Goal: Contribute content: Contribute content

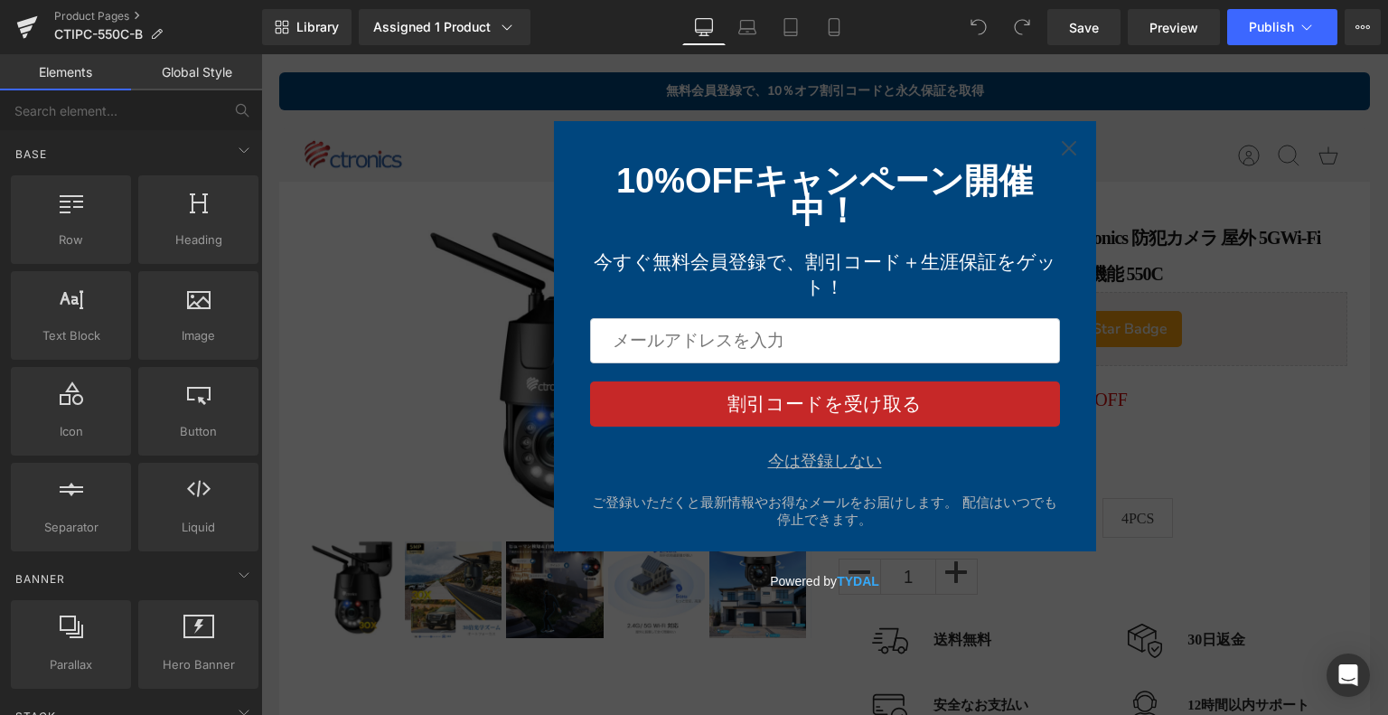
click at [841, 465] on div "今は登録しない" at bounding box center [825, 461] width 114 height 18
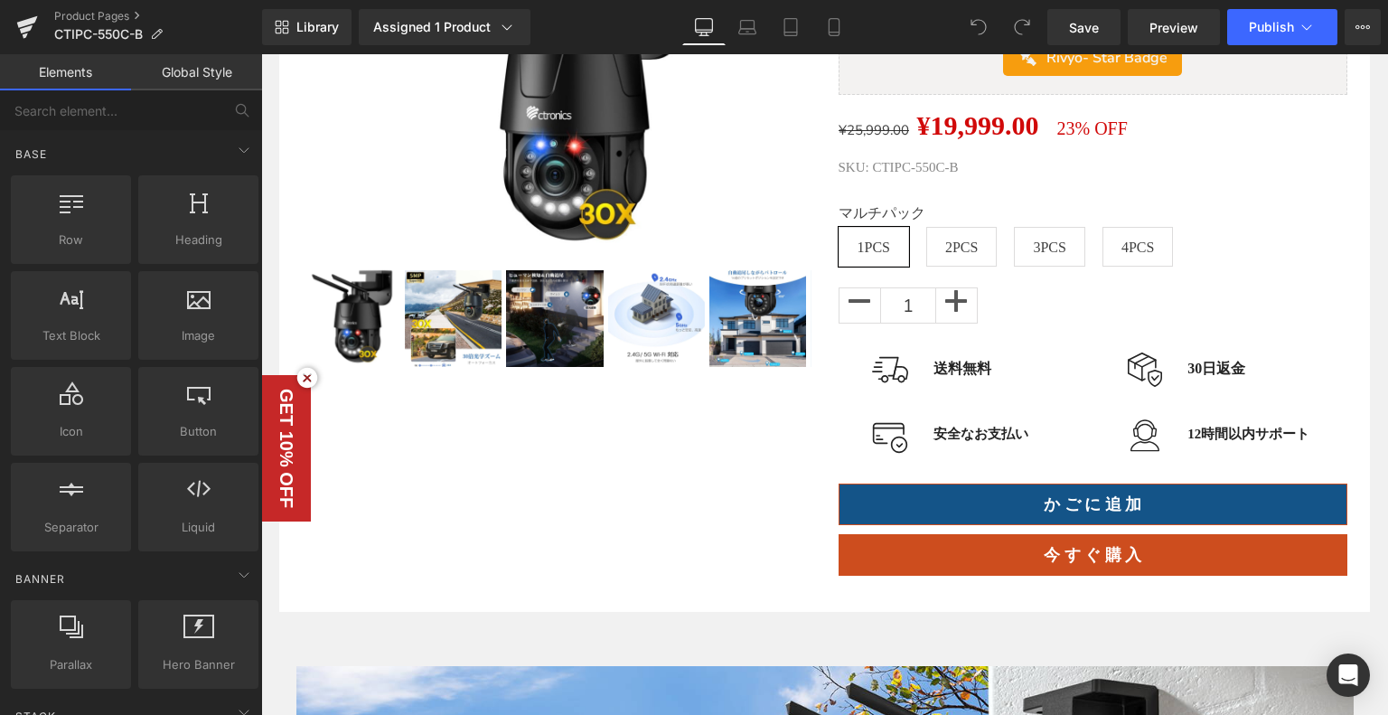
click at [553, 459] on div "Sale Off (P) Image ‹ ›" at bounding box center [824, 266] width 1072 height 635
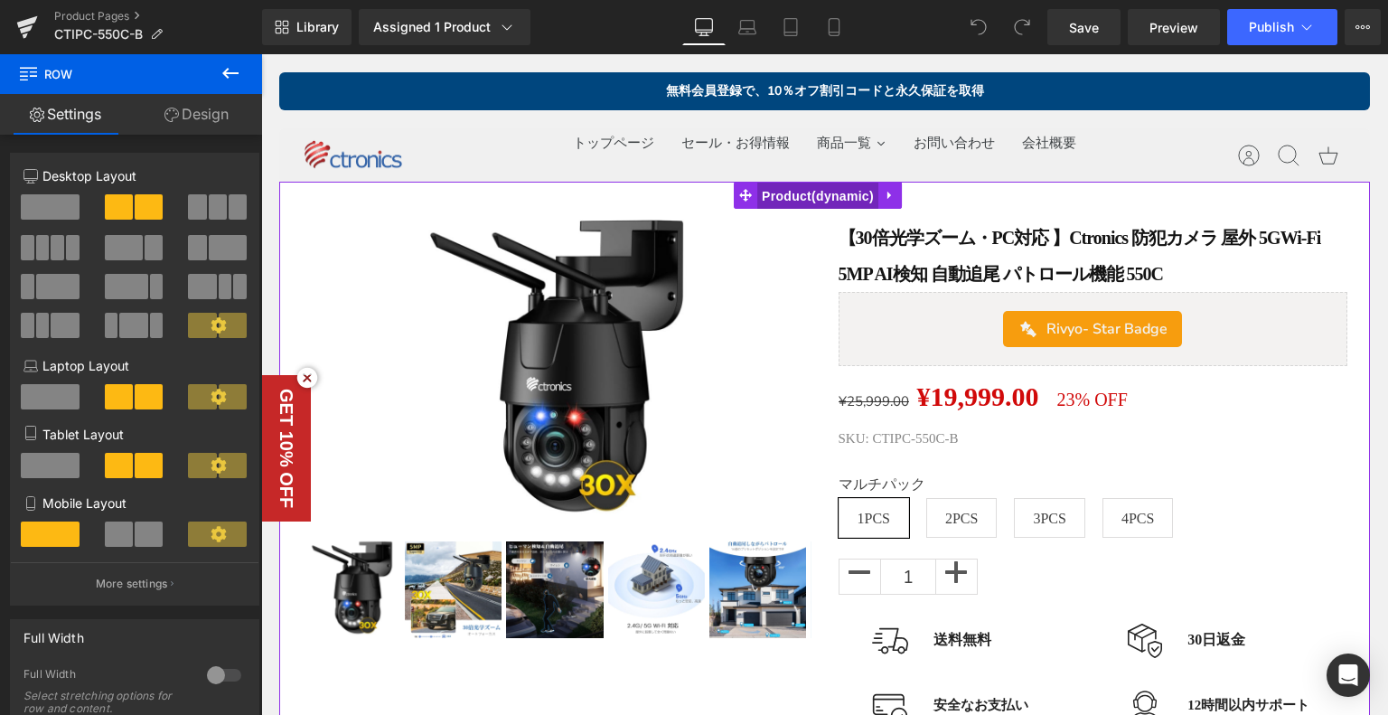
click at [822, 202] on span "Product" at bounding box center [817, 195] width 121 height 27
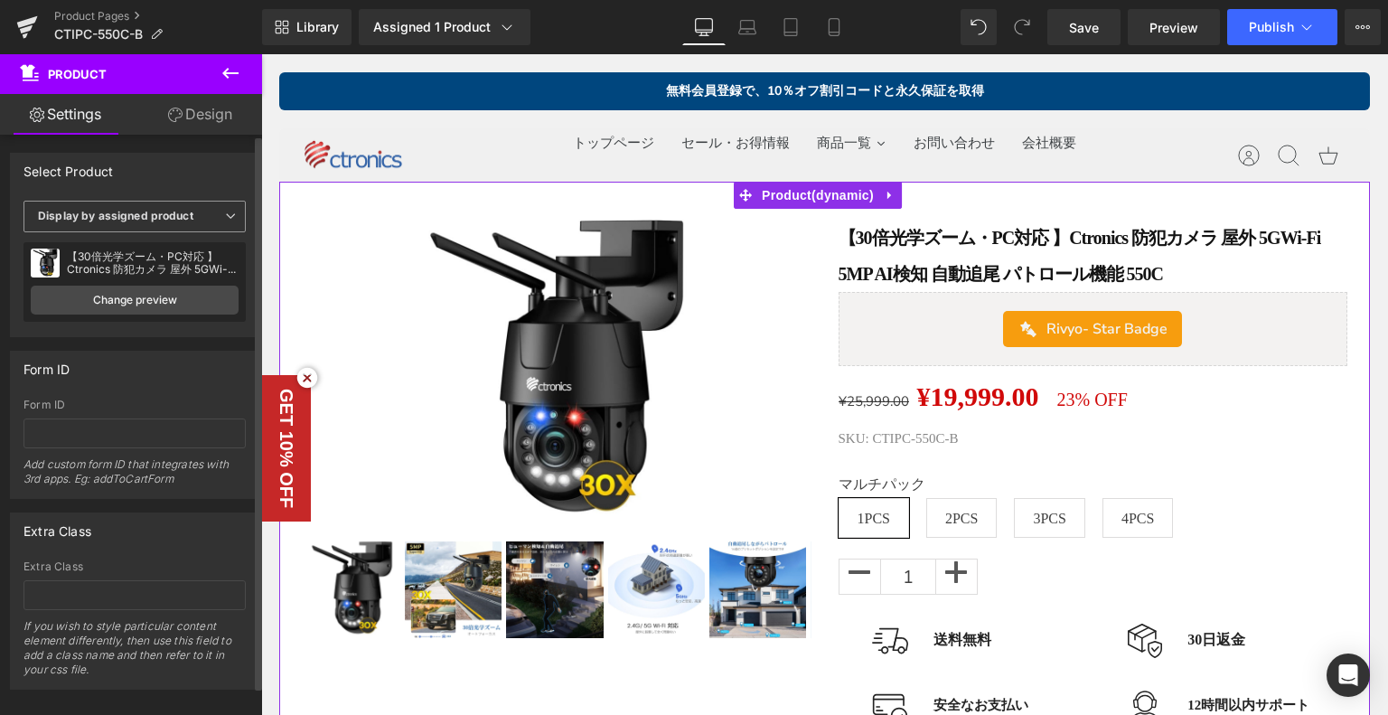
click at [173, 223] on span "Display by assigned product" at bounding box center [134, 217] width 222 height 32
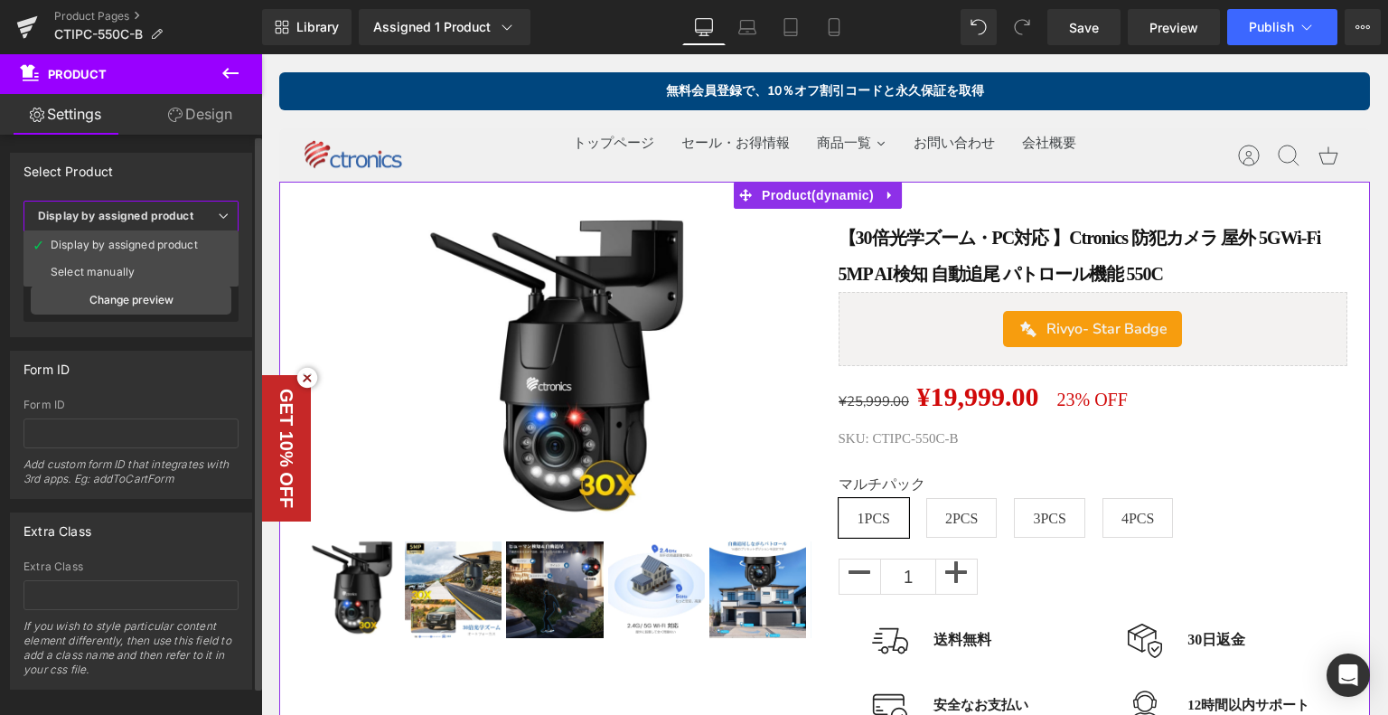
click at [163, 205] on span "Display by assigned product" at bounding box center [130, 217] width 215 height 32
drag, startPoint x: 155, startPoint y: 292, endPoint x: 195, endPoint y: 239, distance: 65.8
click at [155, 293] on link "Change preview" at bounding box center [135, 299] width 208 height 29
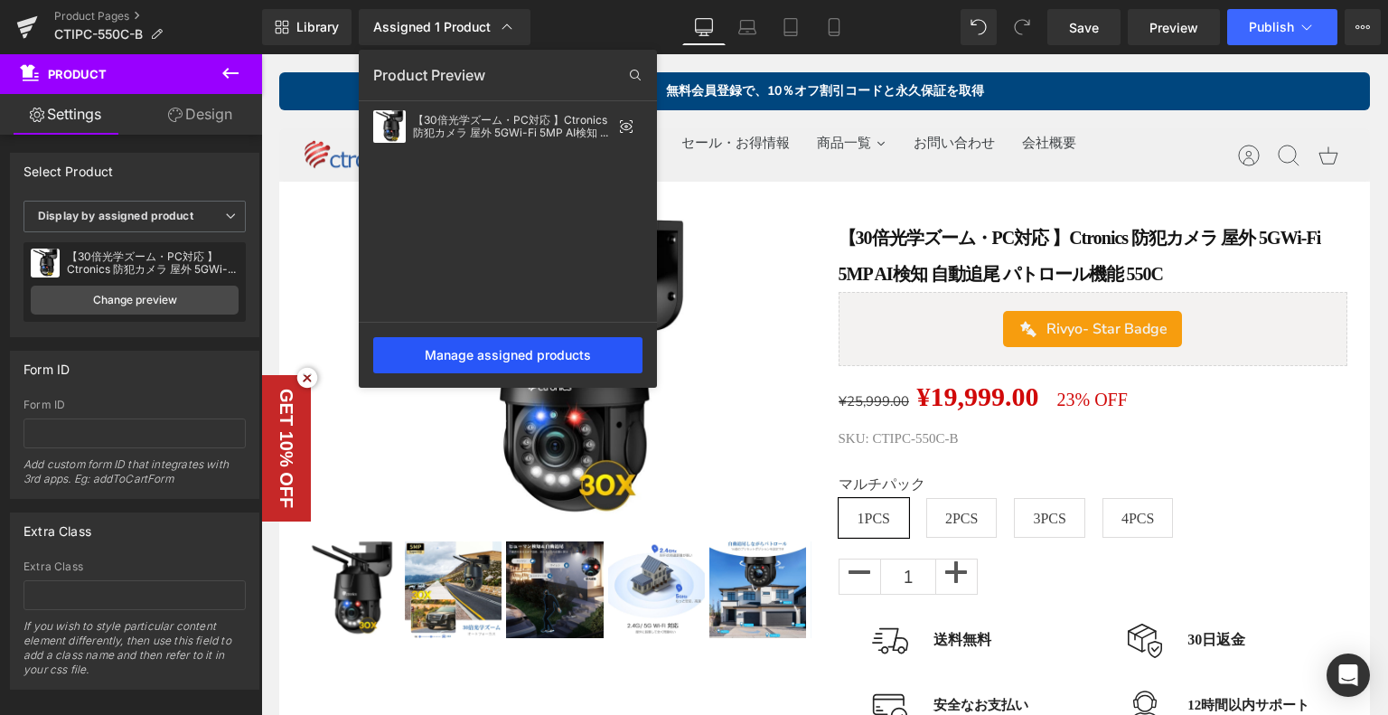
click at [506, 360] on div "Manage assigned products" at bounding box center [507, 355] width 269 height 36
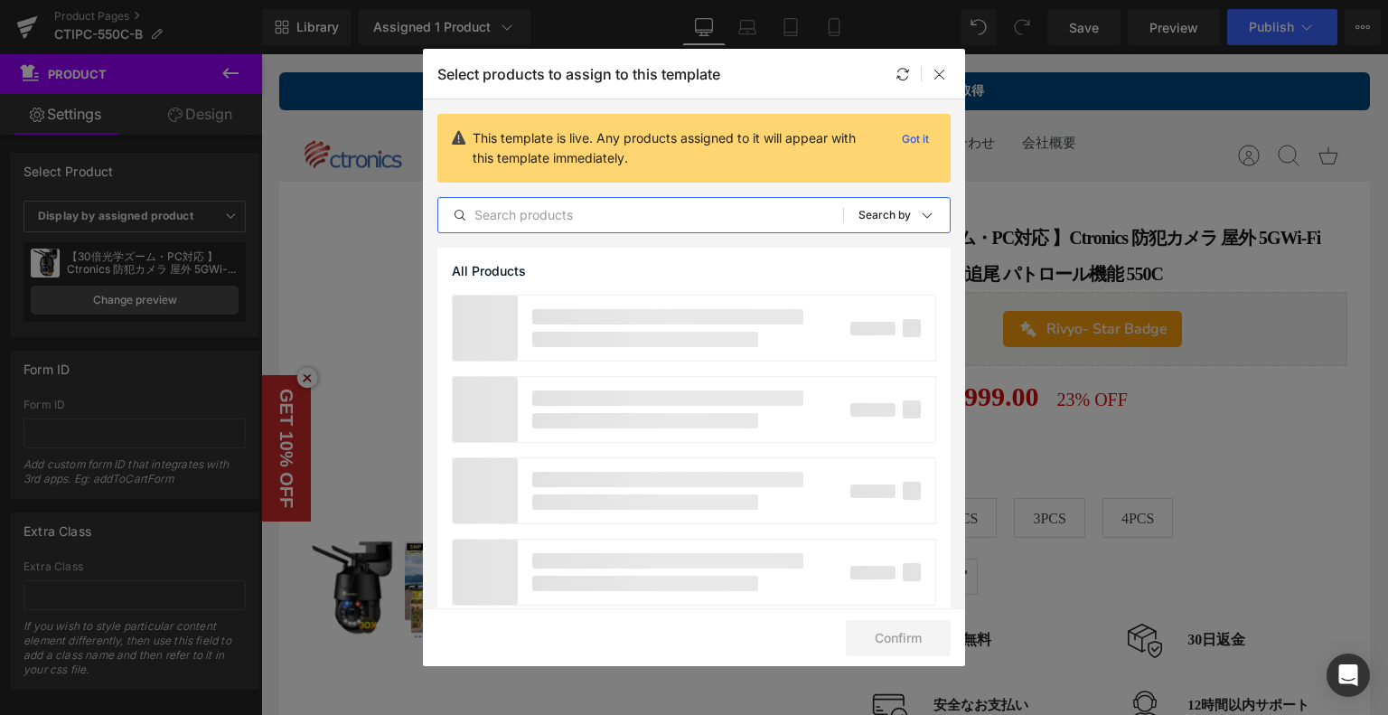
click at [510, 211] on input "text" at bounding box center [640, 215] width 405 height 22
click at [531, 216] on input "text" at bounding box center [640, 215] width 405 height 22
paste input "ご自宅に最適なセキュリティカメラの選び方"
type input "ご自宅に最適なセキュリティカメラの選び方"
click at [816, 216] on icon at bounding box center [822, 215] width 13 height 14
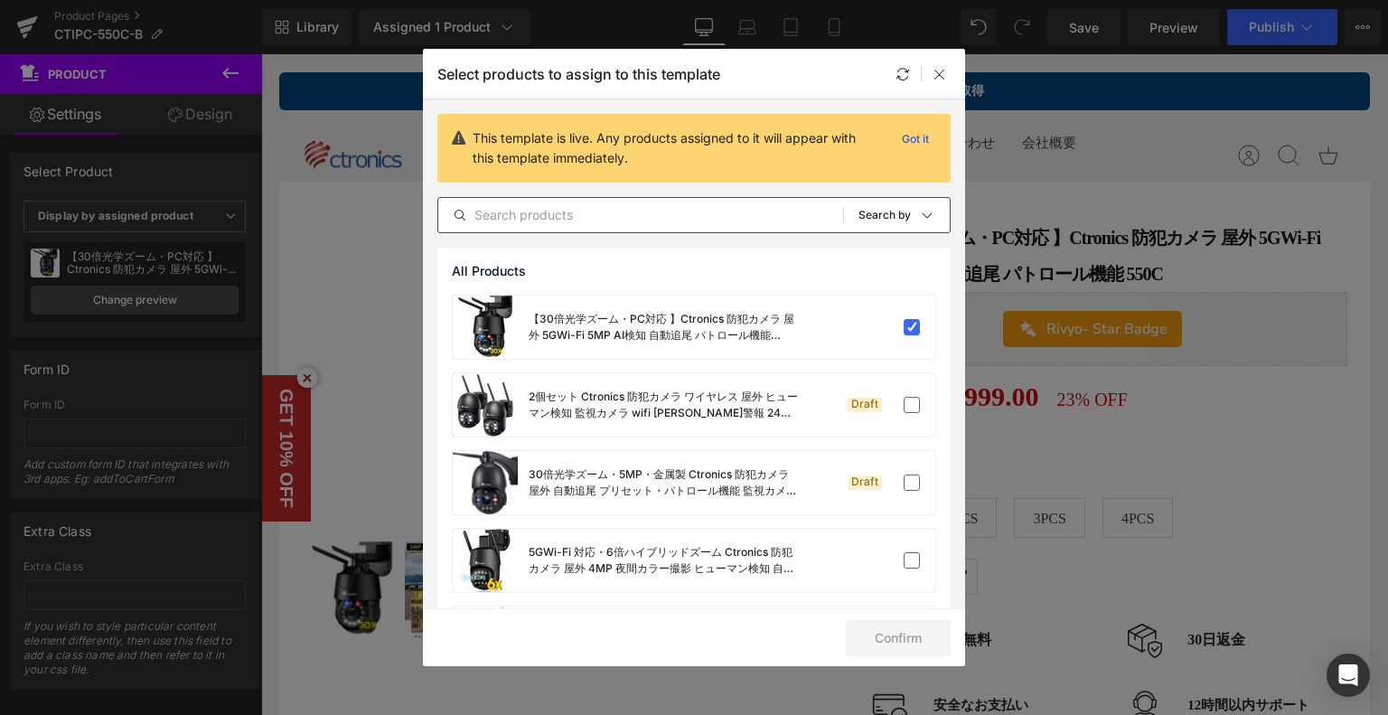
click at [678, 226] on div "All Products Shopify Collections Product Templates Shopify Collections Sort: Se…" at bounding box center [693, 215] width 513 height 36
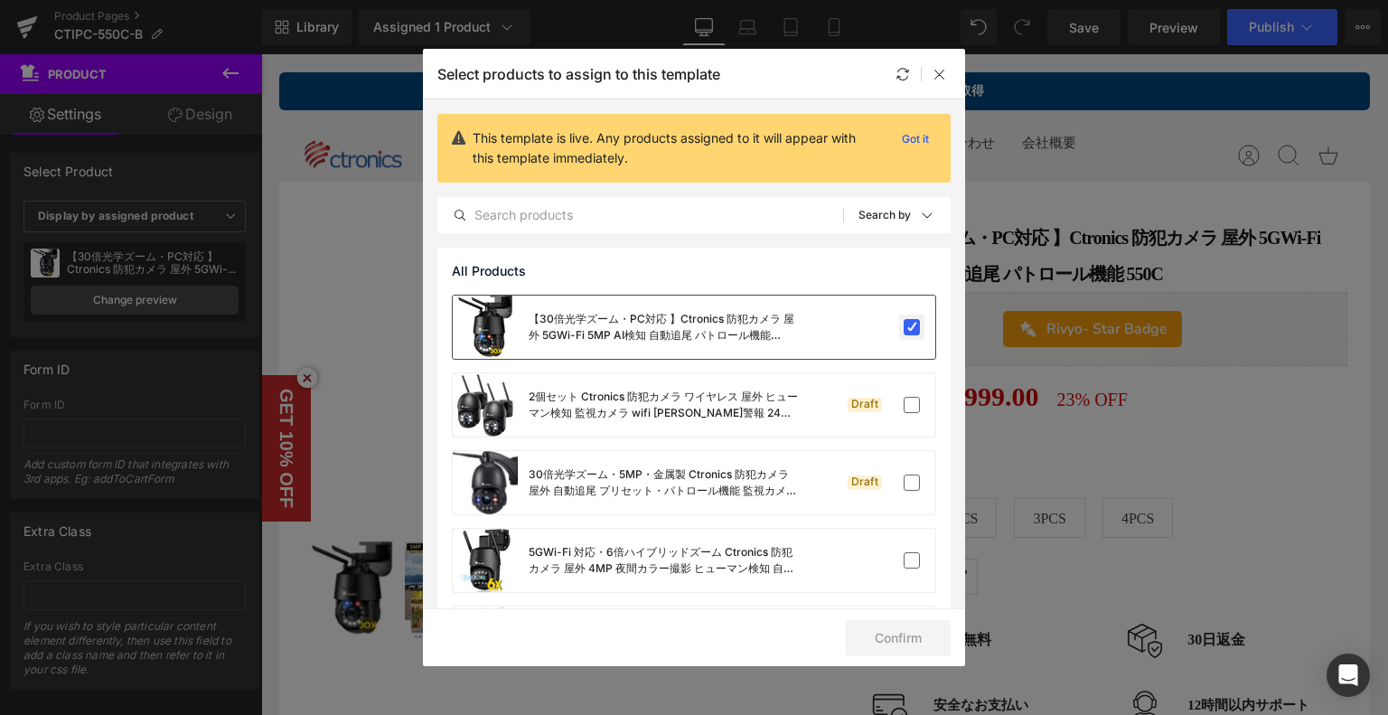
click at [911, 326] on label at bounding box center [911, 327] width 16 height 16
click at [912, 327] on input "checkbox" at bounding box center [912, 327] width 0 height 0
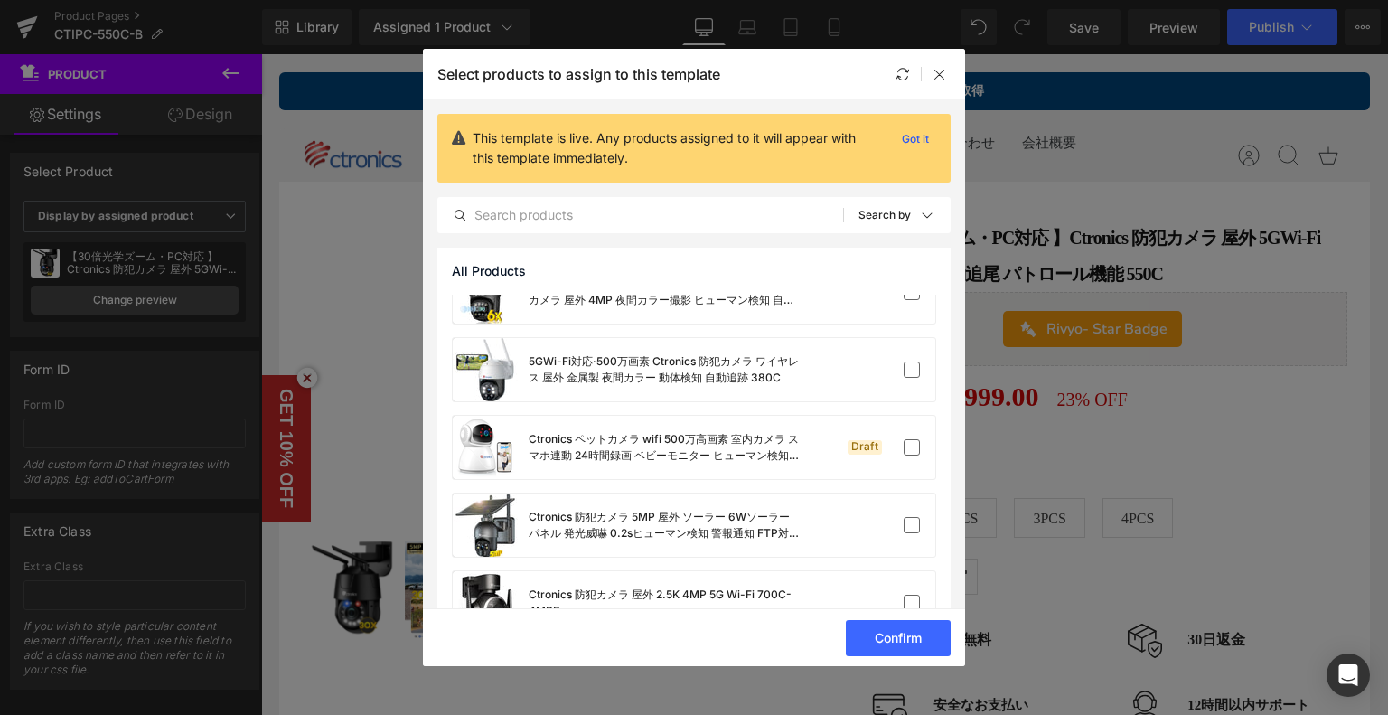
scroll to position [108, 0]
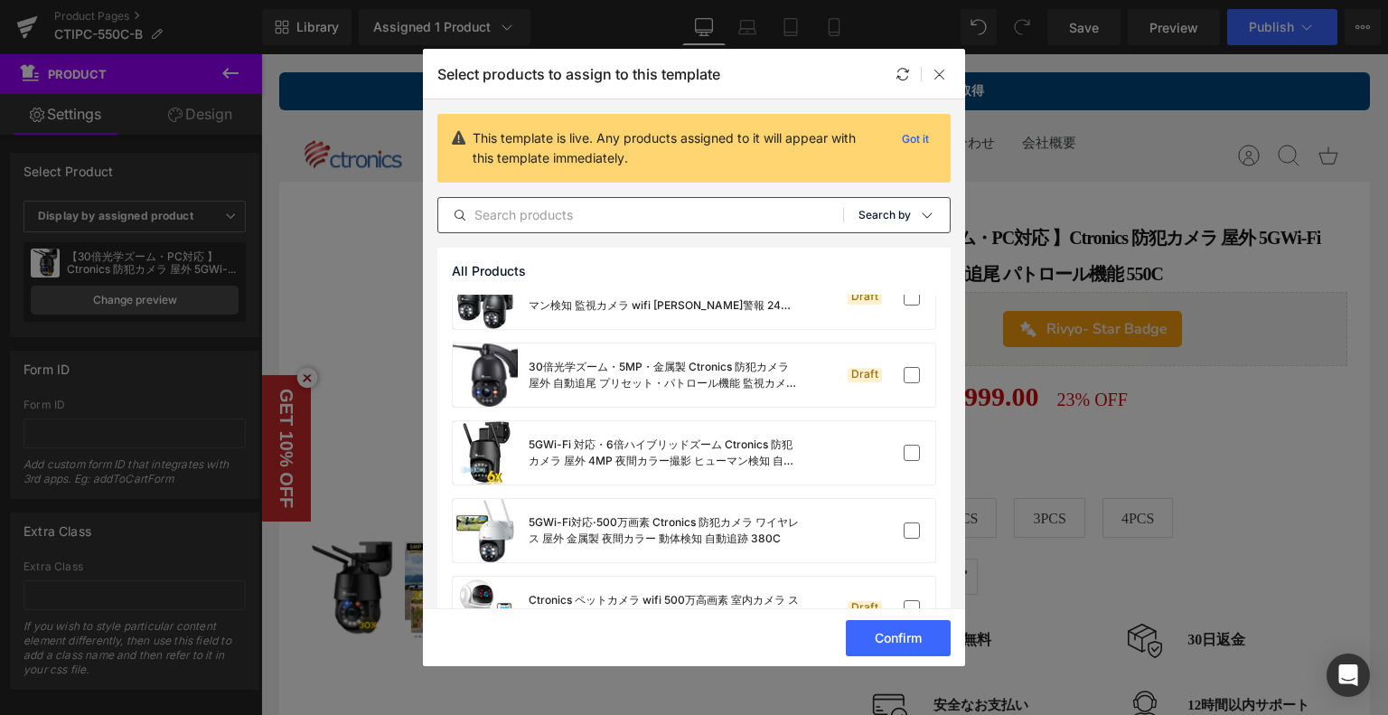
click at [908, 212] on div "Sort: Search by" at bounding box center [903, 215] width 91 height 36
click at [888, 300] on p "Shopify Collections" at bounding box center [863, 302] width 117 height 14
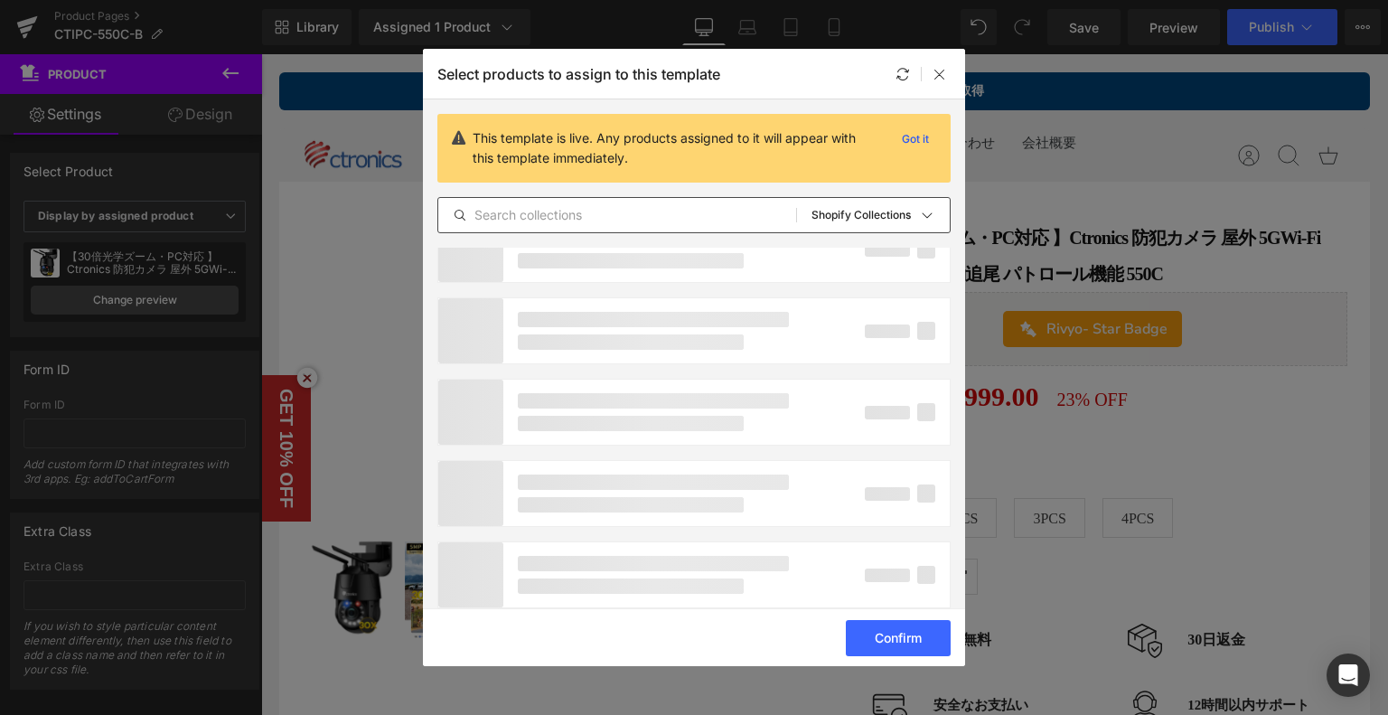
scroll to position [0, 0]
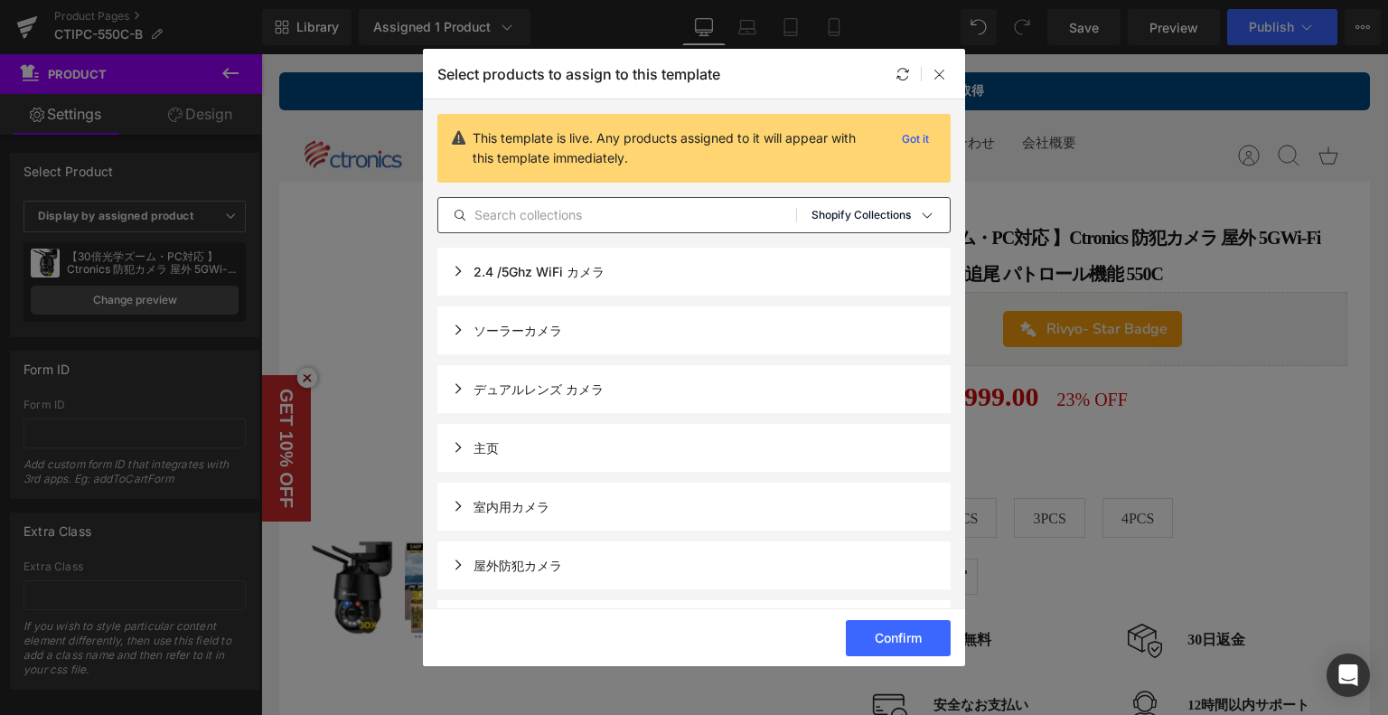
click at [851, 215] on p "Shopify Collections" at bounding box center [860, 215] width 99 height 13
click at [842, 331] on p "Product Templates" at bounding box center [862, 338] width 114 height 14
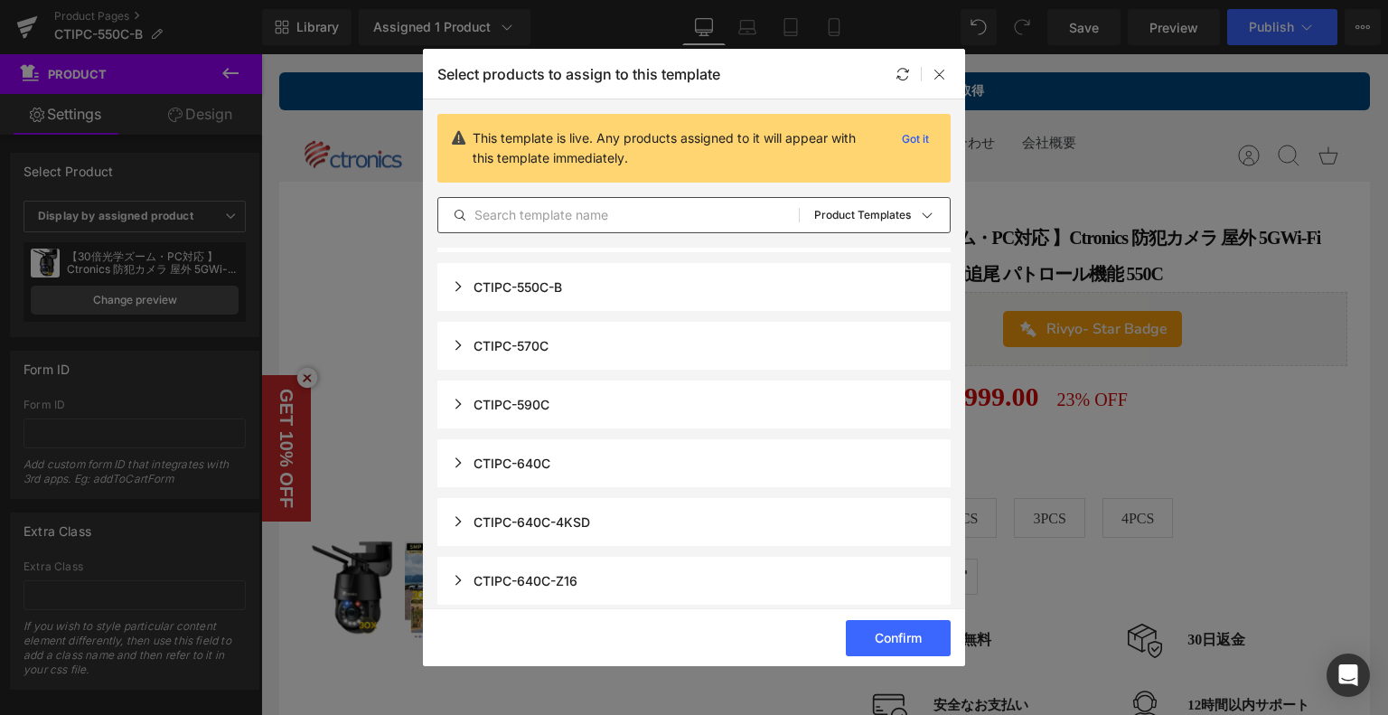
scroll to position [314, 0]
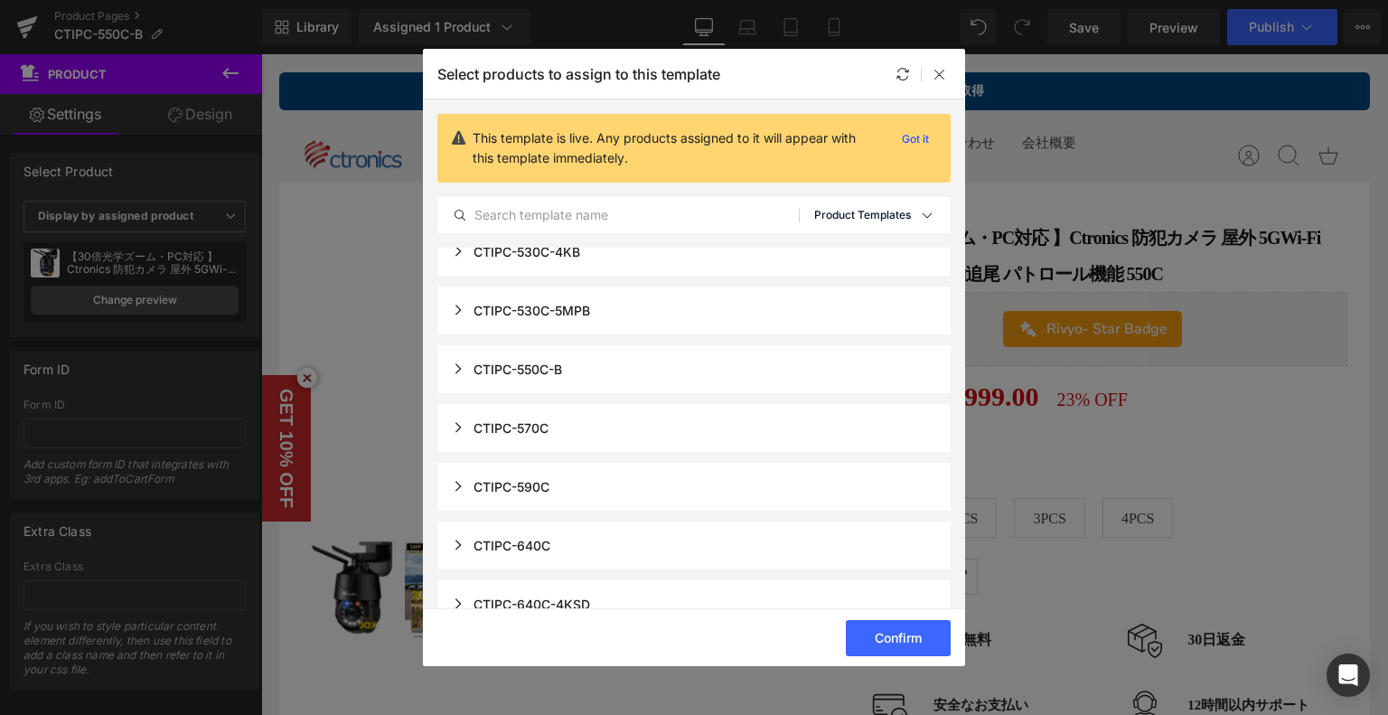
click at [842, 209] on p "Product Templates" at bounding box center [862, 215] width 97 height 13
click at [841, 266] on p "All Products" at bounding box center [842, 265] width 74 height 14
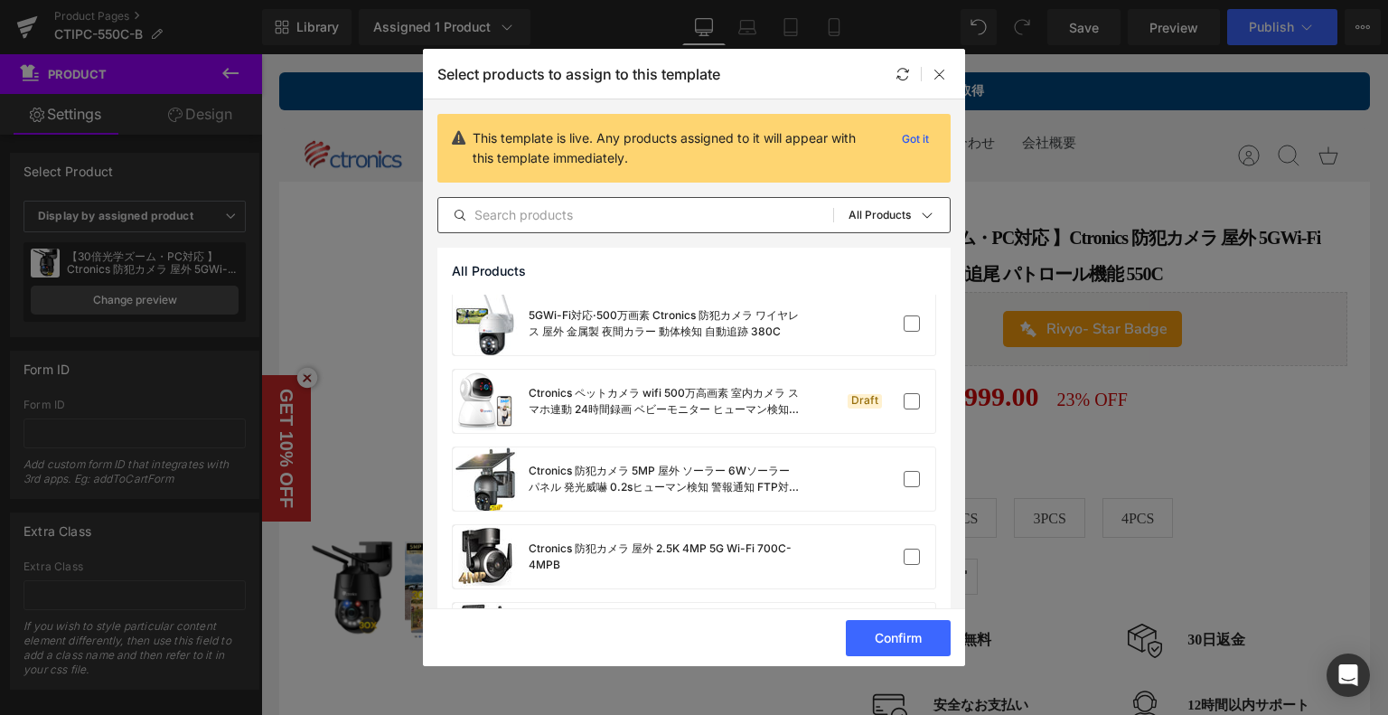
scroll to position [0, 0]
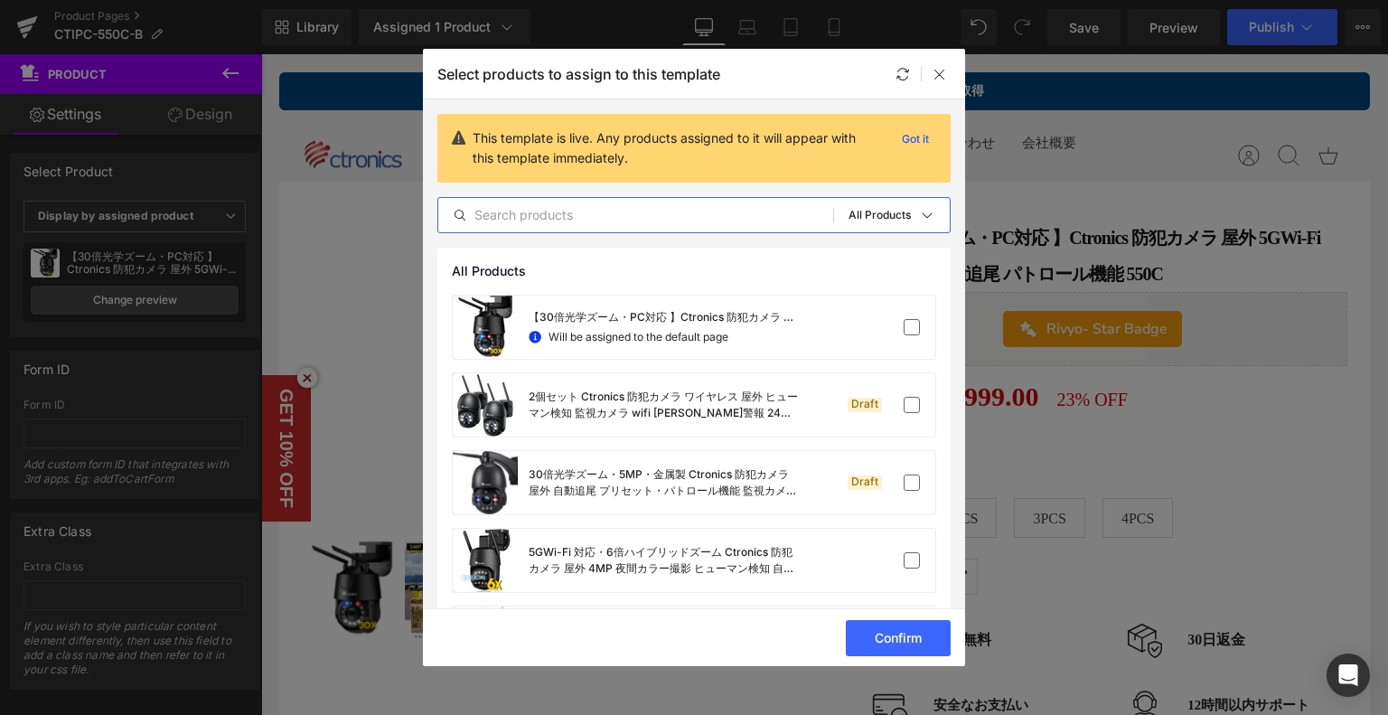
click at [543, 207] on input "text" at bounding box center [635, 215] width 395 height 22
paste input "ご自宅に最適なセキュリティカメラの選び方"
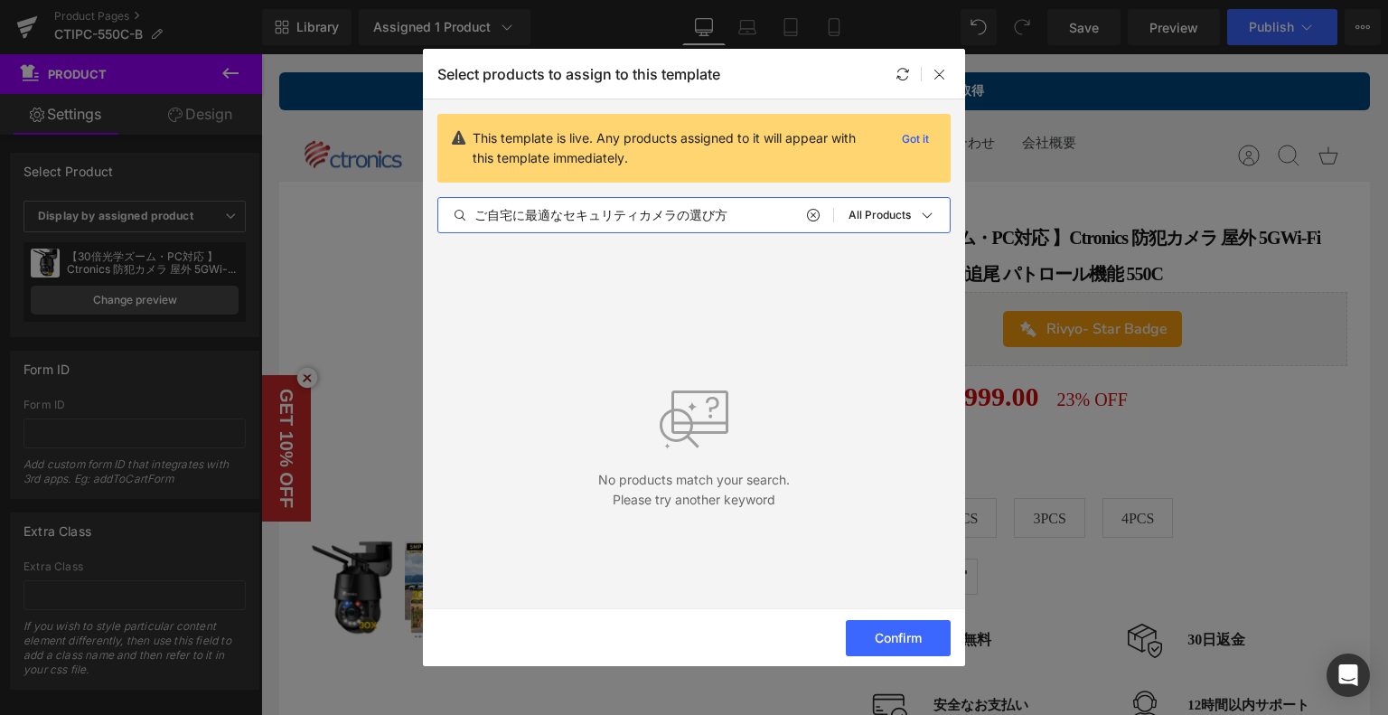
type input "ご自宅に最適なセキュリティカメラの選び方"
click at [0, 0] on section "This template is live. Any products assigned to it will appear with this templa…" at bounding box center [0, 0] width 0 height 0
click at [934, 68] on icon at bounding box center [939, 74] width 14 height 14
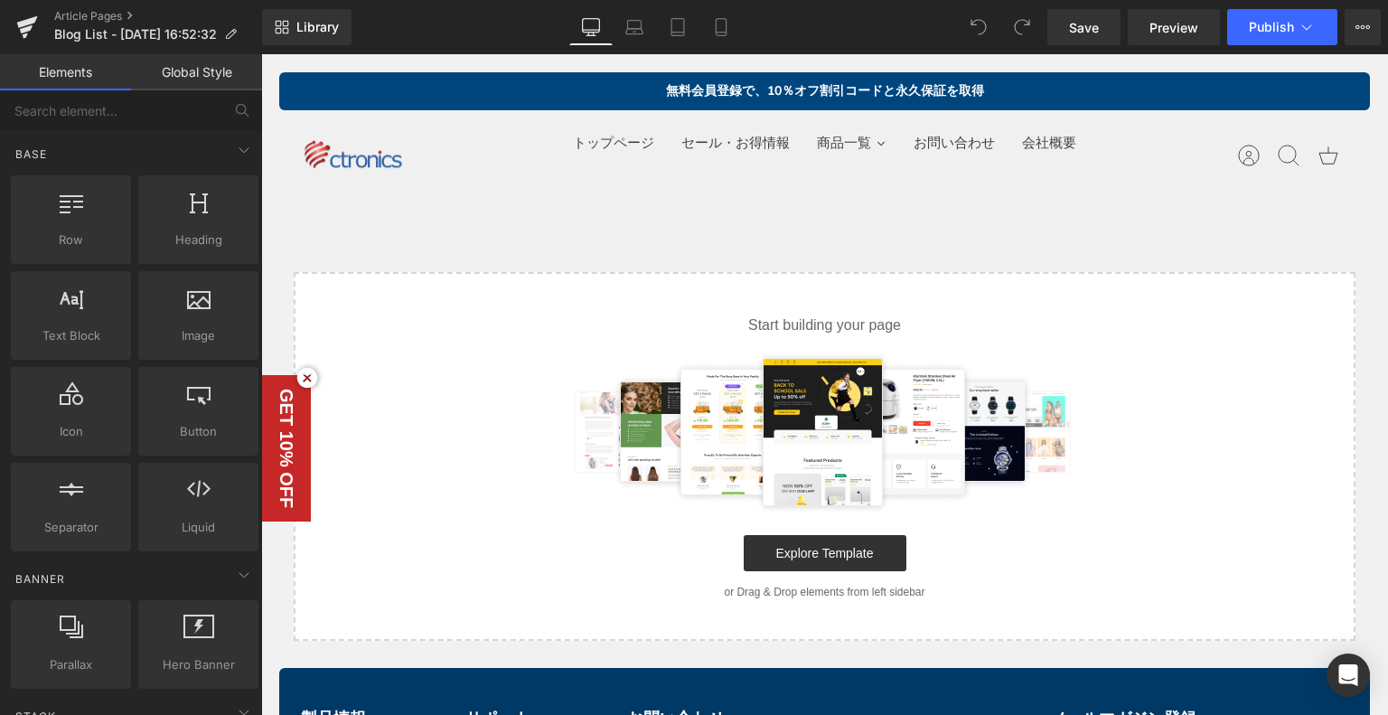
click at [772, 433] on img at bounding box center [825, 432] width 526 height 163
click at [813, 566] on link "Explore Template" at bounding box center [825, 553] width 163 height 36
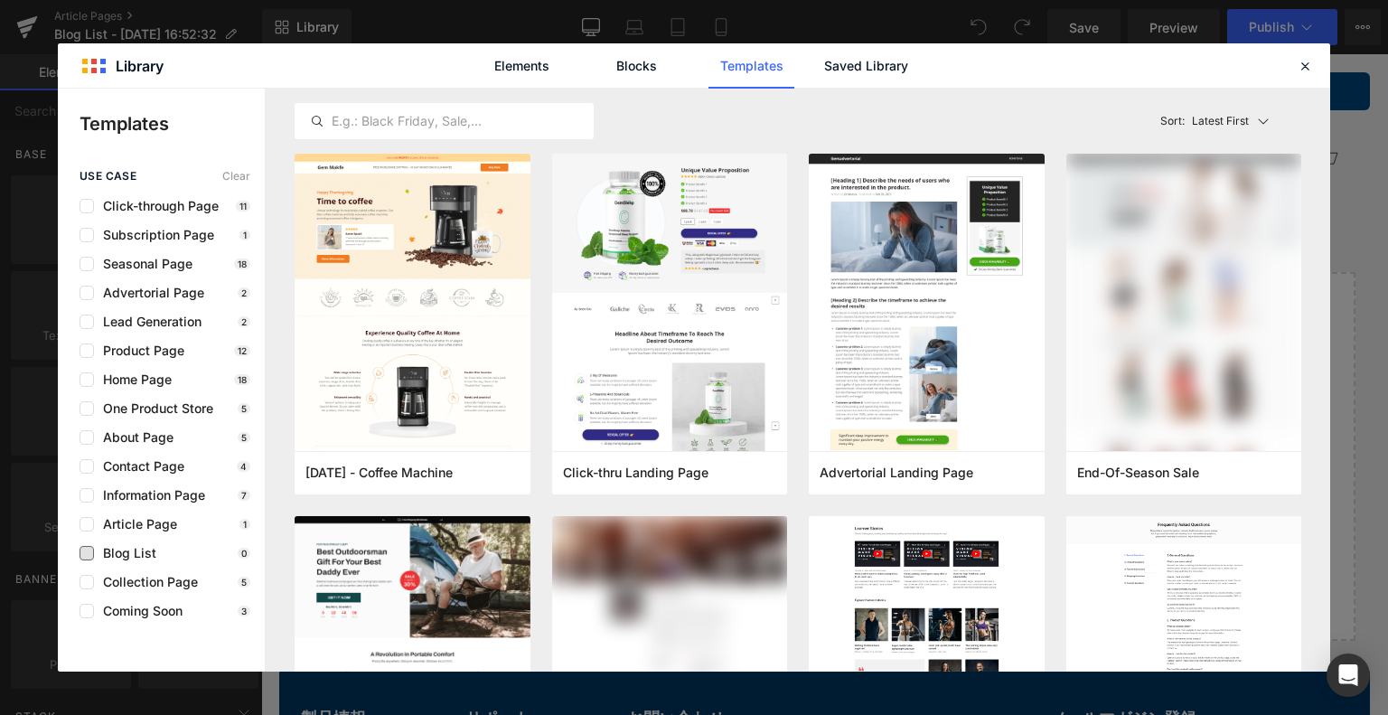
click at [131, 546] on span "Blog List" at bounding box center [125, 553] width 62 height 14
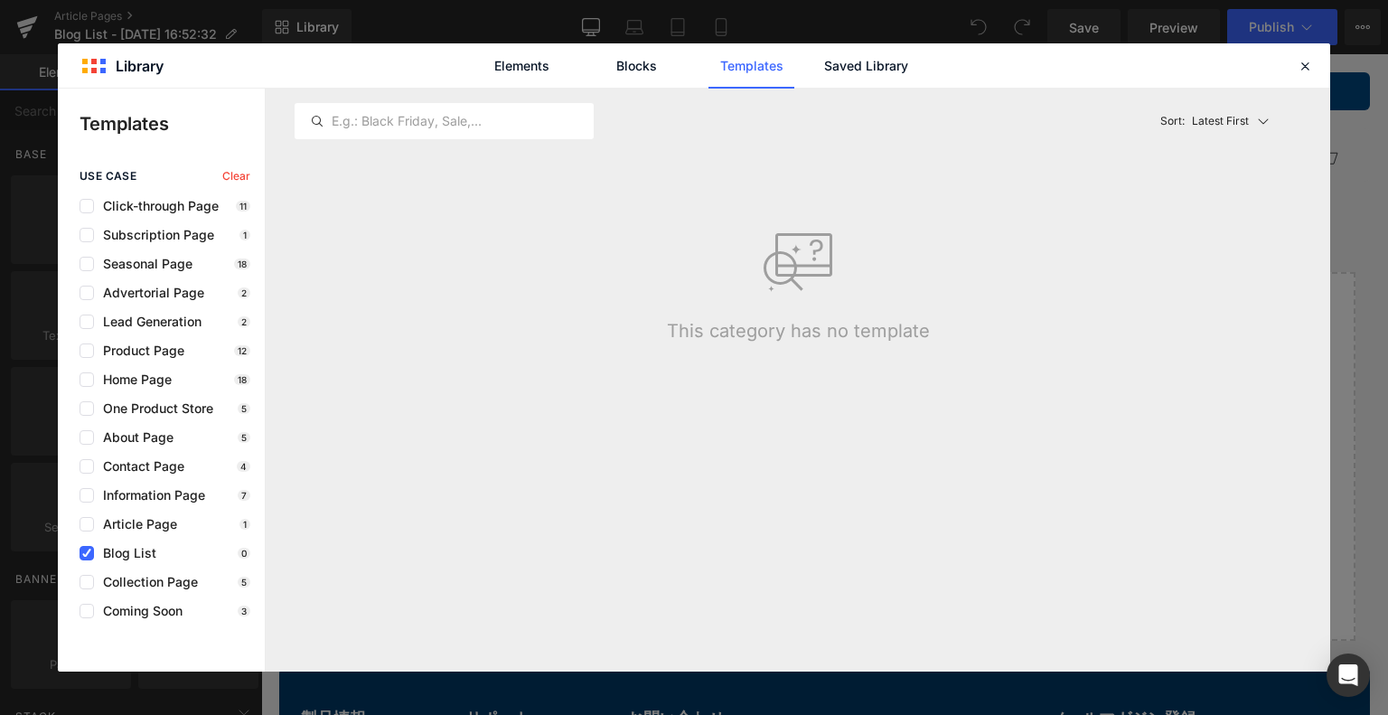
click at [1232, 113] on p "Latest First" at bounding box center [1220, 121] width 57 height 16
click at [1224, 215] on div "Most View" at bounding box center [1227, 200] width 135 height 36
click at [823, 64] on link "Blocks" at bounding box center [866, 65] width 86 height 45
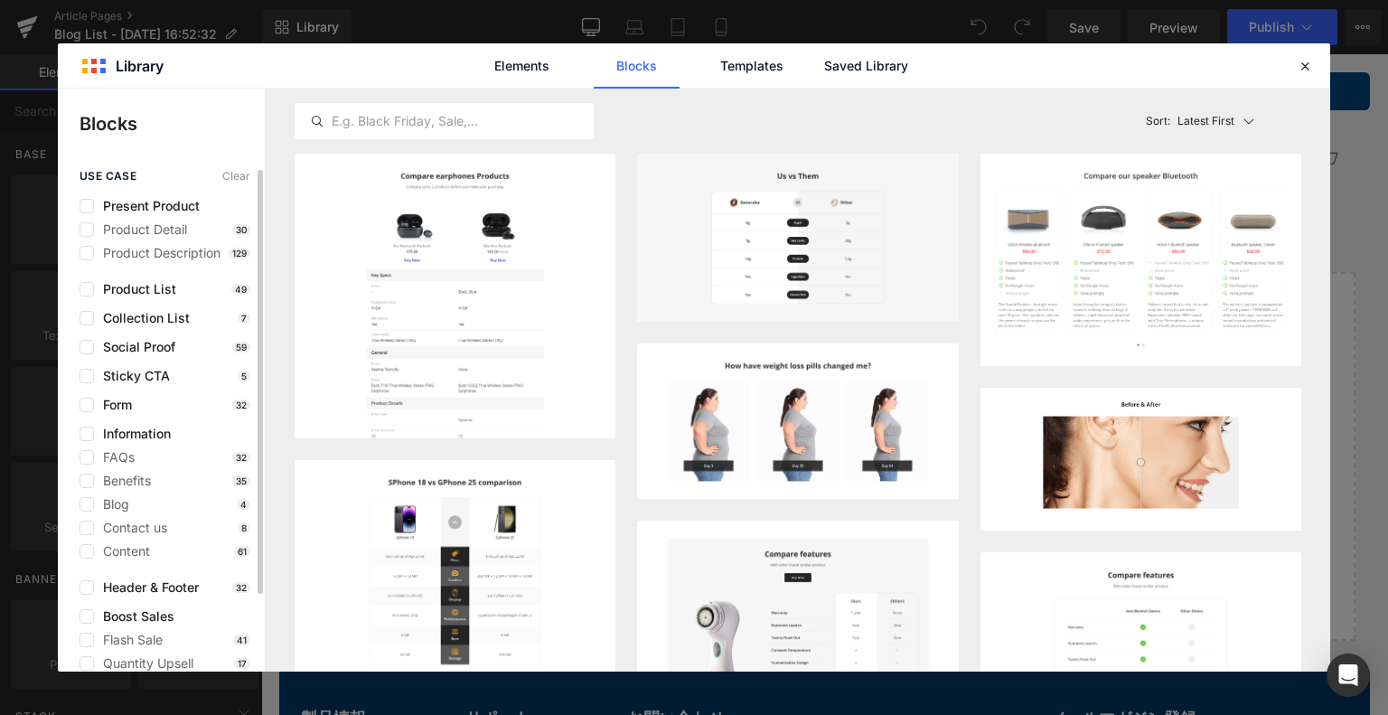
scroll to position [90, 0]
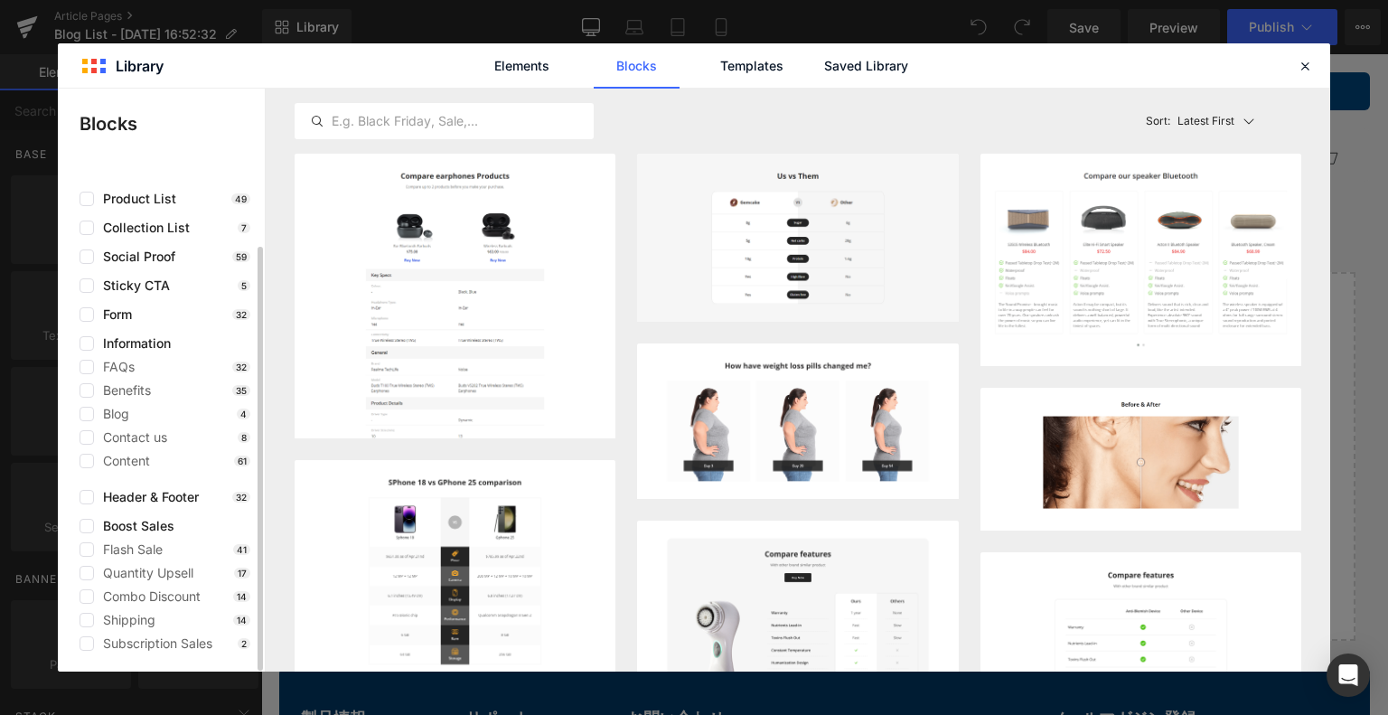
click at [152, 411] on div "Blog 4" at bounding box center [165, 414] width 171 height 14
click at [249, 415] on p "4" at bounding box center [244, 413] width 14 height 11
click at [101, 415] on span "Blog" at bounding box center [111, 414] width 35 height 14
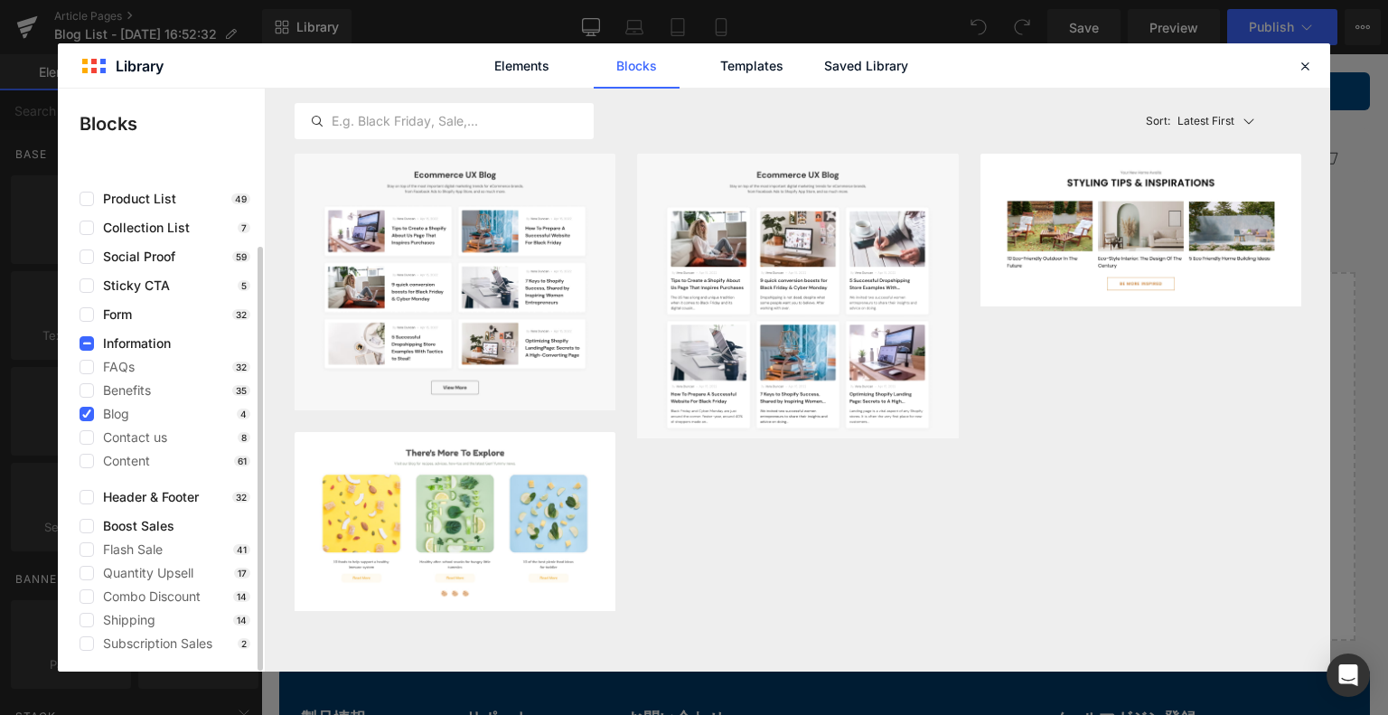
scroll to position [0, 0]
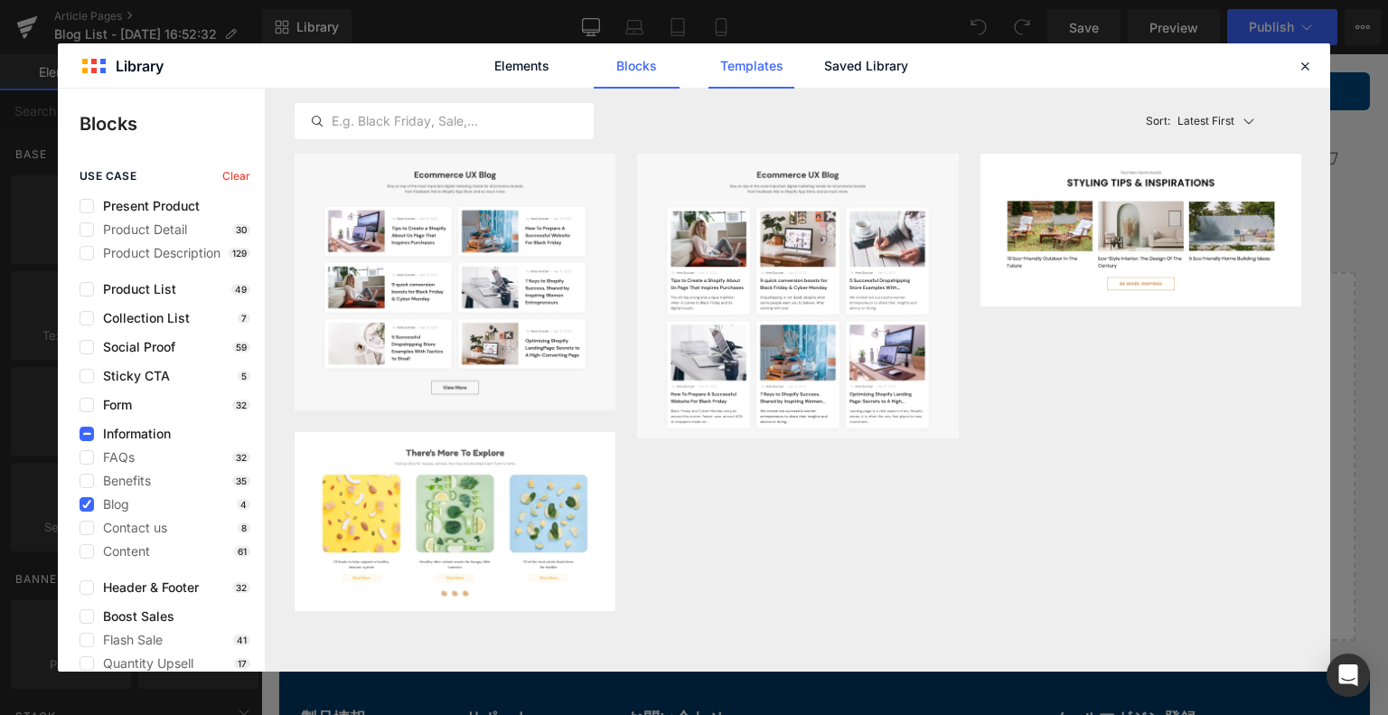
click at [766, 70] on link "Templates" at bounding box center [751, 65] width 86 height 45
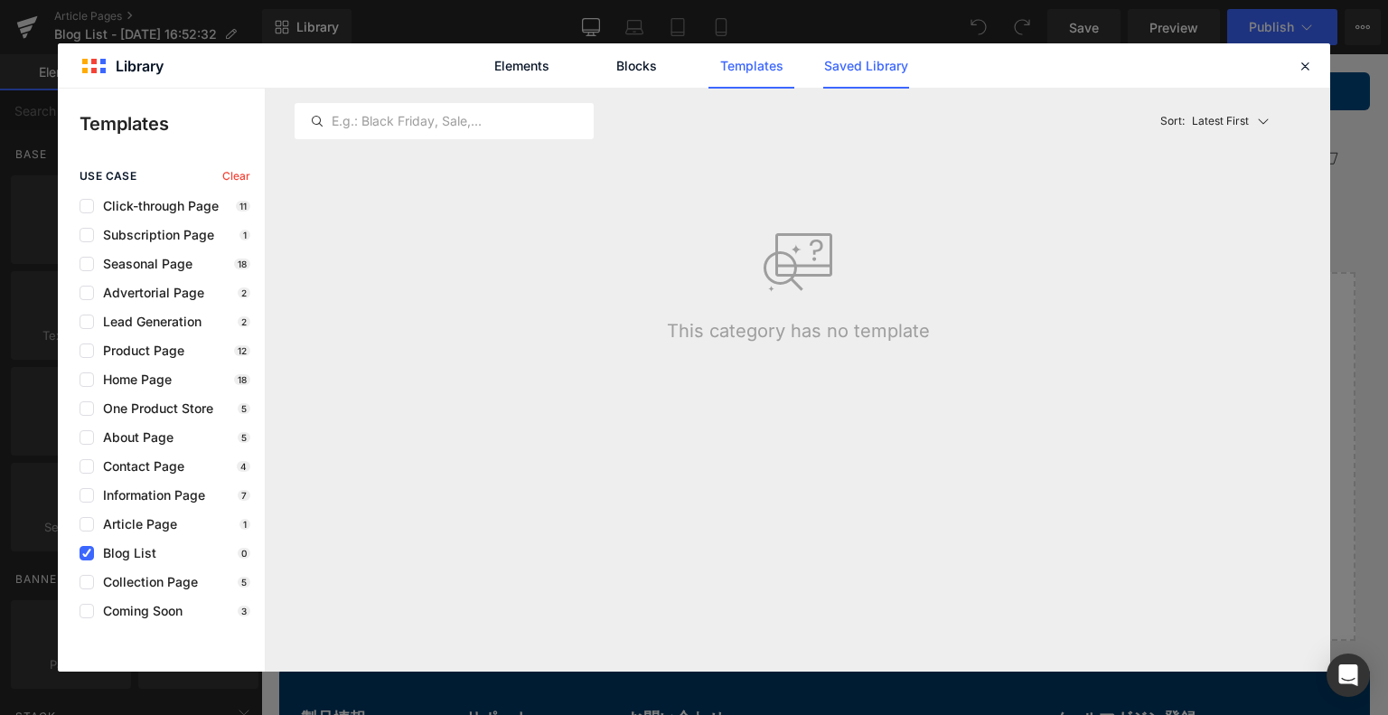
click at [840, 79] on link "Saved Library" at bounding box center [866, 65] width 86 height 45
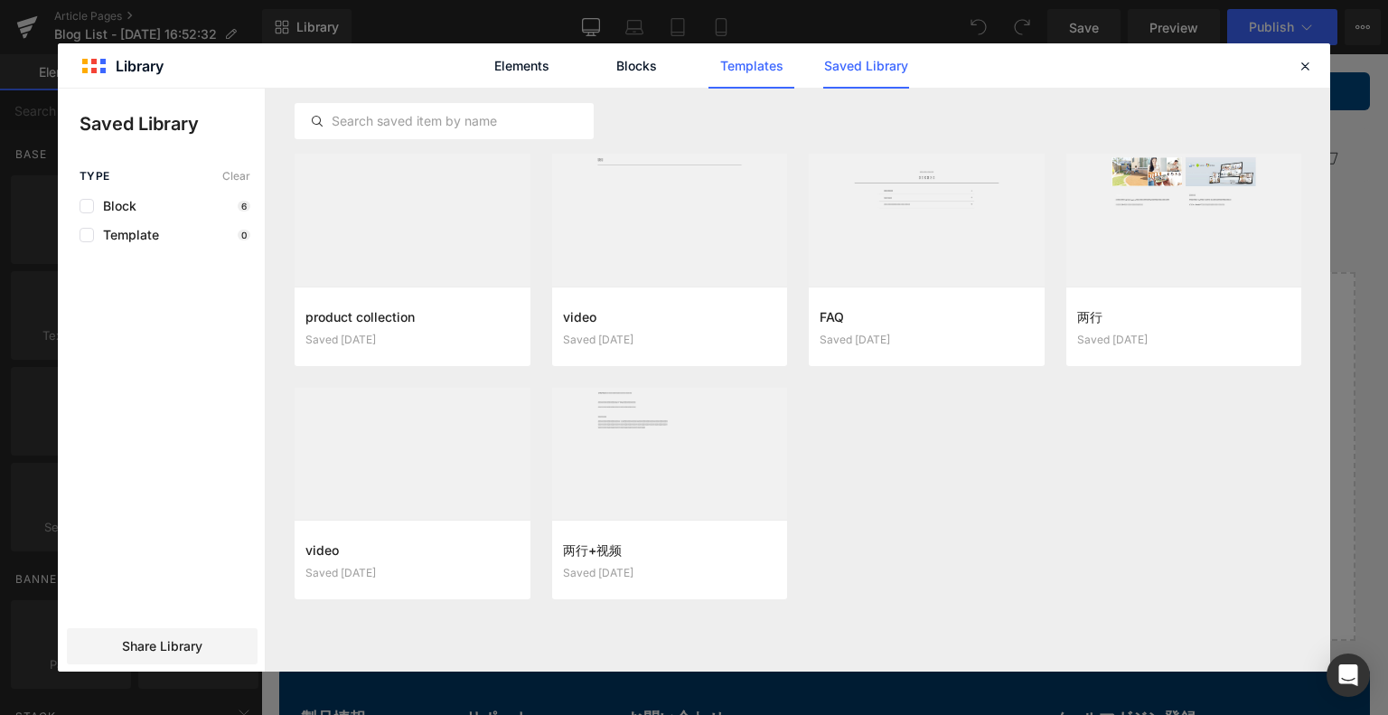
click at [759, 47] on link "Templates" at bounding box center [751, 65] width 86 height 45
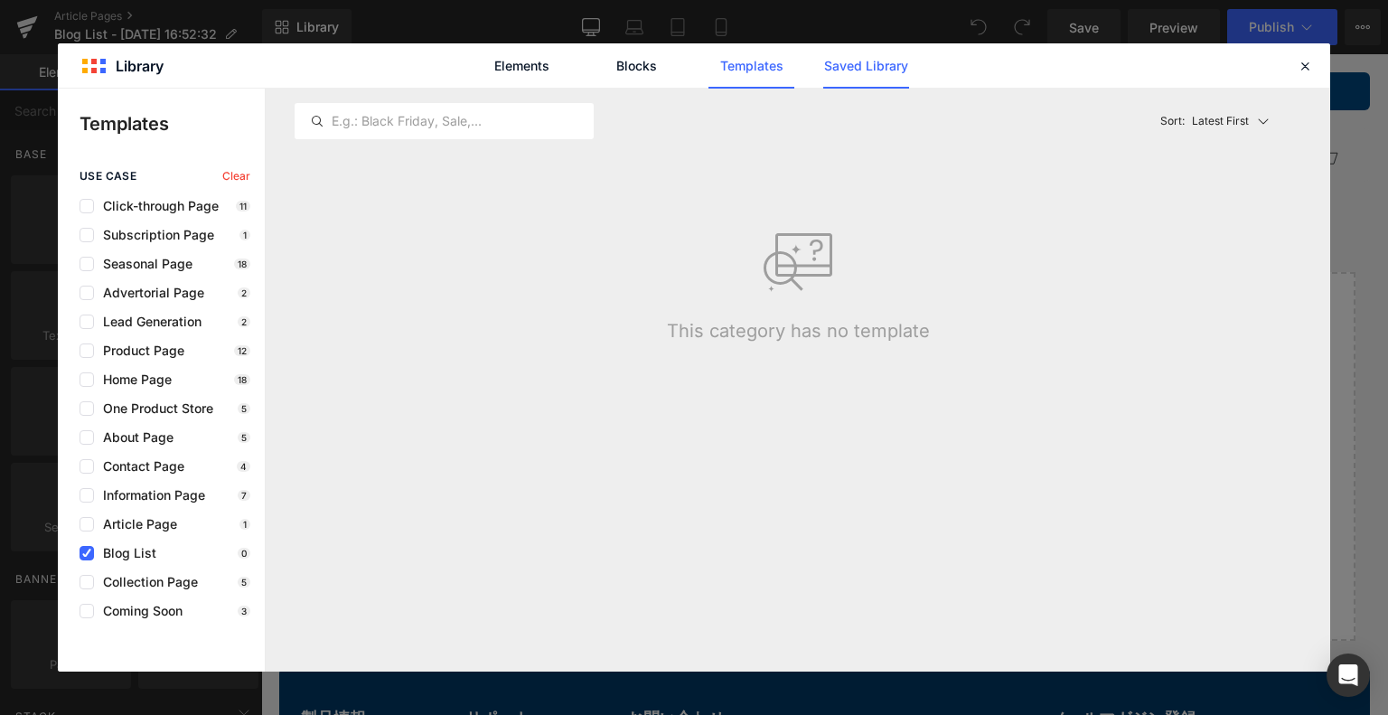
click at [867, 65] on link "Saved Library" at bounding box center [866, 65] width 86 height 45
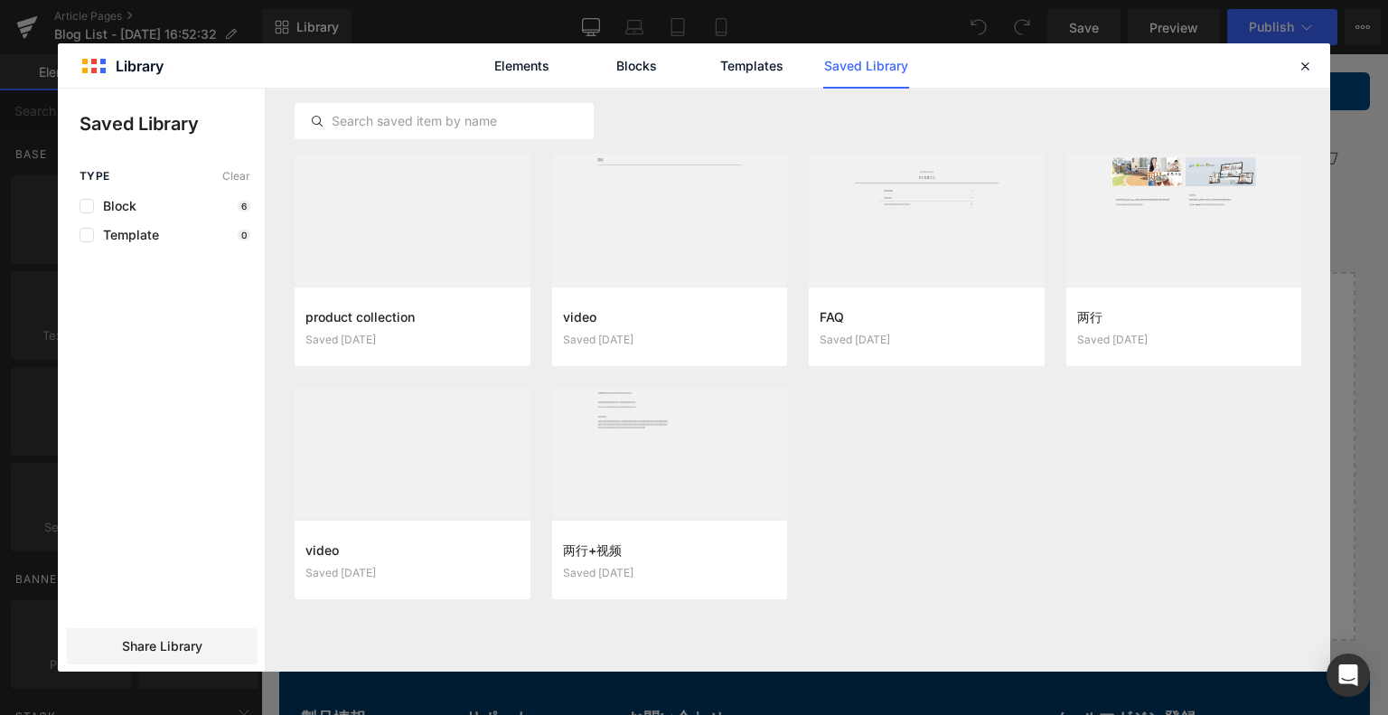
click at [159, 199] on div "Block 6" at bounding box center [165, 206] width 171 height 14
click at [235, 212] on div "Block 6" at bounding box center [165, 206] width 171 height 14
click at [88, 208] on label at bounding box center [87, 206] width 14 height 14
click at [87, 206] on input "checkbox" at bounding box center [87, 206] width 0 height 0
click at [708, 63] on link "Elements" at bounding box center [751, 65] width 86 height 45
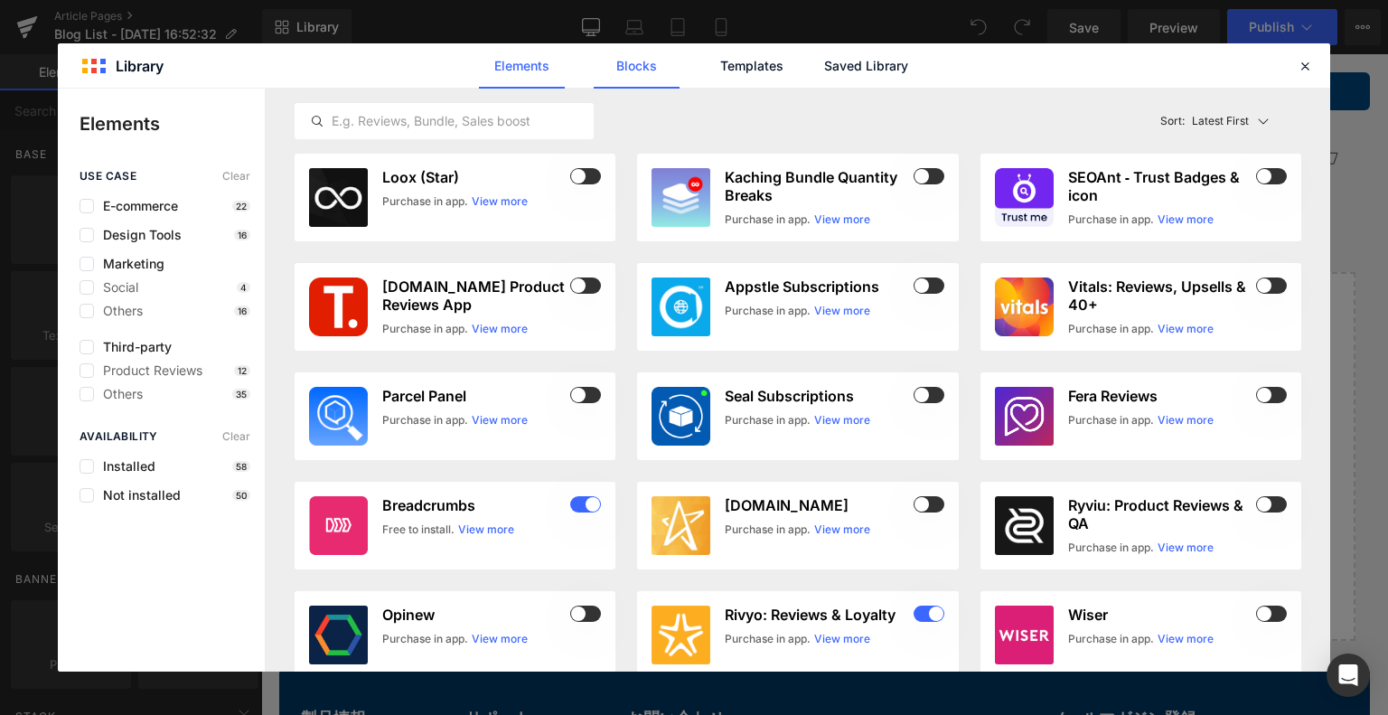
click at [823, 73] on link "Blocks" at bounding box center [866, 65] width 86 height 45
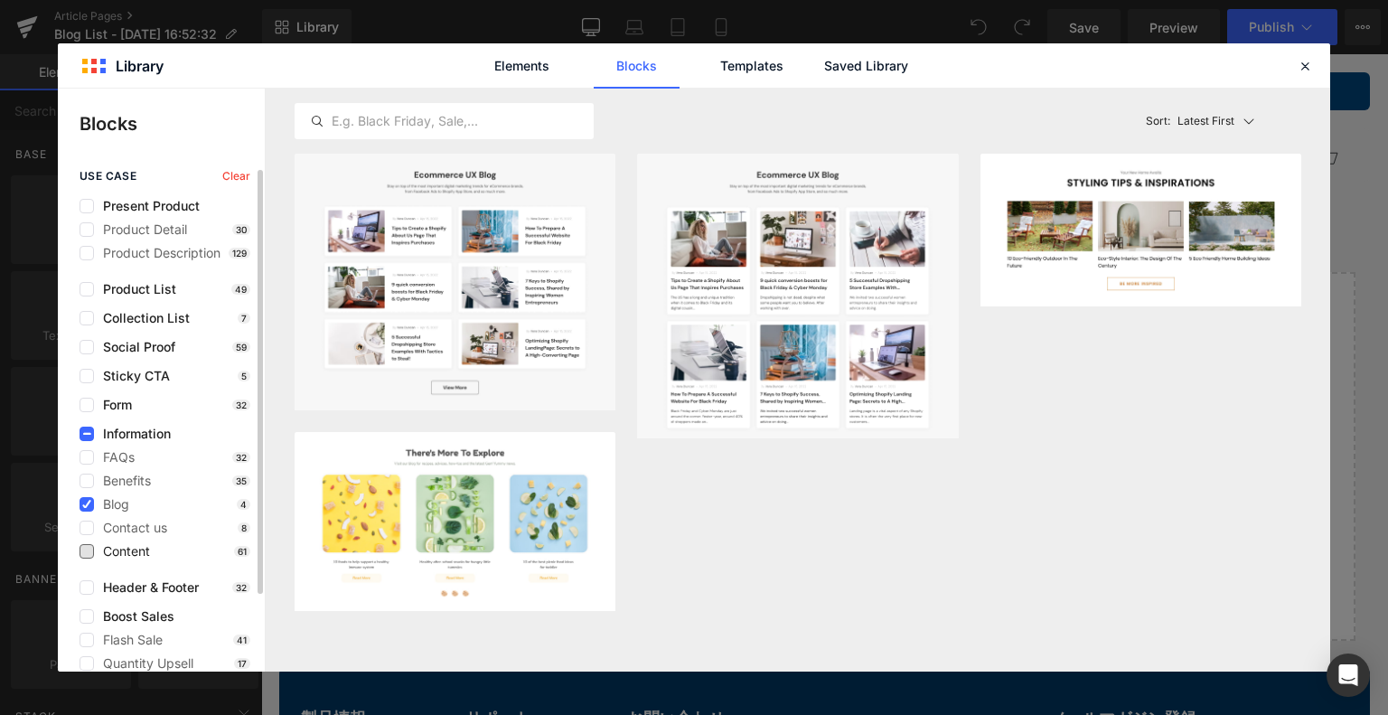
scroll to position [90, 0]
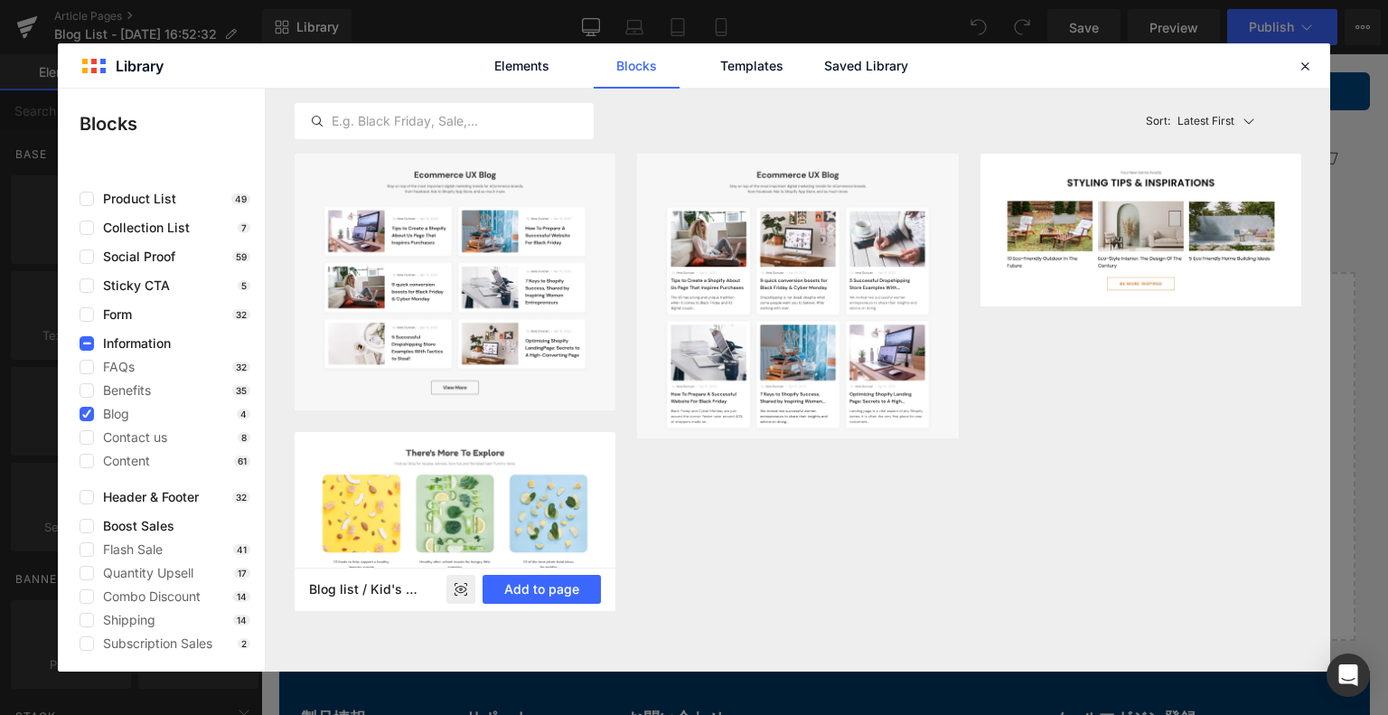
click at [499, 512] on img at bounding box center [455, 521] width 321 height 179
click at [558, 594] on button "Add to page" at bounding box center [541, 589] width 118 height 29
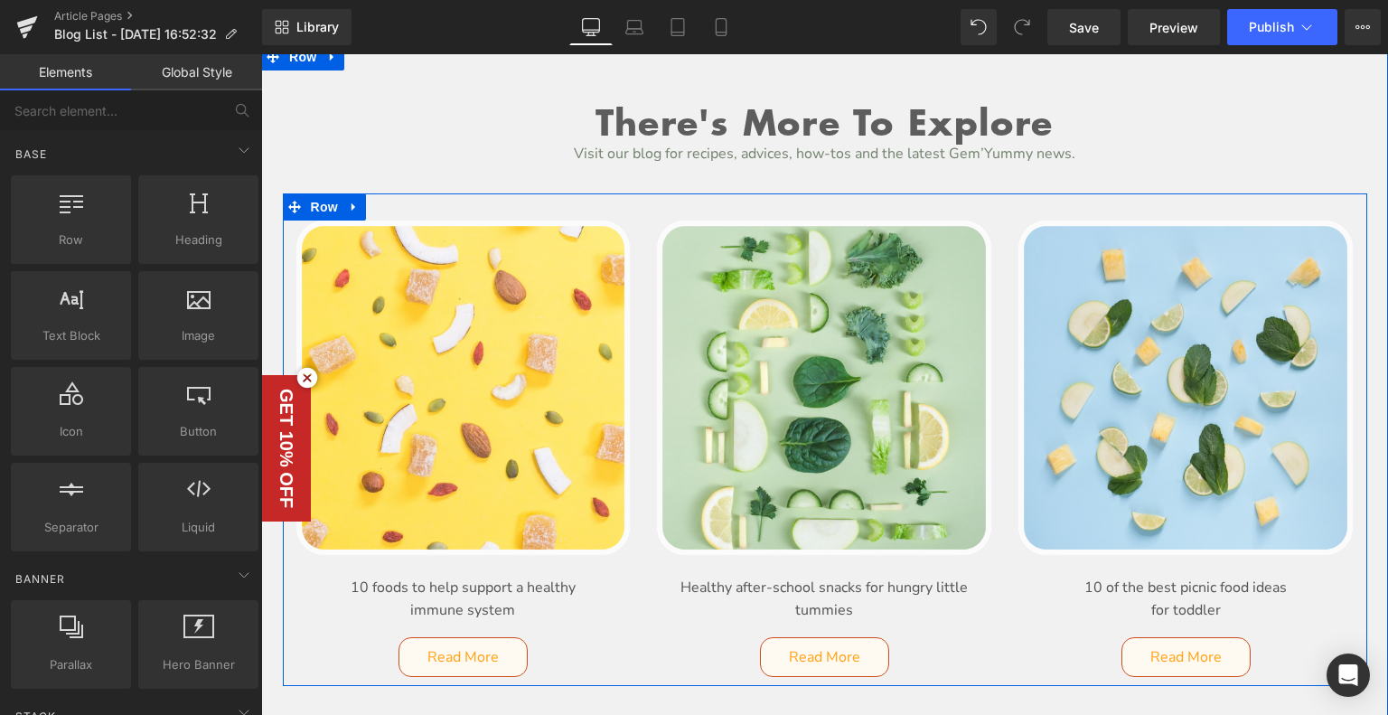
scroll to position [0, 0]
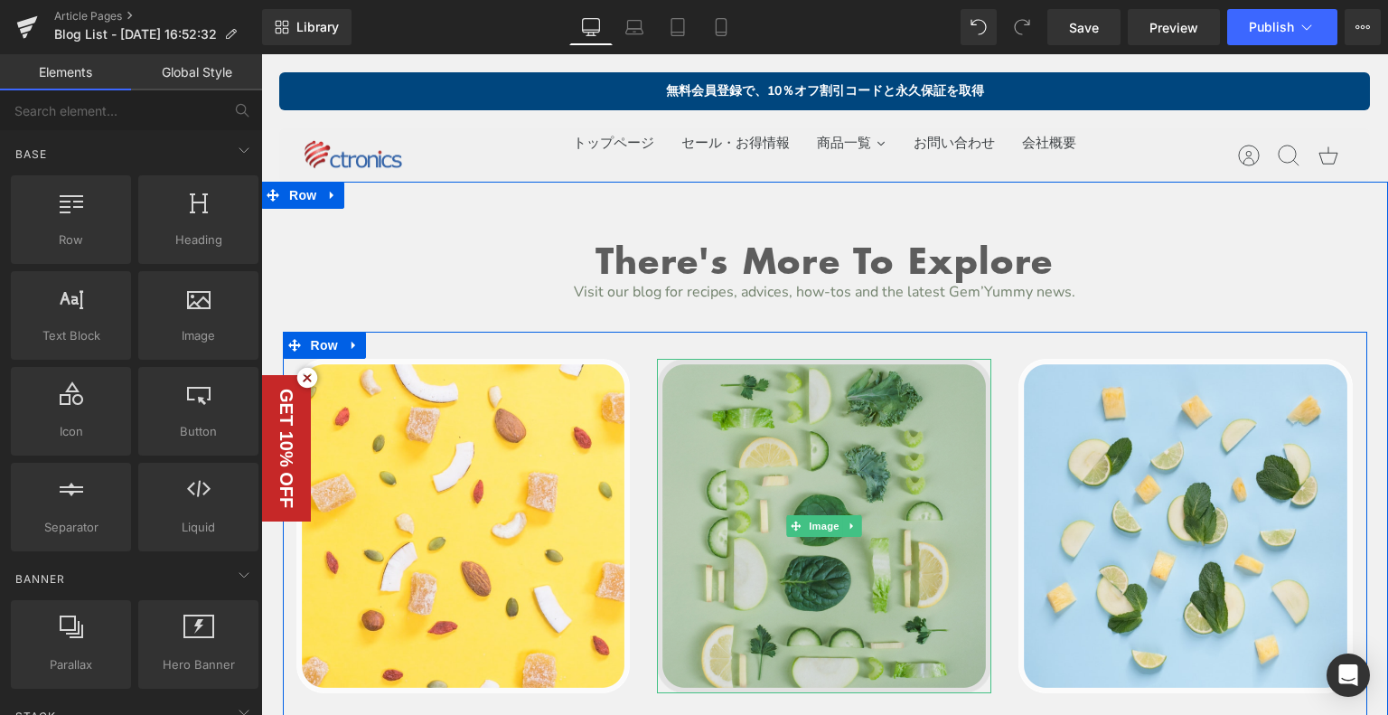
click at [908, 511] on img at bounding box center [824, 526] width 334 height 334
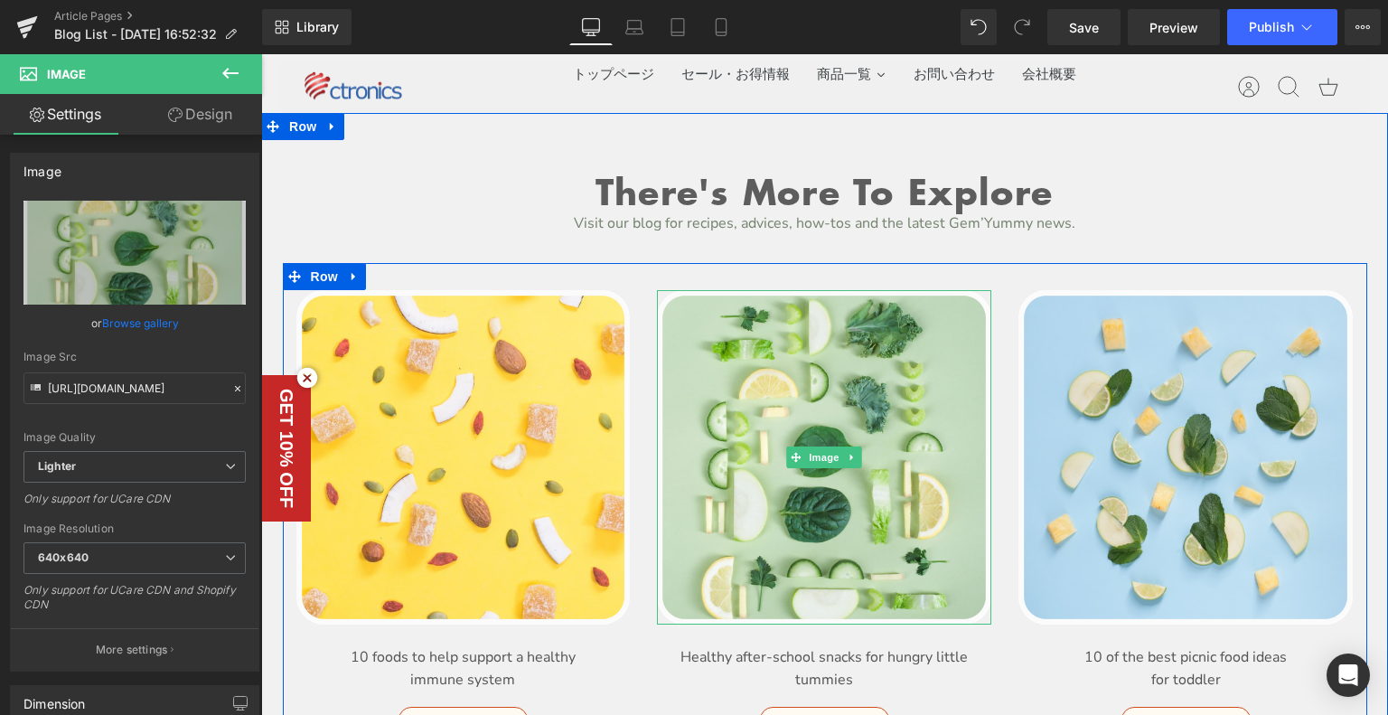
scroll to position [271, 0]
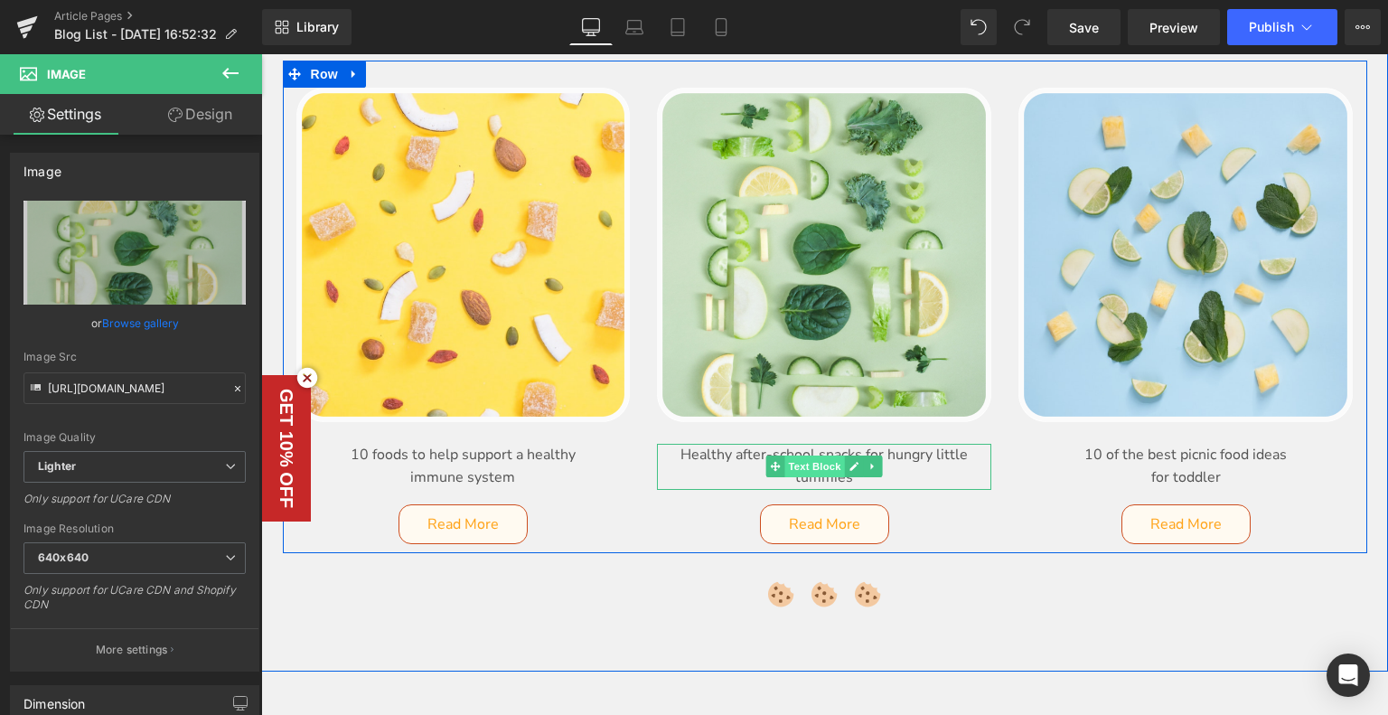
click at [821, 472] on span "Text Block" at bounding box center [815, 466] width 60 height 22
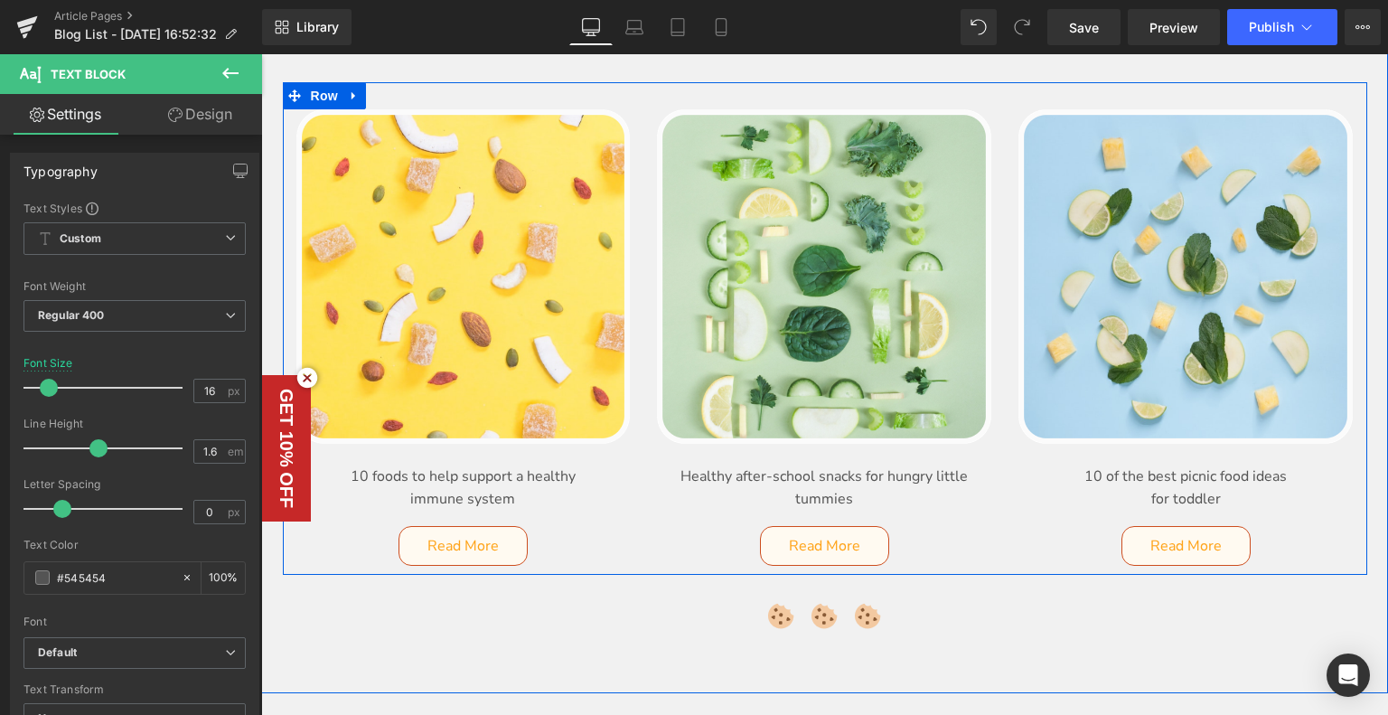
scroll to position [90, 0]
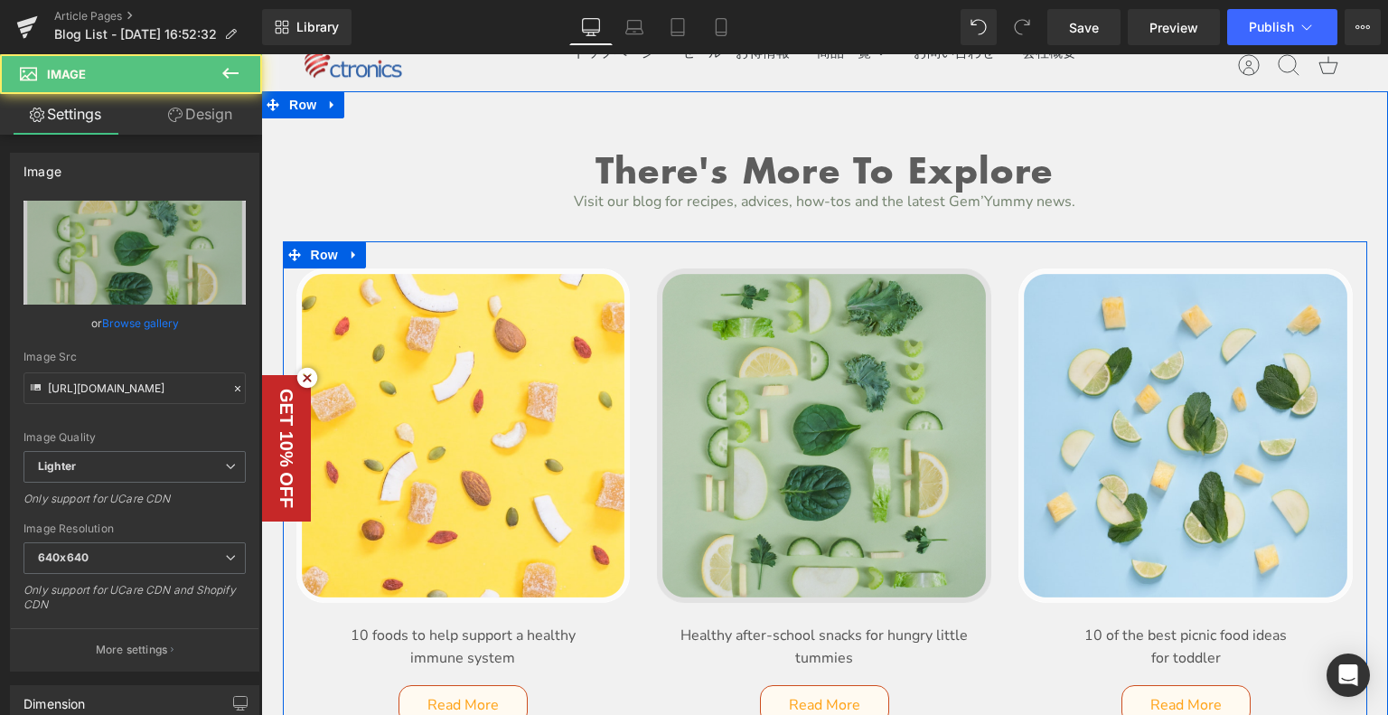
click at [777, 395] on img at bounding box center [824, 435] width 334 height 334
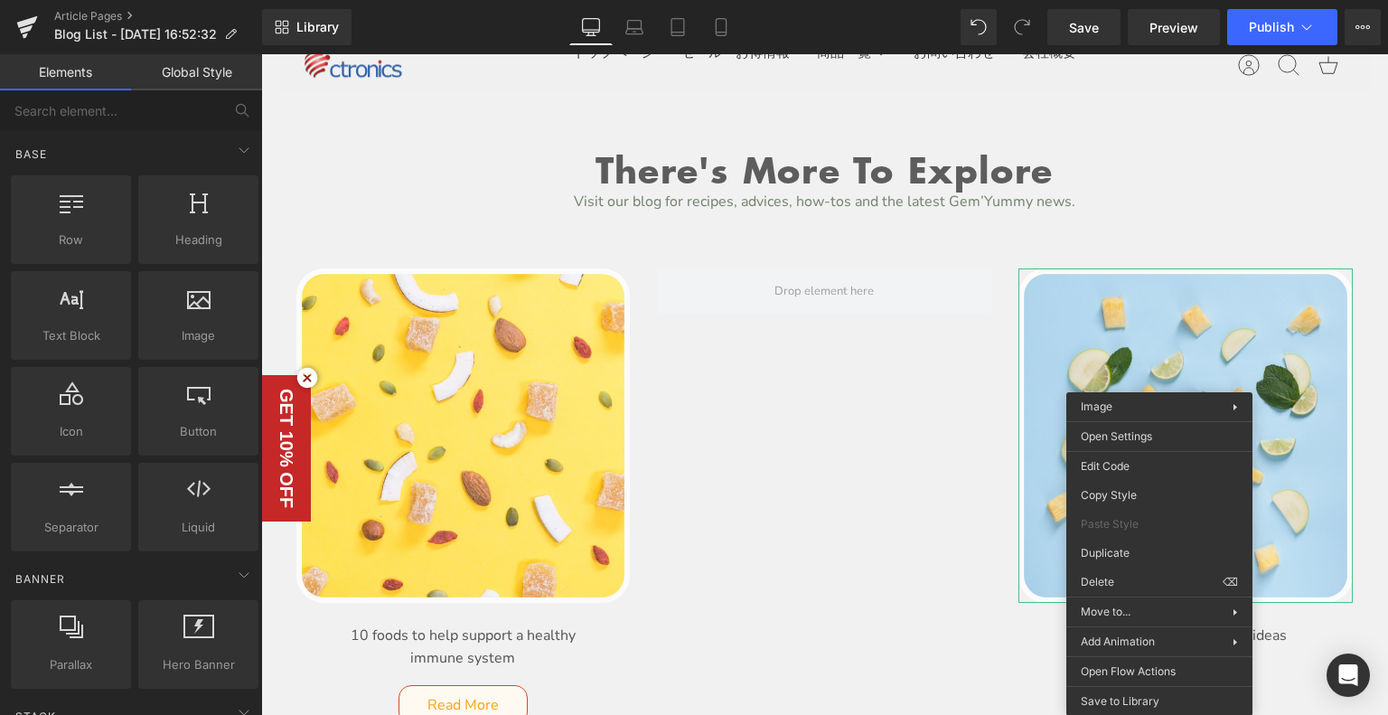
drag, startPoint x: 1385, startPoint y: 641, endPoint x: 1131, endPoint y: 552, distance: 268.9
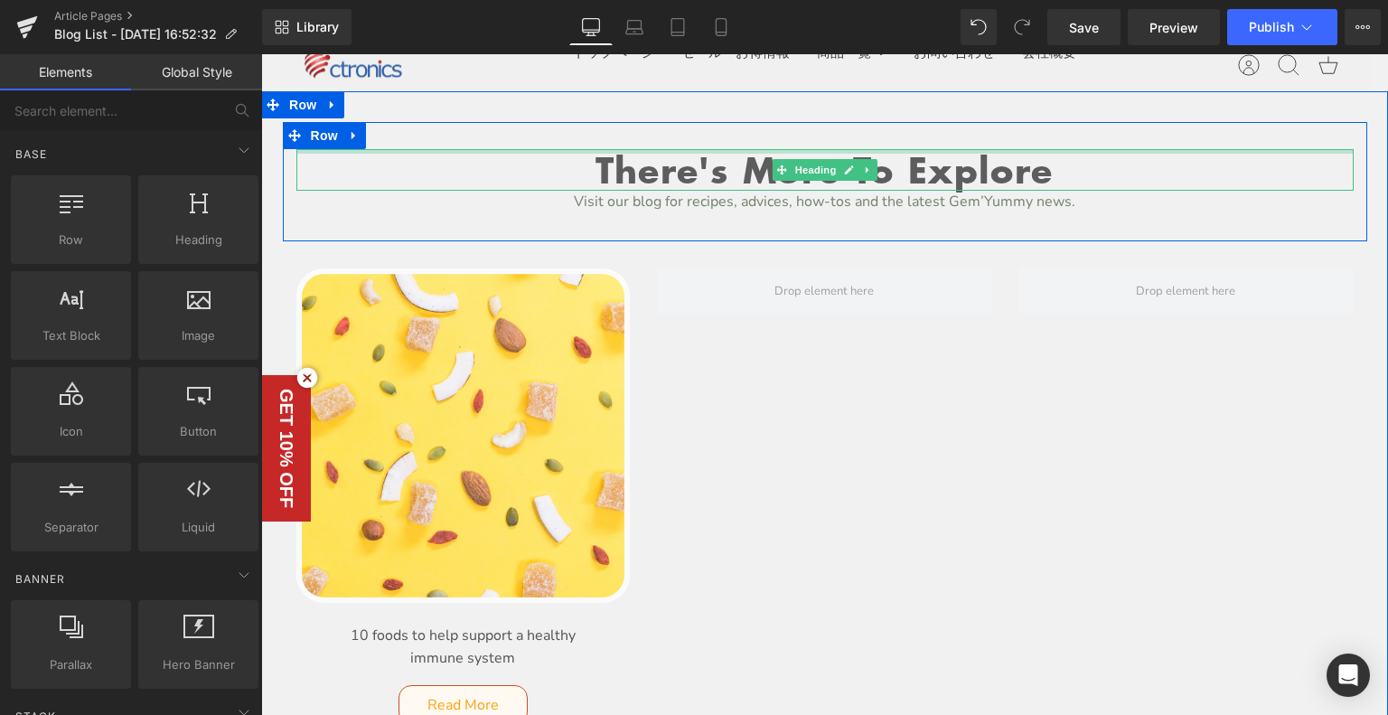
click at [729, 151] on div at bounding box center [824, 151] width 1057 height 5
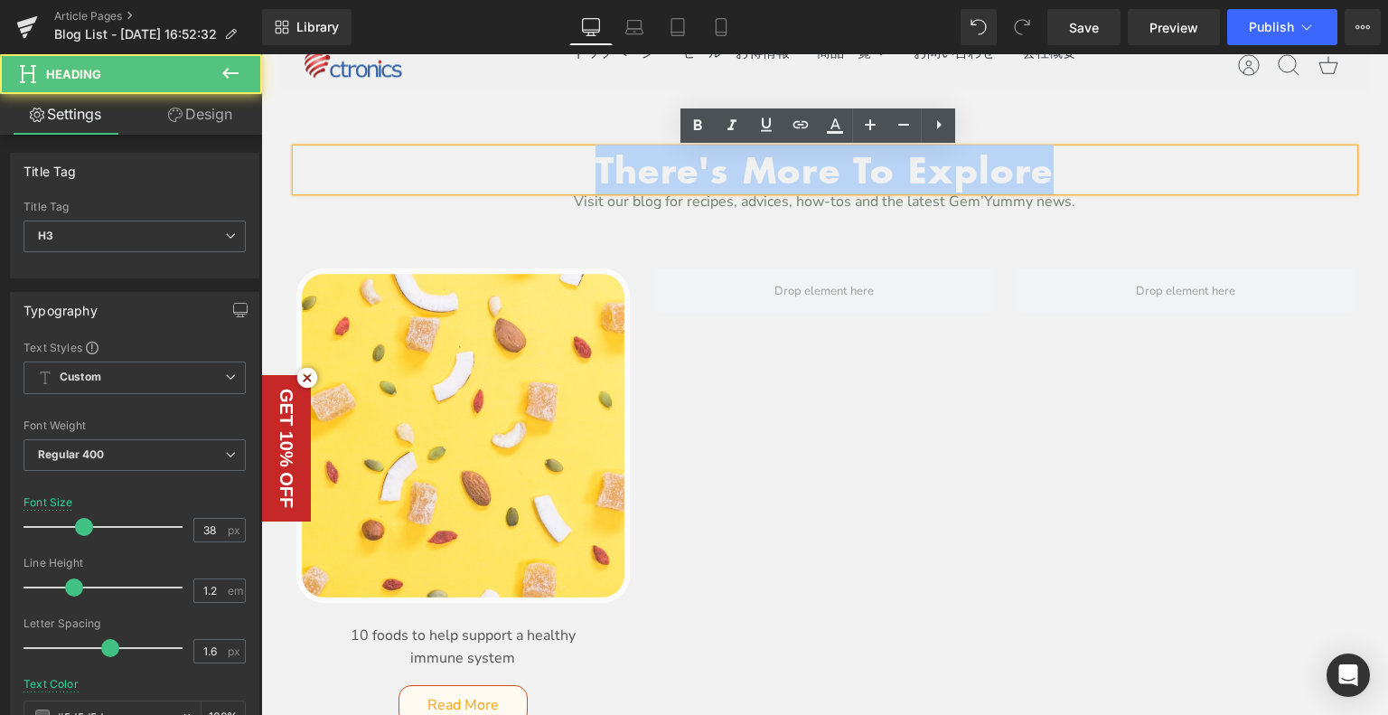
drag, startPoint x: 1064, startPoint y: 175, endPoint x: 508, endPoint y: 169, distance: 556.5
click at [508, 169] on h3 "There's More To Explore" at bounding box center [824, 170] width 1057 height 42
paste div
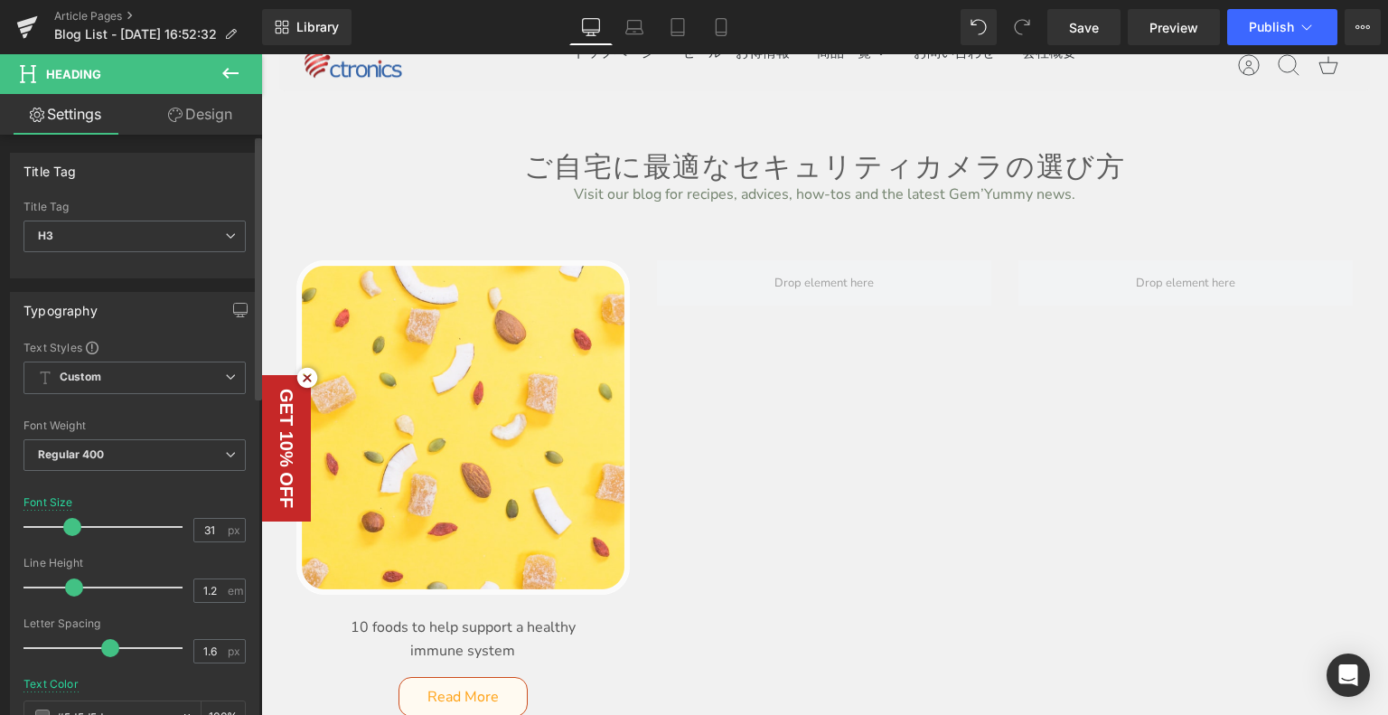
type input "30"
drag, startPoint x: 76, startPoint y: 525, endPoint x: 63, endPoint y: 527, distance: 12.8
click at [63, 527] on span at bounding box center [70, 527] width 18 height 18
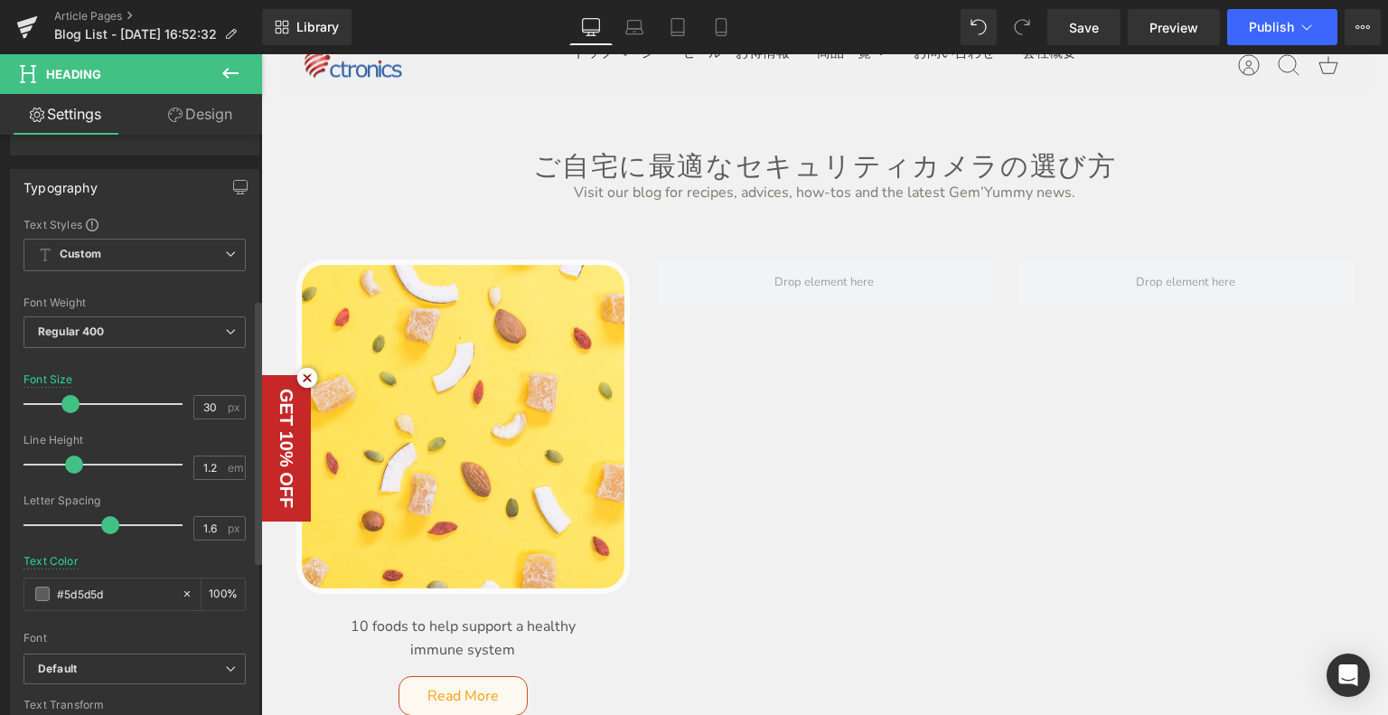
scroll to position [361, 0]
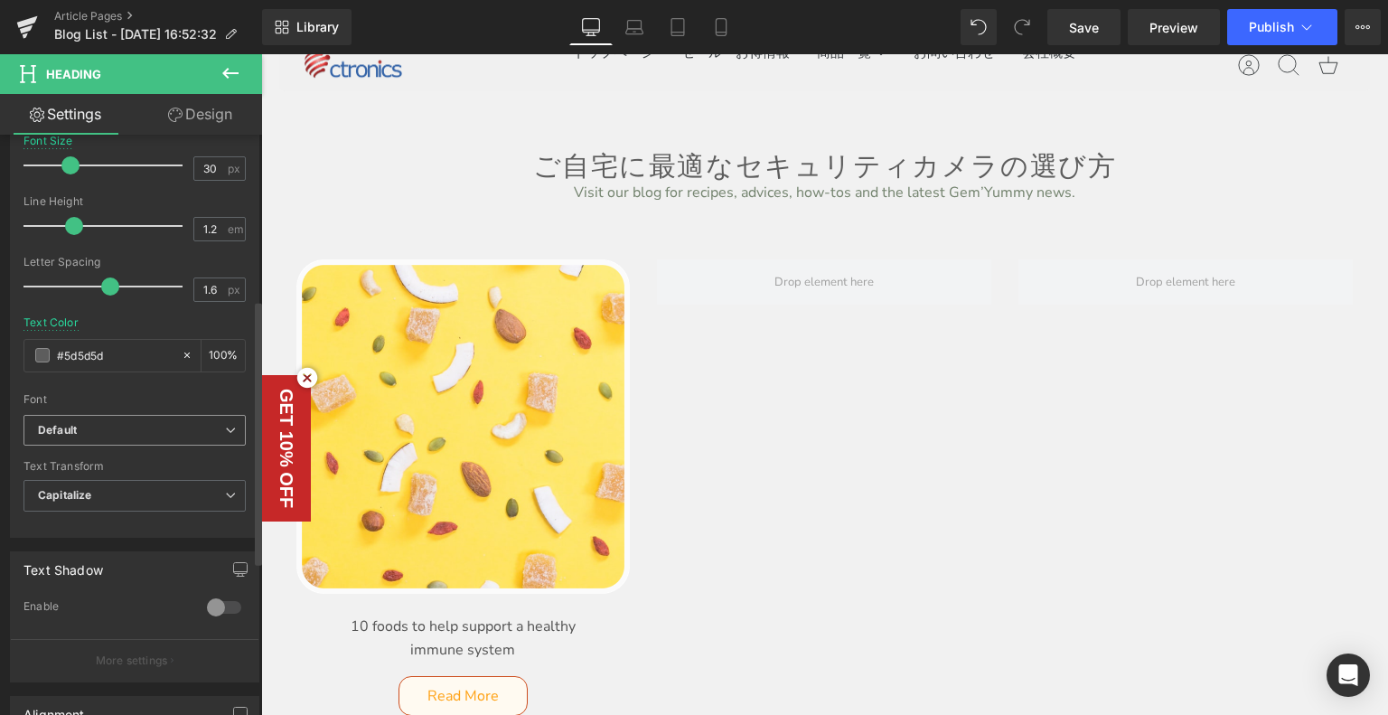
click at [96, 432] on b "Default" at bounding box center [131, 430] width 187 height 15
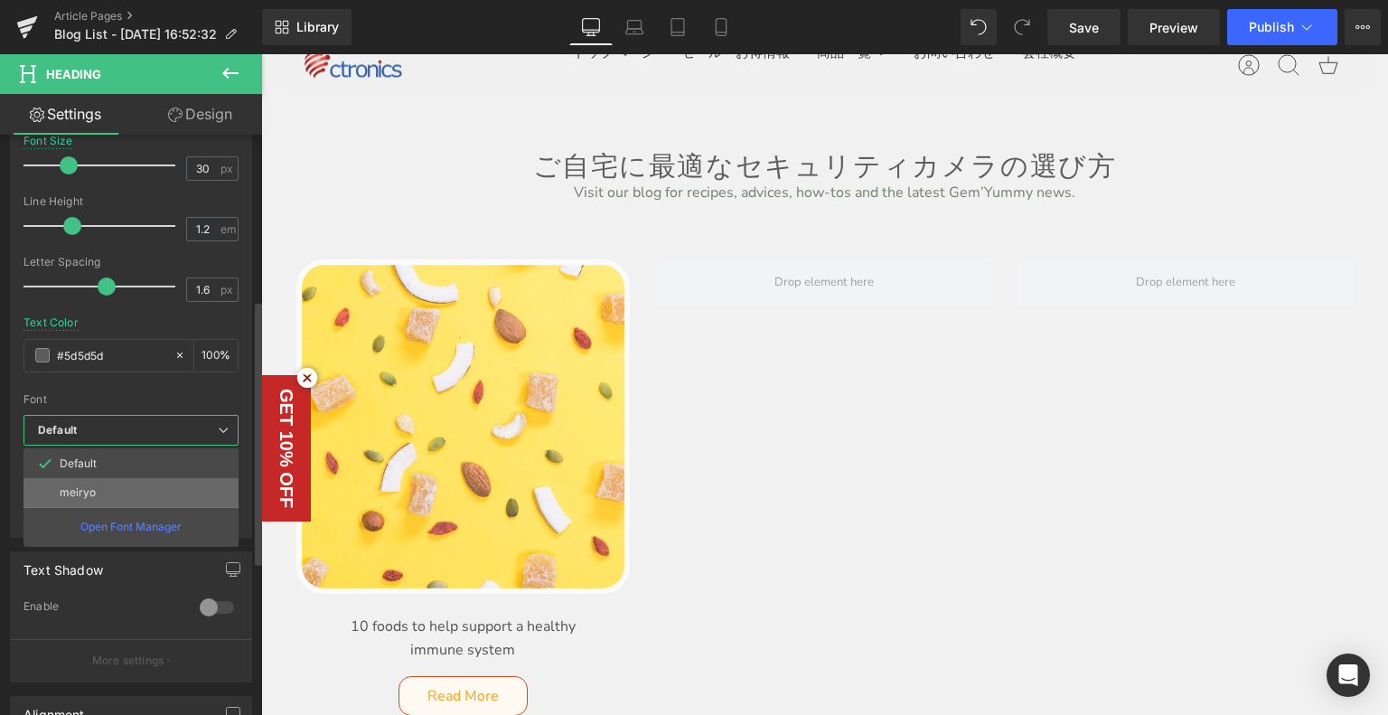
click at [119, 495] on li "meiryo" at bounding box center [130, 492] width 215 height 29
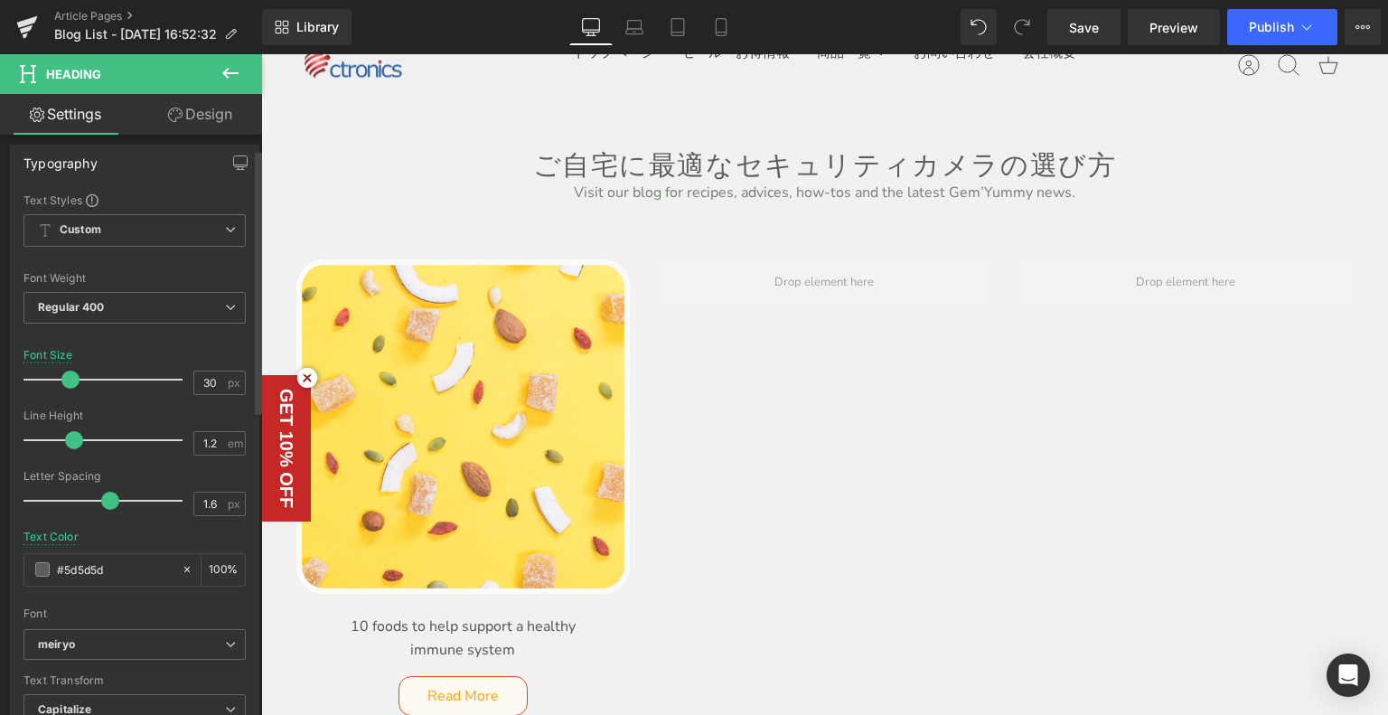
scroll to position [0, 0]
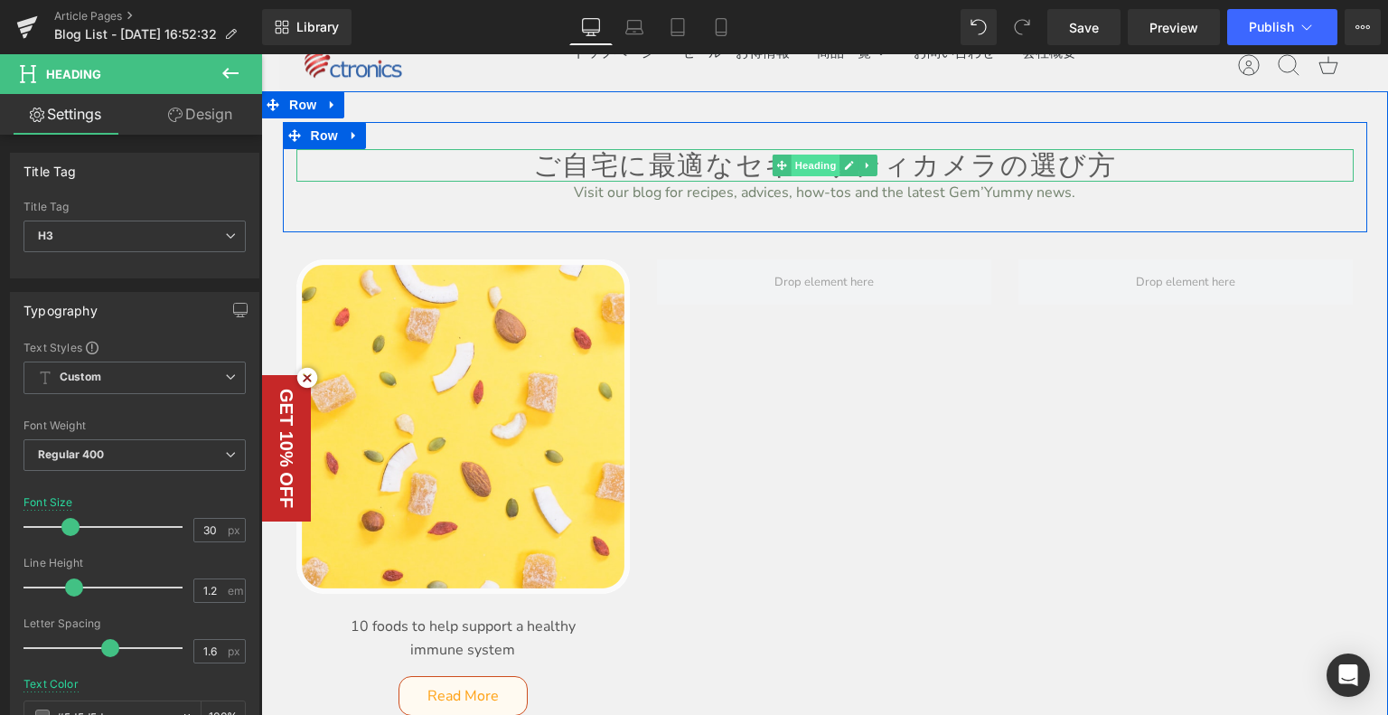
click at [791, 162] on span "Heading" at bounding box center [815, 165] width 49 height 22
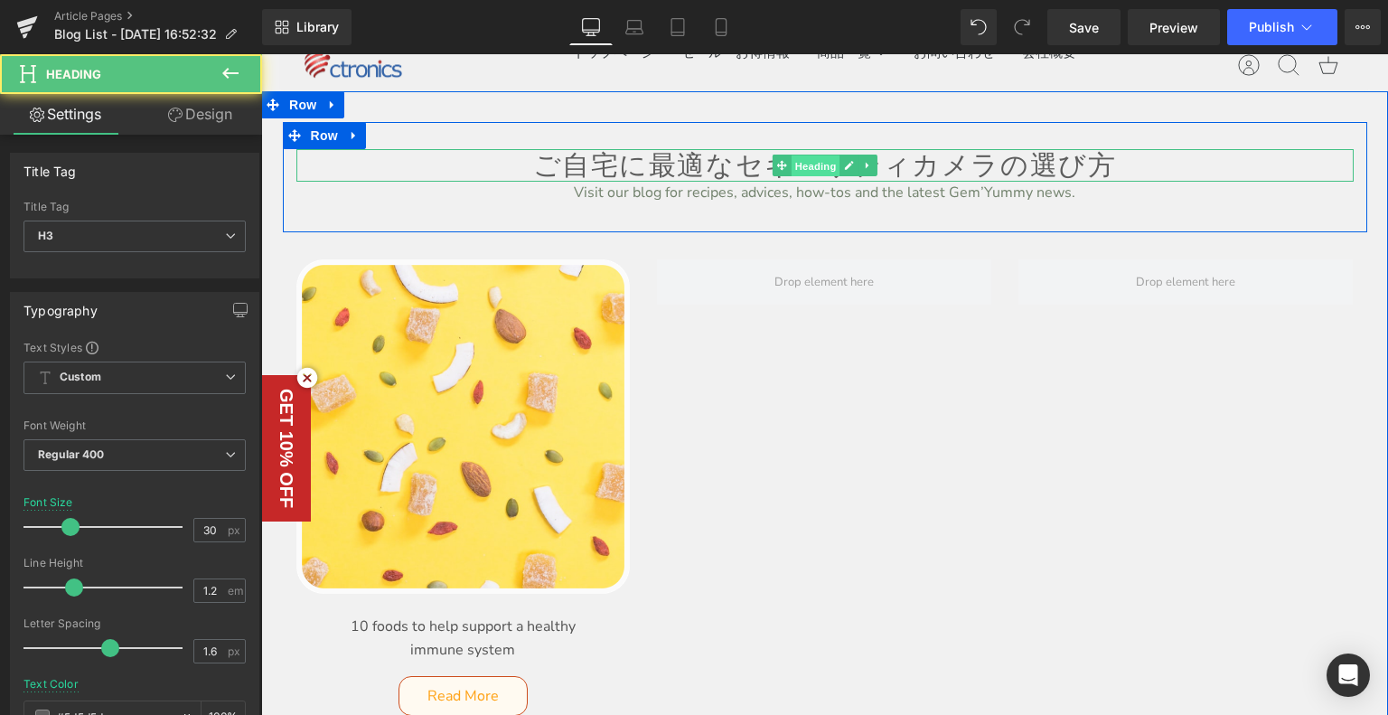
click at [831, 166] on span "Heading" at bounding box center [815, 166] width 49 height 22
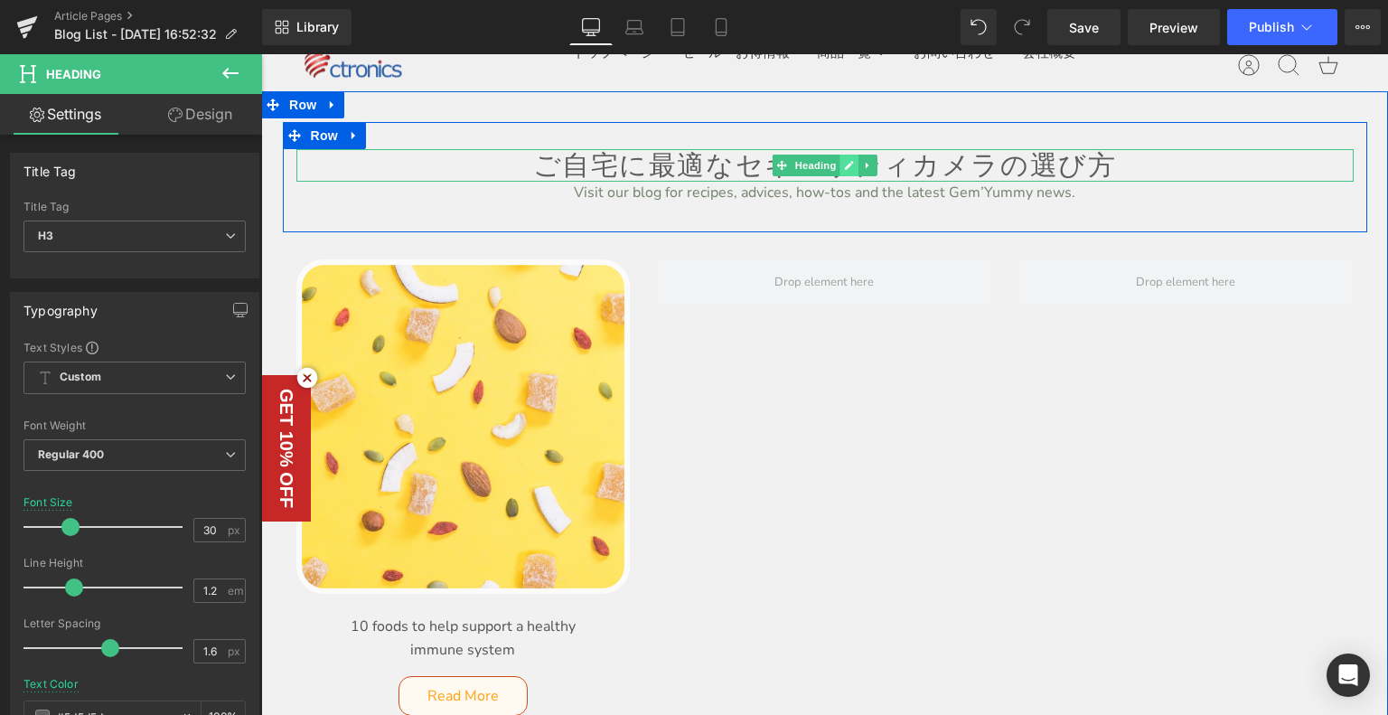
click at [845, 165] on icon at bounding box center [849, 166] width 9 height 9
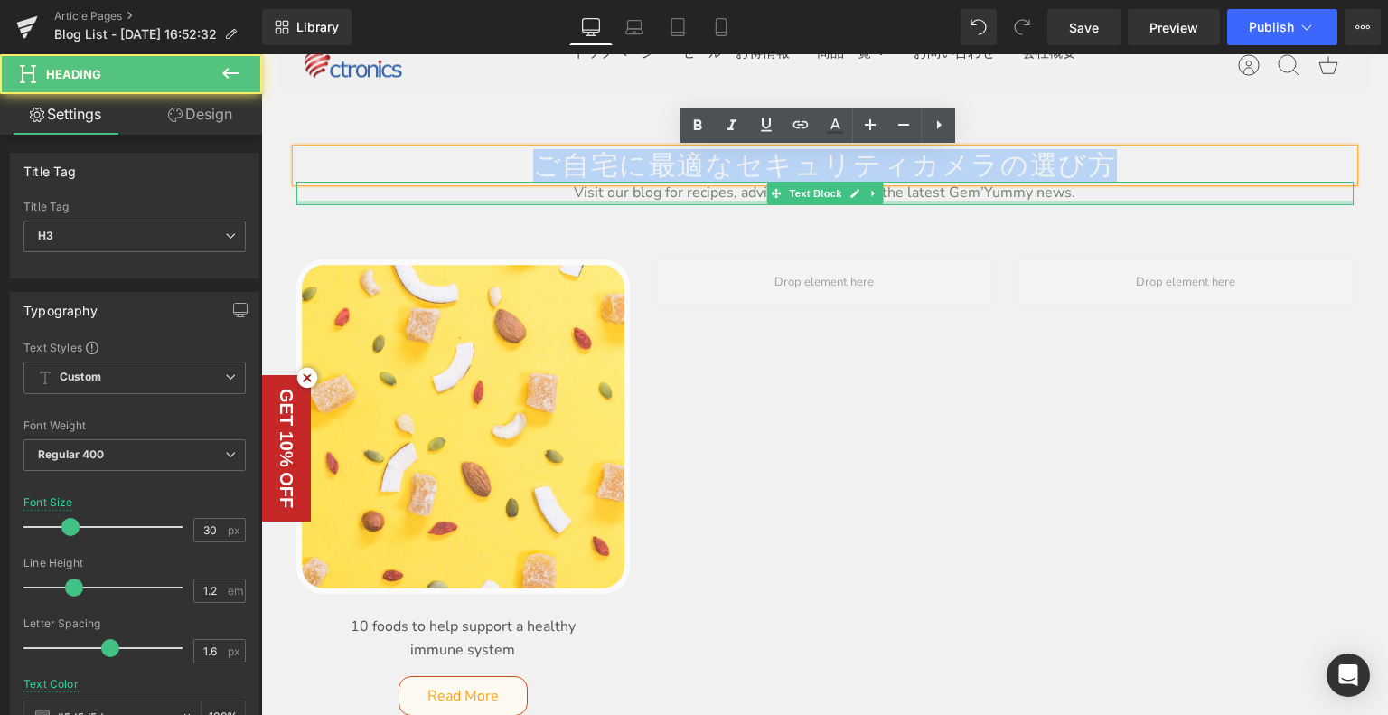
drag, startPoint x: 520, startPoint y: 159, endPoint x: 881, endPoint y: 145, distance: 360.8
click at [1194, 203] on div "ご自宅に最適なセキュリティカメラの選び方 Heading Visit our blog for recipes, advices, how-tos and t…" at bounding box center [825, 177] width 1084 height 56
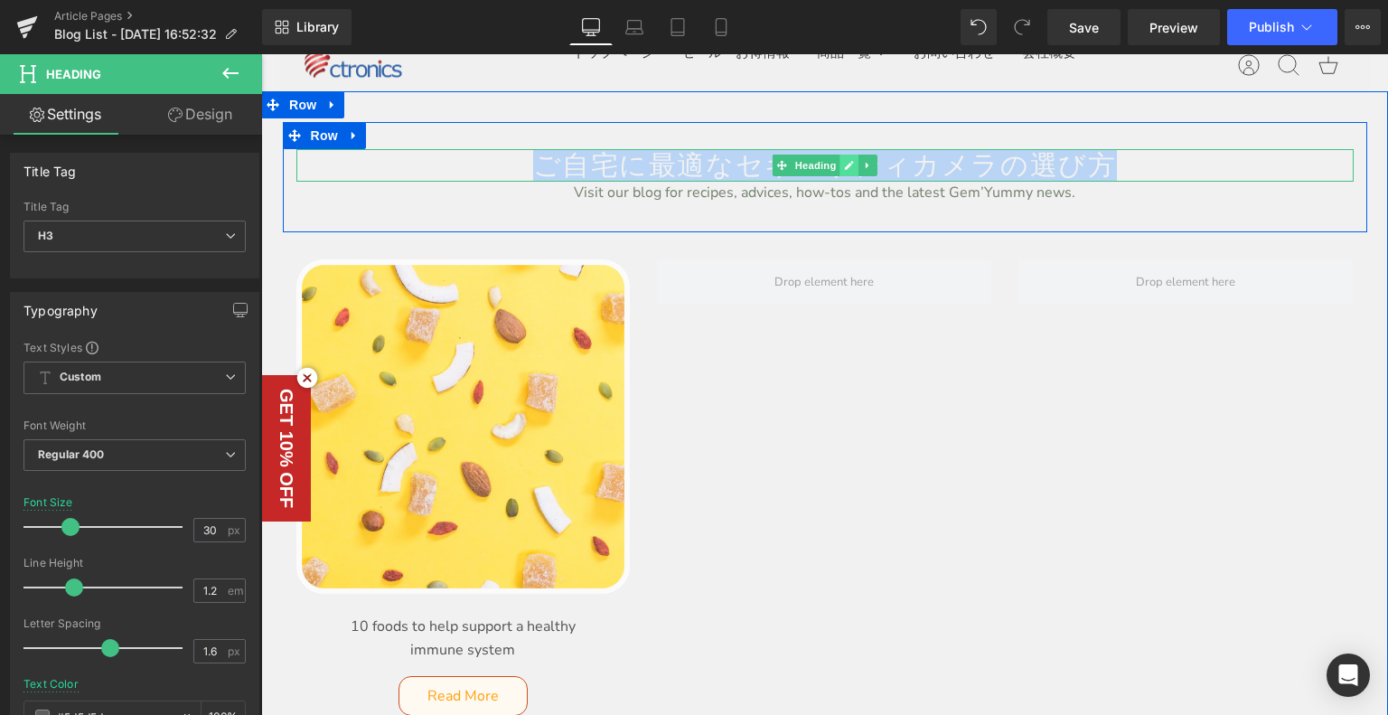
click at [847, 164] on link at bounding box center [848, 165] width 19 height 22
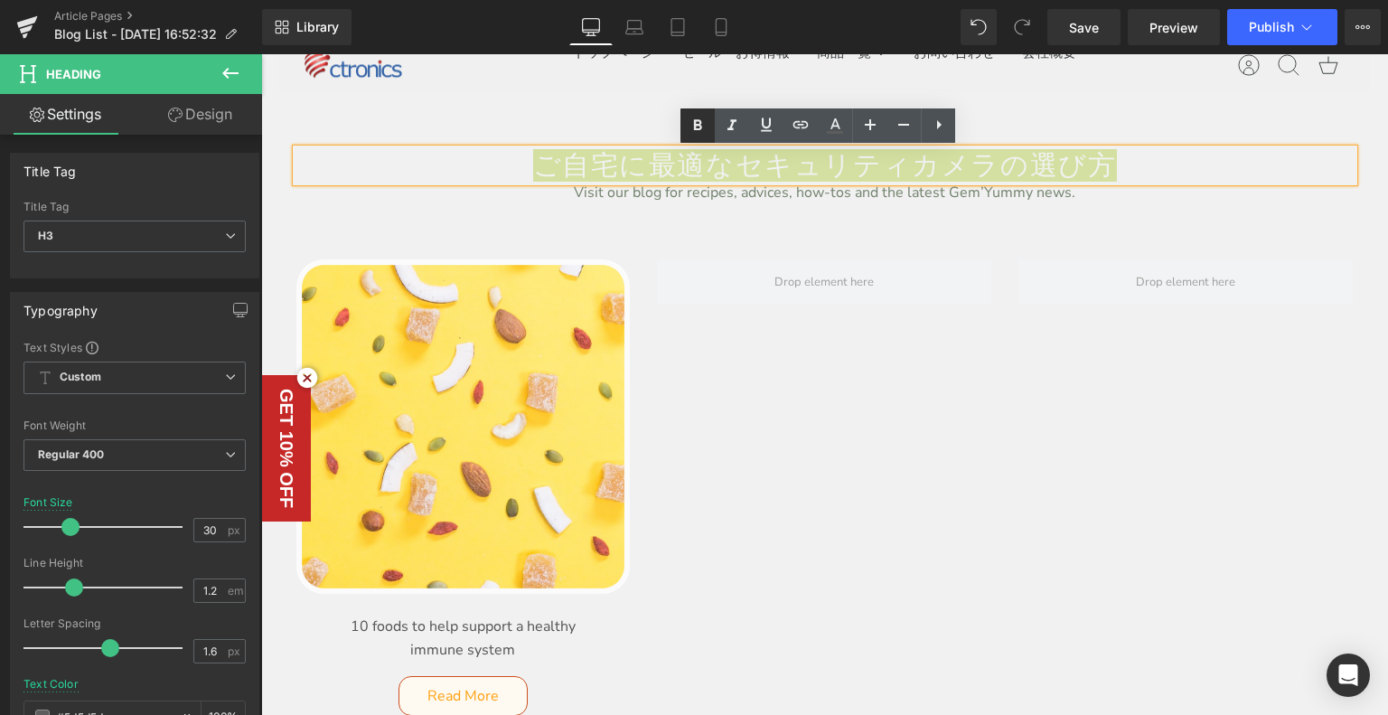
click at [690, 118] on icon at bounding box center [698, 126] width 22 height 22
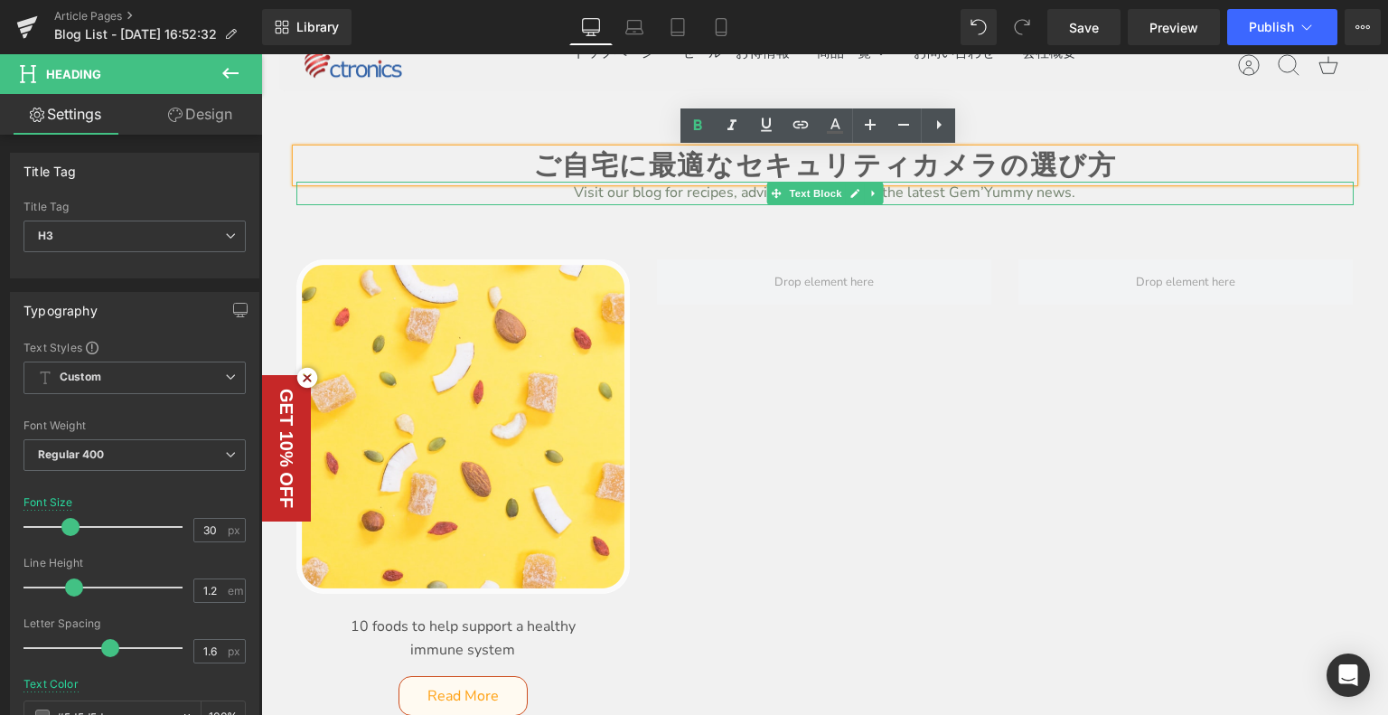
click at [732, 191] on p "Visit our blog for recipes, advices, how-tos and the latest Gem’Yummy news." at bounding box center [824, 193] width 1057 height 23
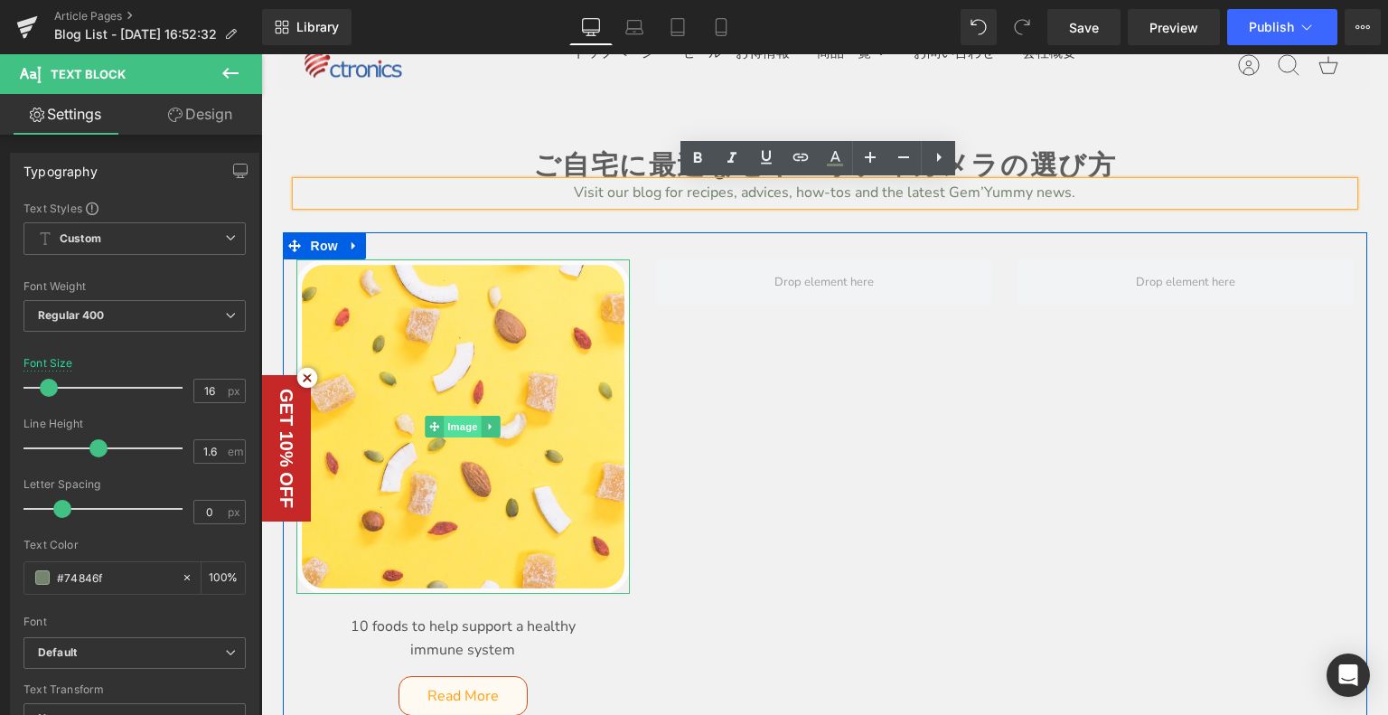
click at [464, 426] on span "Image" at bounding box center [463, 427] width 38 height 22
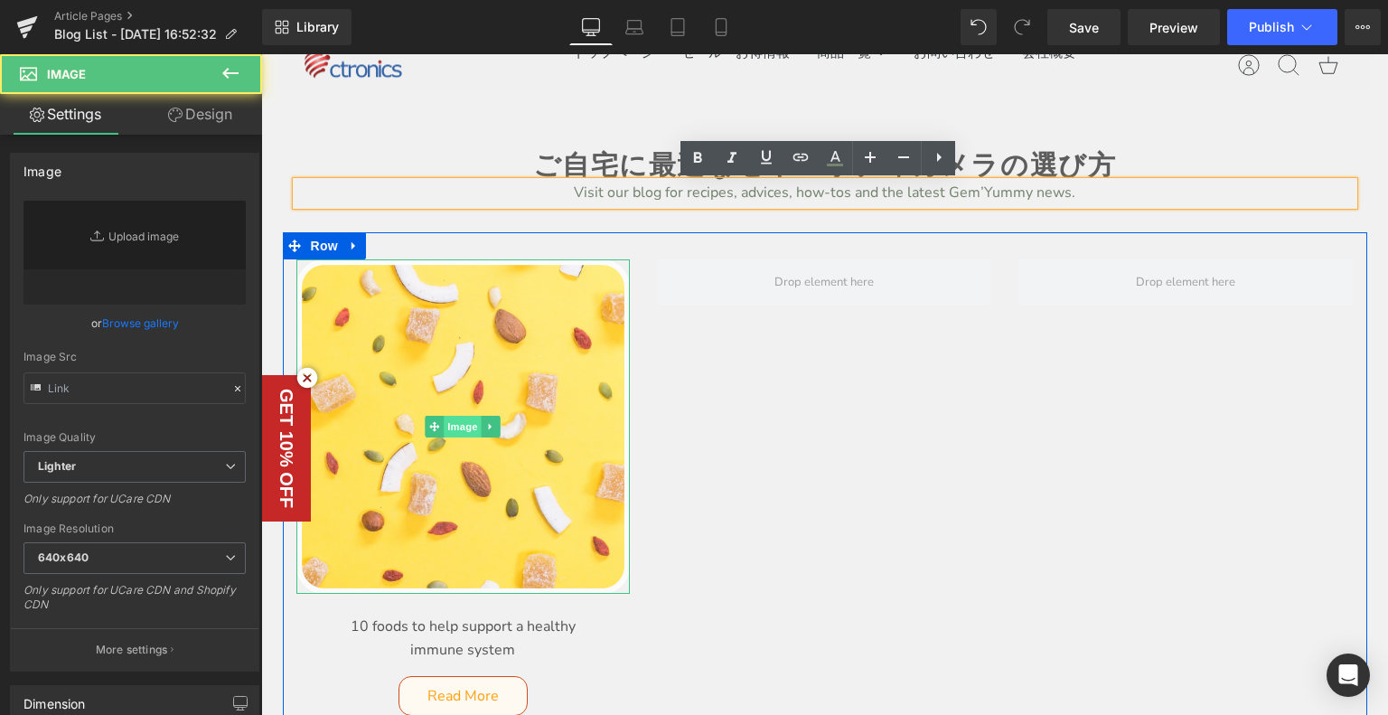
type input "https://ucarecdn.com/9b9f759d-1643-49f0-ba6c-7285aec811cb/-/format/auto/-/previ…"
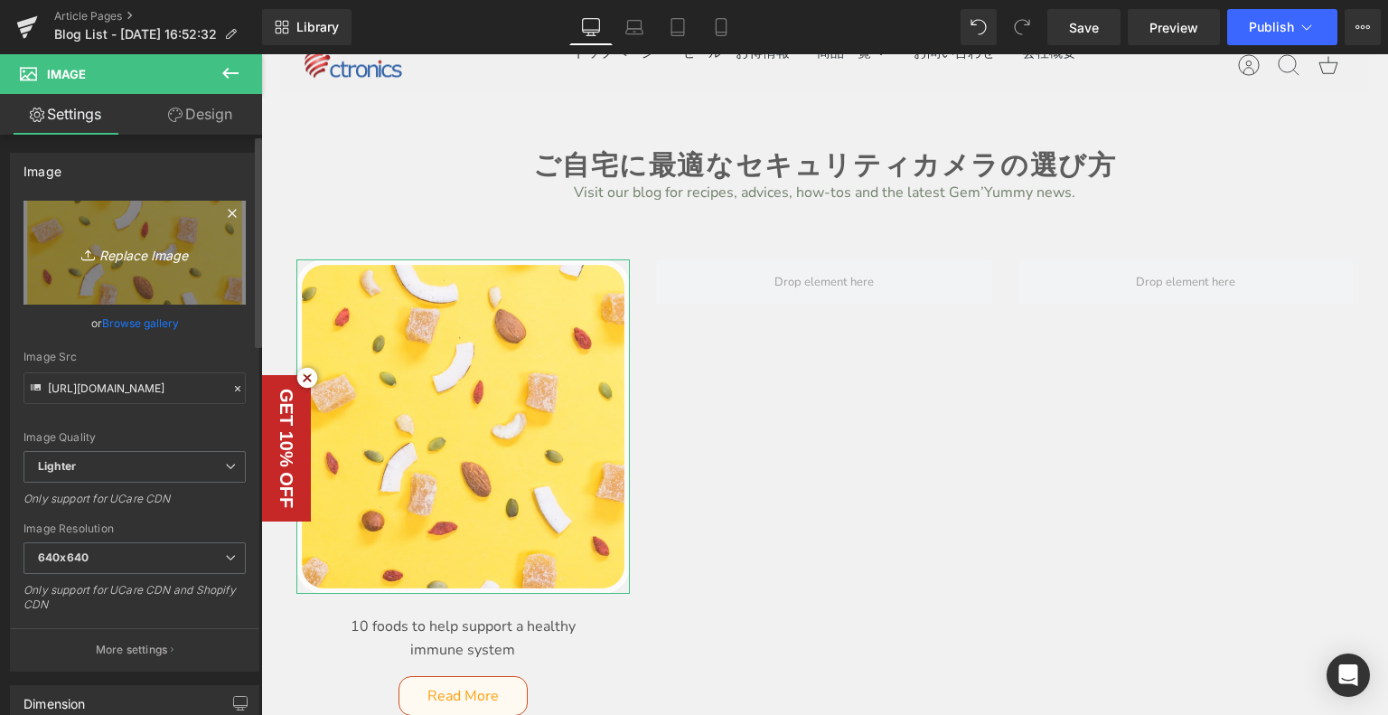
click at [140, 278] on link "Replace Image" at bounding box center [134, 253] width 222 height 104
click at [136, 249] on icon "Replace Image" at bounding box center [134, 252] width 145 height 23
type input "C:\fakepath\1_c40a372d-363d-43bd-8d88-e603dfb558dd_2000x.webp"
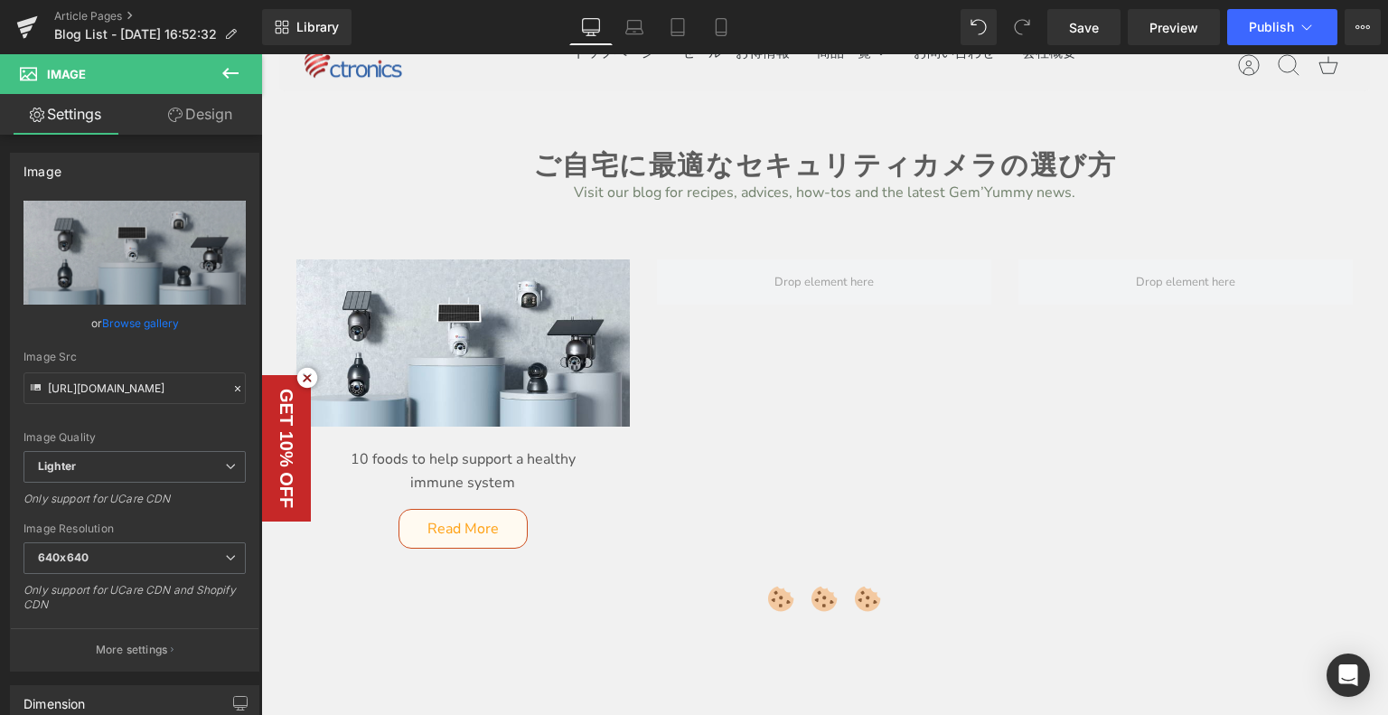
type input "https://ucarecdn.com/5e3dcc47-6fc2-4715-929f-53993da1573b/-/format/auto/-/previ…"
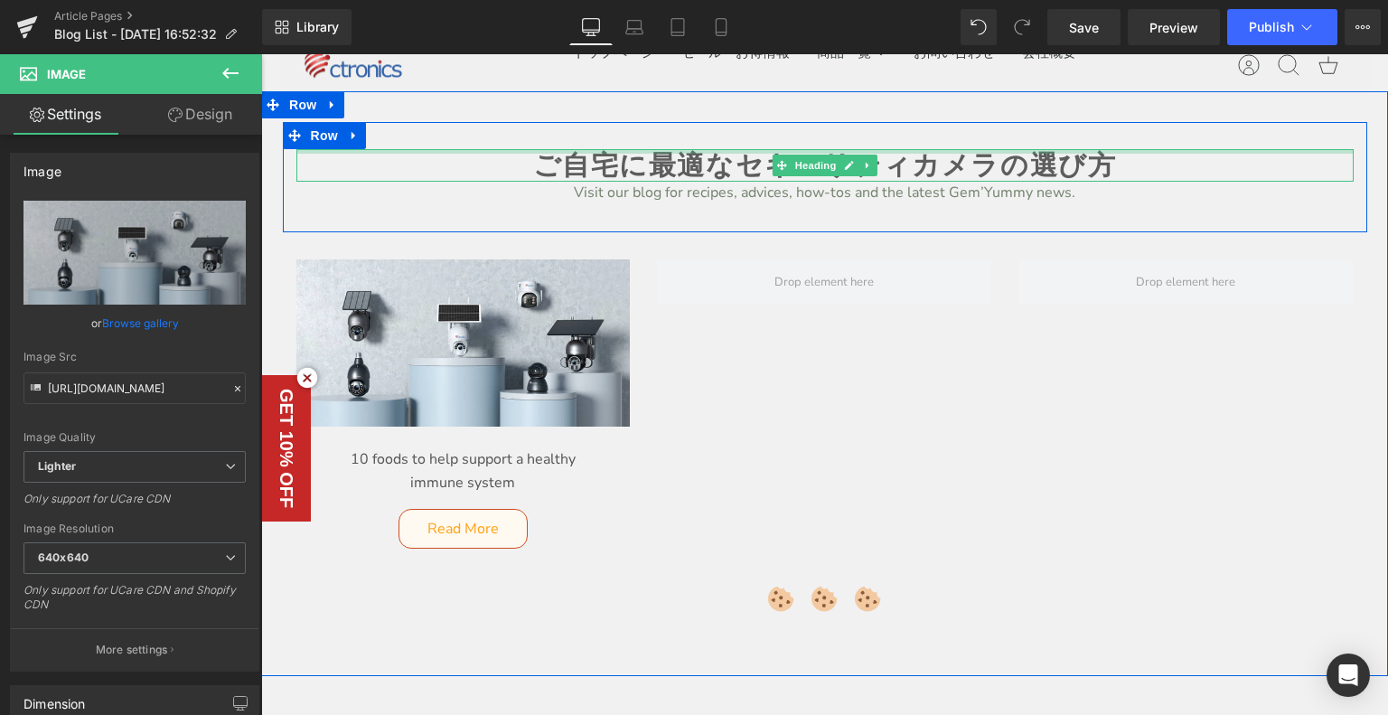
click at [783, 154] on div at bounding box center [824, 151] width 1057 height 5
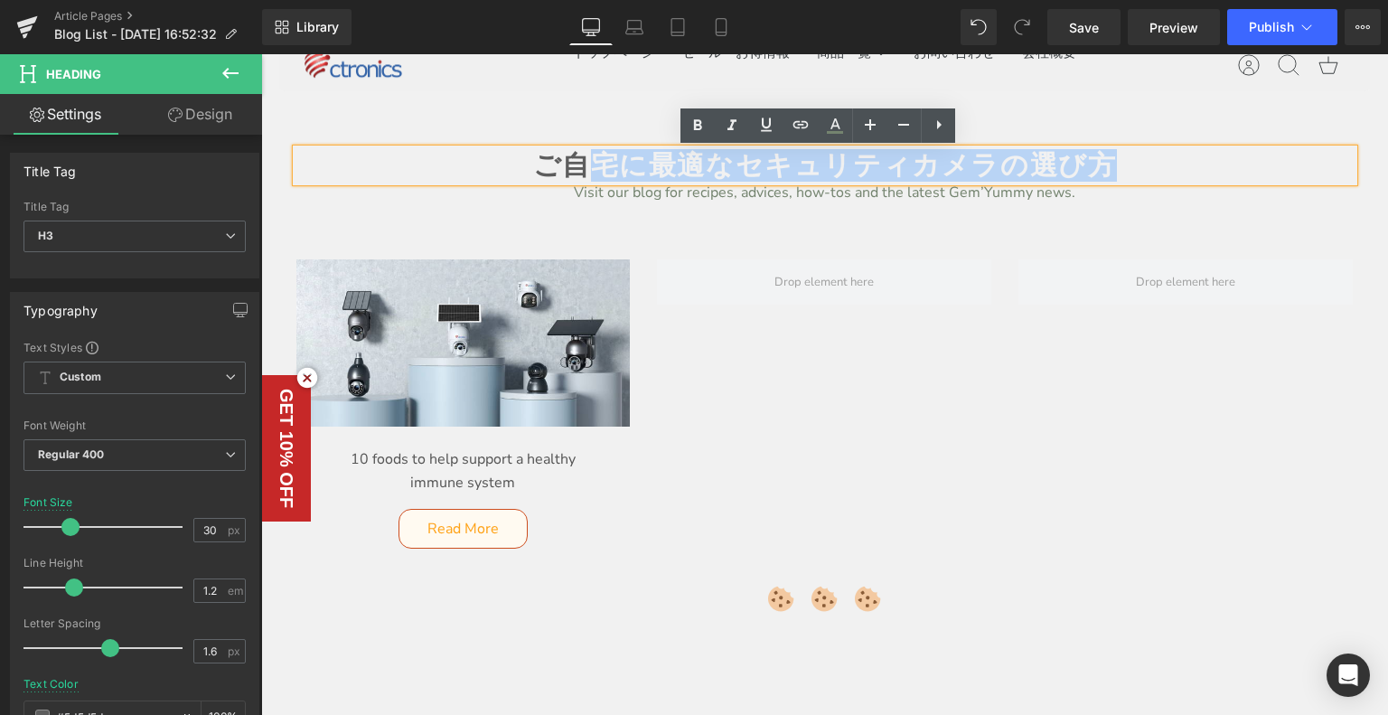
drag, startPoint x: 1128, startPoint y: 164, endPoint x: 577, endPoint y: 129, distance: 552.2
click at [577, 129] on div "ご自宅に最適なセキュリティカメラの選び方 Heading Visit our blog for recipes, advices, how-tos and t…" at bounding box center [825, 177] width 1084 height 110
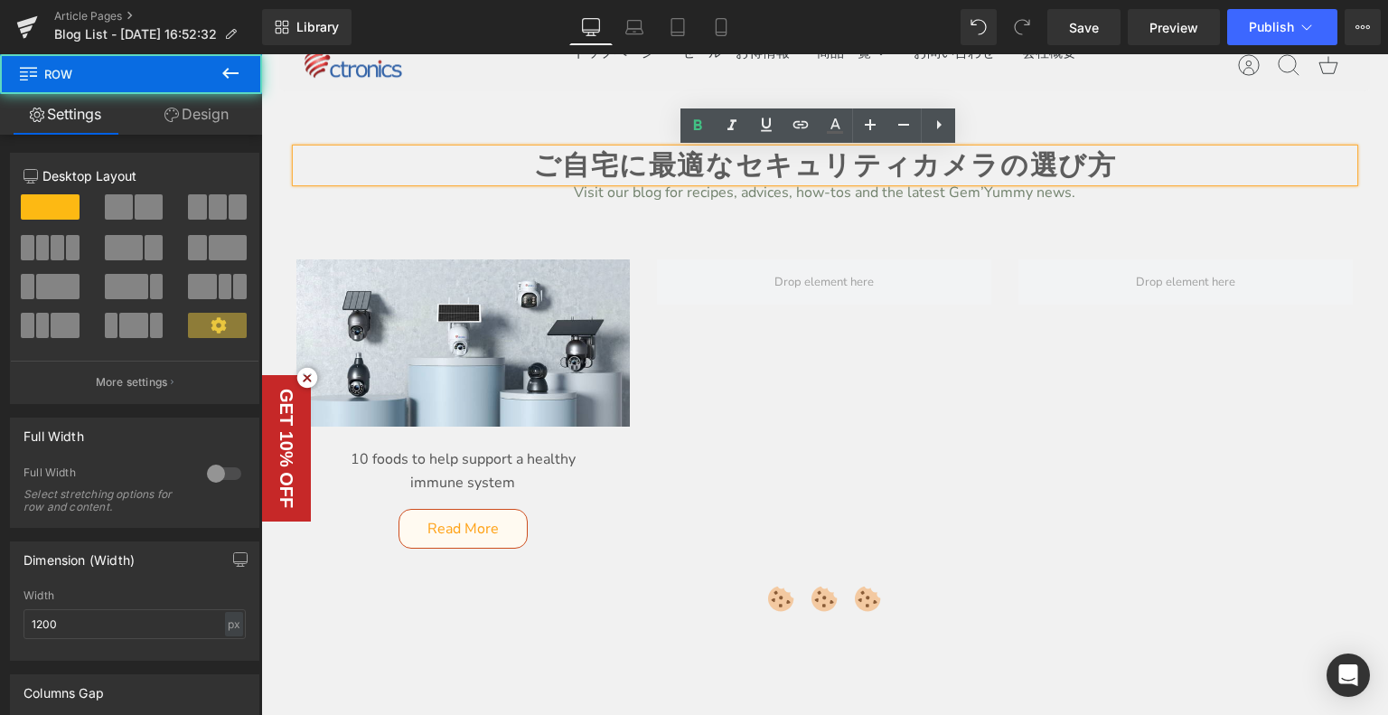
click at [576, 129] on div "ご自宅に最適なセキュリティカメラの選び方 Heading Visit our blog for recipes, advices, how-tos and t…" at bounding box center [825, 177] width 1084 height 110
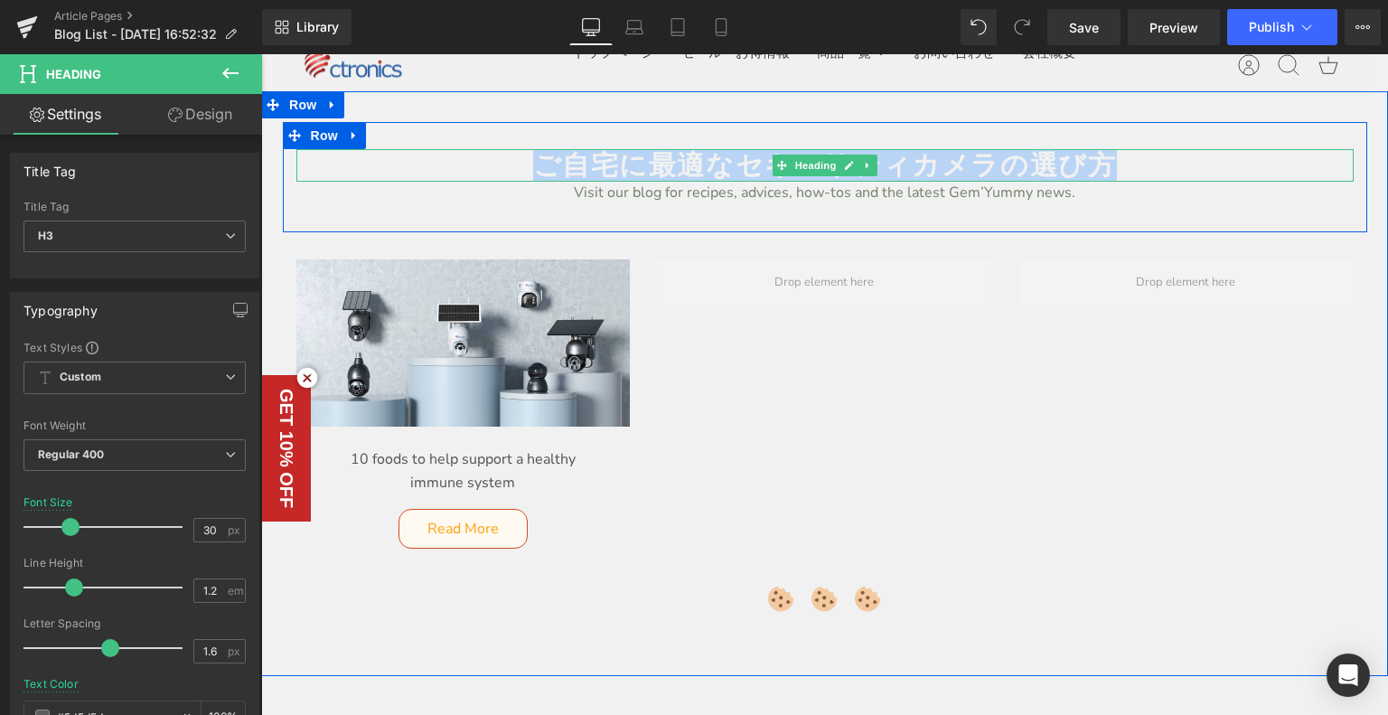
drag, startPoint x: 535, startPoint y: 154, endPoint x: 1180, endPoint y: 173, distance: 645.3
click at [1180, 173] on h3 "ご自宅に最適なセキュリティカメラの選び方" at bounding box center [824, 165] width 1057 height 33
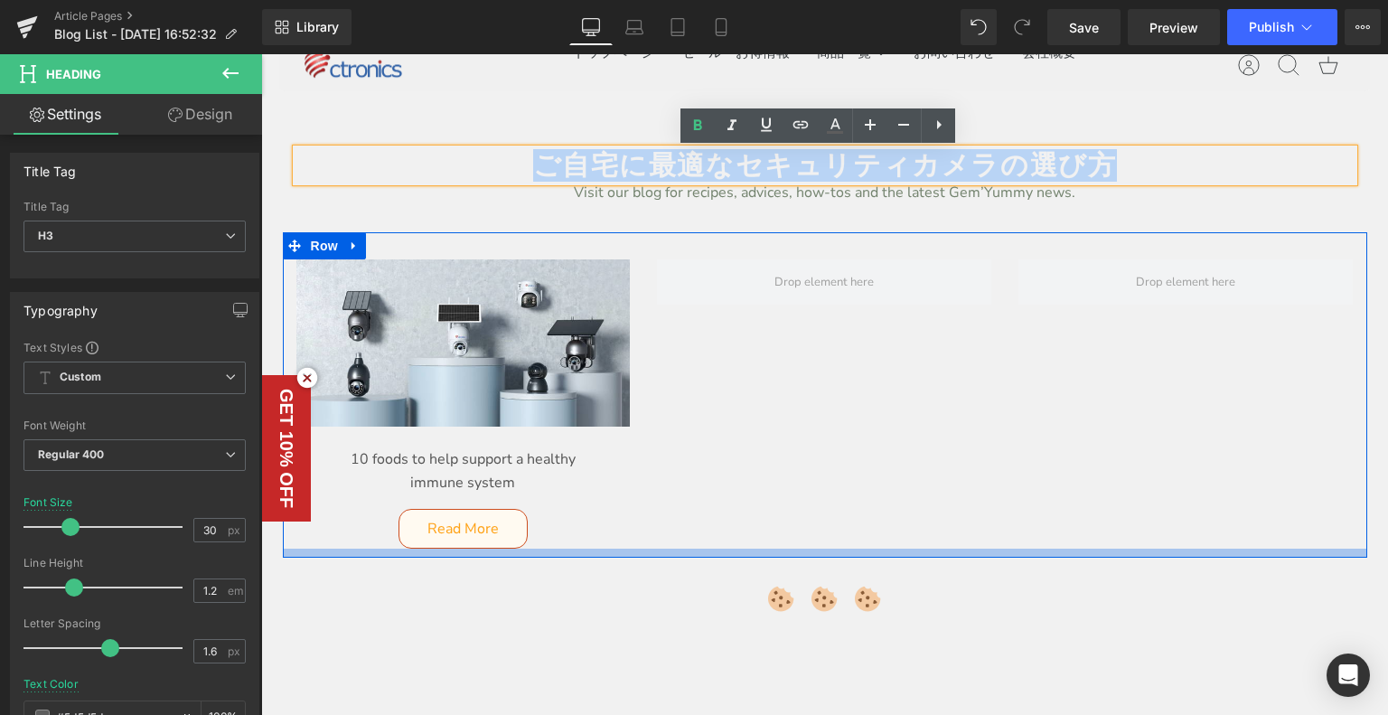
copy strong "ご自宅に最適なセキュリティカメラの選び方"
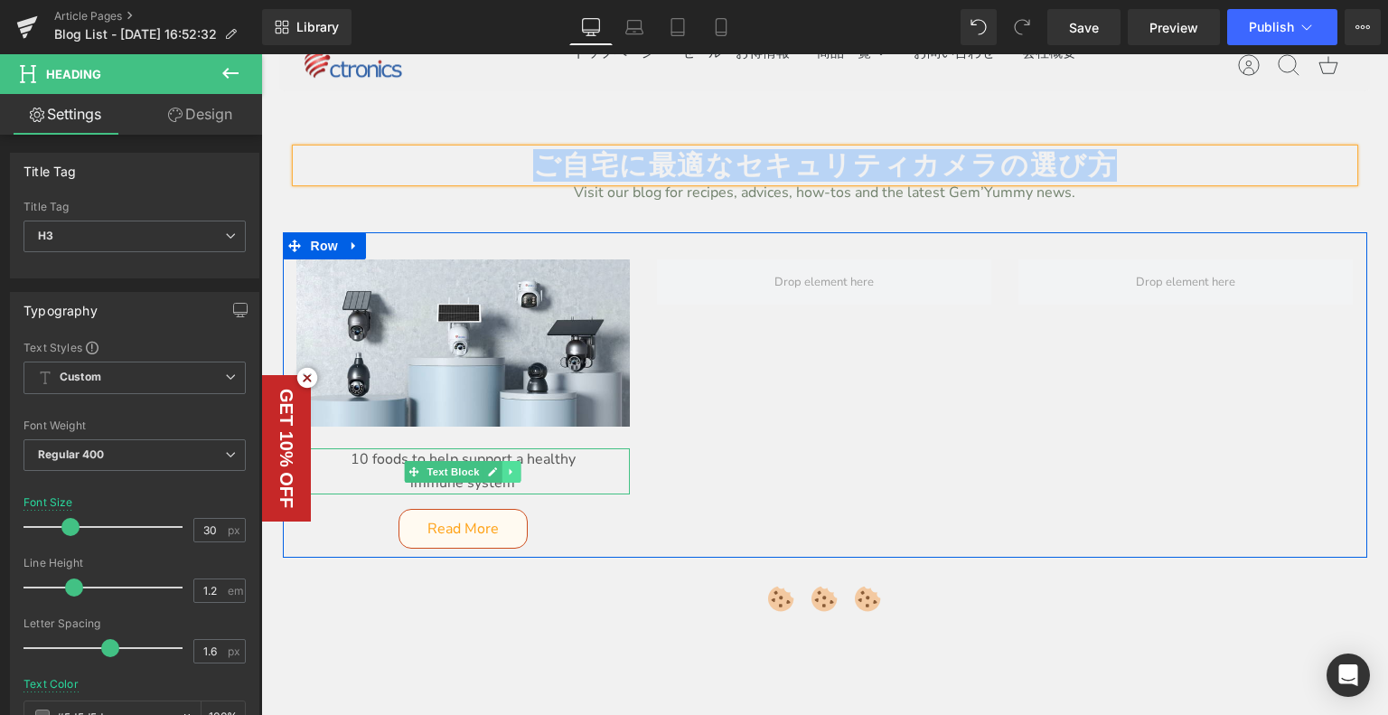
drag, startPoint x: 470, startPoint y: 472, endPoint x: 507, endPoint y: 472, distance: 37.1
click at [470, 472] on span "Text Block" at bounding box center [454, 472] width 60 height 22
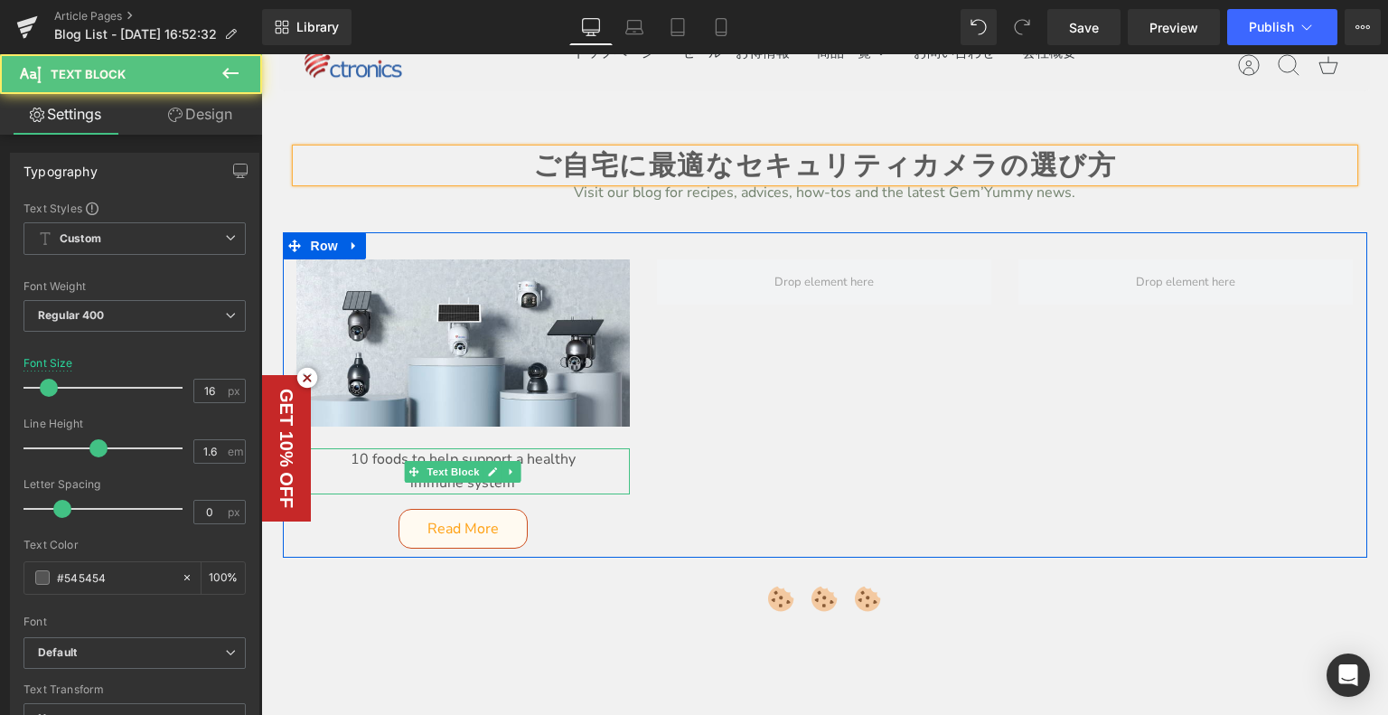
click at [532, 478] on p "immune system" at bounding box center [463, 483] width 334 height 23
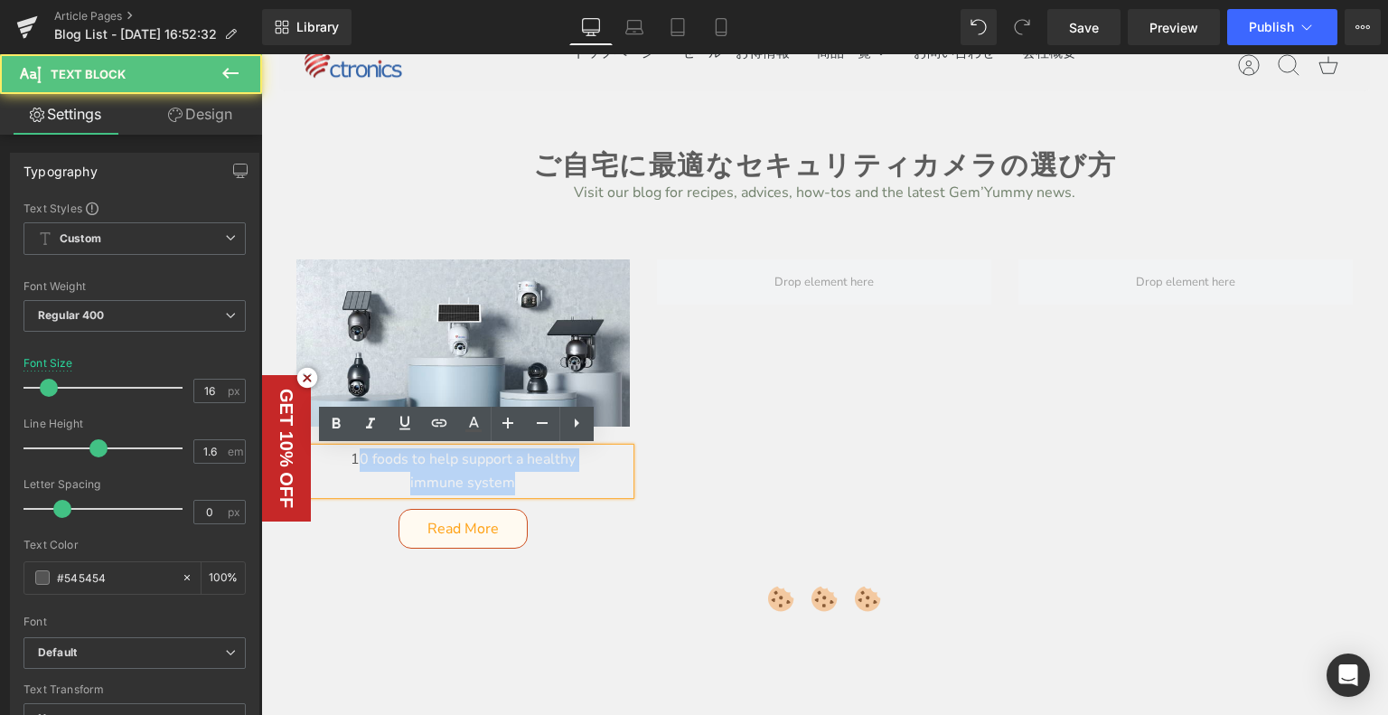
drag, startPoint x: 528, startPoint y: 482, endPoint x: 348, endPoint y: 433, distance: 186.3
click at [348, 433] on div "Image 10 foods to help support a healthy immune system Text Block Read More But…" at bounding box center [463, 403] width 361 height 289
click at [531, 481] on p "immune system" at bounding box center [463, 483] width 334 height 23
drag, startPoint x: 203, startPoint y: 394, endPoint x: 174, endPoint y: 386, distance: 30.0
click at [261, 386] on html "メインコンテンツへ移動 ショッピングカート 現在カート内に商品はございません。 チェックアウト カートの中の1つ以上のアイテムは、定期購入または後払い購入です…" at bounding box center [824, 658] width 1127 height 1389
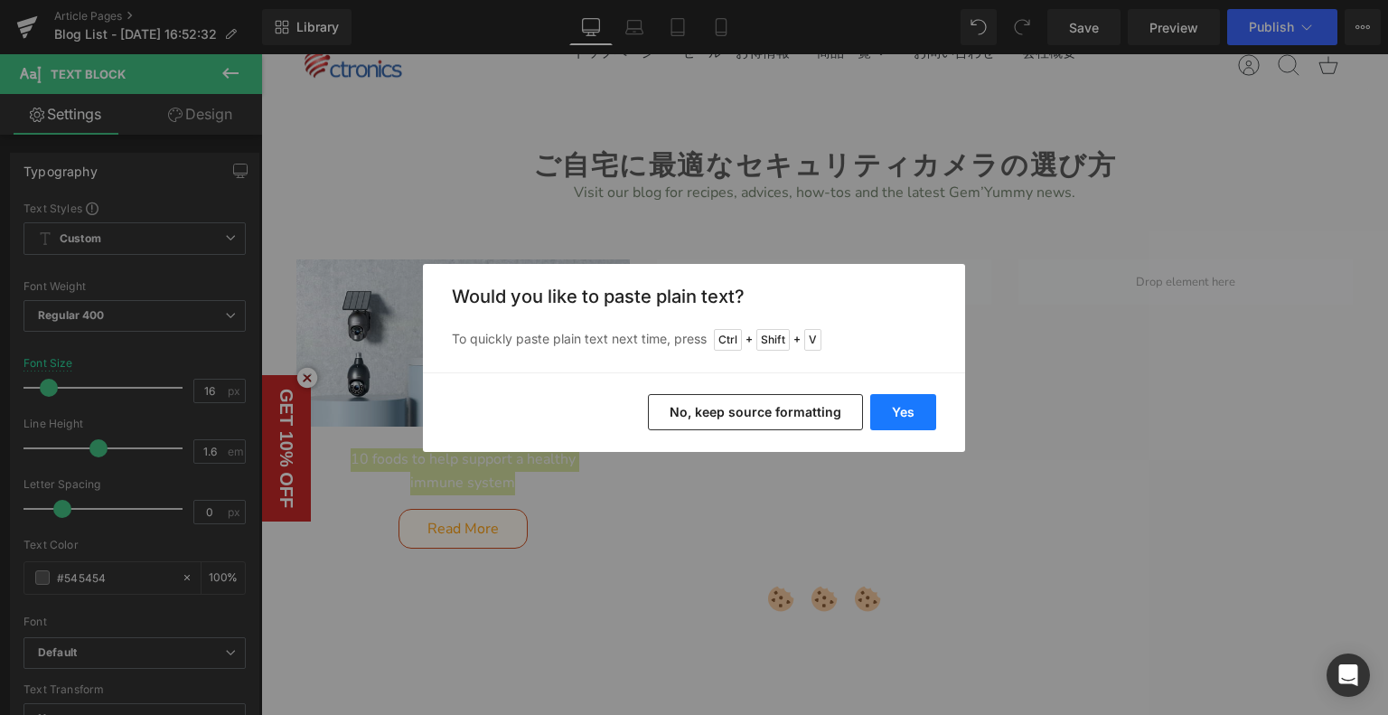
click at [918, 404] on button "Yes" at bounding box center [903, 412] width 66 height 36
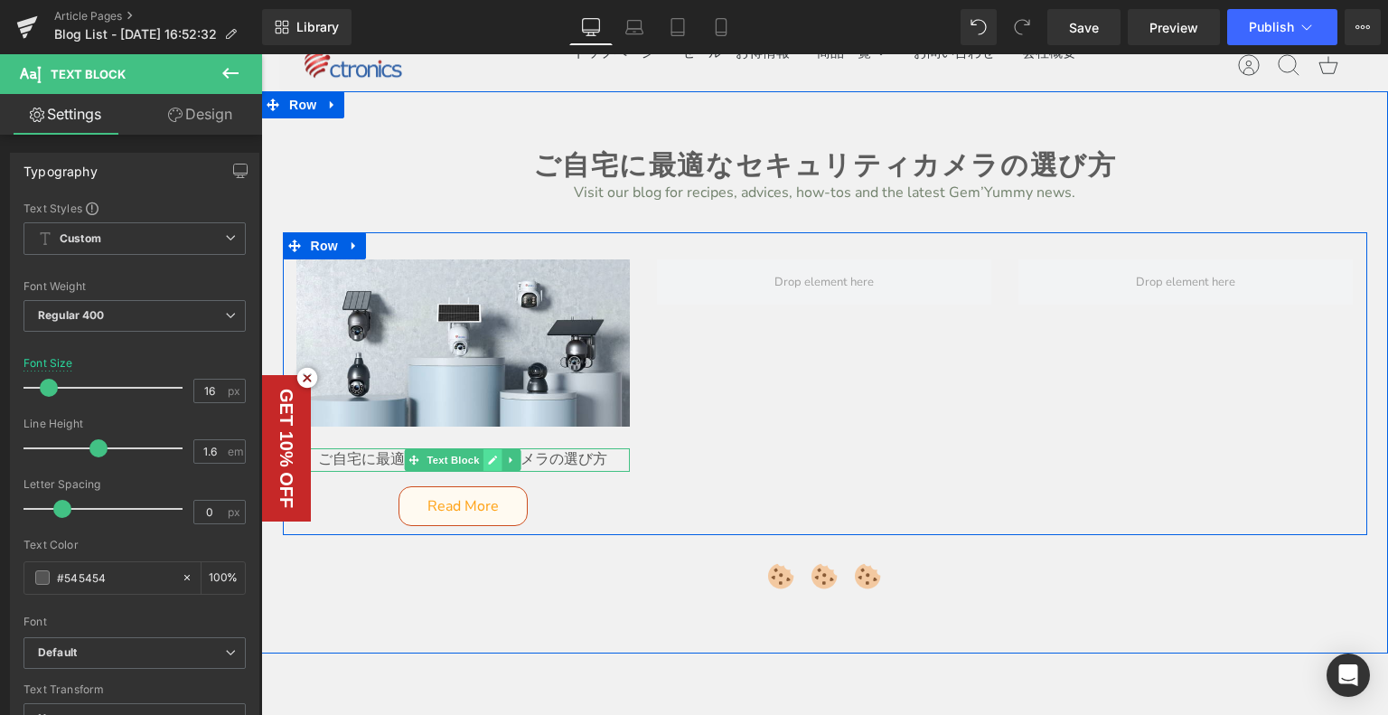
click at [483, 463] on link at bounding box center [492, 460] width 19 height 22
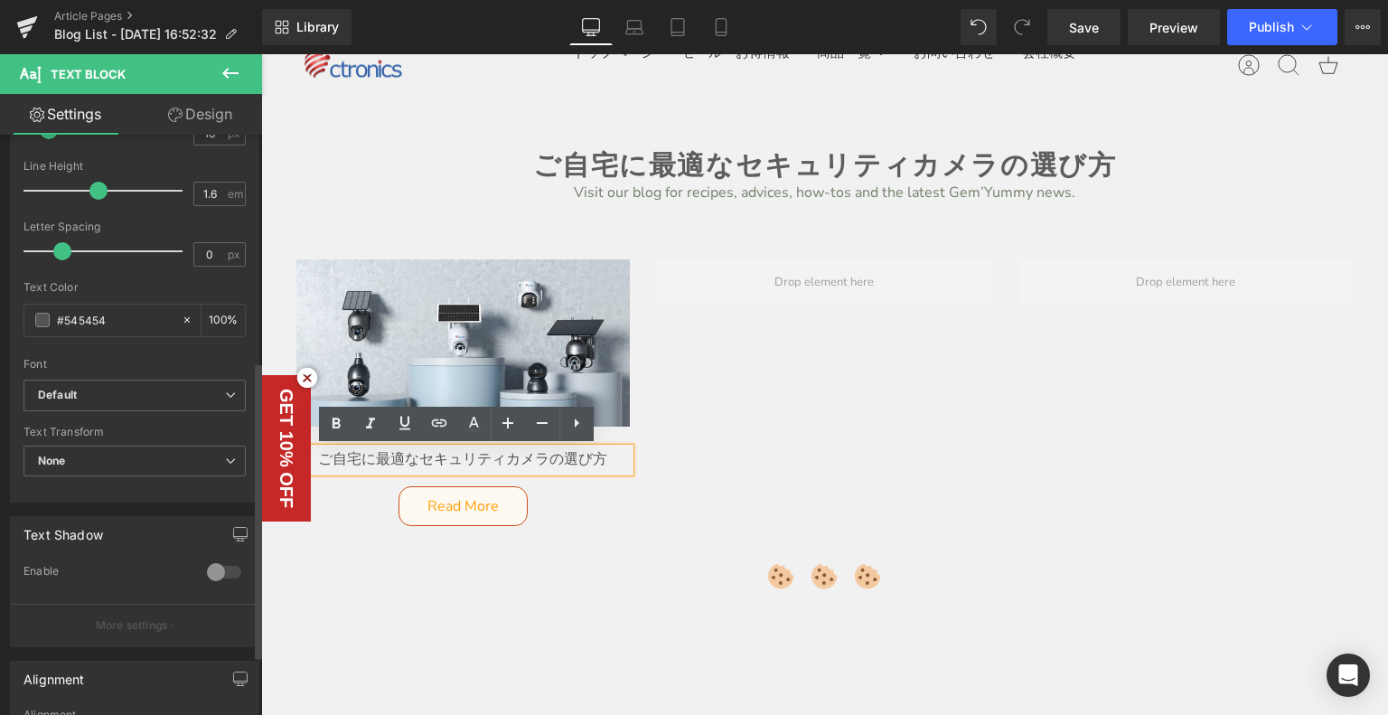
scroll to position [452, 0]
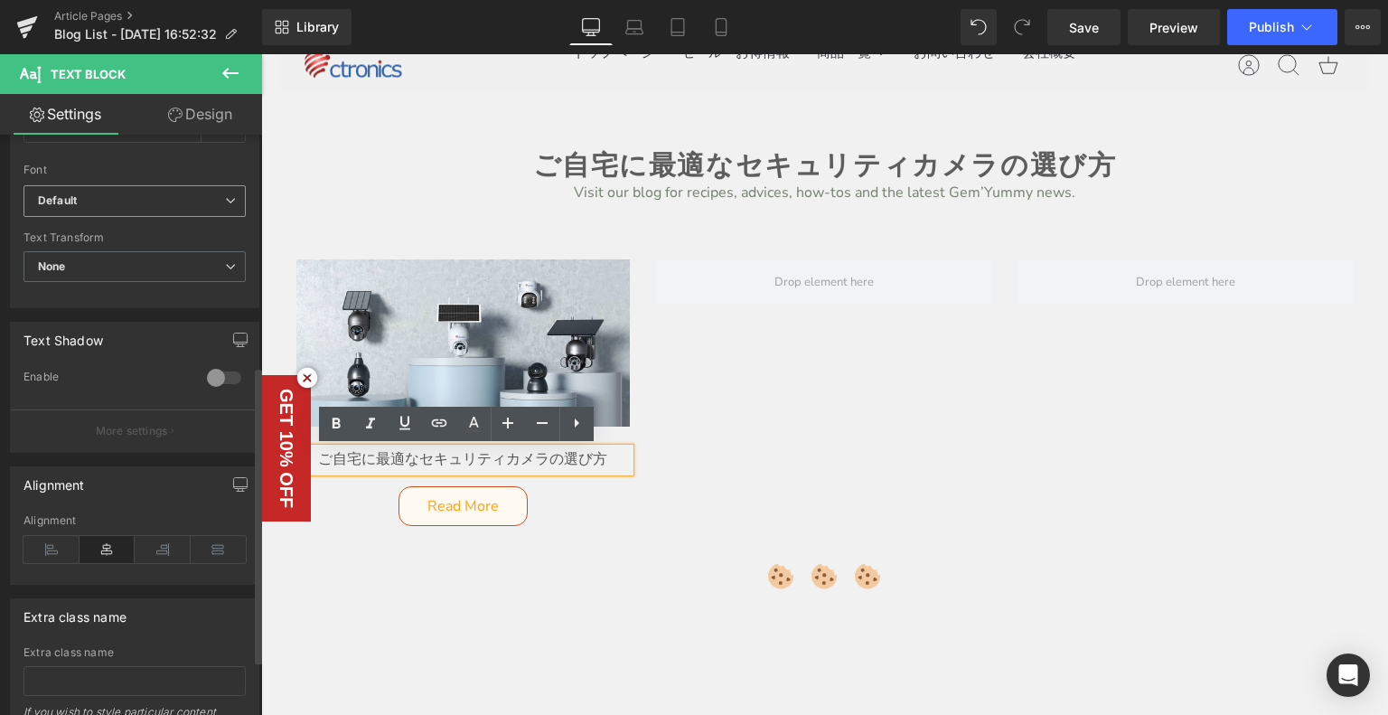
click at [114, 191] on span "Default" at bounding box center [134, 201] width 222 height 32
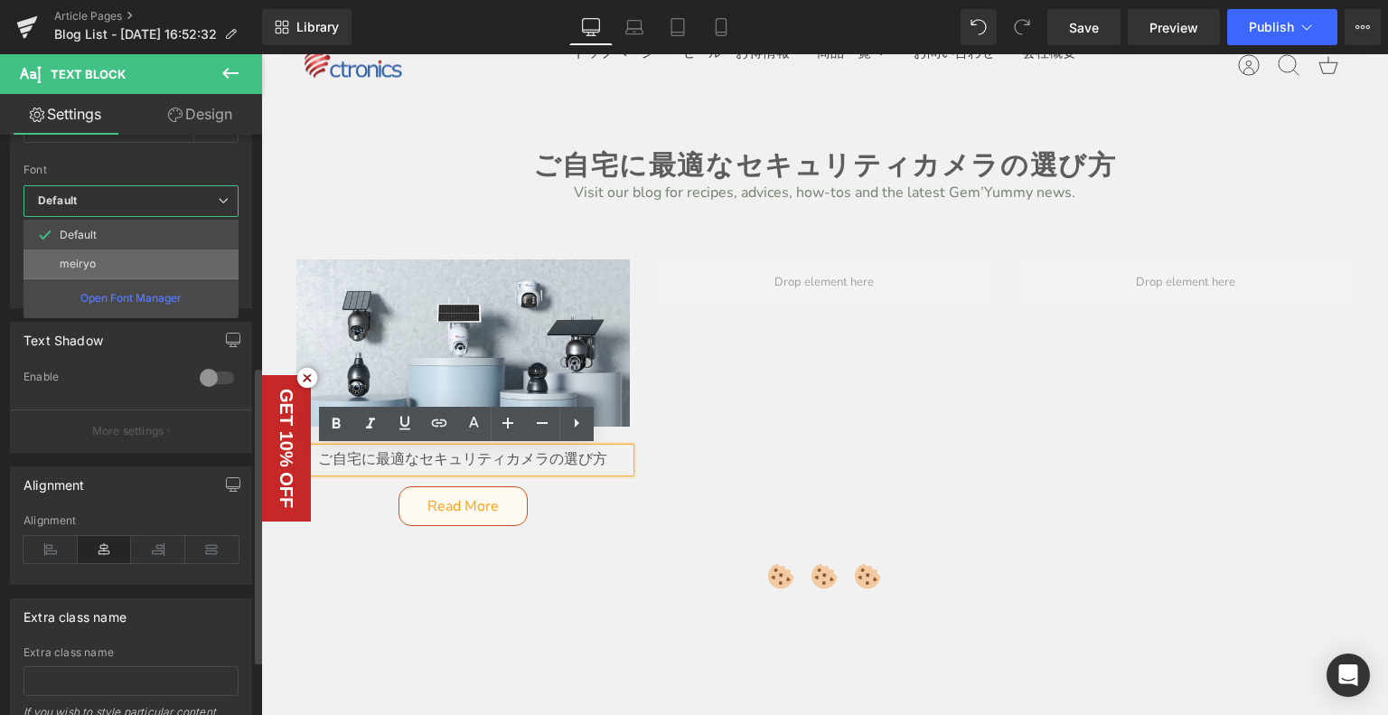
click at [109, 260] on li "meiryo" at bounding box center [130, 263] width 215 height 29
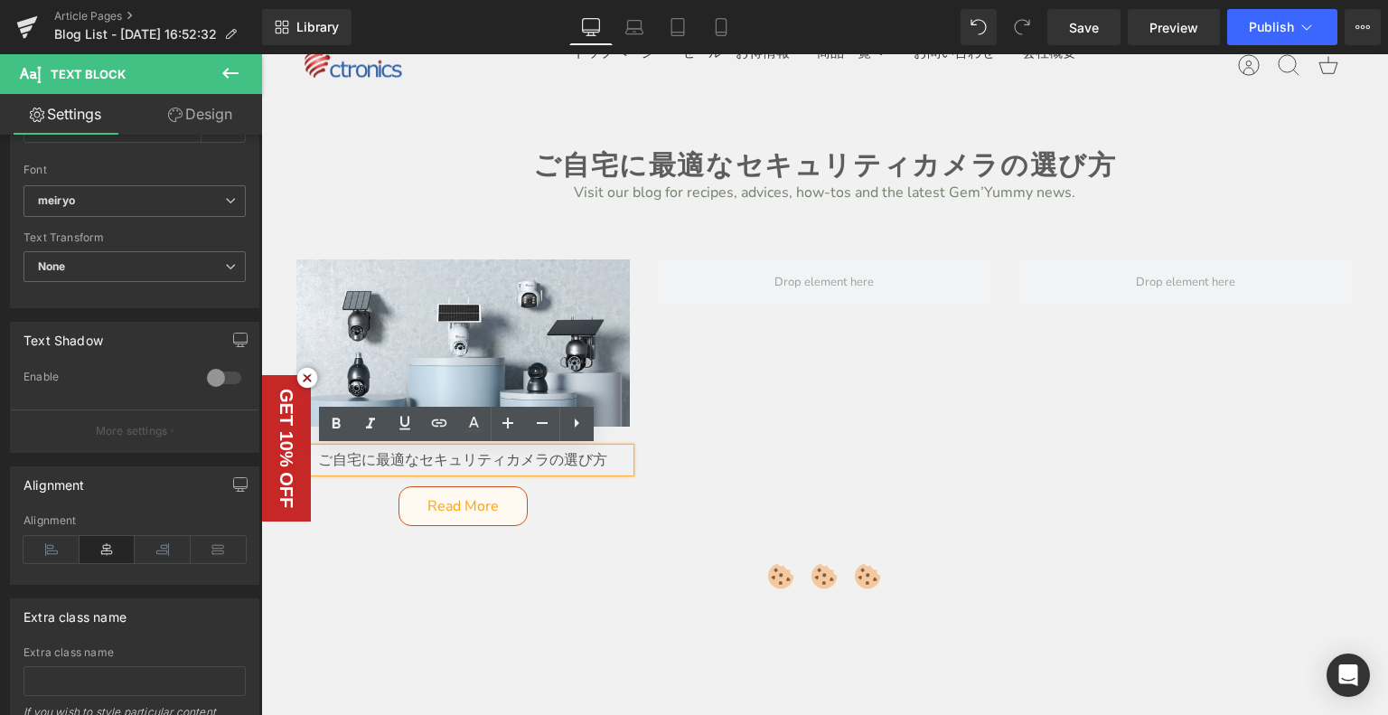
click at [808, 415] on div "Image ご自宅に最適なセキュリティカメラの選び方 Text Block Read More Button Row" at bounding box center [825, 383] width 1084 height 303
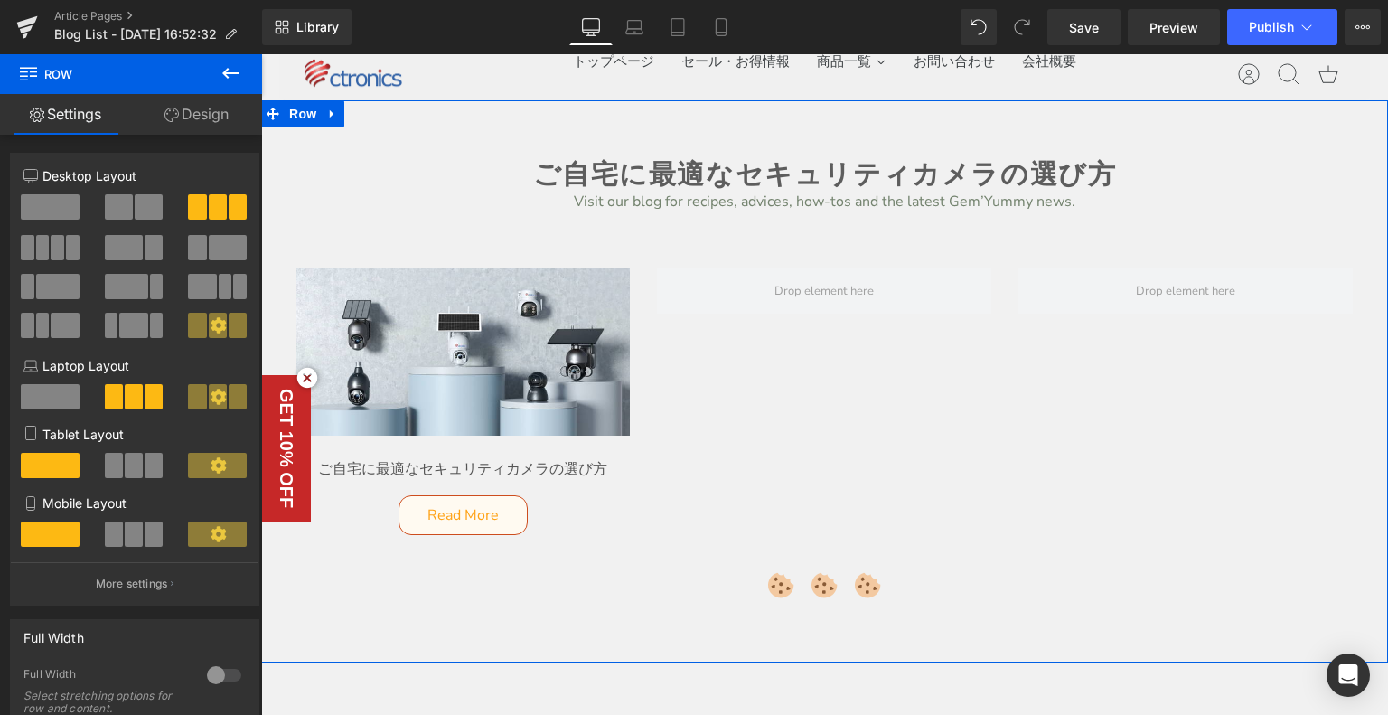
scroll to position [0, 0]
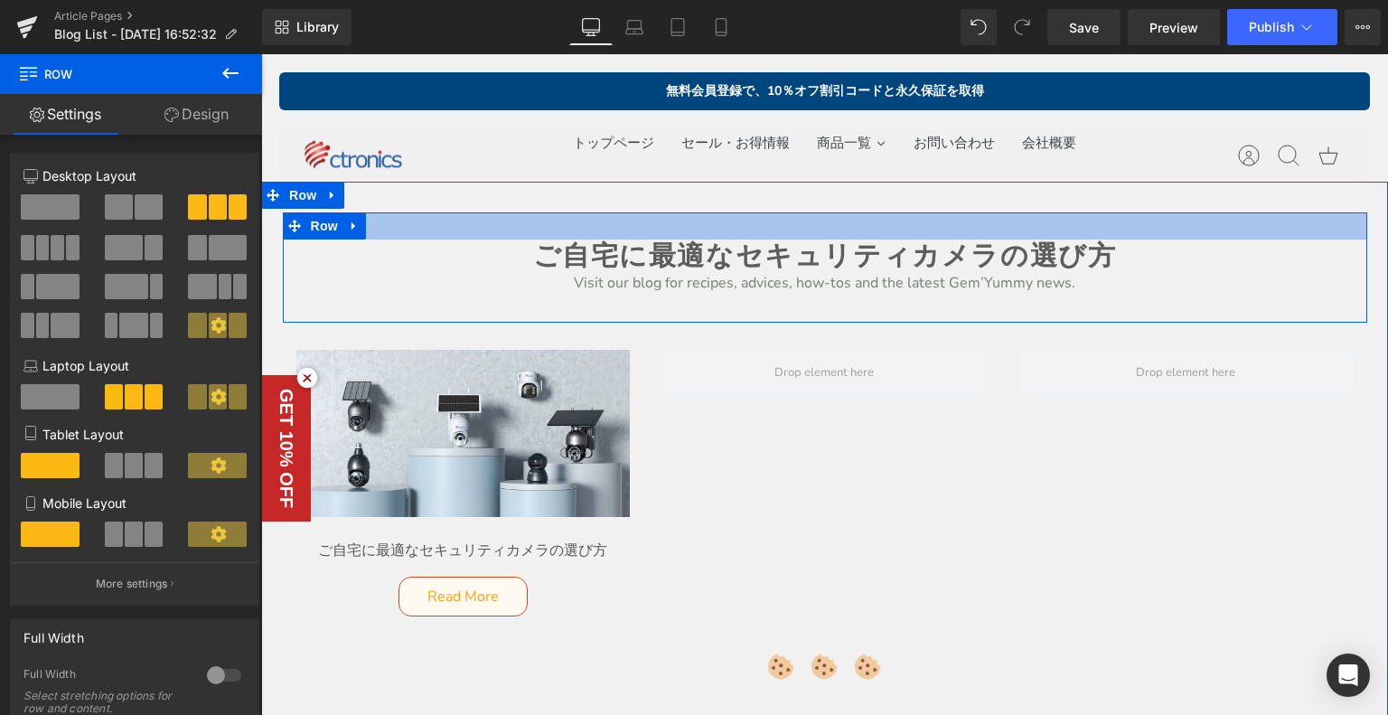
click at [518, 236] on div at bounding box center [825, 225] width 1084 height 27
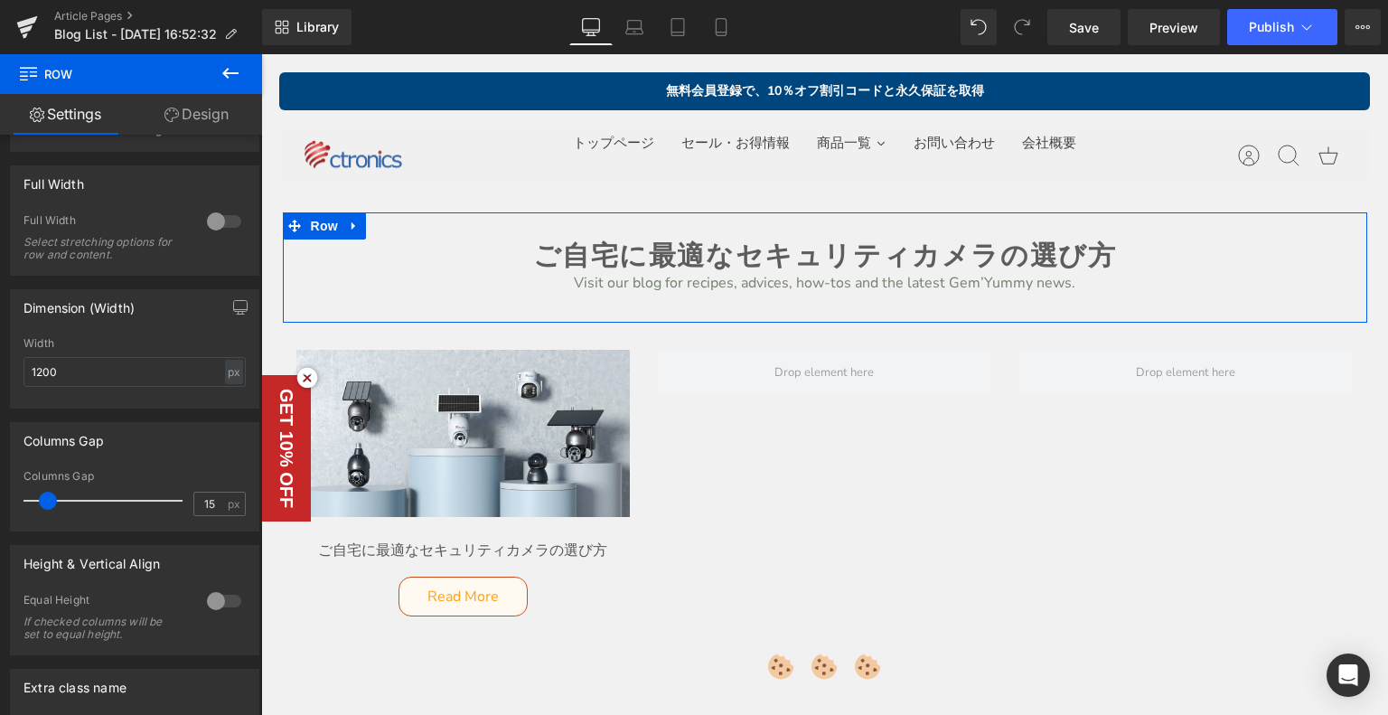
scroll to position [251, 0]
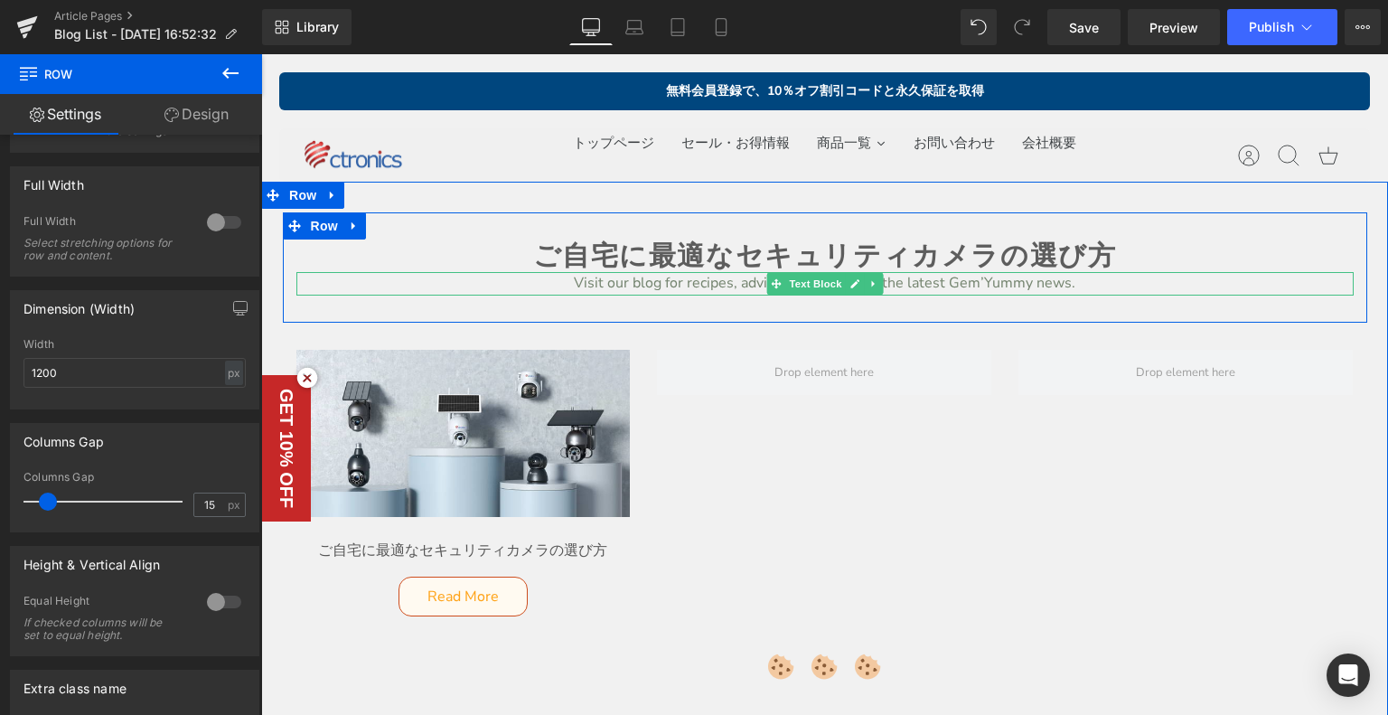
drag, startPoint x: 650, startPoint y: 275, endPoint x: 649, endPoint y: 264, distance: 11.0
click at [650, 275] on div "Visit our blog for recipes, advices, how-tos and the latest Gem’Yummy news. Tex…" at bounding box center [824, 283] width 1057 height 23
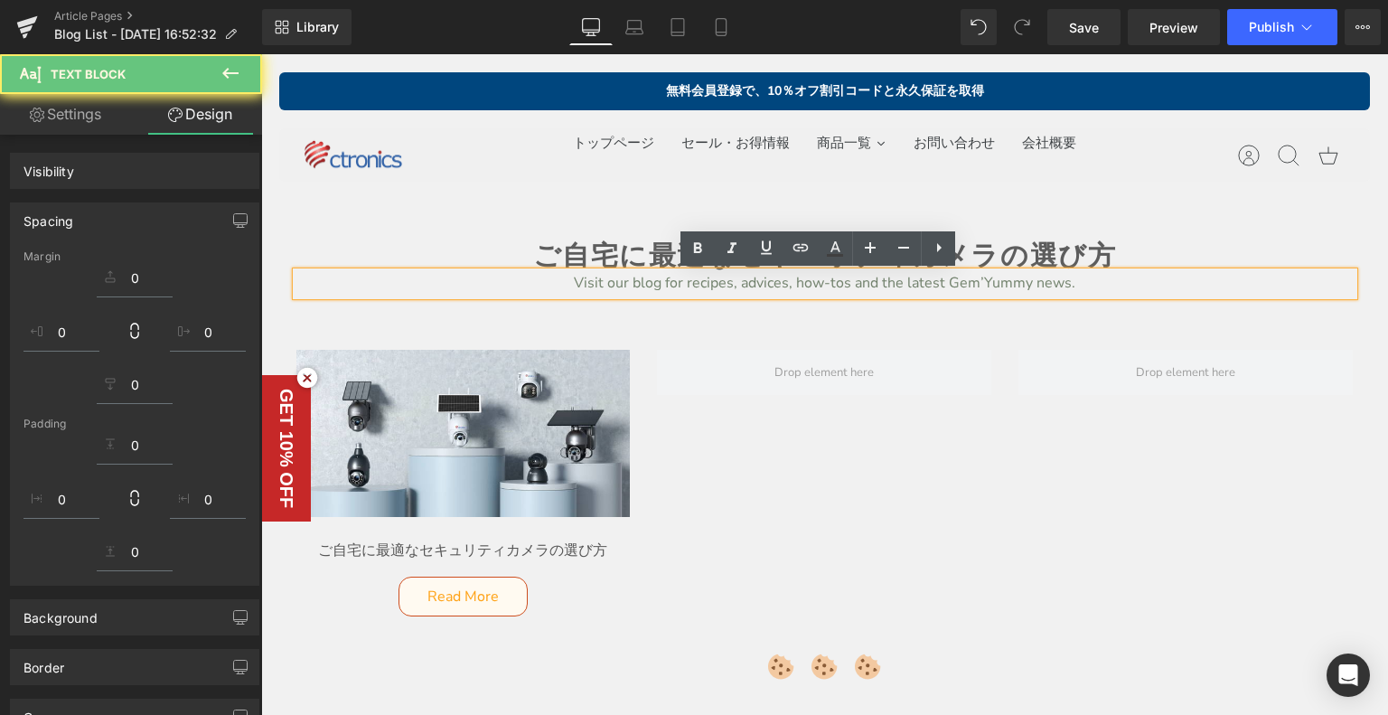
click at [647, 248] on strong "ご自宅に最適なセキュリティカメラの選び方" at bounding box center [825, 255] width 584 height 30
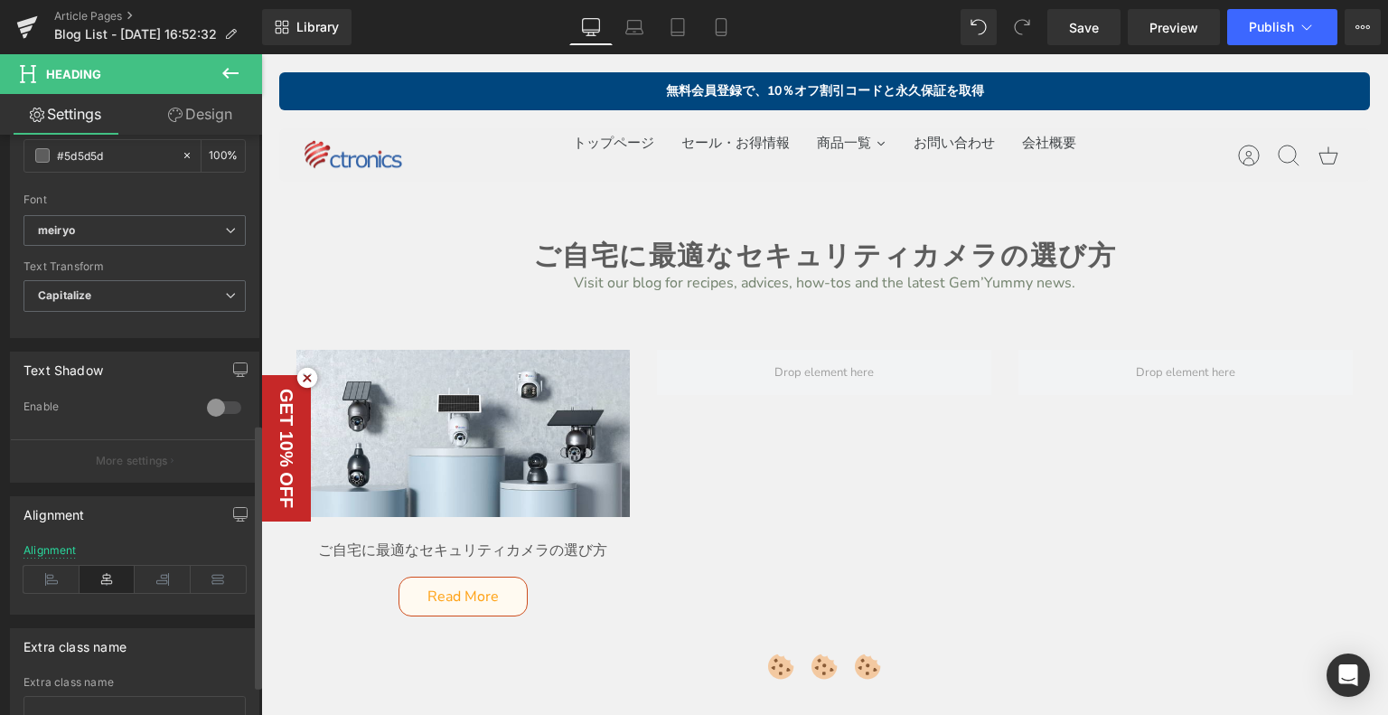
scroll to position [632, 0]
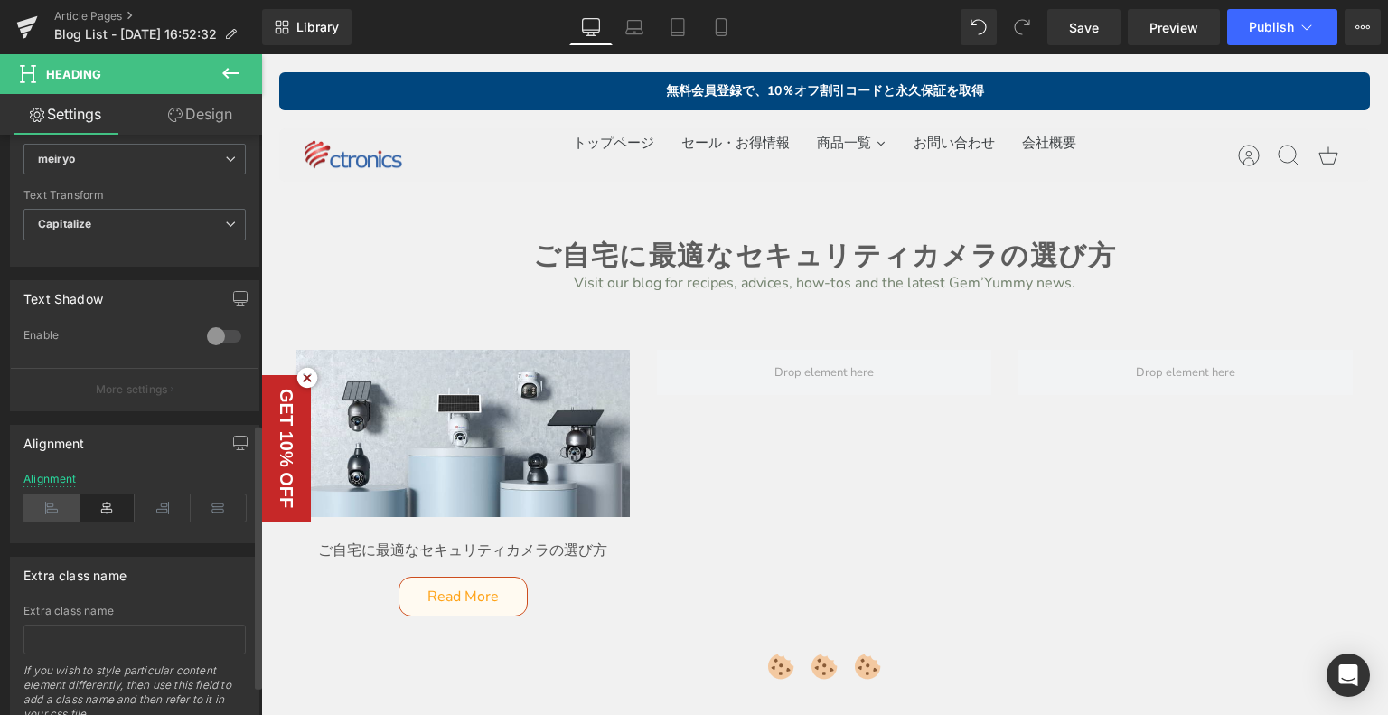
click at [53, 508] on icon at bounding box center [51, 507] width 56 height 27
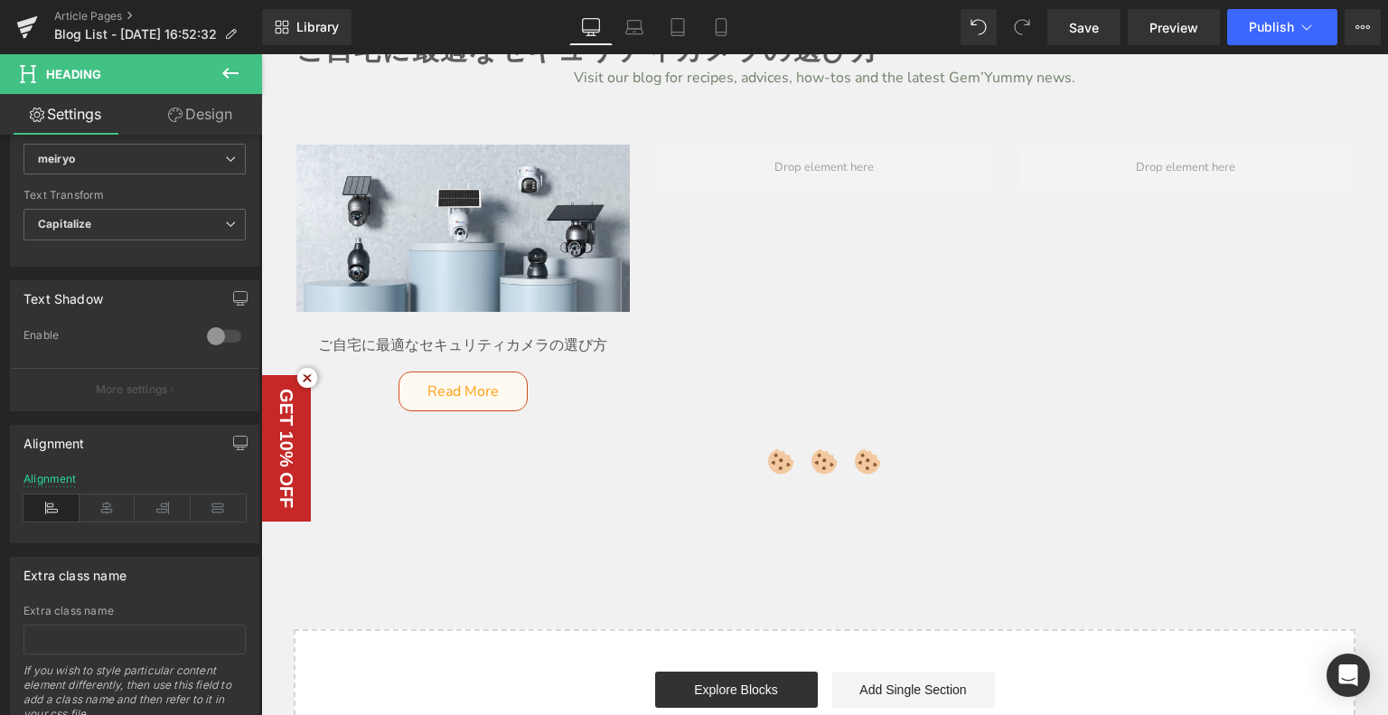
scroll to position [90, 0]
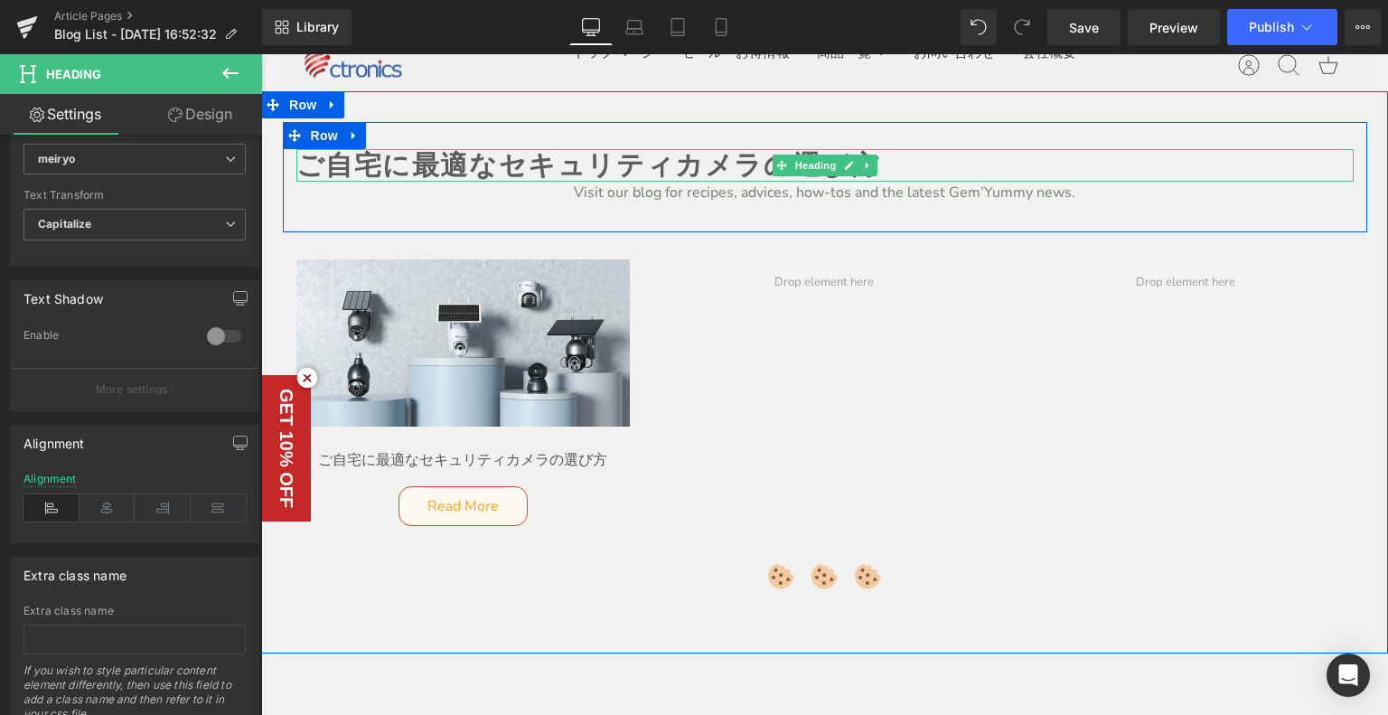
click at [373, 154] on div "ご自宅に最適なセキュリティカメラの選び方 Heading" at bounding box center [824, 165] width 1057 height 33
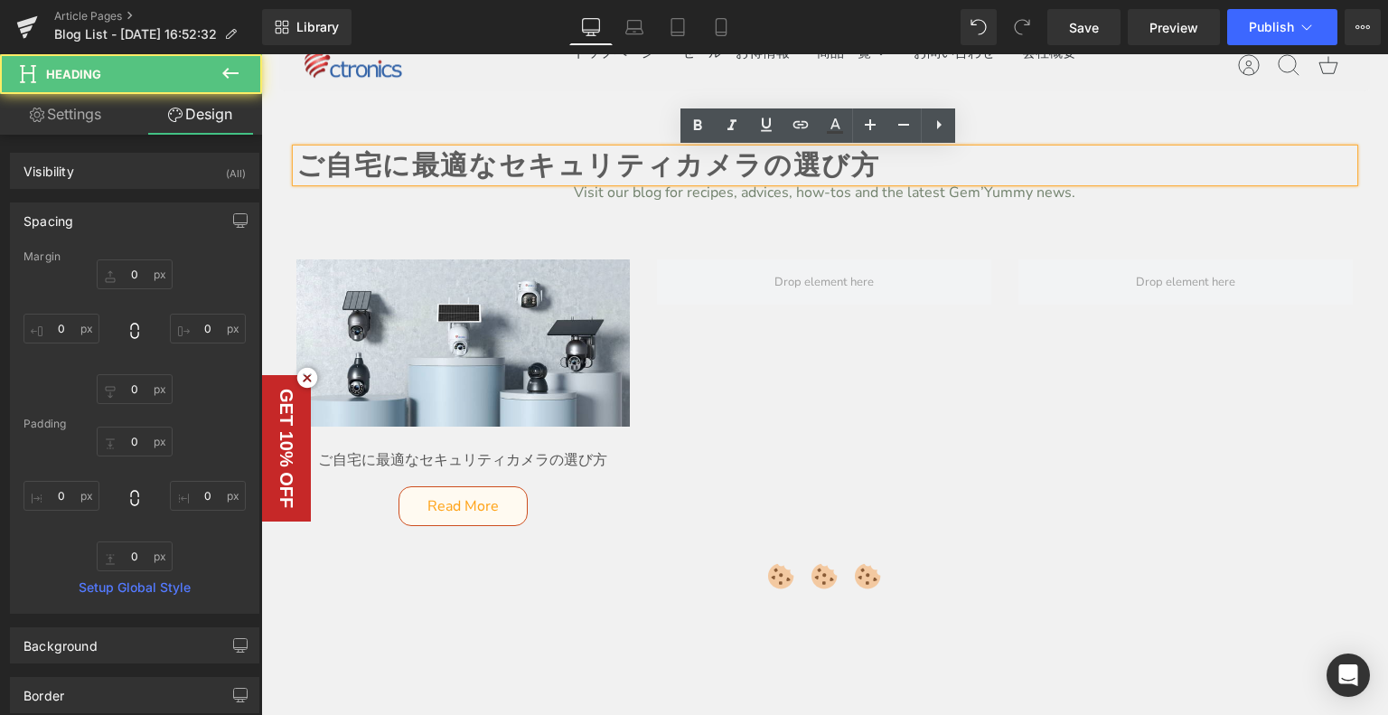
click at [296, 162] on strong "ご自宅に最適なセキュリティカメラの選び方" at bounding box center [588, 165] width 584 height 30
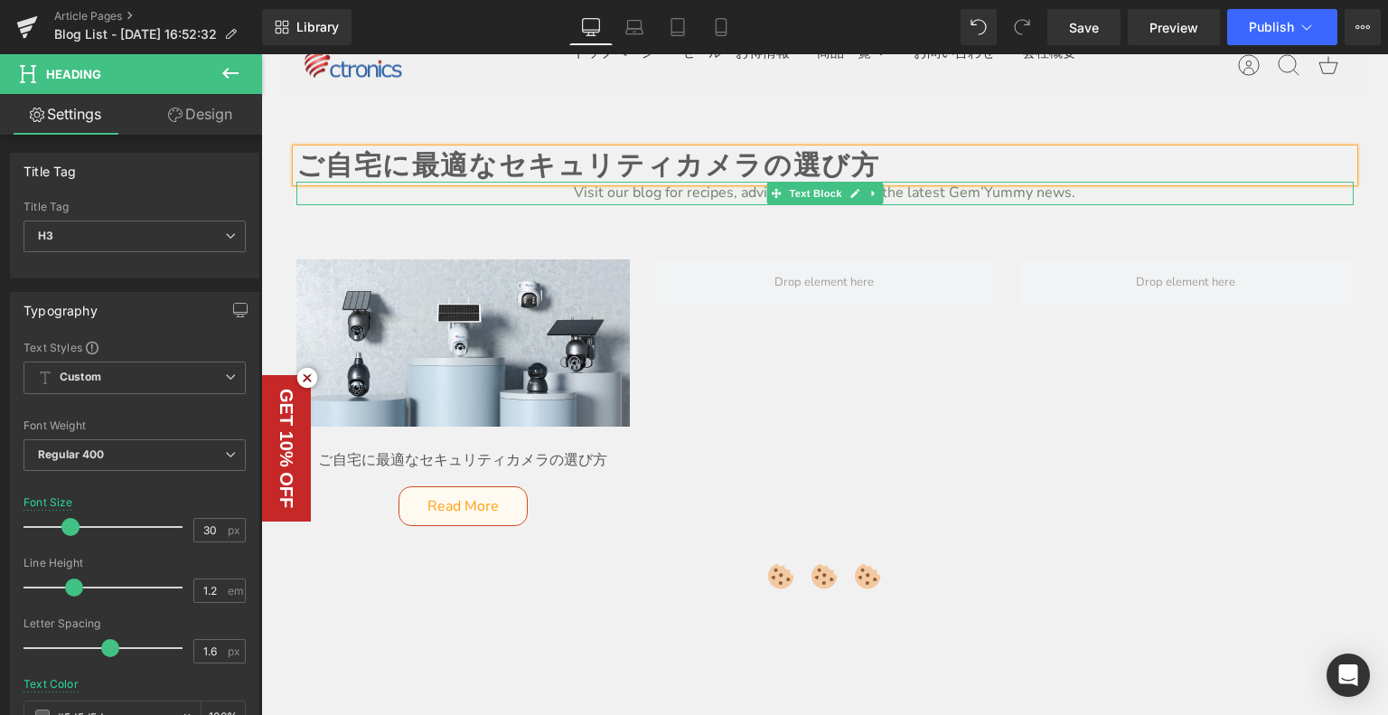
click at [632, 190] on p "Visit our blog for recipes, advices, how-tos and the latest Gem’Yummy news." at bounding box center [824, 193] width 1057 height 23
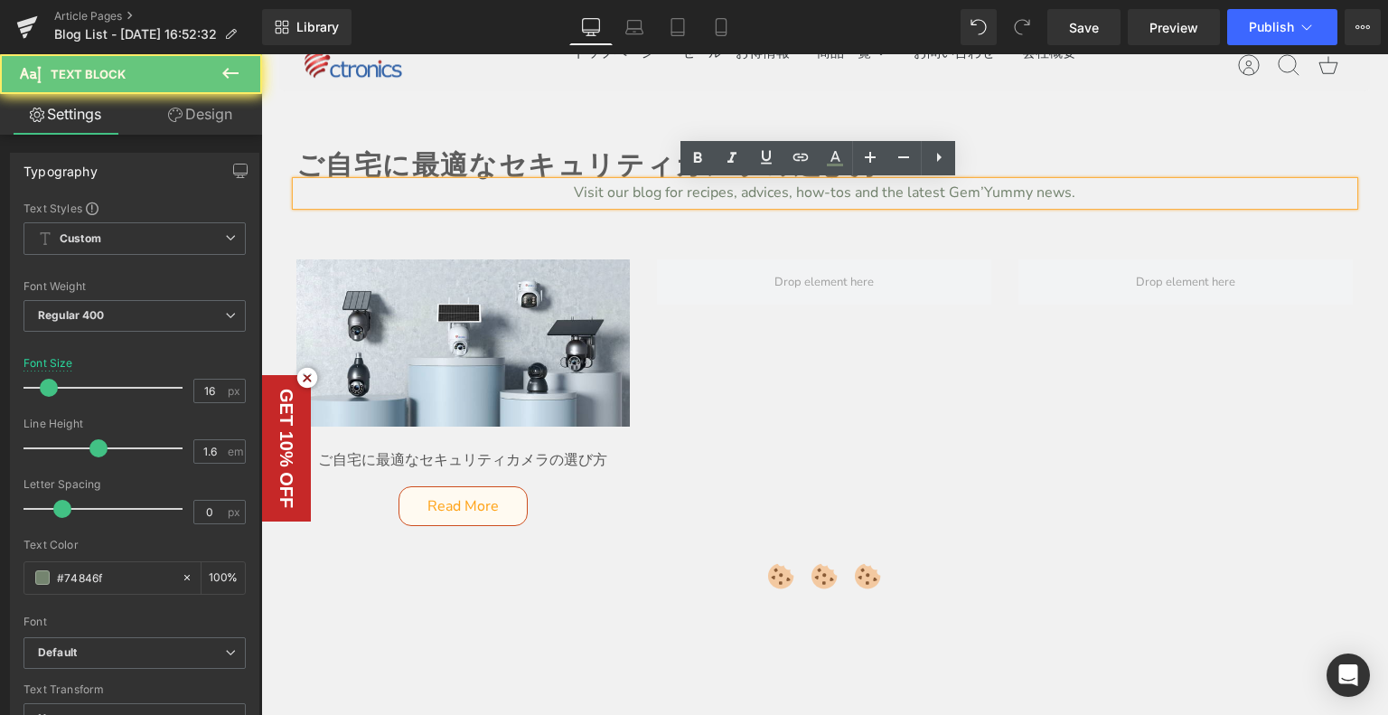
drag, startPoint x: 564, startPoint y: 191, endPoint x: 594, endPoint y: 187, distance: 30.9
click at [564, 190] on p "Visit our blog for recipes, advices, how-tos and the latest Gem’Yummy news." at bounding box center [824, 193] width 1057 height 23
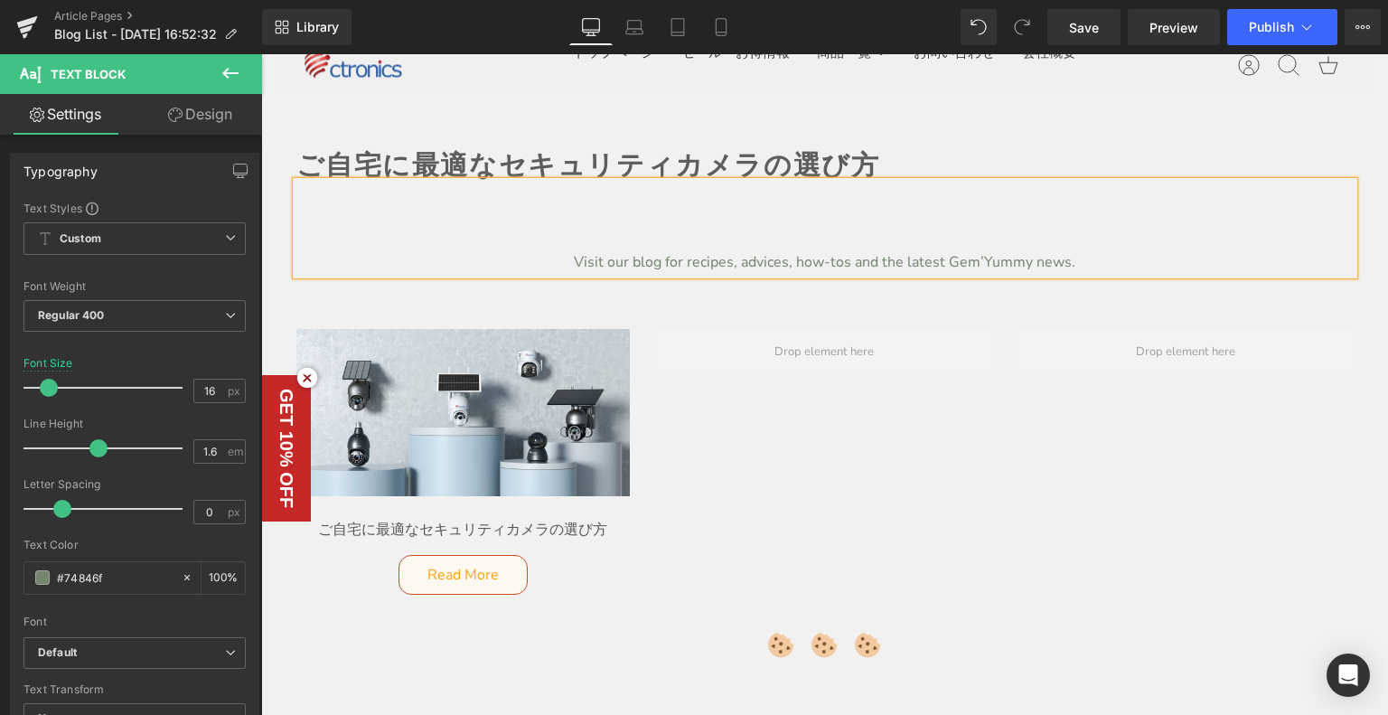
click at [716, 270] on p "Visit our blog for recipes, advices, how-tos and the latest Gem’Yummy news." at bounding box center [824, 262] width 1057 height 23
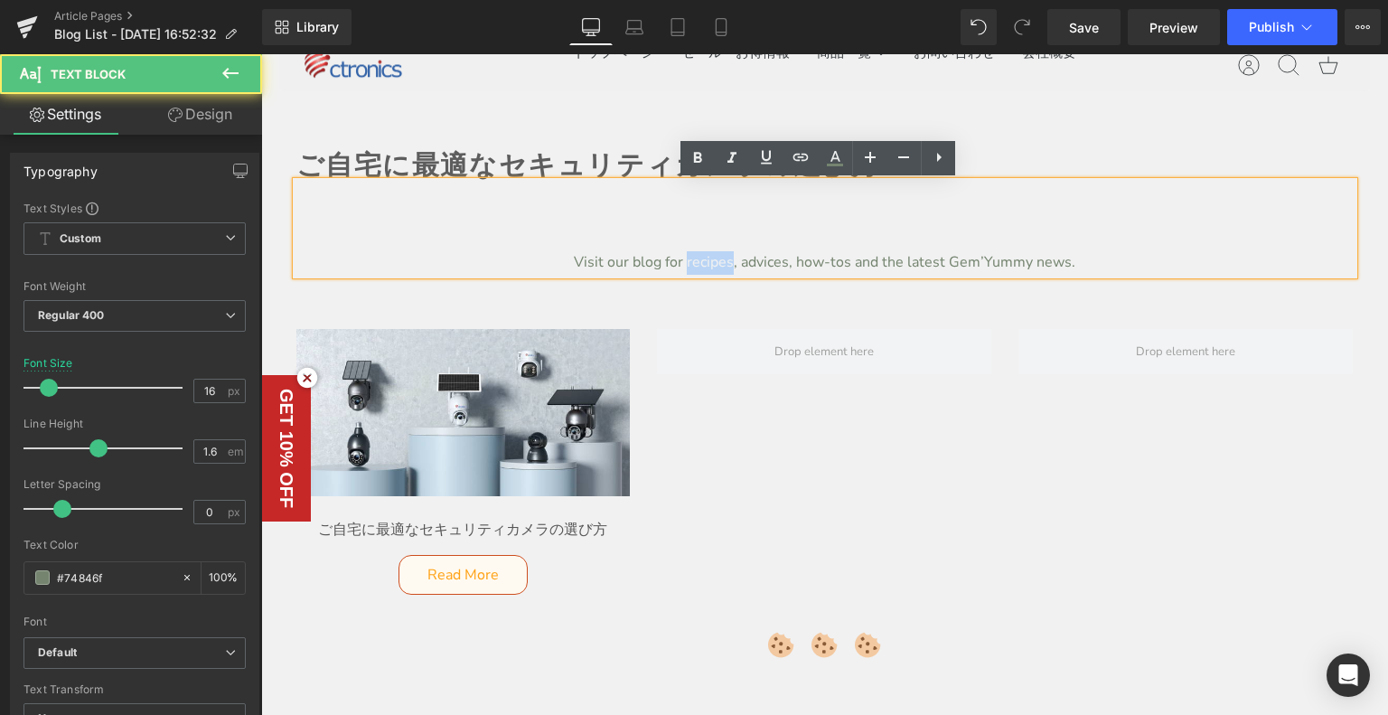
click at [716, 270] on p "Visit our blog for recipes, advices, how-tos and the latest Gem’Yummy news." at bounding box center [824, 262] width 1057 height 23
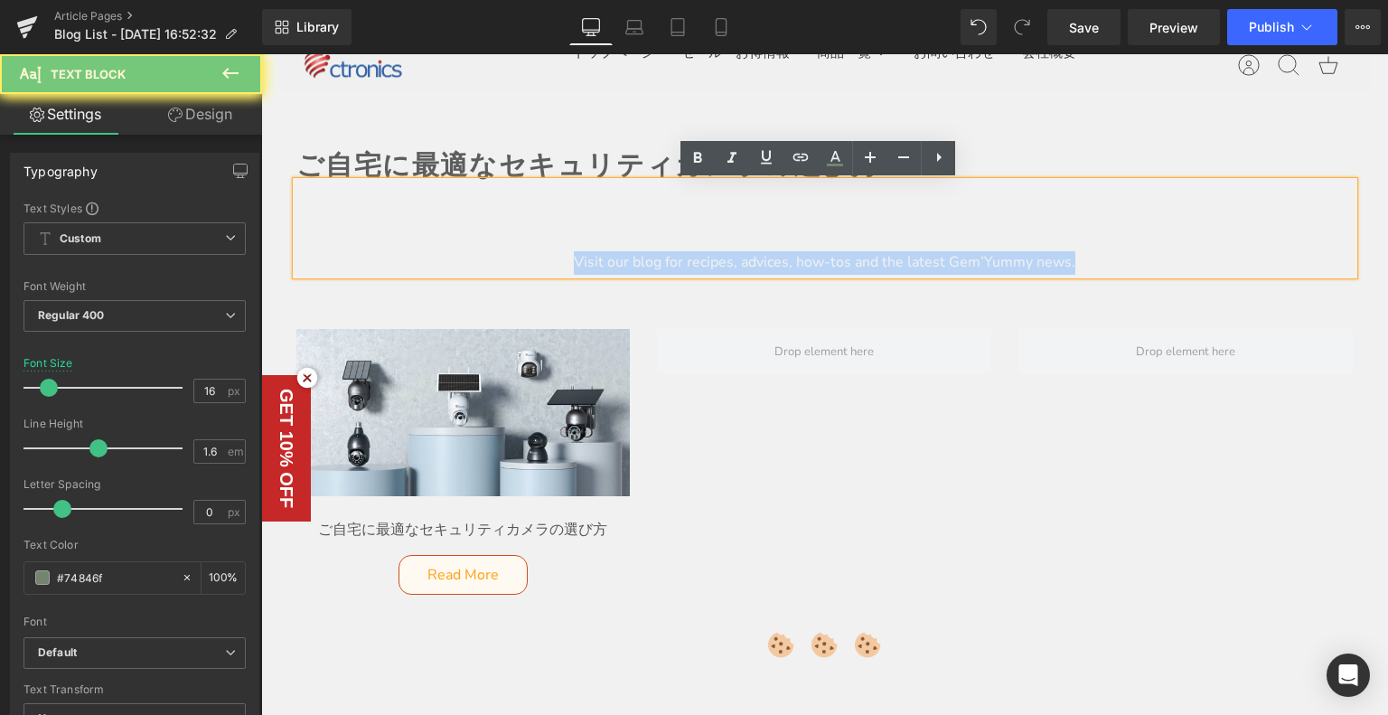
click at [716, 270] on p "Visit our blog for recipes, advices, how-tos and the latest Gem’Yummy news." at bounding box center [824, 262] width 1057 height 23
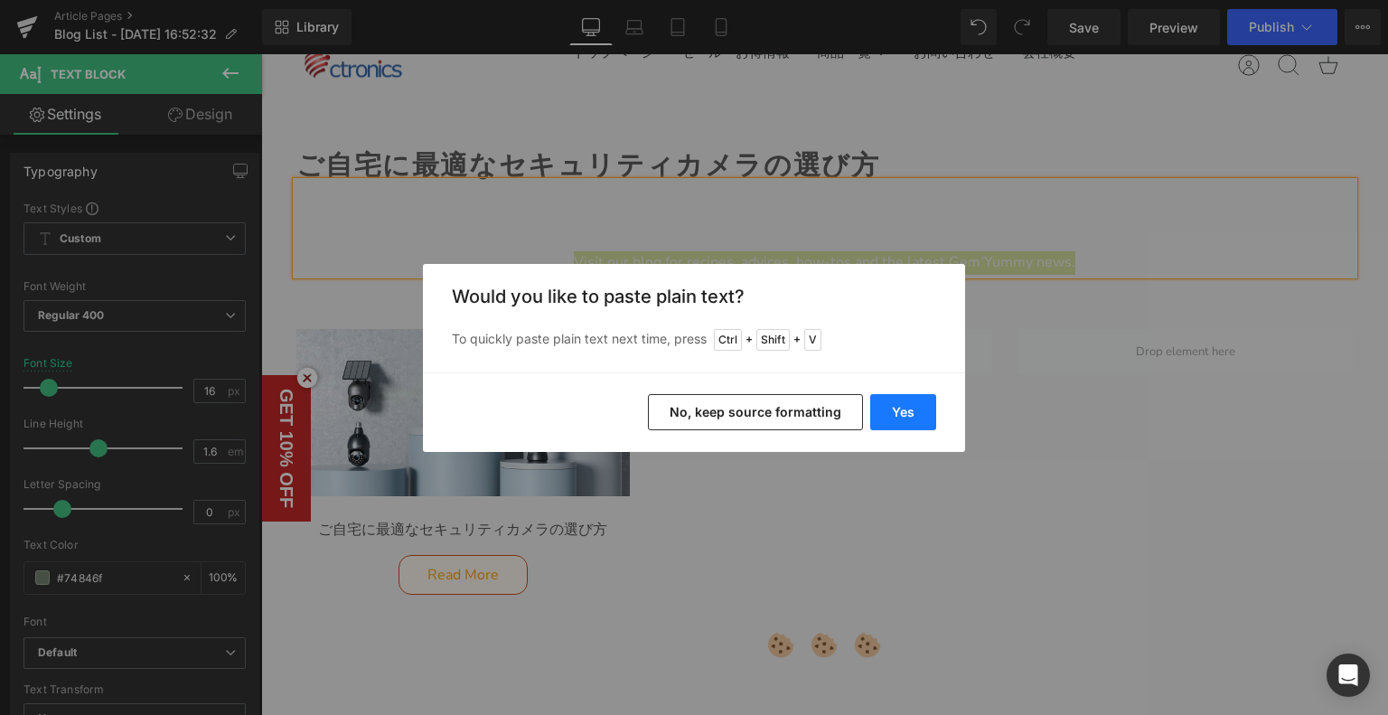
click at [926, 407] on button "Yes" at bounding box center [903, 412] width 66 height 36
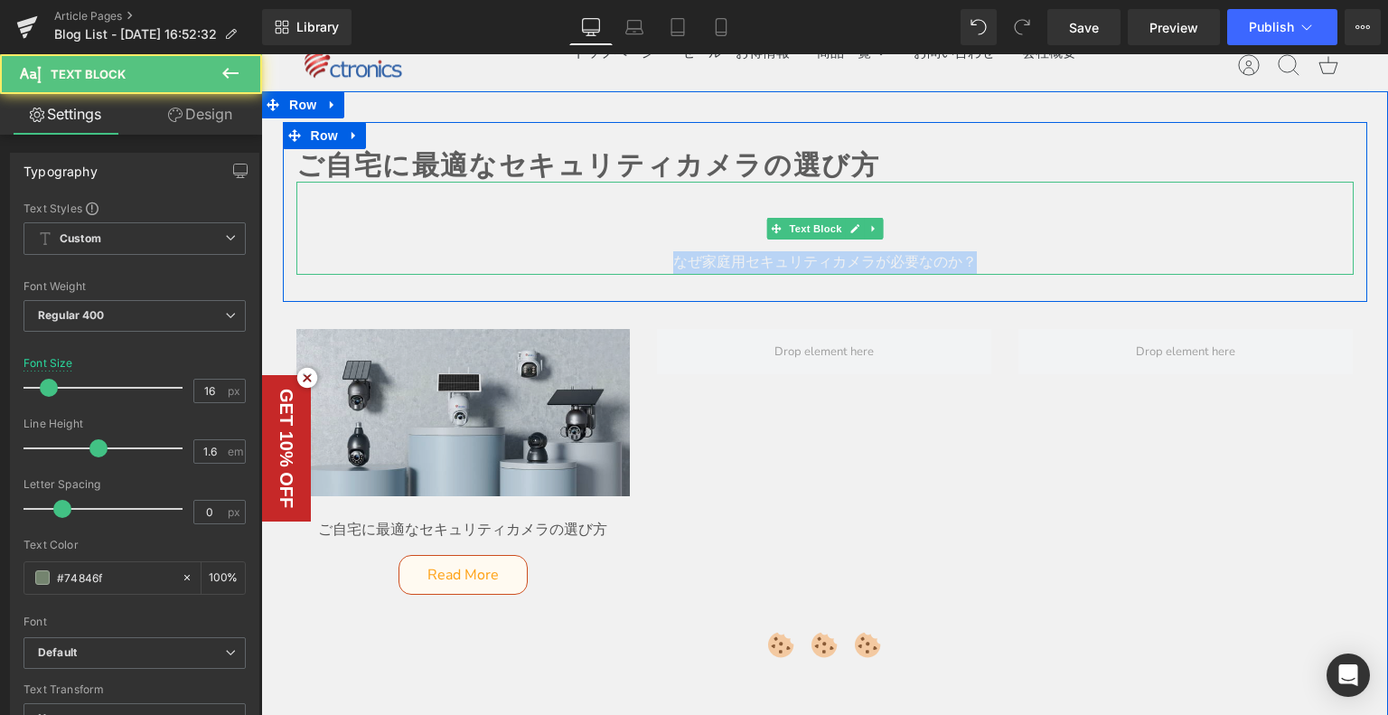
drag, startPoint x: 652, startPoint y: 259, endPoint x: 324, endPoint y: 352, distance: 340.9
click at [1150, 266] on p "なぜ家庭用セキュリティカメラが必要なのか？" at bounding box center [824, 262] width 1057 height 23
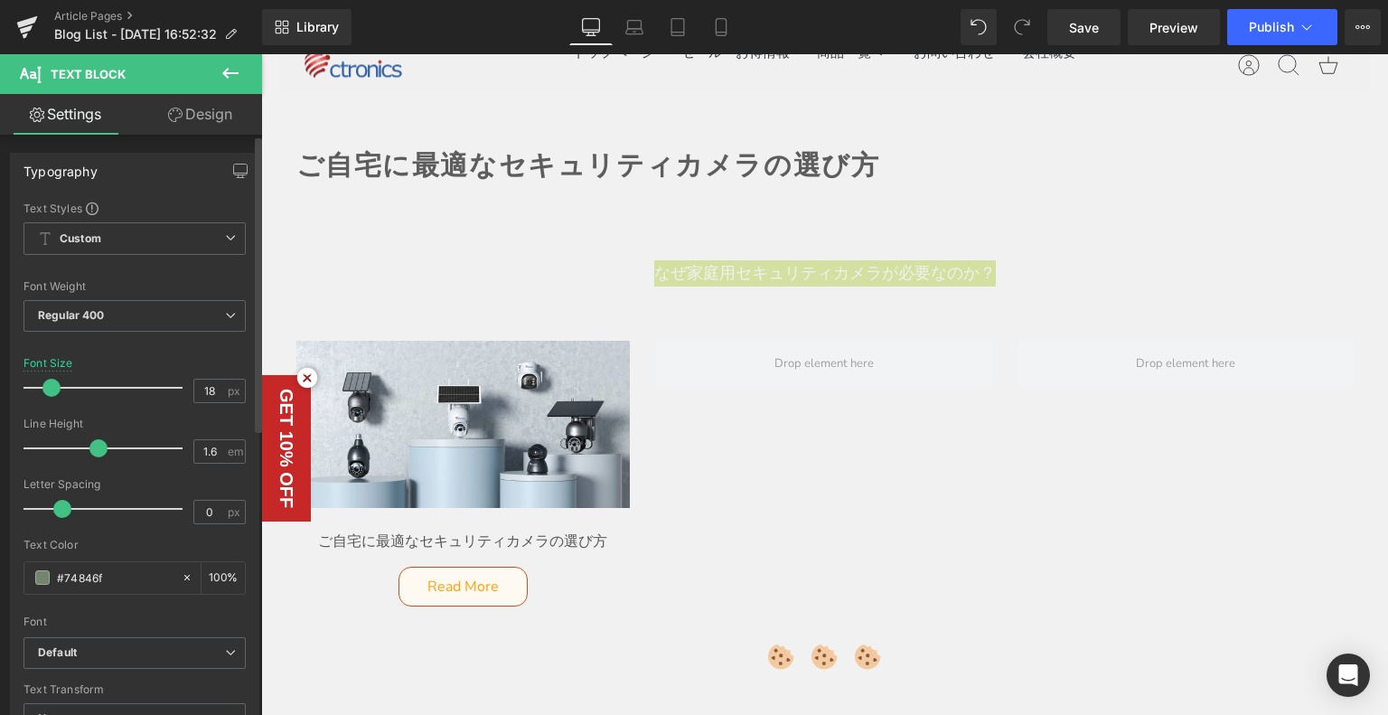
click at [43, 389] on span at bounding box center [51, 388] width 18 height 18
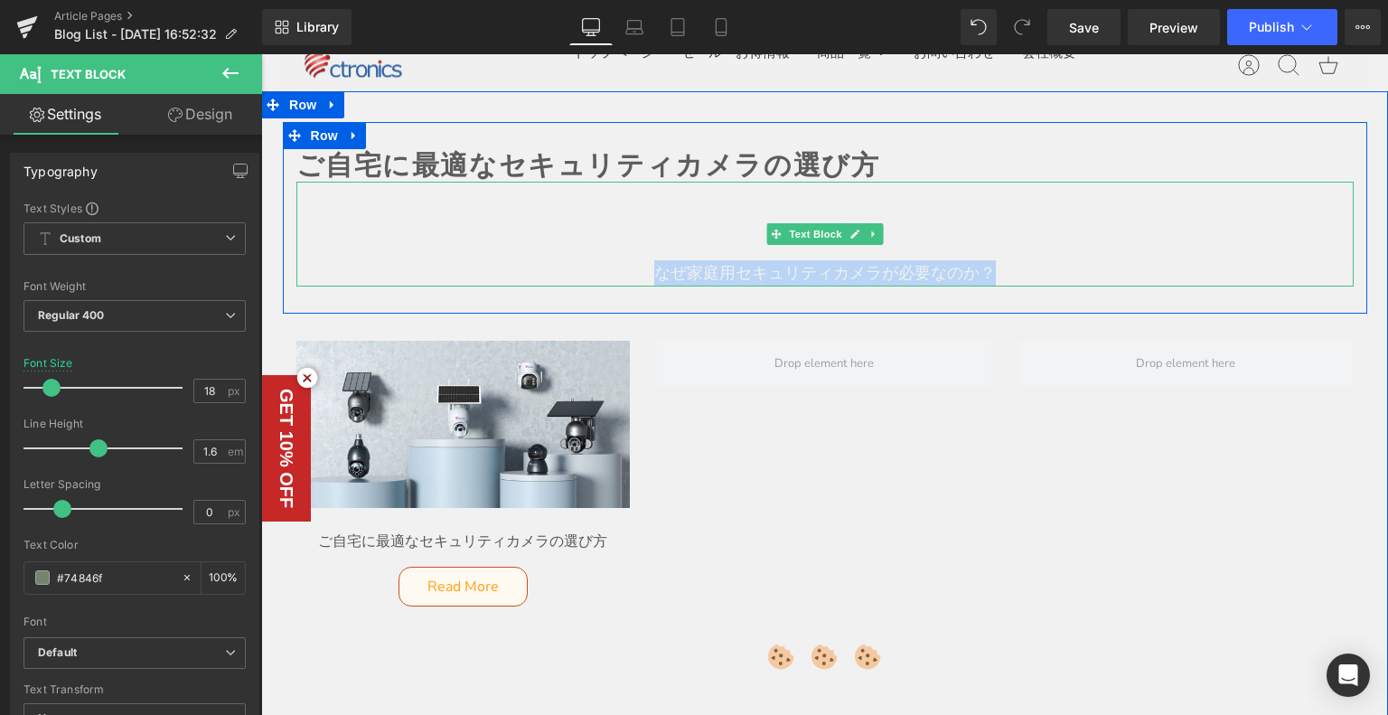
click at [638, 274] on p "なぜ家庭用セキュリティカメラが必要なのか？" at bounding box center [824, 273] width 1057 height 26
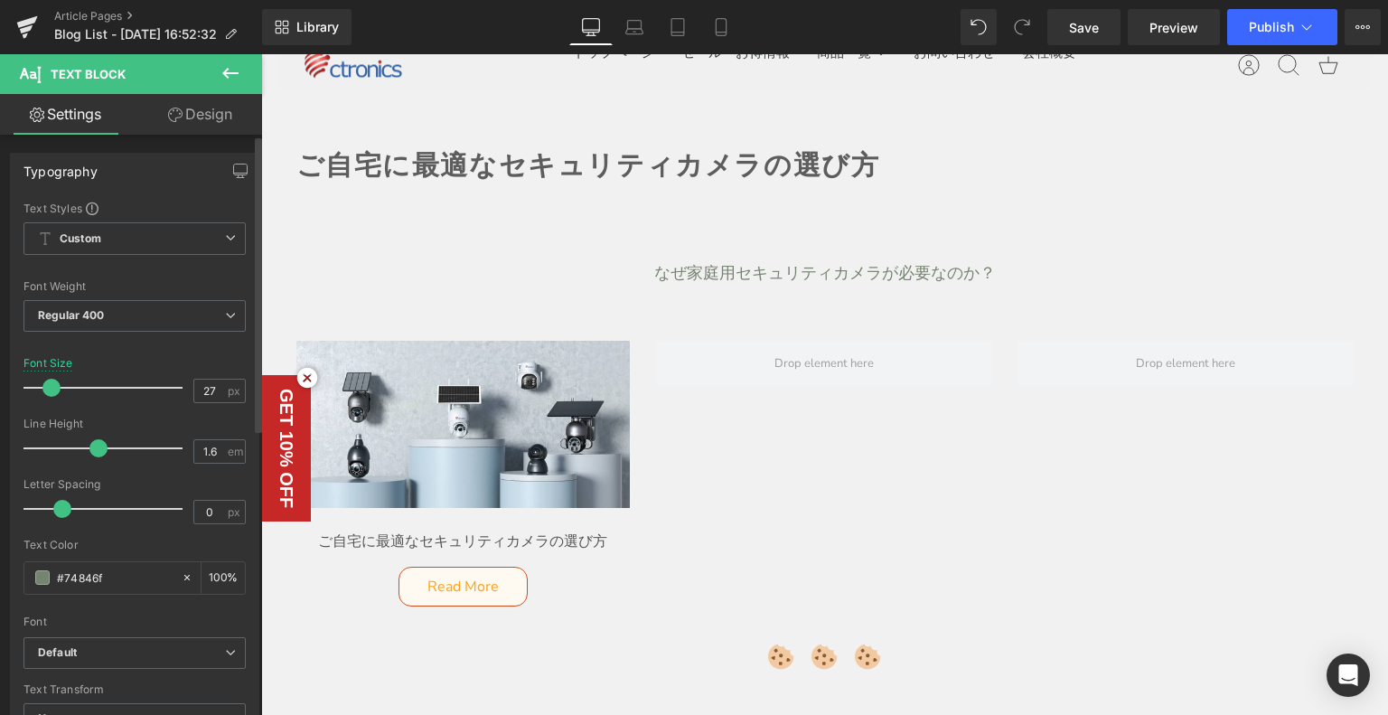
click at [65, 387] on div at bounding box center [108, 388] width 150 height 36
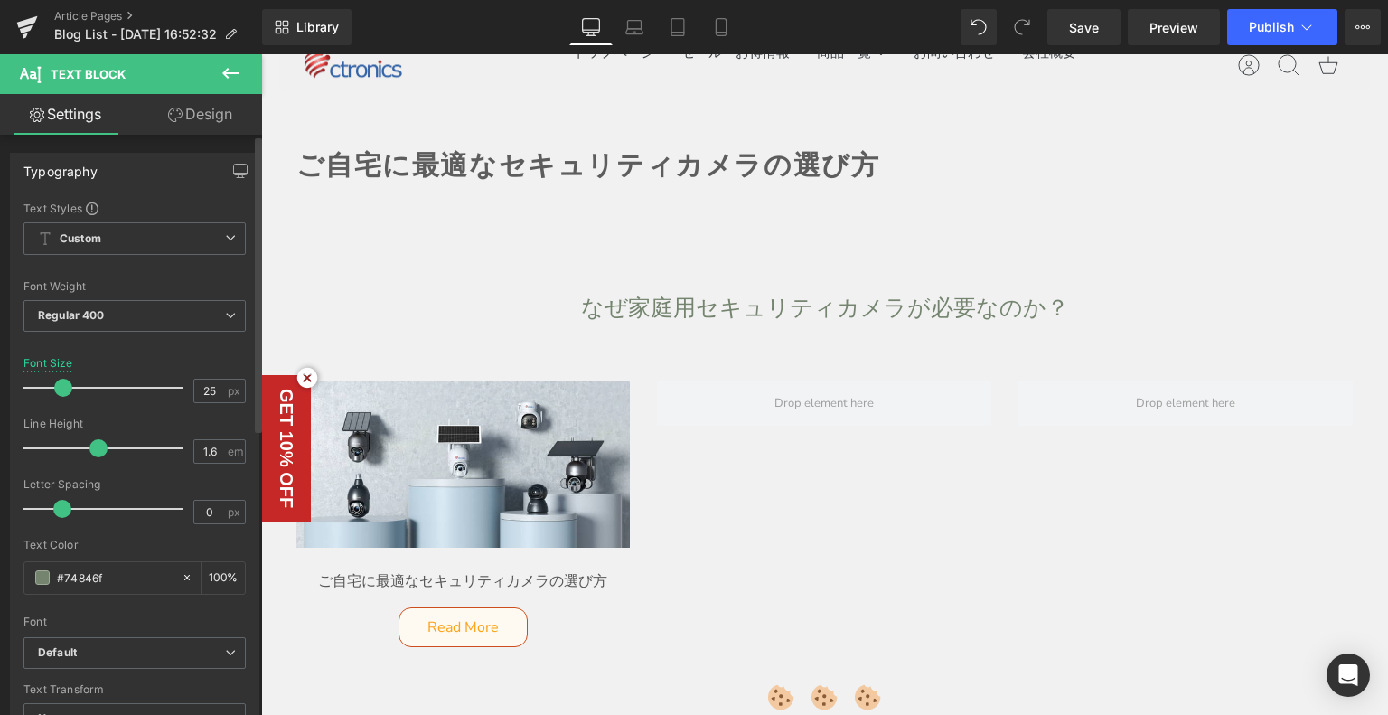
click at [56, 386] on span at bounding box center [63, 388] width 18 height 18
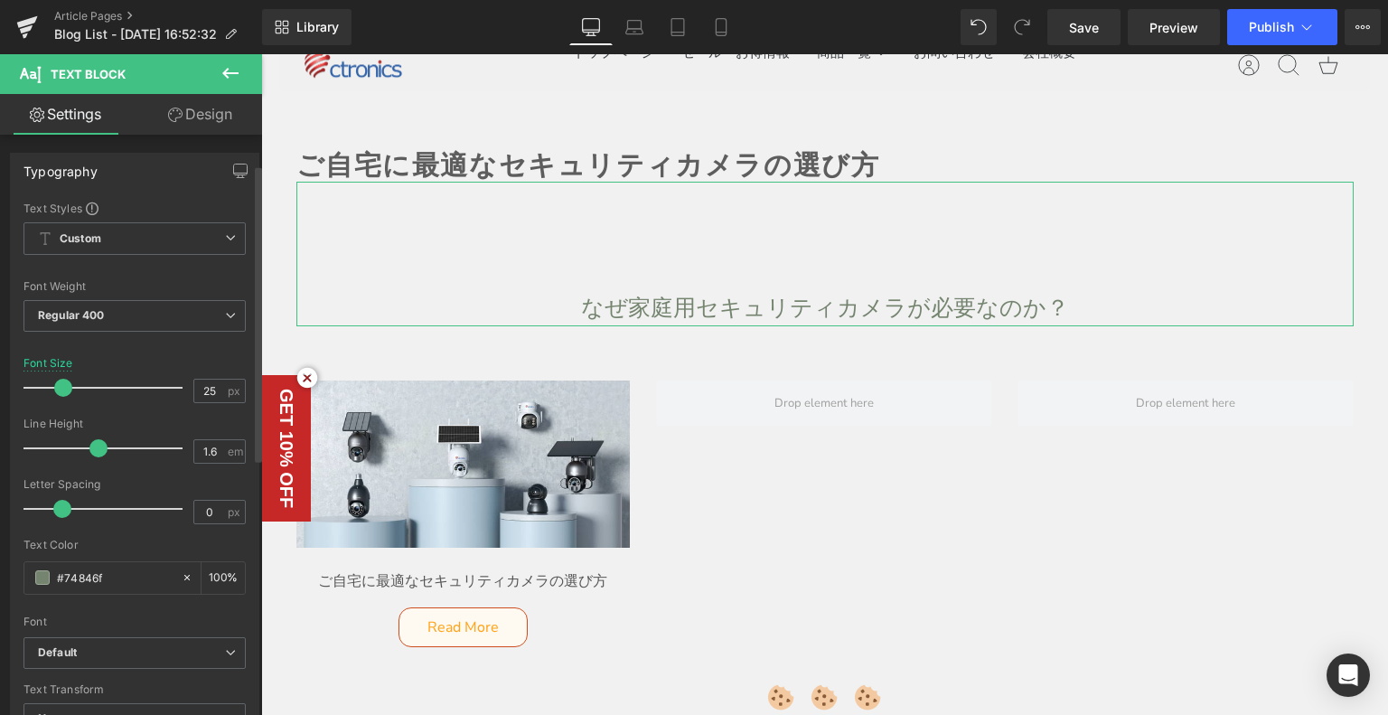
scroll to position [181, 0]
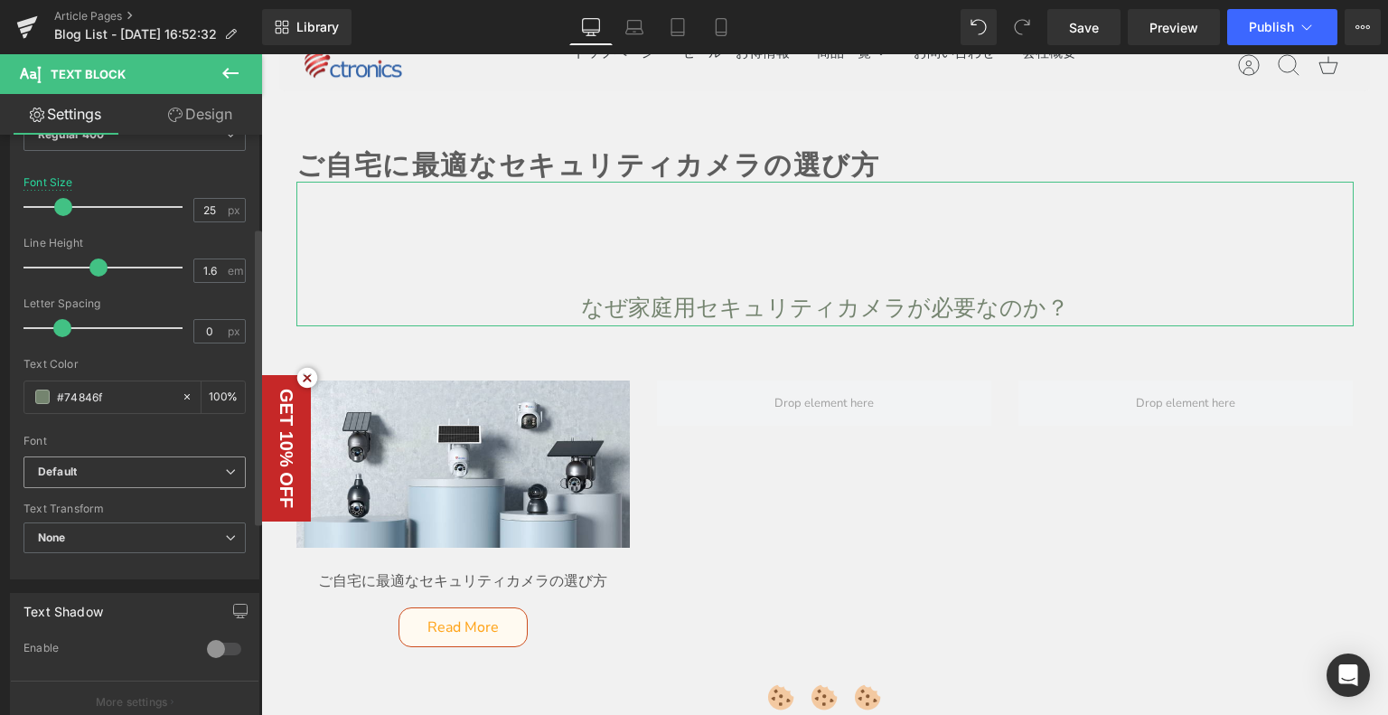
click at [116, 476] on b "Default" at bounding box center [131, 471] width 187 height 15
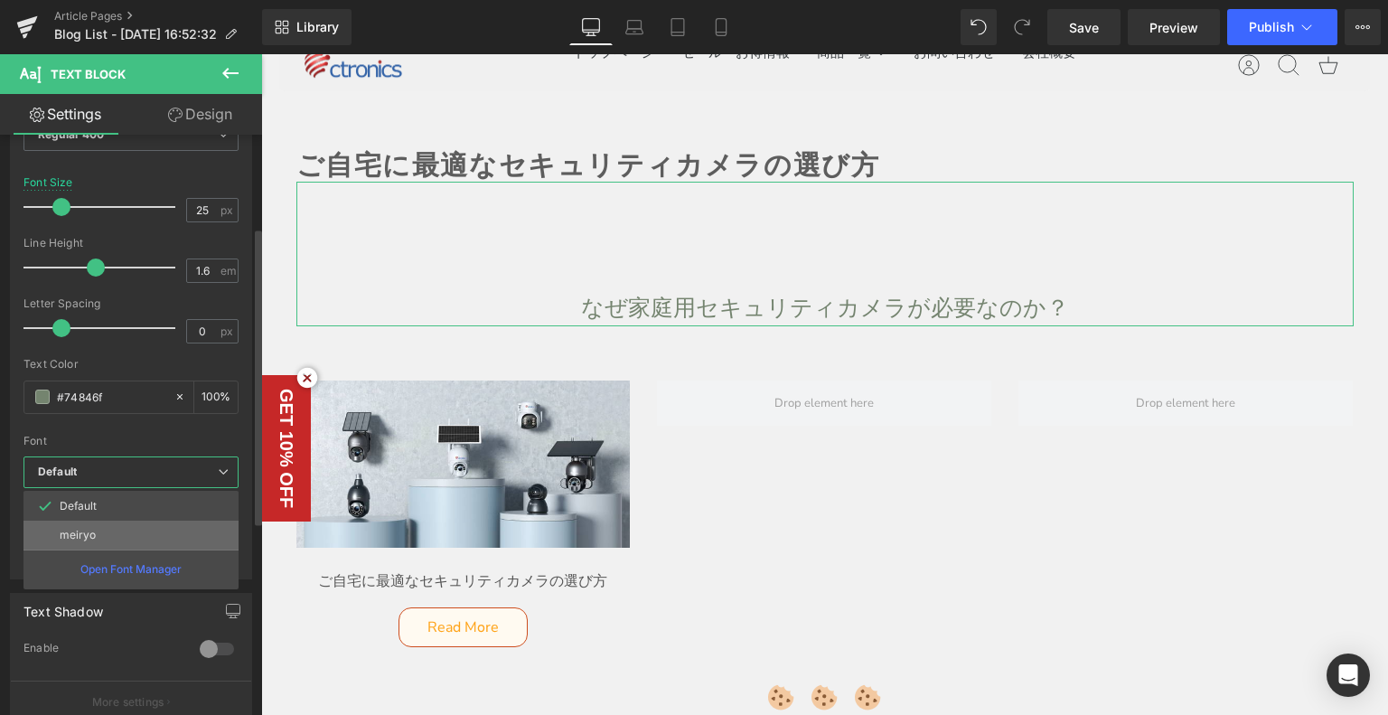
click at [107, 530] on li "meiryo" at bounding box center [130, 534] width 215 height 29
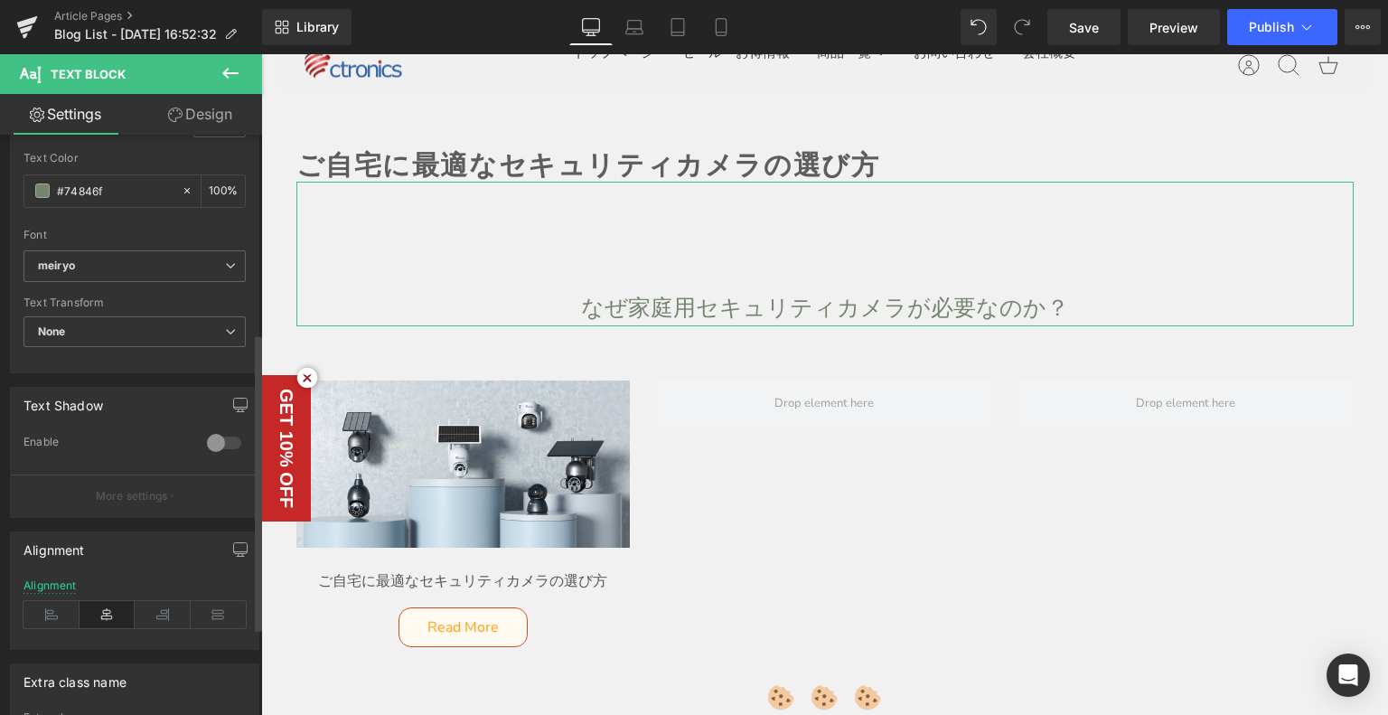
scroll to position [542, 0]
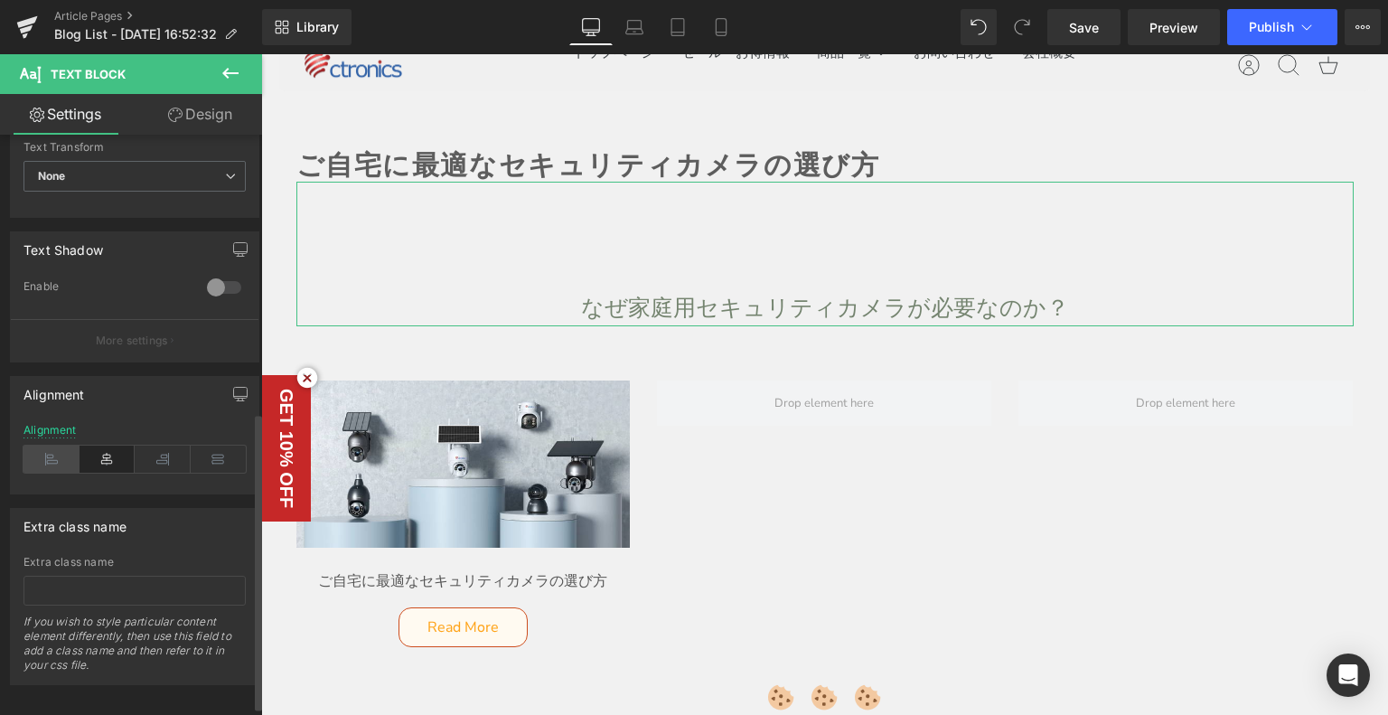
click at [39, 460] on icon at bounding box center [51, 458] width 56 height 27
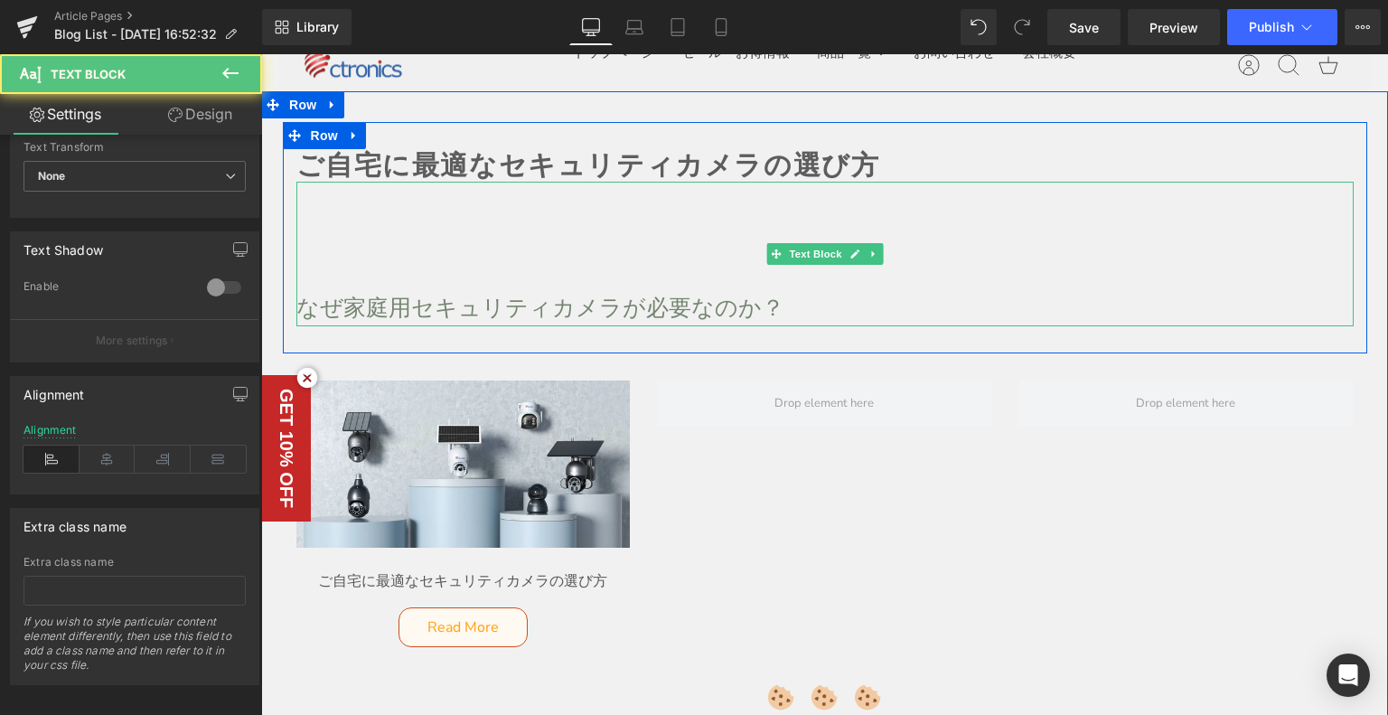
click at [423, 294] on p "なぜ家庭用セキュリティカメラが必要なのか？" at bounding box center [824, 308] width 1057 height 36
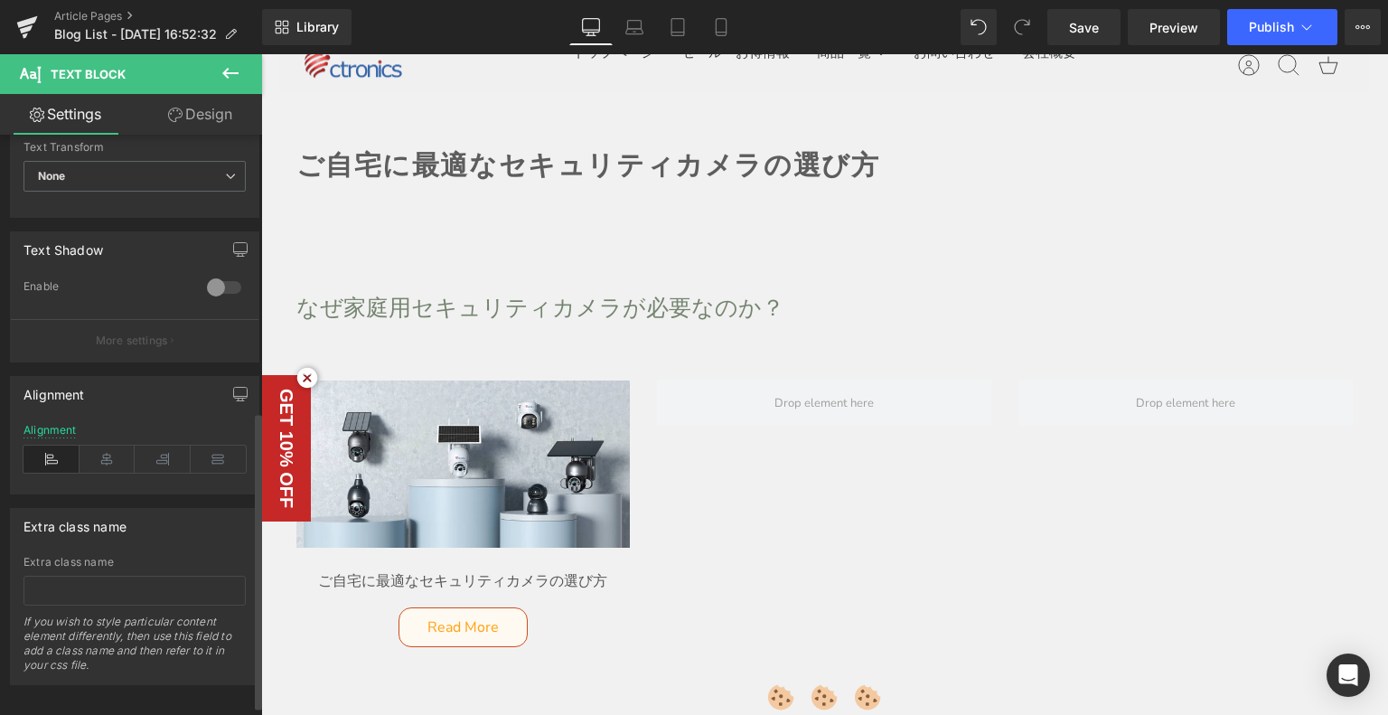
scroll to position [271, 0]
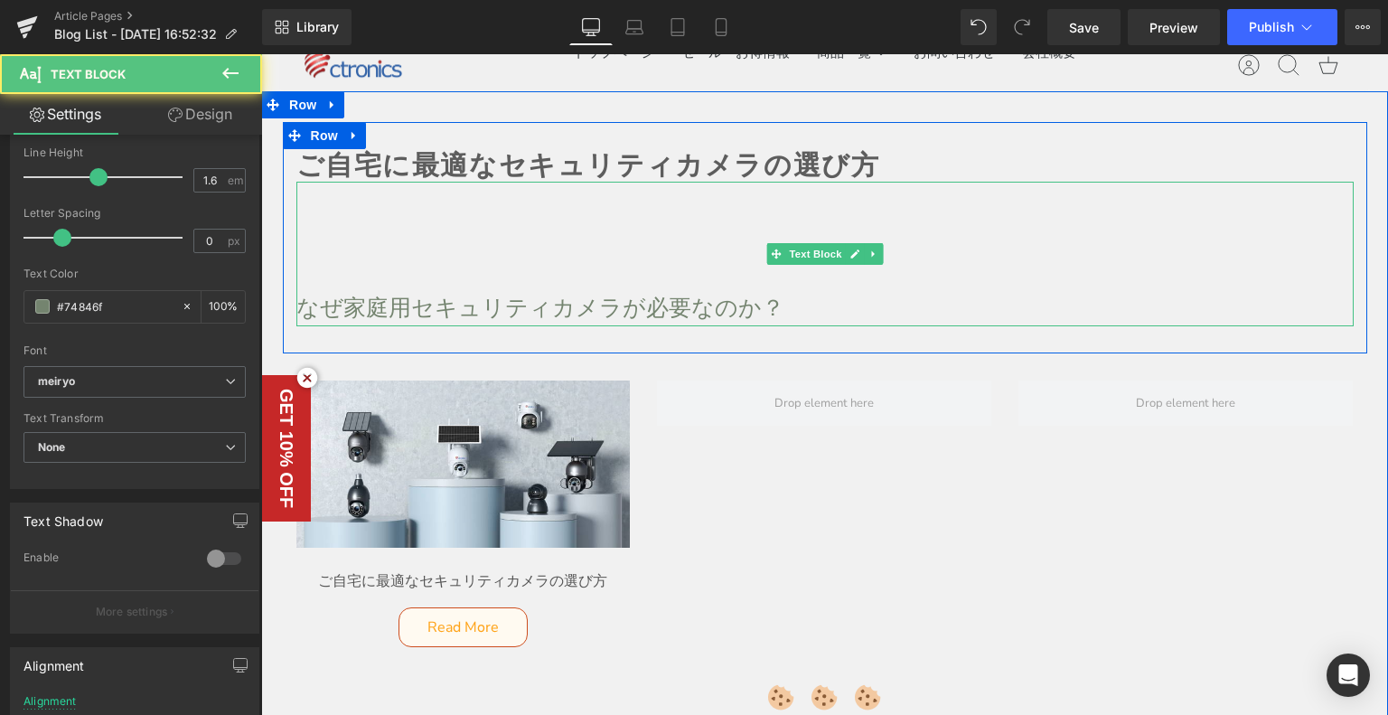
click at [330, 272] on p at bounding box center [824, 272] width 1057 height 36
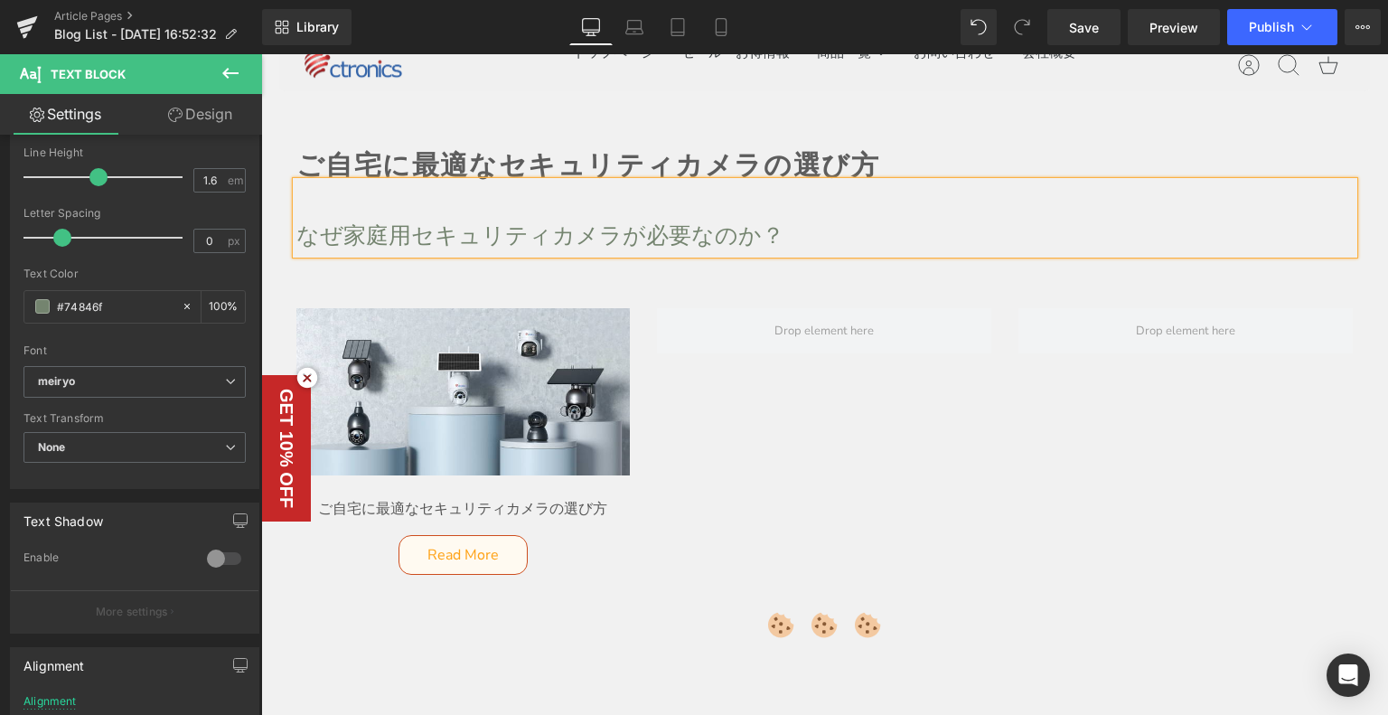
click at [585, 224] on p "なぜ家庭用セキュリティカメラが必要なのか？" at bounding box center [824, 236] width 1057 height 36
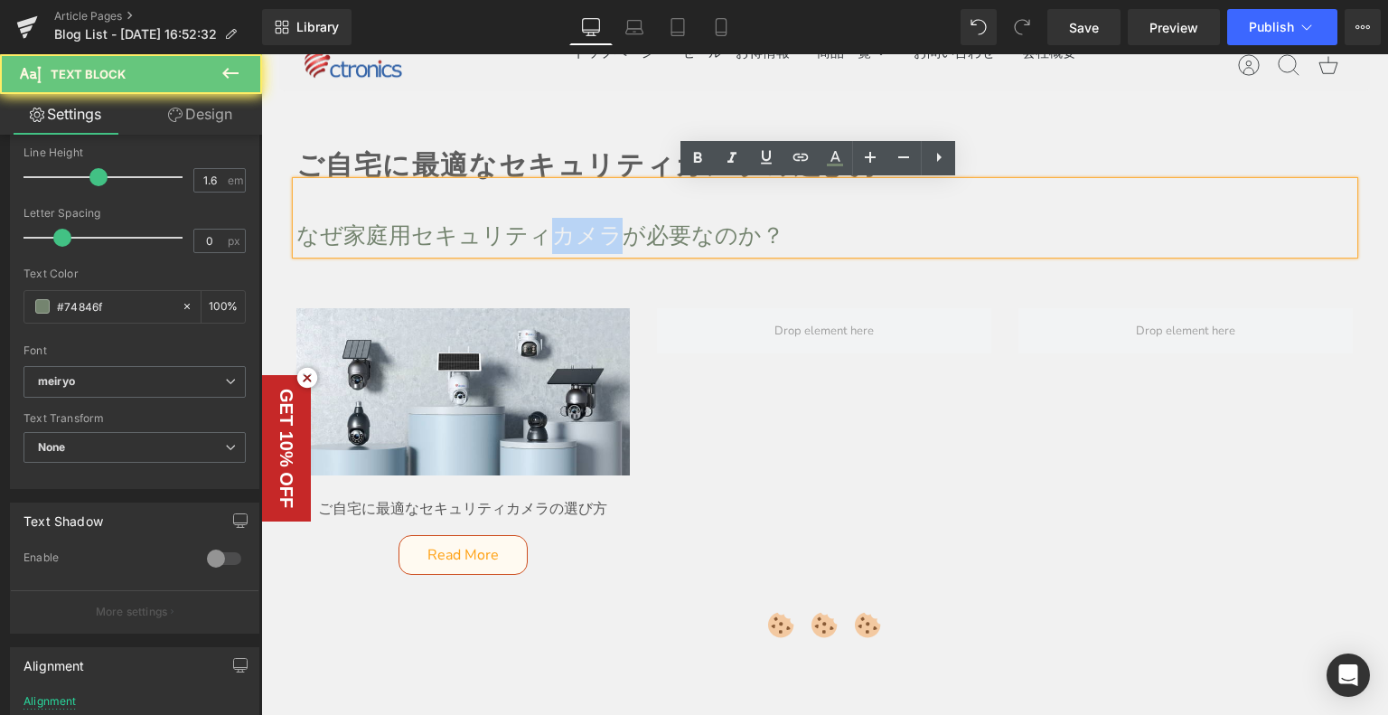
click at [585, 224] on p "なぜ家庭用セキュリティカメラが必要なのか？" at bounding box center [824, 236] width 1057 height 36
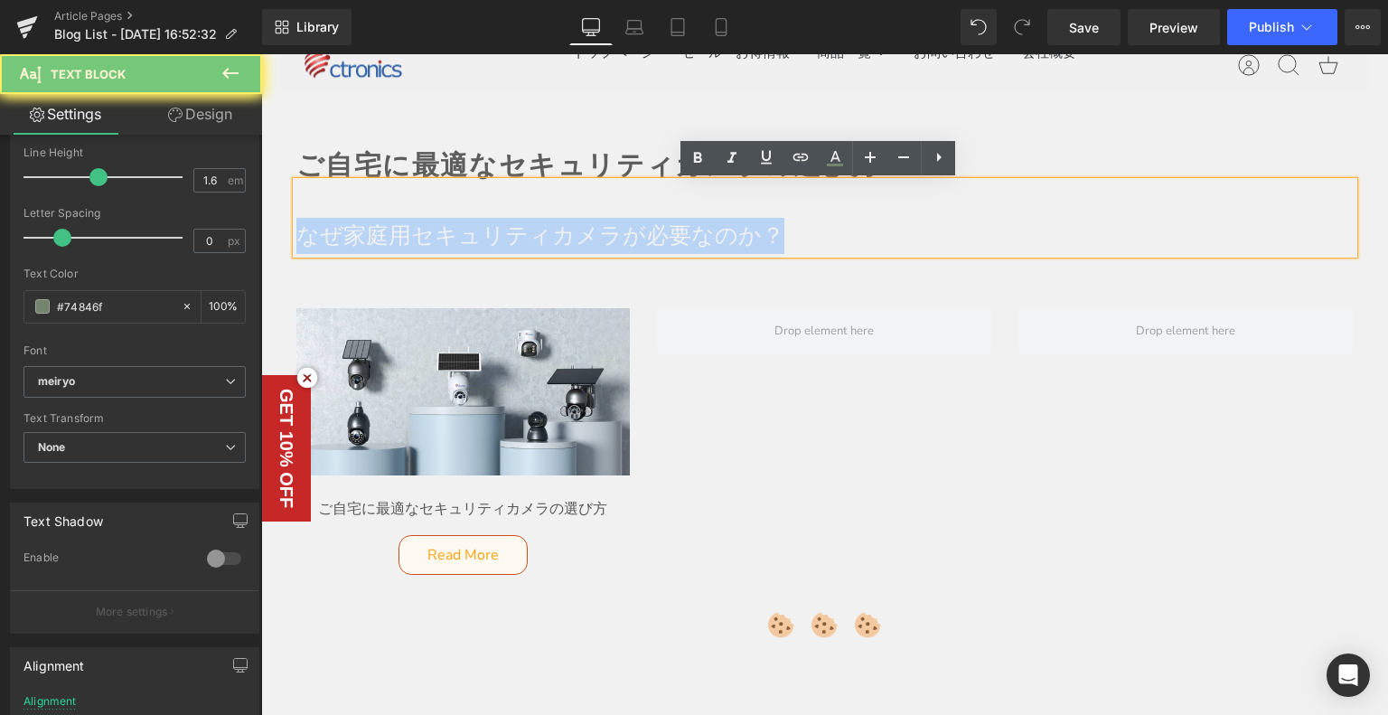
click at [585, 224] on p "なぜ家庭用セキュリティカメラが必要なのか？" at bounding box center [824, 236] width 1057 height 36
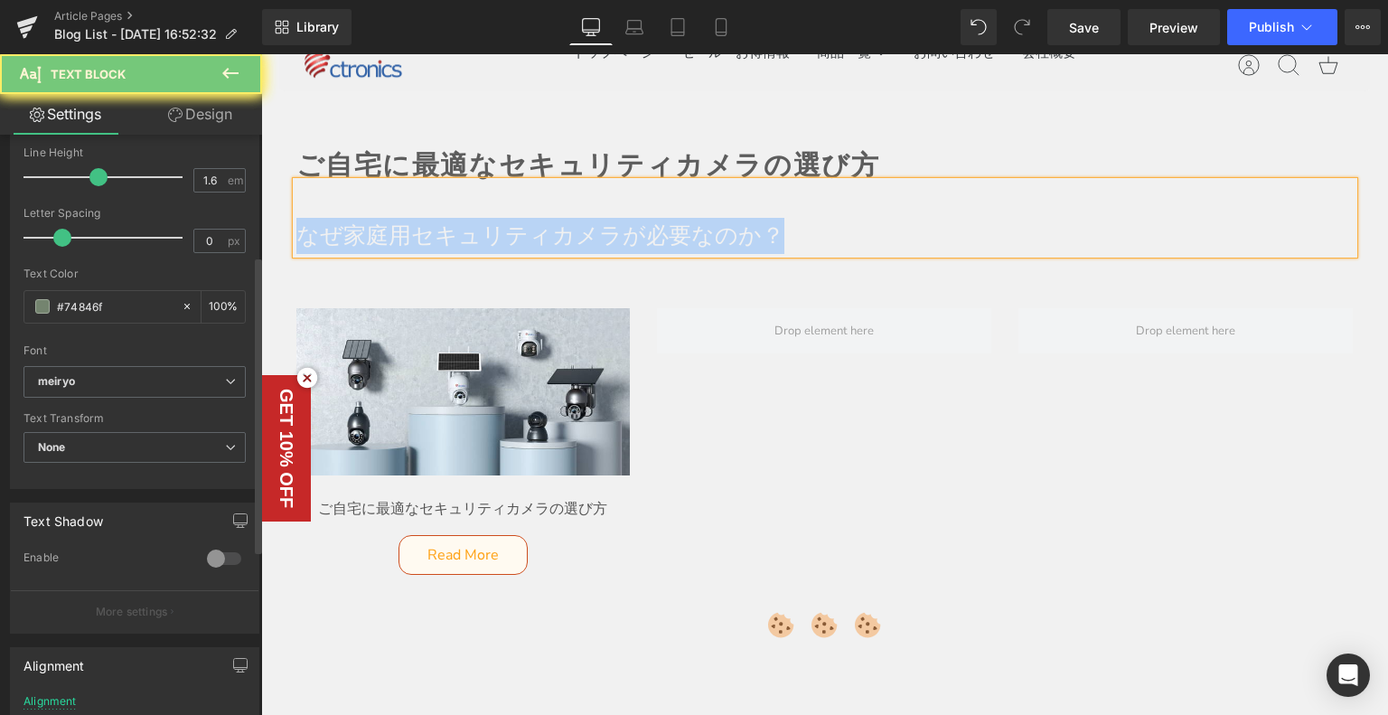
scroll to position [0, 0]
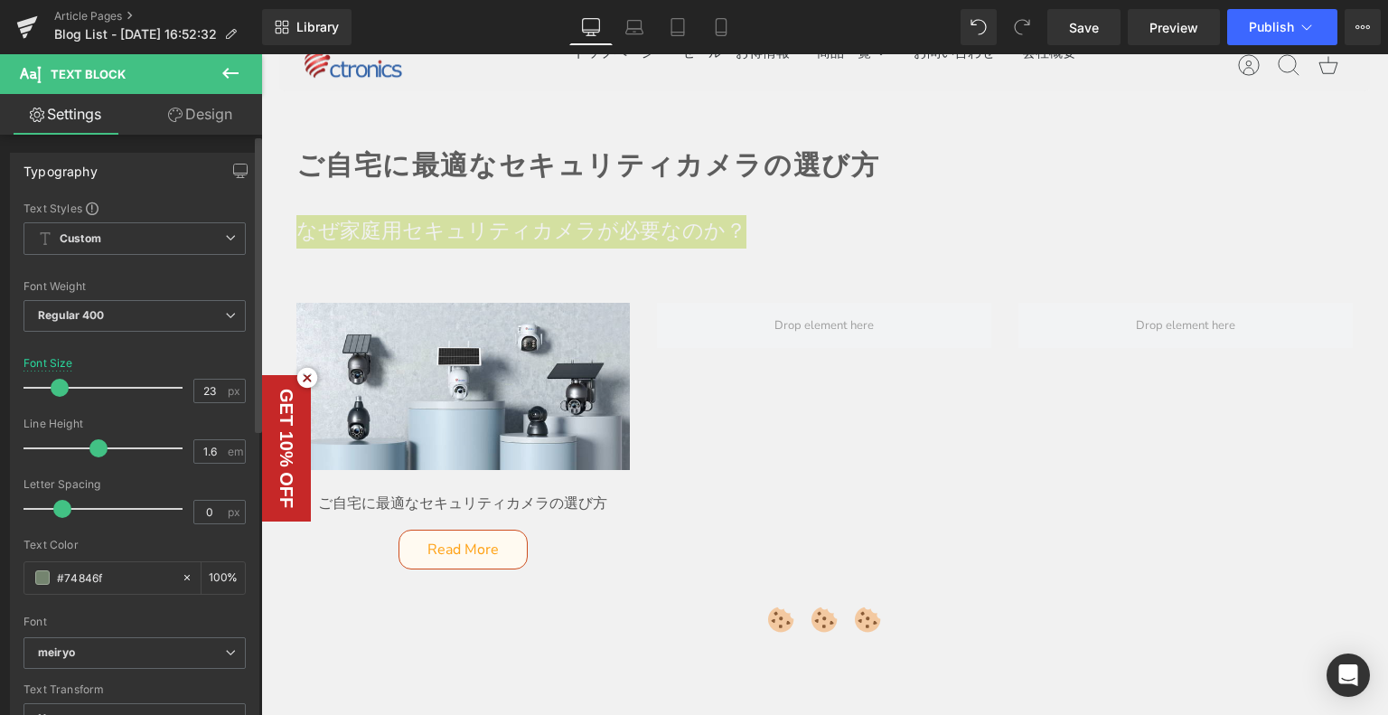
type input "22"
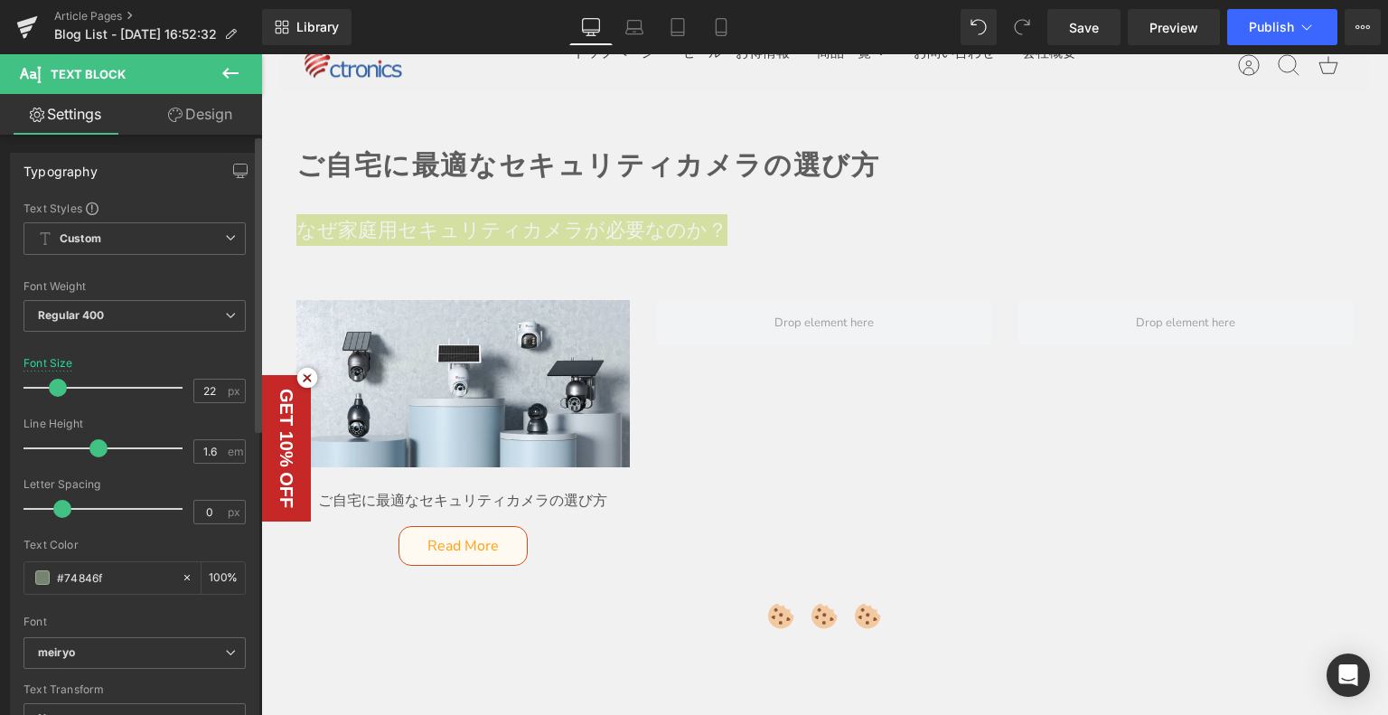
click at [51, 386] on span at bounding box center [58, 388] width 18 height 18
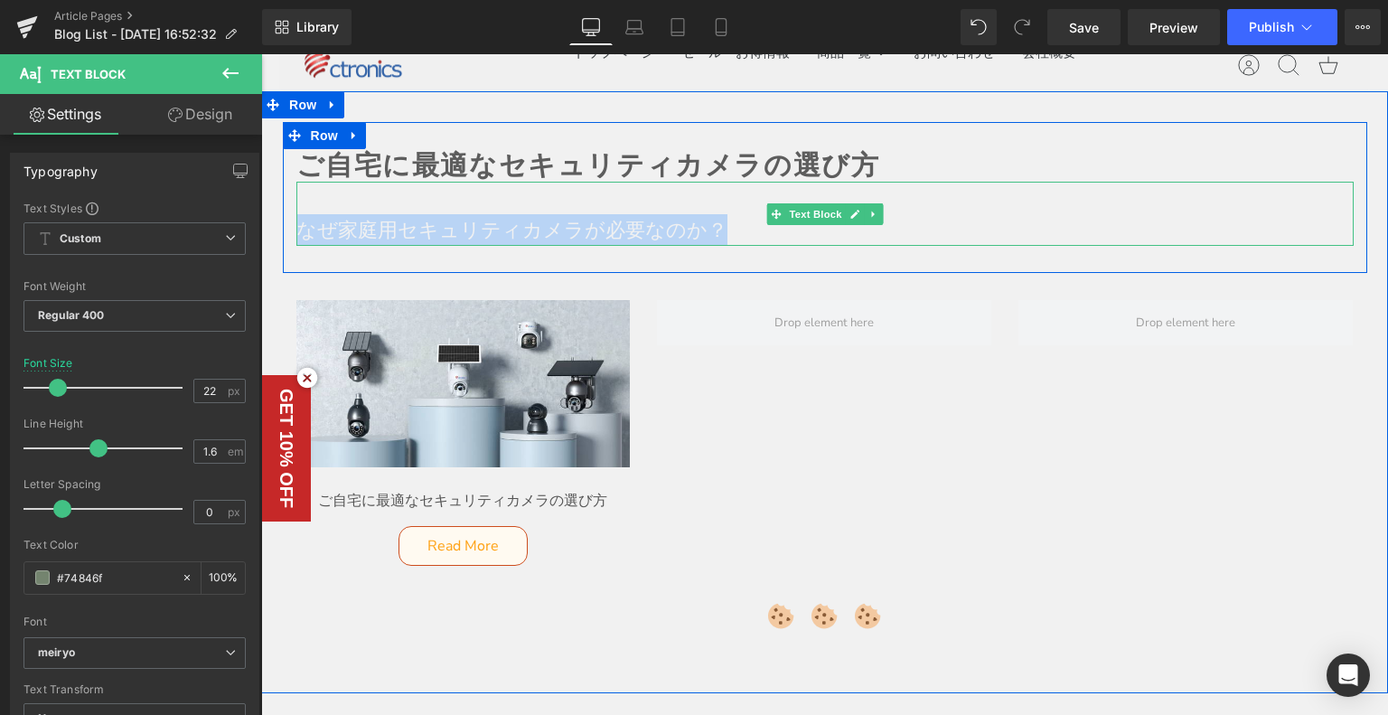
click at [322, 222] on p "なぜ家庭用セキュリティカメラが必要なのか？" at bounding box center [824, 230] width 1057 height 32
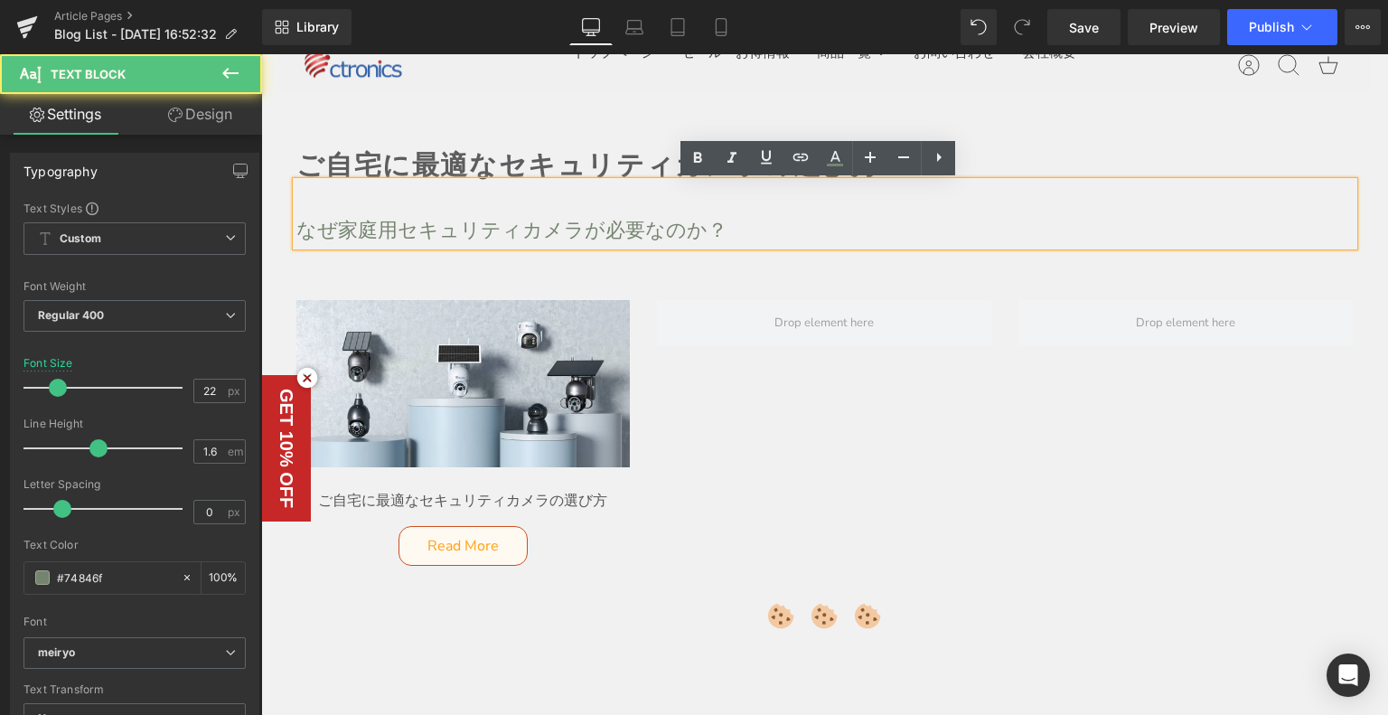
click at [296, 230] on p "なぜ家庭用セキュリティカメラが必要なのか？" at bounding box center [824, 230] width 1057 height 32
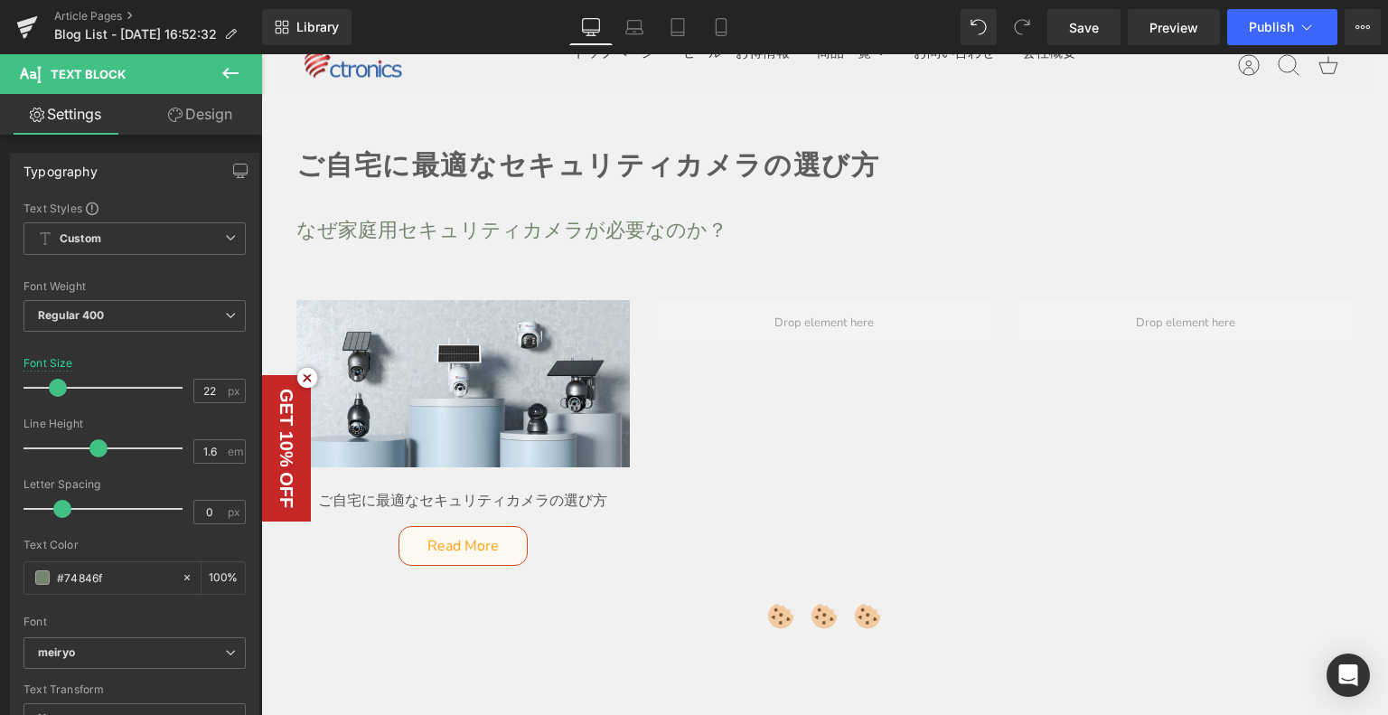
click at [248, 71] on button at bounding box center [230, 74] width 63 height 40
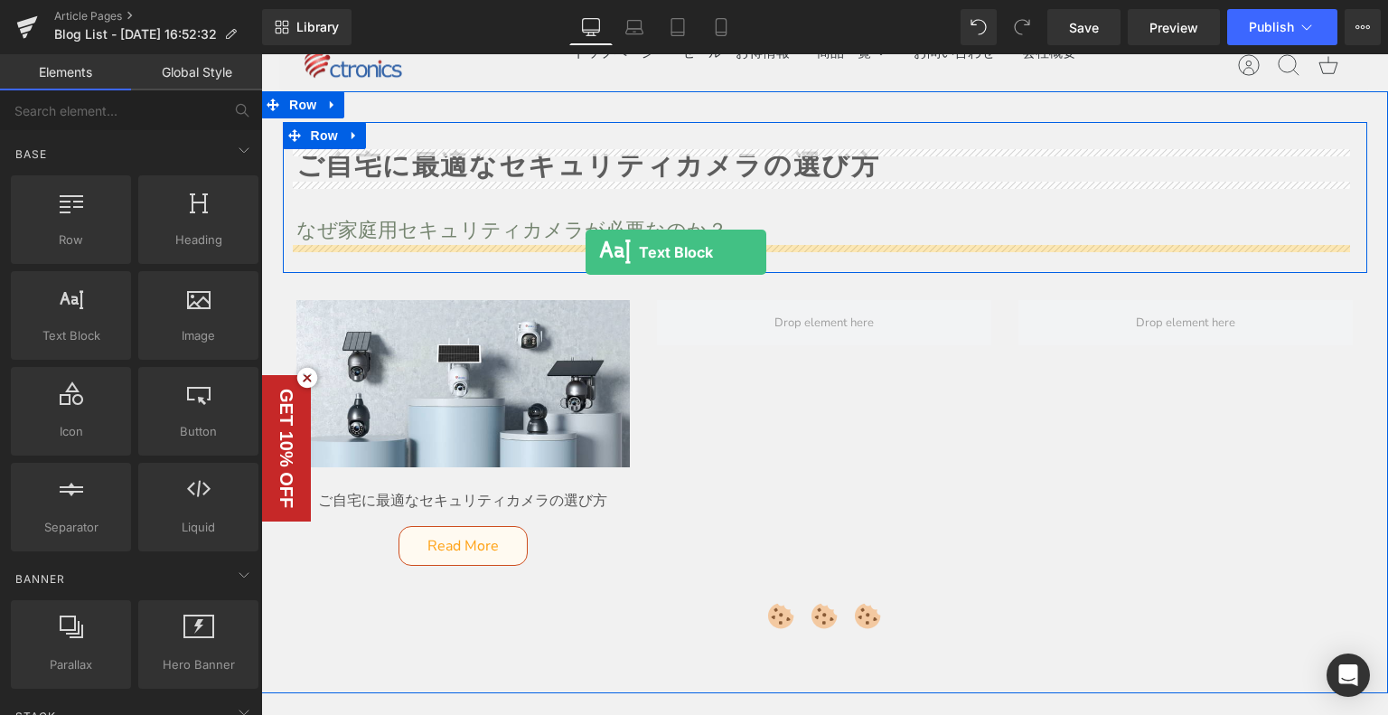
drag, startPoint x: 367, startPoint y: 348, endPoint x: 585, endPoint y: 252, distance: 238.7
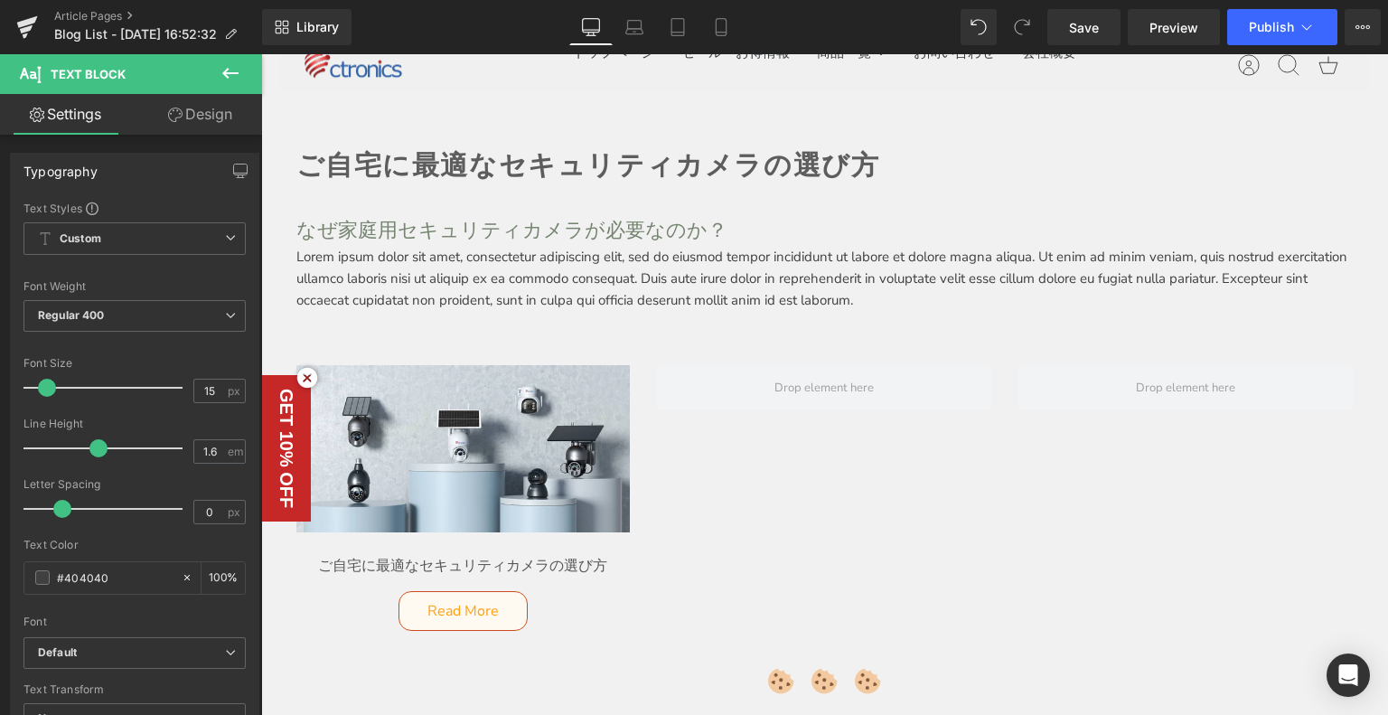
click at [261, 54] on div at bounding box center [261, 54] width 0 height 0
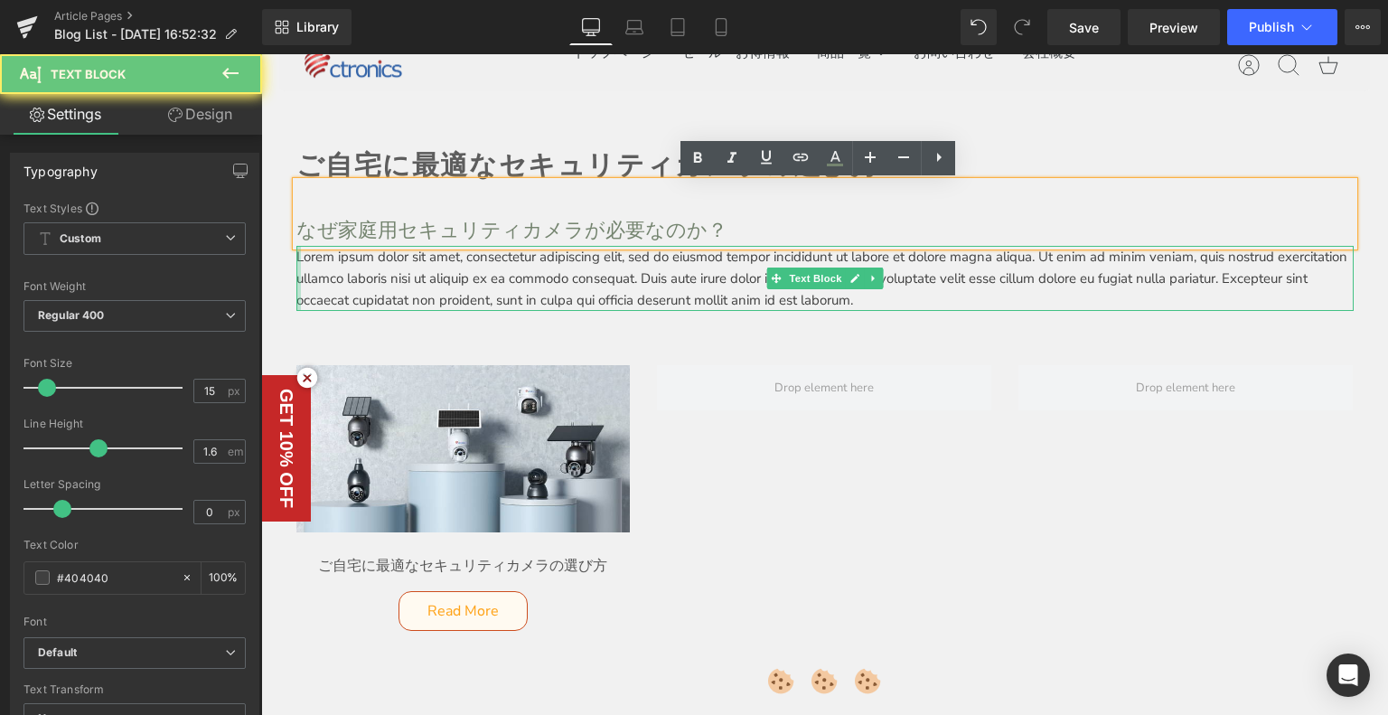
click at [296, 257] on div at bounding box center [298, 278] width 5 height 65
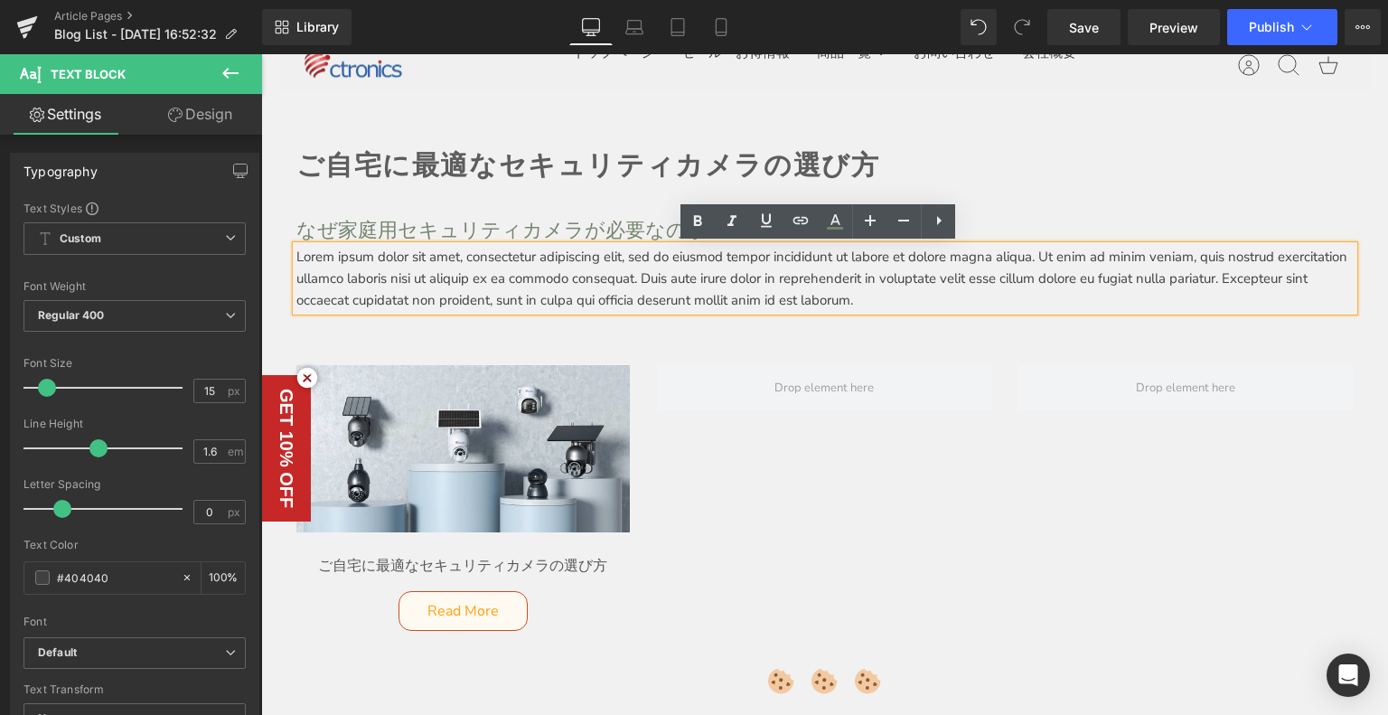
drag, startPoint x: 288, startPoint y: 258, endPoint x: 816, endPoint y: 288, distance: 528.4
click at [749, 289] on div "Lorem ipsum dolor sit amet, consectetur adipiscing elit, sed do eiusmod tempor …" at bounding box center [824, 278] width 1057 height 65
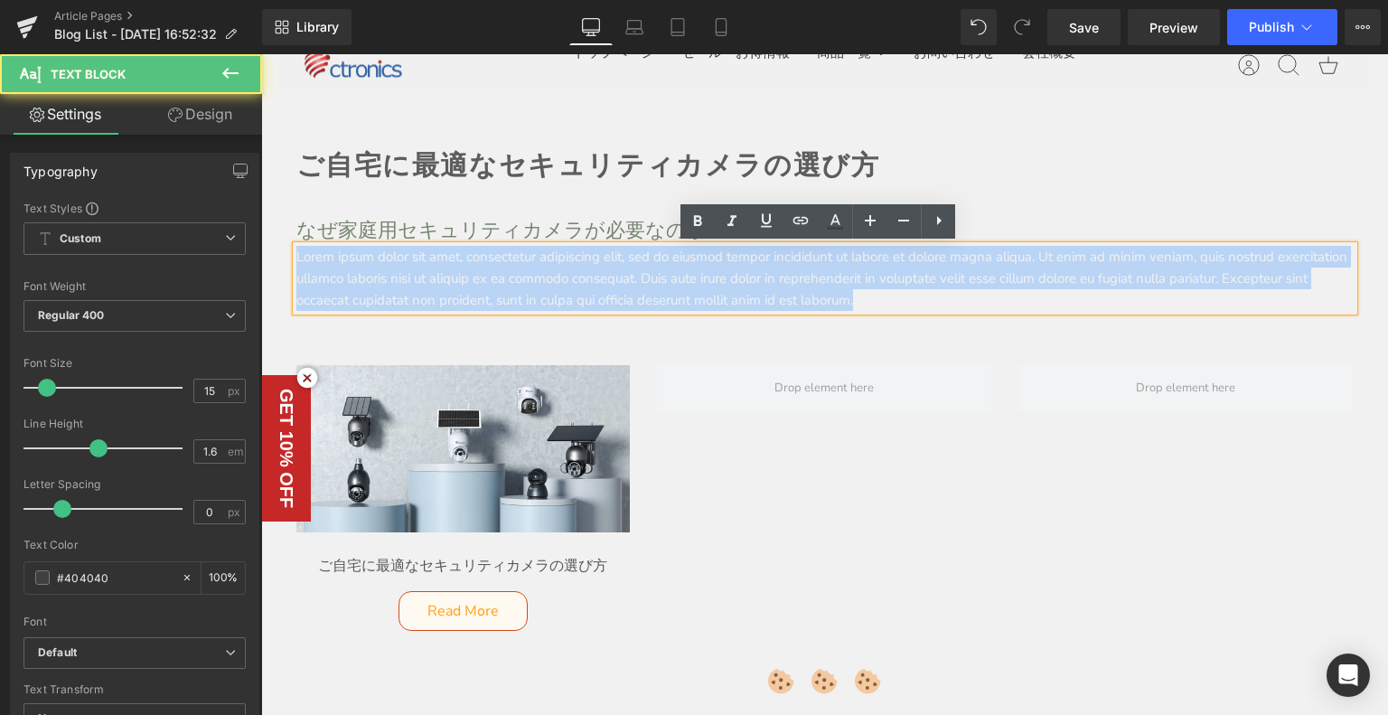
drag, startPoint x: 1011, startPoint y: 299, endPoint x: 262, endPoint y: 256, distance: 750.2
click at [262, 256] on div "ご自宅に最適なセキュリティカメラの選び方 Heading なぜ家庭用セキュリティカメラが必要なのか？ Text Block Lorem ipsum dolor…" at bounding box center [824, 411] width 1127 height 578
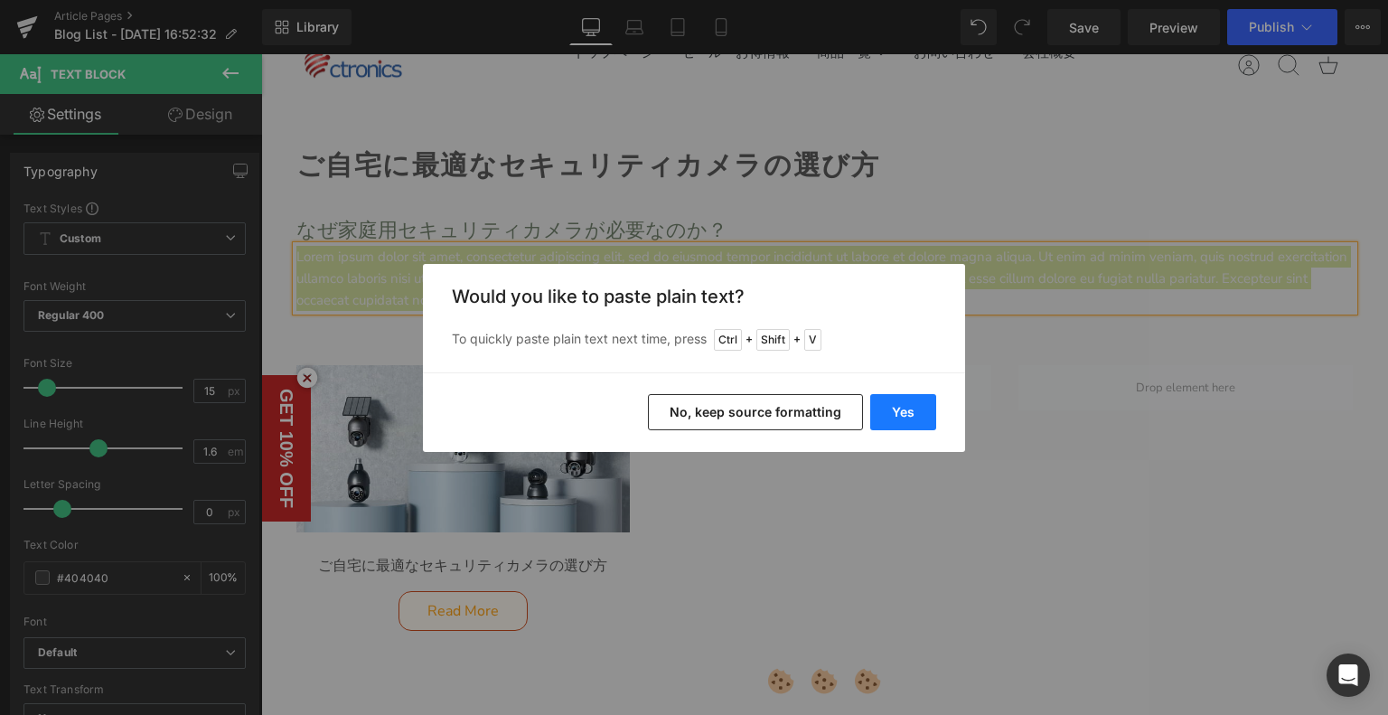
click at [919, 407] on button "Yes" at bounding box center [903, 412] width 66 height 36
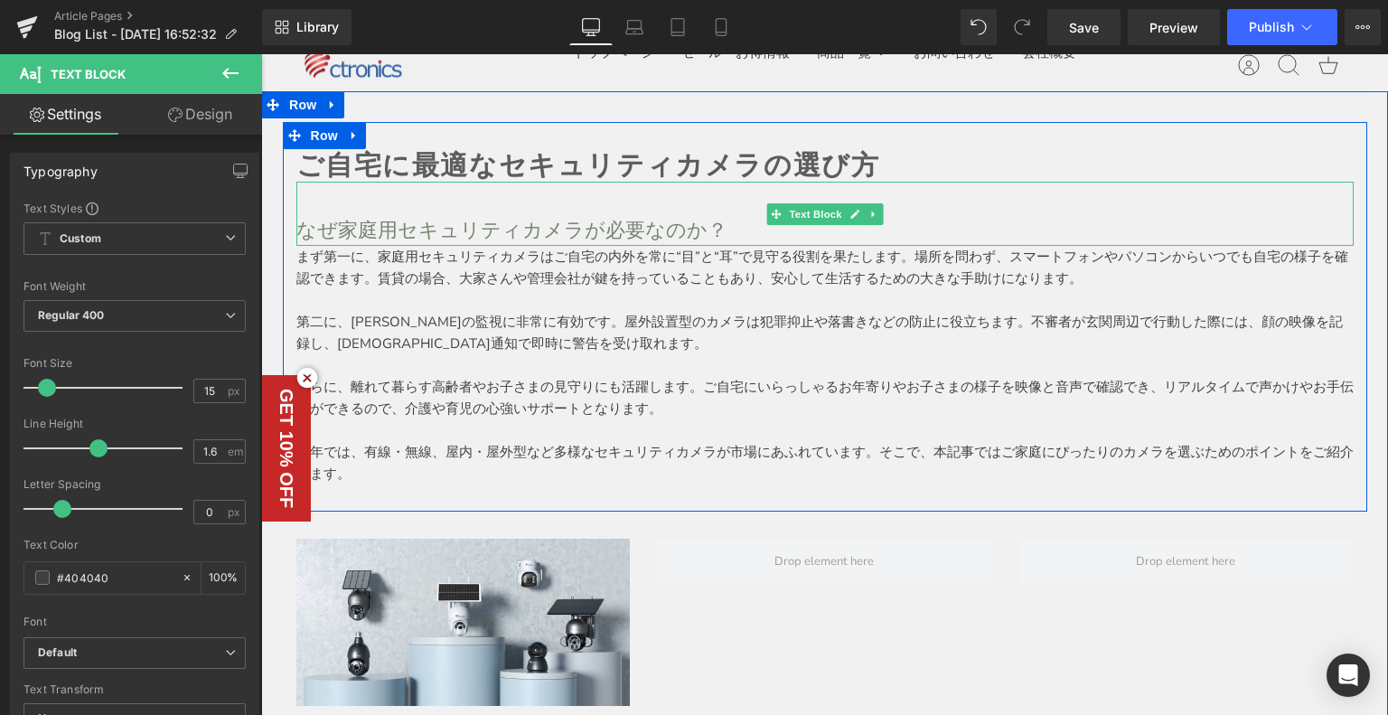
click at [407, 223] on p "なぜ家庭用セキュリティカメラが必要なのか？" at bounding box center [824, 230] width 1057 height 32
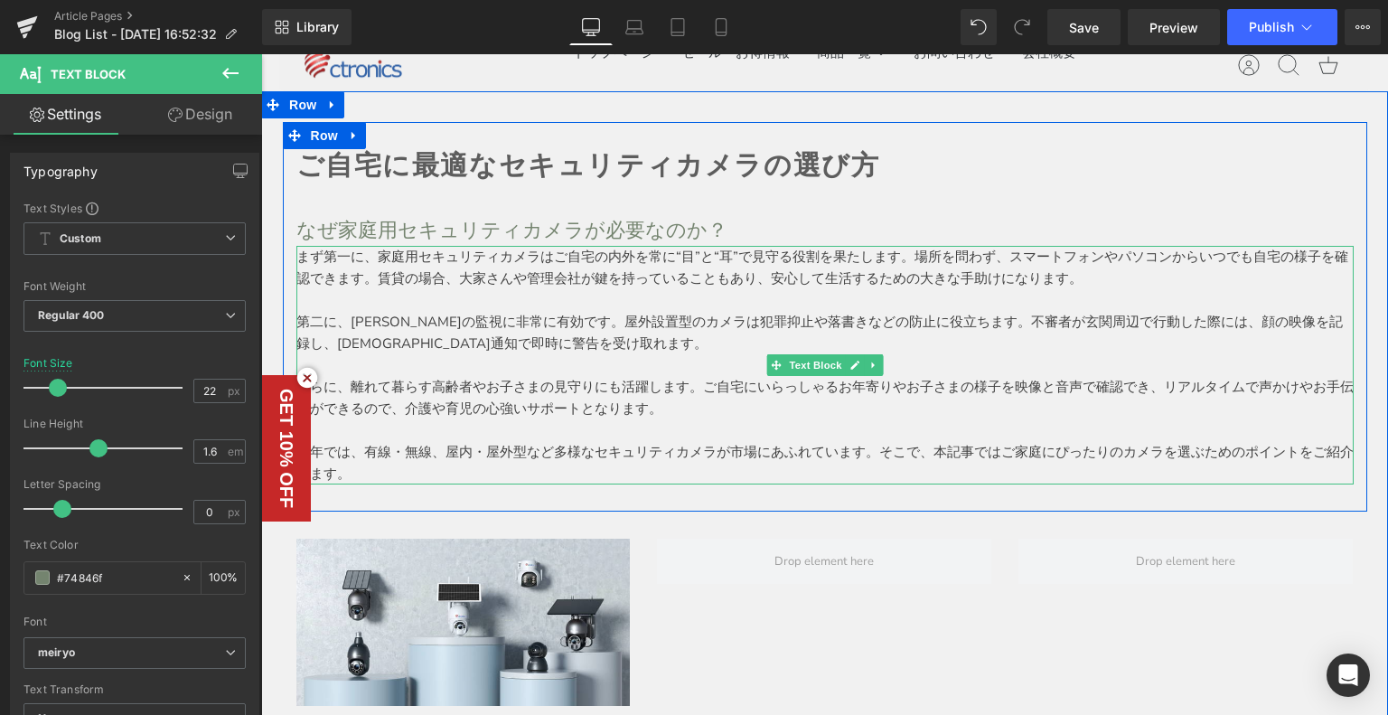
click at [489, 368] on p at bounding box center [824, 365] width 1057 height 22
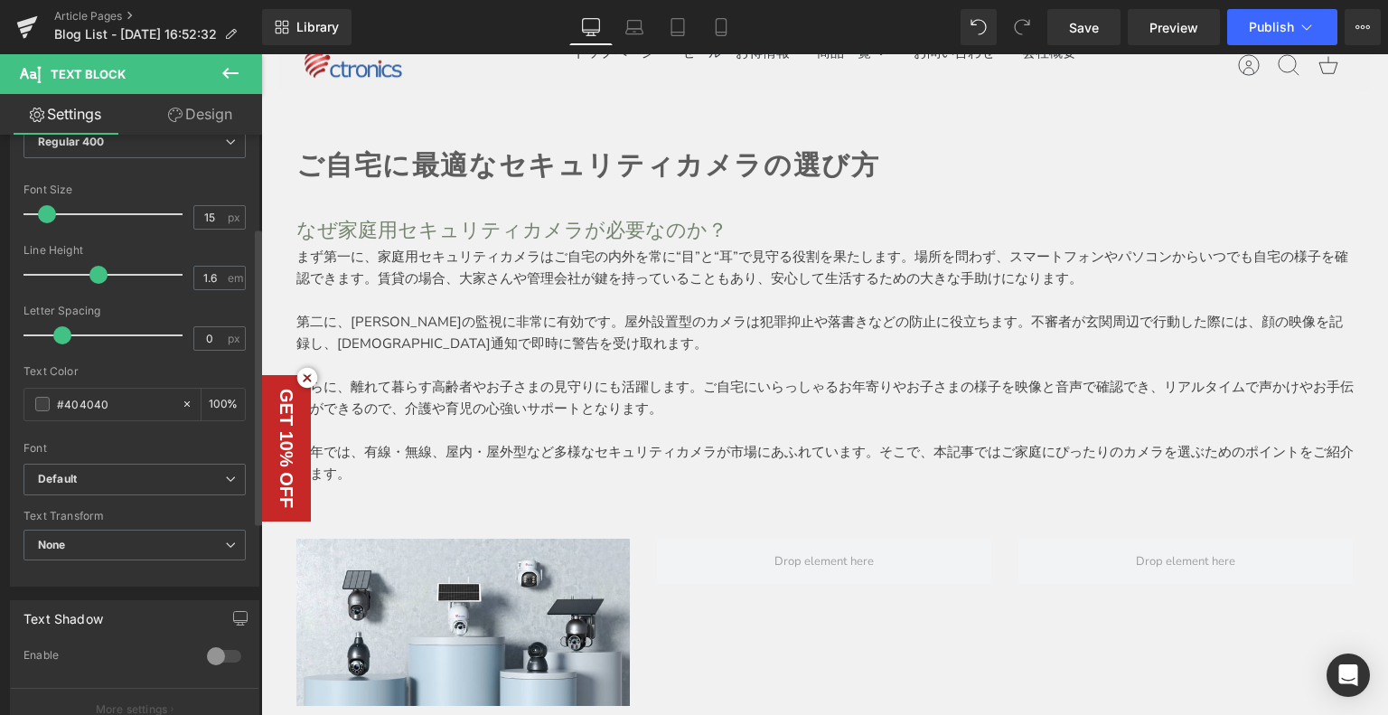
scroll to position [181, 0]
click at [108, 470] on b "Default" at bounding box center [131, 471] width 187 height 15
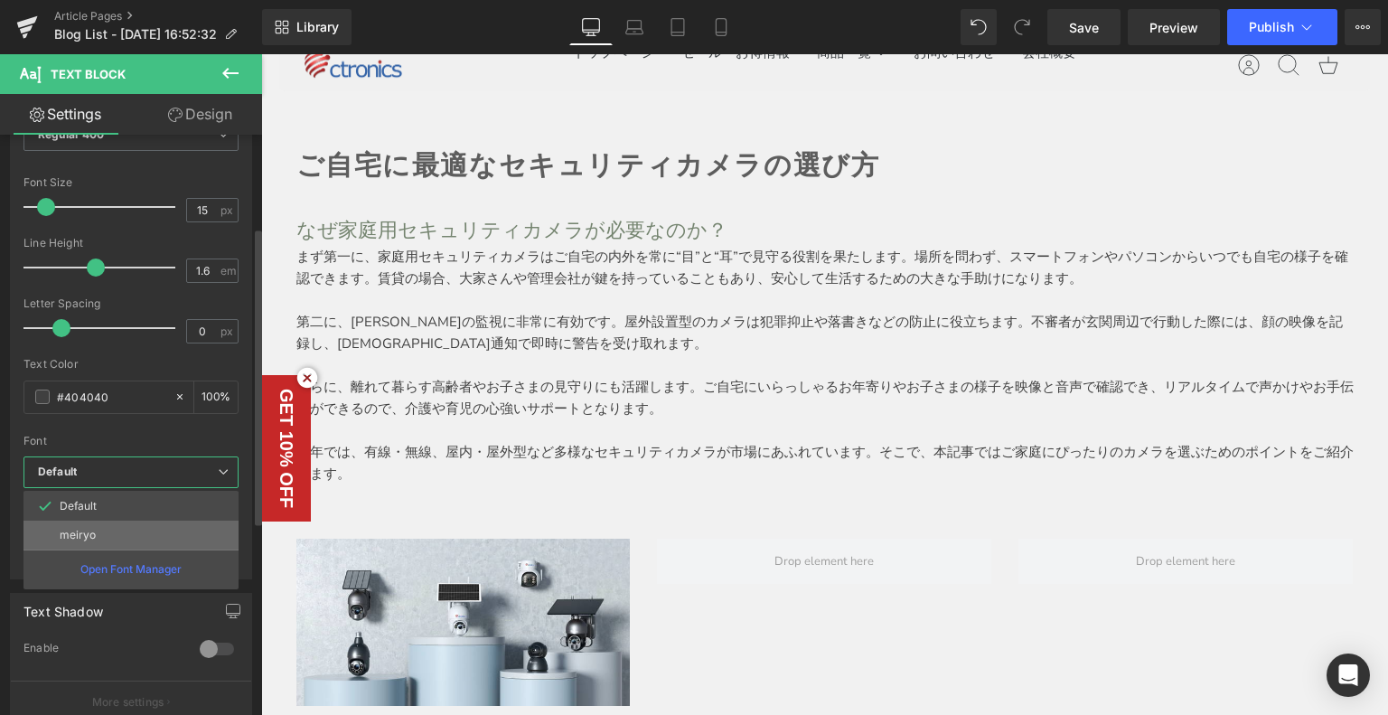
click at [119, 527] on li "meiryo" at bounding box center [130, 534] width 215 height 29
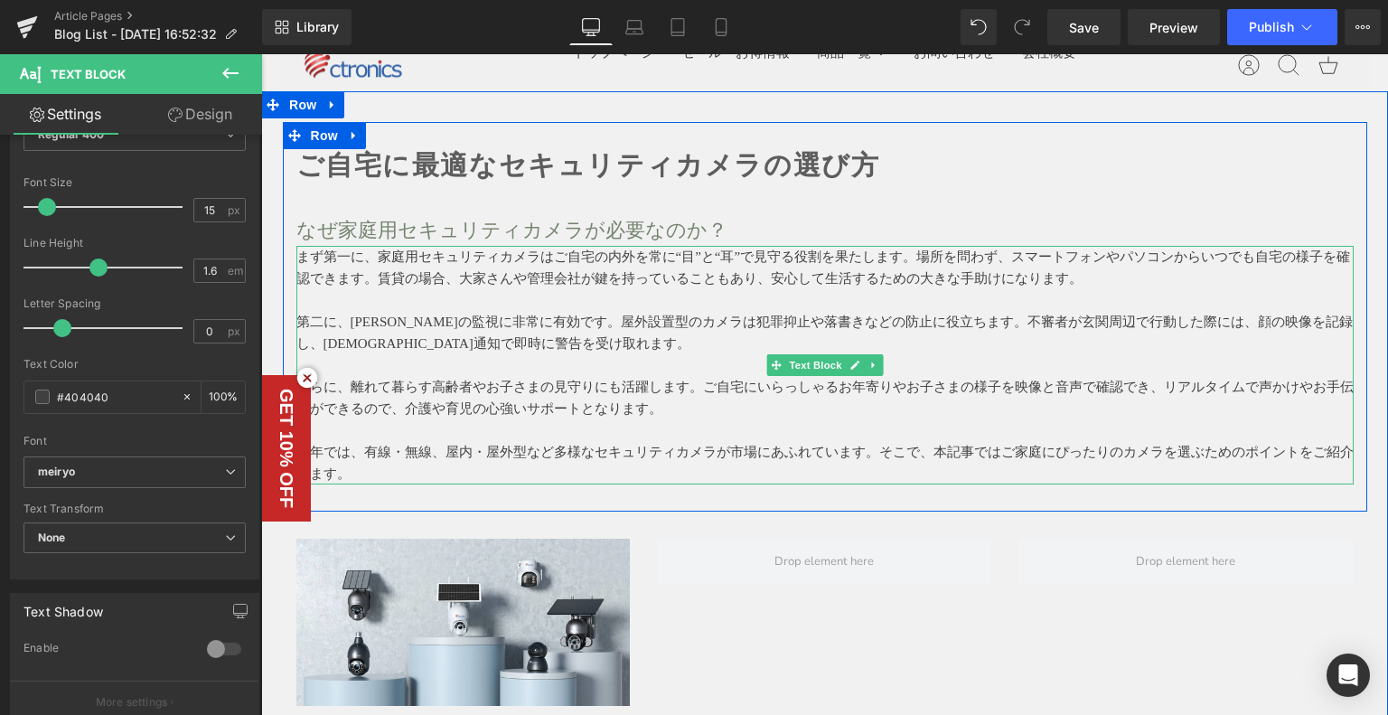
click at [539, 304] on p at bounding box center [824, 300] width 1057 height 22
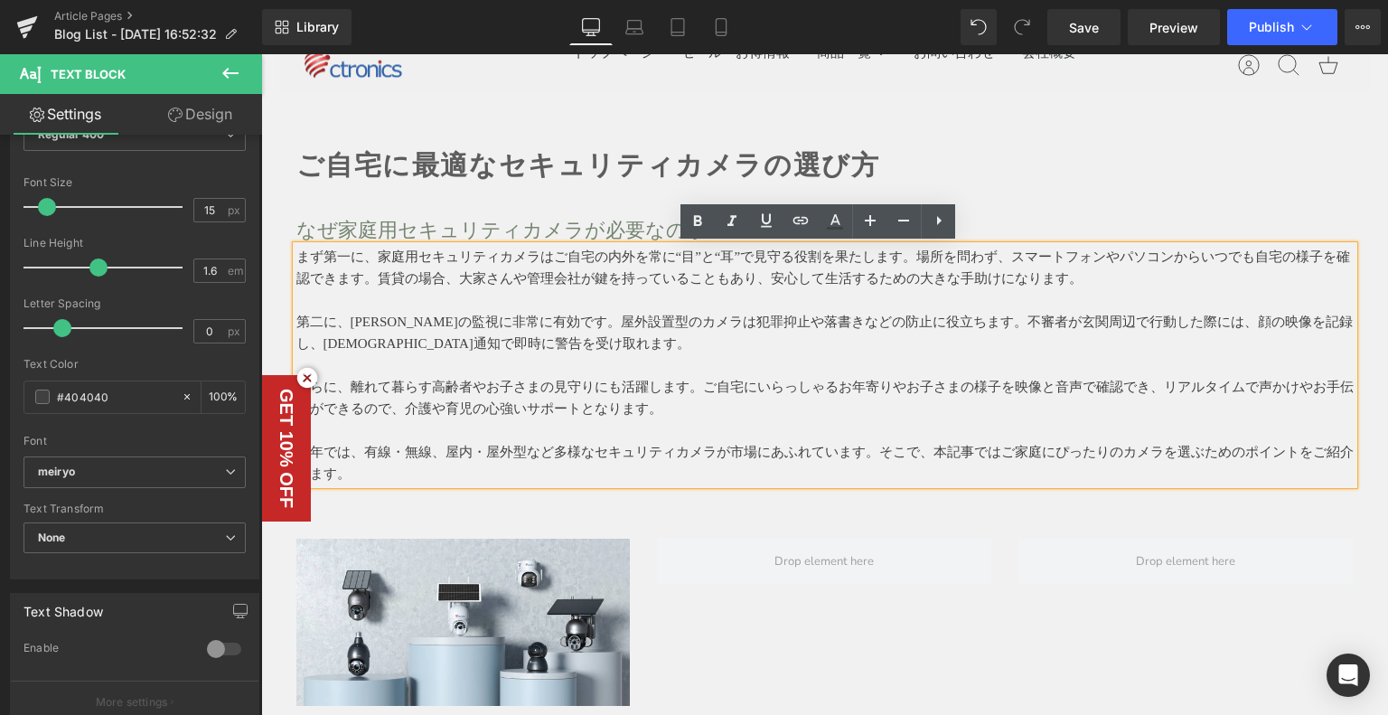
click at [488, 348] on p "第二に、[PERSON_NAME]の監視に非常に有効です。屋外設置型のカメラは犯罪抑止や落書きなどの防止に役立ちます。不審者が玄関周辺で行動した際には、顔の映…" at bounding box center [824, 332] width 1057 height 43
click at [287, 136] on div "ご自宅に最適なセキュリティカメラの選び方 Heading なぜ家庭用セキュリティカメラが必要なのか？ Text Block まず第一に、家庭用セキュリティカメ…" at bounding box center [825, 316] width 1084 height 388
drag, startPoint x: 308, startPoint y: 220, endPoint x: 311, endPoint y: 128, distance: 91.3
click at [309, 220] on p "なぜ家庭用セキュリティカメラが必要なのか？" at bounding box center [824, 230] width 1057 height 32
click at [350, 200] on p at bounding box center [824, 198] width 1057 height 32
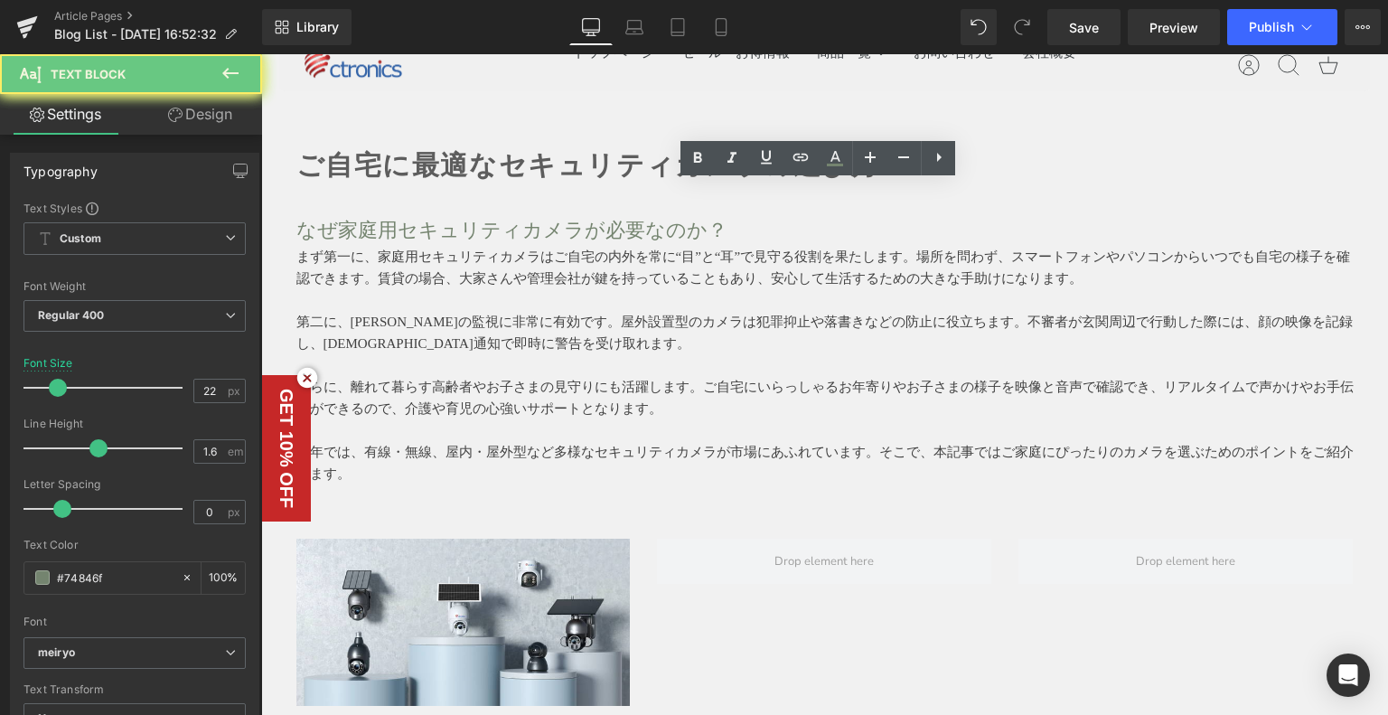
click at [303, 116] on span "Row" at bounding box center [302, 105] width 29 height 22
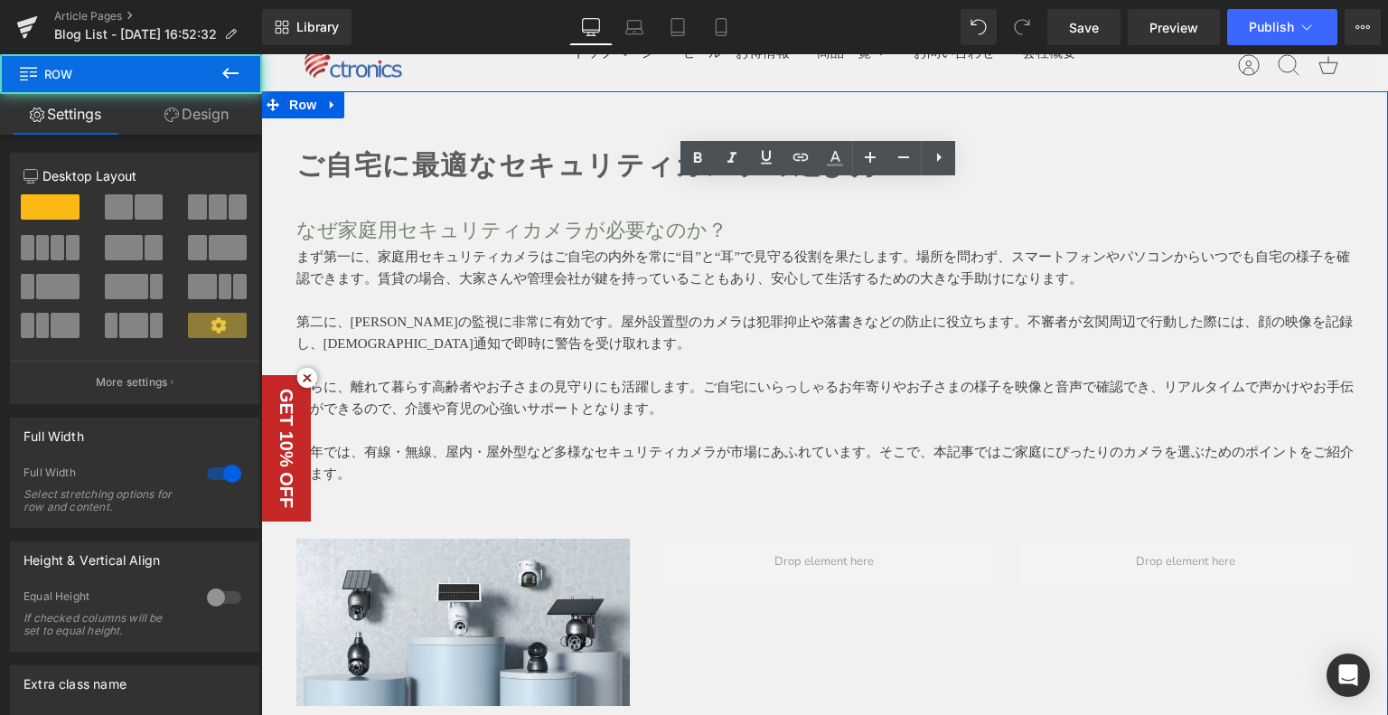
click at [311, 174] on strong "ご自宅に最適なセキュリティカメラの選び方" at bounding box center [588, 165] width 584 height 30
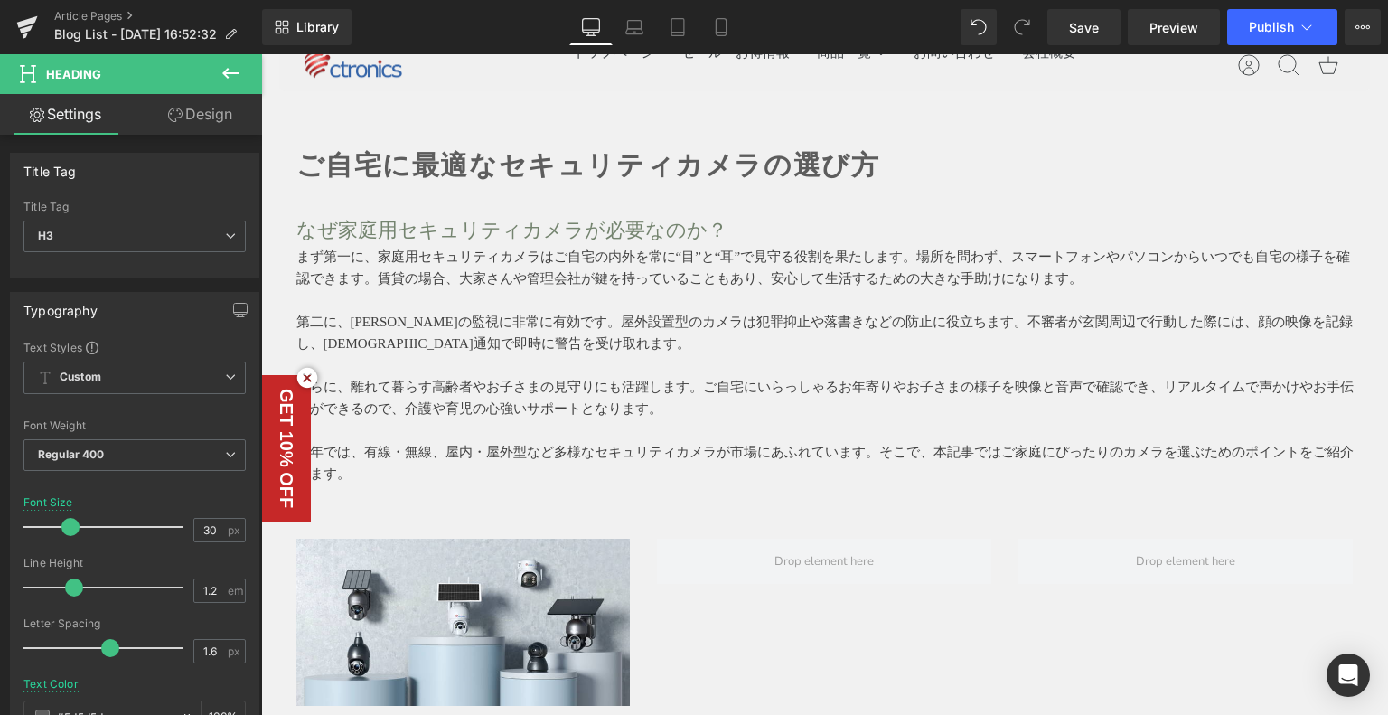
click at [242, 70] on button at bounding box center [230, 74] width 63 height 40
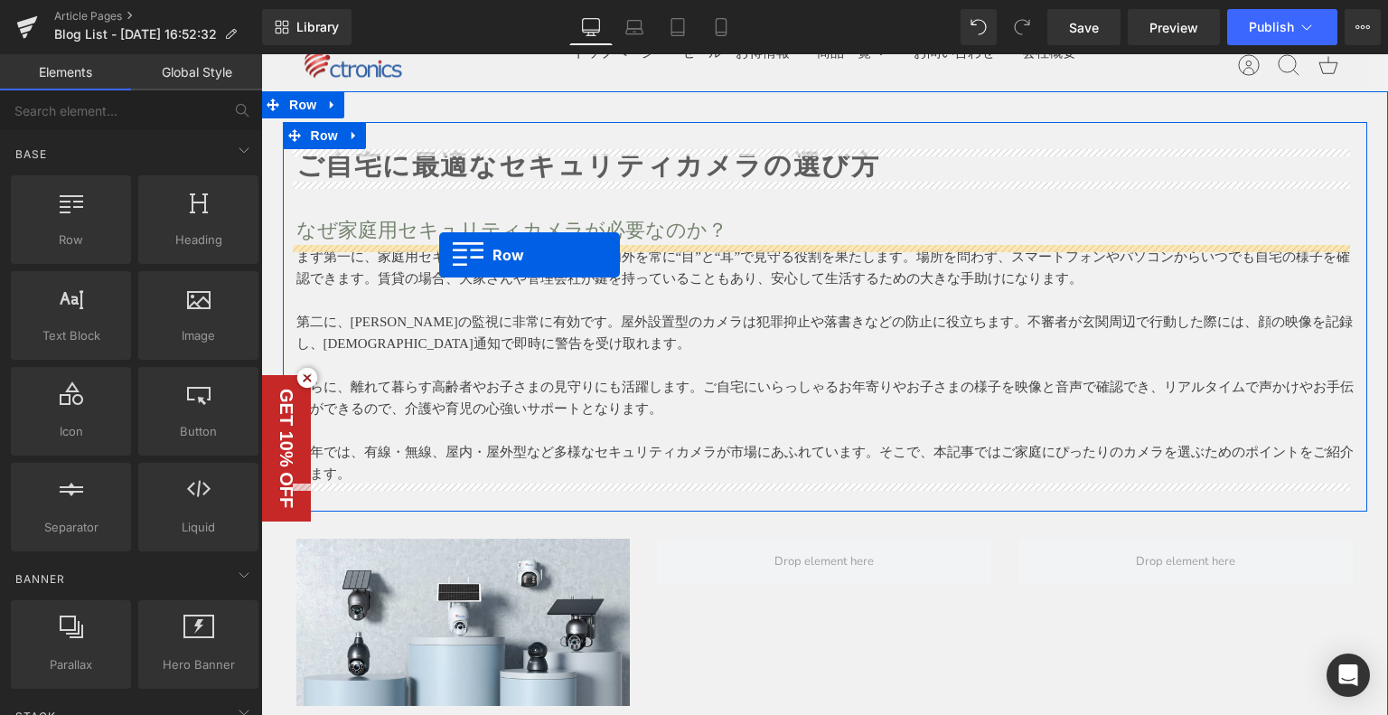
drag, startPoint x: 312, startPoint y: 273, endPoint x: 439, endPoint y: 255, distance: 128.7
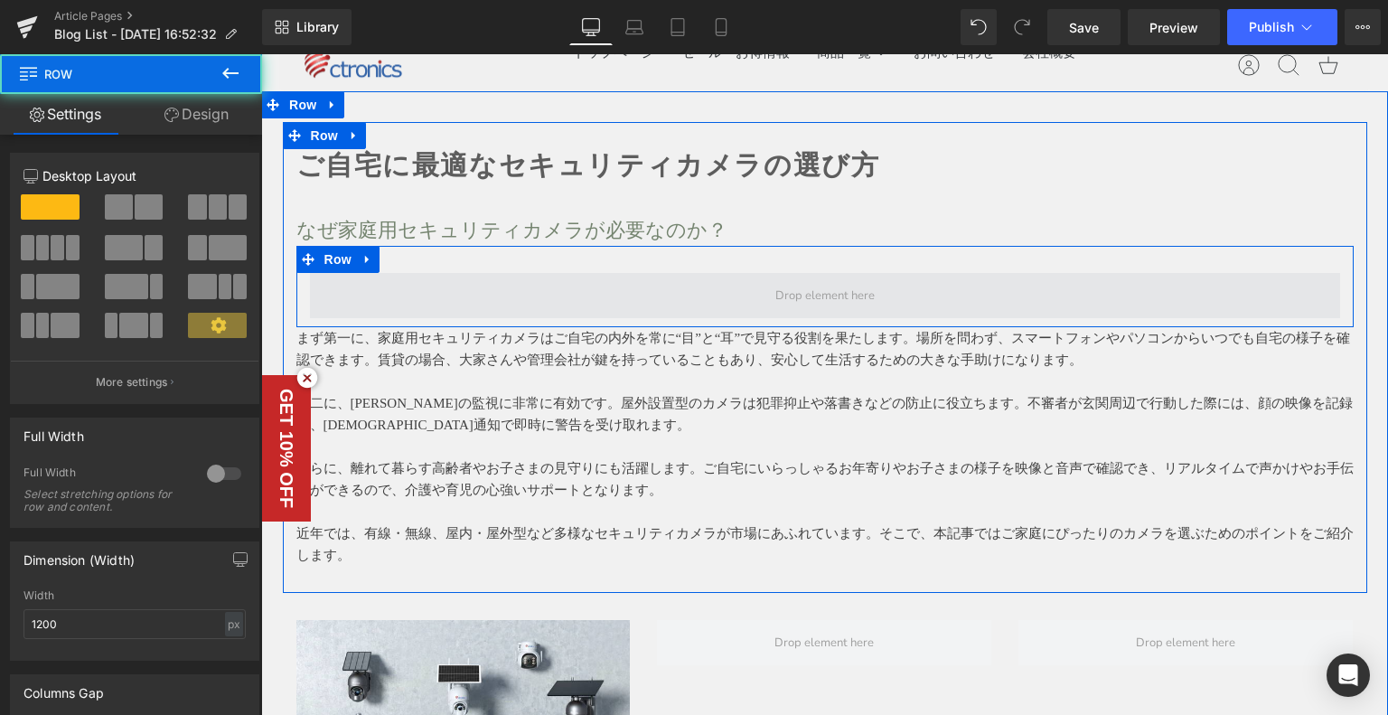
click at [679, 284] on span at bounding box center [825, 295] width 1030 height 45
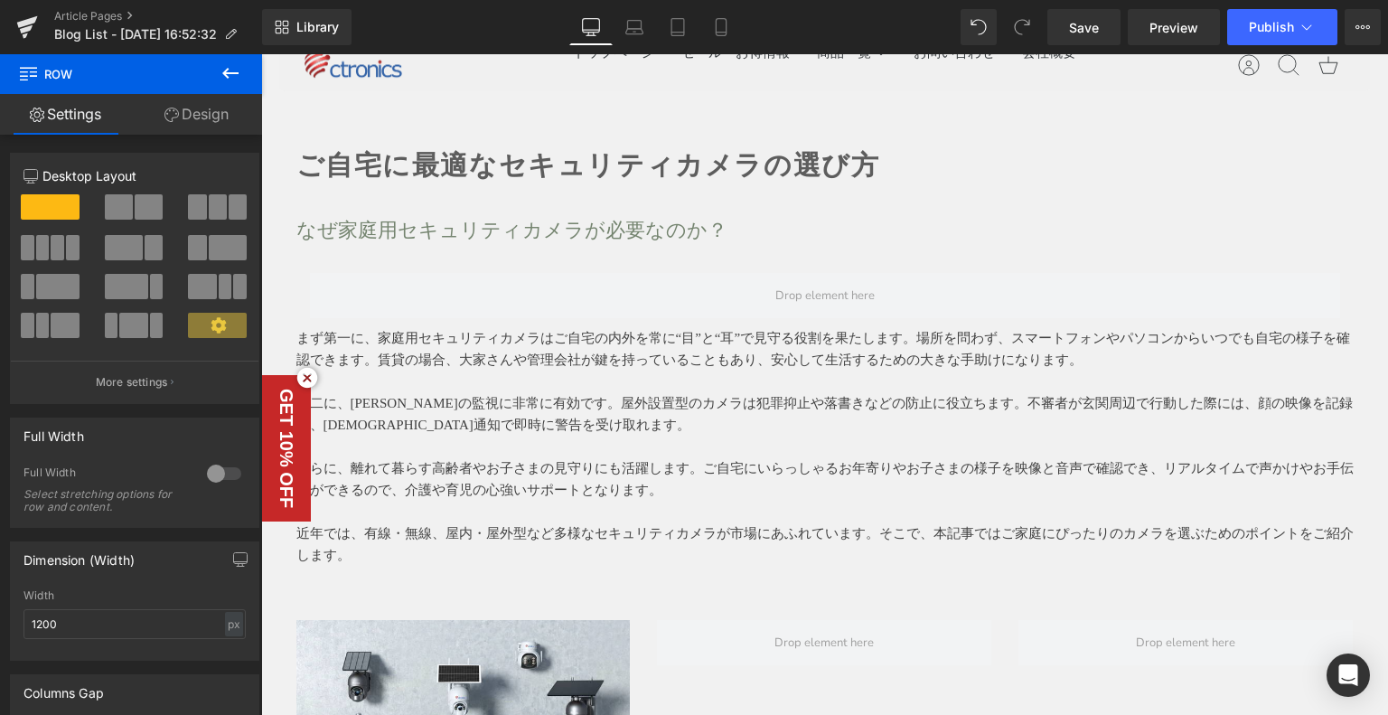
click at [224, 75] on icon at bounding box center [230, 73] width 16 height 11
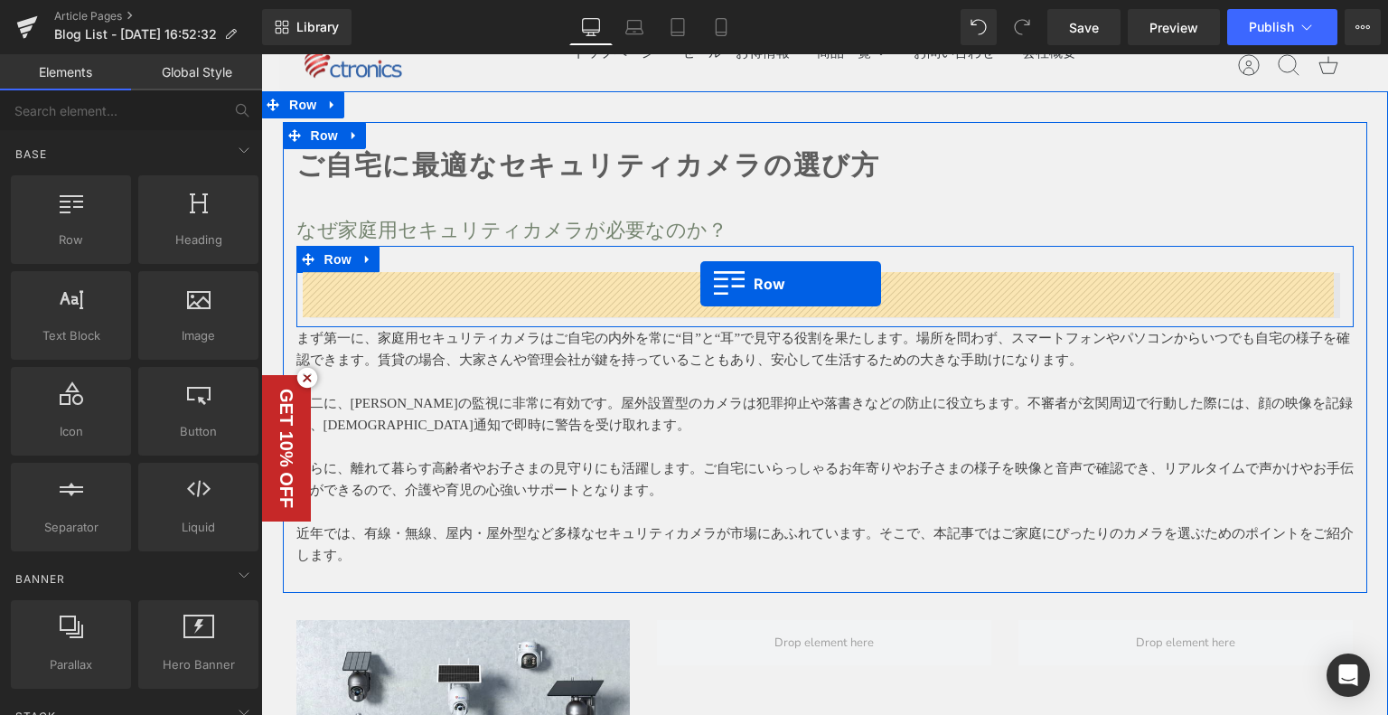
drag, startPoint x: 362, startPoint y: 258, endPoint x: 700, endPoint y: 284, distance: 338.8
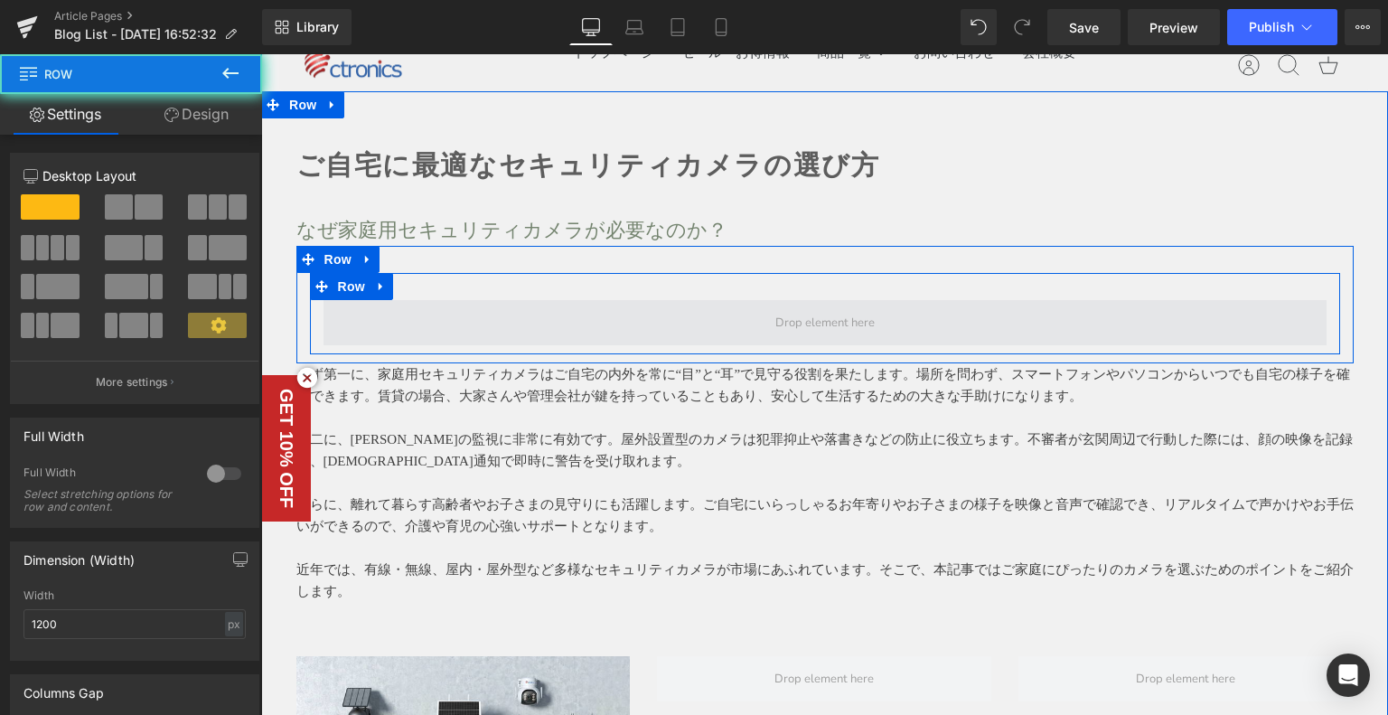
click at [521, 310] on span at bounding box center [824, 322] width 1003 height 45
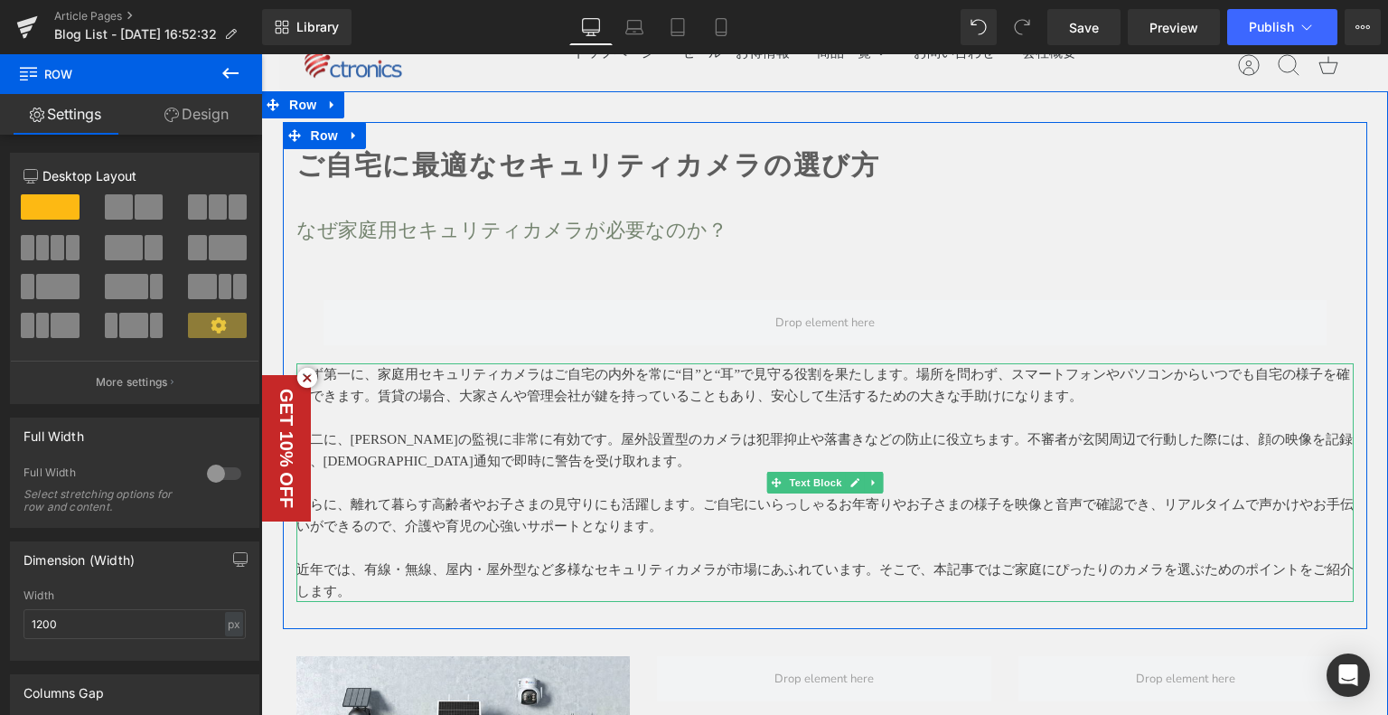
click at [341, 398] on p "まず第一に、家庭用セキュリティカメラはご自宅の内外を常に“目”と“耳”で見守る役割を果たします。場所を問わず、スマートフォンやパソコンからいつでも自宅の様子を…" at bounding box center [824, 384] width 1057 height 43
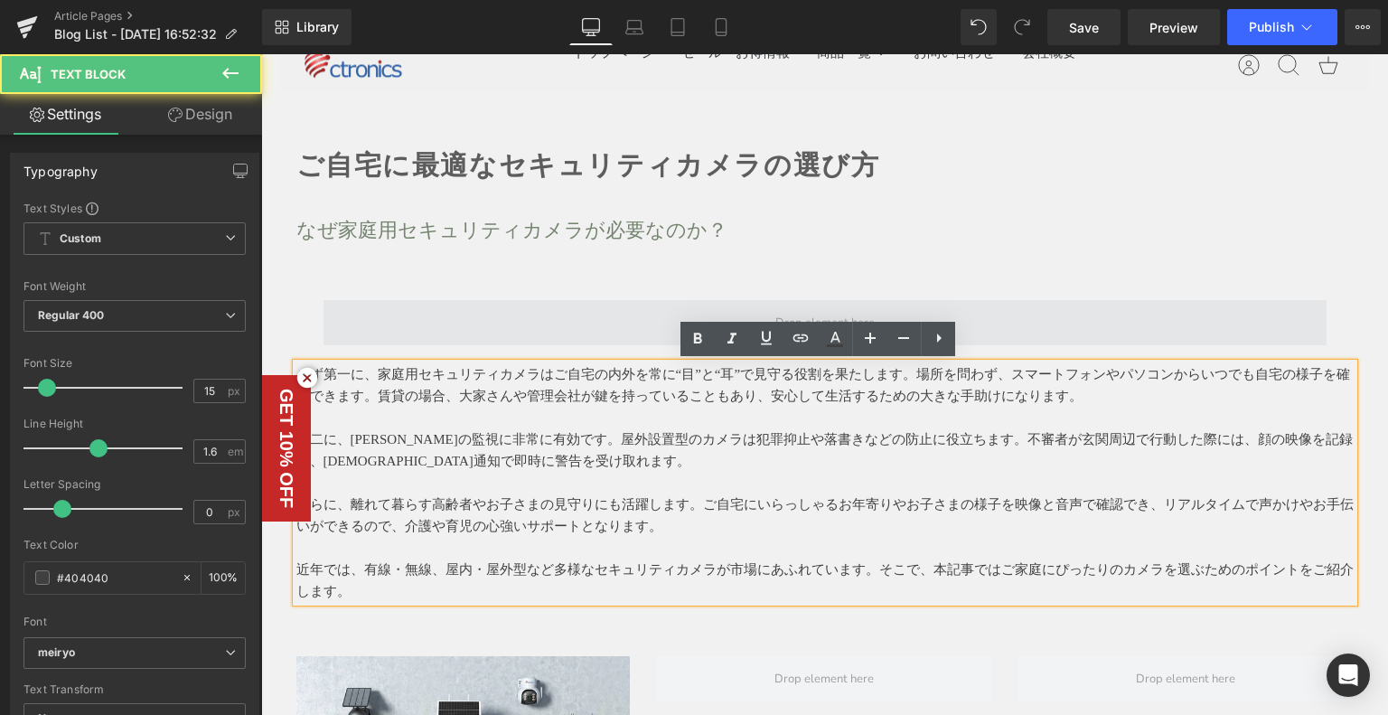
click at [608, 318] on span at bounding box center [824, 322] width 1003 height 45
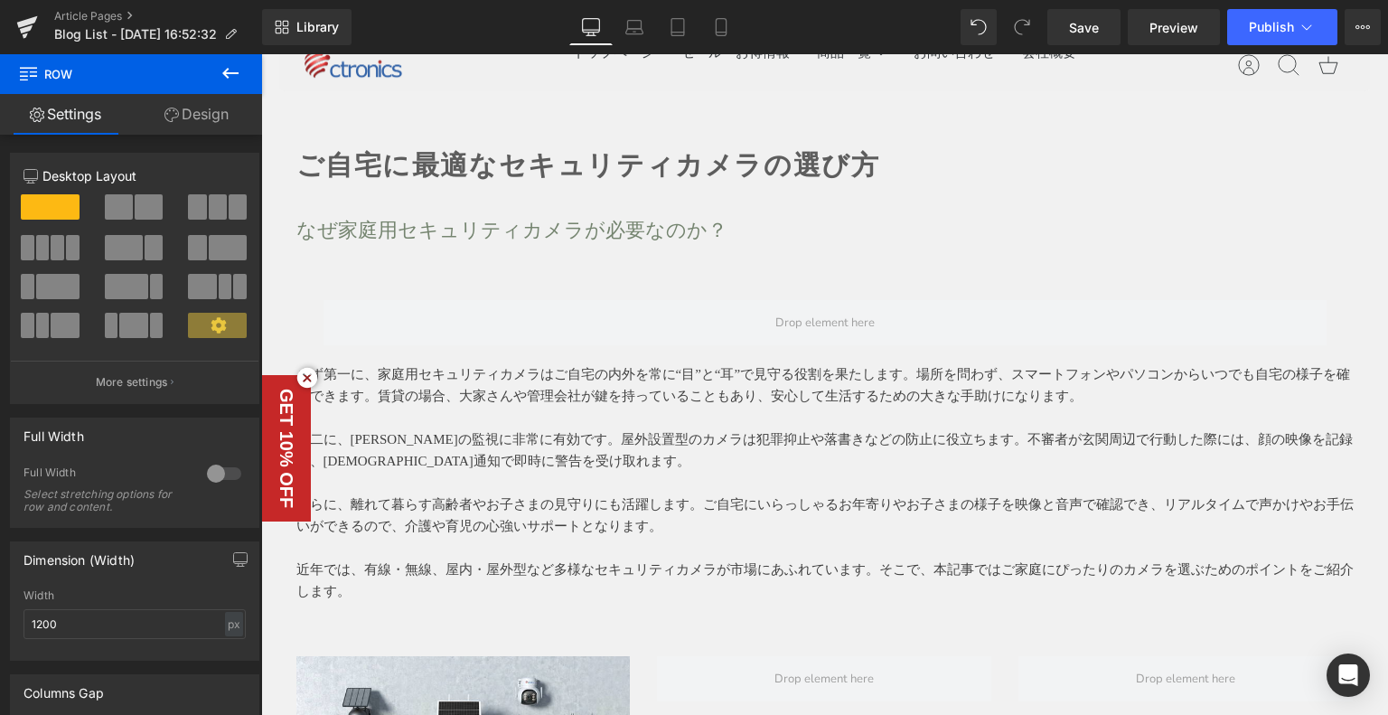
click at [225, 58] on button at bounding box center [230, 74] width 63 height 40
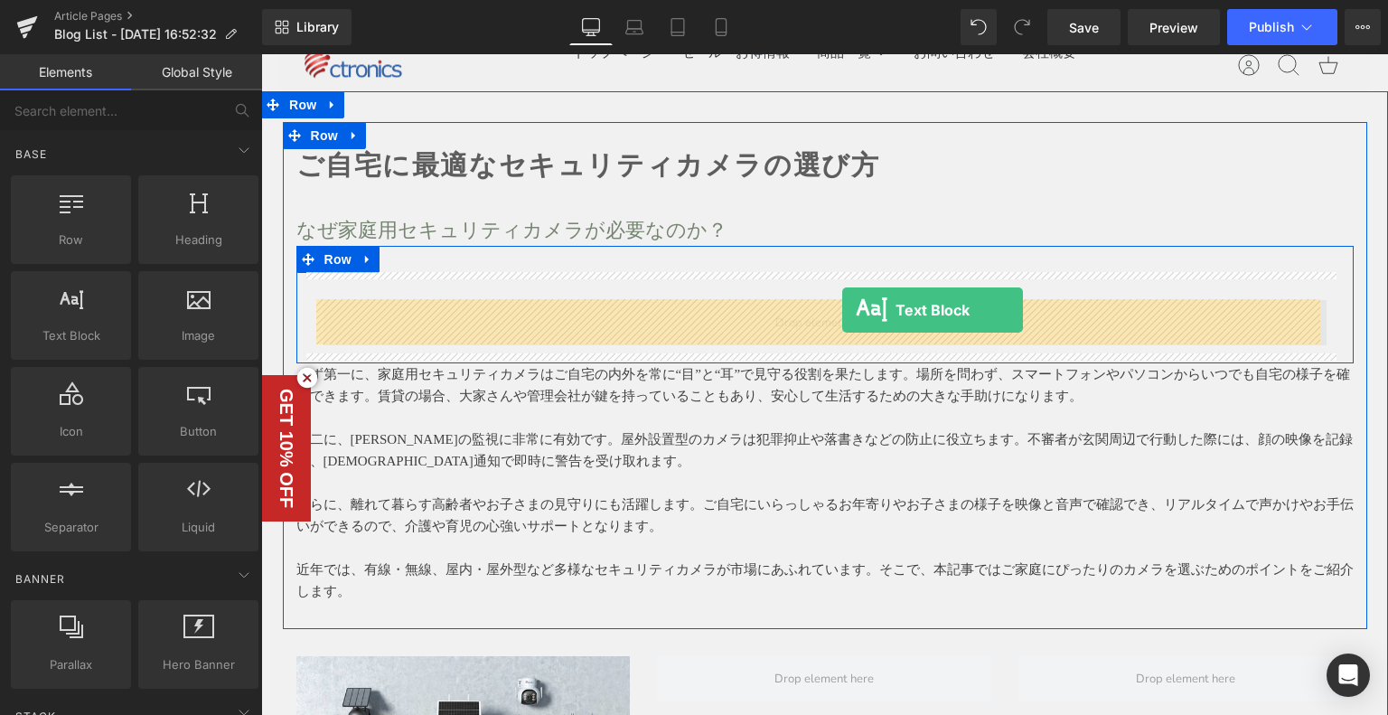
drag, startPoint x: 359, startPoint y: 372, endPoint x: 842, endPoint y: 310, distance: 487.3
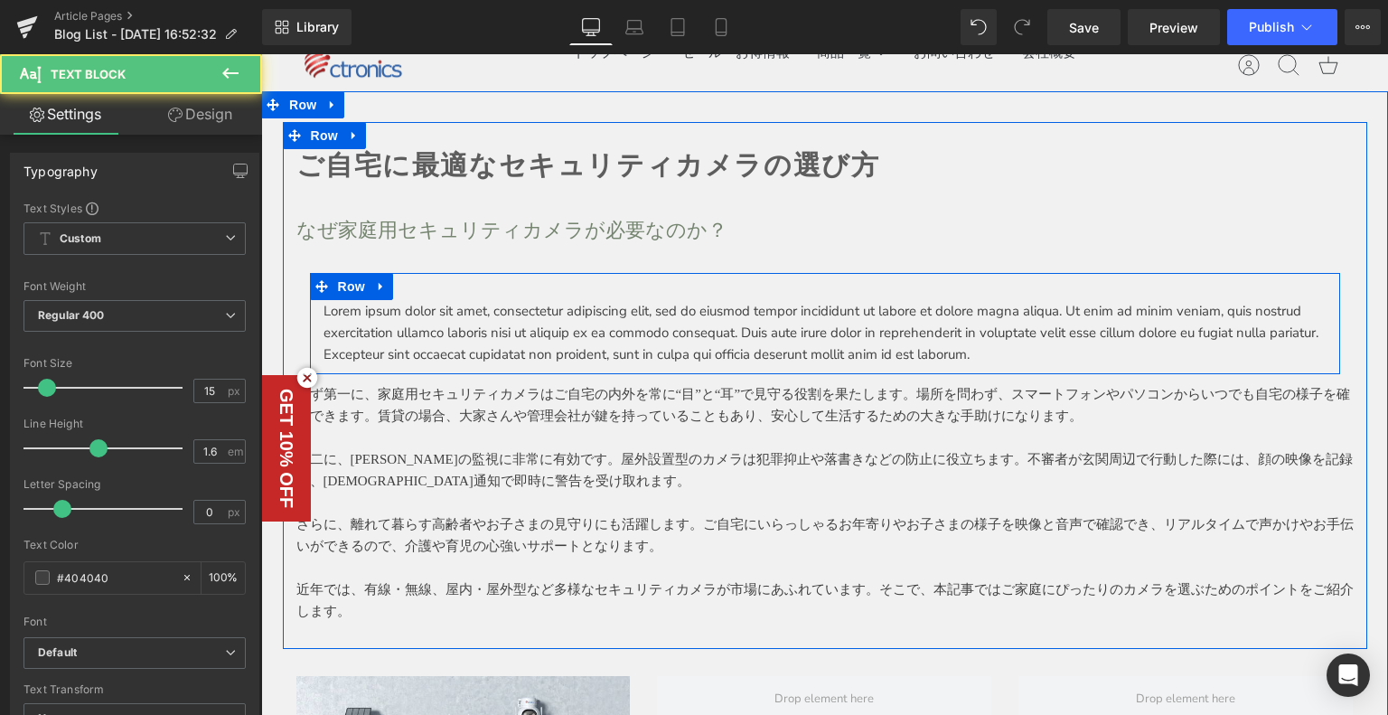
click at [452, 415] on p "まず第一に、家庭用セキュリティカメラはご自宅の内外を常に“目”と“耳”で見守る役割を果たします。場所を問わず、スマートフォンやパソコンからいつでも自宅の様子を…" at bounding box center [824, 404] width 1057 height 43
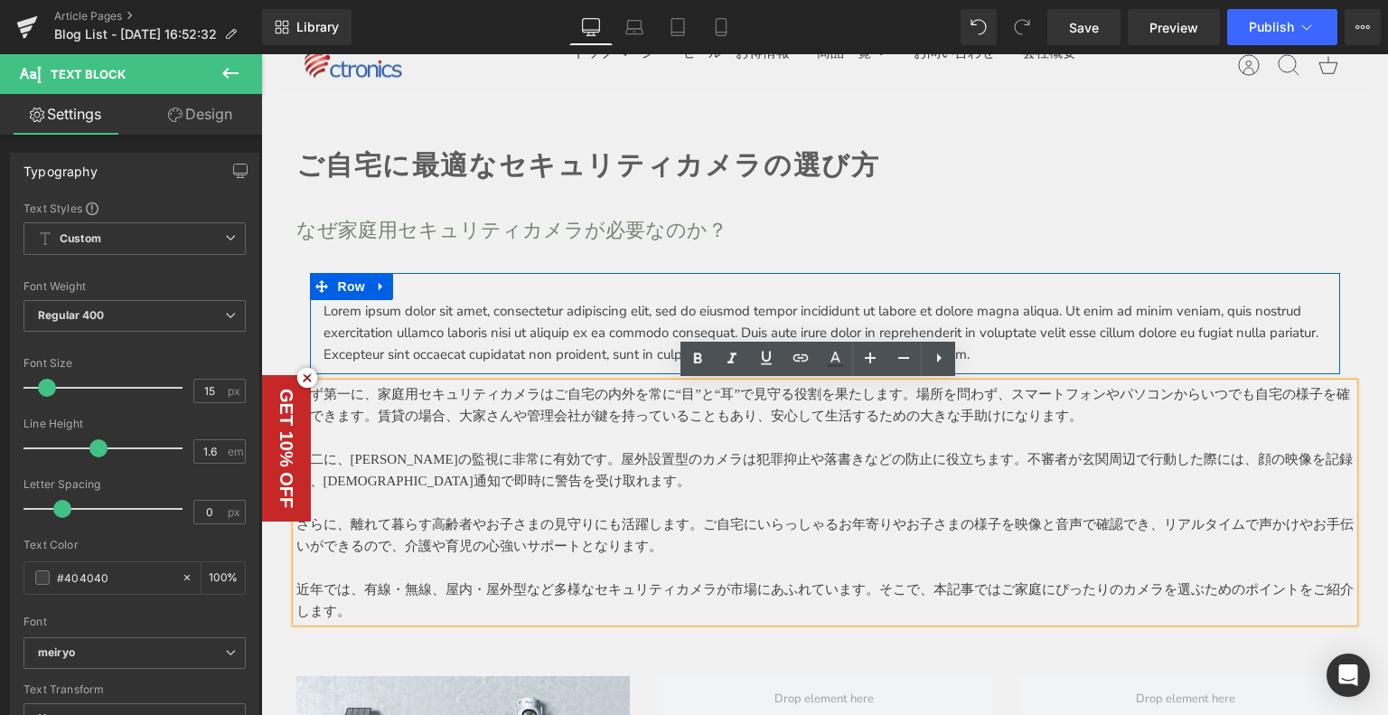
click at [301, 379] on icon at bounding box center [307, 378] width 20 height 20
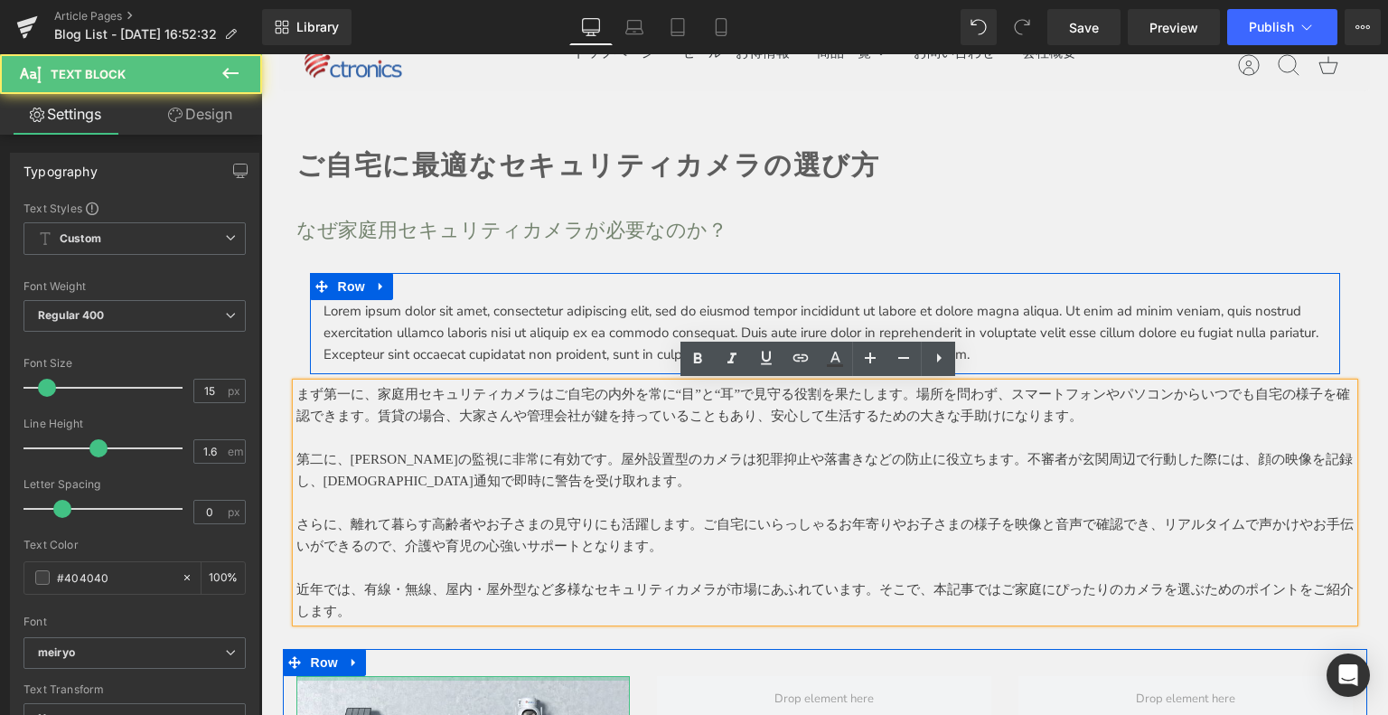
drag, startPoint x: 288, startPoint y: 394, endPoint x: 459, endPoint y: 616, distance: 280.3
click at [470, 619] on div "まず第一に、家庭用セキュリティカメラはご自宅の内外を常に“目”と“耳”で見守る役割を果たします。場所を問わず、スマートフォンやパソコンからいつでも自宅の様子を…" at bounding box center [824, 502] width 1057 height 239
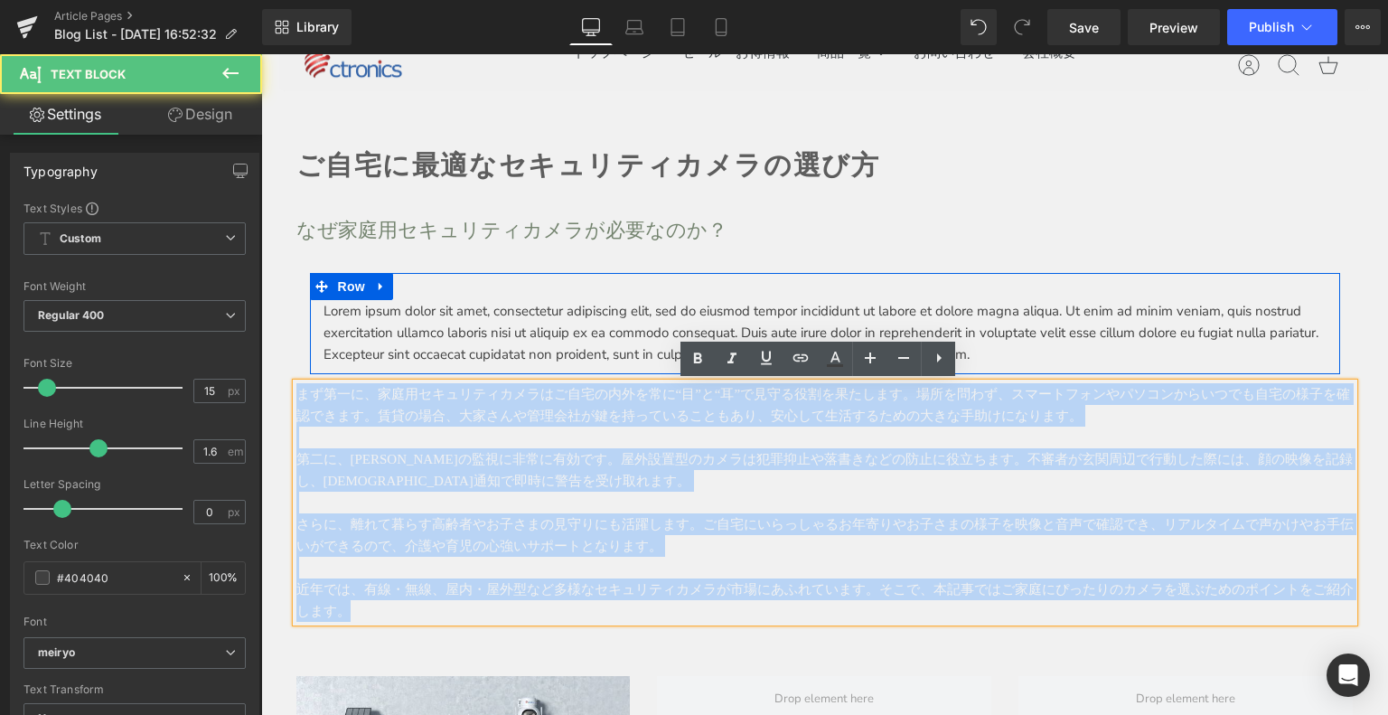
drag, startPoint x: 361, startPoint y: 613, endPoint x: 257, endPoint y: 387, distance: 249.0
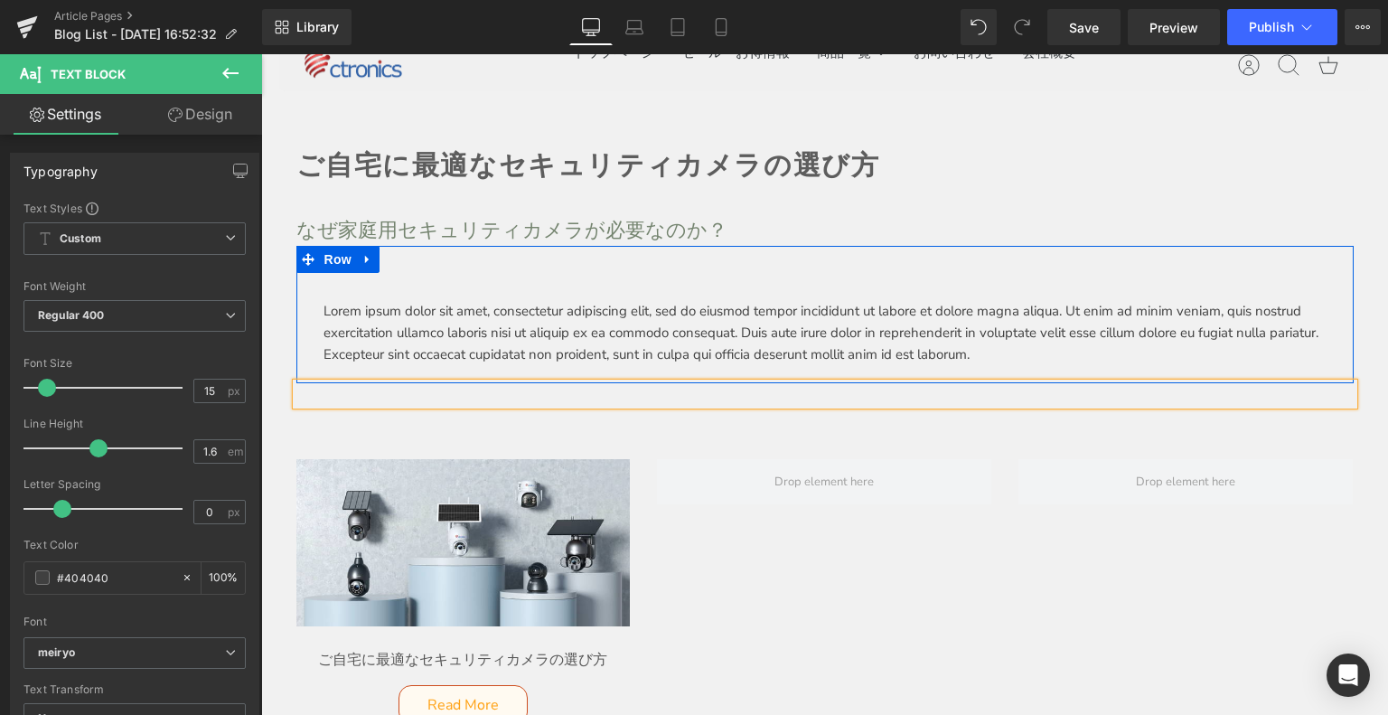
click at [375, 324] on p "Lorem ipsum dolor sit amet, consectetur adipiscing elit, sed do eiusmod tempor …" at bounding box center [824, 332] width 1003 height 65
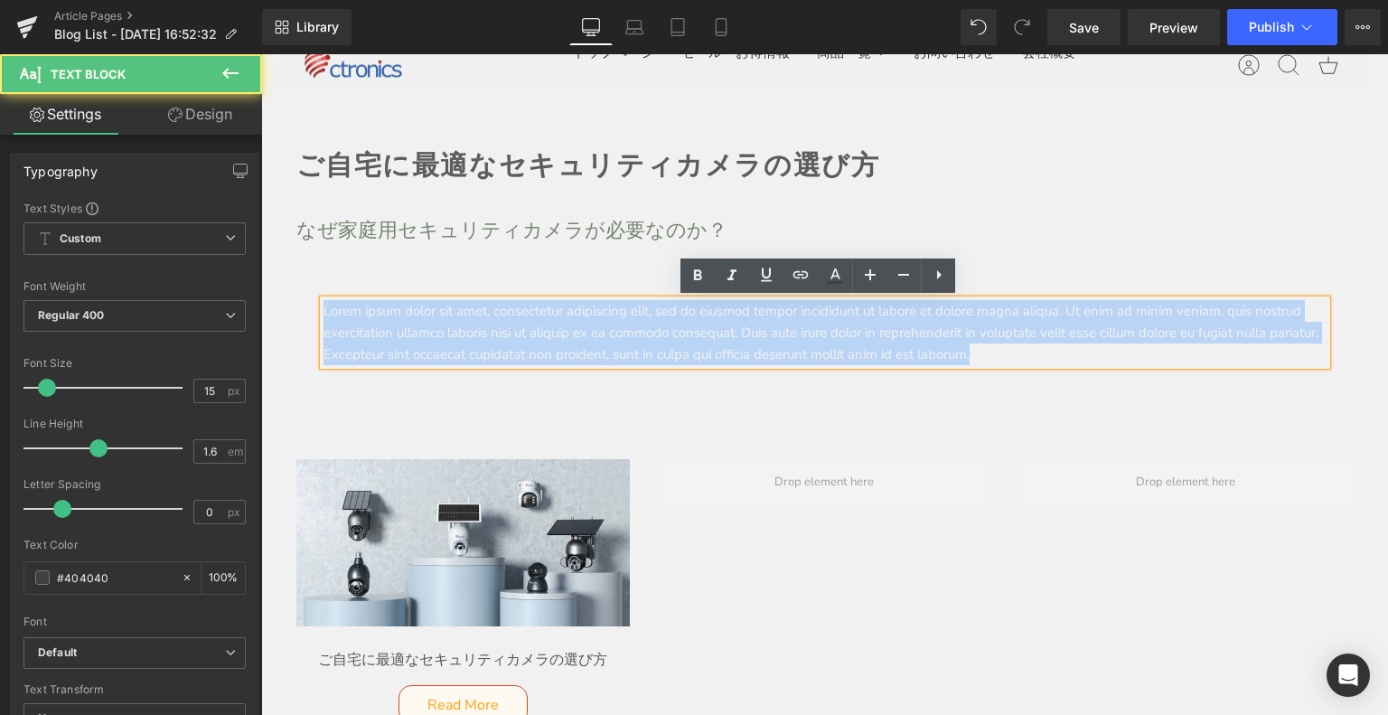
drag, startPoint x: 315, startPoint y: 309, endPoint x: 1171, endPoint y: 360, distance: 857.1
click at [1178, 357] on p "Lorem ipsum dolor sit amet, consectetur adipiscing elit, sed do eiusmod tempor …" at bounding box center [824, 332] width 1003 height 65
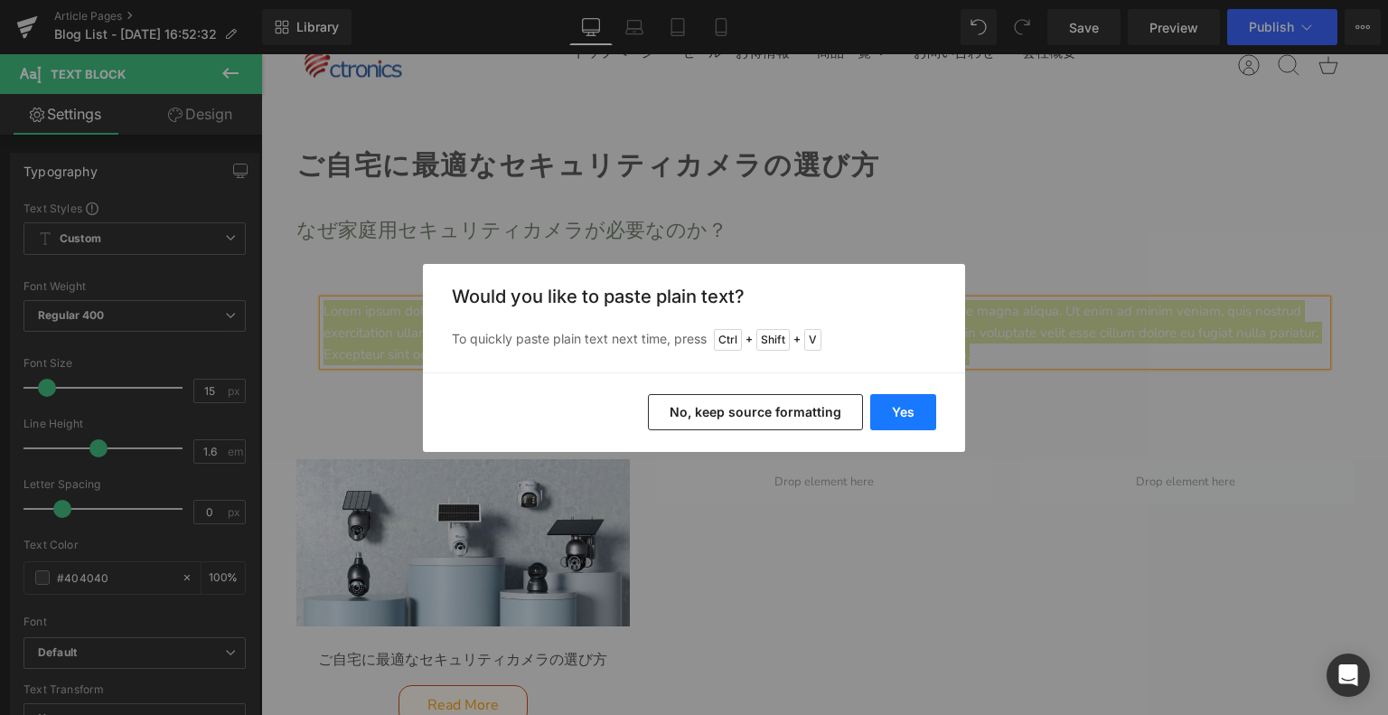
click at [889, 416] on button "Yes" at bounding box center [903, 412] width 66 height 36
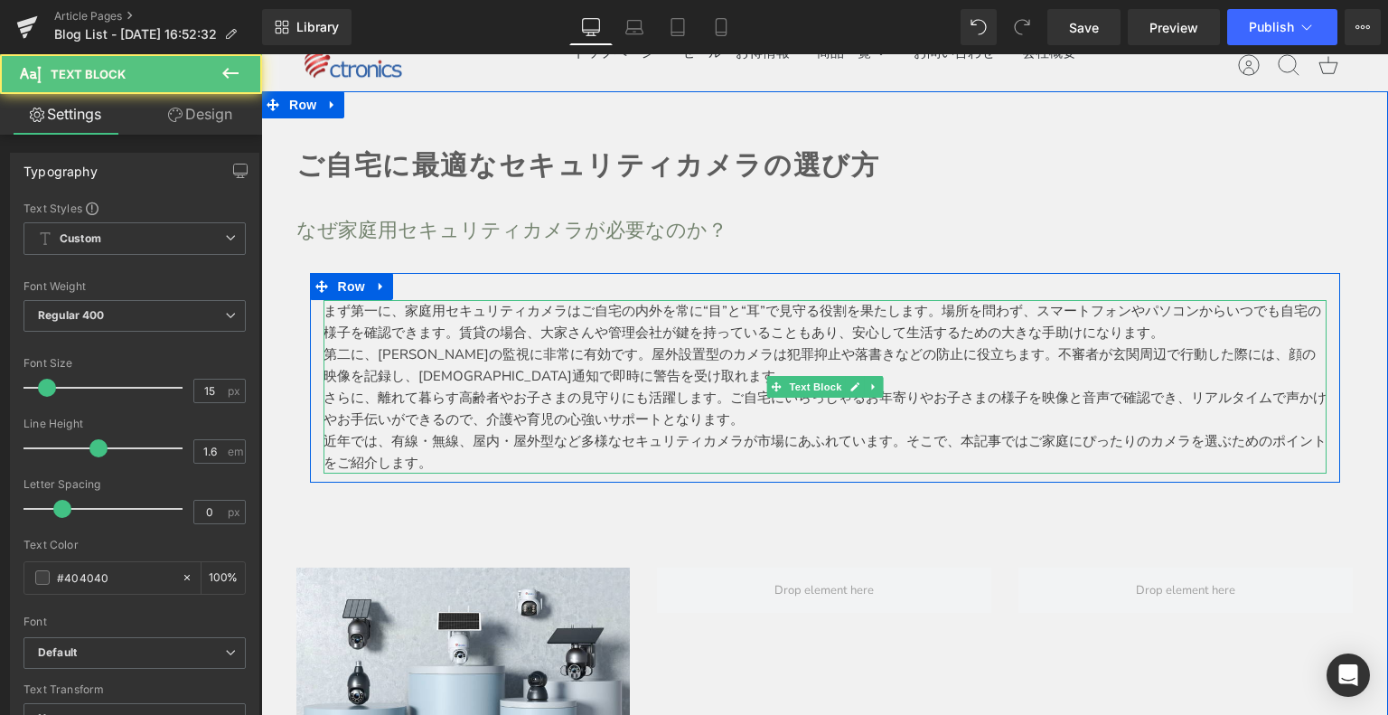
click at [634, 374] on p "第二に、[PERSON_NAME]の監視に非常に有効です。屋外設置型のカメラは犯罪抑止や落書きなどの防止に役立ちます。不審者が玄関周辺で行動した際には、顔の映…" at bounding box center [824, 364] width 1003 height 43
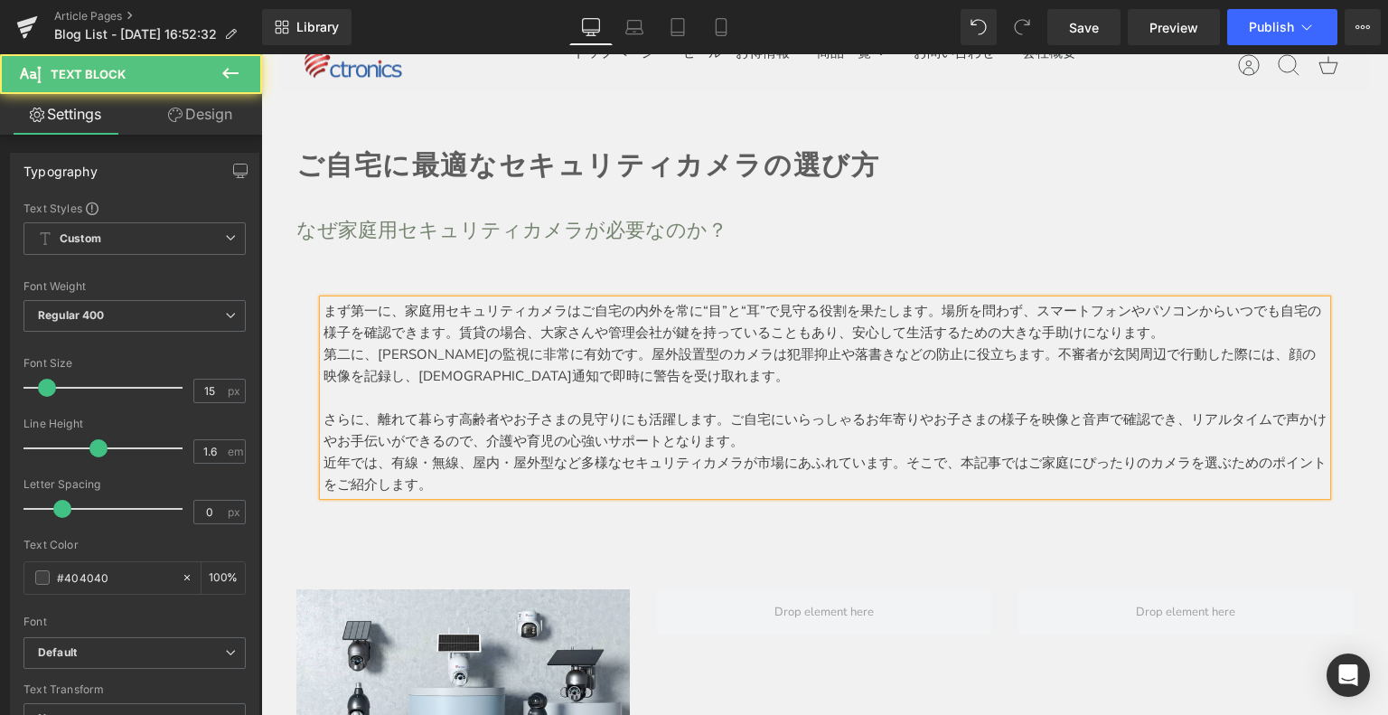
click at [760, 446] on p "さらに、離れて暮らす高齢者やお子さまの見守りにも活躍します。ご自宅にいらっしゃるお年寄りやお子さまの様子を映像と音声で確認でき、リアルタイムで声かけやお手伝い…" at bounding box center [824, 429] width 1003 height 43
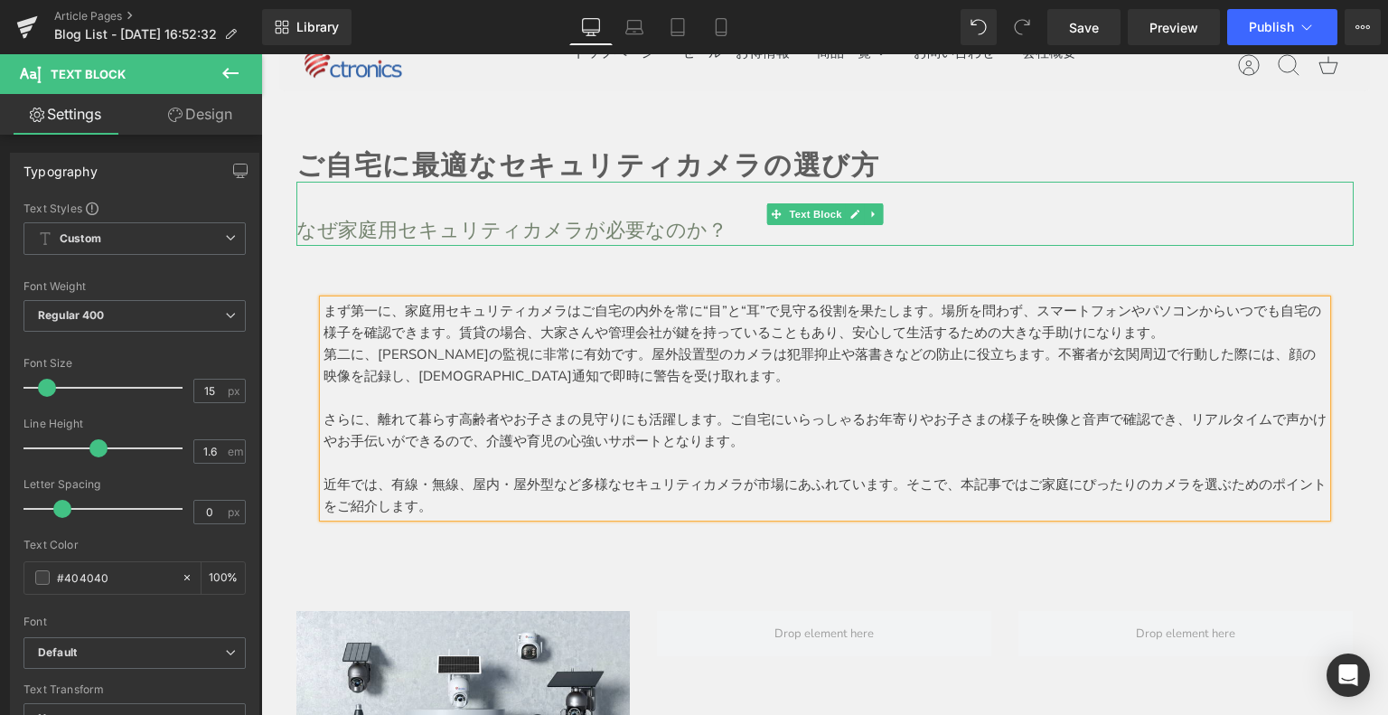
drag, startPoint x: 374, startPoint y: 264, endPoint x: 351, endPoint y: 267, distance: 23.8
click at [372, 264] on div "まず第一に、家庭用セキュリティカメラはご自宅の内外を常に“目”と“耳”で見守る役割を果たします。場所を問わず、スマートフォンやパソコンからいつでも自宅の様子を…" at bounding box center [824, 390] width 1057 height 289
click at [364, 243] on div "なぜ家庭用セキュリティカメラが必要なのか？ Text Block" at bounding box center [824, 213] width 1057 height 63
click at [388, 214] on p "なぜ家庭用セキュリティカメラが必要なのか？" at bounding box center [824, 230] width 1057 height 32
click at [351, 267] on div "まず第一に、家庭用セキュリティカメラはご自宅の内外を常に“目”と“耳”で見守る役割を果たします。場所を問わず、スマートフォンやパソコンからいつでも自宅の様子を…" at bounding box center [824, 390] width 1057 height 289
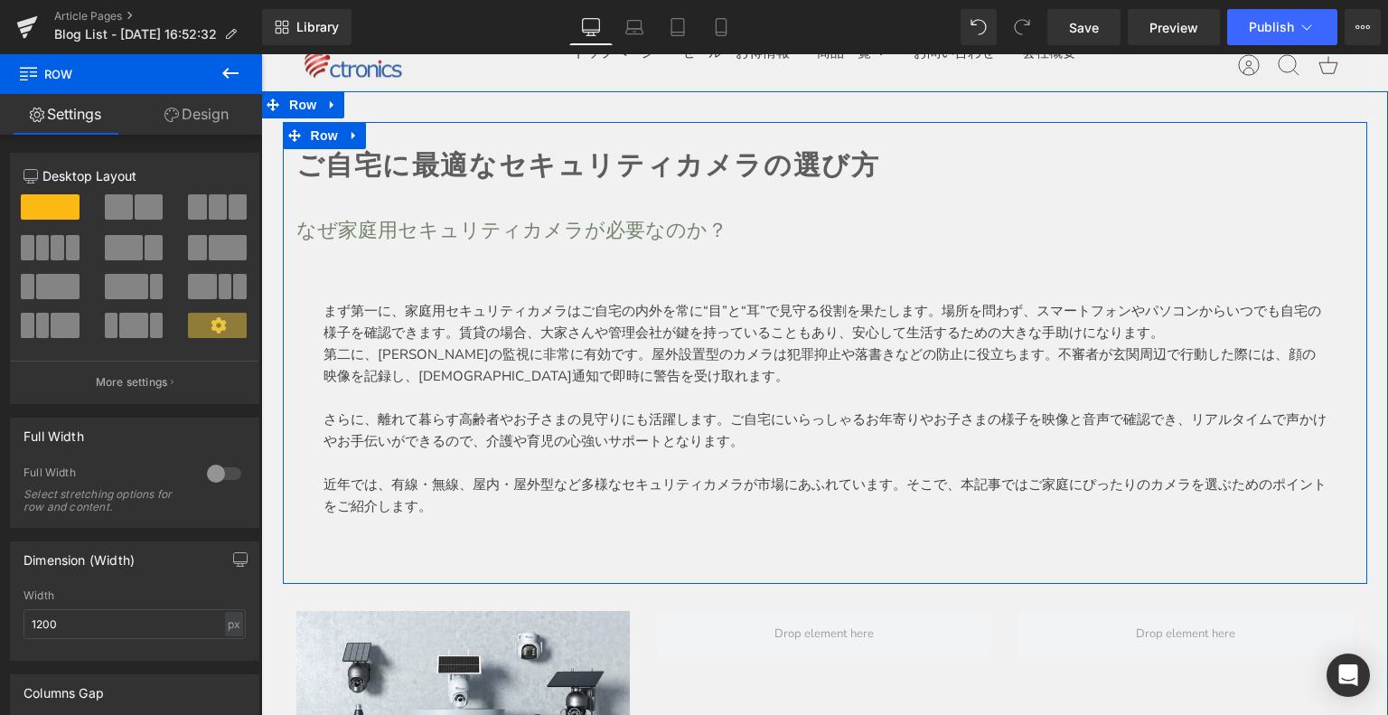
click at [261, 54] on div at bounding box center [261, 54] width 0 height 0
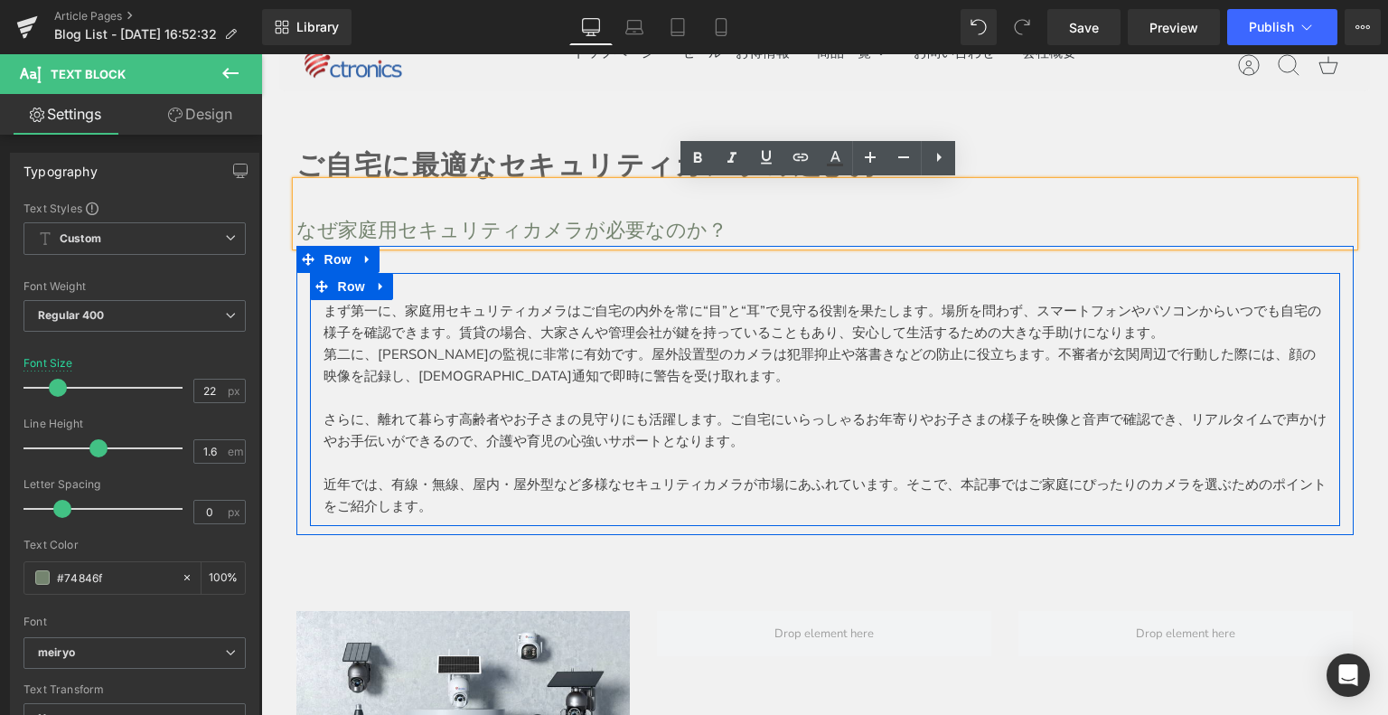
click at [381, 267] on div at bounding box center [824, 259] width 1057 height 27
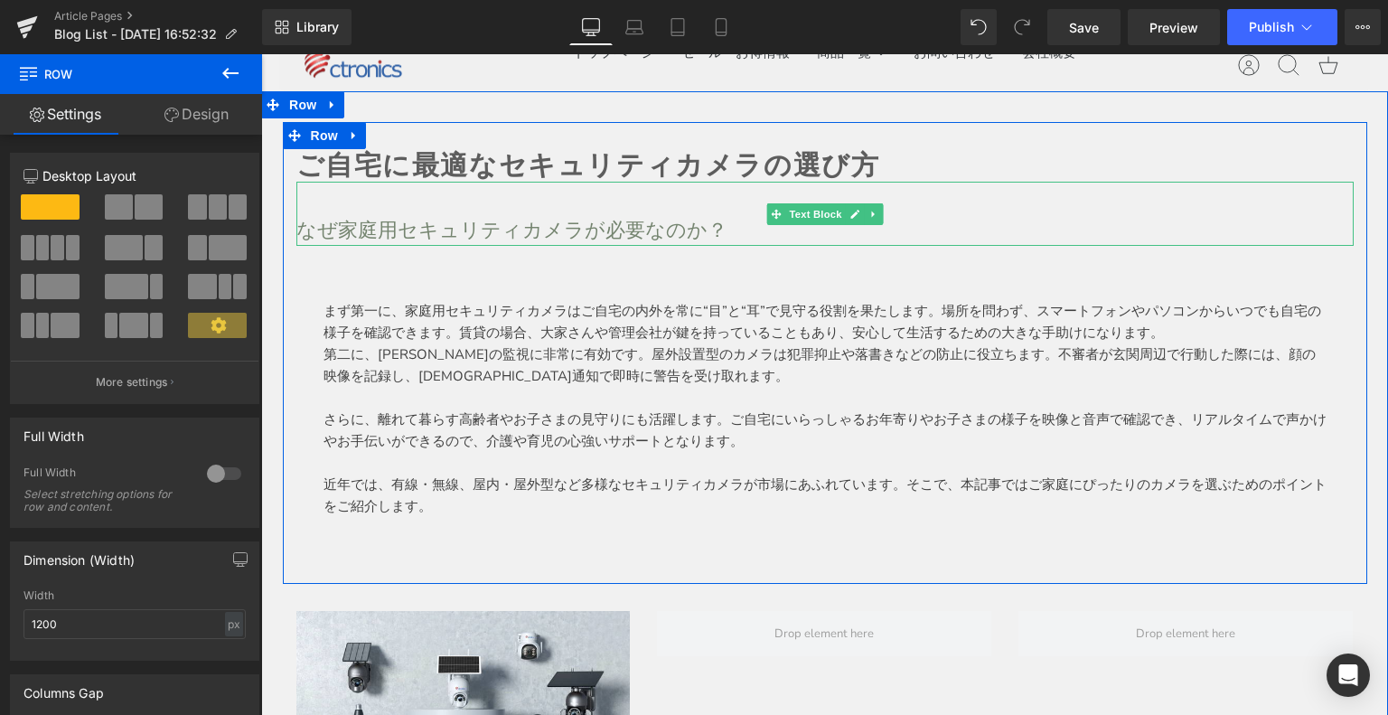
click at [459, 205] on p at bounding box center [824, 198] width 1057 height 32
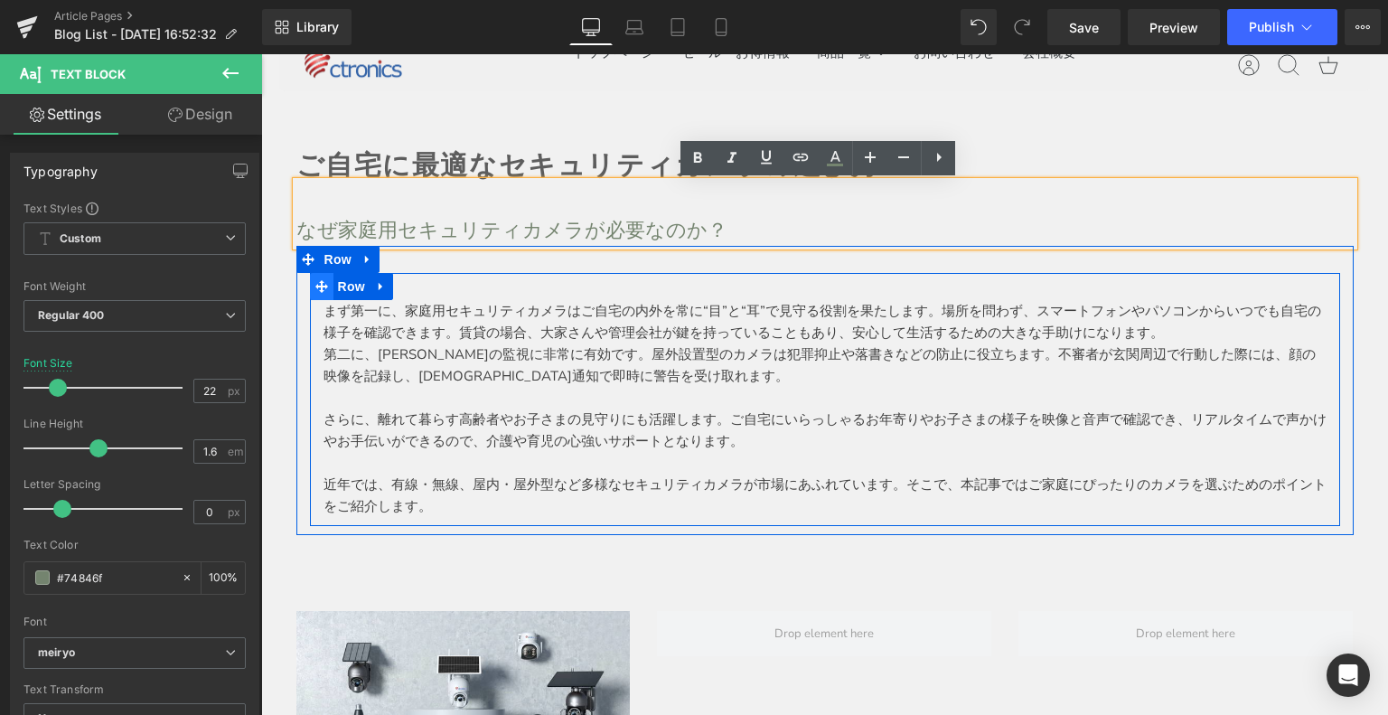
click at [315, 289] on icon at bounding box center [321, 286] width 13 height 13
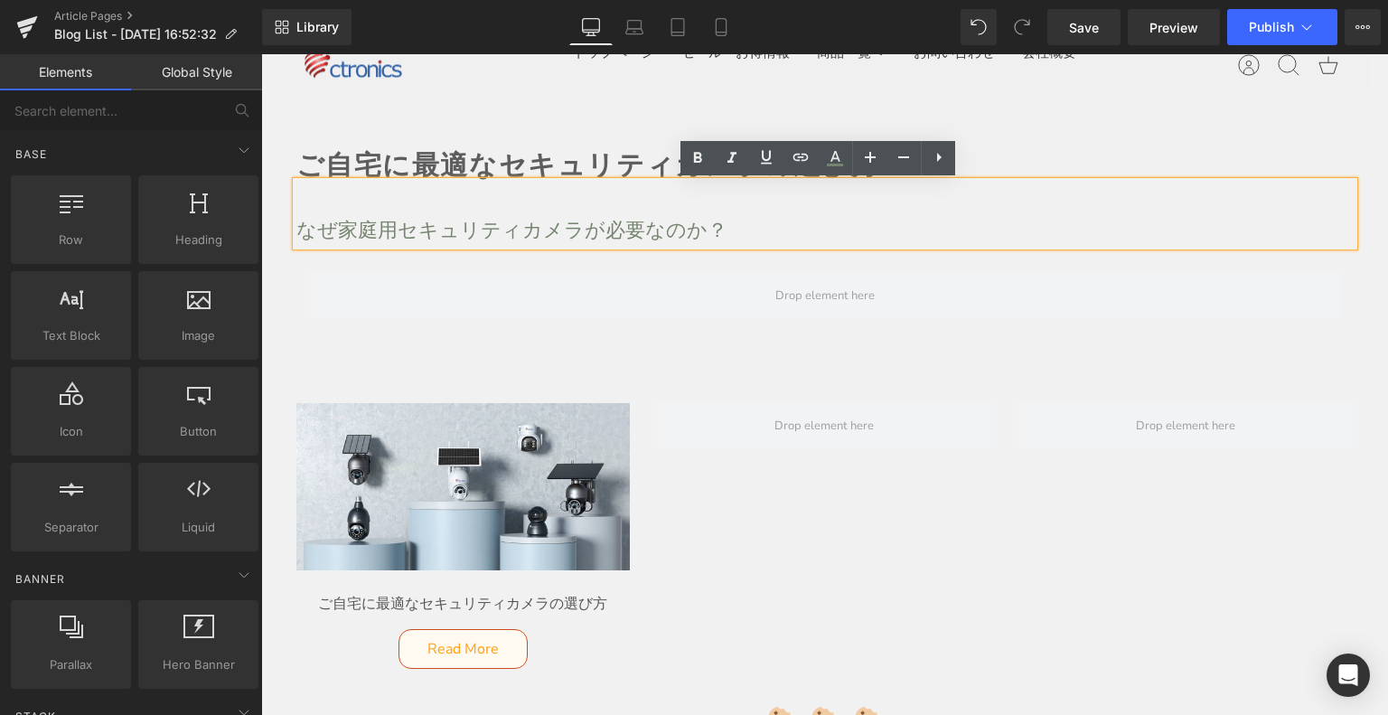
click at [429, 298] on span at bounding box center [825, 295] width 1030 height 45
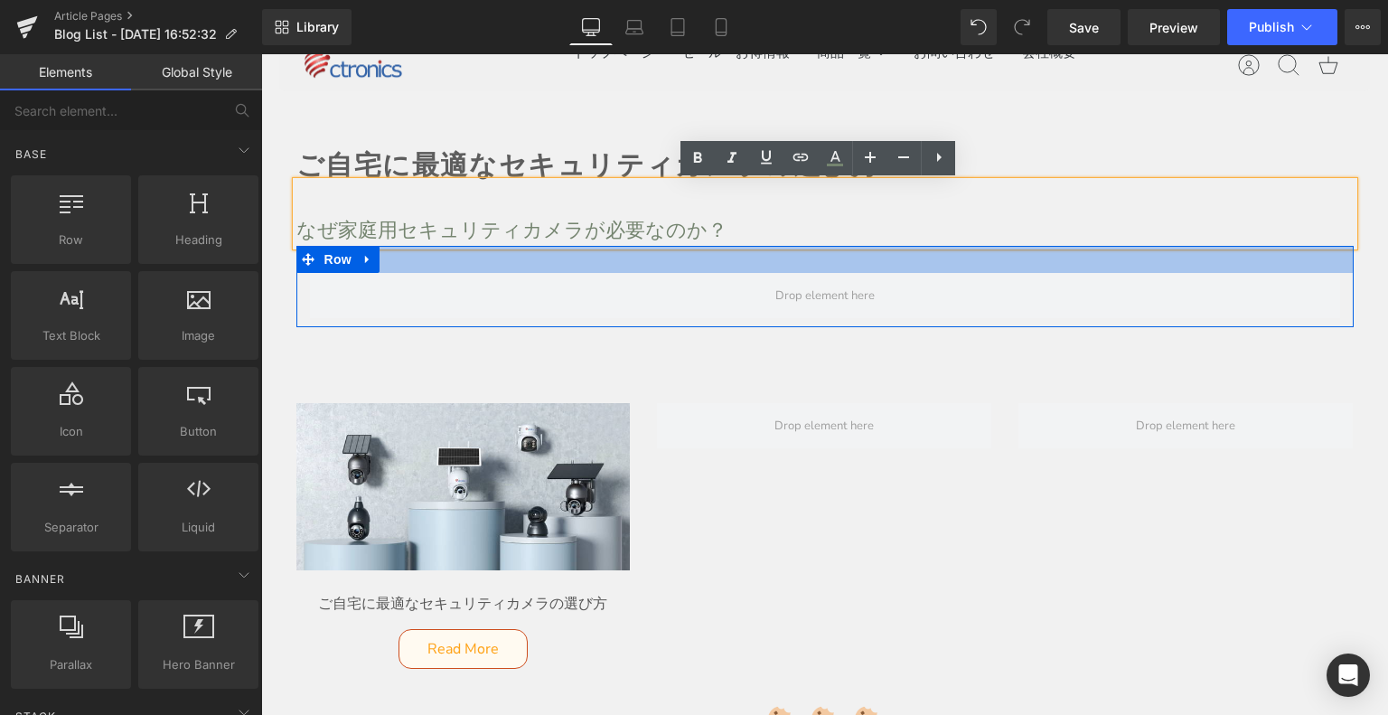
click at [436, 256] on div at bounding box center [824, 259] width 1057 height 27
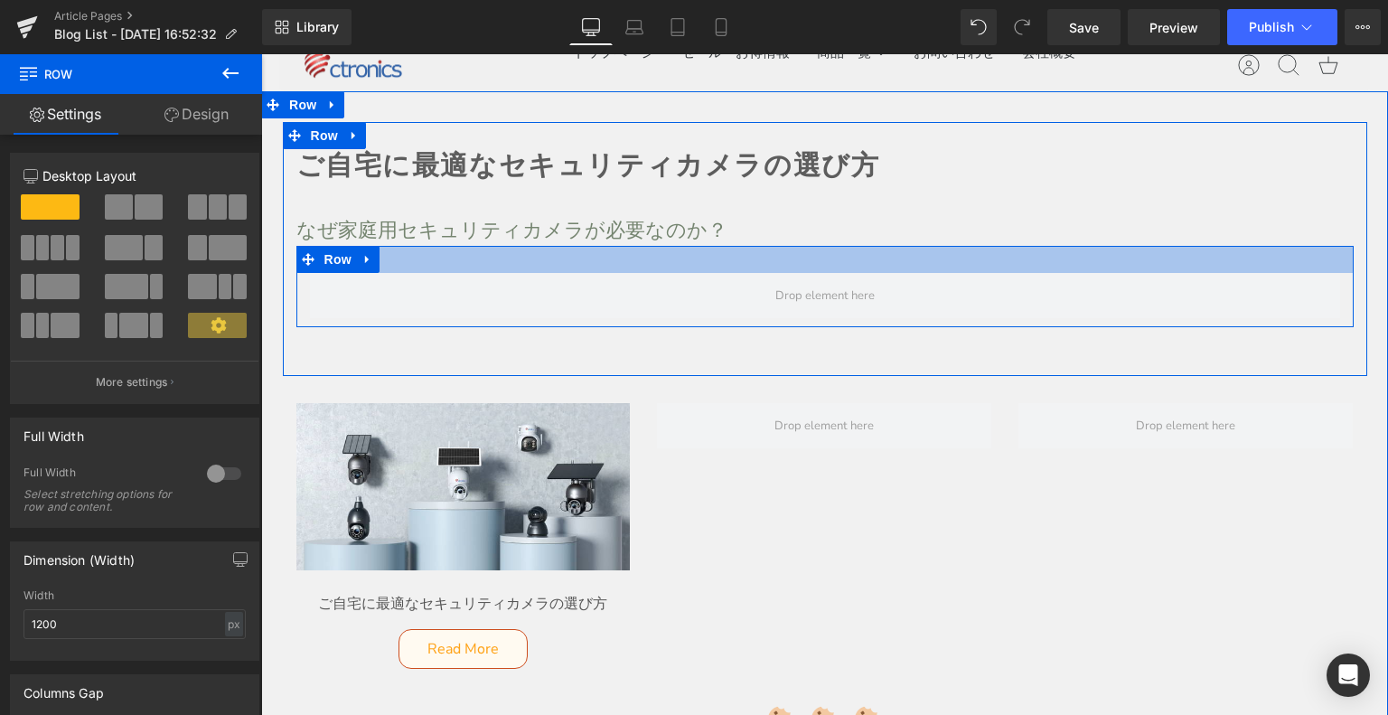
click at [441, 272] on div at bounding box center [824, 259] width 1057 height 27
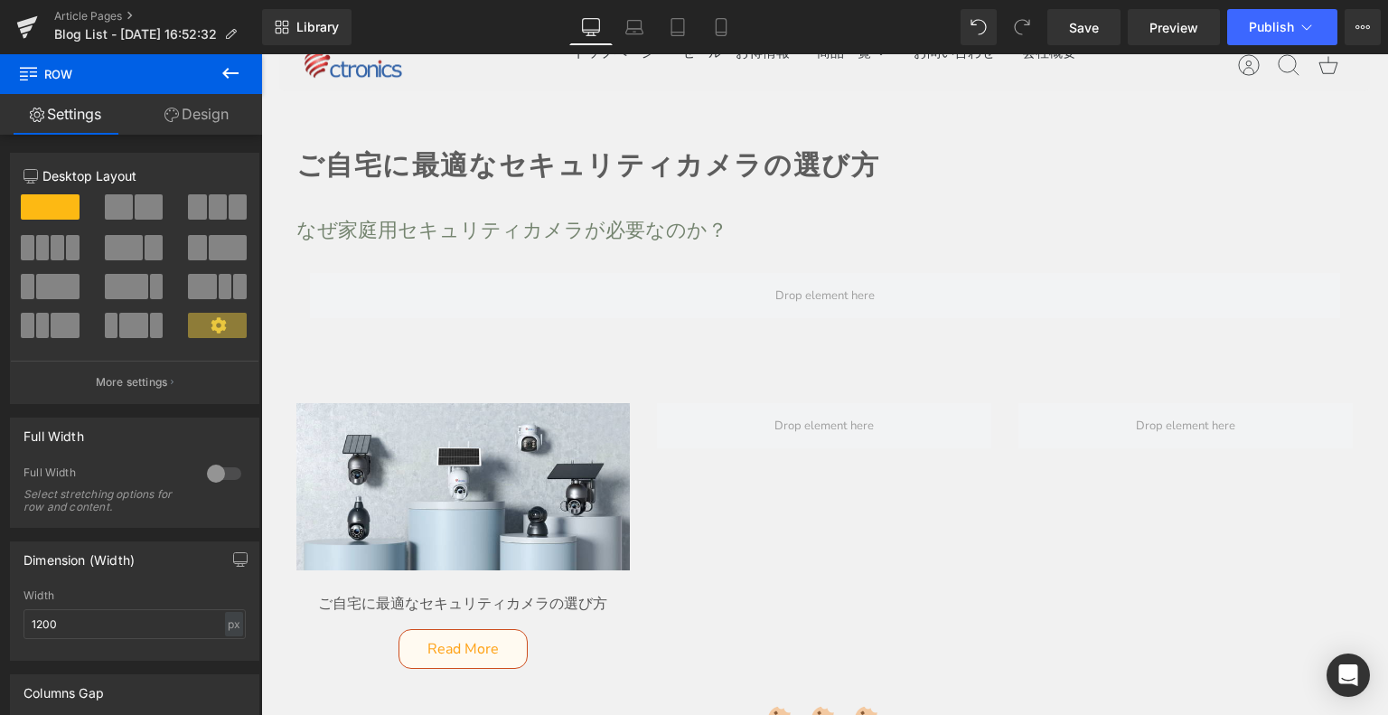
drag, startPoint x: 242, startPoint y: 79, endPoint x: 218, endPoint y: 90, distance: 27.1
click at [242, 79] on button at bounding box center [230, 74] width 63 height 40
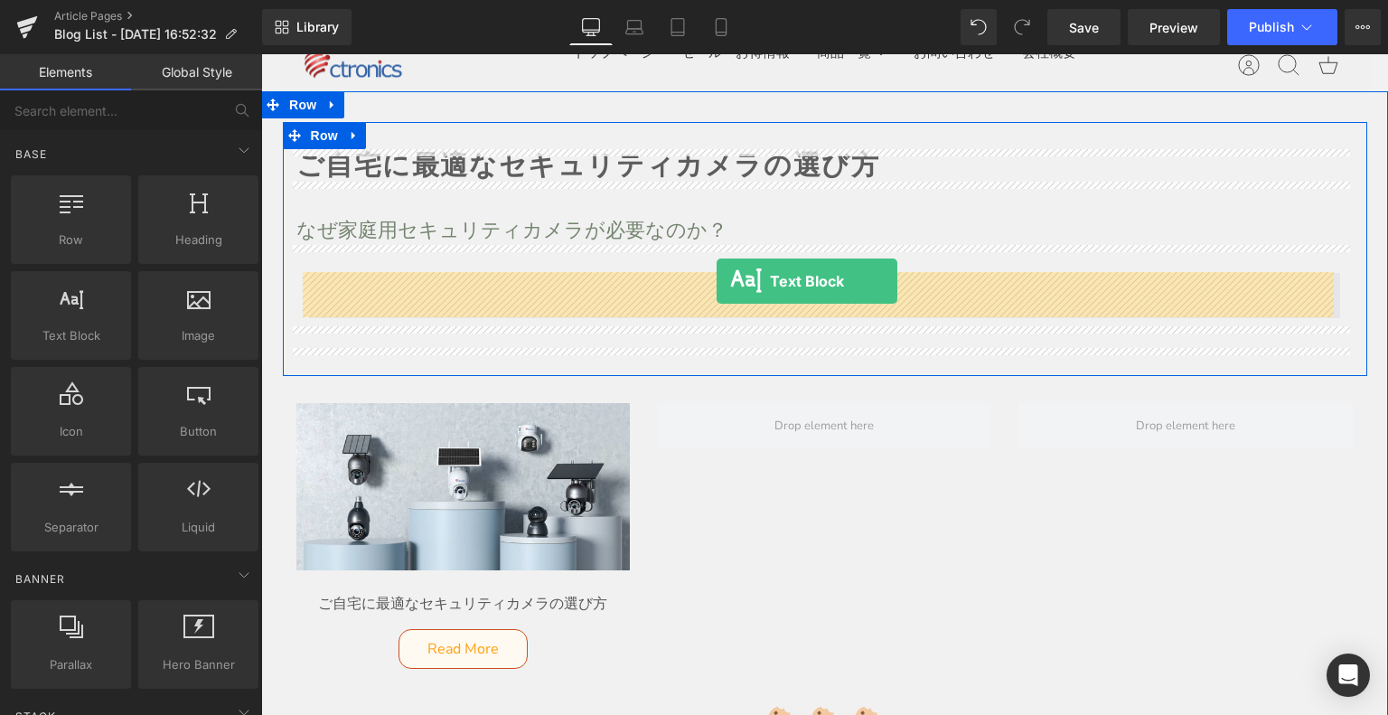
drag, startPoint x: 329, startPoint y: 349, endPoint x: 716, endPoint y: 281, distance: 393.4
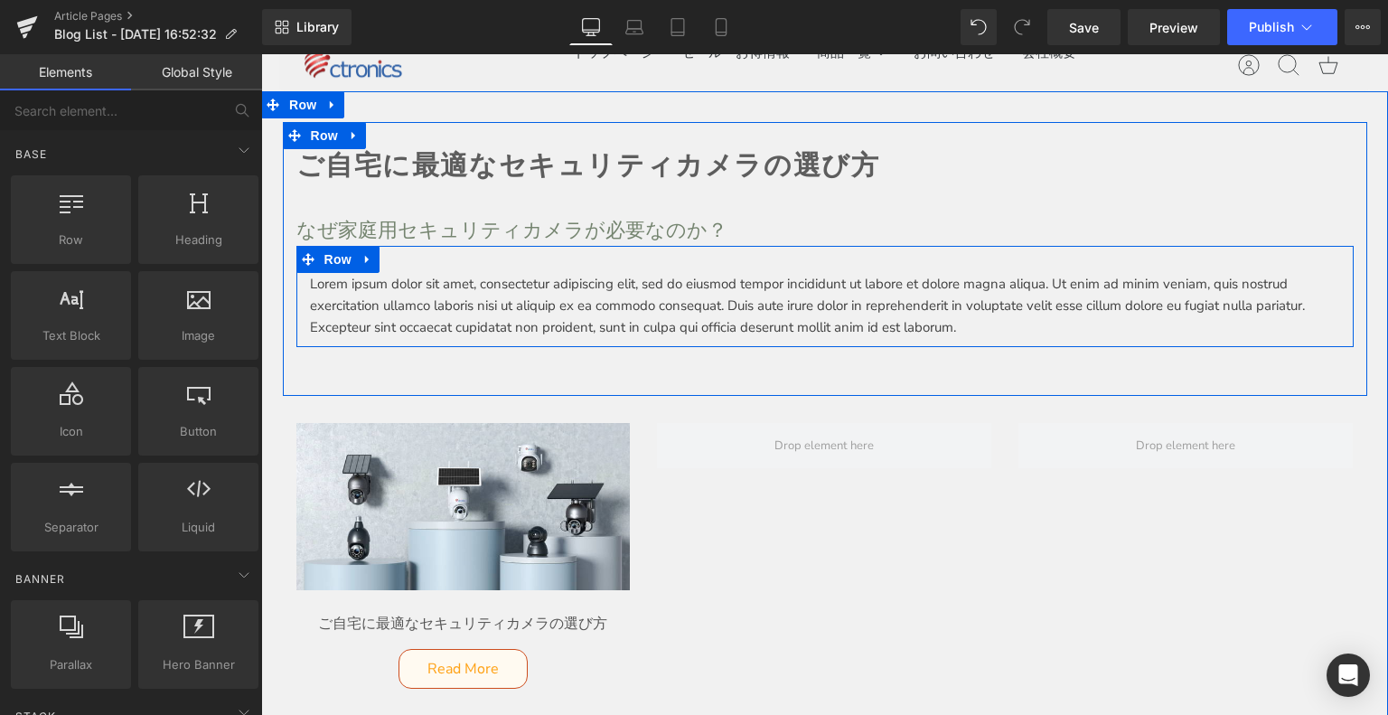
click at [361, 299] on p "Lorem ipsum dolor sit amet, consectetur adipiscing elit, sed do eiusmod tempor …" at bounding box center [825, 305] width 1030 height 65
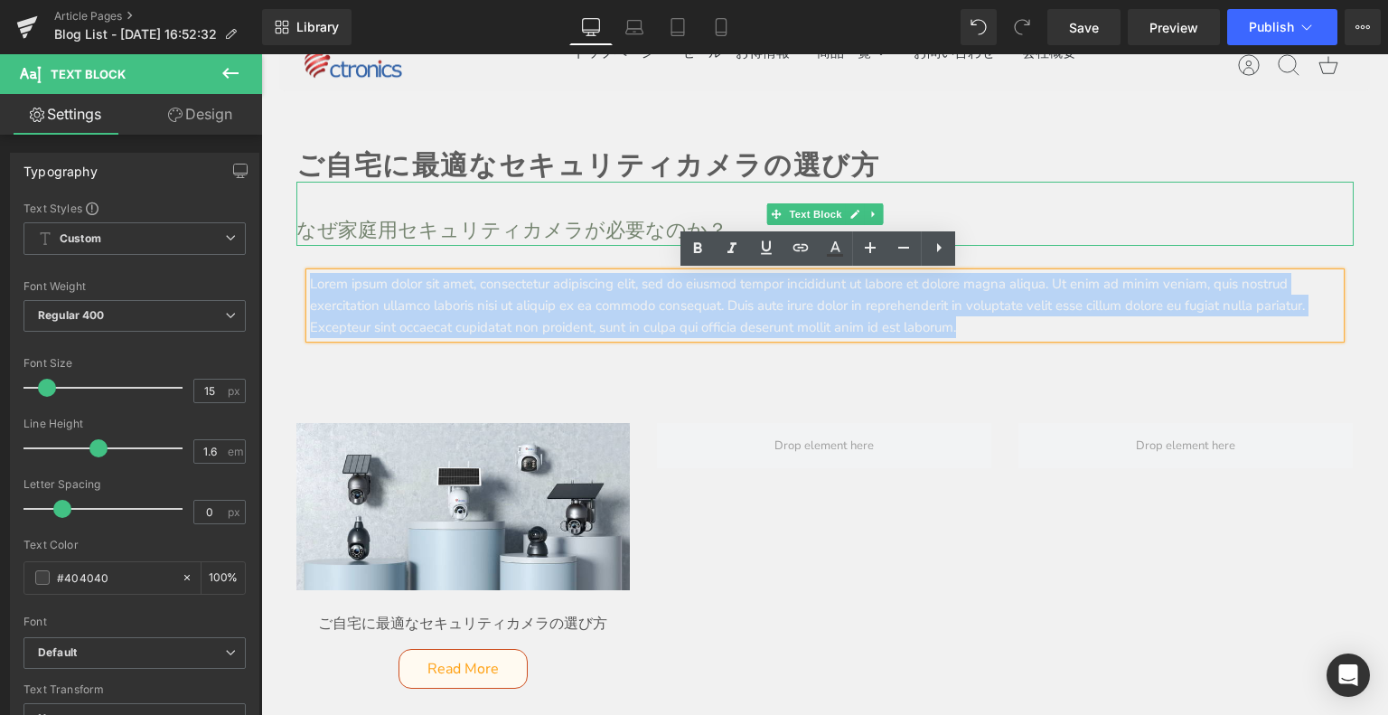
drag, startPoint x: 1146, startPoint y: 330, endPoint x: 229, endPoint y: 197, distance: 925.7
click at [261, 197] on html "メインコンテンツへ移動 ショッピングカート 現在カート内に商品はございません。 チェックアウト カートの中の1つ以上のアイテムは、定期購入または後払い購入です…" at bounding box center [824, 728] width 1127 height 1529
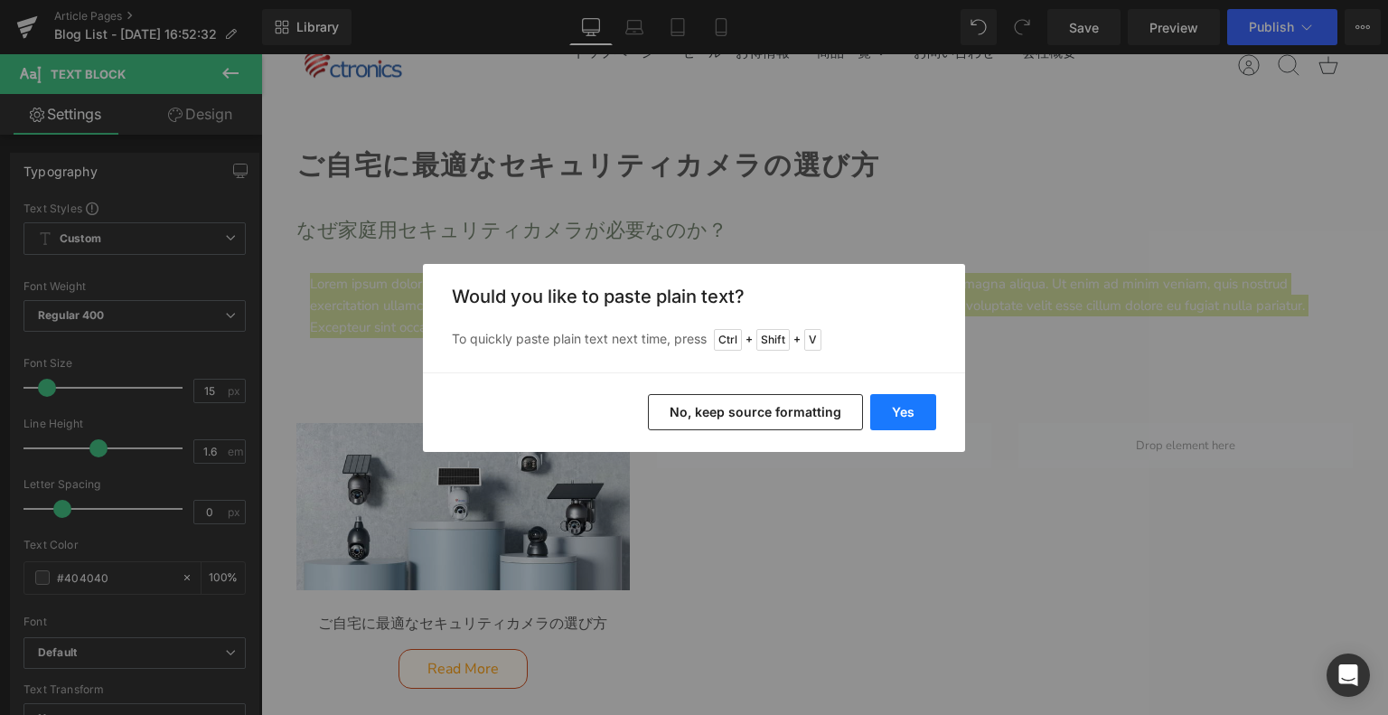
click at [904, 409] on button "Yes" at bounding box center [903, 412] width 66 height 36
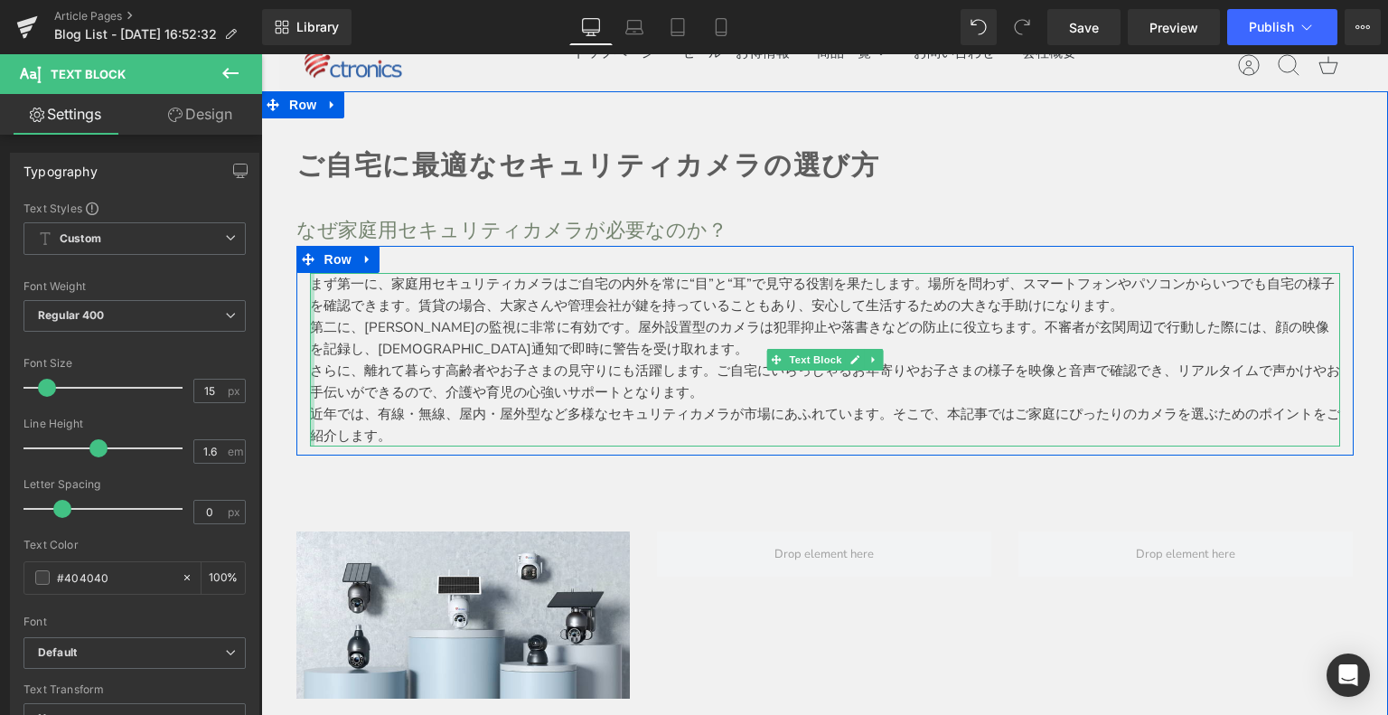
click at [310, 283] on div at bounding box center [312, 359] width 5 height 173
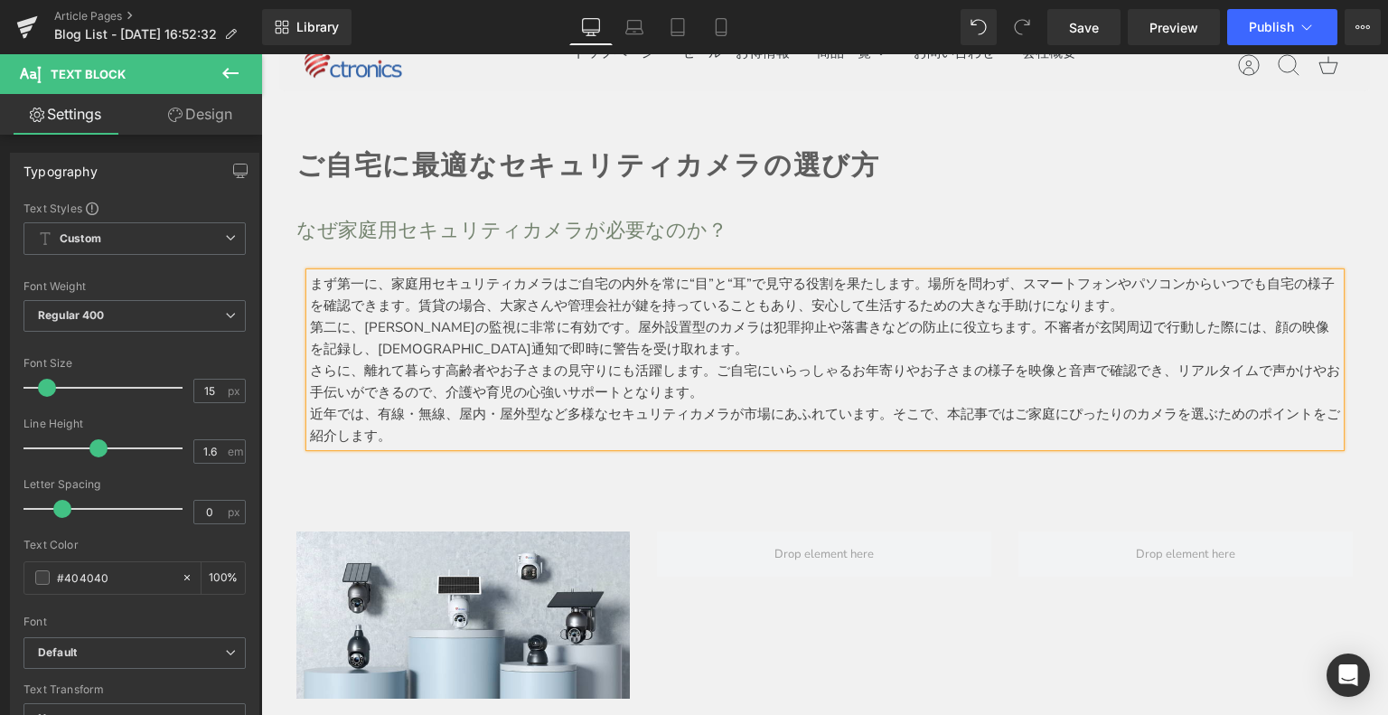
drag, startPoint x: 304, startPoint y: 285, endPoint x: 336, endPoint y: 285, distance: 32.5
click at [310, 285] on p "まず第一に、家庭用セキュリティカメラはご自宅の内外を常に“目”と“耳”で見守る役割を果たします。場所を問わず、スマートフォンやパソコンからいつでも自宅の様子を…" at bounding box center [825, 294] width 1030 height 43
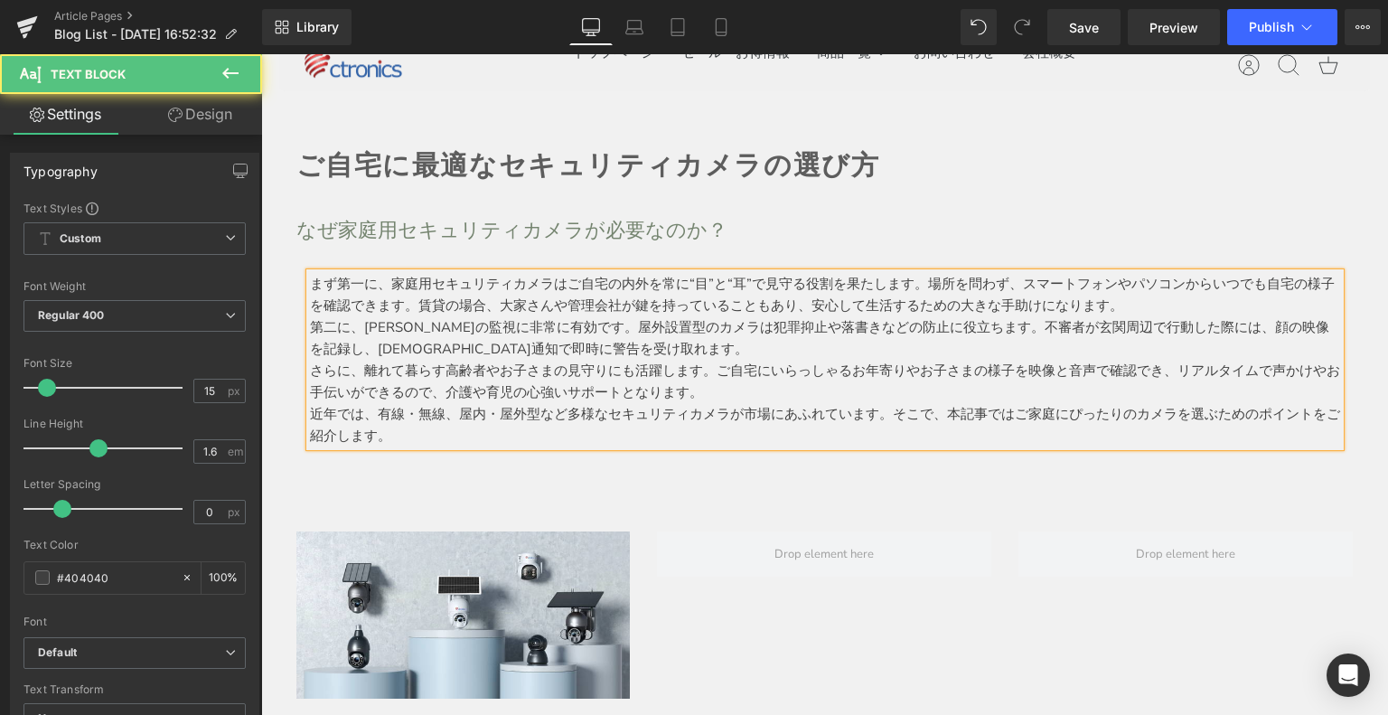
click at [641, 350] on p "第二に、[PERSON_NAME]の監視に非常に有効です。屋外設置型のカメラは犯罪抑止や落書きなどの防止に役立ちます。不審者が玄関周辺で行動した際には、顔の映…" at bounding box center [825, 337] width 1030 height 43
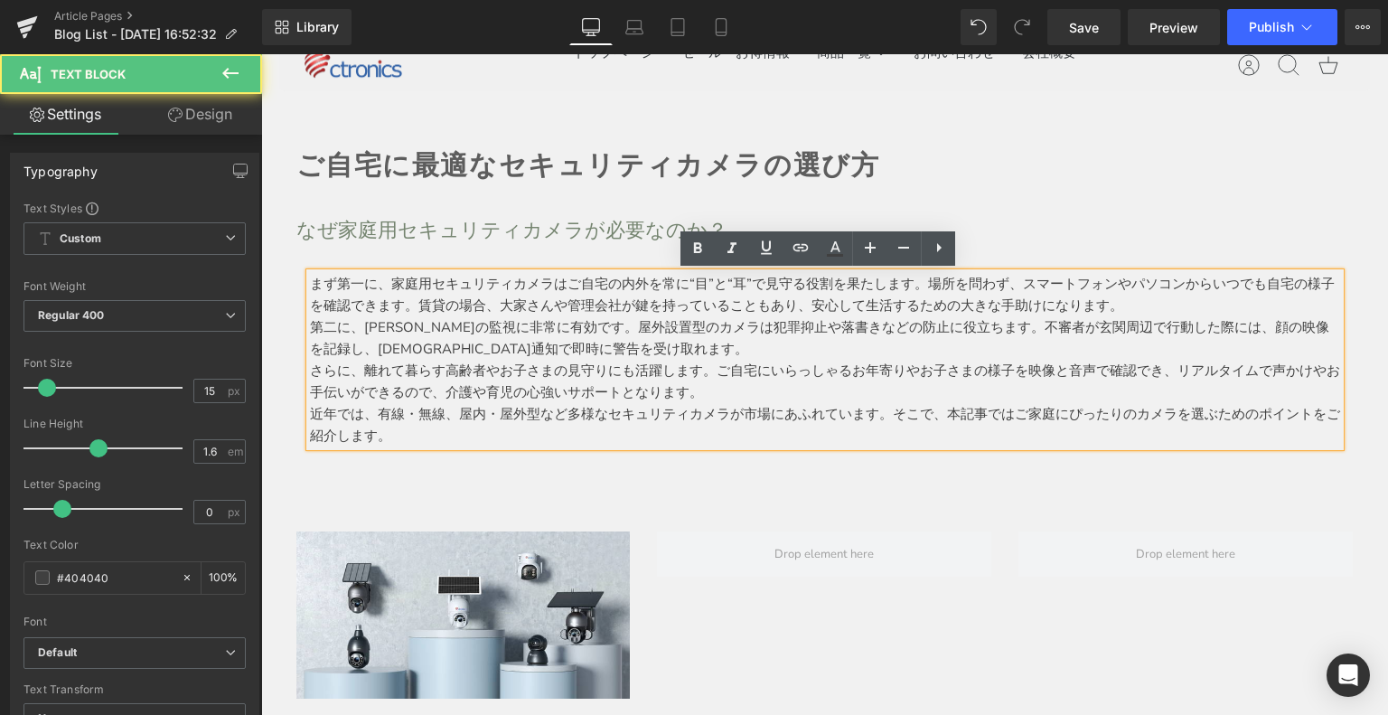
click at [1153, 299] on p "まず第一に、家庭用セキュリティカメラはご自宅の内外を常に“目”と“耳”で見守る役割を果たします。場所を問わず、スマートフォンやパソコンからいつでも自宅の様子を…" at bounding box center [825, 294] width 1030 height 43
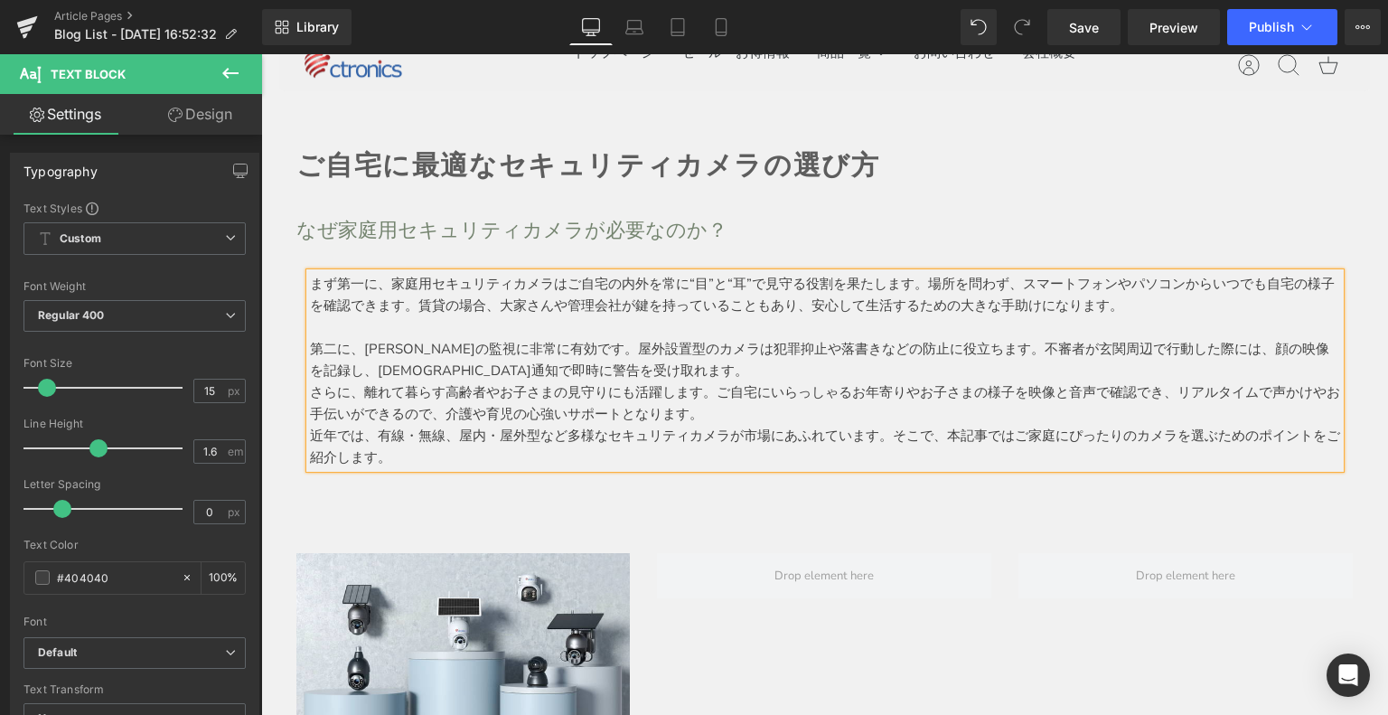
click at [640, 371] on p "第二に、[PERSON_NAME]の監視に非常に有効です。屋外設置型のカメラは犯罪抑止や落書きなどの防止に役立ちます。不審者が玄関周辺で行動した際には、顔の映…" at bounding box center [825, 359] width 1030 height 43
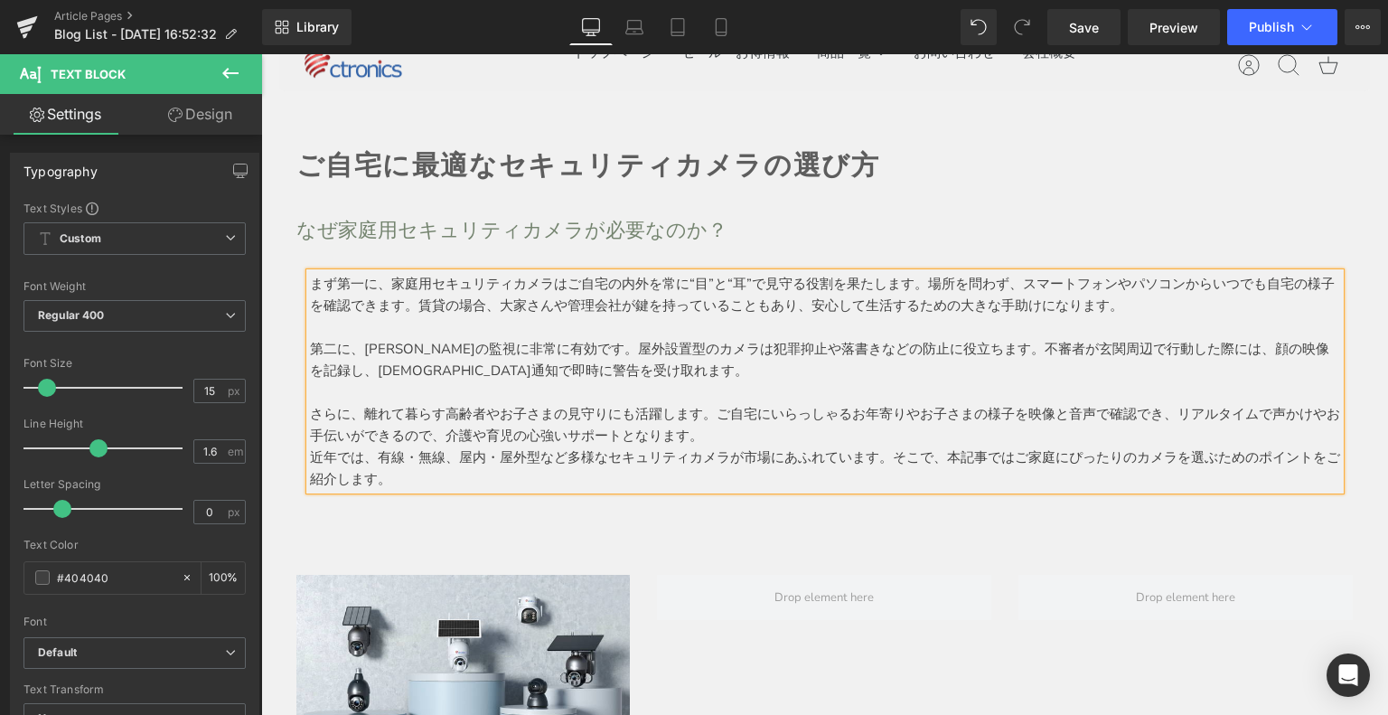
click at [748, 440] on p "さらに、離れて暮らす高齢者やお子さまの見守りにも活躍します。ご自宅にいらっしゃるお年寄りやお子さまの様子を映像と音声で確認でき、リアルタイムで声かけやお手伝い…" at bounding box center [825, 424] width 1030 height 43
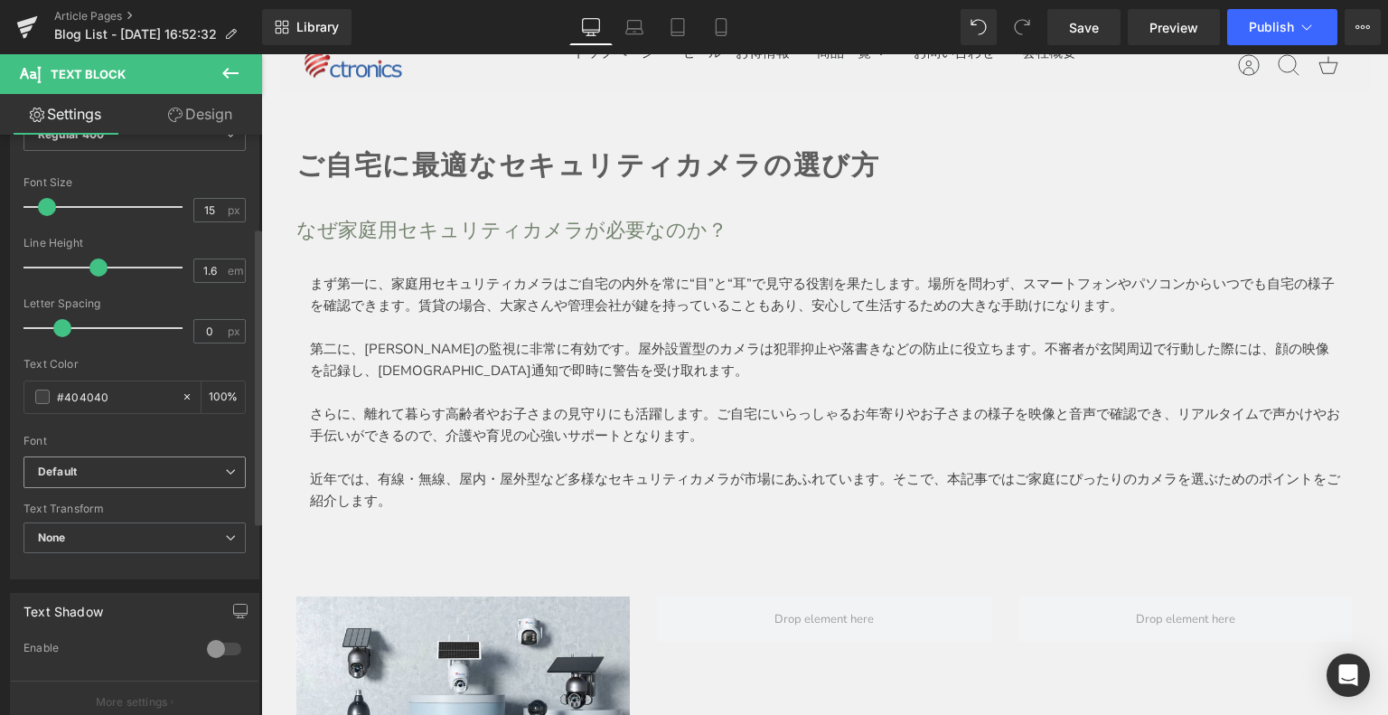
drag, startPoint x: 117, startPoint y: 457, endPoint x: 130, endPoint y: 502, distance: 47.2
click at [117, 456] on span "Default" at bounding box center [134, 472] width 222 height 32
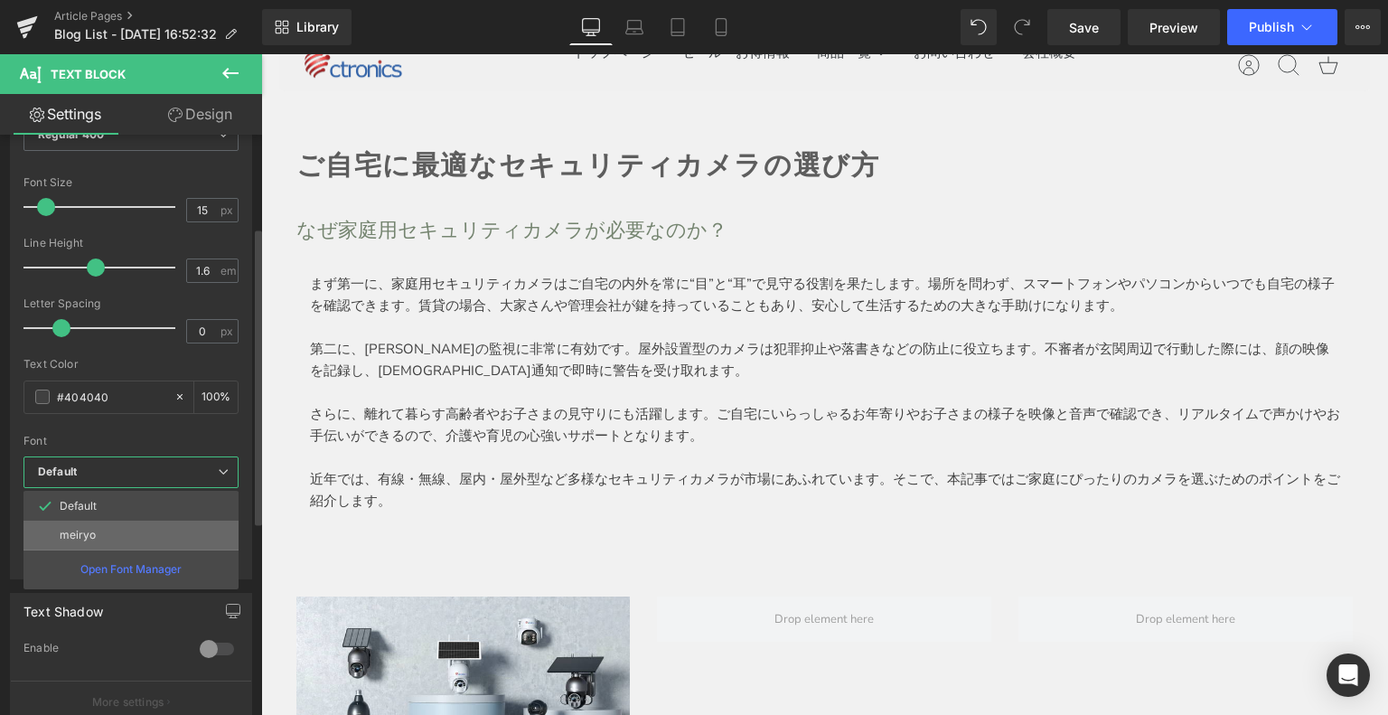
drag, startPoint x: 512, startPoint y: 375, endPoint x: 122, endPoint y: 523, distance: 417.5
click at [122, 523] on li "meiryo" at bounding box center [130, 534] width 215 height 29
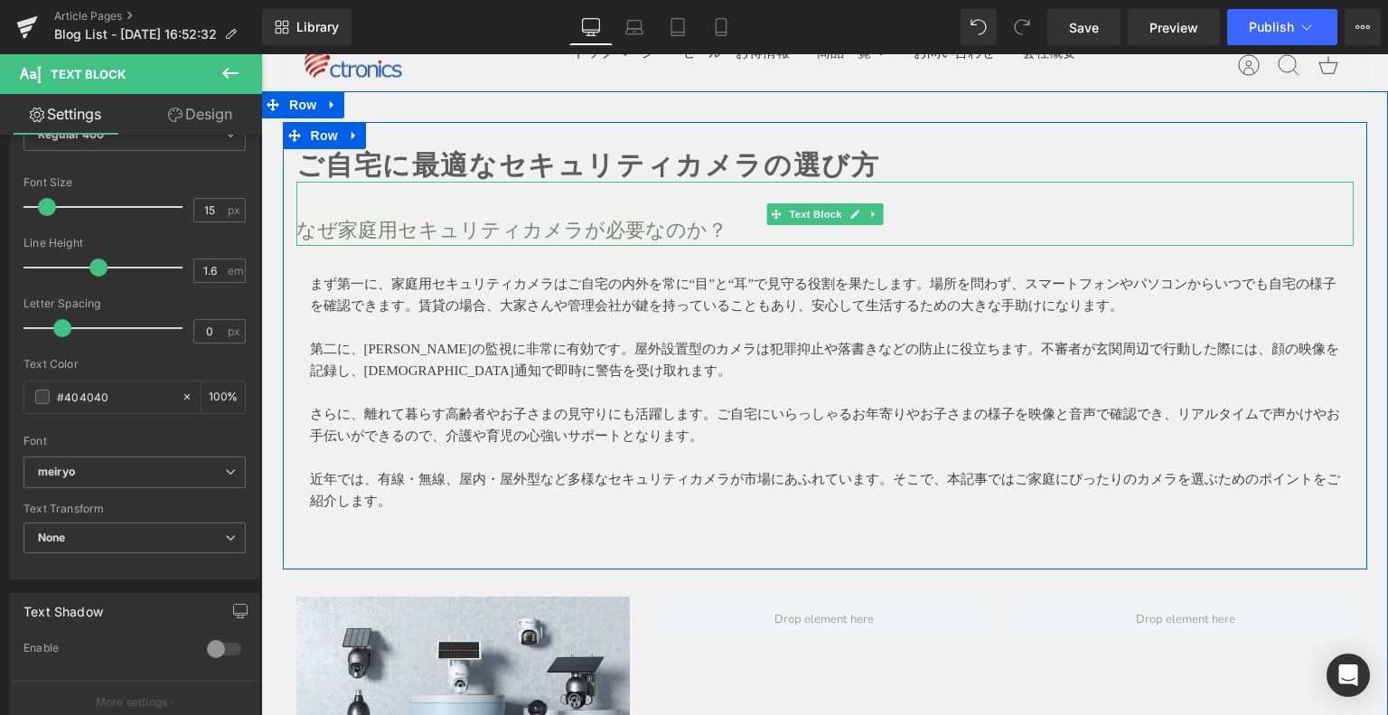
click at [412, 223] on p "なぜ家庭用セキュリティカメラが必要なのか？" at bounding box center [824, 230] width 1057 height 32
click at [400, 155] on strong "ご自宅に最適なセキュリティカメラの選び方" at bounding box center [588, 165] width 584 height 30
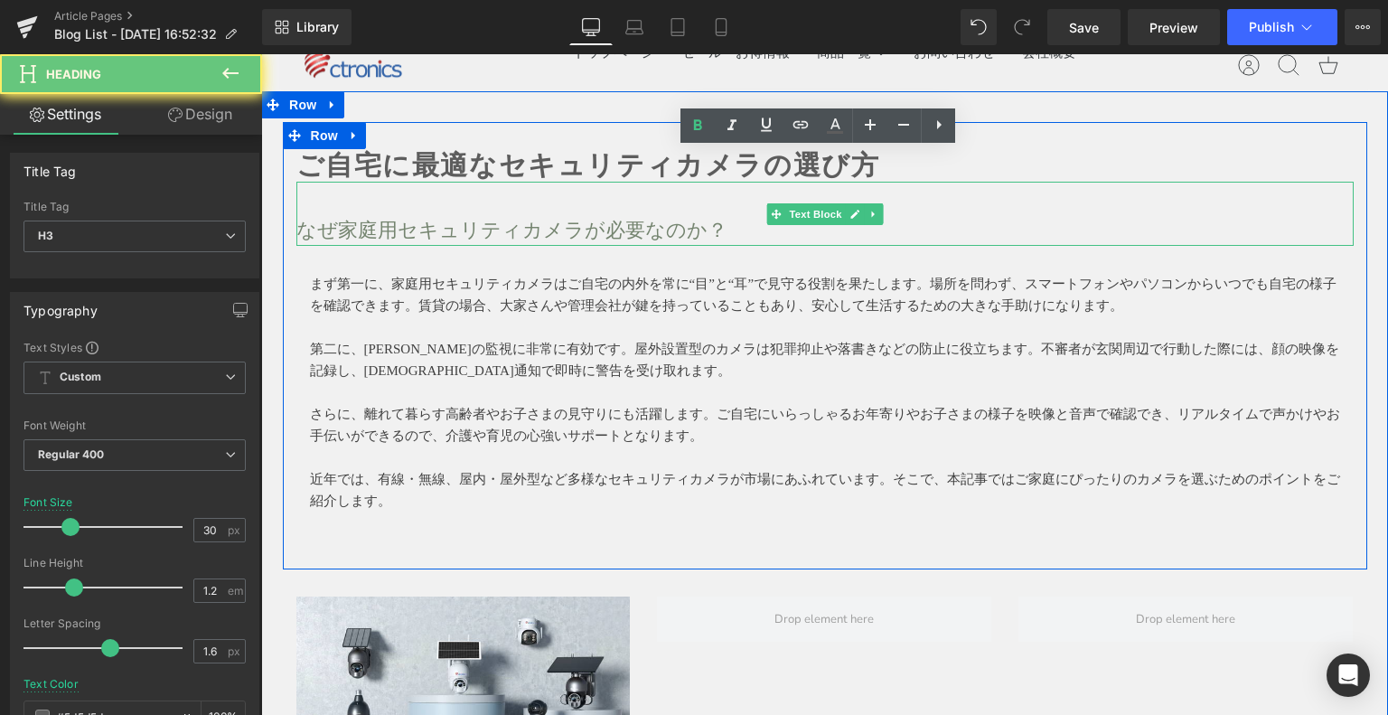
click at [812, 173] on strong "ご自宅に最適なセキュリティカメラの選び方" at bounding box center [588, 165] width 584 height 30
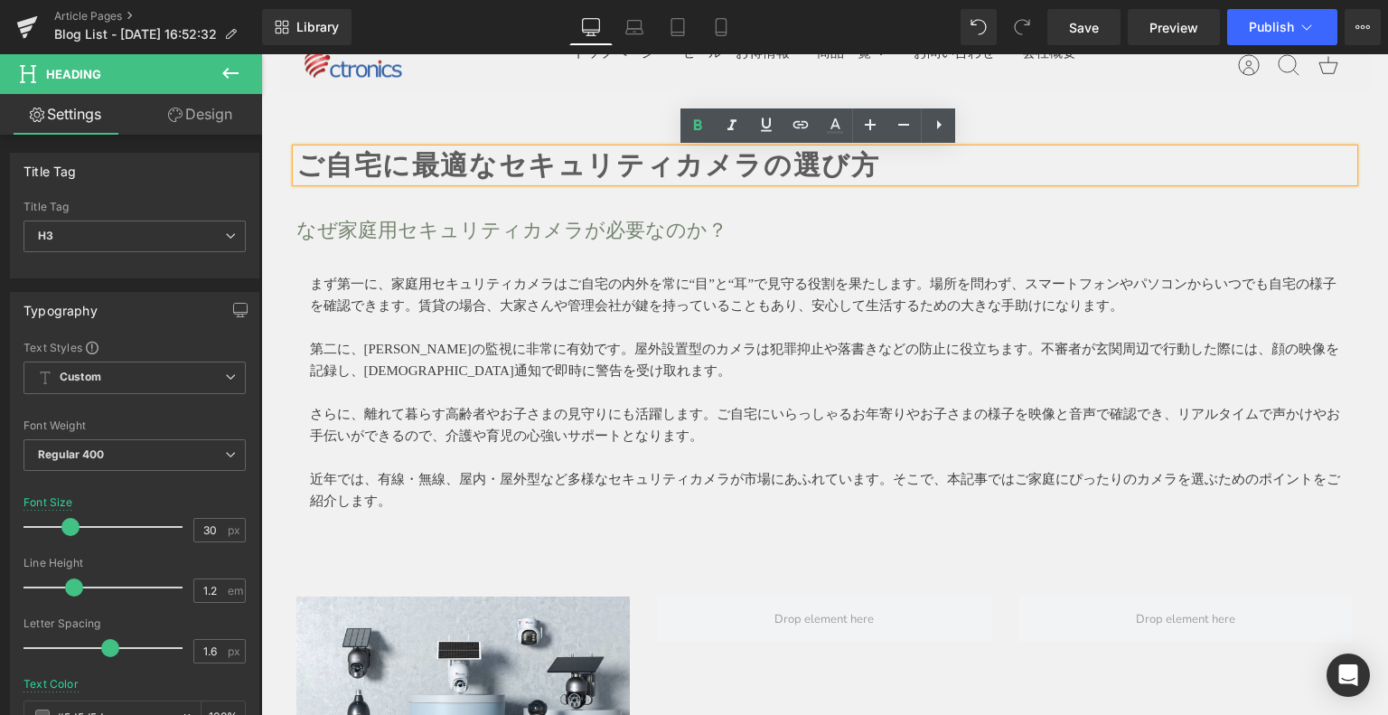
click at [697, 167] on strong "ご自宅に最適なセキュリティカメラの選び方" at bounding box center [588, 165] width 584 height 30
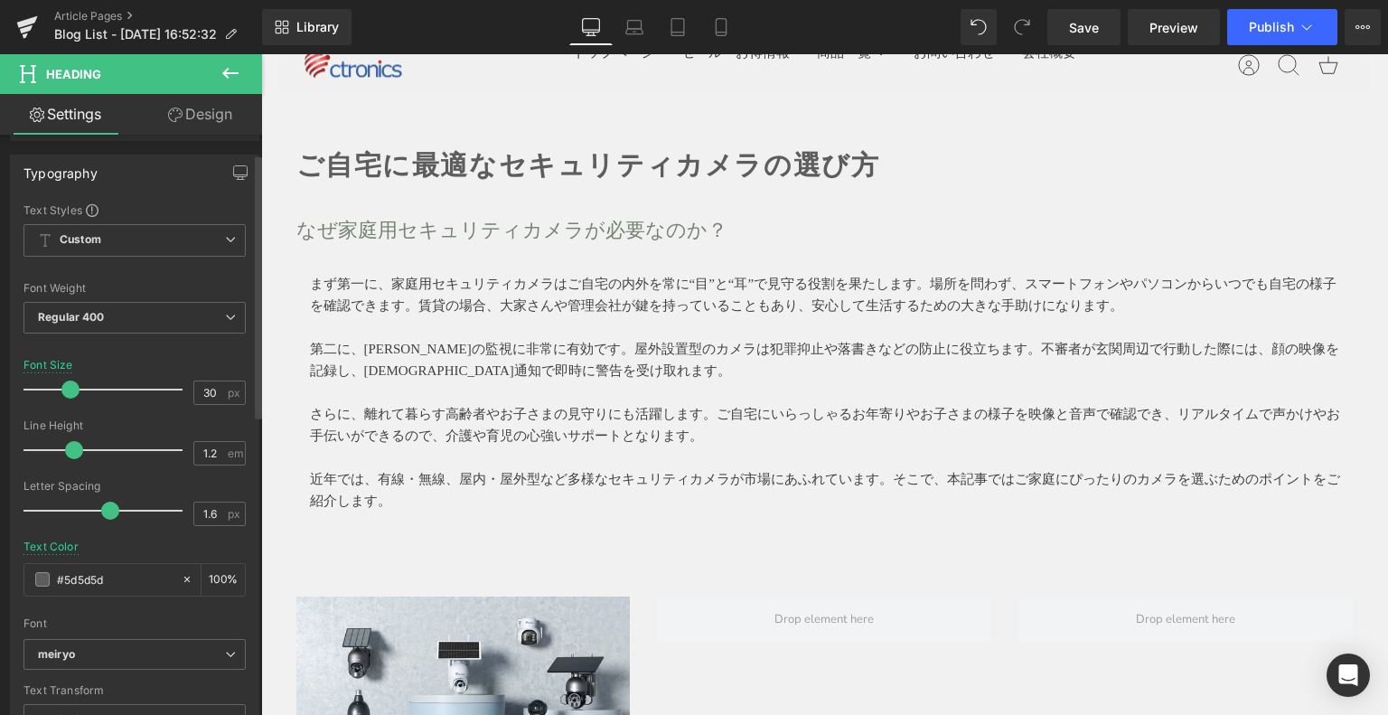
scroll to position [271, 0]
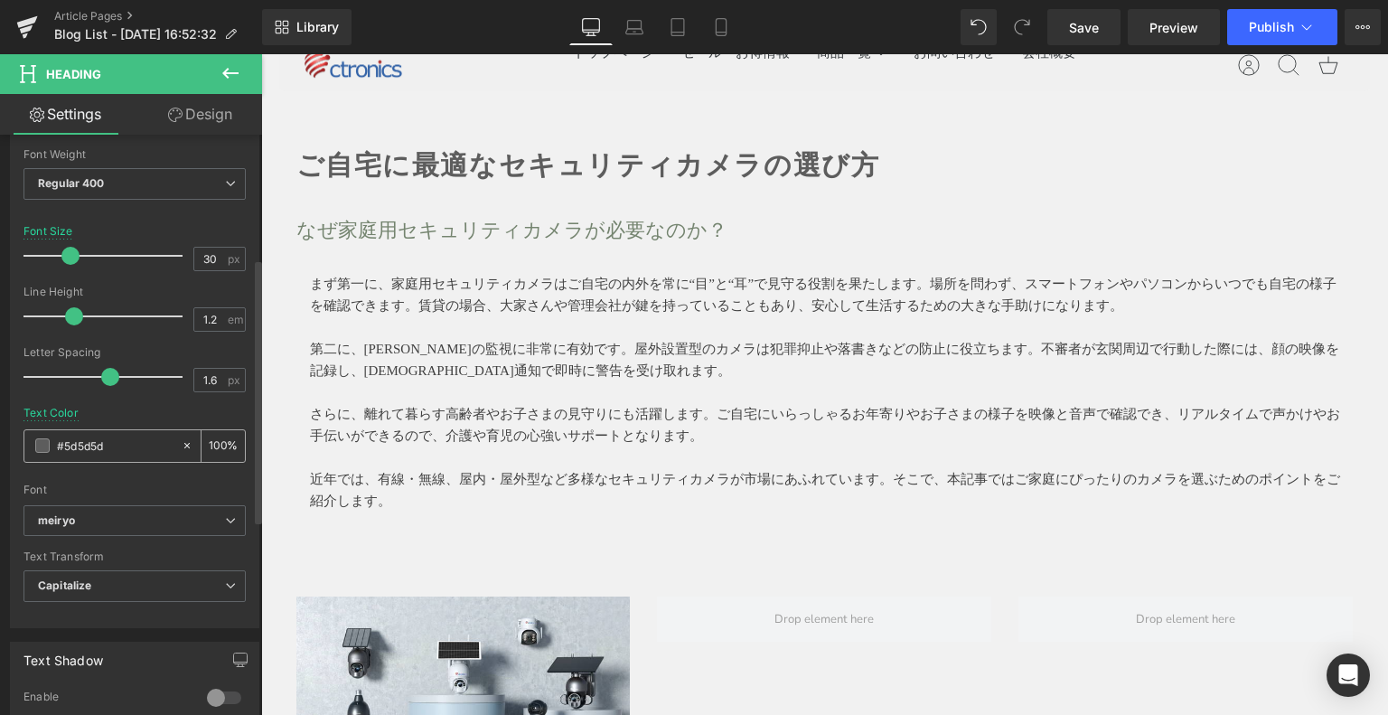
click at [118, 446] on input "#5d5d5d" at bounding box center [115, 445] width 116 height 20
drag, startPoint x: 23, startPoint y: 430, endPoint x: 0, endPoint y: 425, distance: 24.1
click at [0, 425] on div "Typography Text Styles Custom Custom Setup Global Style Custom Setup Global Sty…" at bounding box center [135, 317] width 270 height 621
type input "00000"
type input "100"
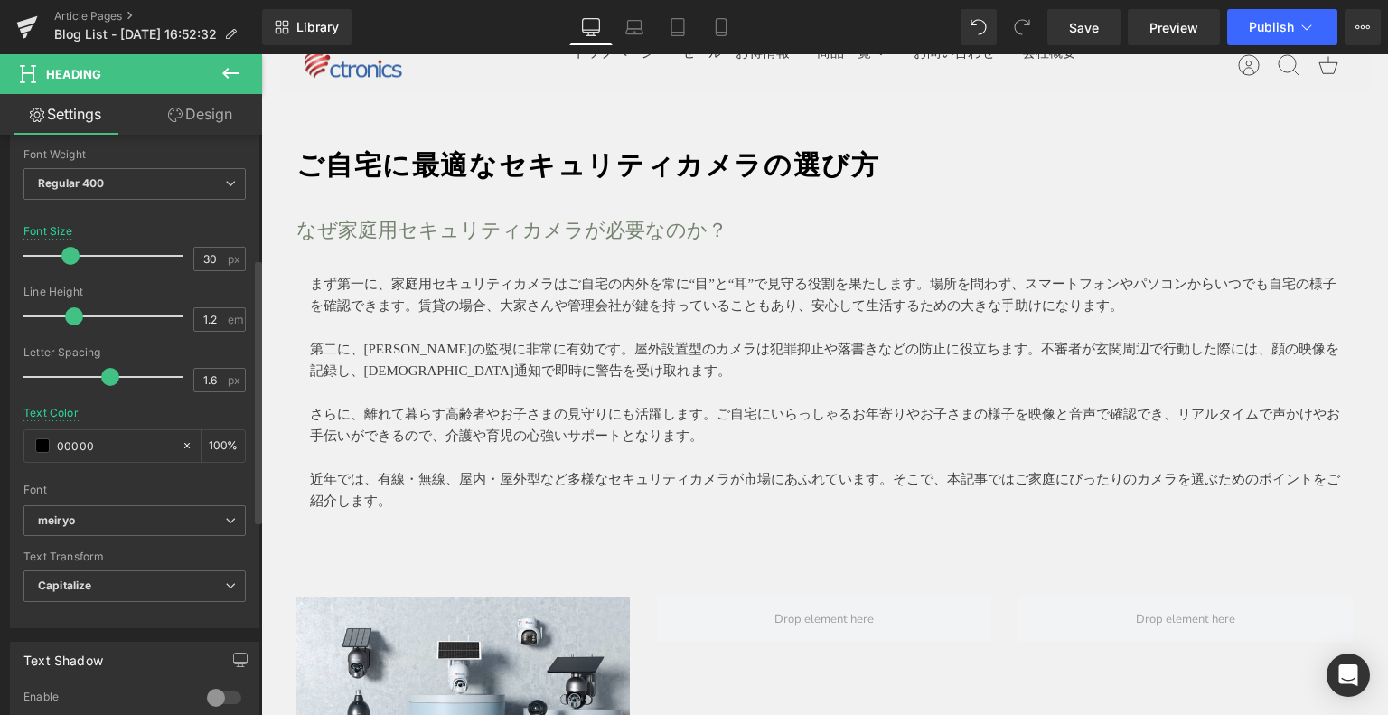
type input "000000"
type input "100"
type input "000000"
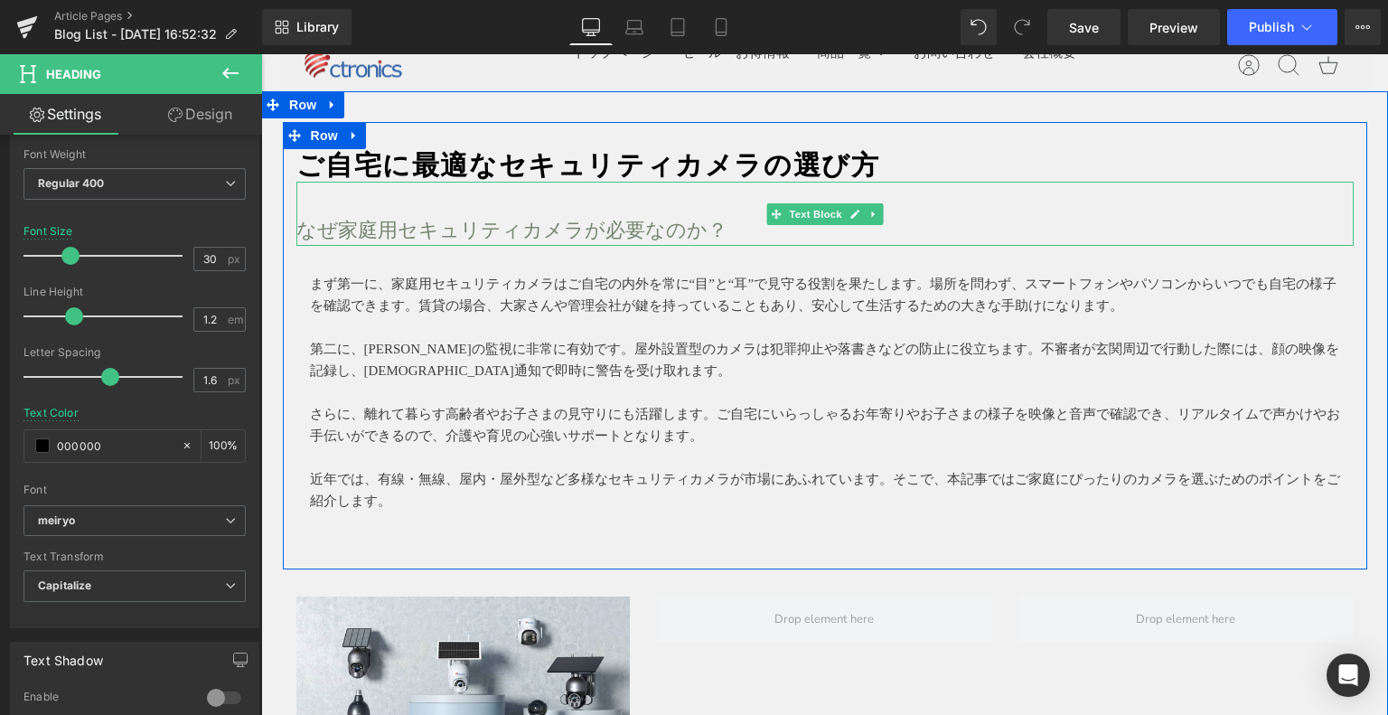
click at [531, 232] on p "なぜ家庭用セキュリティカメラが必要なのか？" at bounding box center [824, 230] width 1057 height 32
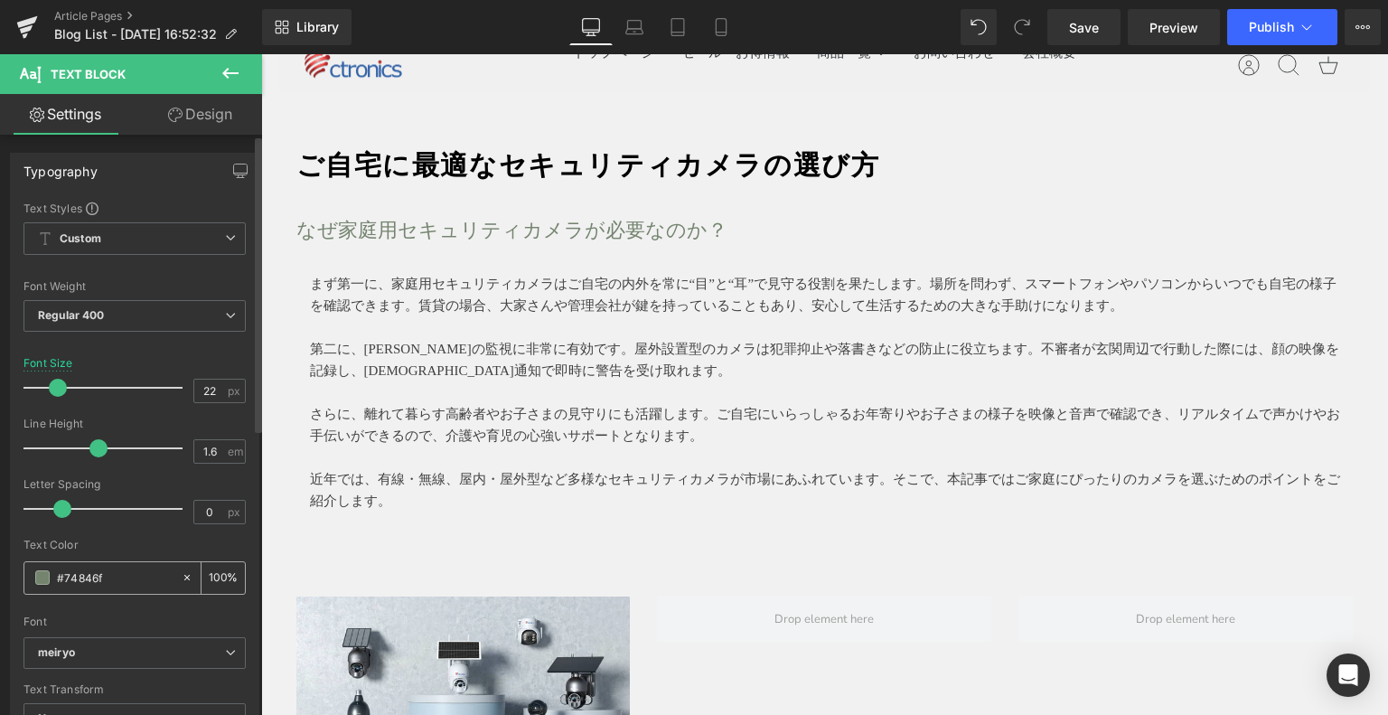
click at [119, 573] on input "#74846f" at bounding box center [115, 577] width 116 height 20
click at [44, 576] on span at bounding box center [42, 577] width 14 height 14
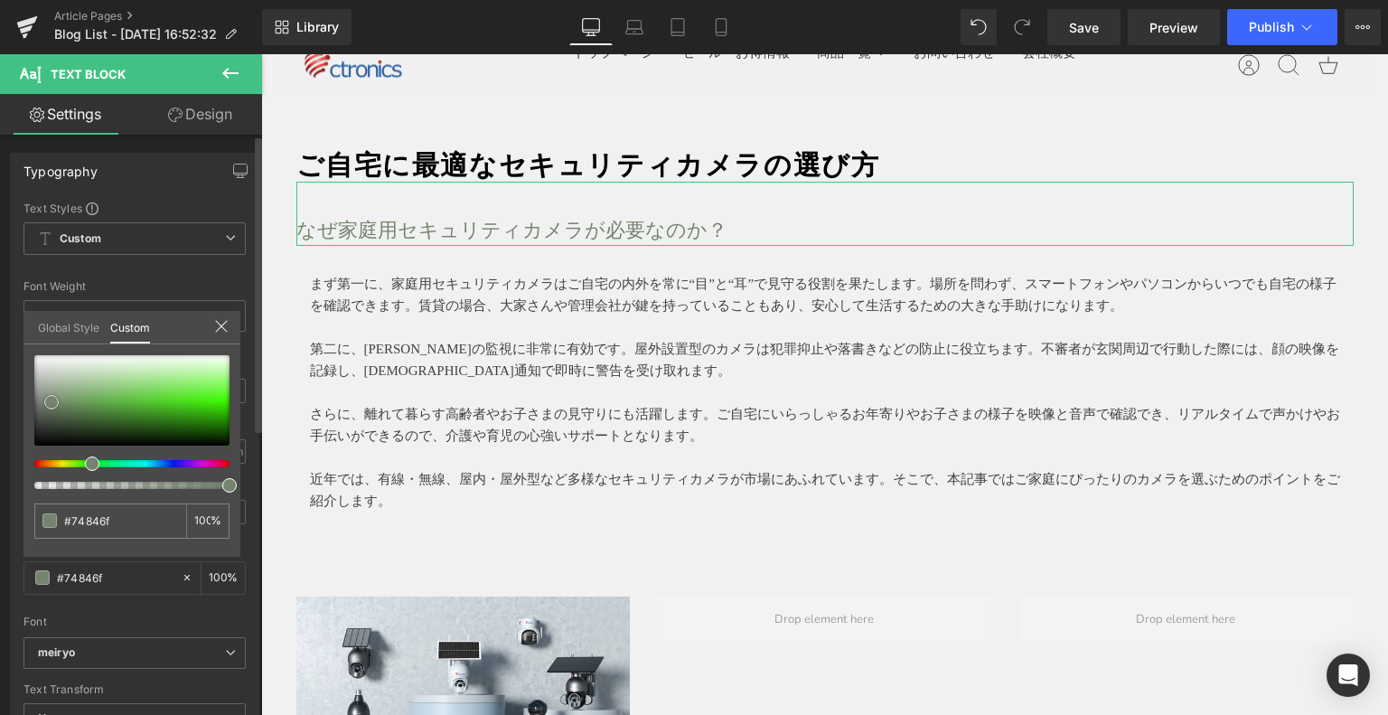
type input "#75916d"
type input "#697c63"
type input "#424840"
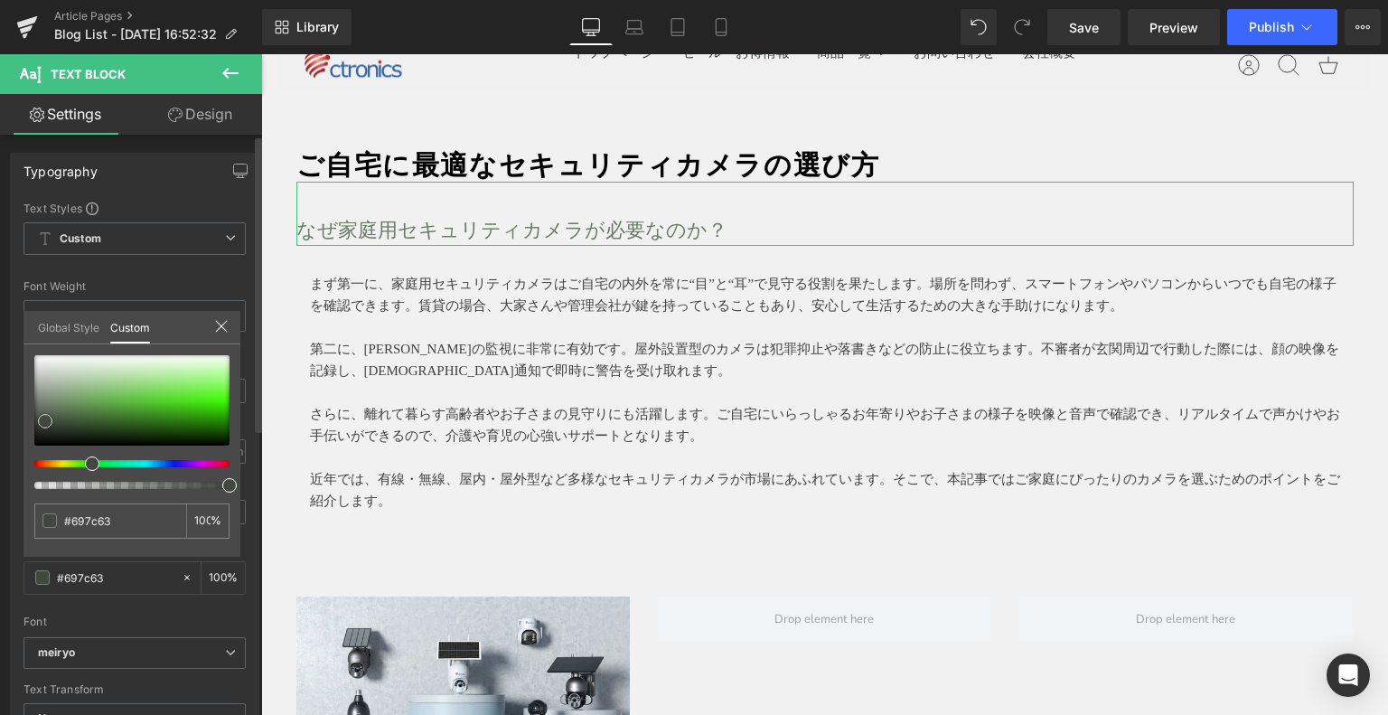
type input "#424840"
type input "#393d37"
type input "#31362f"
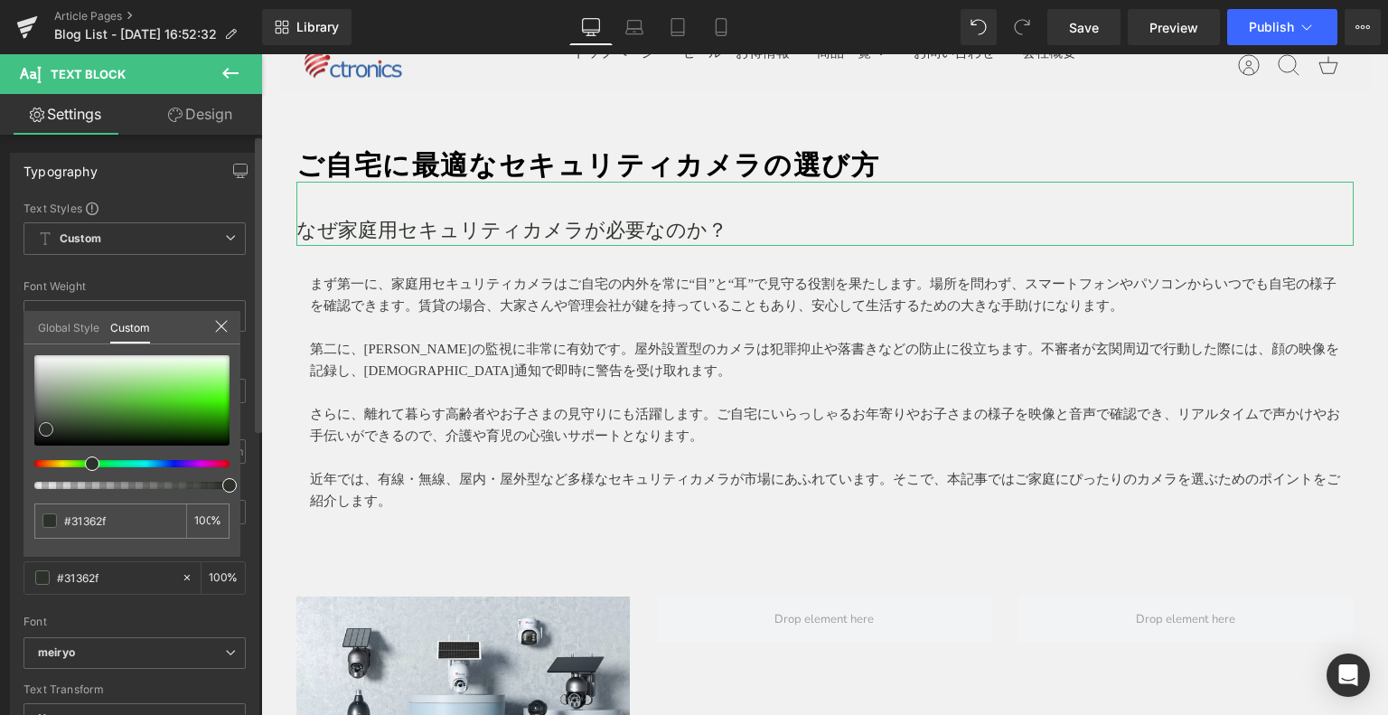
type input "#2c312a"
type input "#2c302b"
type input "#252824"
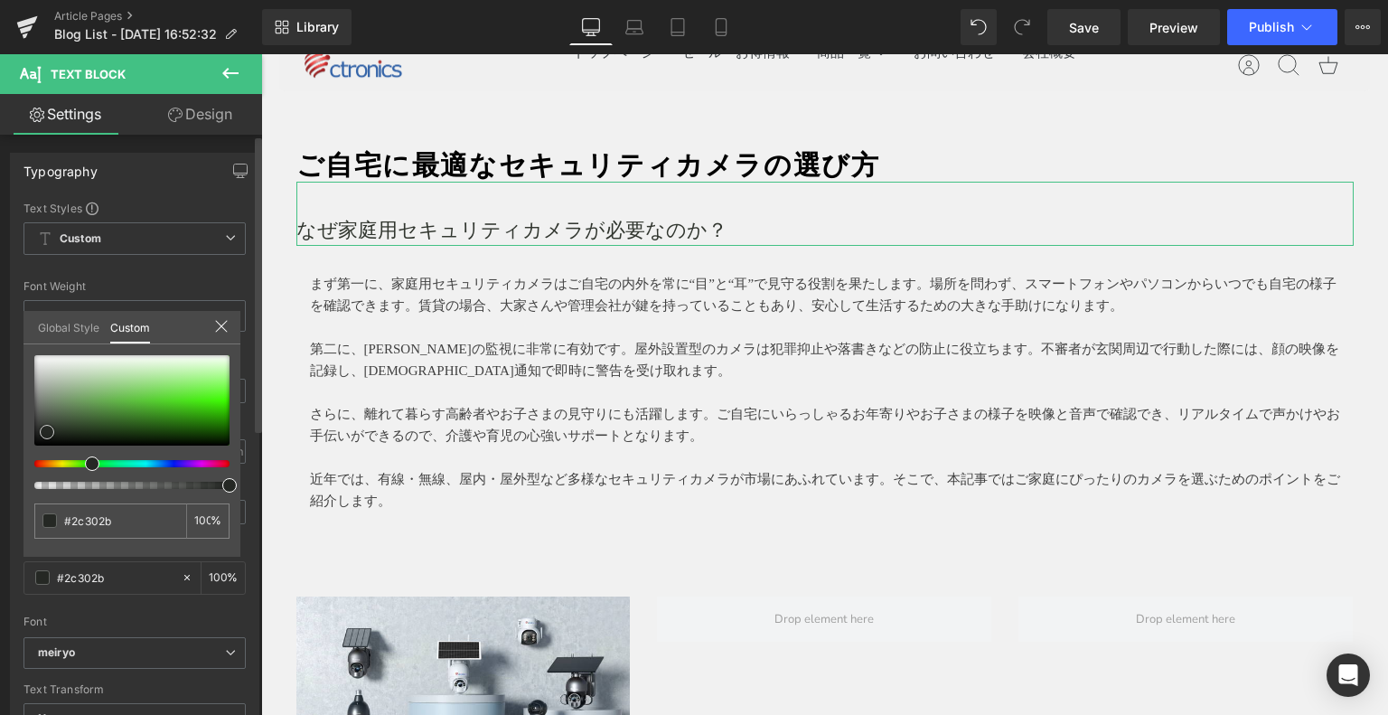
type input "#252824"
drag, startPoint x: 51, startPoint y: 409, endPoint x: 47, endPoint y: 431, distance: 22.0
click at [47, 431] on div at bounding box center [131, 400] width 195 height 90
type input "#242823"
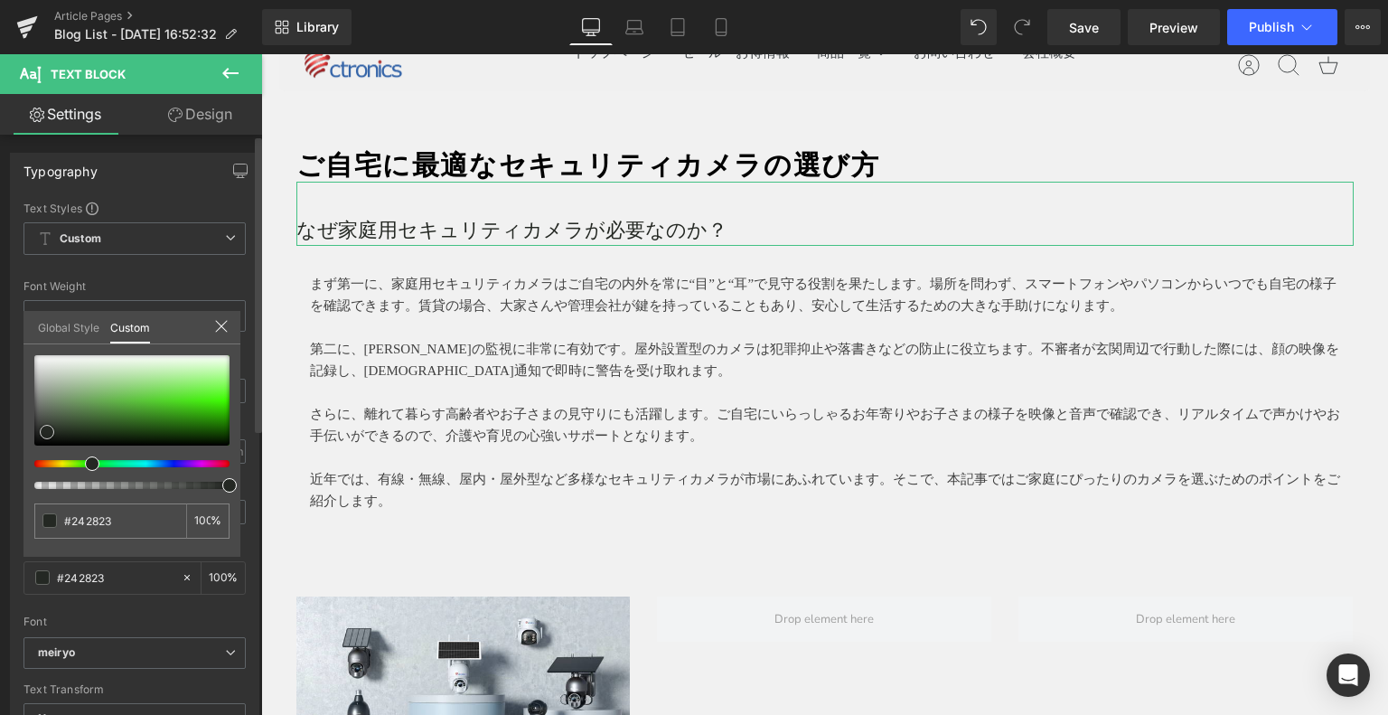
type input "#2f312e"
type input "#2d2e2c"
type input "#2b2c2a"
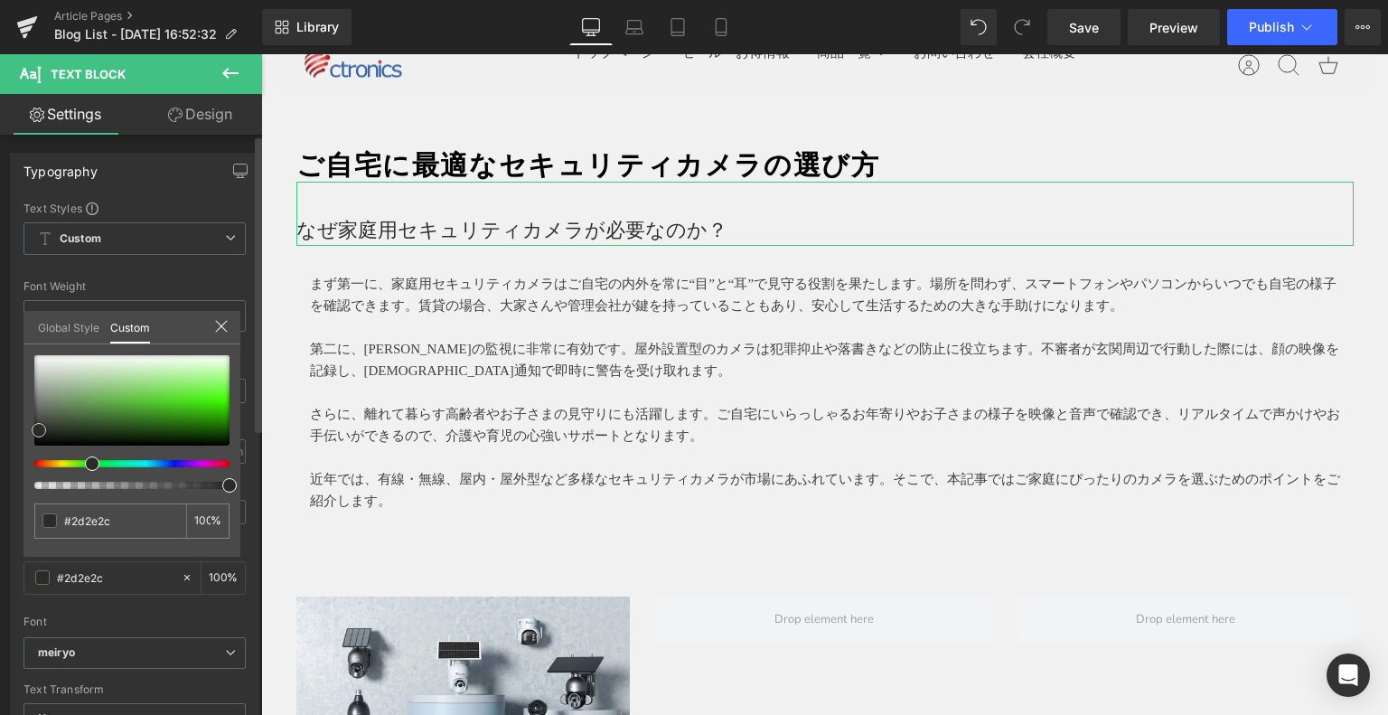
type input "#2b2c2a"
type input "#282927"
click at [40, 430] on div at bounding box center [131, 400] width 195 height 90
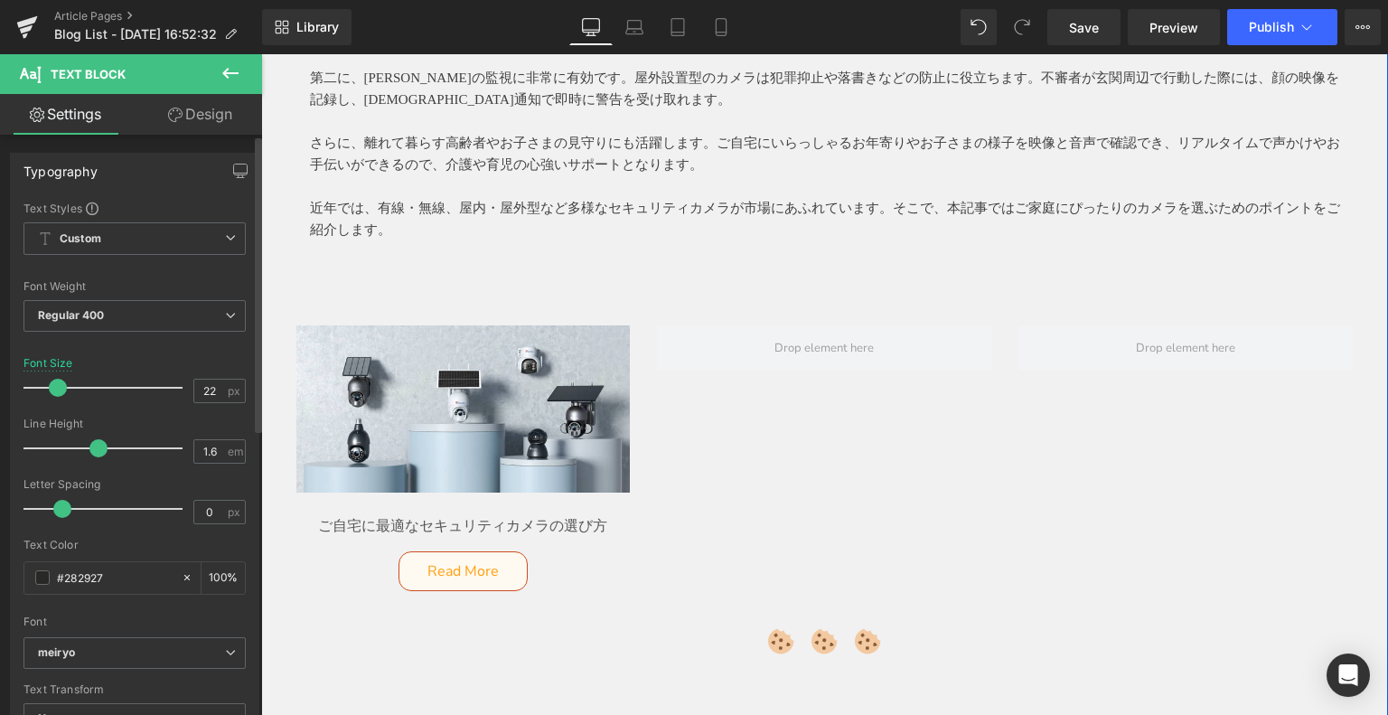
scroll to position [0, 0]
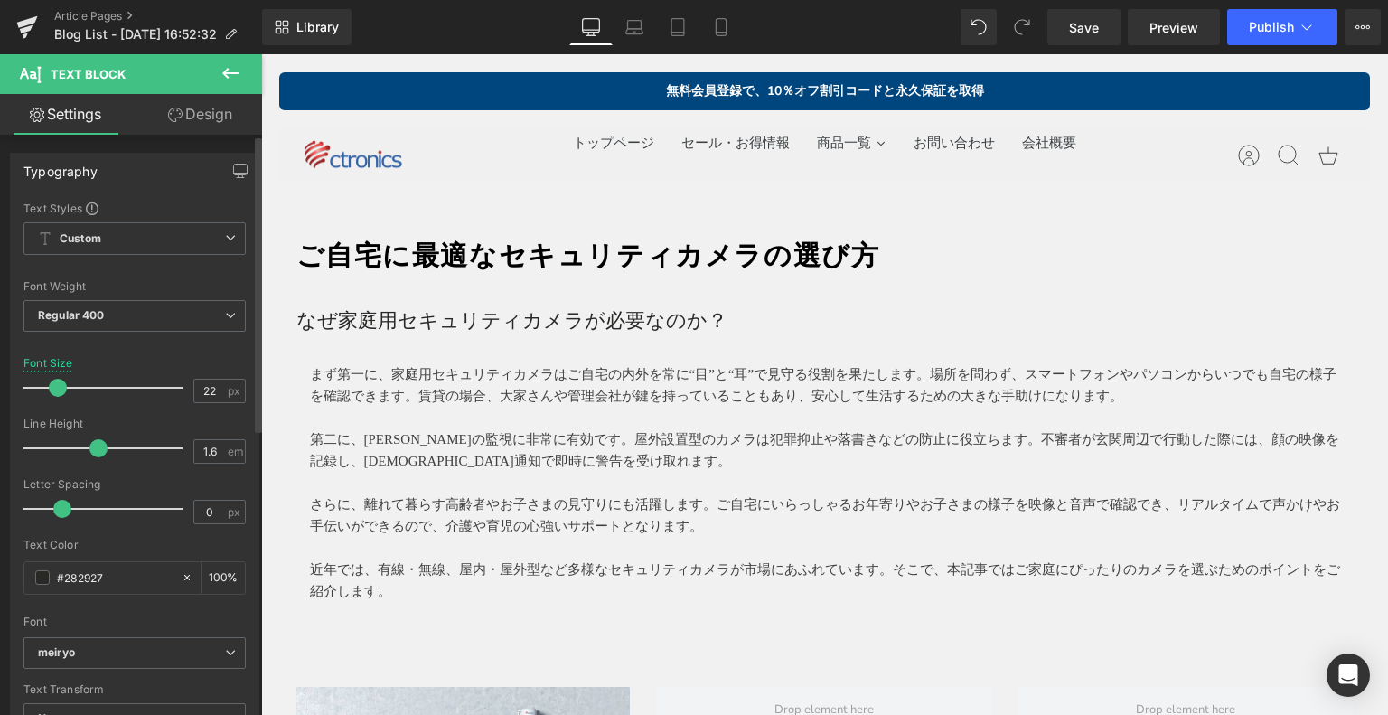
click at [338, 251] on strong "ご自宅に最適なセキュリティカメラの選び方" at bounding box center [588, 255] width 584 height 30
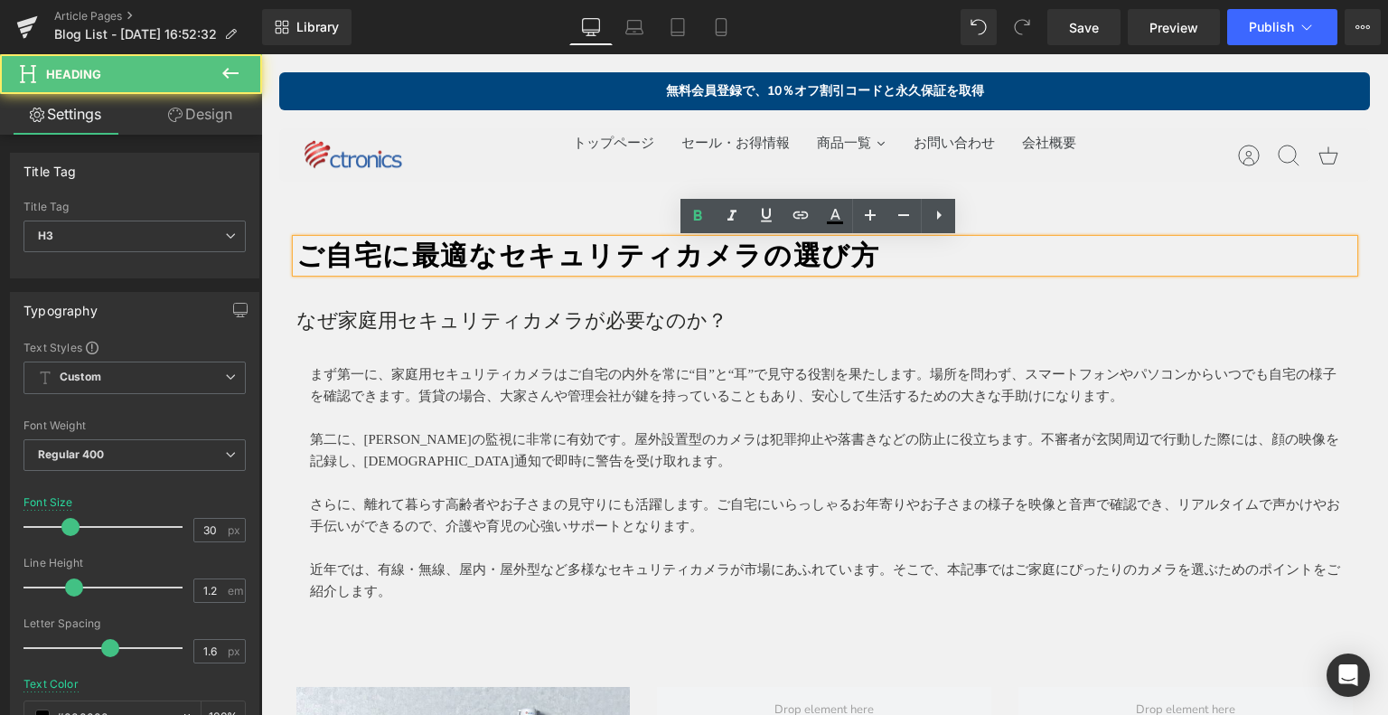
click at [435, 324] on p "なぜ家庭用セキュリティカメラが必要なのか？" at bounding box center [824, 320] width 1057 height 32
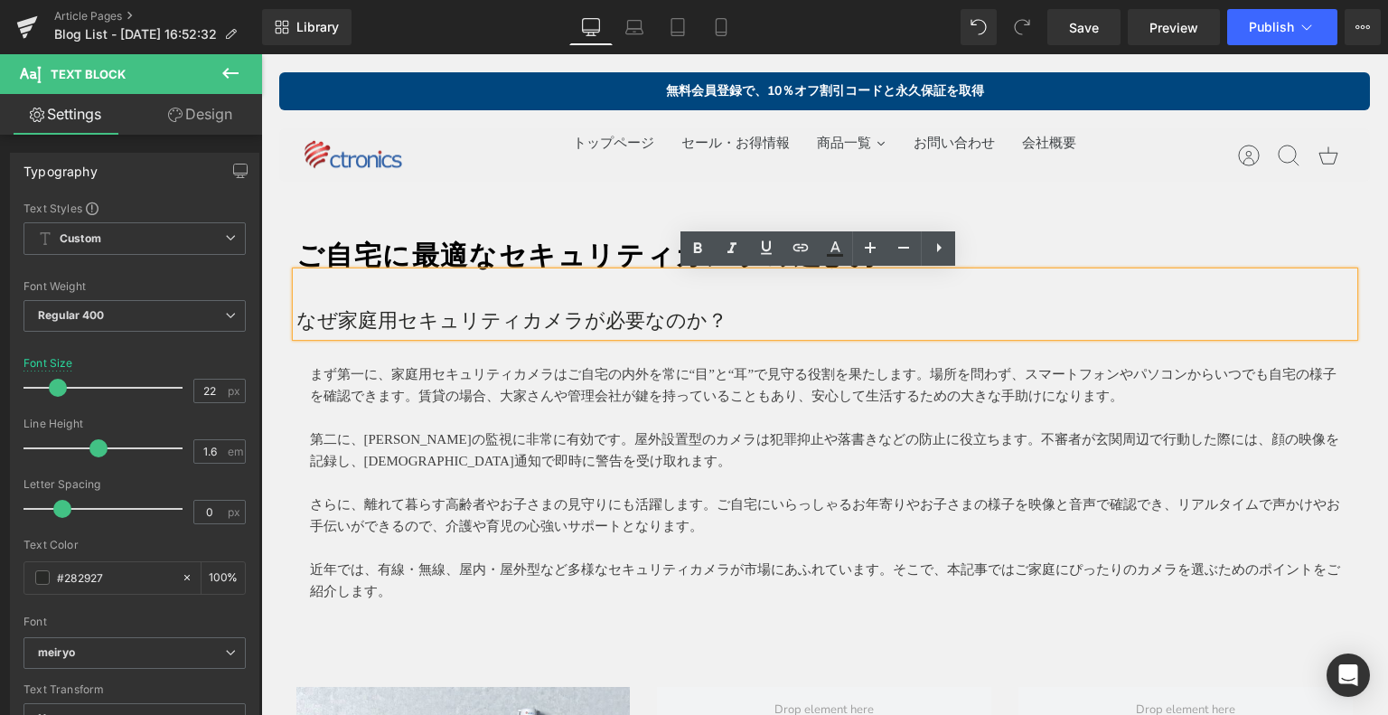
click at [314, 209] on div "ご自宅に最適なセキュリティカメラの選び方 Heading なぜ家庭用セキュリティカメラが必要なのか？ Text Block まず第一に、家庭用セキュリティカメ…" at bounding box center [824, 631] width 1127 height 898
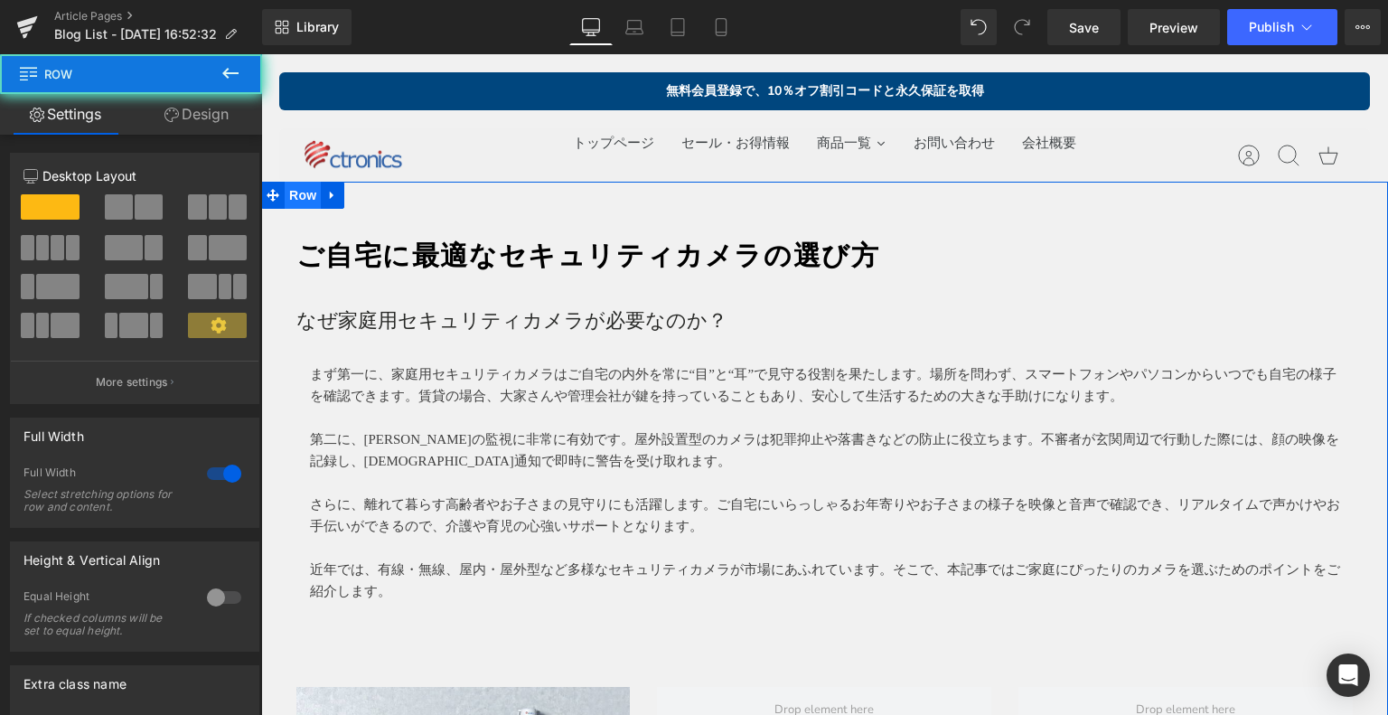
click at [296, 185] on div "ご自宅に最適なセキュリティカメラの選び方 Heading なぜ家庭用セキュリティカメラが必要なのか？ Text Block まず第一に、家庭用セキュリティカメ…" at bounding box center [824, 631] width 1127 height 898
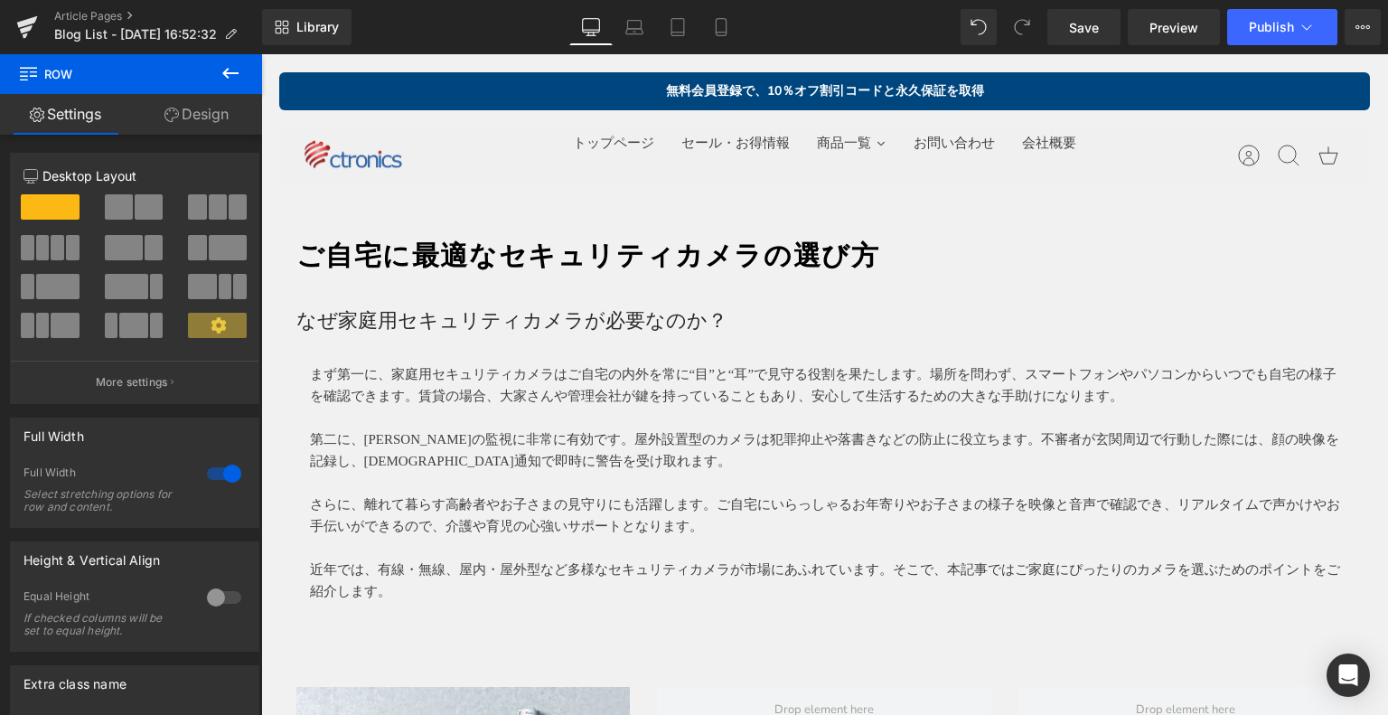
click at [250, 81] on button at bounding box center [230, 74] width 63 height 40
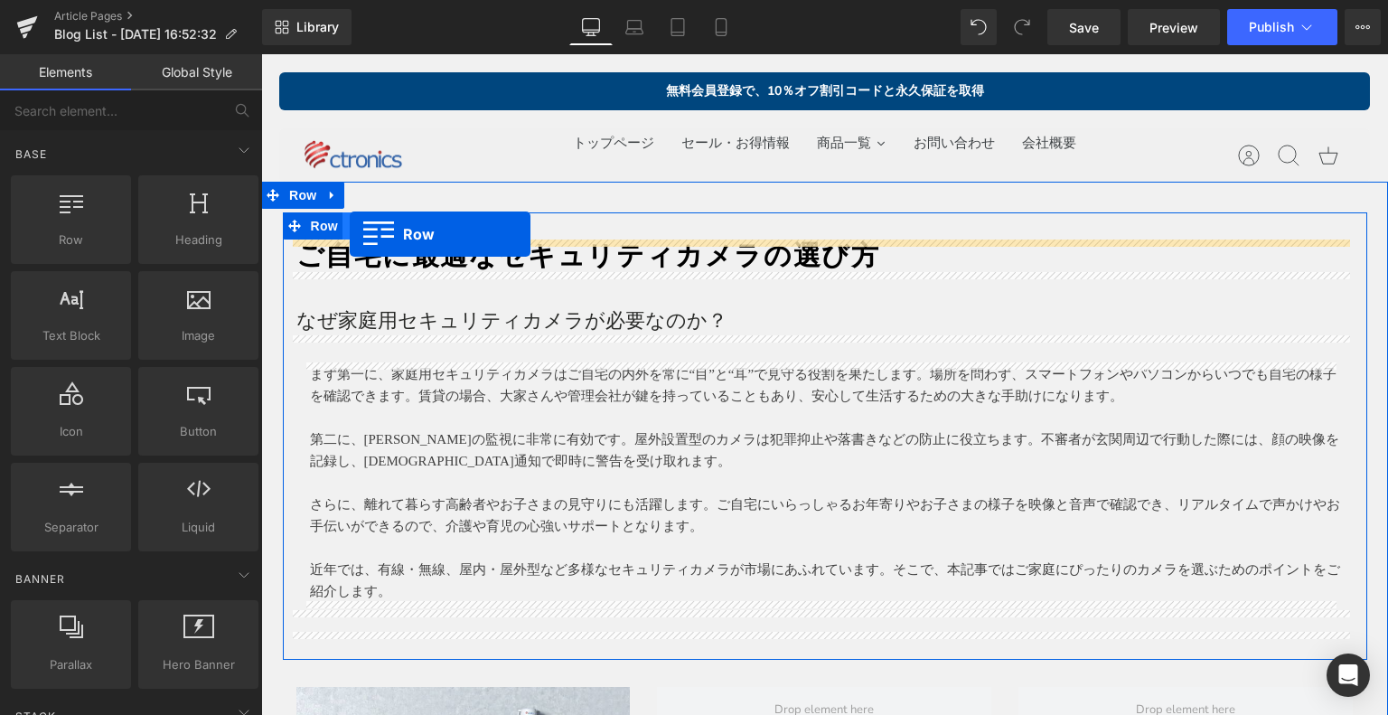
drag, startPoint x: 329, startPoint y: 274, endPoint x: 350, endPoint y: 234, distance: 44.9
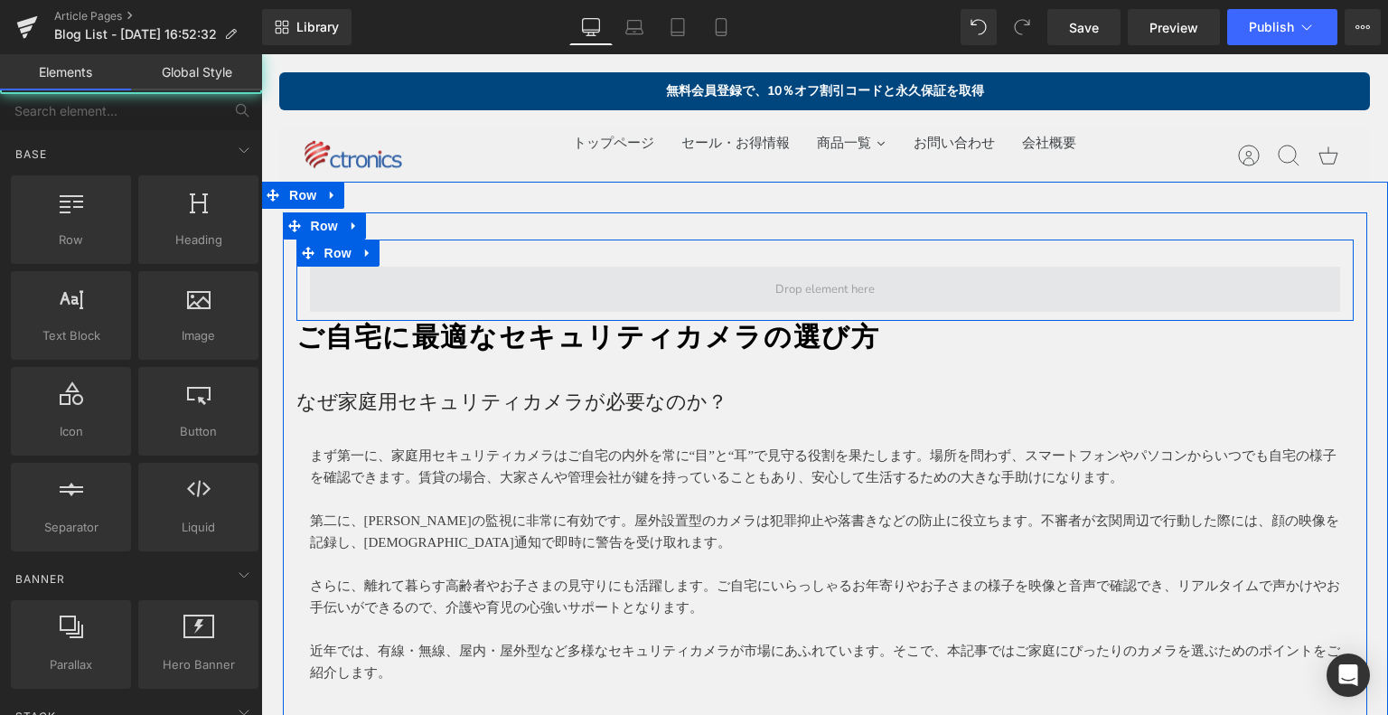
click at [769, 295] on span at bounding box center [825, 290] width 112 height 28
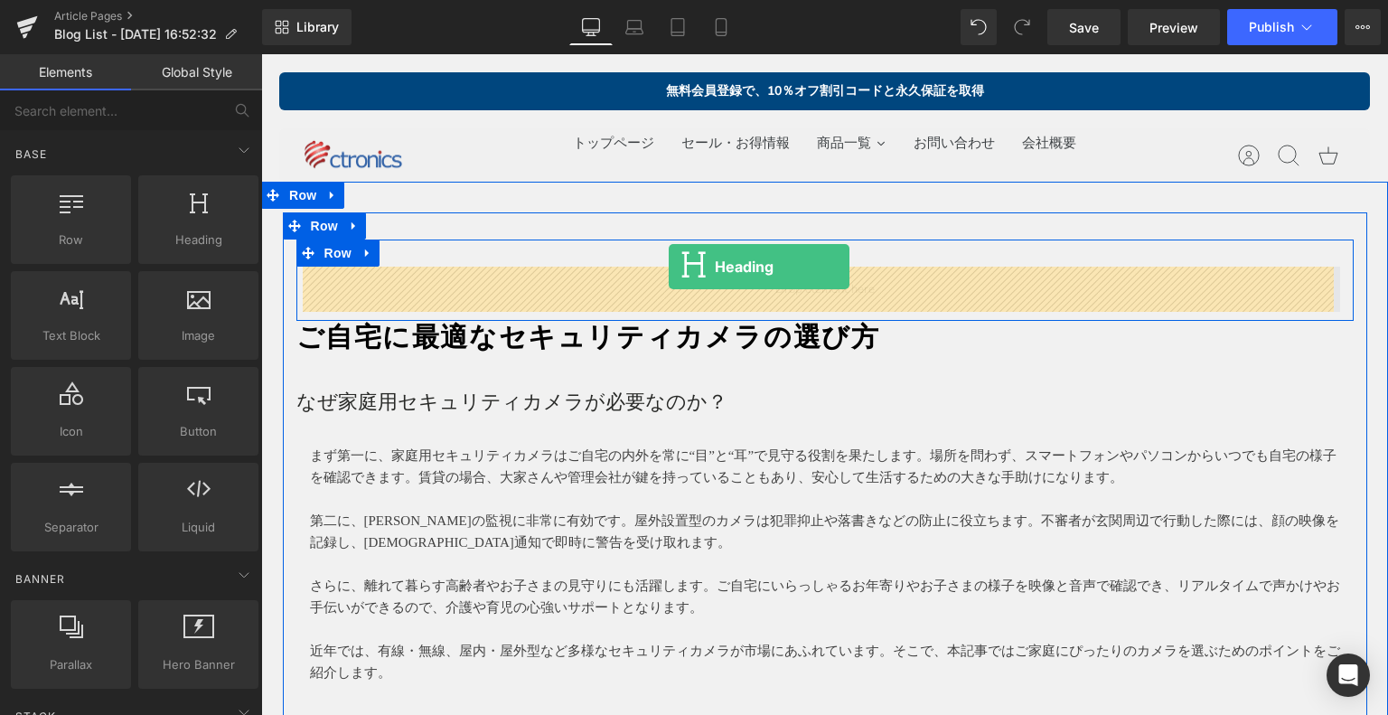
drag, startPoint x: 439, startPoint y: 310, endPoint x: 669, endPoint y: 267, distance: 233.5
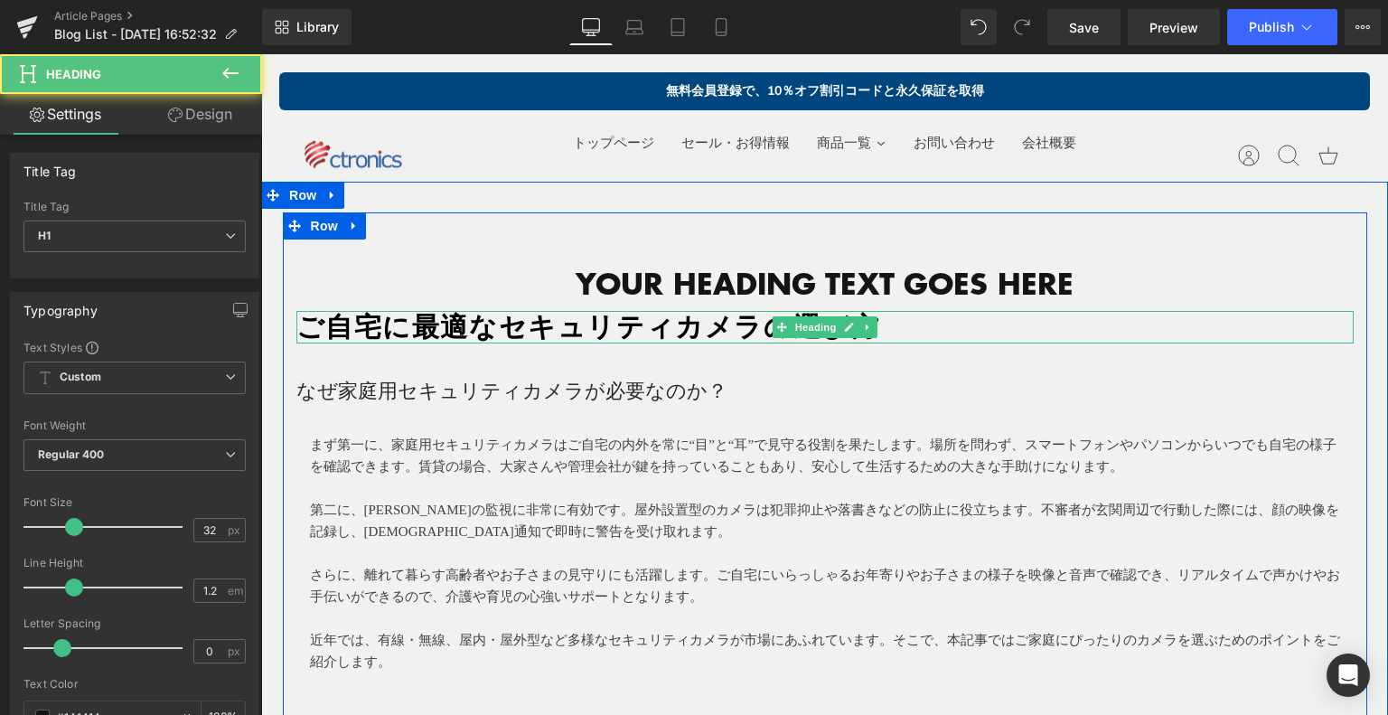
click at [641, 323] on strong "ご自宅に最適なセキュリティカメラの選び方" at bounding box center [588, 327] width 584 height 30
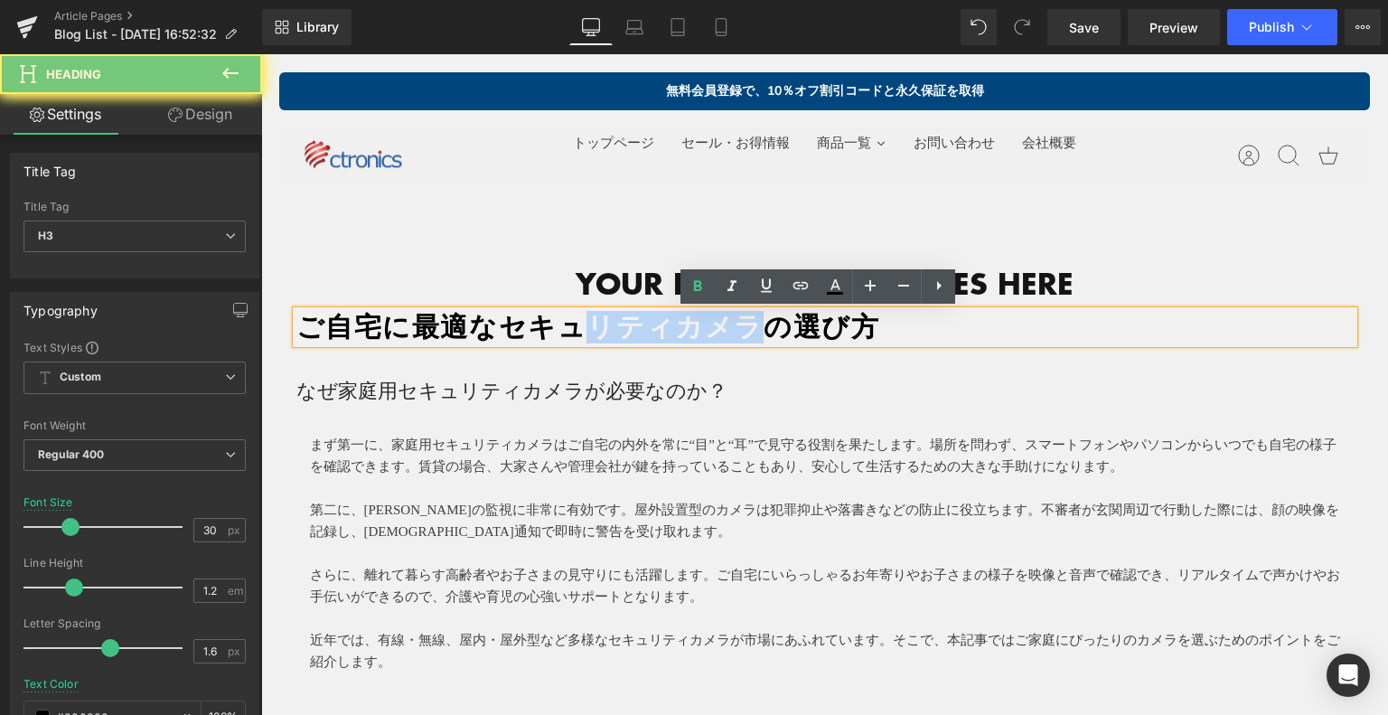
click at [641, 323] on strong "ご自宅に最適なセキュリティカメラの選び方" at bounding box center [588, 327] width 584 height 30
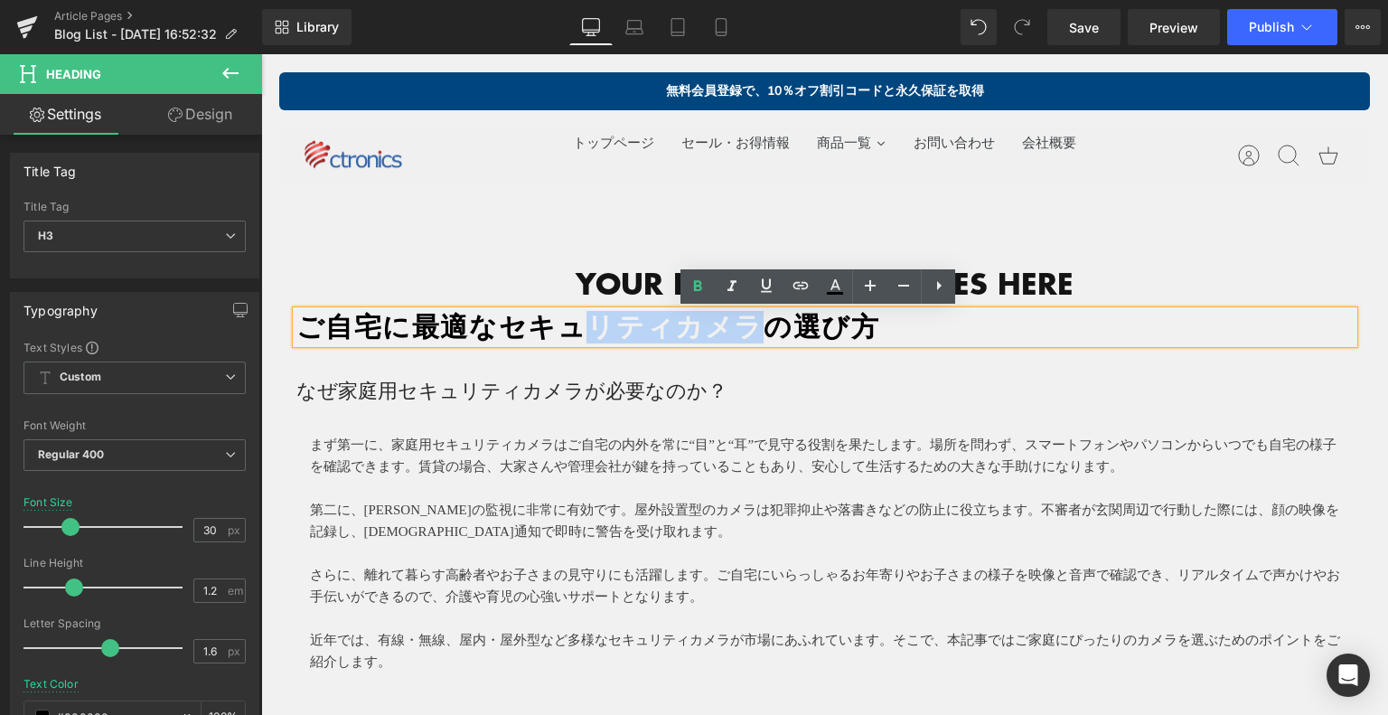
click at [641, 323] on strong "ご自宅に最適なセキュリティカメラの選び方" at bounding box center [588, 327] width 584 height 30
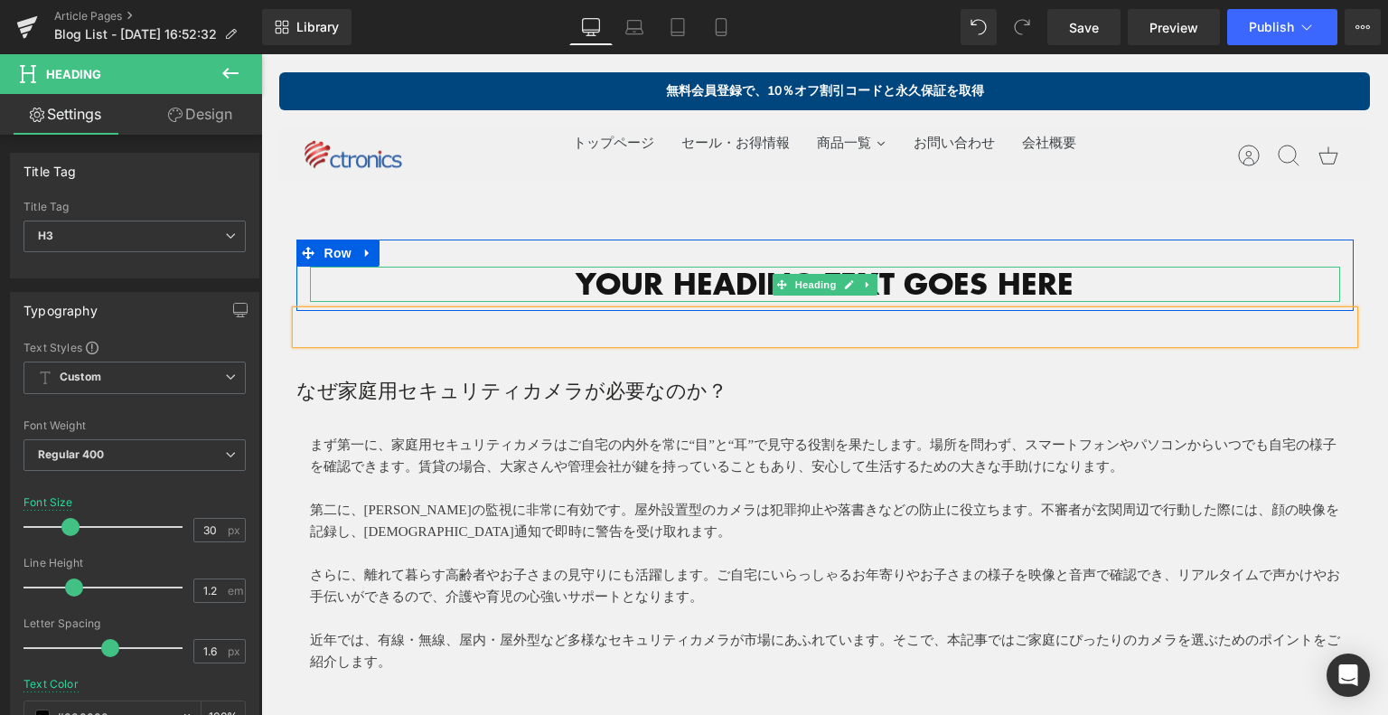
drag, startPoint x: 1041, startPoint y: 276, endPoint x: 1075, endPoint y: 277, distance: 34.3
click at [1041, 276] on h1 "Your heading text goes here" at bounding box center [825, 284] width 1030 height 34
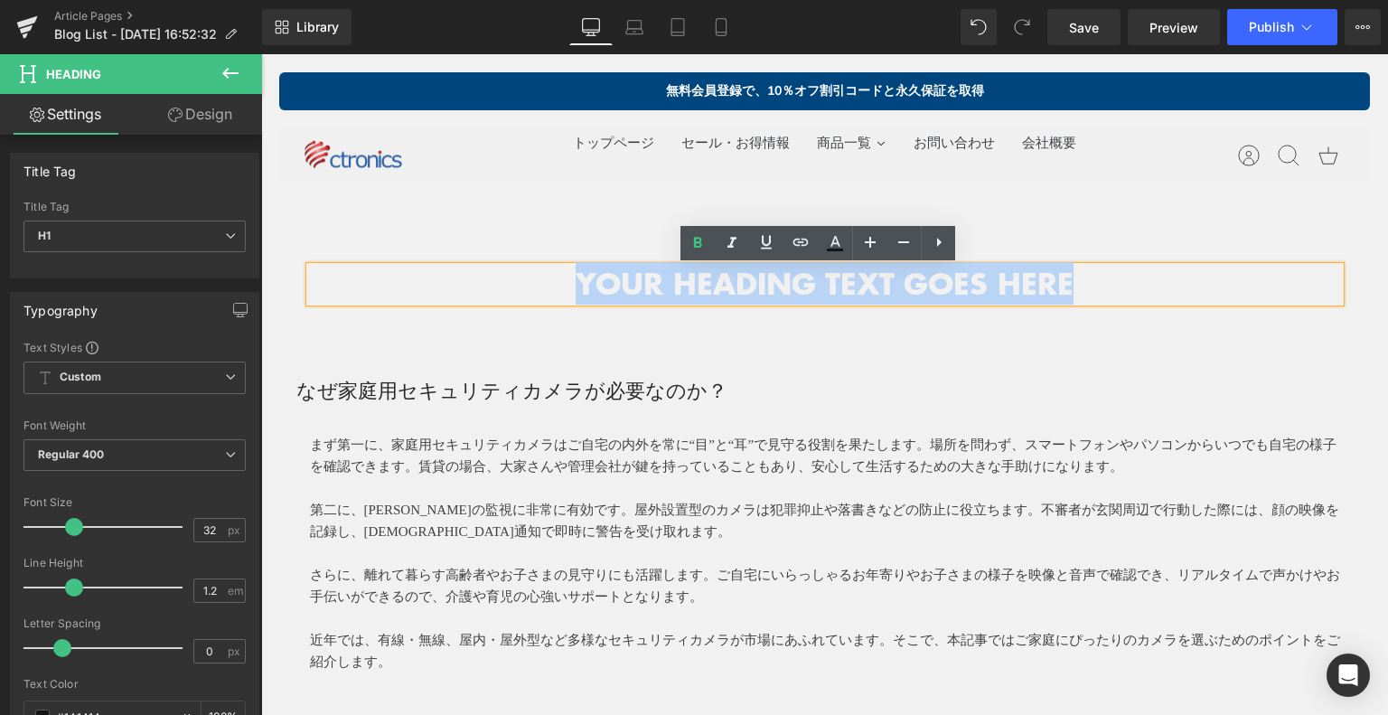
drag, startPoint x: 1075, startPoint y: 277, endPoint x: 600, endPoint y: 276, distance: 475.2
click at [584, 275] on h1 "Your heading text goes here" at bounding box center [825, 284] width 1030 height 34
paste div
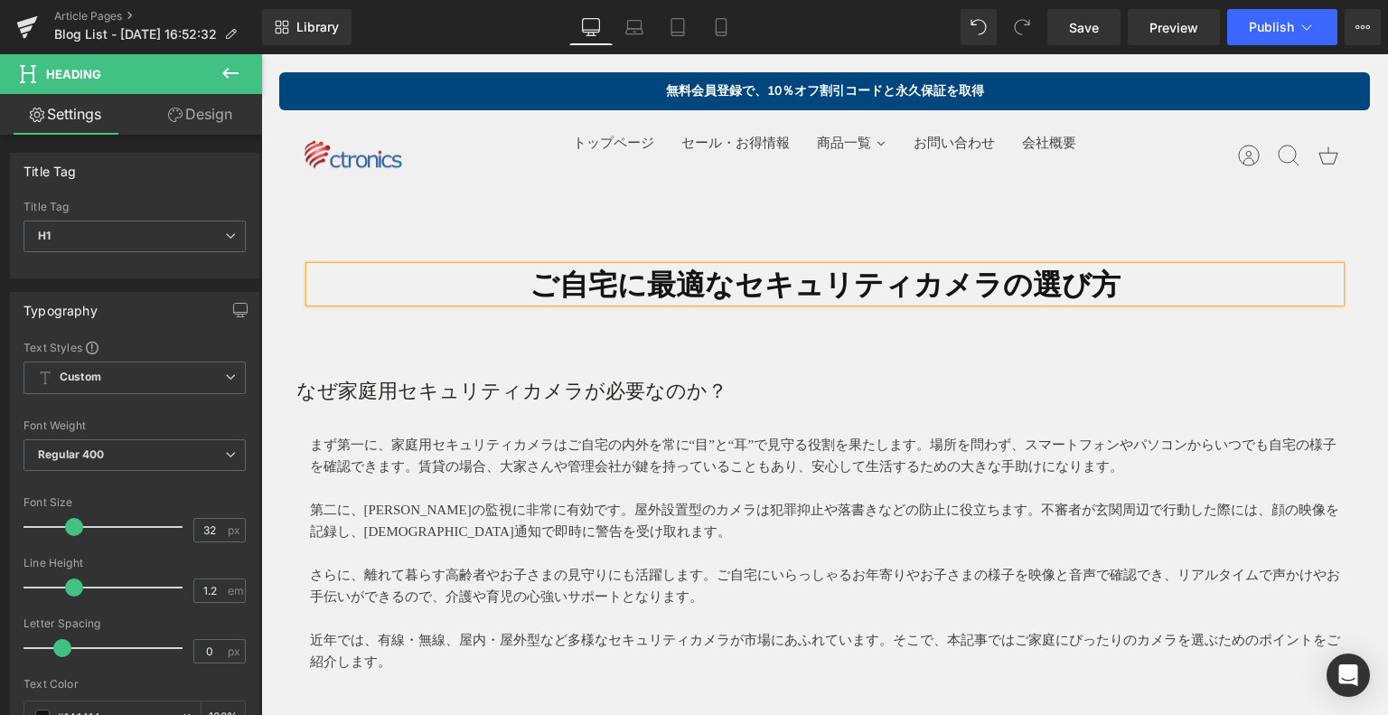
click at [488, 371] on p at bounding box center [824, 359] width 1057 height 32
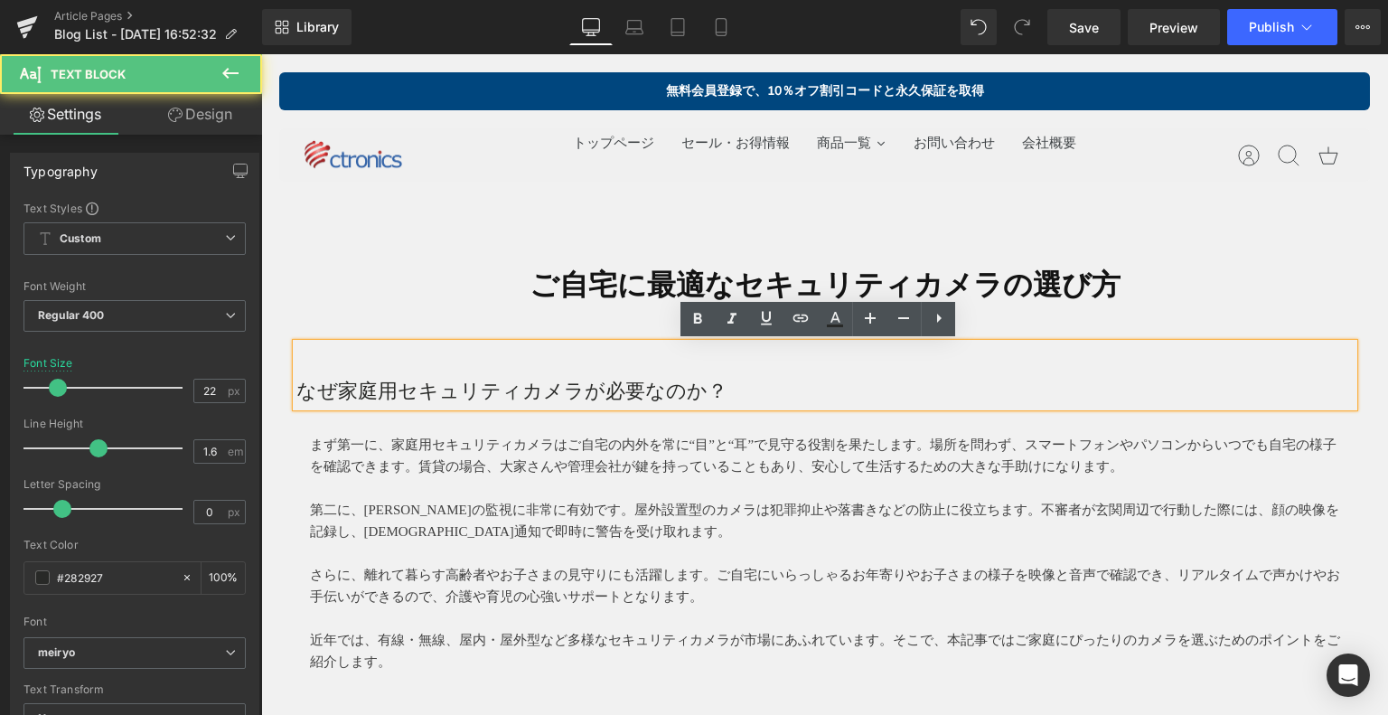
click at [356, 311] on div "Heading" at bounding box center [824, 327] width 1057 height 33
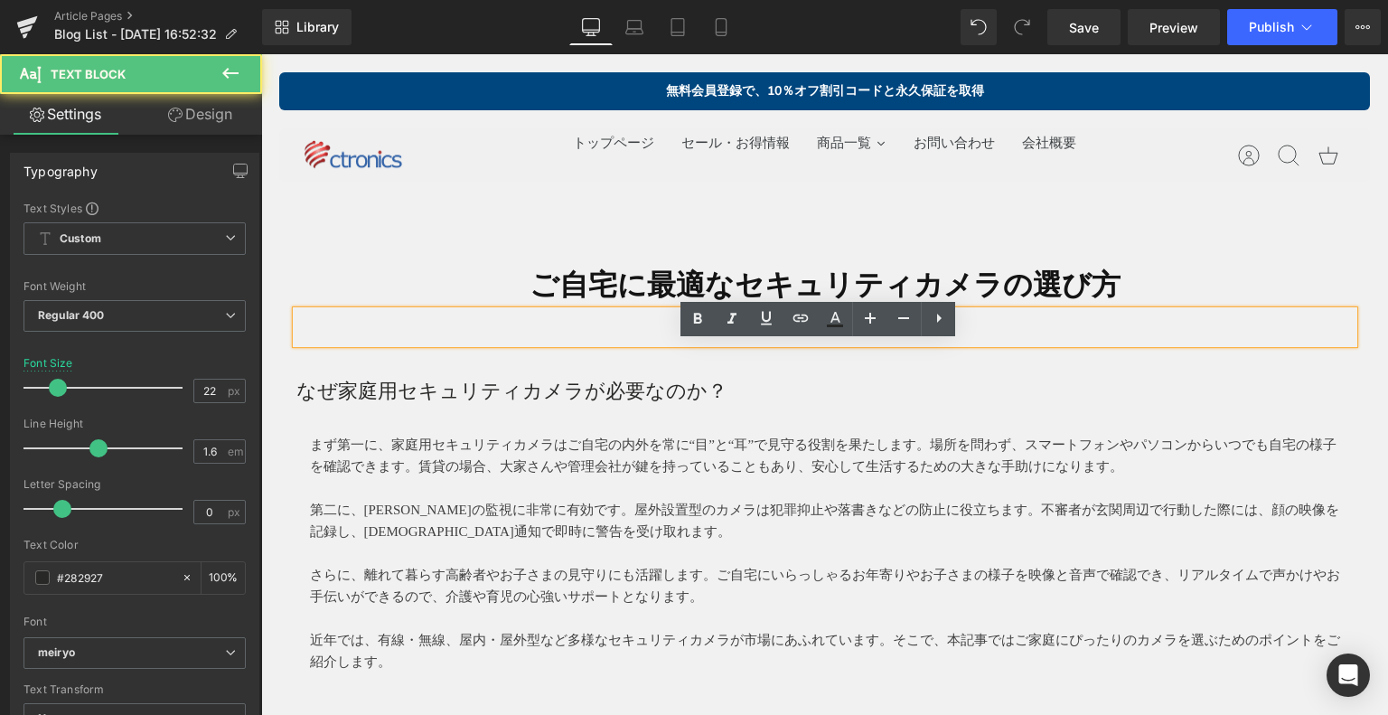
click at [360, 267] on div "ご自宅に最適なセキュリティカメラの選び方 Heading" at bounding box center [825, 284] width 1030 height 34
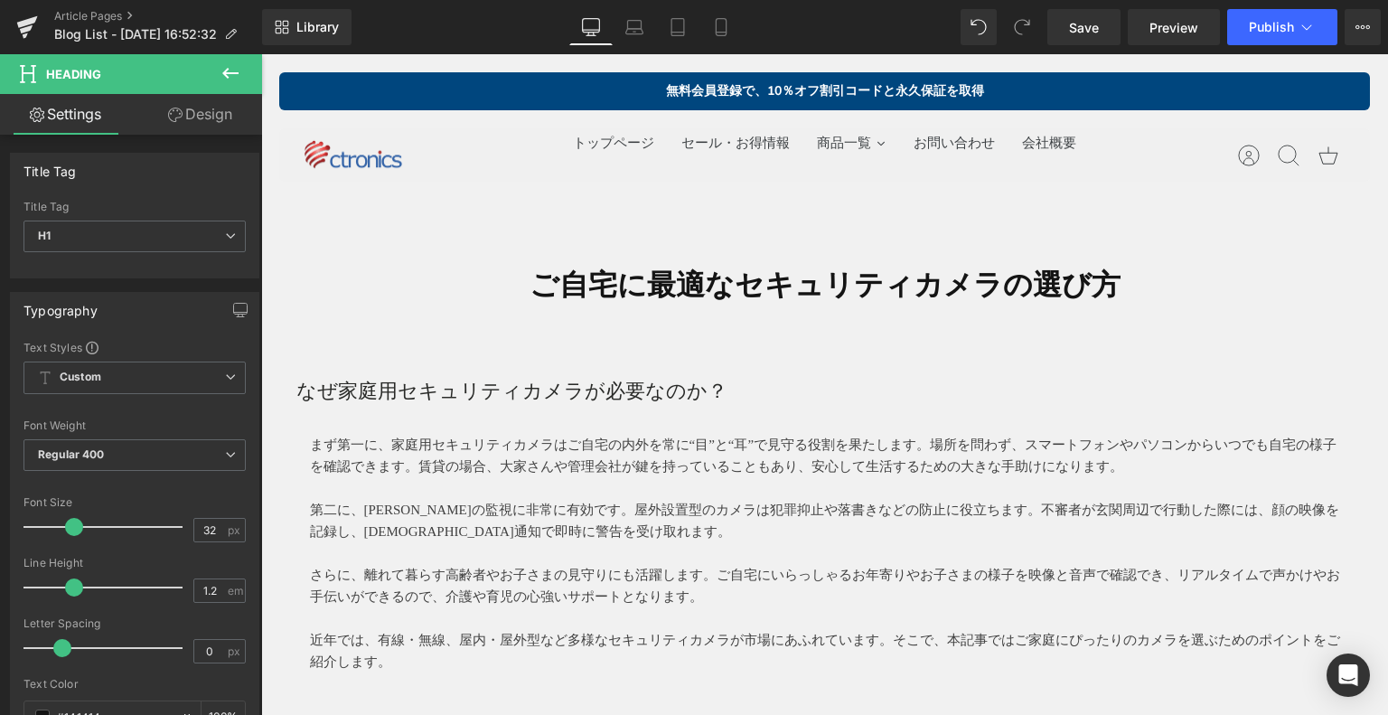
click at [220, 64] on icon at bounding box center [231, 73] width 22 height 22
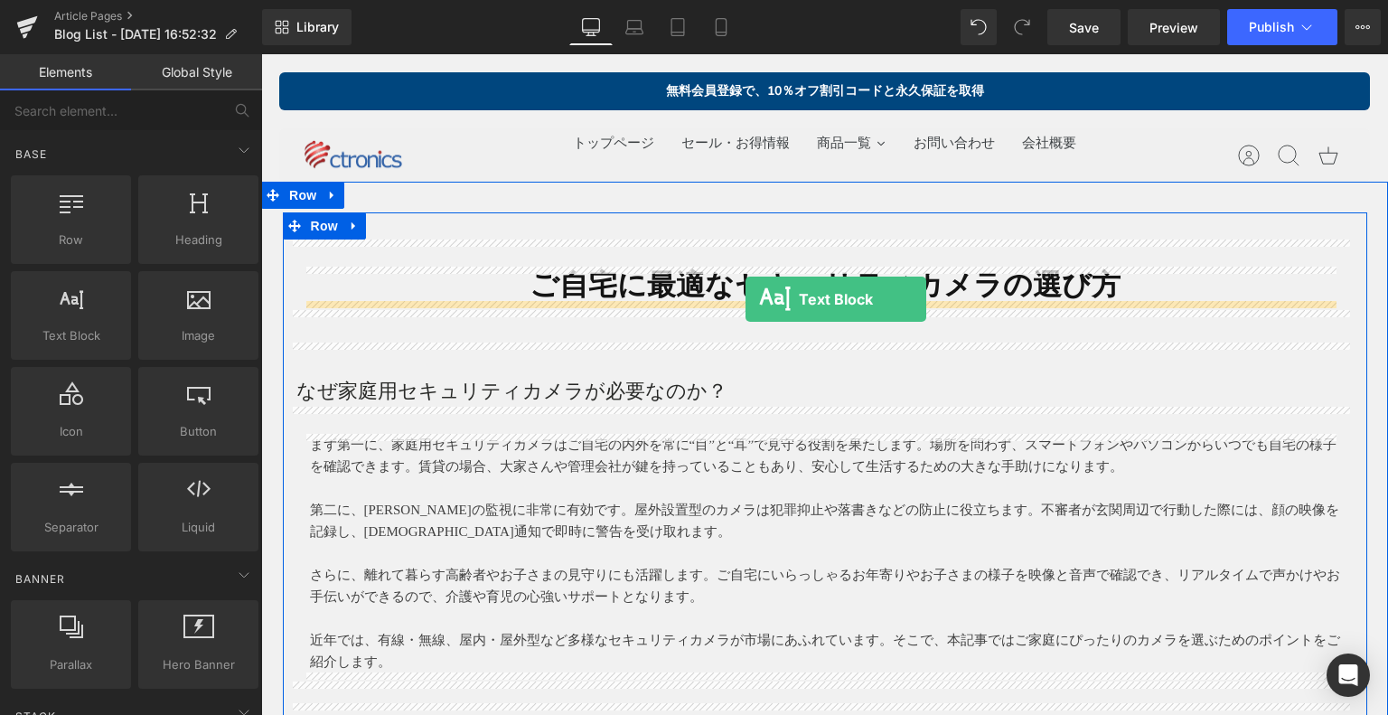
drag, startPoint x: 347, startPoint y: 373, endPoint x: 745, endPoint y: 299, distance: 405.2
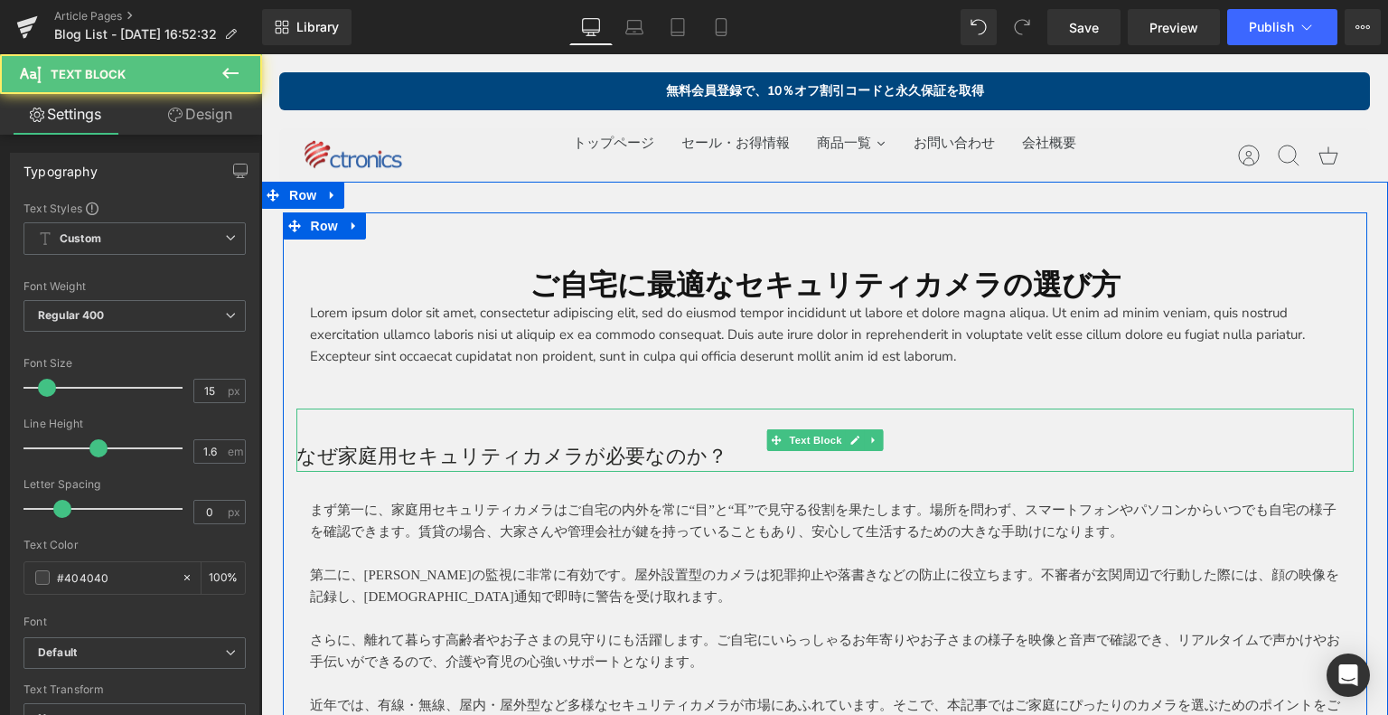
click at [612, 450] on p "なぜ家庭用セキュリティカメラが必要なのか？" at bounding box center [824, 456] width 1057 height 32
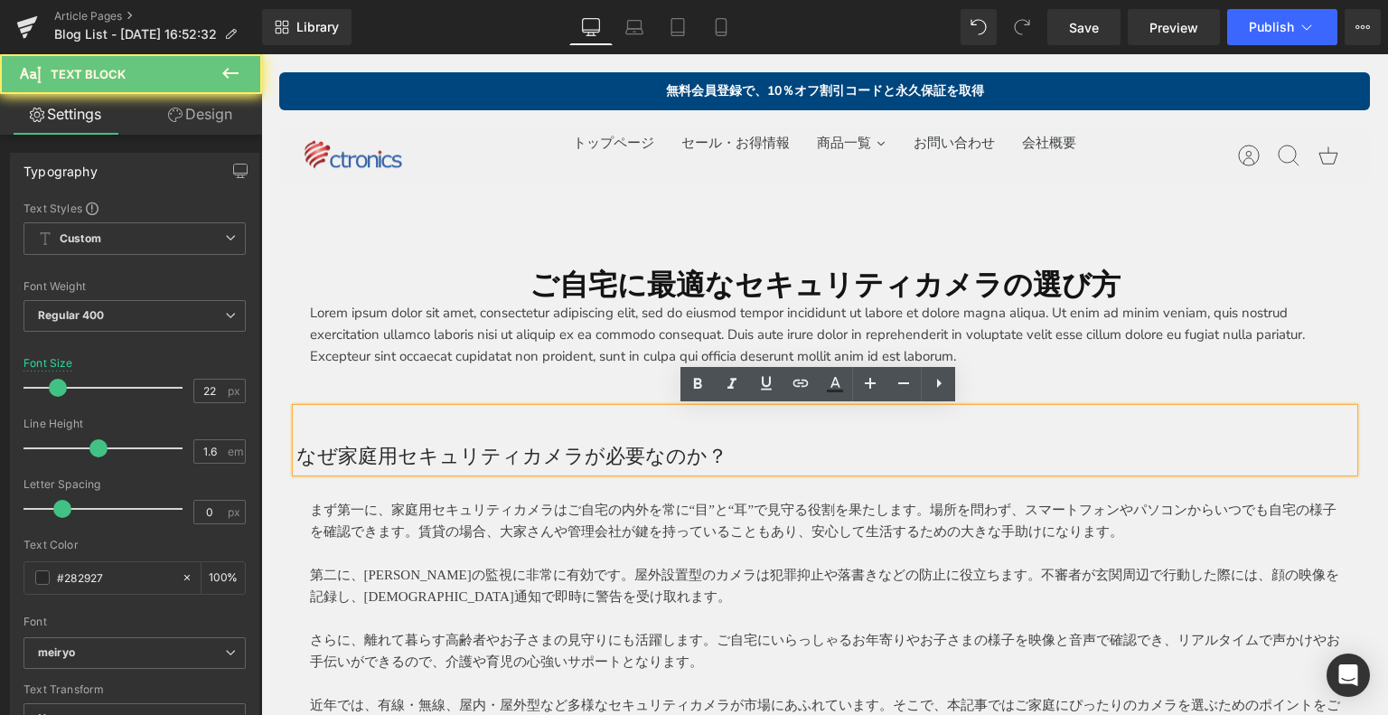
drag, startPoint x: 784, startPoint y: 454, endPoint x: 224, endPoint y: 443, distance: 560.2
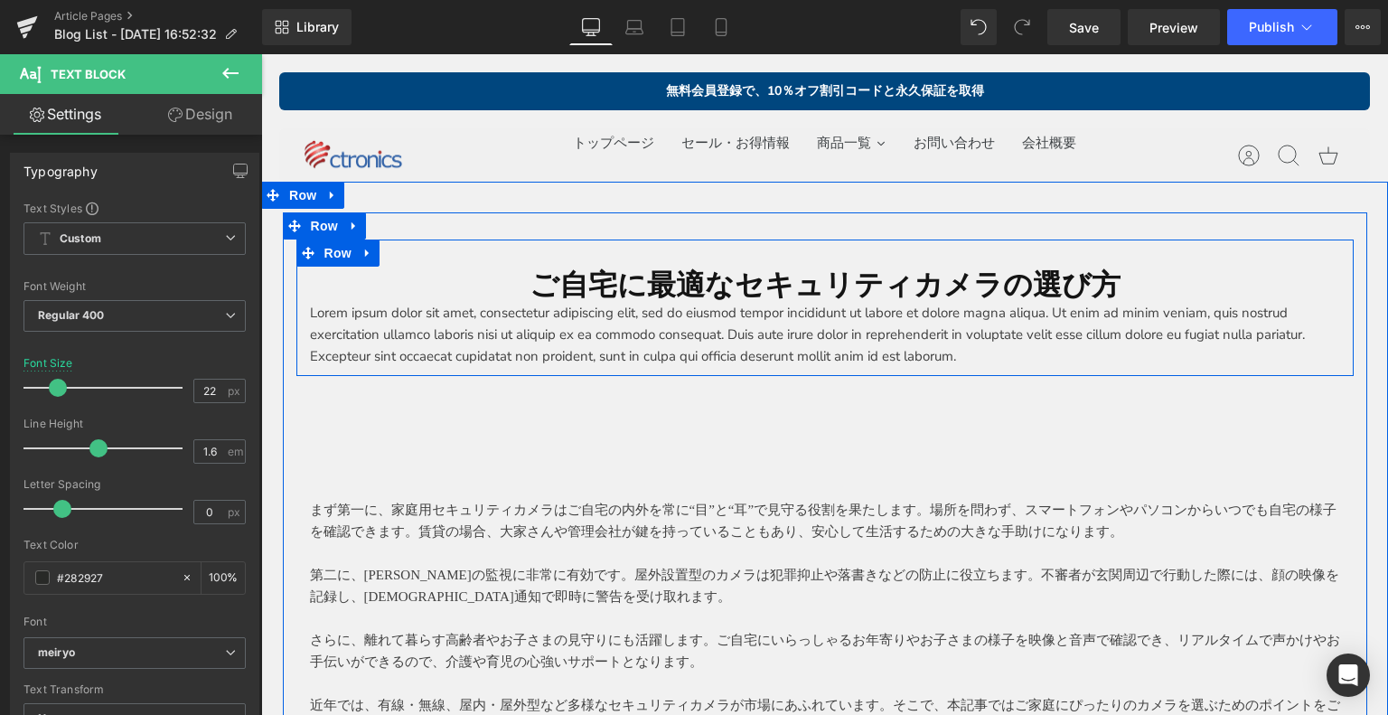
click at [596, 337] on p "Lorem ipsum dolor sit amet, consectetur adipiscing elit, sed do eiusmod tempor …" at bounding box center [825, 334] width 1030 height 65
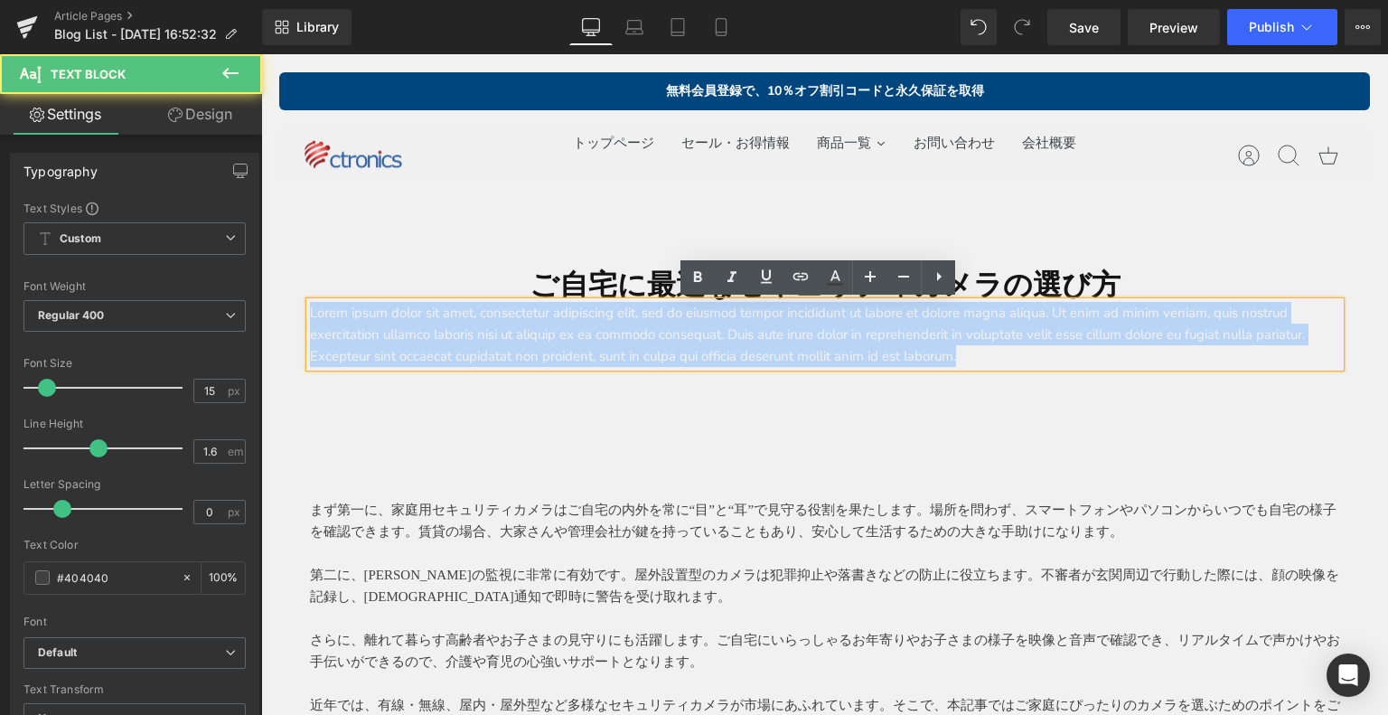
drag, startPoint x: 921, startPoint y: 344, endPoint x: 339, endPoint y: 285, distance: 585.8
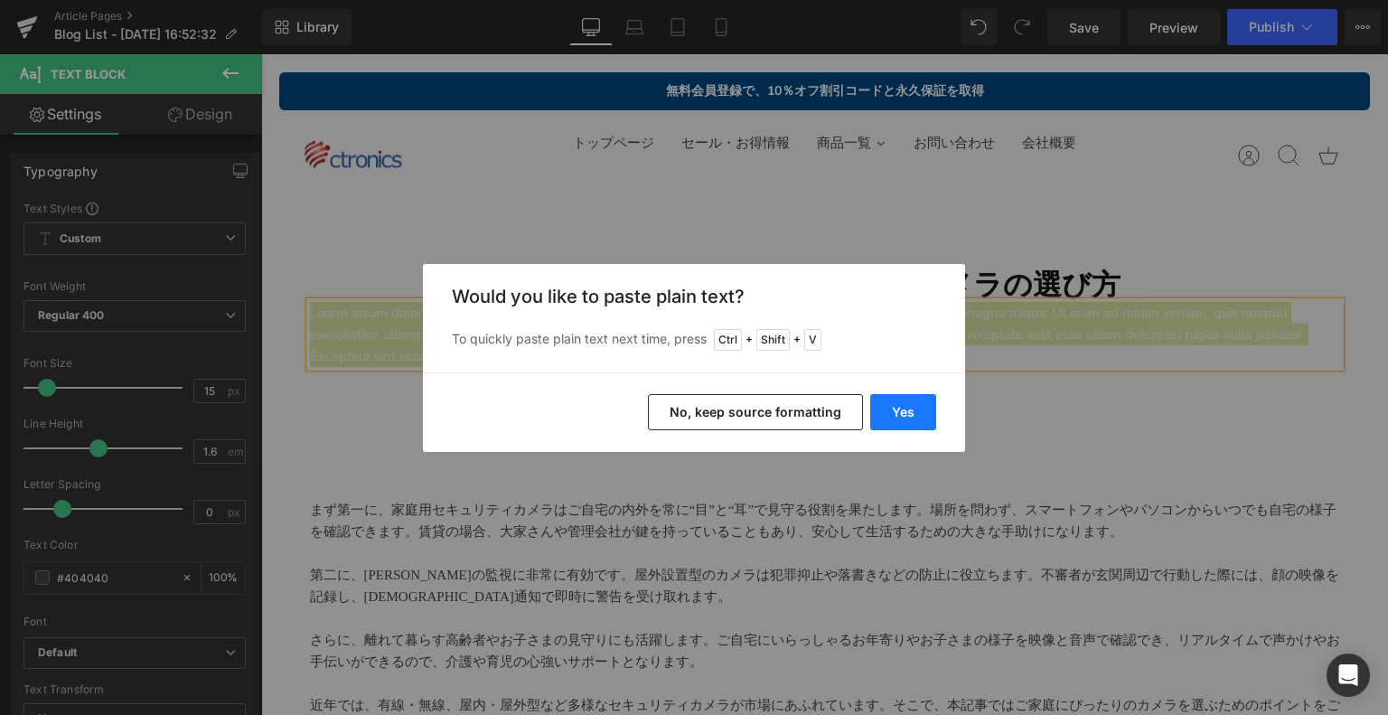
click at [908, 407] on button "Yes" at bounding box center [903, 412] width 66 height 36
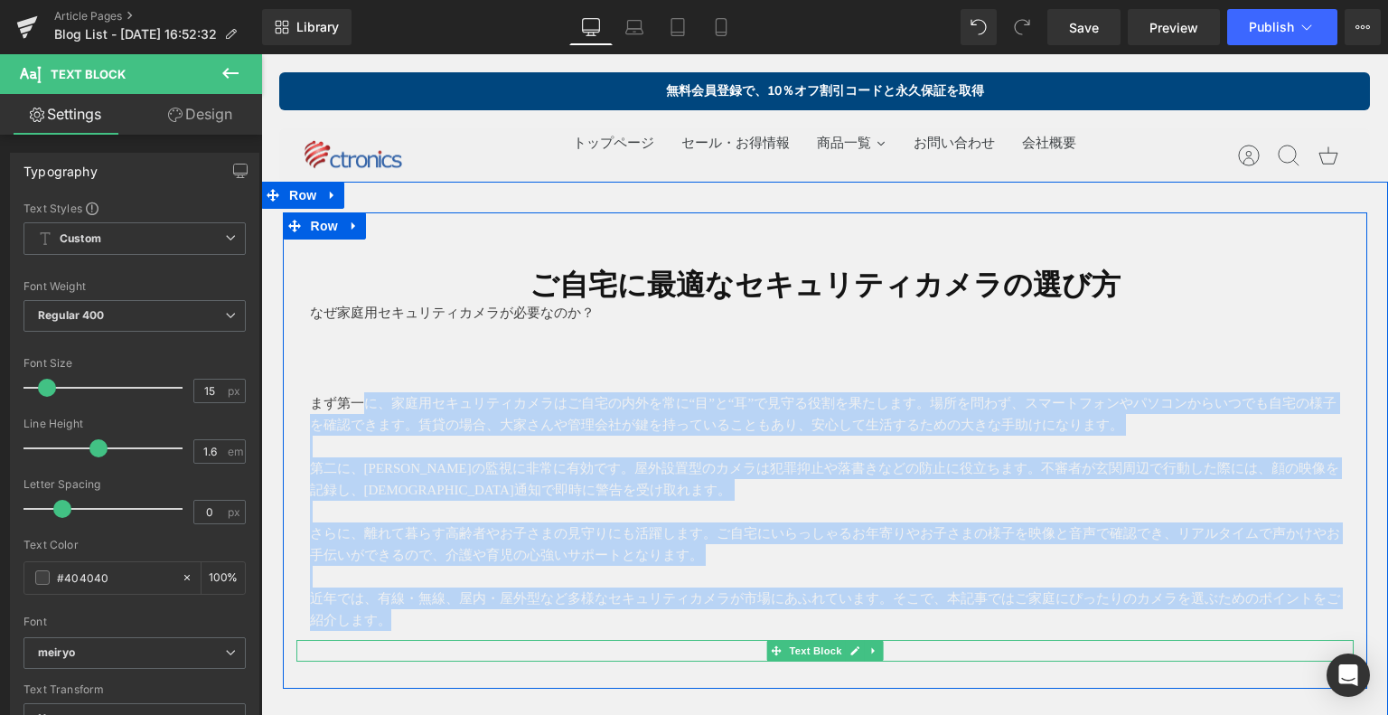
drag, startPoint x: 322, startPoint y: 400, endPoint x: 644, endPoint y: 642, distance: 403.3
click at [644, 642] on div "ご自宅に最適なセキュリティカメラの選び方 Heading なぜ家庭用セキュリティカメラが必要なのか？ Text Block Row Heading まず第一に…" at bounding box center [825, 449] width 1084 height 421
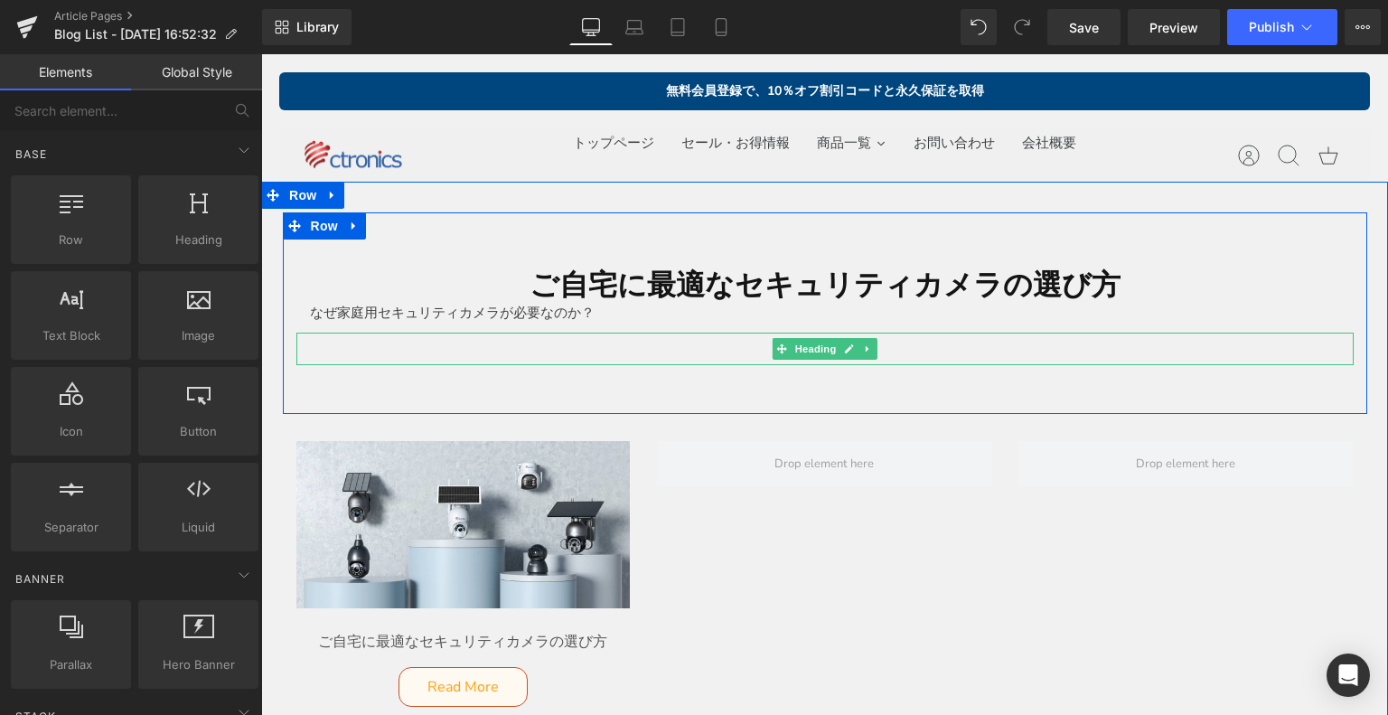
click at [620, 342] on h3 at bounding box center [824, 348] width 1057 height 33
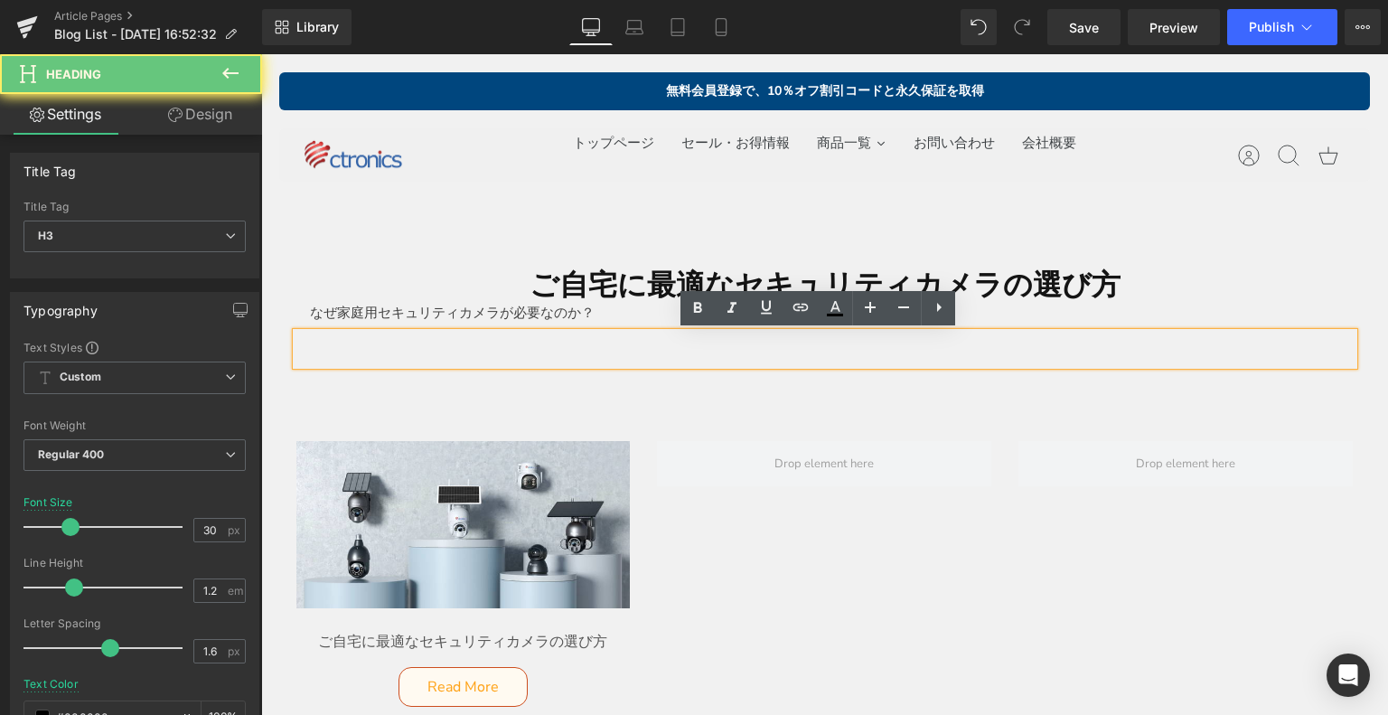
click at [625, 353] on h3 at bounding box center [824, 348] width 1057 height 33
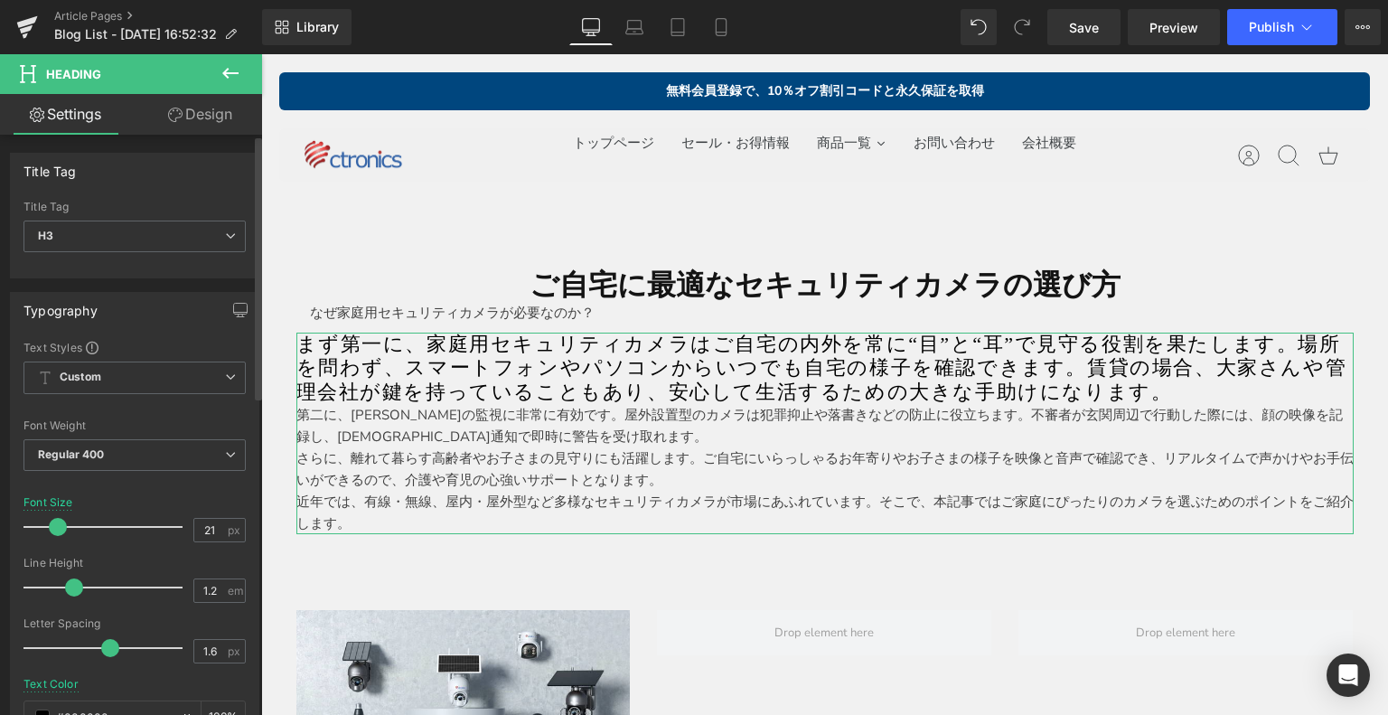
drag, startPoint x: 73, startPoint y: 524, endPoint x: 60, endPoint y: 527, distance: 13.8
click at [60, 527] on span at bounding box center [58, 527] width 18 height 18
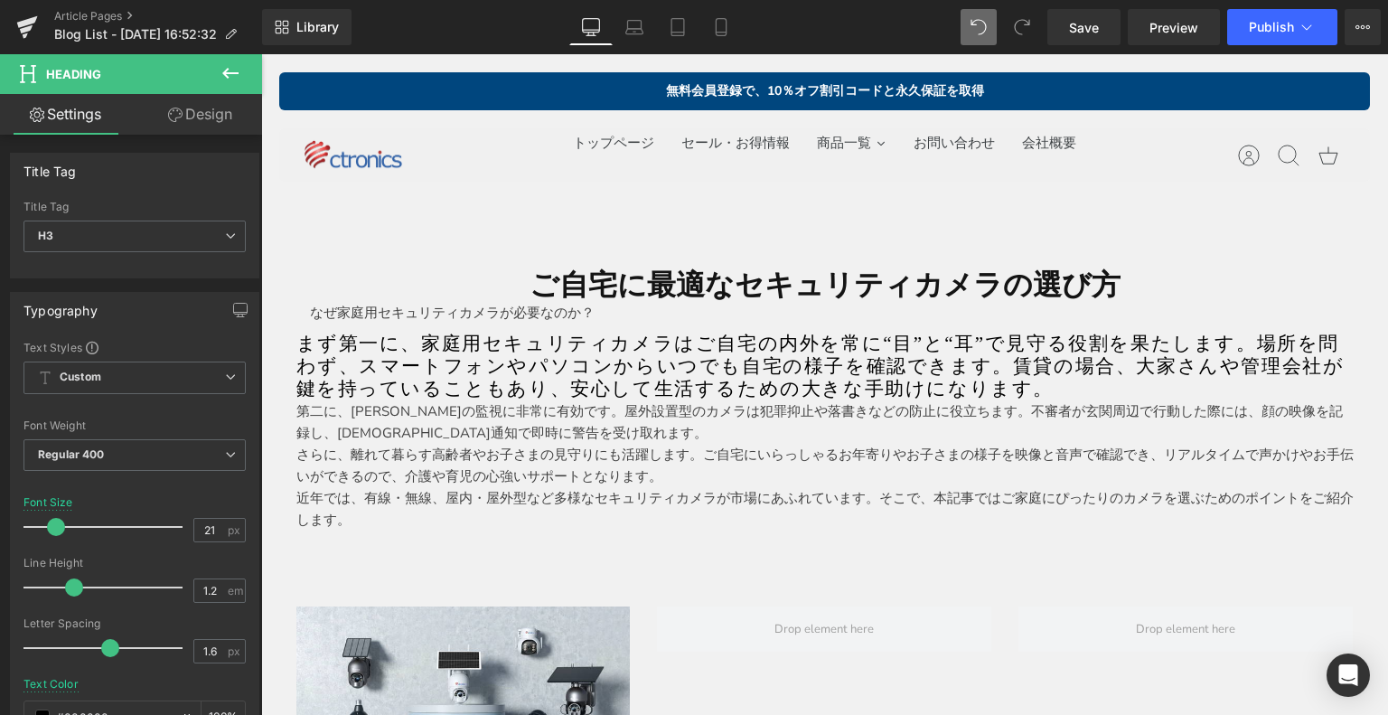
drag, startPoint x: 950, startPoint y: 14, endPoint x: 965, endPoint y: 14, distance: 14.5
click at [951, 14] on div "Library Desktop Desktop Laptop Tablet Mobile Save Preview Publish Scheduled Vie…" at bounding box center [825, 27] width 1126 height 36
type input "30"
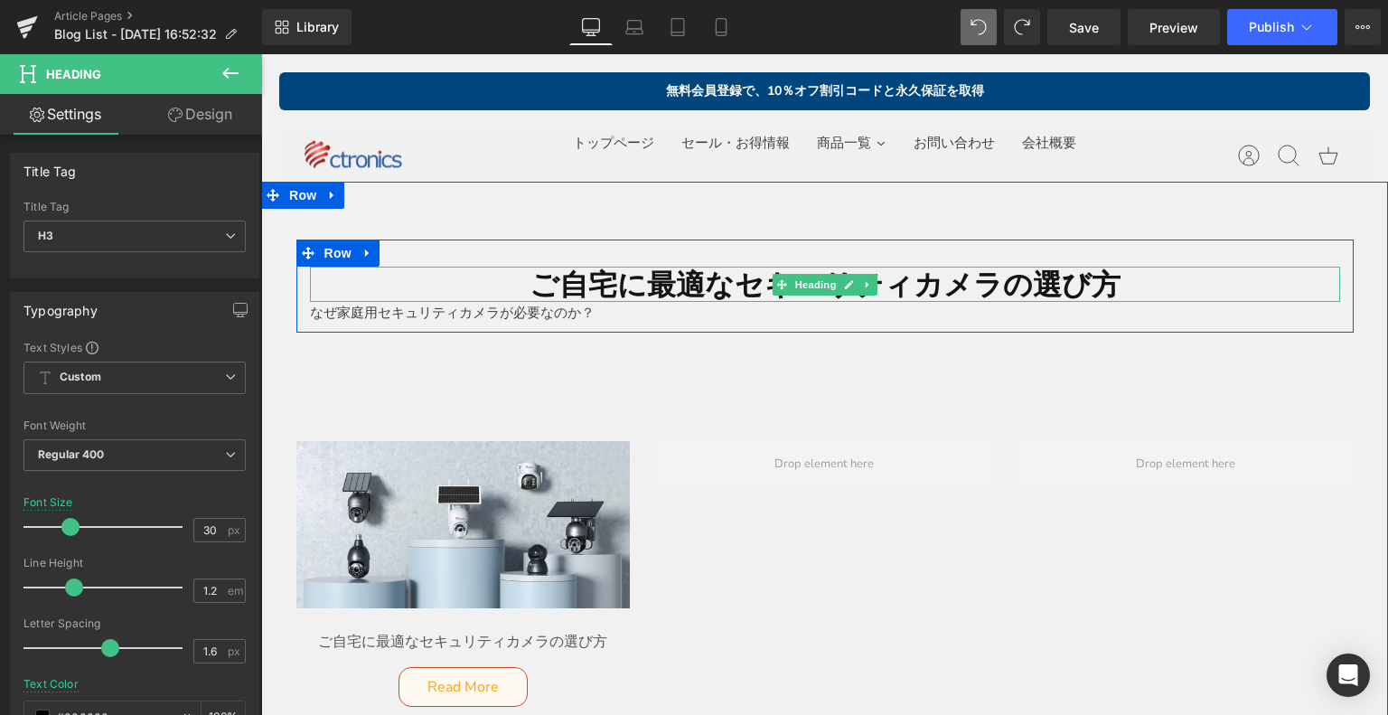
click at [641, 282] on h1 "ご自宅に最適なセキュリティカメラの選び方" at bounding box center [825, 284] width 1030 height 34
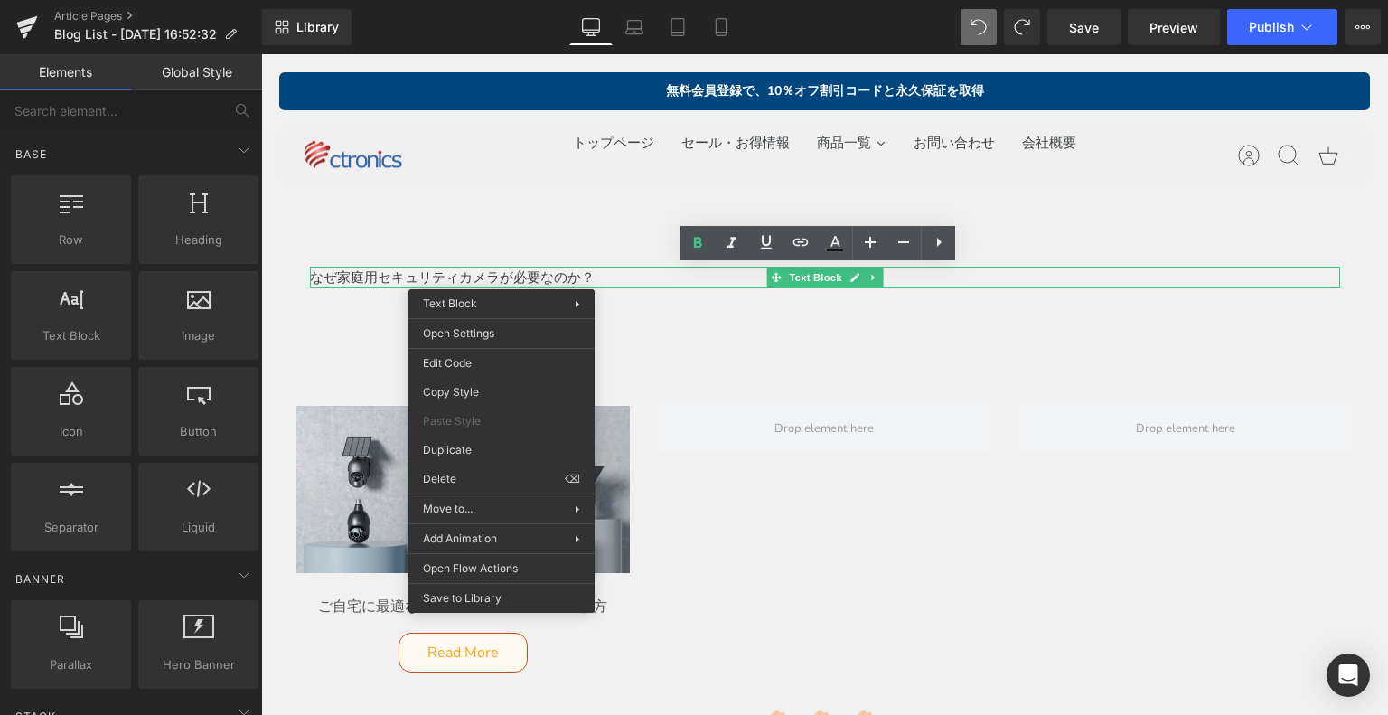
drag, startPoint x: 742, startPoint y: 536, endPoint x: 481, endPoint y: 470, distance: 269.3
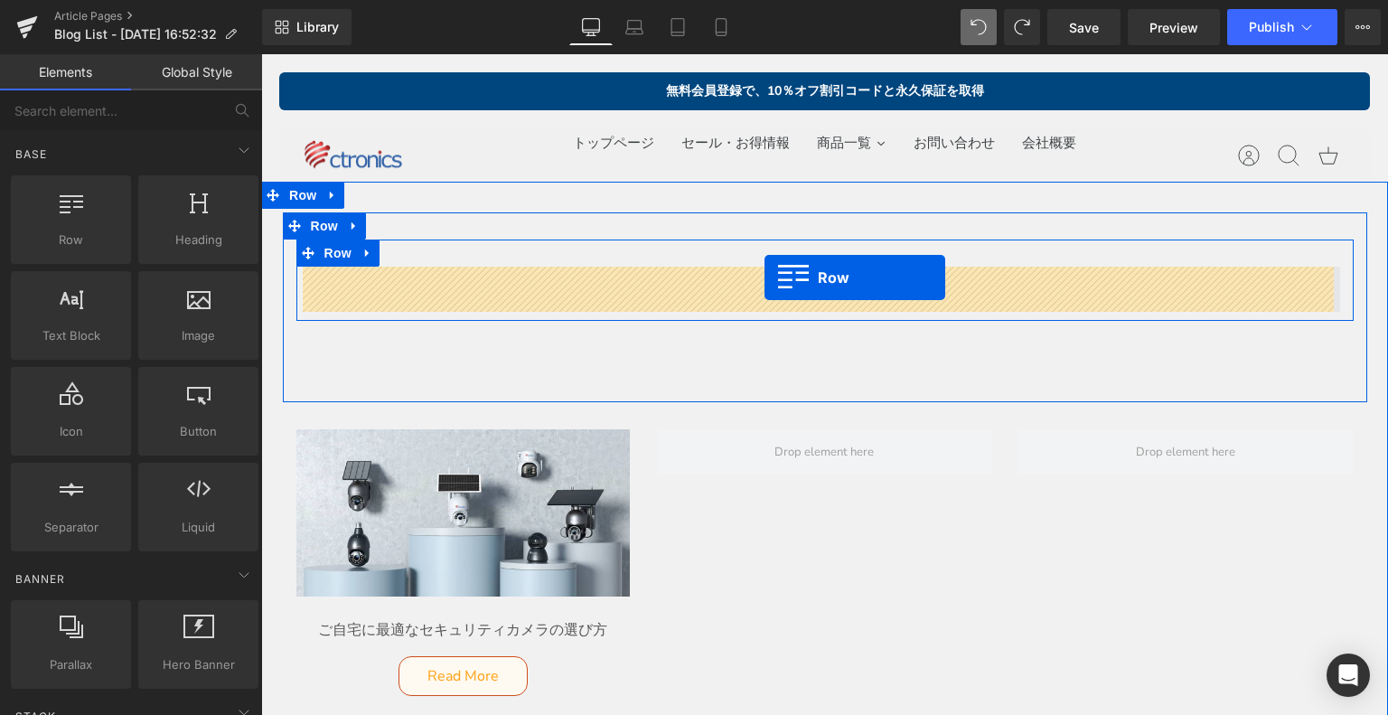
drag, startPoint x: 332, startPoint y: 272, endPoint x: 764, endPoint y: 277, distance: 431.9
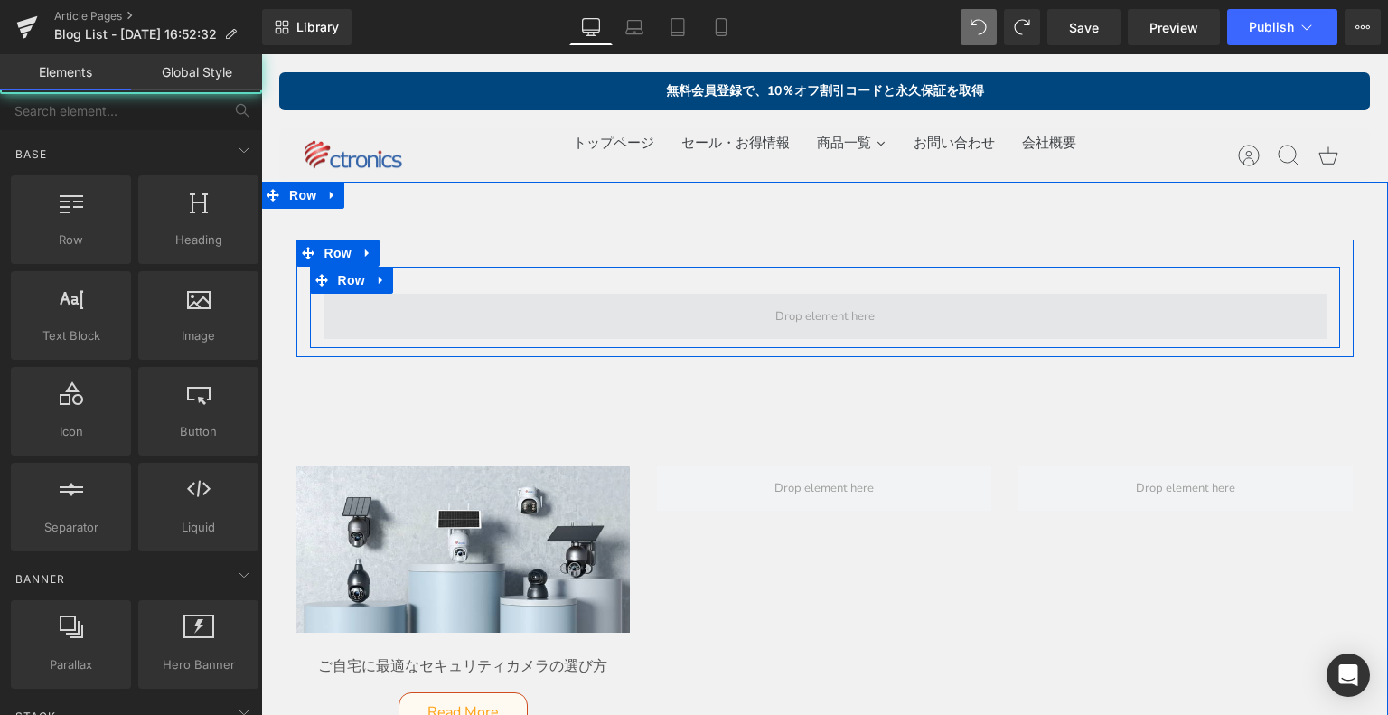
click at [770, 323] on span at bounding box center [825, 317] width 112 height 28
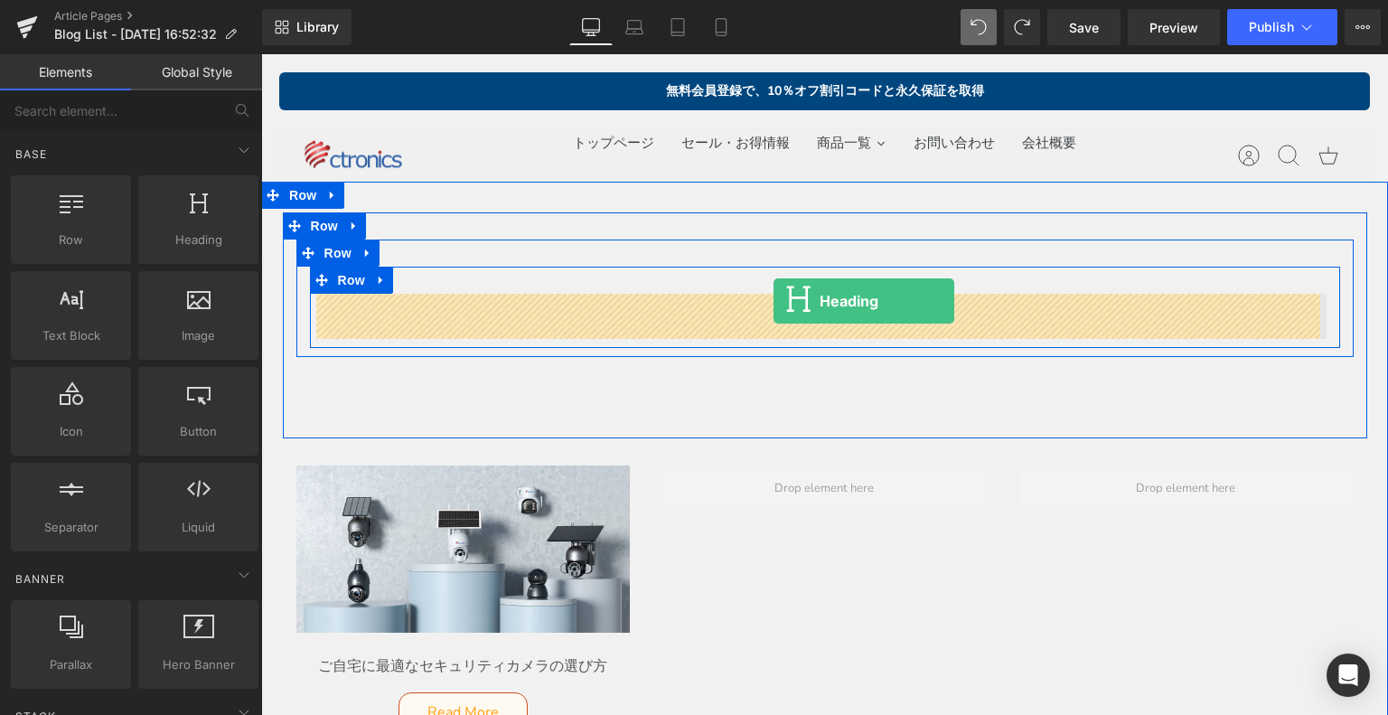
drag, startPoint x: 415, startPoint y: 289, endPoint x: 773, endPoint y: 301, distance: 358.9
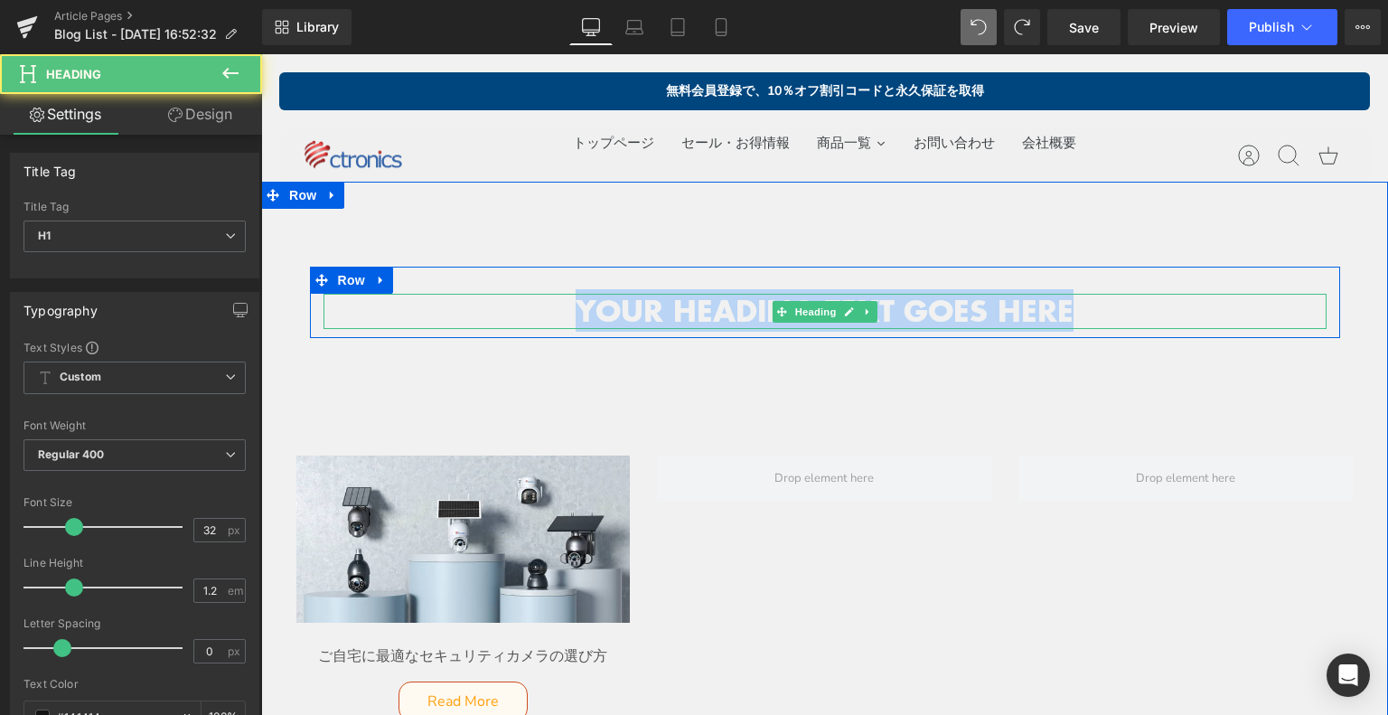
drag, startPoint x: 588, startPoint y: 310, endPoint x: 1074, endPoint y: 307, distance: 486.1
click at [1074, 307] on h1 "Your heading text goes here" at bounding box center [824, 311] width 1003 height 34
paste div
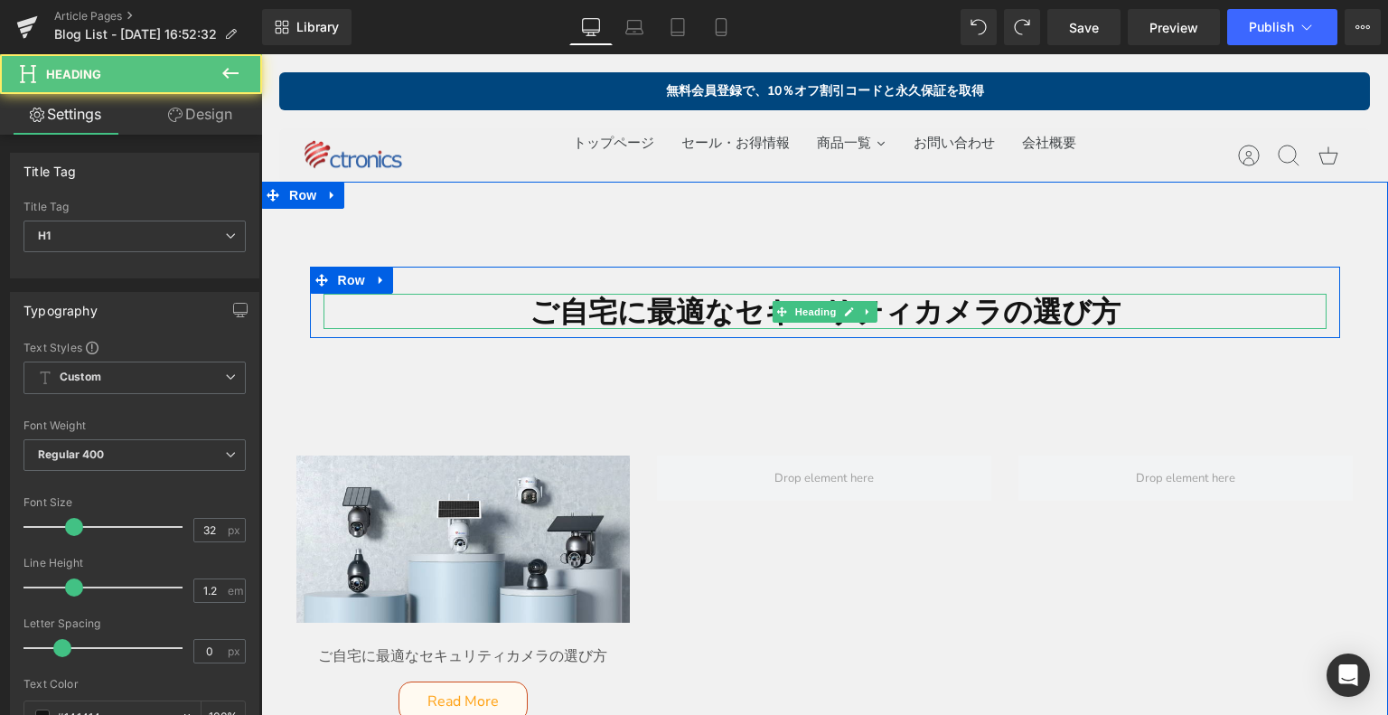
drag, startPoint x: 484, startPoint y: 312, endPoint x: 613, endPoint y: 304, distance: 129.4
click at [485, 312] on h1 "ご自宅に最適なセキュリティカメラの選び方" at bounding box center [824, 311] width 1003 height 34
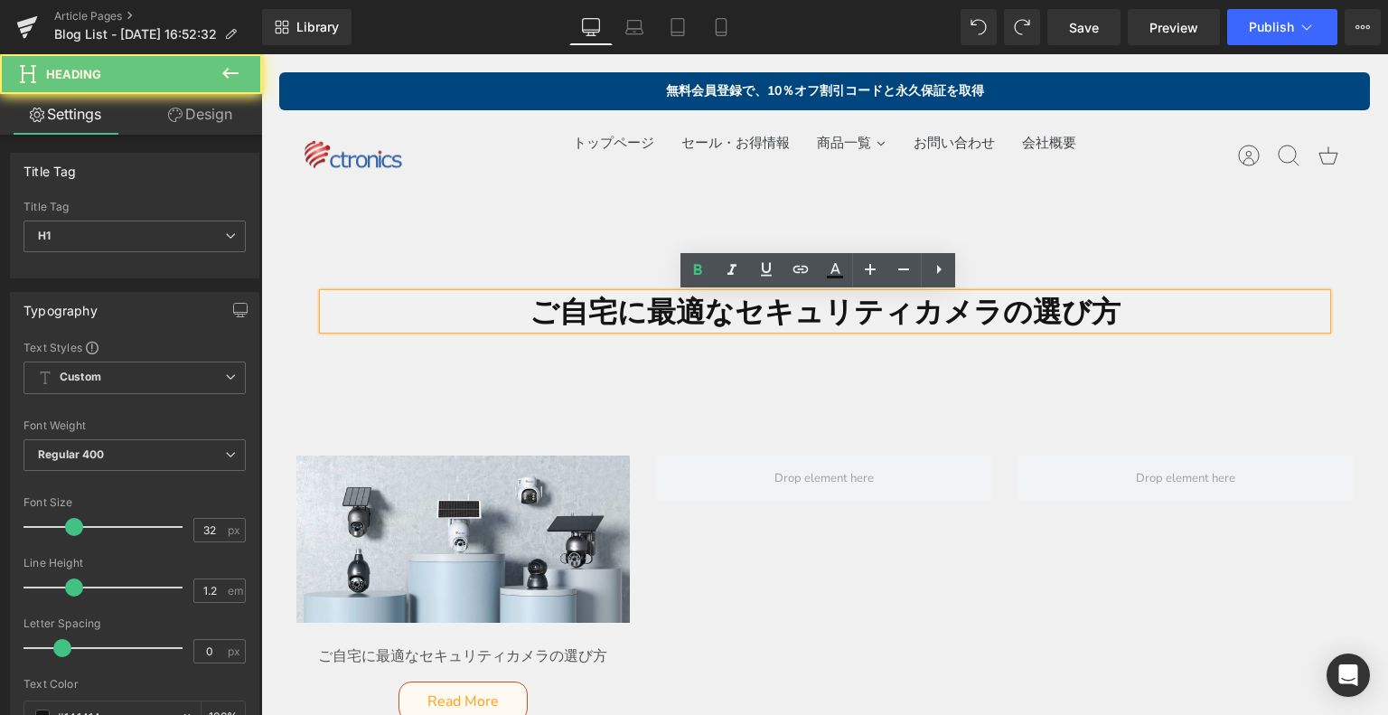
click at [1188, 320] on h1 "ご自宅に最適なセキュリティカメラの選び方" at bounding box center [824, 311] width 1003 height 34
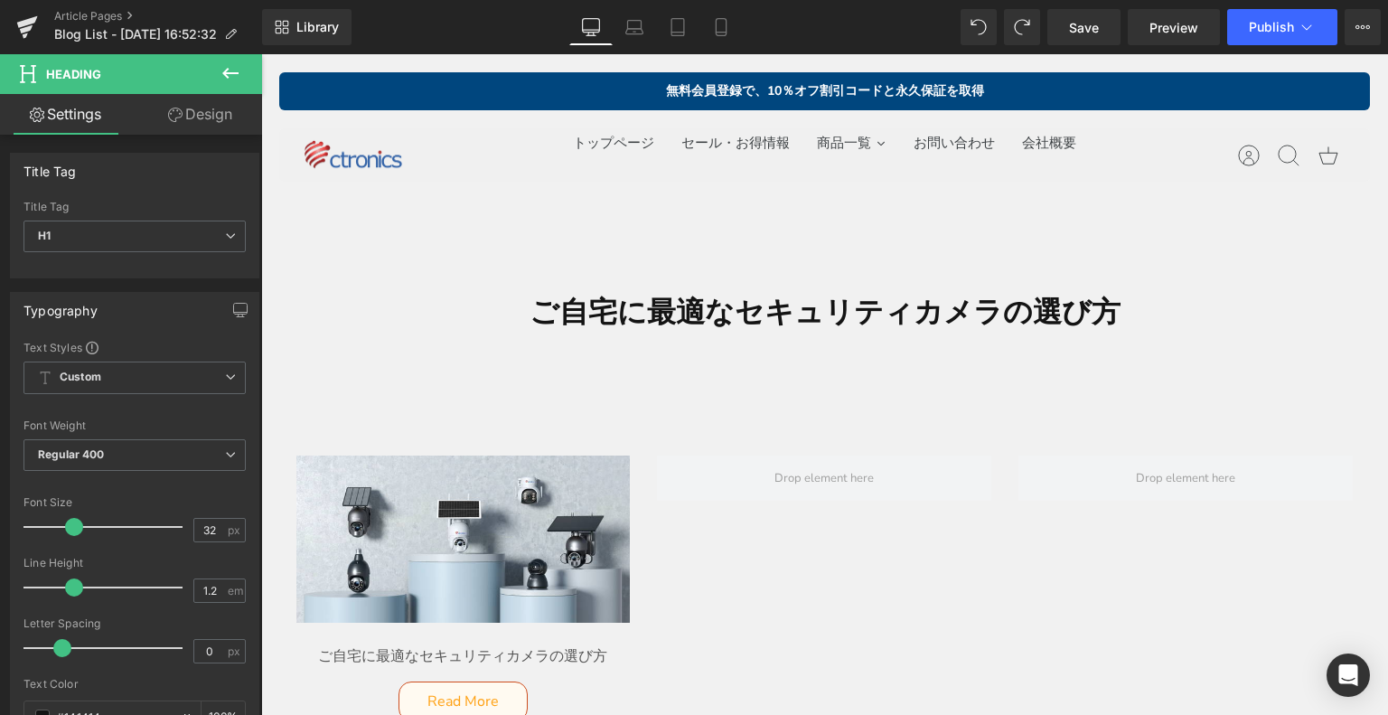
click at [217, 63] on button at bounding box center [230, 74] width 63 height 40
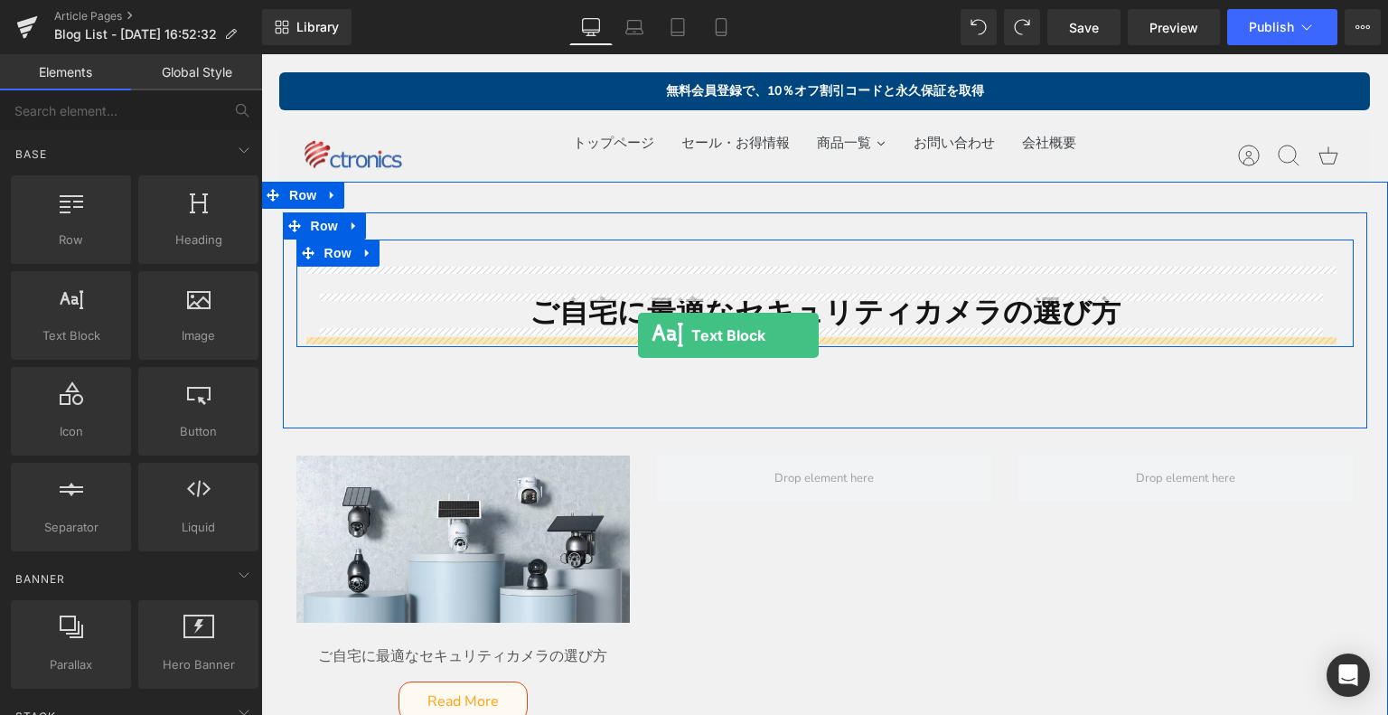
drag, startPoint x: 342, startPoint y: 359, endPoint x: 638, endPoint y: 335, distance: 296.4
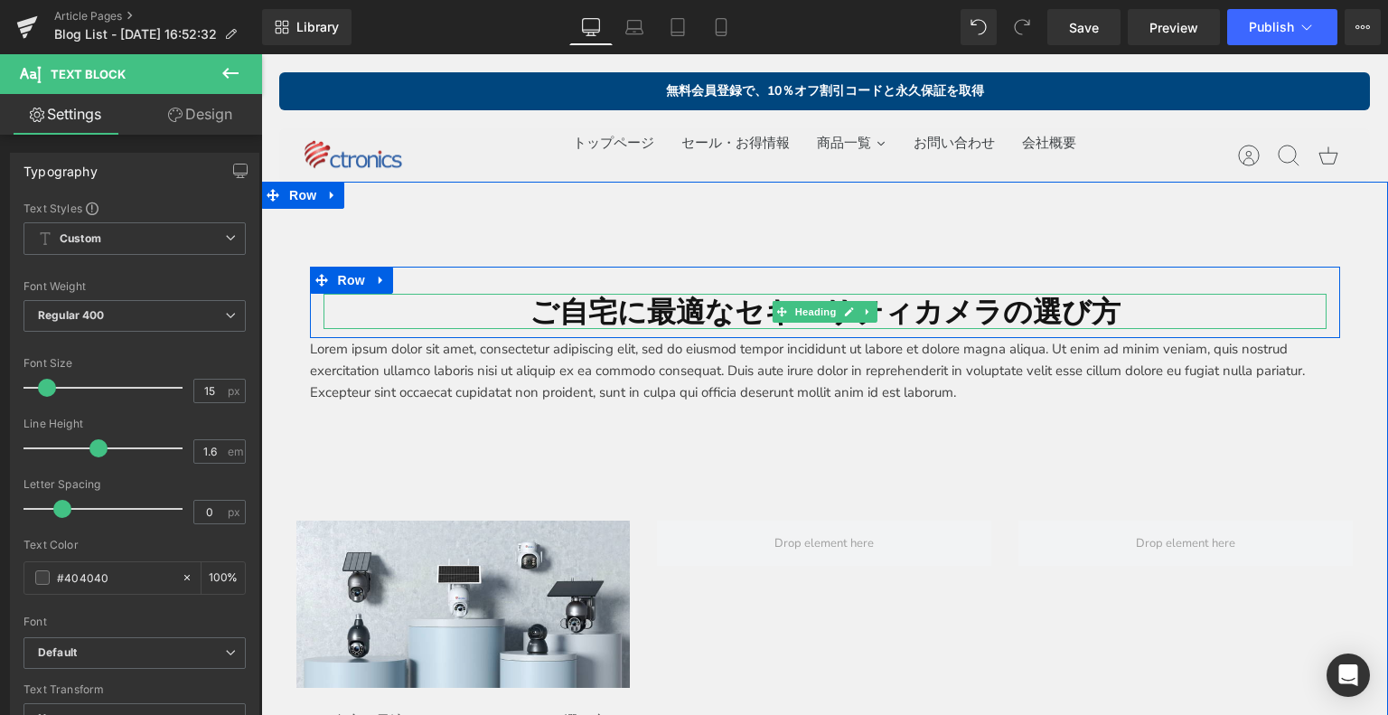
click at [529, 305] on h1 "ご自宅に最適なセキュリティカメラの選び方" at bounding box center [824, 311] width 1003 height 34
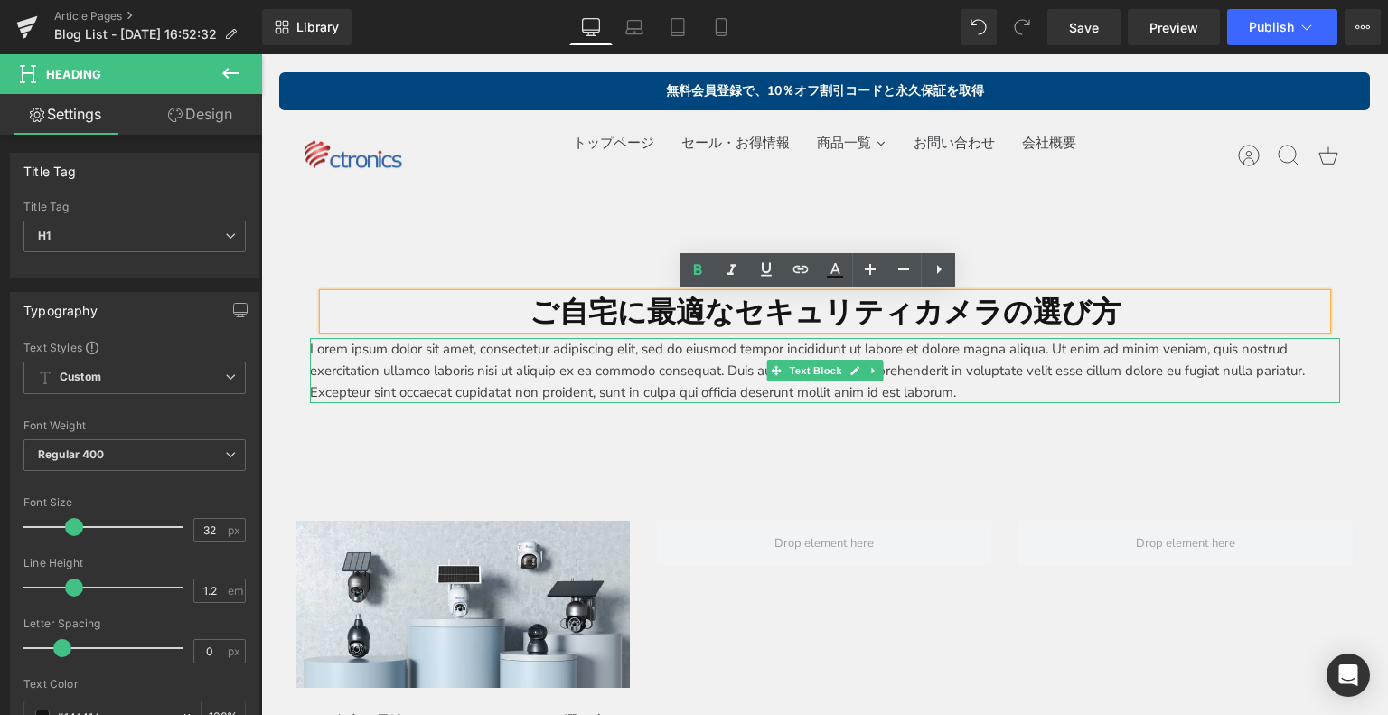
click at [361, 376] on p "Lorem ipsum dolor sit amet, consectetur adipiscing elit, sed do eiusmod tempor …" at bounding box center [825, 370] width 1030 height 65
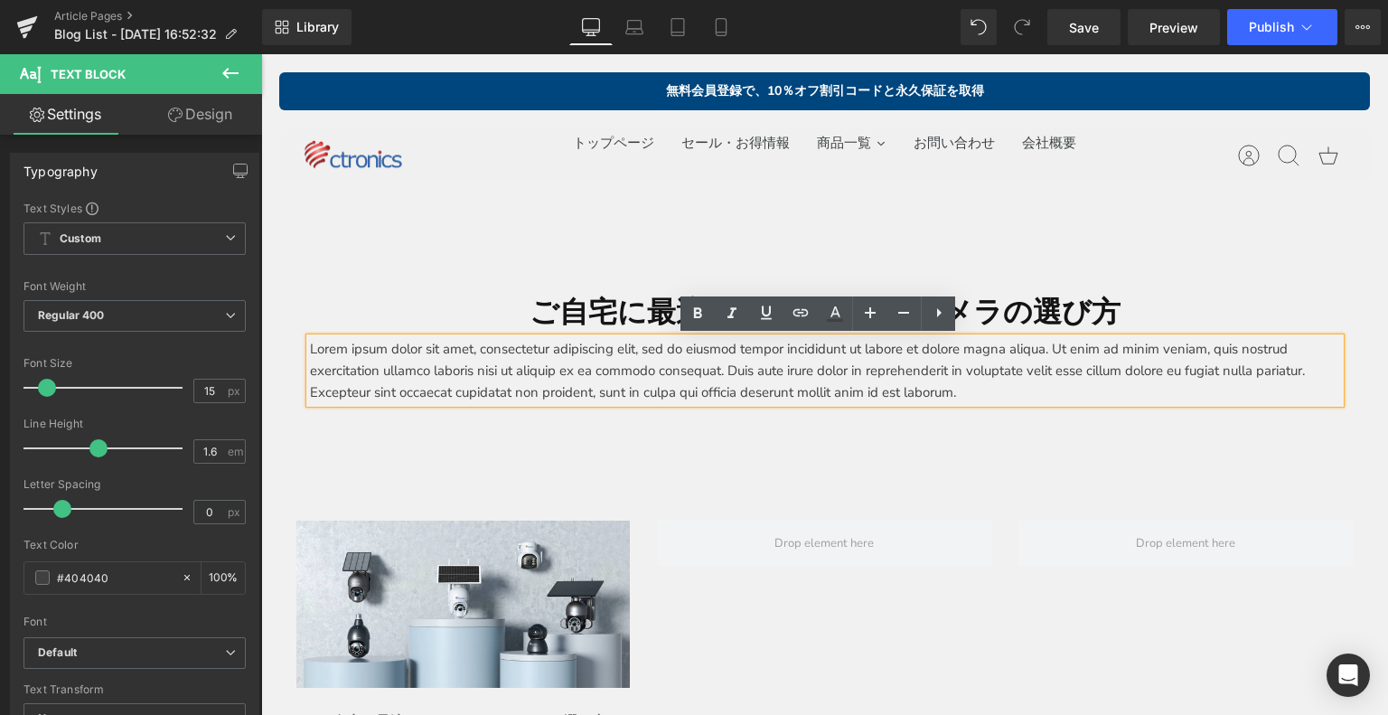
click at [692, 385] on p "Lorem ipsum dolor sit amet, consectetur adipiscing elit, sed do eiusmod tempor …" at bounding box center [825, 370] width 1030 height 65
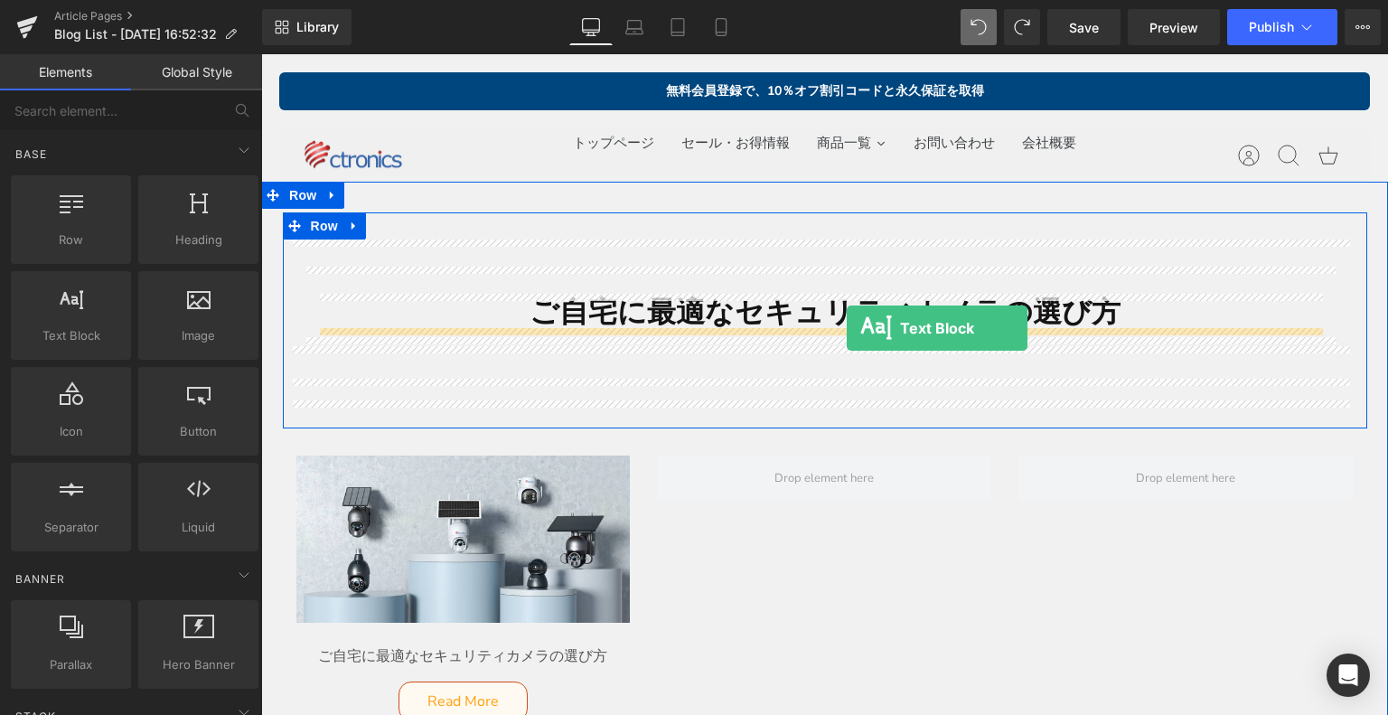
drag, startPoint x: 332, startPoint y: 366, endPoint x: 847, endPoint y: 328, distance: 516.4
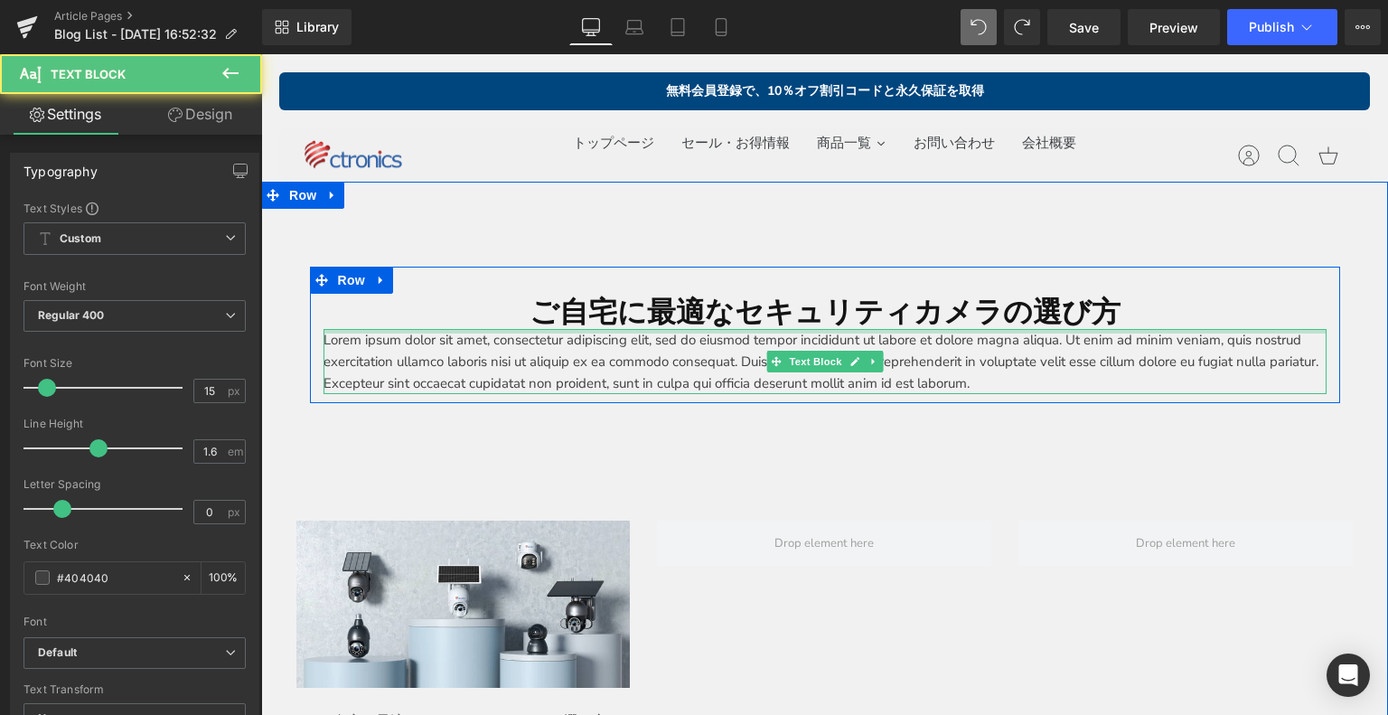
click at [742, 332] on div at bounding box center [824, 331] width 1003 height 5
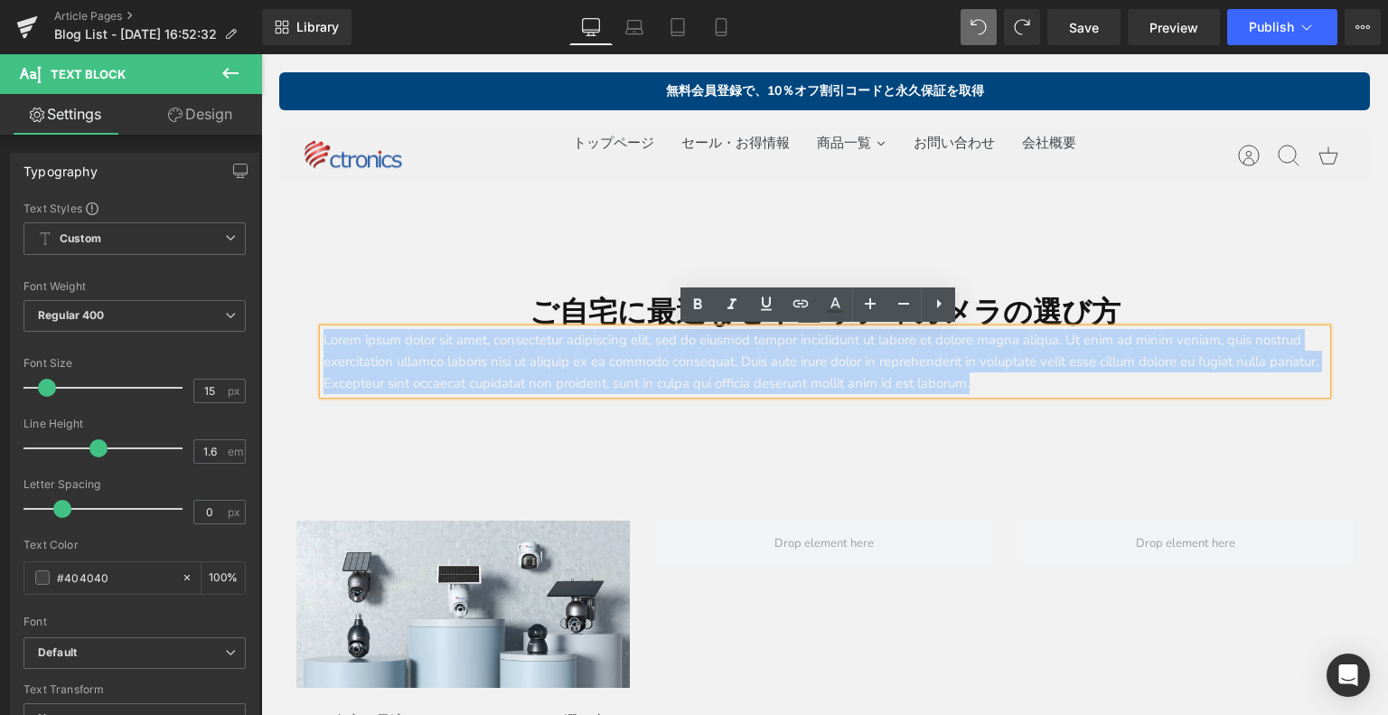
drag, startPoint x: 1166, startPoint y: 388, endPoint x: 295, endPoint y: 308, distance: 875.4
click at [296, 308] on div "ご自宅に最適なセキュリティカメラの選び方 Heading Lorem ipsum dolor sit amet, consectetur adipiscing…" at bounding box center [824, 335] width 1057 height 136
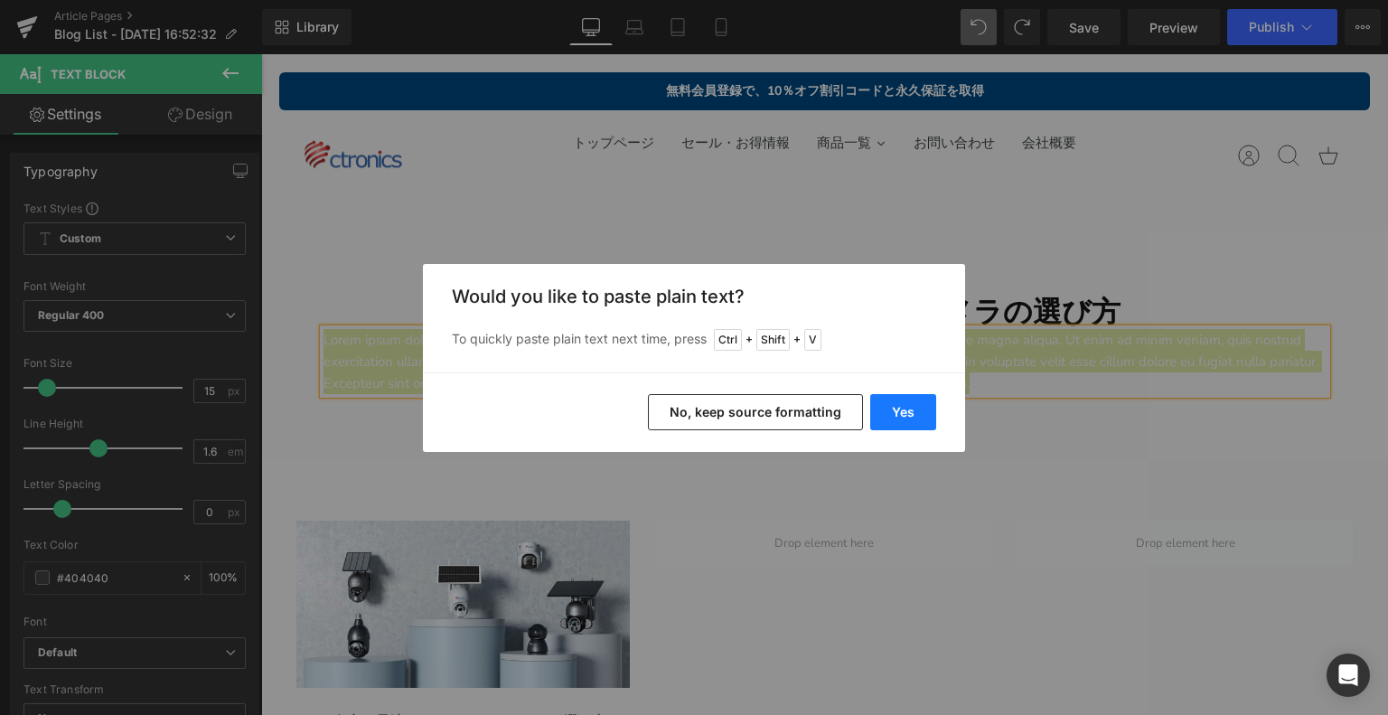
click at [921, 415] on button "Yes" at bounding box center [903, 412] width 66 height 36
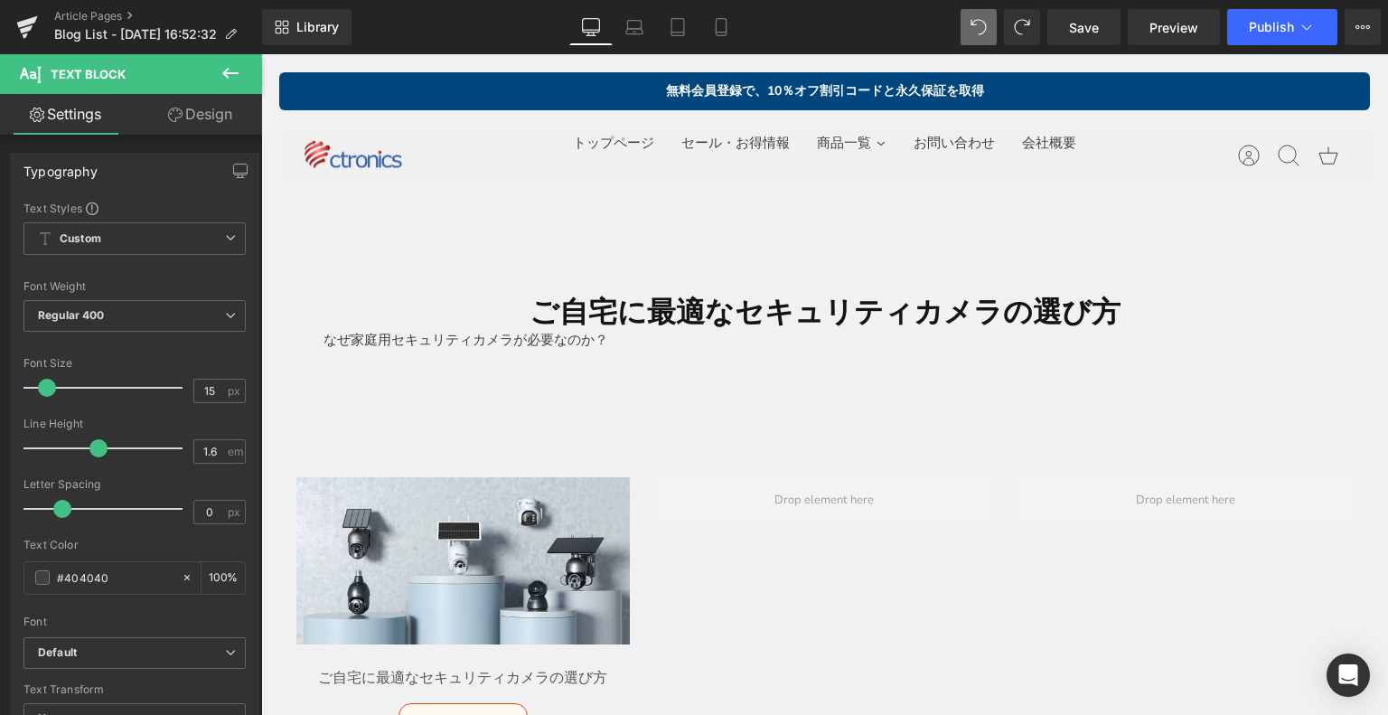
click at [231, 66] on icon at bounding box center [231, 73] width 22 height 22
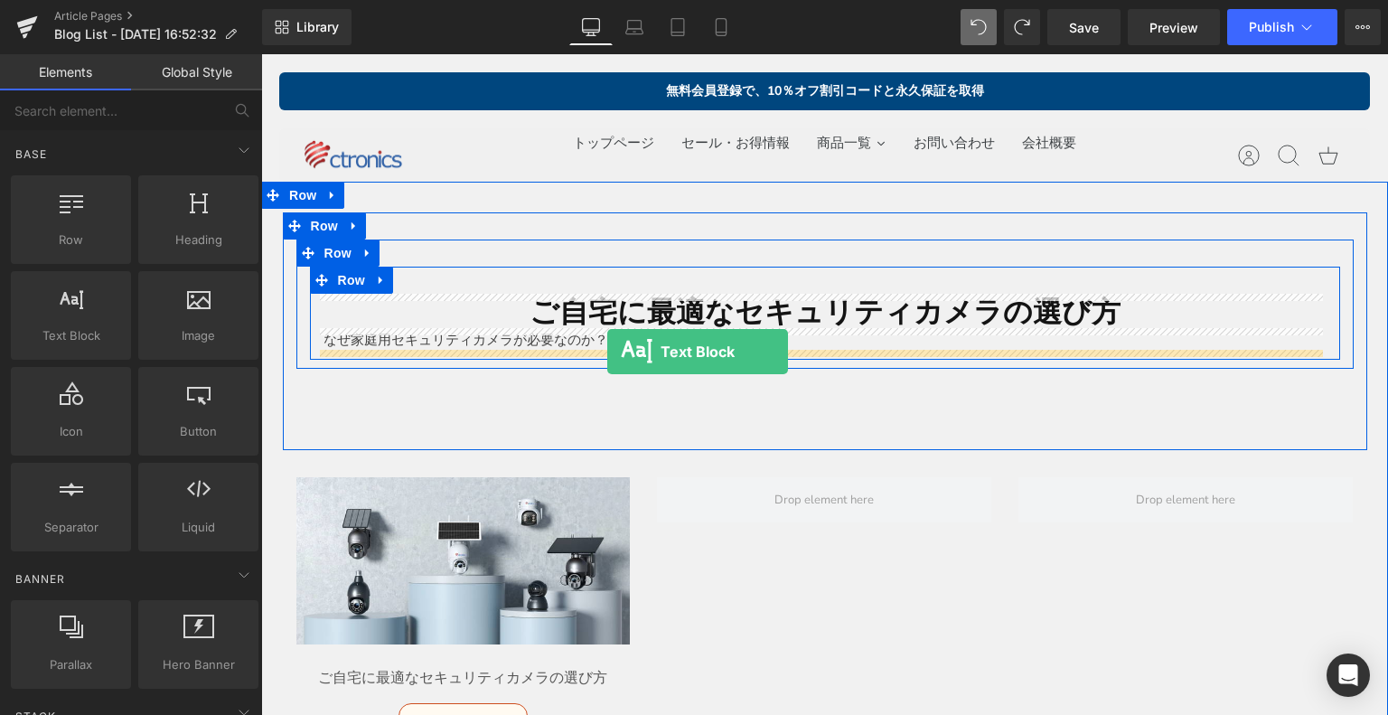
drag, startPoint x: 336, startPoint y: 374, endPoint x: 607, endPoint y: 351, distance: 272.0
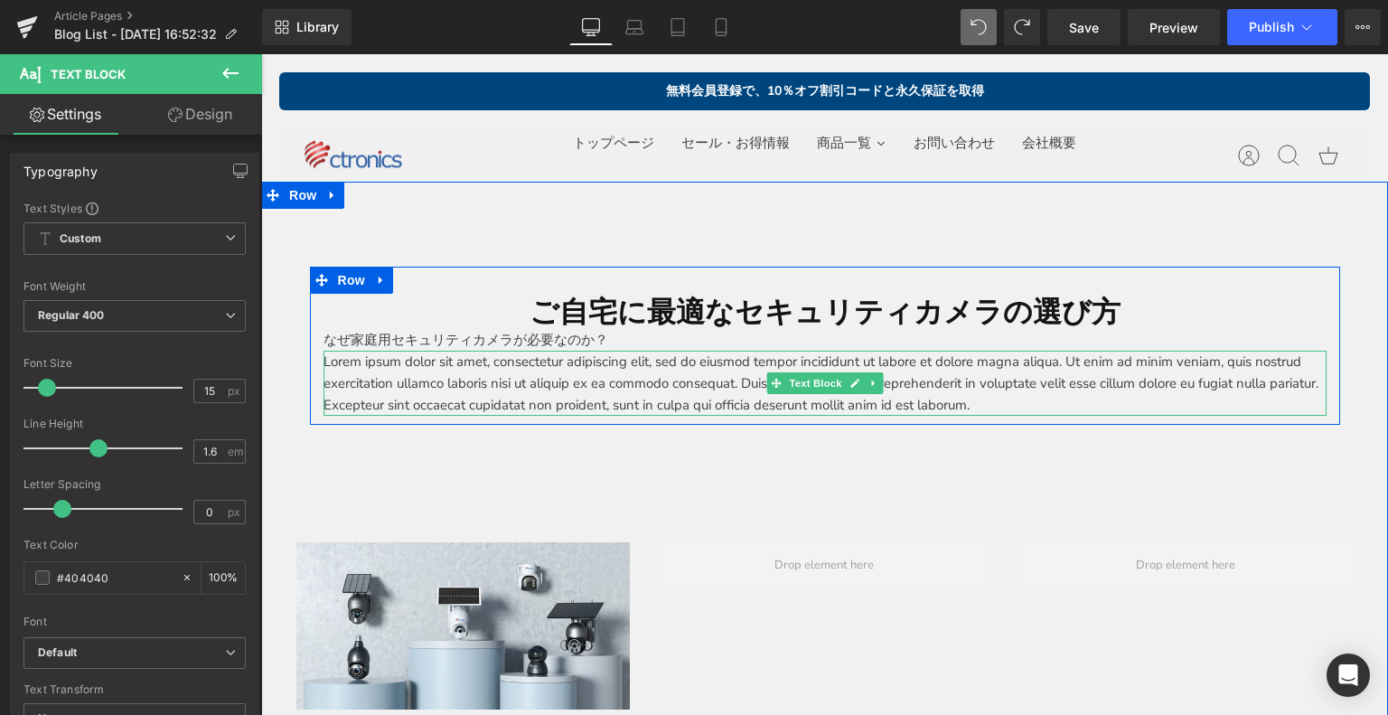
click at [345, 368] on p "Lorem ipsum dolor sit amet, consectetur adipiscing elit, sed do eiusmod tempor …" at bounding box center [824, 383] width 1003 height 65
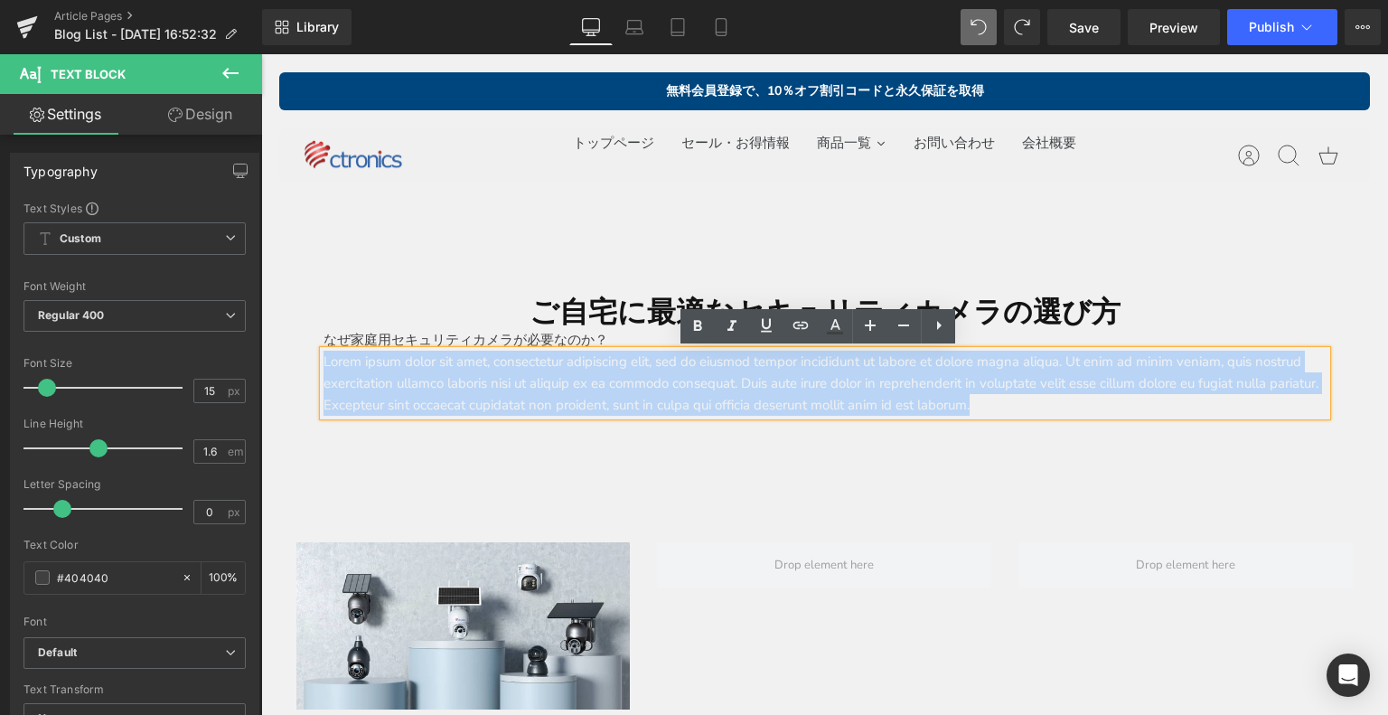
drag, startPoint x: 314, startPoint y: 361, endPoint x: 272, endPoint y: 360, distance: 42.5
click at [271, 360] on div "ご自宅に最適なセキュリティカメラの選び方 Heading なぜ家庭用セキュリティカメラが必要なのか？ Text Block Lorem ipsum dolor…" at bounding box center [824, 544] width 1127 height 665
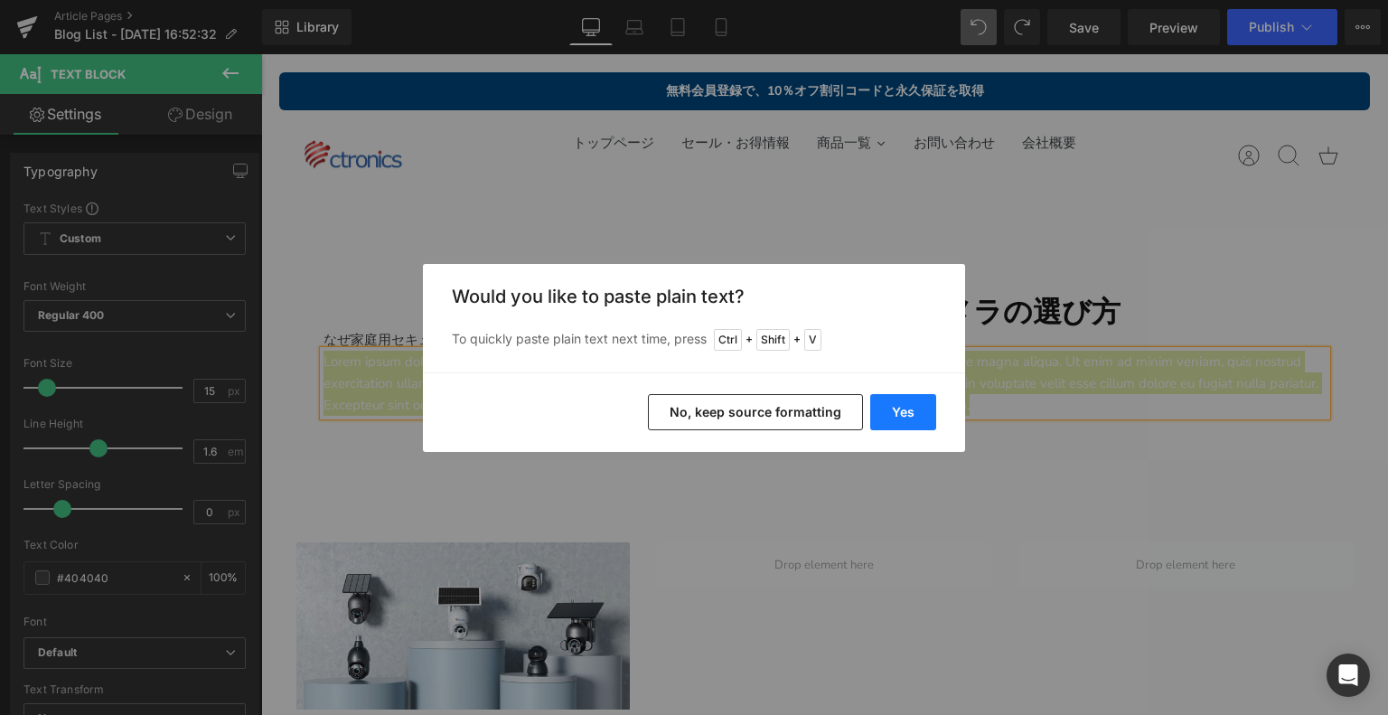
drag, startPoint x: 900, startPoint y: 409, endPoint x: 483, endPoint y: 335, distance: 423.0
click at [900, 409] on button "Yes" at bounding box center [903, 412] width 66 height 36
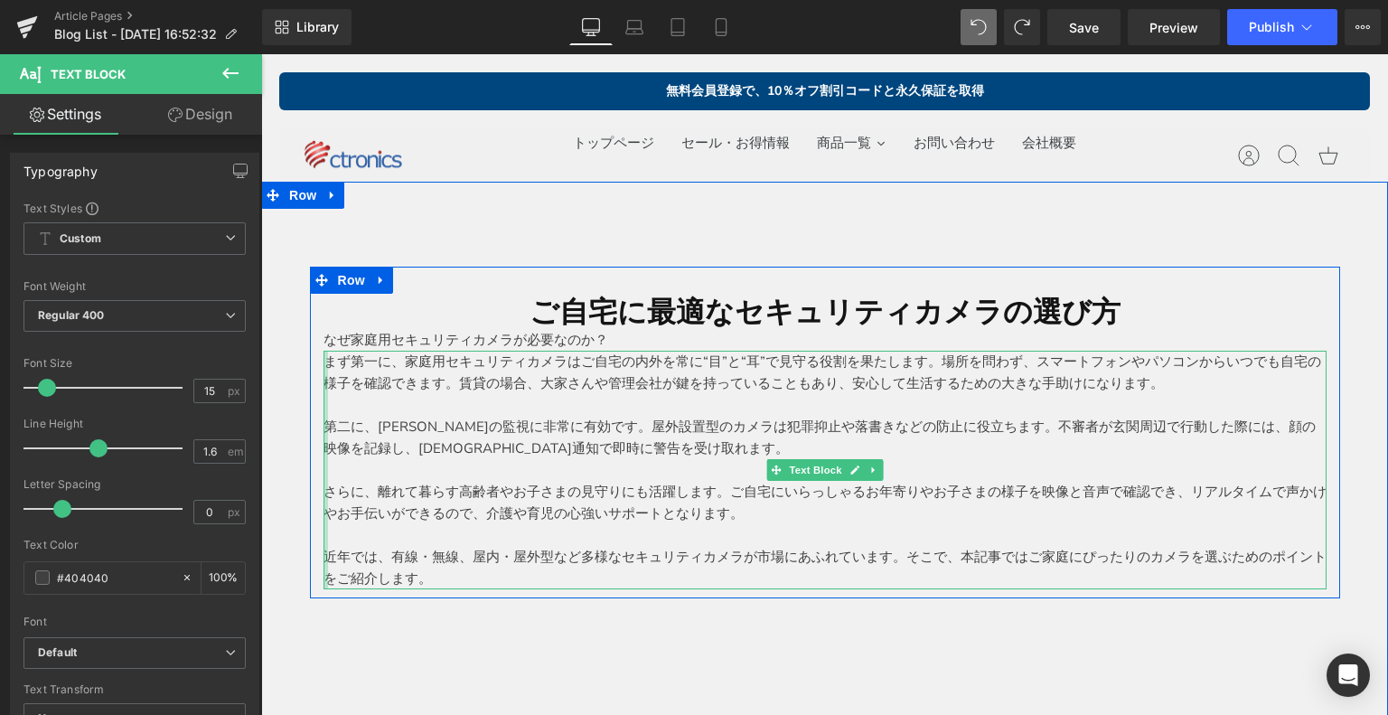
click at [323, 362] on div at bounding box center [325, 470] width 5 height 239
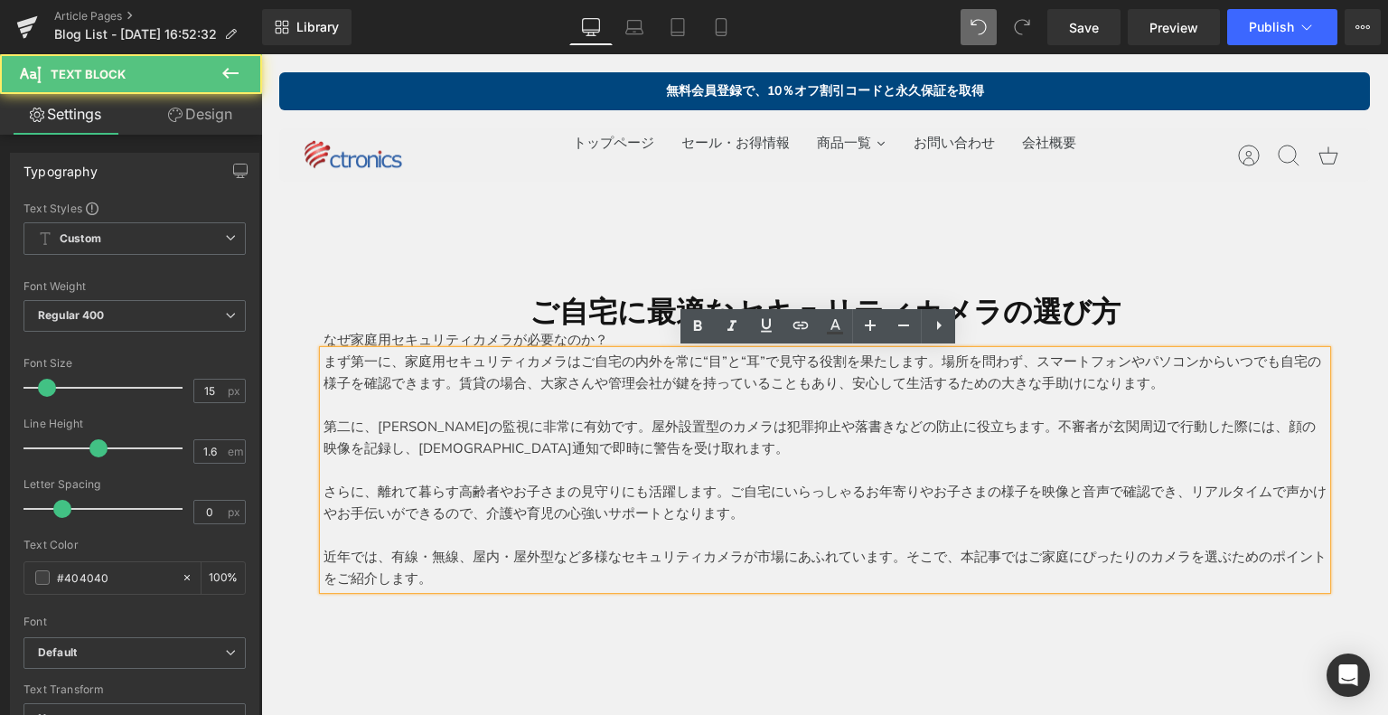
click at [323, 363] on p "まず第一に、家庭用セキュリティカメラはご自宅の内外を常に“目”と“耳”で見守る役割を果たします。場所を問わず、スマートフォンやパソコンからいつでも自宅の様子を…" at bounding box center [824, 372] width 1003 height 43
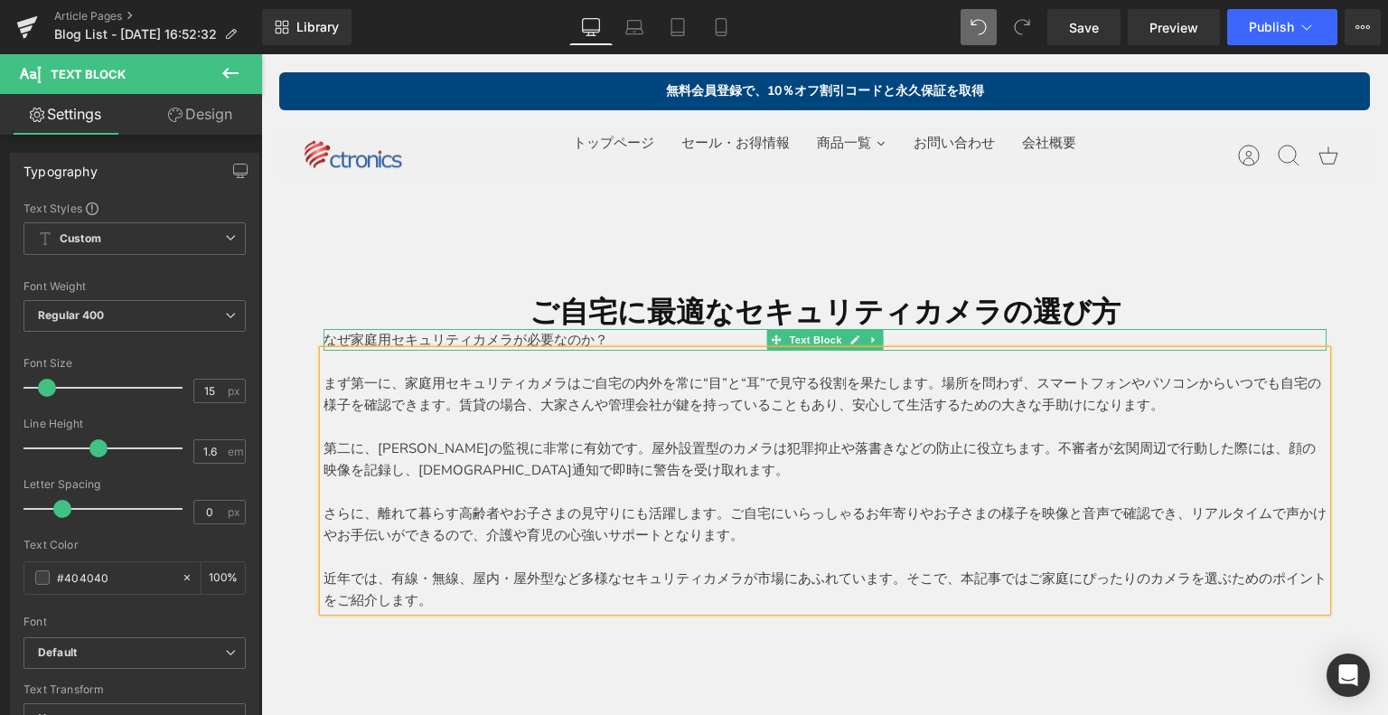
drag, startPoint x: 1201, startPoint y: 55, endPoint x: 540, endPoint y: 337, distance: 718.0
click at [540, 337] on p "なぜ家庭用セキュリティカメラが必要なのか？" at bounding box center [824, 340] width 1003 height 22
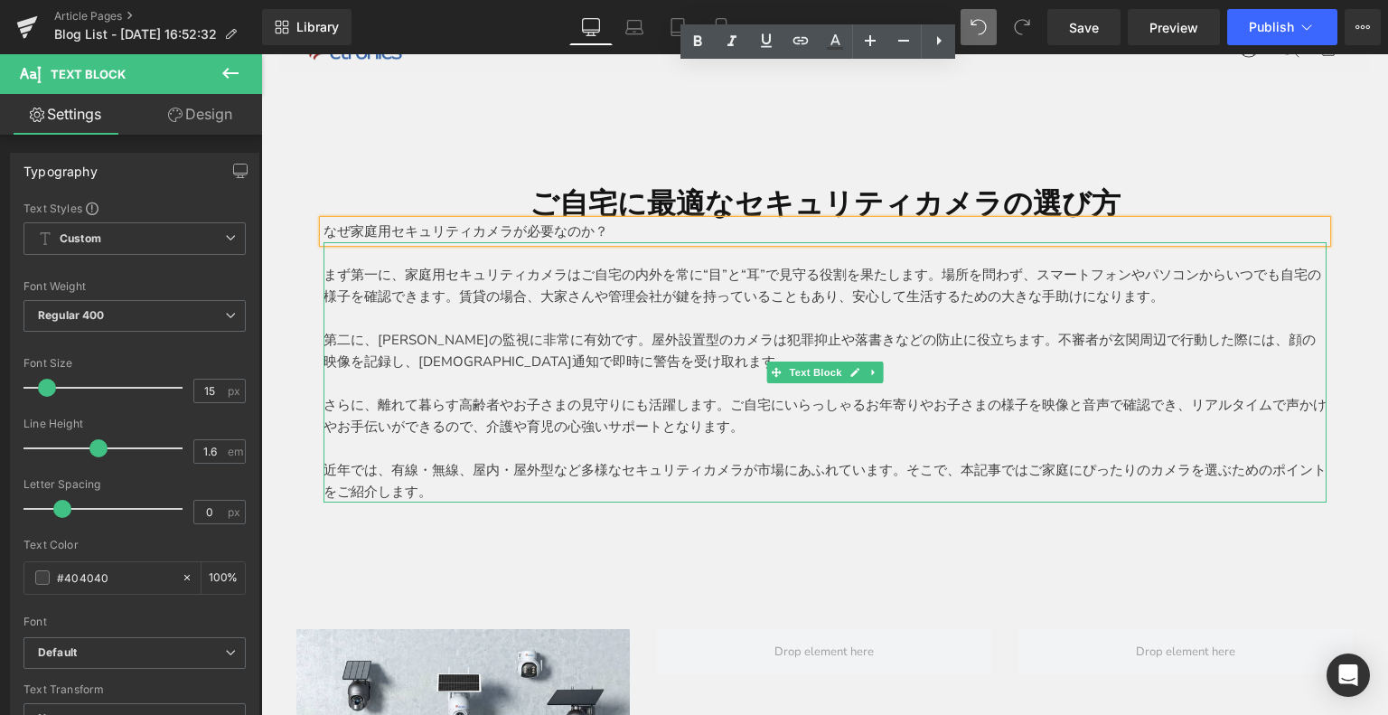
scroll to position [271, 0]
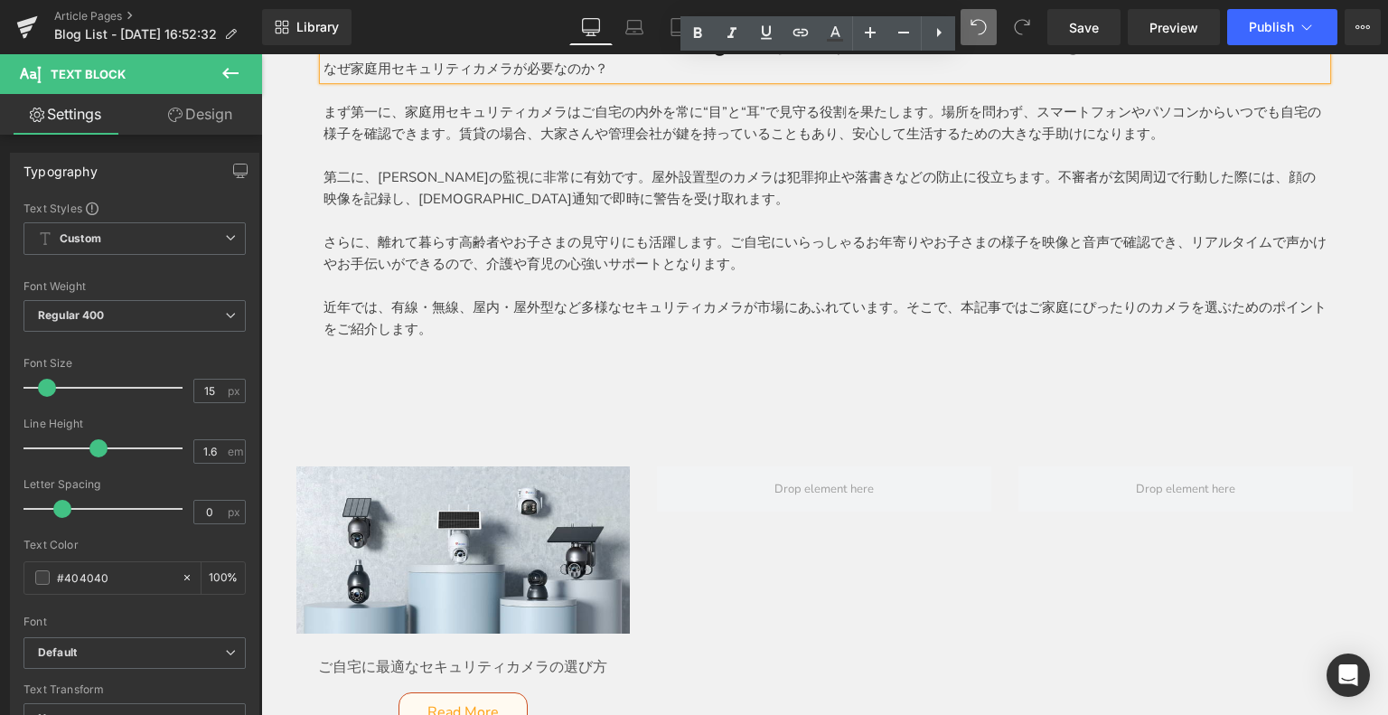
drag, startPoint x: 451, startPoint y: 339, endPoint x: 467, endPoint y: 328, distance: 19.5
click at [451, 339] on div "まず第一に、家庭用セキュリティカメラはご自宅の内外を常に“目”と“耳”で見守る役割を果たします。場所を問わず、スマートフォンやパソコンからいつでも自宅の様子を…" at bounding box center [824, 210] width 1003 height 260
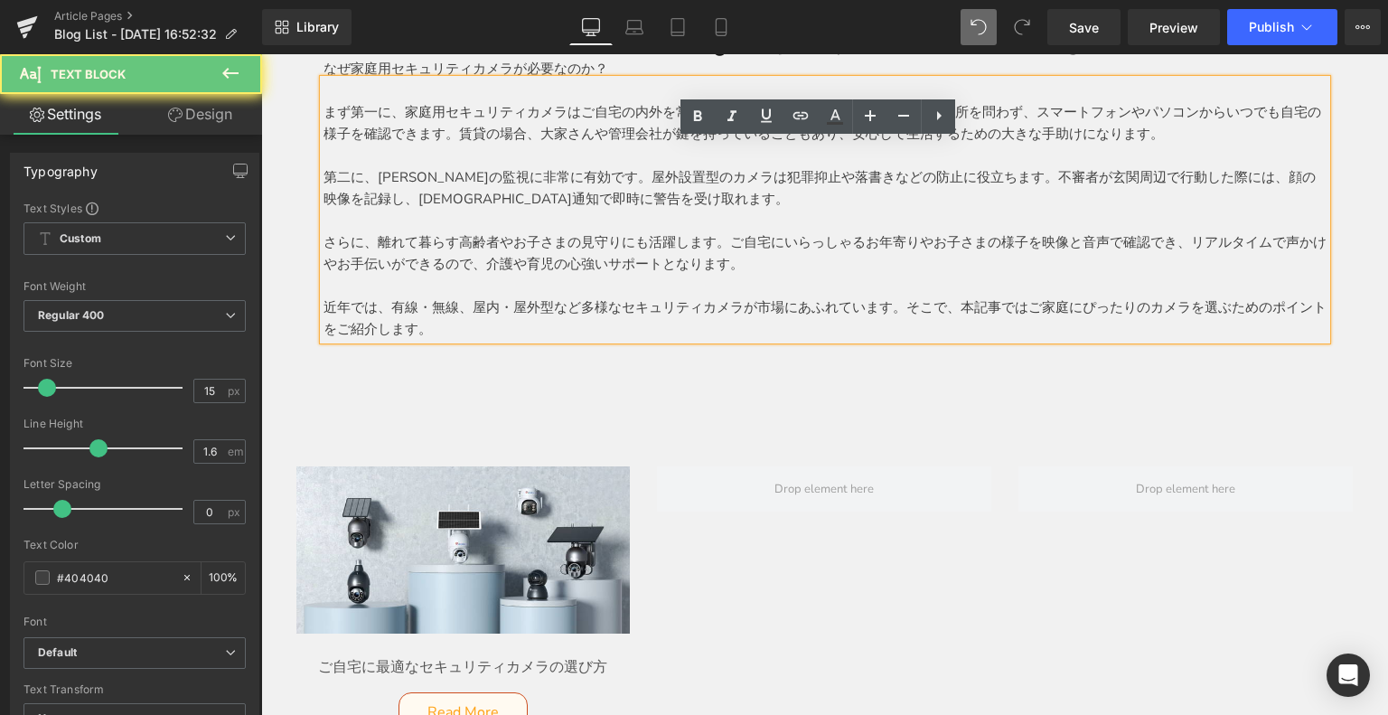
click at [467, 328] on p "近年では、有線・無線、屋内・屋外型など多様なセキュリティカメラが市場にあふれています。そこで、本記事ではご家庭にぴったりのカメラを選ぶためのポイントをご紹介し…" at bounding box center [824, 317] width 1003 height 43
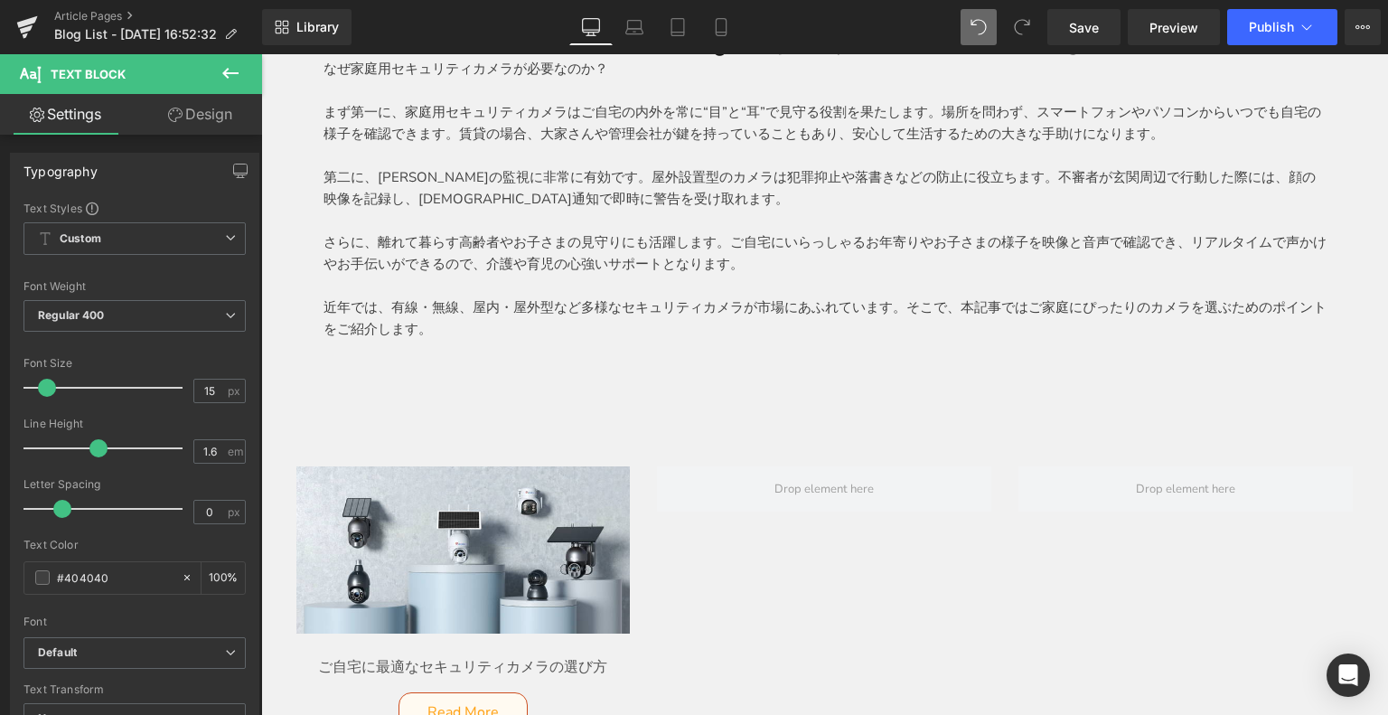
click at [220, 73] on icon at bounding box center [231, 73] width 22 height 22
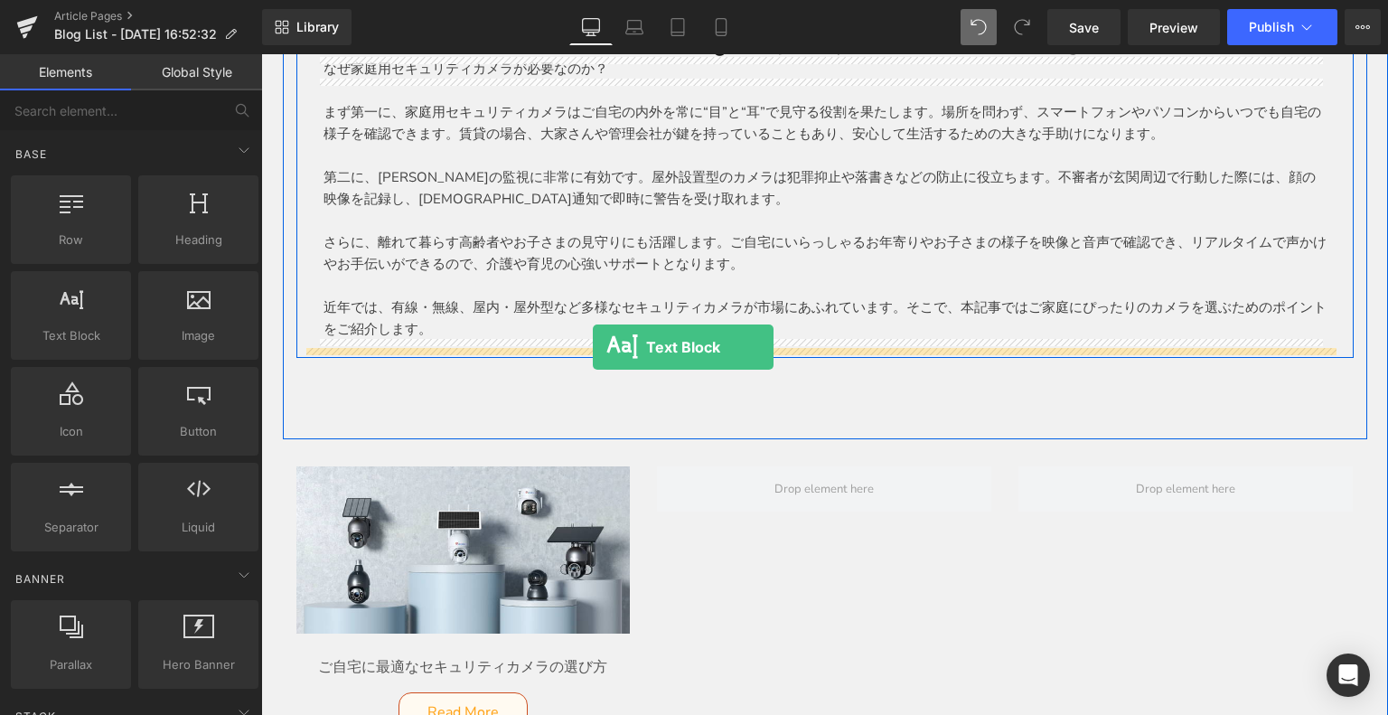
drag, startPoint x: 326, startPoint y: 353, endPoint x: 593, endPoint y: 347, distance: 266.6
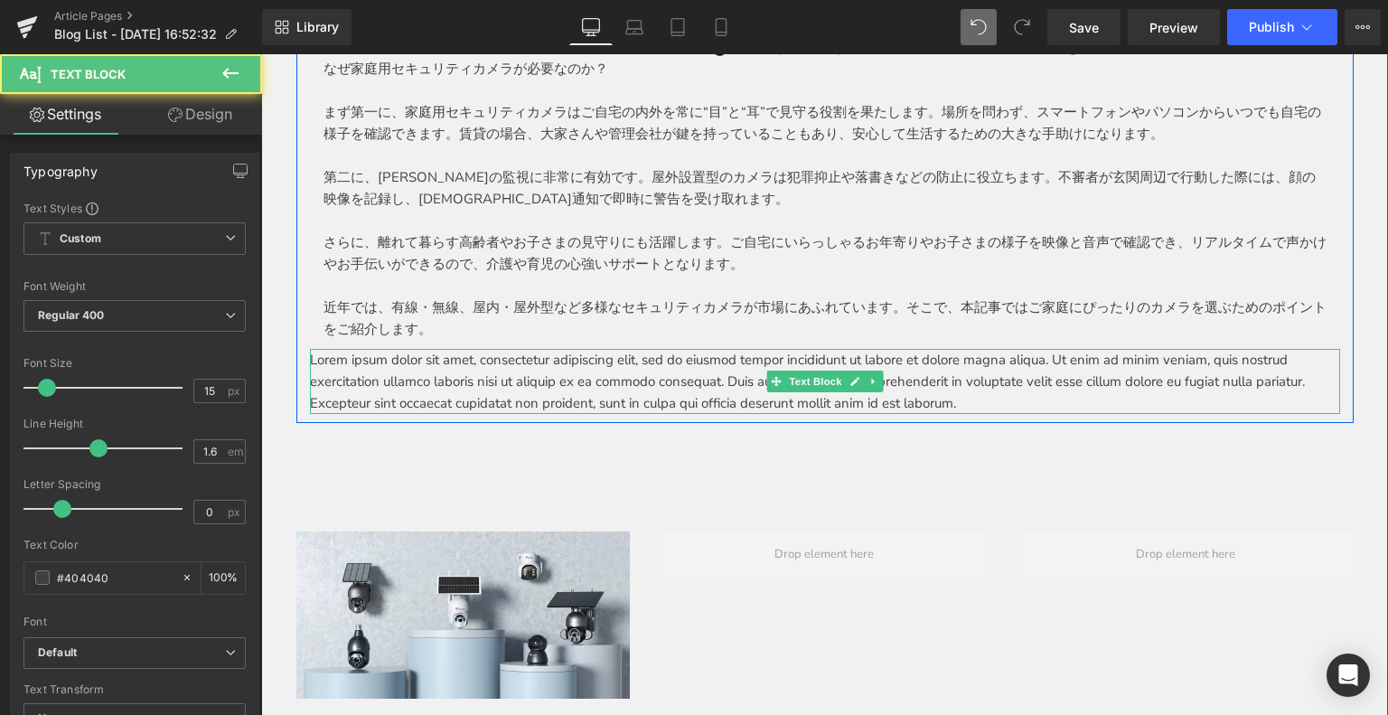
click at [432, 388] on p "Lorem ipsum dolor sit amet, consectetur adipiscing elit, sed do eiusmod tempor …" at bounding box center [825, 381] width 1030 height 65
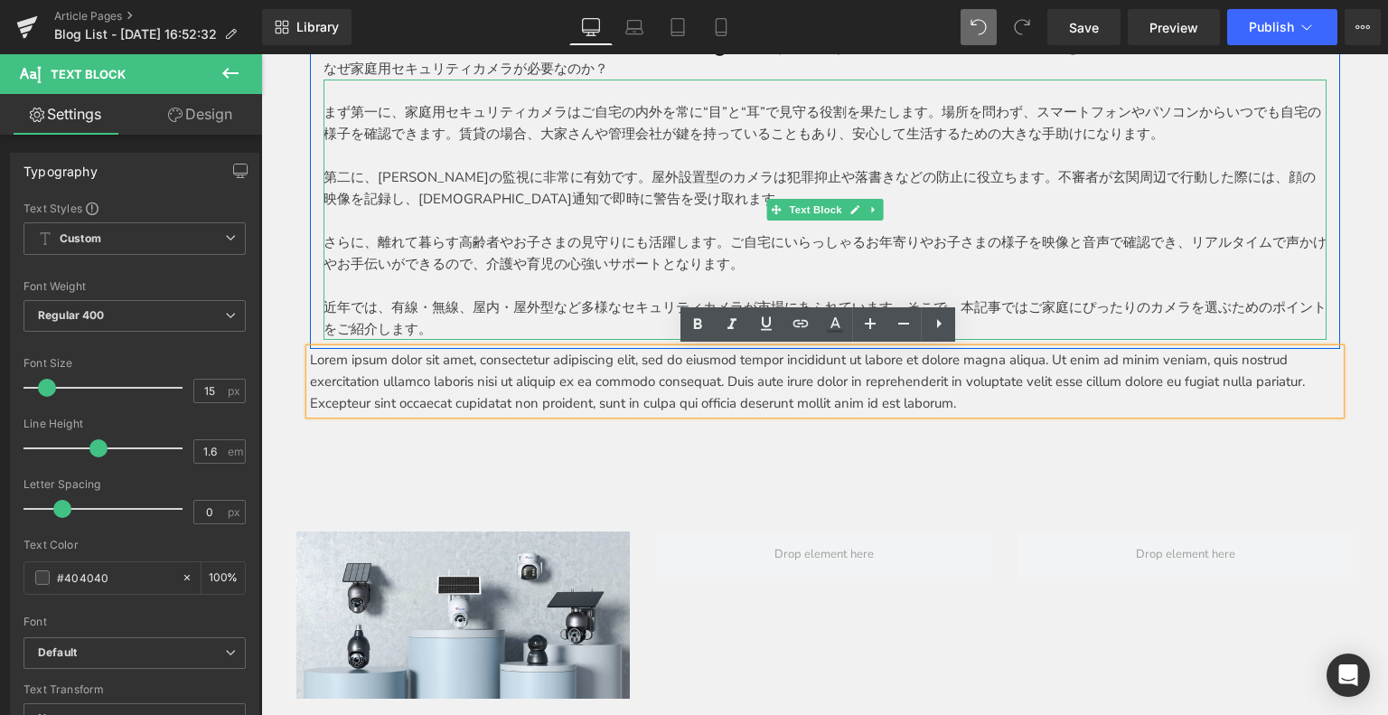
scroll to position [0, 0]
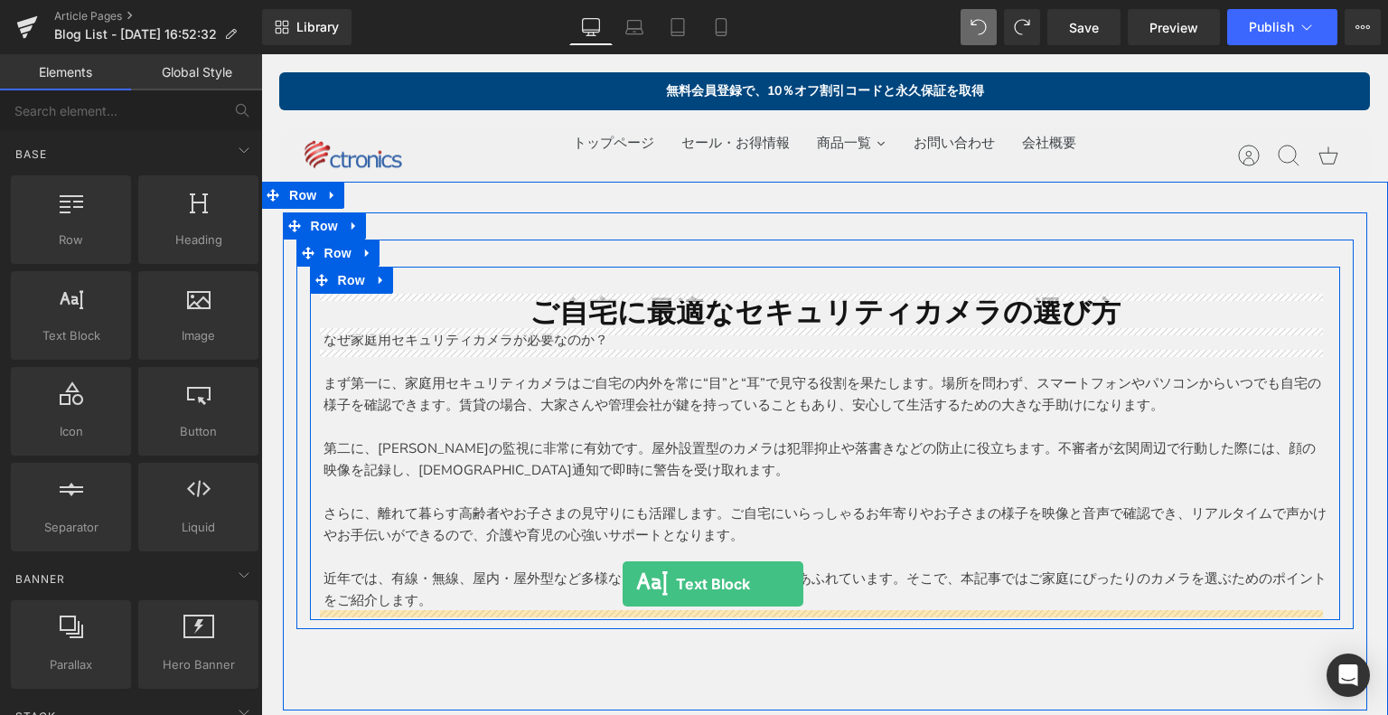
drag, startPoint x: 303, startPoint y: 368, endPoint x: 622, endPoint y: 584, distance: 385.9
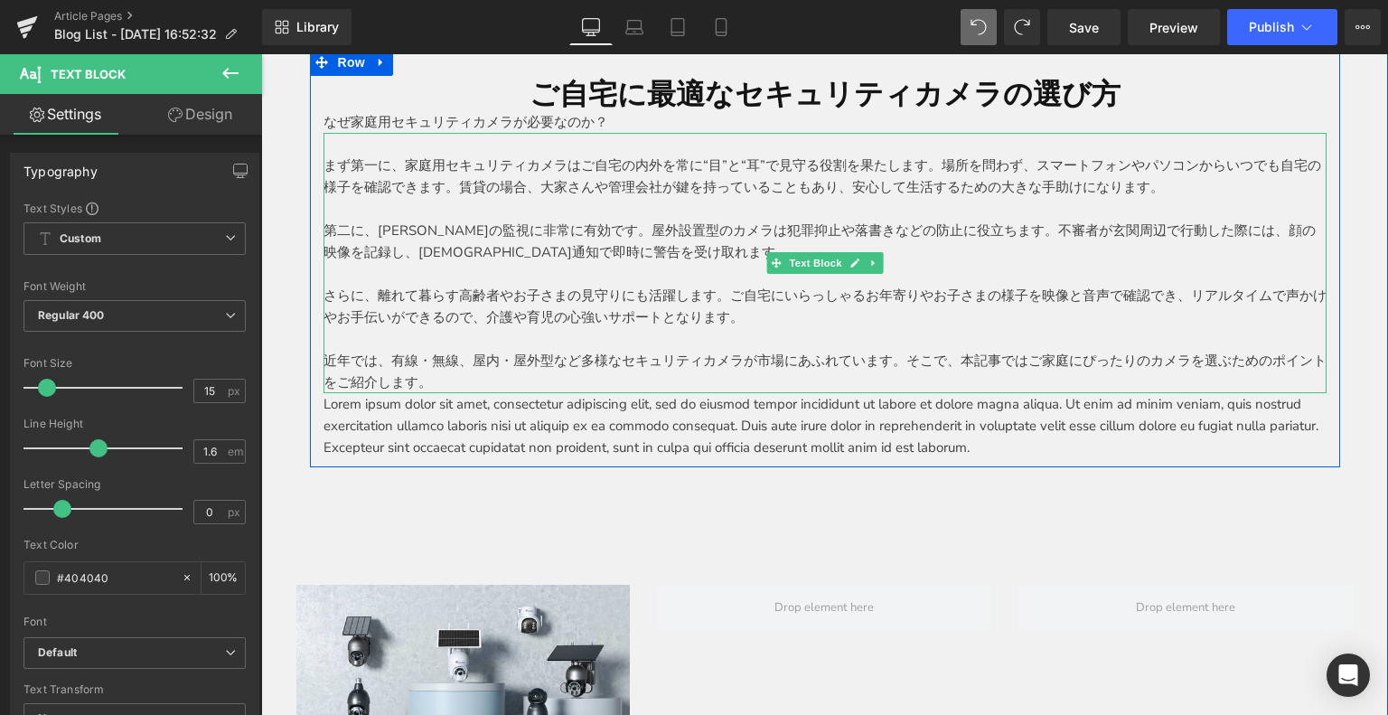
scroll to position [90, 0]
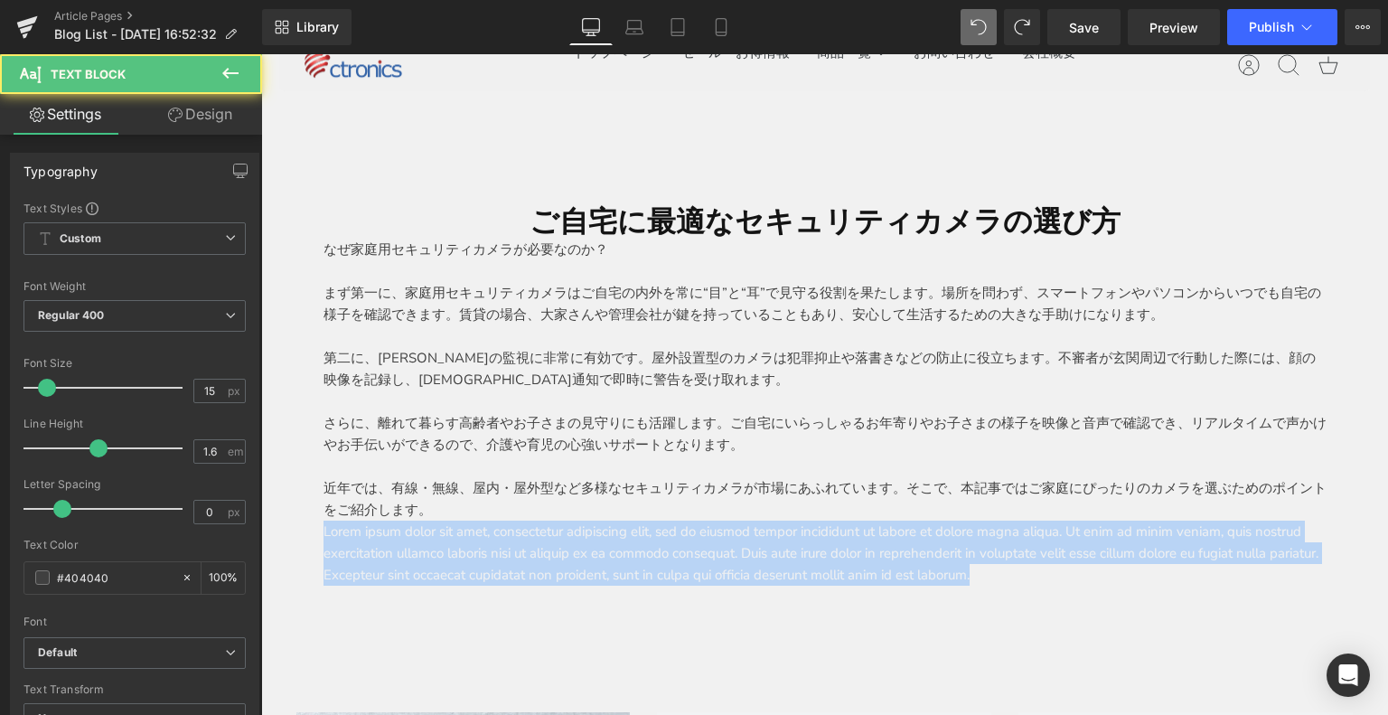
drag, startPoint x: 1165, startPoint y: 571, endPoint x: 516, endPoint y: 530, distance: 649.9
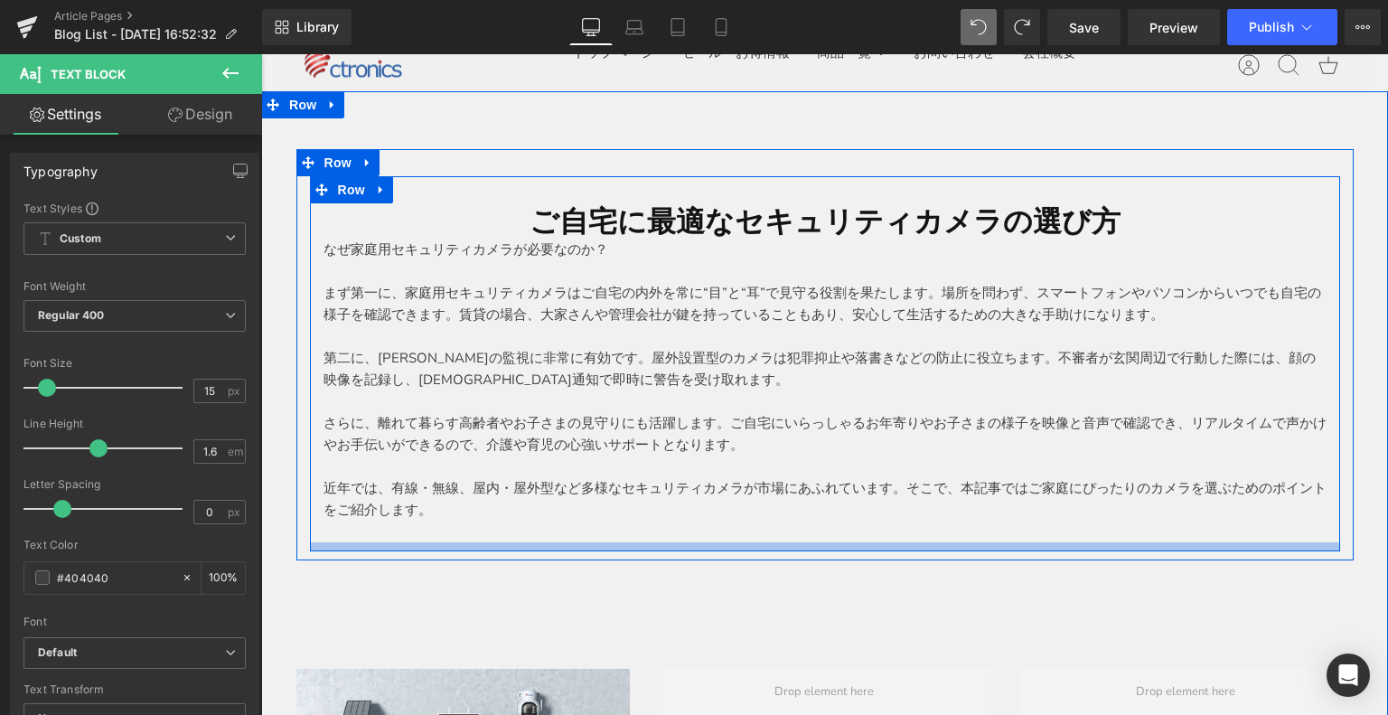
click at [379, 548] on div at bounding box center [825, 546] width 1030 height 9
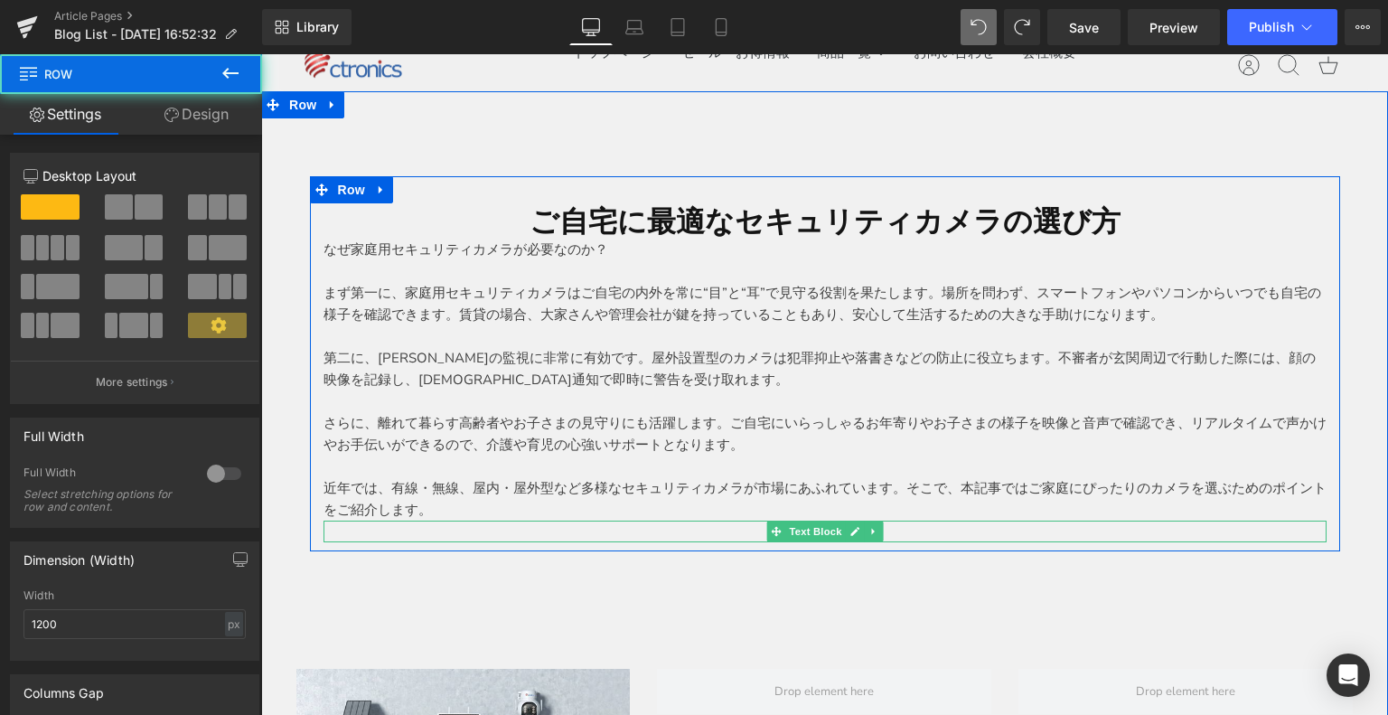
click at [358, 527] on p at bounding box center [824, 531] width 1003 height 22
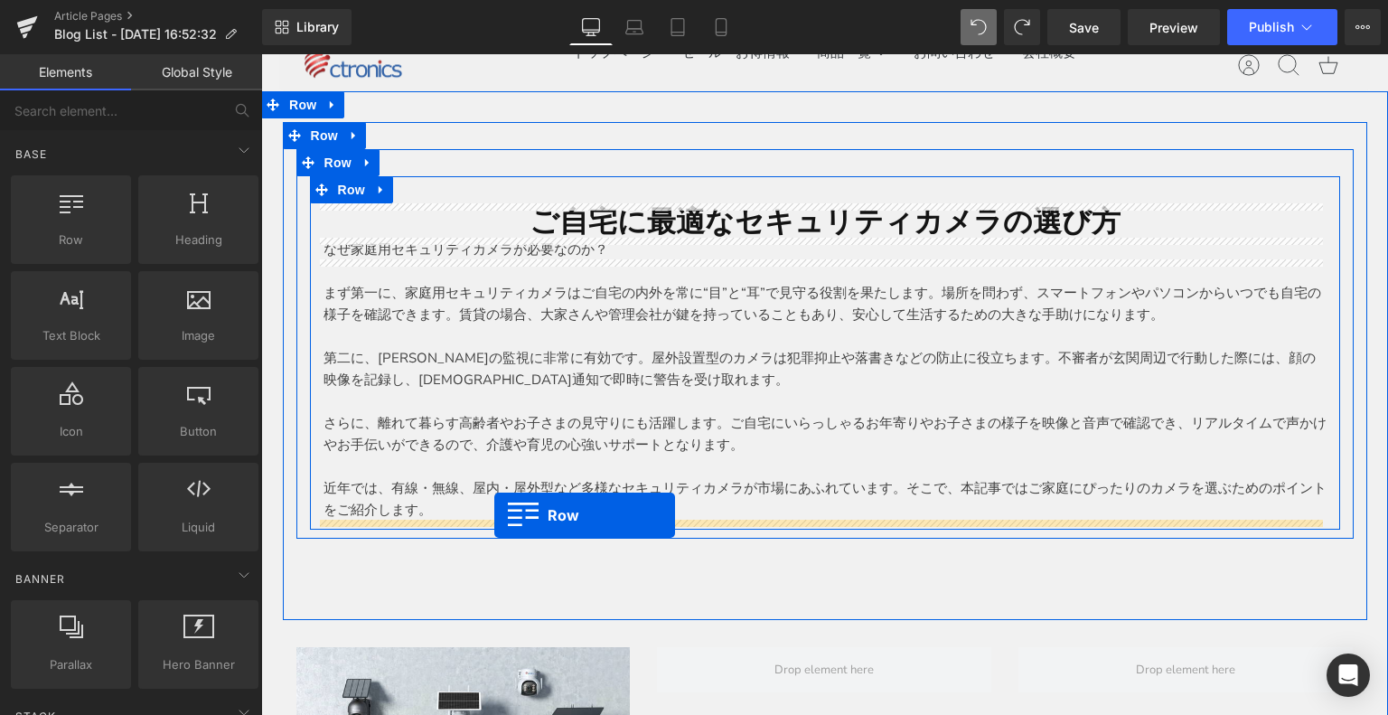
drag, startPoint x: 326, startPoint y: 281, endPoint x: 494, endPoint y: 515, distance: 288.1
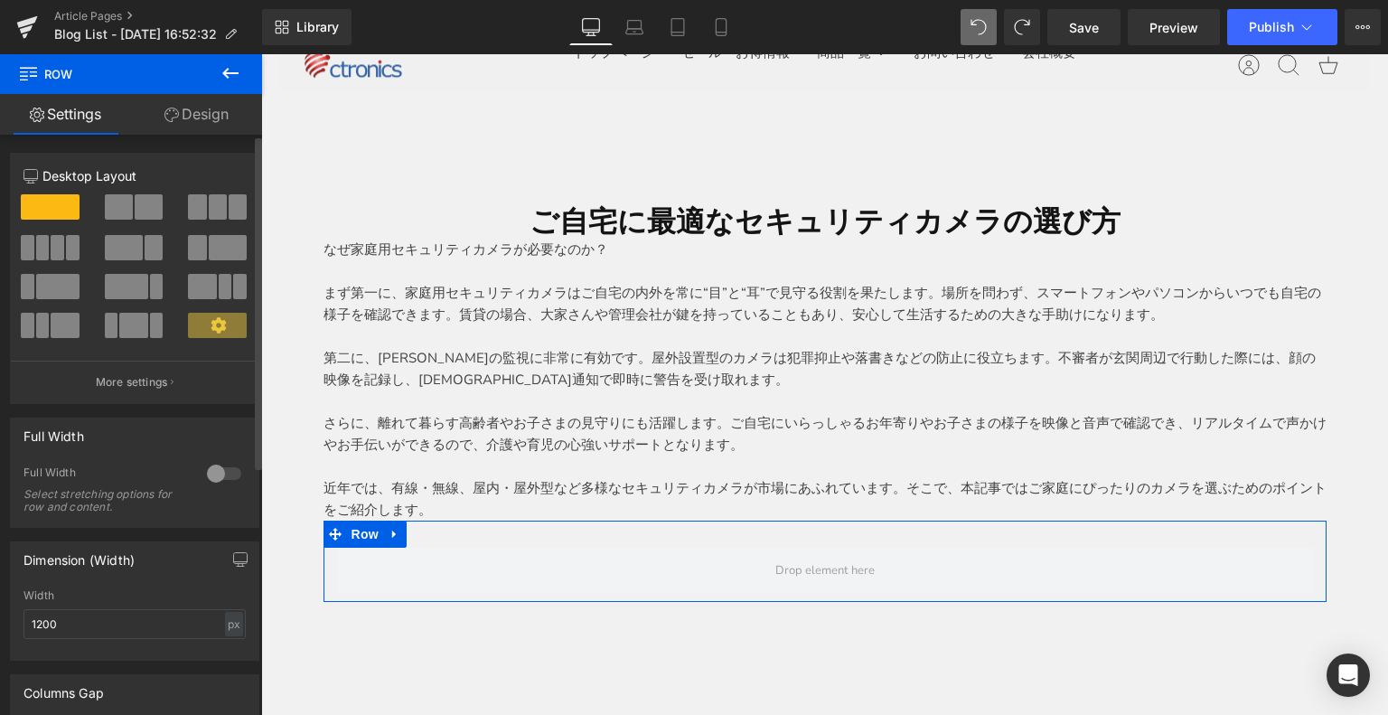
click at [152, 211] on span at bounding box center [149, 206] width 28 height 25
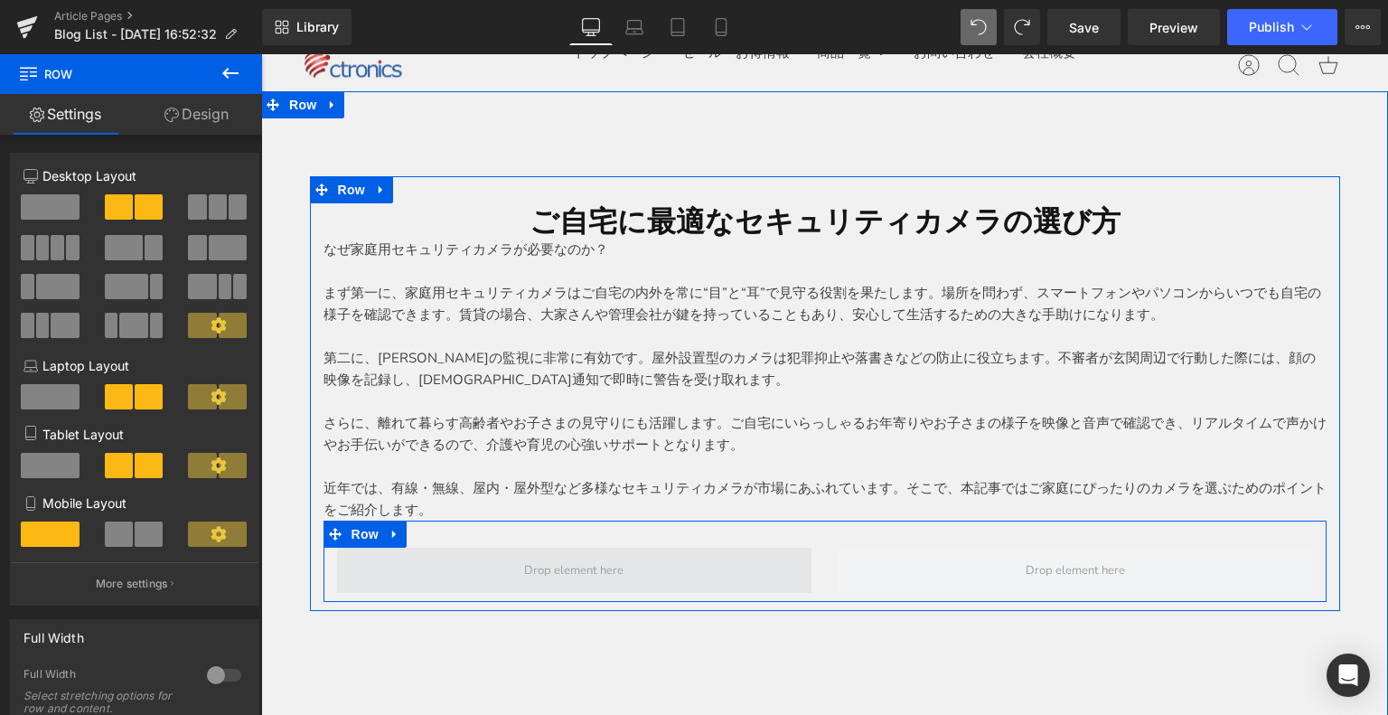
click at [542, 579] on span at bounding box center [574, 570] width 112 height 28
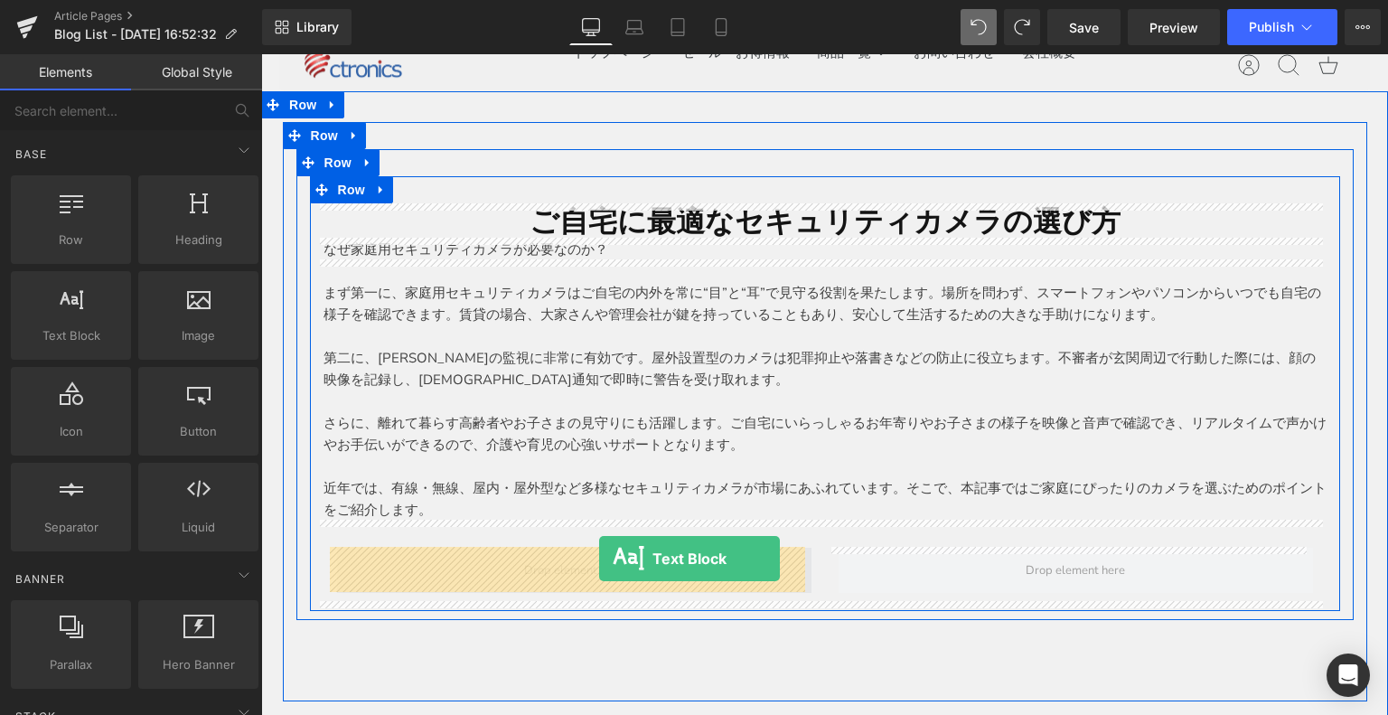
drag, startPoint x: 354, startPoint y: 379, endPoint x: 599, endPoint y: 558, distance: 303.7
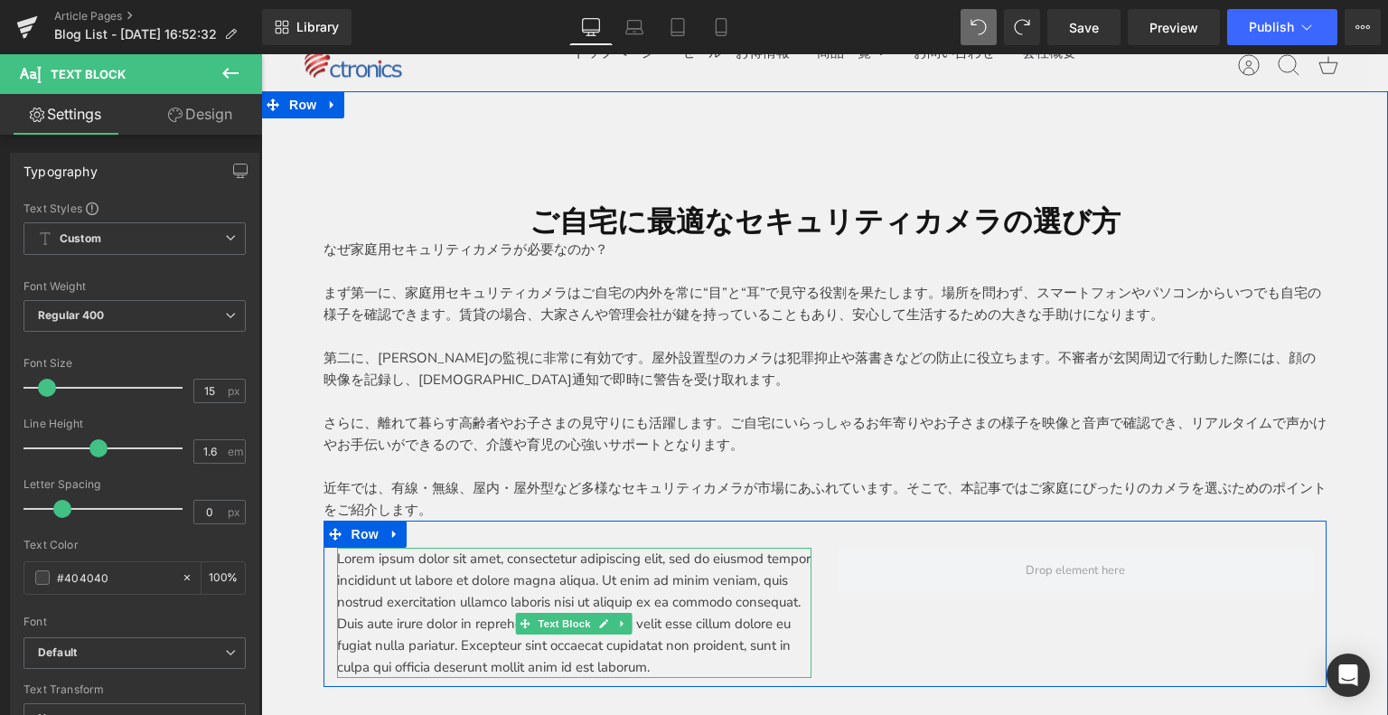
click at [587, 603] on p "Lorem ipsum dolor sit amet, consectetur adipiscing elit, sed do eiusmod tempor …" at bounding box center [574, 612] width 474 height 130
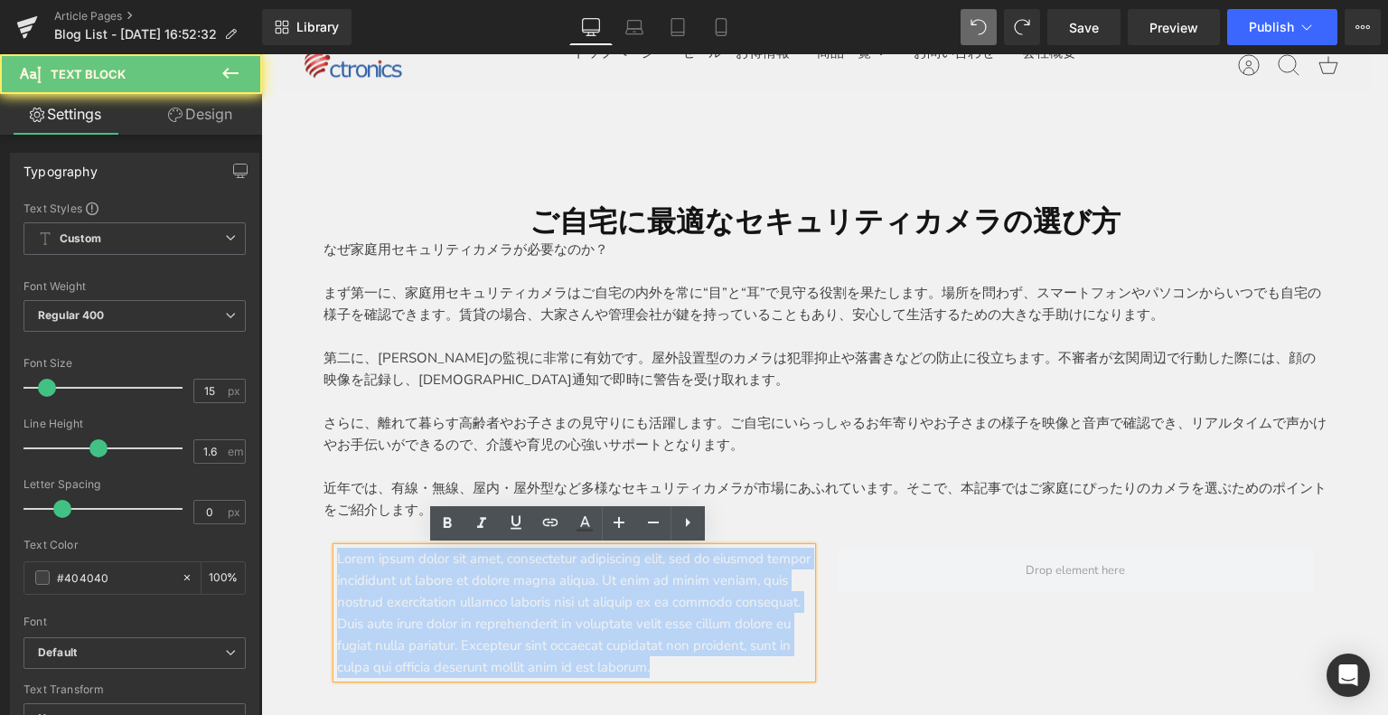
drag, startPoint x: 441, startPoint y: 690, endPoint x: 291, endPoint y: 538, distance: 214.0
click at [296, 538] on div "ご自宅に最適なセキュリティカメラの選び方 Heading なぜ家庭用セキュリティカメラが必要なのか？ Text Block まず第一に、家庭用セキュリティカメ…" at bounding box center [824, 435] width 1057 height 519
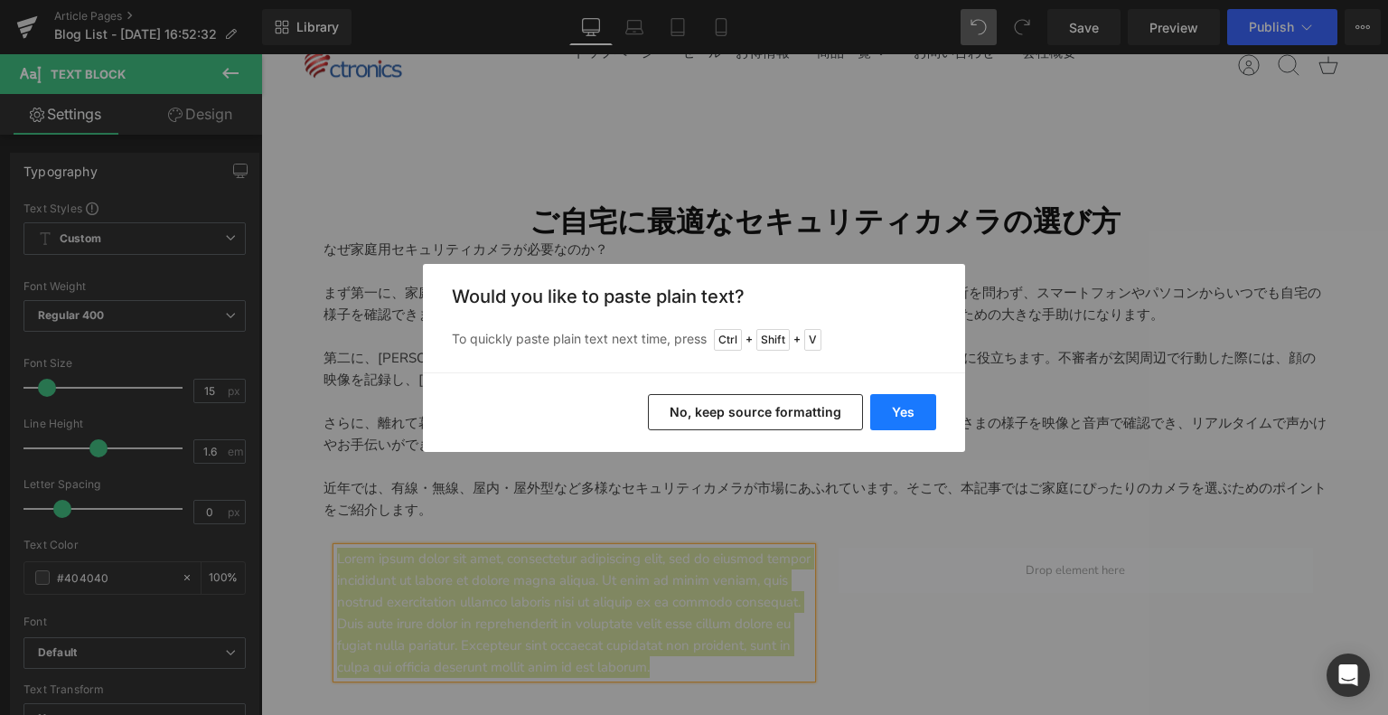
drag, startPoint x: 907, startPoint y: 400, endPoint x: 549, endPoint y: 382, distance: 358.2
click at [907, 400] on button "Yes" at bounding box center [903, 412] width 66 height 36
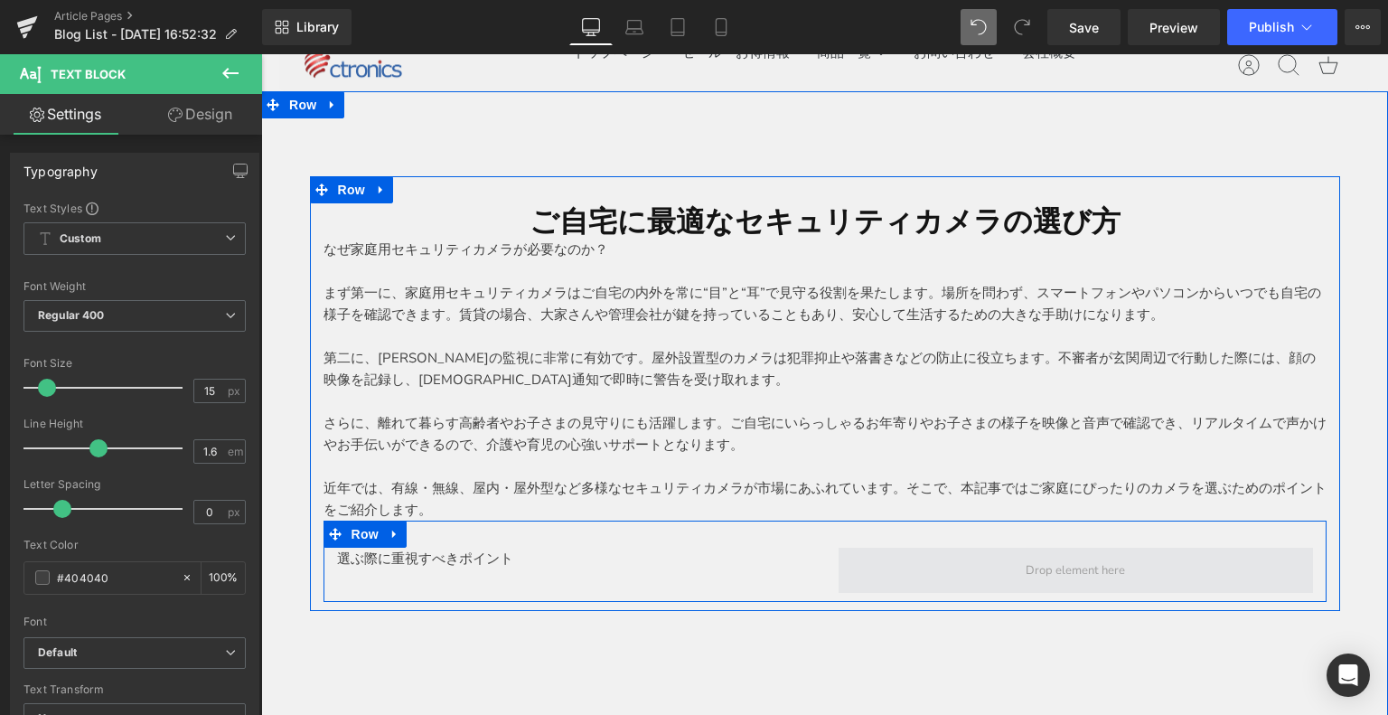
click at [987, 561] on span at bounding box center [1075, 569] width 474 height 45
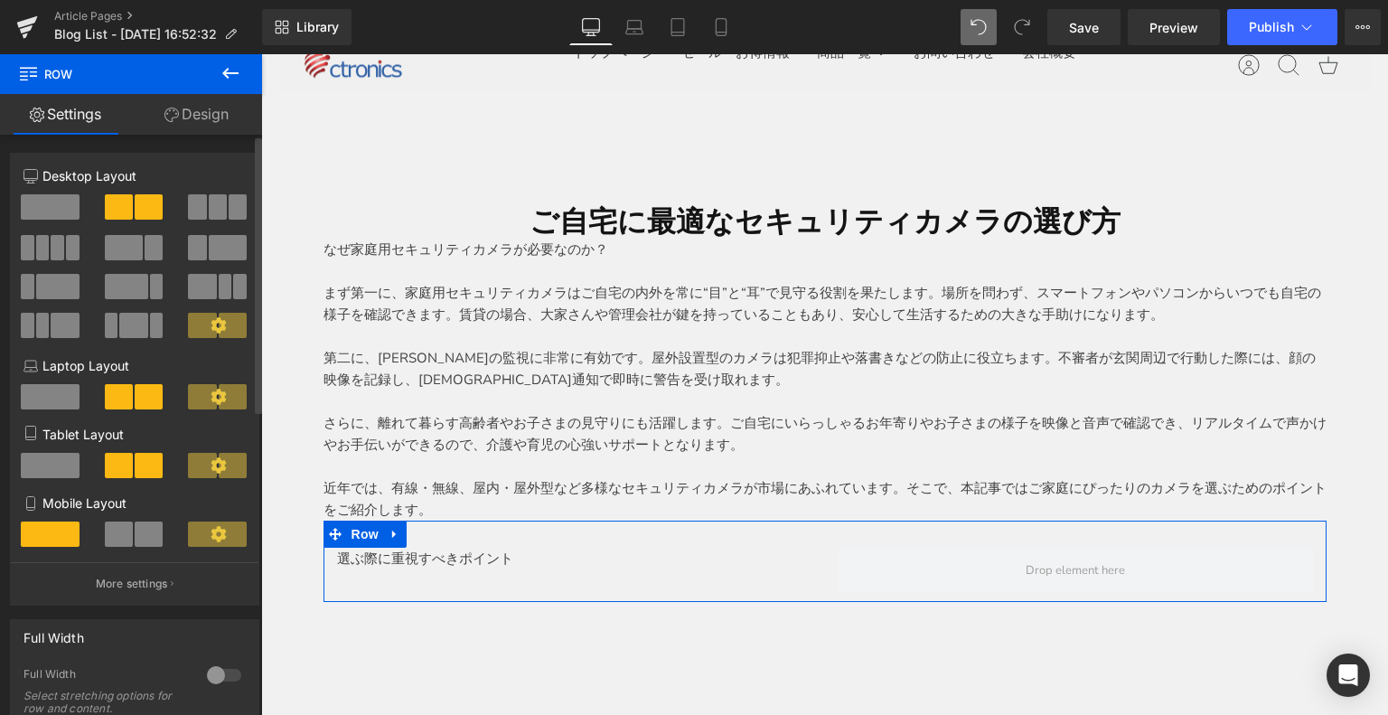
click at [199, 251] on span at bounding box center [197, 247] width 18 height 25
click at [42, 289] on span at bounding box center [57, 286] width 43 height 25
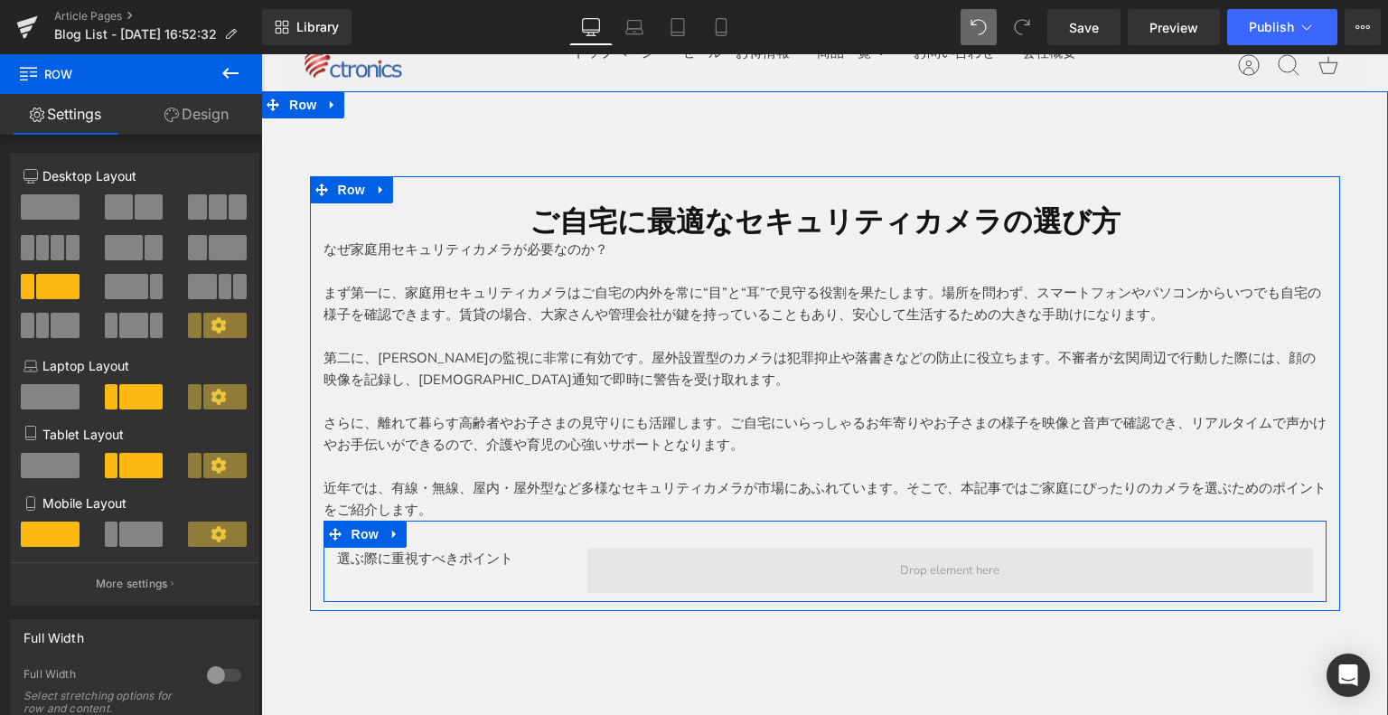
click at [749, 578] on span at bounding box center [949, 569] width 725 height 45
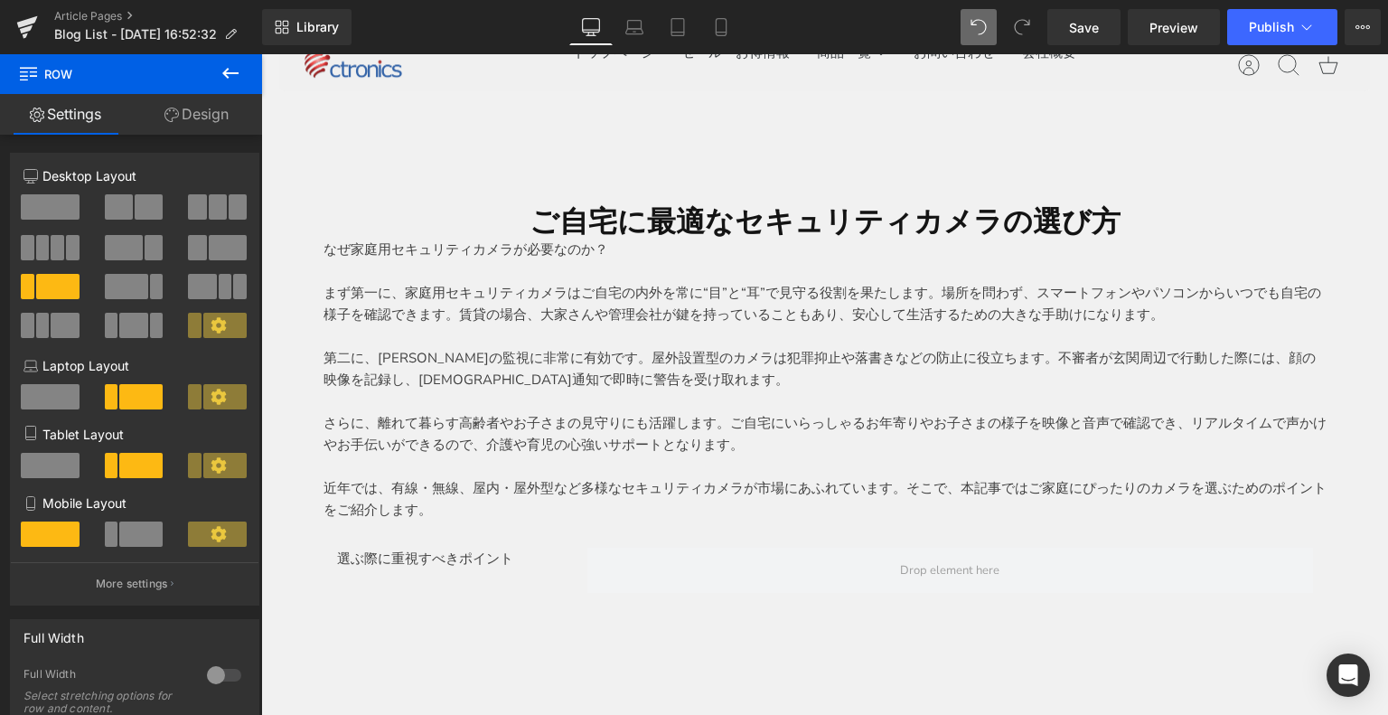
click at [228, 68] on icon at bounding box center [230, 73] width 16 height 11
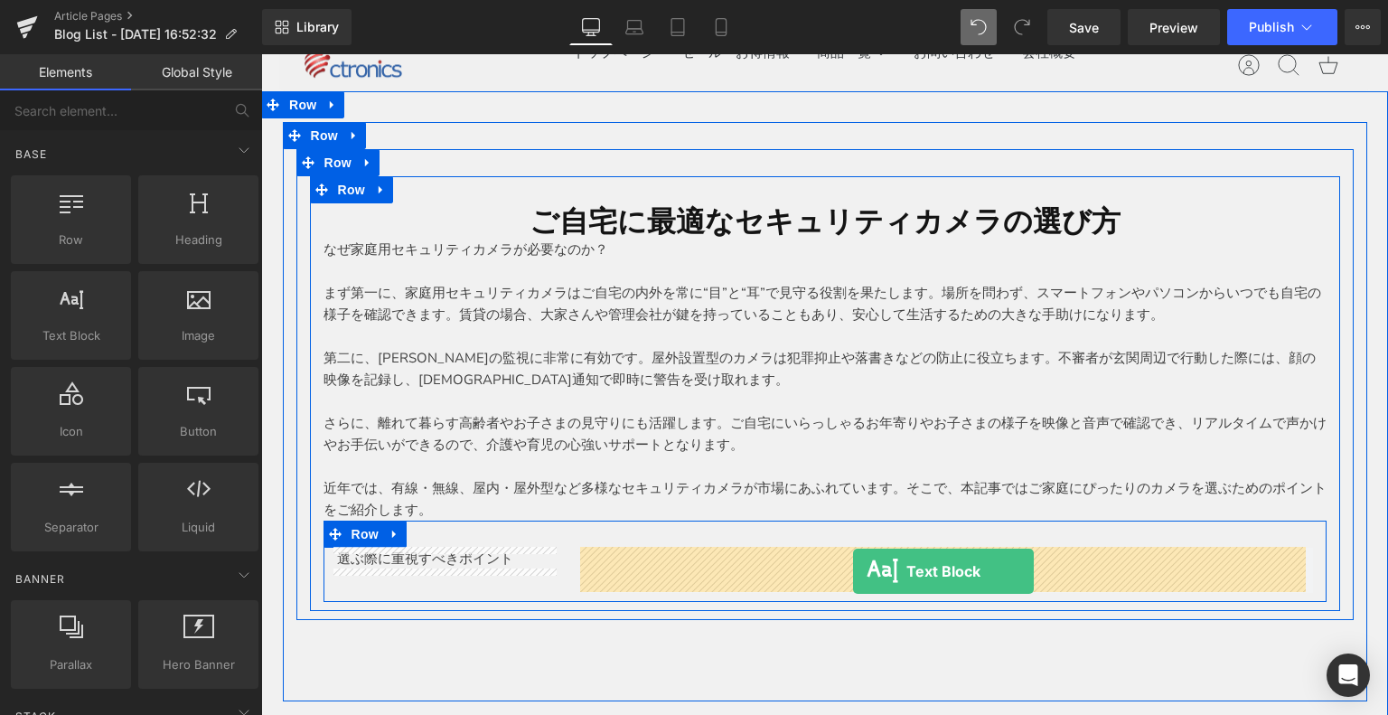
drag, startPoint x: 334, startPoint y: 382, endPoint x: 912, endPoint y: 318, distance: 581.7
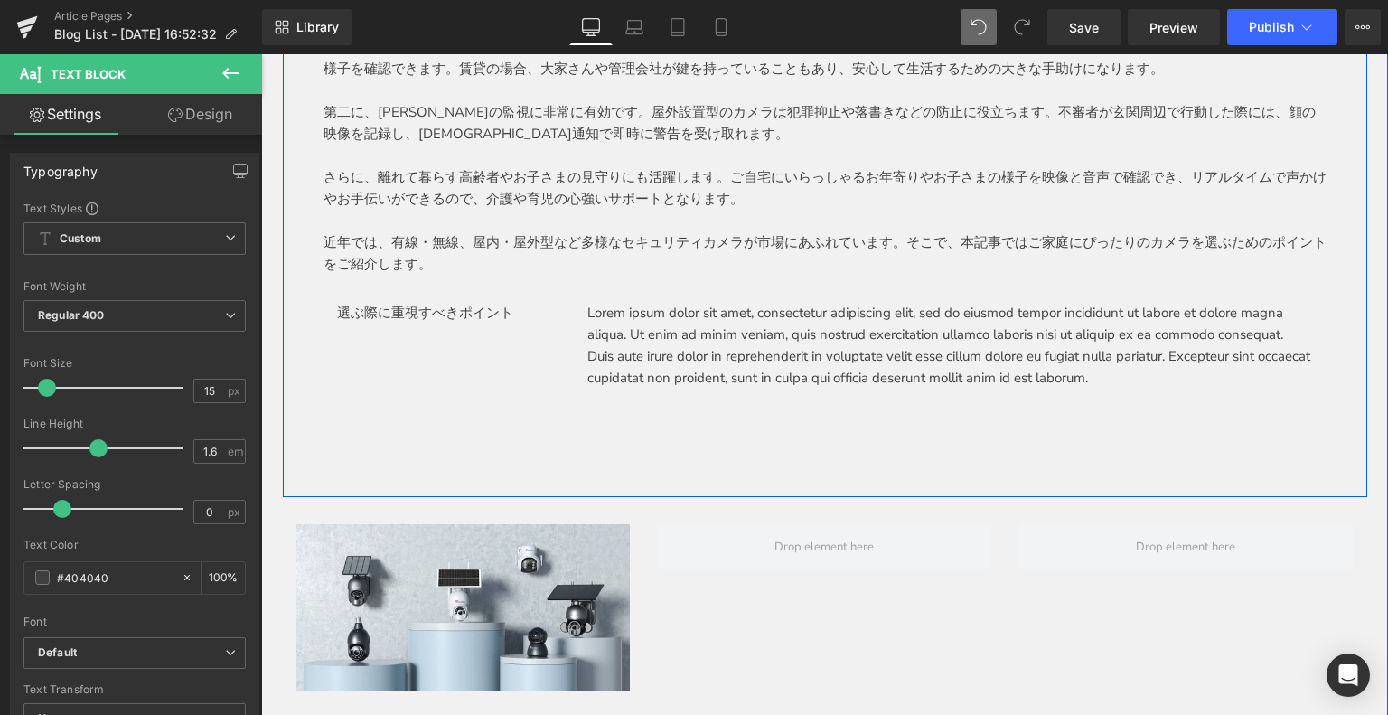
scroll to position [271, 0]
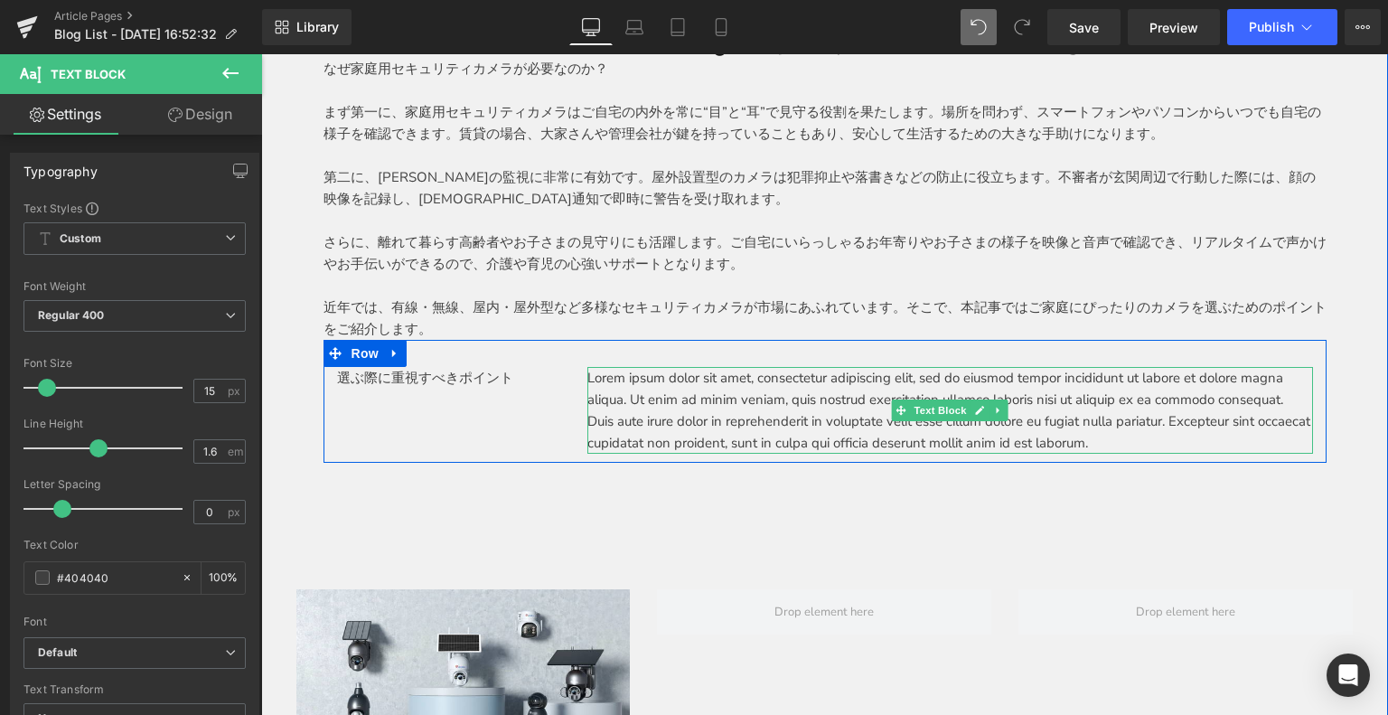
click at [602, 388] on p "Lorem ipsum dolor sit amet, consectetur adipiscing elit, sed do eiusmod tempor …" at bounding box center [949, 410] width 725 height 87
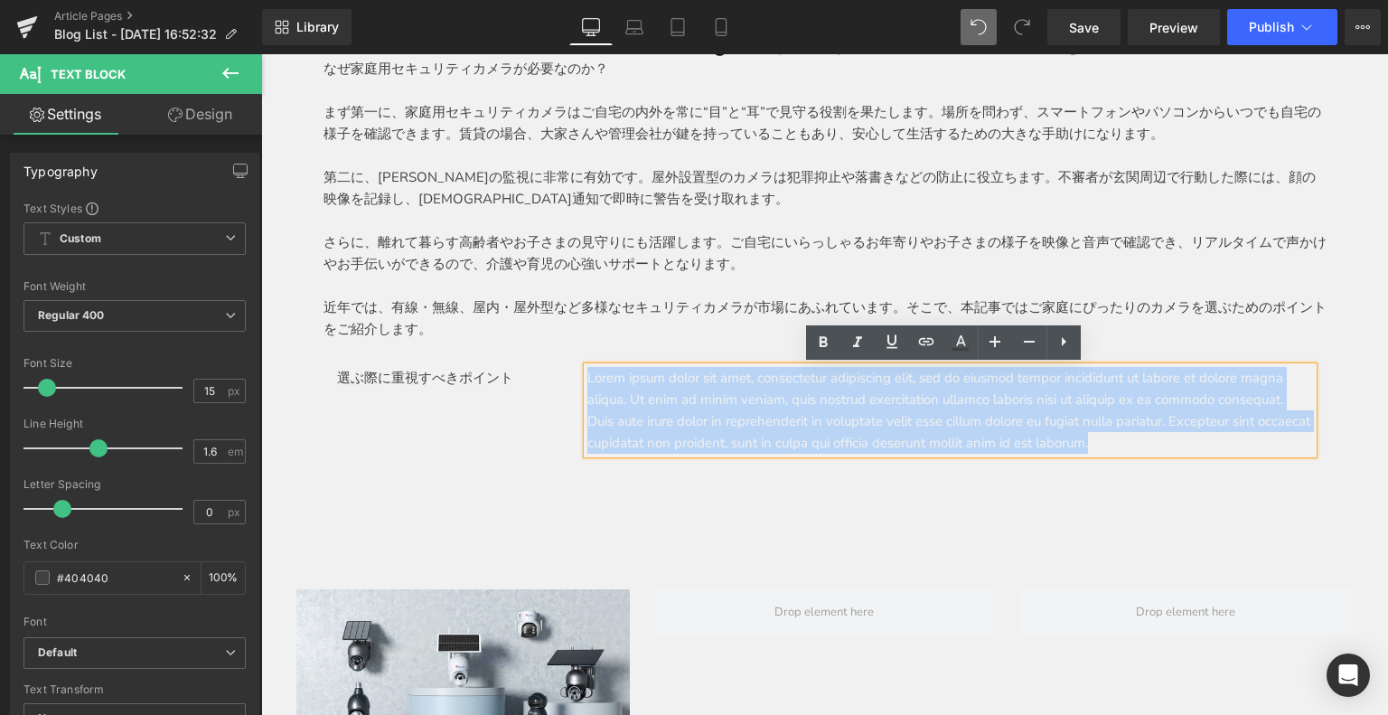
drag, startPoint x: 582, startPoint y: 379, endPoint x: 1287, endPoint y: 444, distance: 708.6
click at [1296, 446] on p "Lorem ipsum dolor sit amet, consectetur adipiscing elit, sed do eiusmod tempor …" at bounding box center [949, 410] width 725 height 87
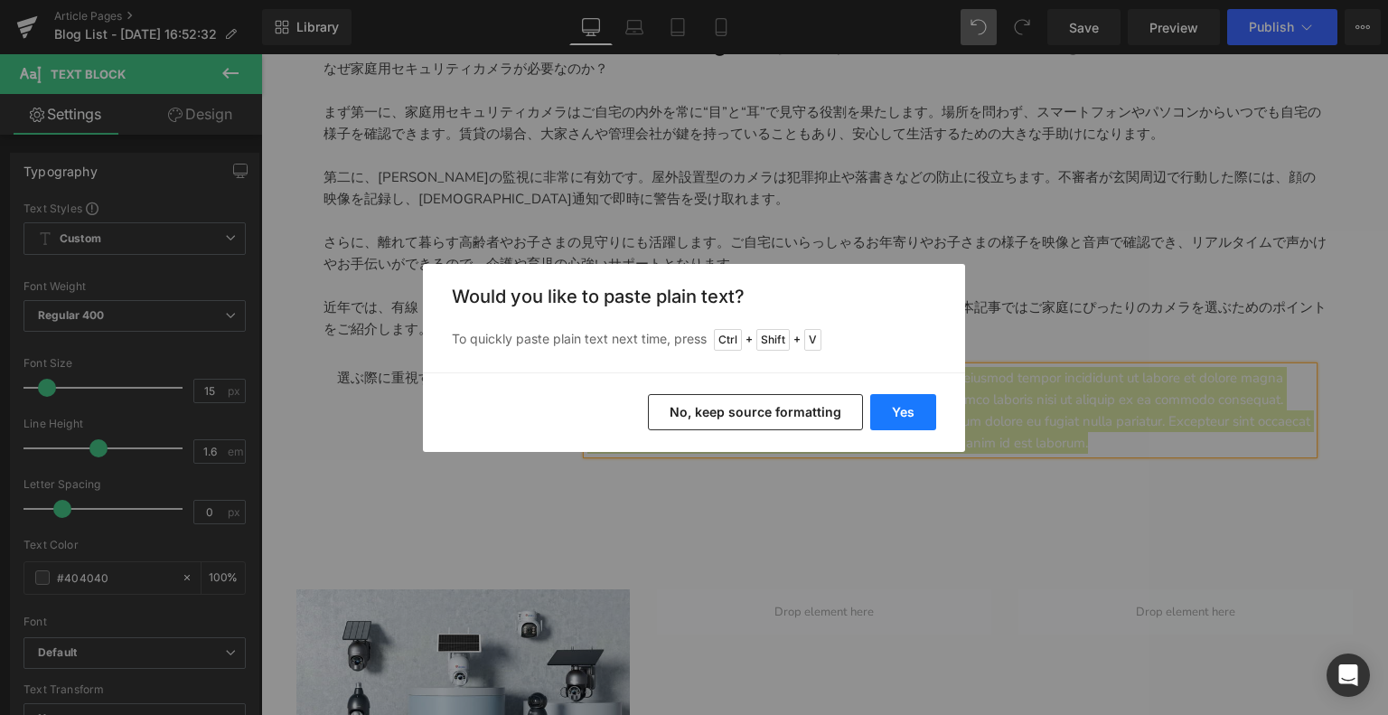
click at [893, 419] on button "Yes" at bounding box center [903, 412] width 66 height 36
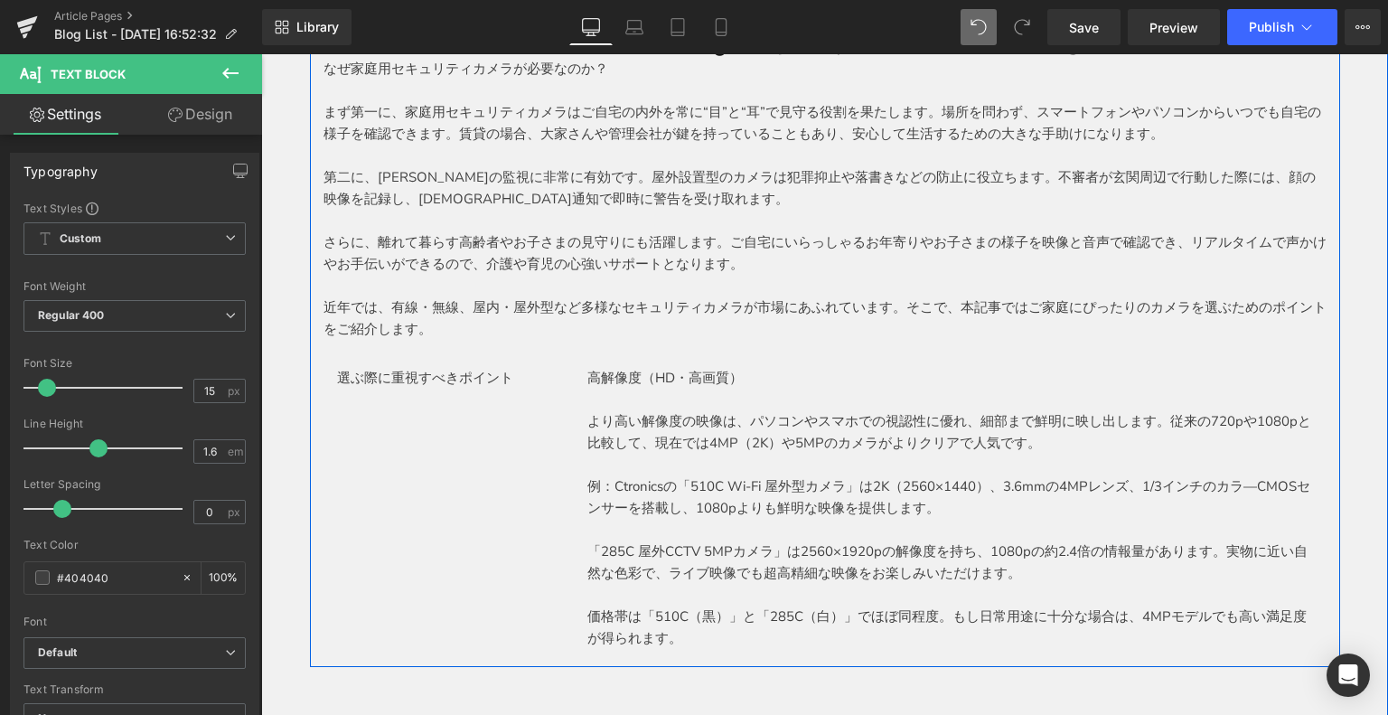
click at [534, 432] on span "Text Block" at bounding box center [564, 443] width 60 height 22
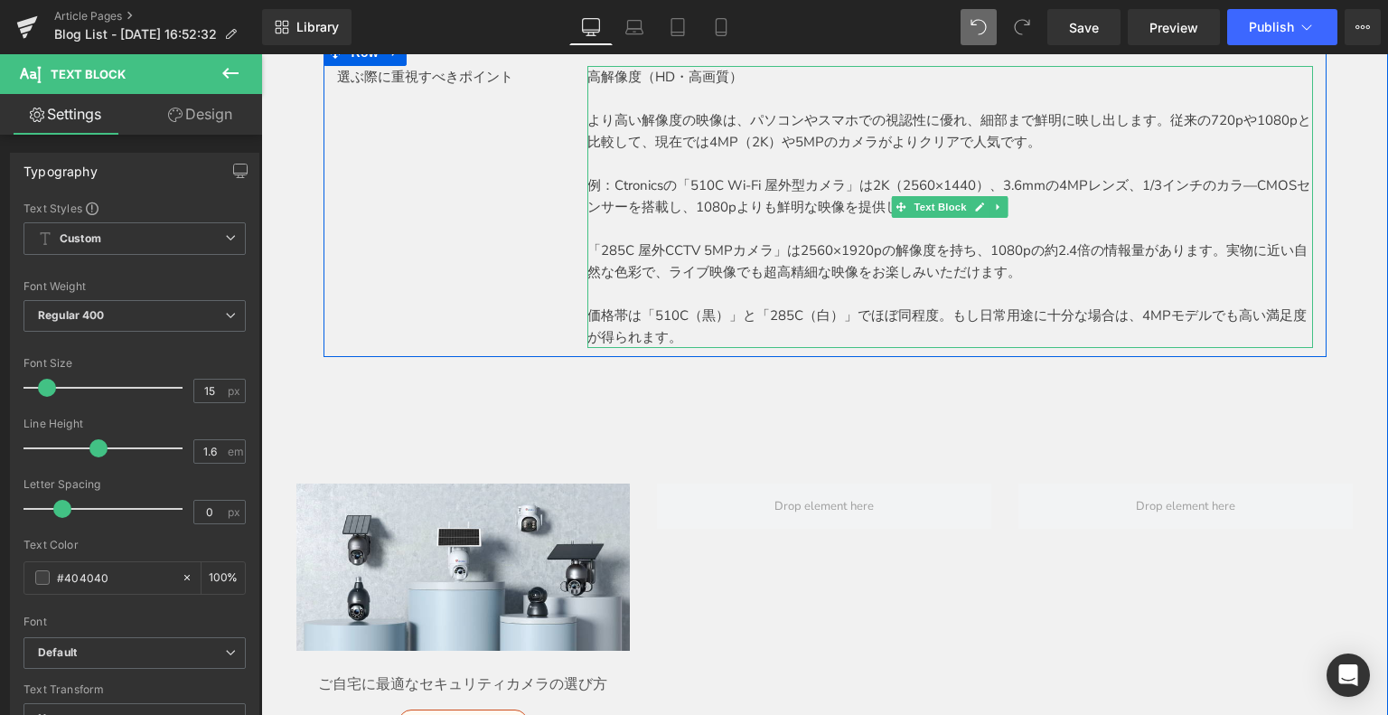
scroll to position [723, 0]
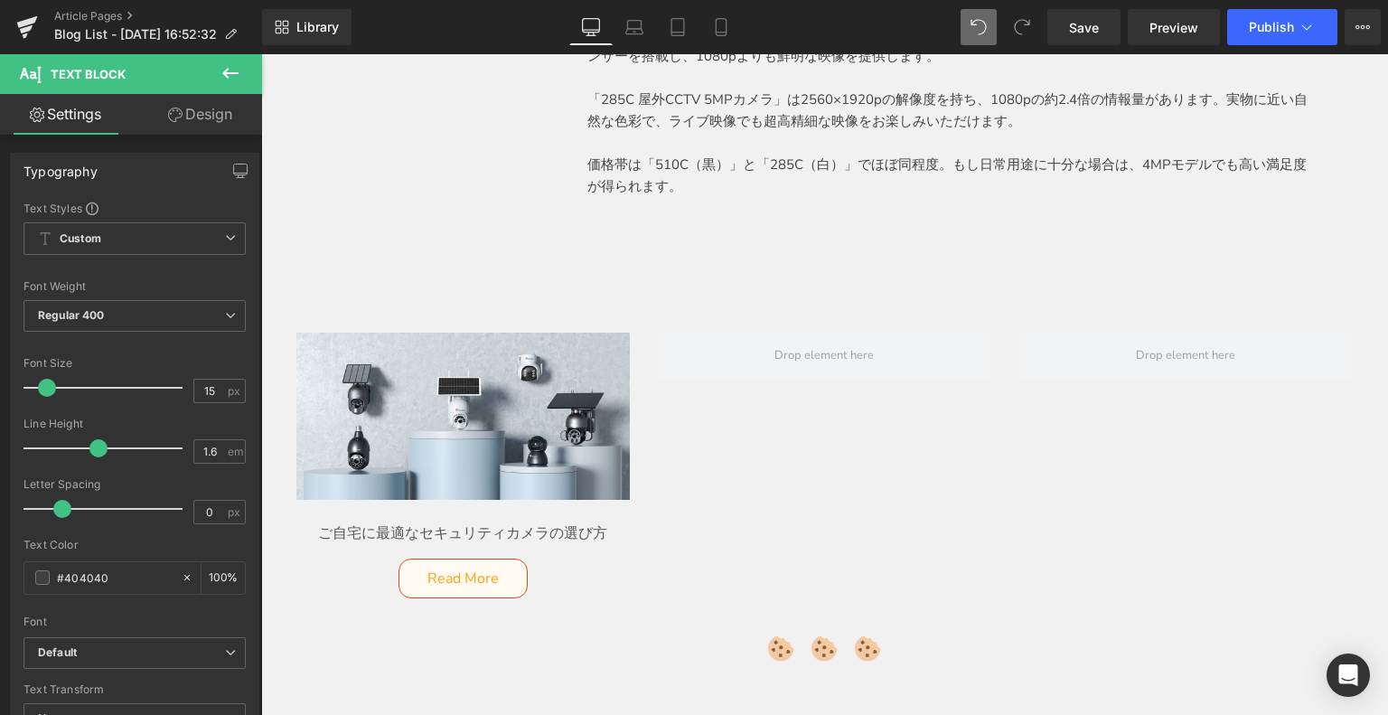
click at [224, 88] on button at bounding box center [230, 74] width 63 height 40
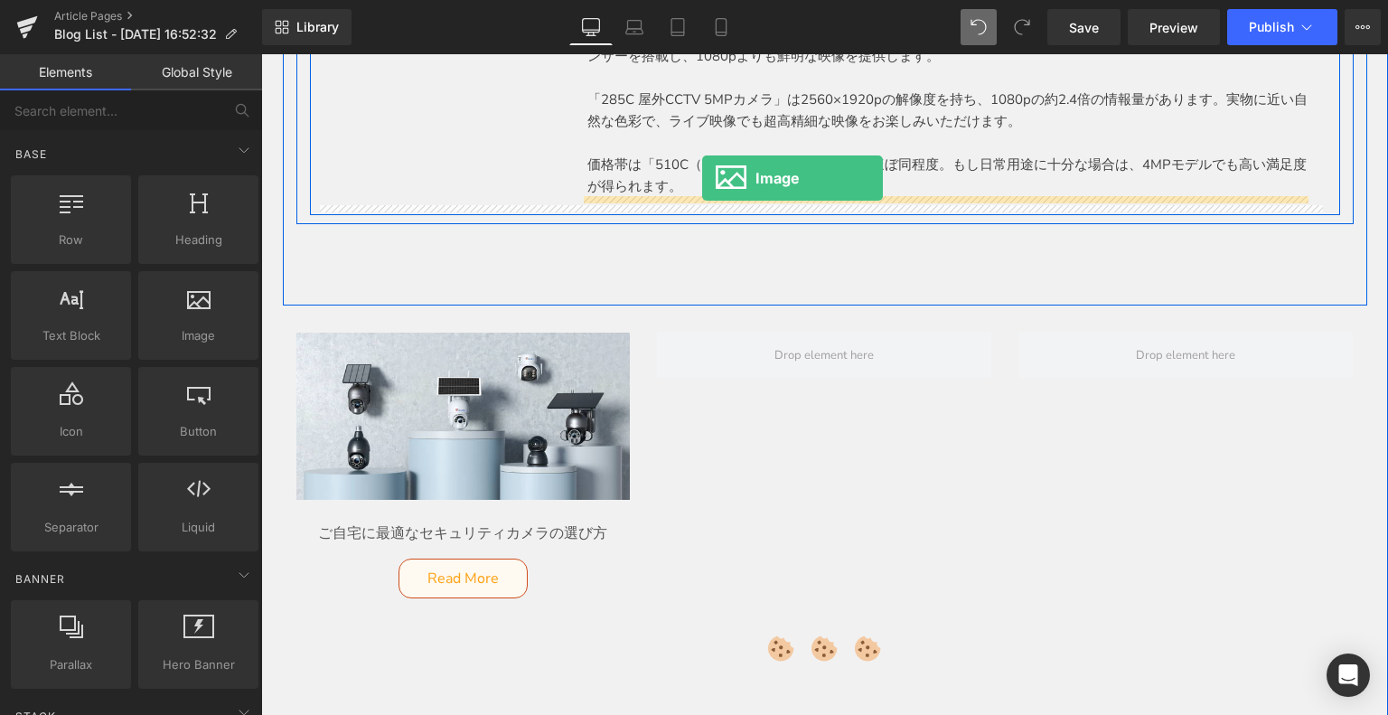
drag, startPoint x: 444, startPoint y: 383, endPoint x: 702, endPoint y: 178, distance: 329.9
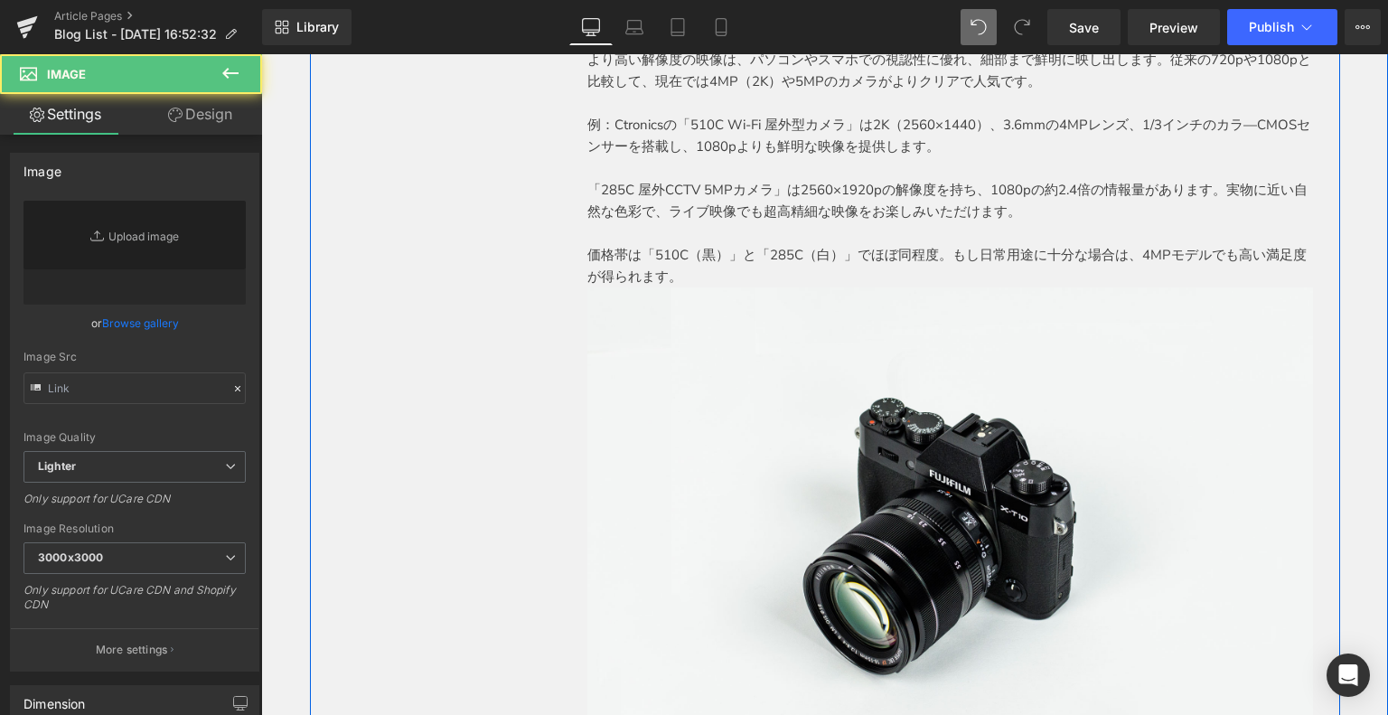
scroll to position [542, 0]
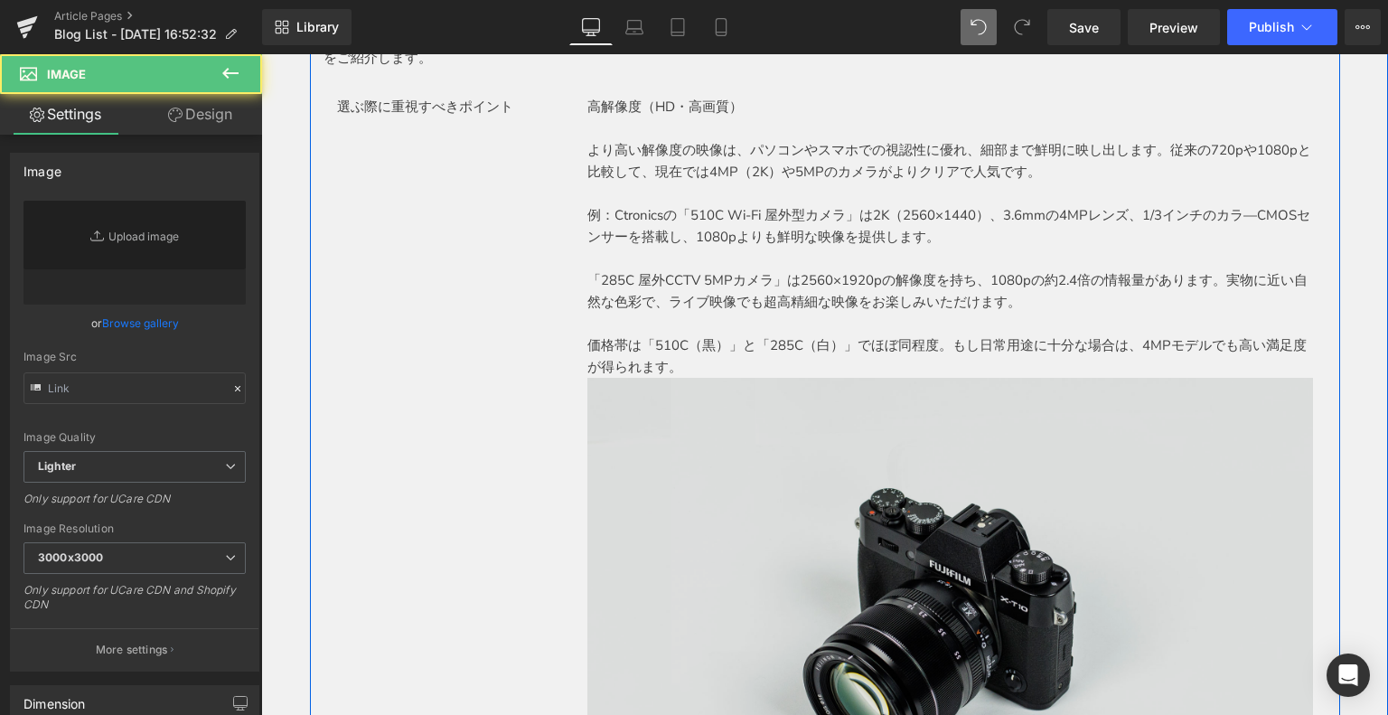
type input "//d1um8515vdn9kb.cloudfront.net/images/parallax.jpg"
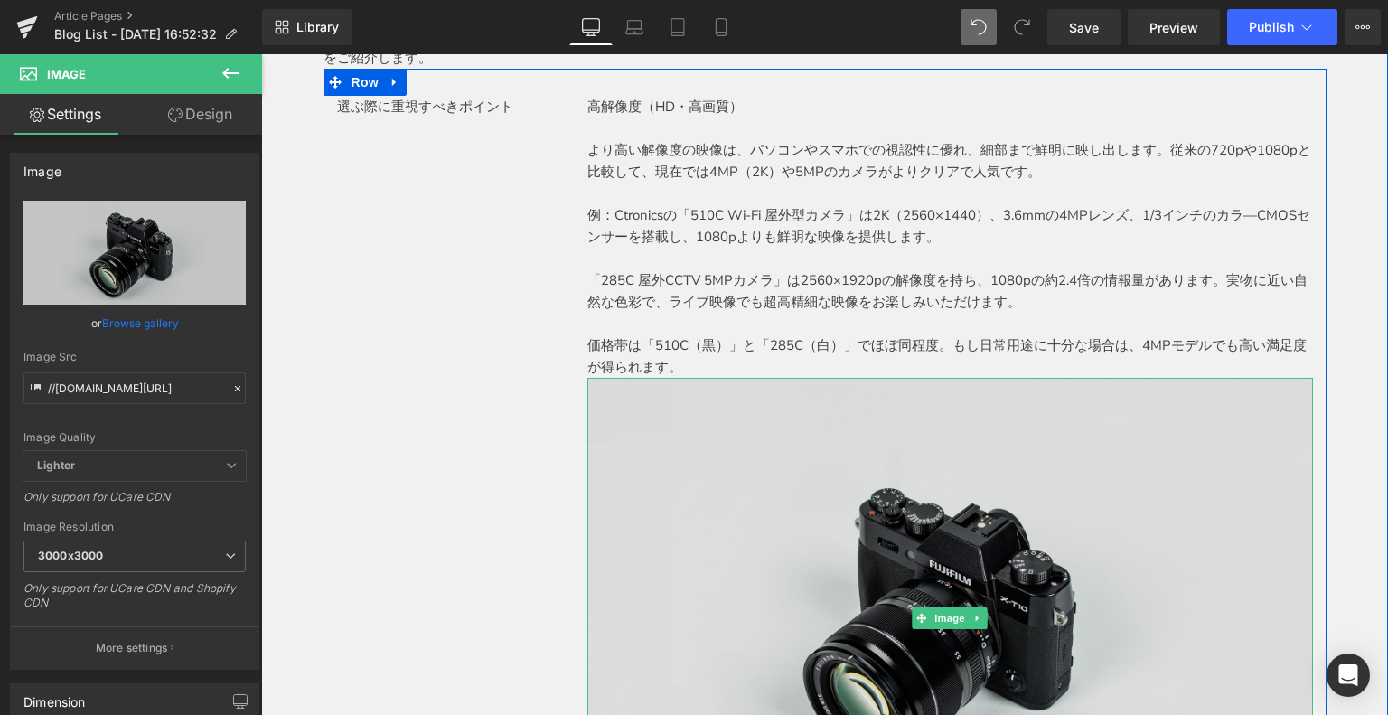
click at [660, 419] on img at bounding box center [949, 618] width 725 height 481
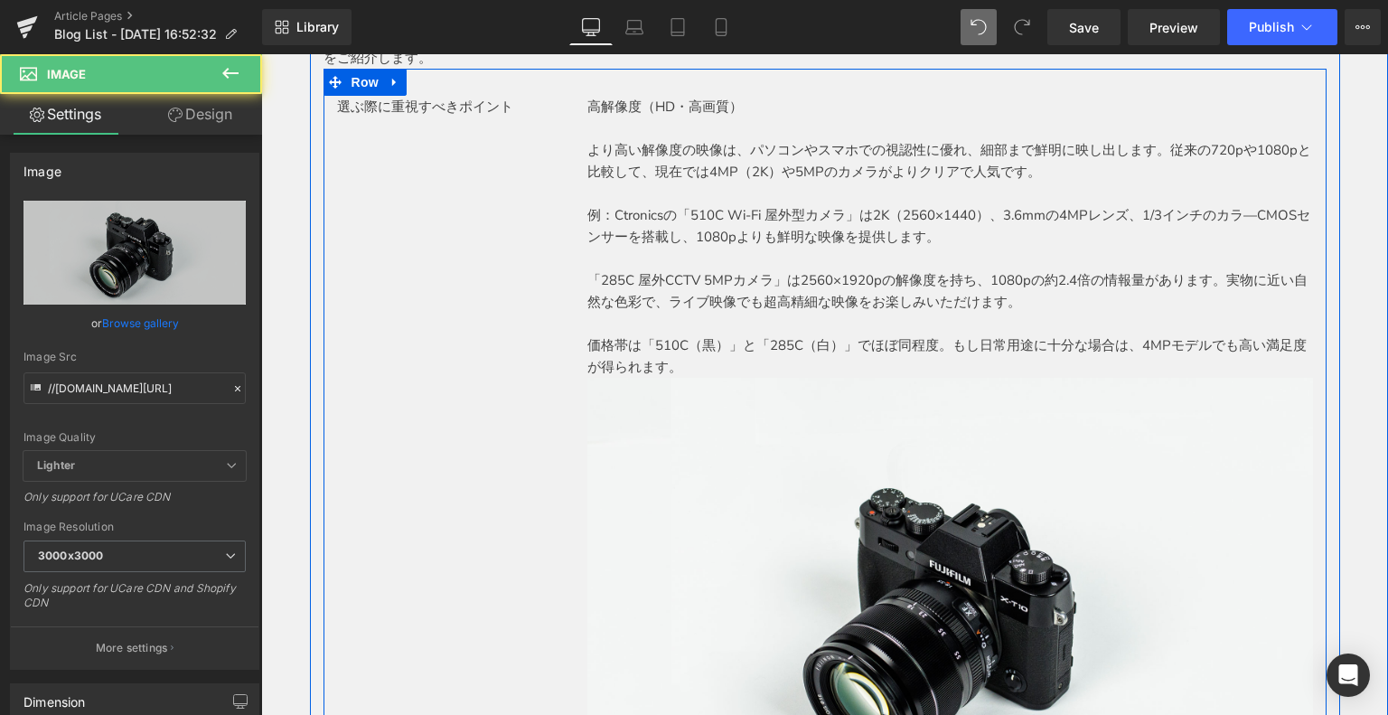
click at [462, 390] on div "選ぶ際に重視すべきポイント Text Block 高解像度（HD・高画質） より高い解像度の映像は、パソコンやスマホでの視認性に優れ、細部まで鮮明に映し出しま…" at bounding box center [824, 468] width 1003 height 799
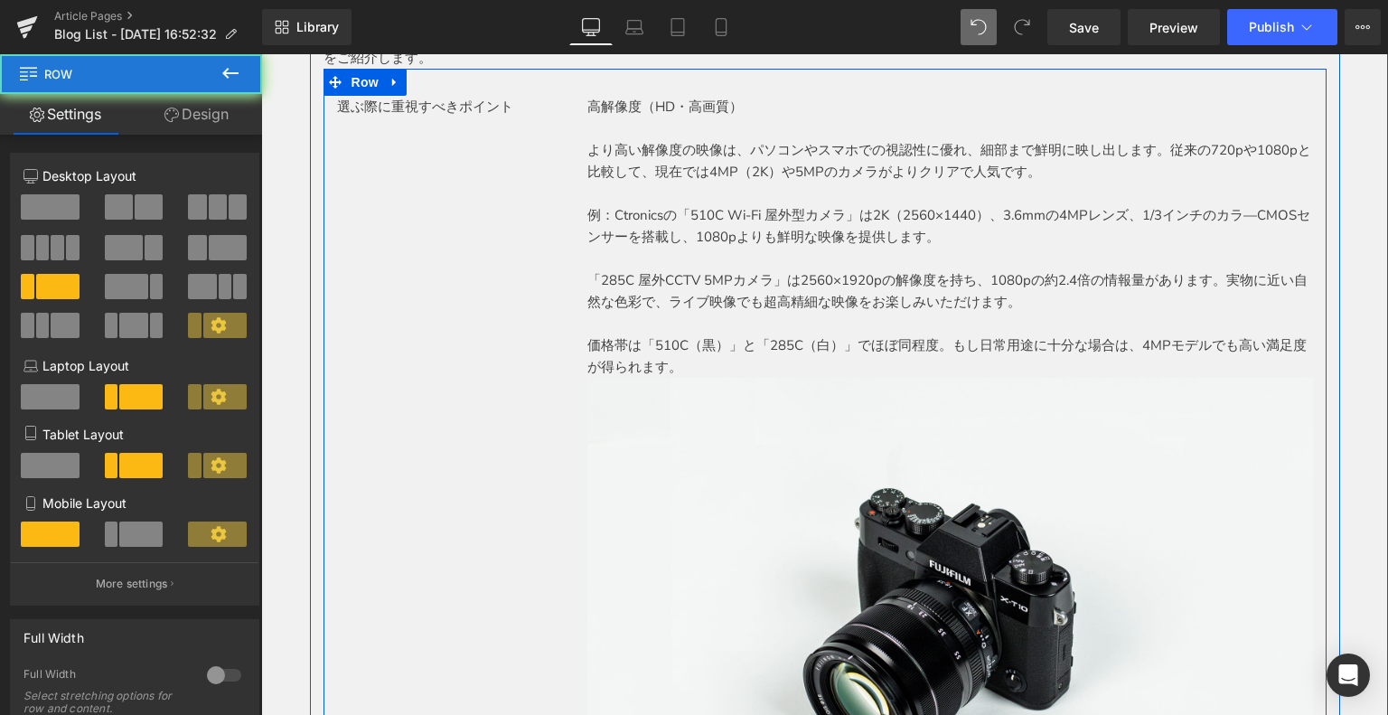
click at [428, 433] on div "選ぶ際に重視すべきポイント Text Block 高解像度（HD・高画質） より高い解像度の映像は、パソコンやスマホでの視認性に優れ、細部まで鮮明に映し出しま…" at bounding box center [824, 468] width 1003 height 799
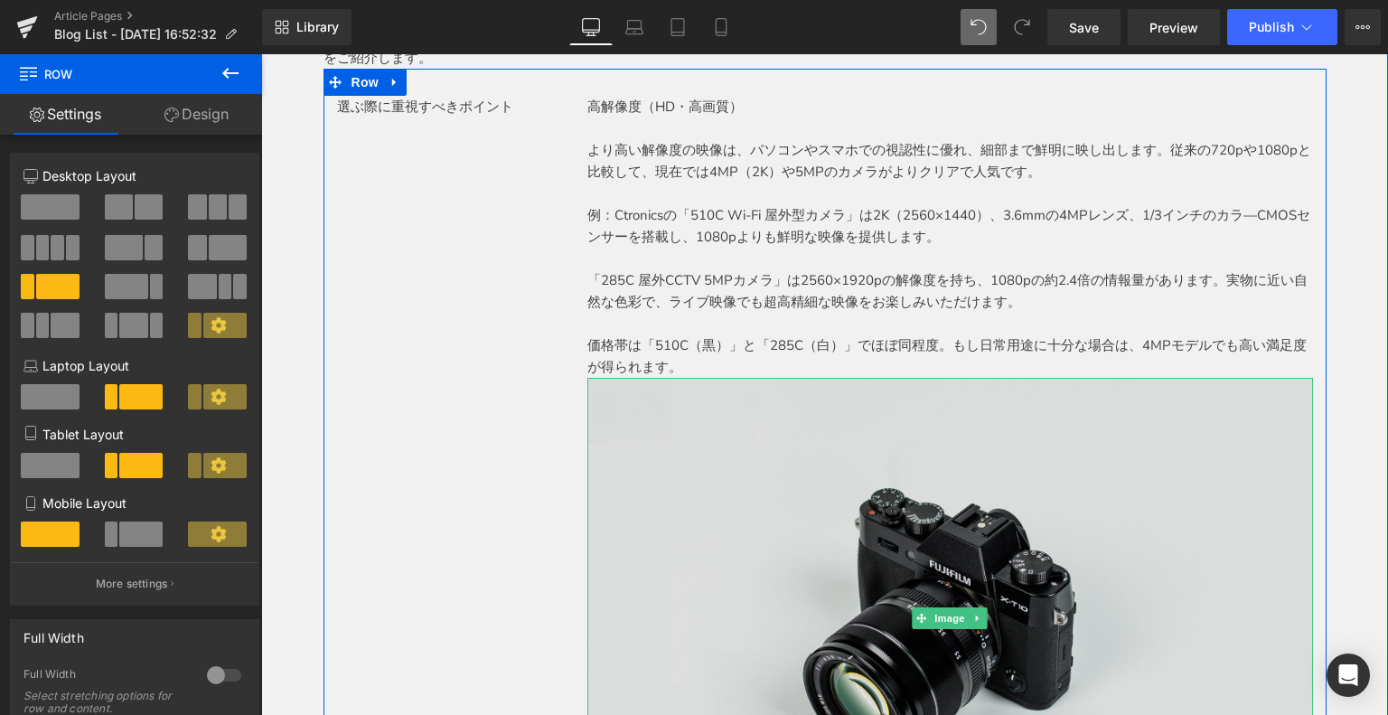
click at [777, 428] on img at bounding box center [949, 618] width 725 height 481
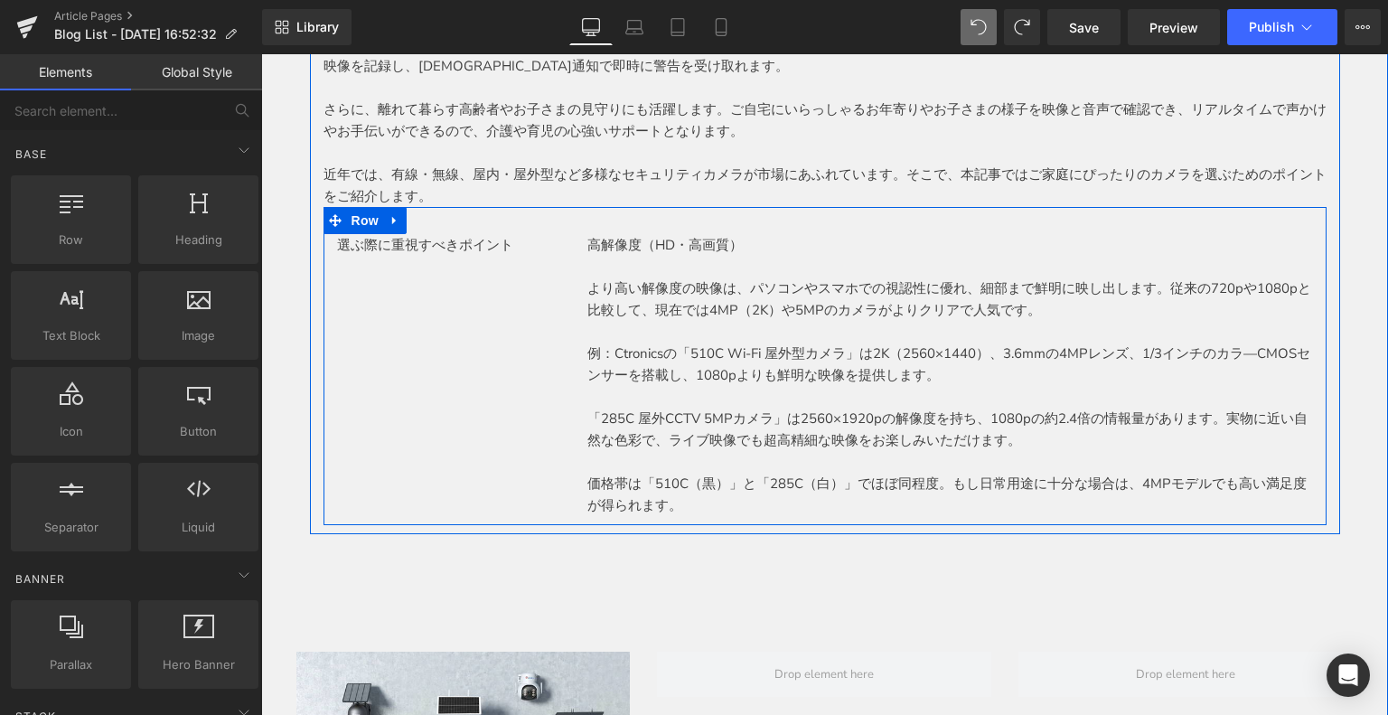
scroll to position [361, 0]
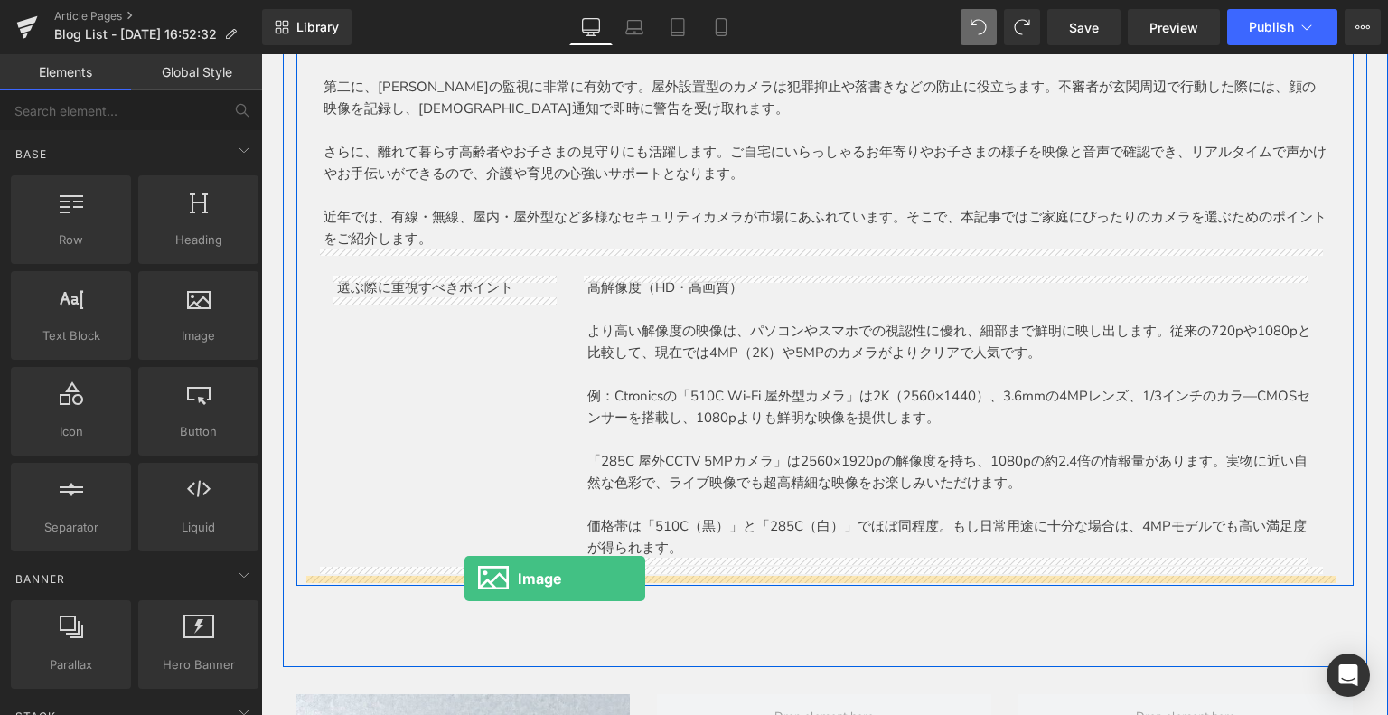
drag, startPoint x: 472, startPoint y: 370, endPoint x: 464, endPoint y: 578, distance: 207.9
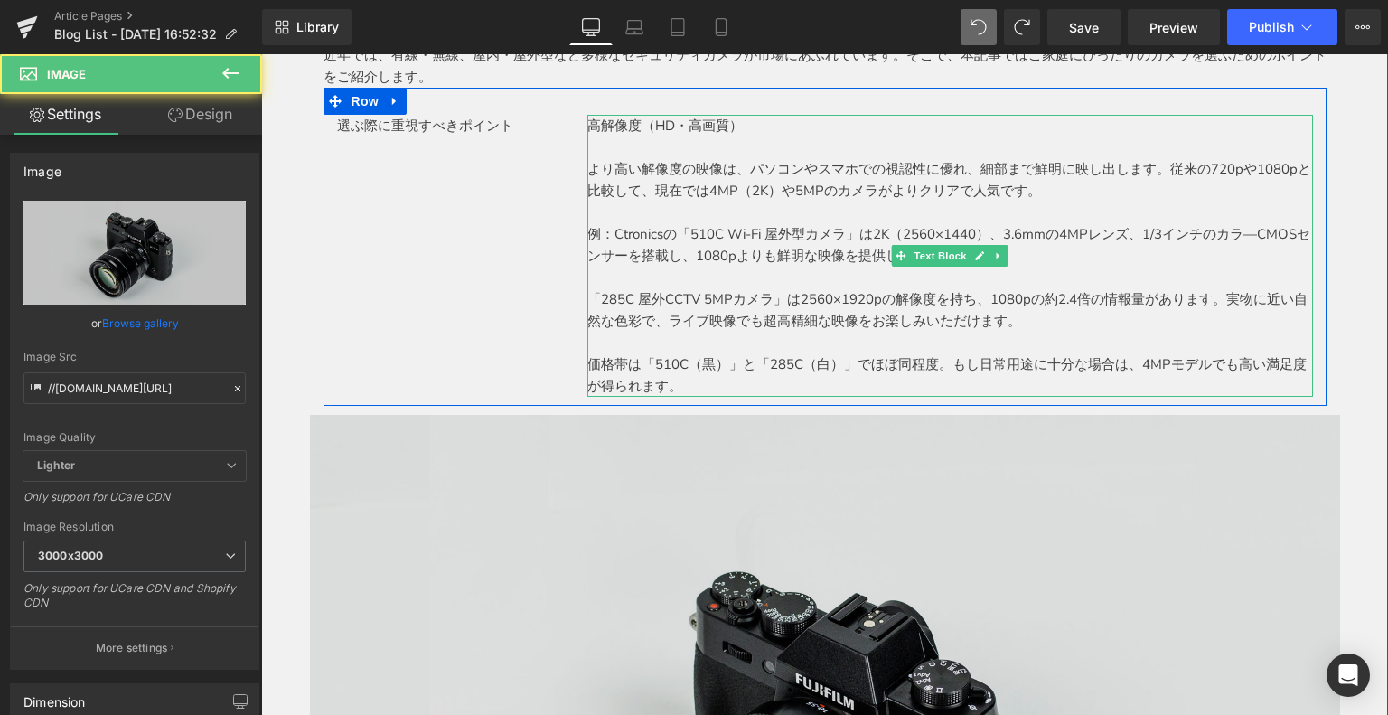
scroll to position [542, 0]
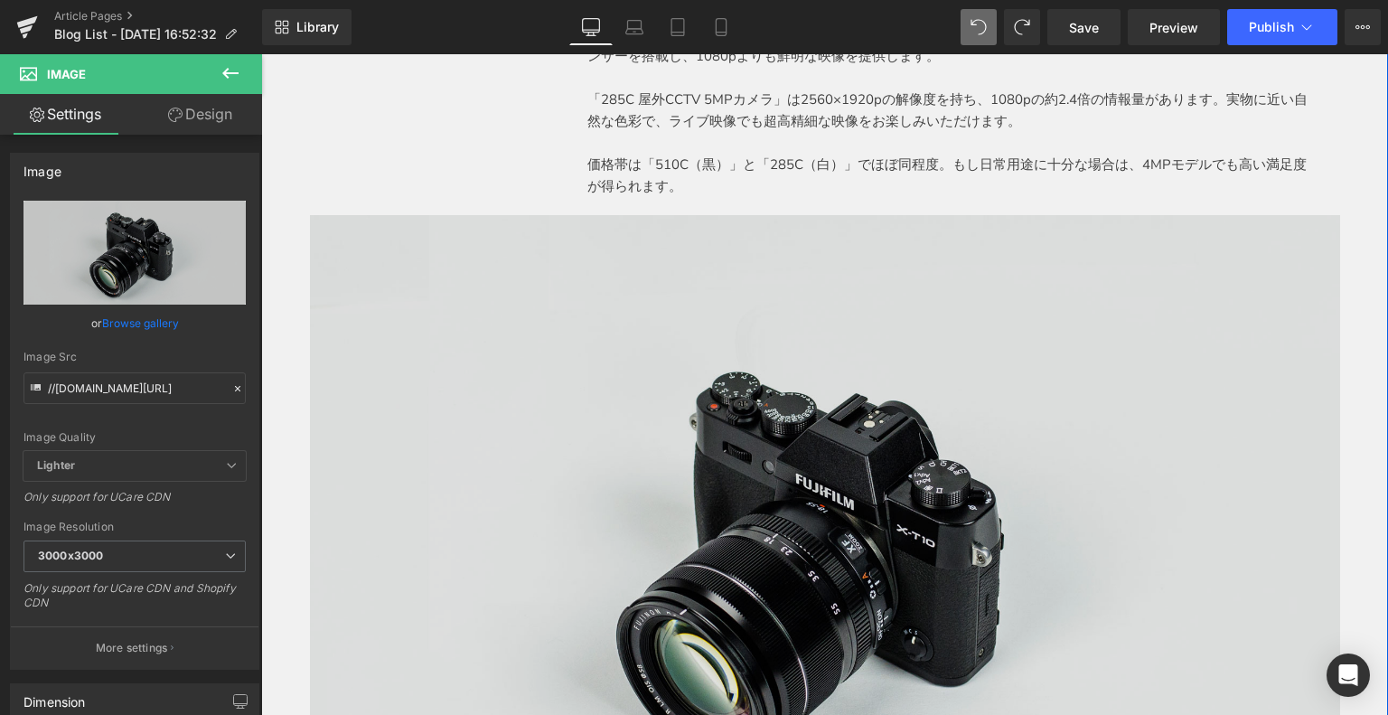
scroll to position [994, 0]
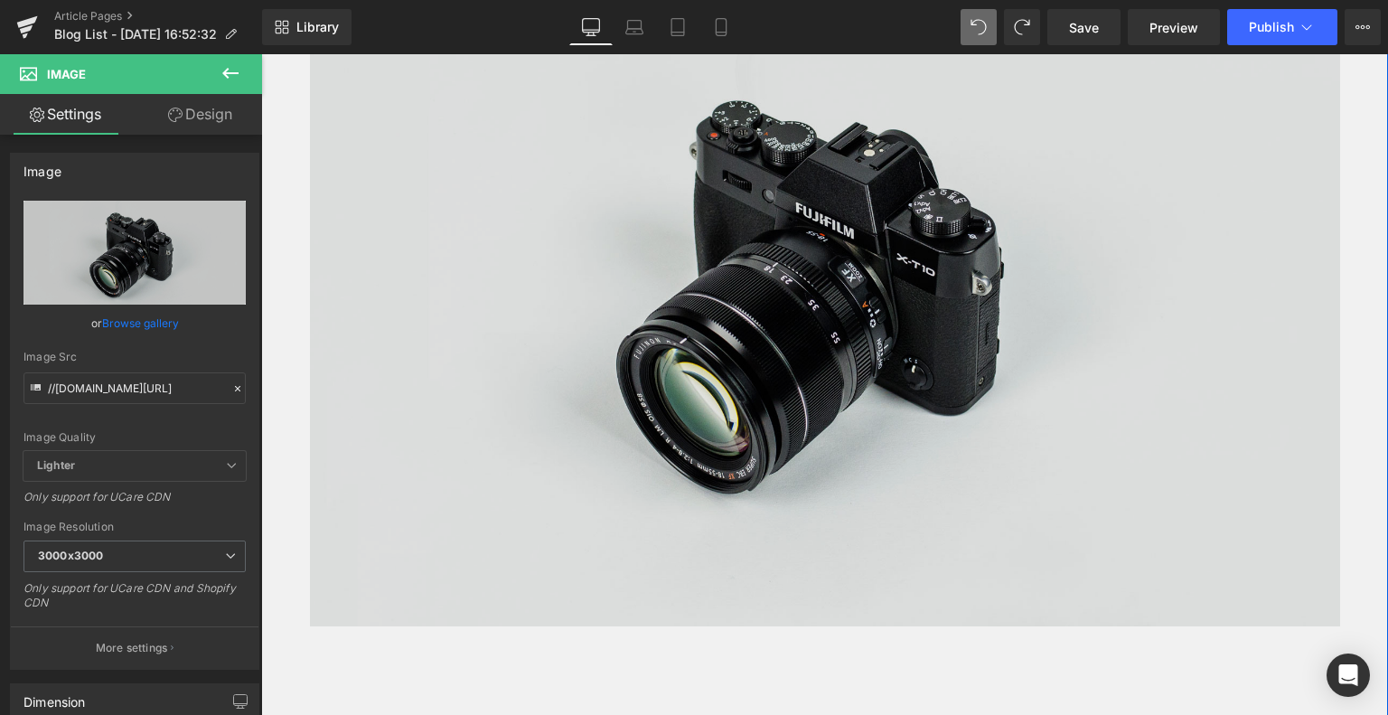
click at [751, 390] on img at bounding box center [825, 285] width 1030 height 682
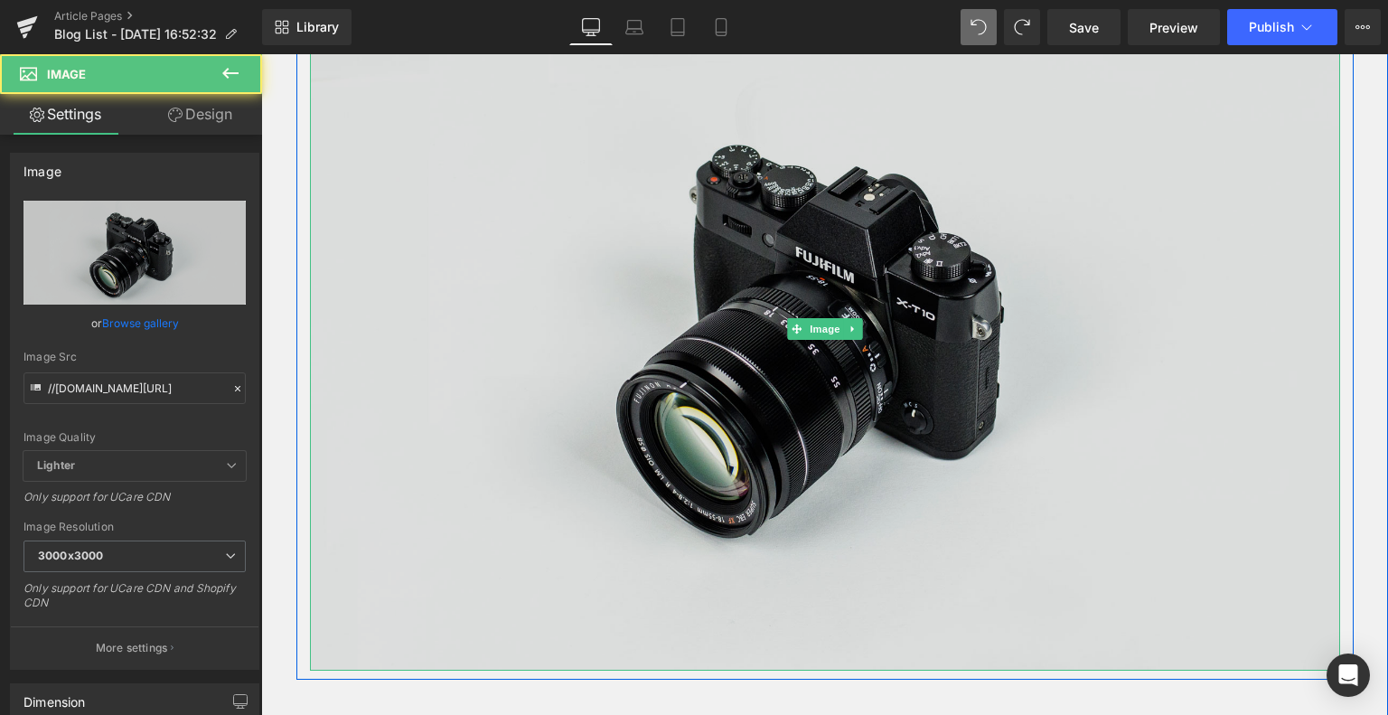
scroll to position [723, 0]
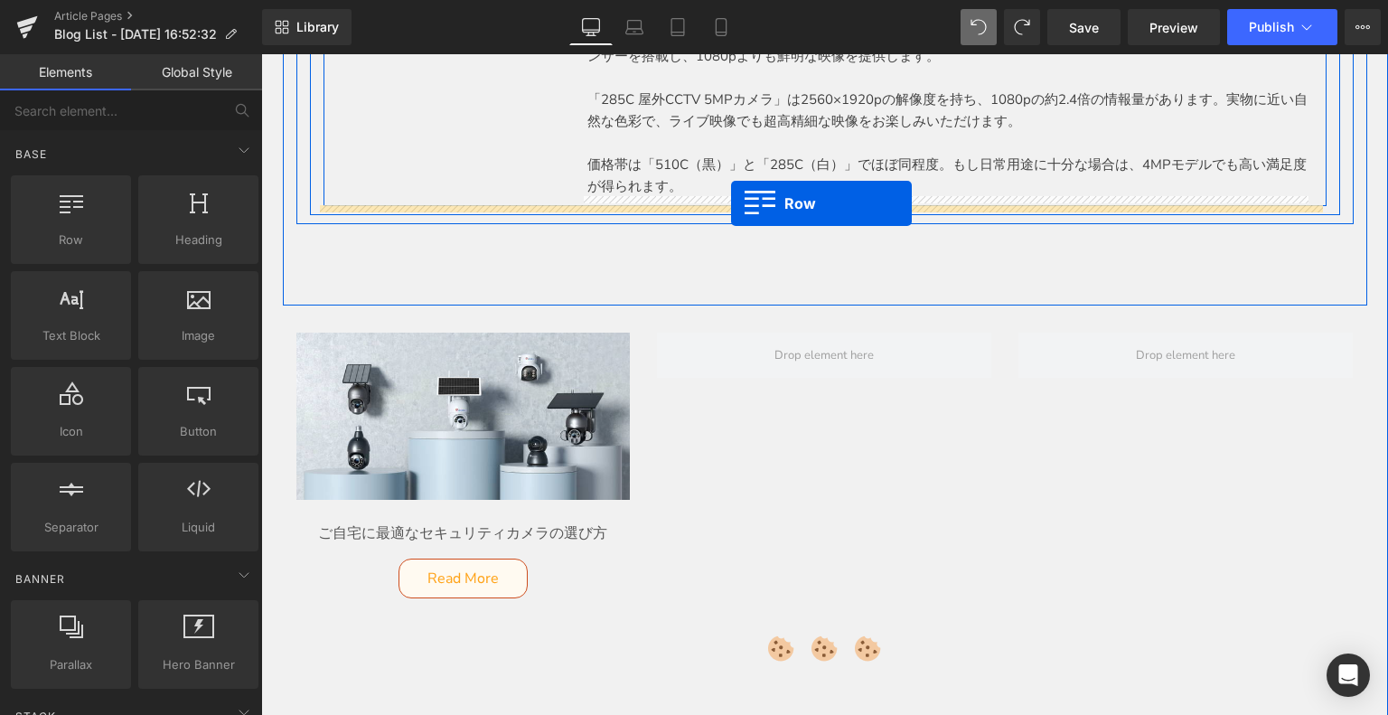
drag, startPoint x: 337, startPoint y: 288, endPoint x: 731, endPoint y: 203, distance: 402.9
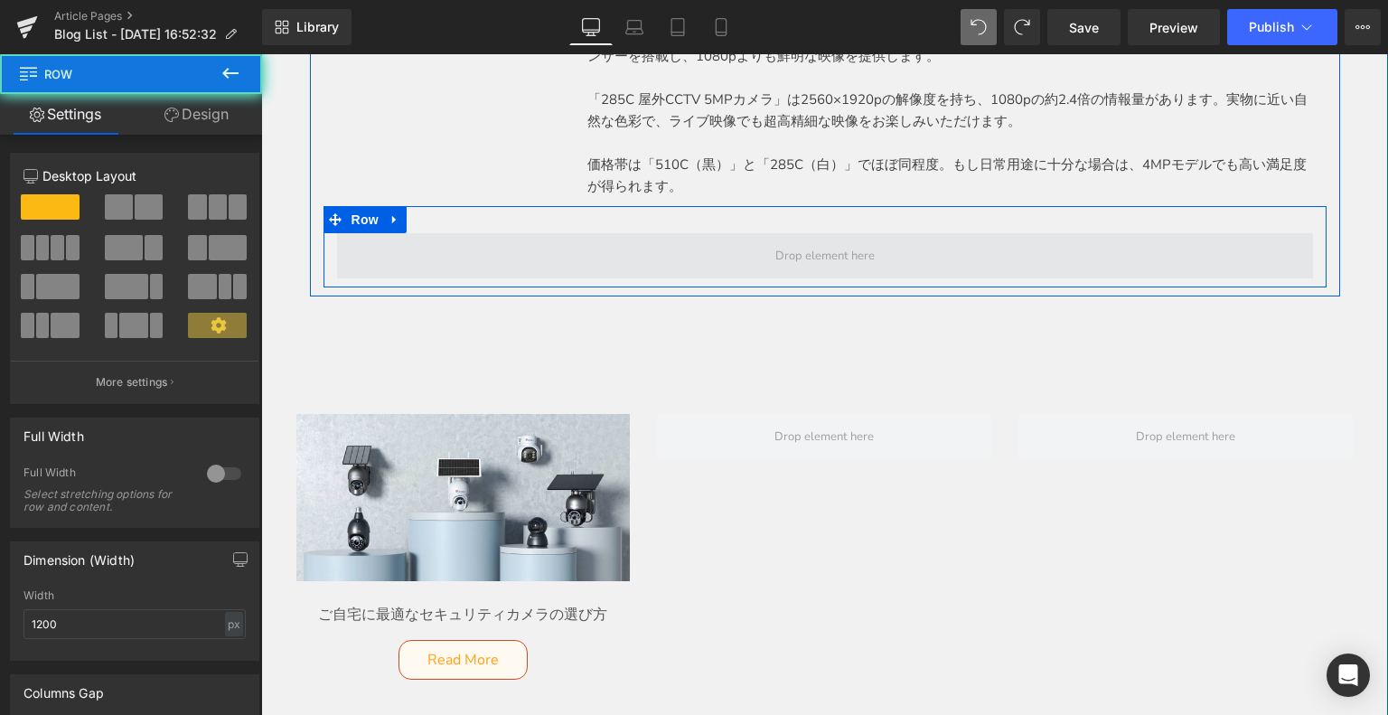
click at [580, 261] on span at bounding box center [825, 255] width 976 height 45
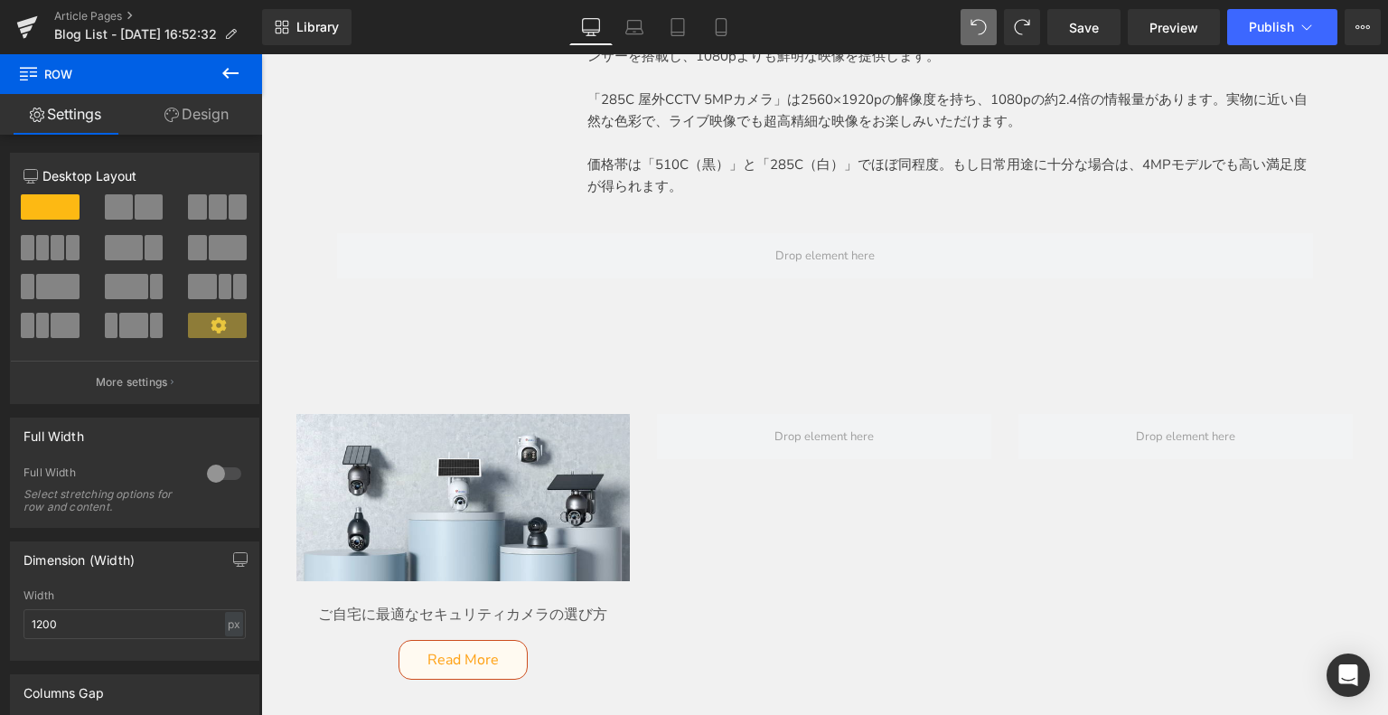
click at [235, 66] on icon at bounding box center [231, 73] width 22 height 22
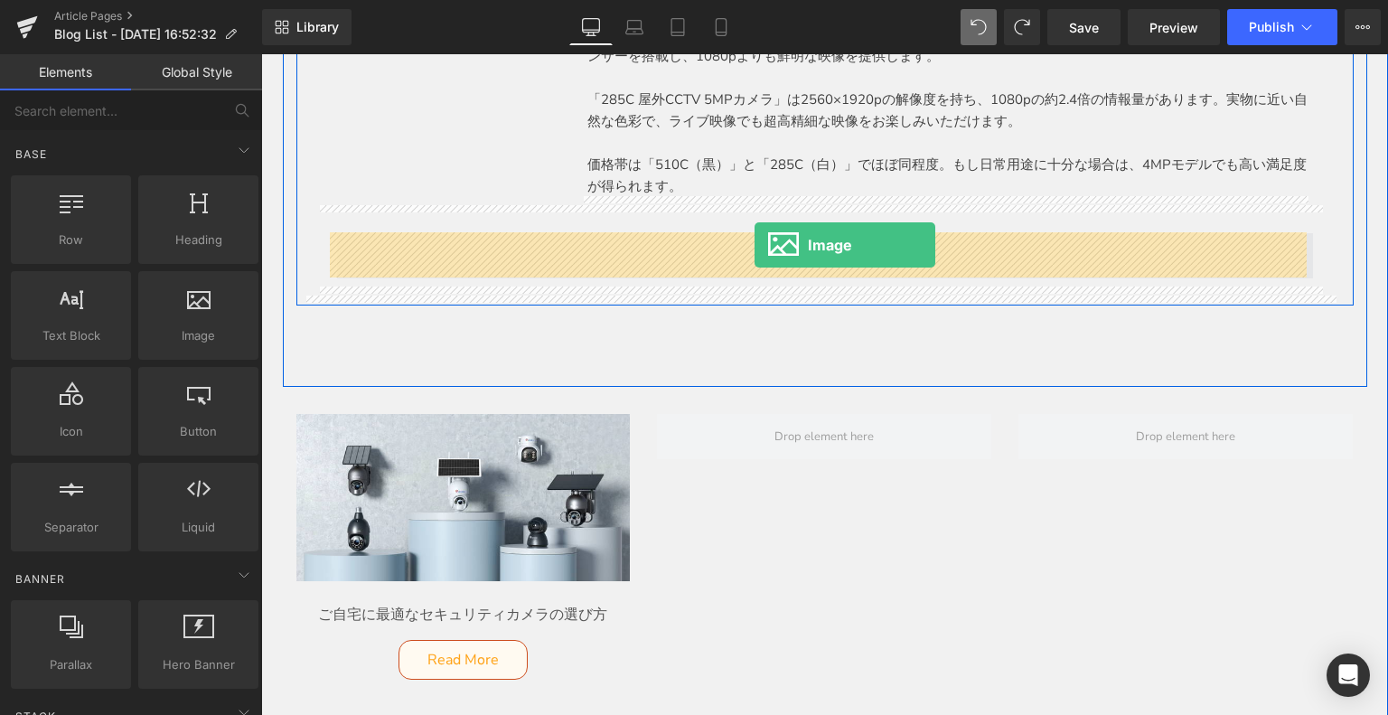
drag, startPoint x: 467, startPoint y: 375, endPoint x: 754, endPoint y: 245, distance: 315.4
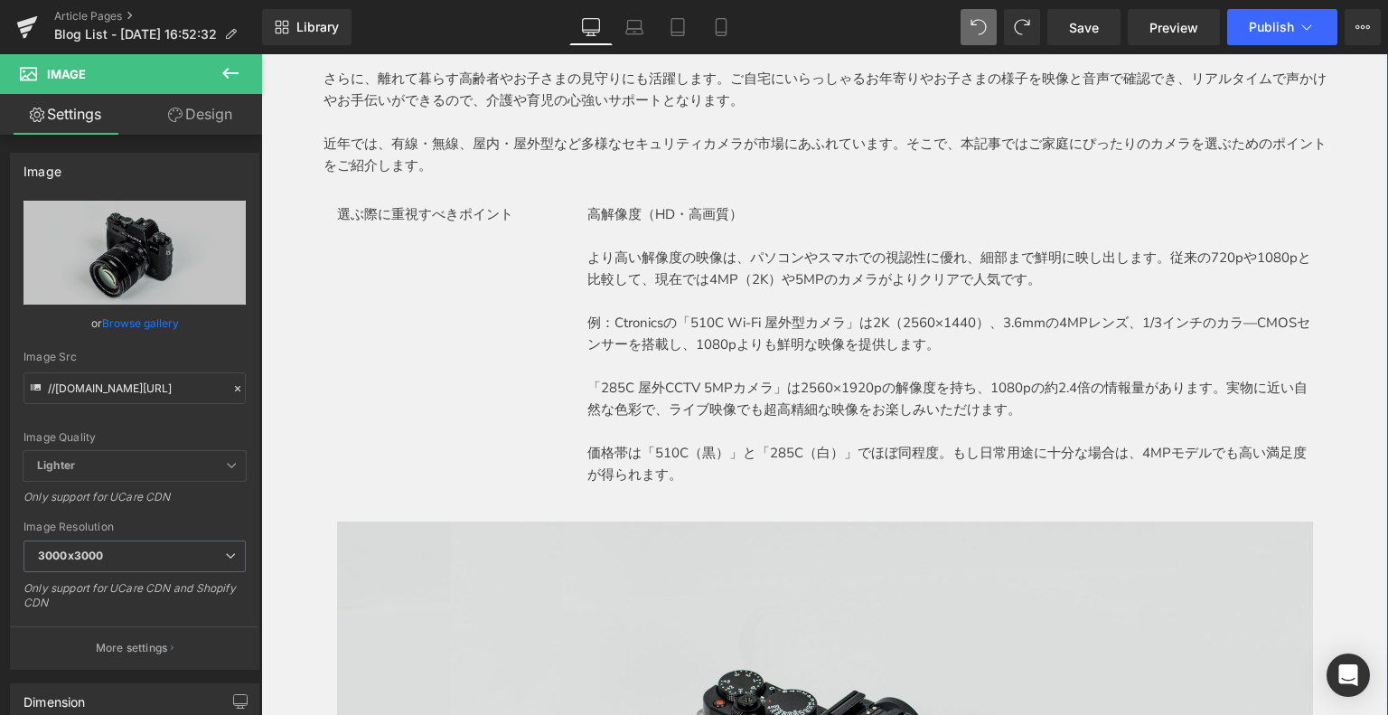
scroll to position [542, 0]
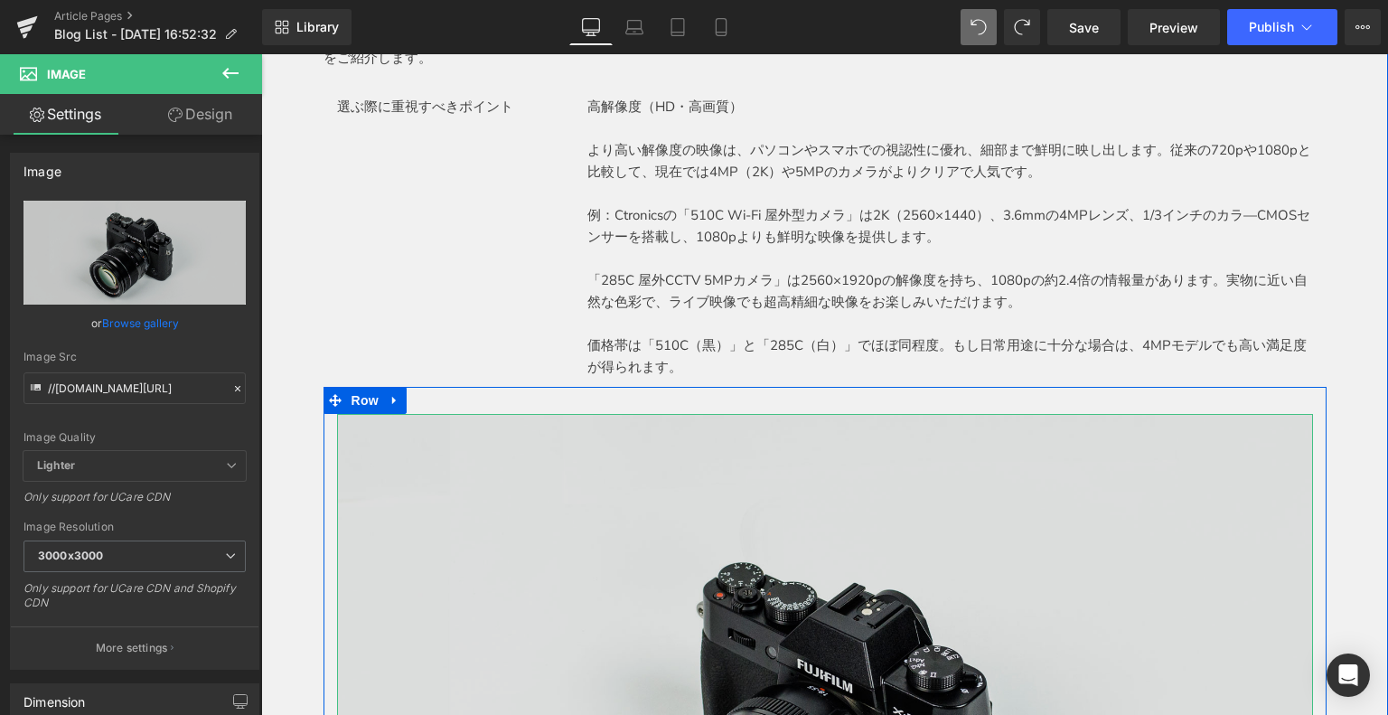
drag, startPoint x: 687, startPoint y: 574, endPoint x: 347, endPoint y: 295, distance: 439.1
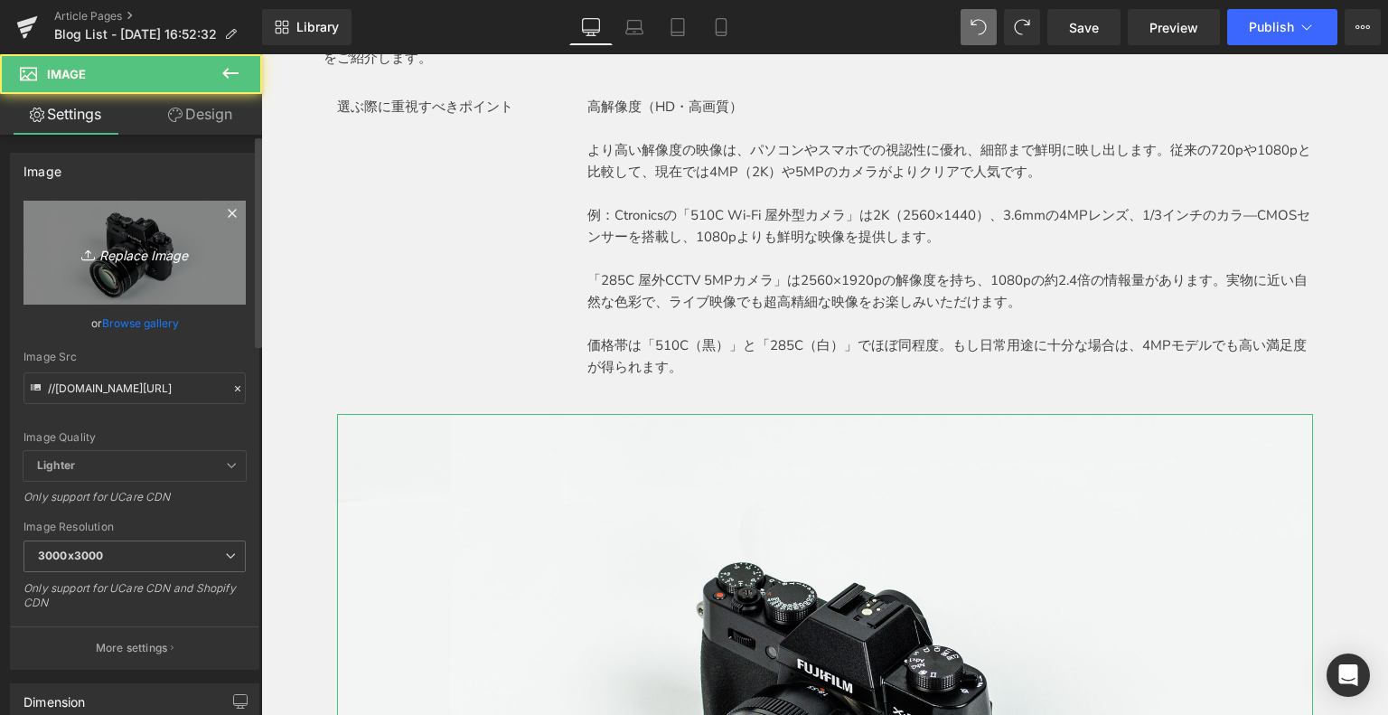
click at [144, 264] on link "Replace Image" at bounding box center [134, 253] width 222 height 104
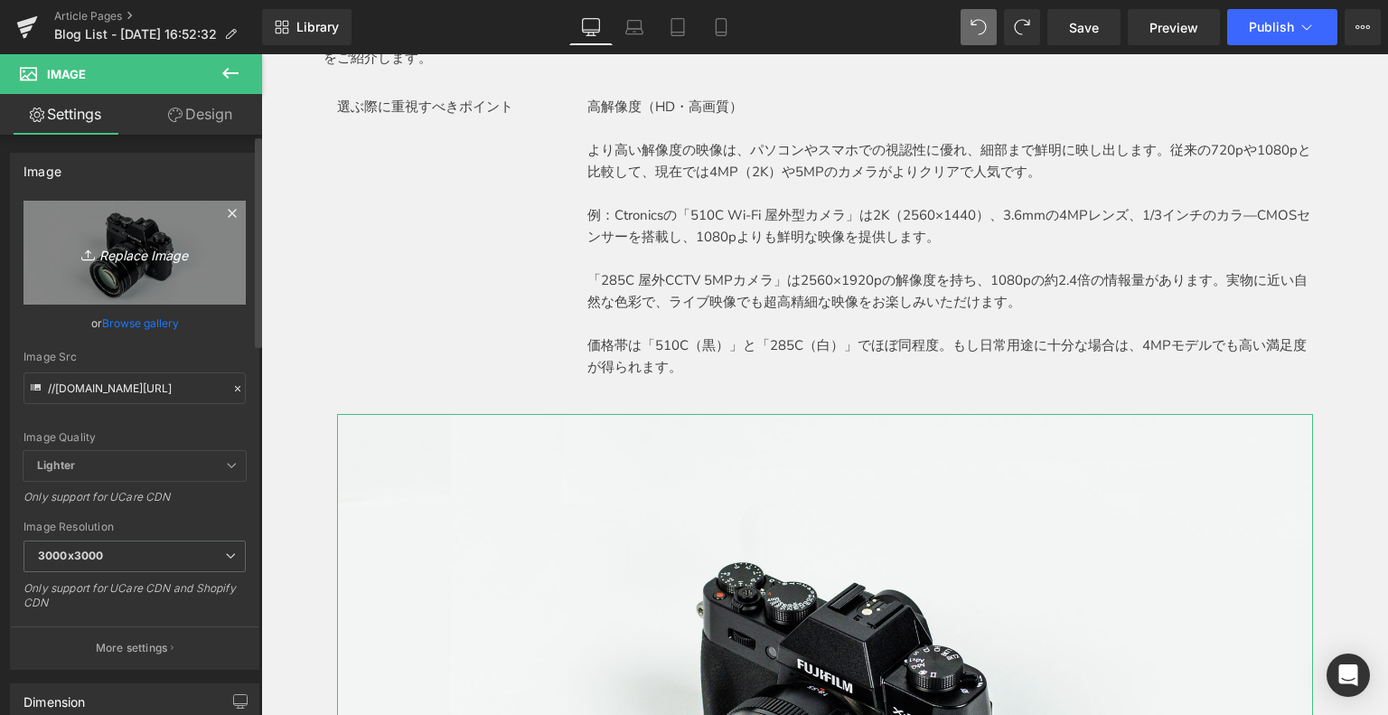
type input "C:\fakepath\1_c40a372d-363d-43bd-8d88-e603dfb558dd_2000x.webp"
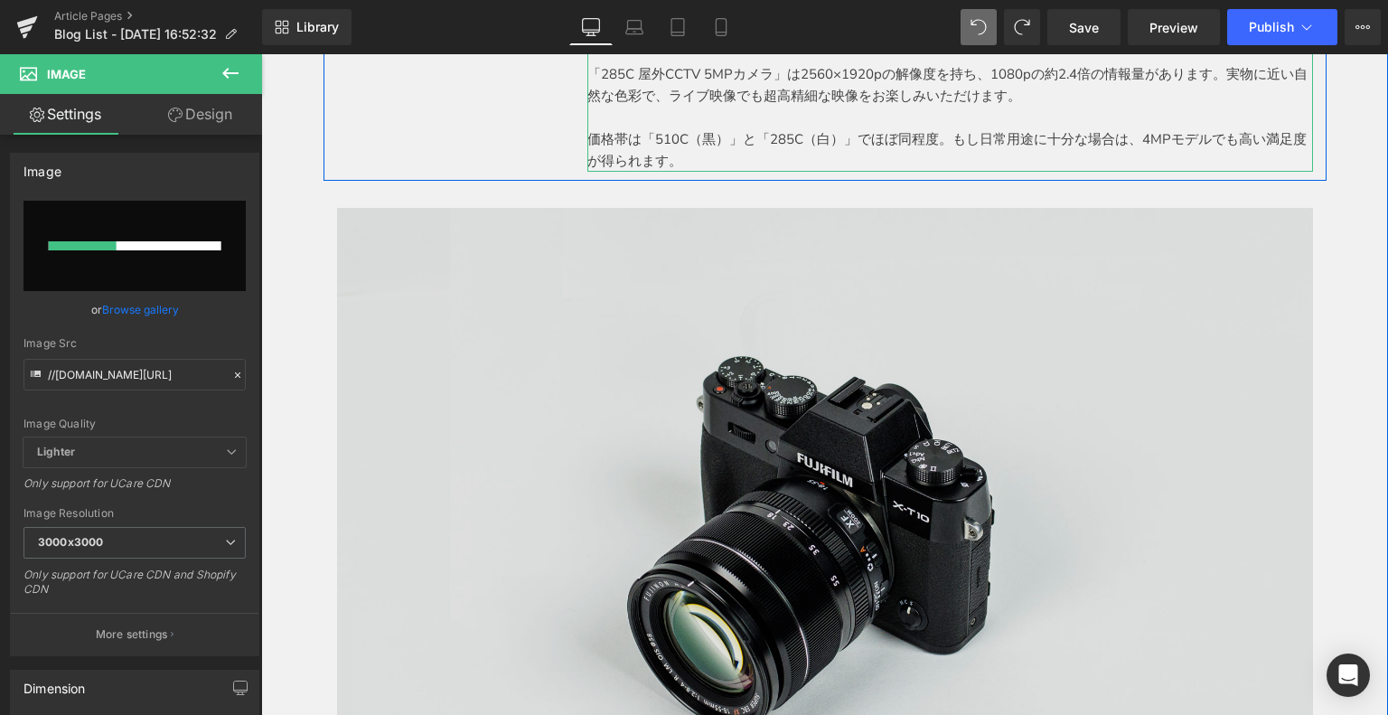
scroll to position [903, 0]
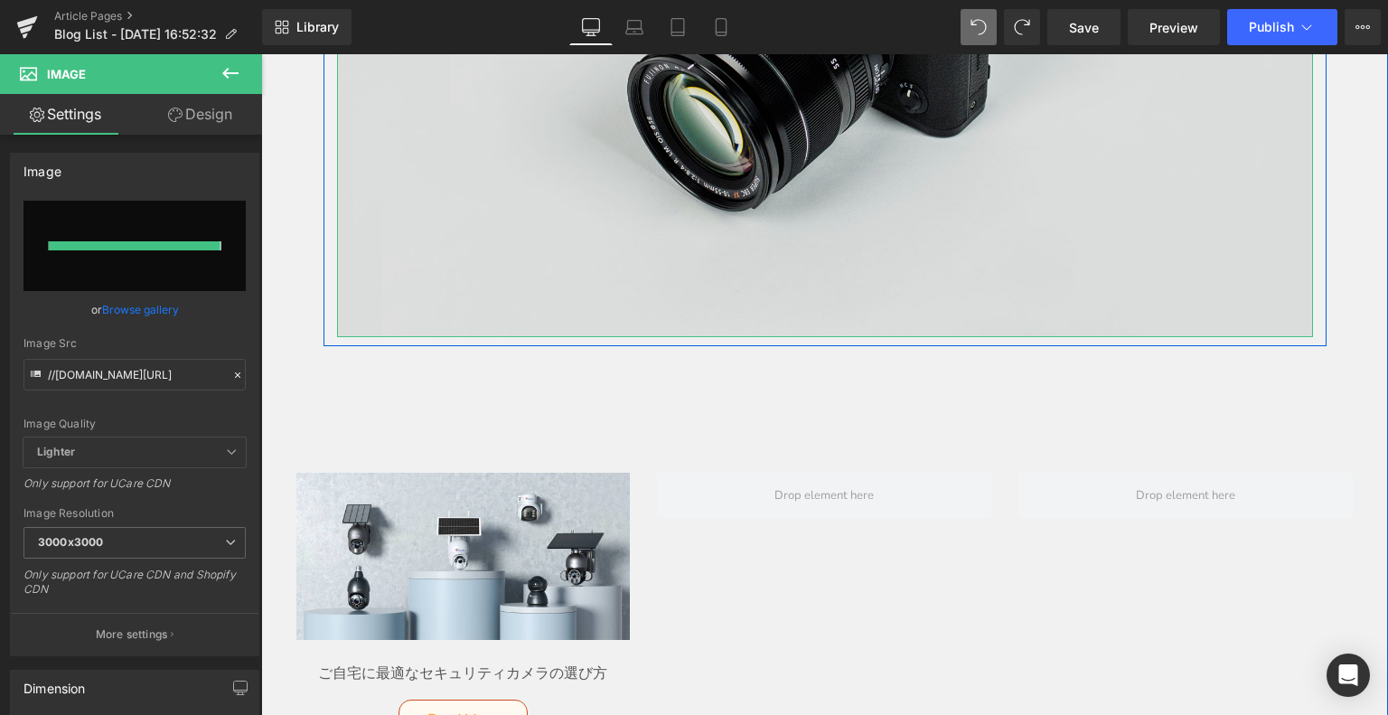
type input "https://ucarecdn.com/2bc75c61-c541-4e95-94b3-3287de6710cc/-/format/auto/-/previ…"
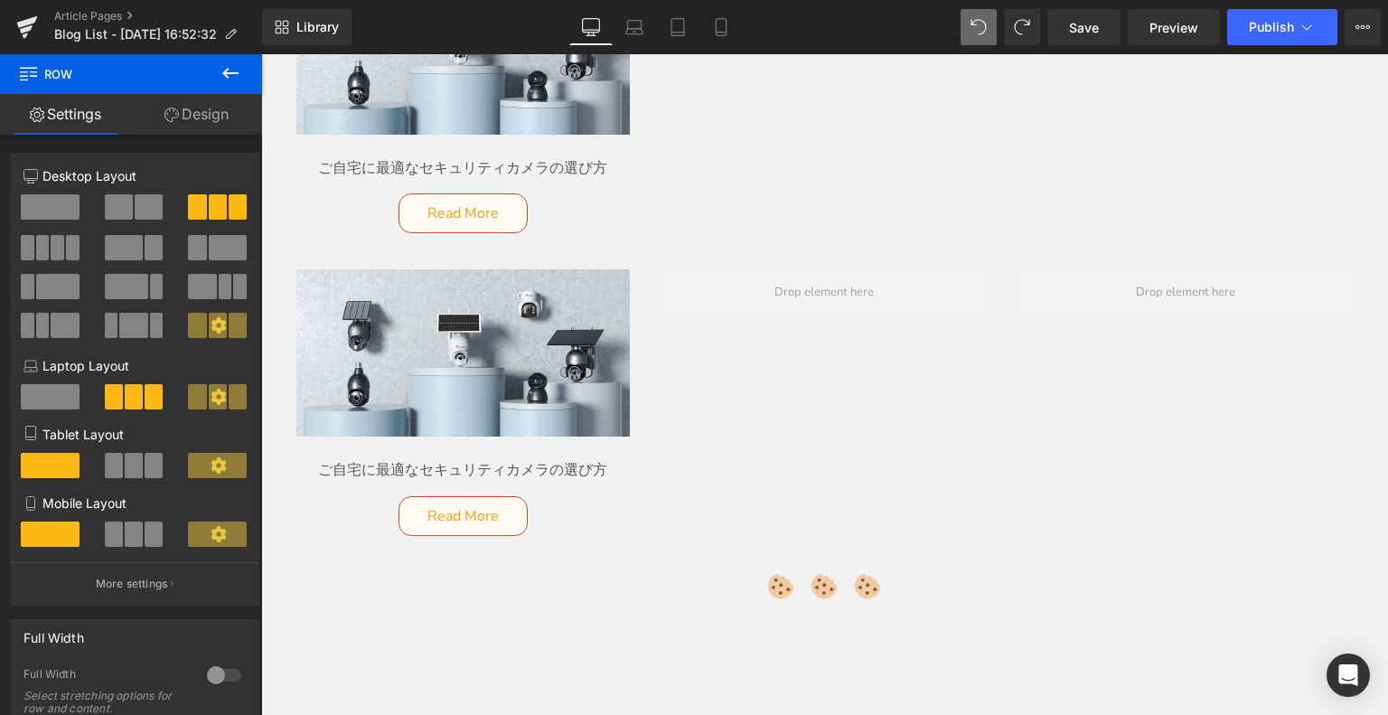
scroll to position [1504, 0]
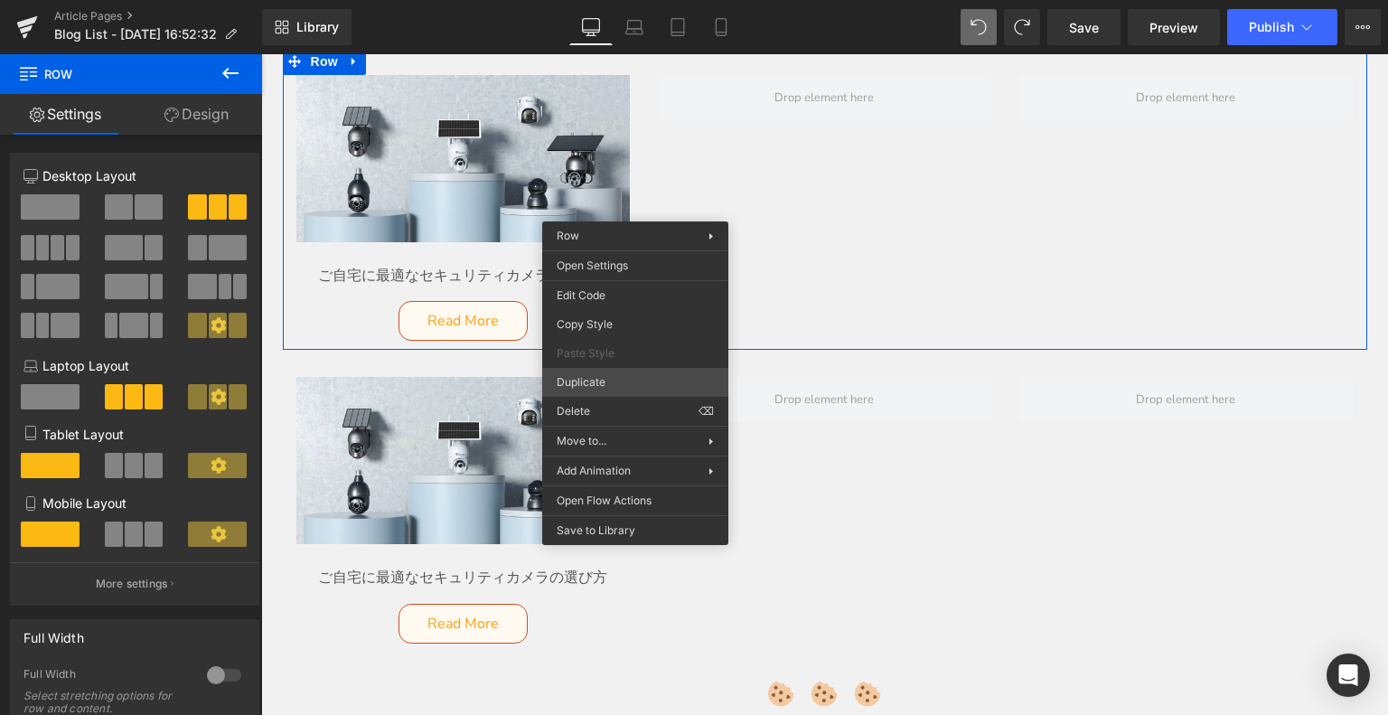
drag, startPoint x: 631, startPoint y: 357, endPoint x: 640, endPoint y: 375, distance: 20.2
click at [600, 395] on div "Edit Code Copy Style Paste Style Duplicate Delete ⌫" at bounding box center [635, 352] width 186 height 145
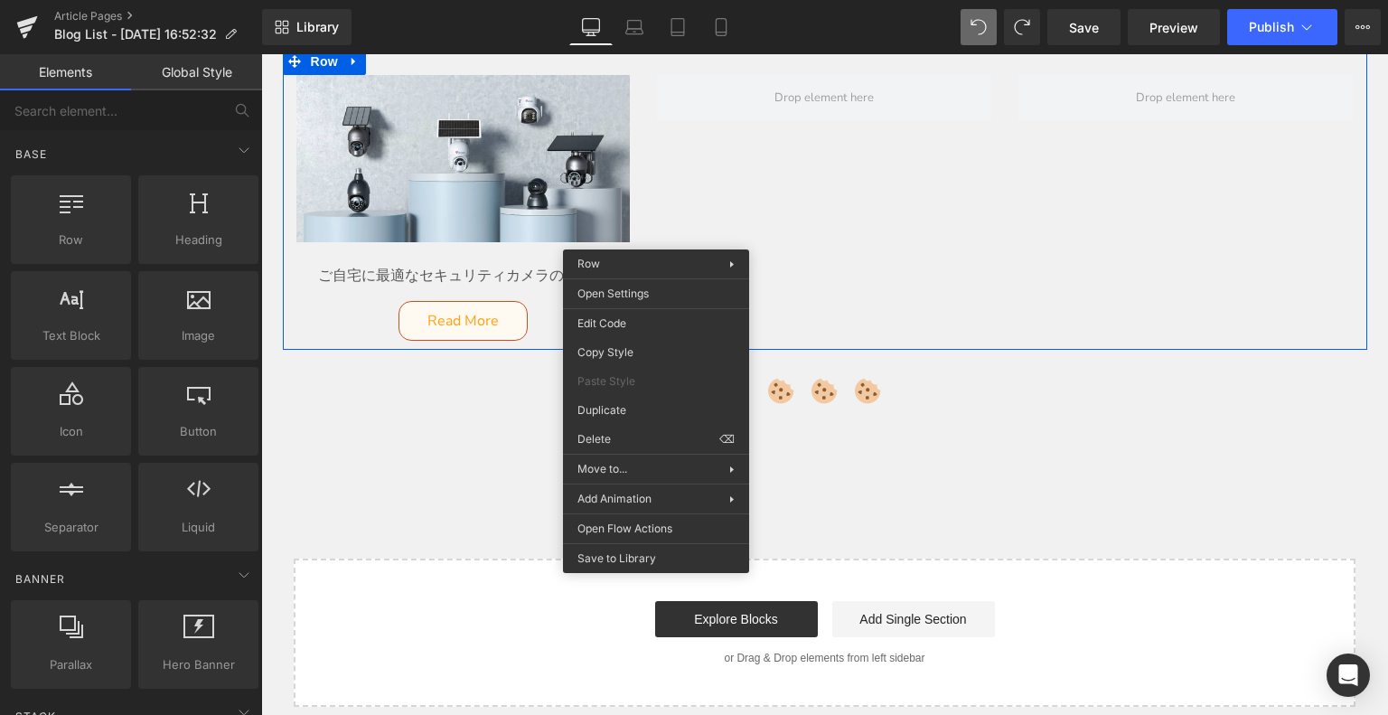
drag, startPoint x: 912, startPoint y: 487, endPoint x: 665, endPoint y: 416, distance: 257.6
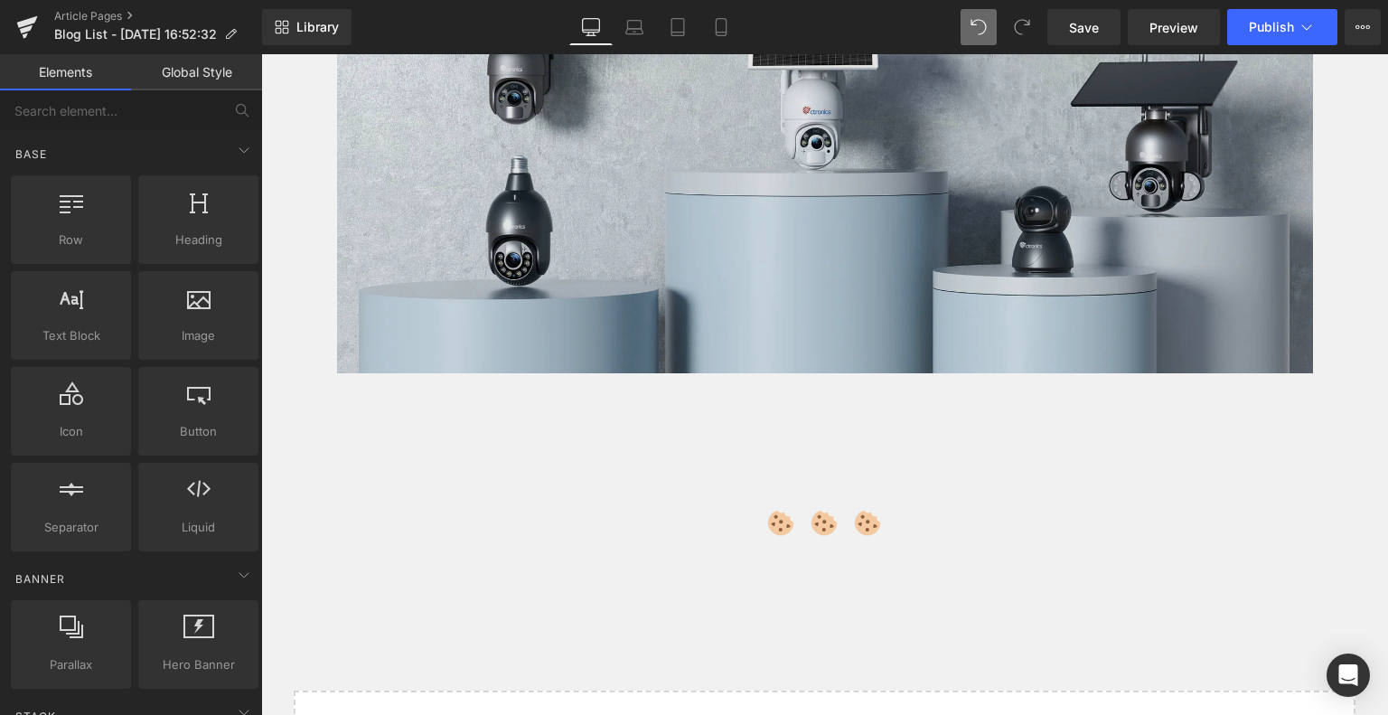
scroll to position [994, 0]
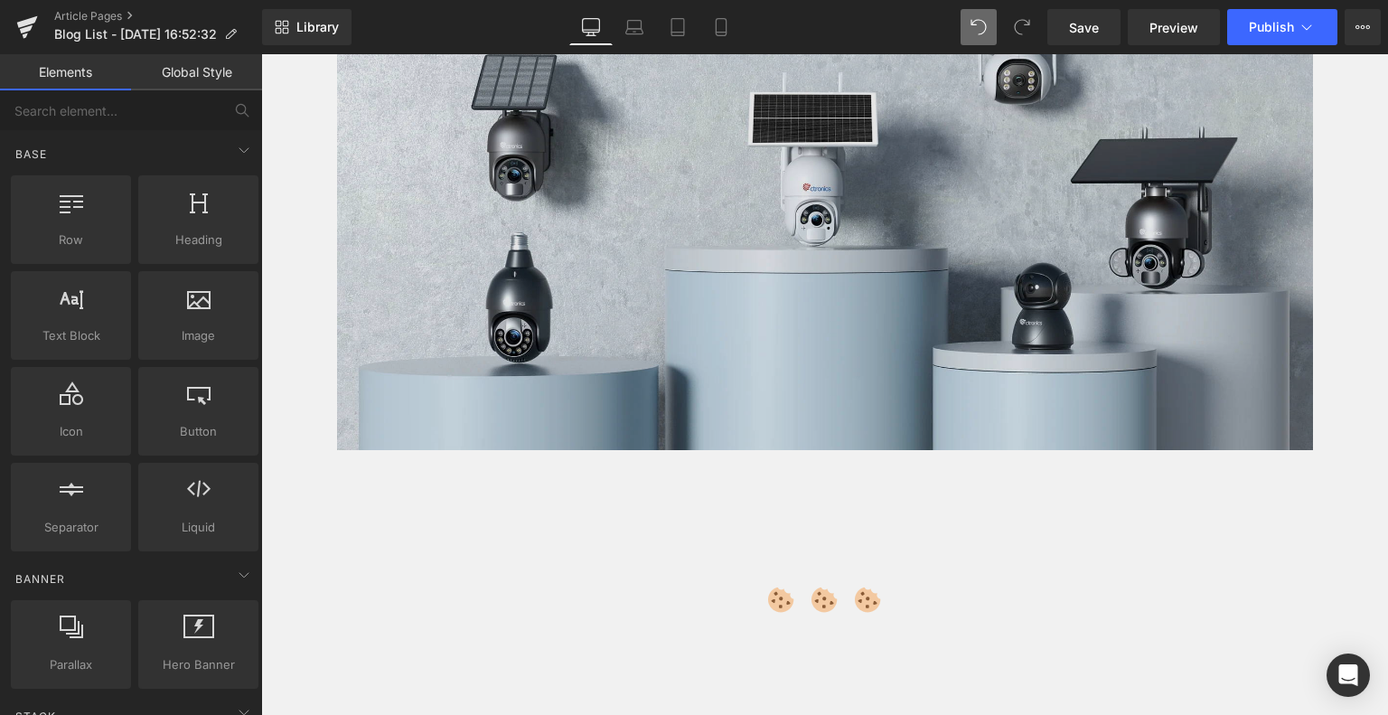
click at [663, 271] on img at bounding box center [825, 206] width 976 height 488
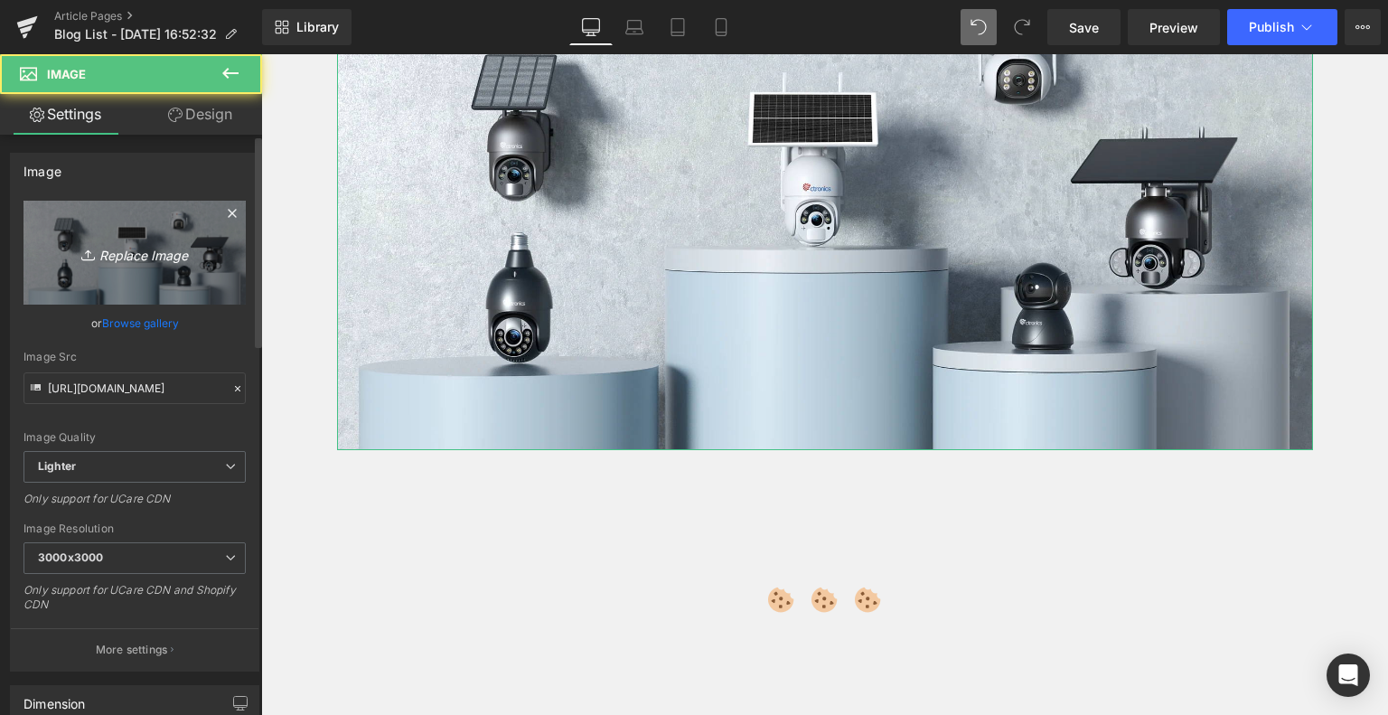
click at [175, 261] on icon "Replace Image" at bounding box center [134, 252] width 145 height 23
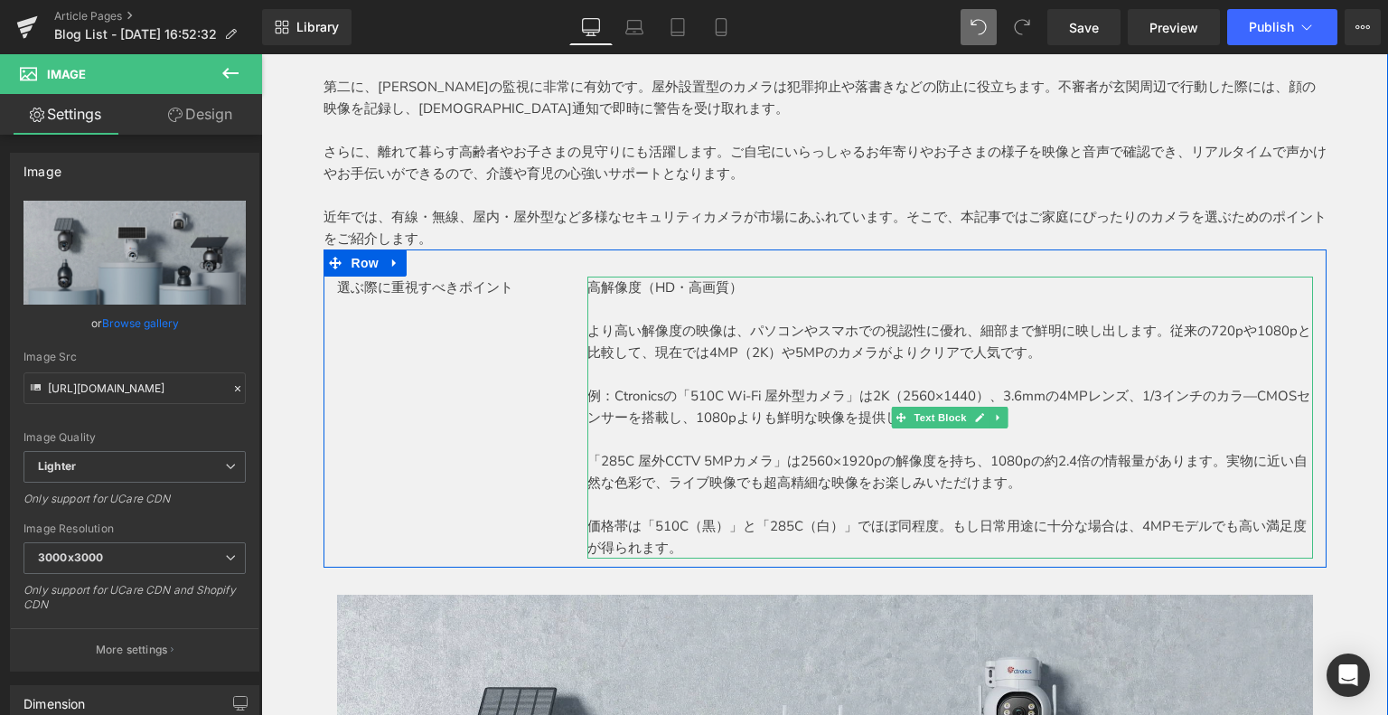
scroll to position [723, 0]
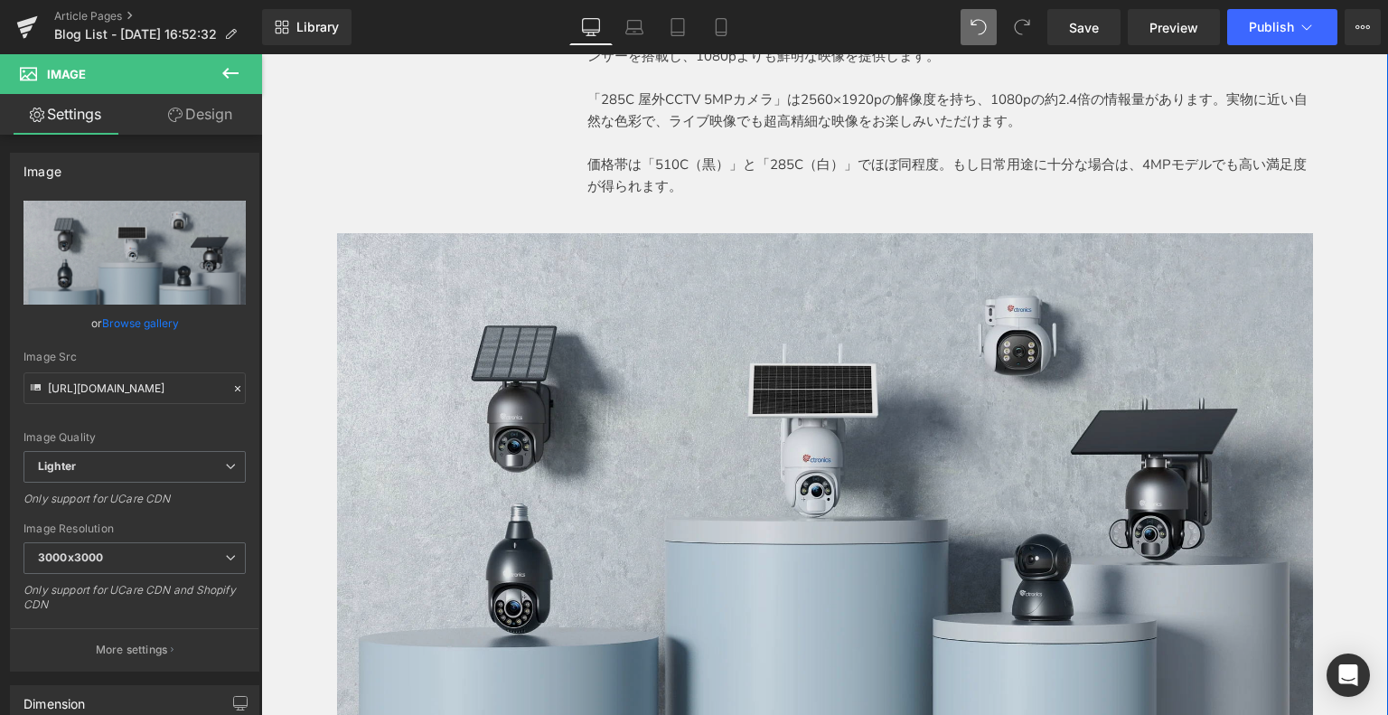
click at [766, 440] on img at bounding box center [825, 477] width 976 height 488
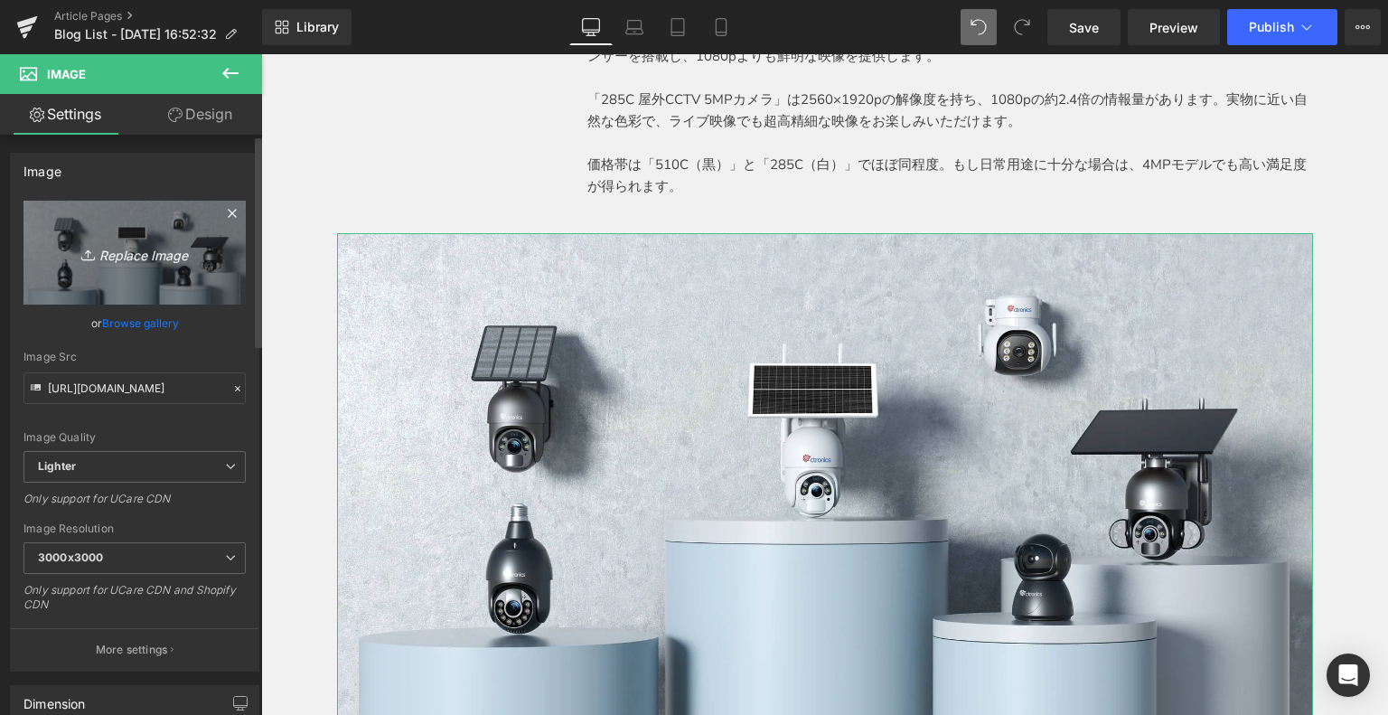
click at [148, 249] on icon "Replace Image" at bounding box center [134, 252] width 145 height 23
type input "C:\fakepath\2.jpg"
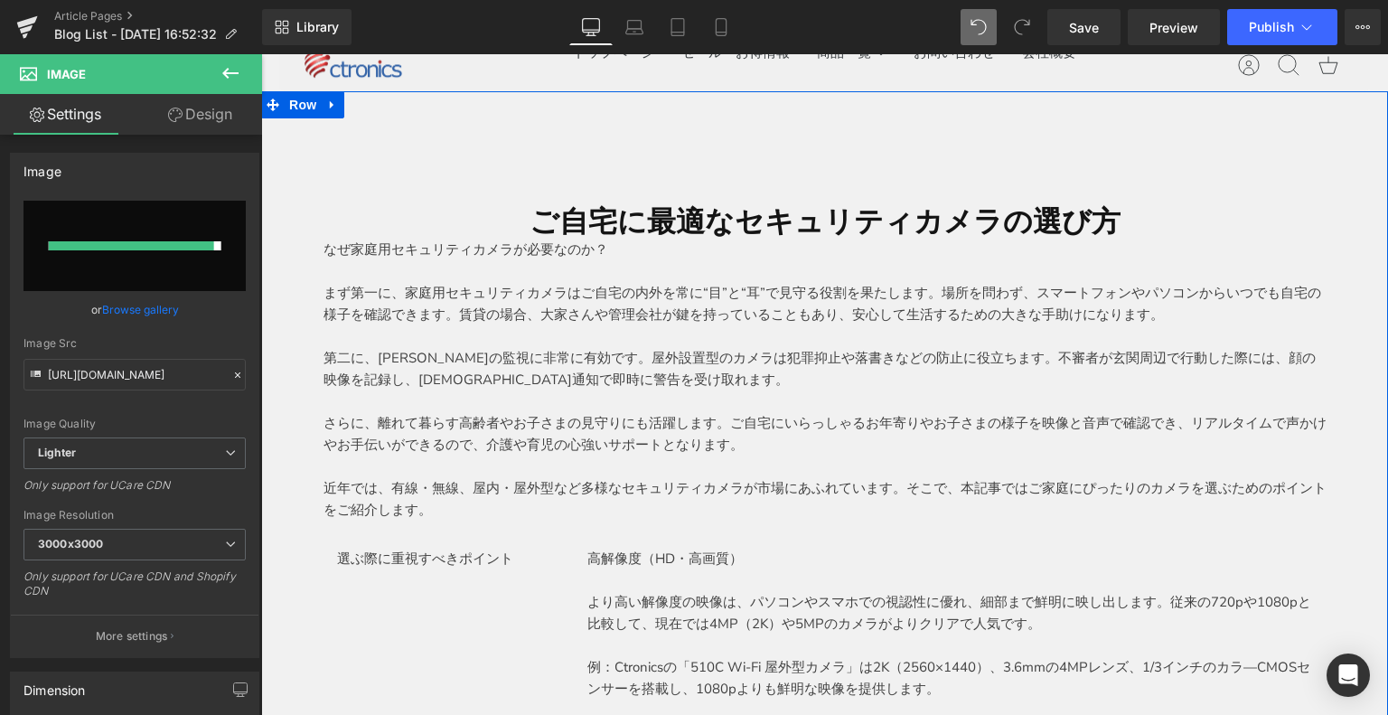
type input "https://ucarecdn.com/1bfc326c-368f-4f48-886a-e202631616bb/-/format/auto/-/previ…"
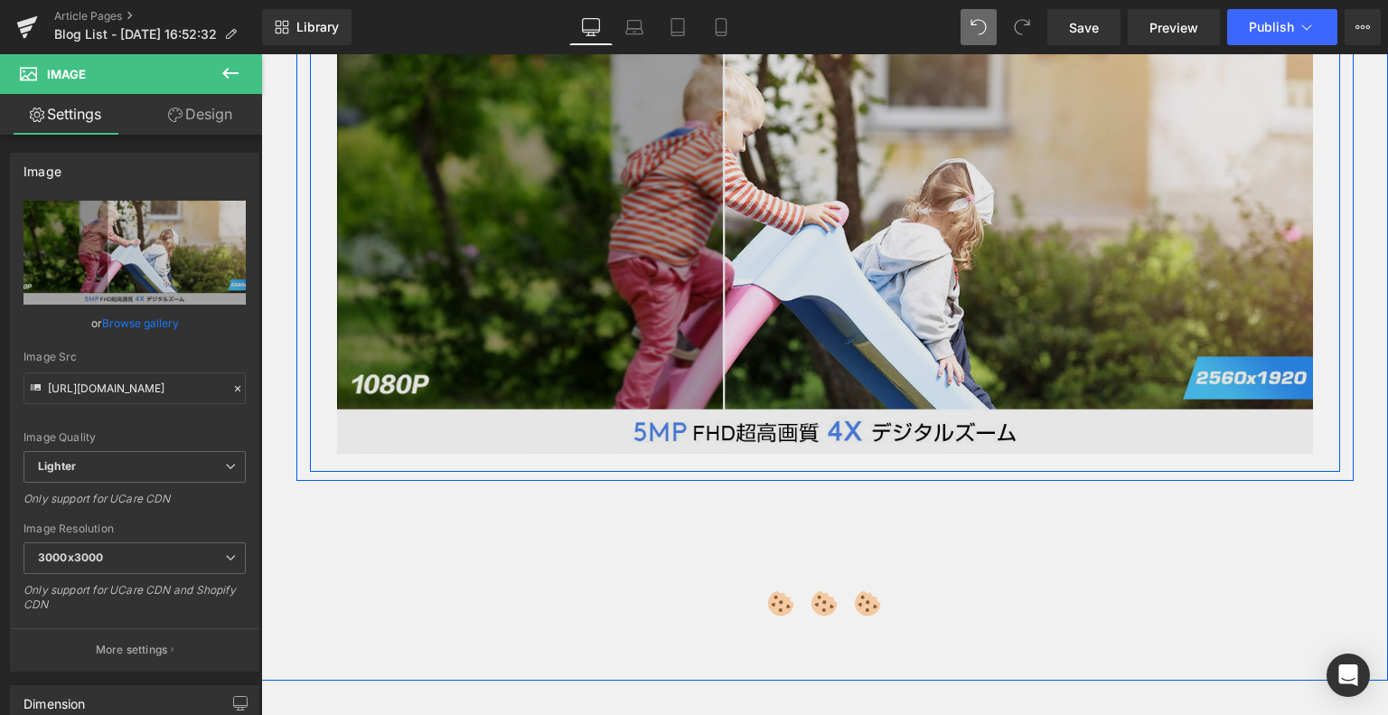
scroll to position [903, 0]
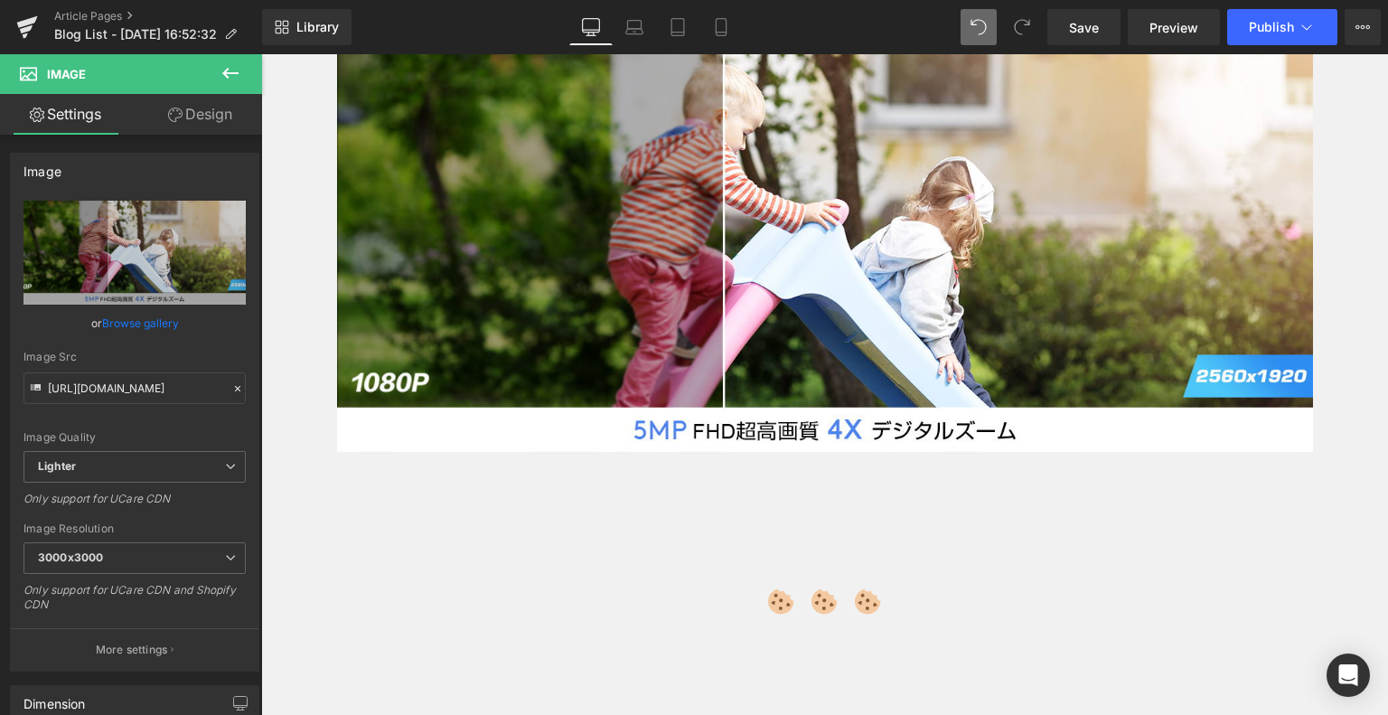
click at [220, 67] on icon at bounding box center [231, 73] width 22 height 22
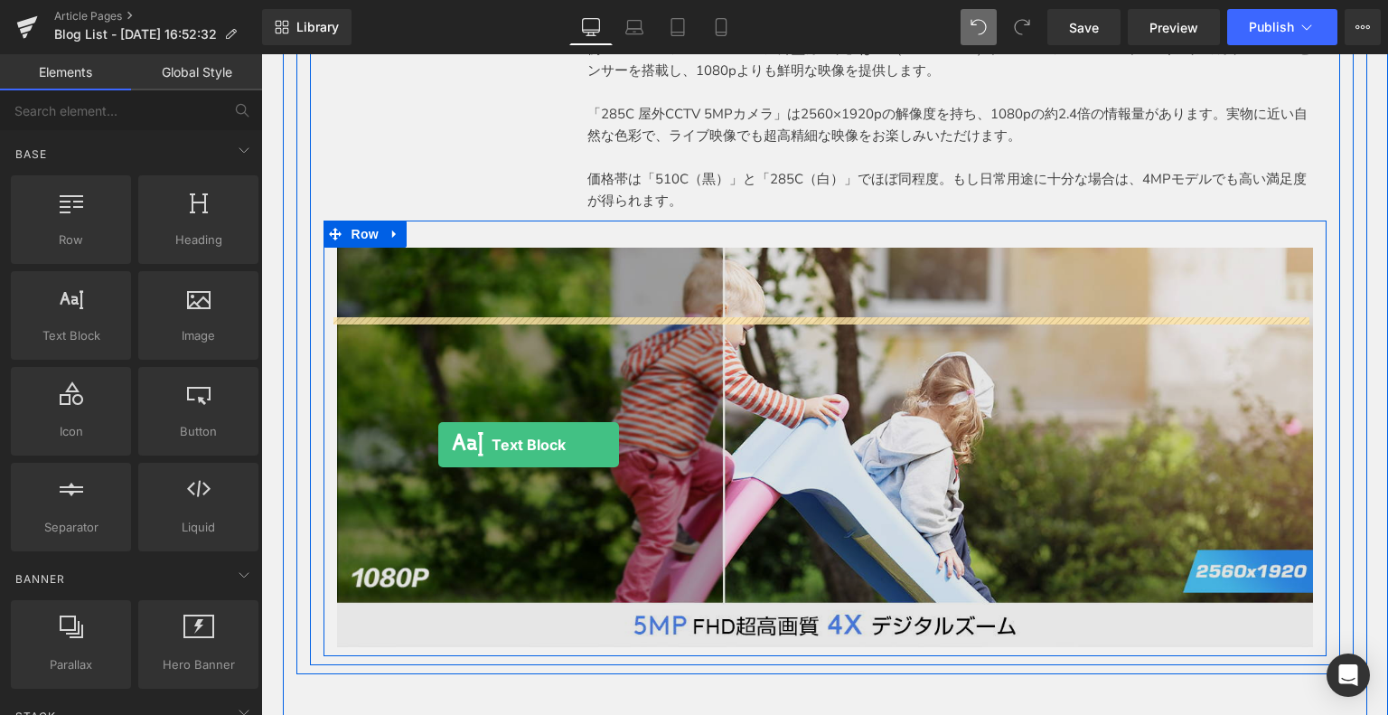
scroll to position [813, 0]
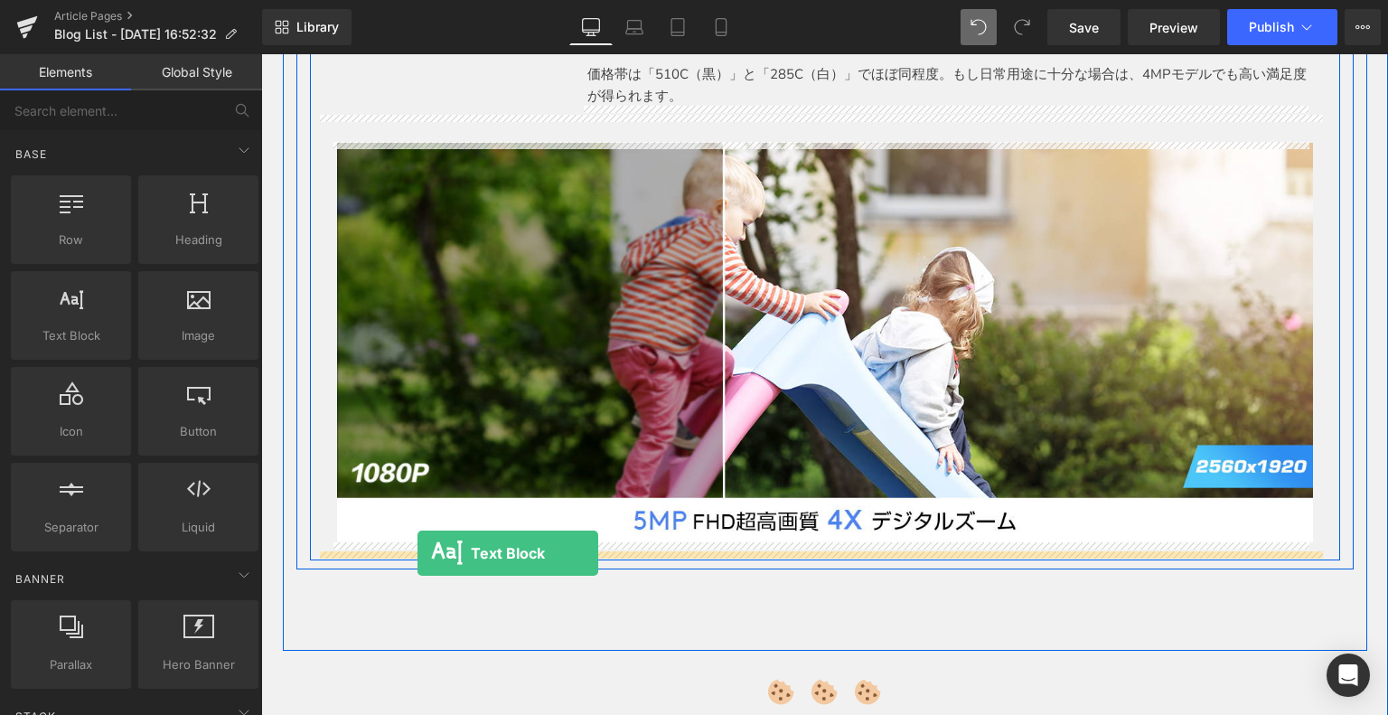
drag, startPoint x: 341, startPoint y: 360, endPoint x: 417, endPoint y: 553, distance: 206.9
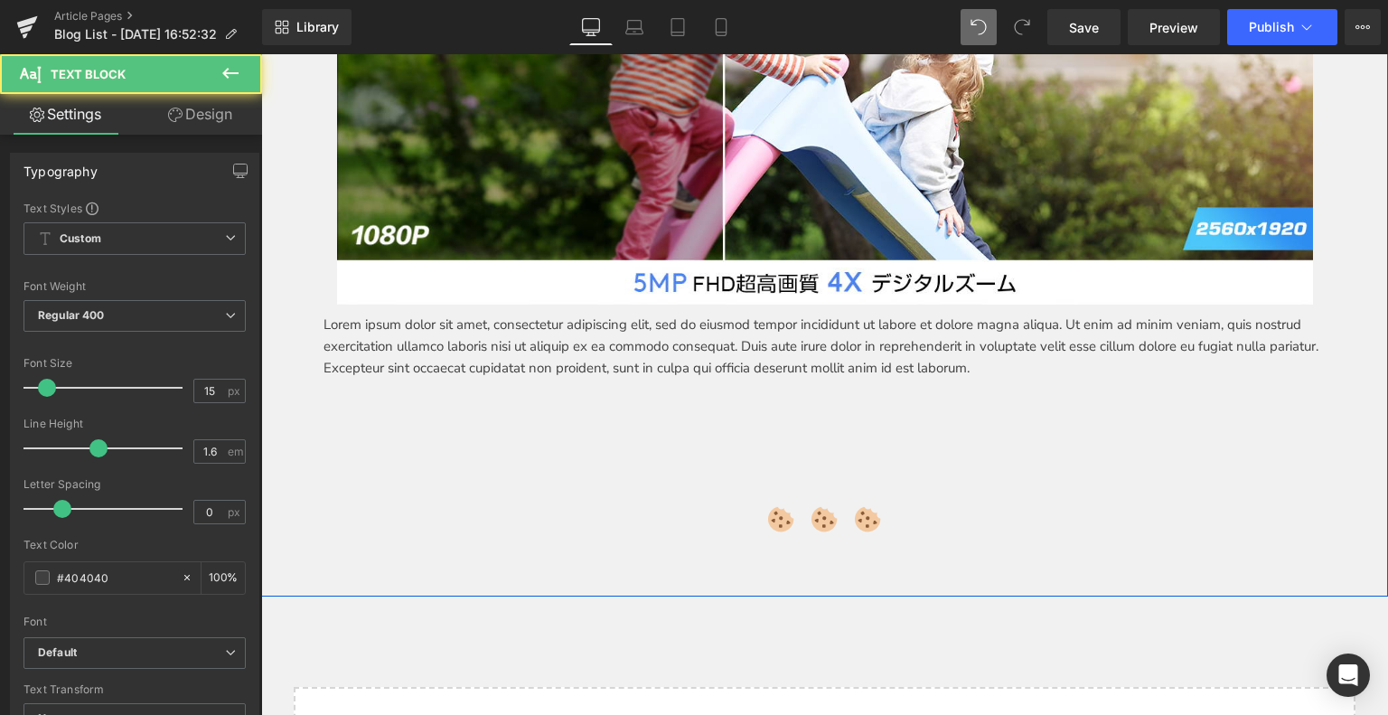
scroll to position [1084, 0]
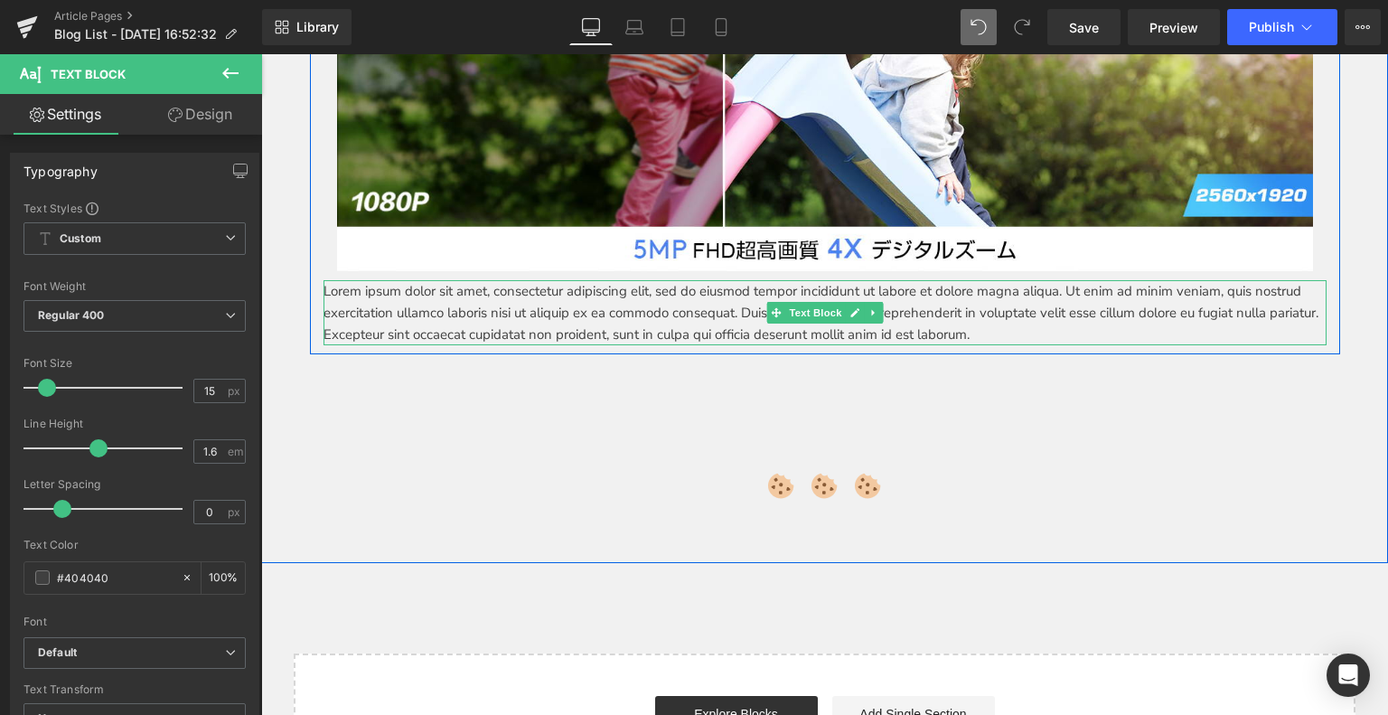
click at [653, 303] on p "Lorem ipsum dolor sit amet, consectetur adipiscing elit, sed do eiusmod tempor …" at bounding box center [824, 312] width 1003 height 65
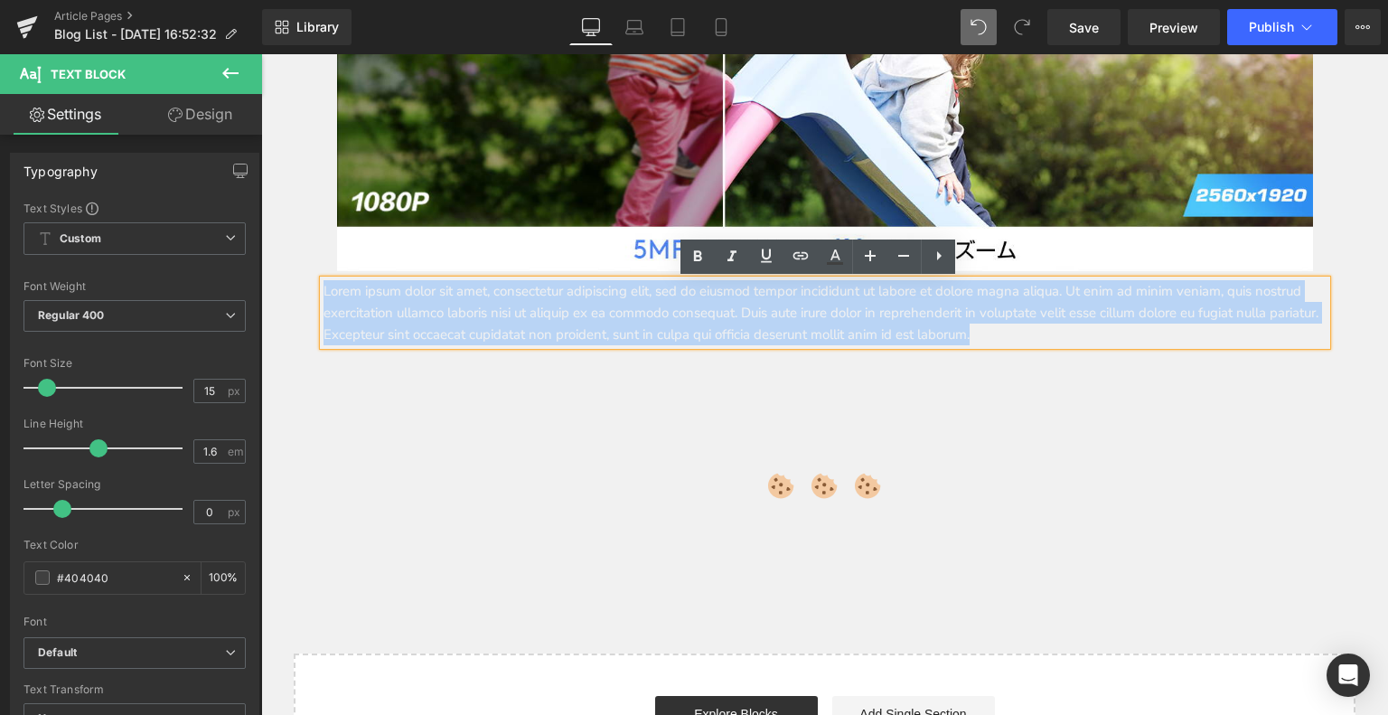
drag, startPoint x: 917, startPoint y: 315, endPoint x: 311, endPoint y: 274, distance: 607.6
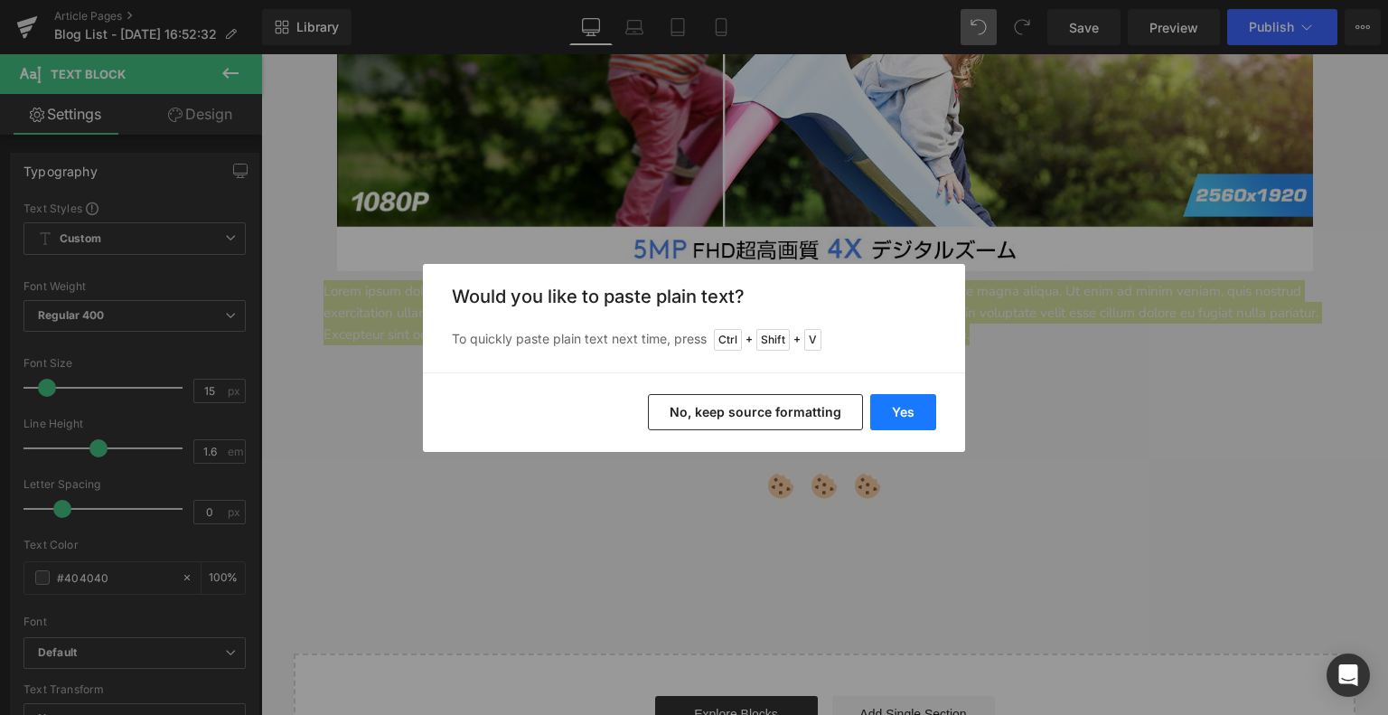
click at [909, 413] on button "Yes" at bounding box center [903, 412] width 66 height 36
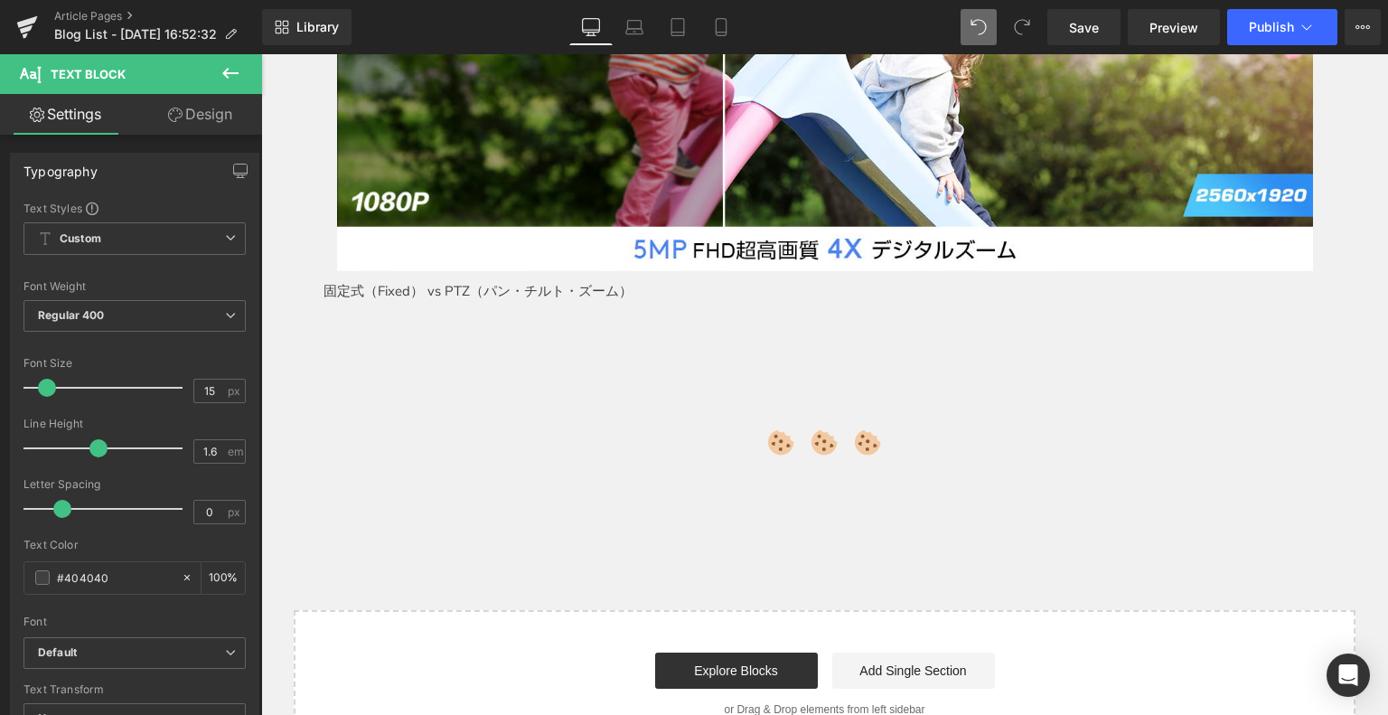
click at [221, 51] on div "Article Pages Blog List - Aug 16, 16:52:32" at bounding box center [131, 27] width 262 height 54
click at [223, 71] on icon at bounding box center [231, 73] width 22 height 22
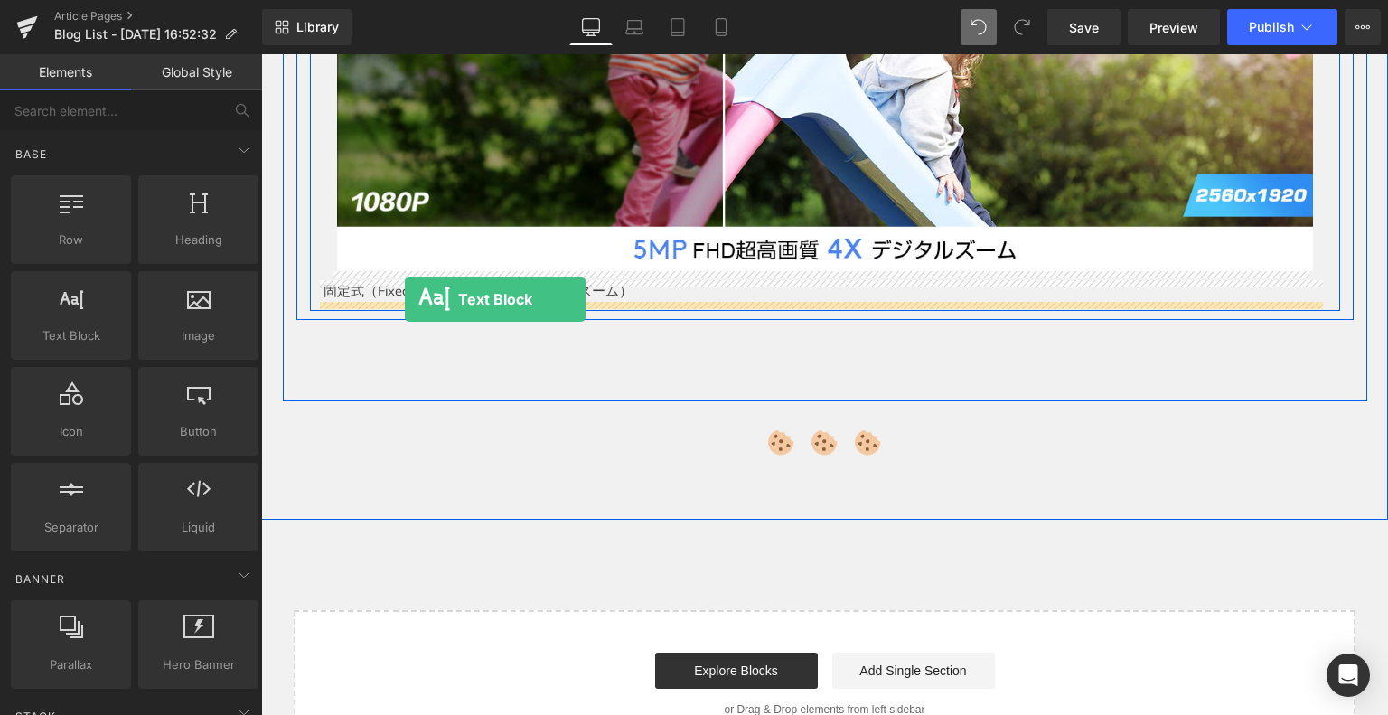
drag, startPoint x: 332, startPoint y: 356, endPoint x: 405, endPoint y: 299, distance: 92.0
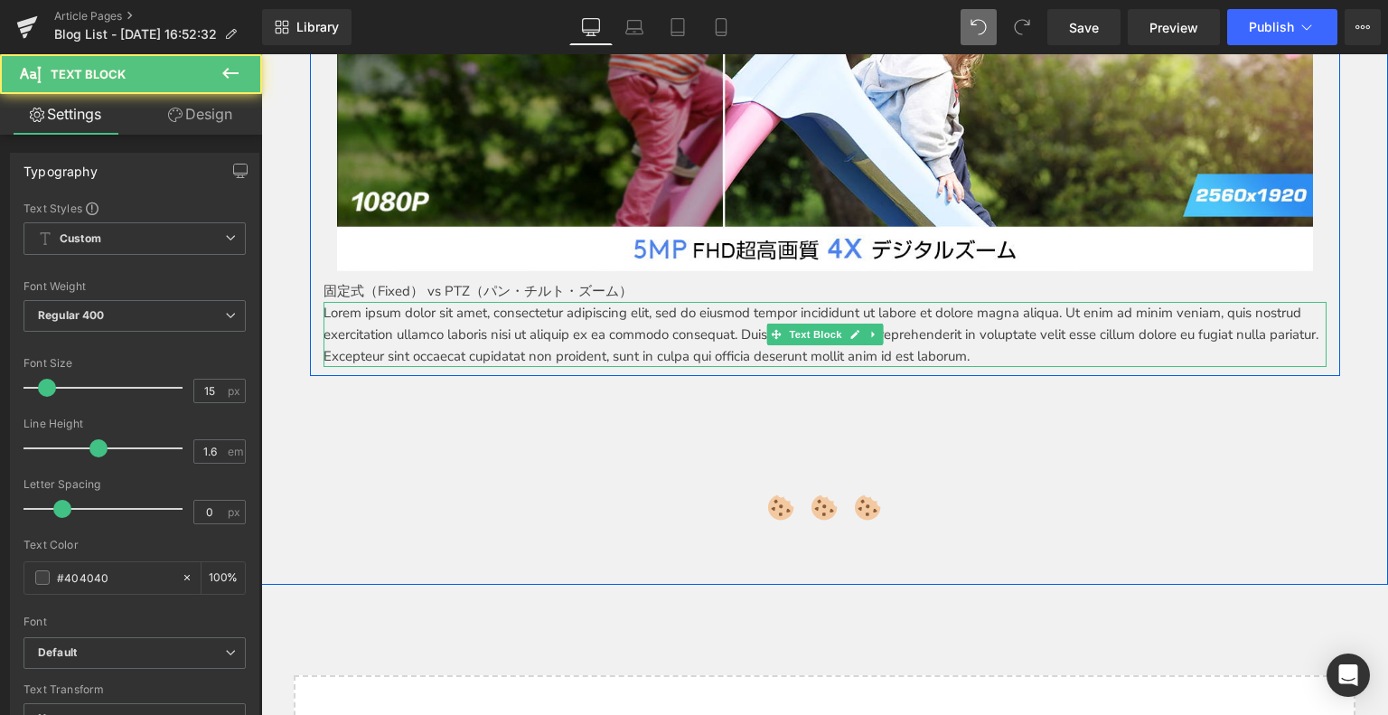
click at [385, 330] on p "Lorem ipsum dolor sit amet, consectetur adipiscing elit, sed do eiusmod tempor …" at bounding box center [824, 334] width 1003 height 65
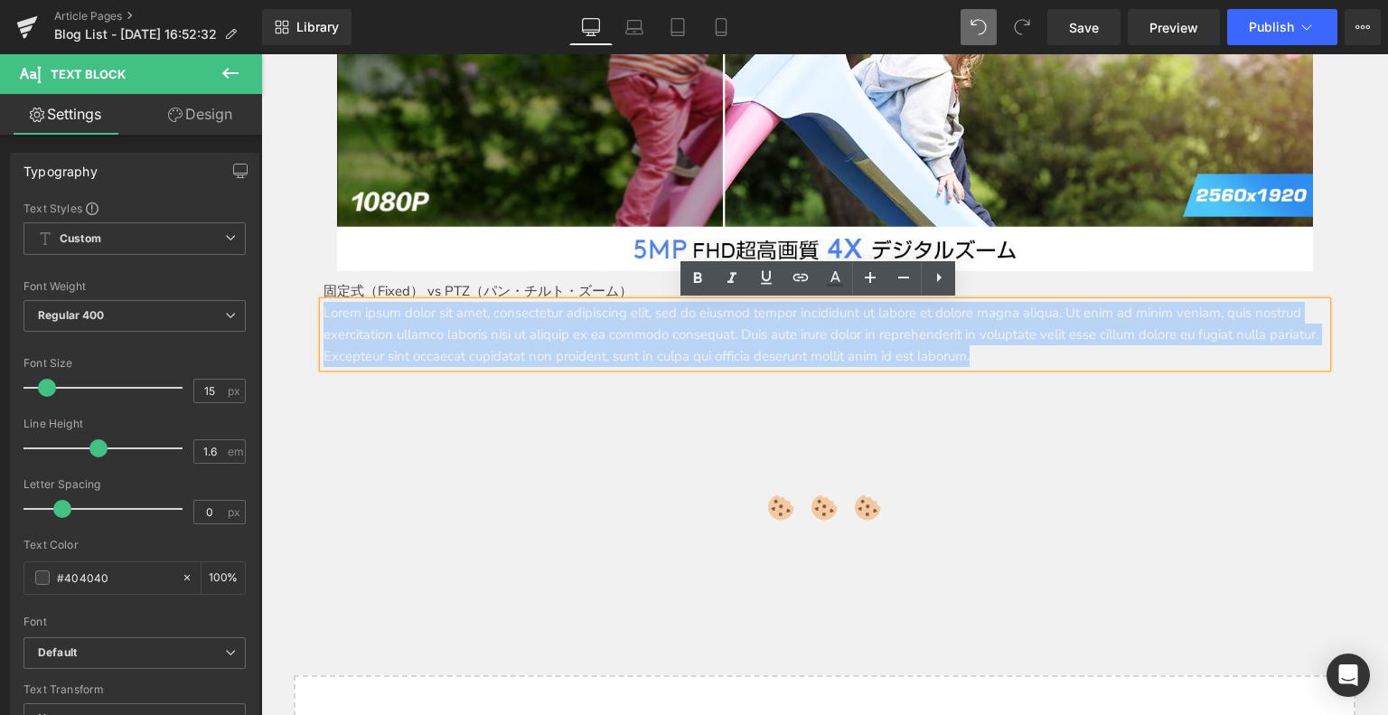
drag, startPoint x: 1221, startPoint y: 360, endPoint x: 311, endPoint y: 302, distance: 912.5
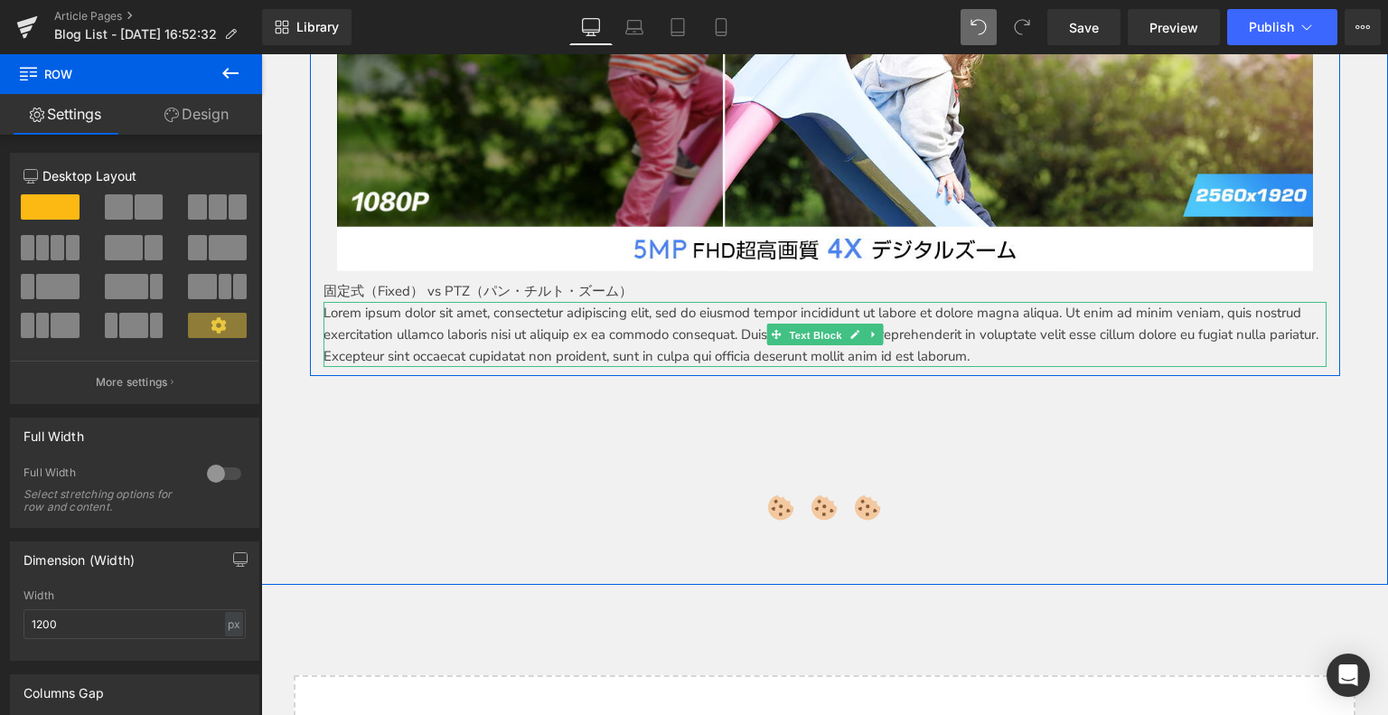
drag, startPoint x: 826, startPoint y: 326, endPoint x: 1166, endPoint y: 340, distance: 340.9
click at [827, 326] on span "Text Block" at bounding box center [815, 335] width 60 height 22
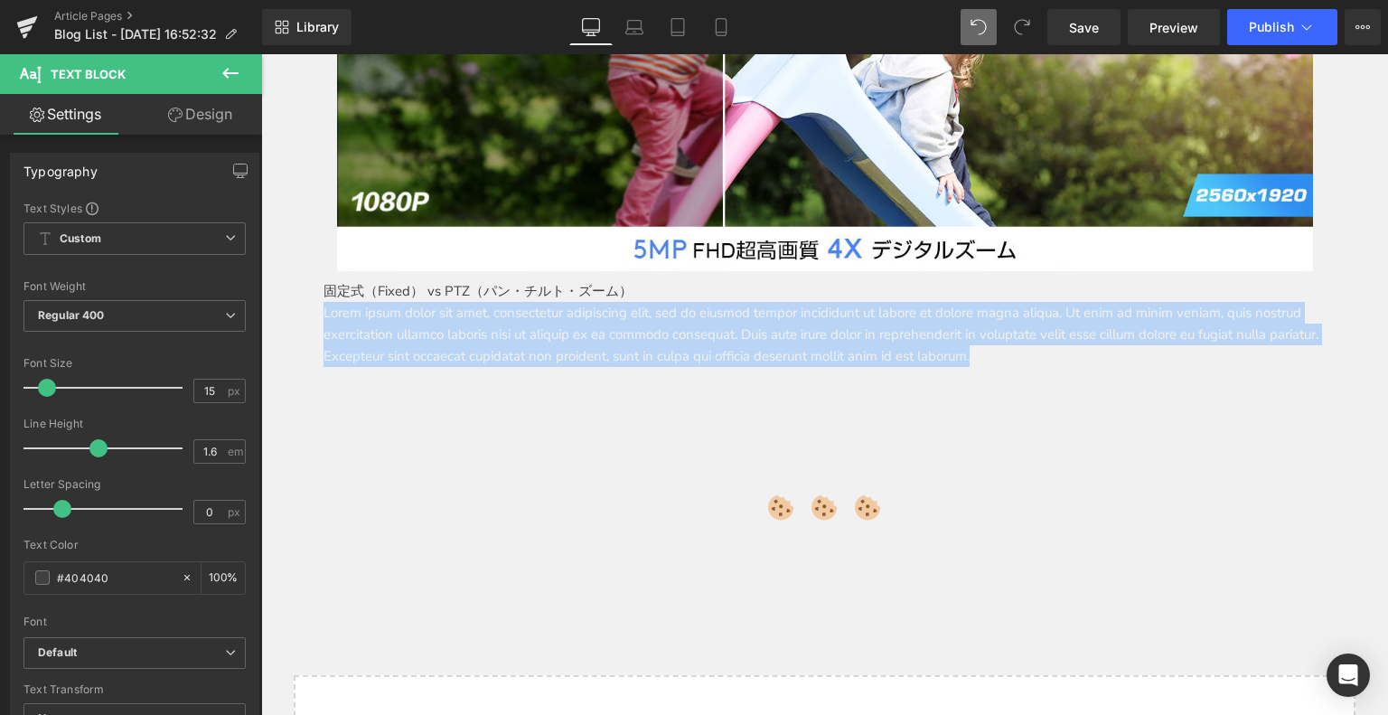
drag, startPoint x: 1201, startPoint y: 354, endPoint x: 514, endPoint y: 339, distance: 686.8
click at [261, 296] on html "メインコンテンツへ移動 ショッピングカート 現在カート内に商品はございません。 チェックアウト カートの中の1つ以上のアイテムは、定期購入または後払い購入です…" at bounding box center [824, 115] width 1127 height 2291
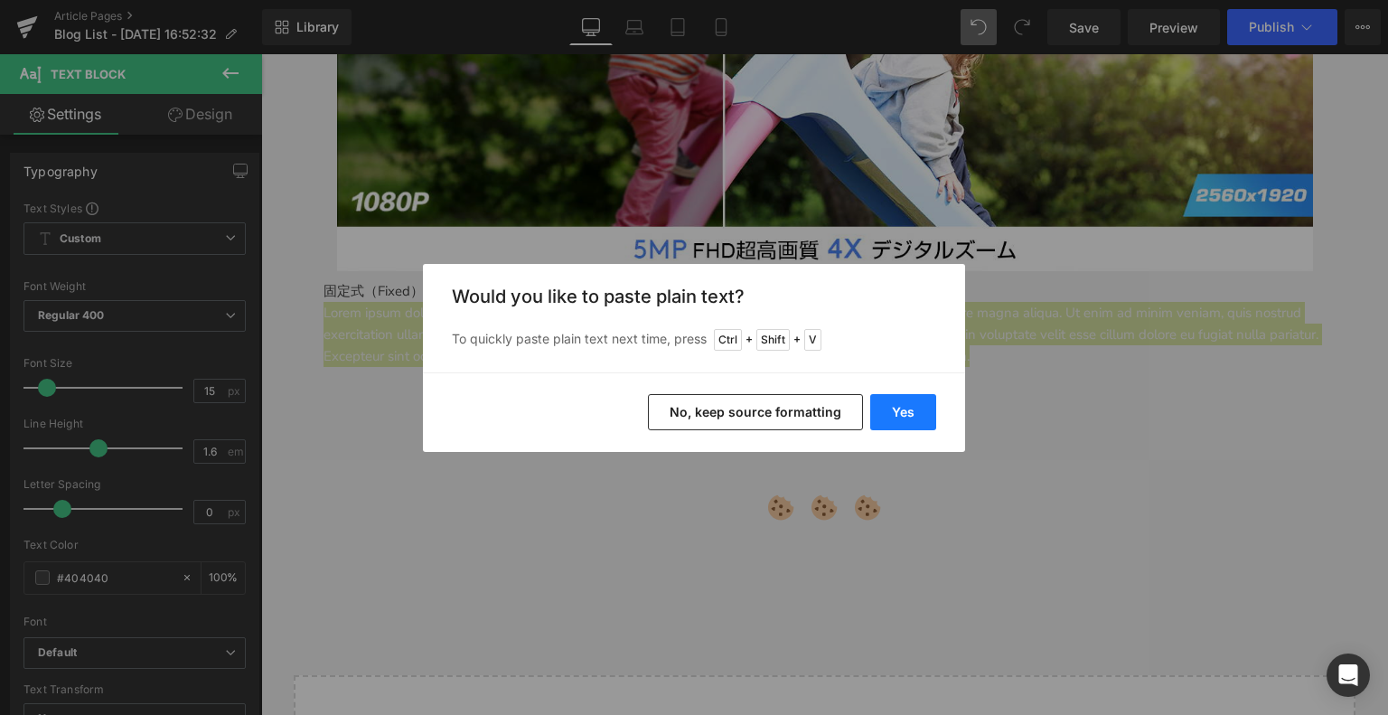
click at [906, 418] on button "Yes" at bounding box center [903, 412] width 66 height 36
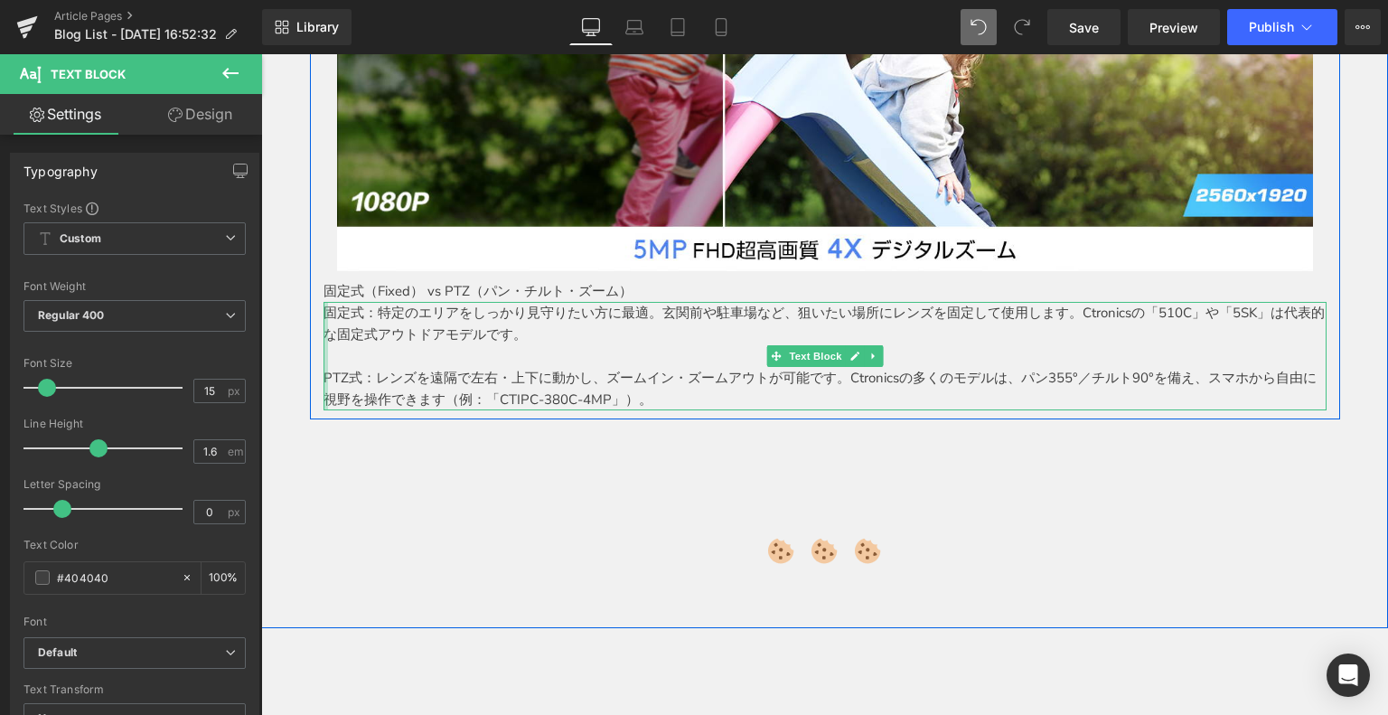
click at [323, 311] on div at bounding box center [325, 356] width 5 height 108
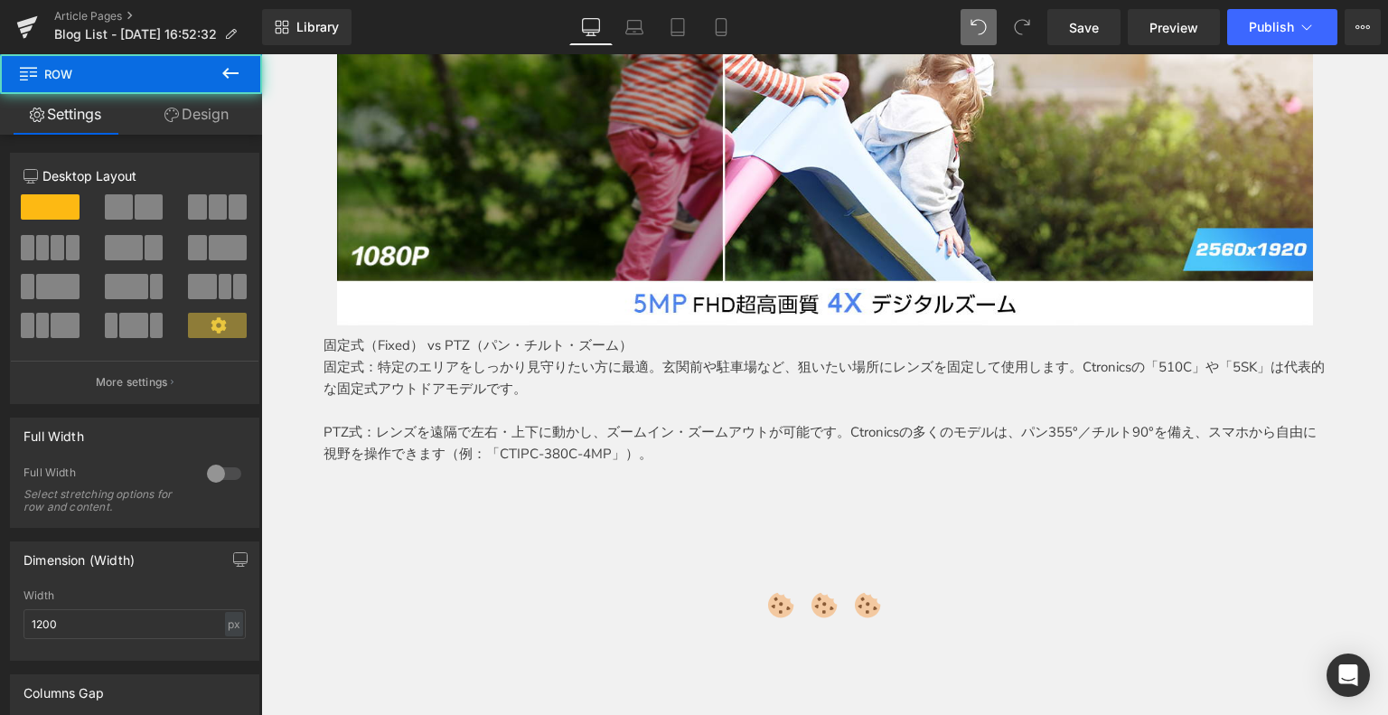
scroll to position [903, 0]
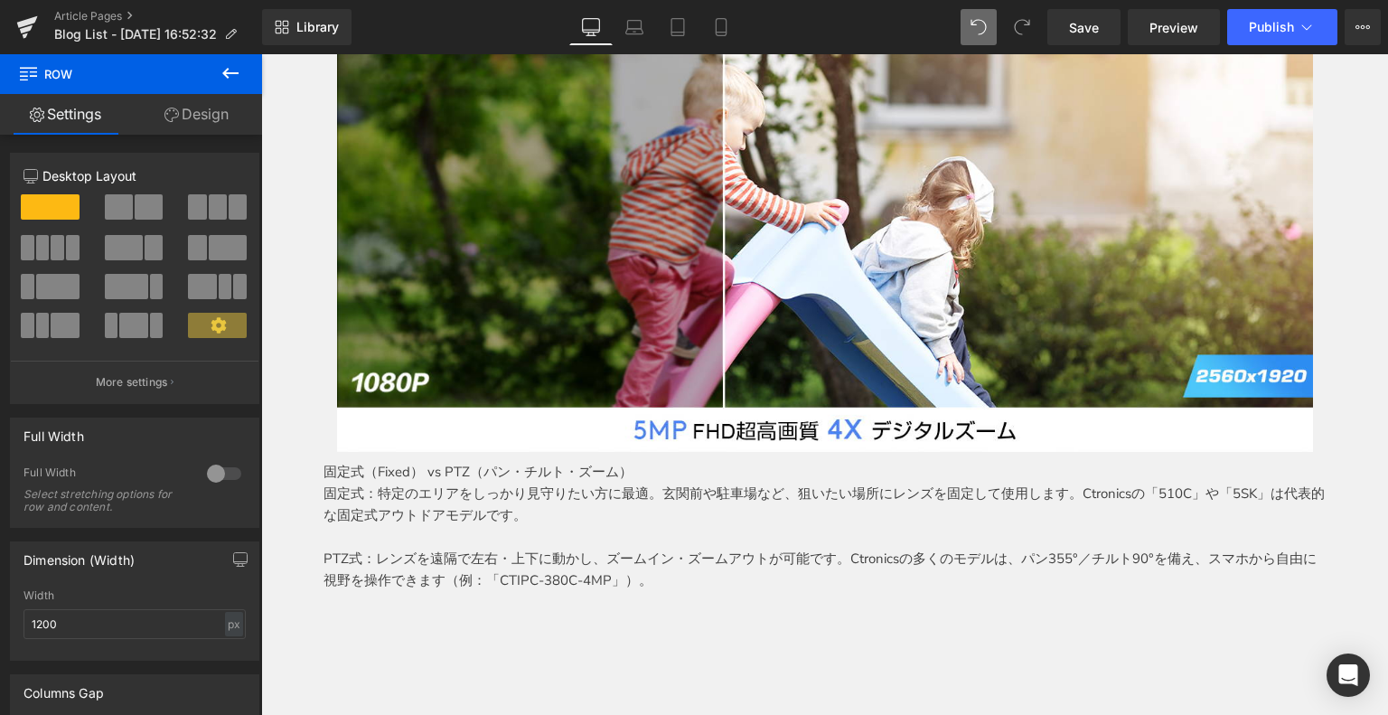
click at [220, 68] on icon at bounding box center [231, 73] width 22 height 22
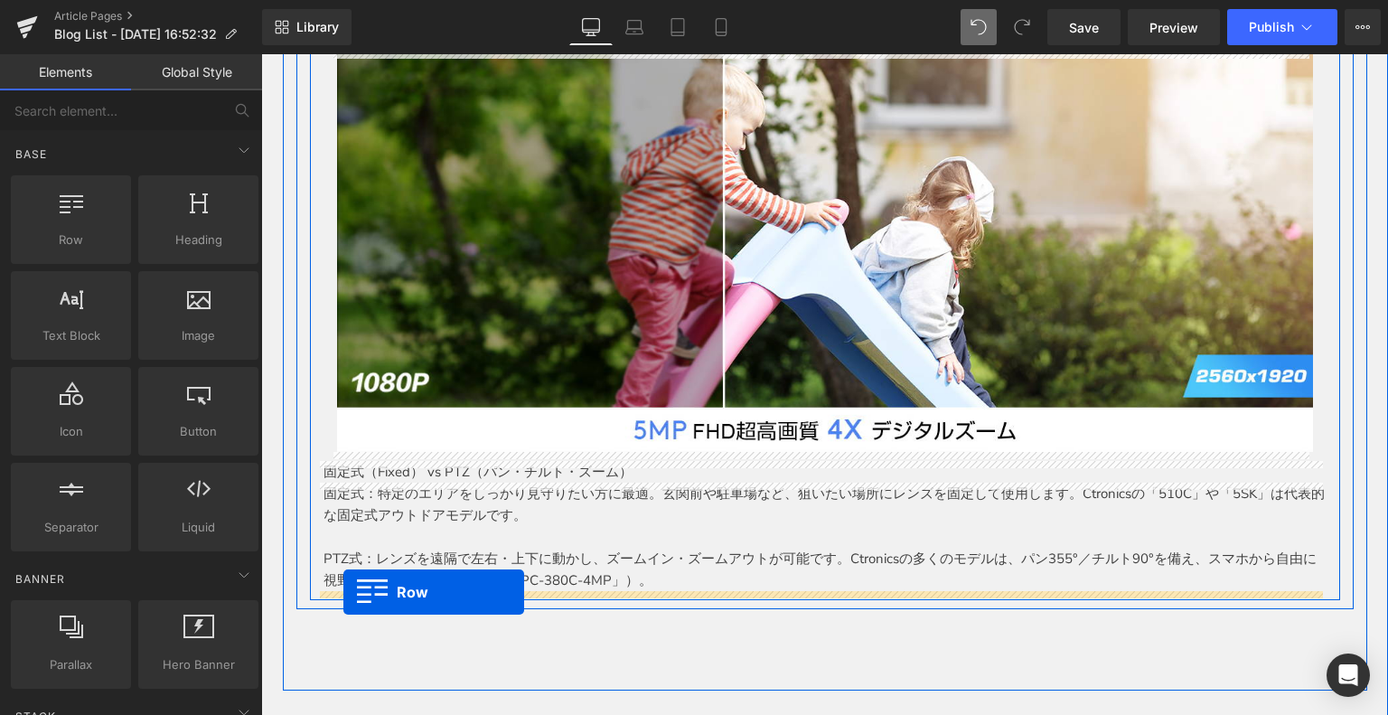
drag, startPoint x: 356, startPoint y: 296, endPoint x: 343, endPoint y: 592, distance: 295.7
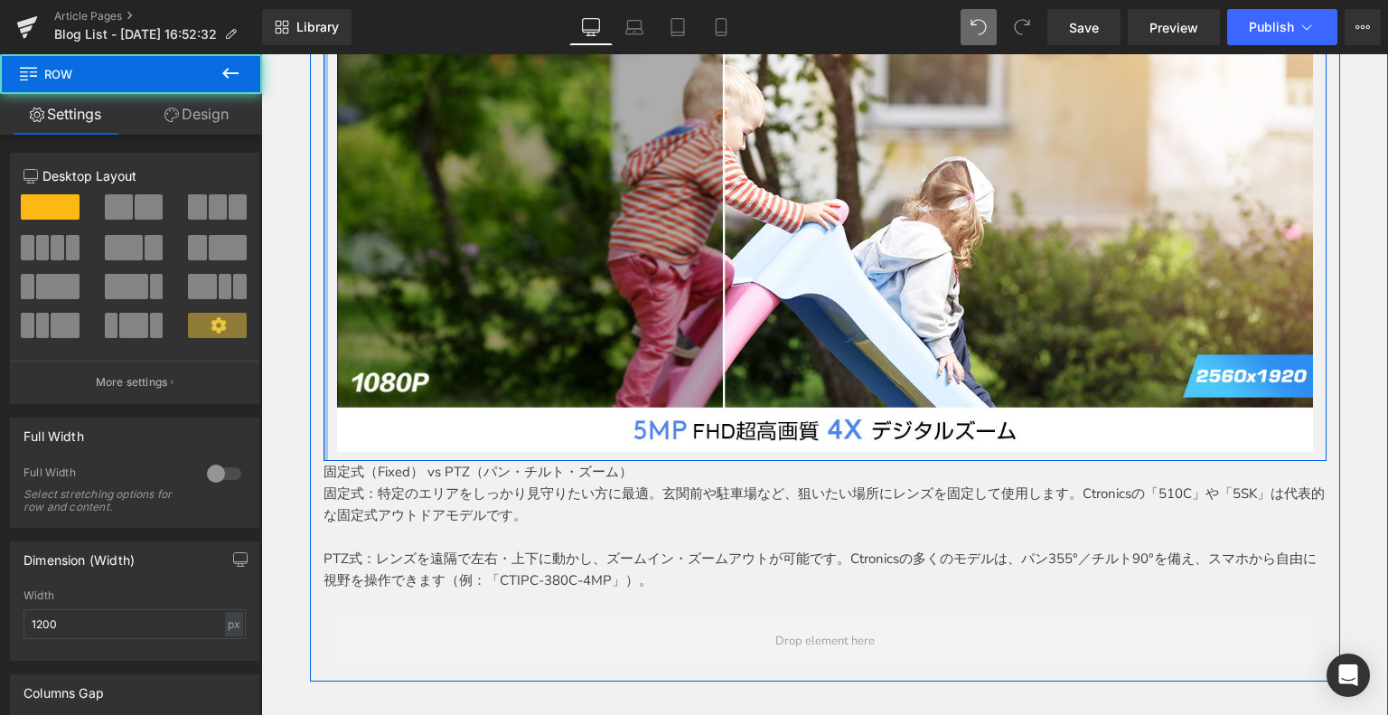
click at [310, 510] on div "ご自宅に最適なセキュリティカメラの選び方 Heading なぜ家庭用セキュリティカメラが必要なのか？ Text Block まず第一に、家庭用セキュリティカメ…" at bounding box center [825, 31] width 1030 height 1282
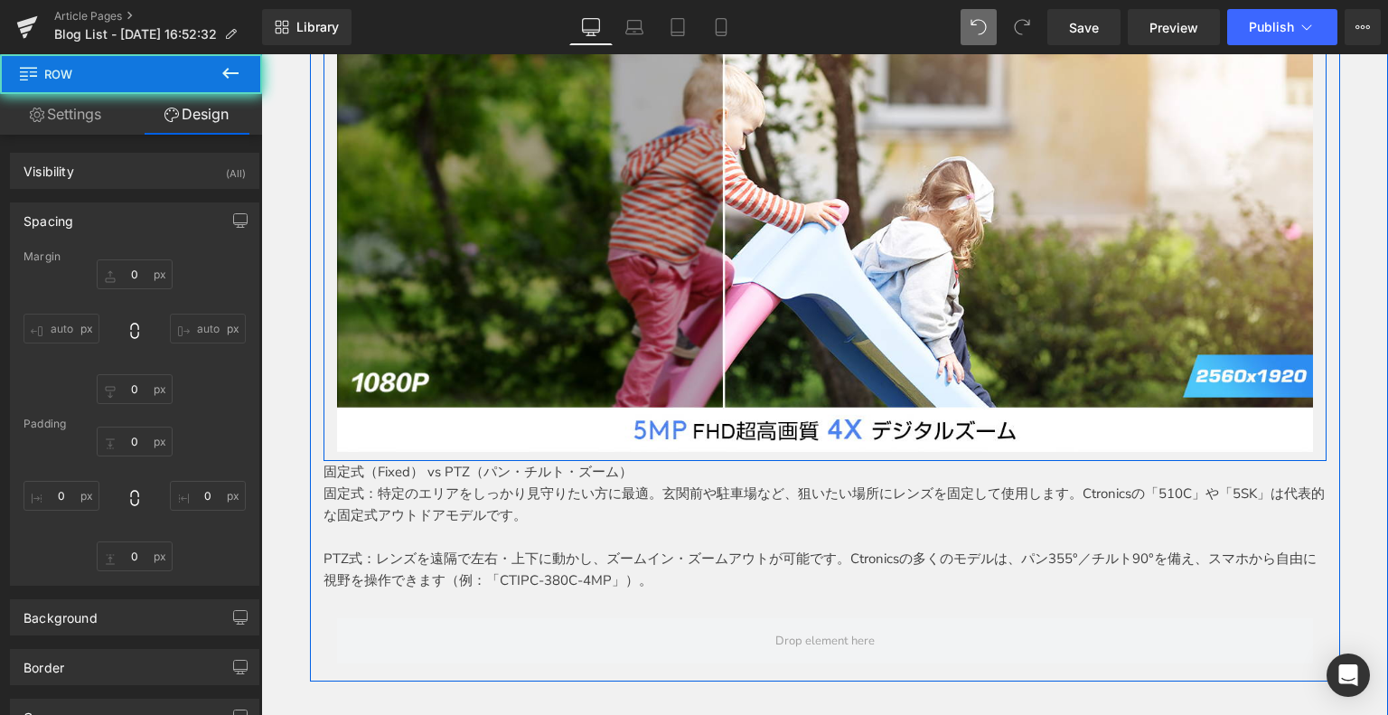
type input "0"
type input "30"
type input "0"
type input "10"
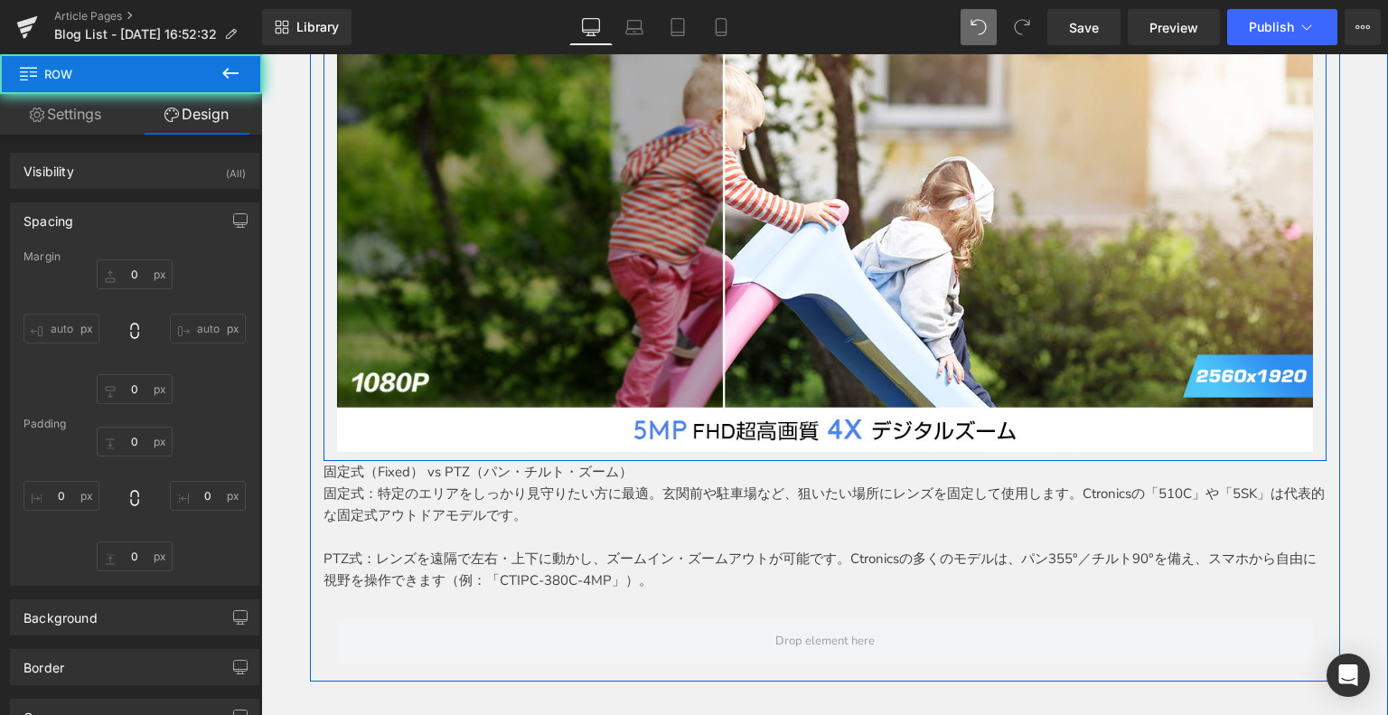
type input "0"
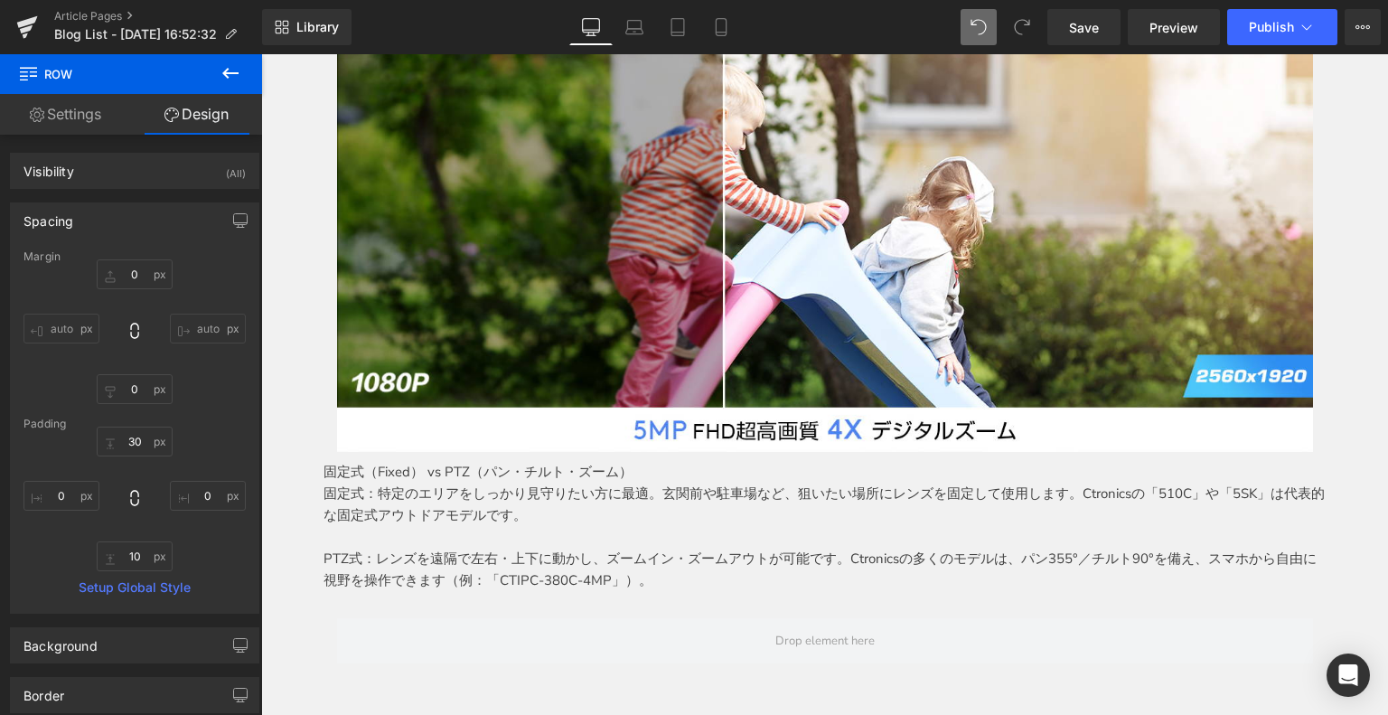
click at [227, 54] on button at bounding box center [230, 74] width 63 height 40
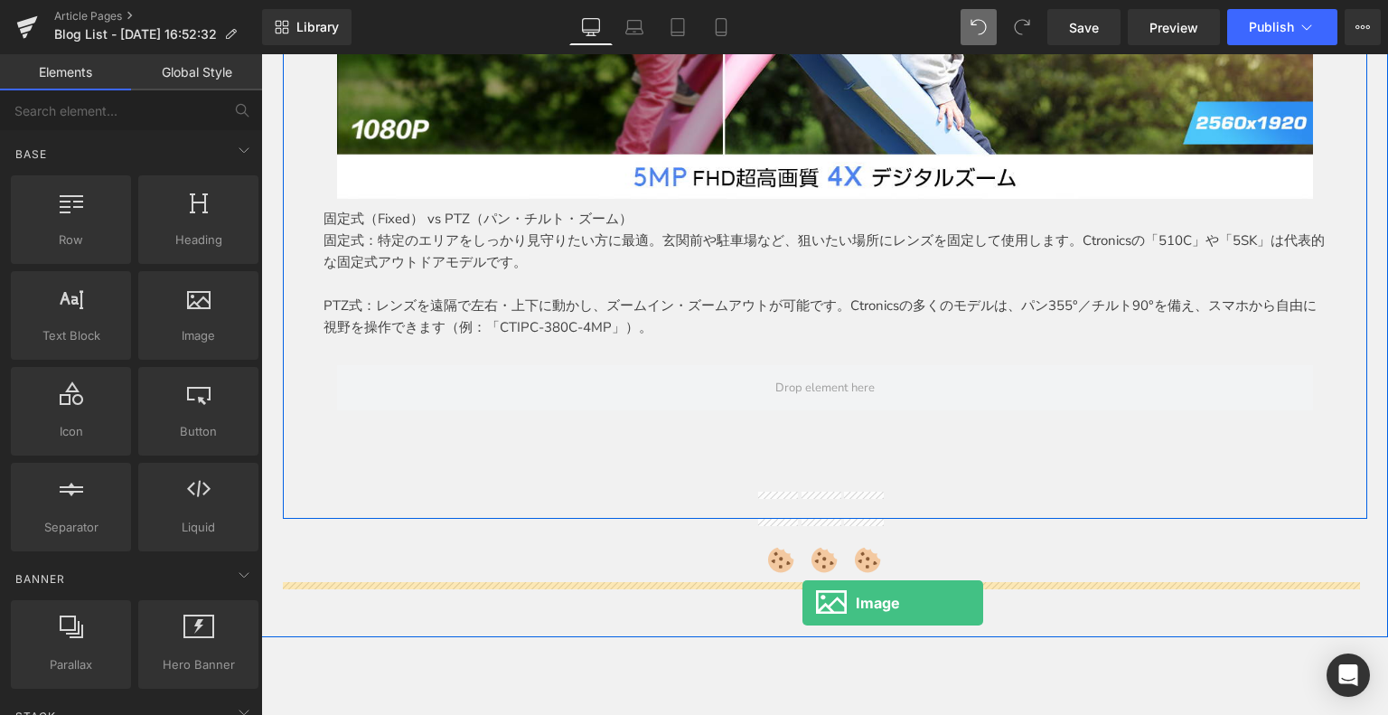
scroll to position [1211, 0]
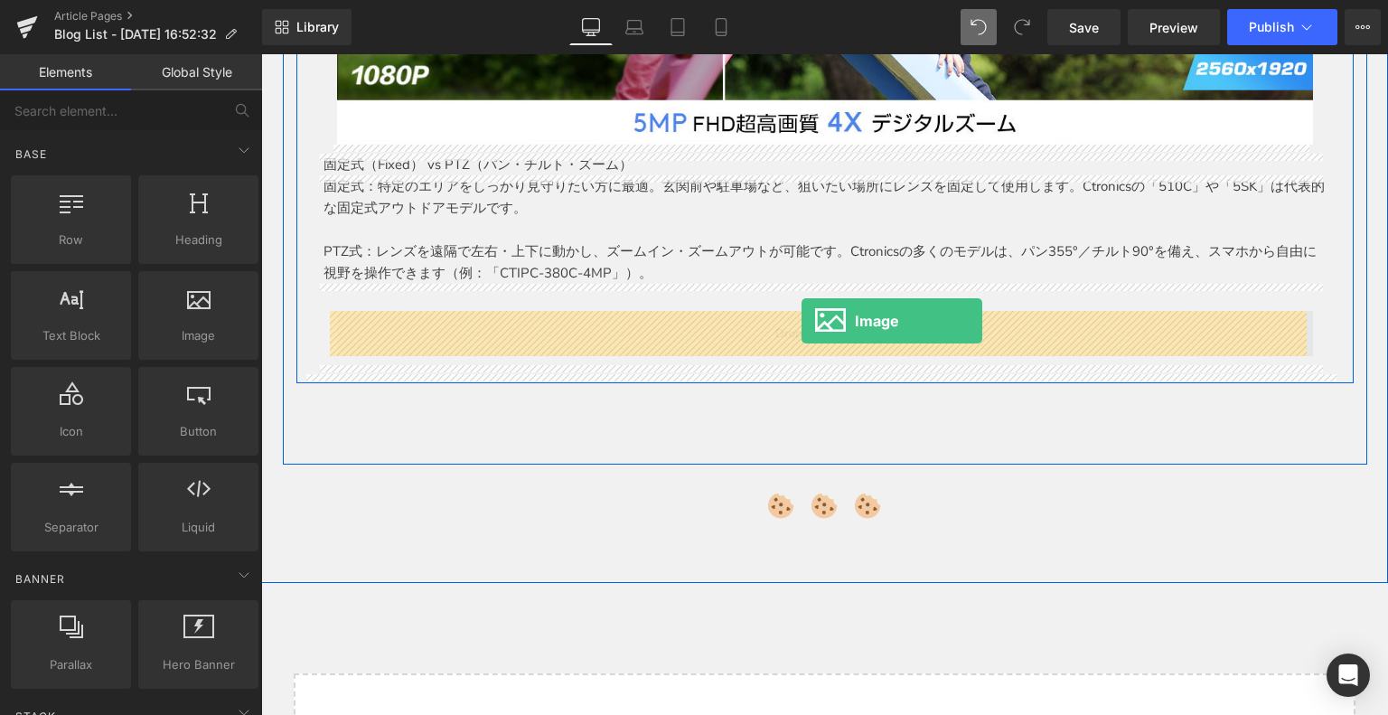
drag, startPoint x: 434, startPoint y: 379, endPoint x: 801, endPoint y: 321, distance: 372.4
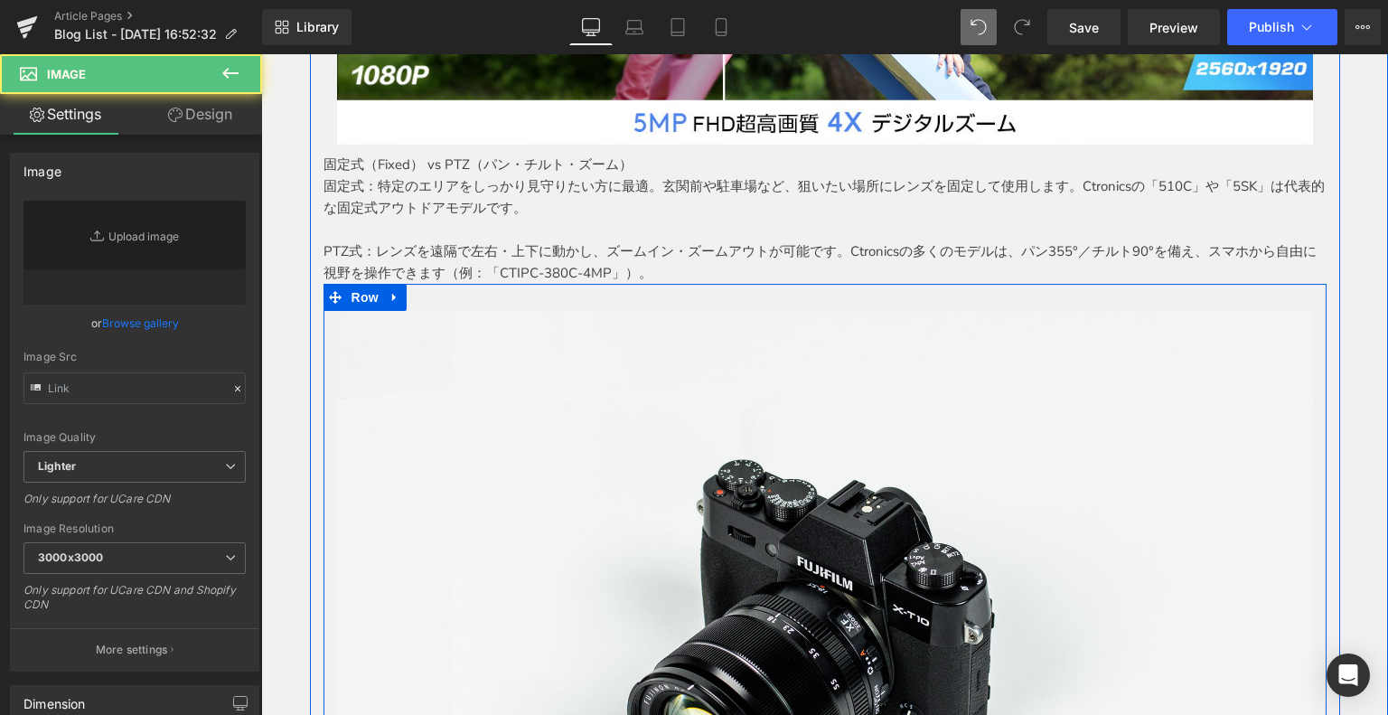
type input "//d1um8515vdn9kb.cloudfront.net/images/parallax.jpg"
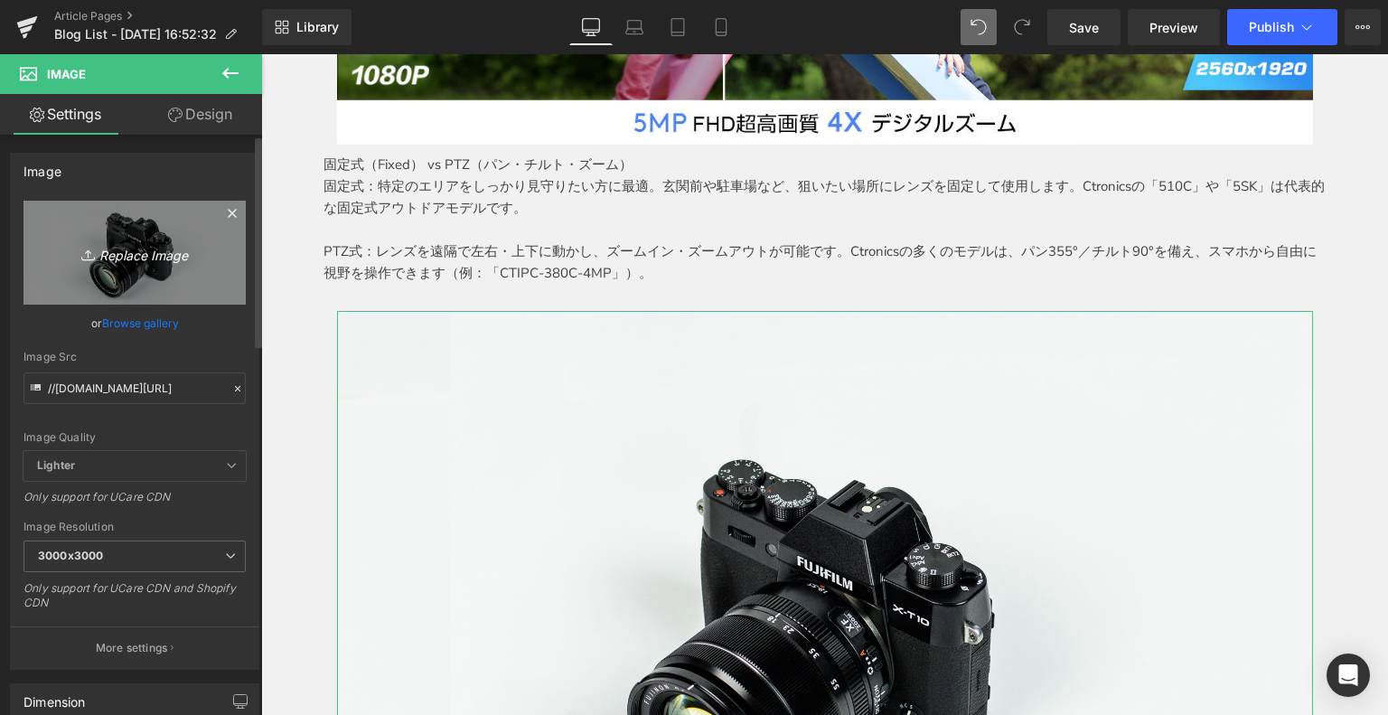
click at [146, 257] on icon "Replace Image" at bounding box center [134, 252] width 145 height 23
type input "C:\fakepath\2.jpg"
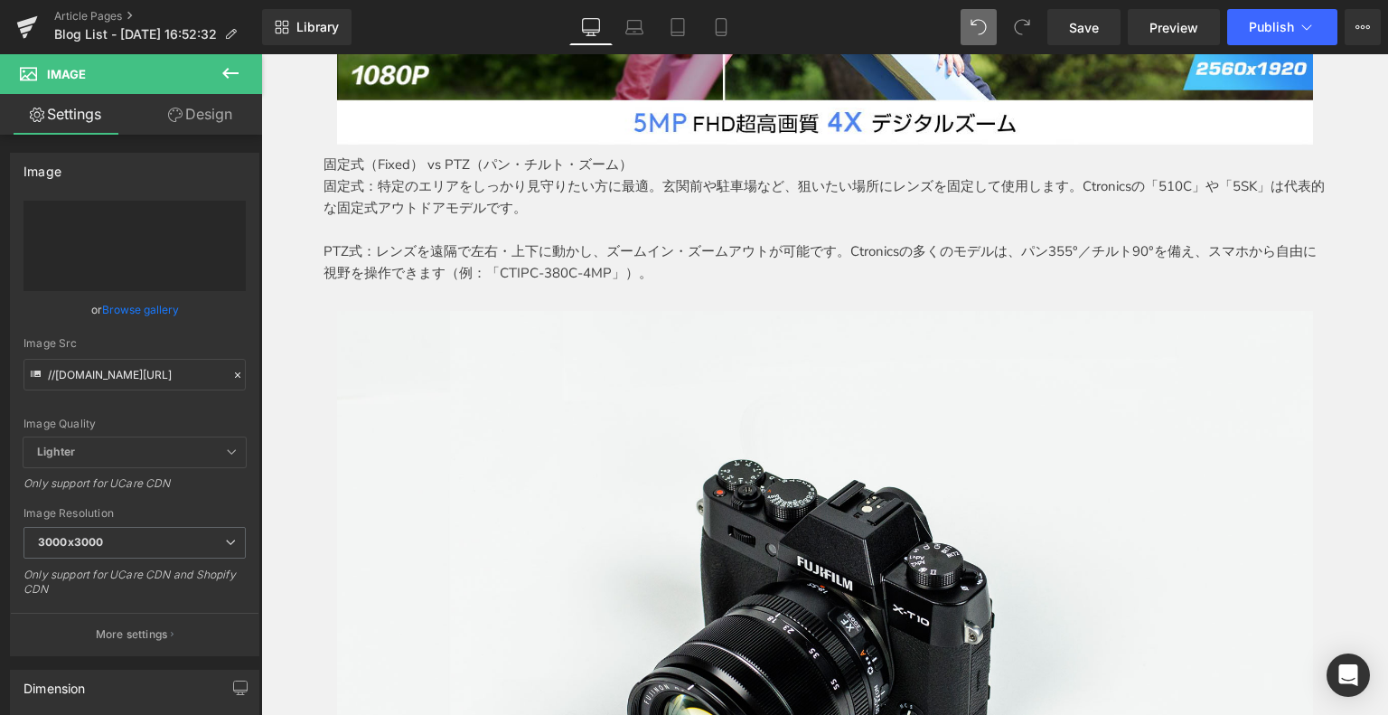
type input "https://ucarecdn.com/6c8b13cf-5a35-4216-91b6-2e38f5a739d6/-/format/auto/-/previ…"
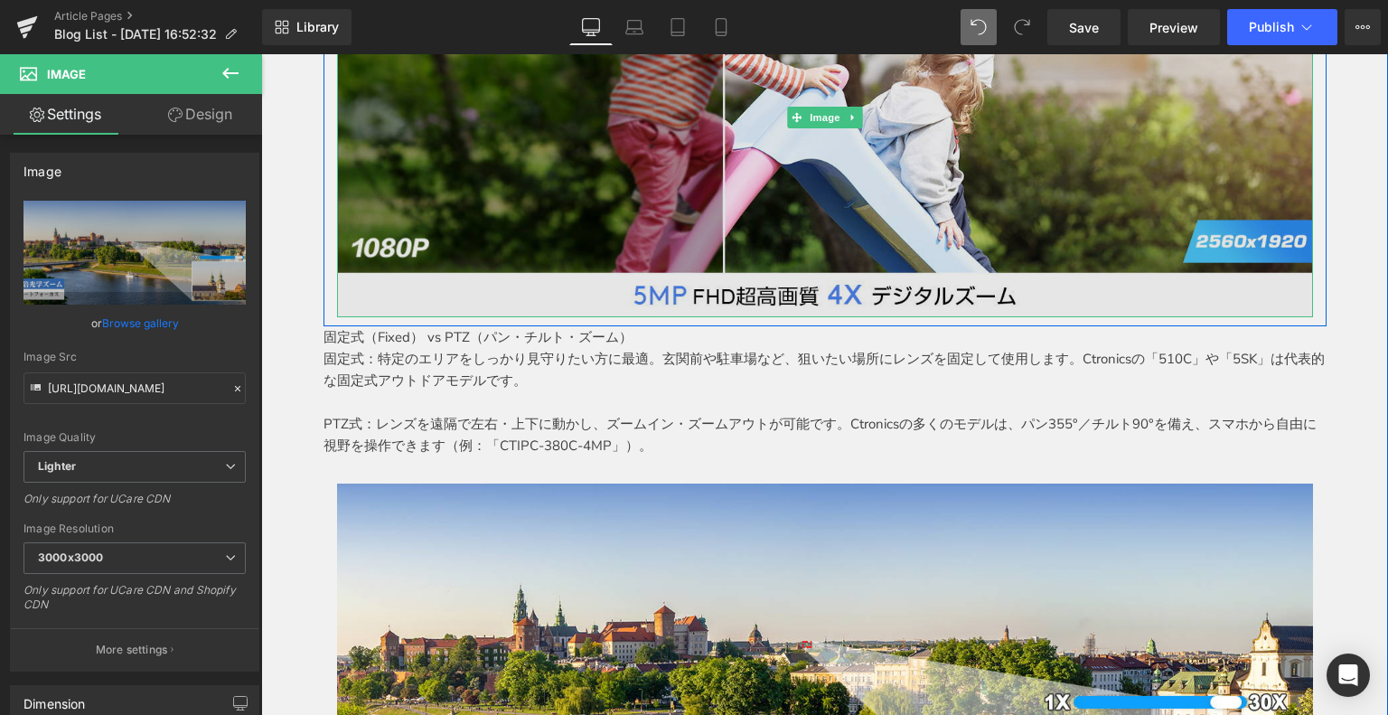
scroll to position [1030, 0]
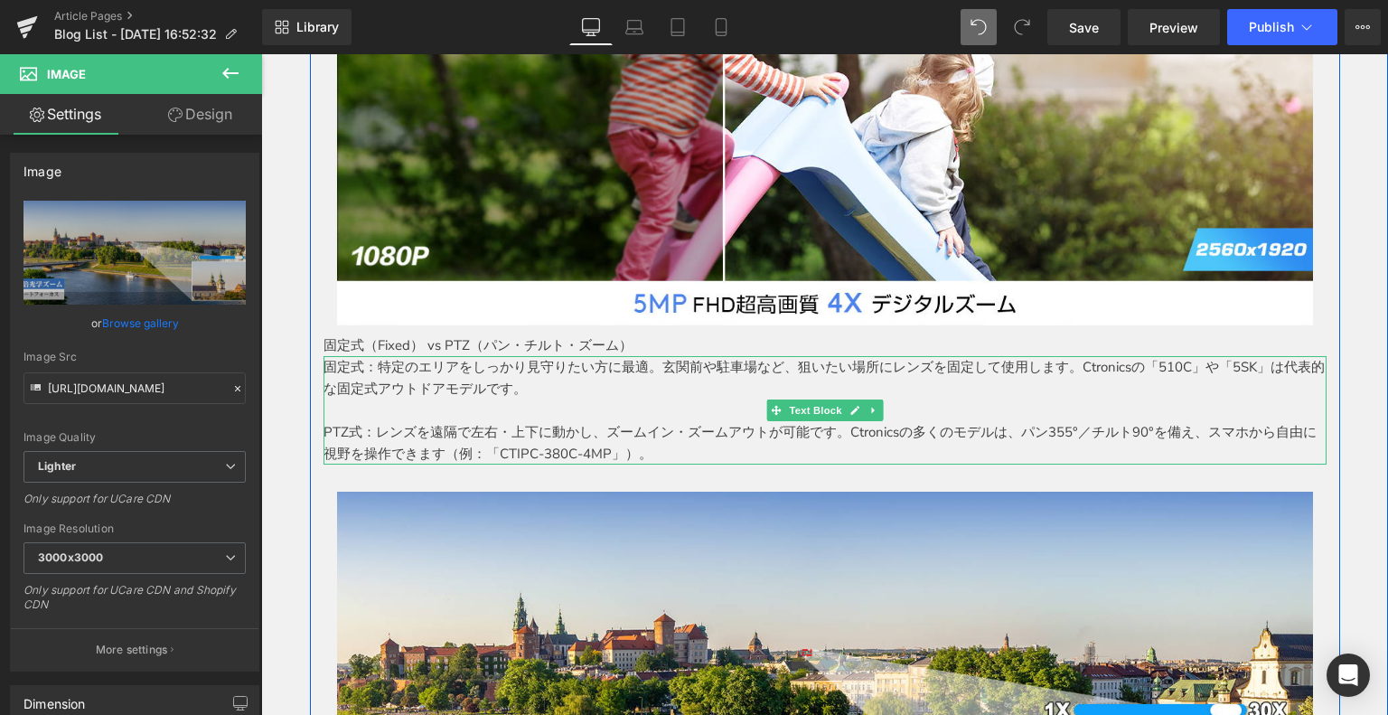
drag, startPoint x: 413, startPoint y: 426, endPoint x: 457, endPoint y: 425, distance: 44.3
click at [413, 425] on p "PTZ式：レンズを遠隔で左右・上下に動かし、ズームイン・ズームアウトが可能です。Ctronicsの多くのモデルは、パン355°／チルト90°を備え、スマホから…" at bounding box center [824, 442] width 1003 height 43
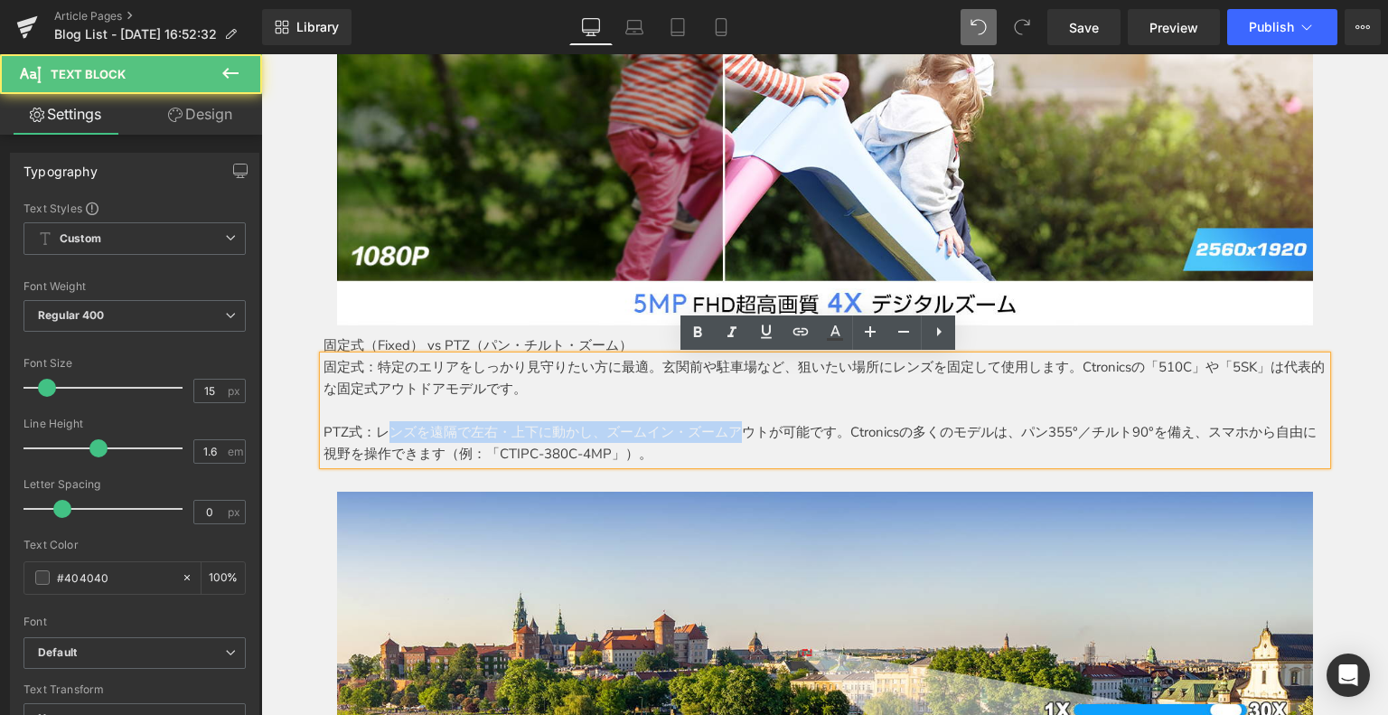
drag, startPoint x: 383, startPoint y: 433, endPoint x: 730, endPoint y: 435, distance: 346.9
click at [730, 435] on p "PTZ式：レンズを遠隔で左右・上下に動かし、ズームイン・ズームアウトが可能です。Ctronicsの多くのモデルは、パン355°／チルト90°を備え、スマホから…" at bounding box center [824, 442] width 1003 height 43
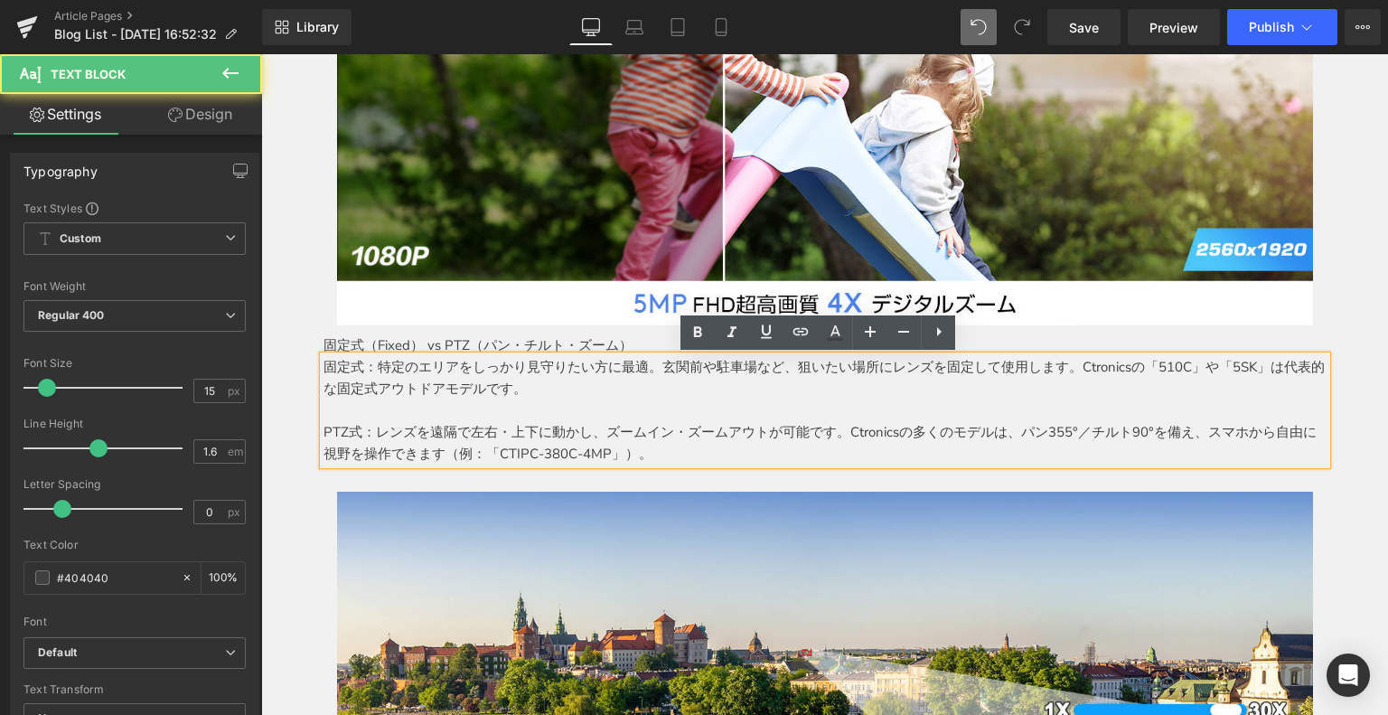
click at [759, 453] on p "PTZ式：レンズを遠隔で左右・上下に動かし、ズームイン・ズームアウトが可能です。Ctronicsの多くのモデルは、パン355°／チルト90°を備え、スマホから…" at bounding box center [824, 442] width 1003 height 43
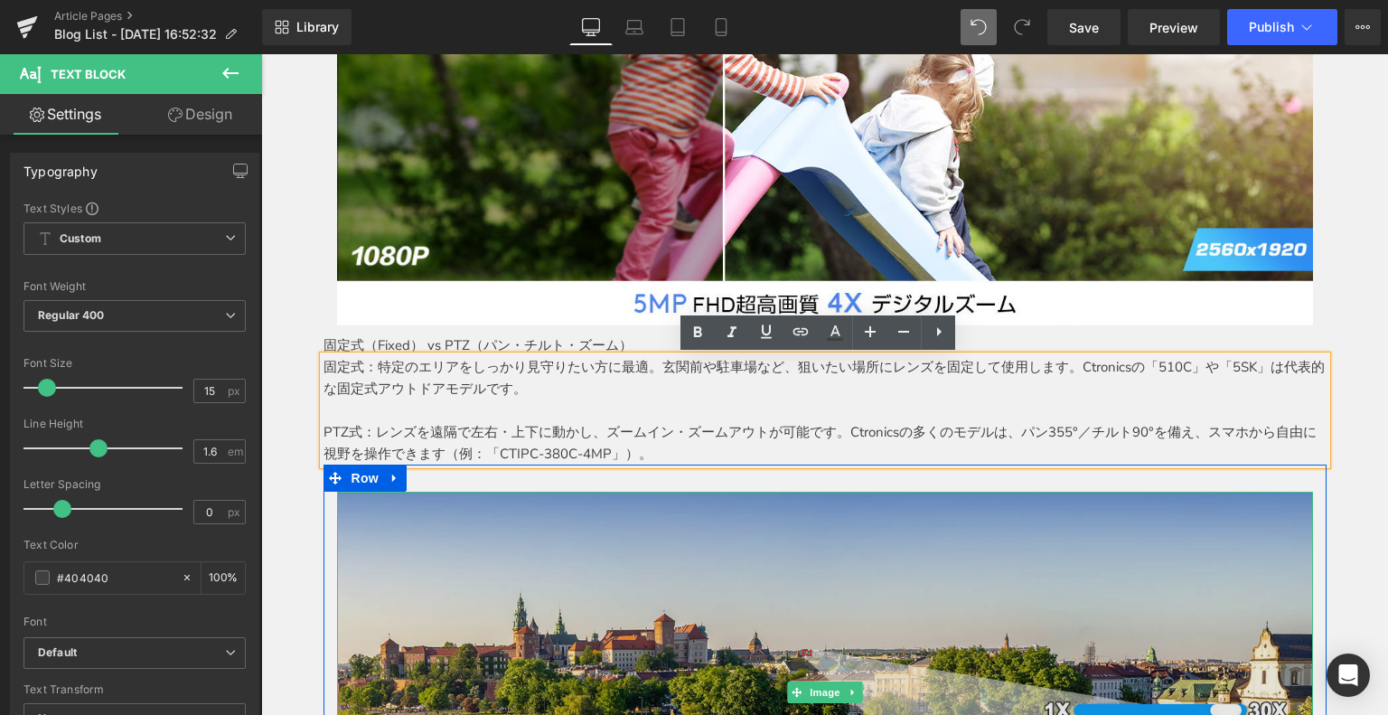
click at [495, 534] on img at bounding box center [825, 691] width 976 height 400
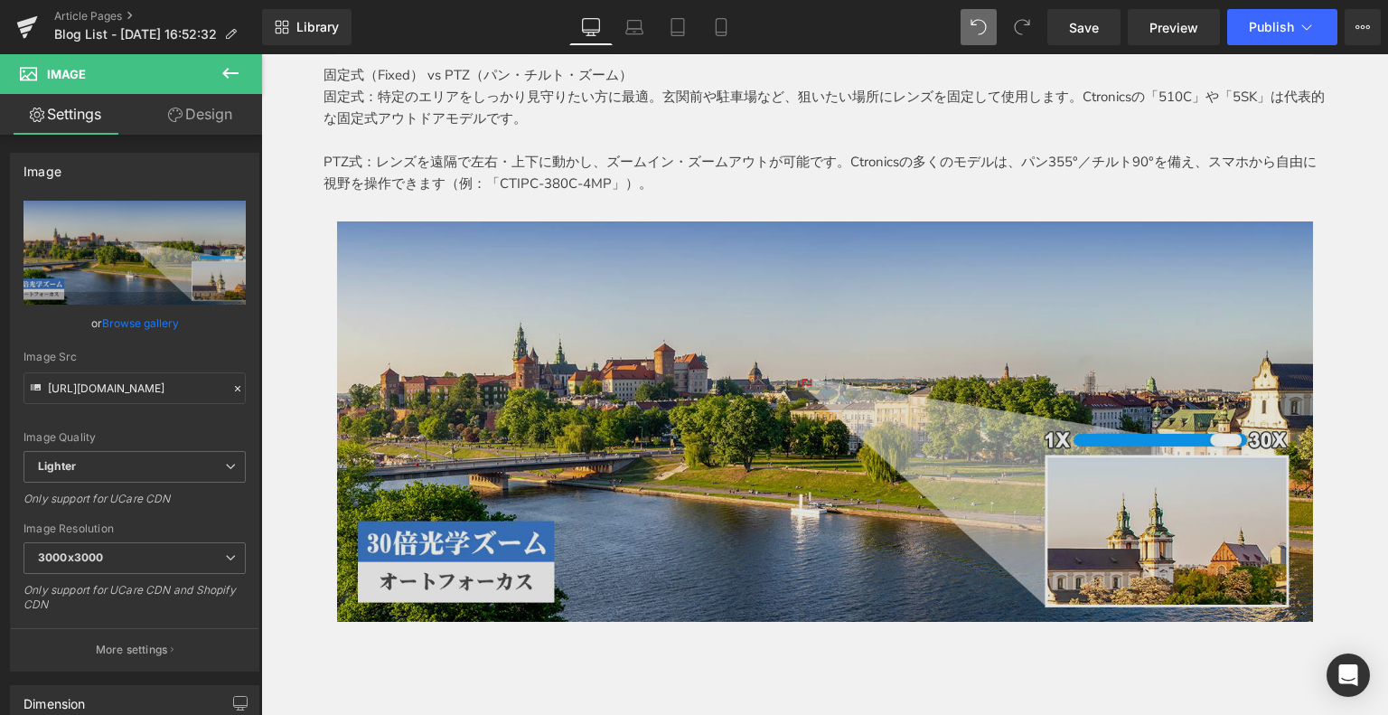
scroll to position [1301, 0]
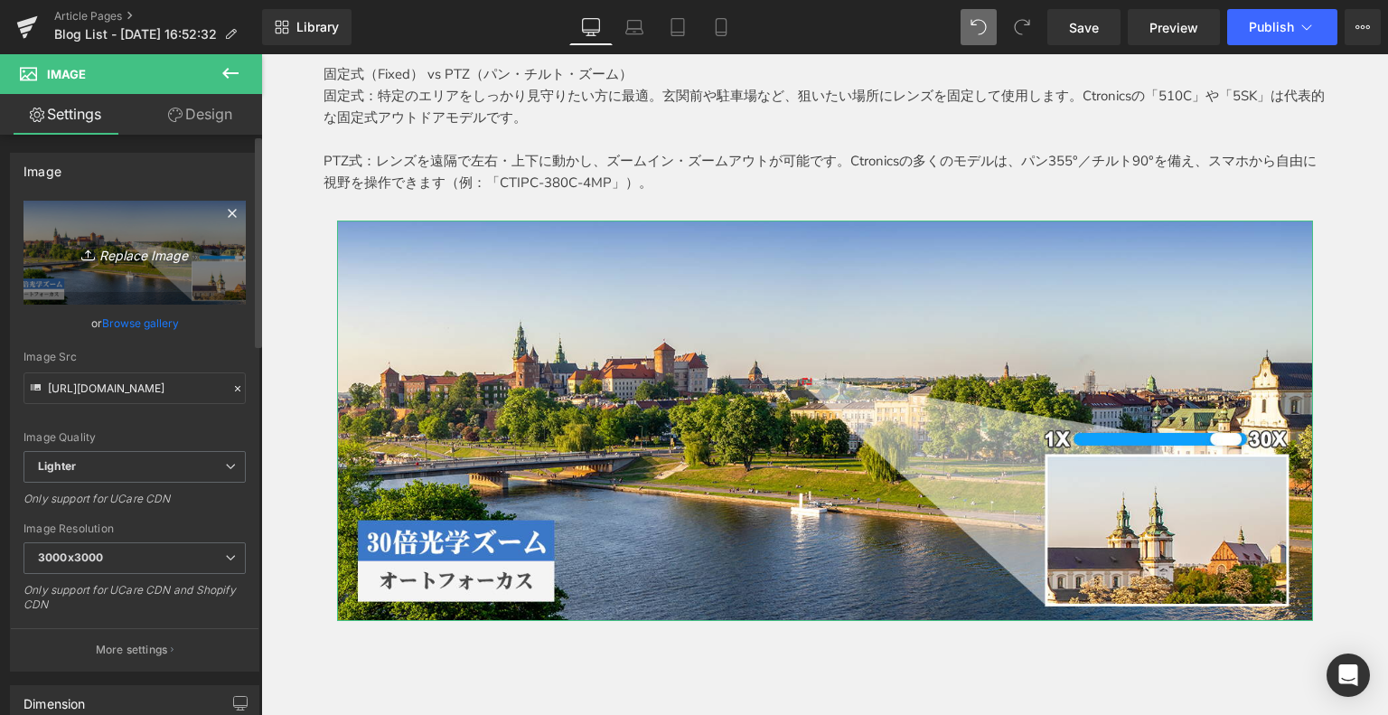
click at [130, 257] on icon "Replace Image" at bounding box center [134, 252] width 145 height 23
type input "C:\fakepath\3.jpg"
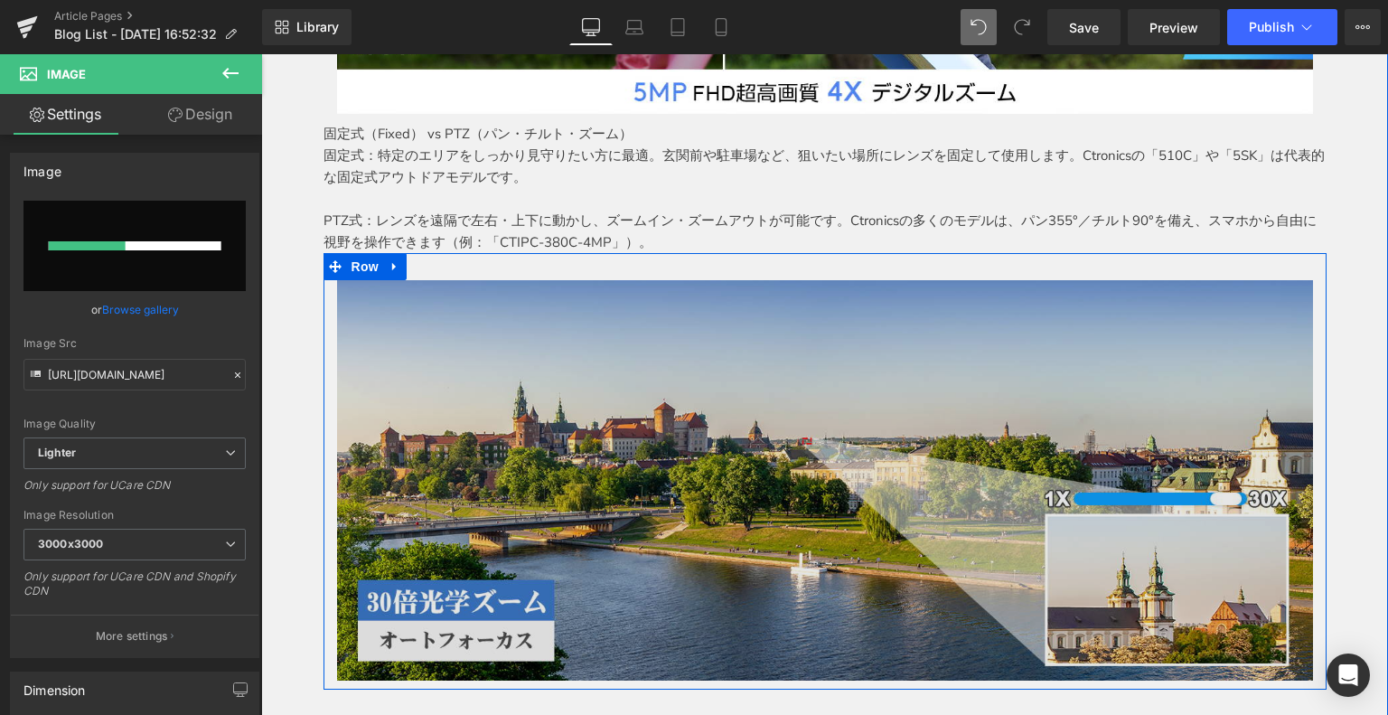
scroll to position [1211, 0]
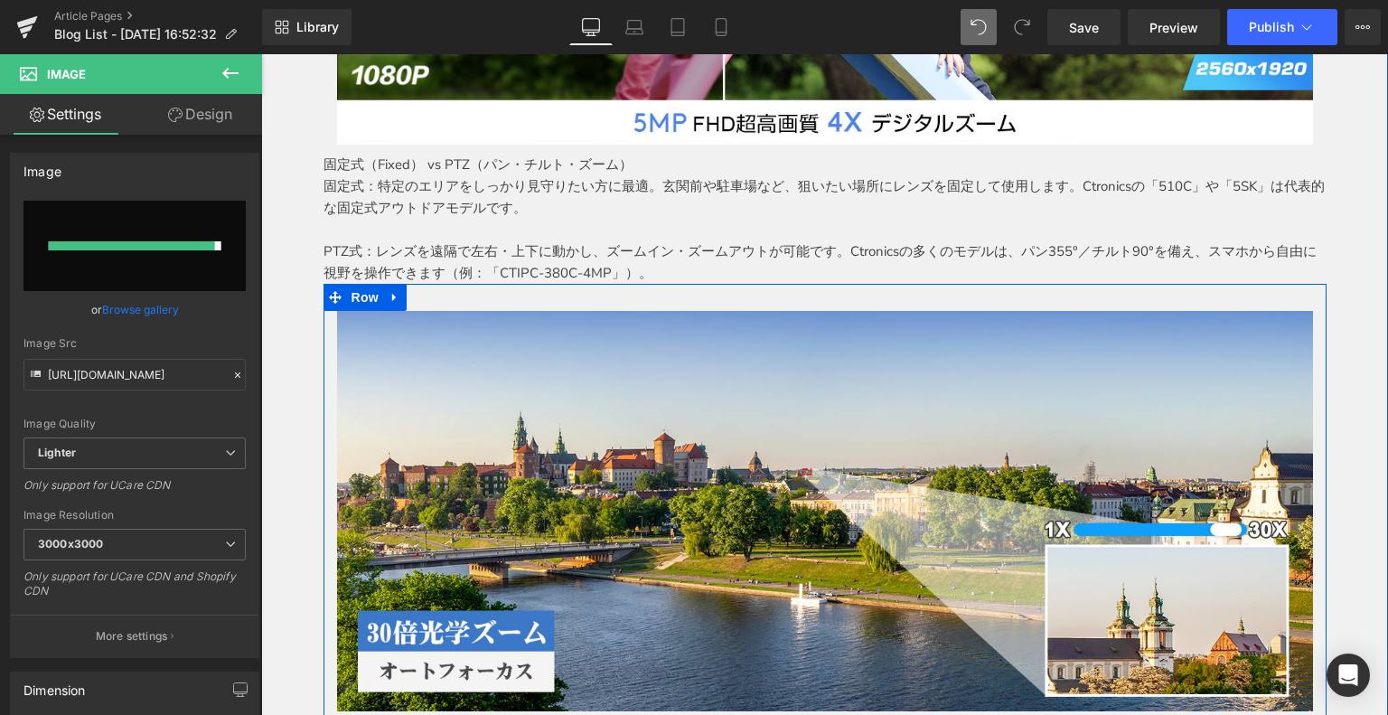
type input "https://ucarecdn.com/cba332d0-11ad-4321-9b05-30c778c55e06/-/format/auto/-/previ…"
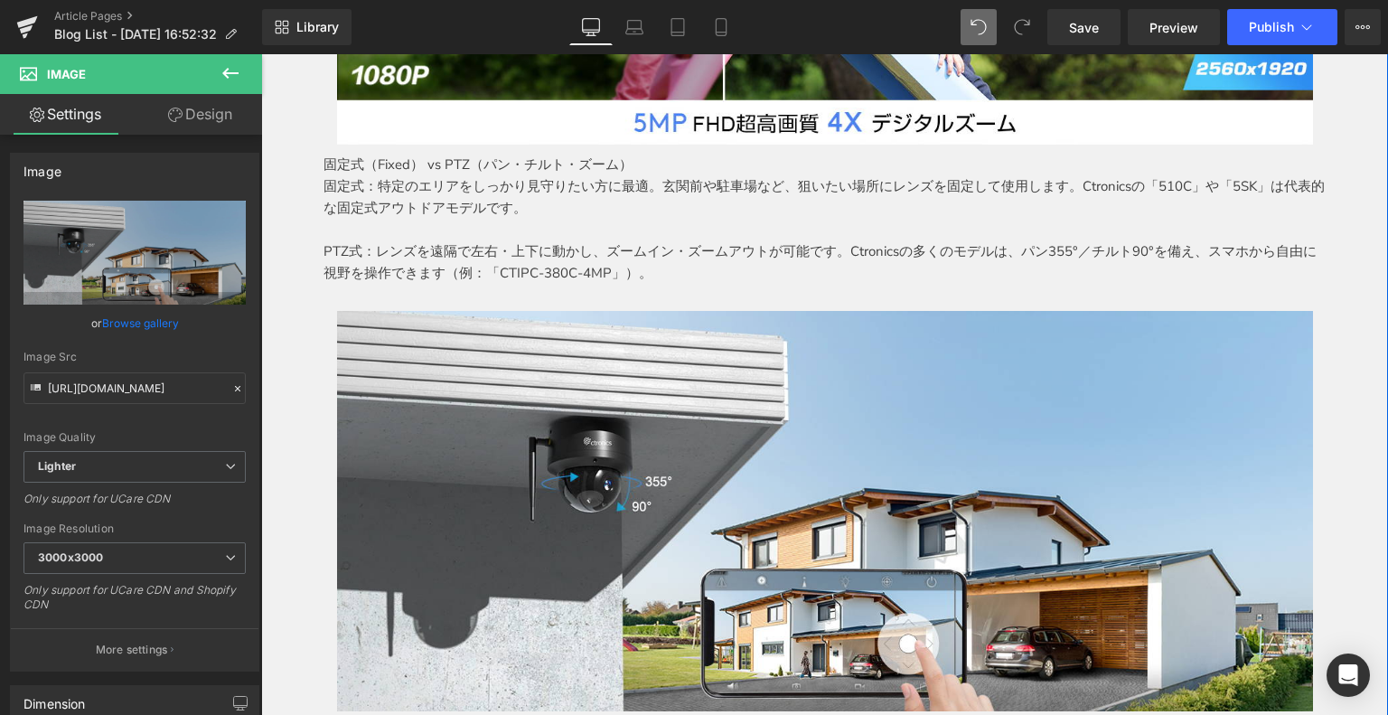
click at [453, 220] on p at bounding box center [824, 230] width 1003 height 22
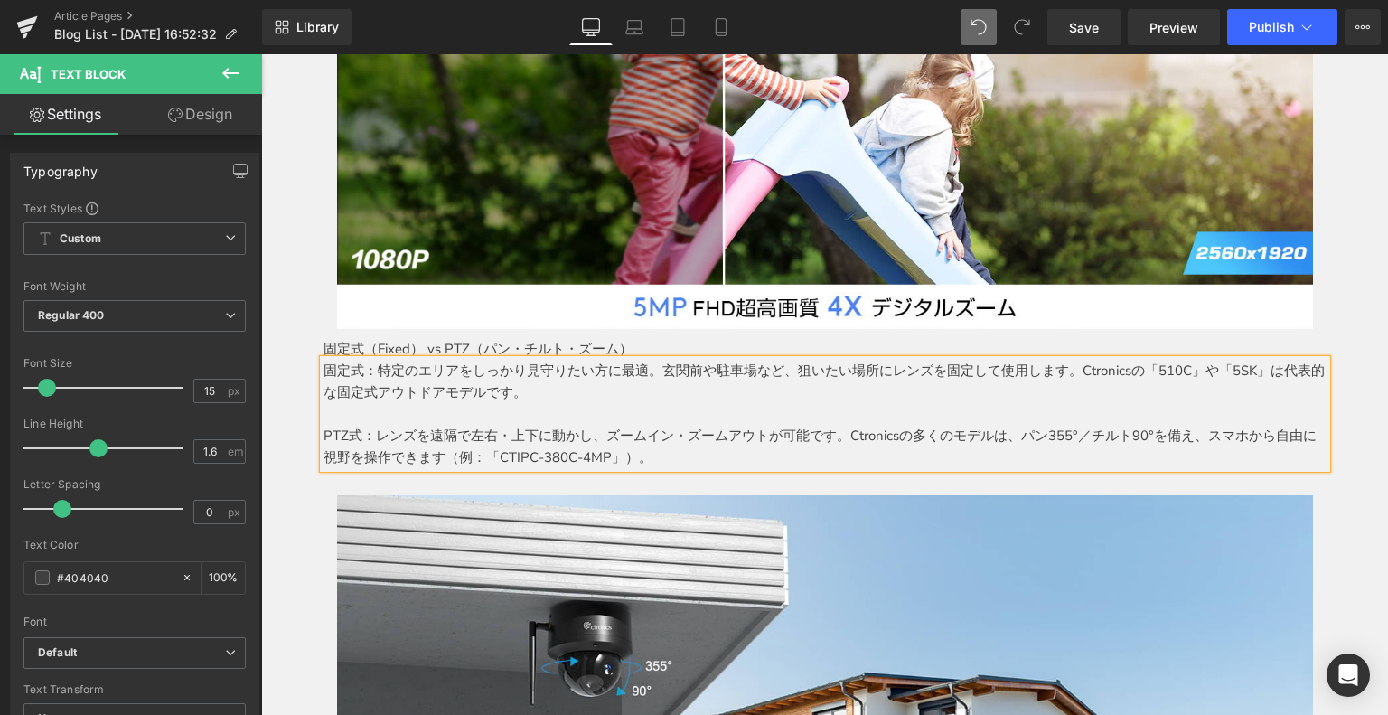
scroll to position [1030, 0]
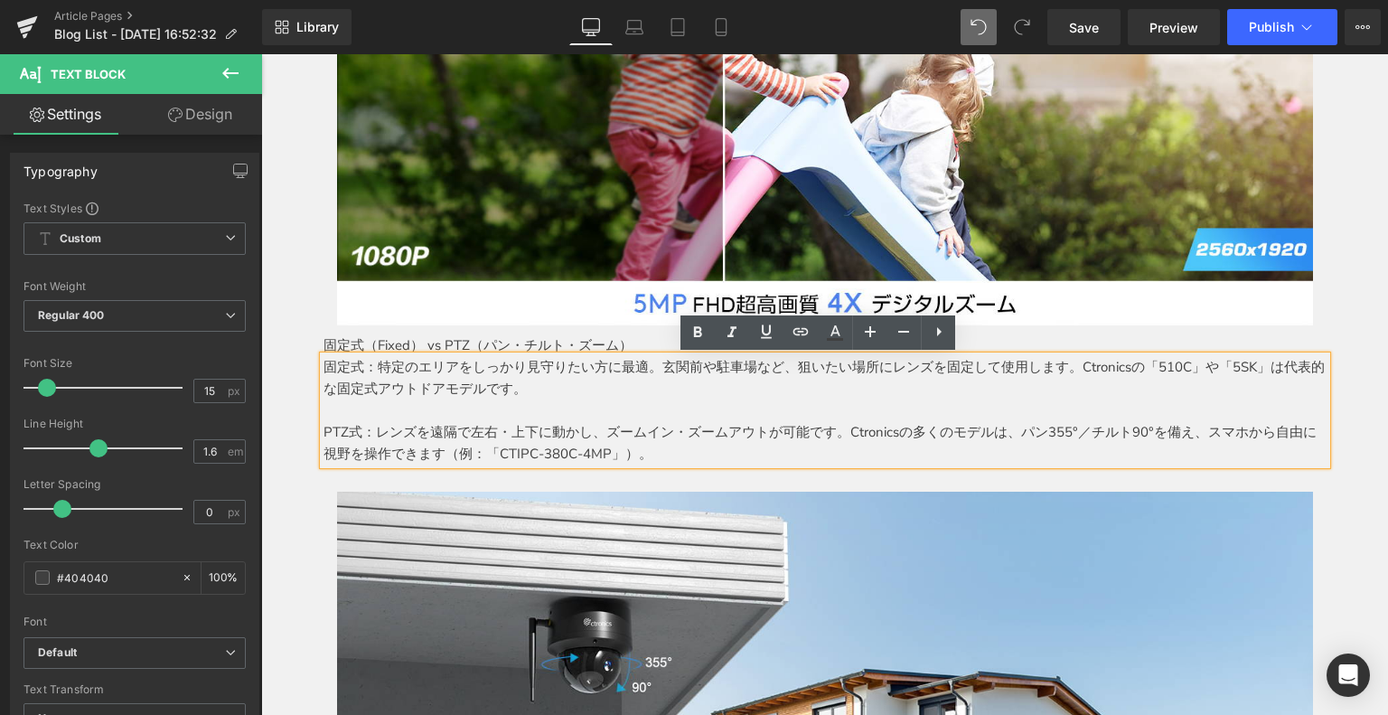
click at [312, 285] on div "ご自宅に最適なセキュリティカメラの選び方 Heading なぜ家庭用セキュリティカメラが必要なのか？ Text Block まず第一に、家庭用セキュリティカメ…" at bounding box center [825, 82] width 1030 height 1637
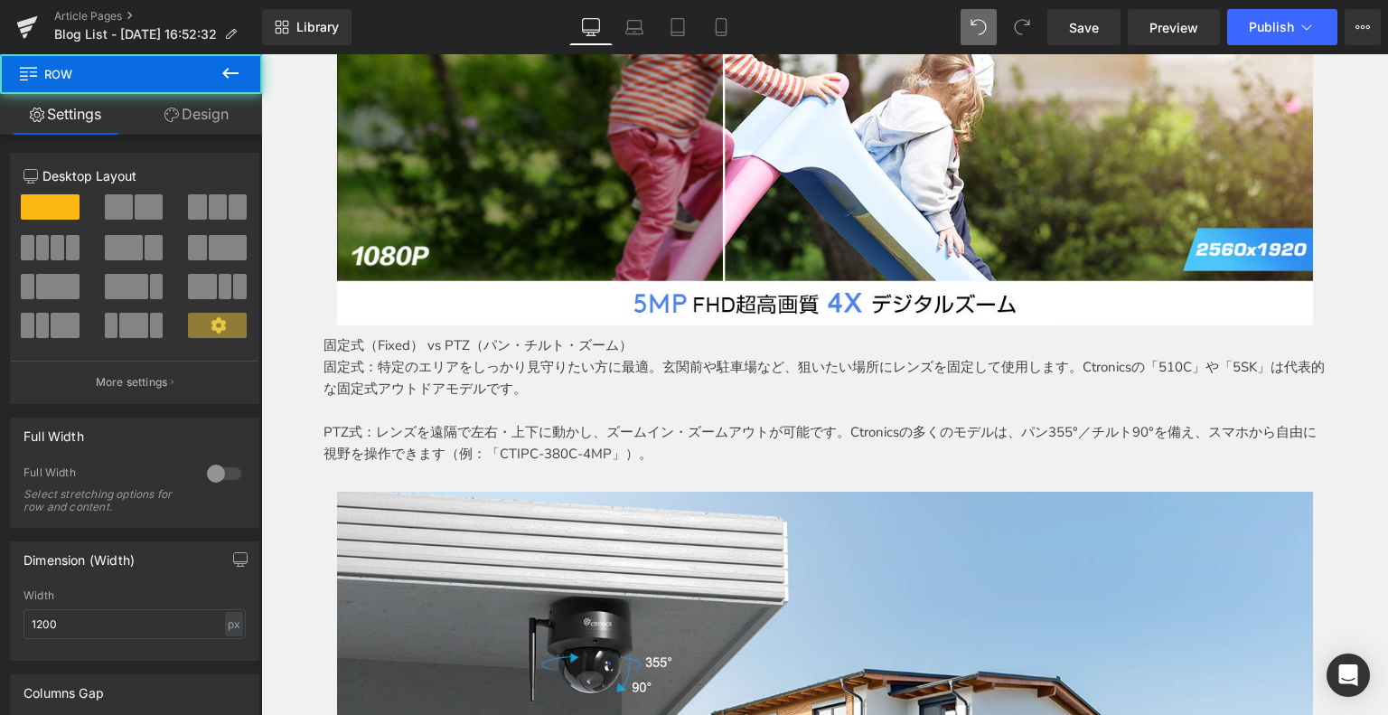
click at [310, 315] on div "ご自宅に最適なセキュリティカメラの選び方 Heading なぜ家庭用セキュリティカメラが必要なのか？ Text Block まず第一に、家庭用セキュリティカメ…" at bounding box center [825, 73] width 1030 height 1673
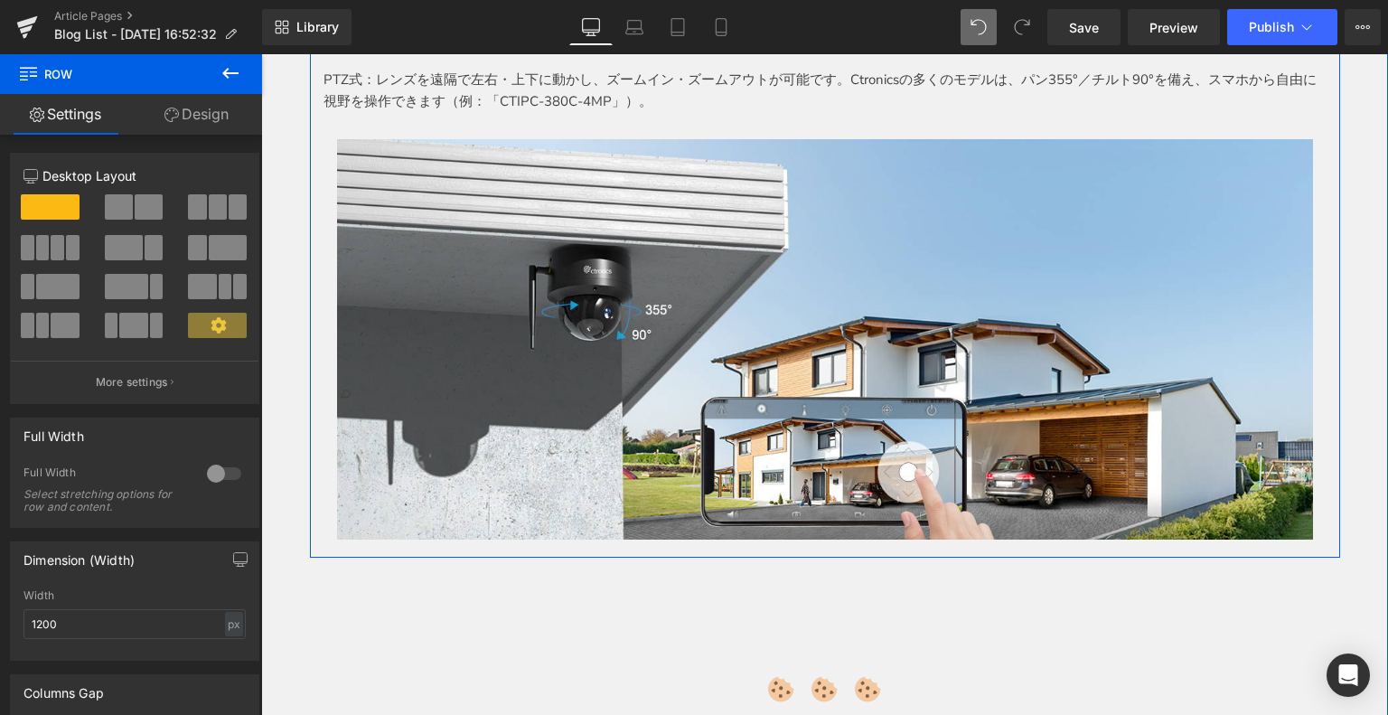
scroll to position [1572, 0]
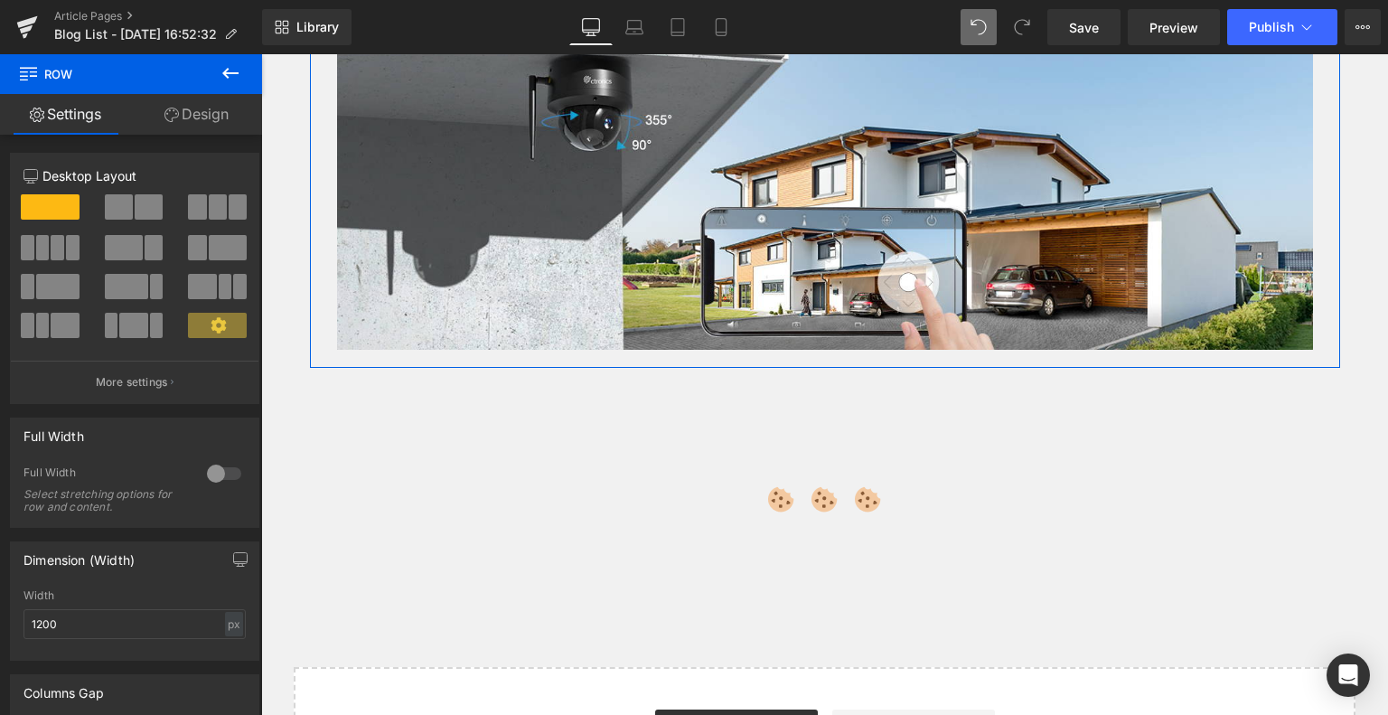
click at [213, 79] on button at bounding box center [230, 74] width 63 height 40
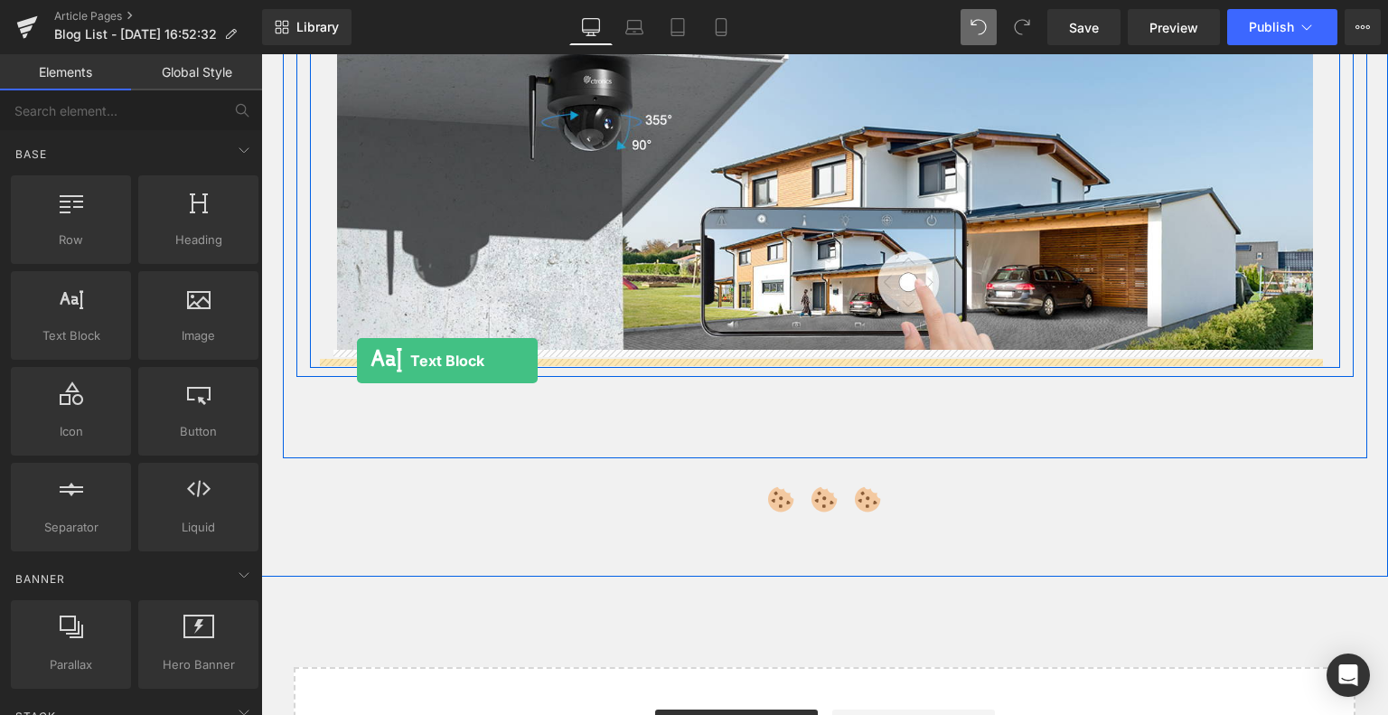
drag, startPoint x: 332, startPoint y: 360, endPoint x: 357, endPoint y: 362, distance: 24.5
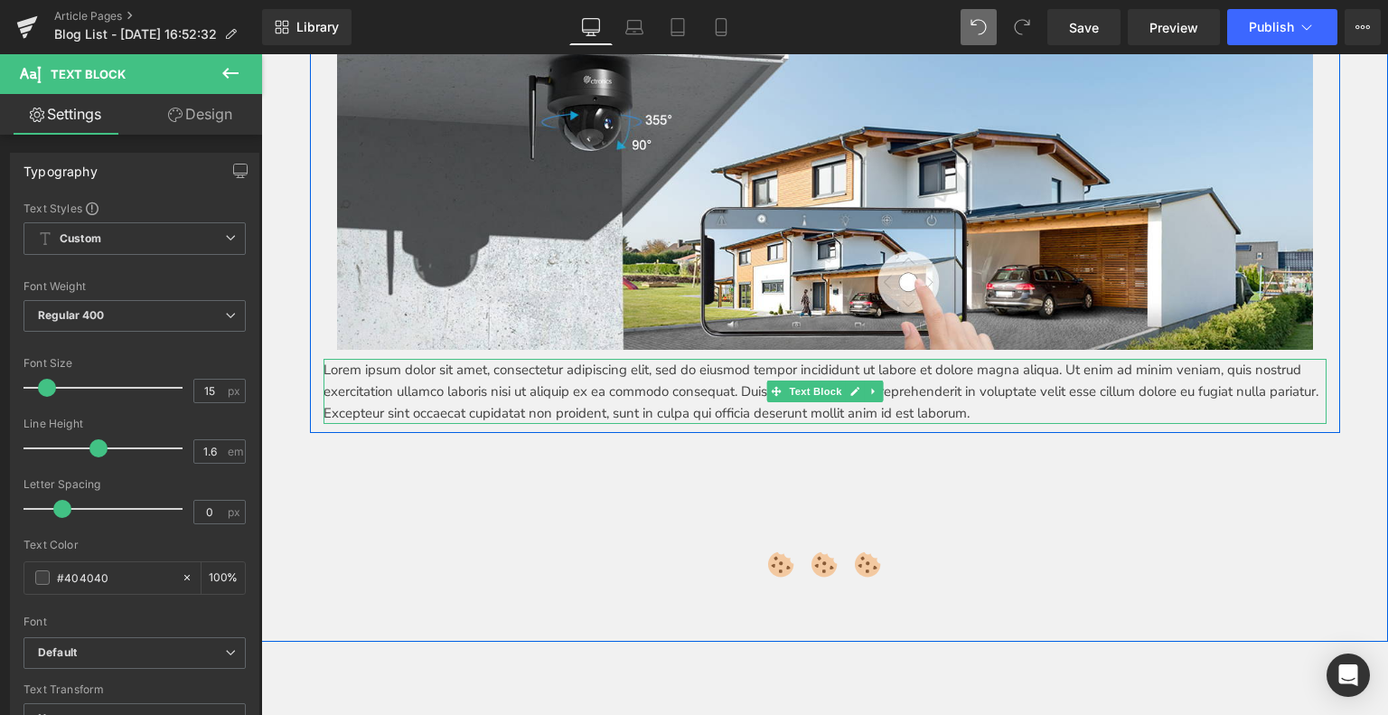
click at [365, 384] on p "Lorem ipsum dolor sit amet, consectetur adipiscing elit, sed do eiusmod tempor …" at bounding box center [824, 391] width 1003 height 65
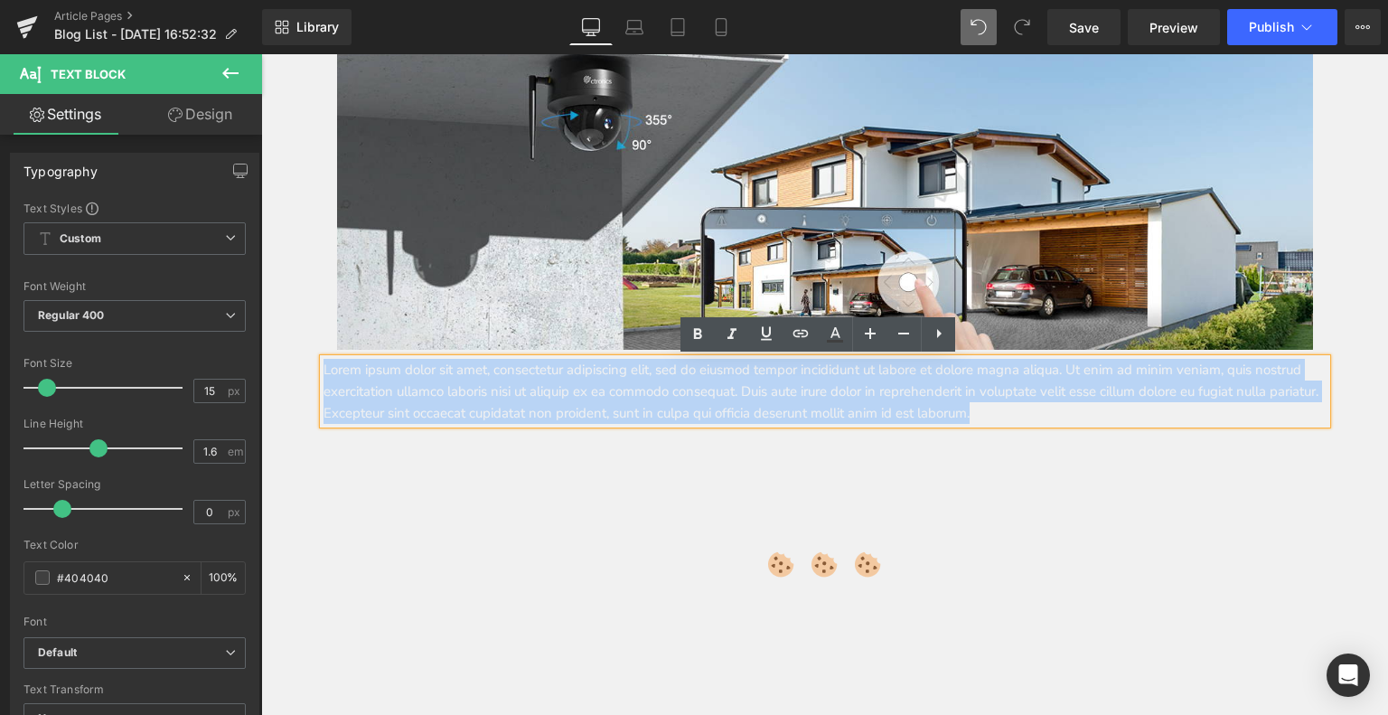
drag, startPoint x: 1124, startPoint y: 411, endPoint x: 308, endPoint y: 343, distance: 818.6
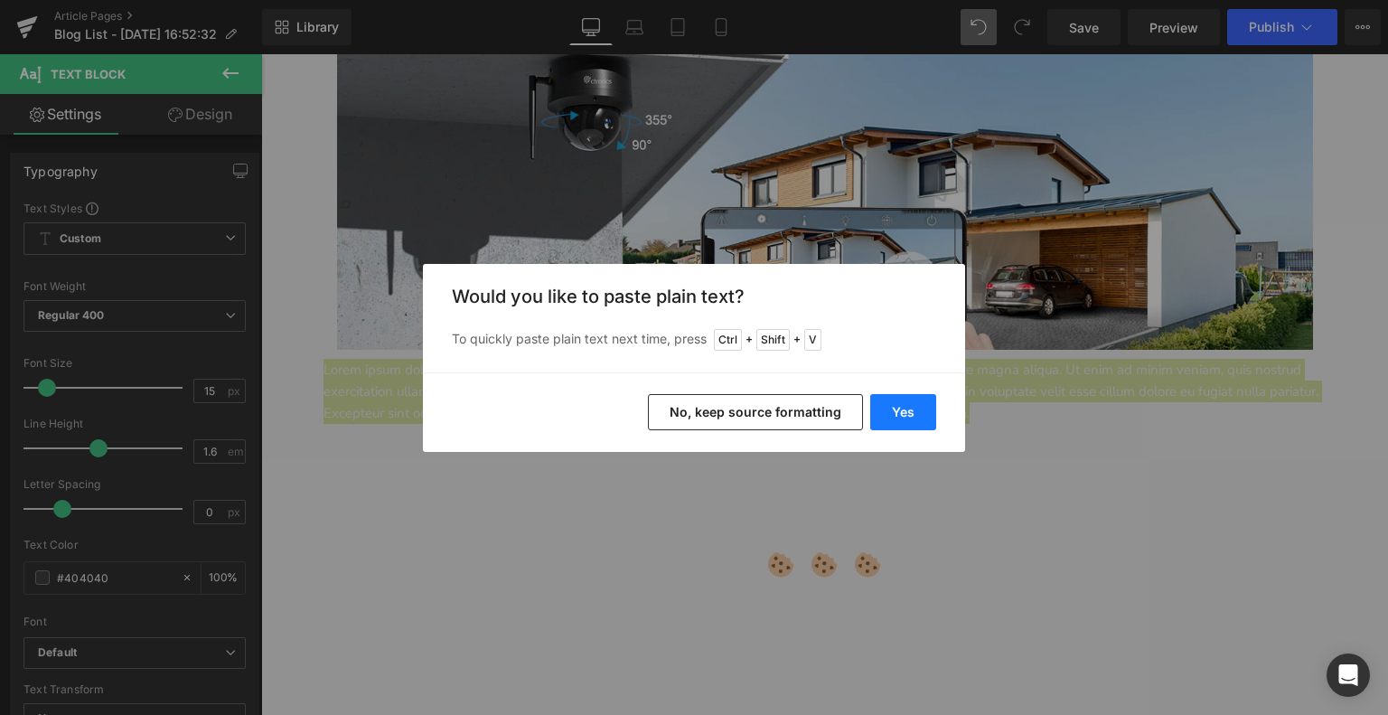
click at [895, 410] on button "Yes" at bounding box center [903, 412] width 66 height 36
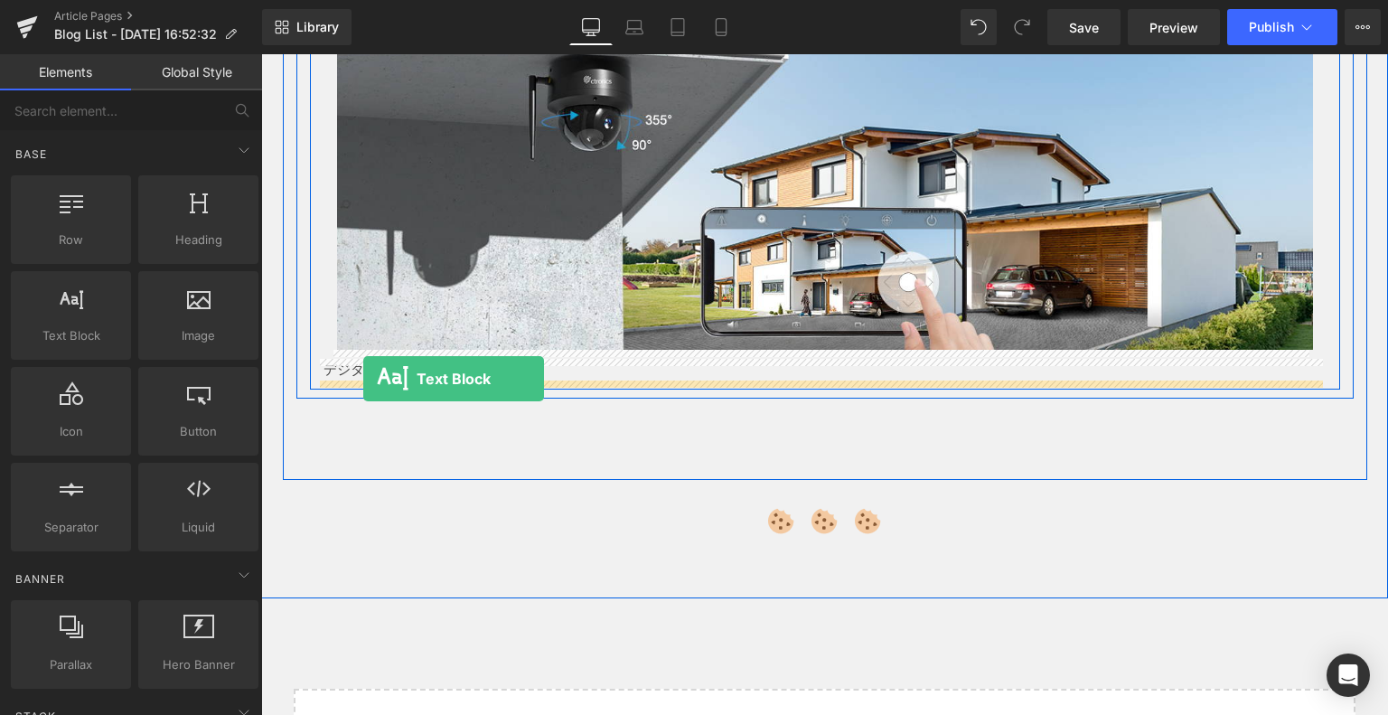
drag, startPoint x: 328, startPoint y: 355, endPoint x: 363, endPoint y: 379, distance: 42.3
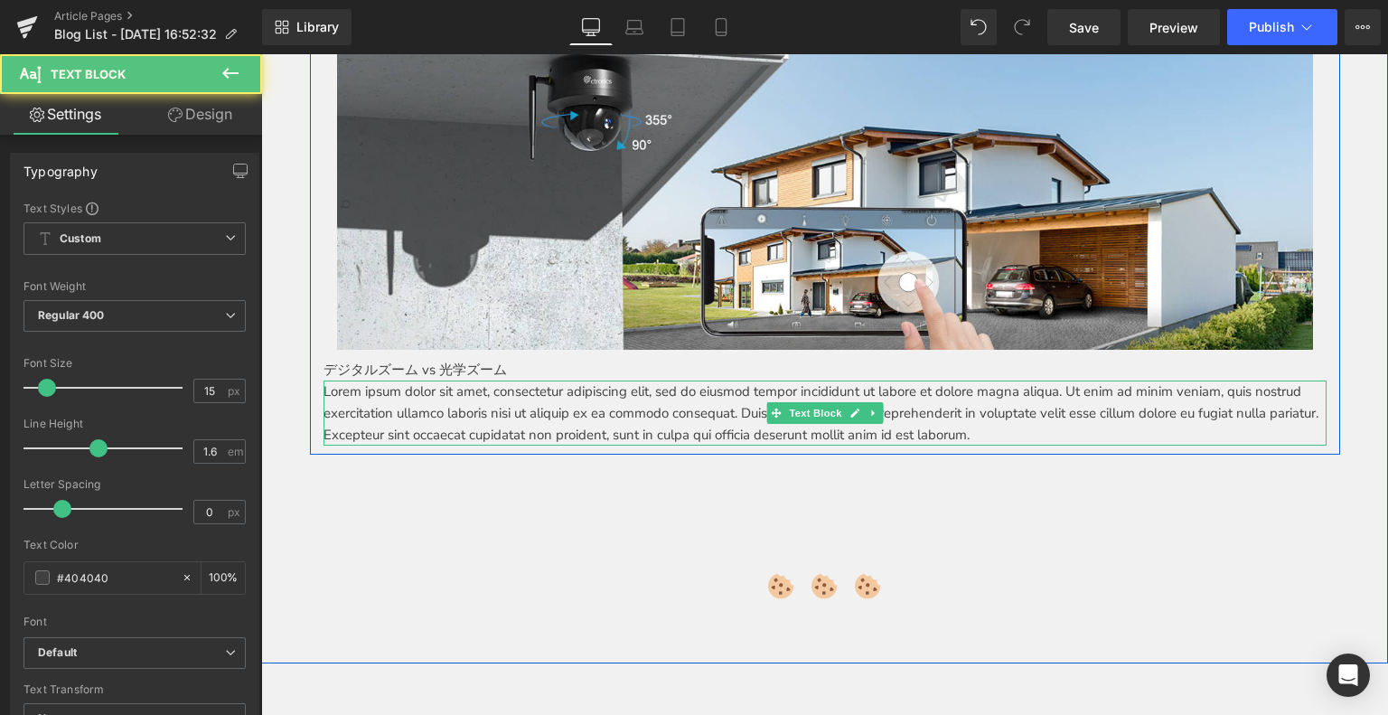
click at [354, 398] on p "Lorem ipsum dolor sit amet, consectetur adipiscing elit, sed do eiusmod tempor …" at bounding box center [824, 412] width 1003 height 65
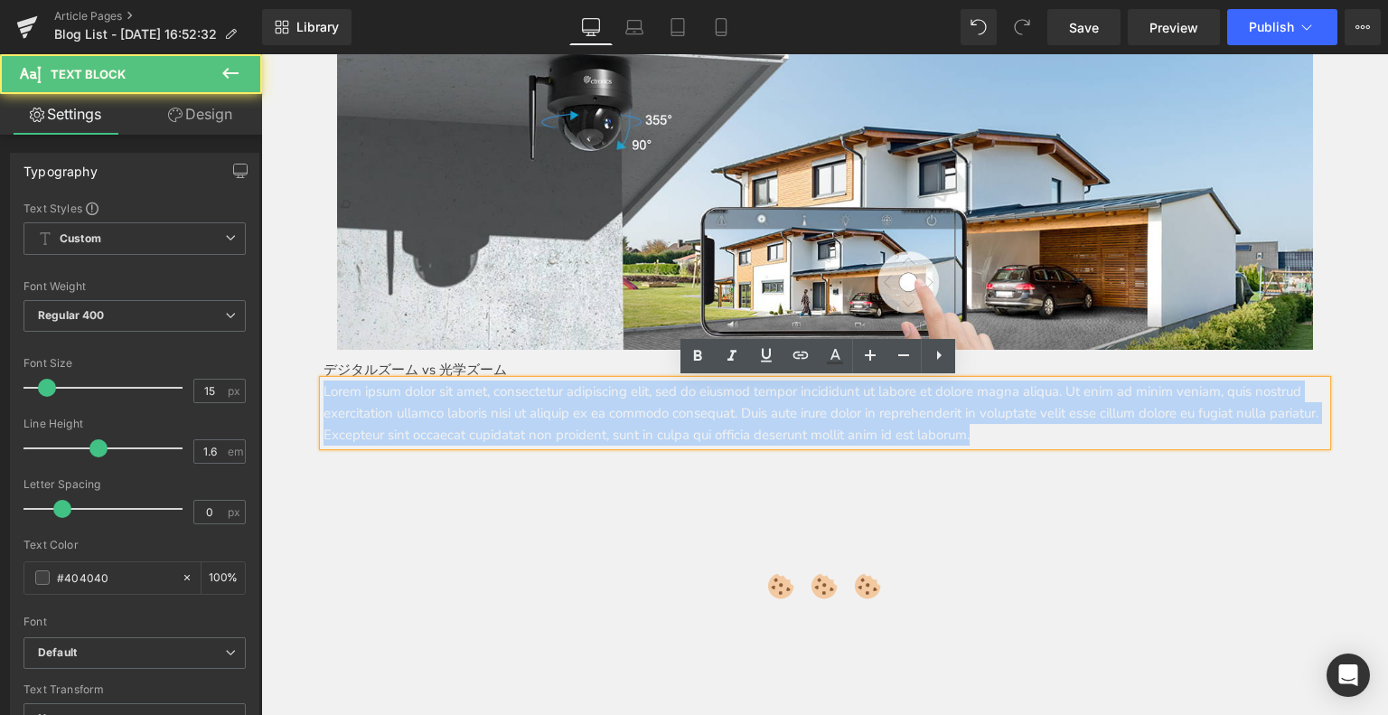
drag, startPoint x: 318, startPoint y: 390, endPoint x: 1109, endPoint y: 419, distance: 791.9
click at [1166, 444] on p "Lorem ipsum dolor sit amet, consectetur adipiscing elit, sed do eiusmod tempor …" at bounding box center [824, 412] width 1003 height 65
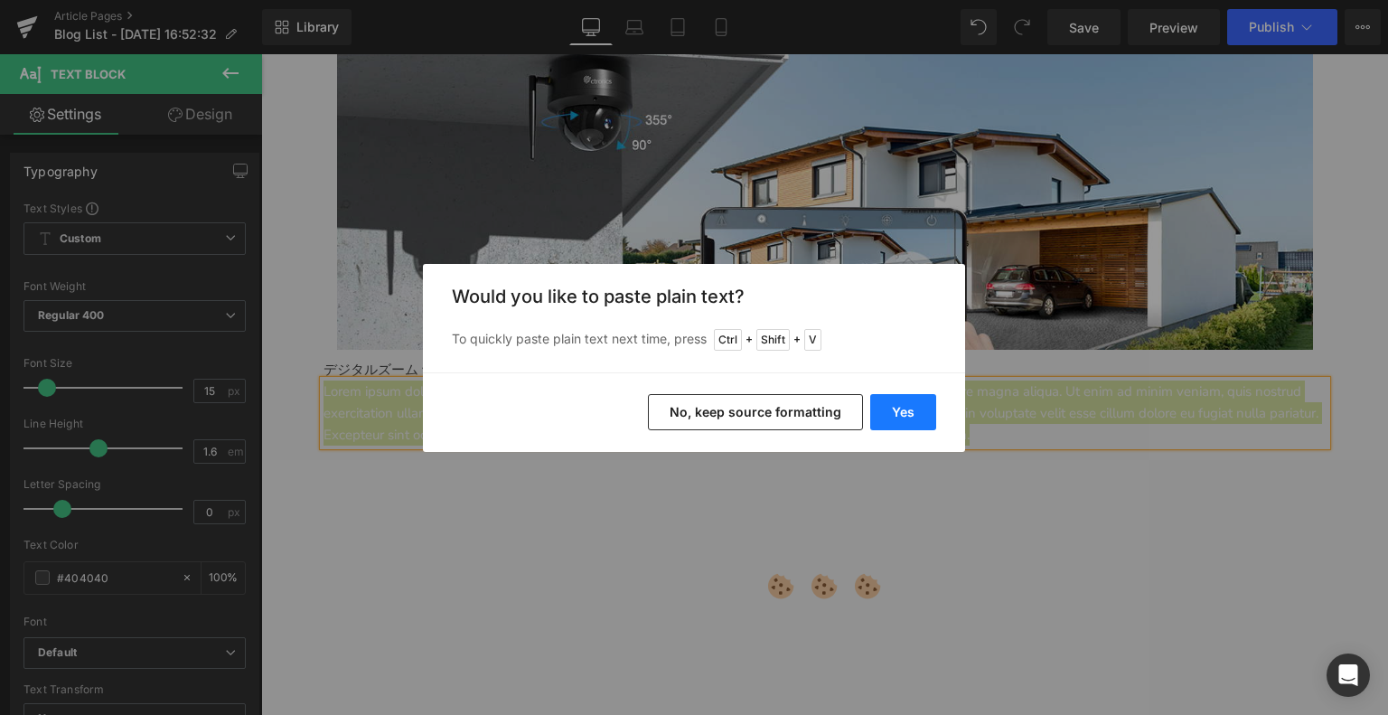
click at [903, 402] on button "Yes" at bounding box center [903, 412] width 66 height 36
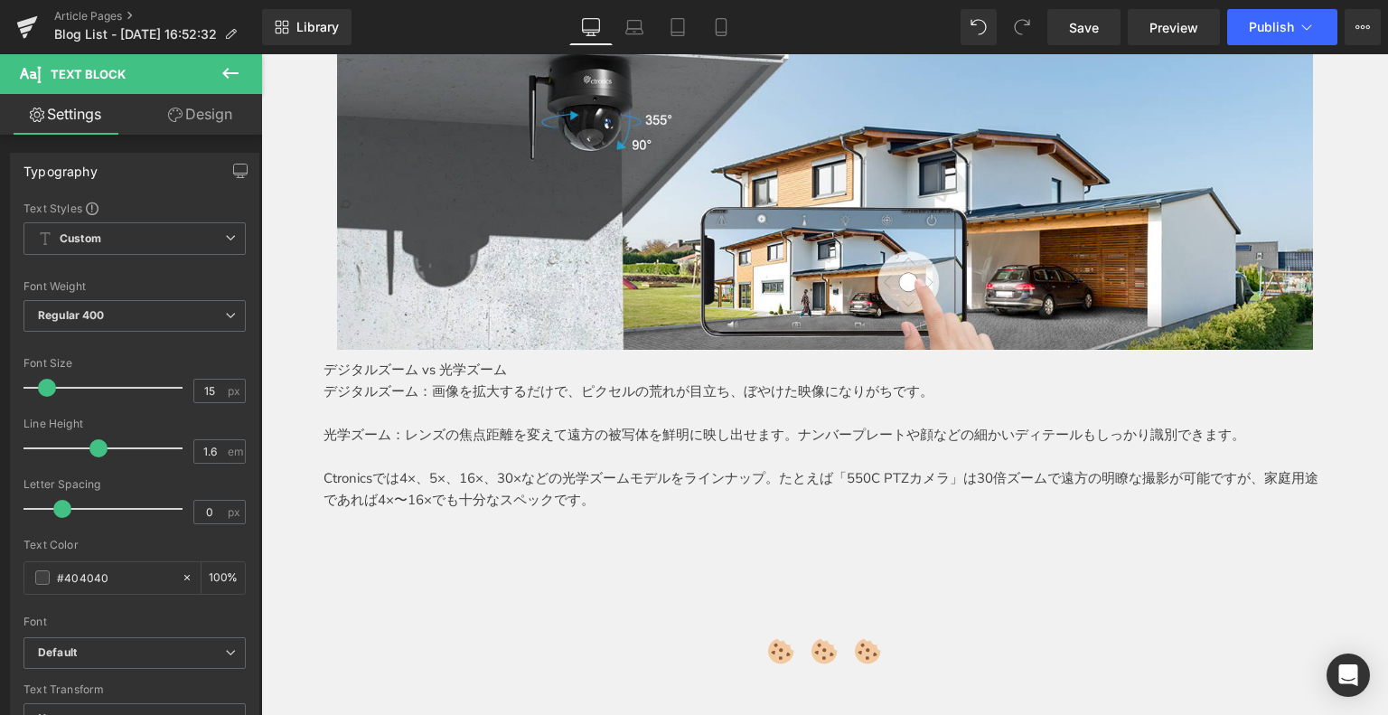
click at [213, 80] on button at bounding box center [230, 74] width 63 height 40
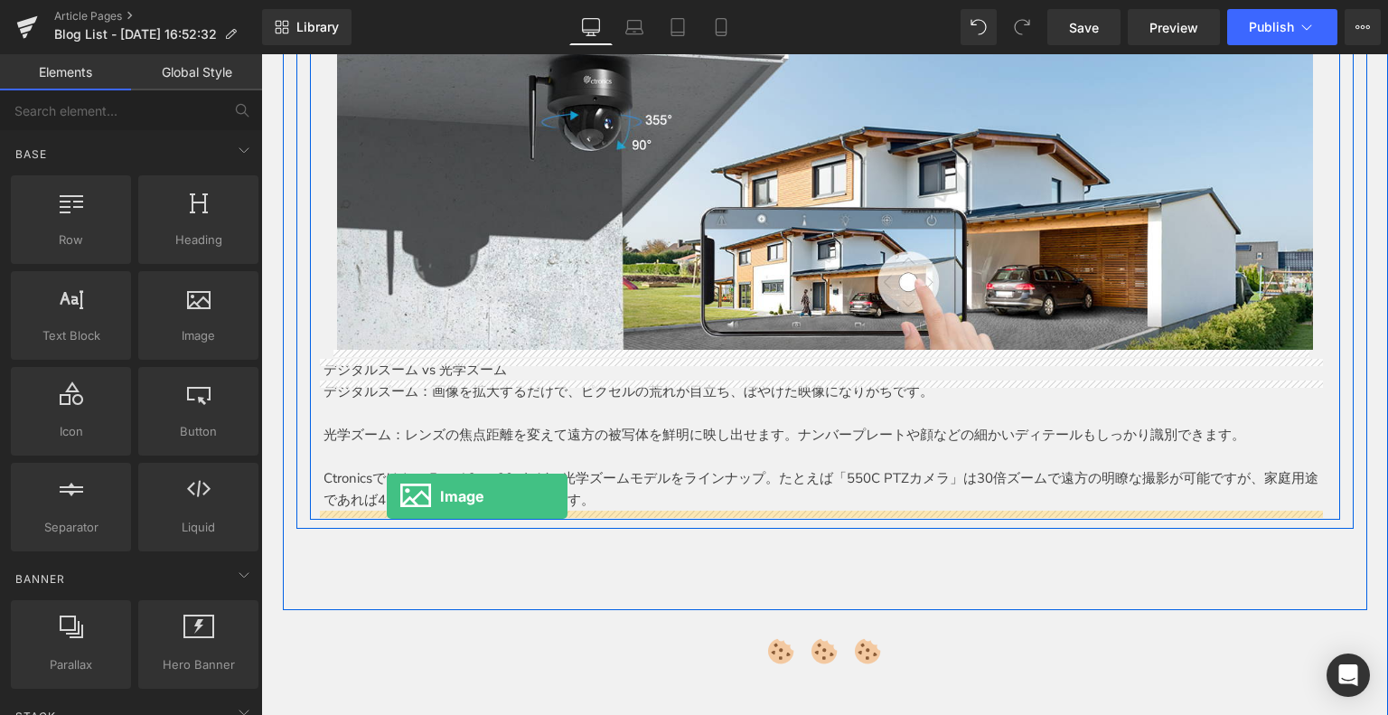
drag, startPoint x: 446, startPoint y: 362, endPoint x: 387, endPoint y: 496, distance: 146.4
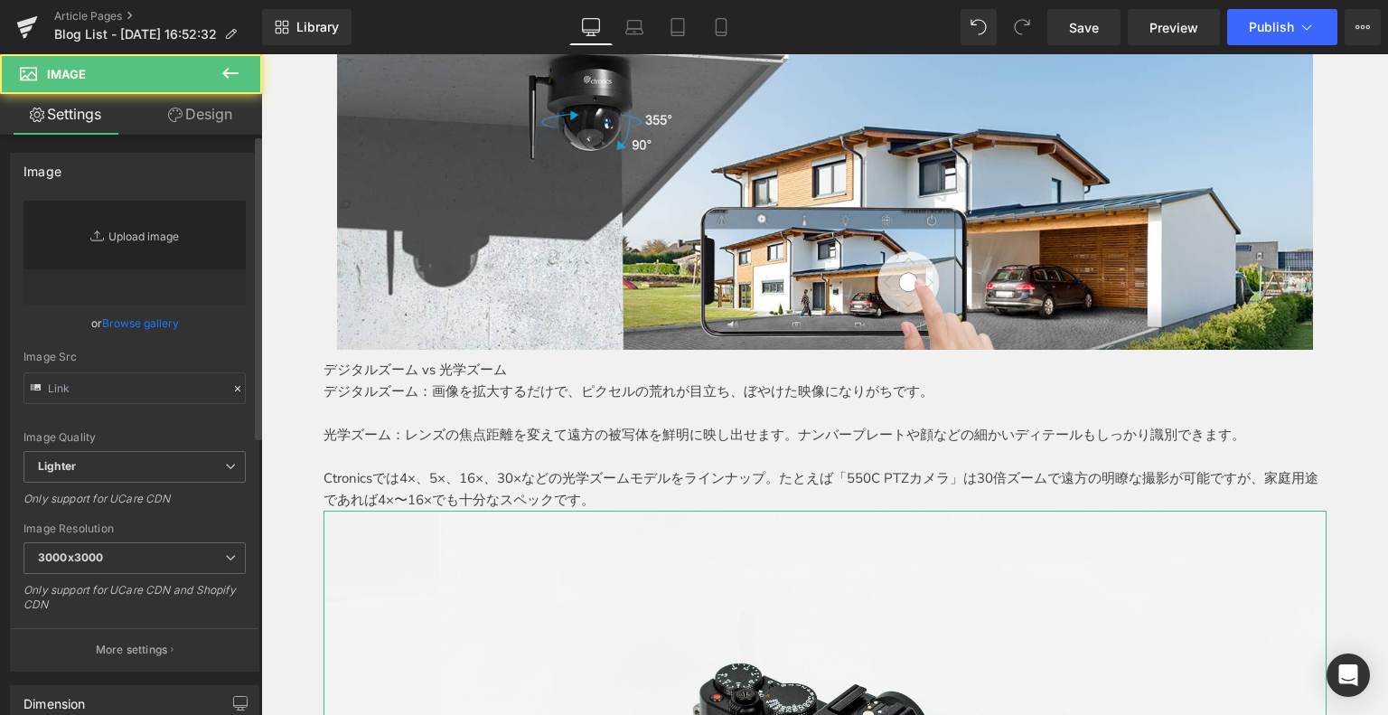
type input "//[DOMAIN_NAME][URL]"
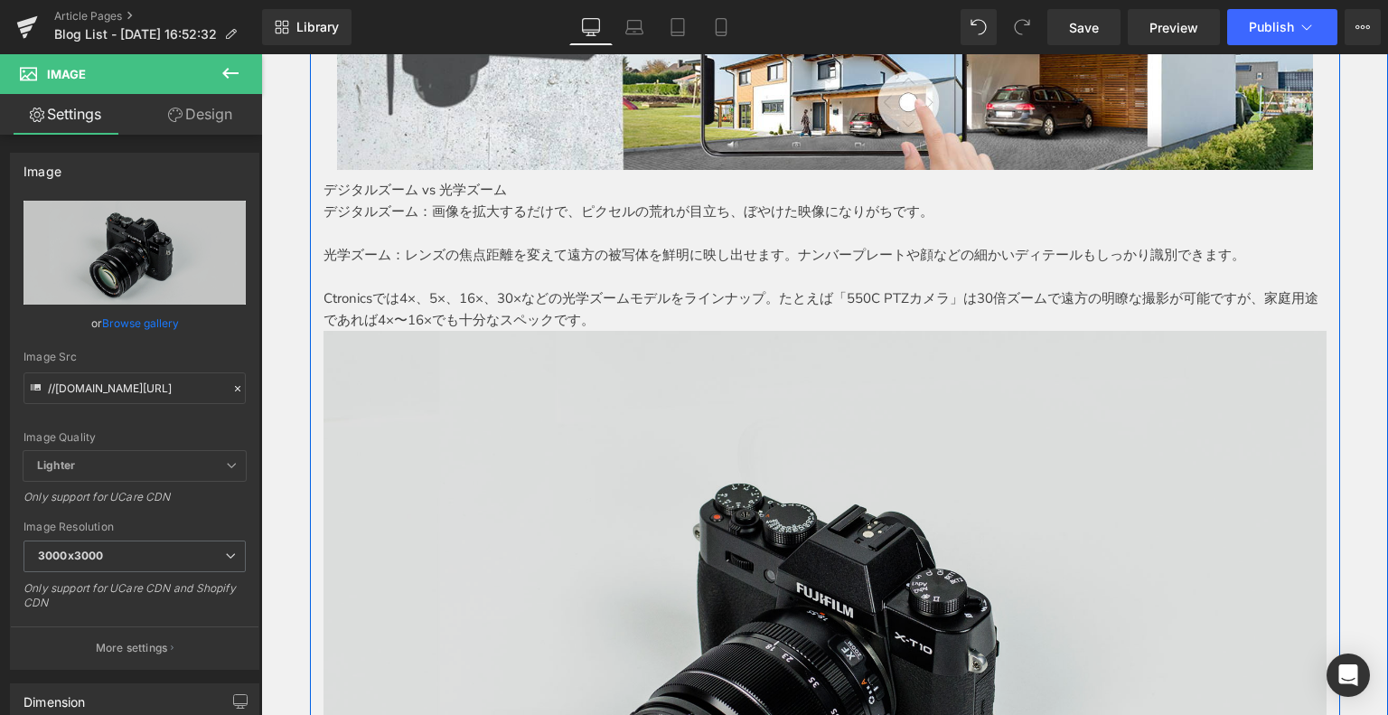
scroll to position [1753, 0]
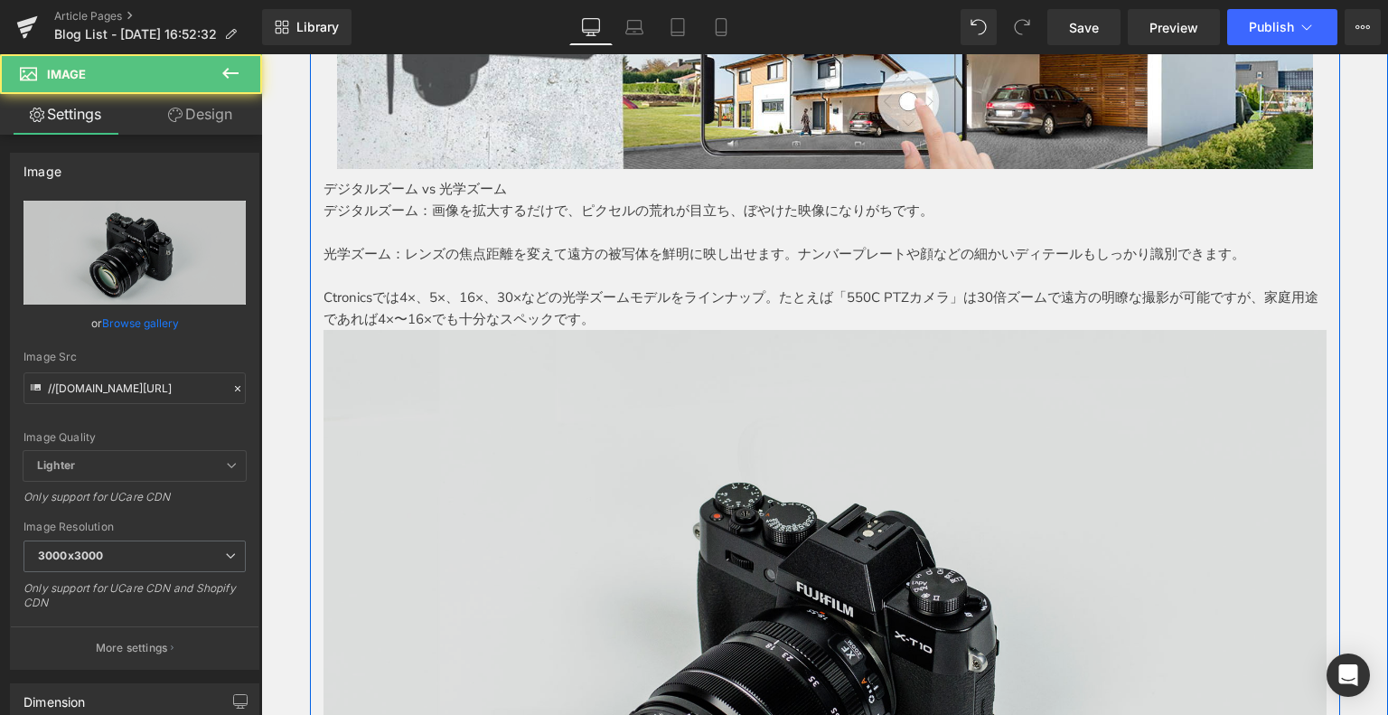
click at [435, 414] on img at bounding box center [824, 662] width 1003 height 664
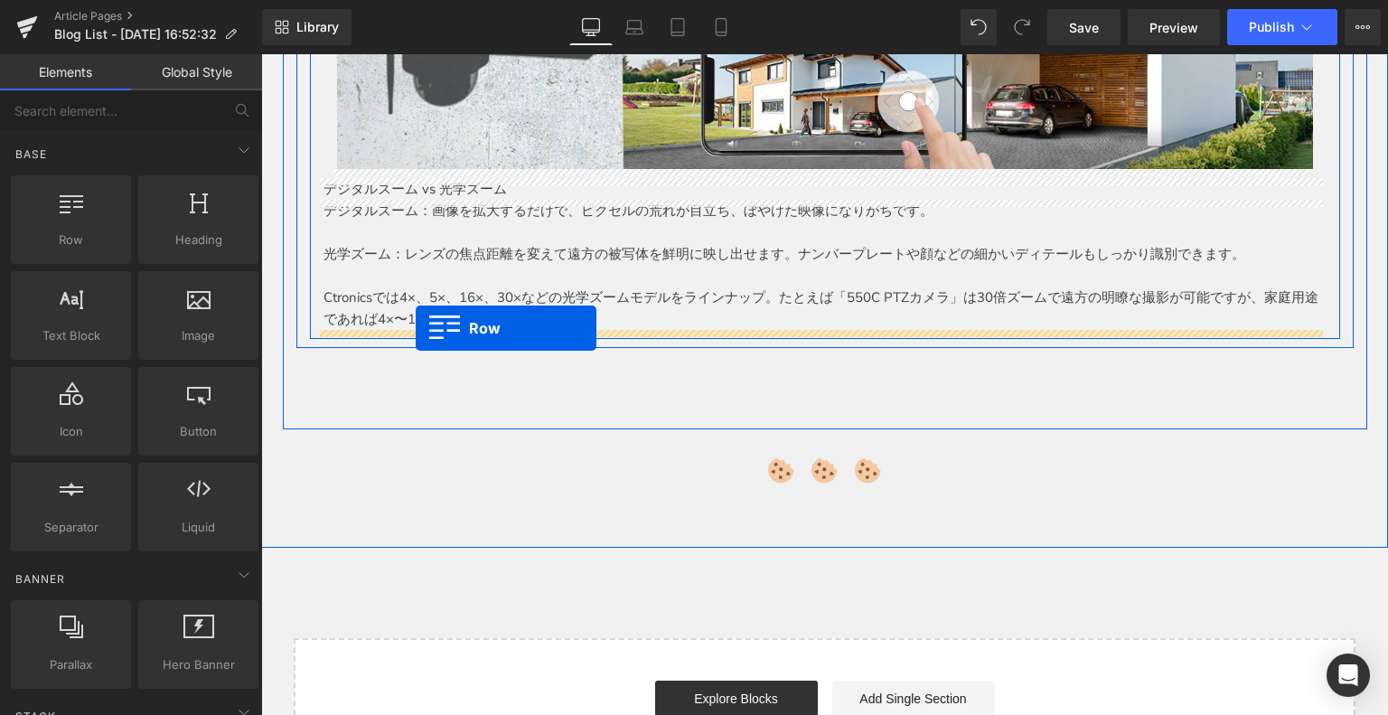
drag, startPoint x: 349, startPoint y: 269, endPoint x: 416, endPoint y: 328, distance: 89.0
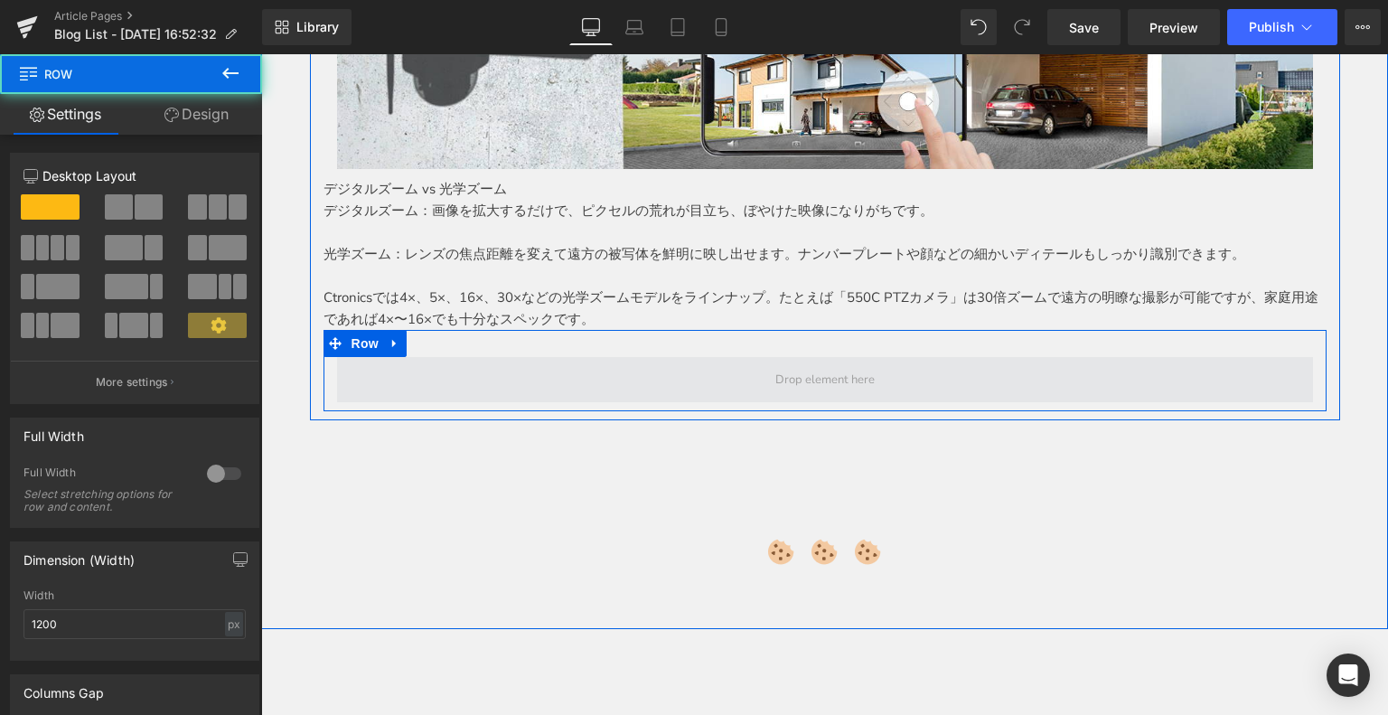
click at [545, 365] on span at bounding box center [825, 379] width 976 height 45
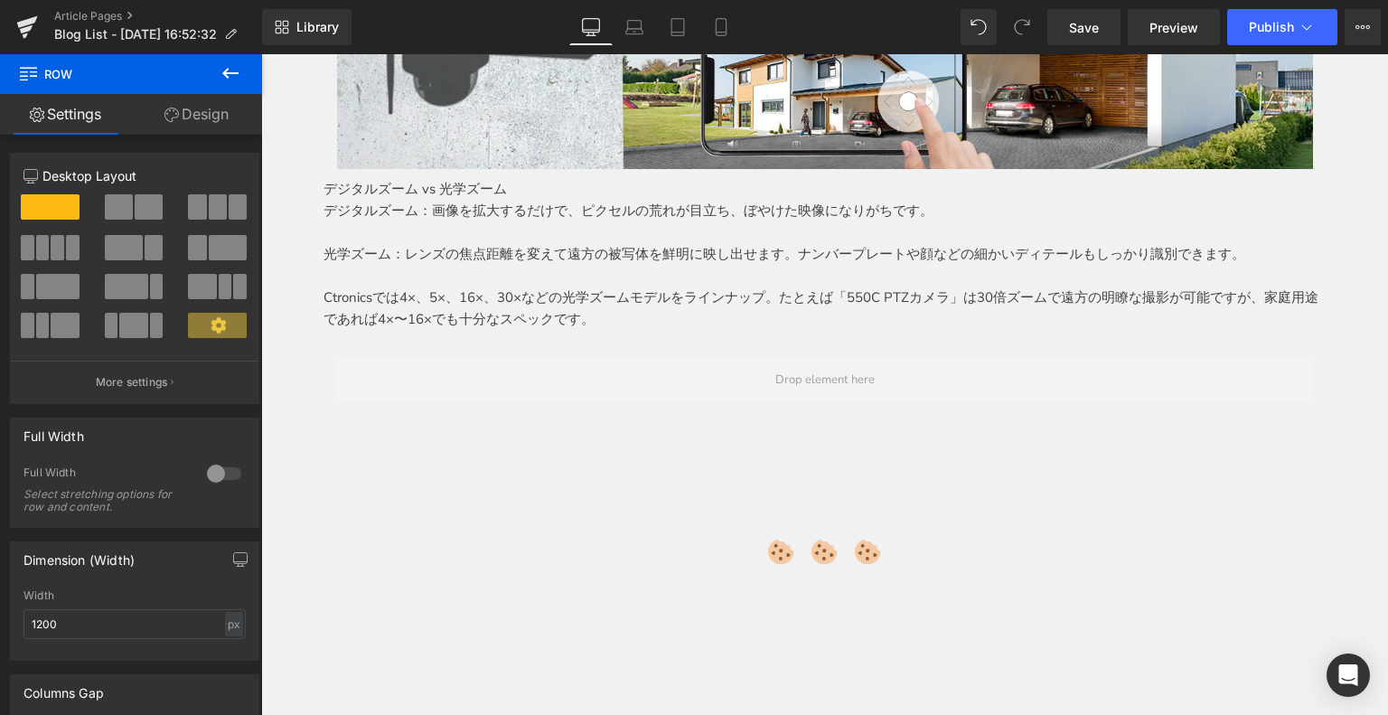
click at [225, 85] on button at bounding box center [230, 74] width 63 height 40
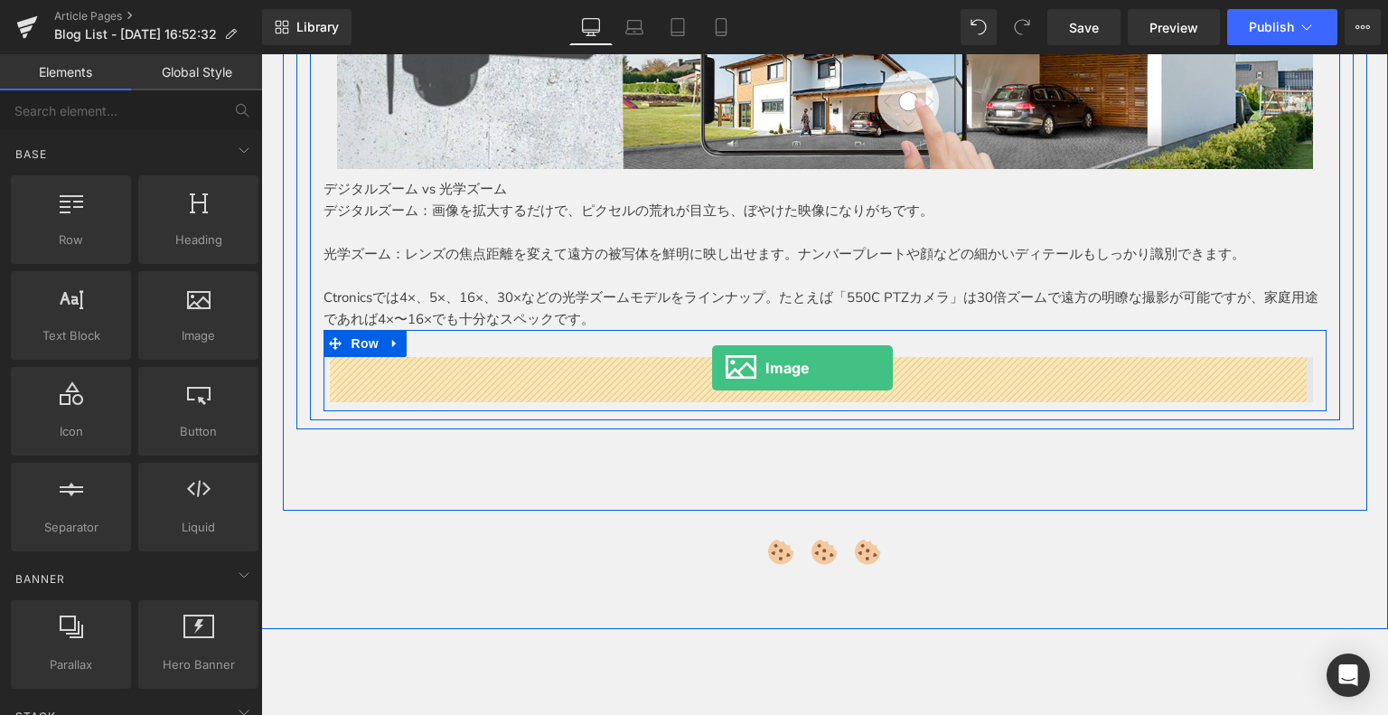
drag, startPoint x: 461, startPoint y: 371, endPoint x: 714, endPoint y: 368, distance: 253.0
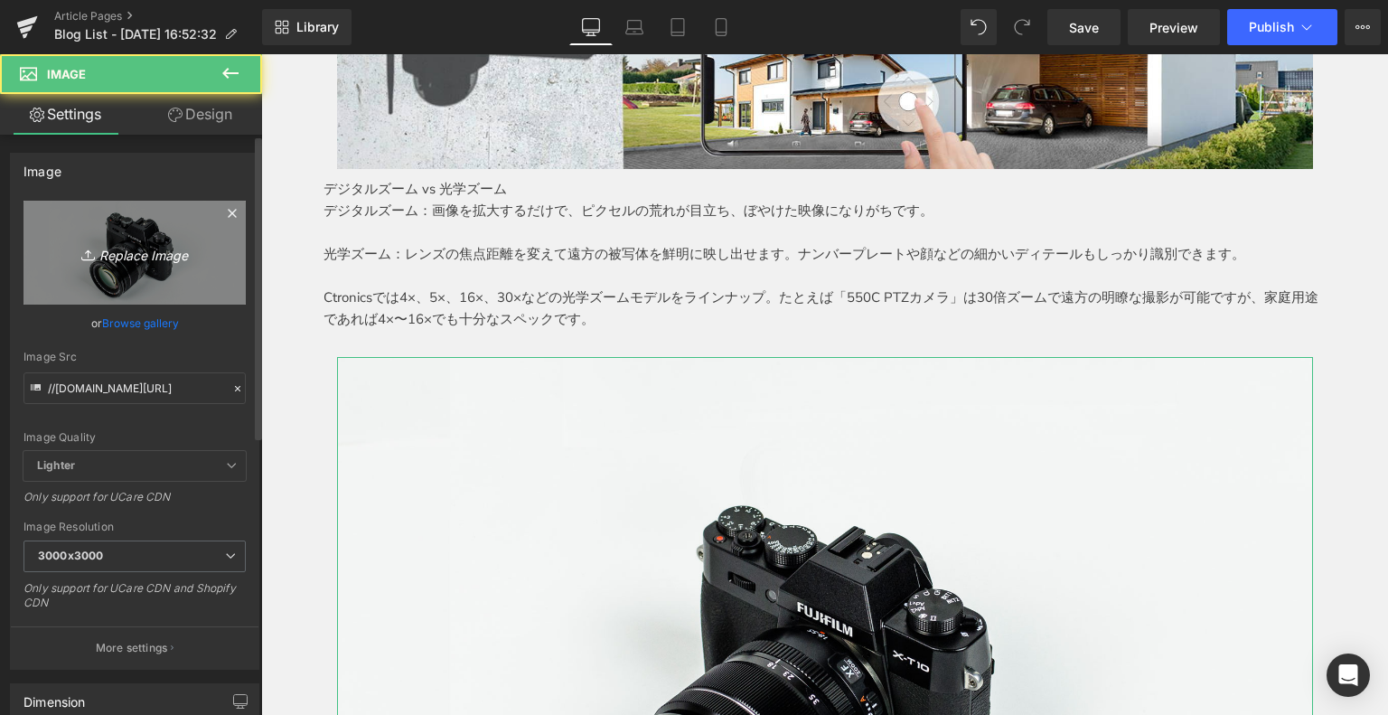
click at [125, 252] on icon "Replace Image" at bounding box center [134, 252] width 145 height 23
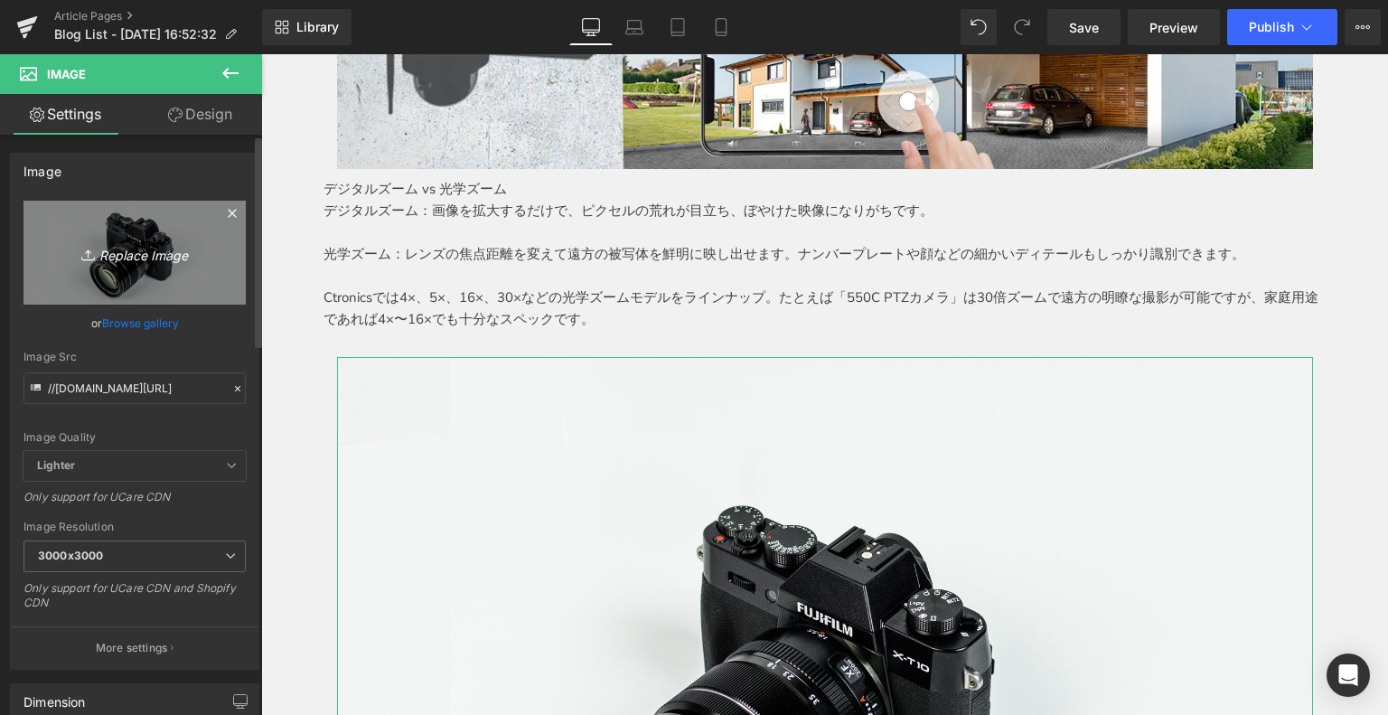
type input "C:\fakepath\2.jpg"
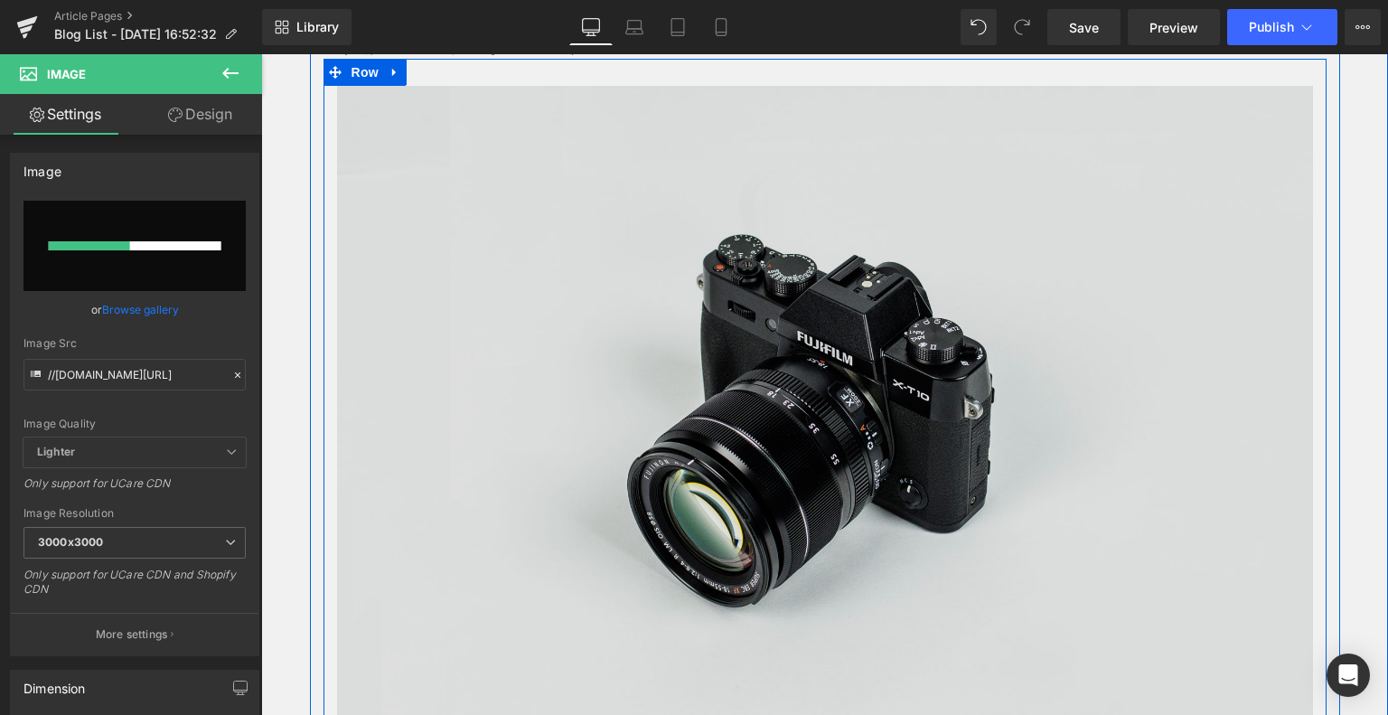
scroll to position [1933, 0]
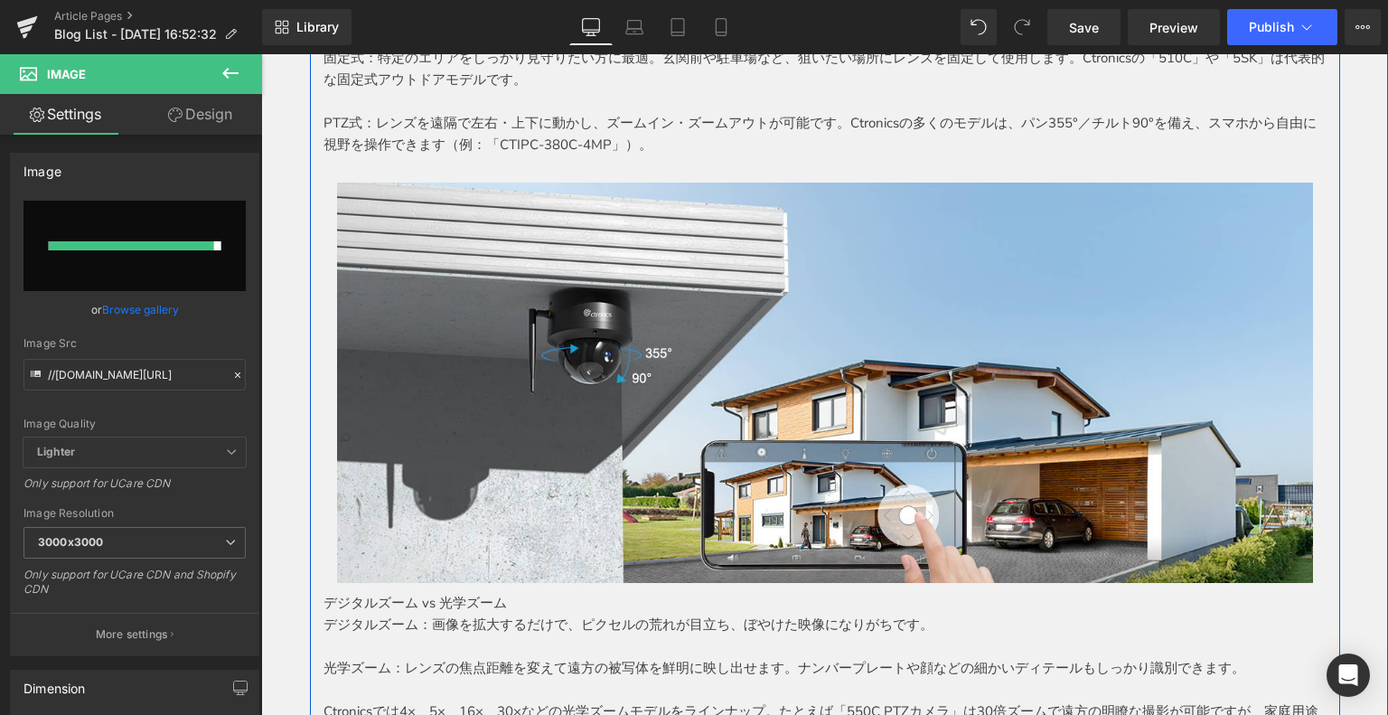
type input "[URL][DOMAIN_NAME]"
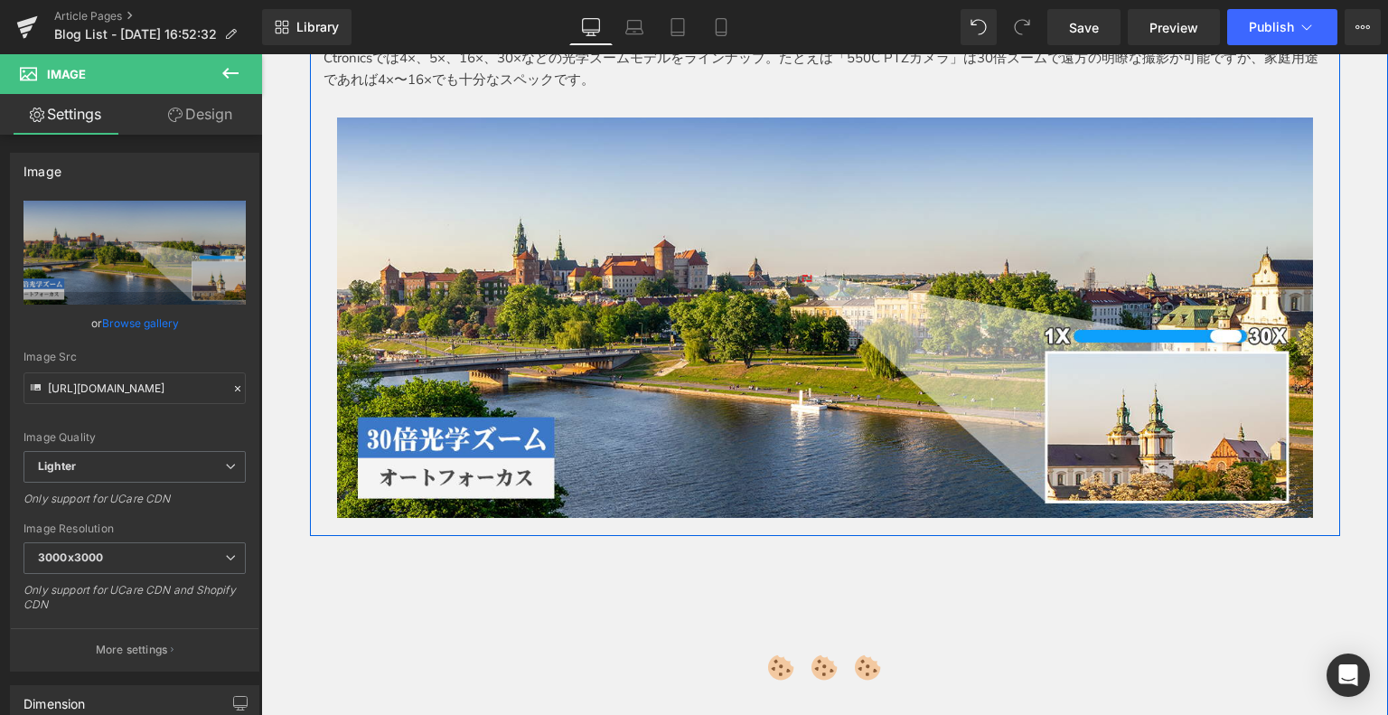
scroll to position [2168, 0]
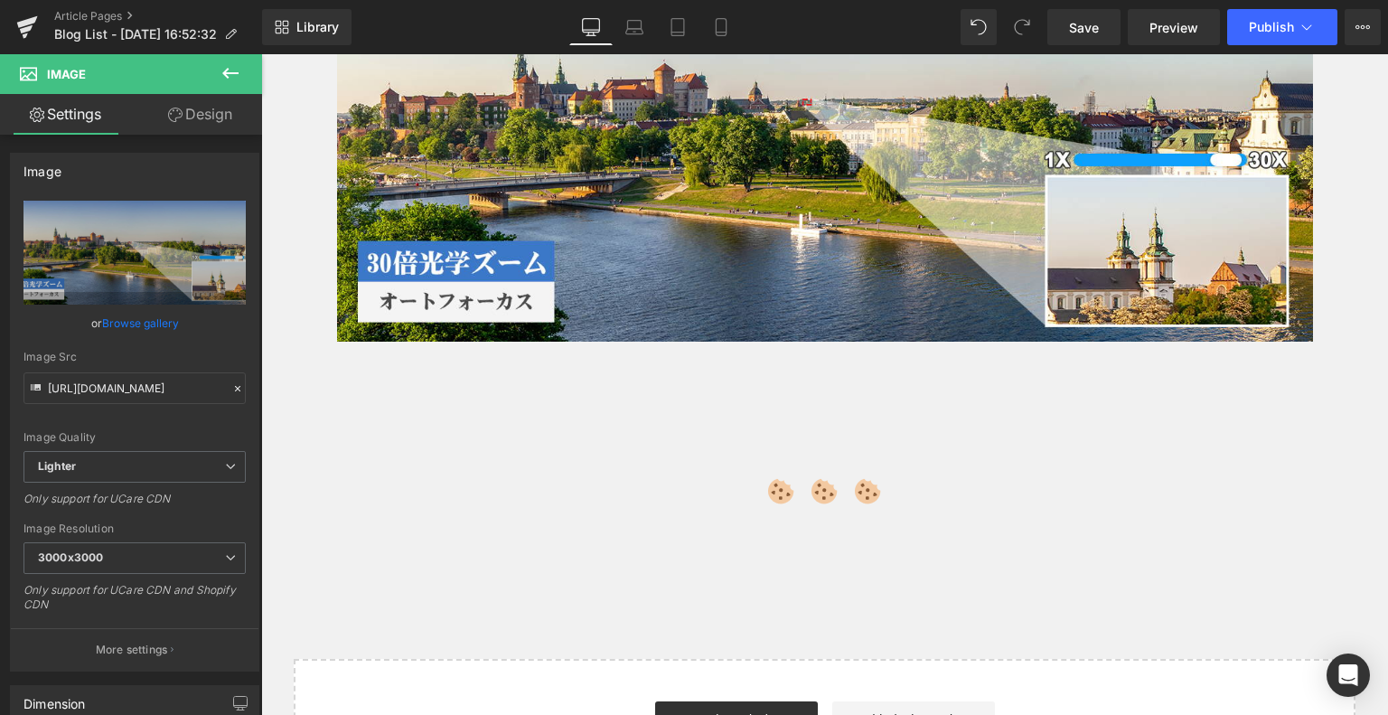
drag, startPoint x: 208, startPoint y: 76, endPoint x: 209, endPoint y: 96, distance: 19.9
click at [208, 75] on button at bounding box center [230, 74] width 63 height 40
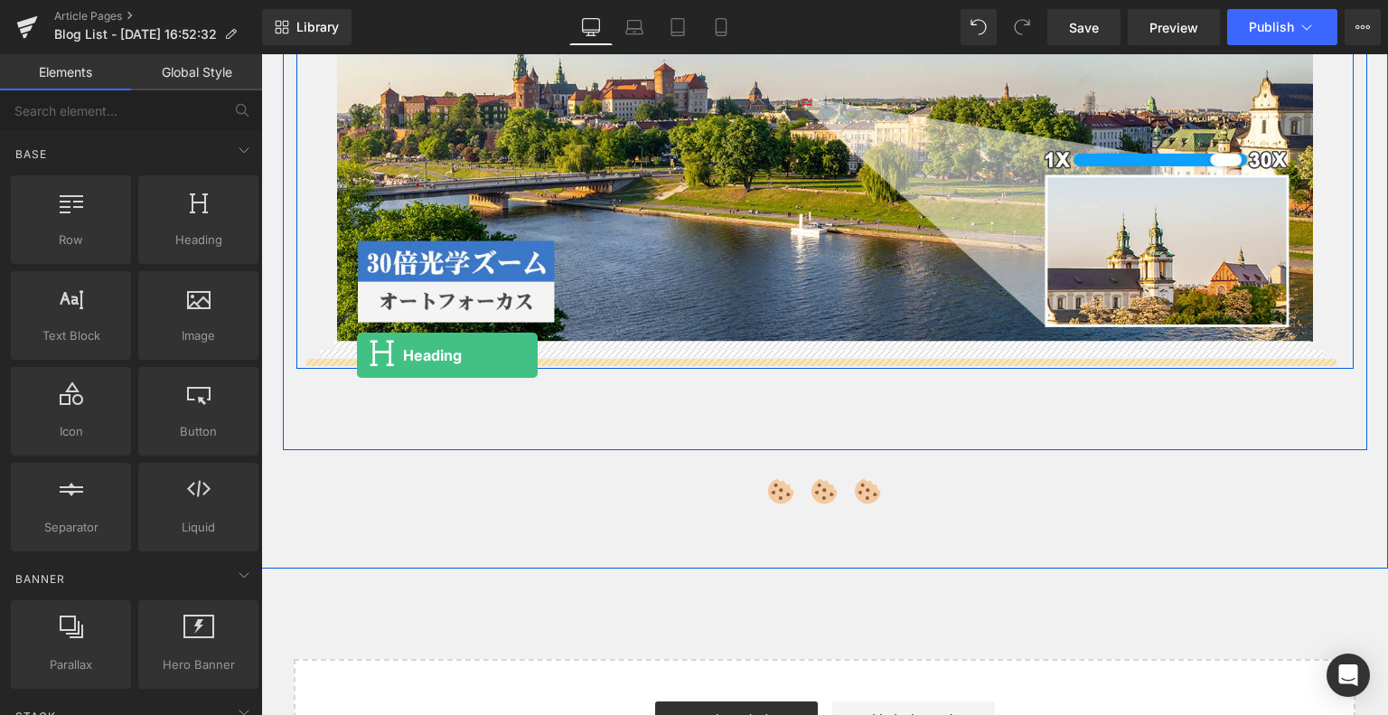
drag, startPoint x: 450, startPoint y: 289, endPoint x: 357, endPoint y: 355, distance: 114.1
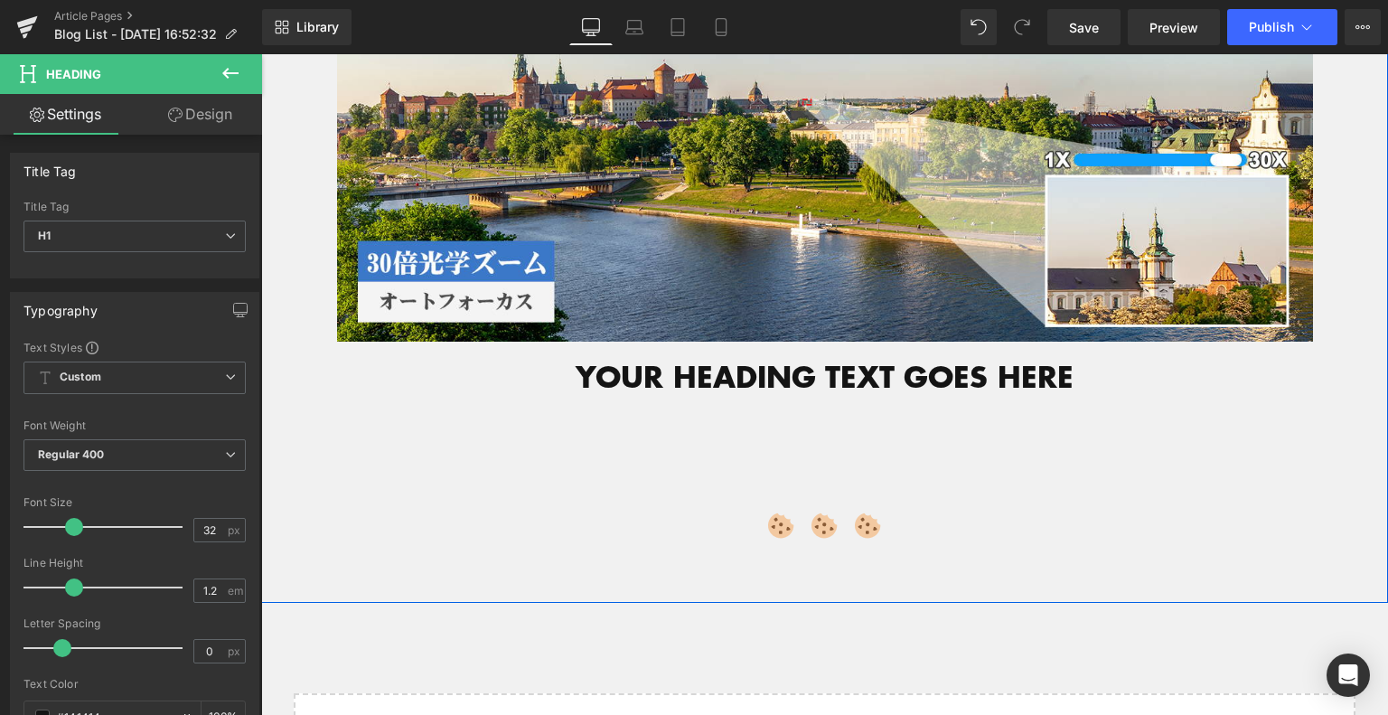
scroll to position [2078, 0]
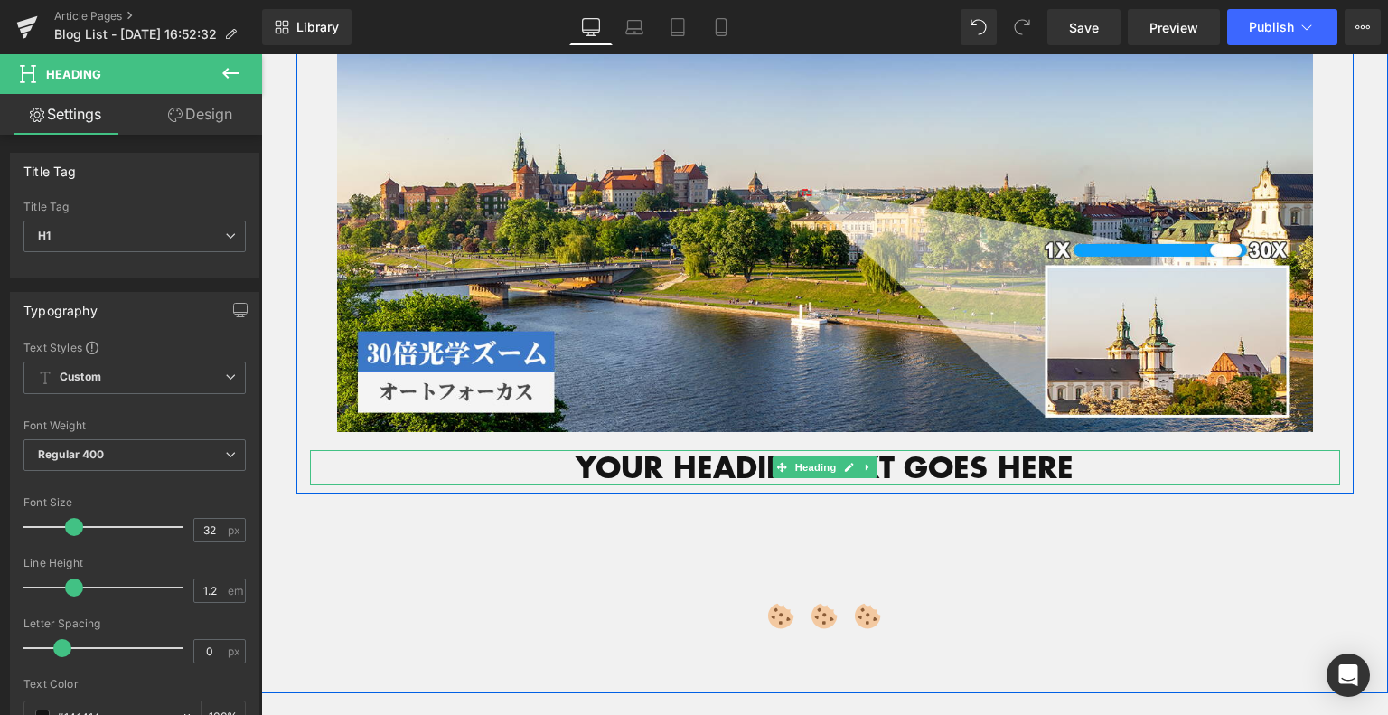
click at [564, 454] on h1 "Your heading text goes here" at bounding box center [825, 467] width 1030 height 34
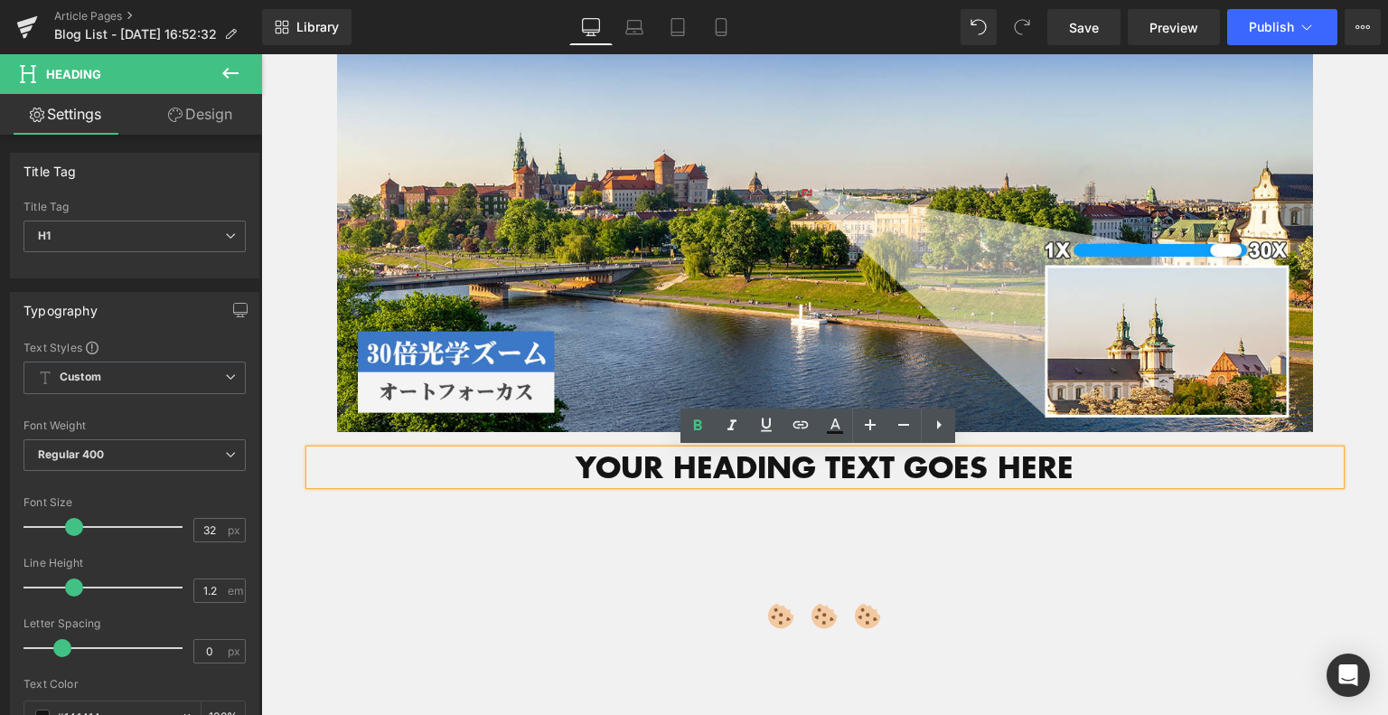
click at [607, 501] on h3 at bounding box center [824, 509] width 1057 height 33
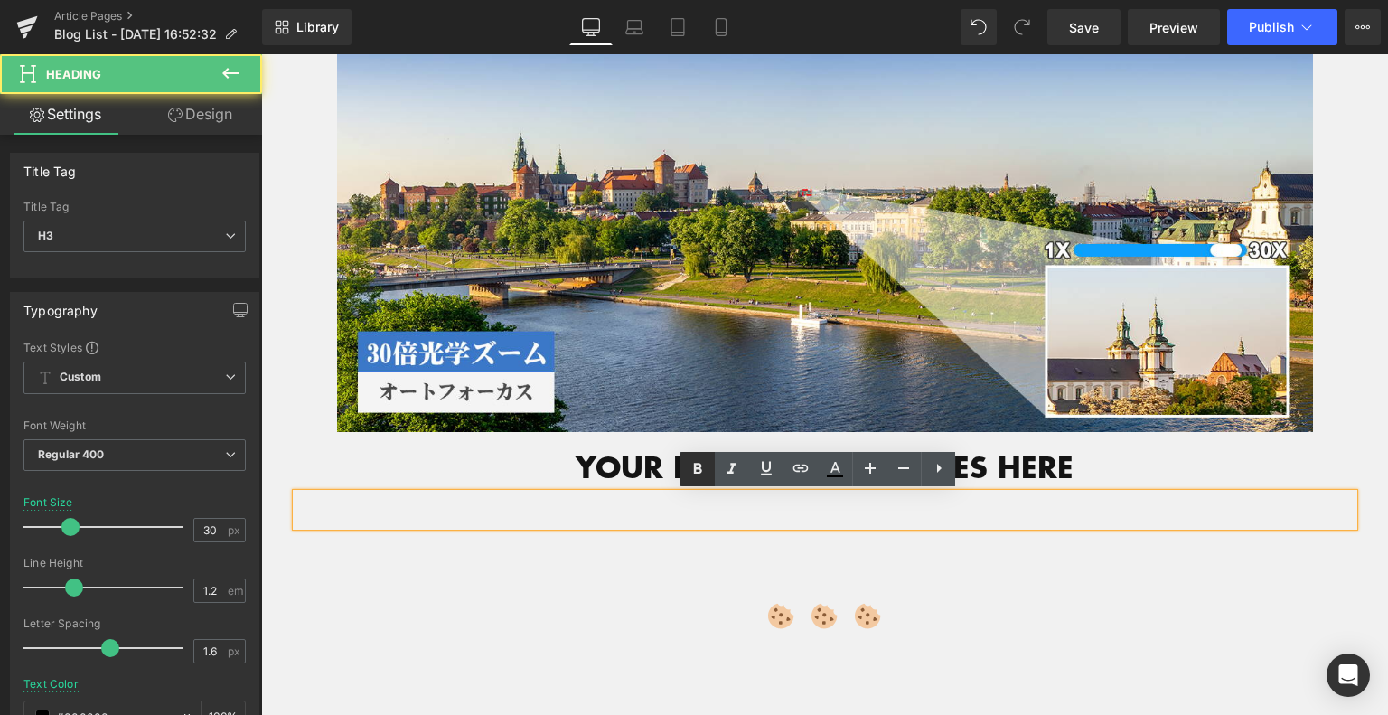
click at [713, 458] on link at bounding box center [697, 469] width 34 height 34
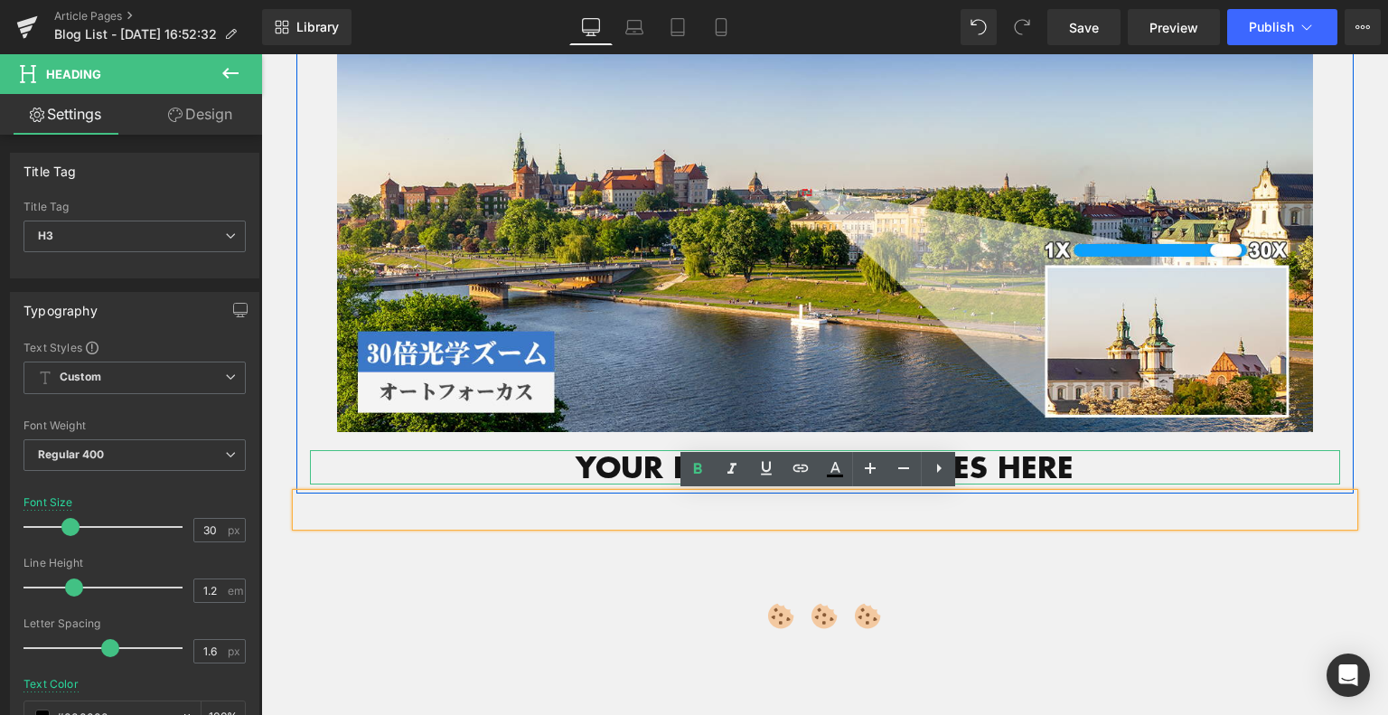
click at [572, 469] on h1 "Your heading text goes here" at bounding box center [825, 467] width 1030 height 34
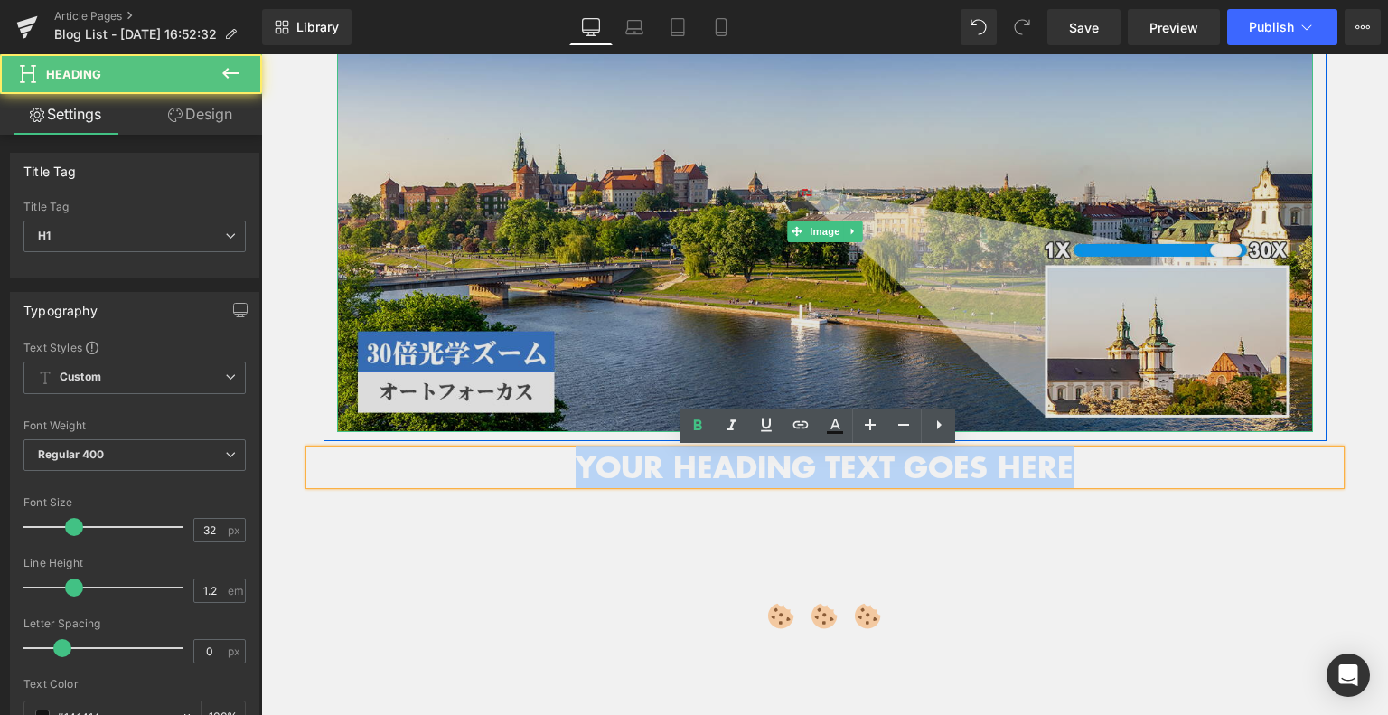
drag, startPoint x: 582, startPoint y: 462, endPoint x: 1156, endPoint y: 423, distance: 575.9
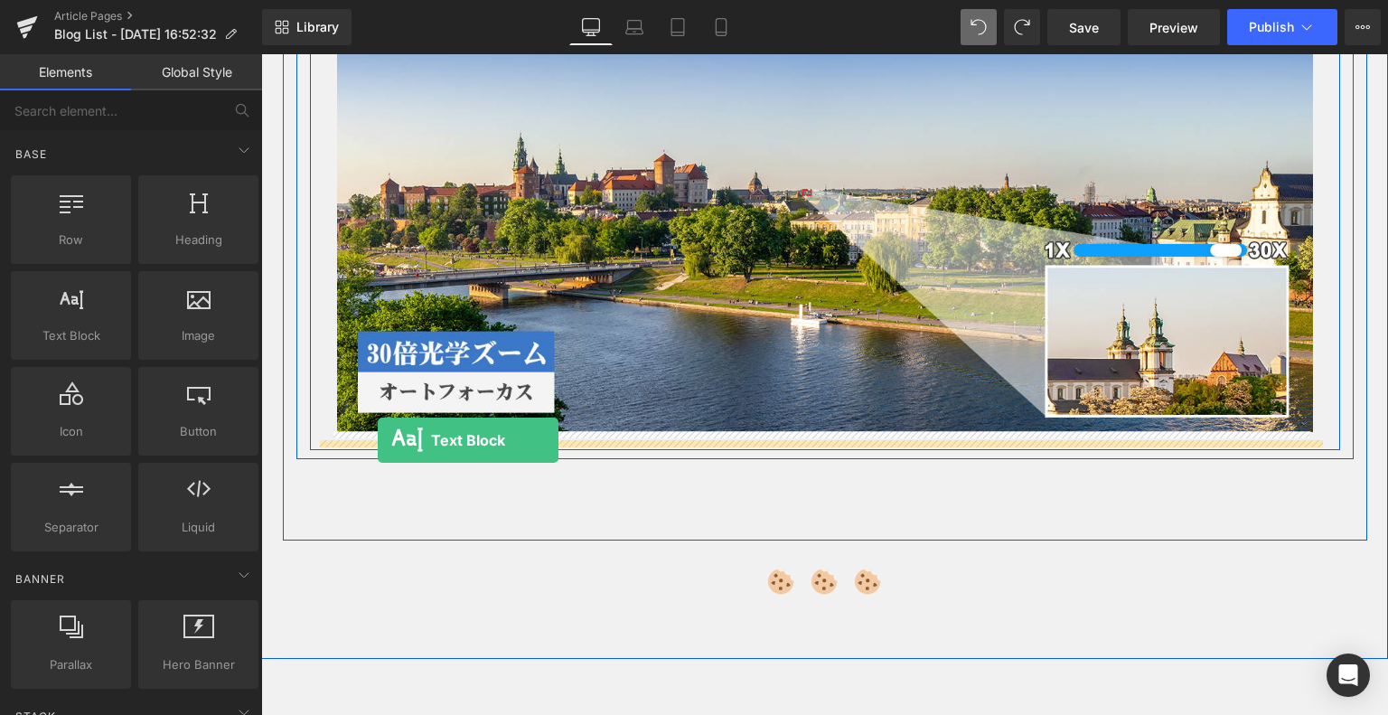
drag, startPoint x: 419, startPoint y: 427, endPoint x: 378, endPoint y: 440, distance: 43.4
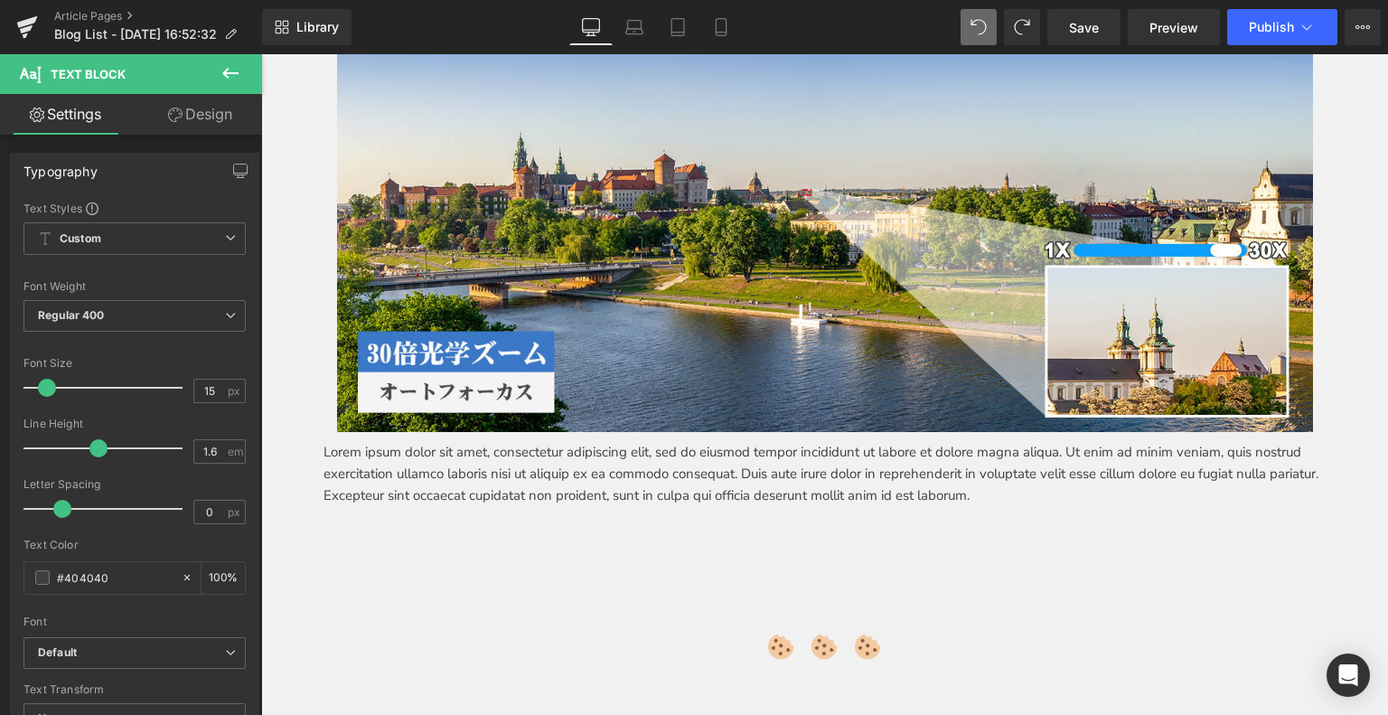
drag, startPoint x: 1147, startPoint y: 501, endPoint x: 361, endPoint y: 433, distance: 788.9
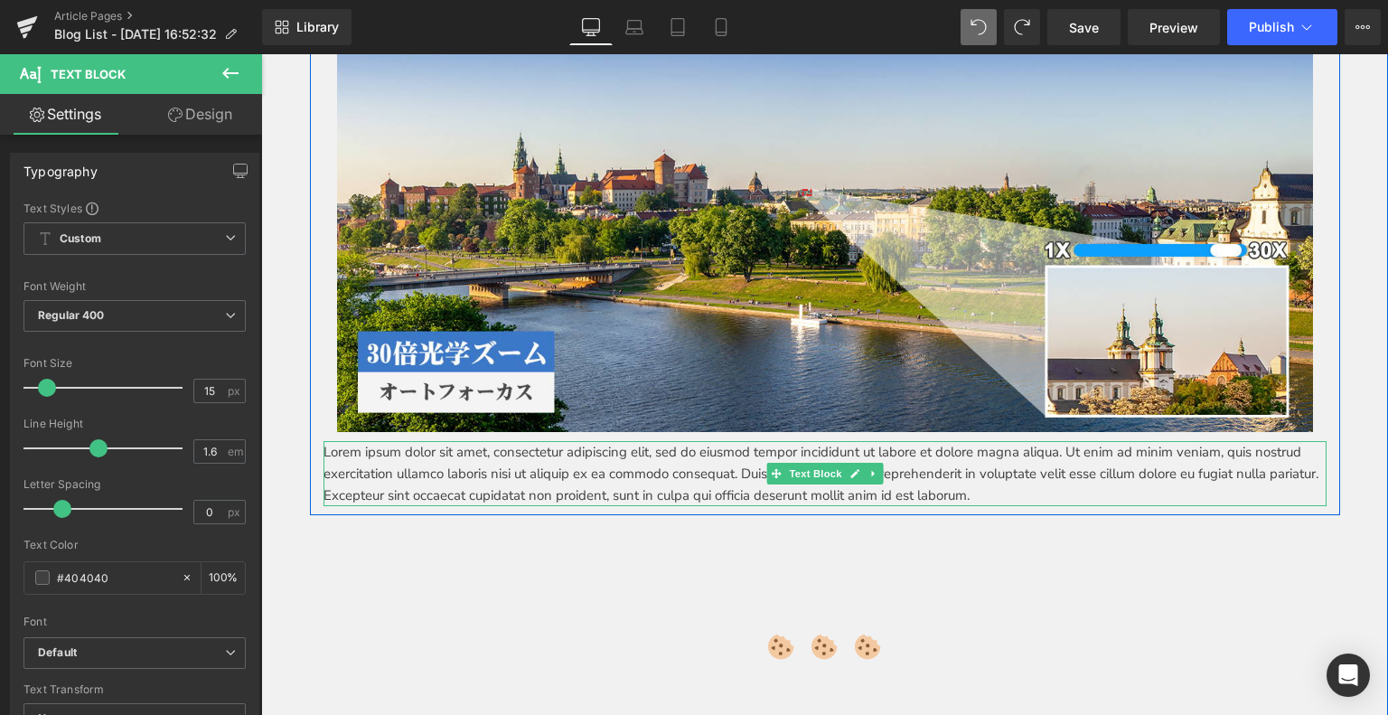
click at [1165, 491] on p "Lorem ipsum dolor sit amet, consectetur adipiscing elit, sed do eiusmod tempor …" at bounding box center [824, 473] width 1003 height 65
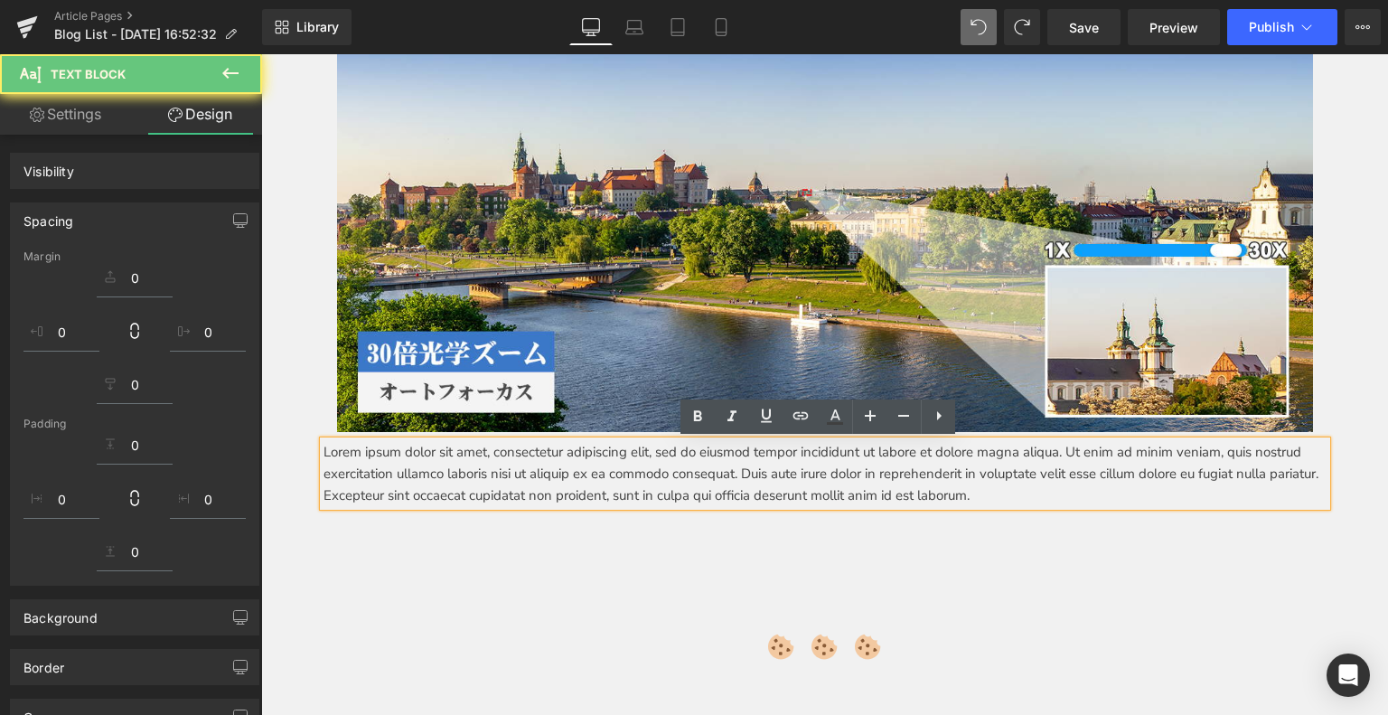
click at [532, 455] on p "Lorem ipsum dolor sit amet, consectetur adipiscing elit, sed do eiusmod tempor …" at bounding box center [824, 473] width 1003 height 65
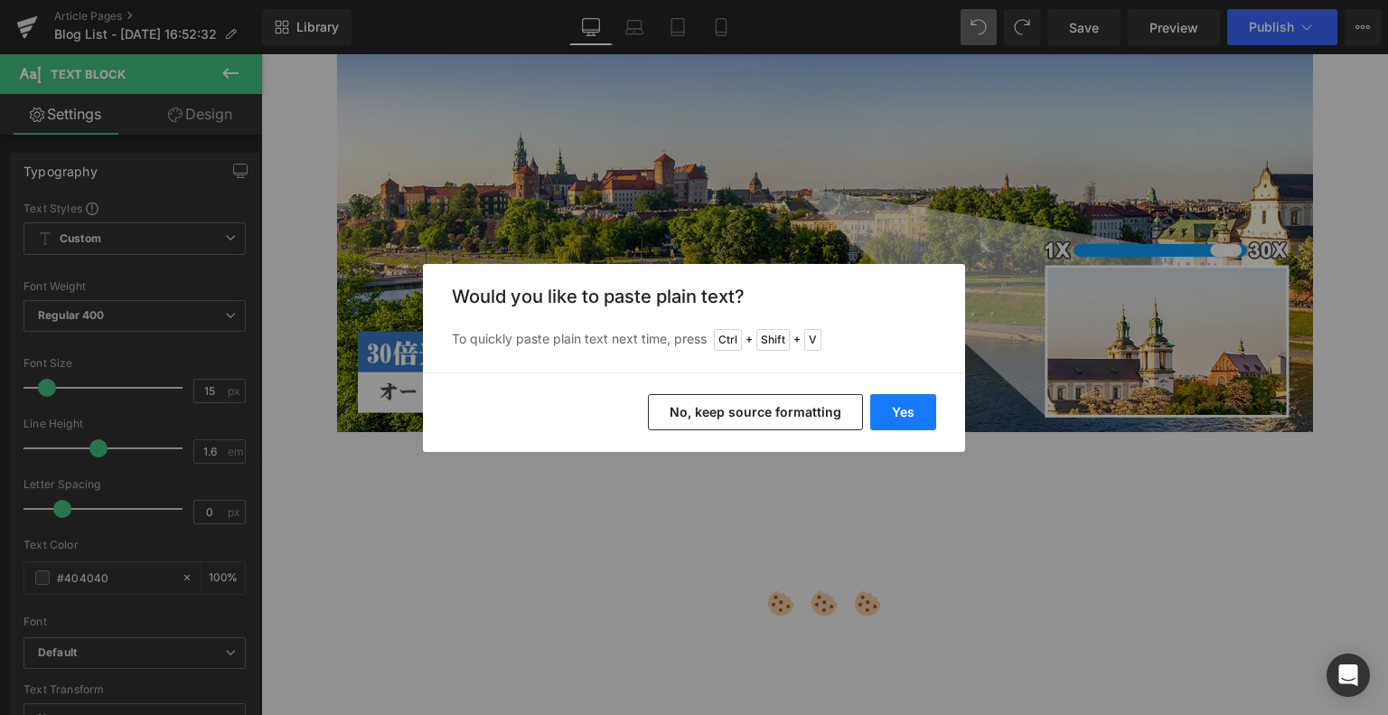
click at [928, 403] on button "Yes" at bounding box center [903, 412] width 66 height 36
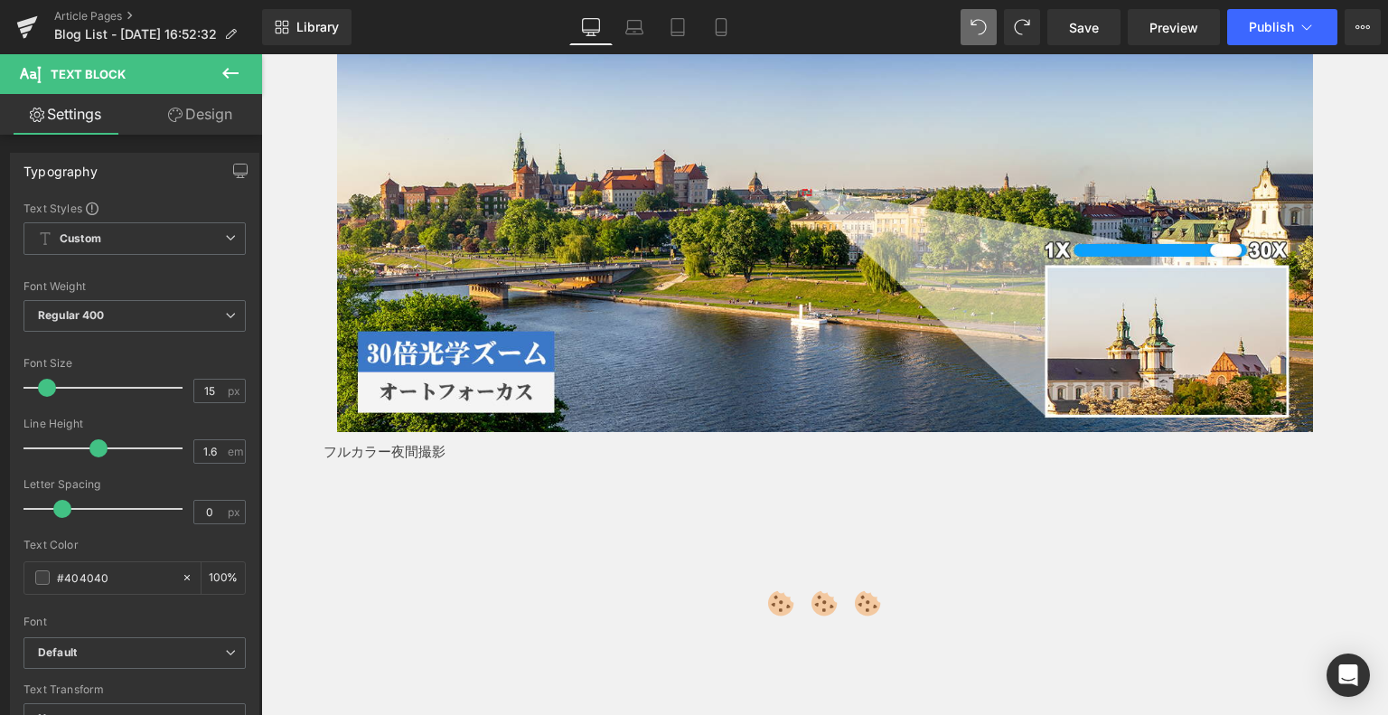
drag, startPoint x: 242, startPoint y: 76, endPoint x: 231, endPoint y: 77, distance: 10.9
click at [239, 76] on button at bounding box center [230, 74] width 63 height 40
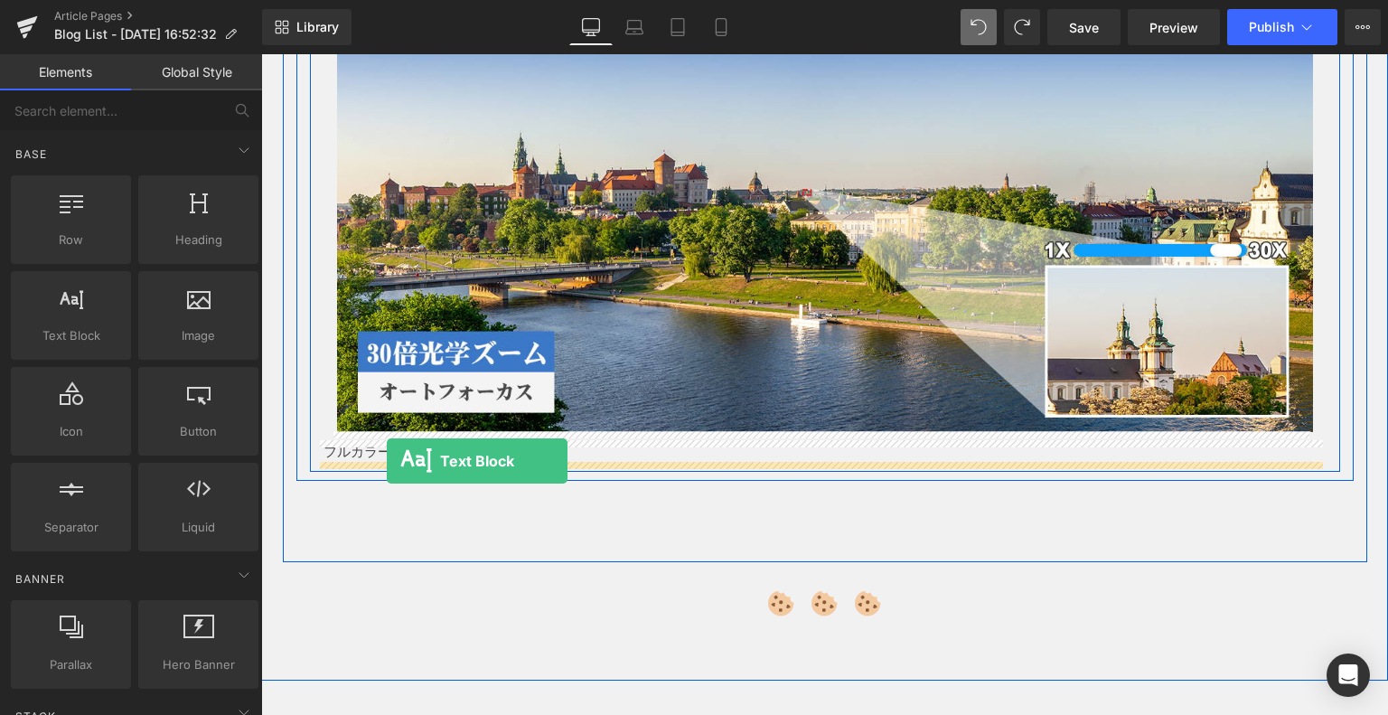
drag, startPoint x: 337, startPoint y: 366, endPoint x: 387, endPoint y: 461, distance: 107.1
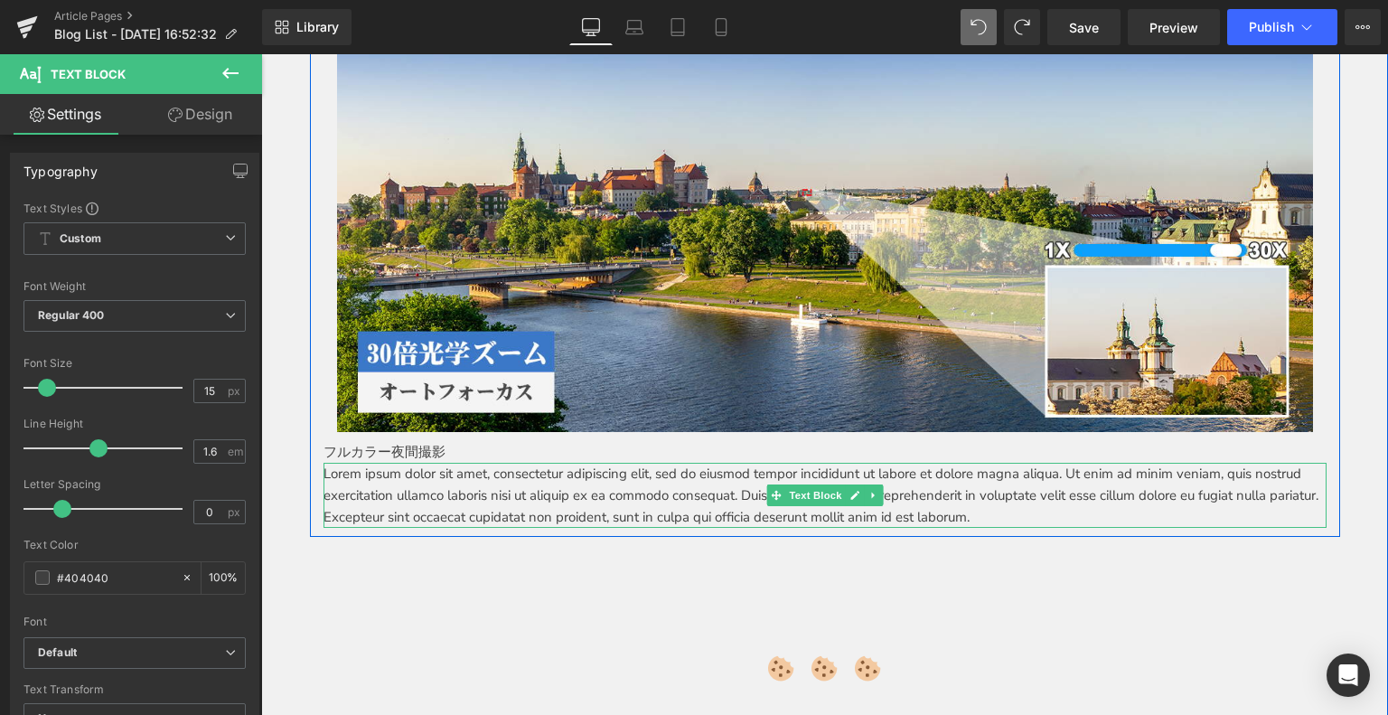
click at [379, 480] on p "Lorem ipsum dolor sit amet, consectetur adipiscing elit, sed do eiusmod tempor …" at bounding box center [824, 495] width 1003 height 65
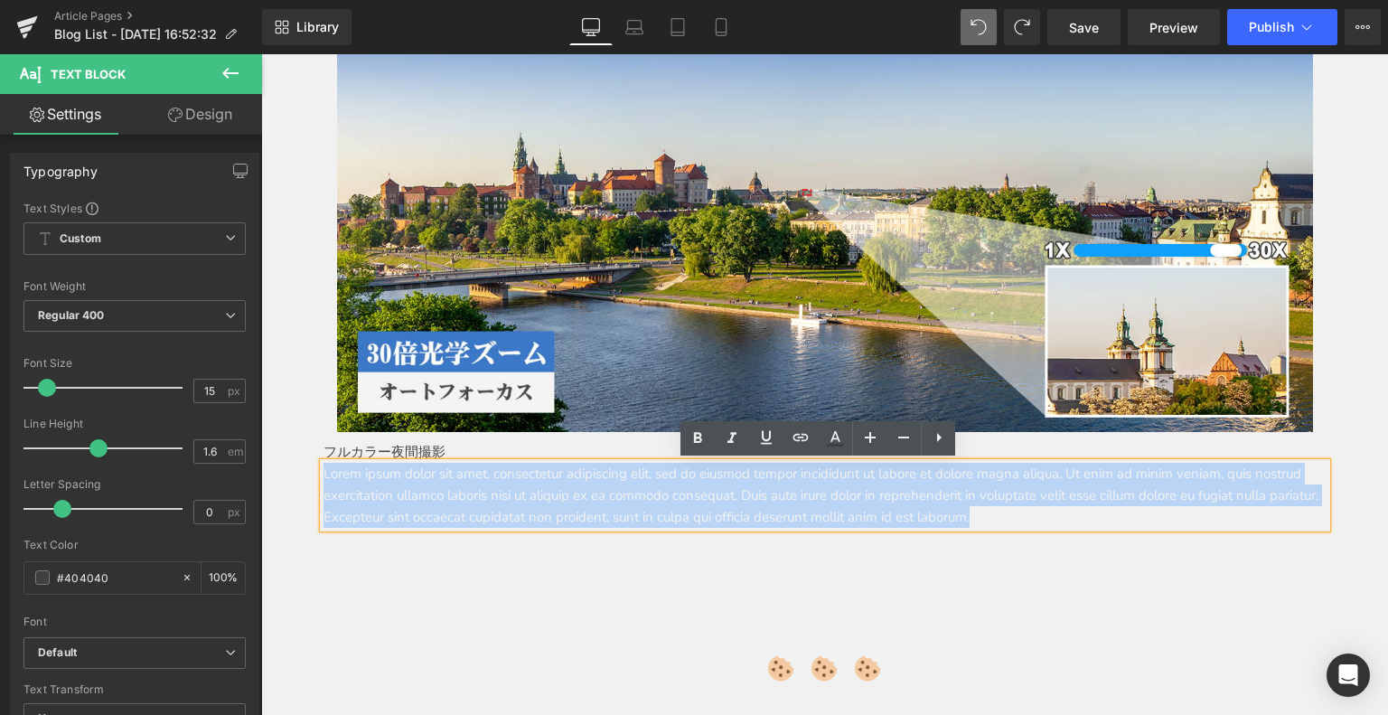
drag, startPoint x: 318, startPoint y: 474, endPoint x: 1204, endPoint y: 523, distance: 887.6
click at [1204, 523] on p "Lorem ipsum dolor sit amet, consectetur adipiscing elit, sed do eiusmod tempor …" at bounding box center [824, 495] width 1003 height 65
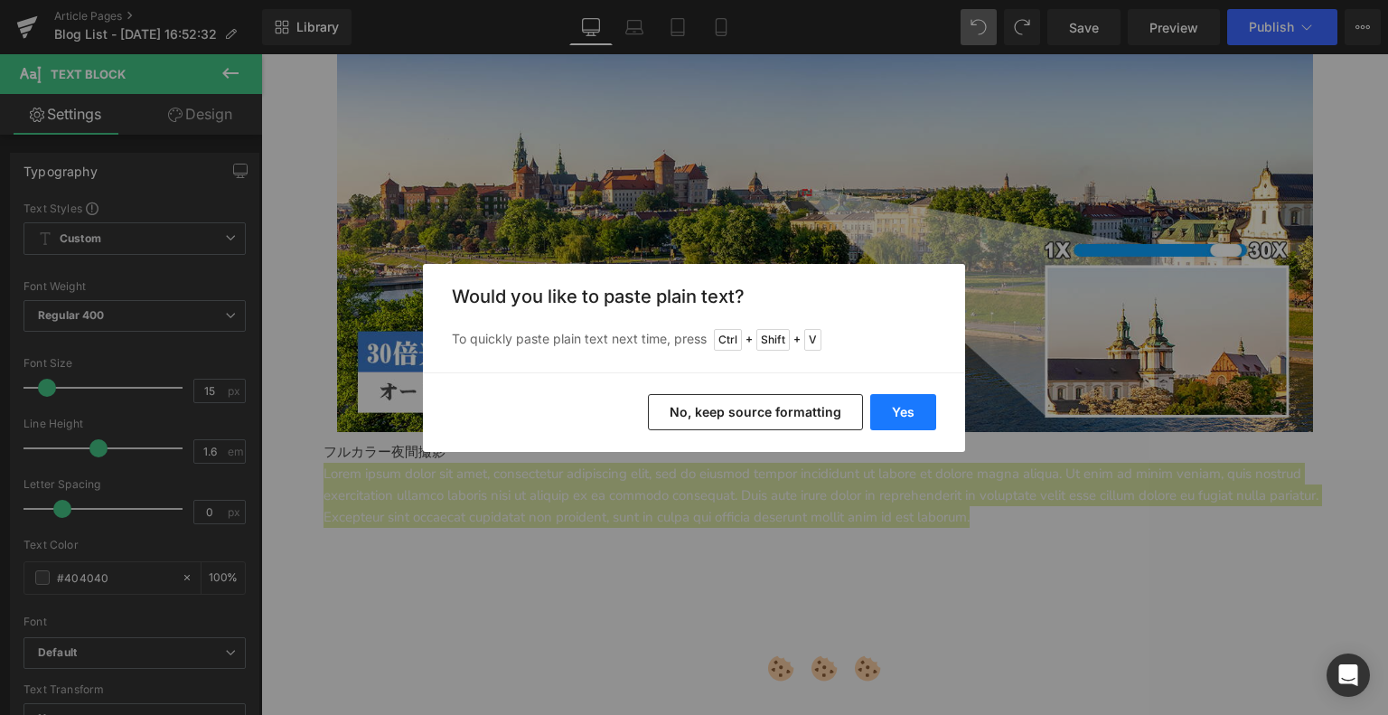
click at [920, 415] on button "Yes" at bounding box center [903, 412] width 66 height 36
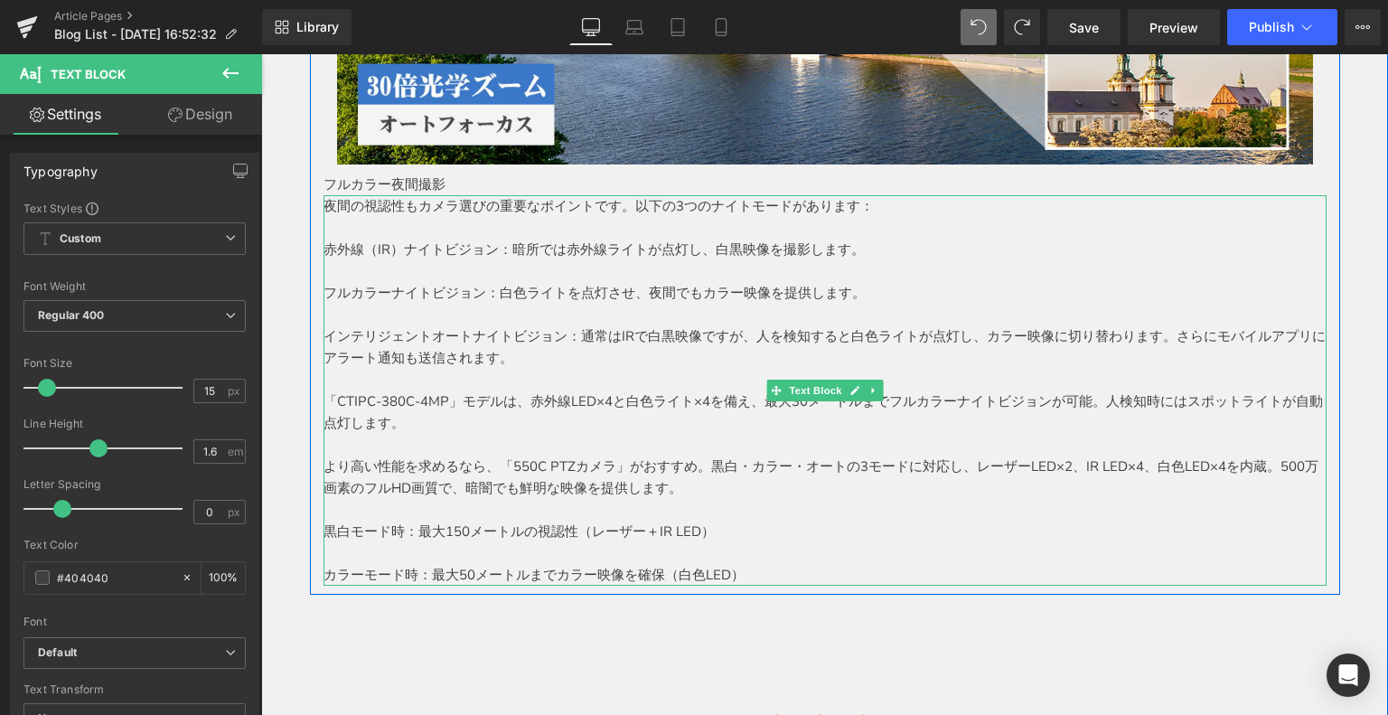
scroll to position [2349, 0]
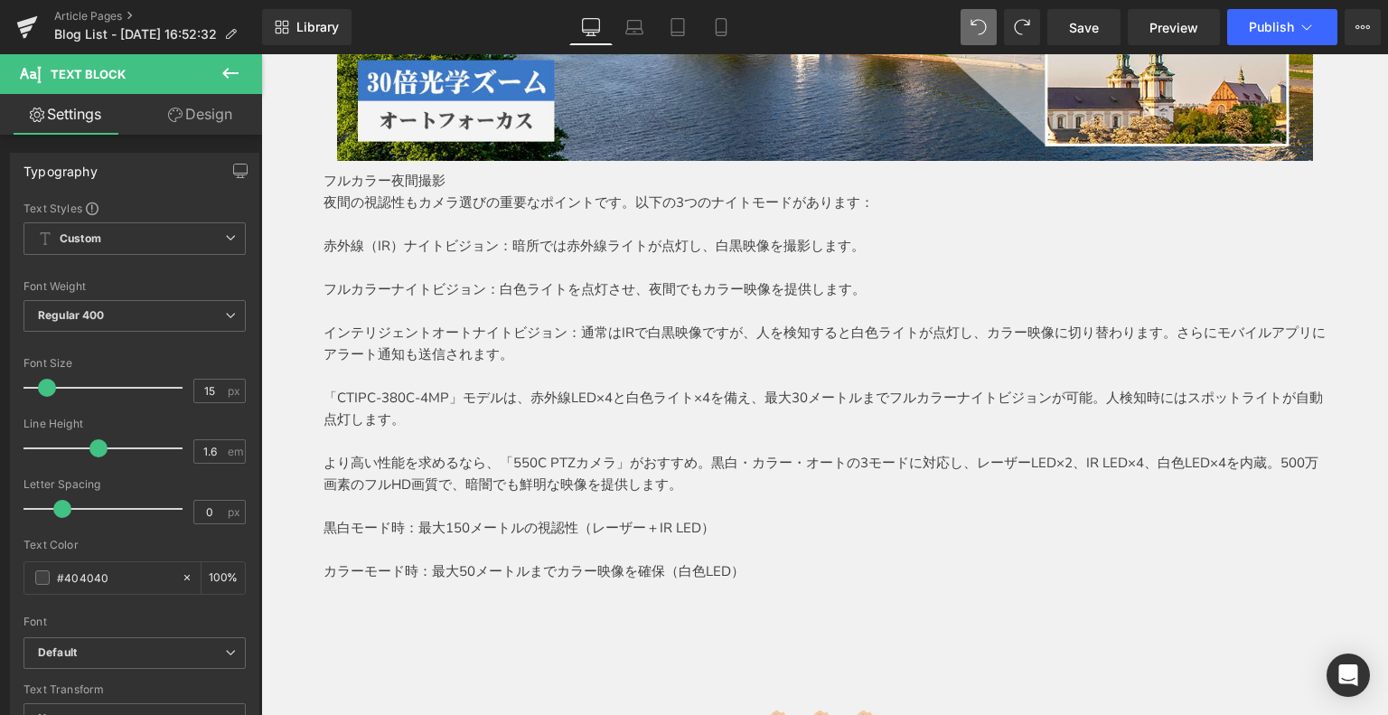
click at [238, 73] on icon at bounding box center [230, 73] width 16 height 11
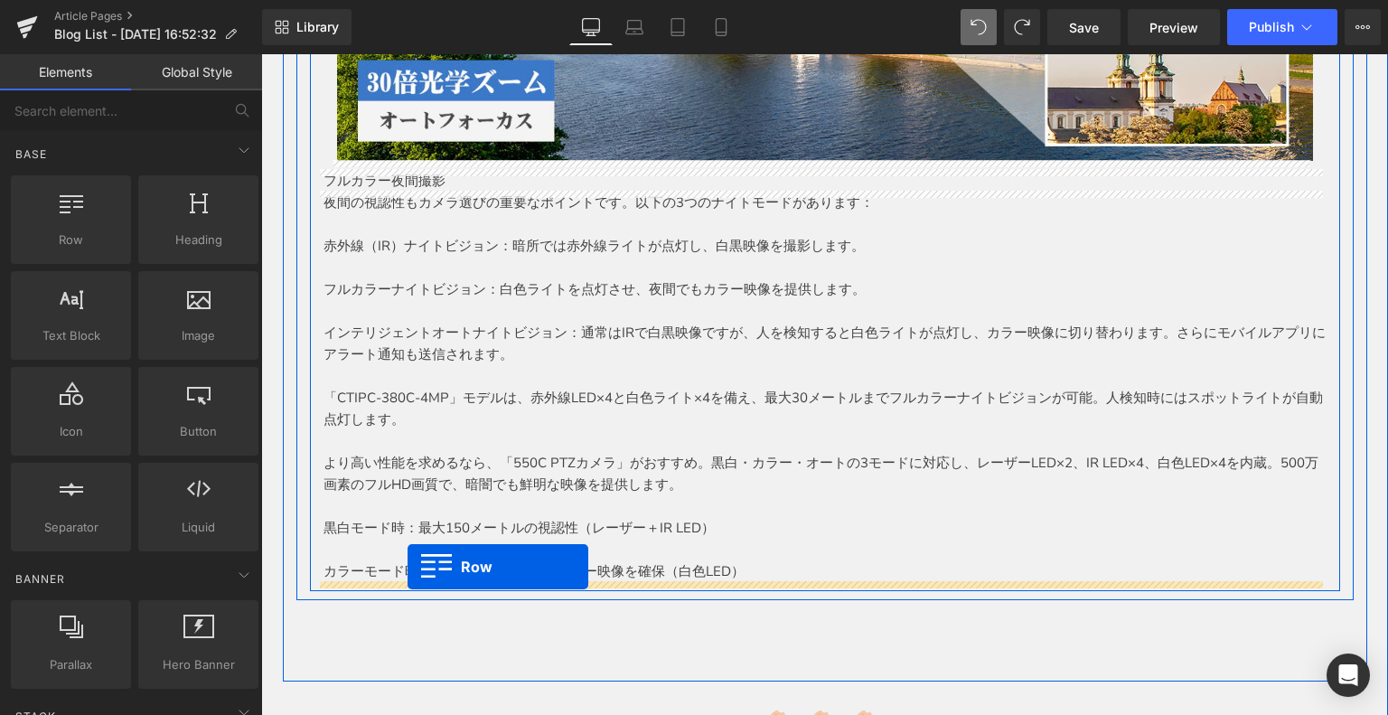
drag, startPoint x: 324, startPoint y: 281, endPoint x: 407, endPoint y: 566, distance: 297.3
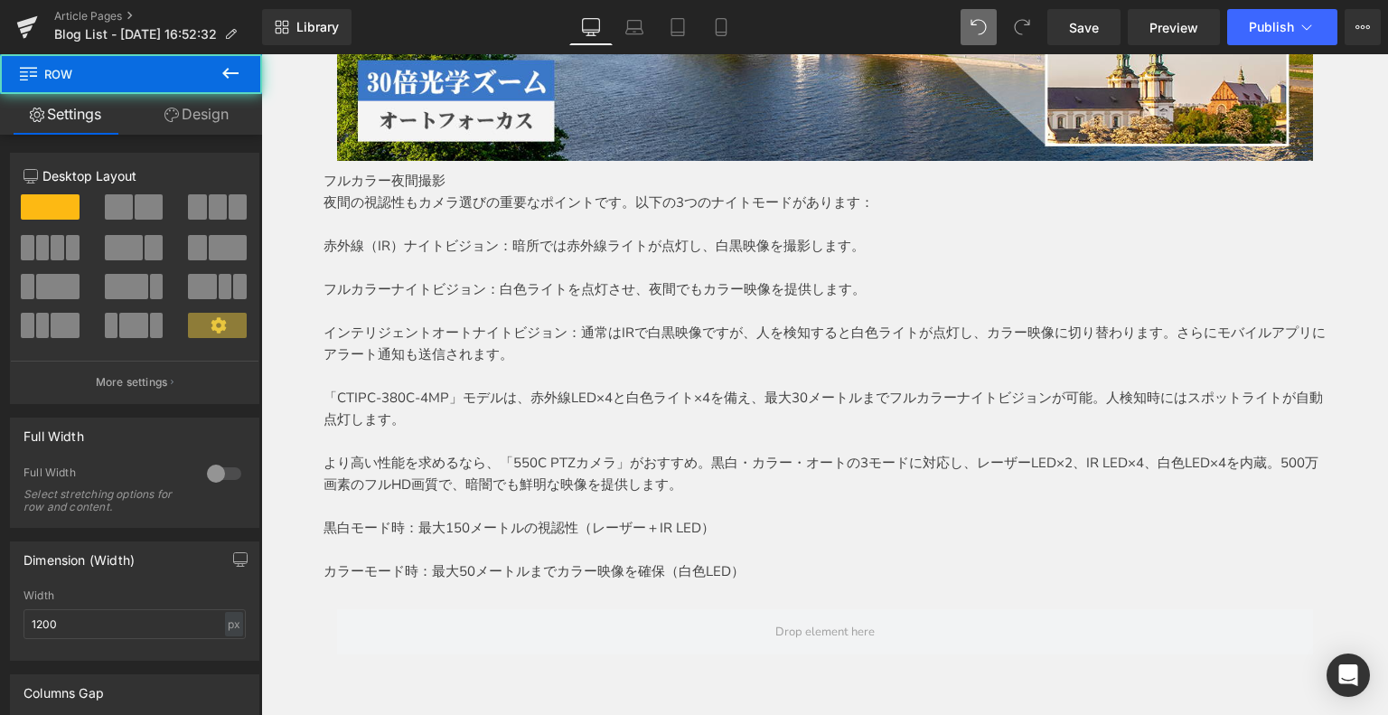
click at [228, 77] on icon at bounding box center [230, 73] width 16 height 11
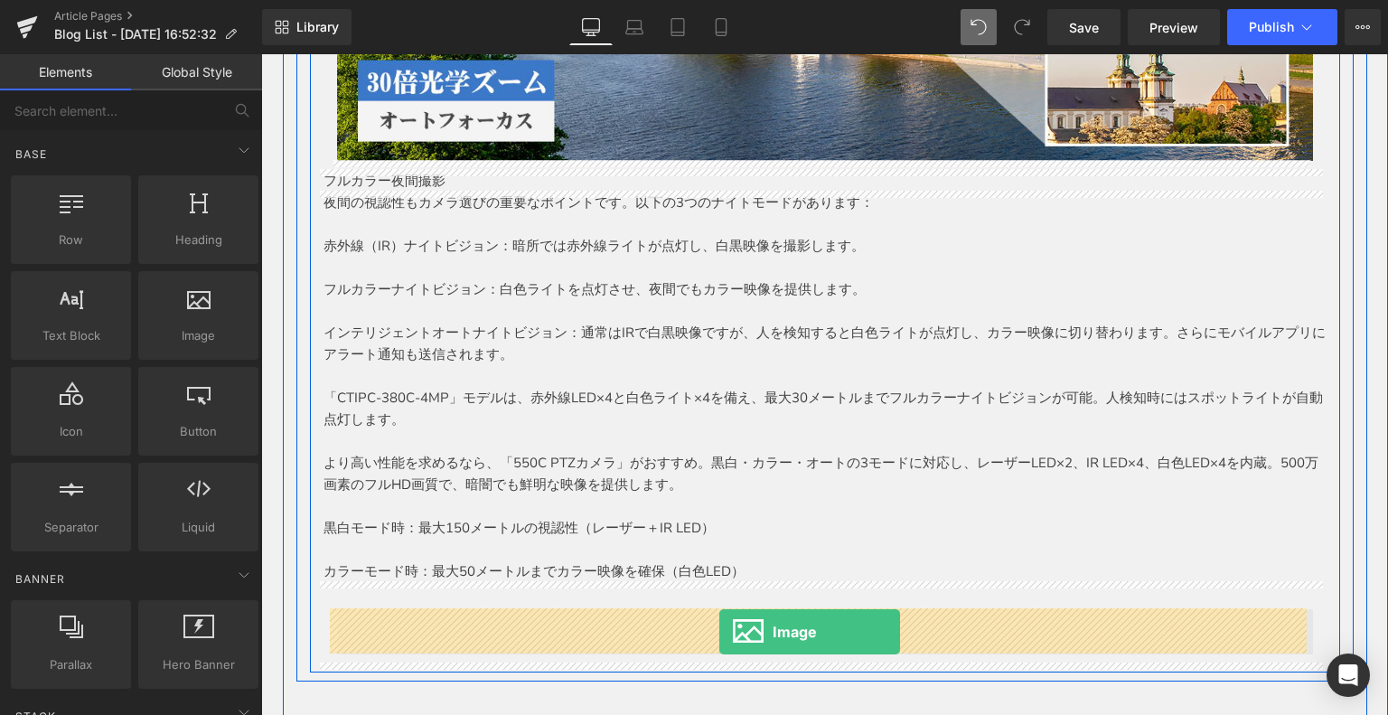
drag, startPoint x: 496, startPoint y: 399, endPoint x: 719, endPoint y: 631, distance: 322.0
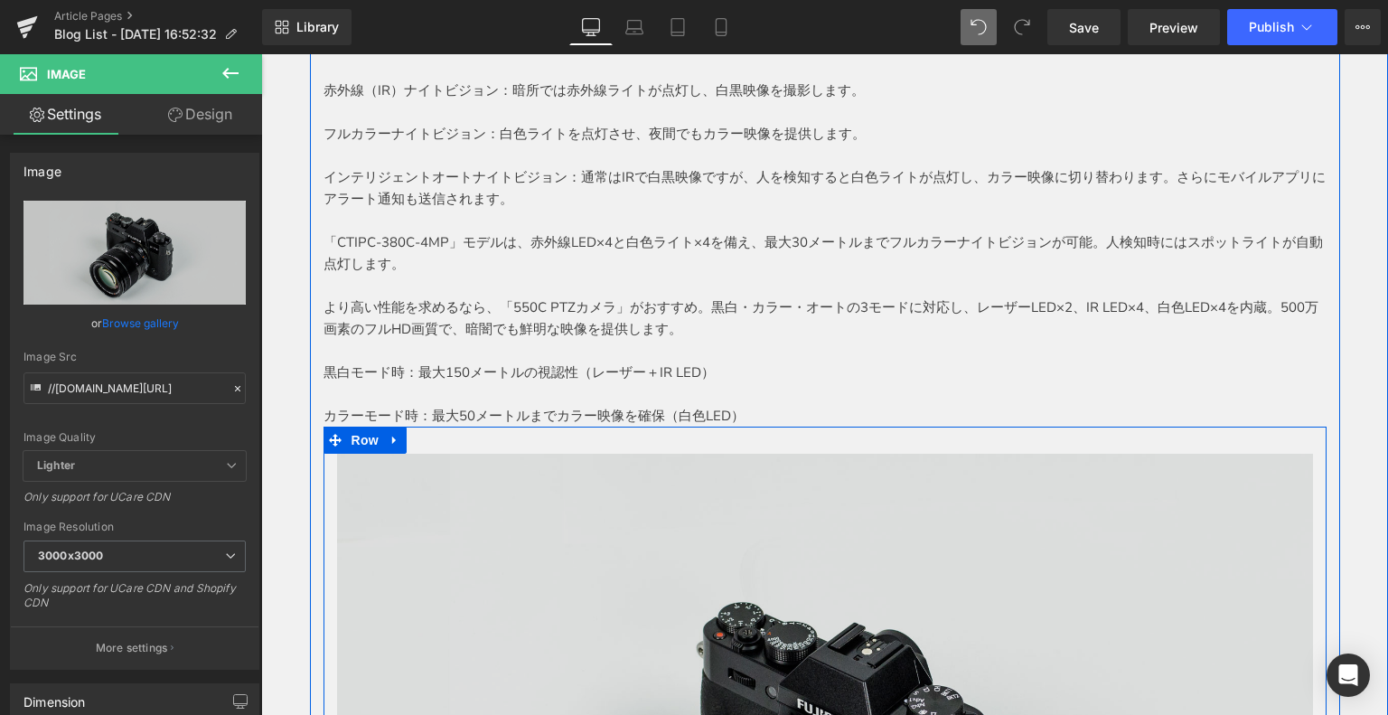
scroll to position [2620, 0]
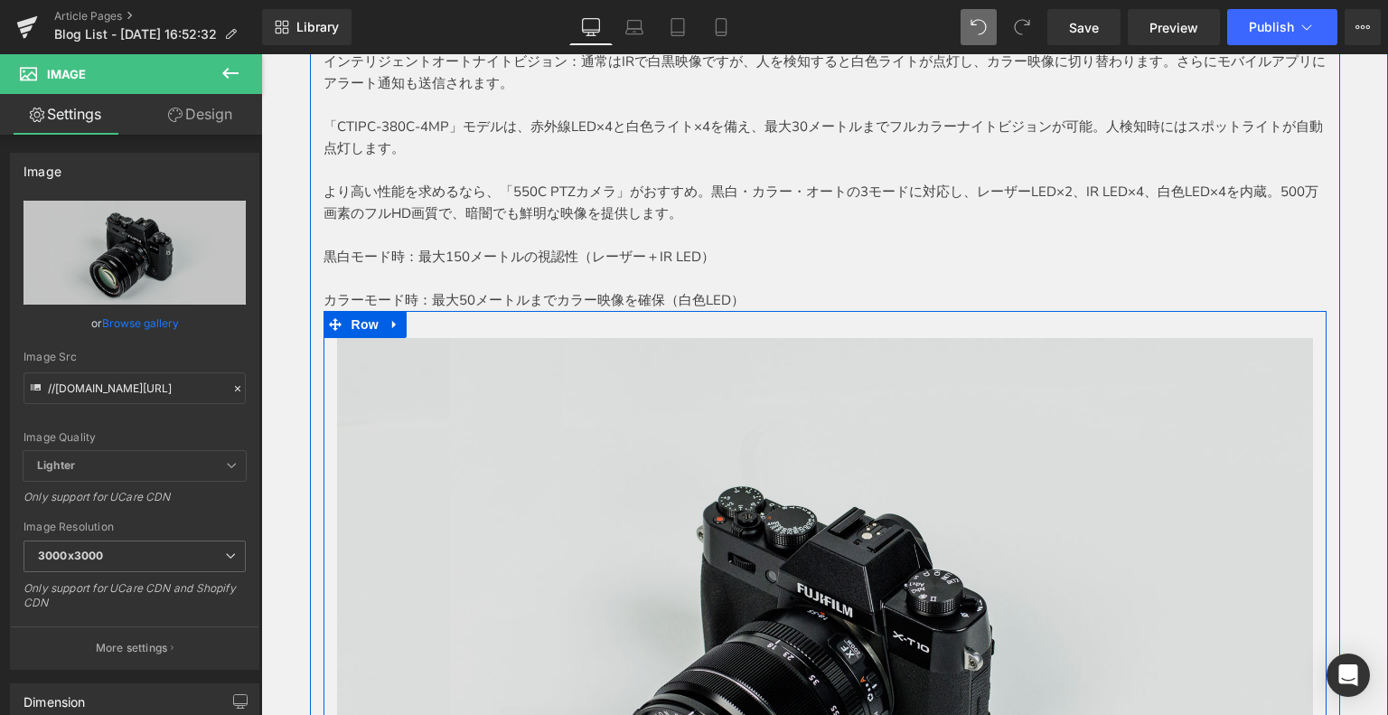
click at [734, 451] on img at bounding box center [825, 661] width 976 height 647
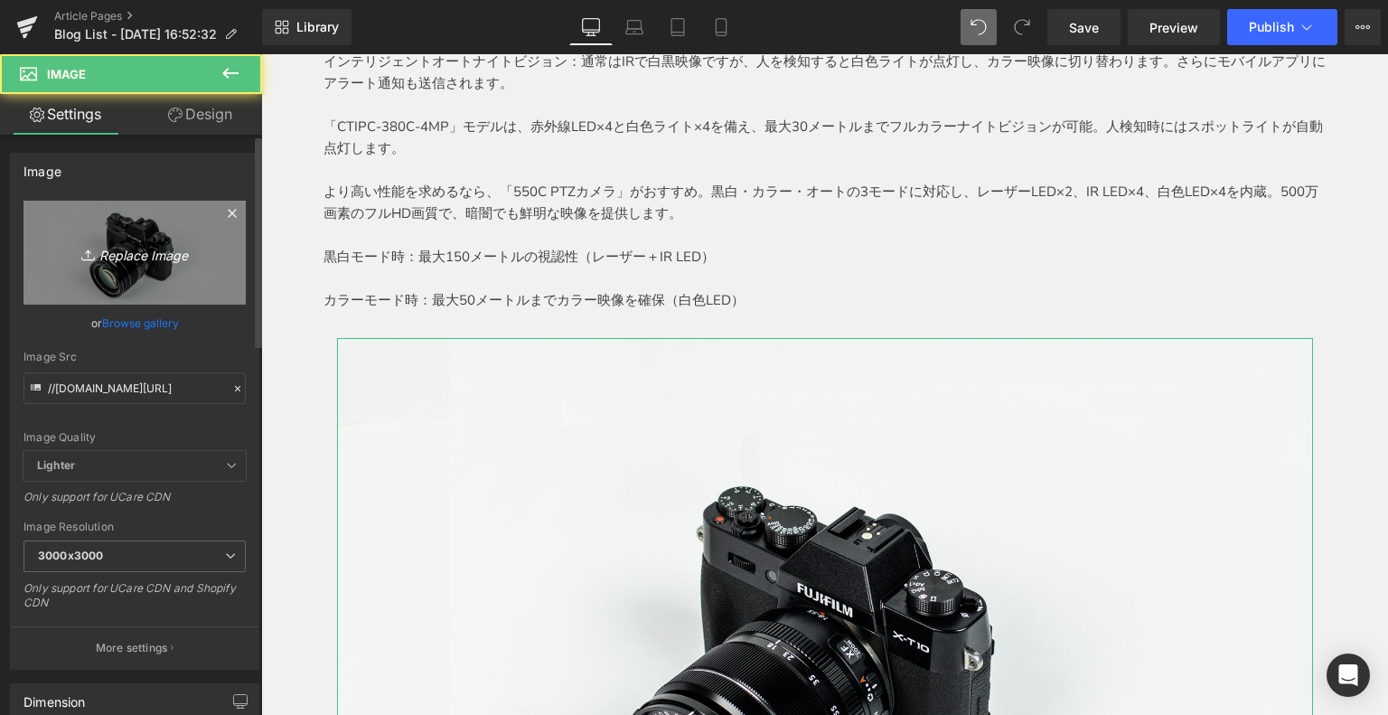
click at [129, 257] on icon "Replace Image" at bounding box center [134, 252] width 145 height 23
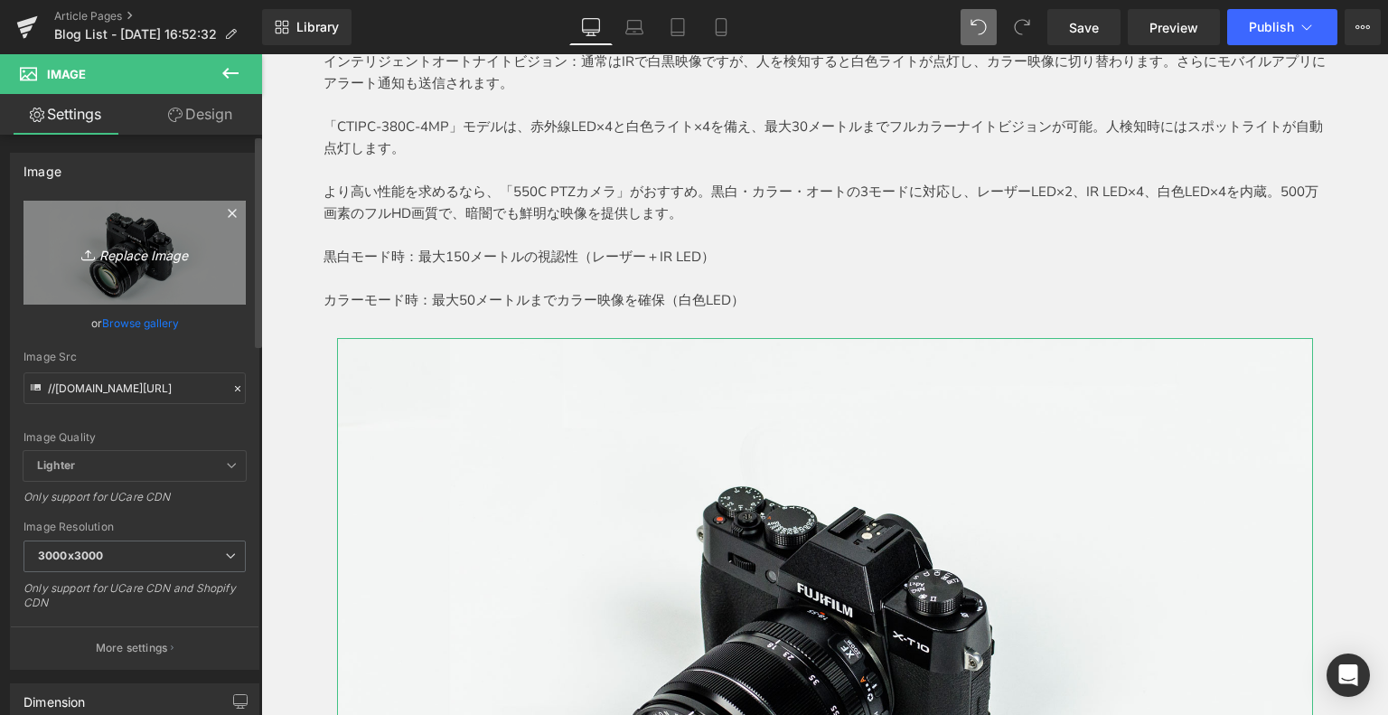
type input "C:\fakepath\8.jpg"
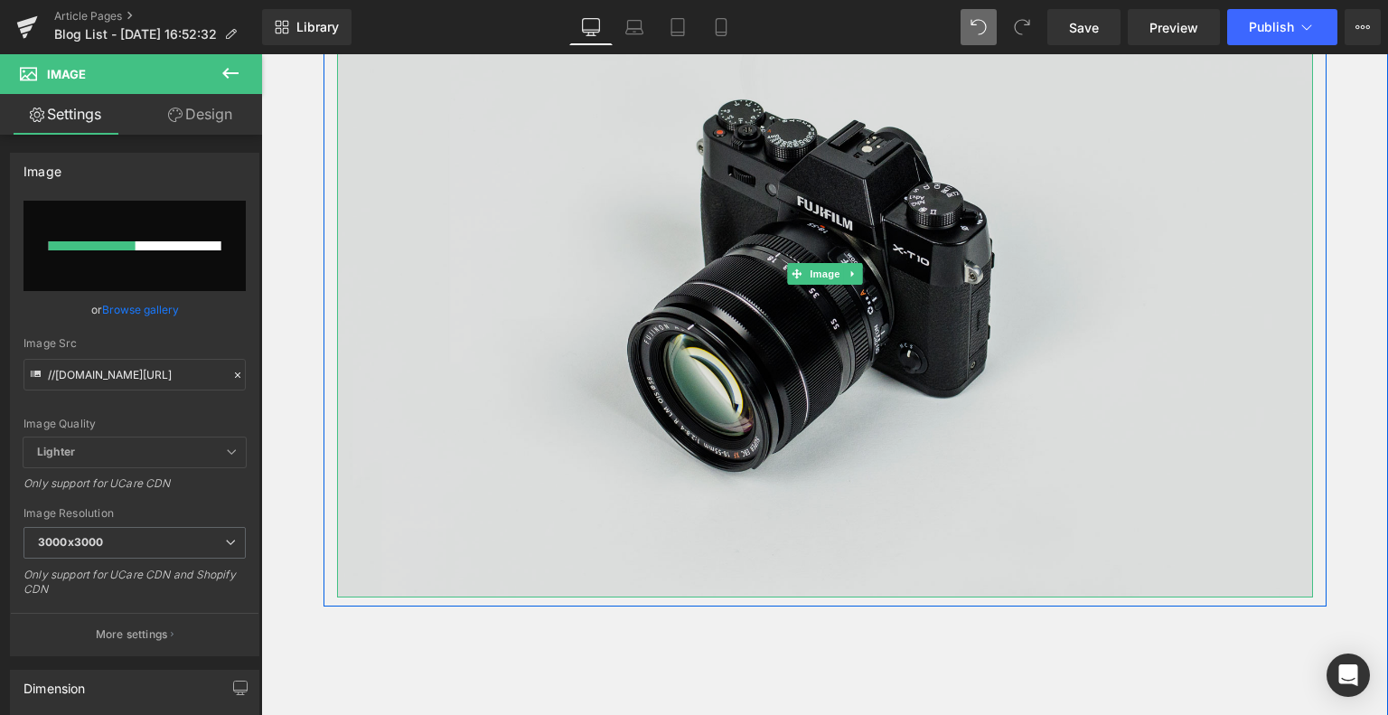
scroll to position [3072, 0]
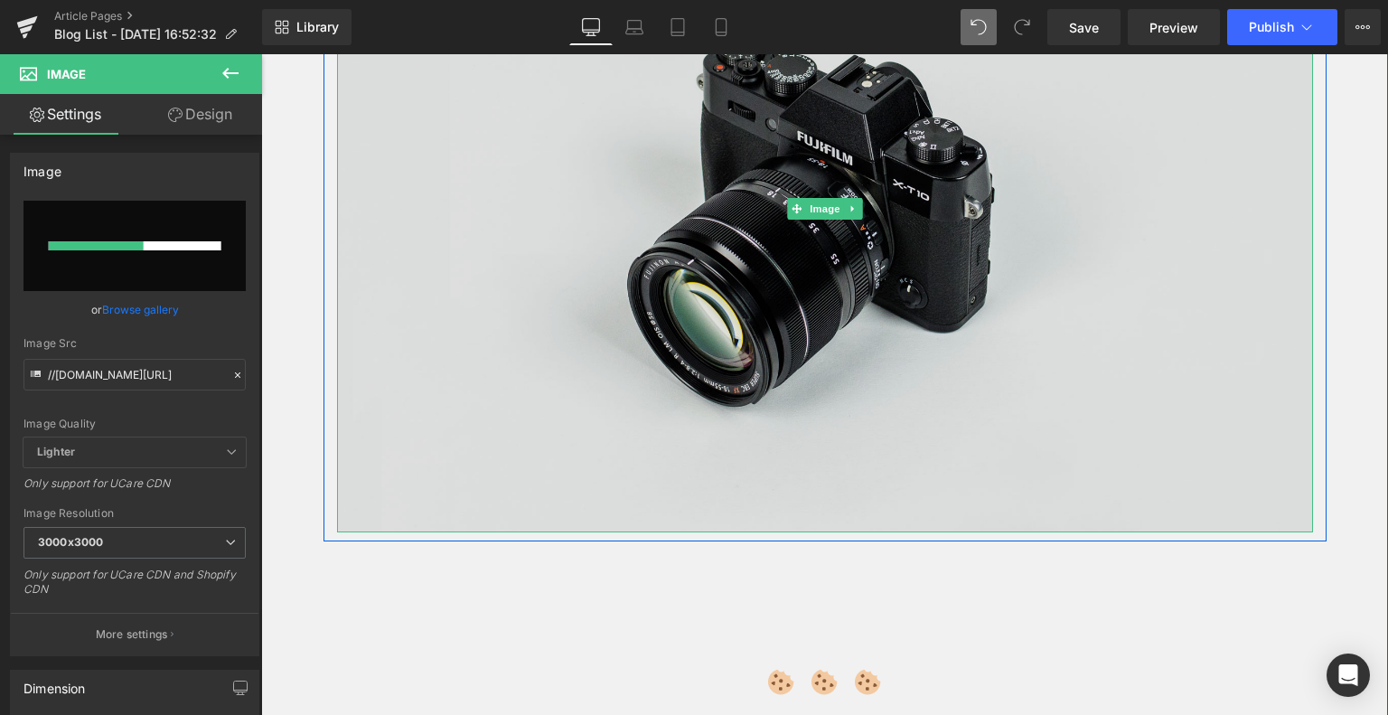
click at [771, 332] on img at bounding box center [825, 209] width 976 height 647
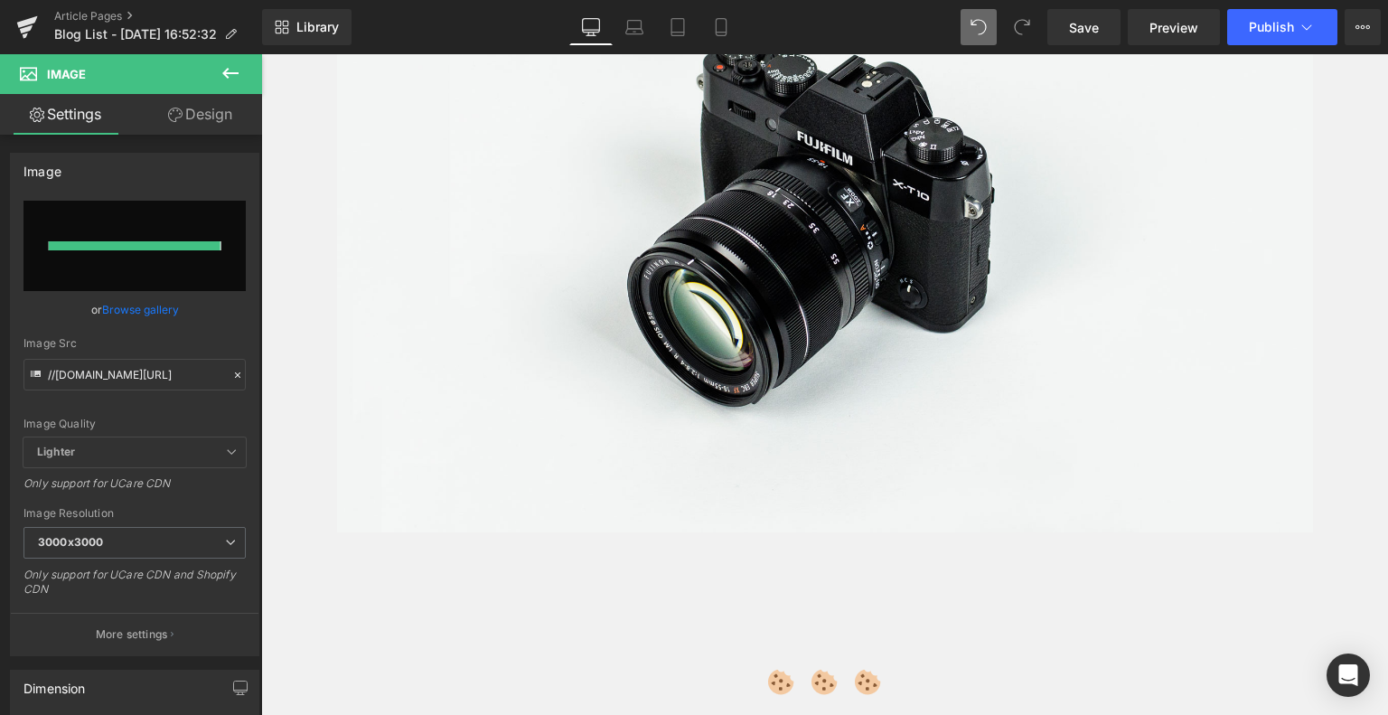
type input "https://ucarecdn.com/3bb26282-9dd7-4b9c-90cd-7d6d6cb5521a/-/format/auto/-/previ…"
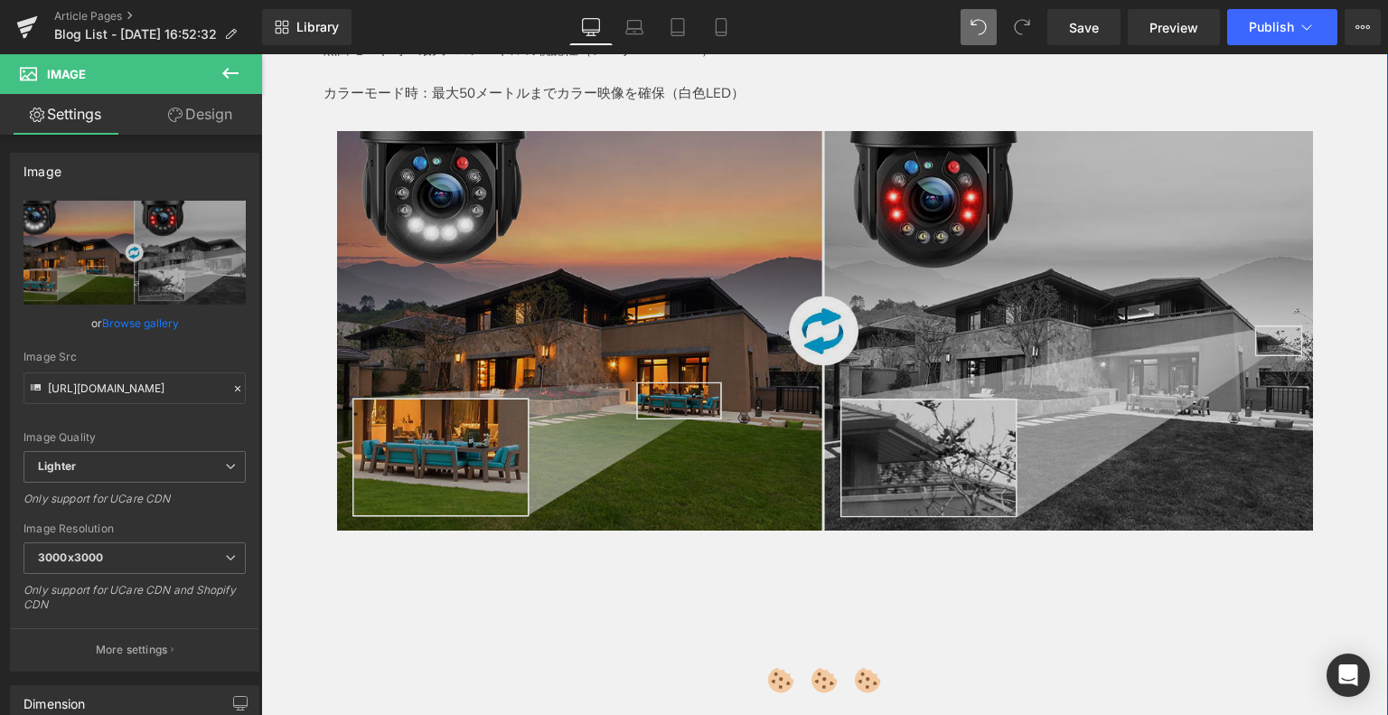
scroll to position [2710, 0]
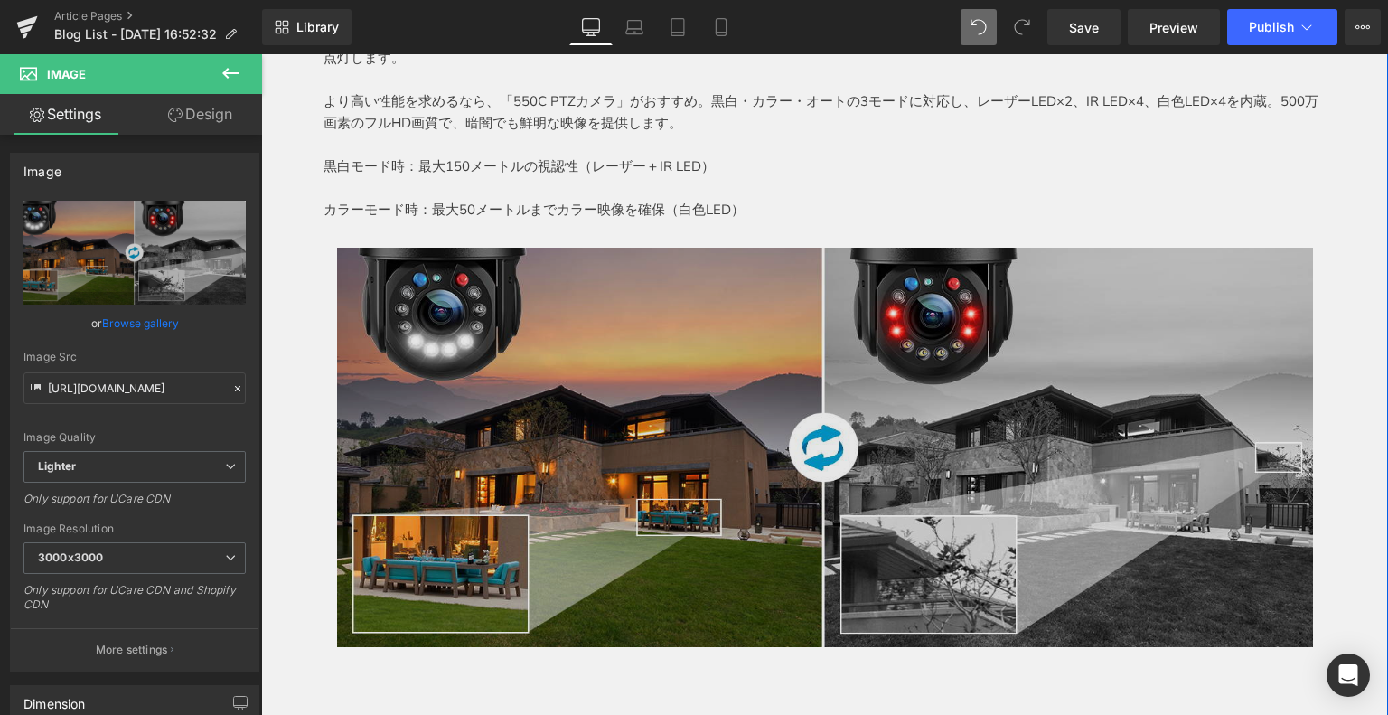
click at [912, 416] on img at bounding box center [825, 448] width 976 height 400
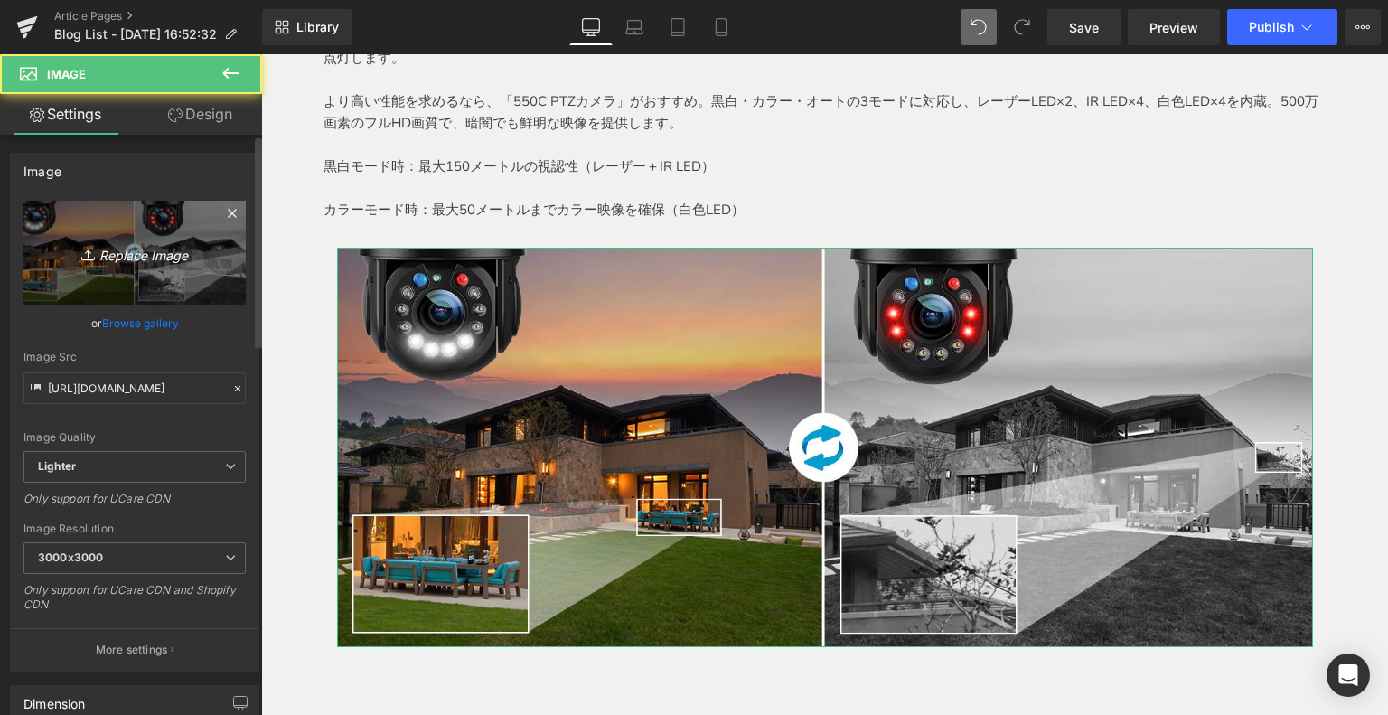
click at [129, 267] on link "Replace Image" at bounding box center [134, 253] width 222 height 104
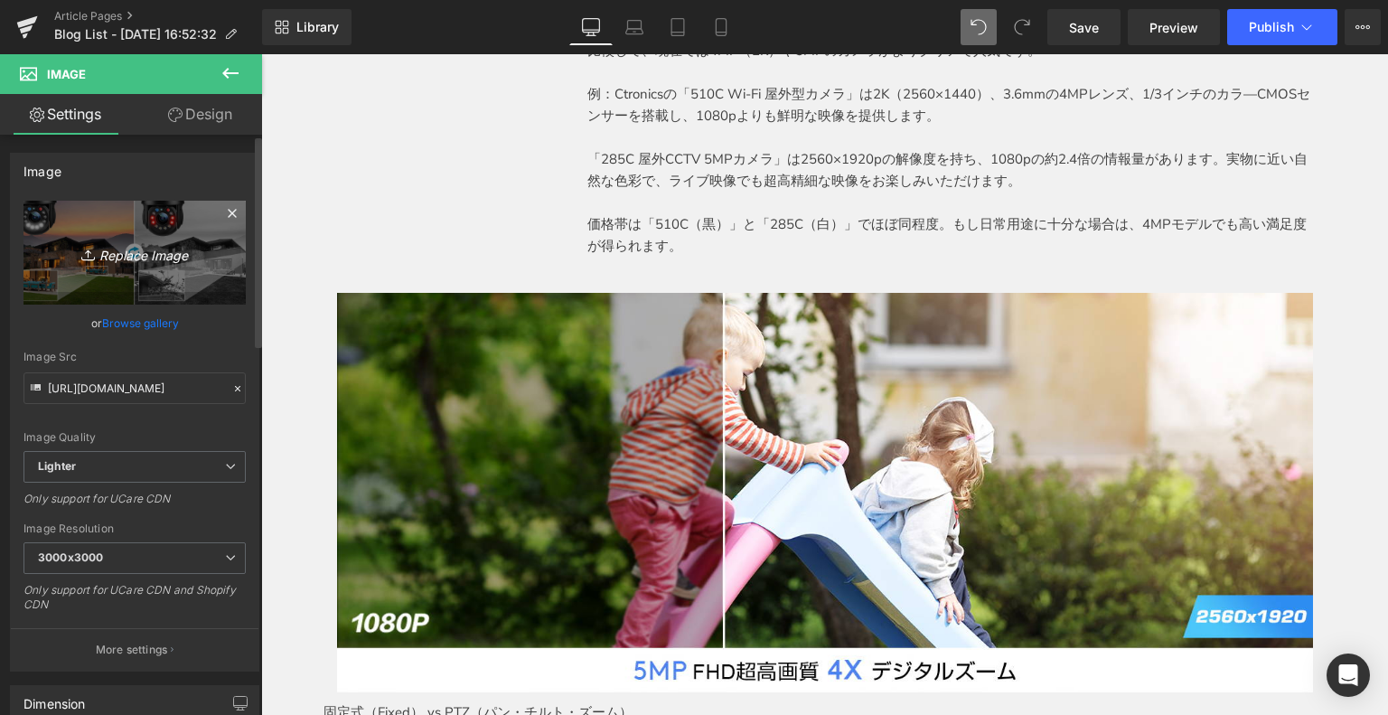
scroll to position [632, 0]
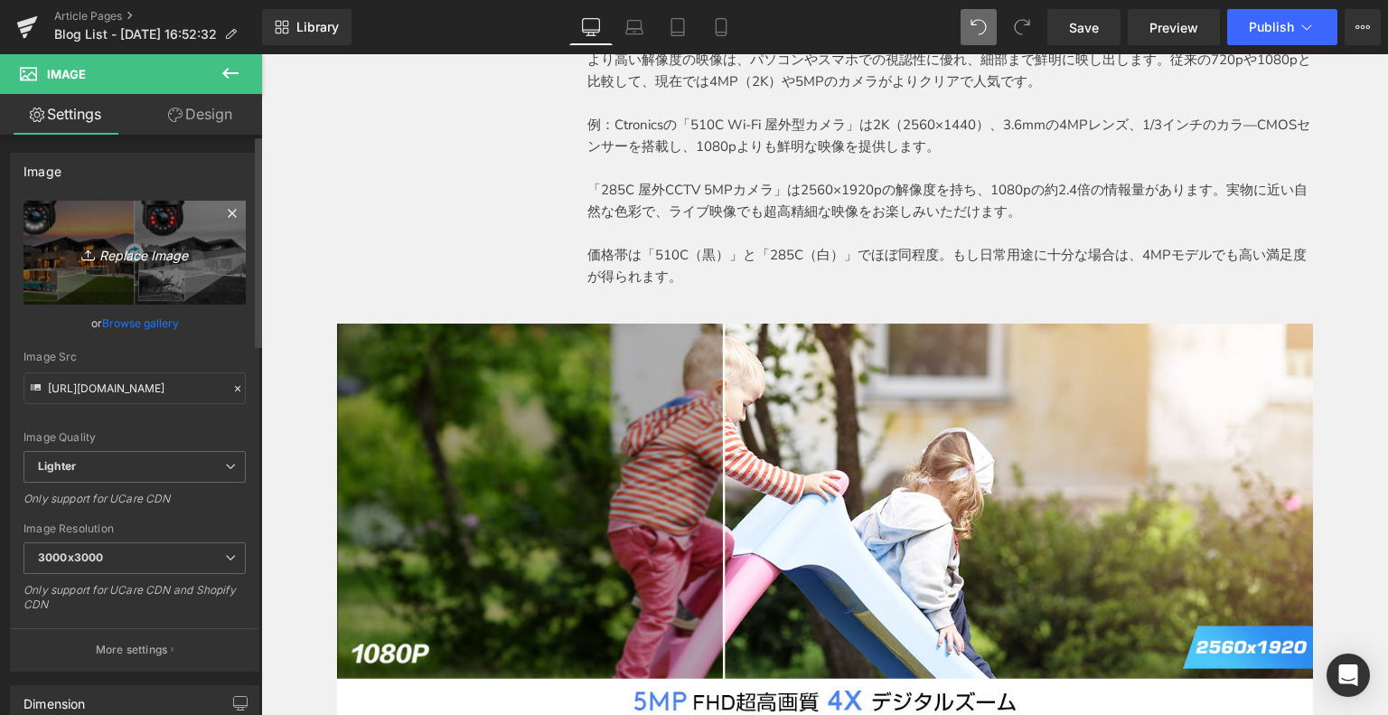
type input "C:\fakepath\8.jpg"
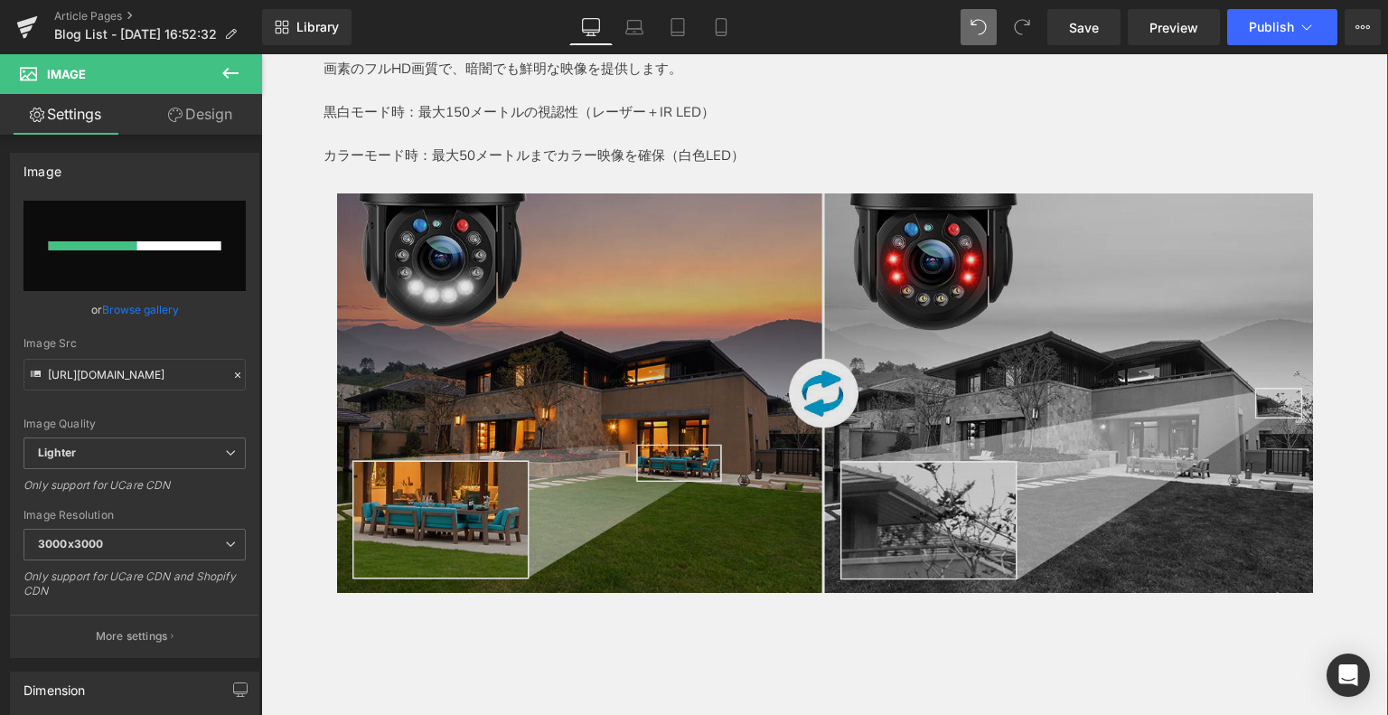
scroll to position [2620, 0]
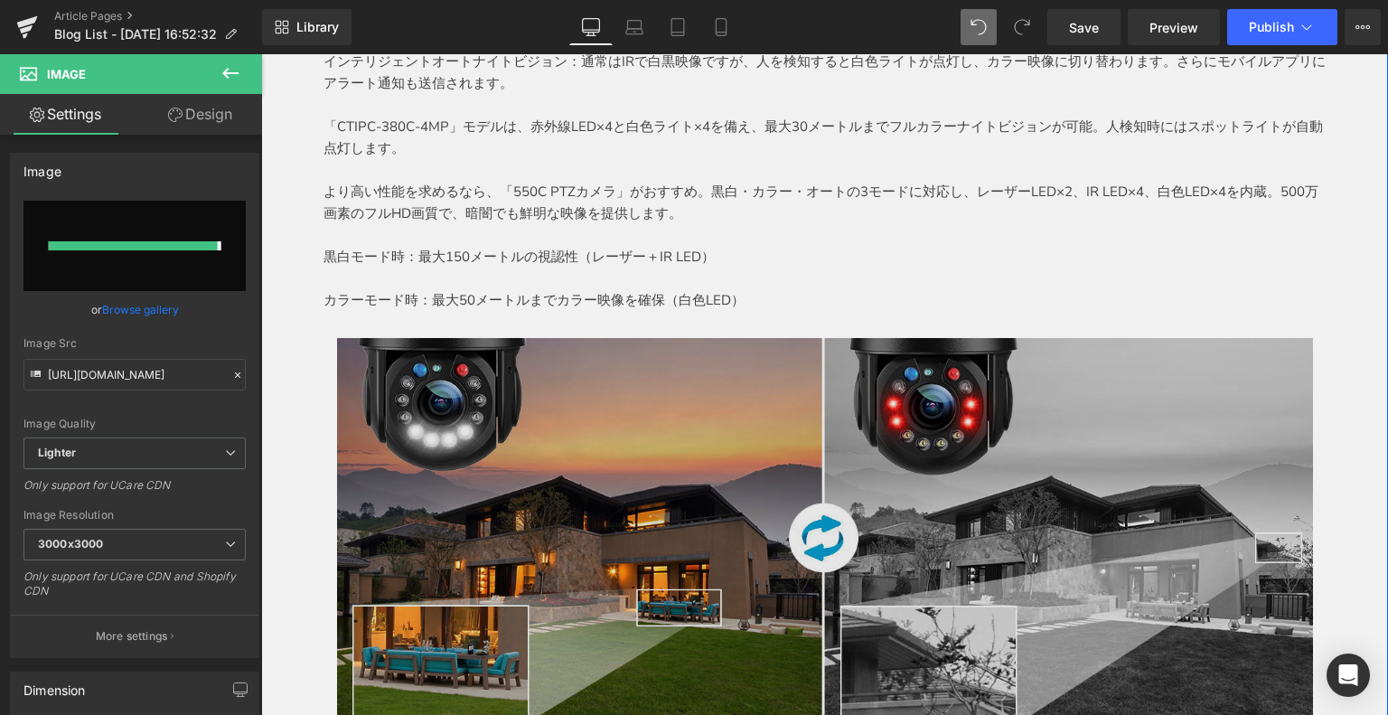
type input "https://ucarecdn.com/f473b34f-63e5-43be-8308-14ec4712bdb4/-/format/auto/-/previ…"
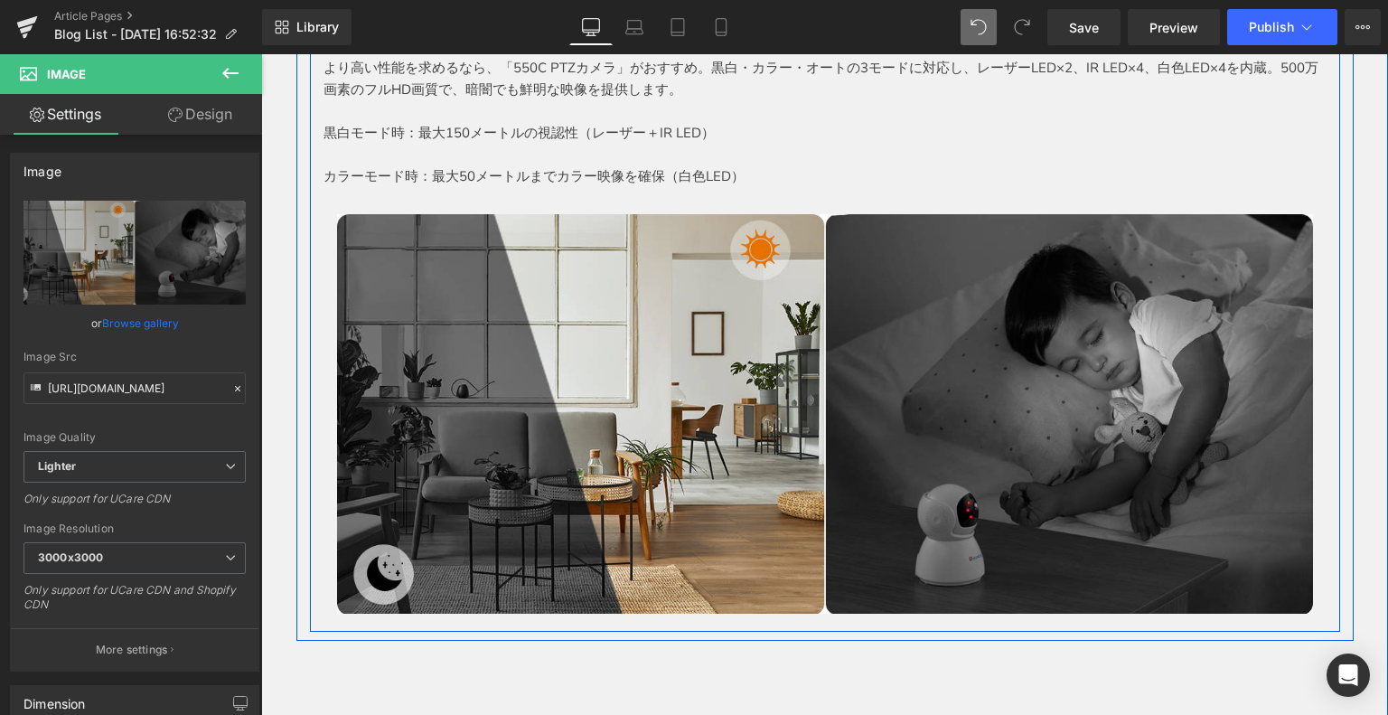
scroll to position [2891, 0]
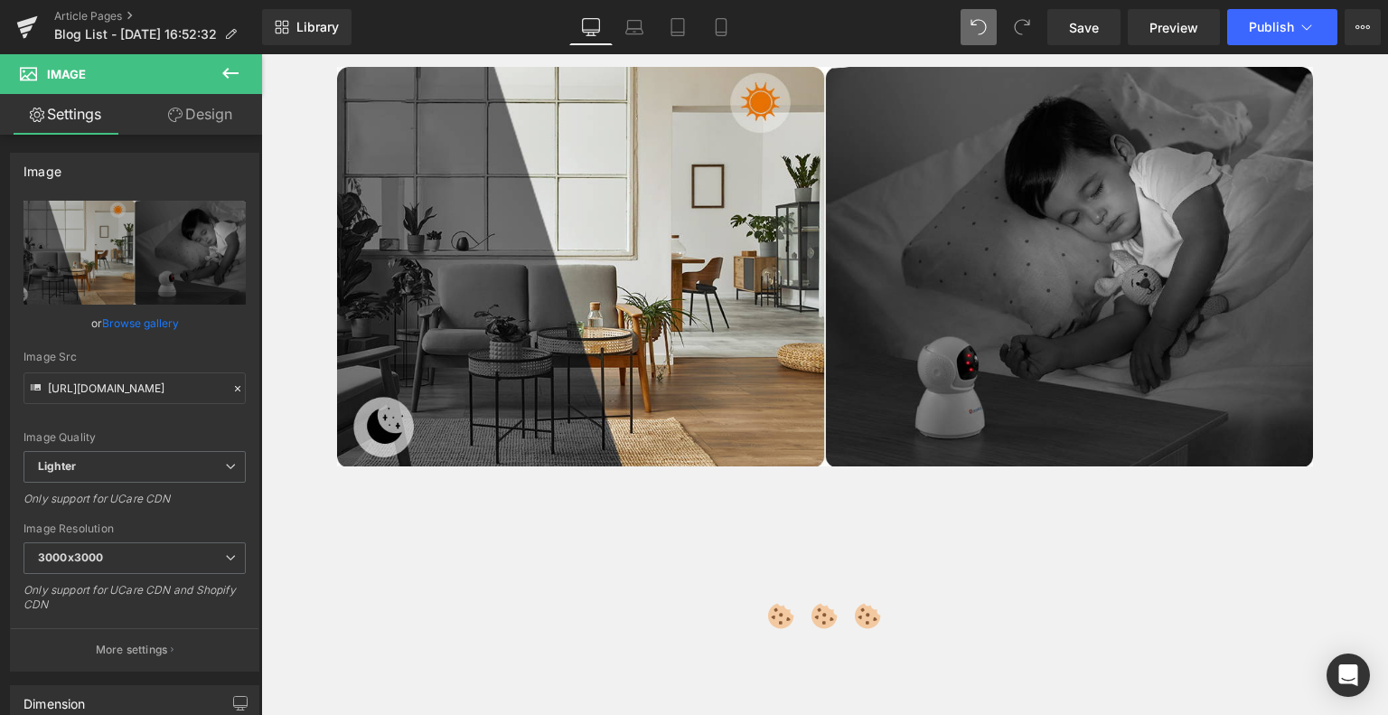
click at [222, 80] on icon at bounding box center [231, 73] width 22 height 22
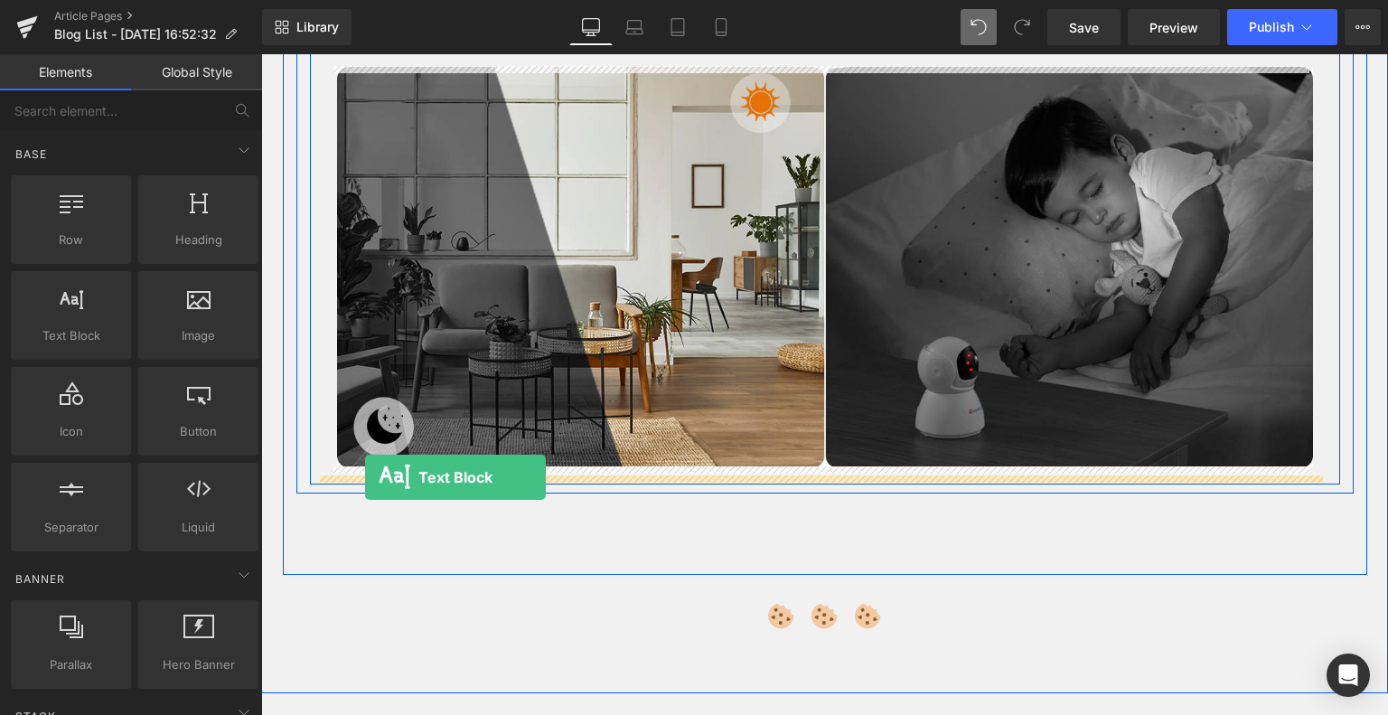
drag, startPoint x: 348, startPoint y: 349, endPoint x: 365, endPoint y: 477, distance: 129.4
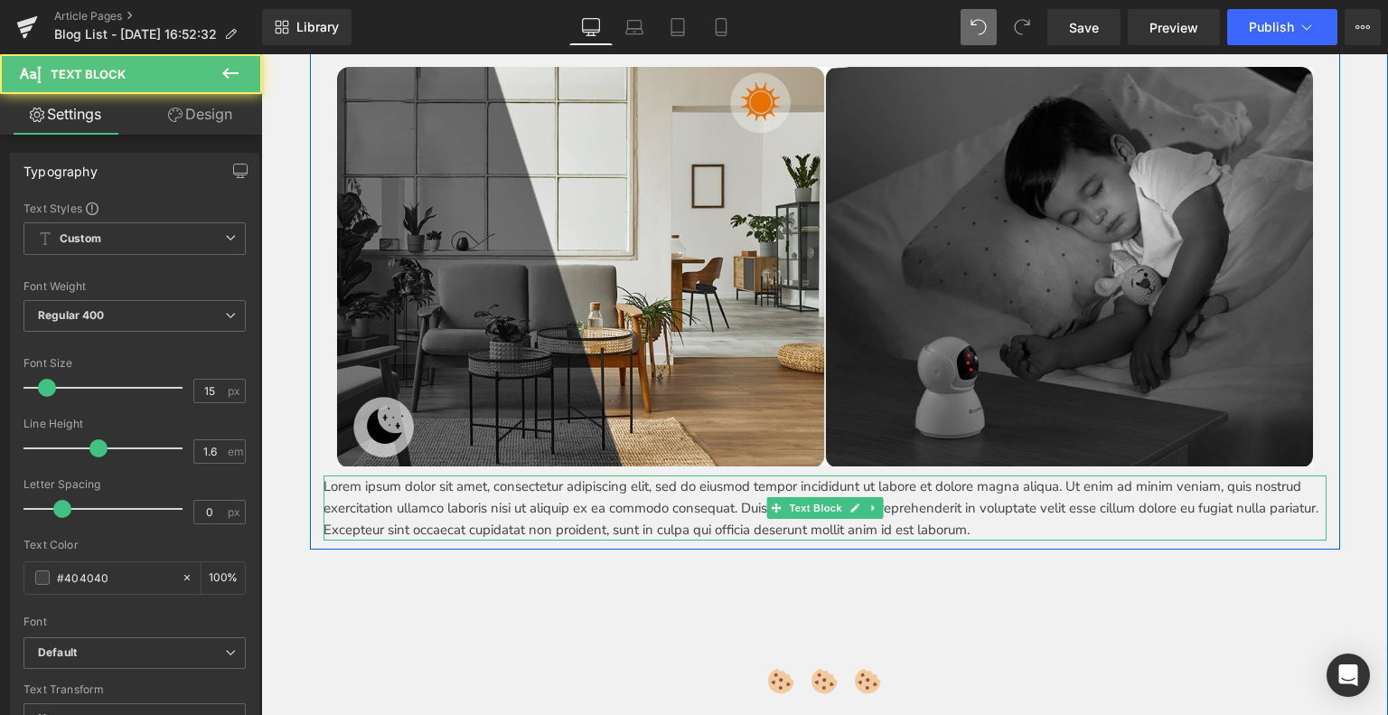
drag, startPoint x: 441, startPoint y: 505, endPoint x: 643, endPoint y: 512, distance: 202.5
click at [441, 504] on p "Lorem ipsum dolor sit amet, consectetur adipiscing elit, sed do eiusmod tempor …" at bounding box center [824, 507] width 1003 height 65
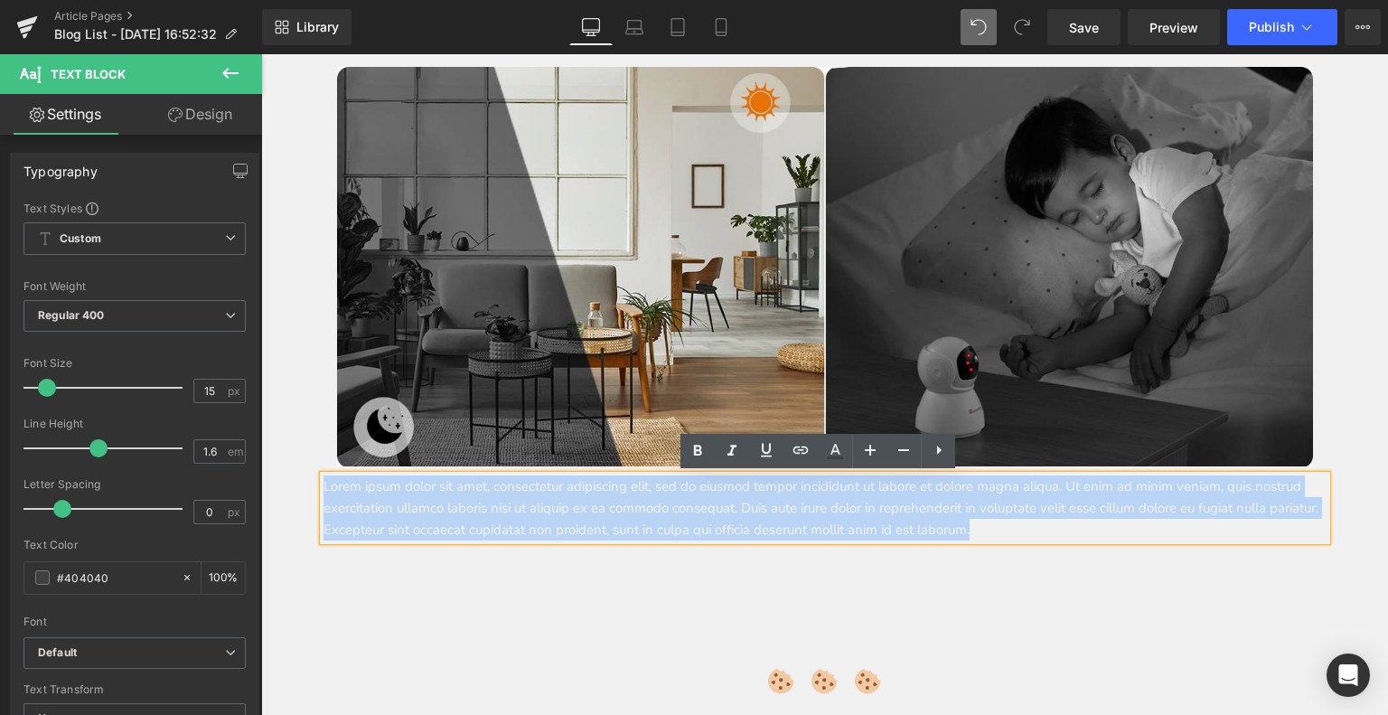
drag, startPoint x: 1127, startPoint y: 530, endPoint x: 302, endPoint y: 465, distance: 827.4
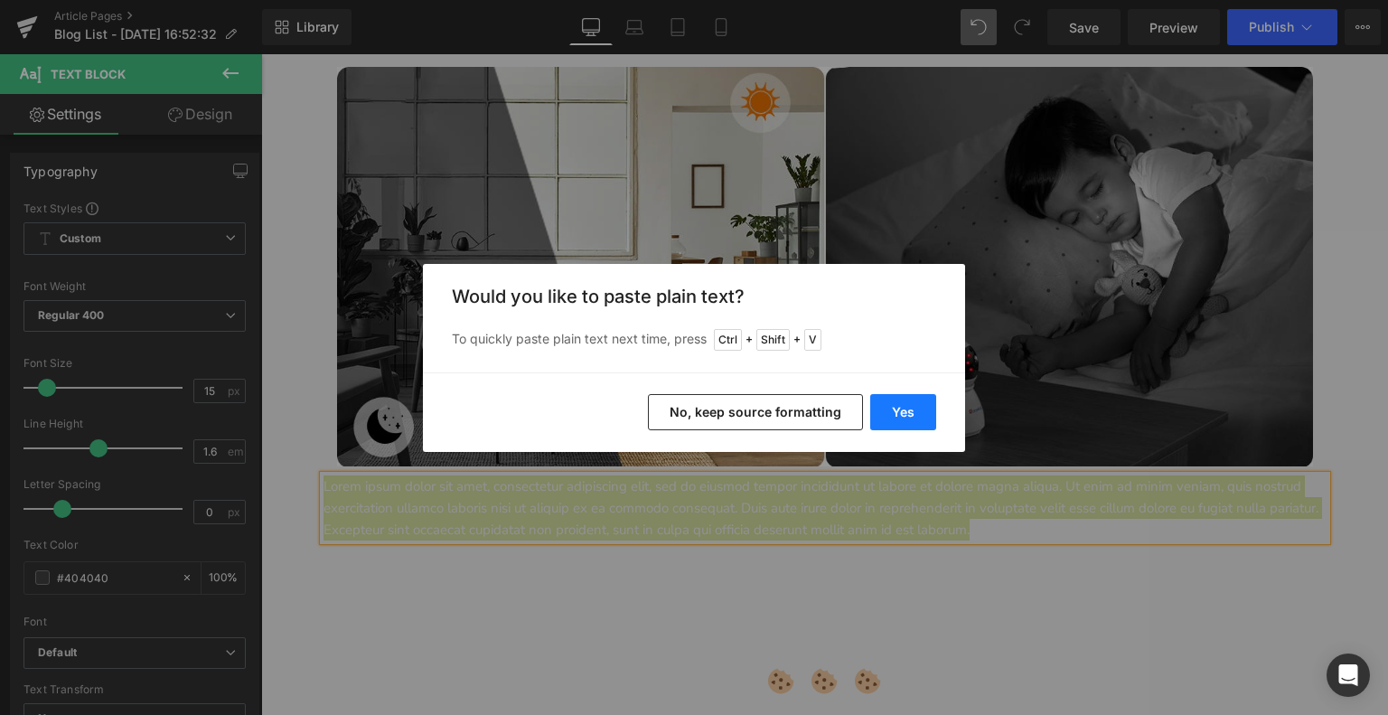
click at [913, 414] on button "Yes" at bounding box center [903, 412] width 66 height 36
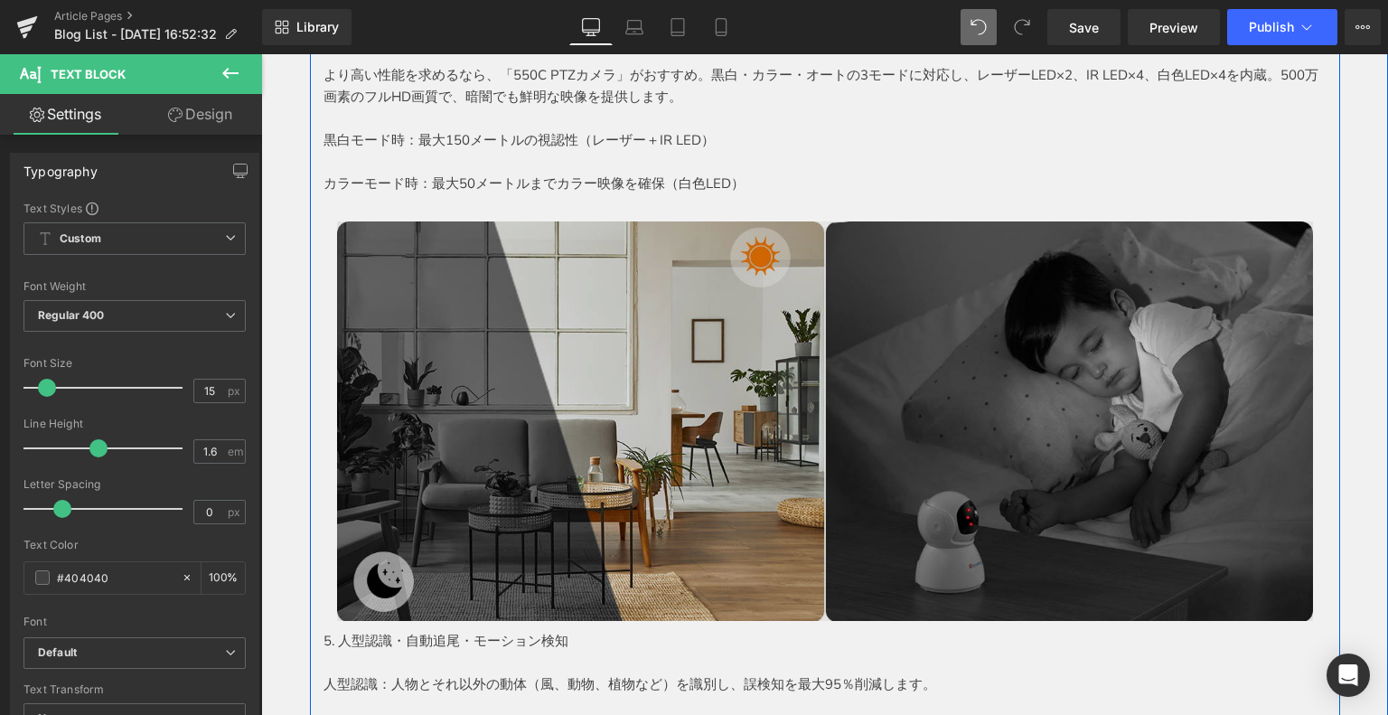
scroll to position [2801, 0]
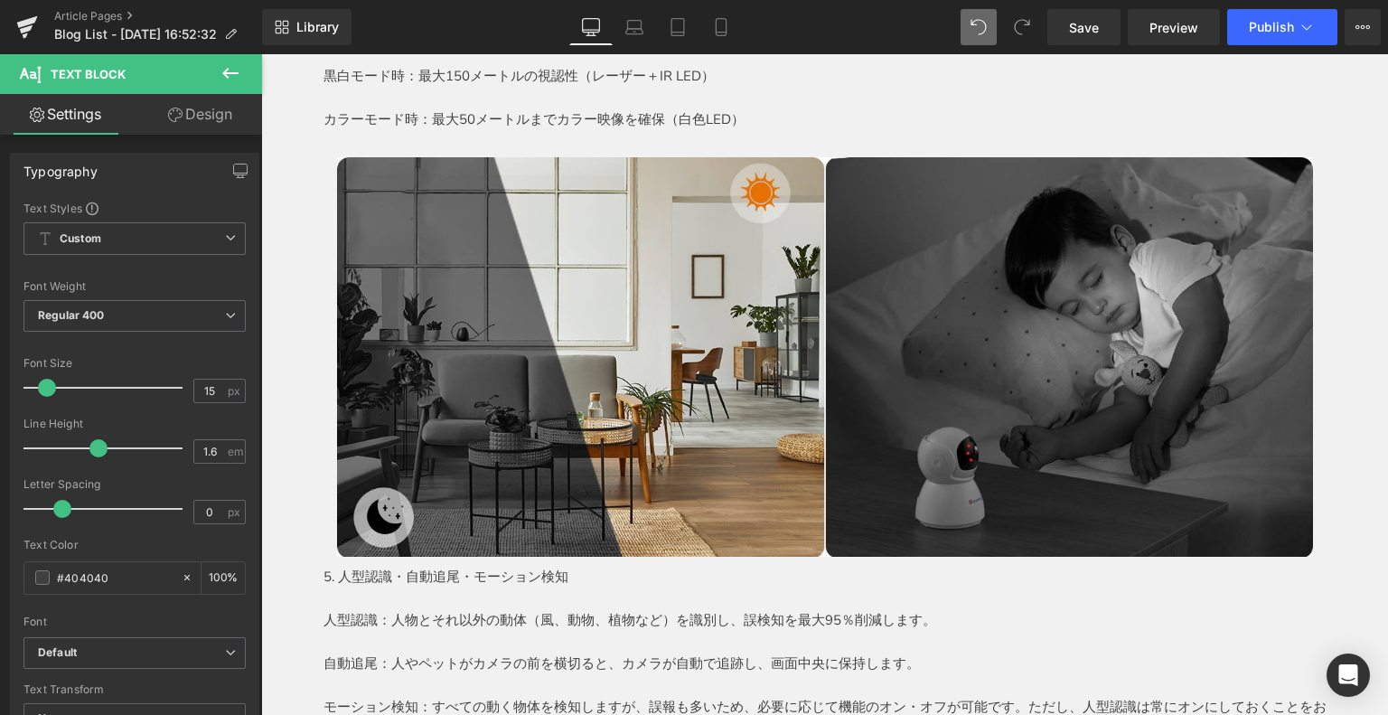
drag, startPoint x: 234, startPoint y: 72, endPoint x: 192, endPoint y: 119, distance: 62.7
click at [234, 72] on icon at bounding box center [230, 73] width 16 height 11
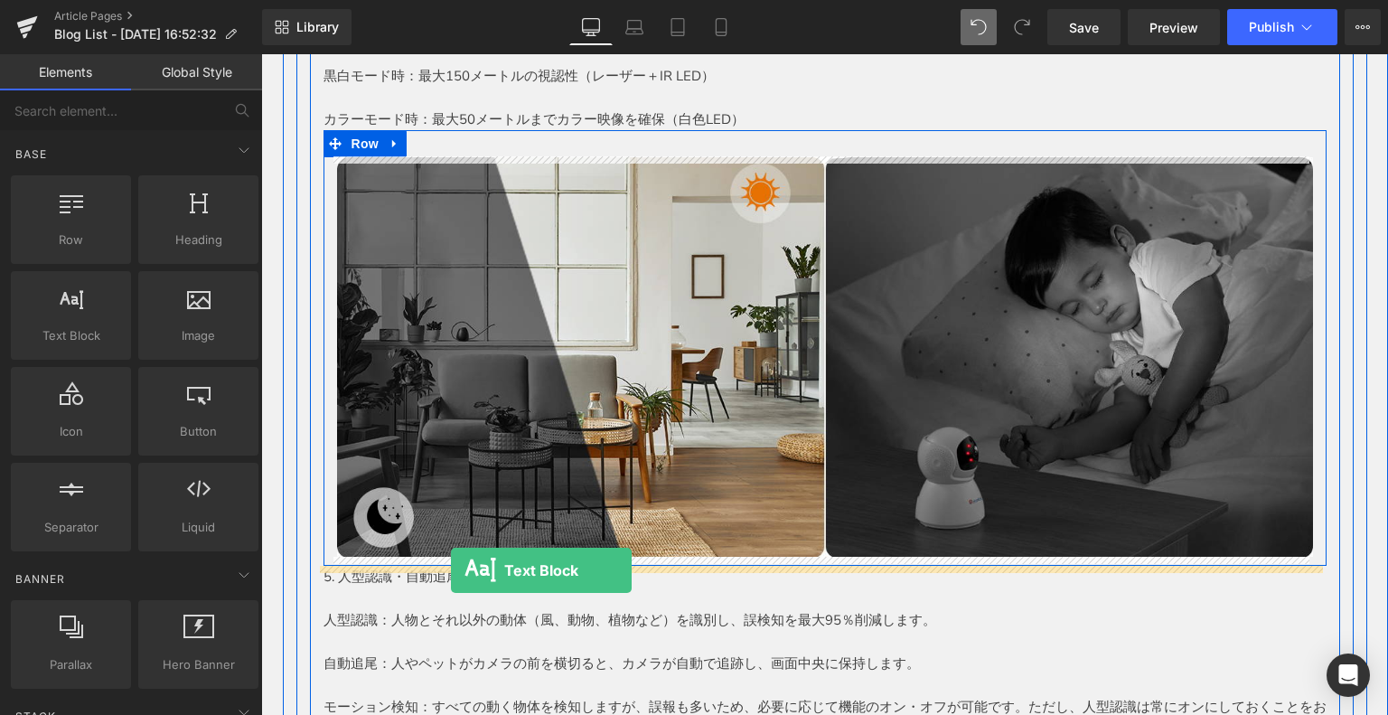
drag, startPoint x: 357, startPoint y: 376, endPoint x: 451, endPoint y: 570, distance: 215.8
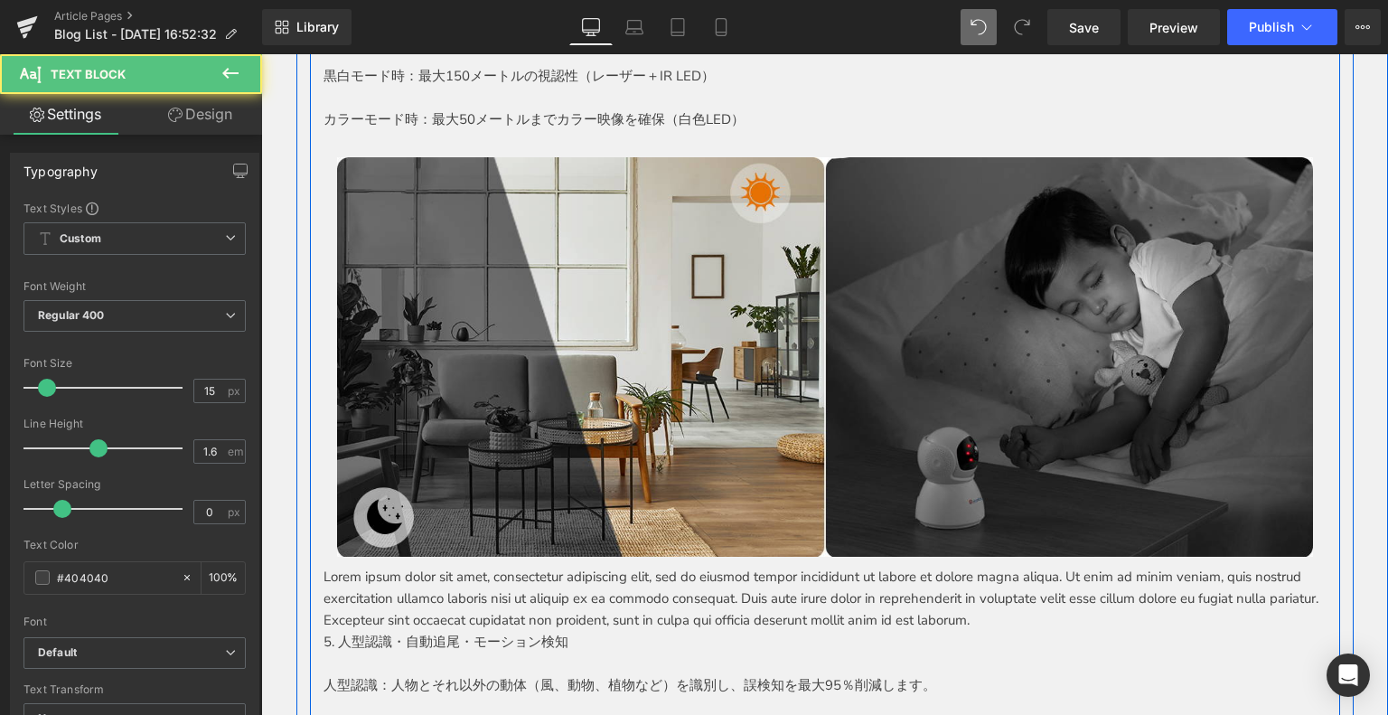
scroll to position [3072, 0]
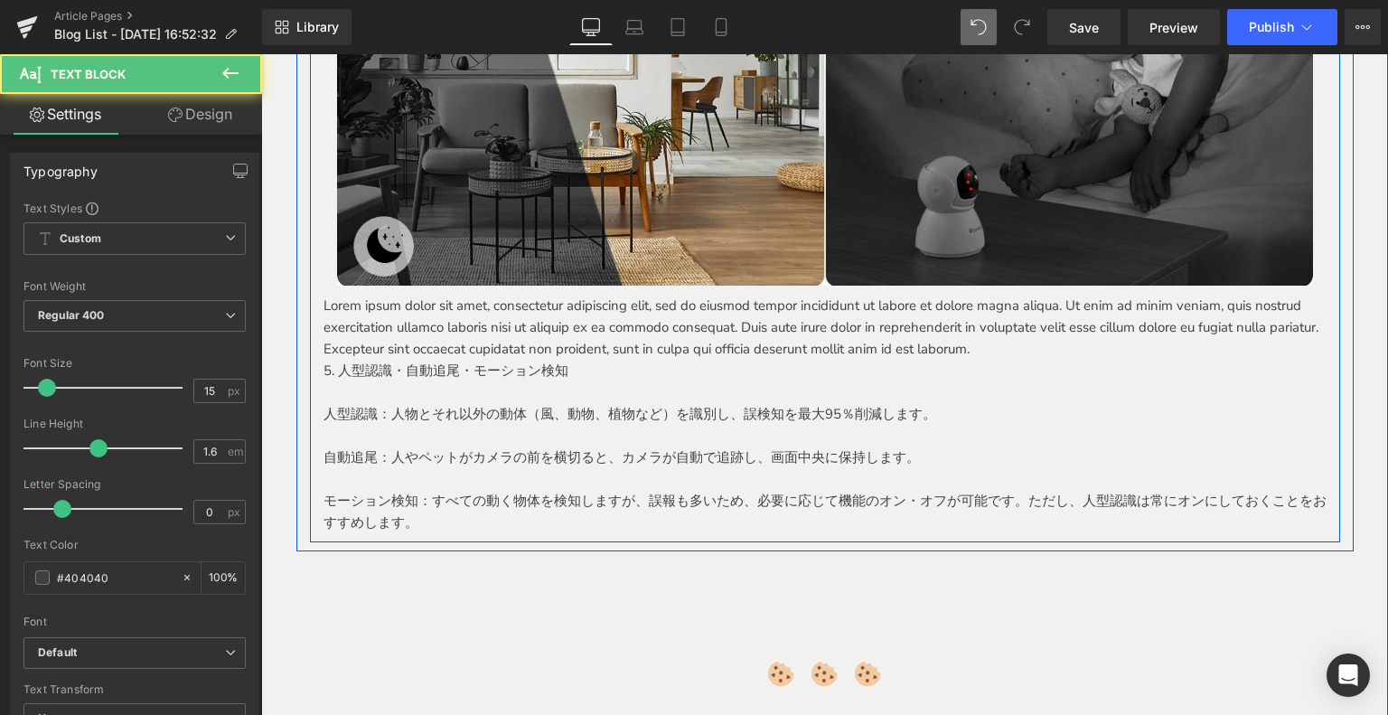
click at [571, 372] on p "5. 人型認識・自動追尾・モーション検知" at bounding box center [824, 371] width 1003 height 22
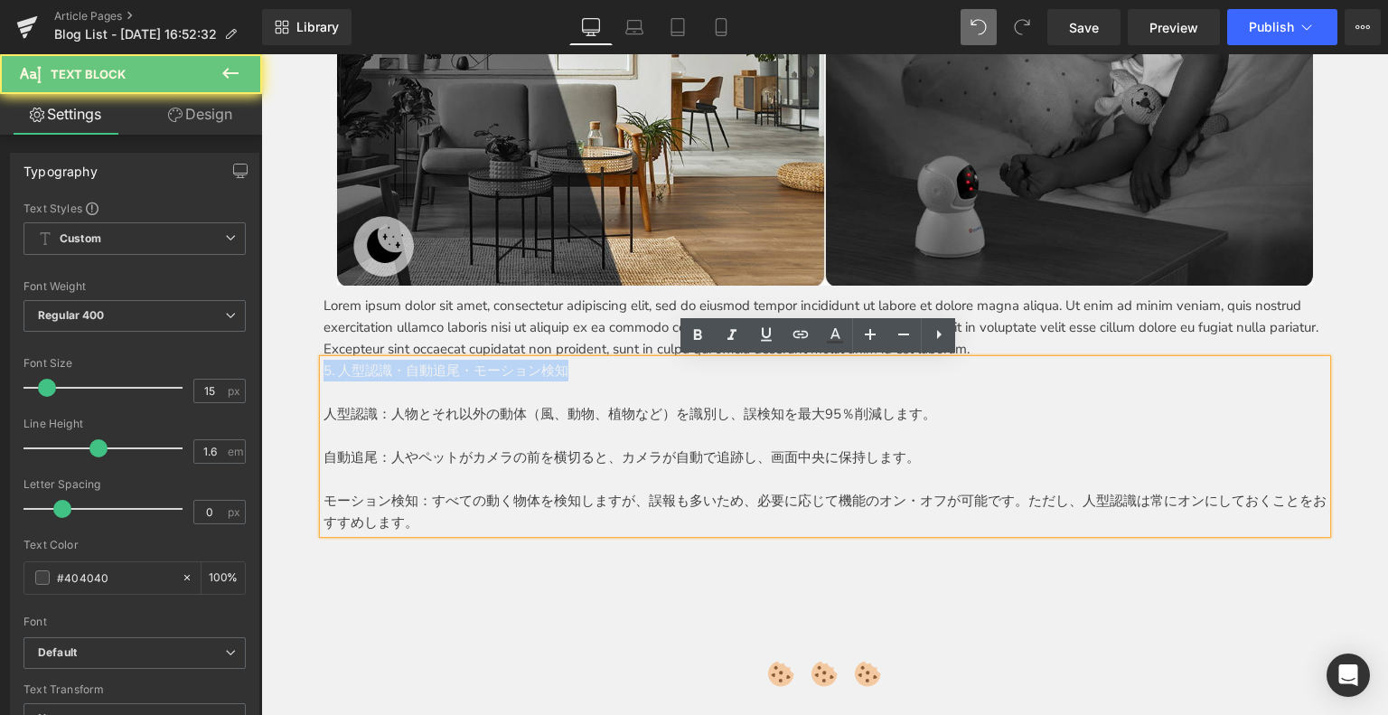
drag, startPoint x: 579, startPoint y: 370, endPoint x: 185, endPoint y: 356, distance: 394.1
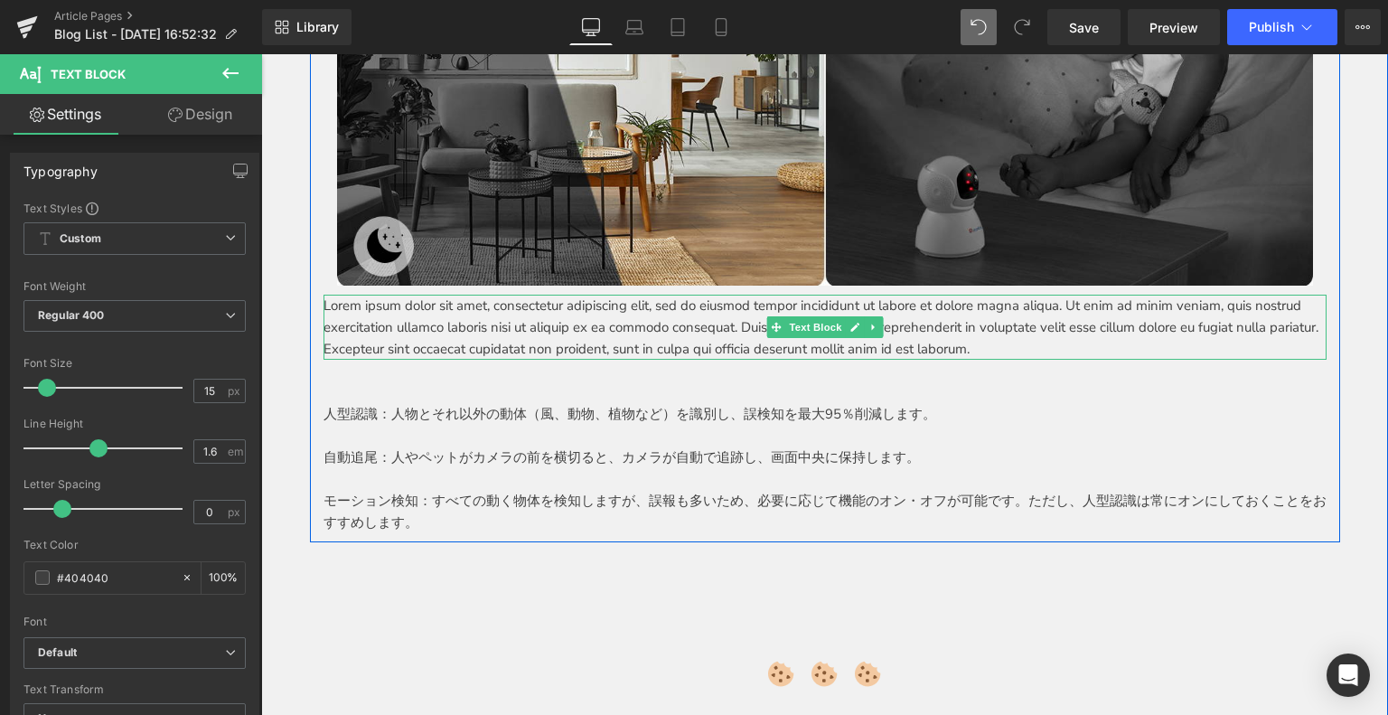
drag, startPoint x: 1055, startPoint y: 313, endPoint x: 1169, endPoint y: 350, distance: 119.4
click at [1056, 313] on p "Lorem ipsum dolor sit amet, consectetur adipiscing elit, sed do eiusmod tempor …" at bounding box center [824, 327] width 1003 height 65
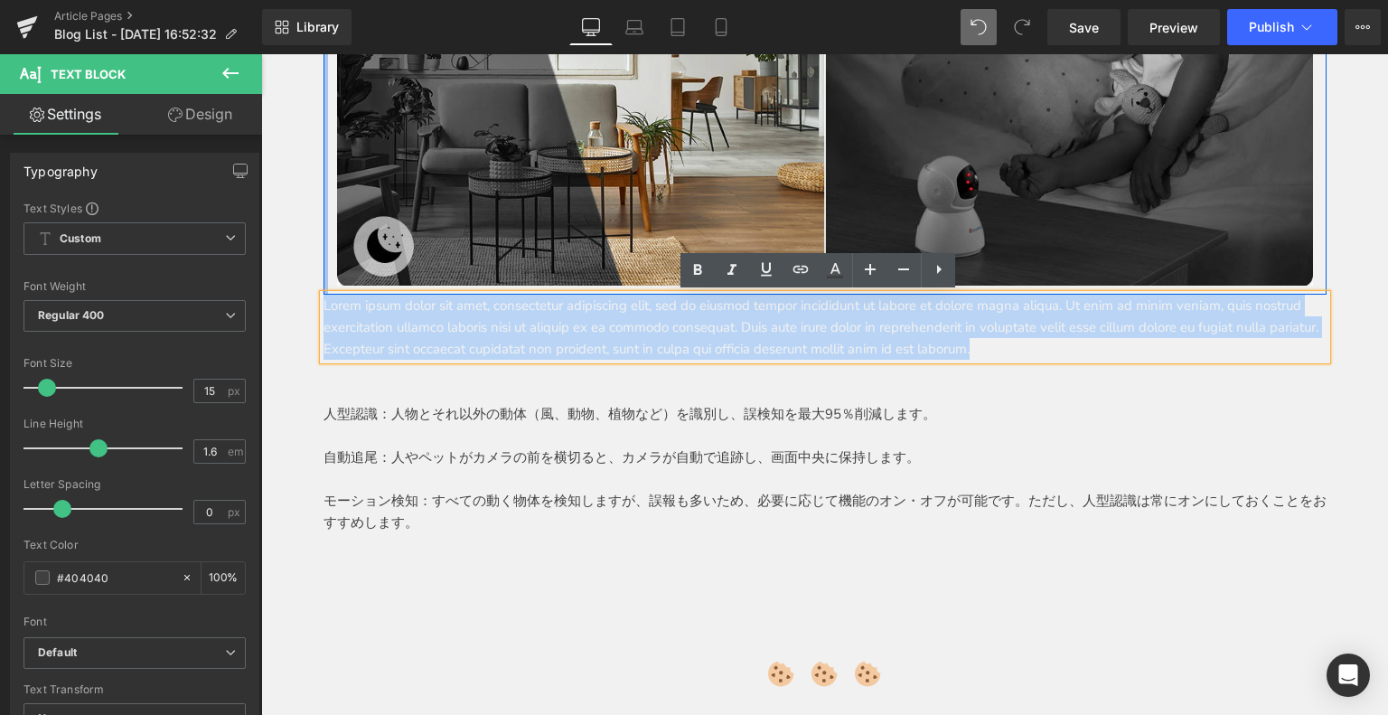
drag, startPoint x: 1169, startPoint y: 350, endPoint x: 320, endPoint y: 276, distance: 852.4
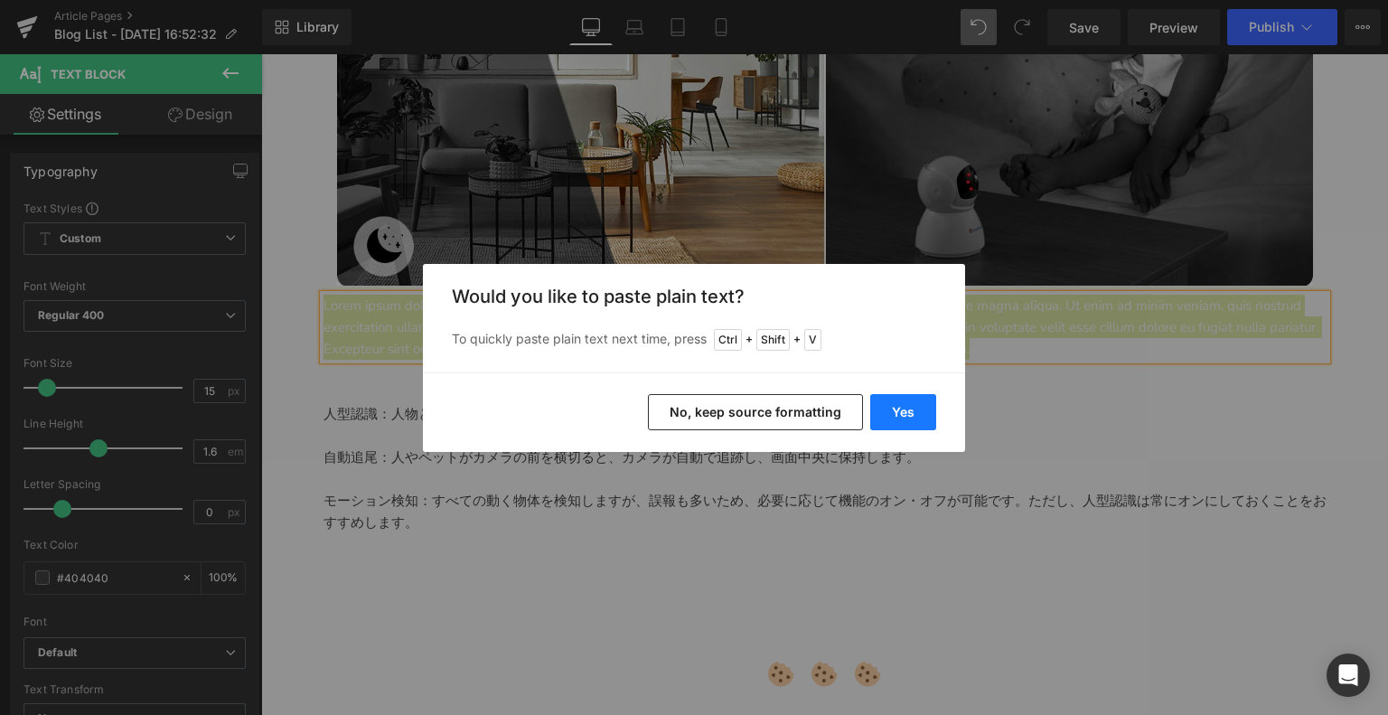
click at [897, 410] on button "Yes" at bounding box center [903, 412] width 66 height 36
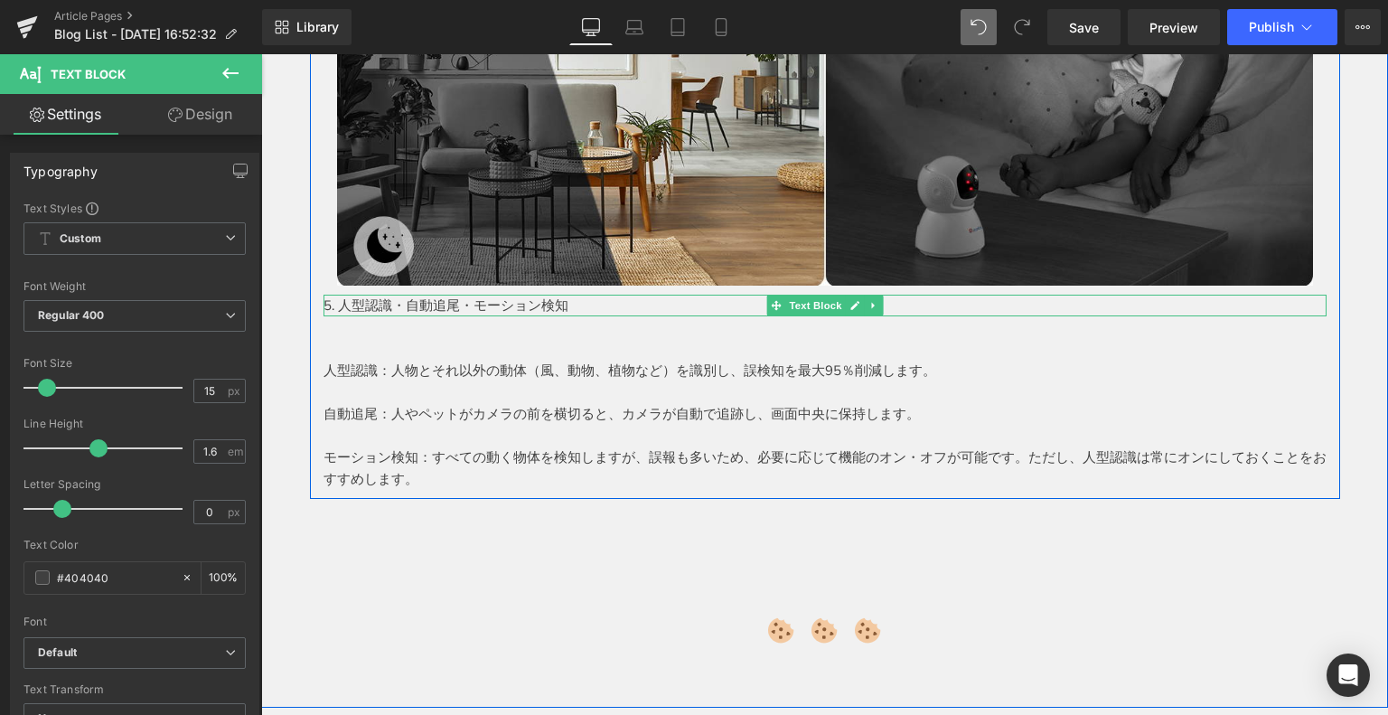
click at [333, 301] on p "5. 人型認識・自動追尾・モーション検知" at bounding box center [824, 306] width 1003 height 22
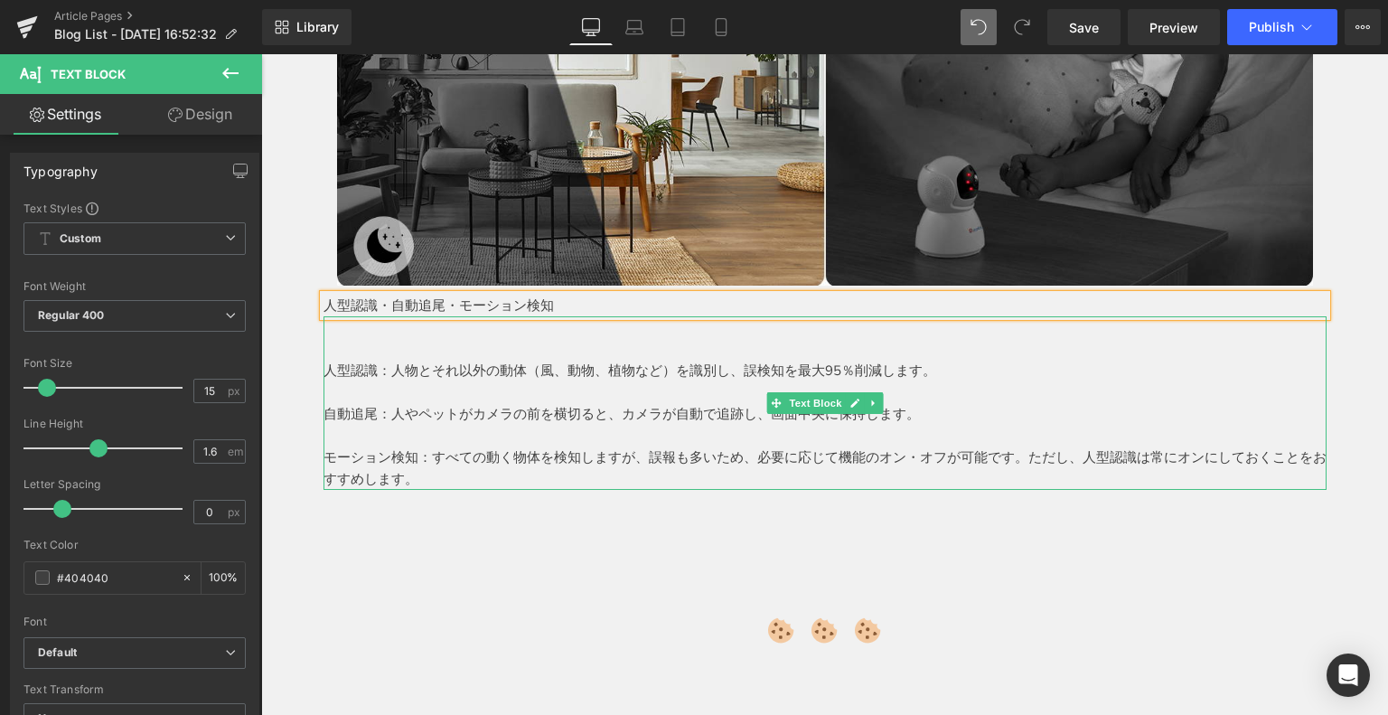
click at [370, 338] on p at bounding box center [824, 349] width 1003 height 22
click at [323, 372] on p "人型認識：人物とそれ以外の動体（風、動物、植物など）を識別し、誤検知を最大95％削減します。" at bounding box center [824, 371] width 1003 height 22
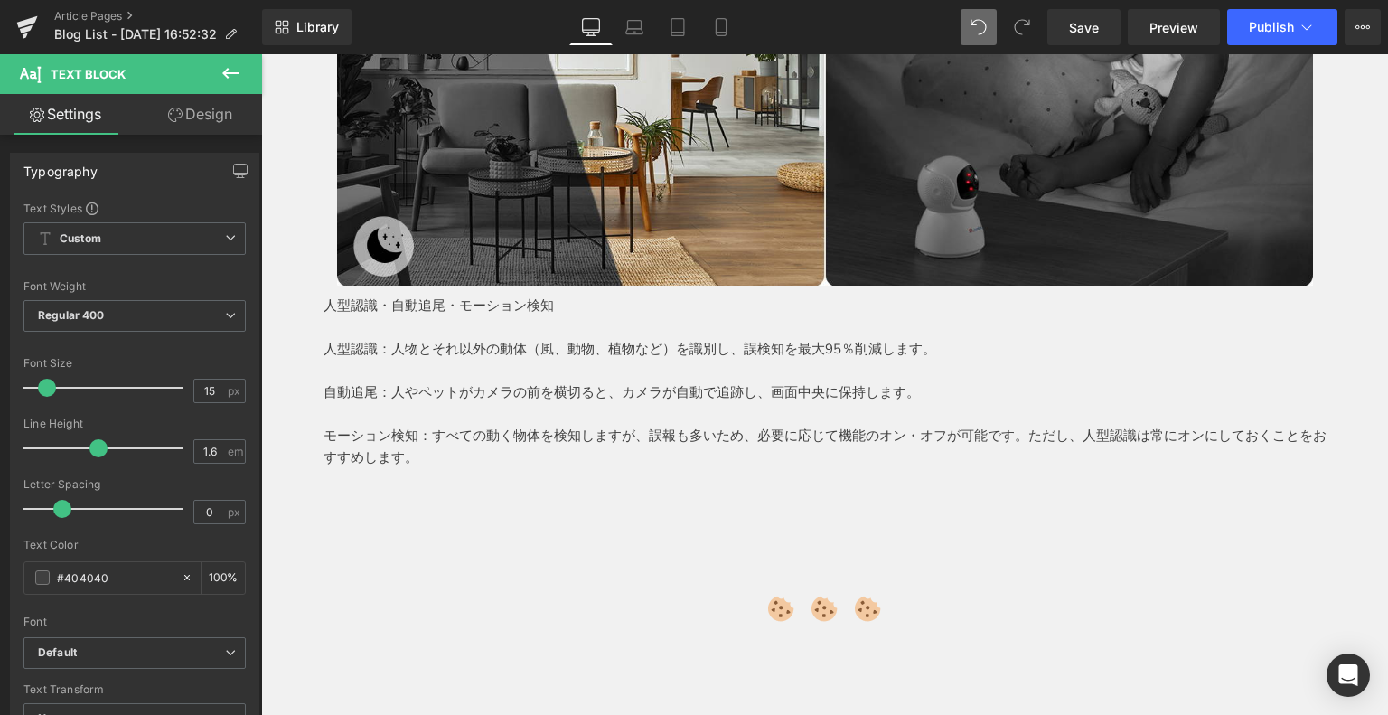
click at [227, 68] on icon at bounding box center [231, 73] width 22 height 22
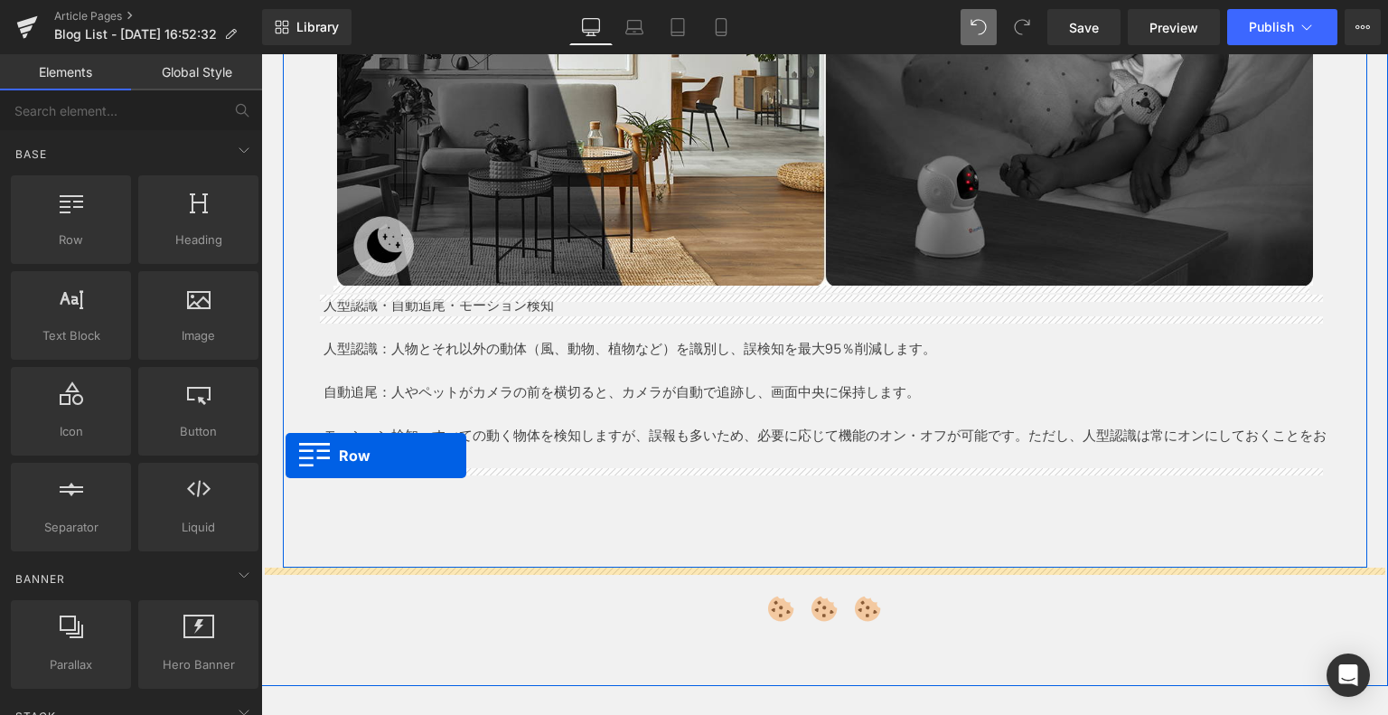
drag, startPoint x: 346, startPoint y: 288, endPoint x: 325, endPoint y: 467, distance: 180.1
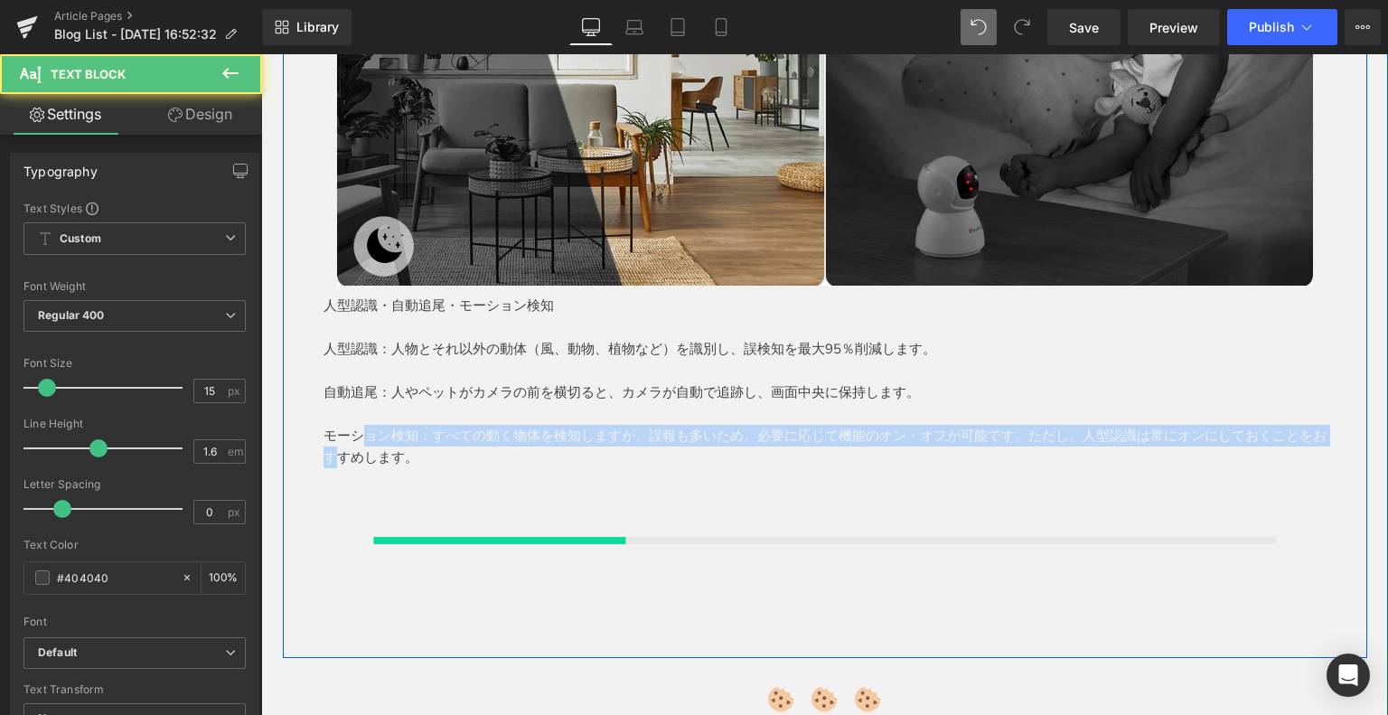
drag, startPoint x: 354, startPoint y: 445, endPoint x: 361, endPoint y: 435, distance: 13.0
click at [361, 435] on p "モーション検知：すべての動く物体を検知しますが、誤報も多いため、必要に応じて機能のオン・オフが可能です。ただし、人型認識は常にオンにしておくことをおすすめしま…" at bounding box center [824, 446] width 1003 height 43
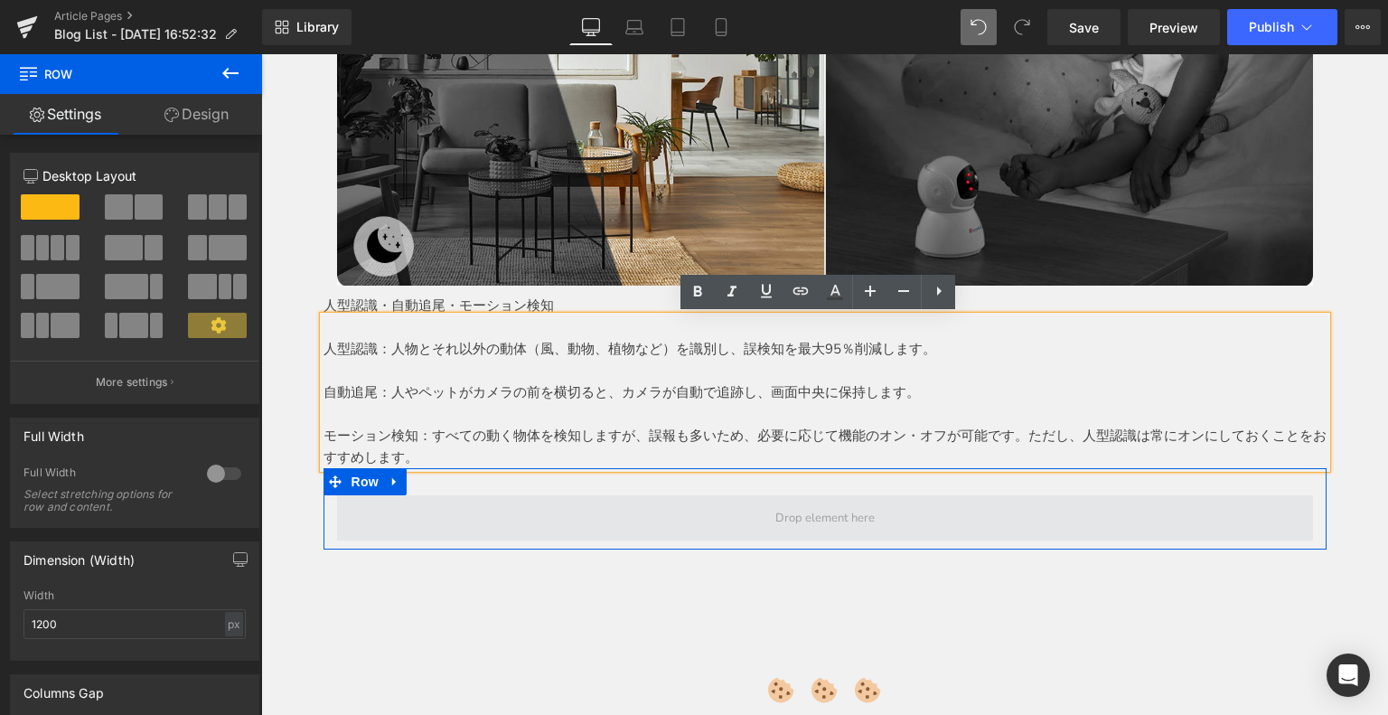
click at [741, 510] on span at bounding box center [825, 517] width 976 height 45
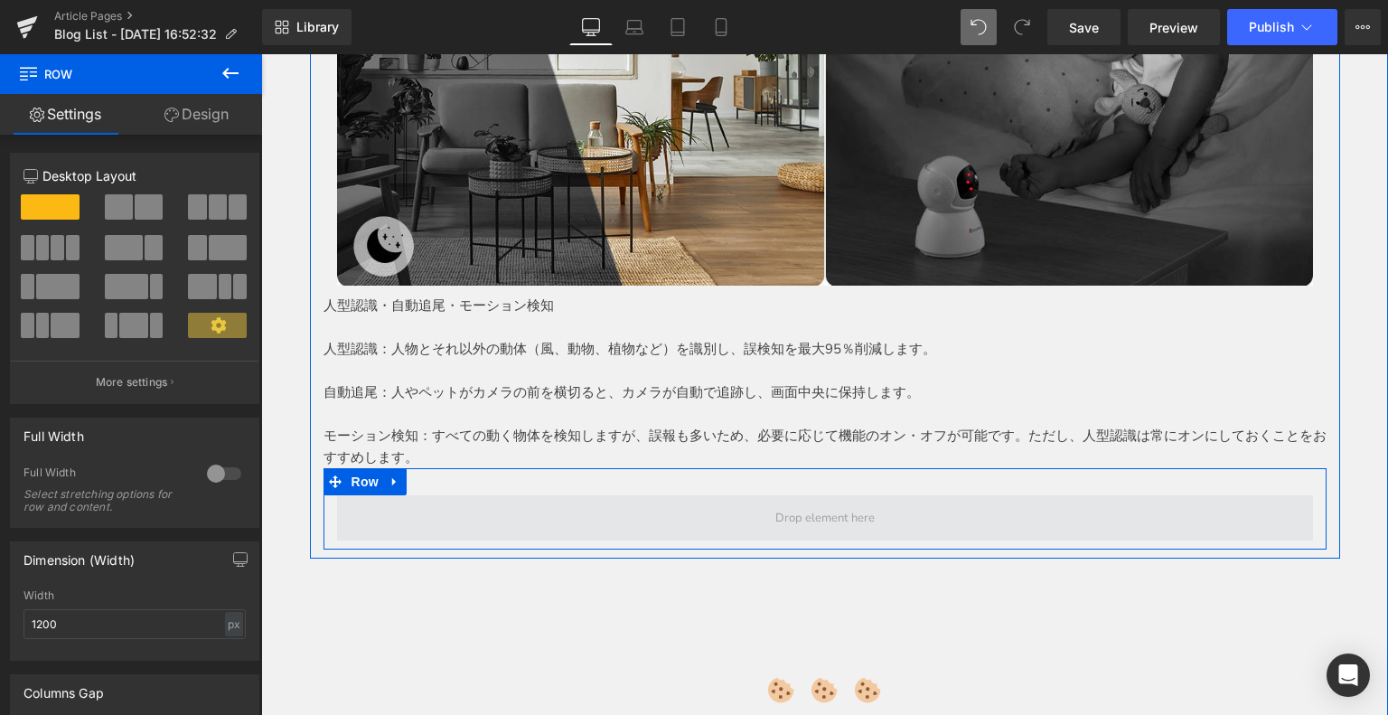
click at [368, 511] on span at bounding box center [825, 517] width 976 height 45
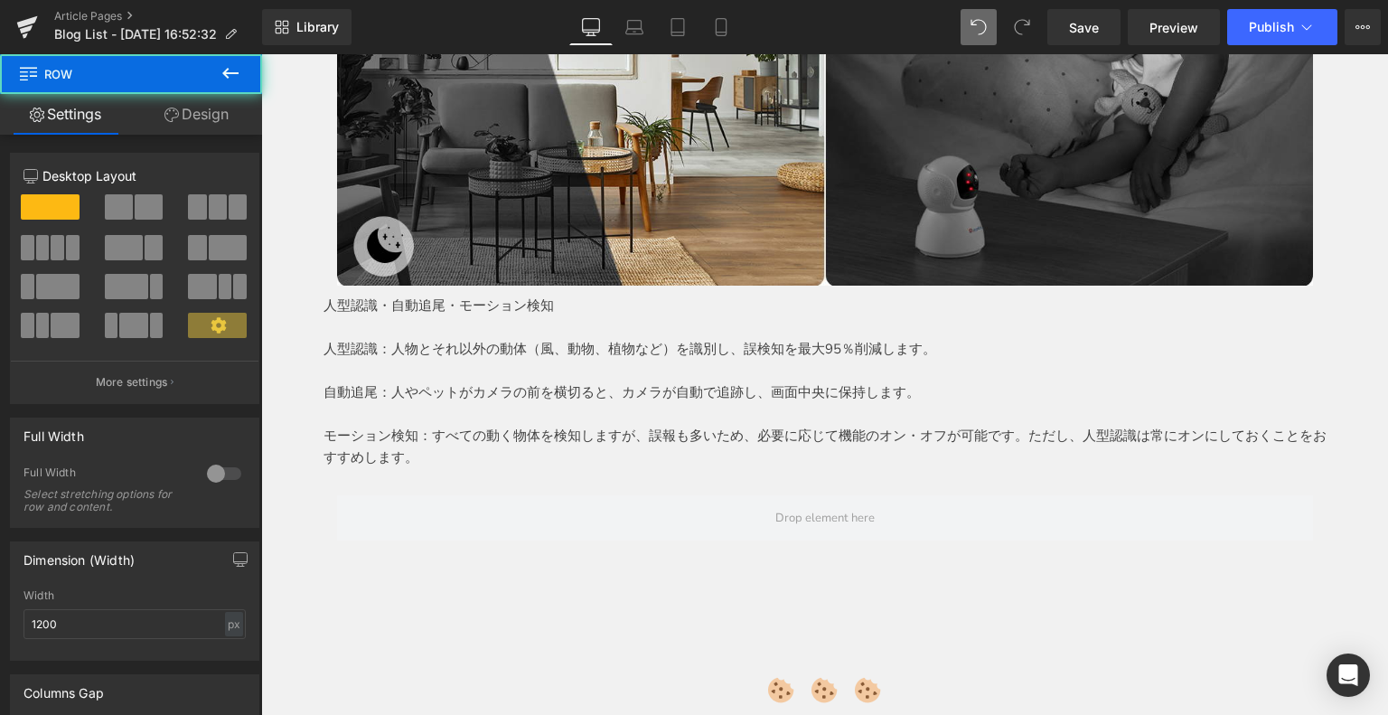
click at [231, 62] on icon at bounding box center [231, 73] width 22 height 22
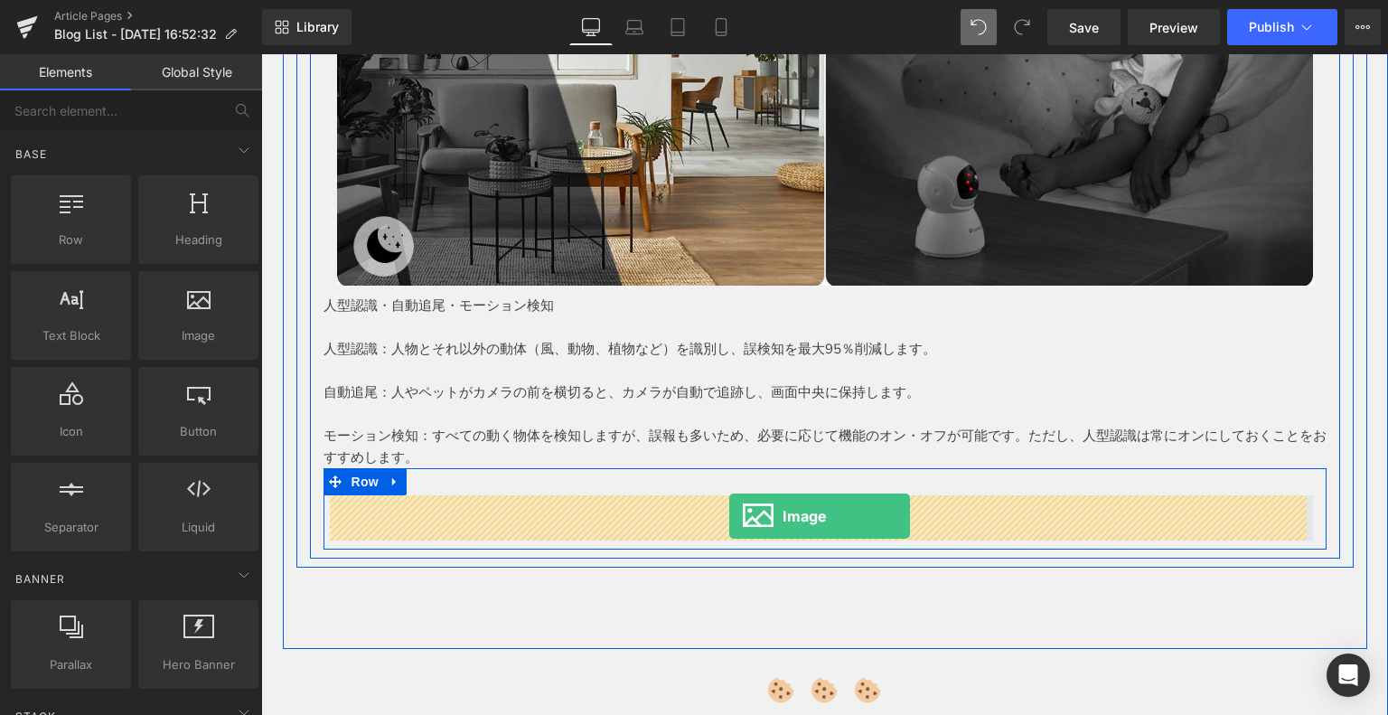
drag, startPoint x: 438, startPoint y: 384, endPoint x: 729, endPoint y: 516, distance: 319.4
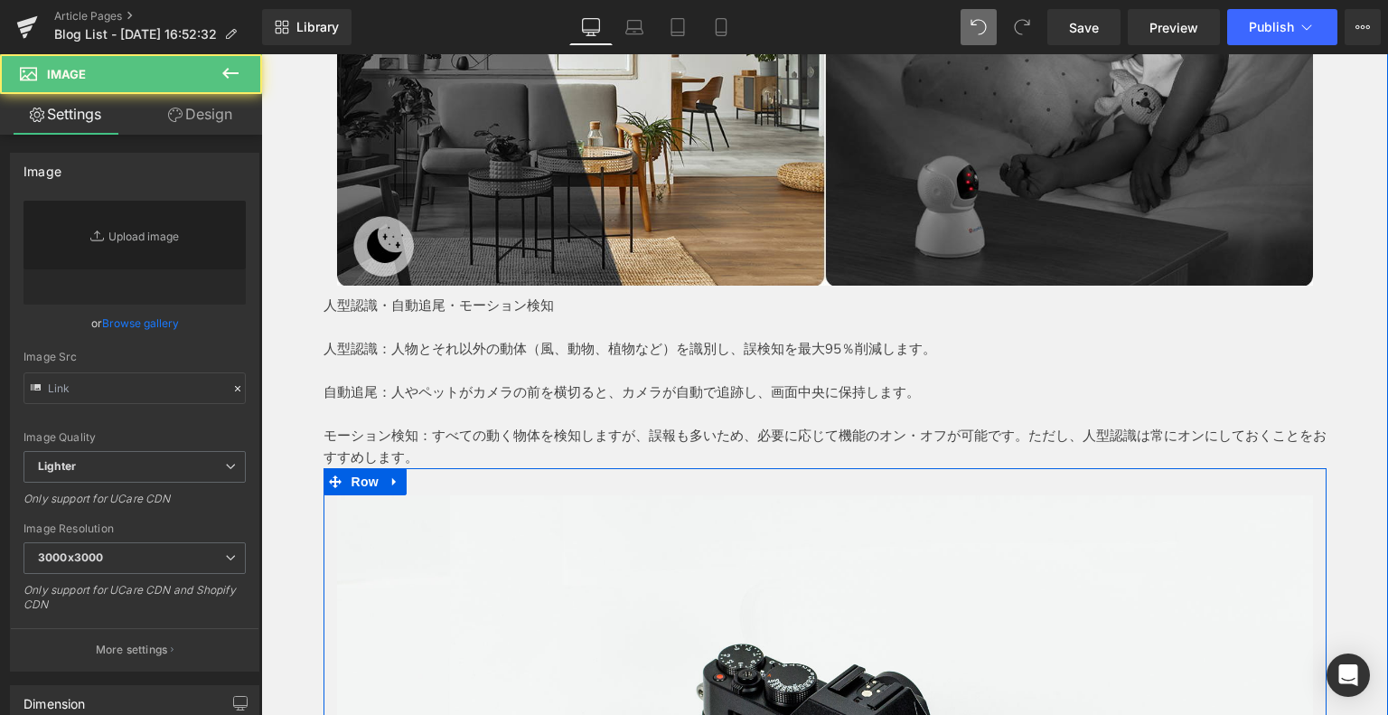
type input "//d1um8515vdn9kb.cloudfront.net/images/parallax.jpg"
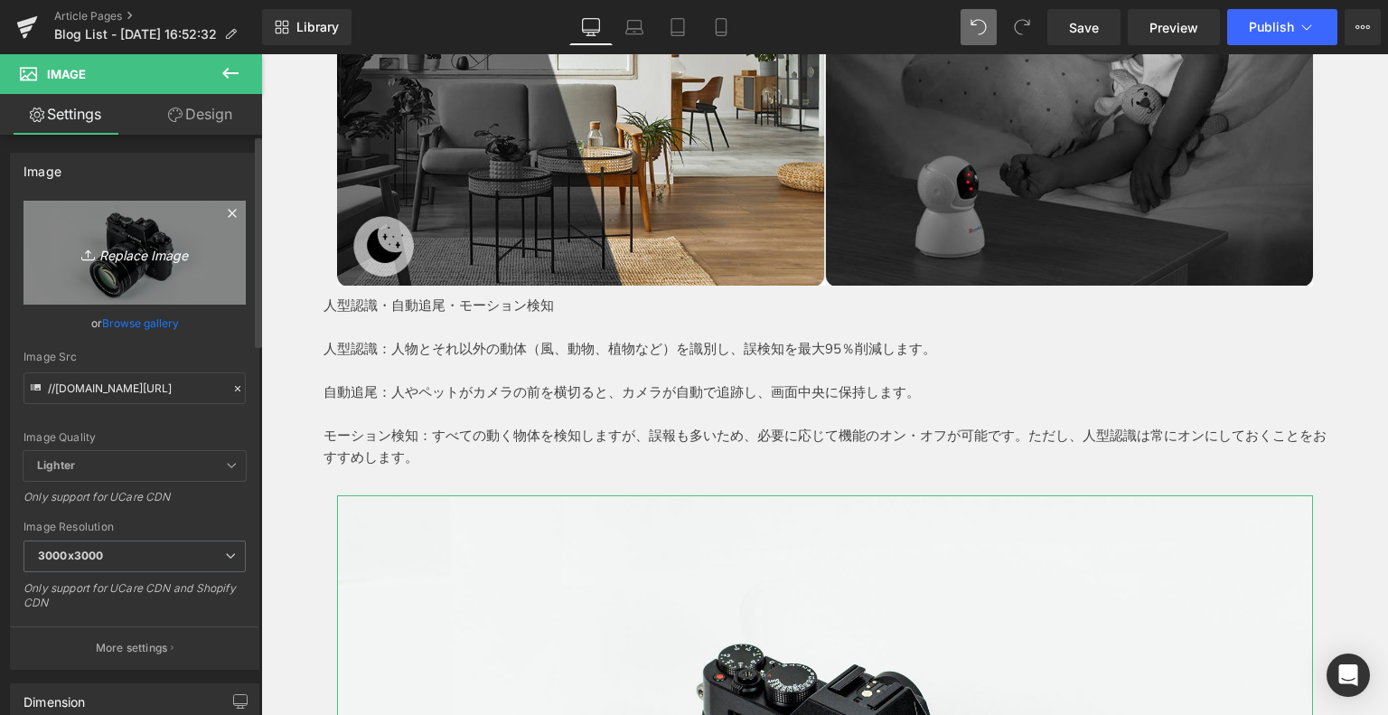
click at [130, 236] on link "Replace Image" at bounding box center [134, 253] width 222 height 104
type input "C:\fakepath\4.jpg"
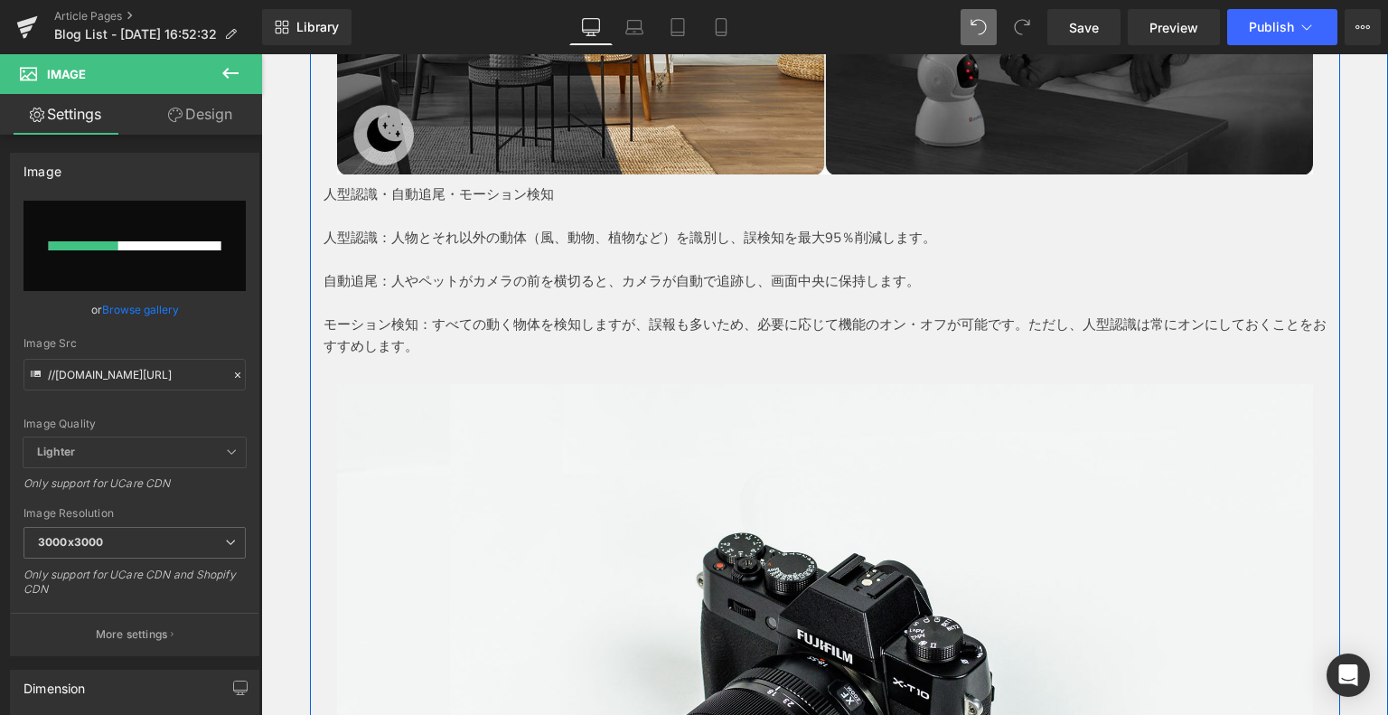
scroll to position [3252, 0]
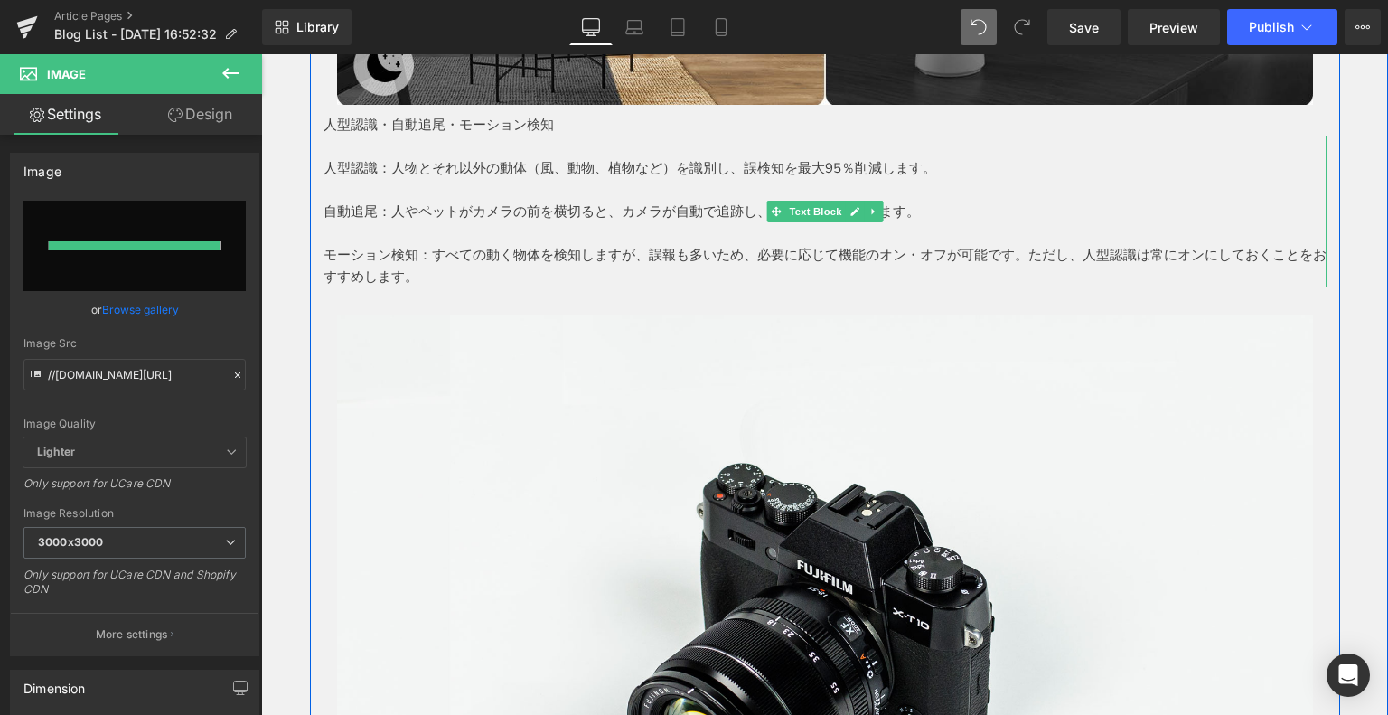
type input "https://ucarecdn.com/085586b2-ae73-4e8b-b046-bf6896c77935/-/format/auto/-/previ…"
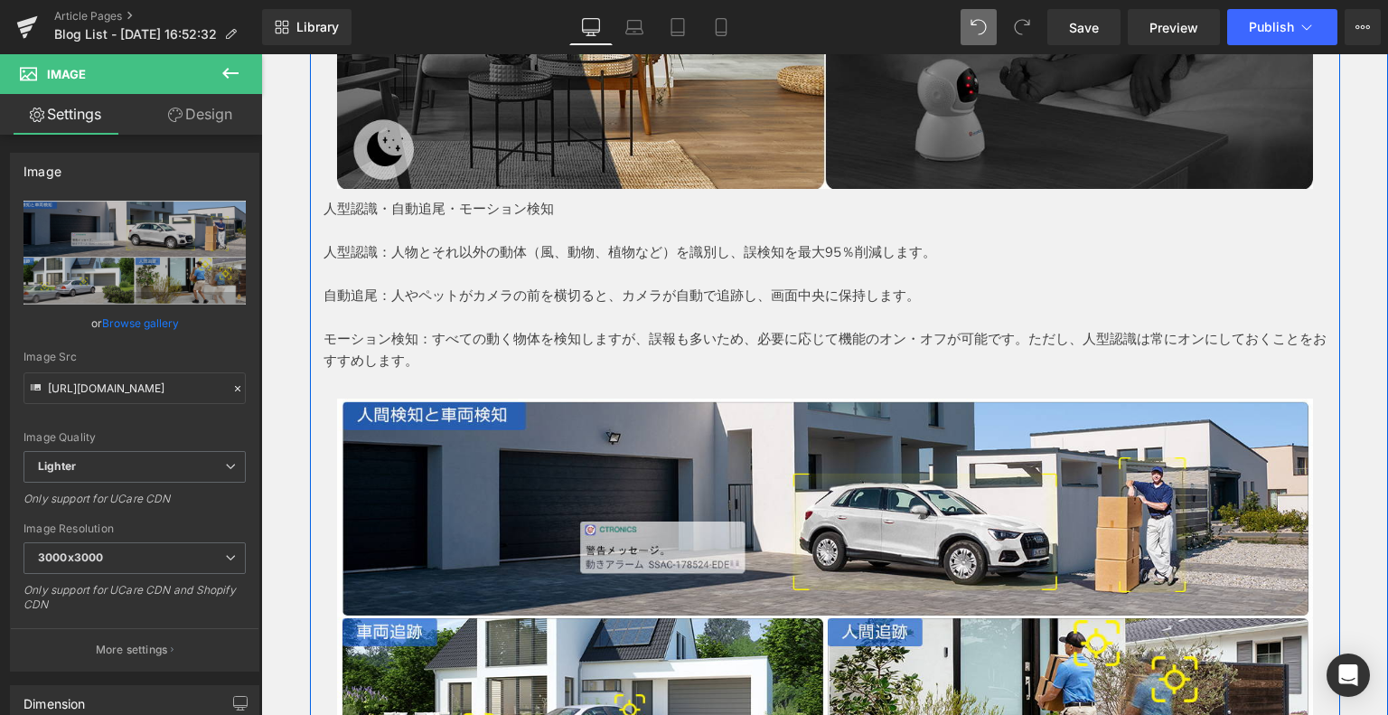
scroll to position [3162, 0]
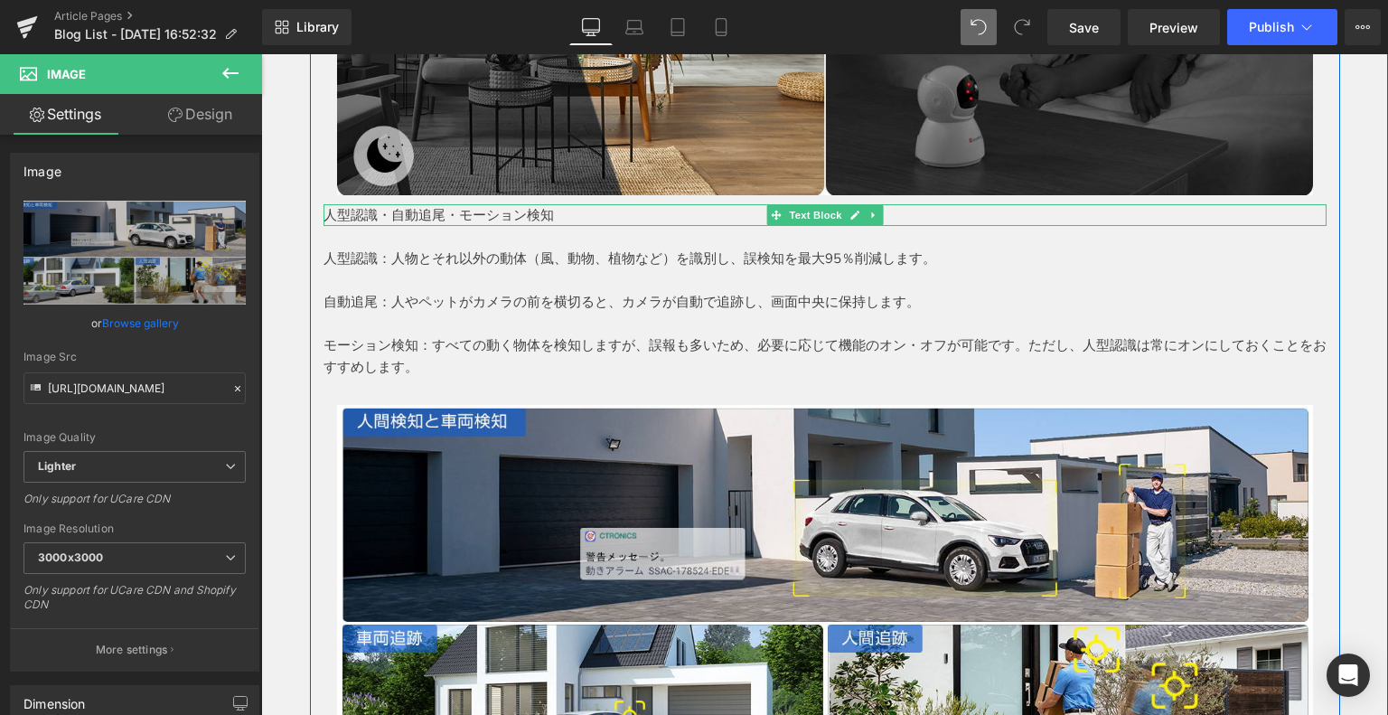
click at [342, 212] on p "人型認識・自動追尾・モーション検知" at bounding box center [824, 215] width 1003 height 22
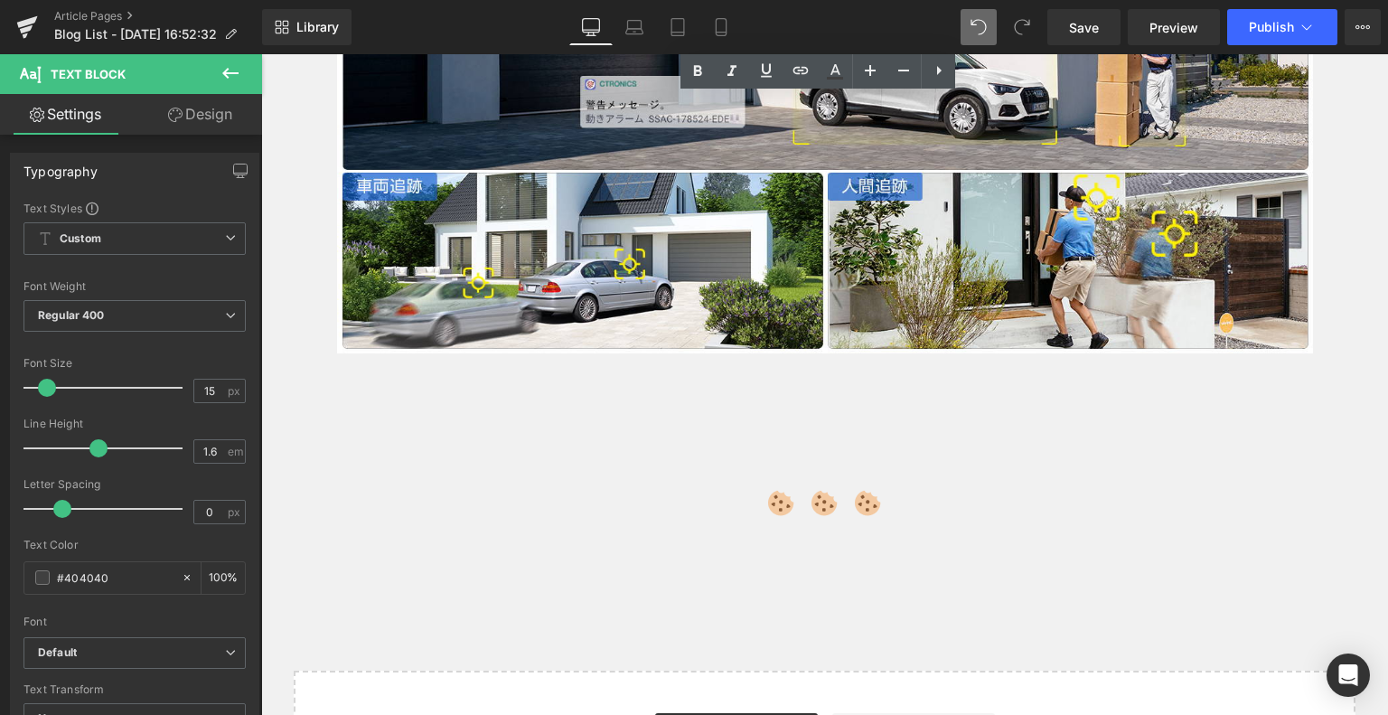
scroll to position [3704, 0]
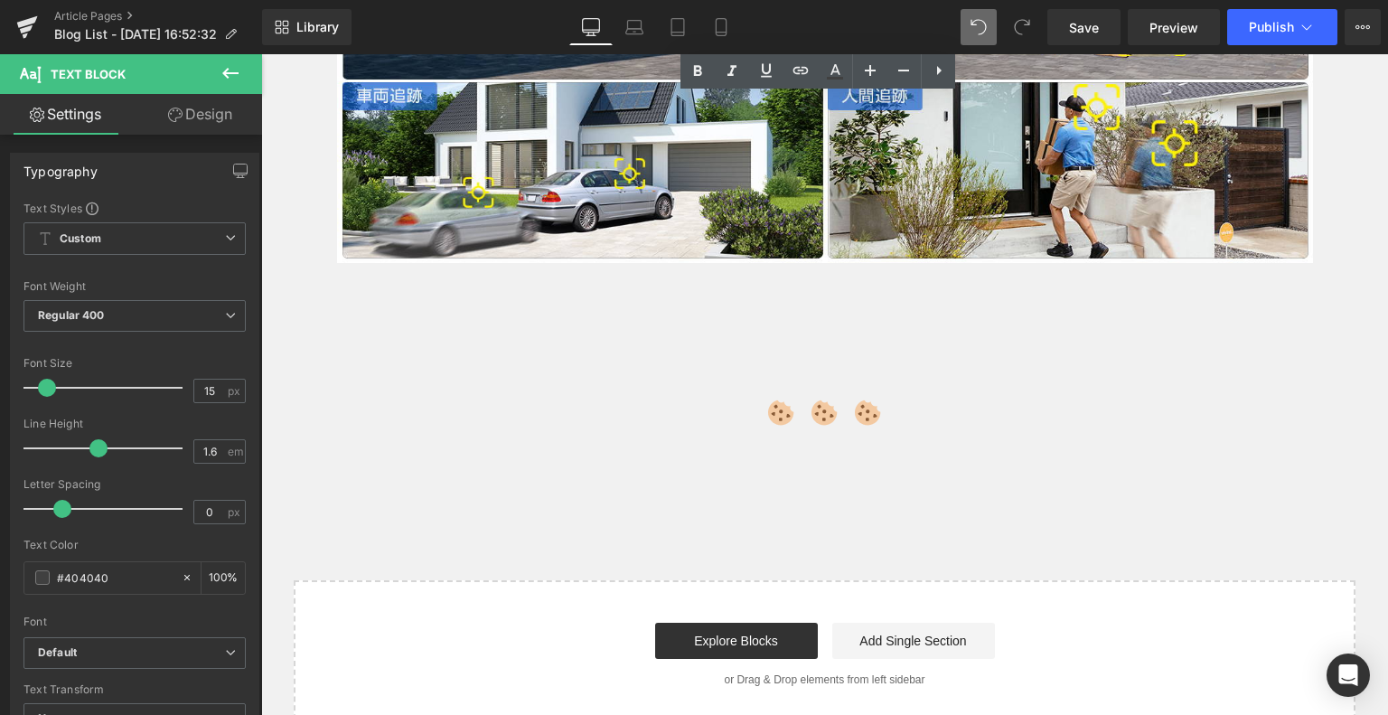
click at [332, 264] on div "Image Row" at bounding box center [824, 54] width 1003 height 436
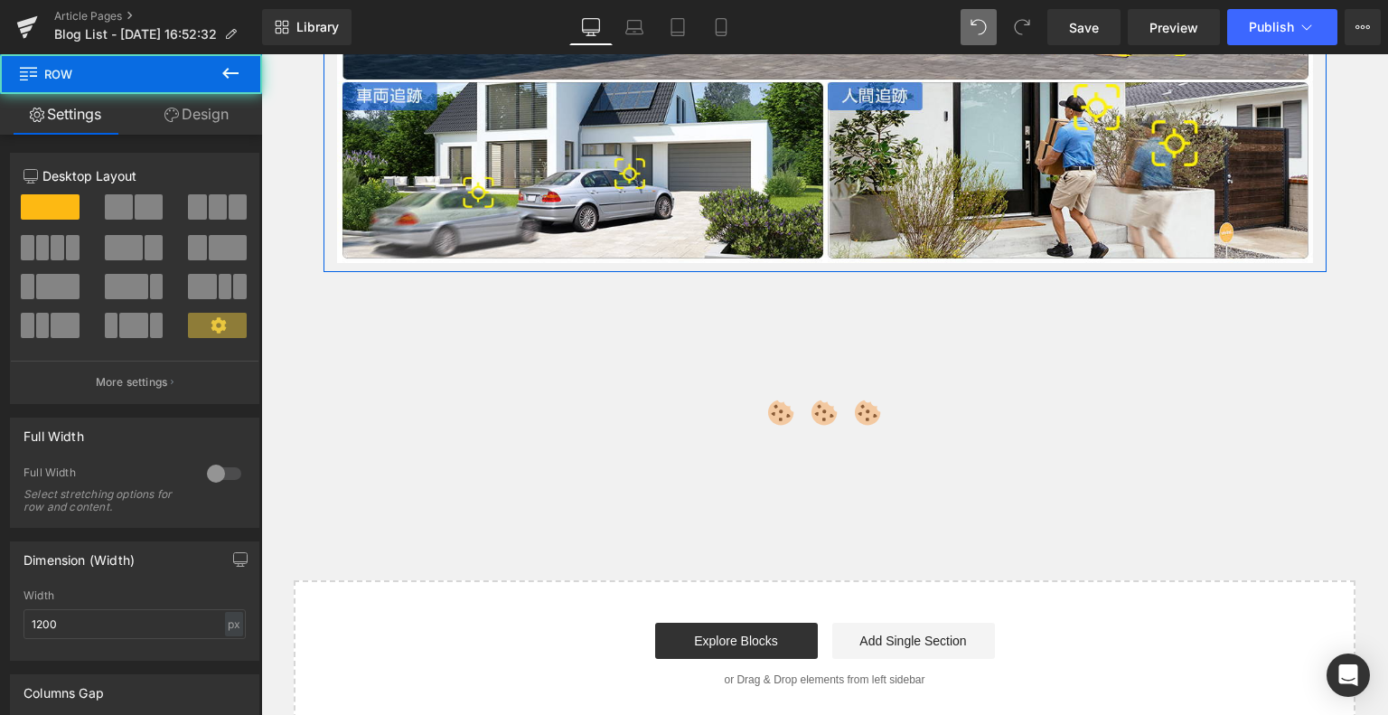
click at [337, 217] on div "Image" at bounding box center [825, 63] width 976 height 400
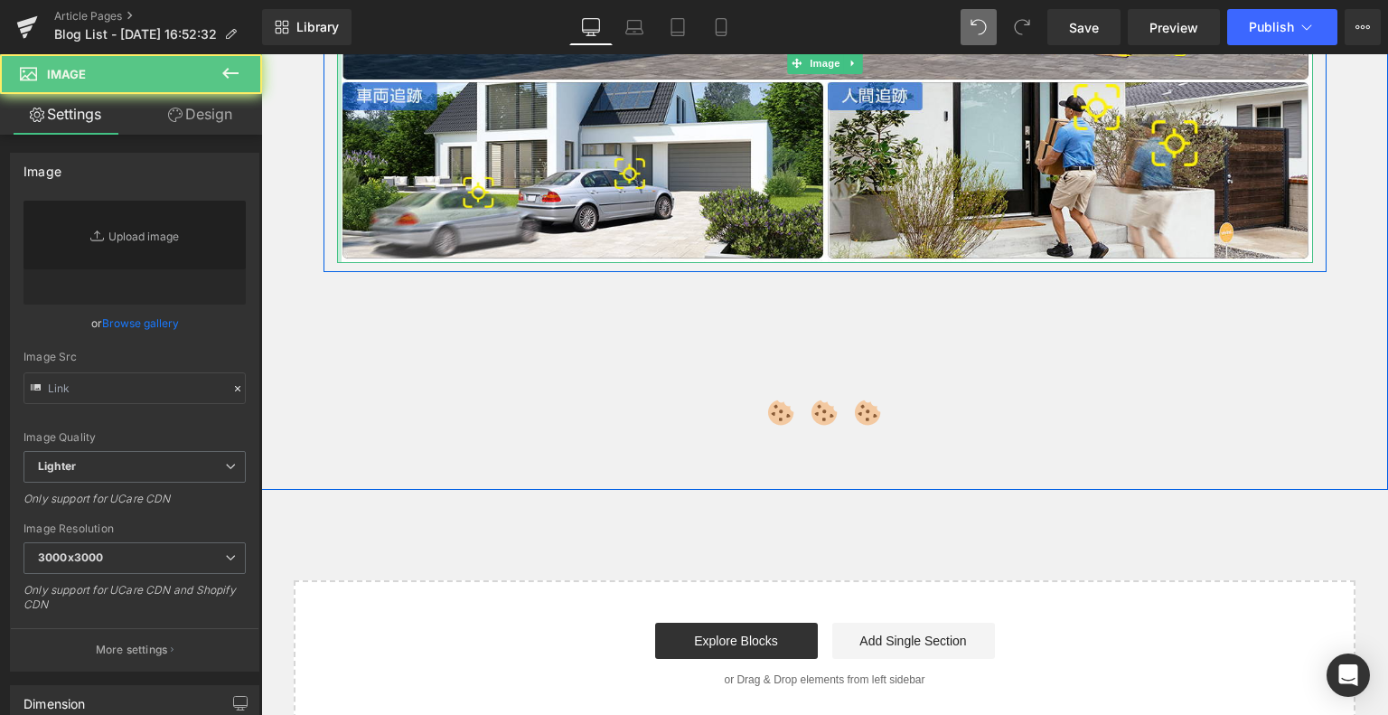
type input "https://ucarecdn.com/085586b2-ae73-4e8b-b046-bf6896c77935/-/format/auto/-/previ…"
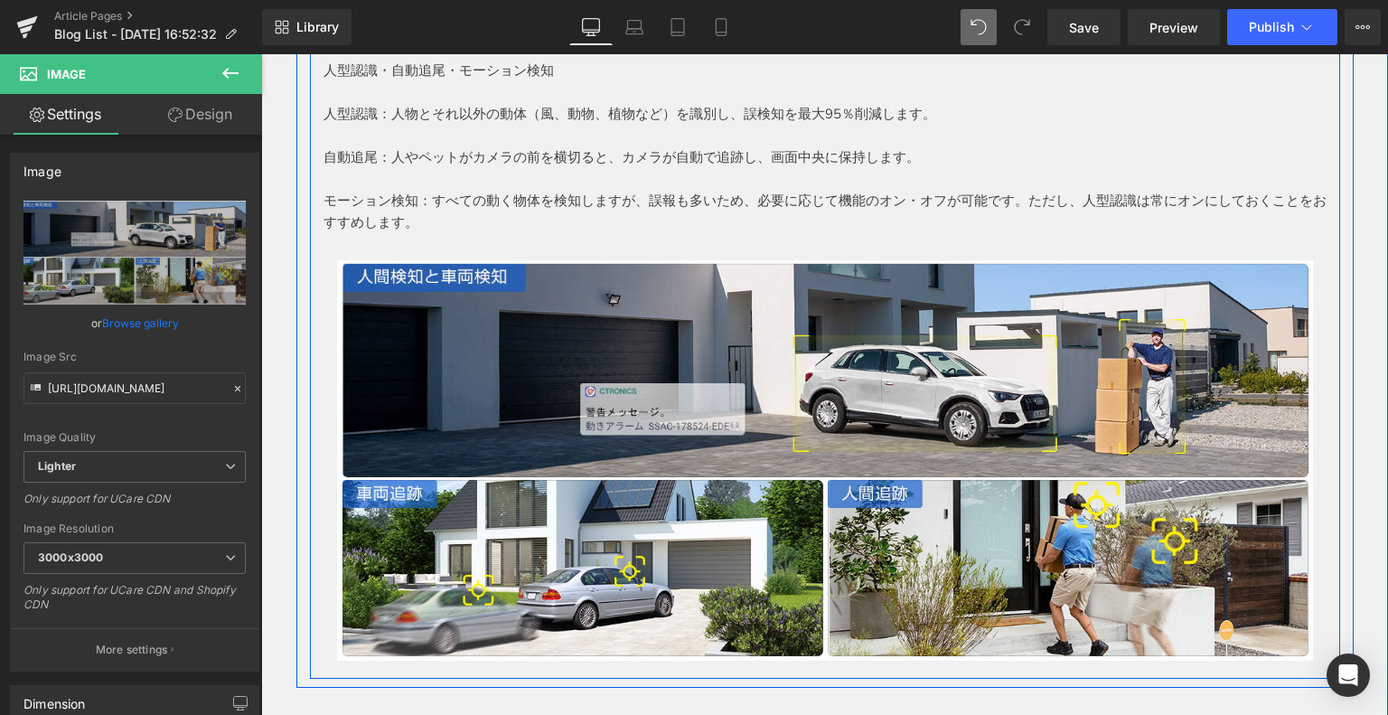
scroll to position [3433, 0]
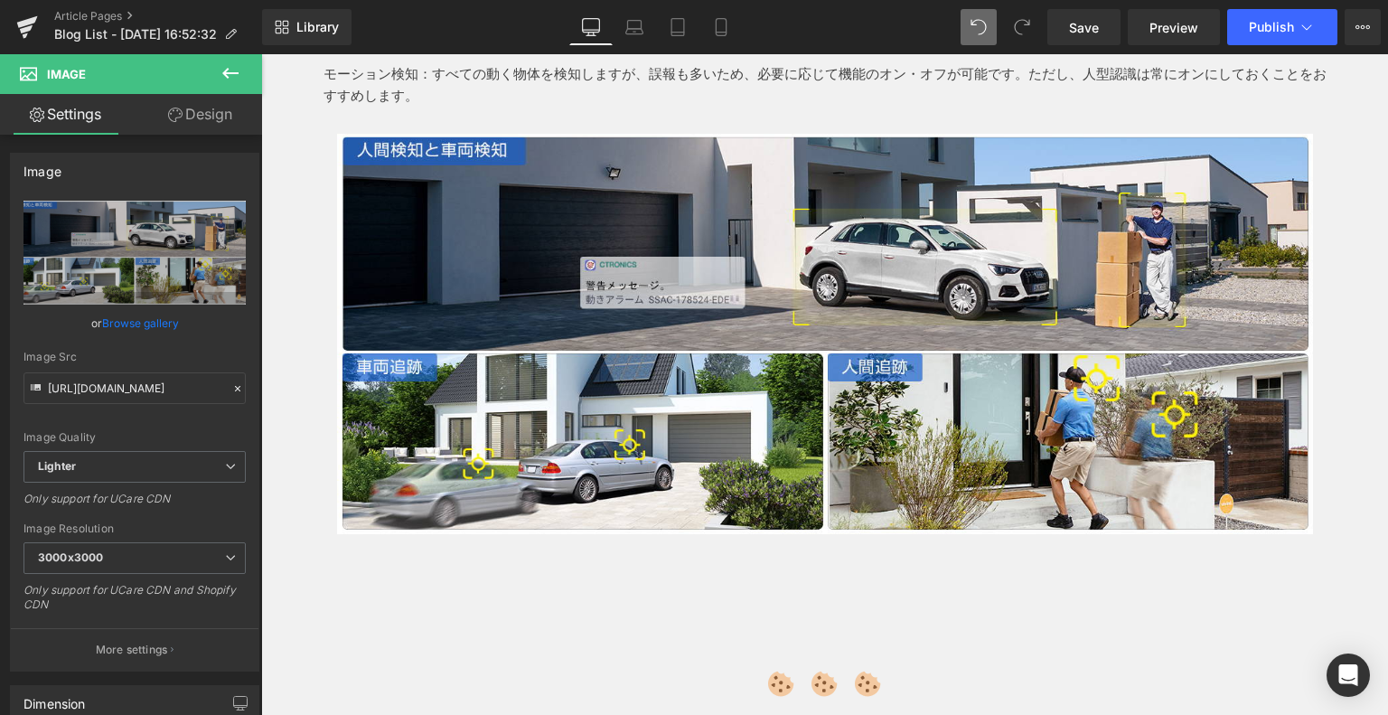
click at [237, 82] on icon at bounding box center [231, 73] width 22 height 22
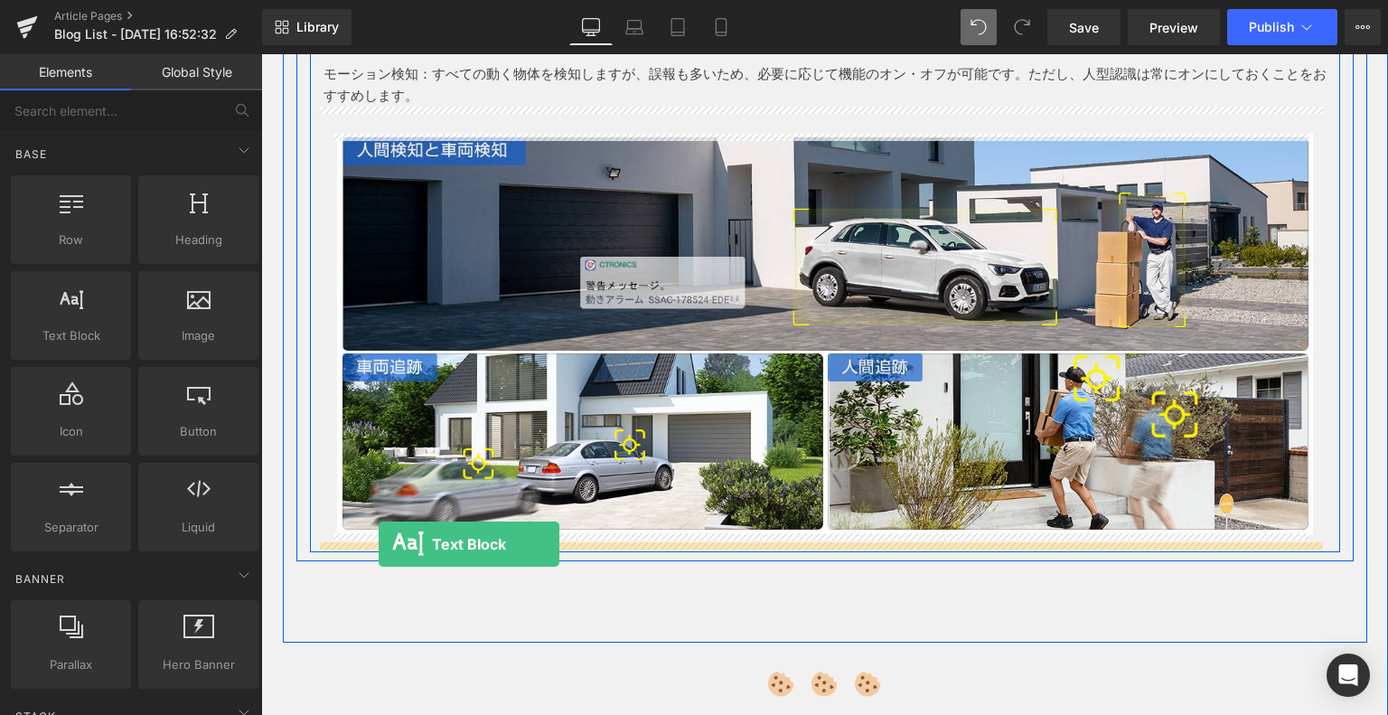
drag, startPoint x: 355, startPoint y: 353, endPoint x: 405, endPoint y: 538, distance: 191.8
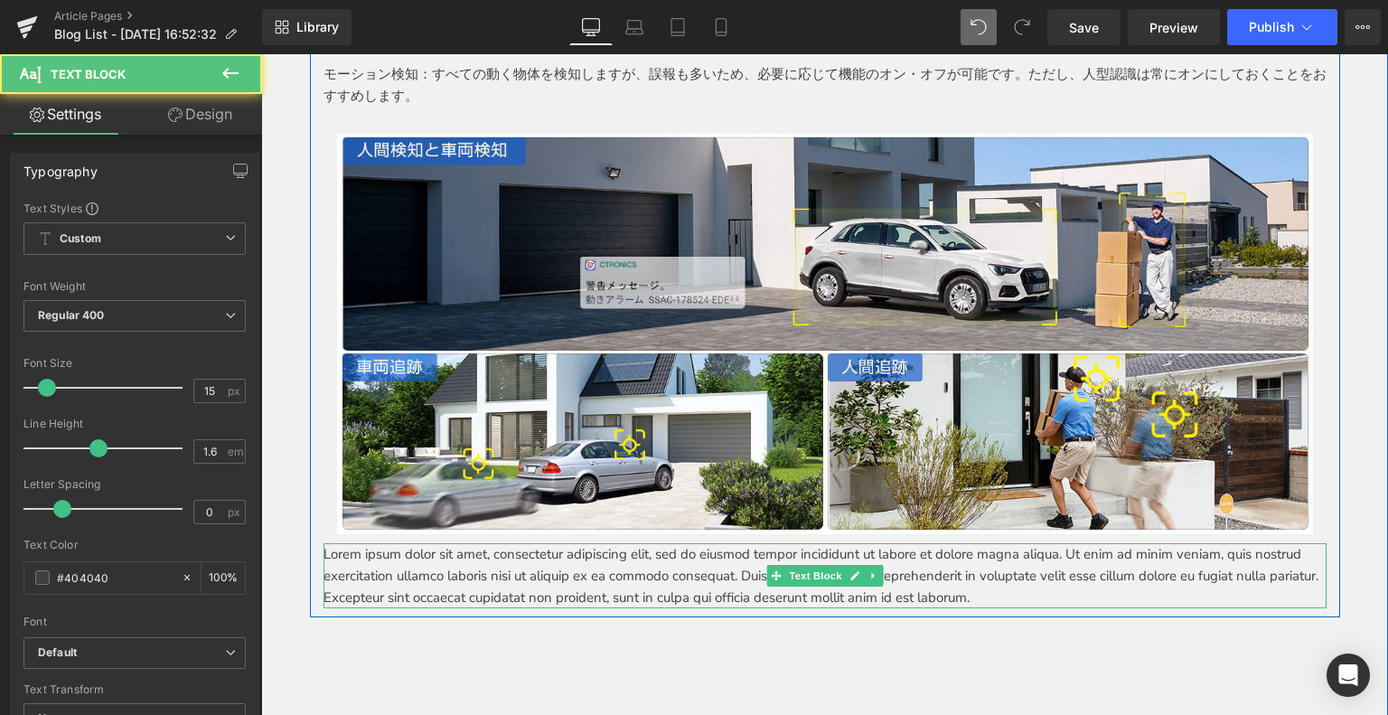
click at [487, 577] on p "Lorem ipsum dolor sit amet, consectetur adipiscing elit, sed do eiusmod tempor …" at bounding box center [824, 575] width 1003 height 65
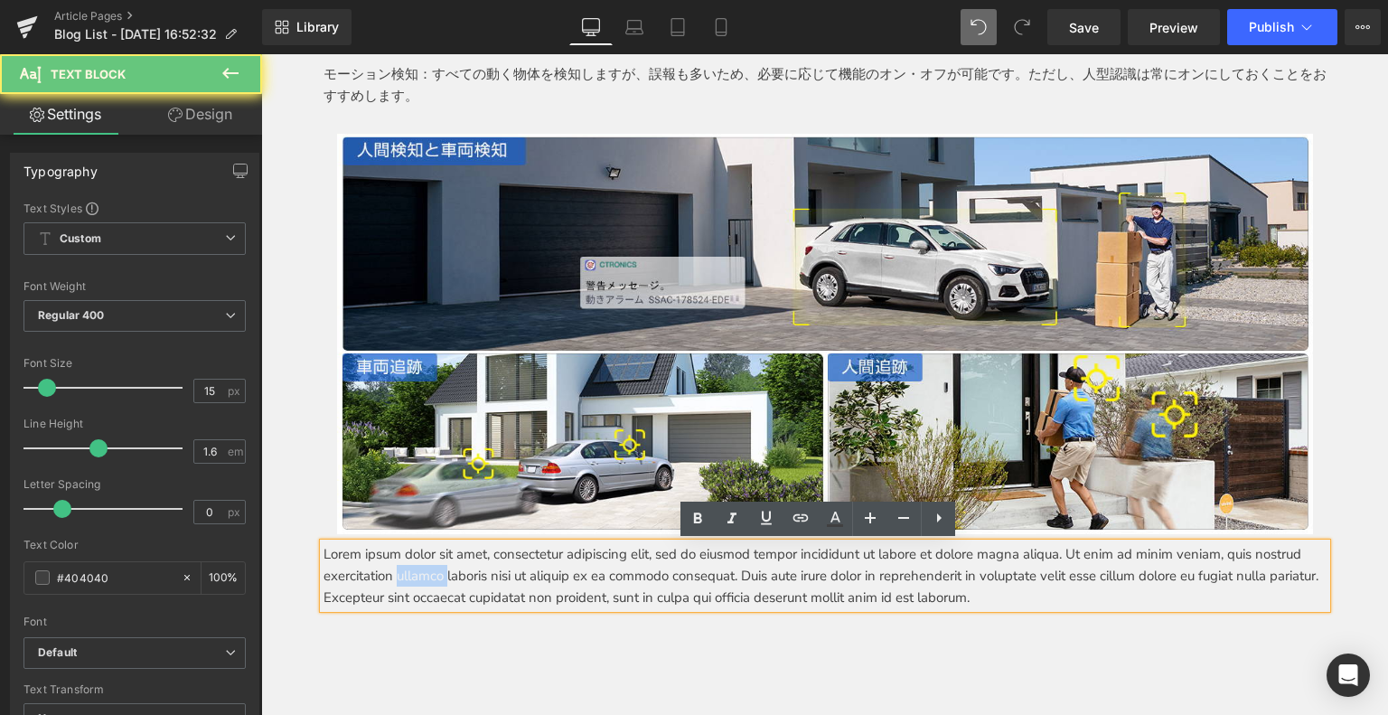
click at [487, 576] on p "Lorem ipsum dolor sit amet, consectetur adipiscing elit, sed do eiusmod tempor …" at bounding box center [824, 575] width 1003 height 65
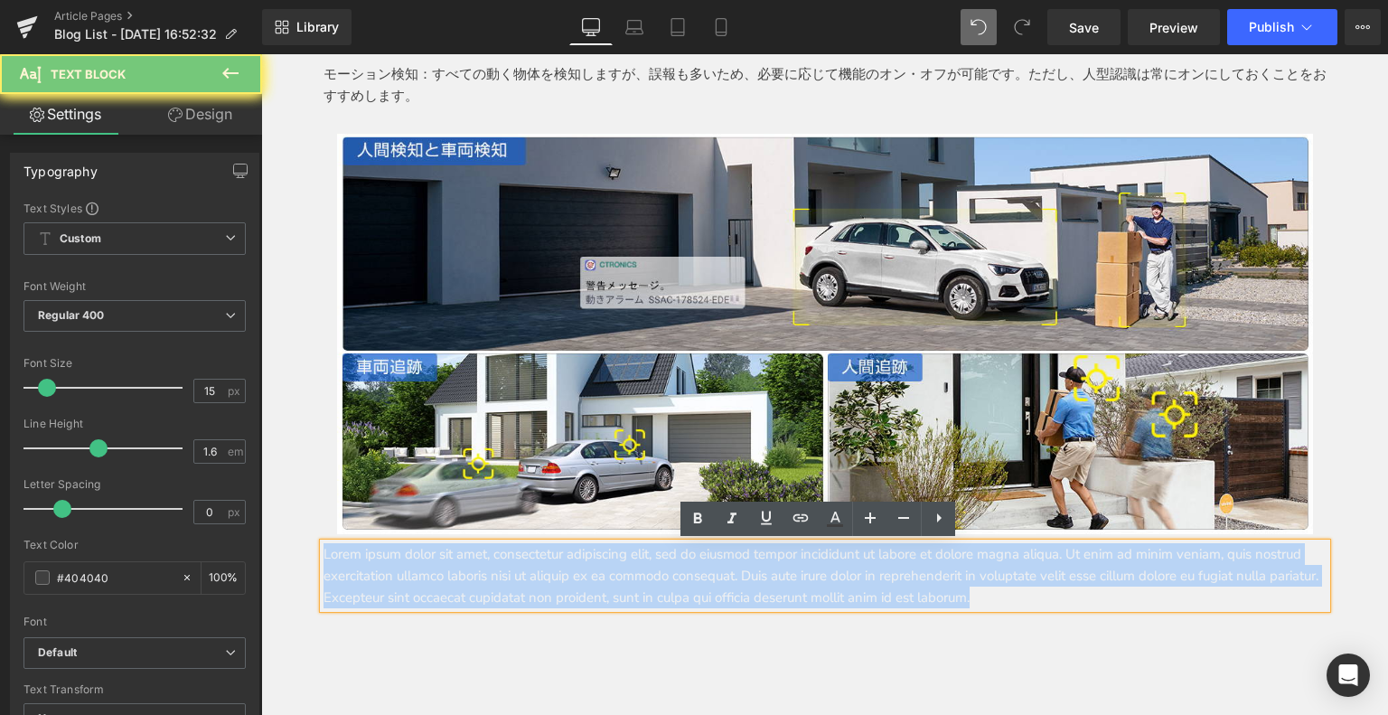
click at [487, 576] on p "Lorem ipsum dolor sit amet, consectetur adipiscing elit, sed do eiusmod tempor …" at bounding box center [824, 575] width 1003 height 65
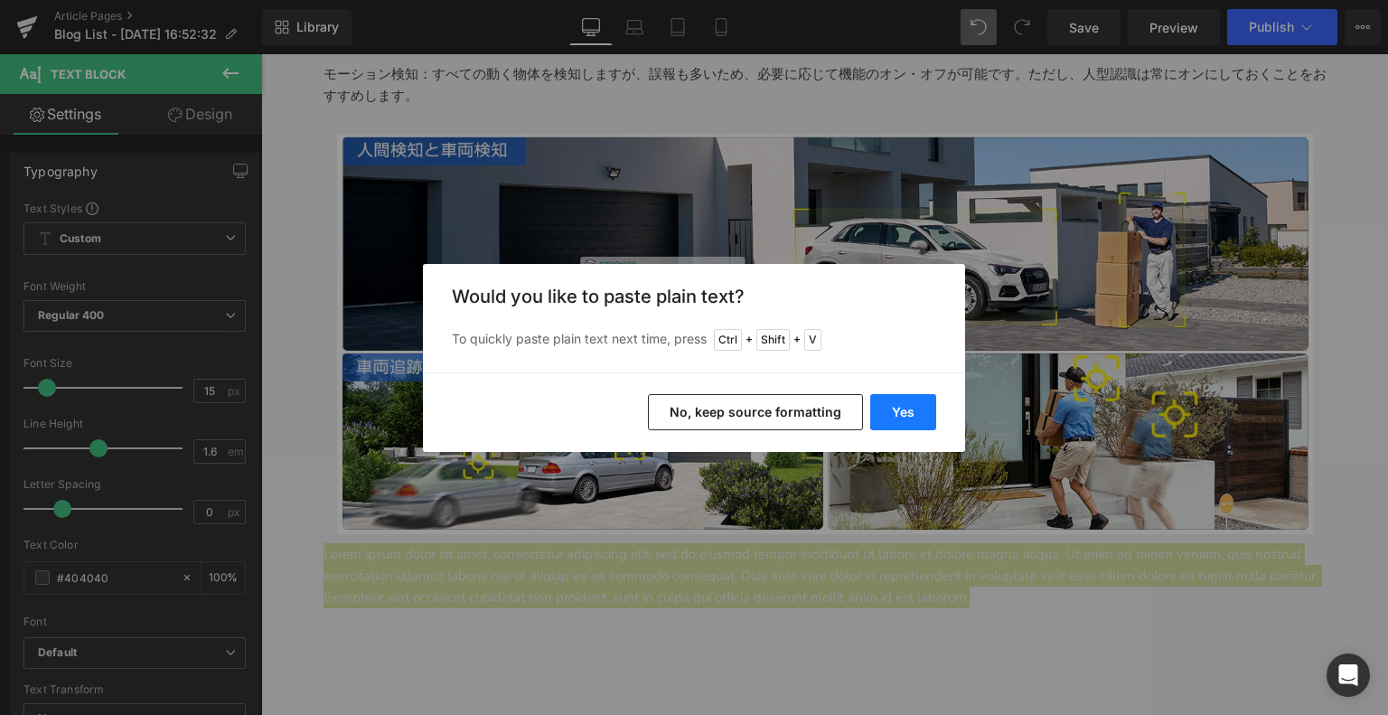
drag, startPoint x: 938, startPoint y: 410, endPoint x: 913, endPoint y: 415, distance: 24.8
click at [937, 410] on div "Yes No, keep source formatting" at bounding box center [694, 412] width 542 height 80
drag, startPoint x: 896, startPoint y: 415, endPoint x: 236, endPoint y: 322, distance: 666.9
click at [896, 415] on button "Yes" at bounding box center [903, 412] width 66 height 36
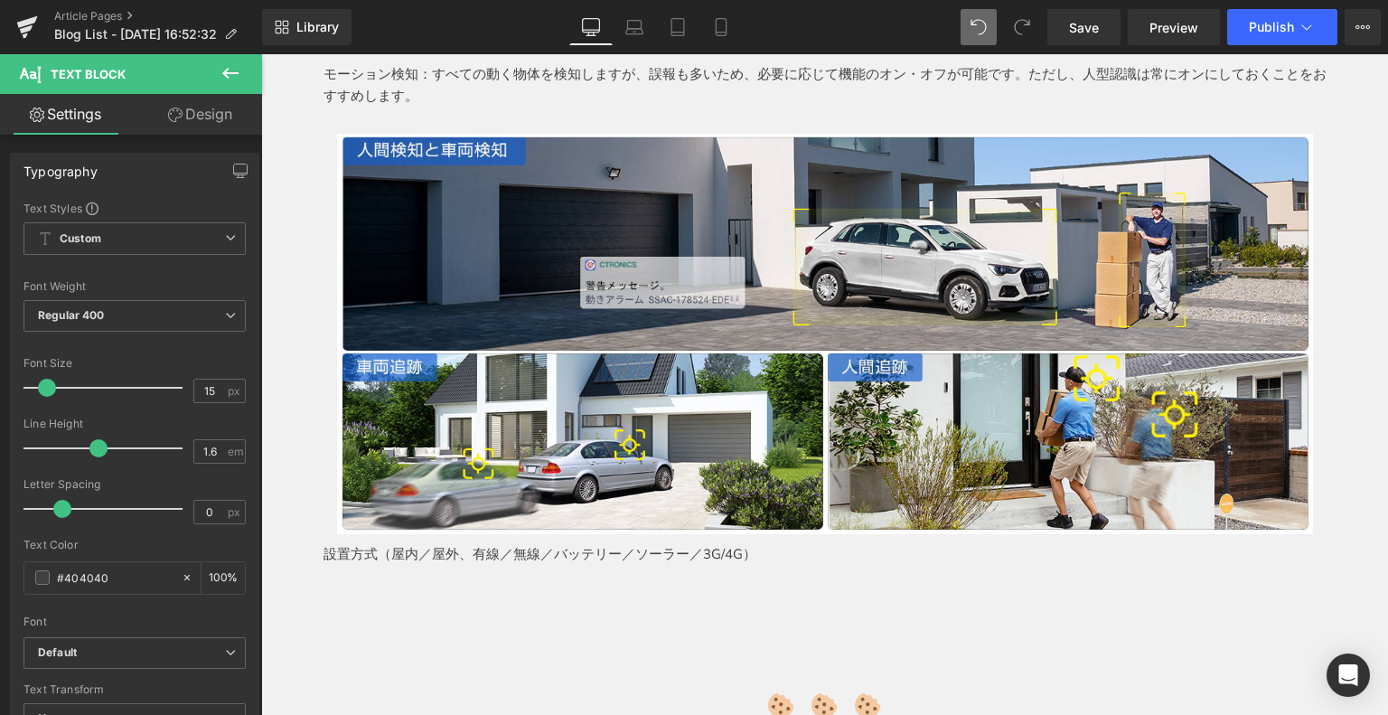
click at [228, 66] on icon at bounding box center [231, 73] width 22 height 22
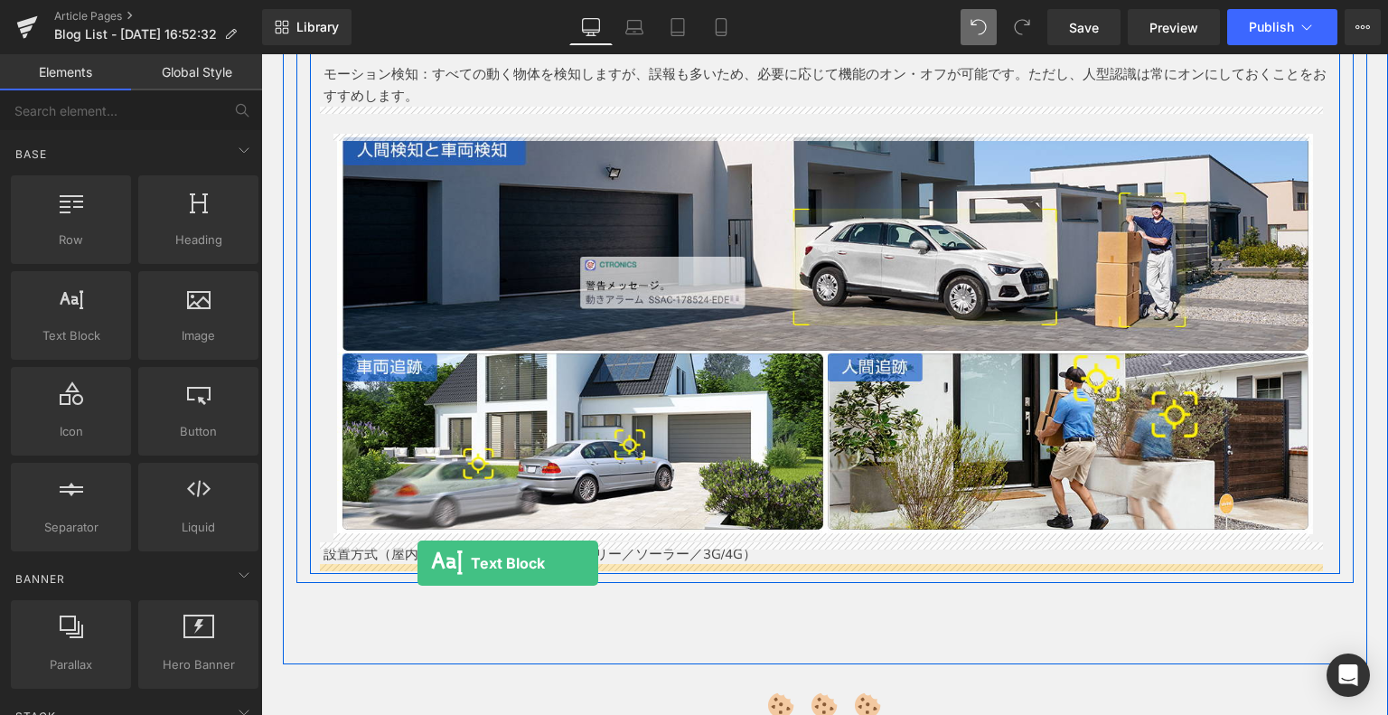
drag, startPoint x: 338, startPoint y: 371, endPoint x: 417, endPoint y: 563, distance: 207.4
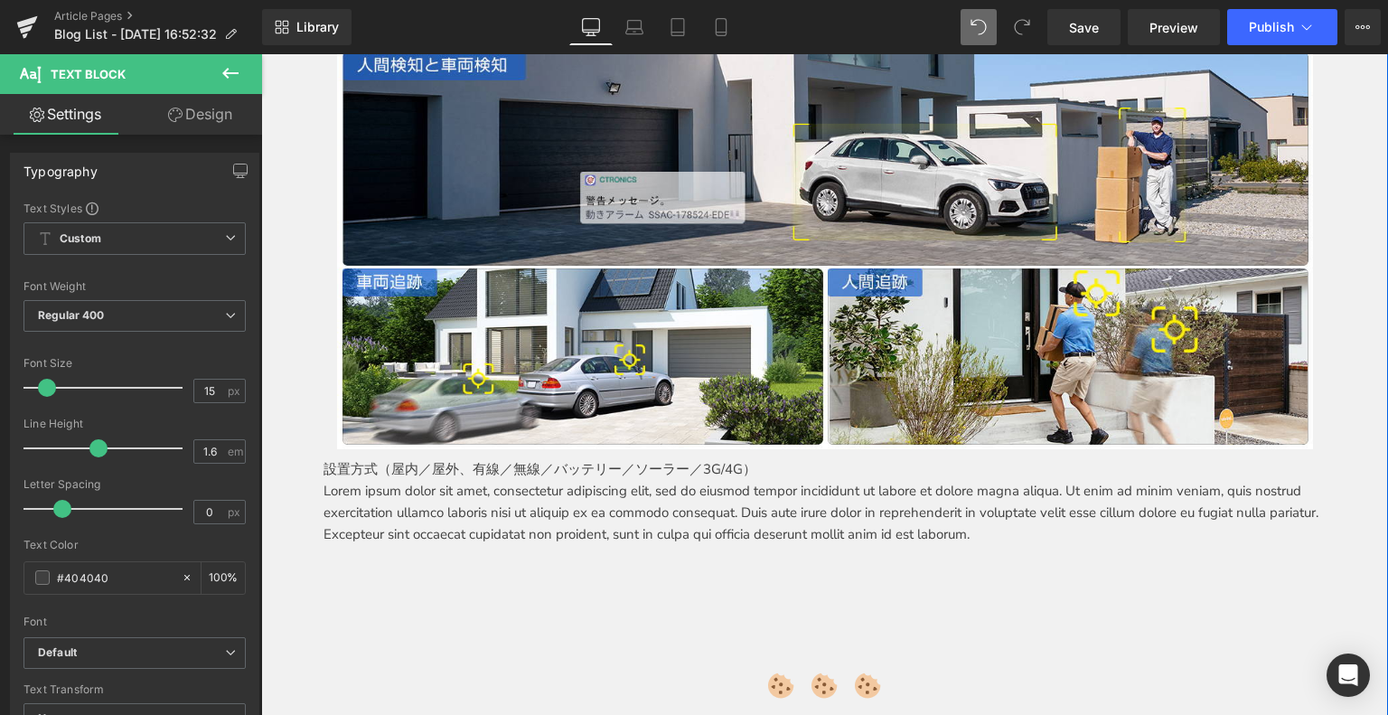
scroll to position [3614, 0]
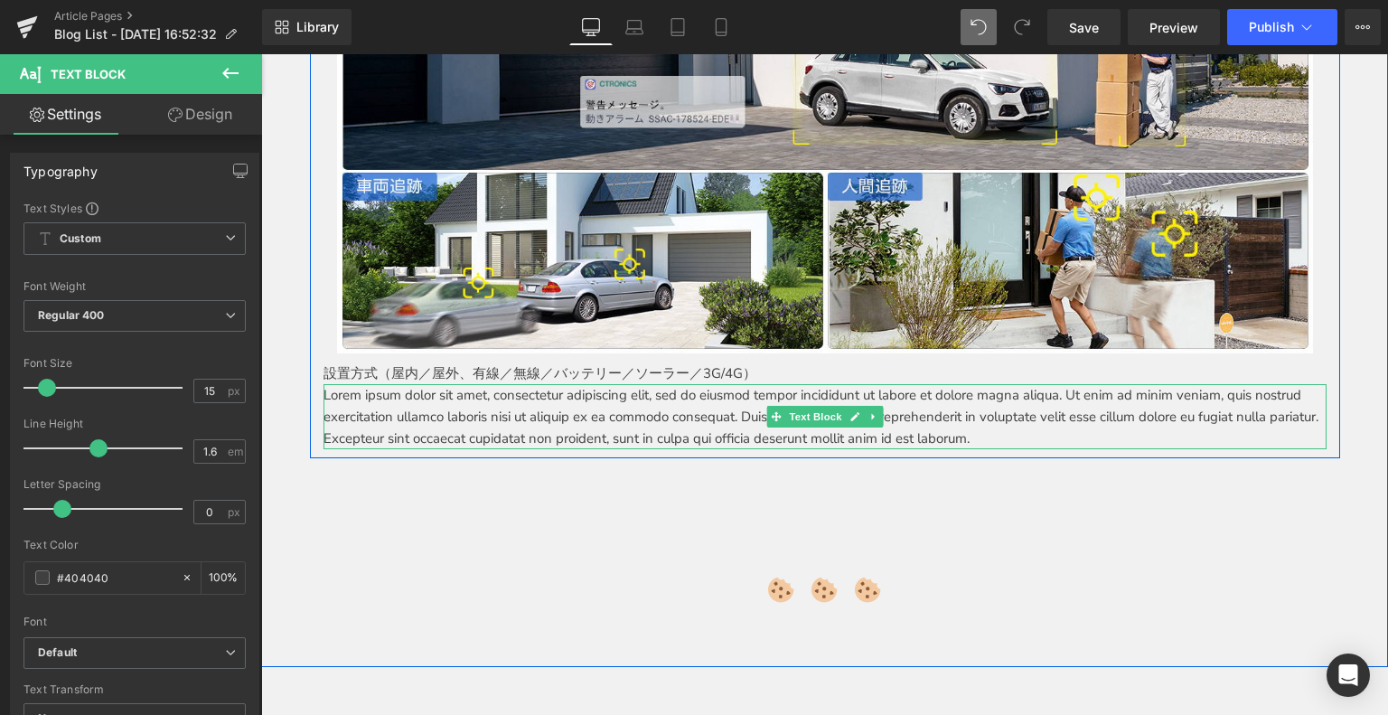
click at [370, 411] on p "Lorem ipsum dolor sit amet, consectetur adipiscing elit, sed do eiusmod tempor …" at bounding box center [824, 416] width 1003 height 65
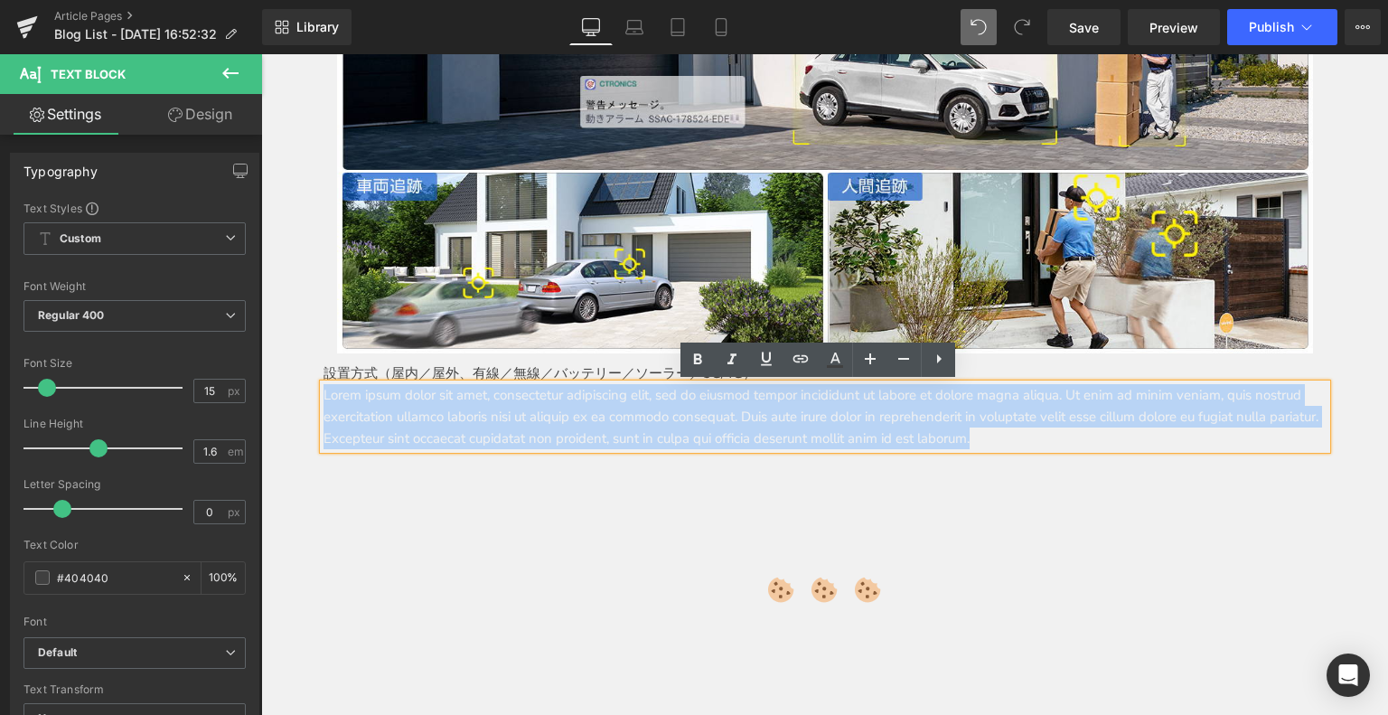
drag, startPoint x: 317, startPoint y: 396, endPoint x: 1212, endPoint y: 440, distance: 896.4
click at [1214, 440] on p "Lorem ipsum dolor sit amet, consectetur adipiscing elit, sed do eiusmod tempor …" at bounding box center [824, 416] width 1003 height 65
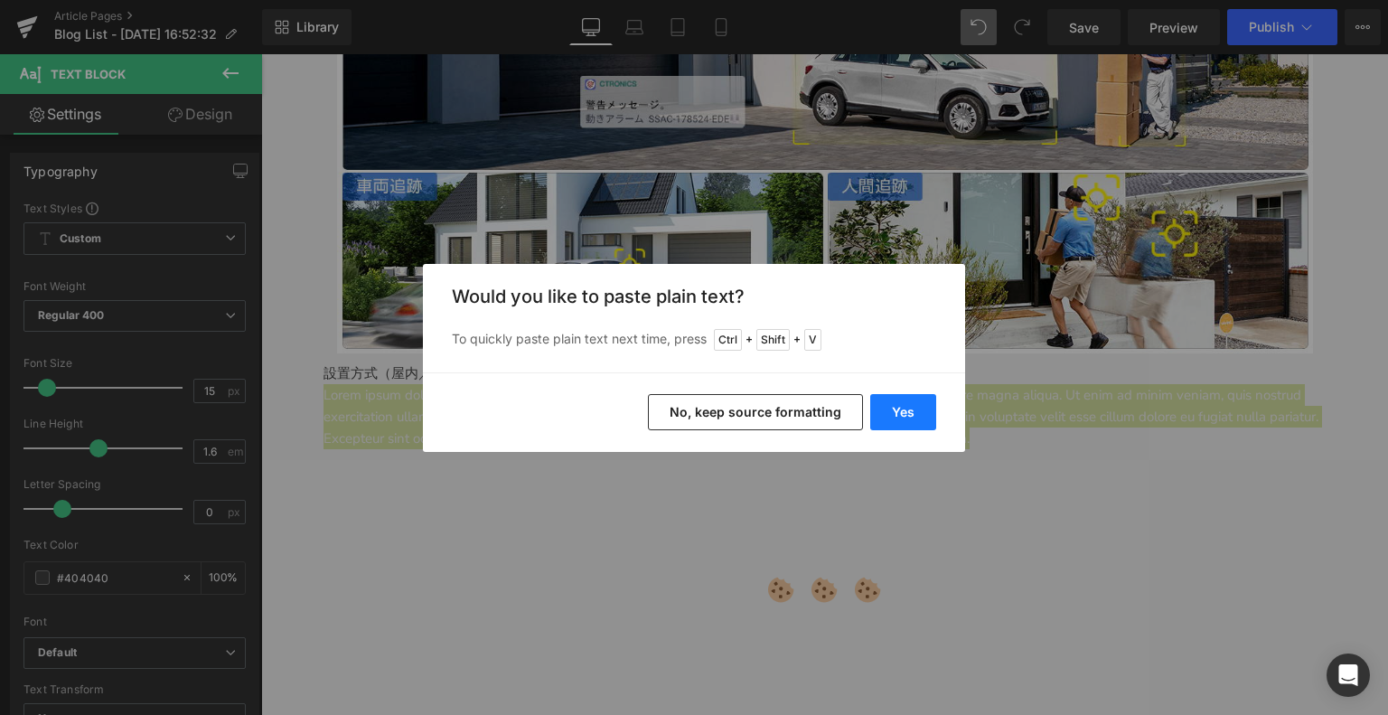
click at [926, 407] on button "Yes" at bounding box center [903, 412] width 66 height 36
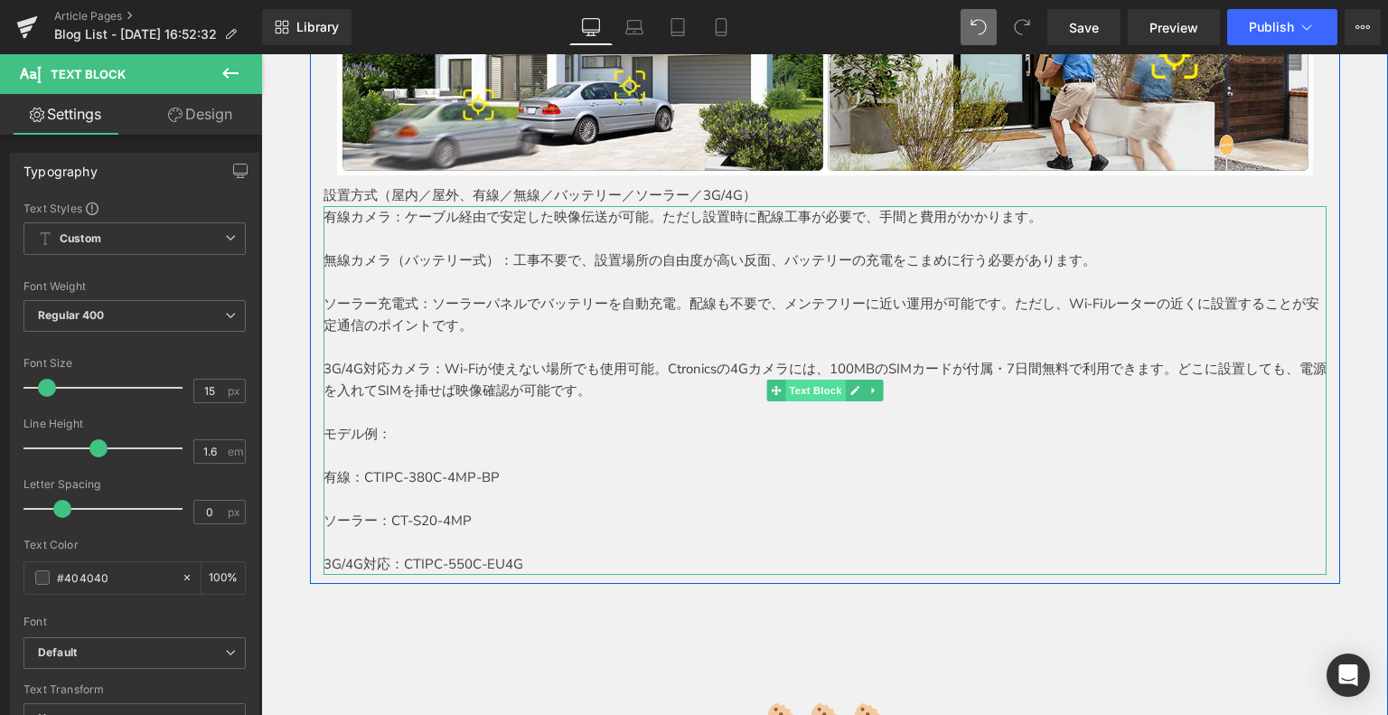
scroll to position [3794, 0]
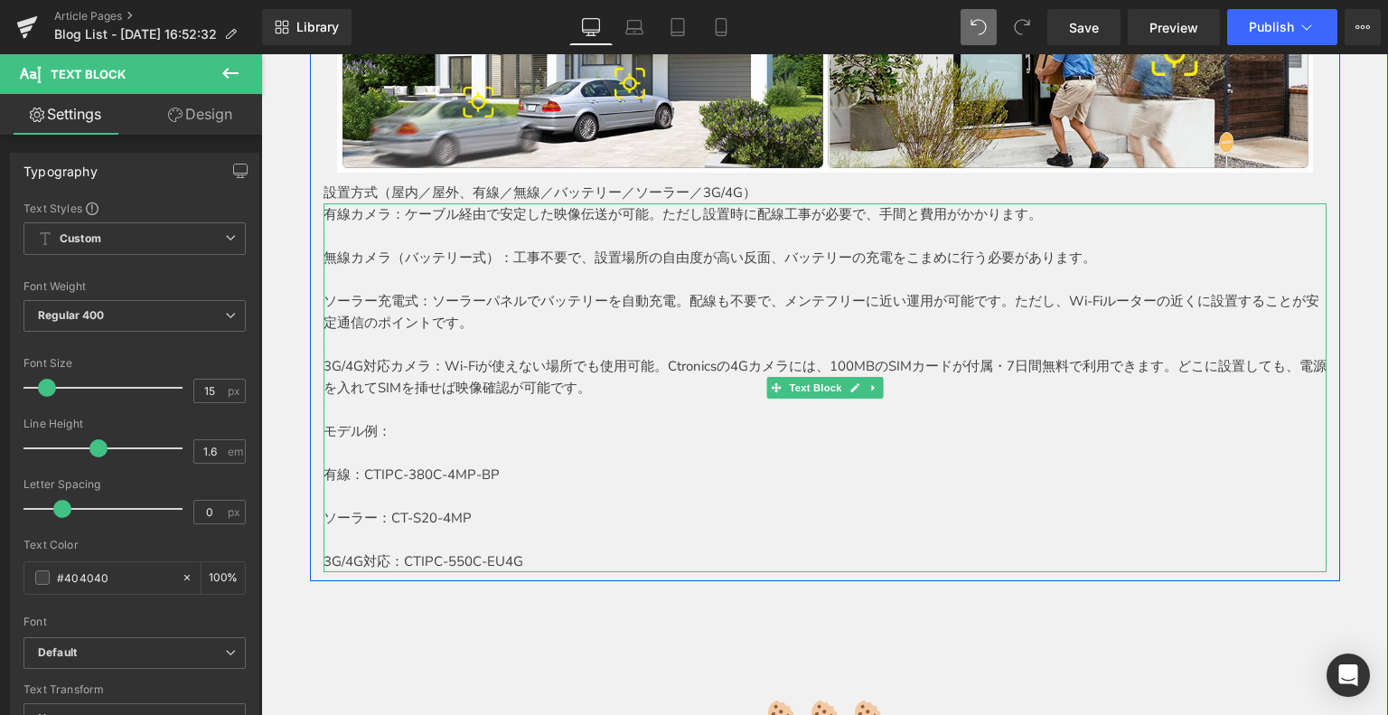
click at [338, 560] on p "3G/4G対応：CTIPC-550C-EU4G" at bounding box center [824, 561] width 1003 height 22
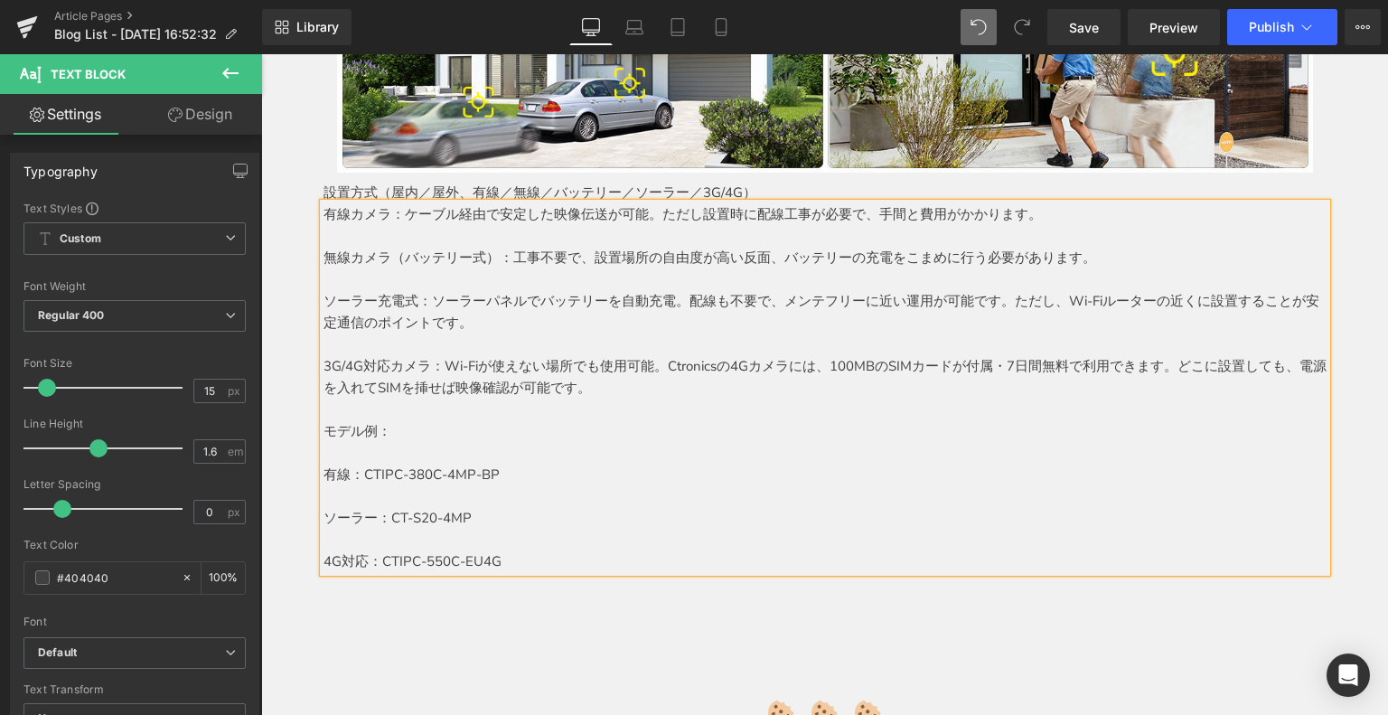
drag, startPoint x: 407, startPoint y: 559, endPoint x: 433, endPoint y: 561, distance: 25.4
click at [408, 558] on p "4G対応：CTIPC-550C-EU4G" at bounding box center [824, 561] width 1003 height 22
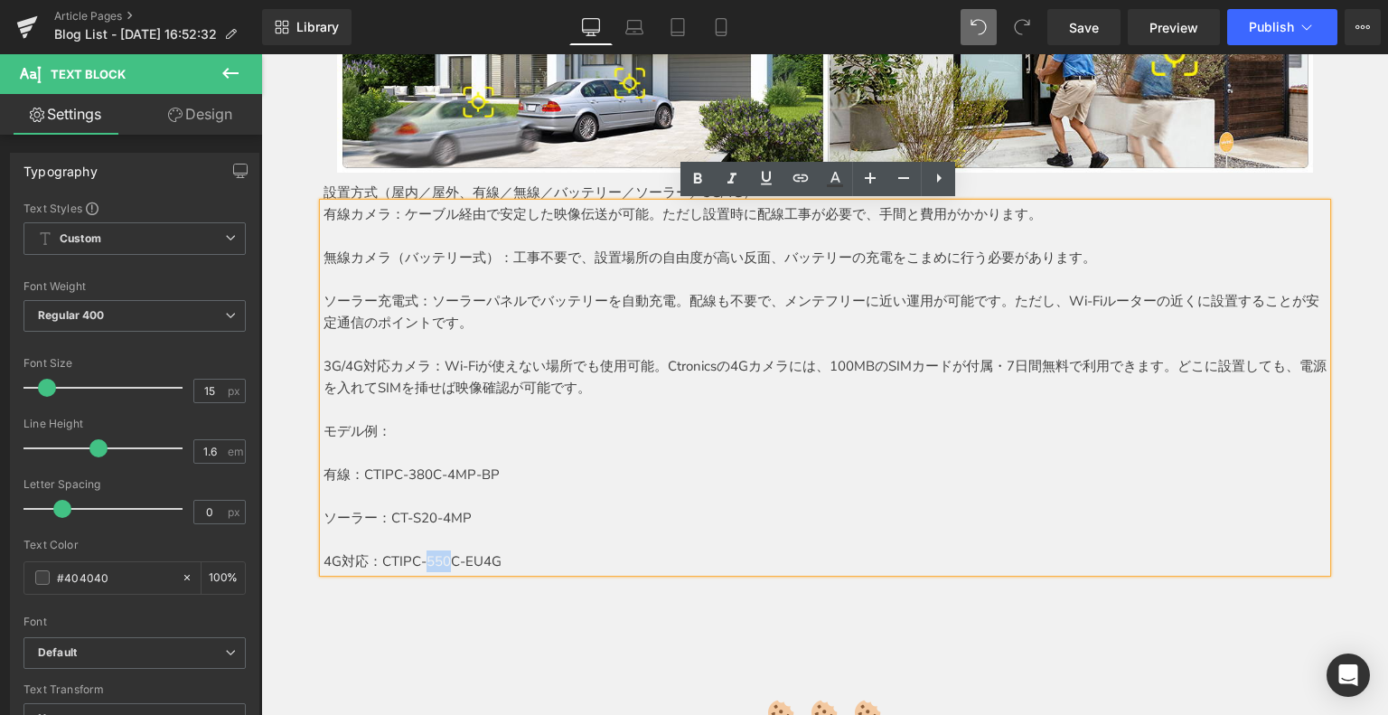
drag, startPoint x: 416, startPoint y: 563, endPoint x: 436, endPoint y: 563, distance: 20.8
click at [436, 563] on p "4G対応：CTIPC-550C-EU4G" at bounding box center [824, 561] width 1003 height 22
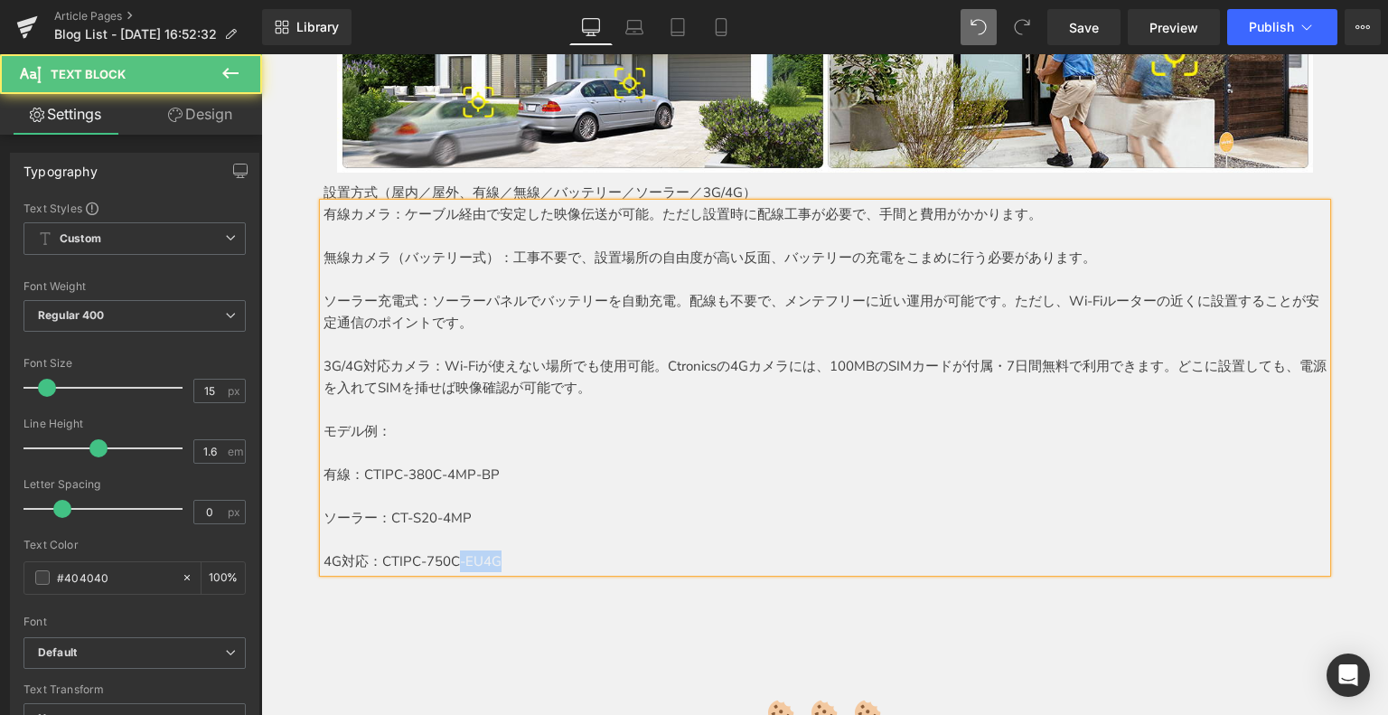
drag, startPoint x: 497, startPoint y: 564, endPoint x: 444, endPoint y: 569, distance: 52.7
click at [444, 569] on p "4G対応：CTIPC-750C-EU4G" at bounding box center [824, 561] width 1003 height 22
click at [363, 503] on p at bounding box center [824, 496] width 1003 height 22
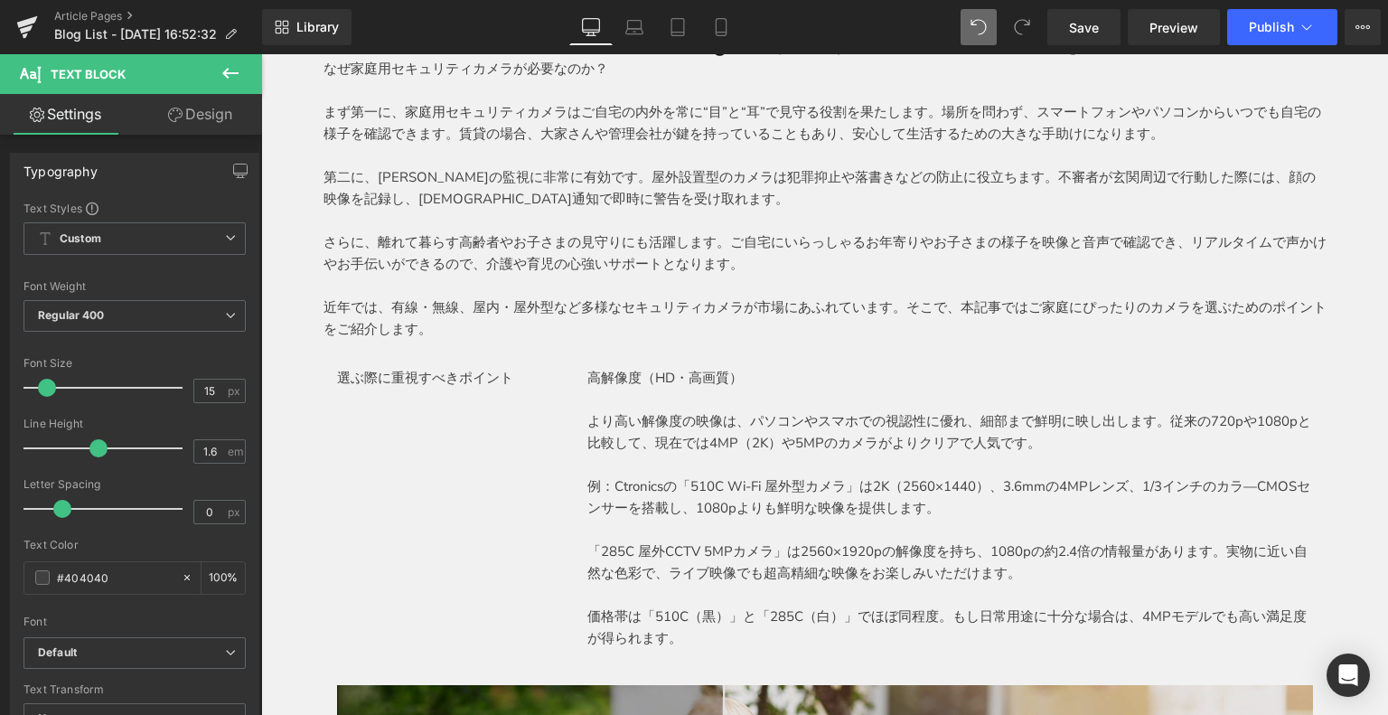
scroll to position [0, 0]
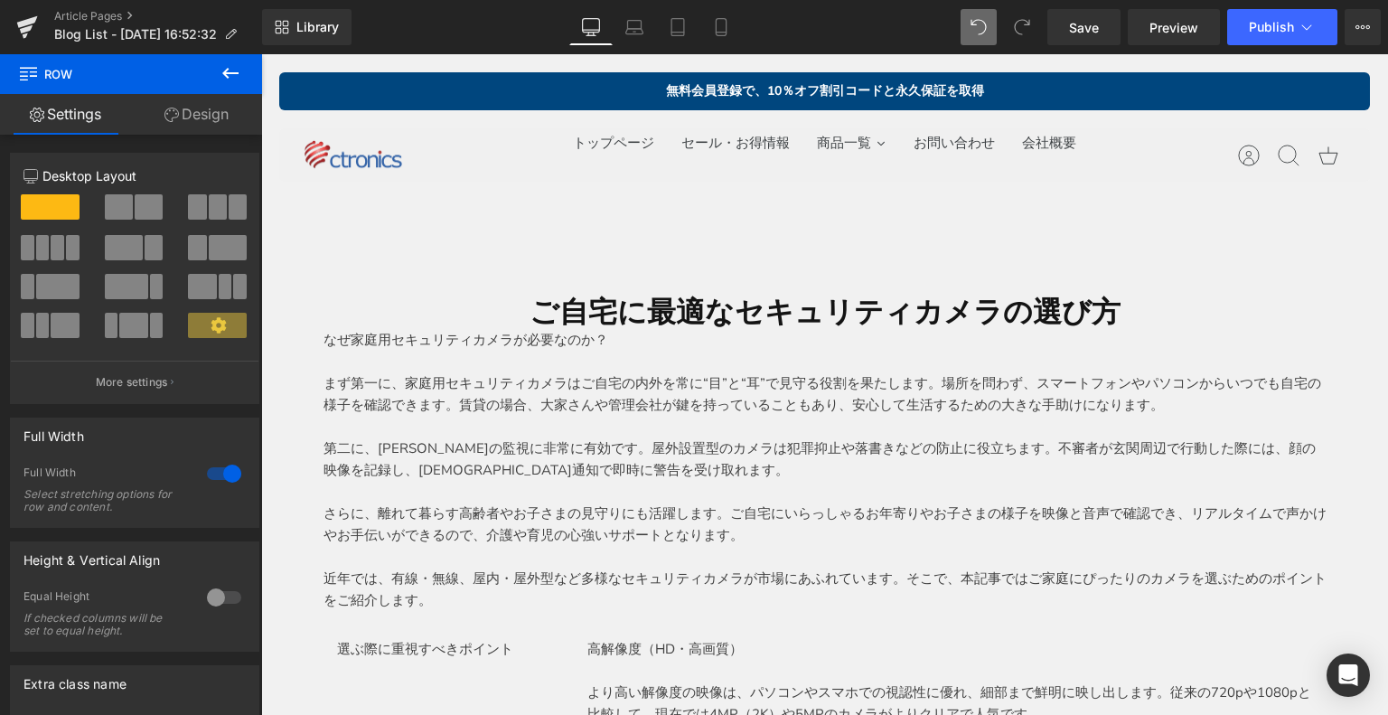
click at [245, 70] on button at bounding box center [230, 74] width 63 height 40
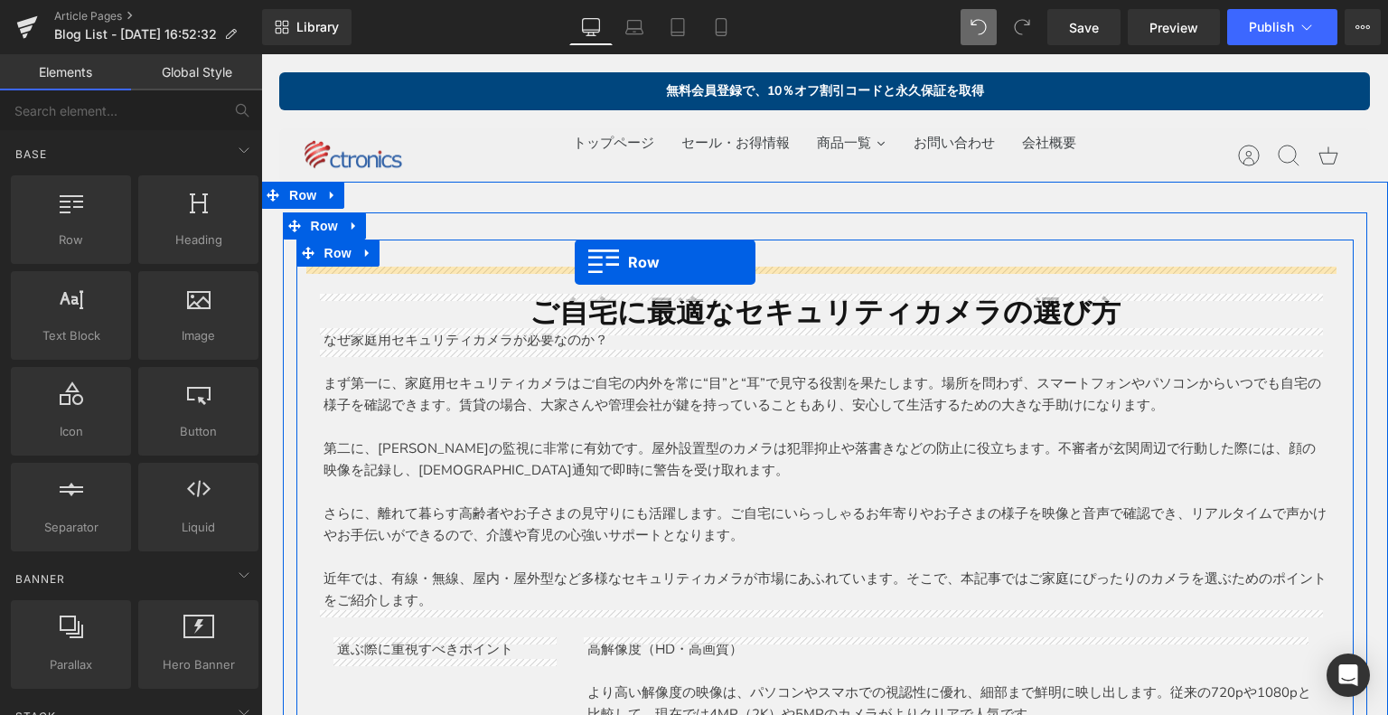
drag, startPoint x: 348, startPoint y: 300, endPoint x: 575, endPoint y: 262, distance: 229.9
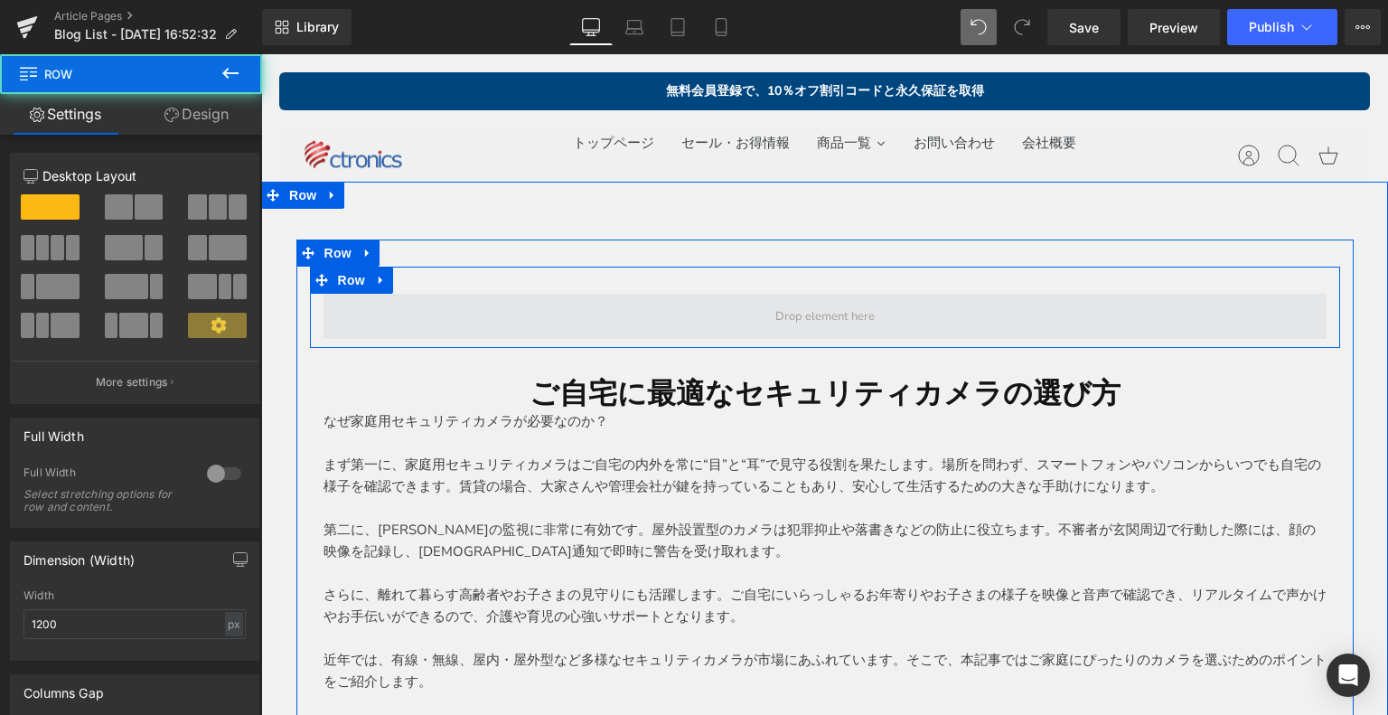
click at [869, 321] on span at bounding box center [825, 317] width 112 height 28
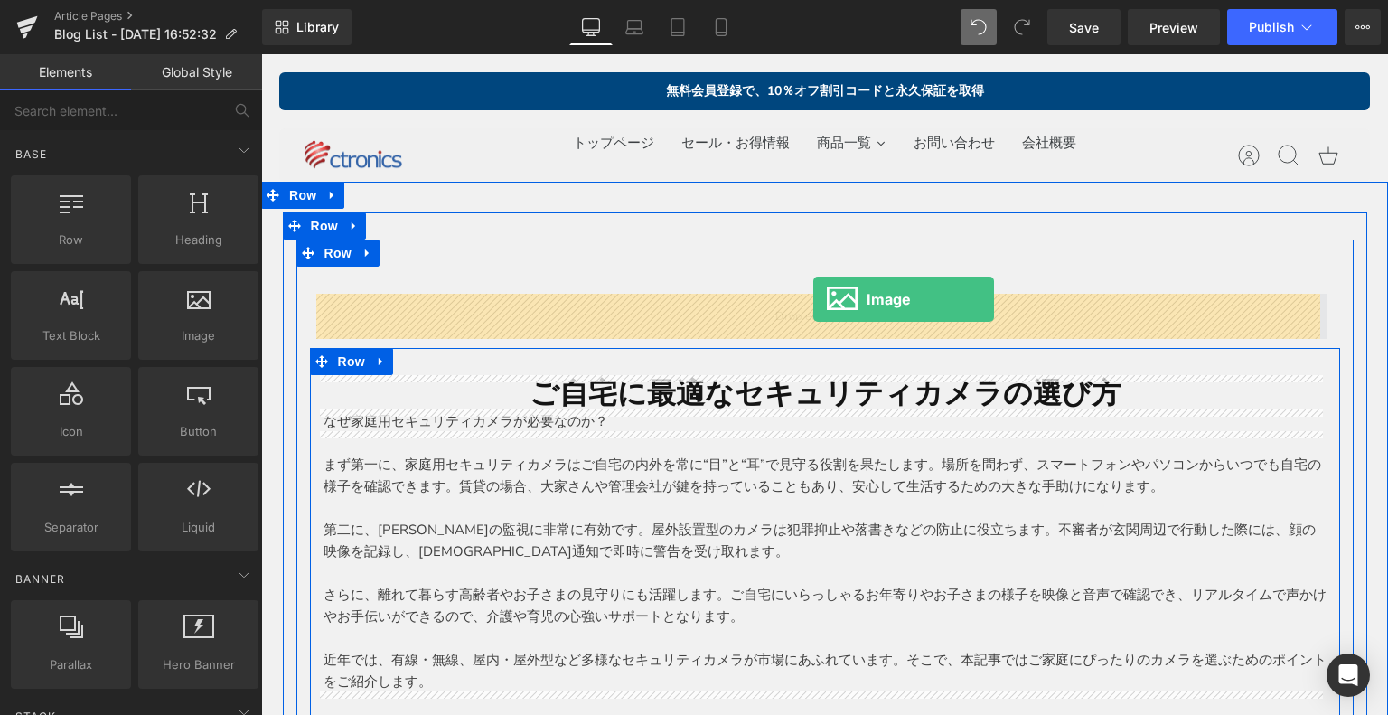
drag, startPoint x: 465, startPoint y: 371, endPoint x: 813, endPoint y: 299, distance: 355.3
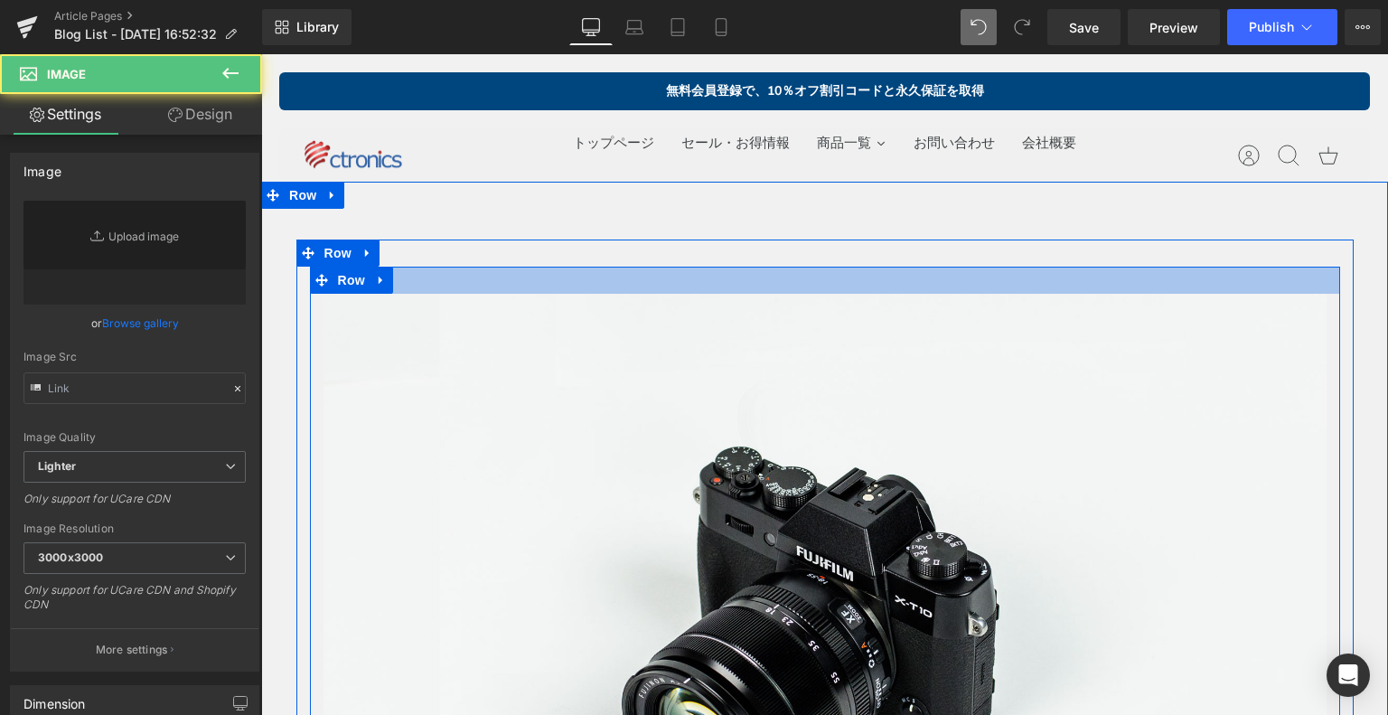
click at [669, 281] on div at bounding box center [825, 280] width 1030 height 27
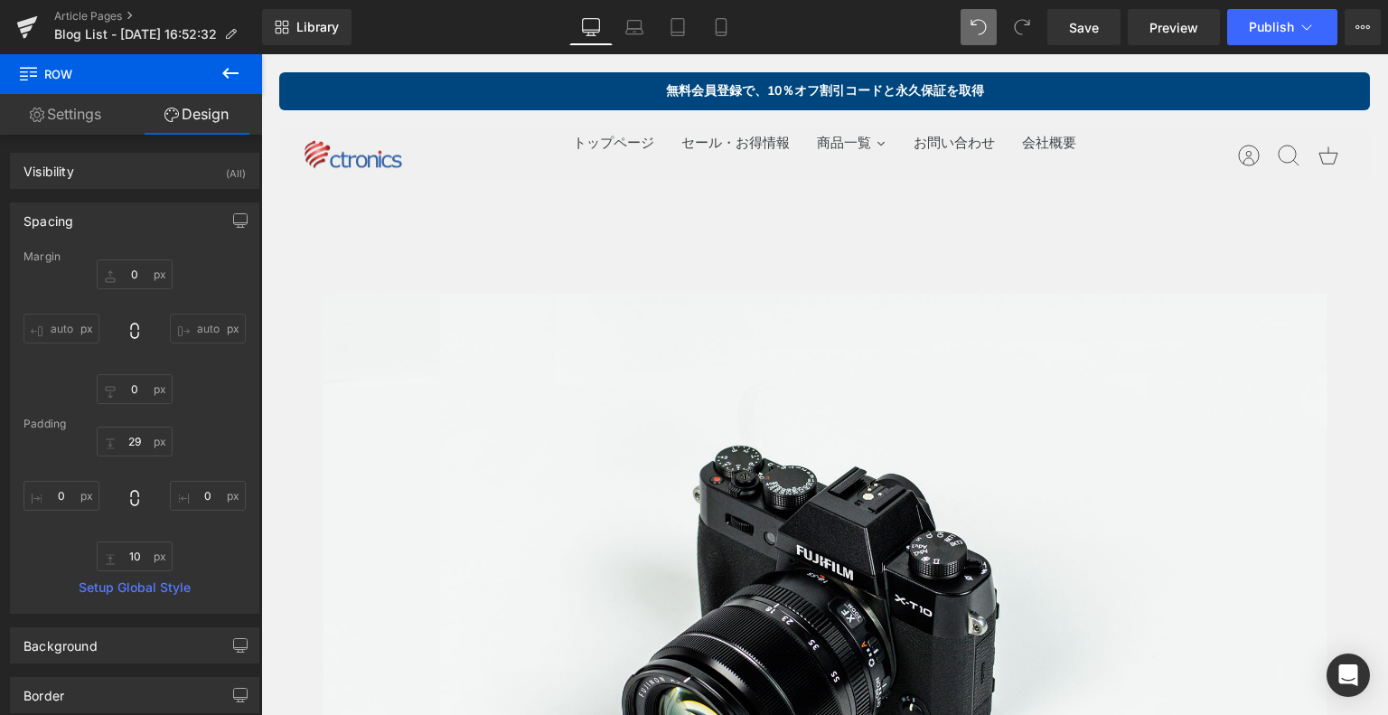
click at [221, 76] on icon at bounding box center [231, 73] width 22 height 22
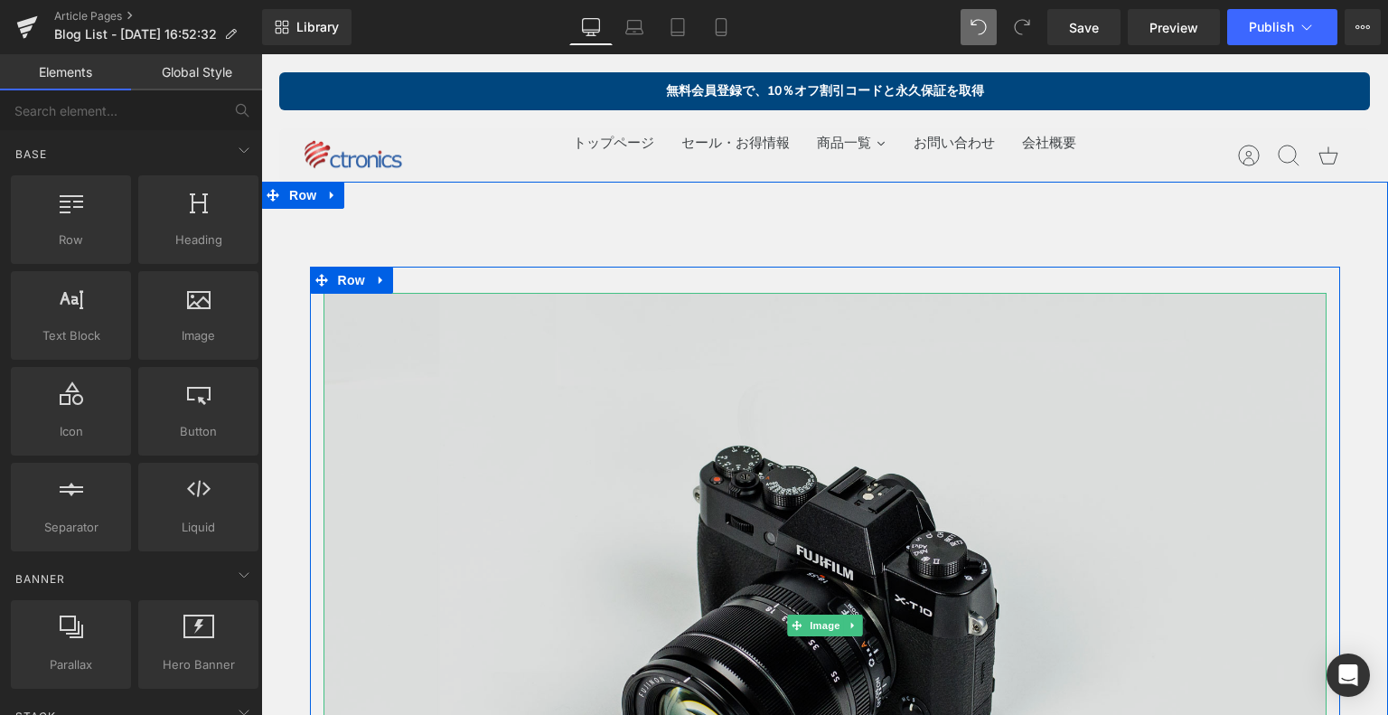
click at [762, 466] on img at bounding box center [824, 625] width 1003 height 664
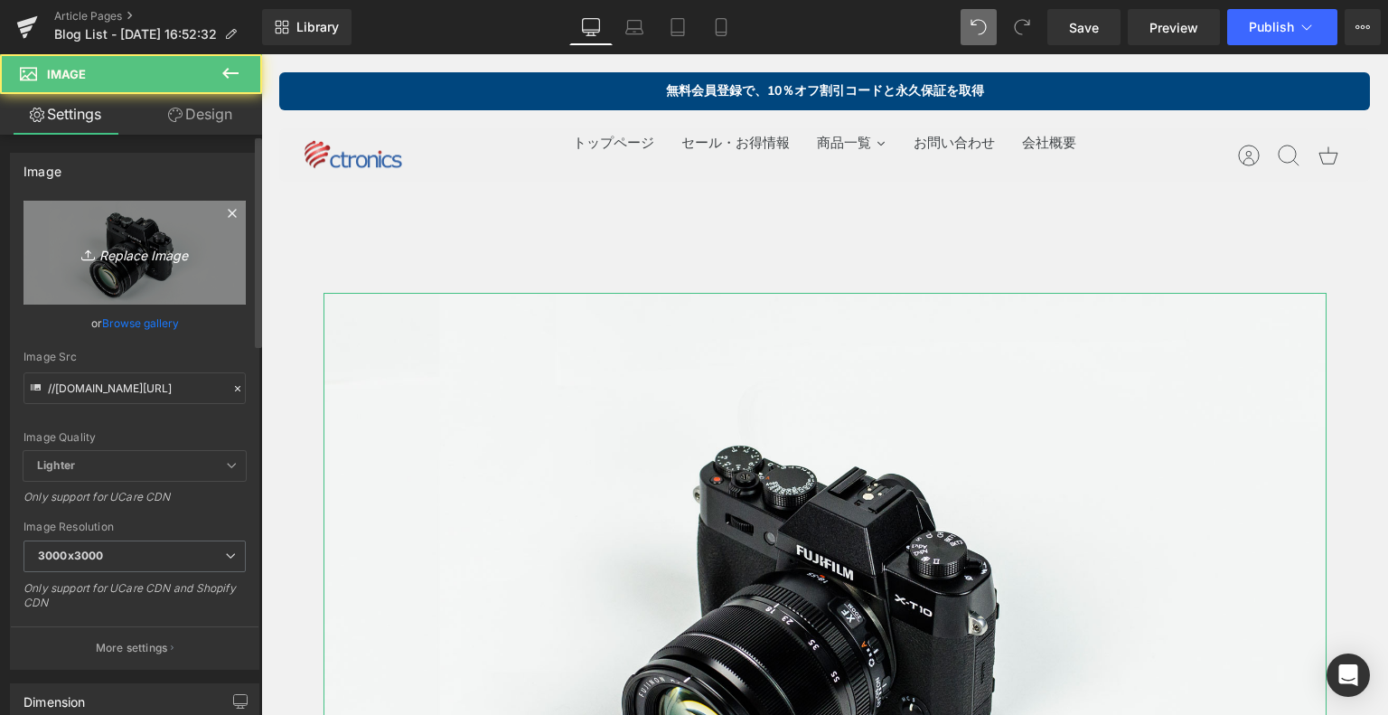
click at [122, 254] on icon "Replace Image" at bounding box center [134, 252] width 145 height 23
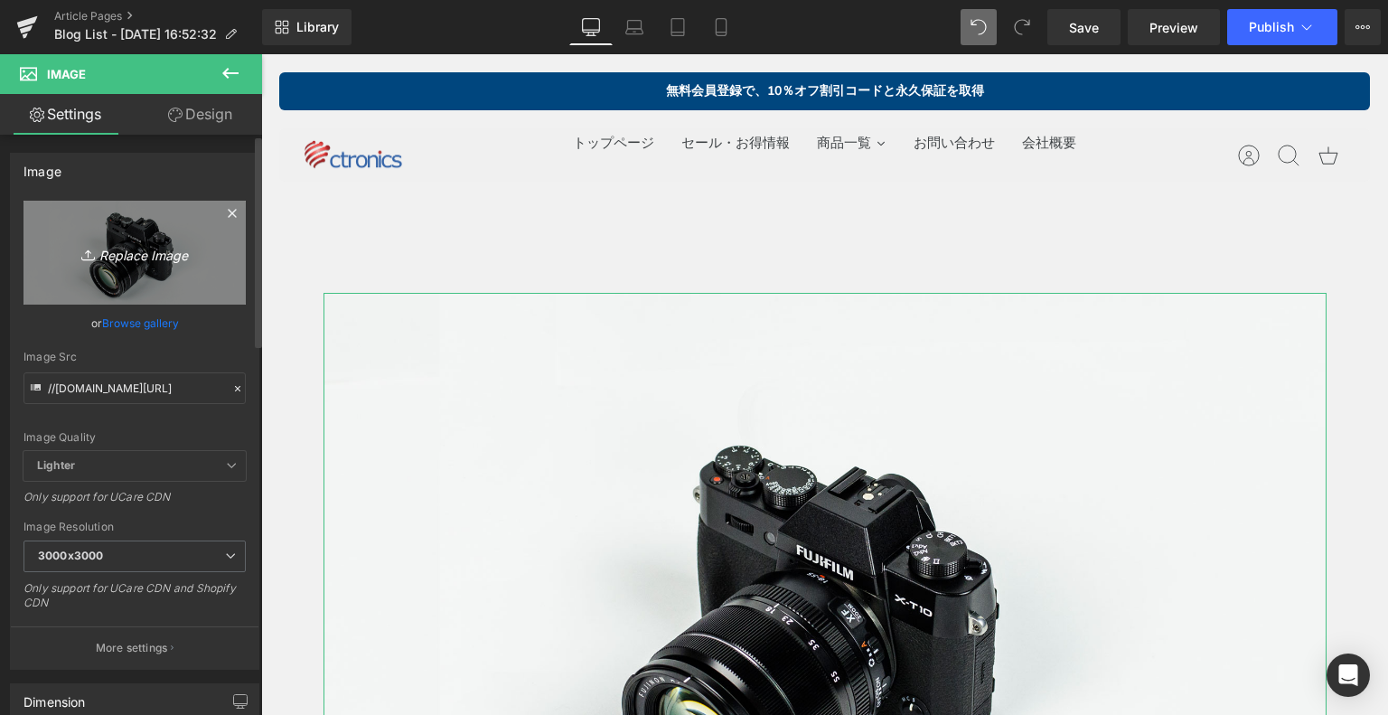
type input "C:\fakepath\1_c40a372d-363d-43bd-8d88-e603dfb558dd_2000x.webp"
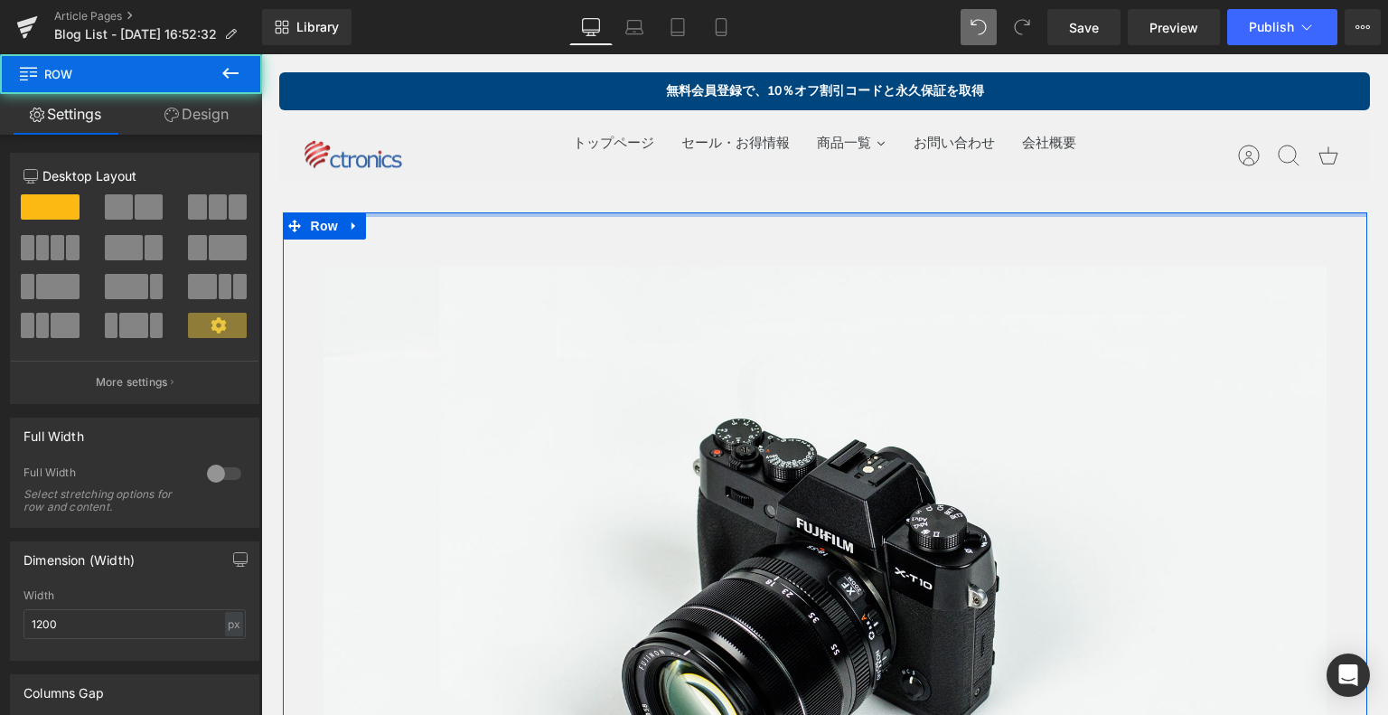
drag, startPoint x: 468, startPoint y: 184, endPoint x: 501, endPoint y: 182, distance: 32.6
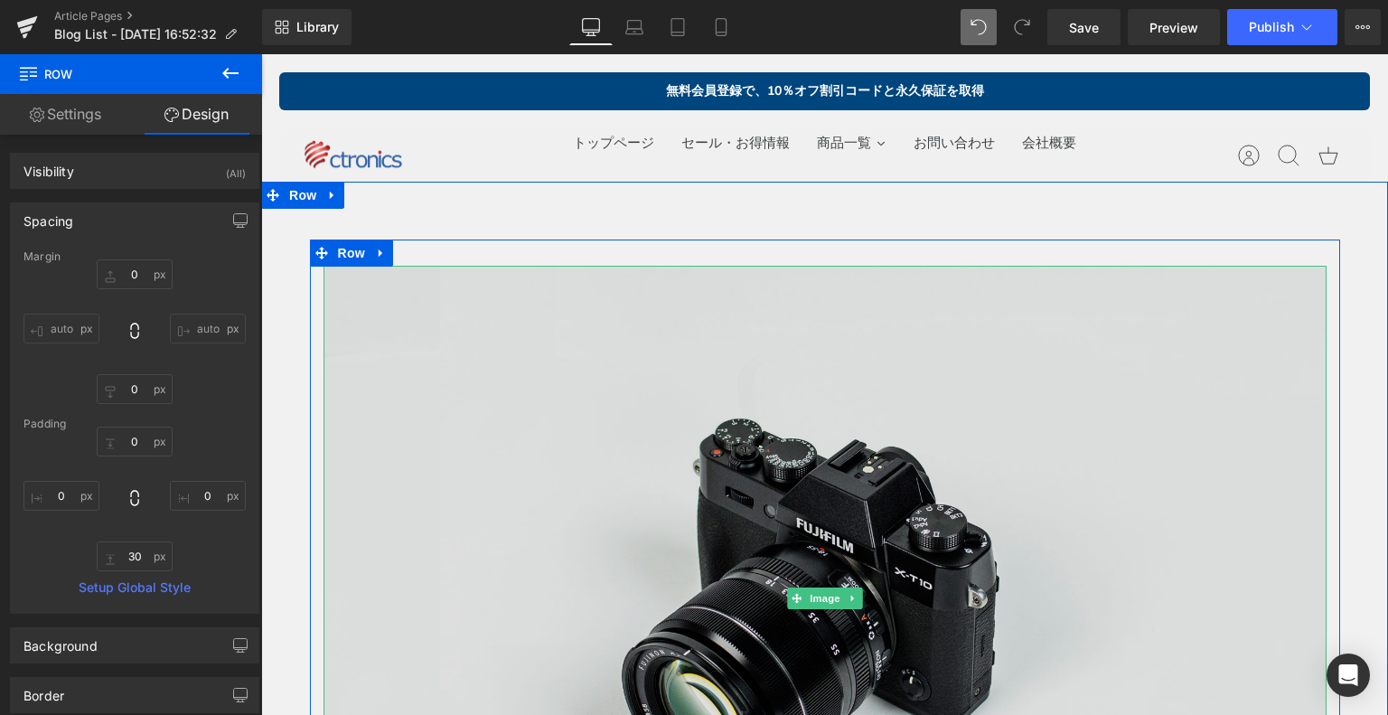
click at [730, 394] on img at bounding box center [824, 598] width 1003 height 664
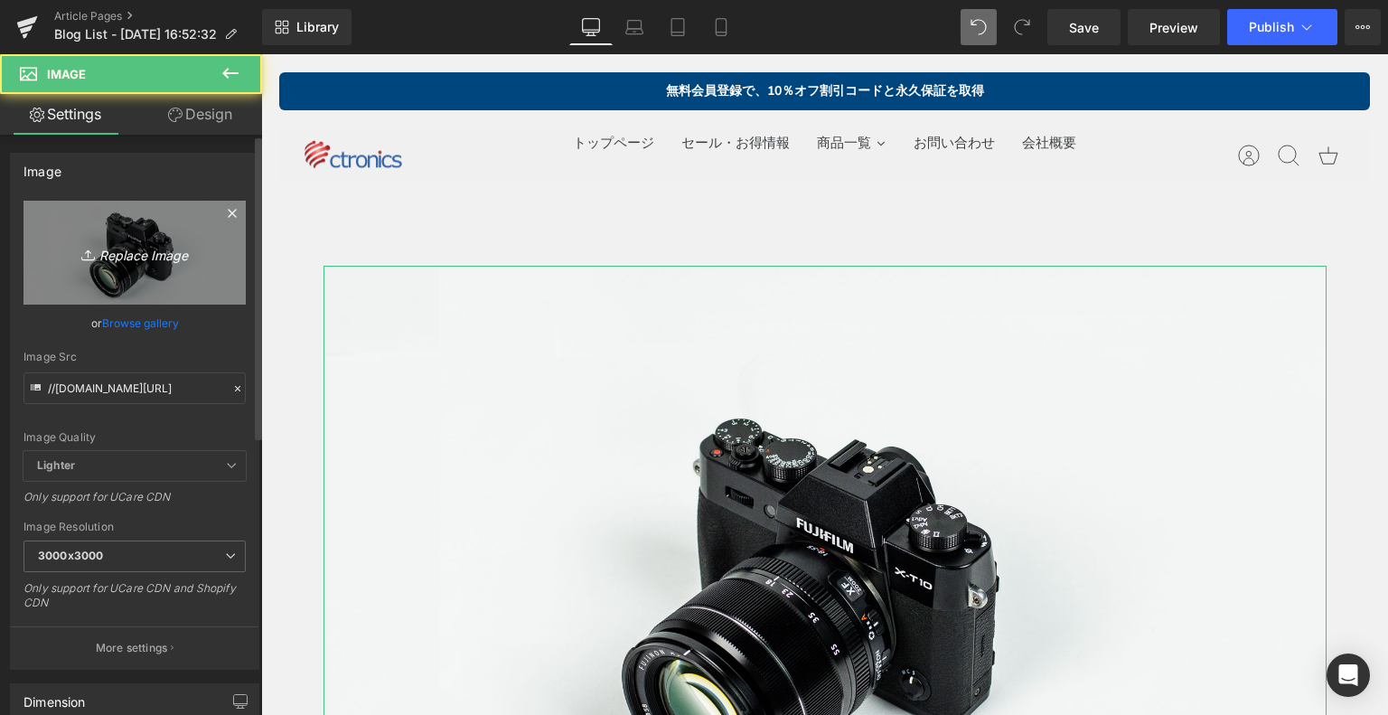
click at [171, 262] on icon "Replace Image" at bounding box center [134, 252] width 145 height 23
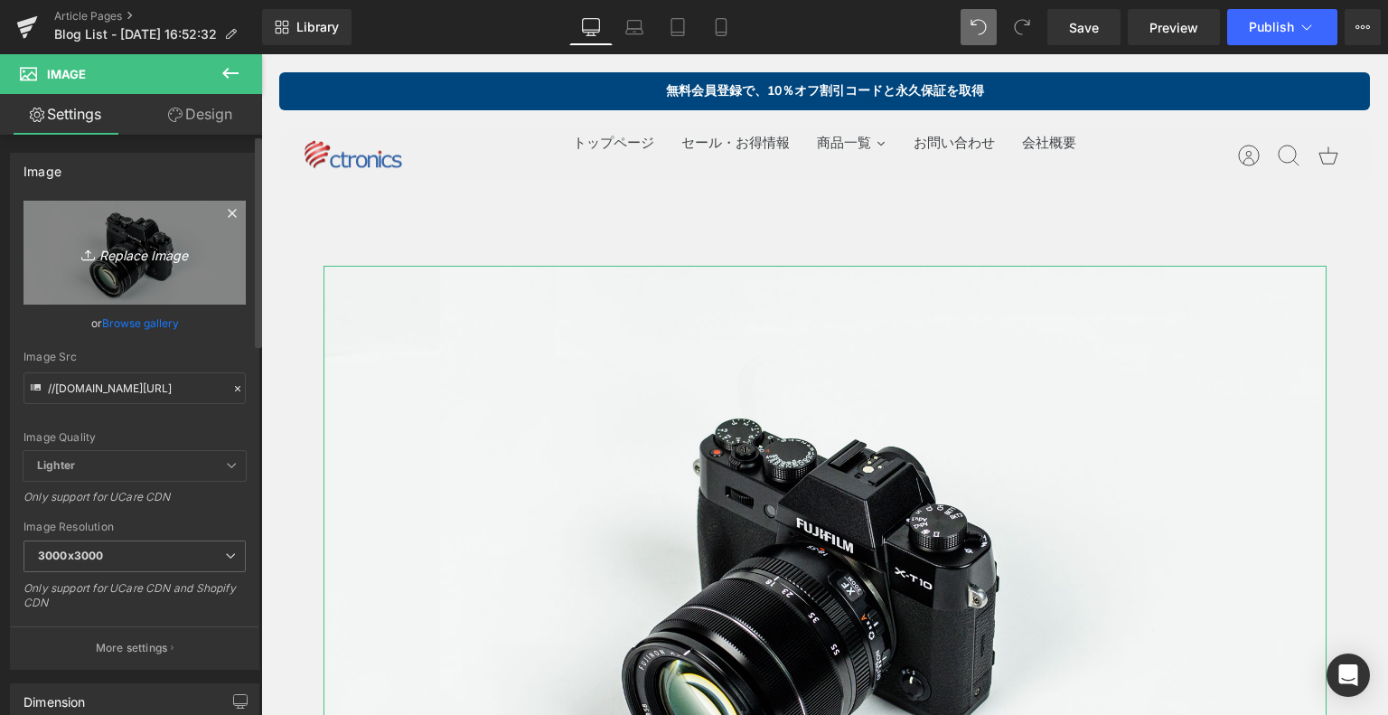
type input "C:\fakepath\1_c40a372d-363d-43bd-8d88-e603dfb558dd_2000x.webp"
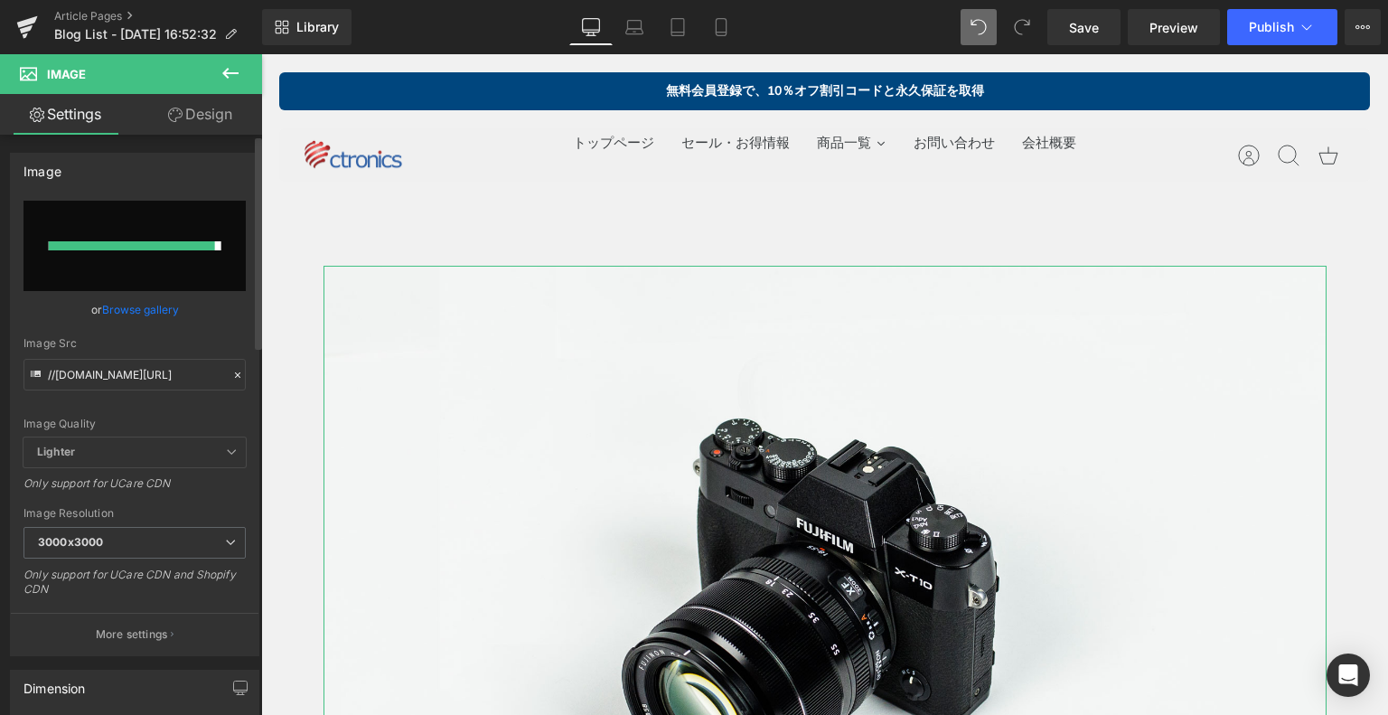
type input "https://ucarecdn.com/8f1c8df2-d747-4053-9b81-0989914bd391/-/format/auto/-/previ…"
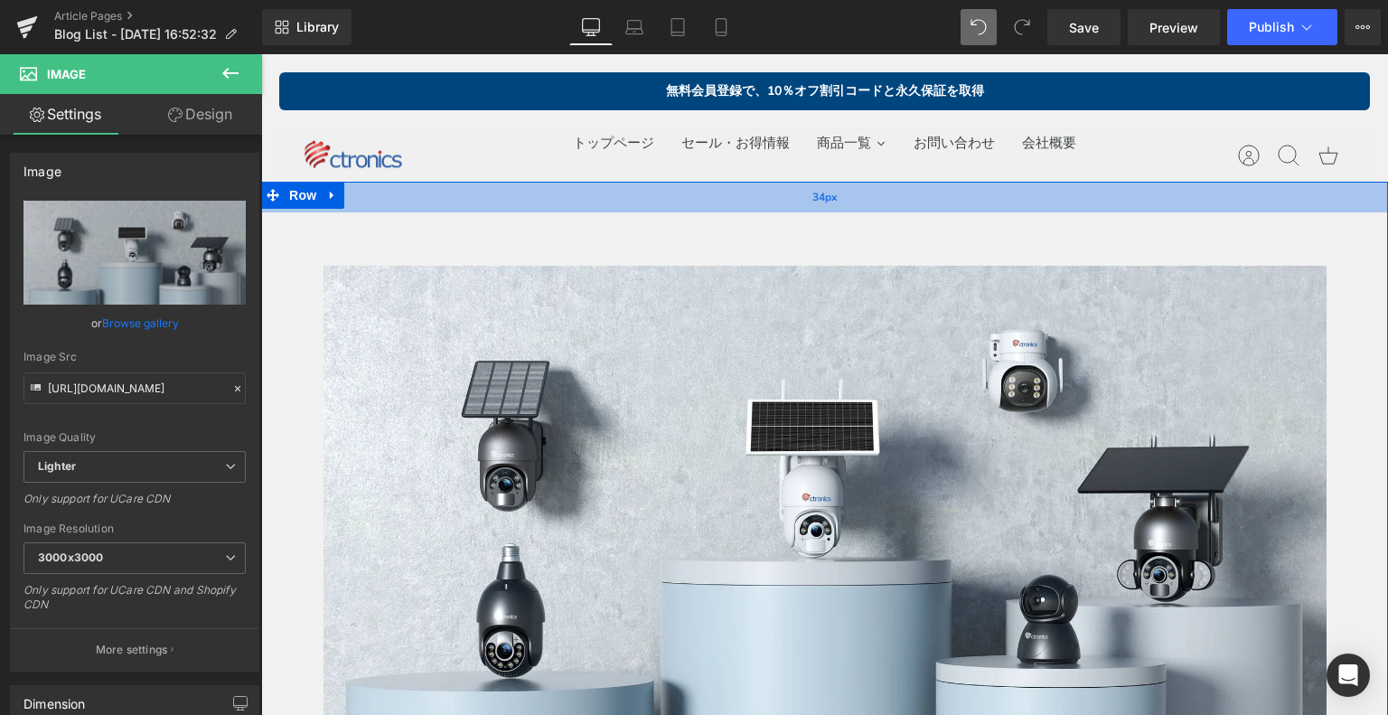
click at [473, 208] on div "34px" at bounding box center [824, 197] width 1127 height 31
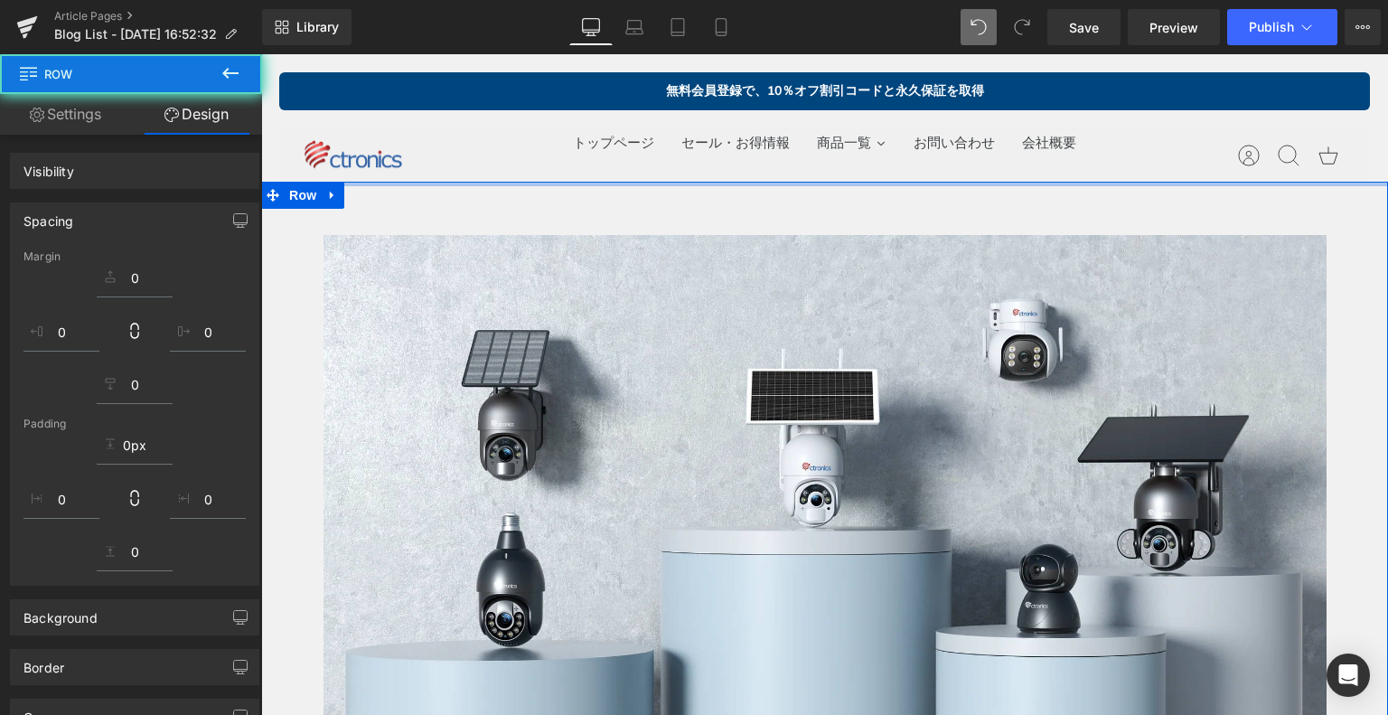
drag, startPoint x: 473, startPoint y: 205, endPoint x: 476, endPoint y: 224, distance: 19.2
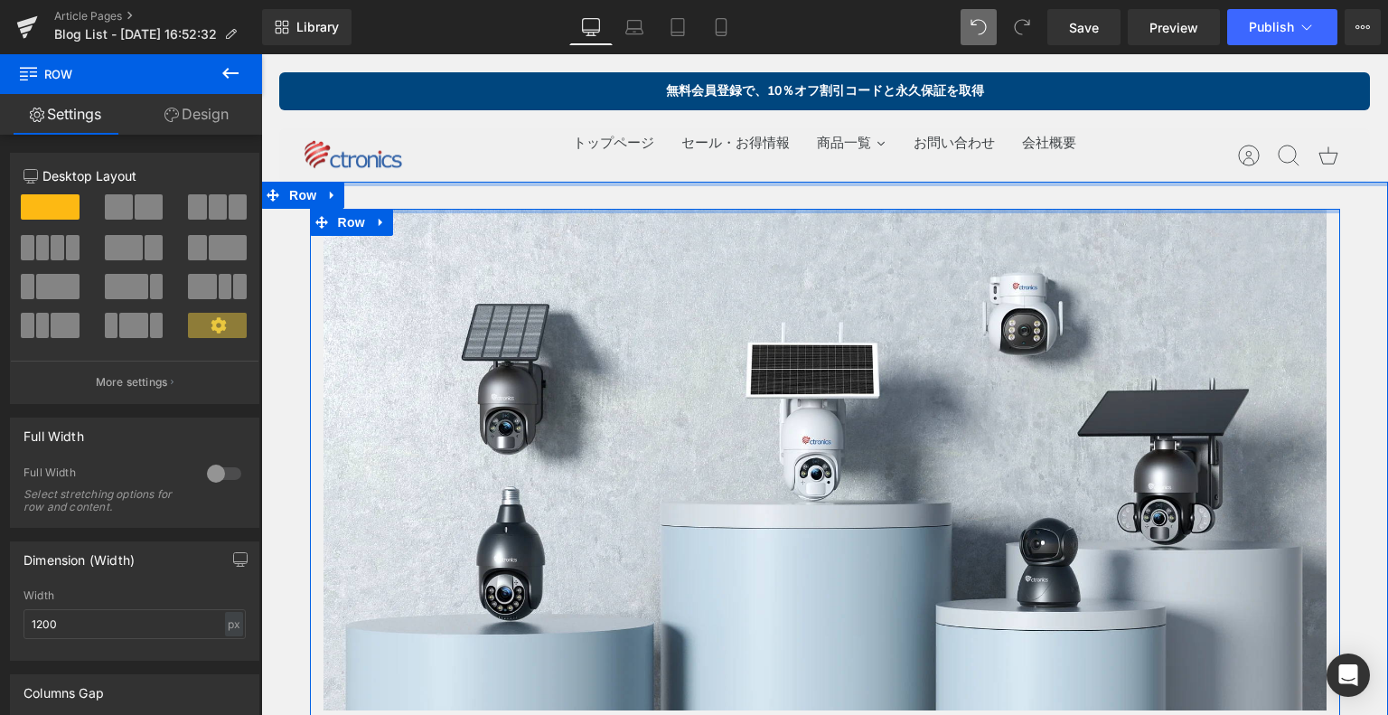
drag, startPoint x: 427, startPoint y: 231, endPoint x: 448, endPoint y: 205, distance: 33.4
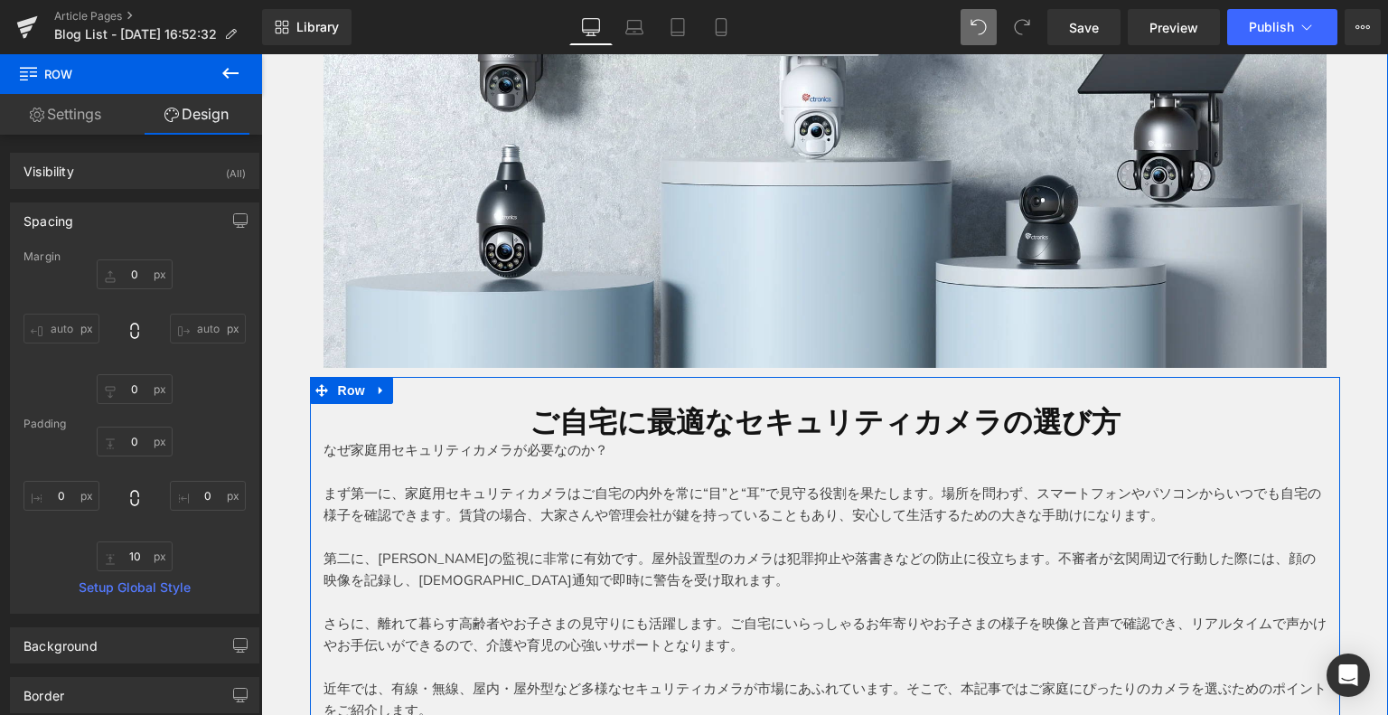
scroll to position [452, 0]
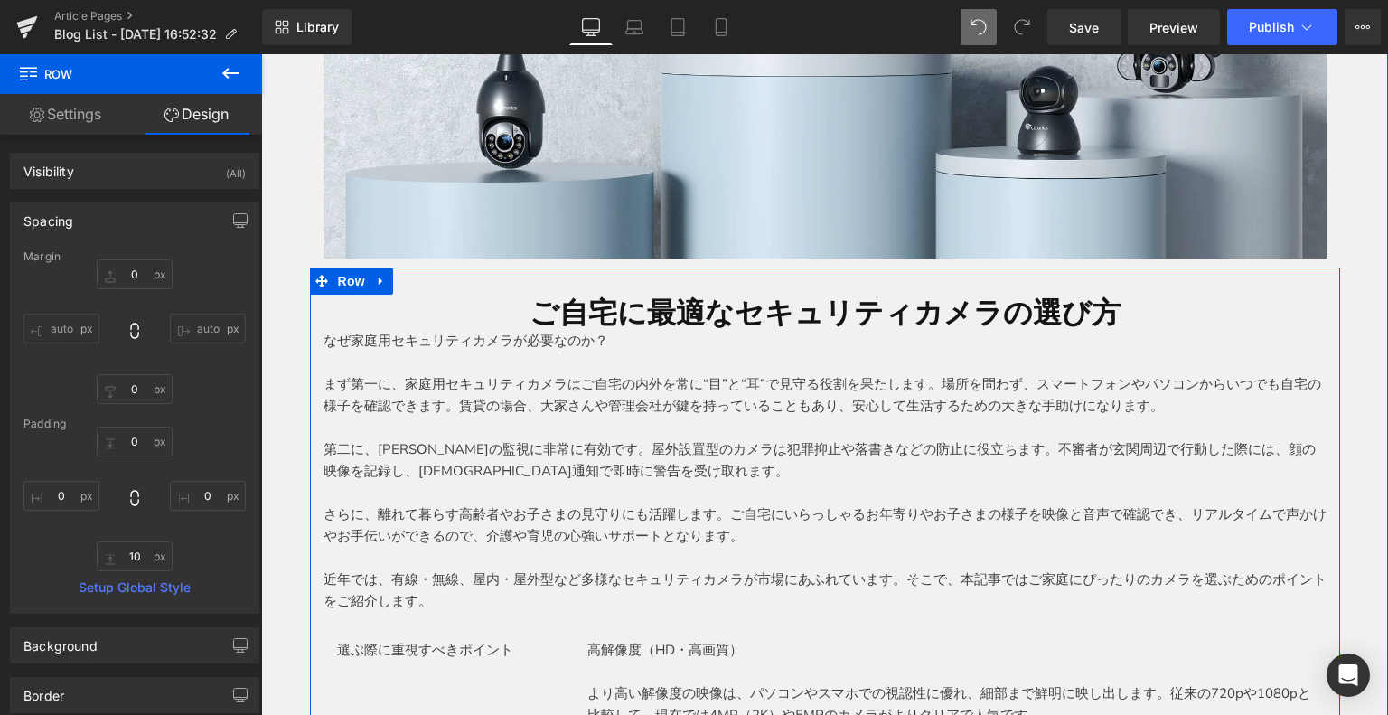
click at [261, 54] on div at bounding box center [261, 54] width 0 height 0
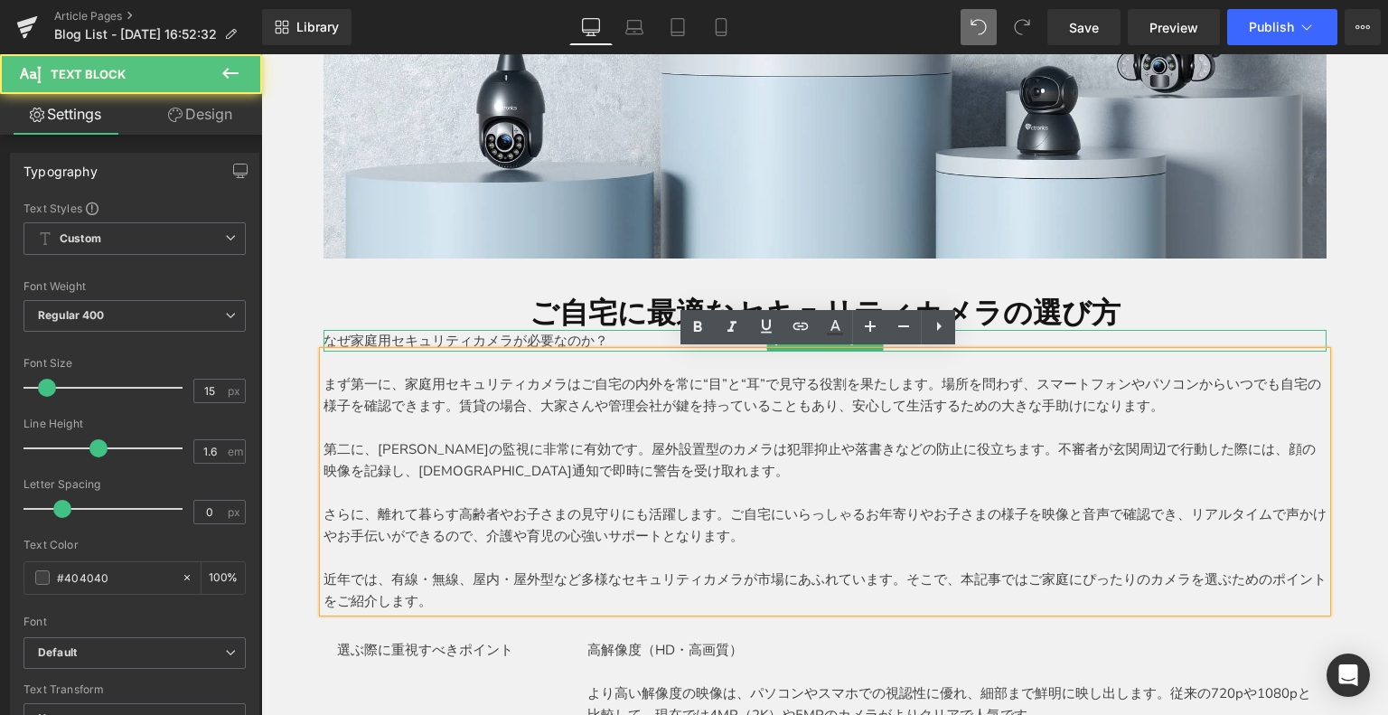
click at [491, 343] on p "なぜ家庭用セキュリティカメラが必要なのか？" at bounding box center [824, 341] width 1003 height 22
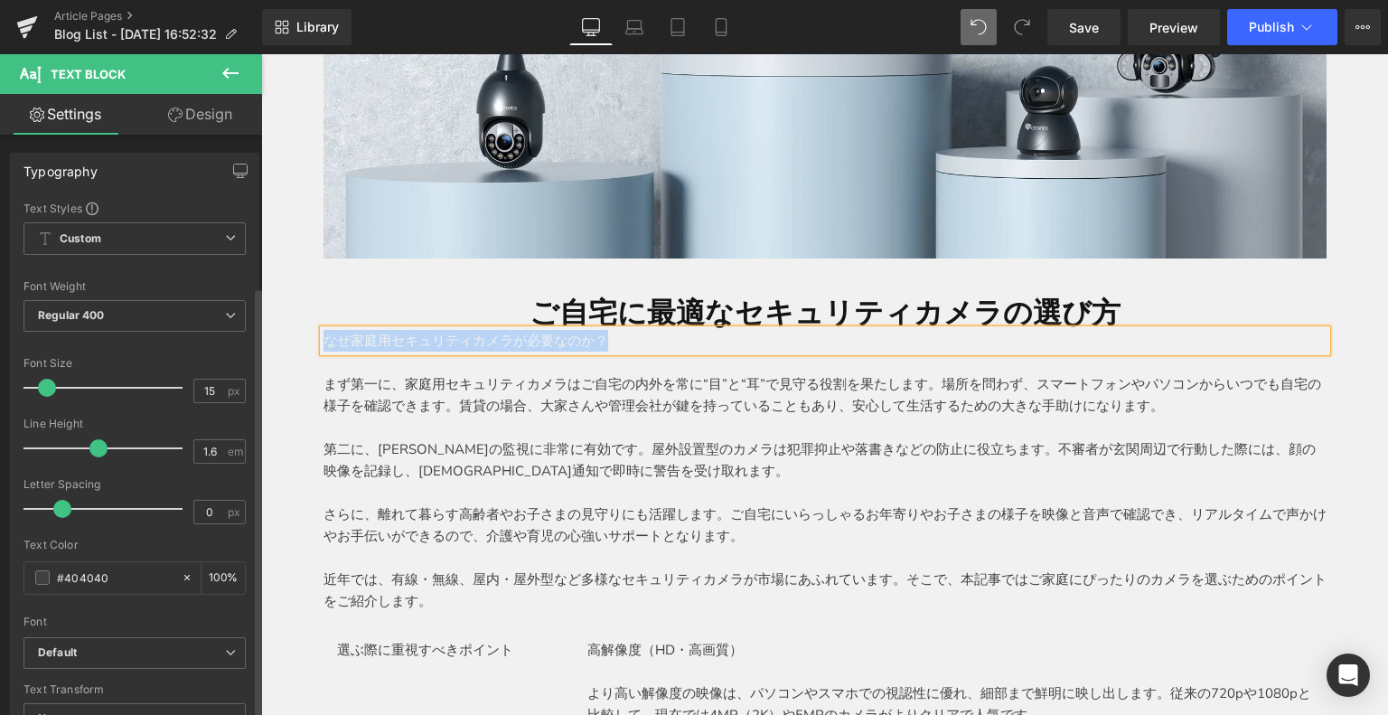
scroll to position [361, 0]
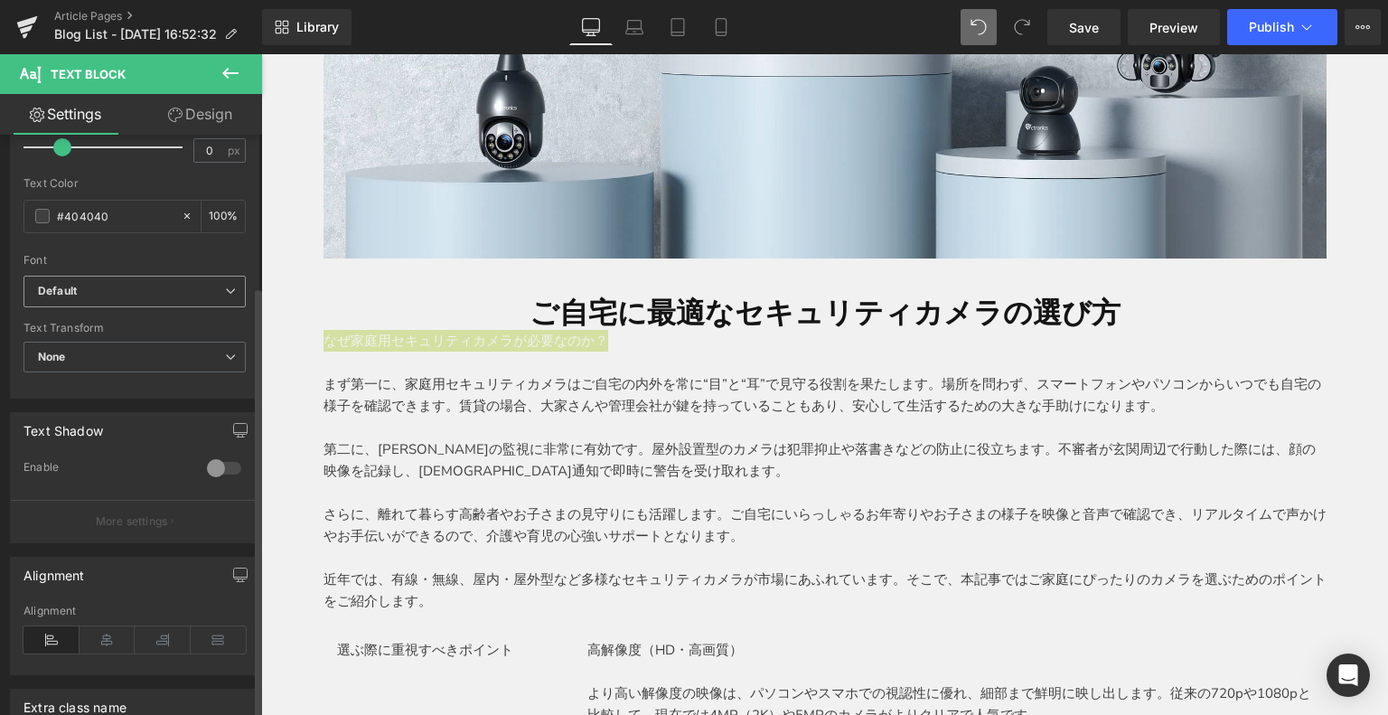
click at [109, 285] on b "Default" at bounding box center [131, 291] width 187 height 15
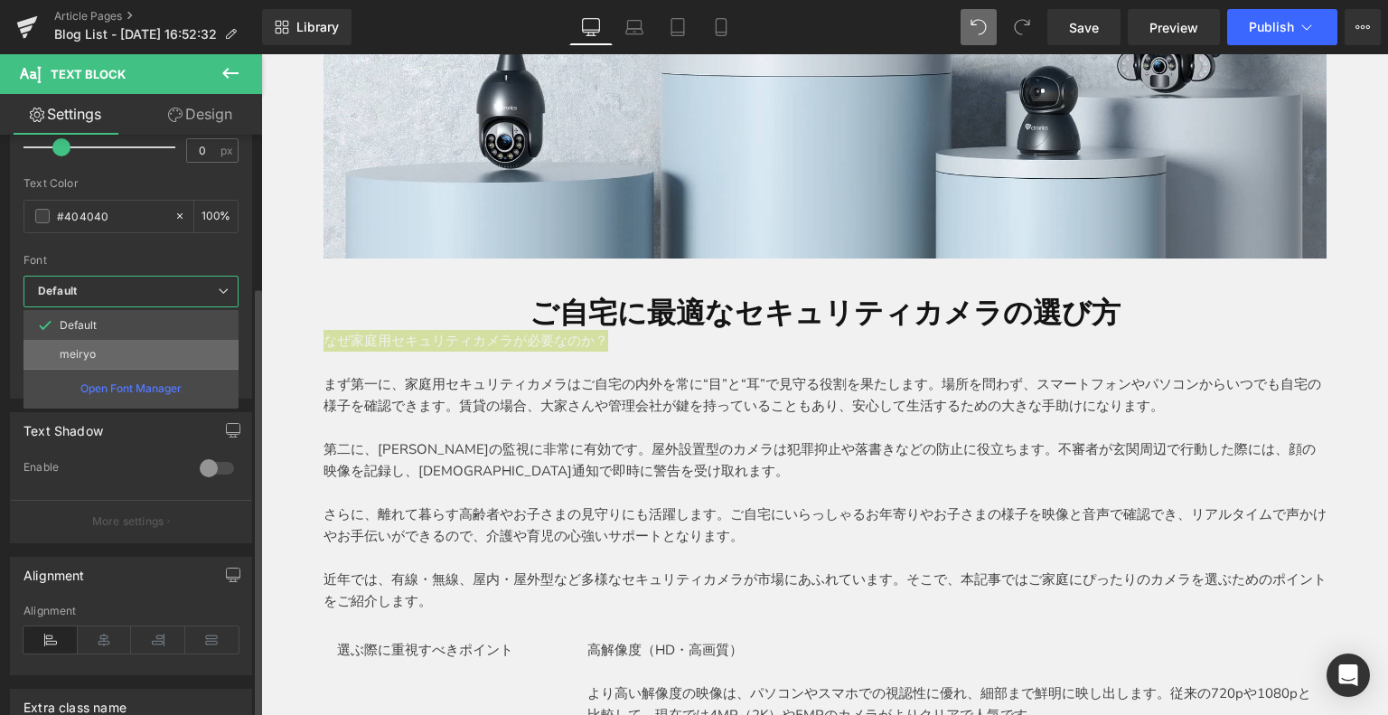
click at [110, 356] on li "meiryo" at bounding box center [130, 354] width 215 height 29
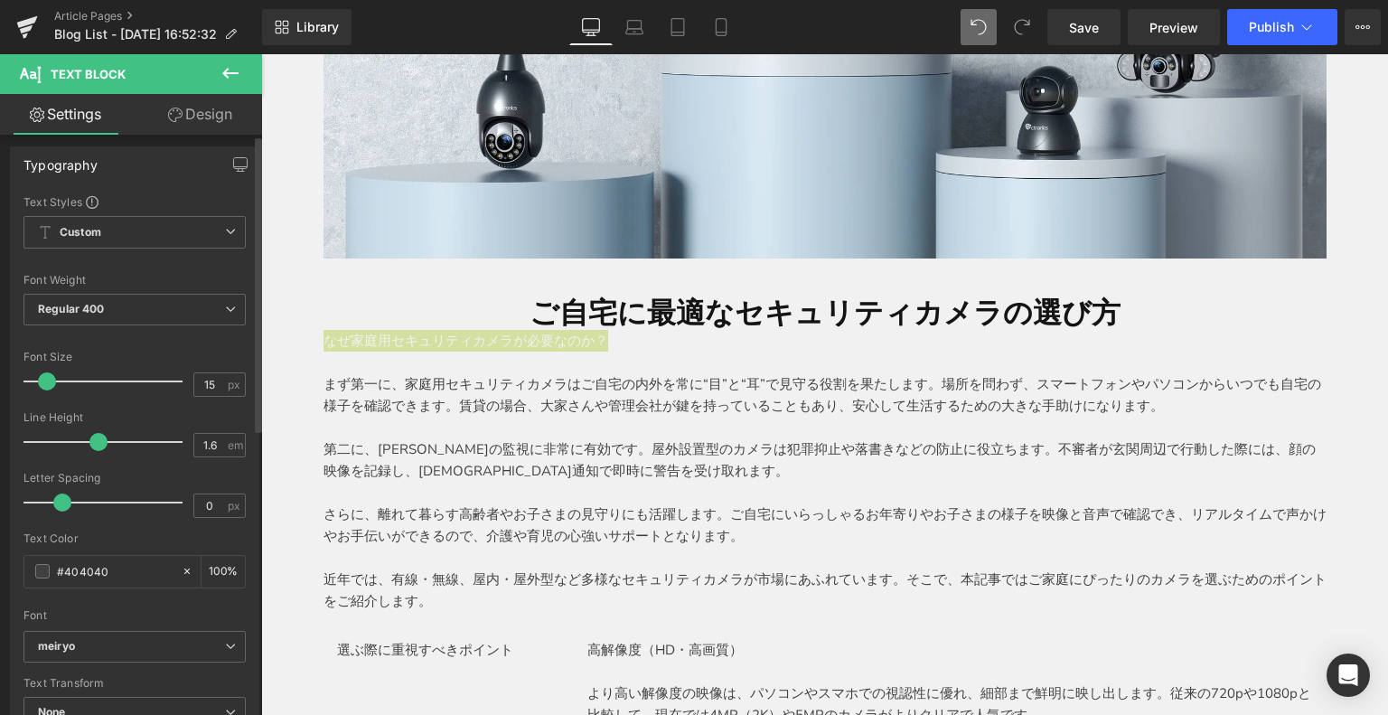
scroll to position [0, 0]
click at [61, 386] on div at bounding box center [108, 388] width 150 height 36
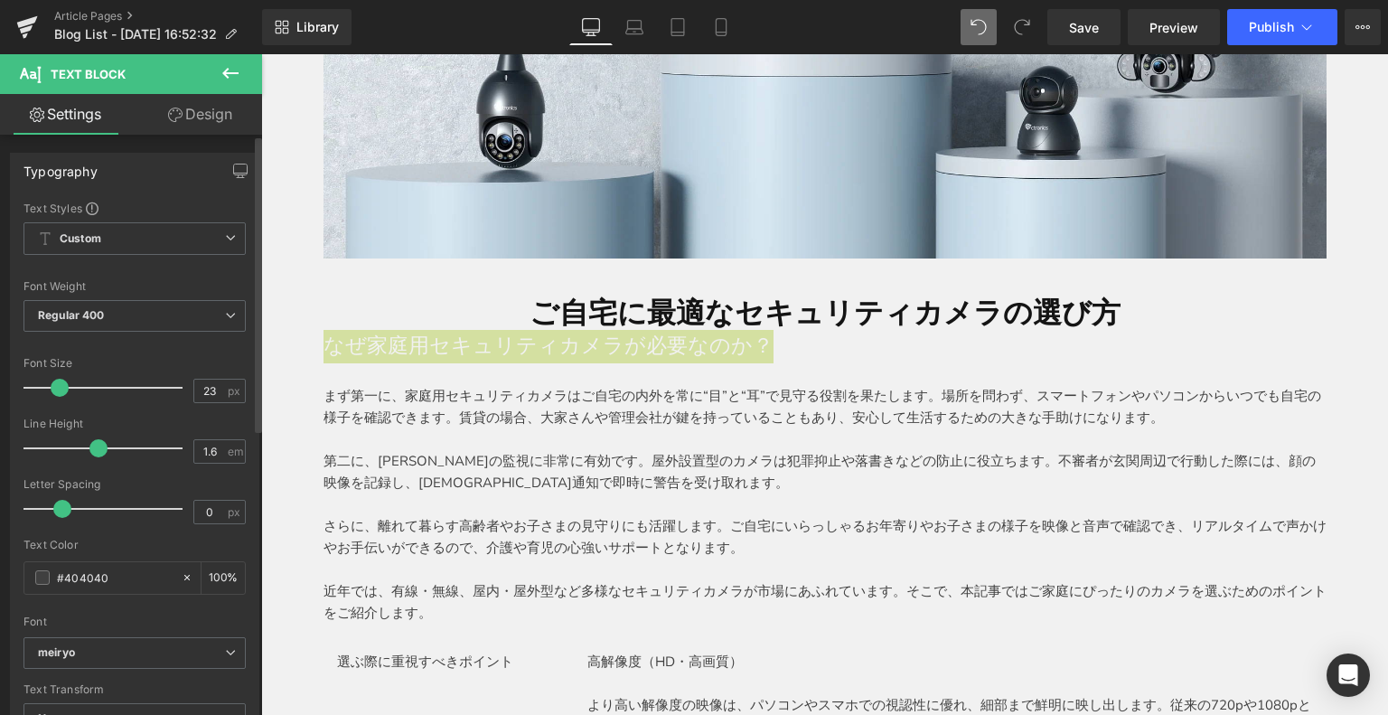
type input "22"
click at [57, 388] on span at bounding box center [58, 388] width 18 height 18
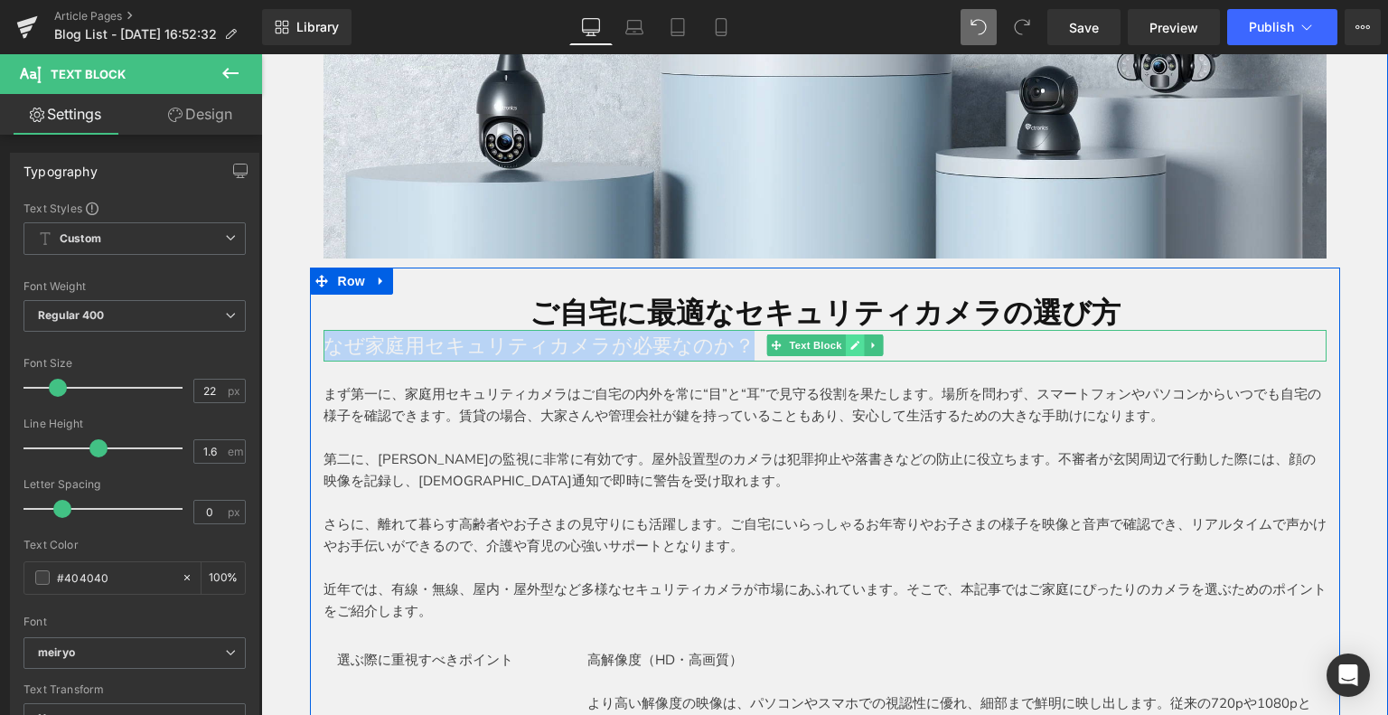
click at [850, 343] on icon at bounding box center [854, 345] width 9 height 9
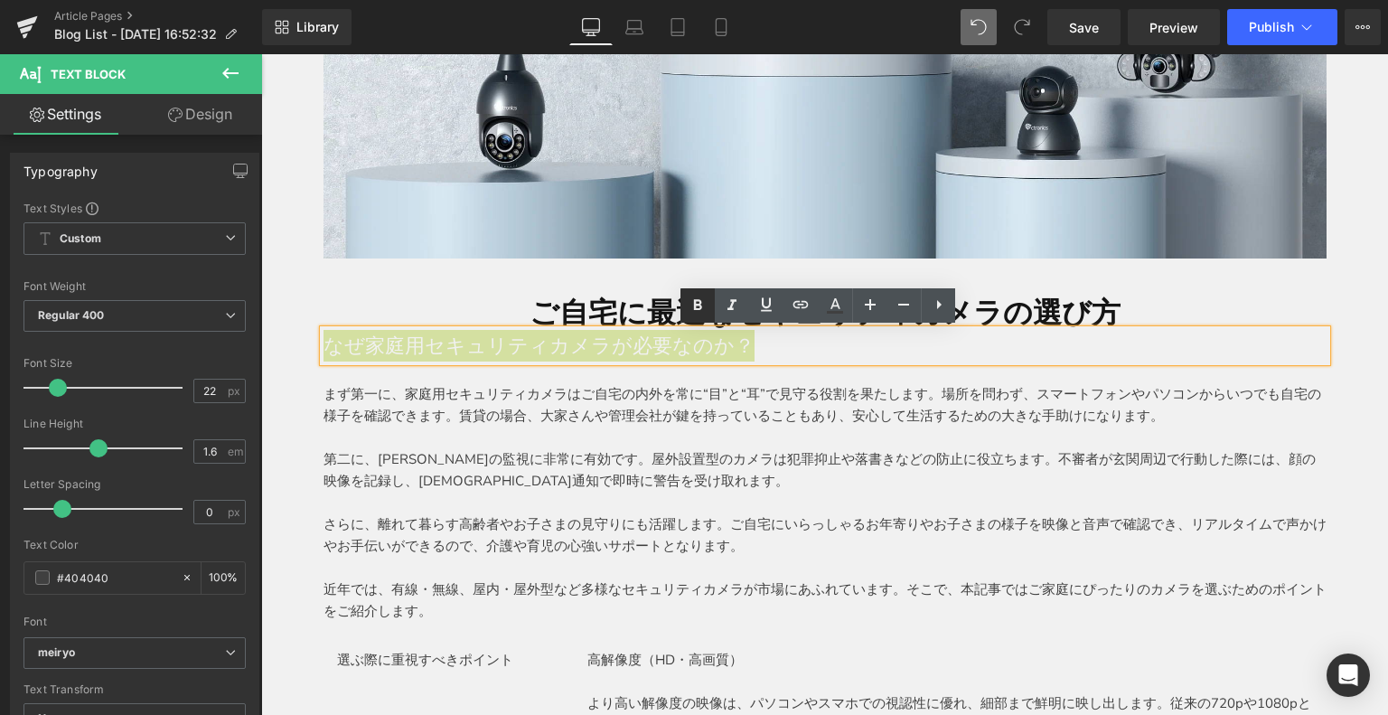
click at [694, 308] on icon at bounding box center [698, 304] width 8 height 11
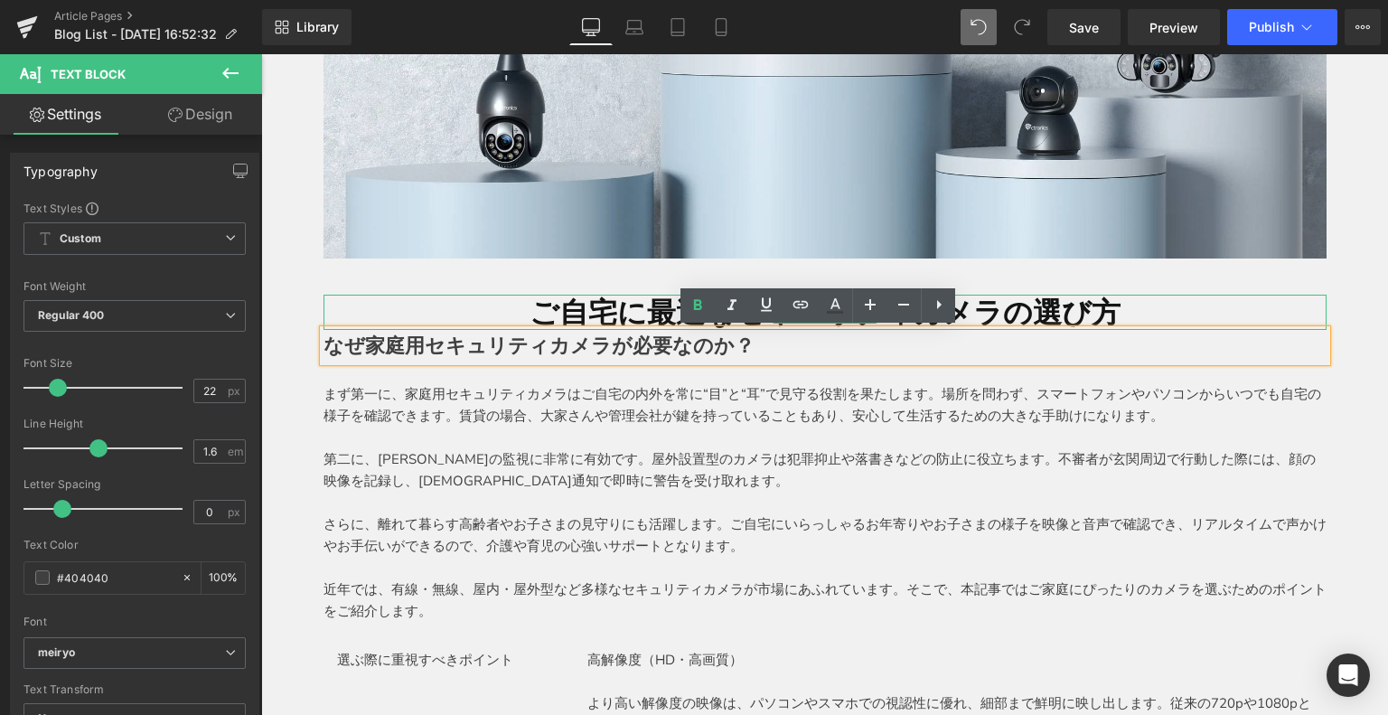
click at [517, 307] on h1 "ご自宅に最適なセキュリティカメラの選び方" at bounding box center [824, 312] width 1003 height 34
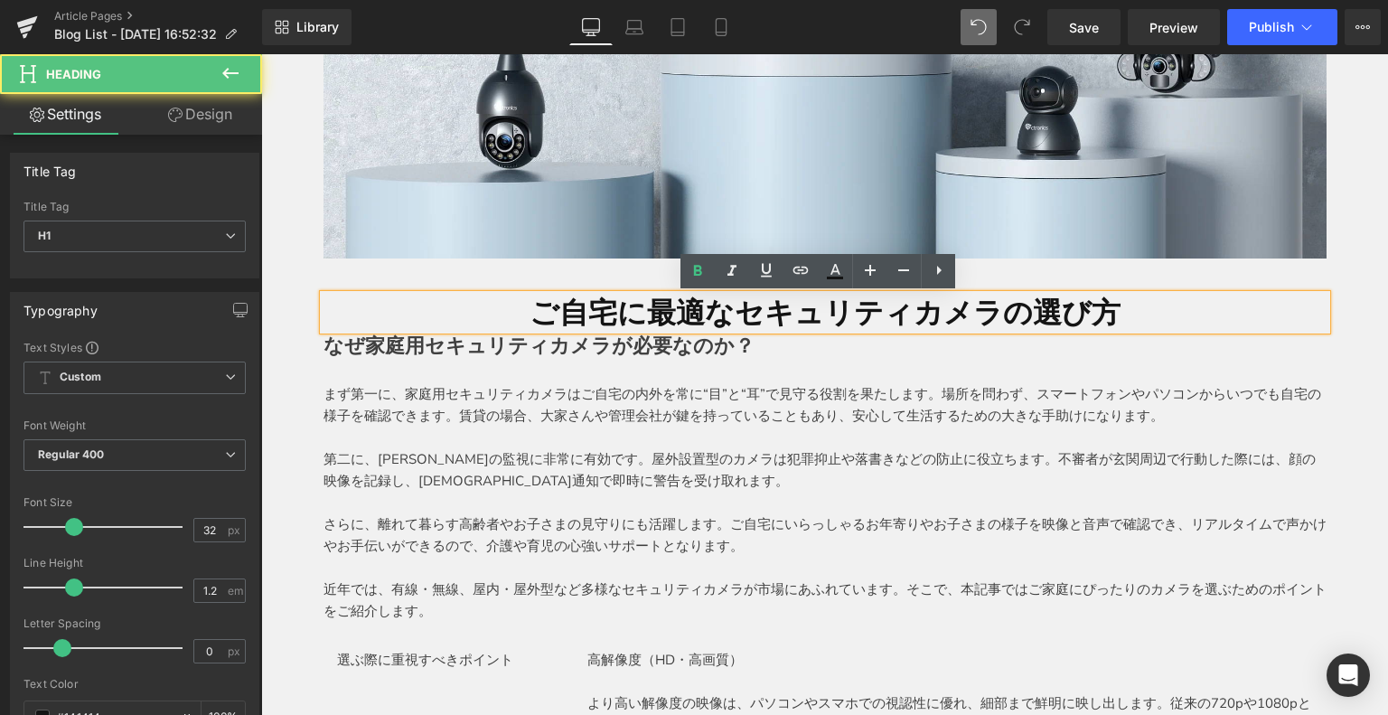
click at [1131, 312] on h1 "ご自宅に最適なセキュリティカメラの選び方" at bounding box center [824, 312] width 1003 height 34
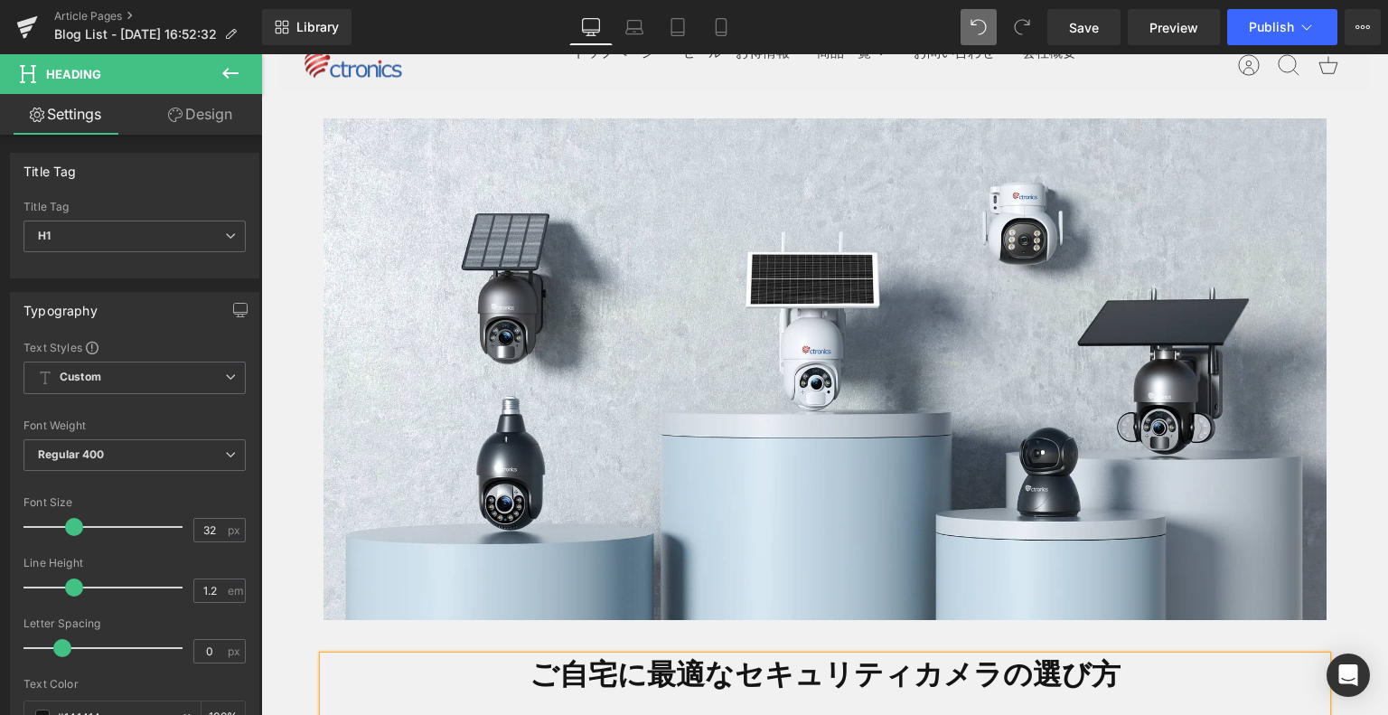
scroll to position [361, 0]
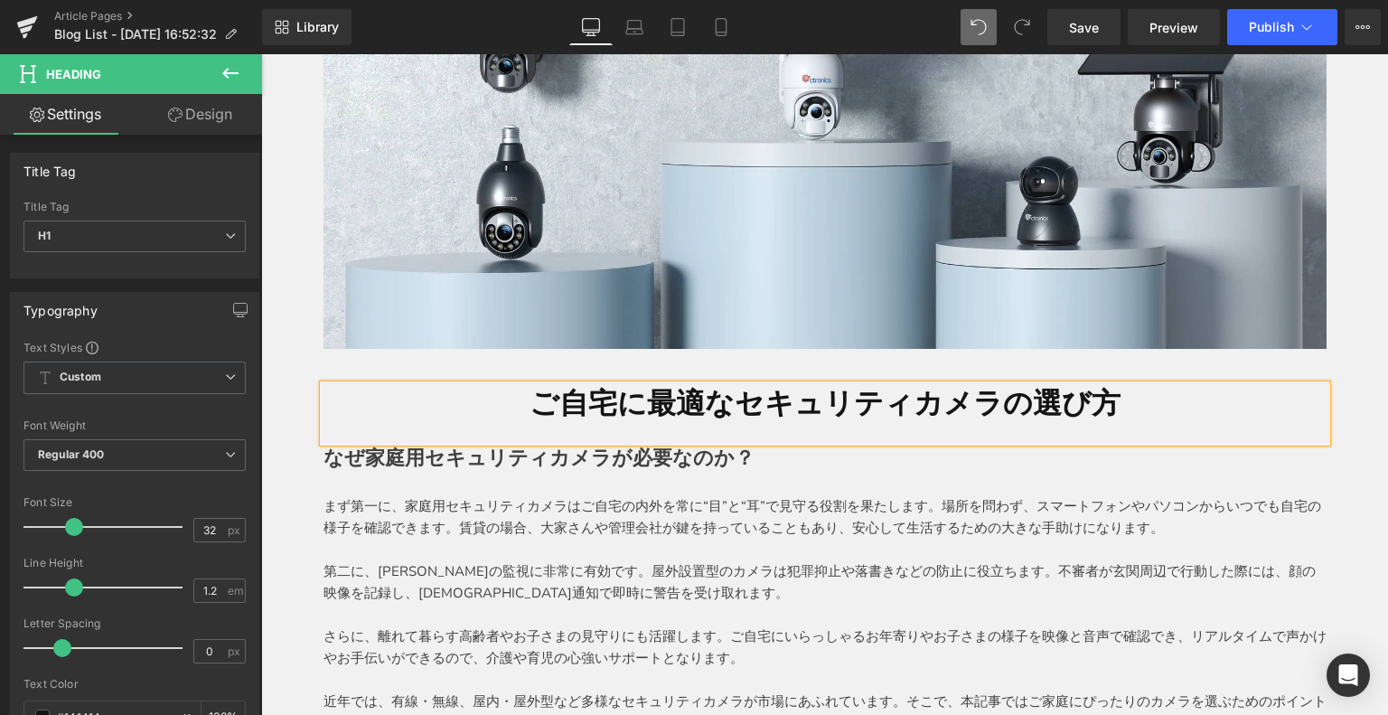
click at [747, 400] on h1 "ご自宅に最適なセキュリティカメラの選び方" at bounding box center [824, 402] width 1003 height 34
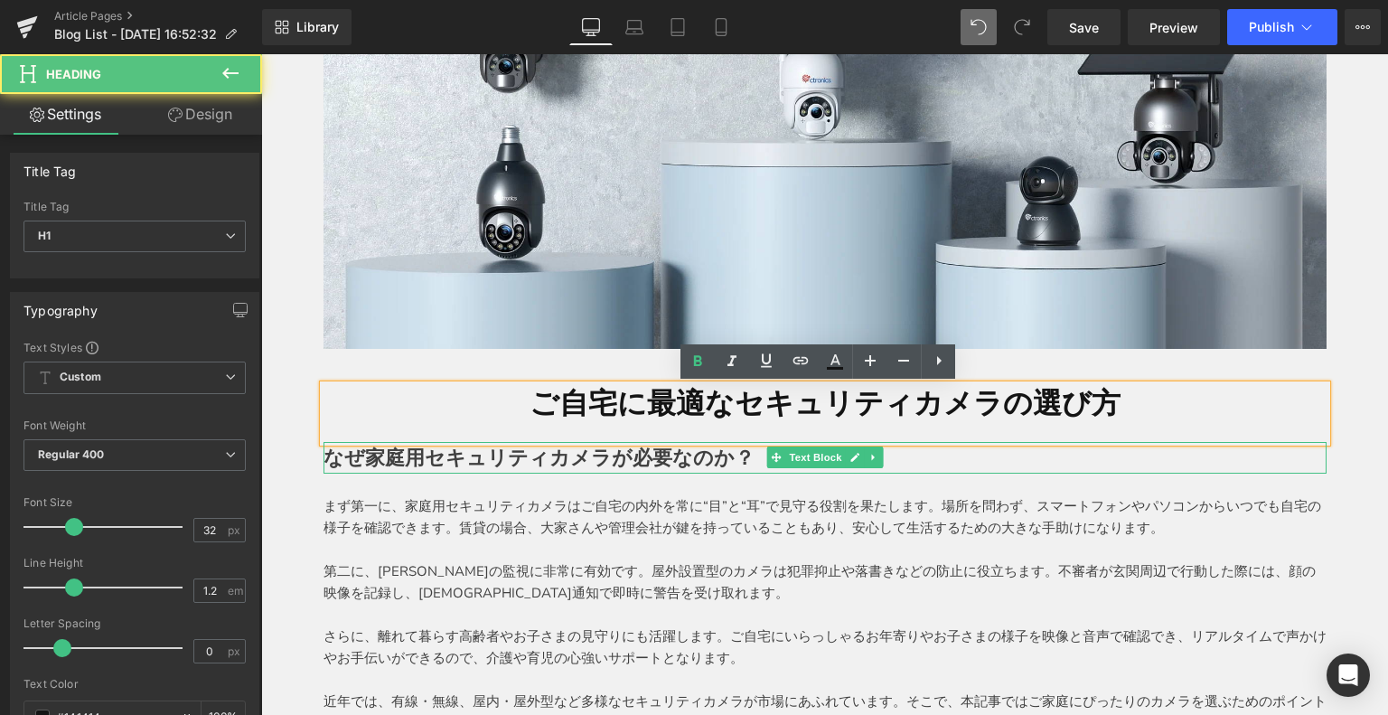
click at [1027, 467] on p "なぜ家庭用セキュリティカメラが必要なのか？" at bounding box center [824, 458] width 1003 height 32
click at [670, 541] on p at bounding box center [824, 549] width 1003 height 22
click at [697, 526] on p "まず第一に、家庭用セキュリティカメラはご自宅の内外を常に“目”と“耳”で見守る役割を果たします。場所を問わず、スマートフォンやパソコンからいつでも自宅の様子を…" at bounding box center [824, 516] width 1003 height 43
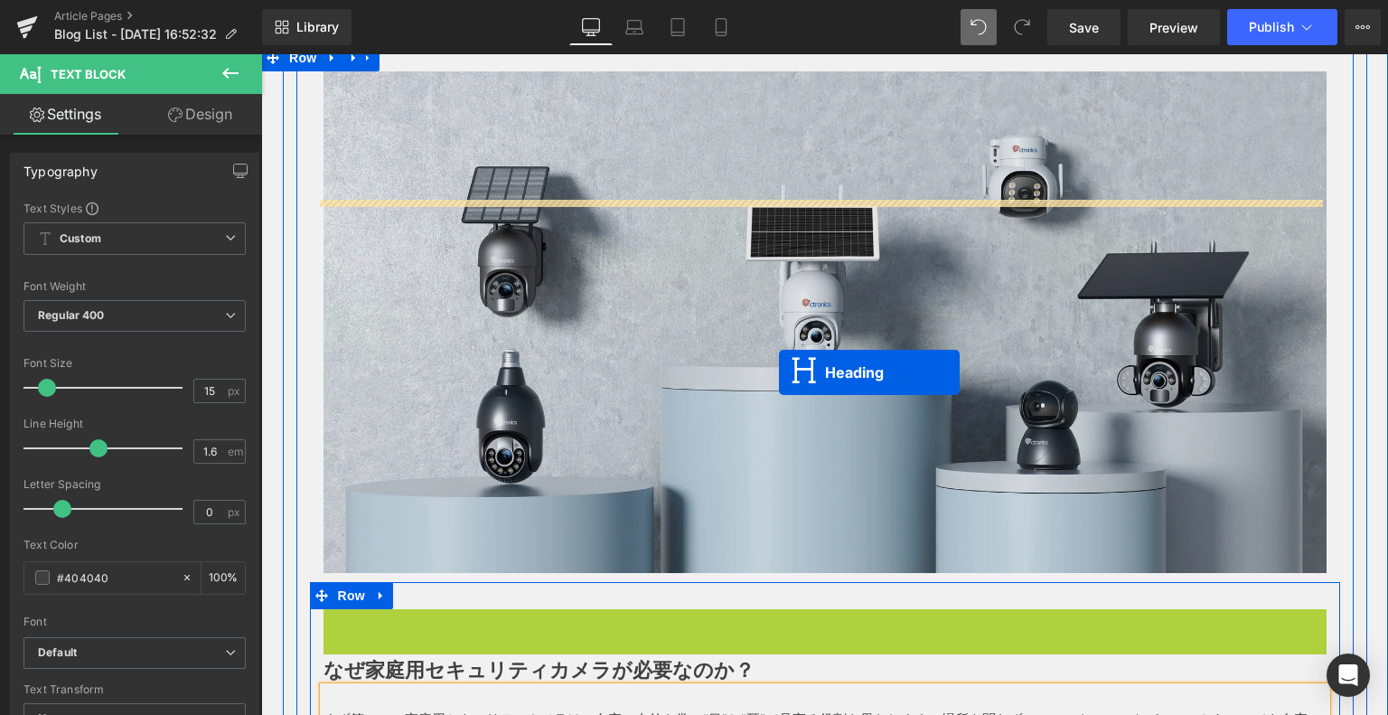
scroll to position [0, 0]
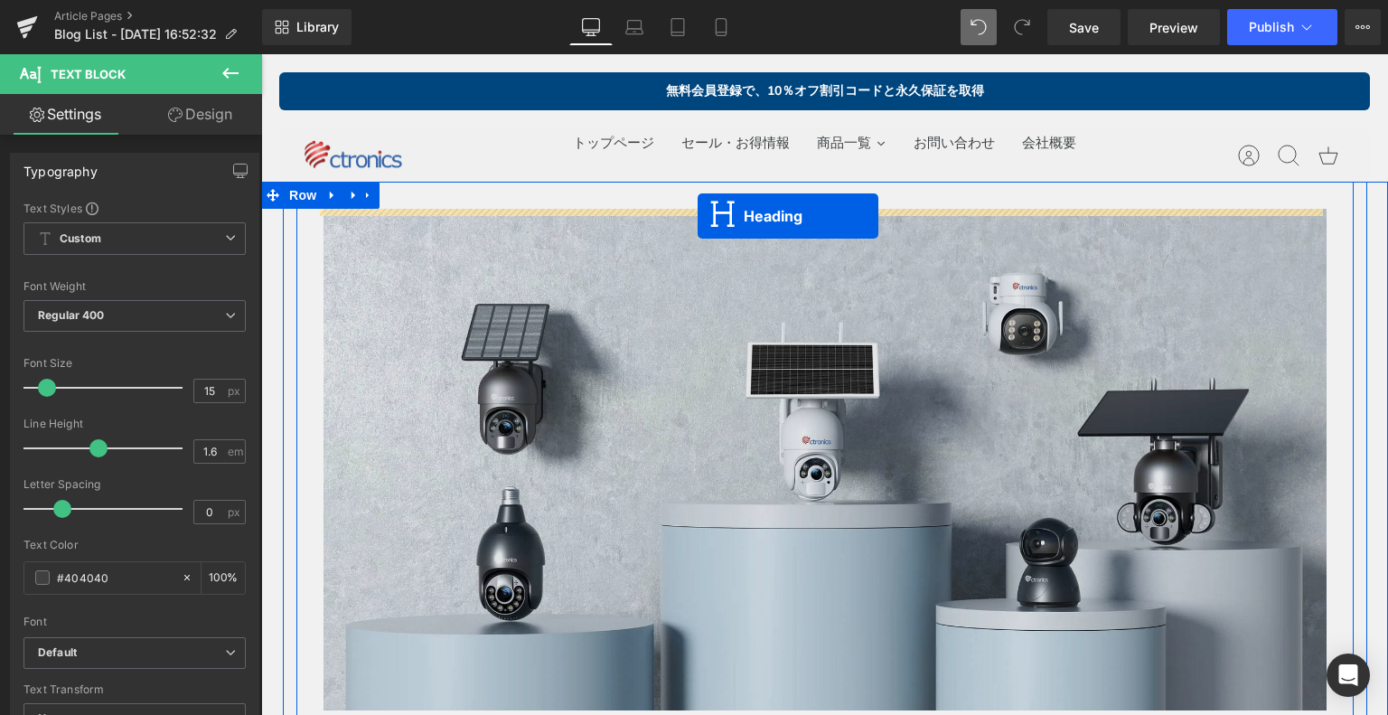
drag, startPoint x: 772, startPoint y: 412, endPoint x: 697, endPoint y: 216, distance: 209.6
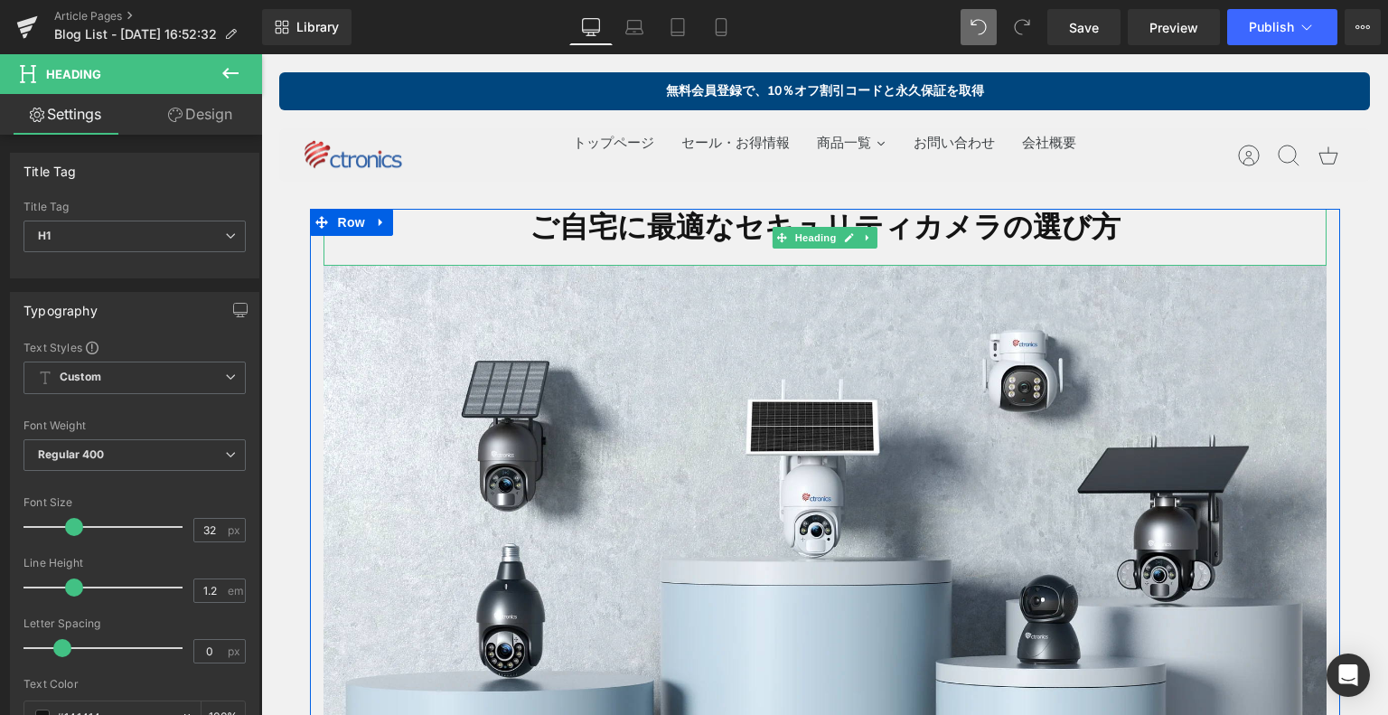
click at [701, 232] on h1 "ご自宅に最適なセキュリティカメラの選び方" at bounding box center [824, 226] width 1003 height 34
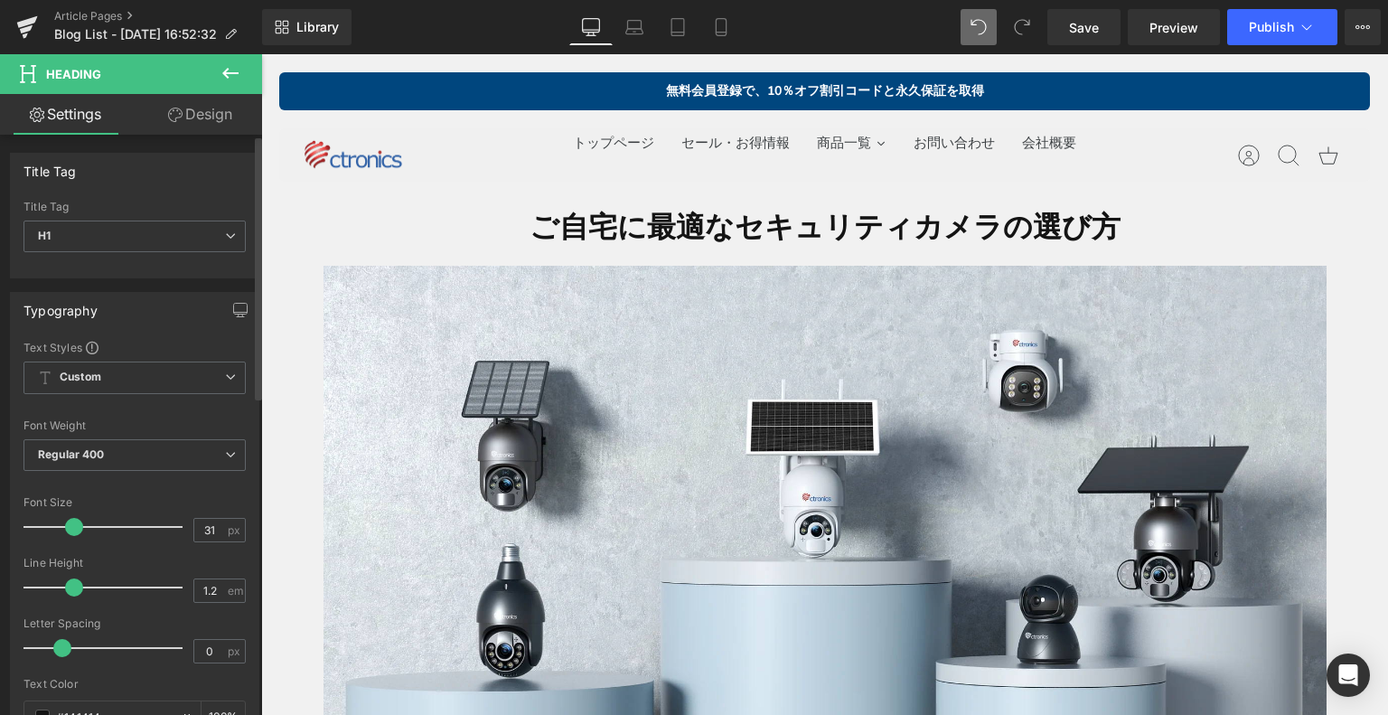
type input "30"
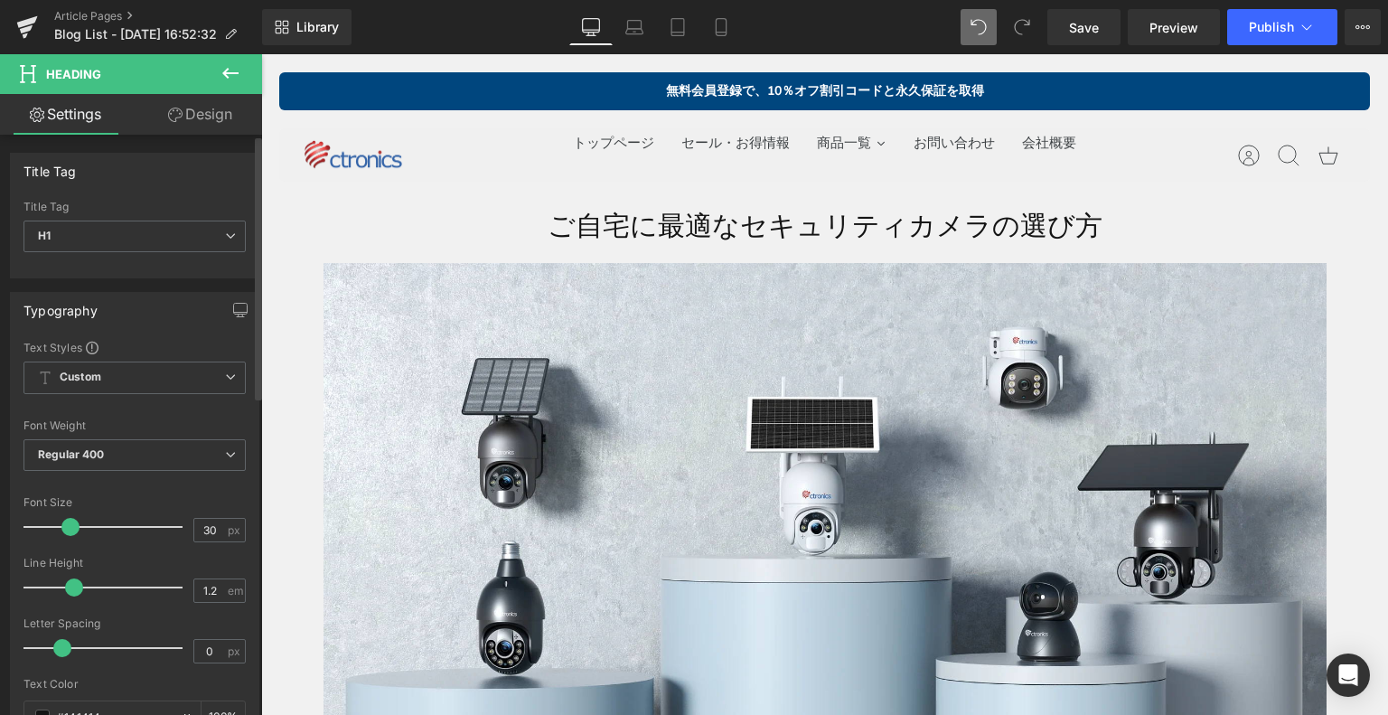
click at [70, 526] on span at bounding box center [70, 527] width 18 height 18
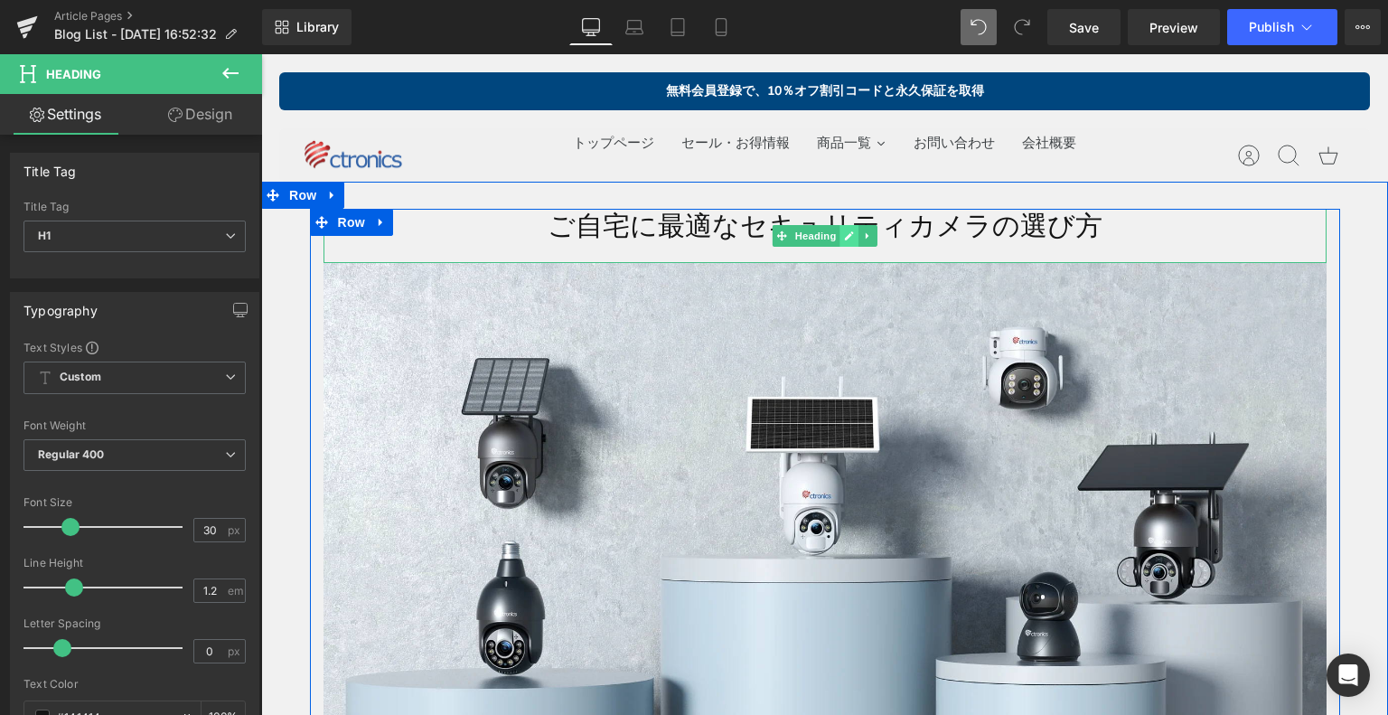
click at [844, 237] on icon at bounding box center [849, 235] width 10 height 11
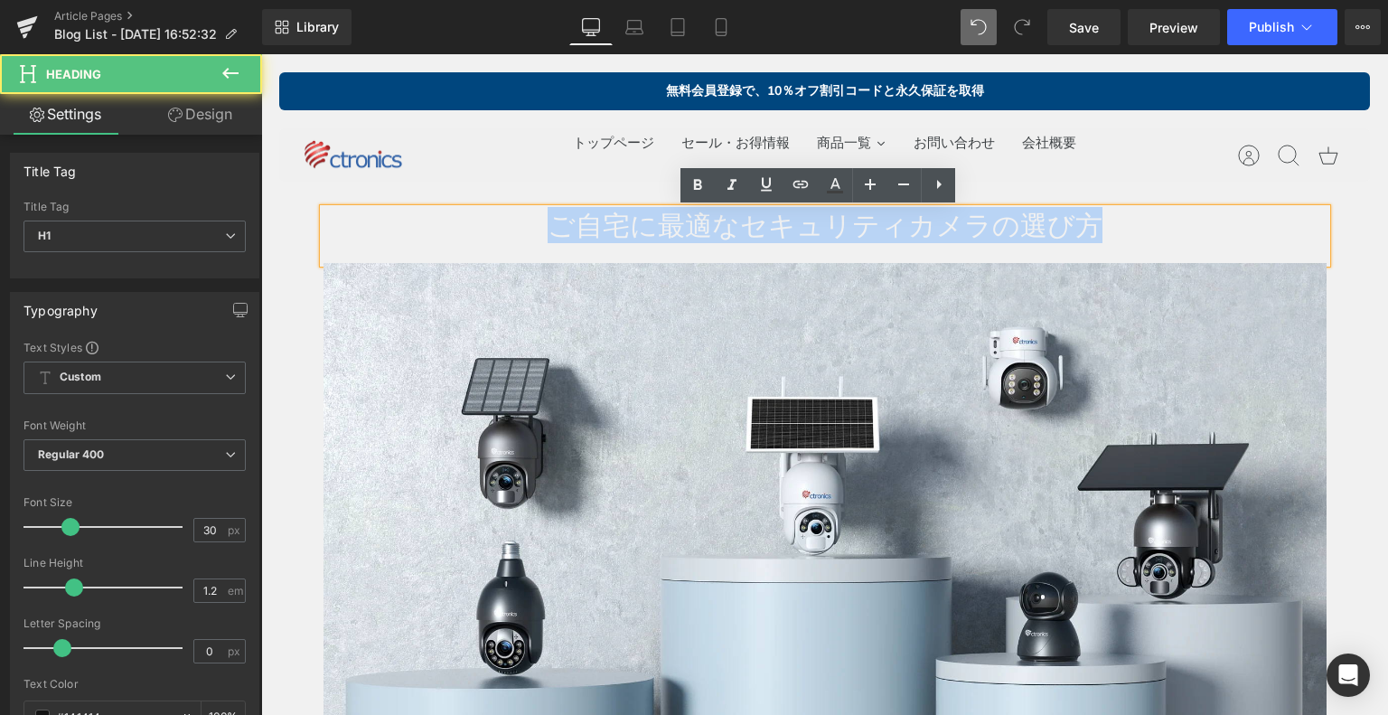
drag, startPoint x: 1127, startPoint y: 235, endPoint x: 661, endPoint y: 220, distance: 466.4
click at [493, 230] on h1 "ご自宅に最適なセキュリティカメラの選び方" at bounding box center [824, 225] width 1003 height 33
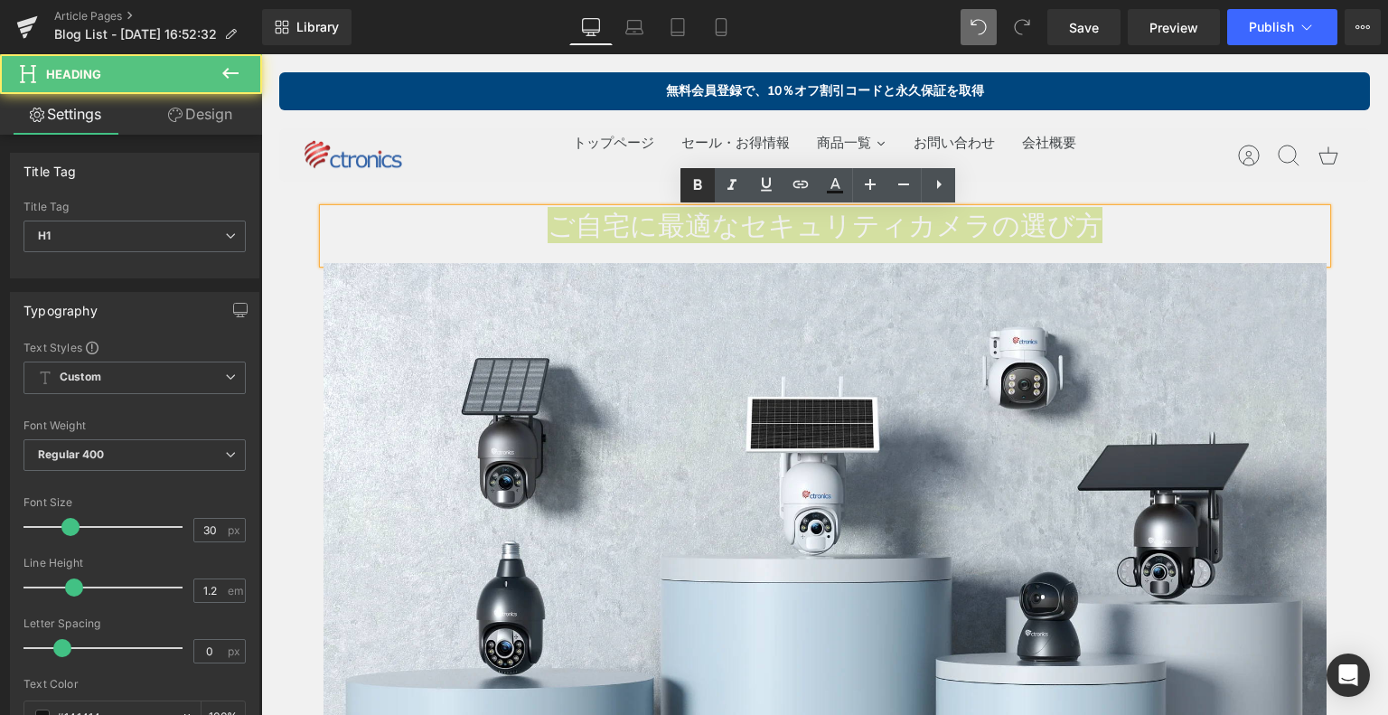
click at [702, 189] on icon at bounding box center [698, 185] width 22 height 22
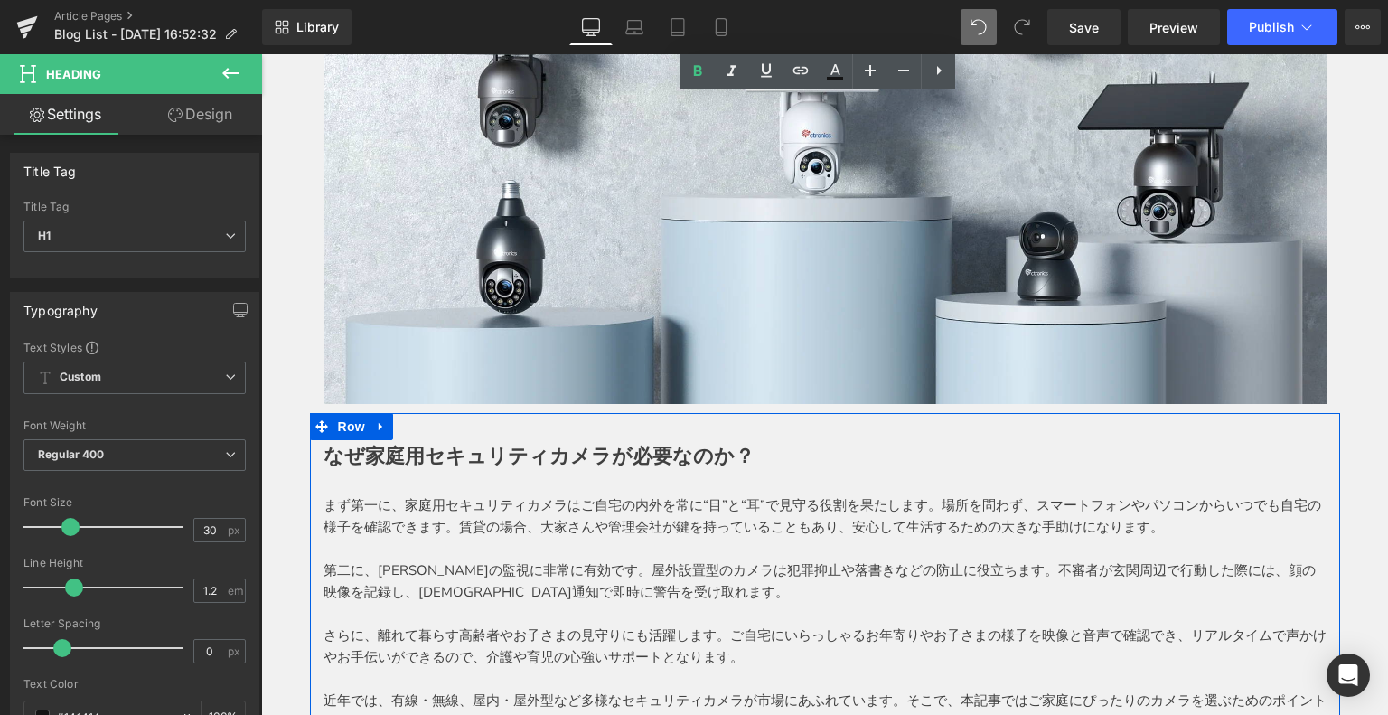
scroll to position [632, 0]
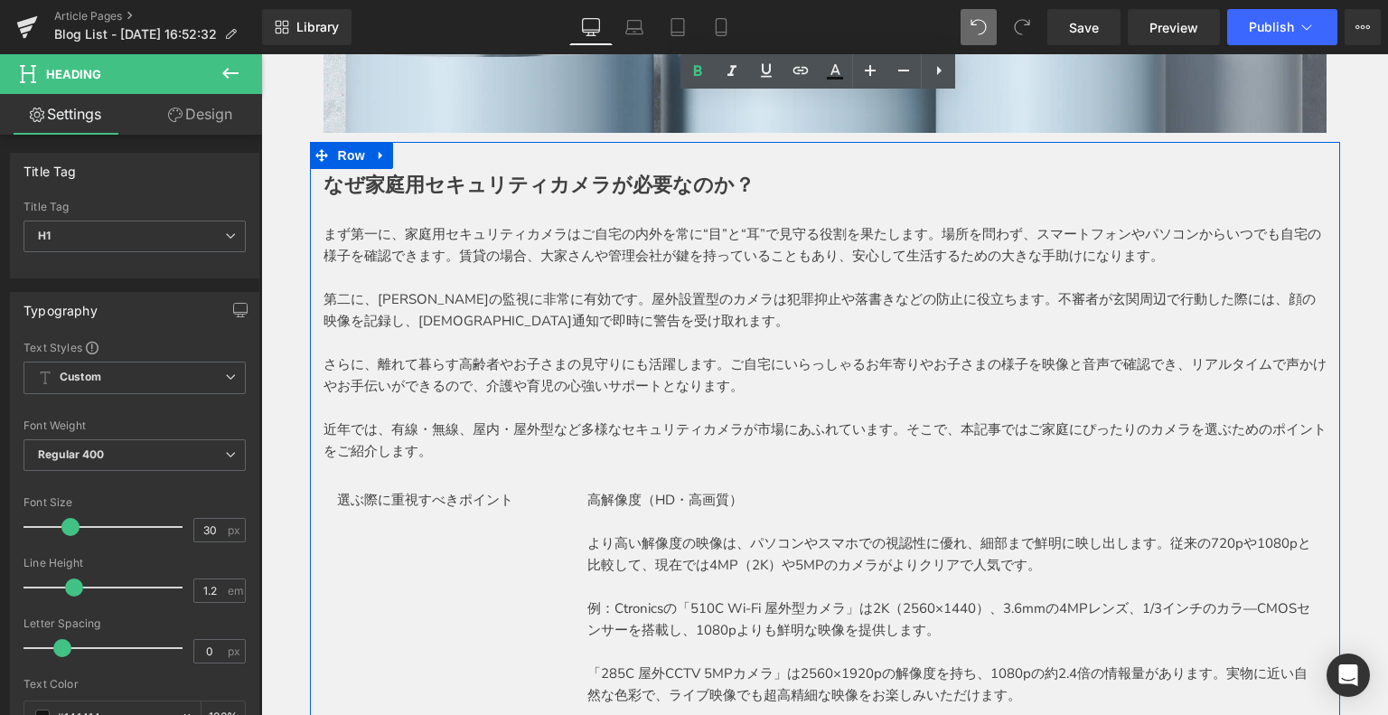
click at [416, 233] on p "まず第一に、家庭用セキュリティカメラはご自宅の内外を常に“目”と“耳”で見守る役割を果たします。場所を問わず、スマートフォンやパソコンからいつでも自宅の様子を…" at bounding box center [824, 244] width 1003 height 43
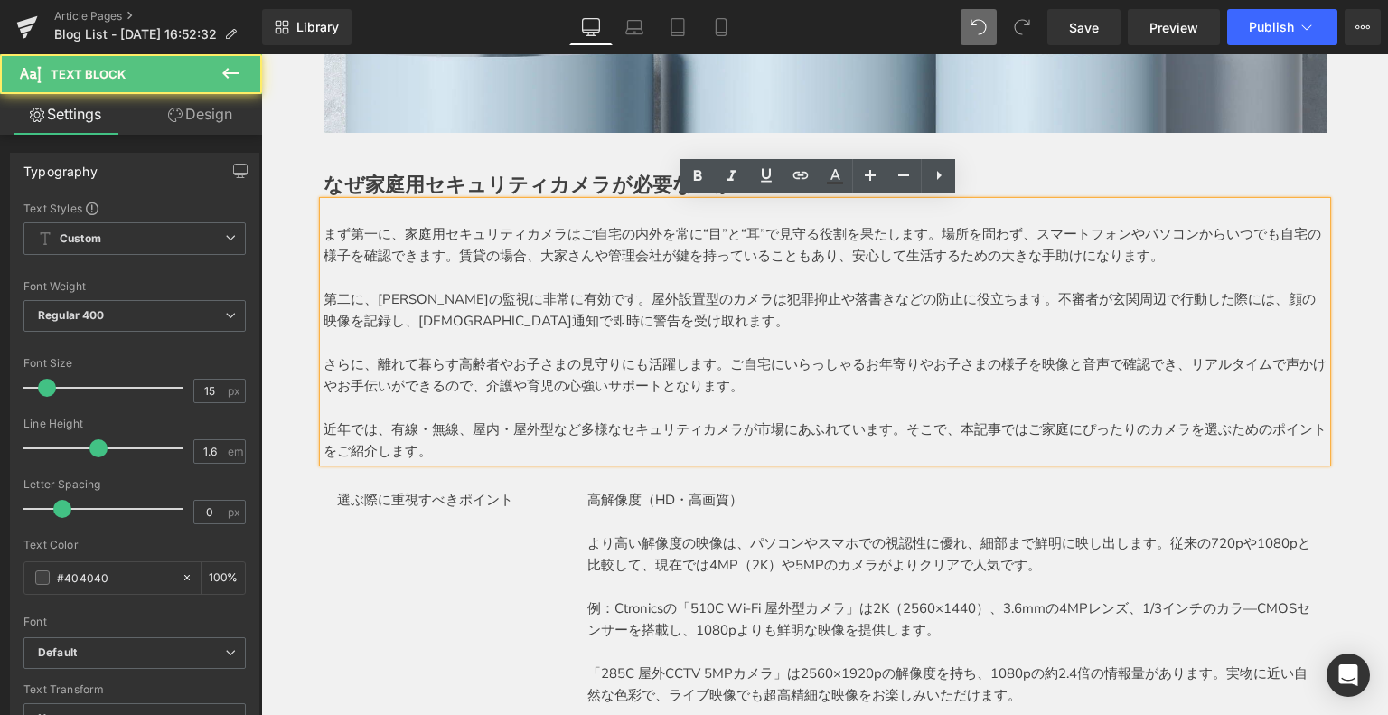
scroll to position [813, 0]
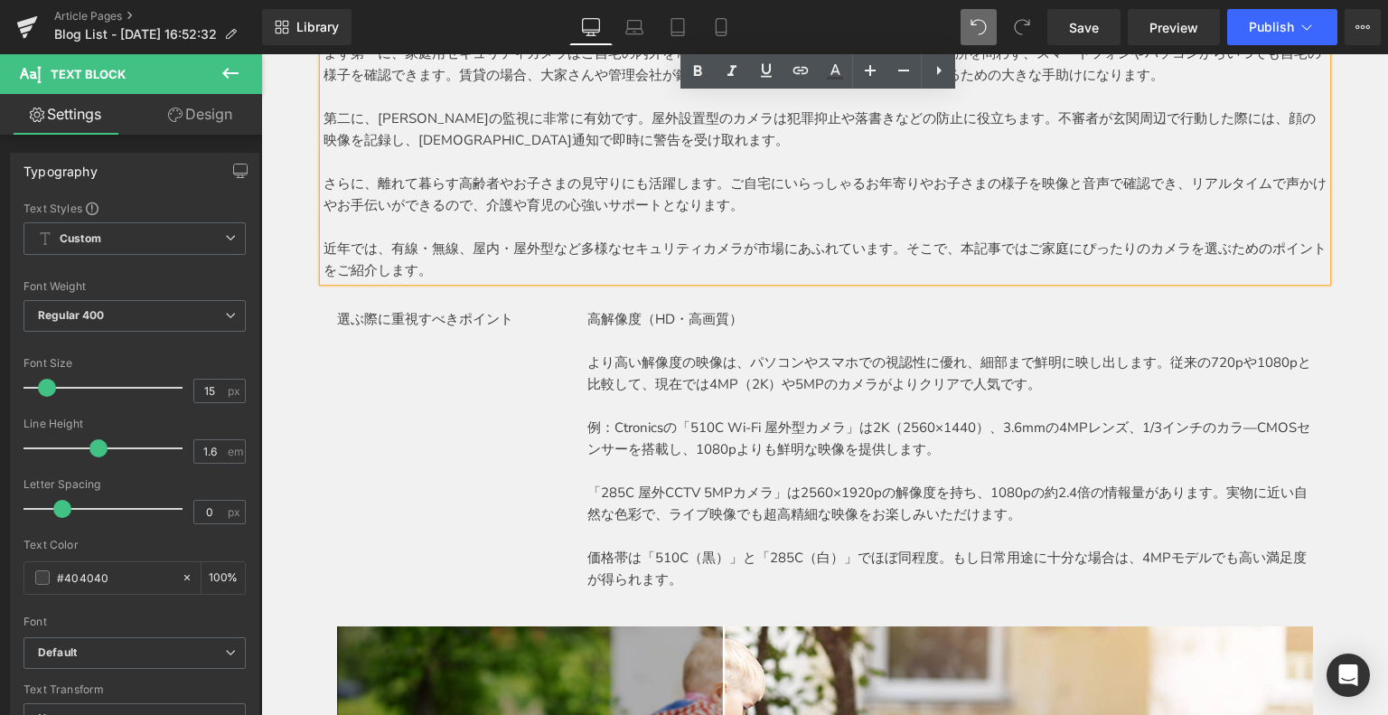
click at [414, 316] on div "選ぶ際に重視すべきポイント Text Block" at bounding box center [449, 319] width 224 height 22
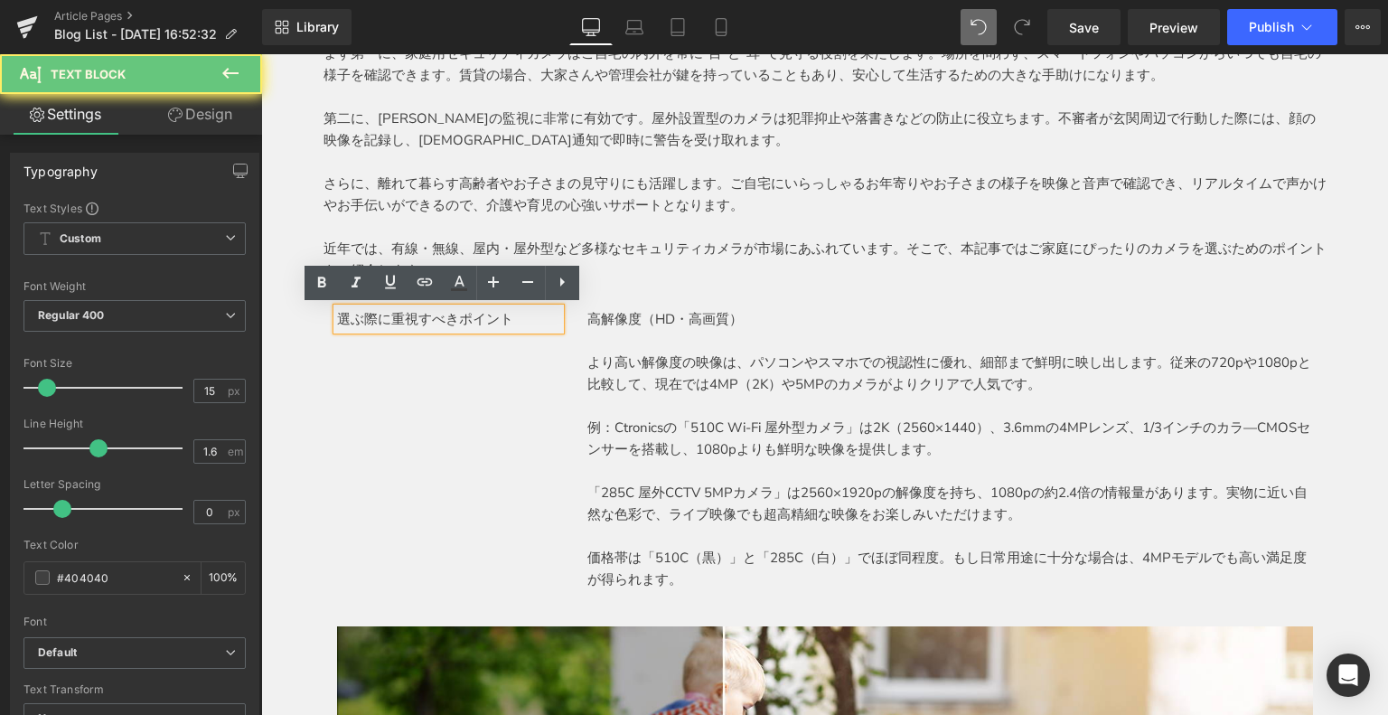
click at [359, 316] on p "選ぶ際に重視すべきポイント" at bounding box center [449, 319] width 224 height 22
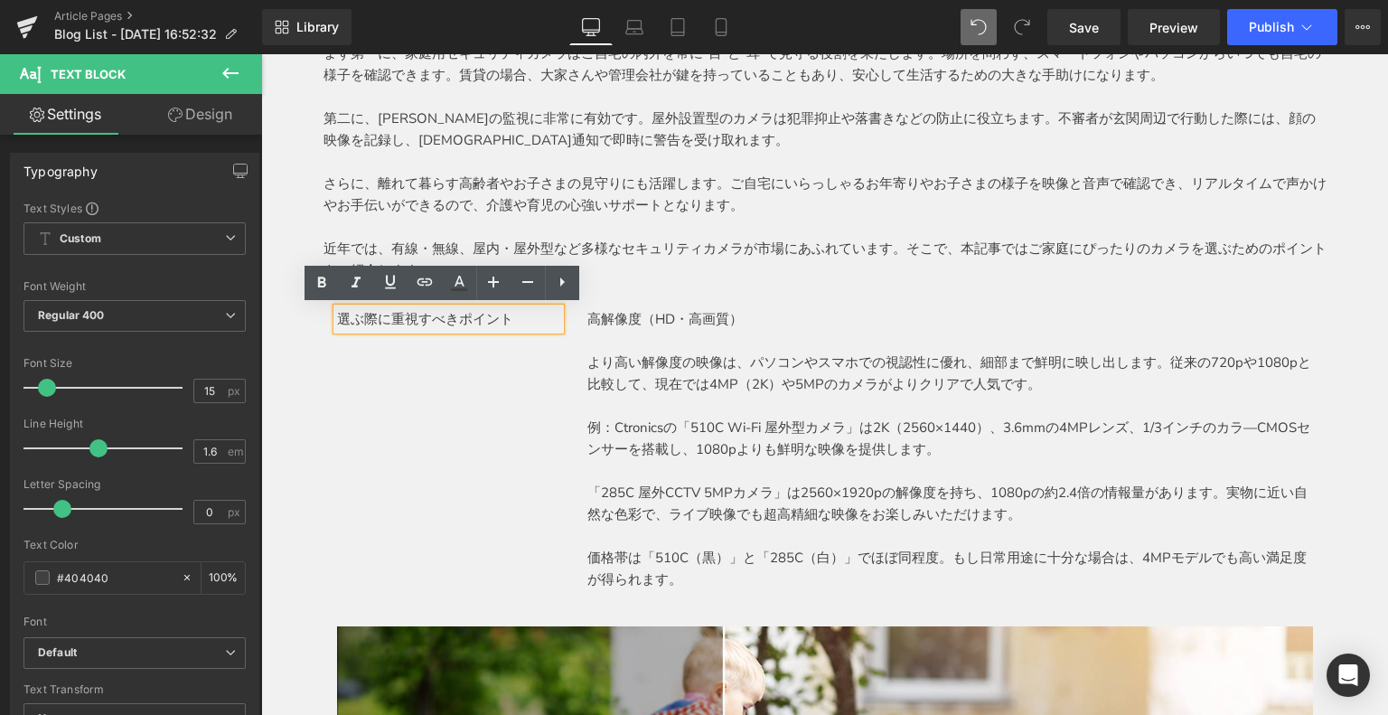
click at [337, 320] on p "選ぶ際に重視すべきポイント" at bounding box center [449, 319] width 224 height 22
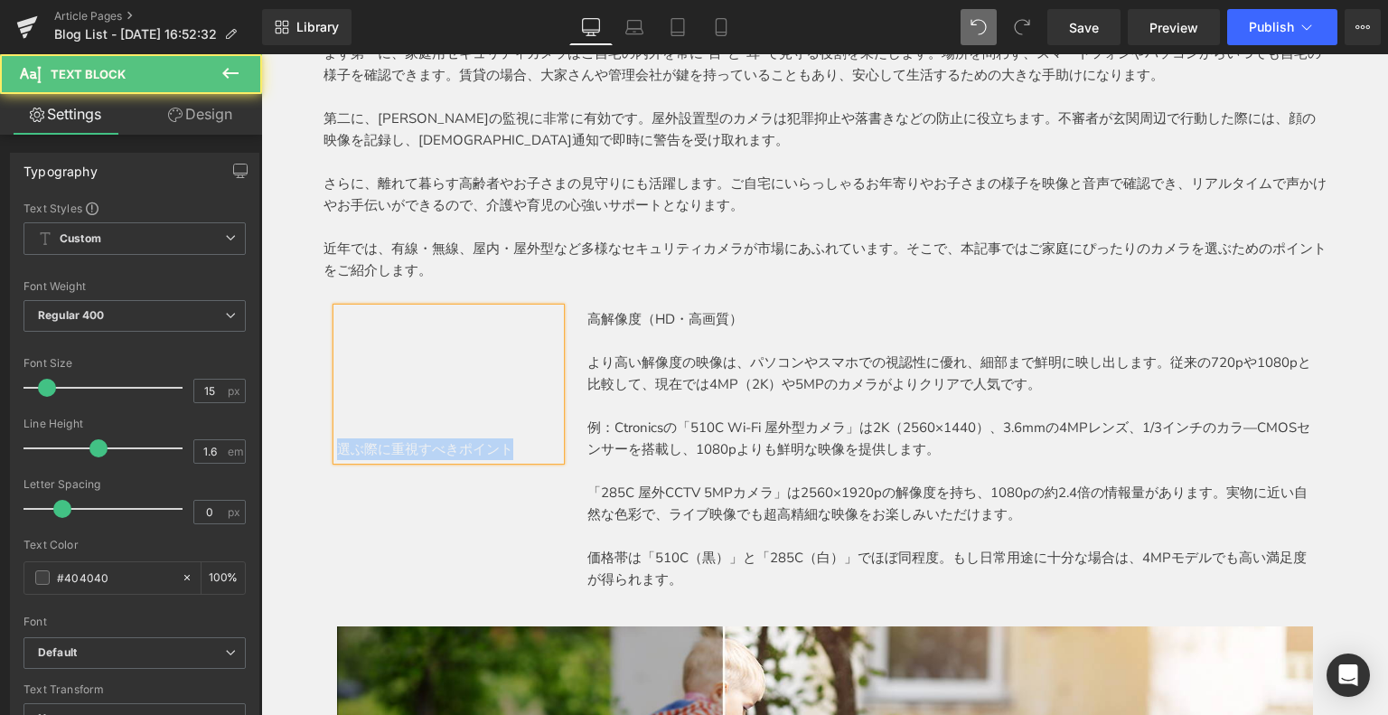
drag, startPoint x: 510, startPoint y: 444, endPoint x: 509, endPoint y: 497, distance: 53.3
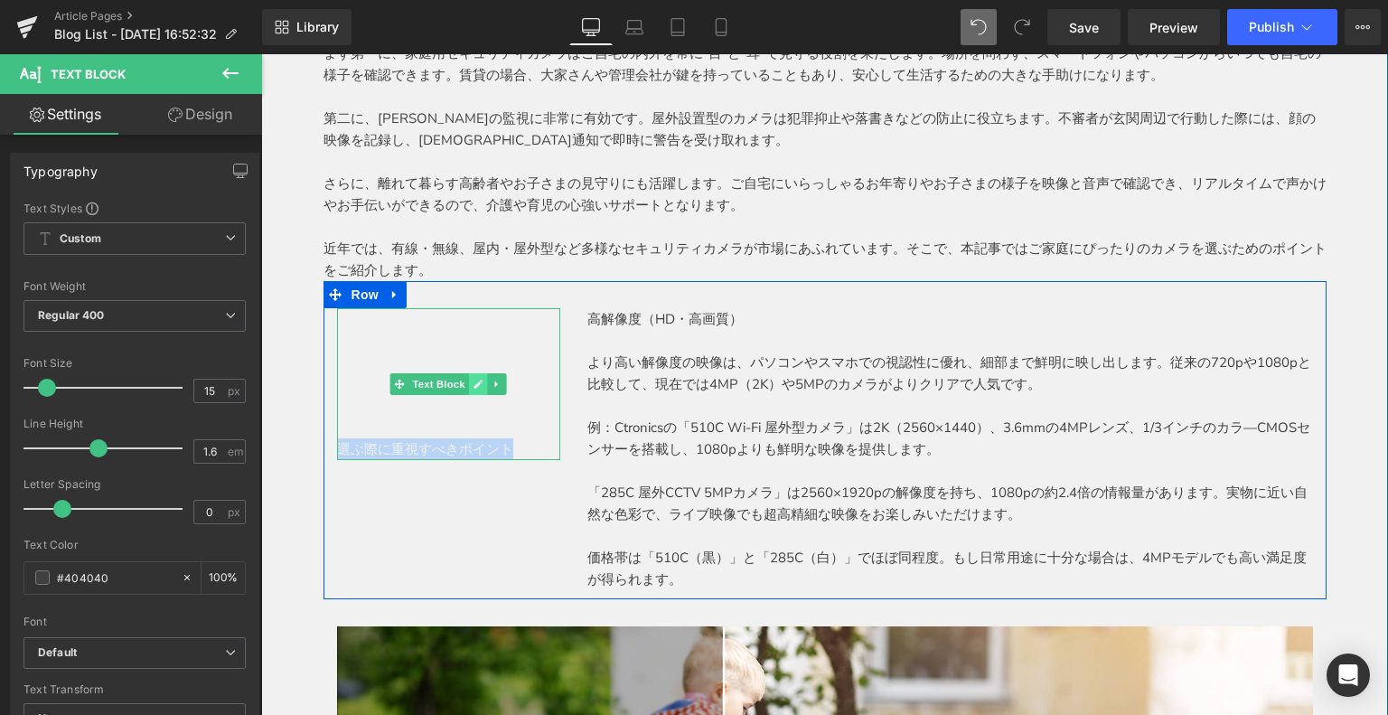
click at [475, 386] on icon at bounding box center [478, 384] width 10 height 11
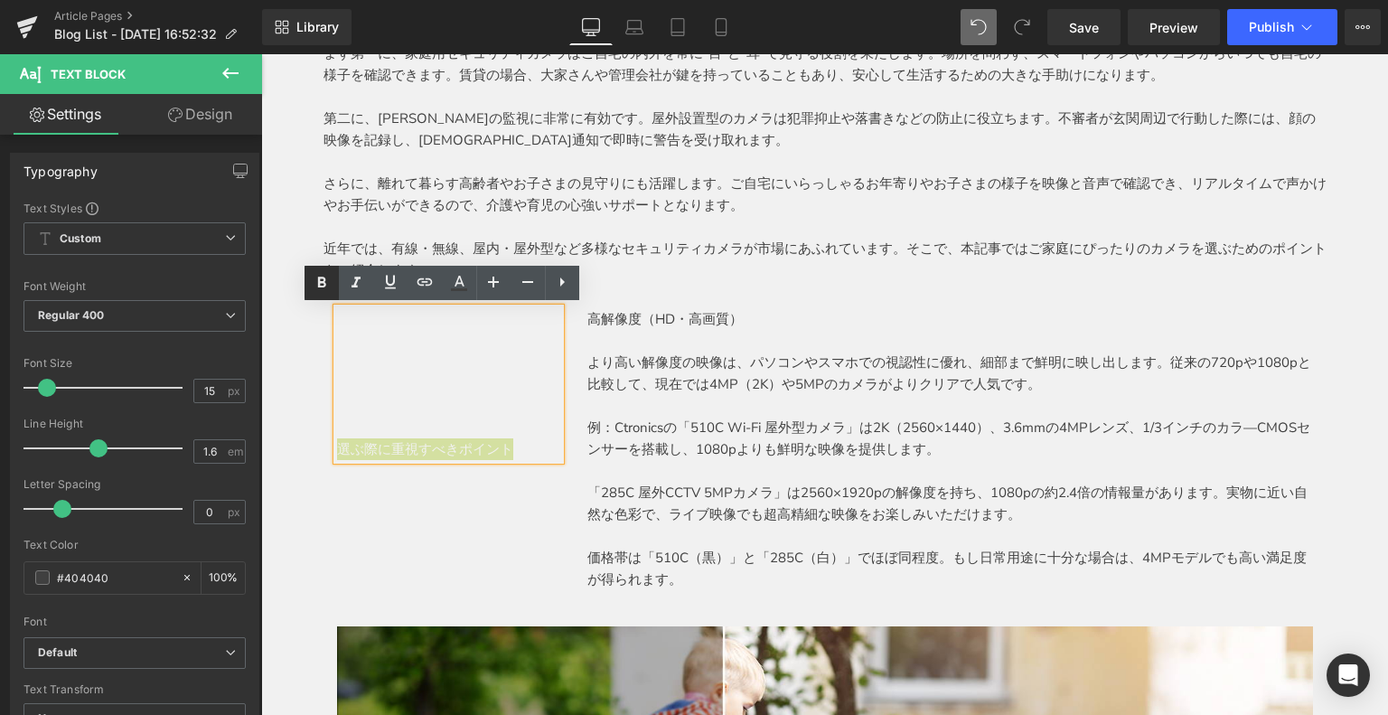
click at [314, 282] on icon at bounding box center [322, 283] width 22 height 22
click at [506, 509] on div "選ぶ際に重視すべきポイント Text Block 高解像度（HD・高画質） より高い解像度の映像は、パソコンやスマホでの視認性に優れ、細部まで鮮明に映し出しま…" at bounding box center [824, 440] width 1003 height 318
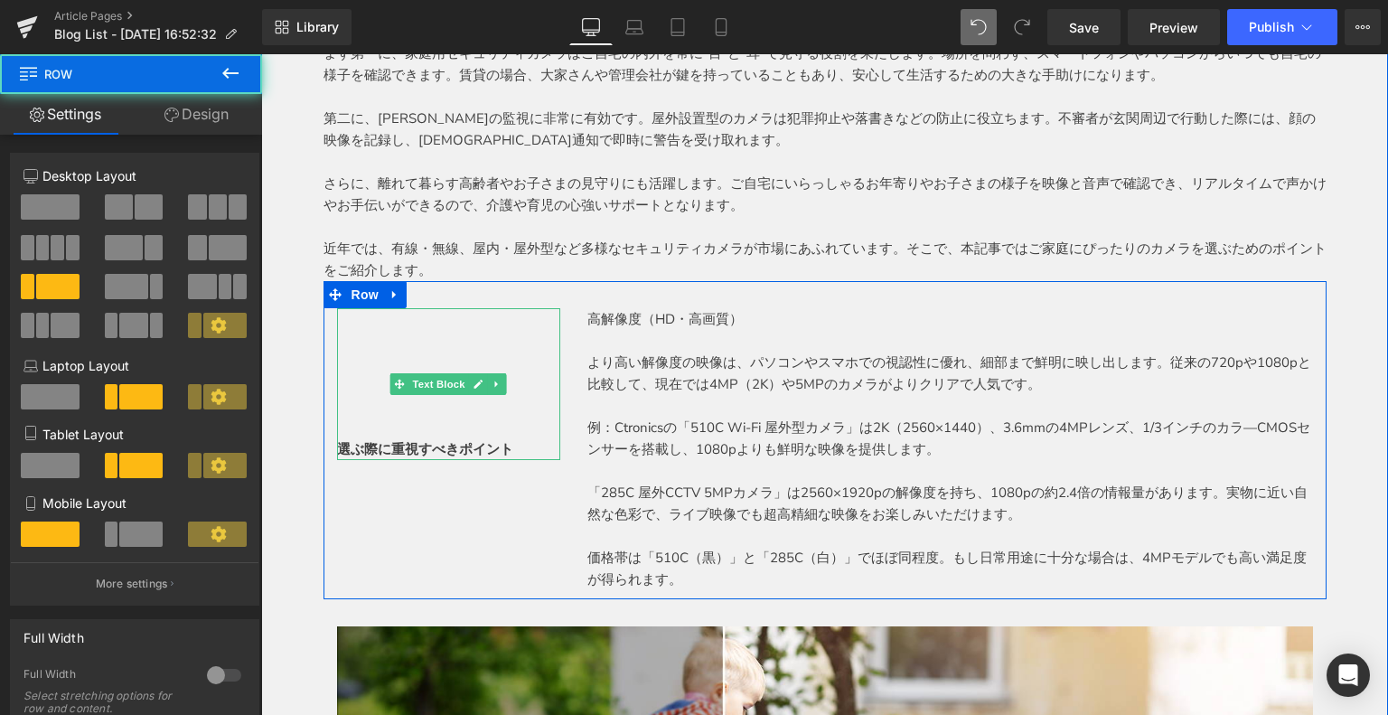
click at [499, 433] on p at bounding box center [449, 427] width 224 height 22
click at [442, 451] on strong "選ぶ際に重視すべきポイント" at bounding box center [425, 449] width 176 height 18
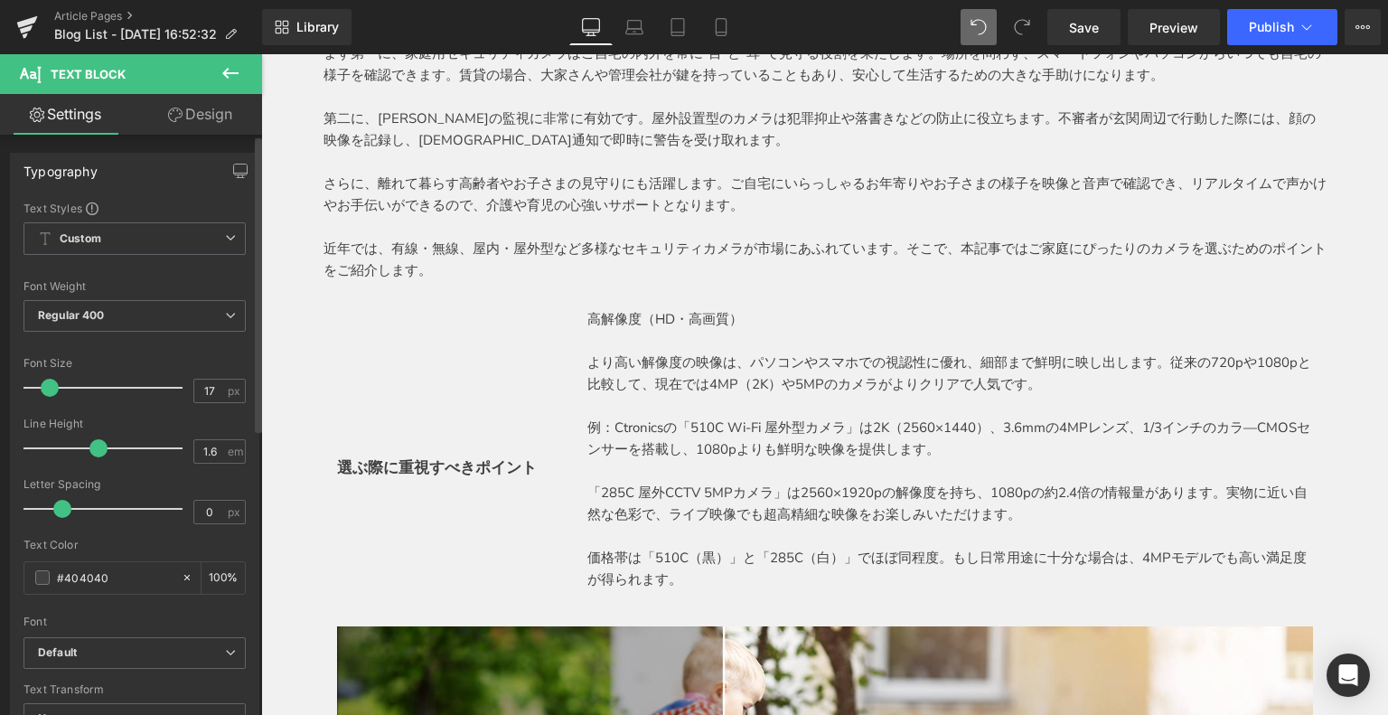
type input "18"
click at [50, 386] on span at bounding box center [51, 388] width 18 height 18
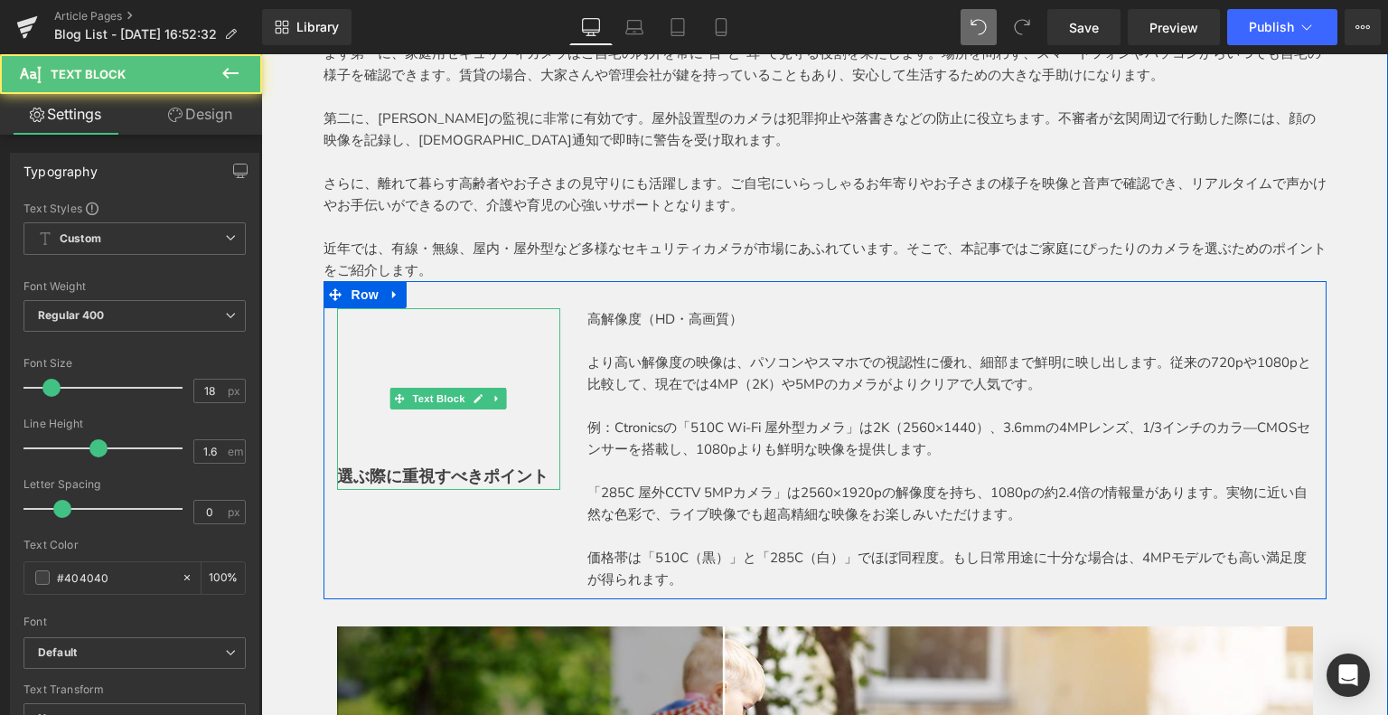
click at [431, 445] on p at bounding box center [449, 451] width 224 height 26
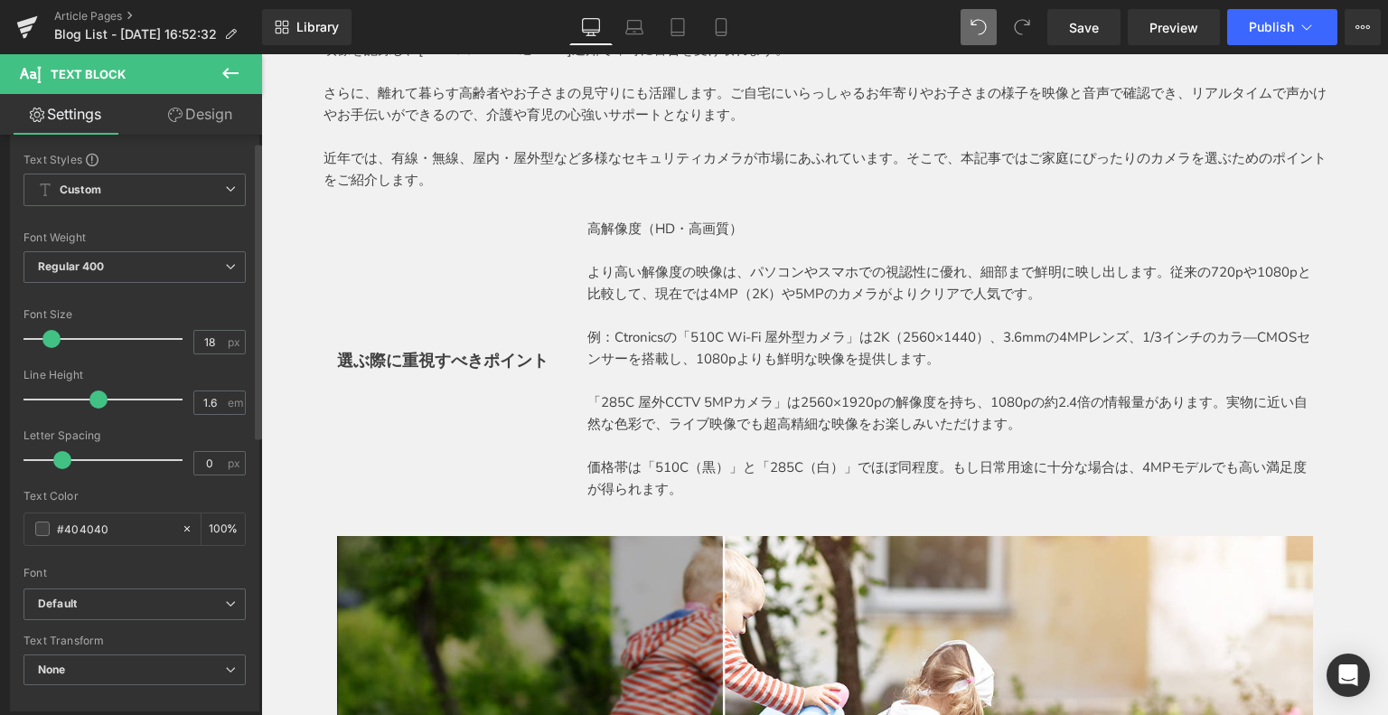
scroll to position [90, 0]
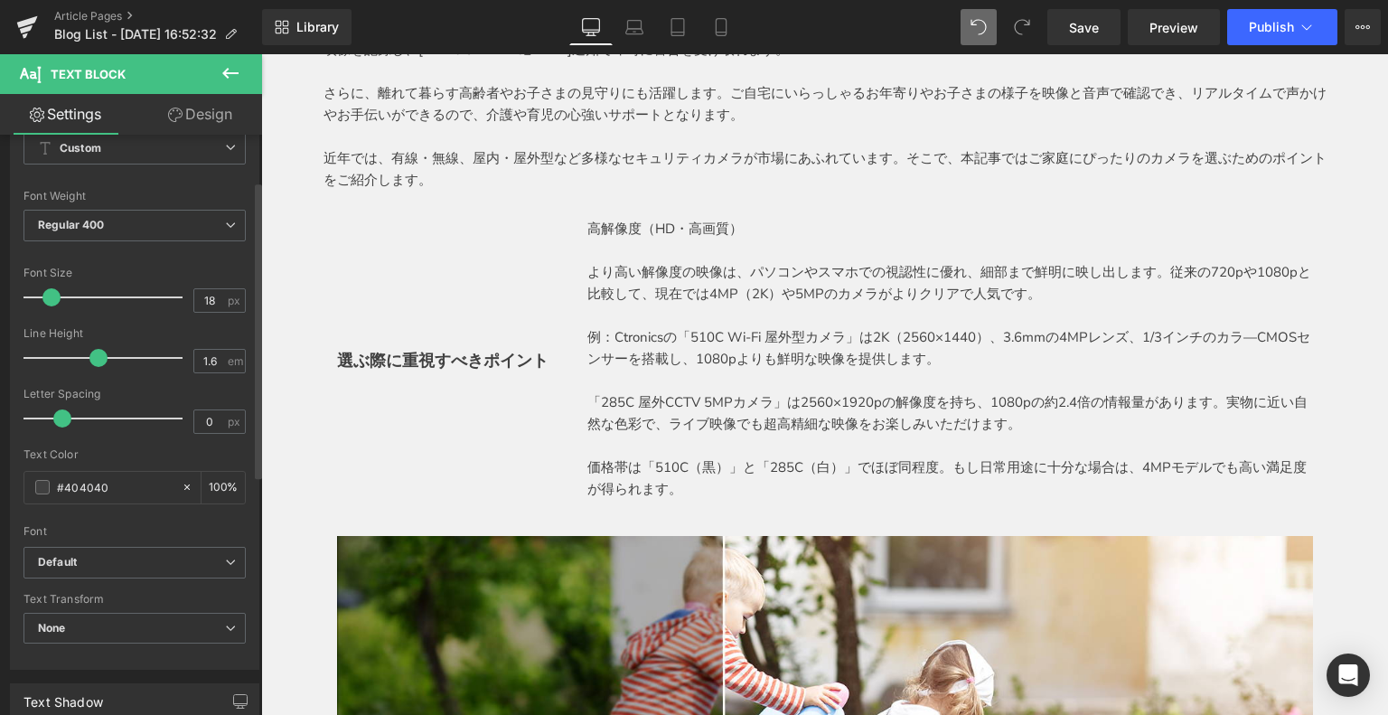
click at [79, 543] on div "Font Default meiryo Default Default meiryo Open Font Manager" at bounding box center [134, 328] width 222 height 436
click at [96, 570] on span "Default" at bounding box center [134, 563] width 222 height 32
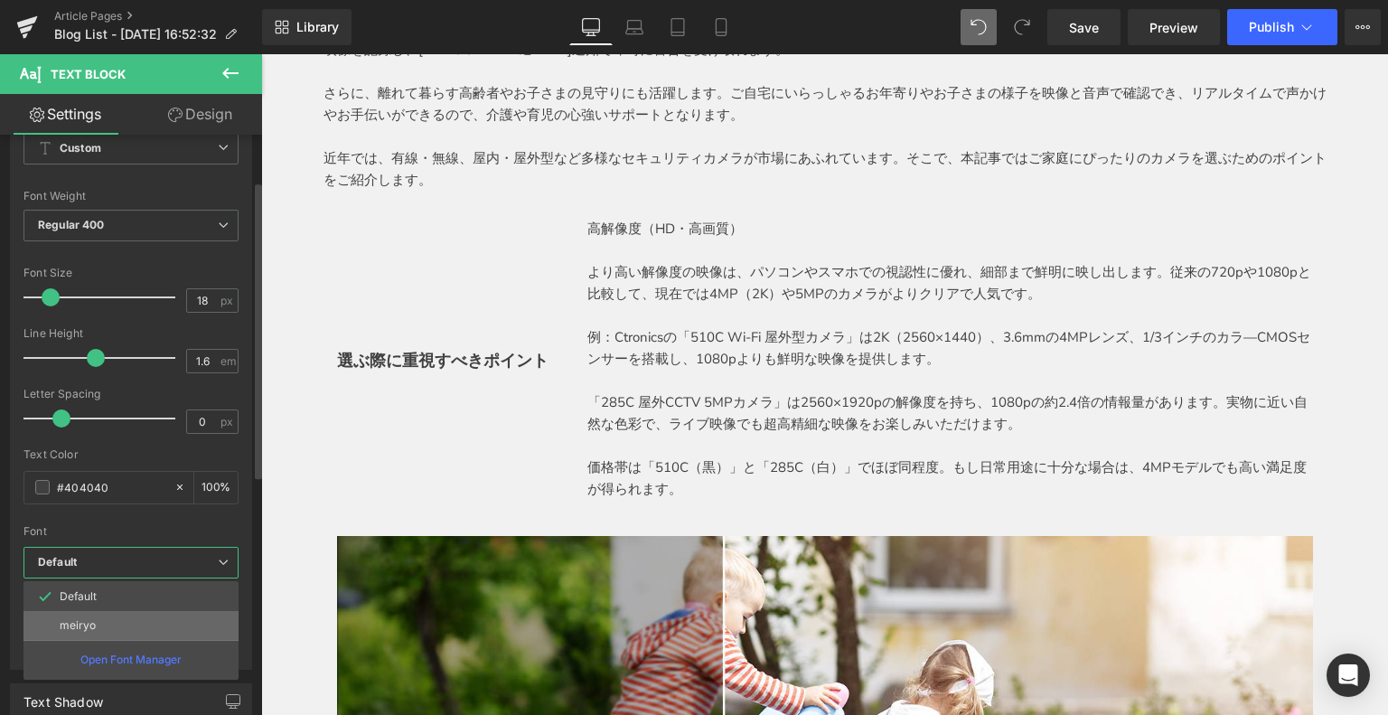
click at [123, 627] on li "meiryo" at bounding box center [130, 625] width 215 height 29
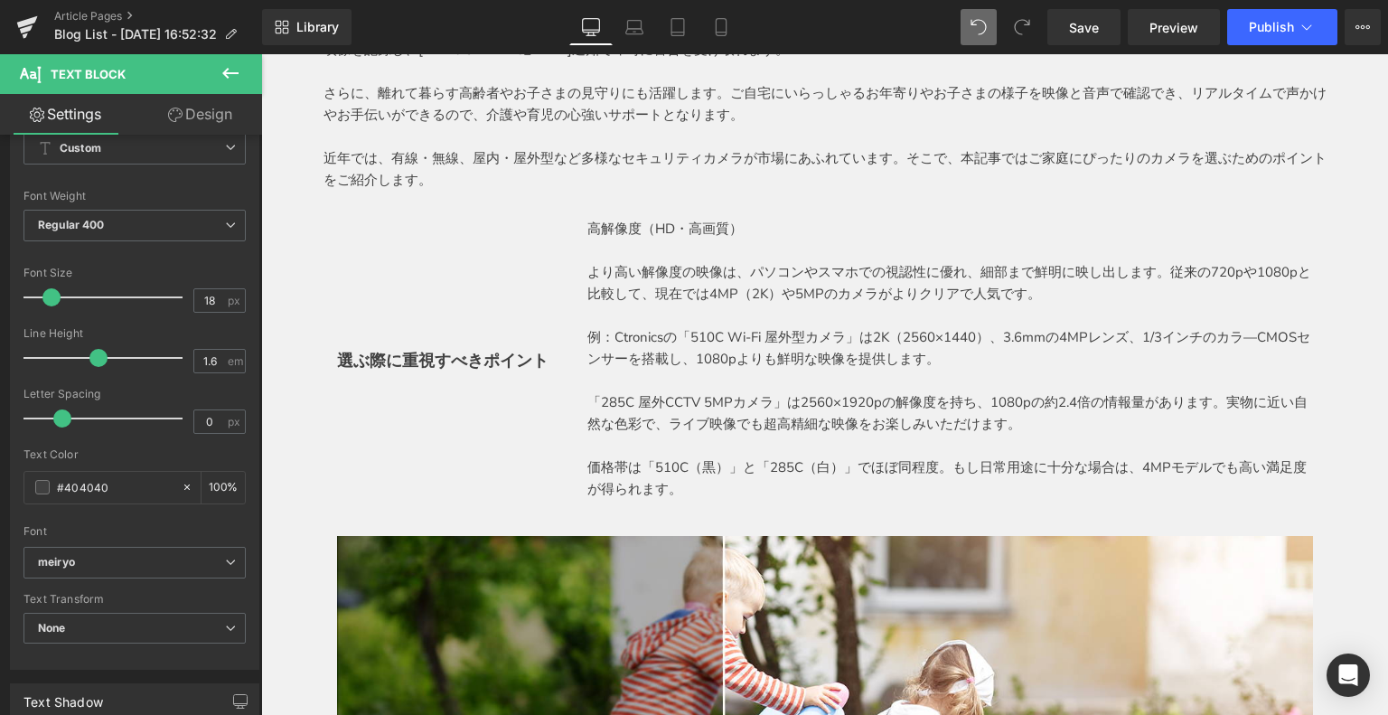
click at [456, 143] on p at bounding box center [824, 137] width 1003 height 22
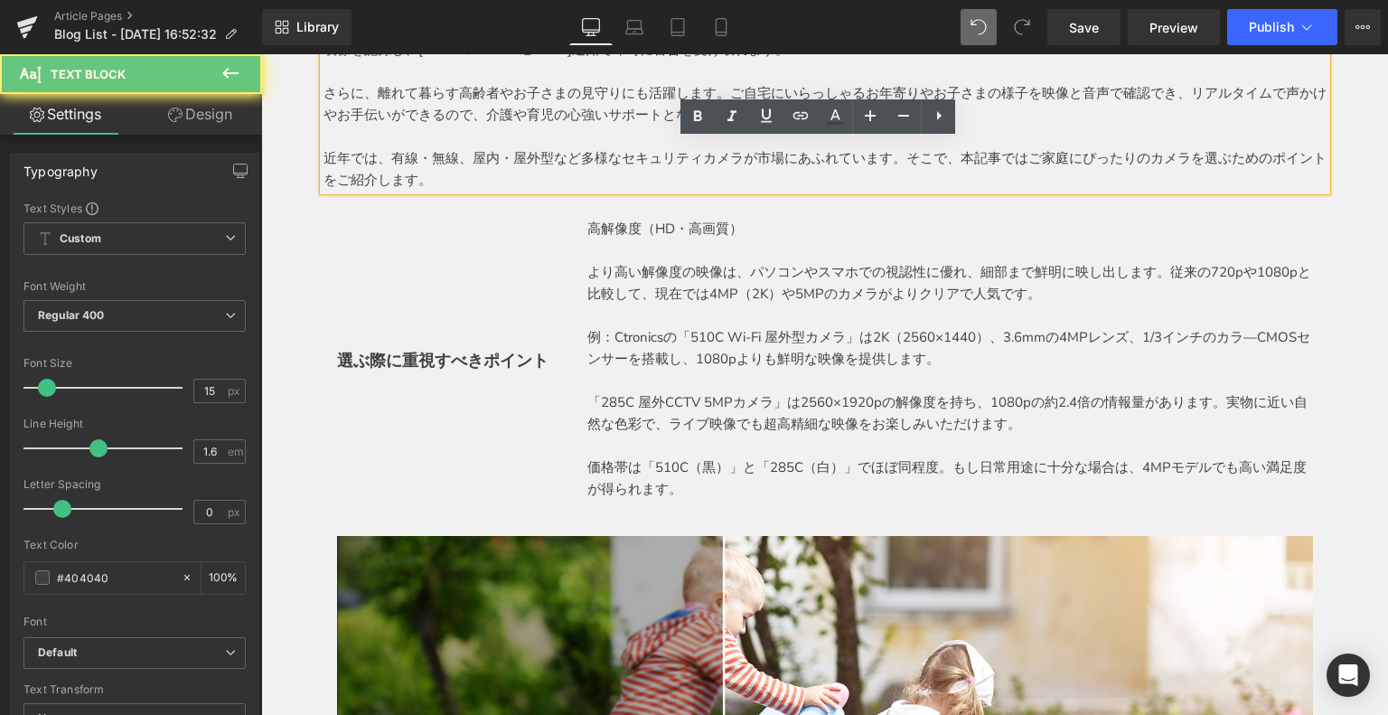
click at [433, 157] on p "近年では、有線・無線、屋内・屋外型など多様なセキュリティカメラが市場にあふれています。そこで、本記事ではご家庭にぴったりのカメラを選ぶためのポイントをご紹介し…" at bounding box center [824, 168] width 1003 height 43
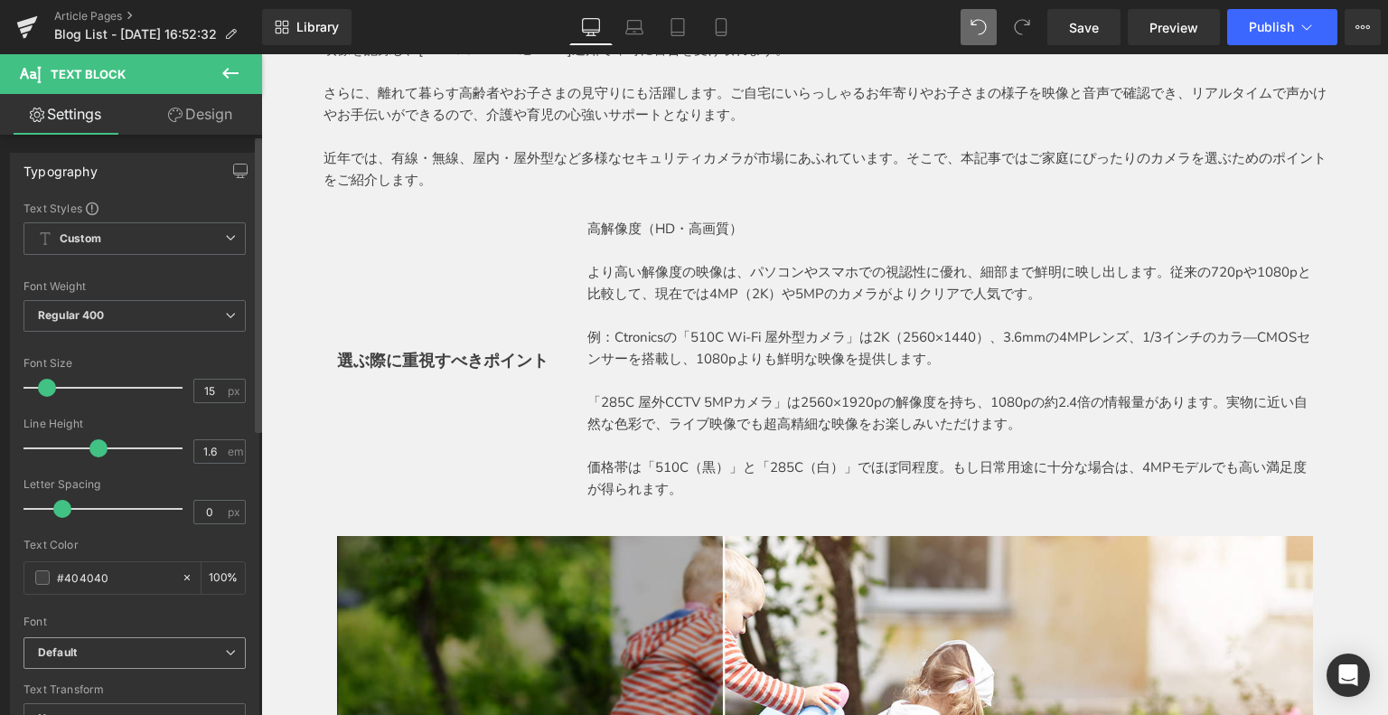
click at [76, 656] on icon "Default" at bounding box center [57, 652] width 39 height 15
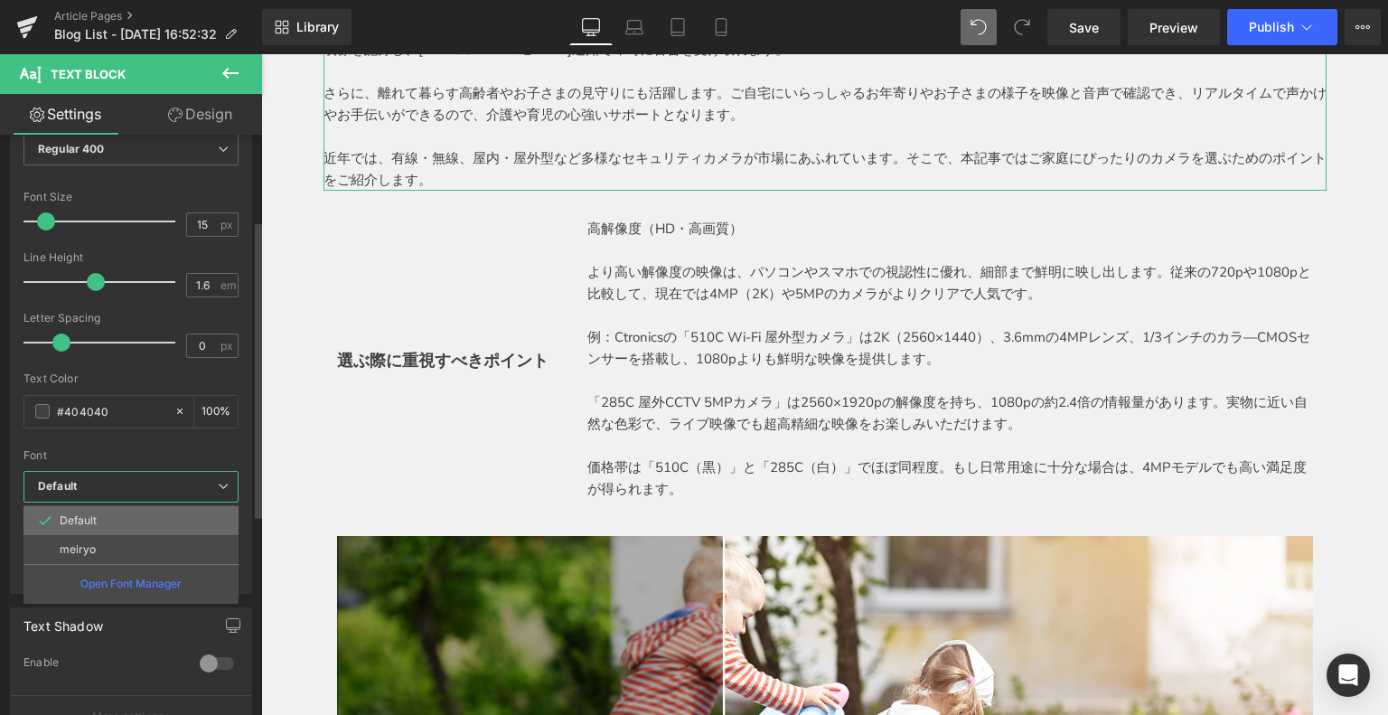
scroll to position [217, 0]
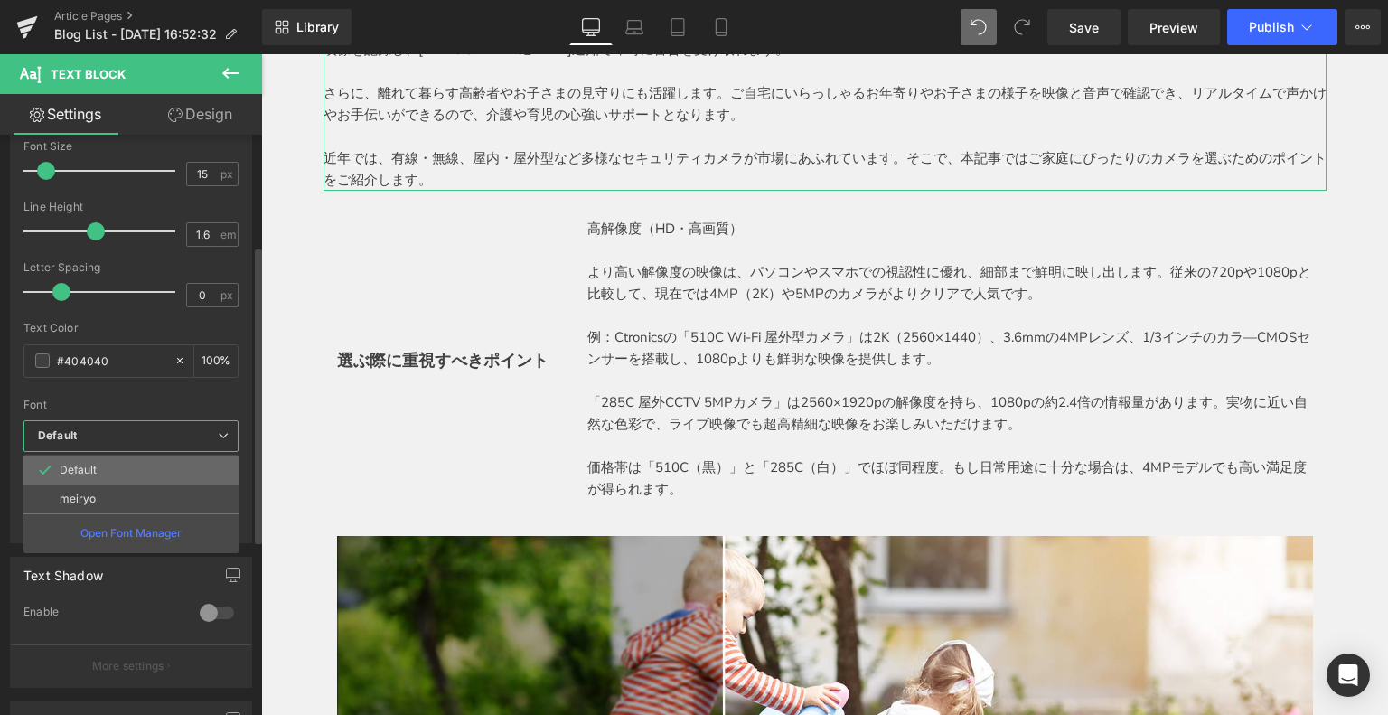
click at [113, 462] on li "Default" at bounding box center [130, 469] width 215 height 29
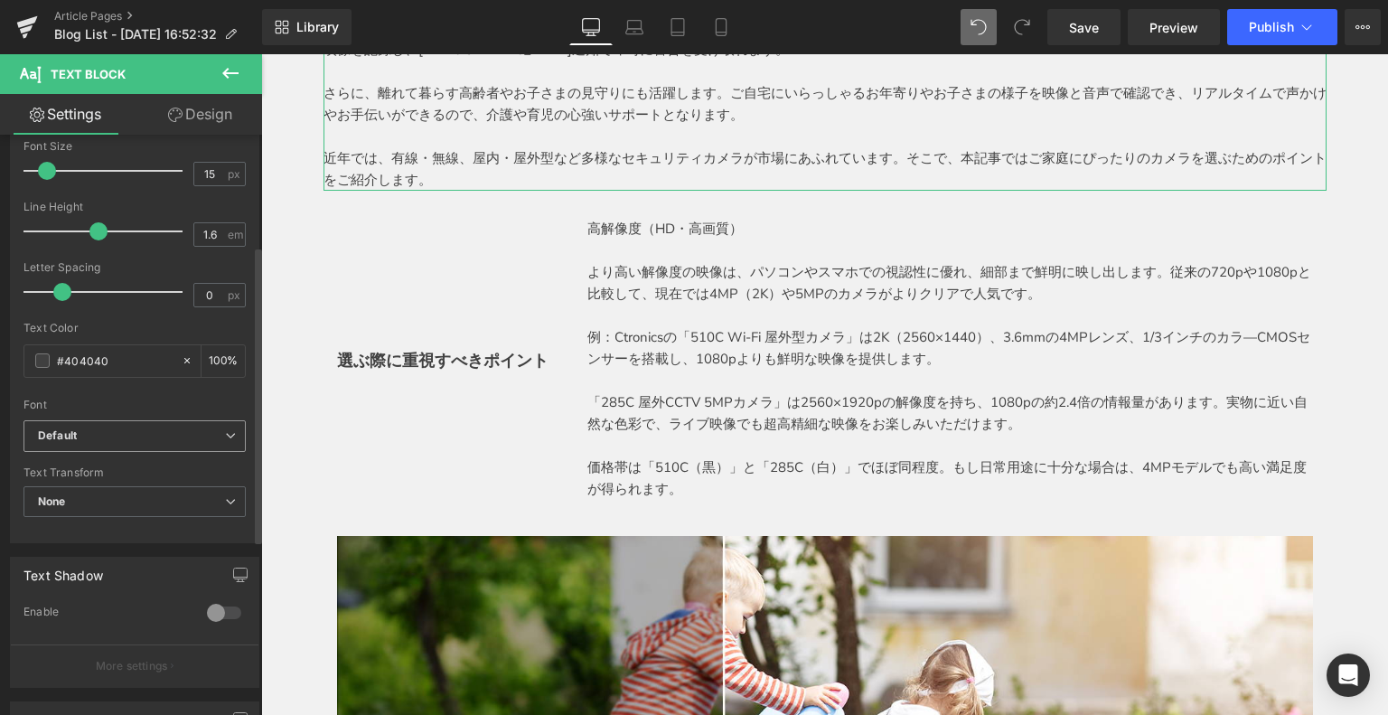
click at [84, 441] on b "Default" at bounding box center [131, 435] width 187 height 15
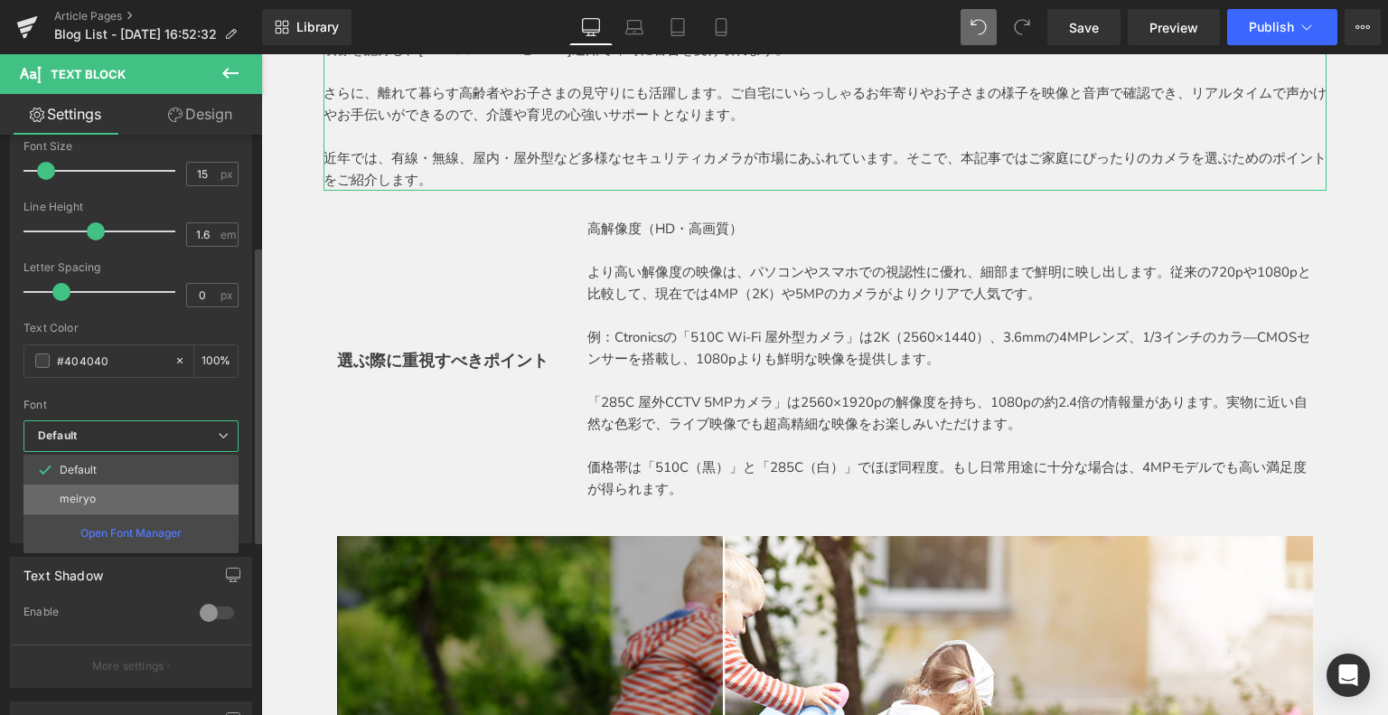
click at [80, 492] on p "meiryo" at bounding box center [78, 498] width 36 height 13
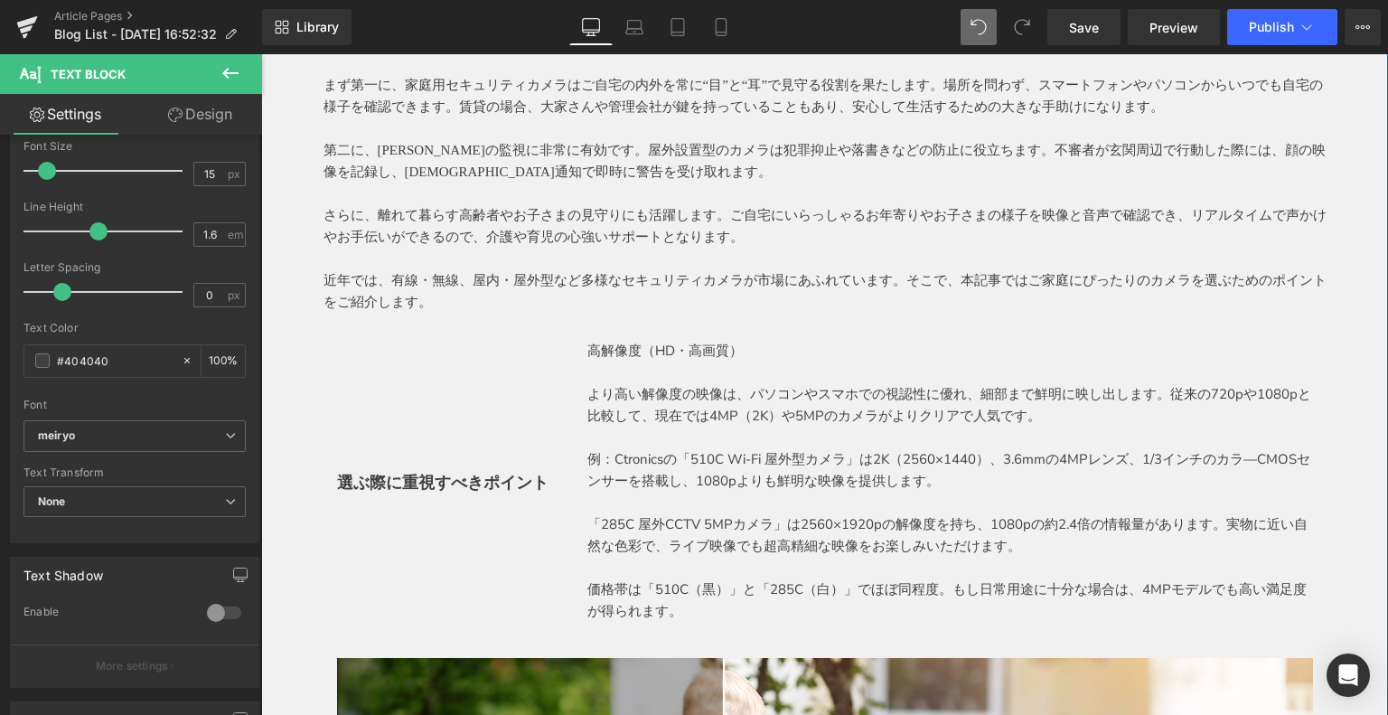
scroll to position [813, 0]
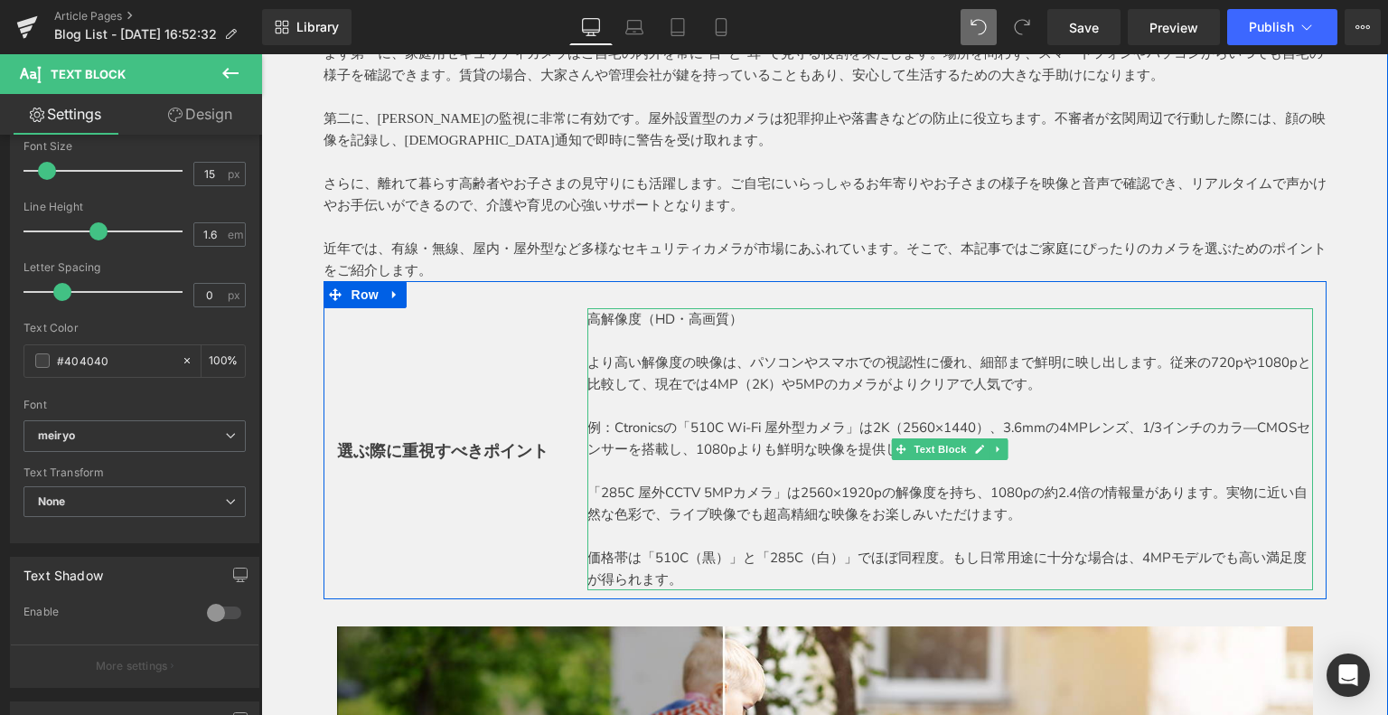
click at [697, 360] on p "より高い解像度の映像は、パソコンやスマホでの視認性に優れ、細部まで鮮明に映し出します。従来の720pや1080pと比較して、現在では4MP（2K）や5MPのカ…" at bounding box center [949, 372] width 725 height 43
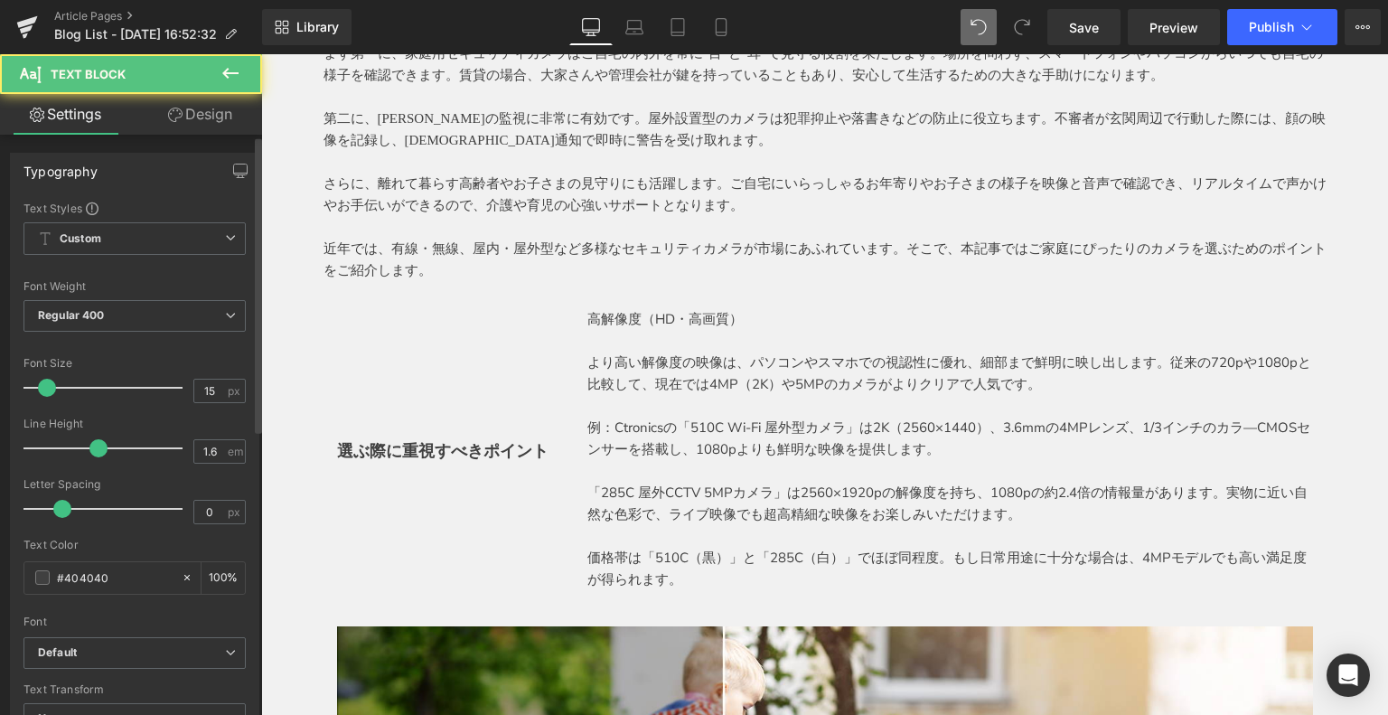
scroll to position [361, 0]
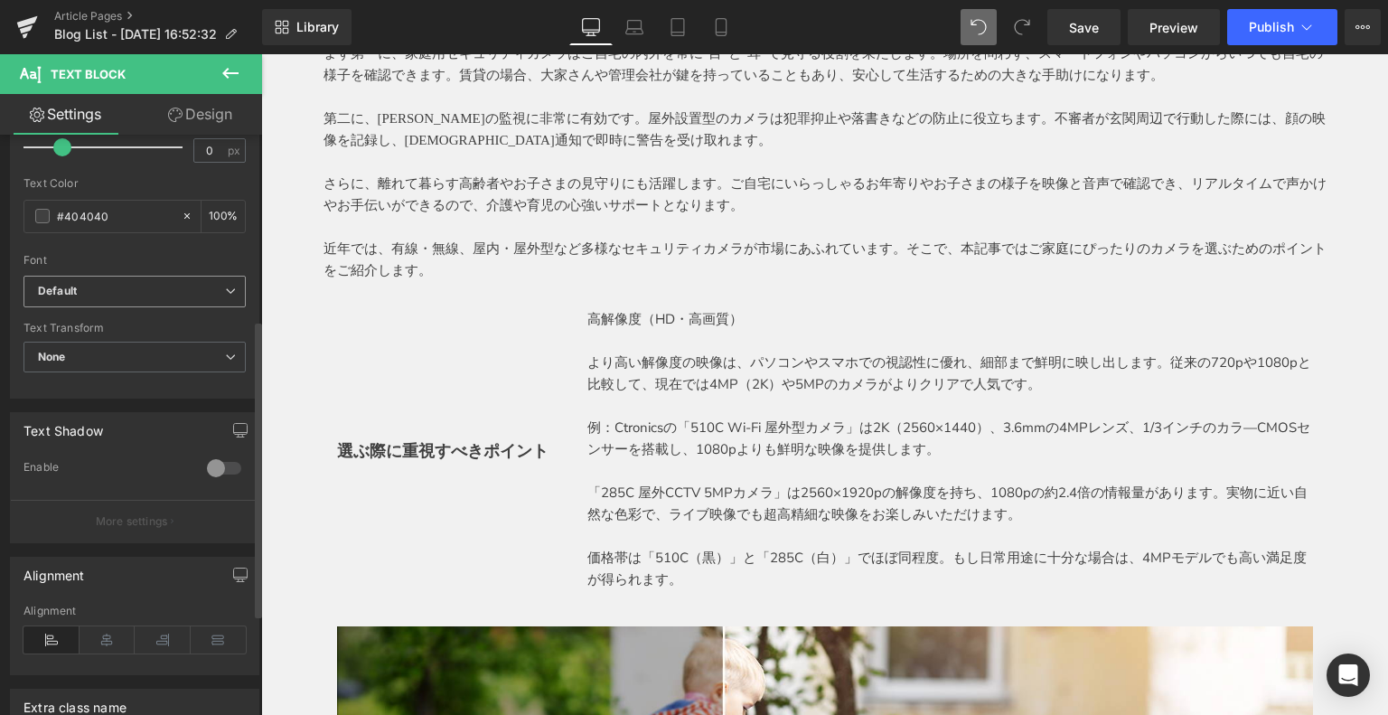
click at [105, 281] on span "Default" at bounding box center [134, 292] width 222 height 32
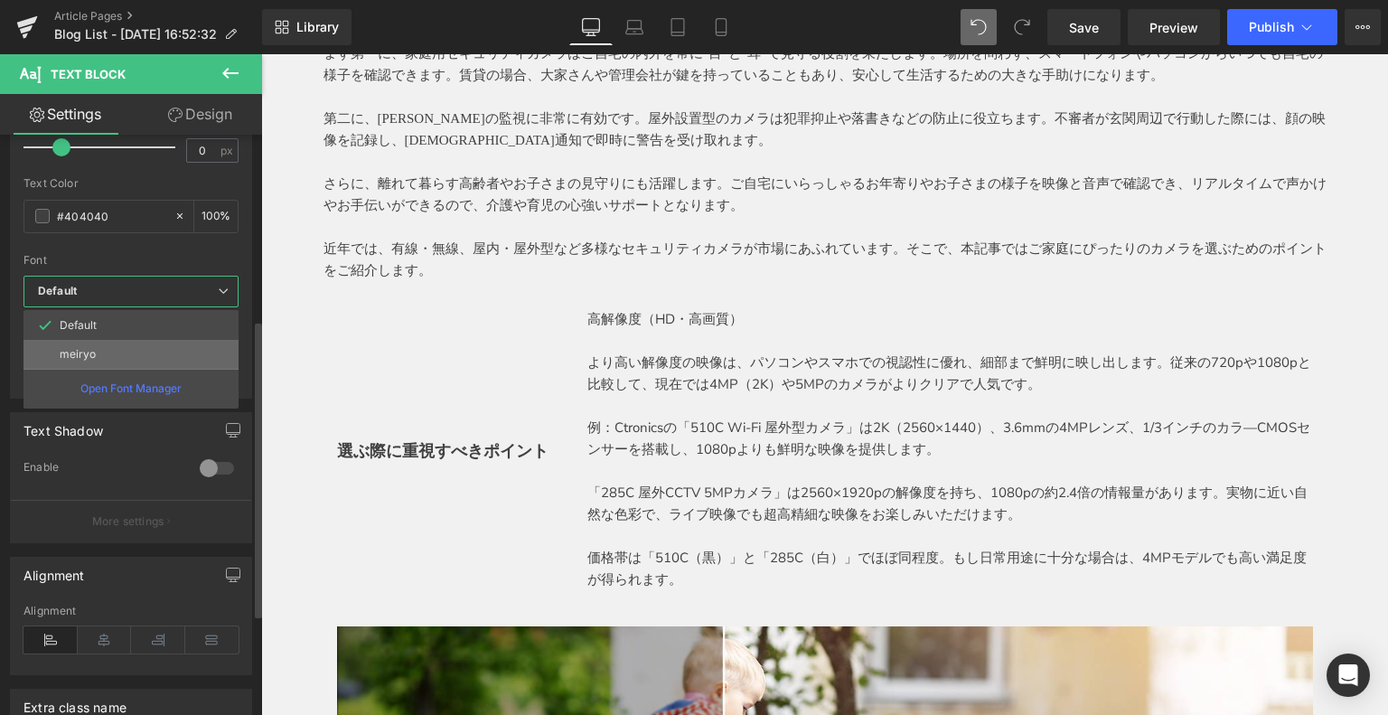
click at [115, 357] on li "meiryo" at bounding box center [130, 354] width 215 height 29
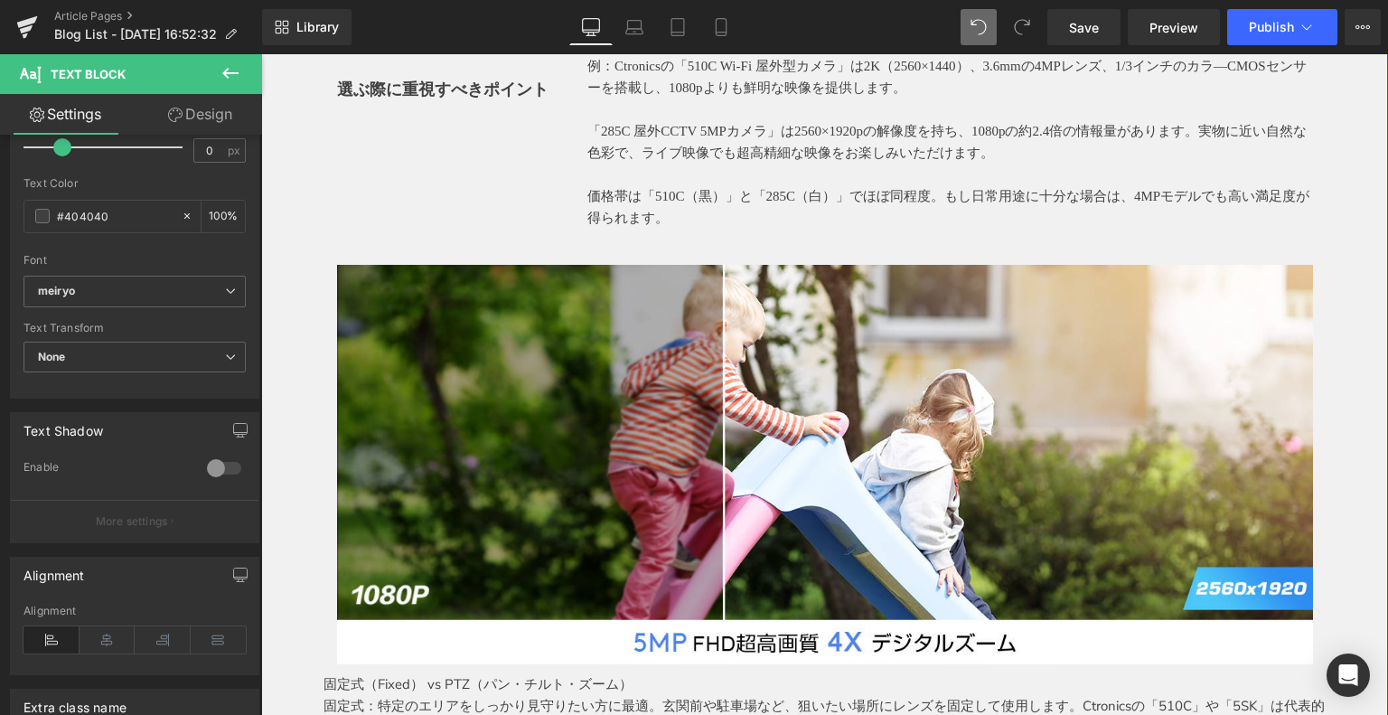
scroll to position [1536, 0]
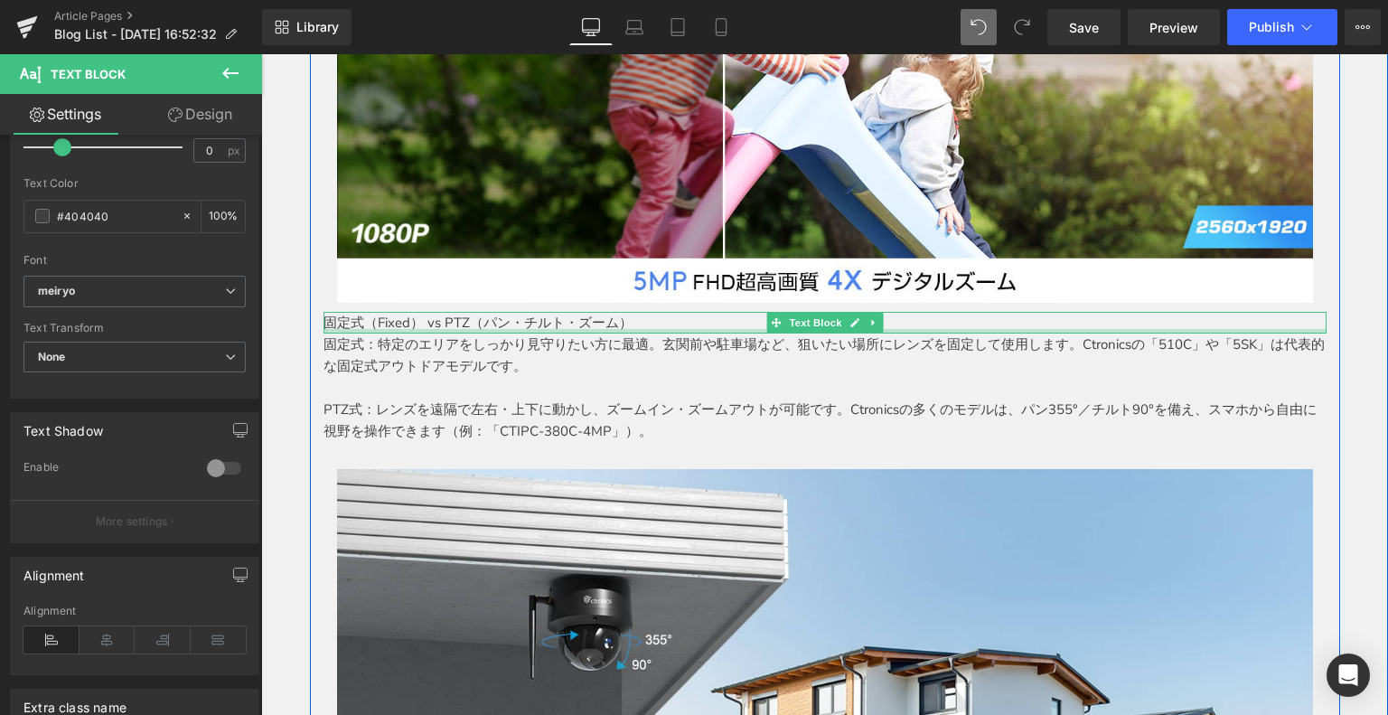
click at [391, 329] on div at bounding box center [824, 331] width 1003 height 5
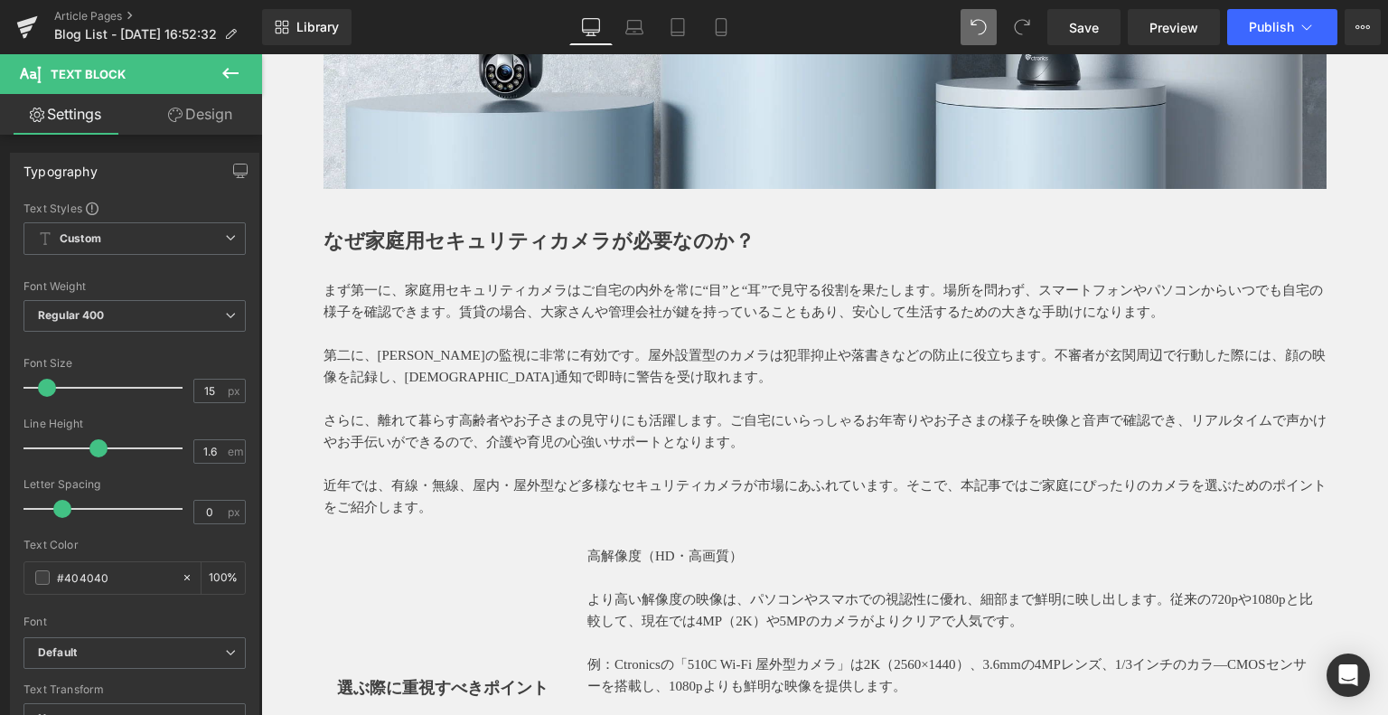
scroll to position [452, 0]
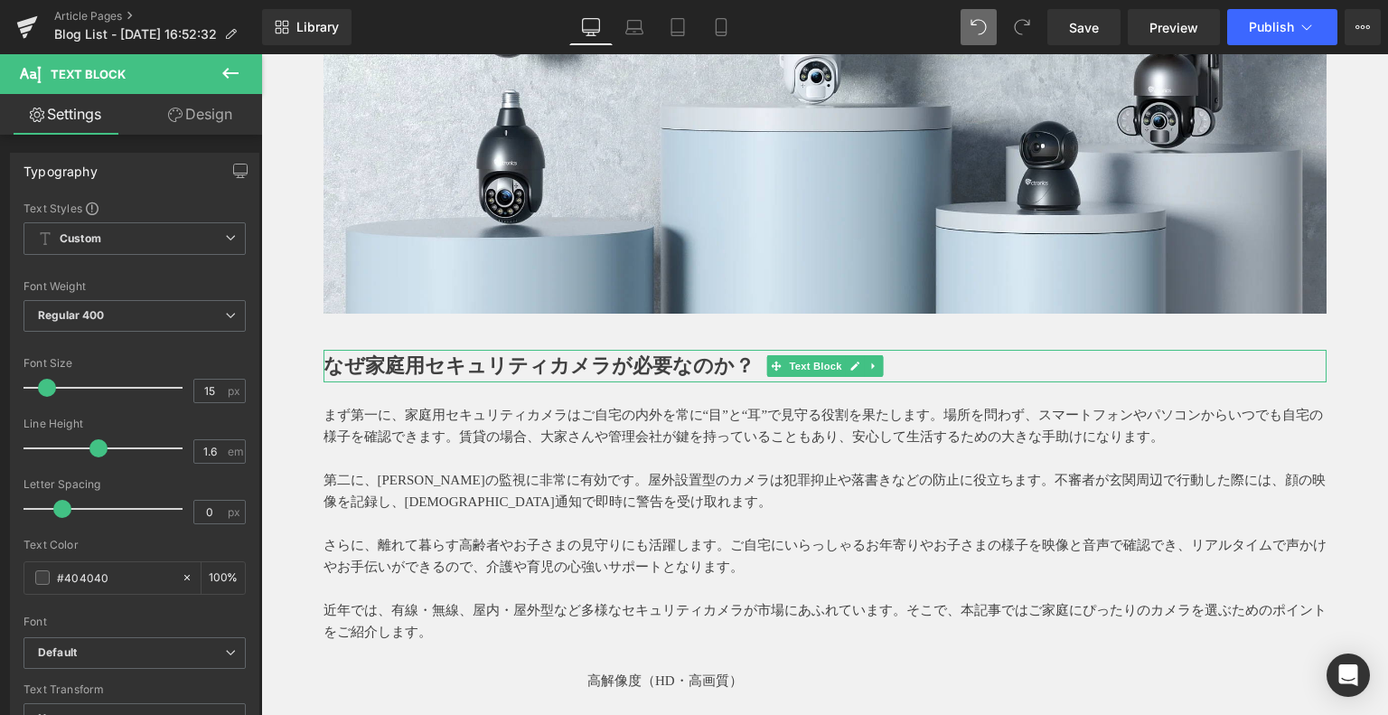
click at [448, 357] on strong "なぜ家庭用セキュリティカメラが必要なのか？" at bounding box center [538, 365] width 431 height 23
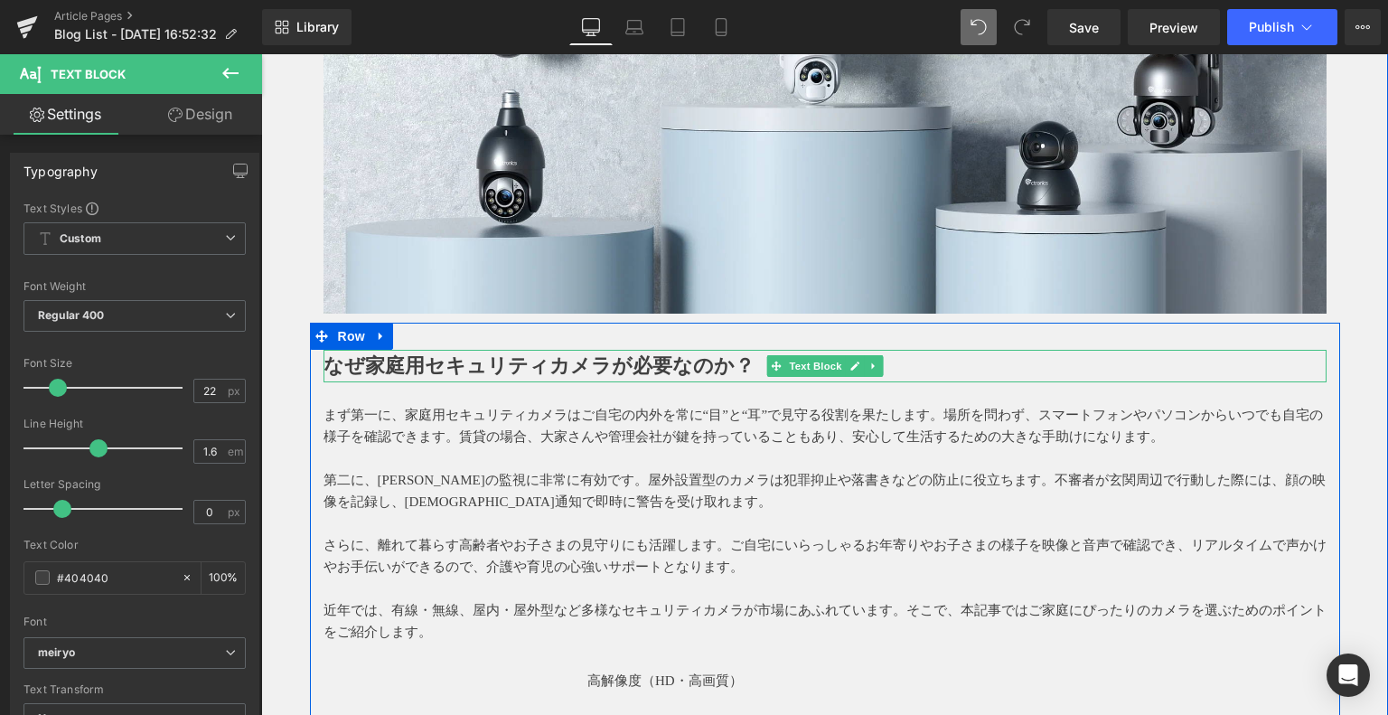
click at [559, 375] on strong "なぜ家庭用セキュリティカメラが必要なのか？" at bounding box center [538, 365] width 431 height 23
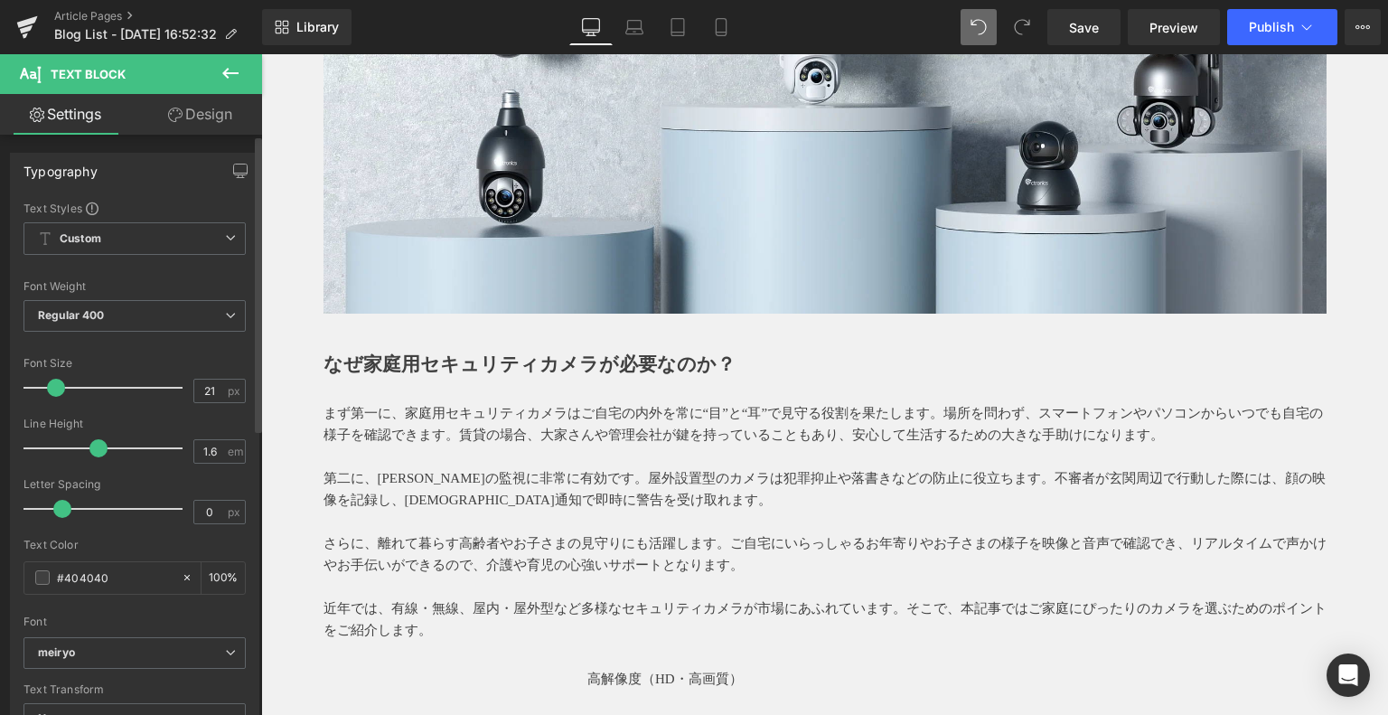
type input "20"
click at [49, 388] on span at bounding box center [55, 388] width 18 height 18
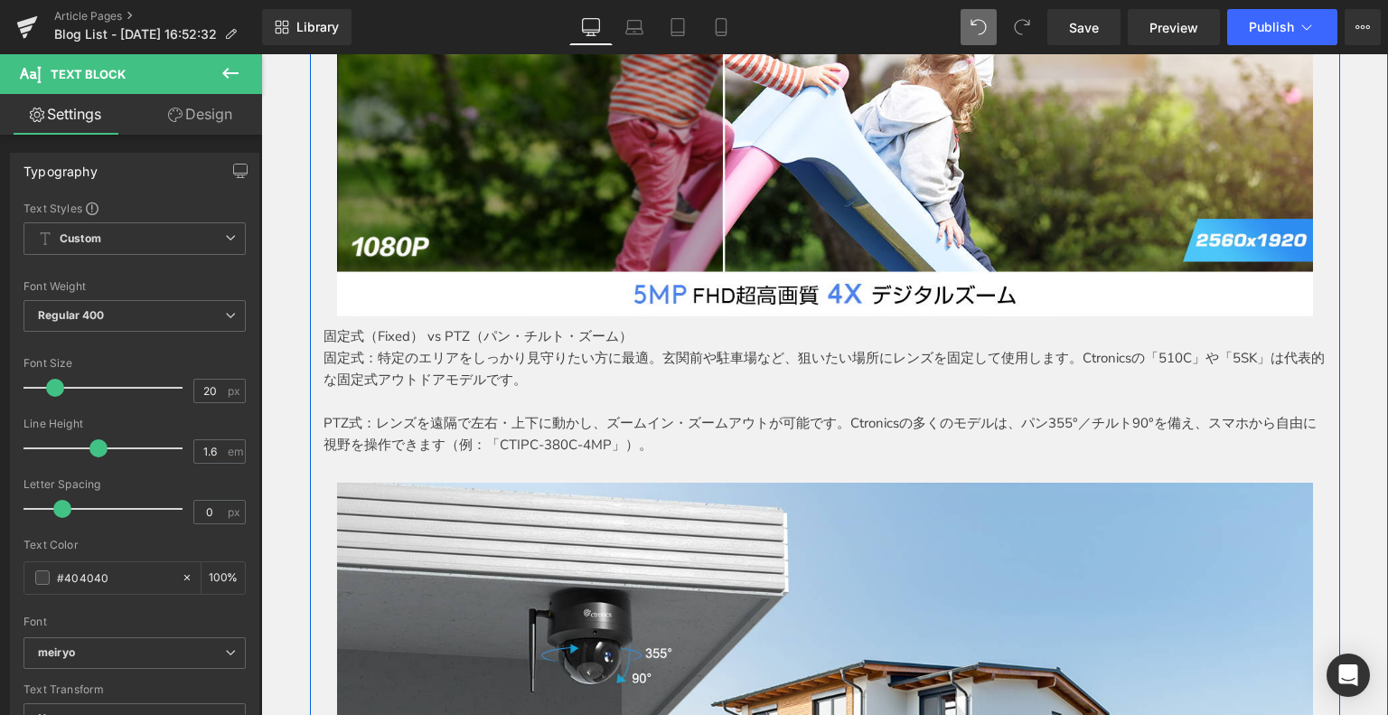
scroll to position [1536, 0]
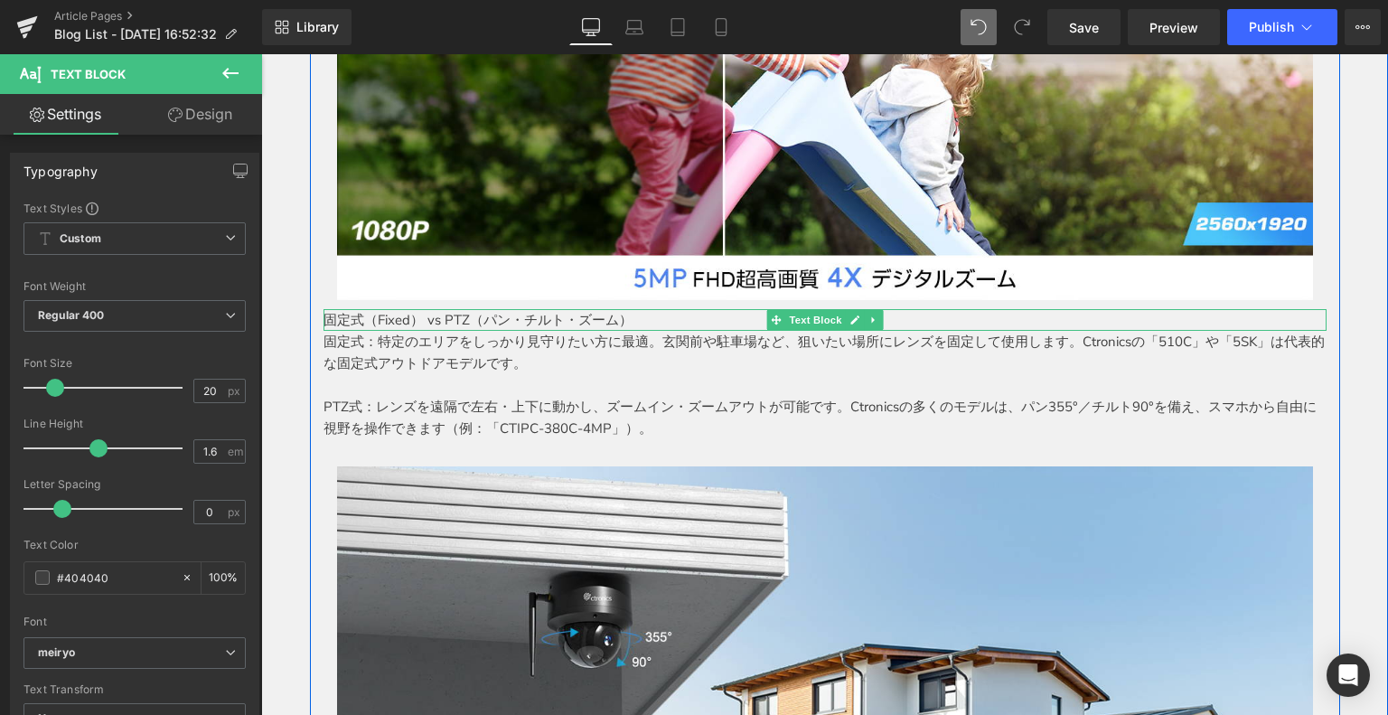
click at [452, 315] on p "固定式（Fixed） vs PTZ（パン・チルト・ズーム）" at bounding box center [824, 320] width 1003 height 22
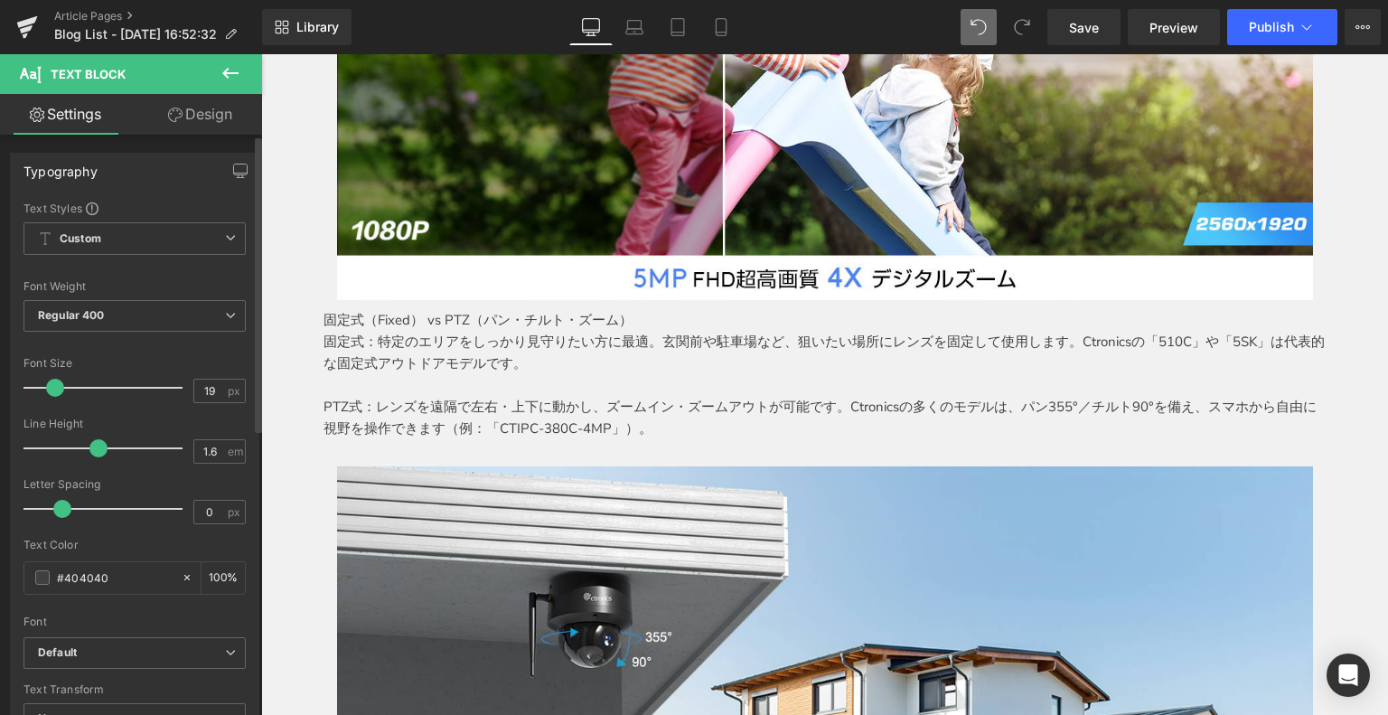
type input "20"
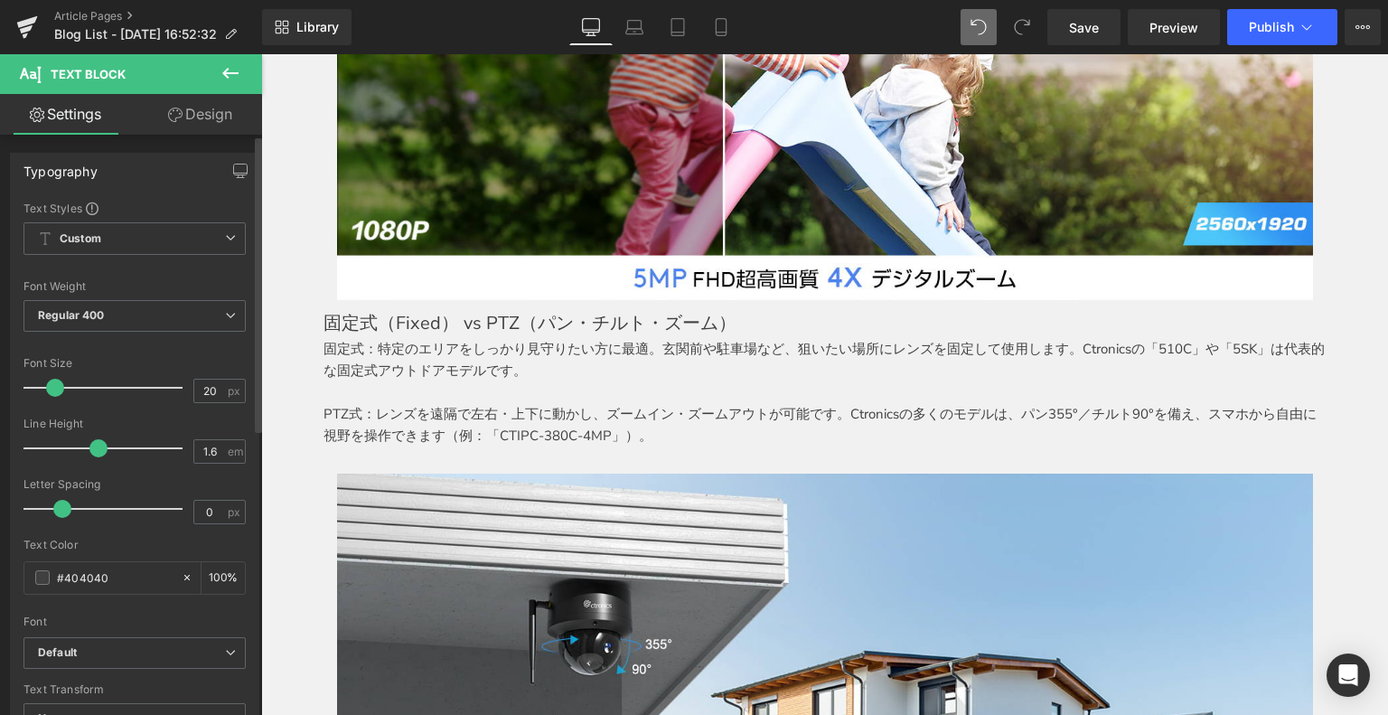
click at [51, 382] on span at bounding box center [55, 388] width 18 height 18
click at [126, 649] on b "Default" at bounding box center [131, 652] width 187 height 15
click at [93, 704] on li "meiryo" at bounding box center [130, 715] width 215 height 29
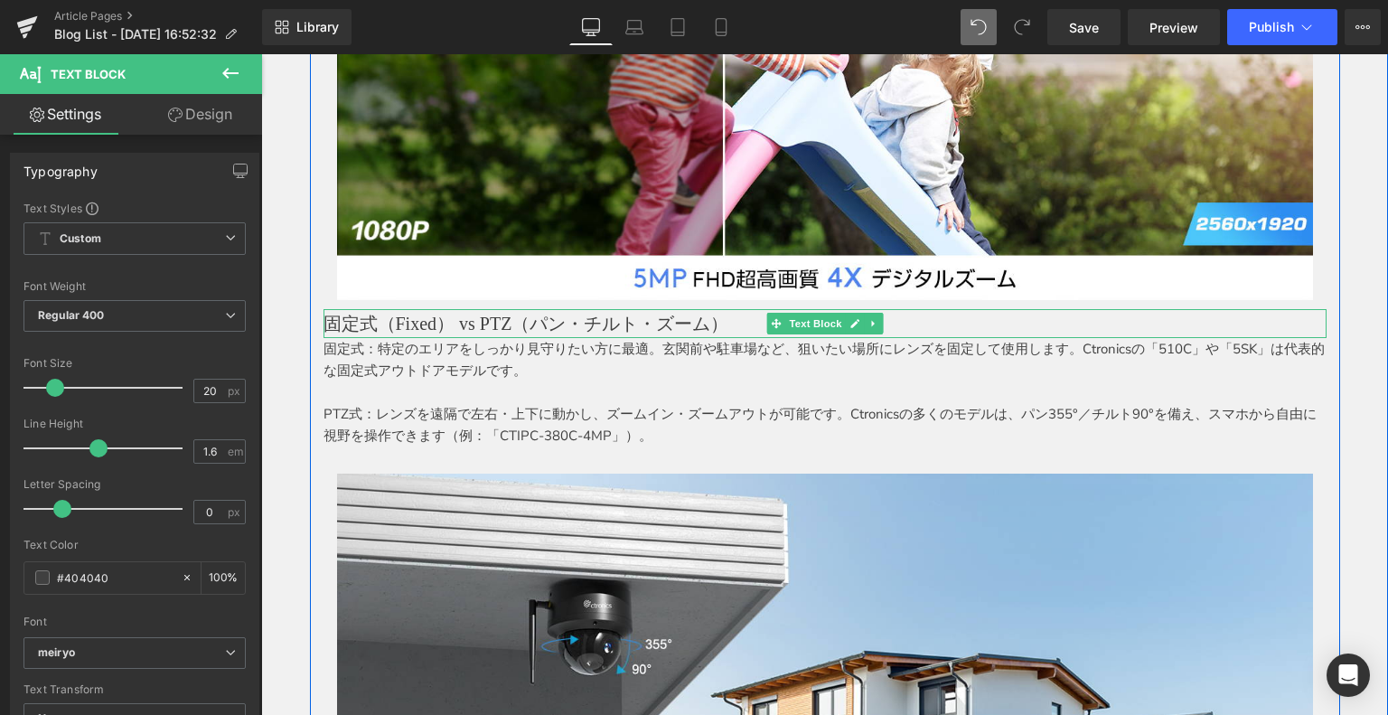
click at [466, 317] on p "固定式（Fixed） vs PTZ（パン・チルト・ズーム）" at bounding box center [824, 323] width 1003 height 29
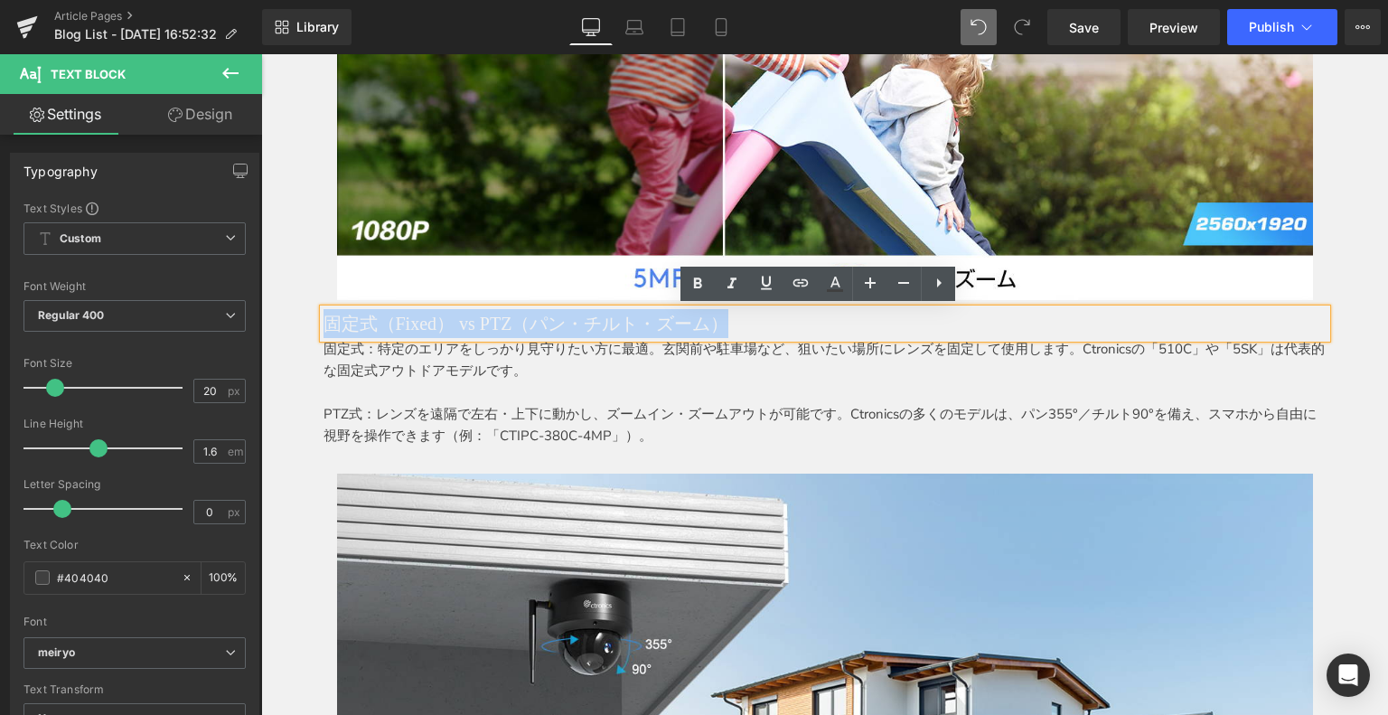
drag, startPoint x: 740, startPoint y: 324, endPoint x: 166, endPoint y: 320, distance: 573.7
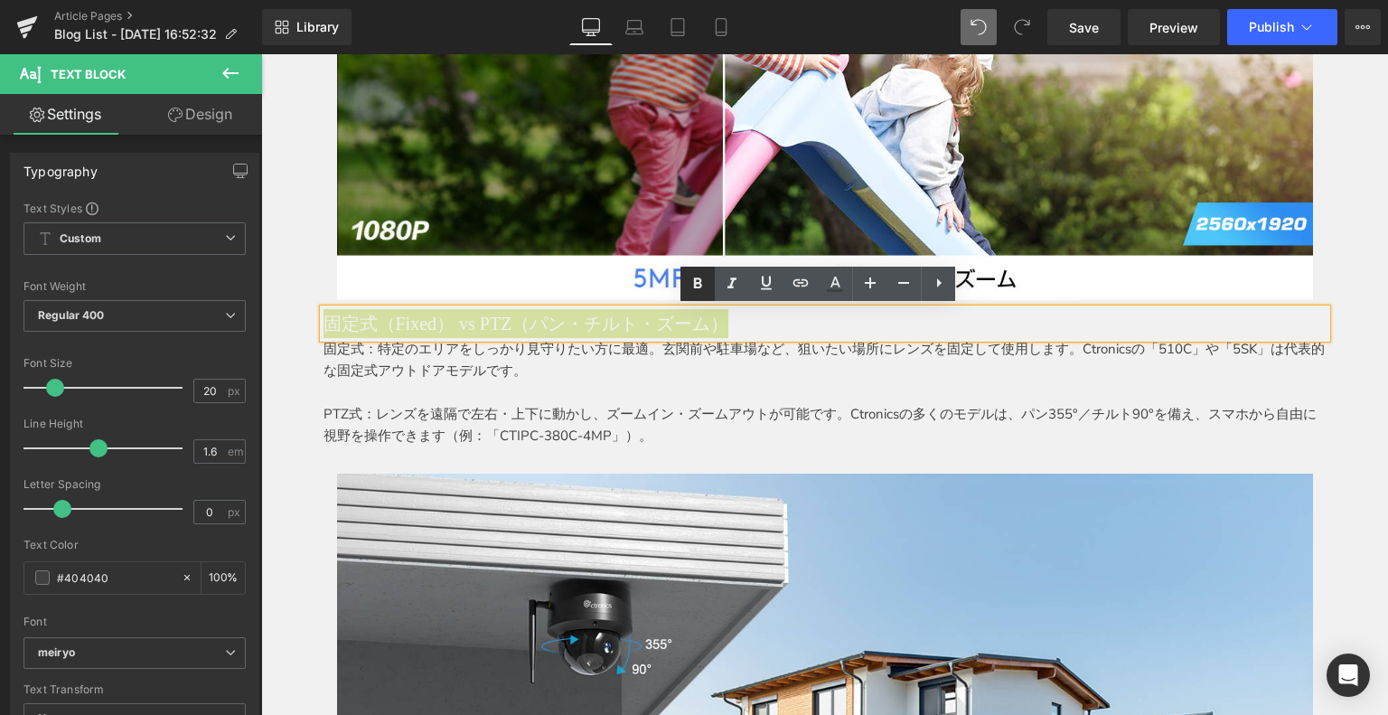
click at [687, 277] on icon at bounding box center [698, 284] width 22 height 22
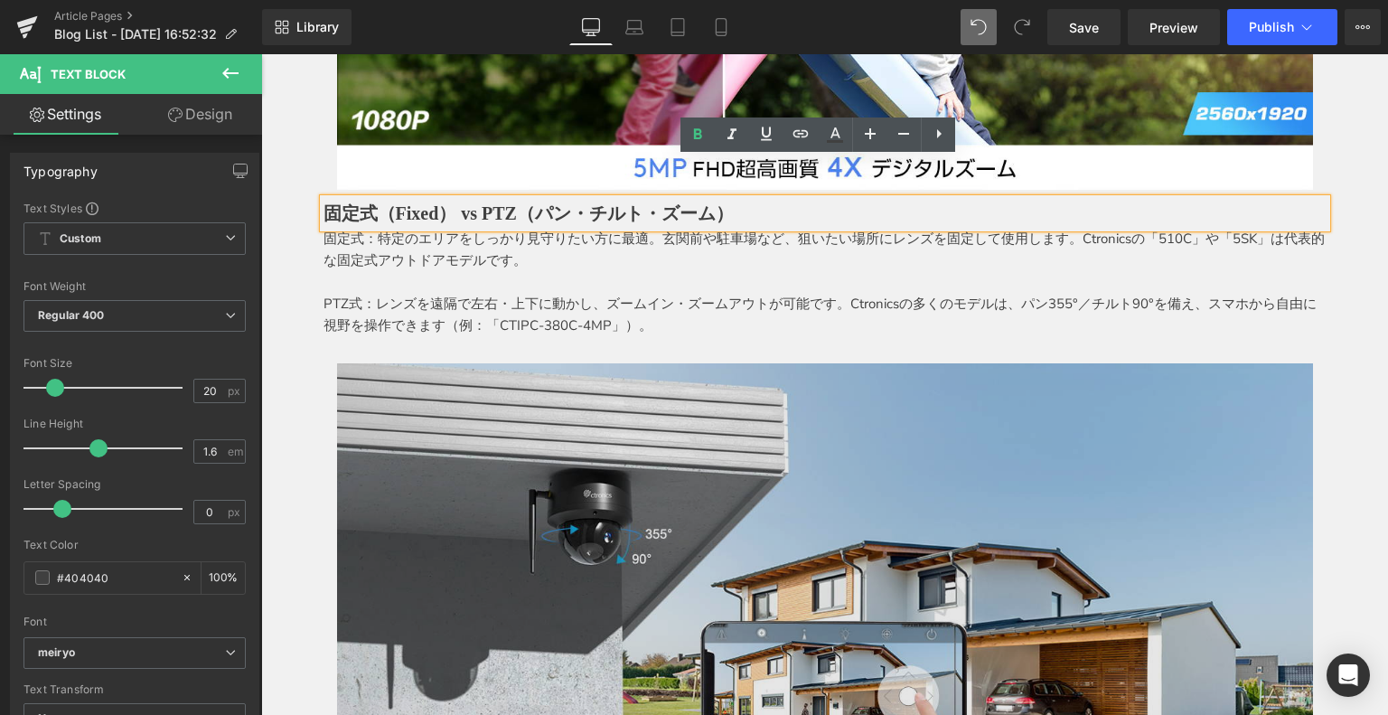
scroll to position [1717, 0]
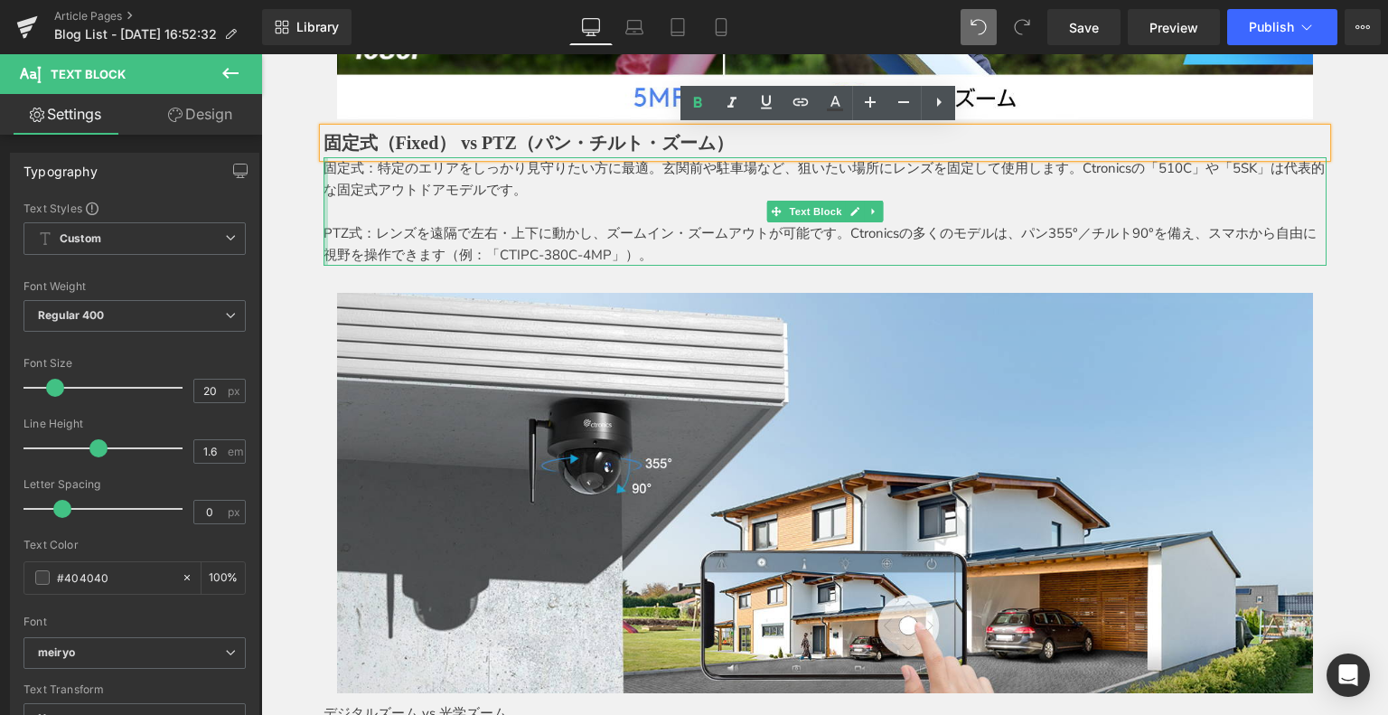
click at [323, 166] on div at bounding box center [325, 211] width 5 height 108
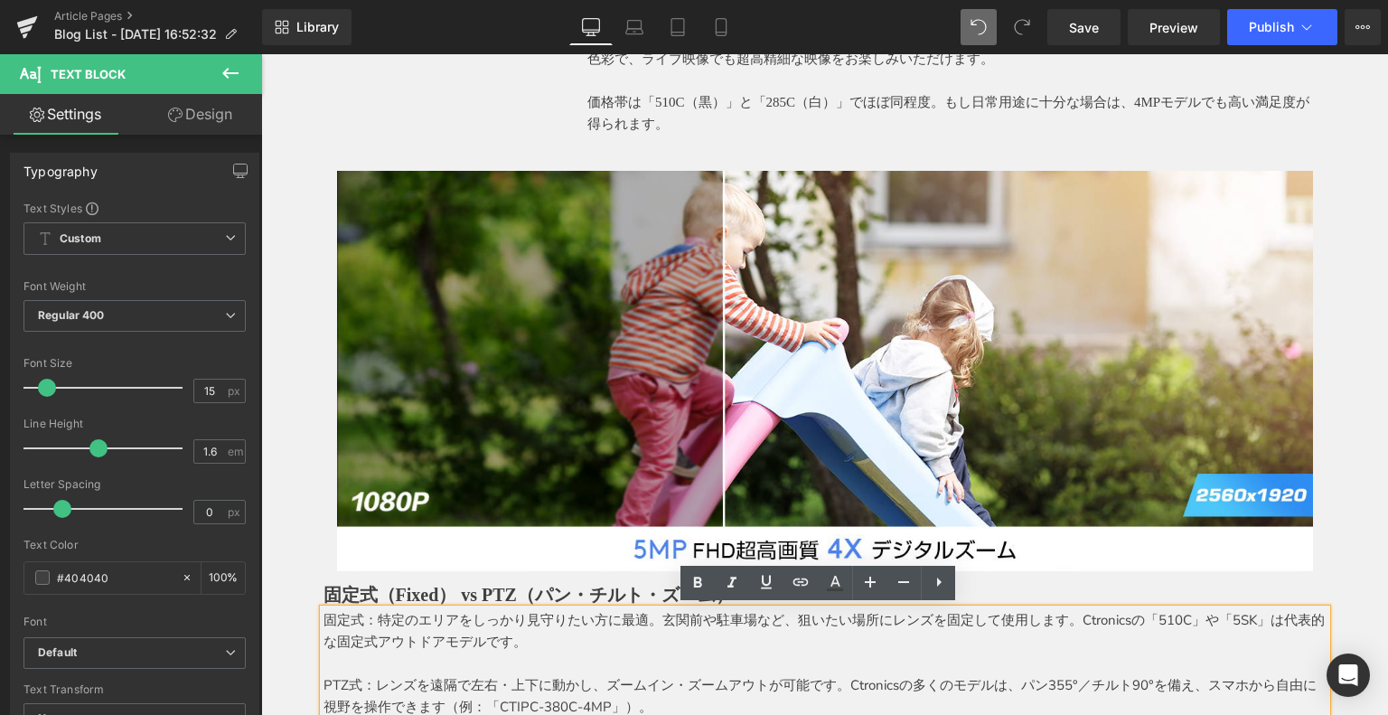
scroll to position [1536, 0]
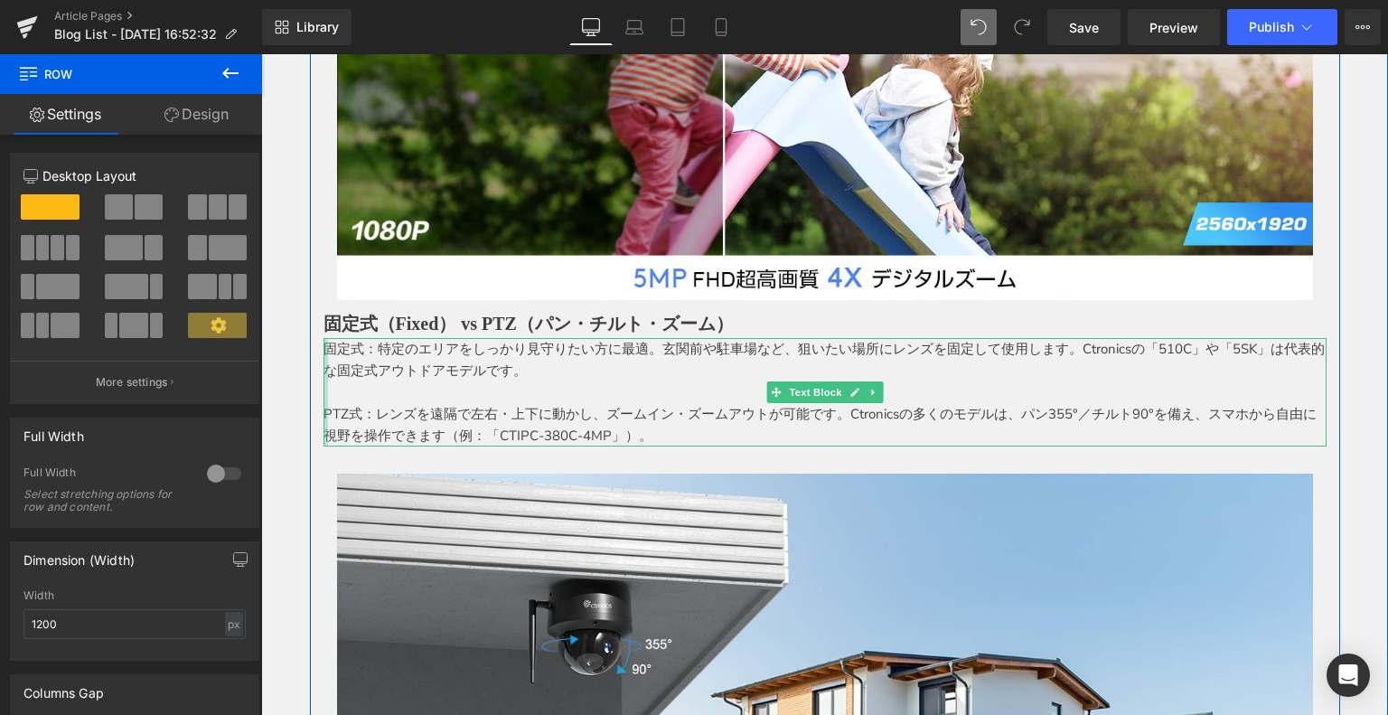
click at [323, 351] on div at bounding box center [325, 392] width 5 height 108
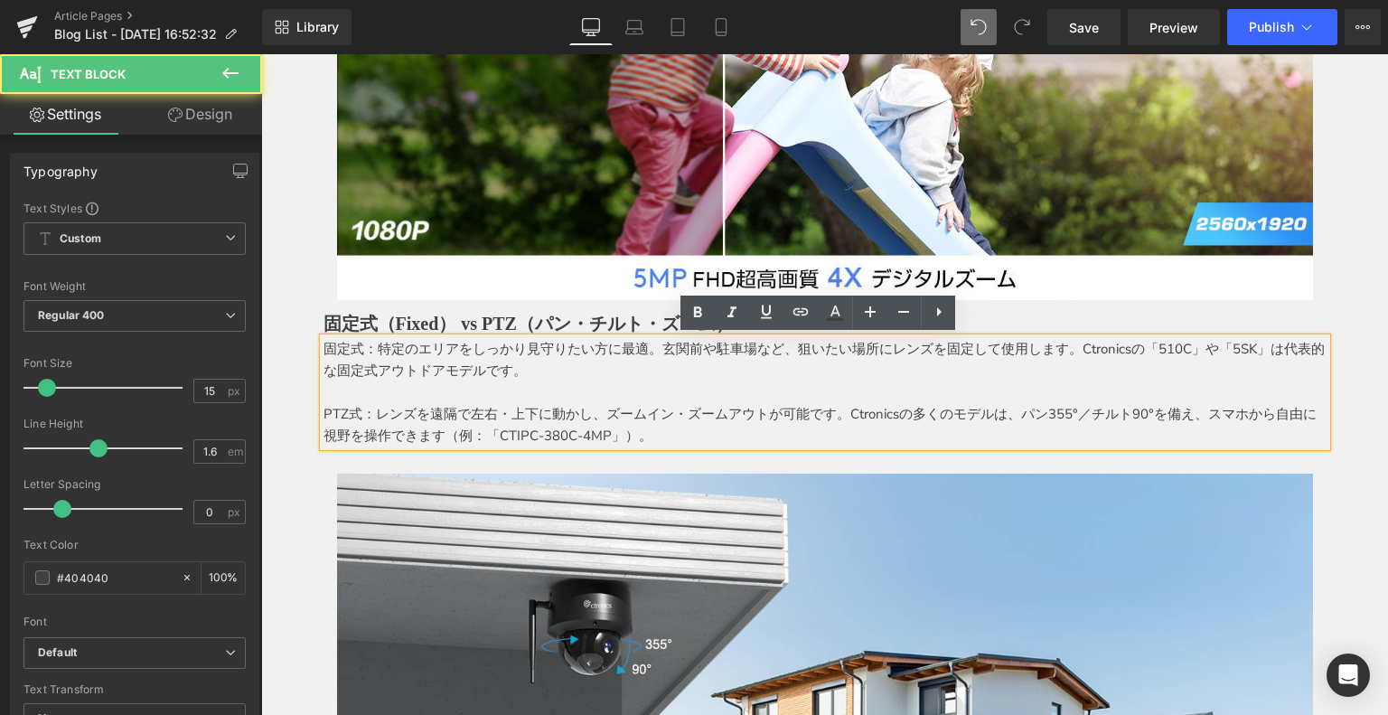
click at [323, 351] on p "固定式：特定のエリアをしっかり見守りたい方に最適。玄関前や駐車場など、狙いたい場所にレンズを固定して使用します。Ctronicsの「510C」や「5SK」は代…" at bounding box center [824, 359] width 1003 height 43
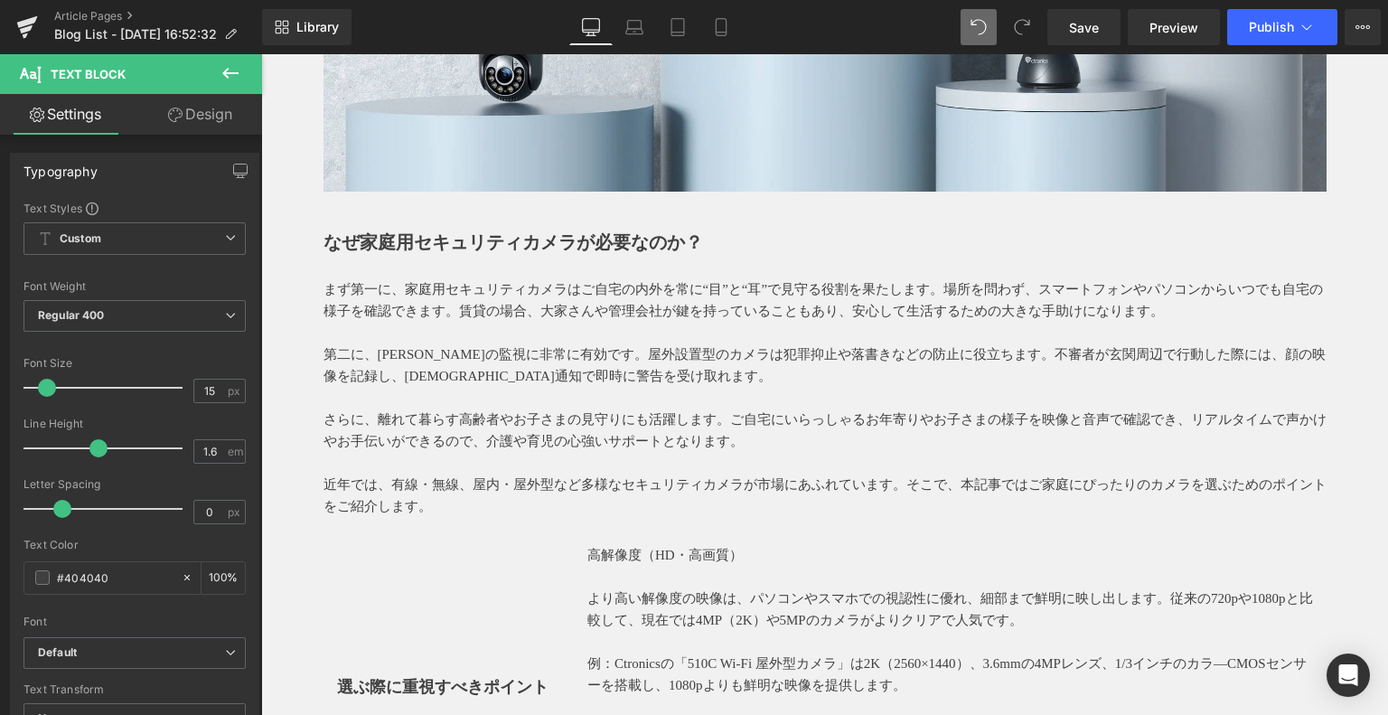
scroll to position [542, 0]
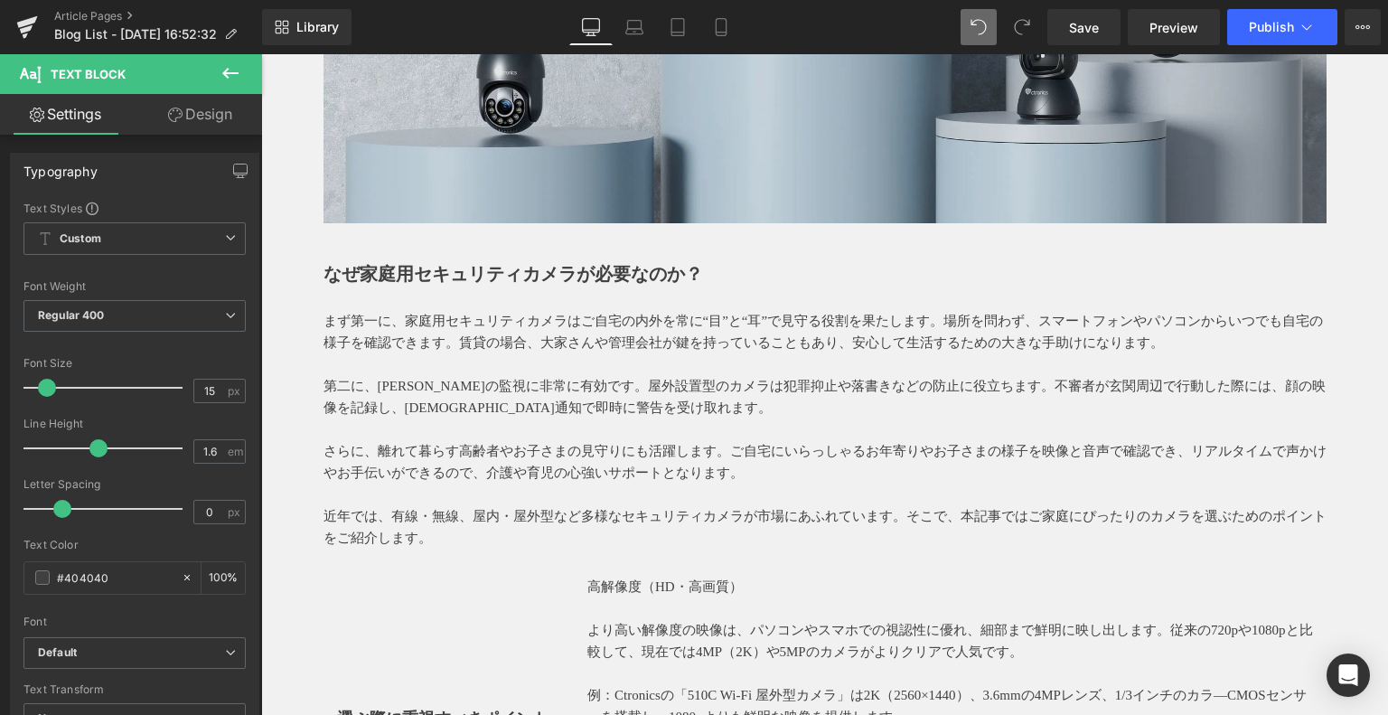
click at [407, 259] on div "なぜ家庭用セキュリティカメラが必要なのか？ Text Block" at bounding box center [824, 273] width 1003 height 29
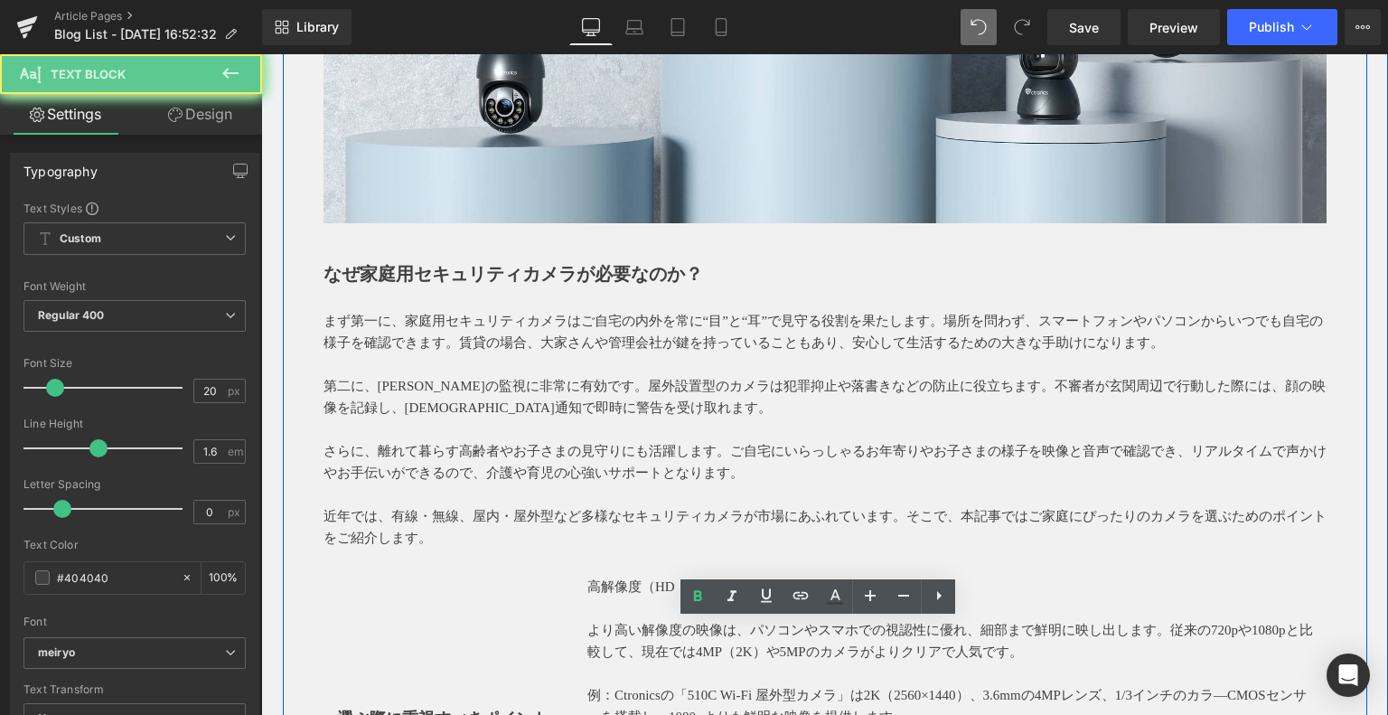
drag, startPoint x: 284, startPoint y: 356, endPoint x: 329, endPoint y: 336, distance: 49.4
click at [343, 418] on p at bounding box center [824, 429] width 1003 height 22
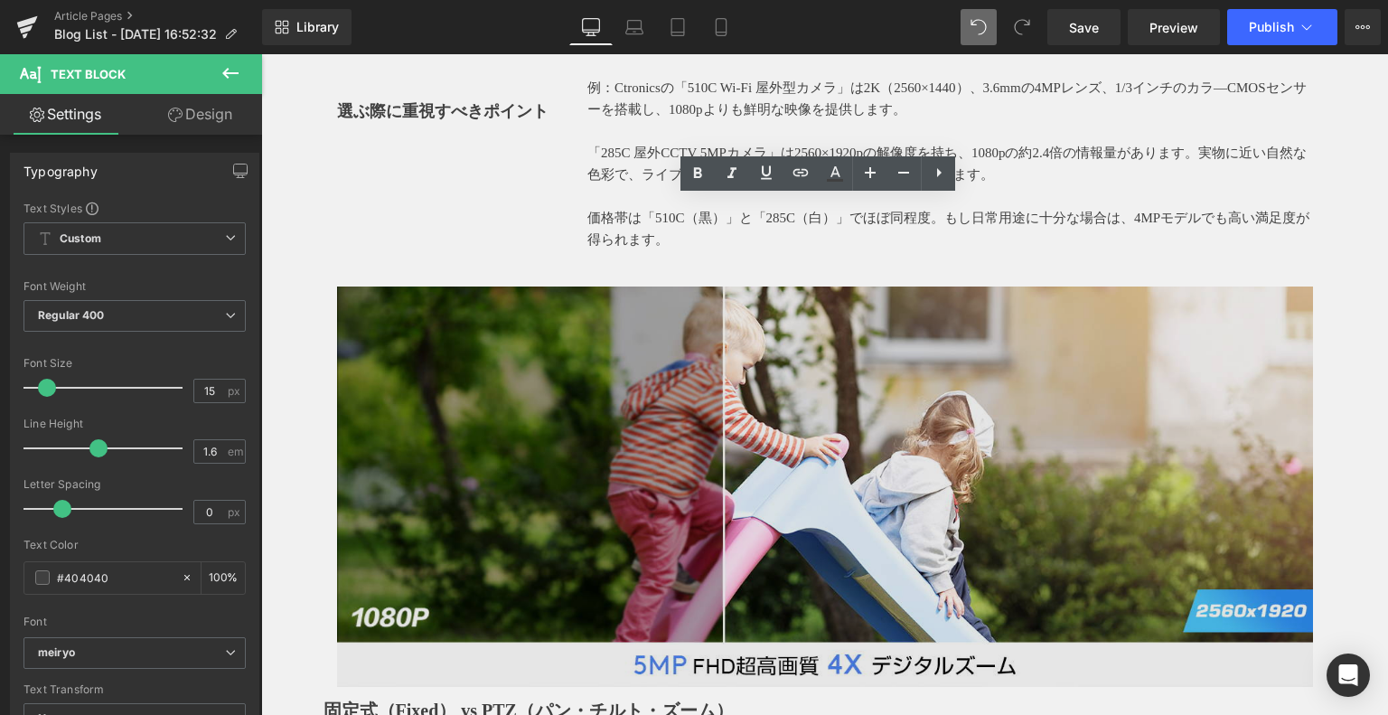
scroll to position [1355, 0]
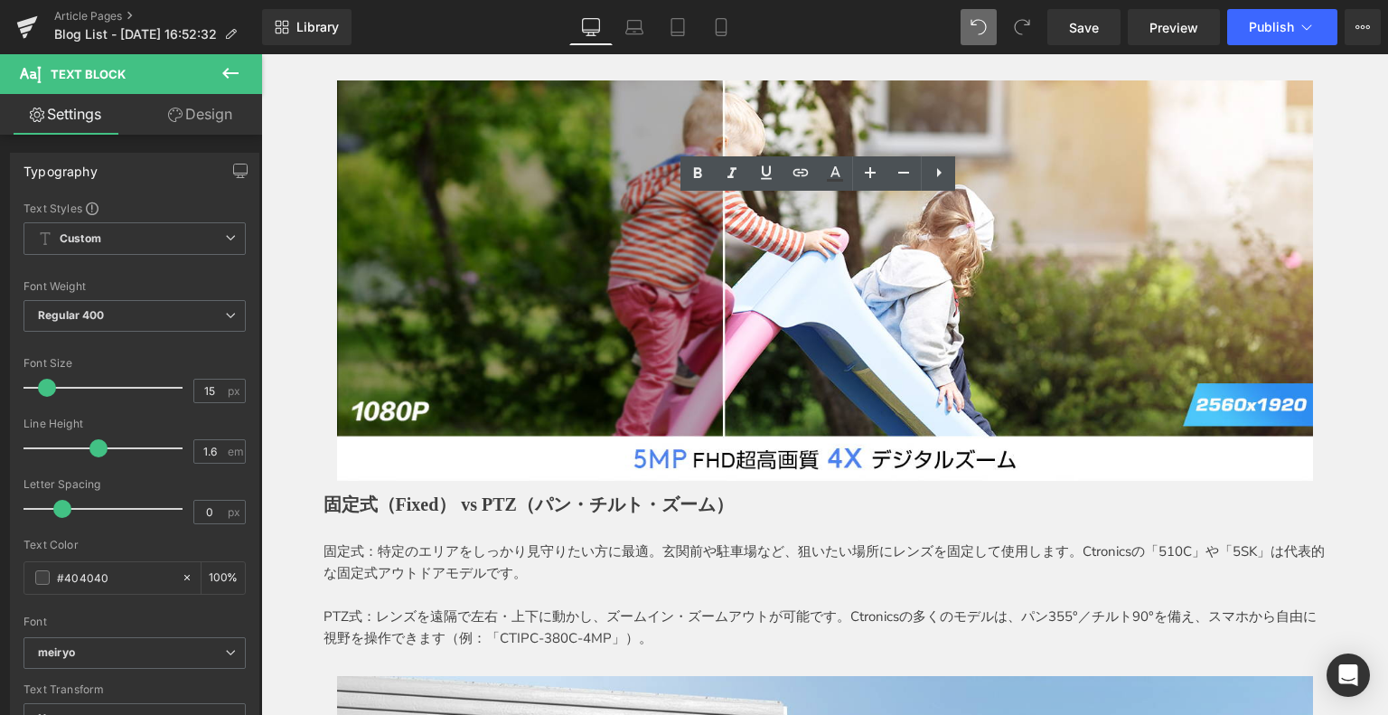
click at [381, 566] on p "固定式：特定のエリアをしっかり見守りたい方に最適。玄関前や駐車場など、狙いたい場所にレンズを固定して使用します。Ctronicsの「510C」や「5SK」は代…" at bounding box center [824, 561] width 1003 height 43
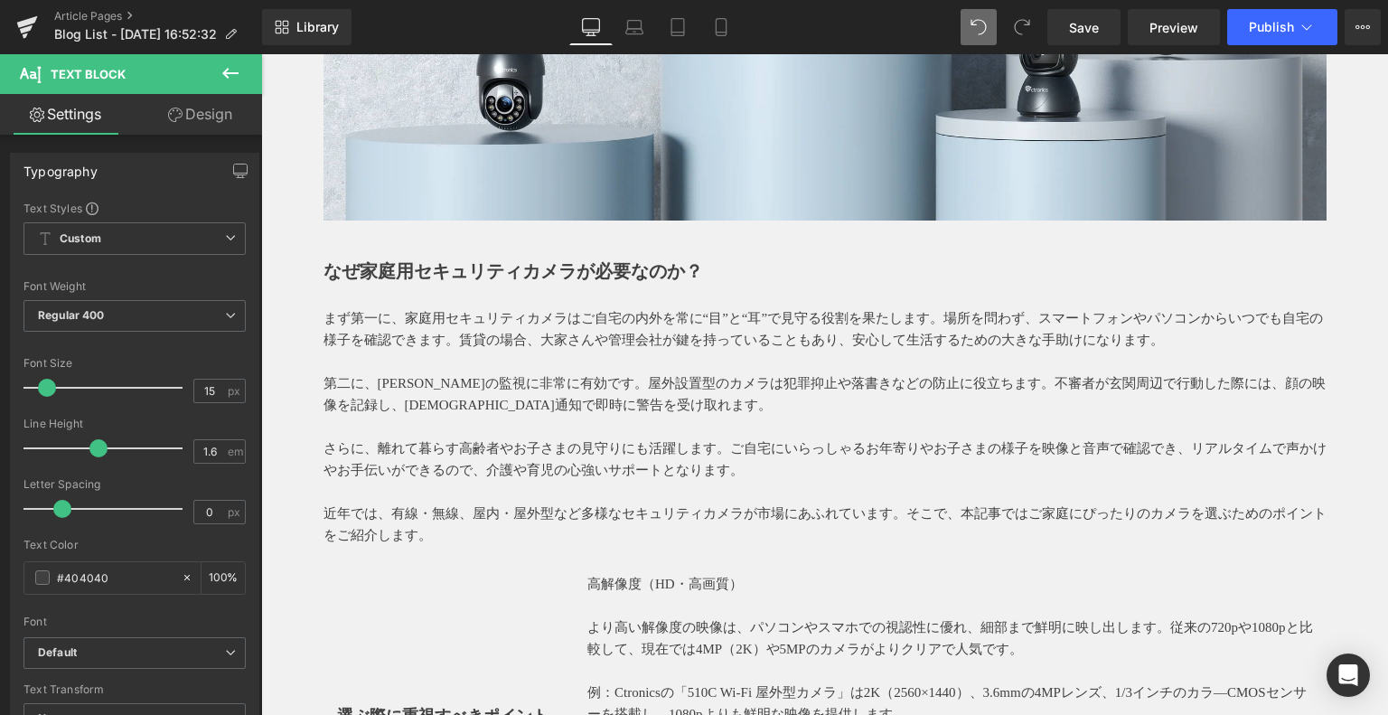
scroll to position [542, 0]
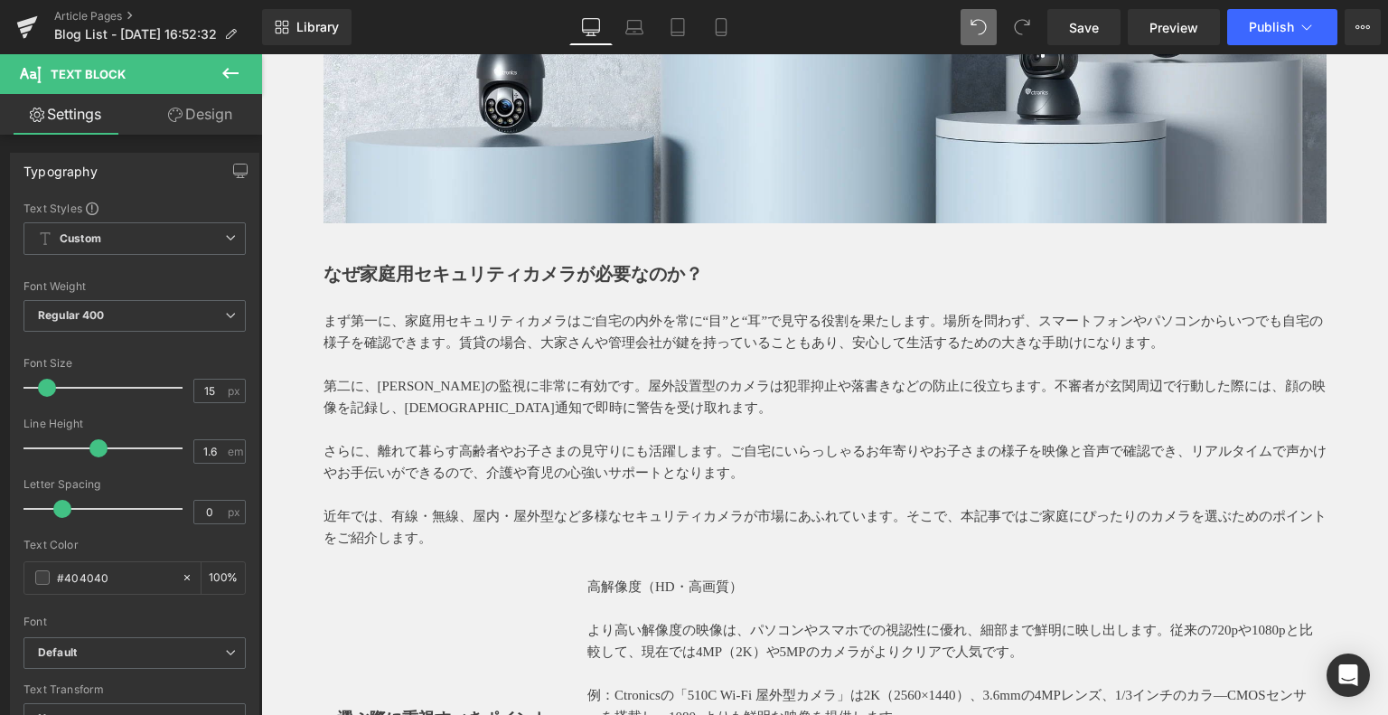
click at [325, 274] on strong "なぜ家庭用セキュリティカメラが必要なのか？" at bounding box center [512, 274] width 379 height 20
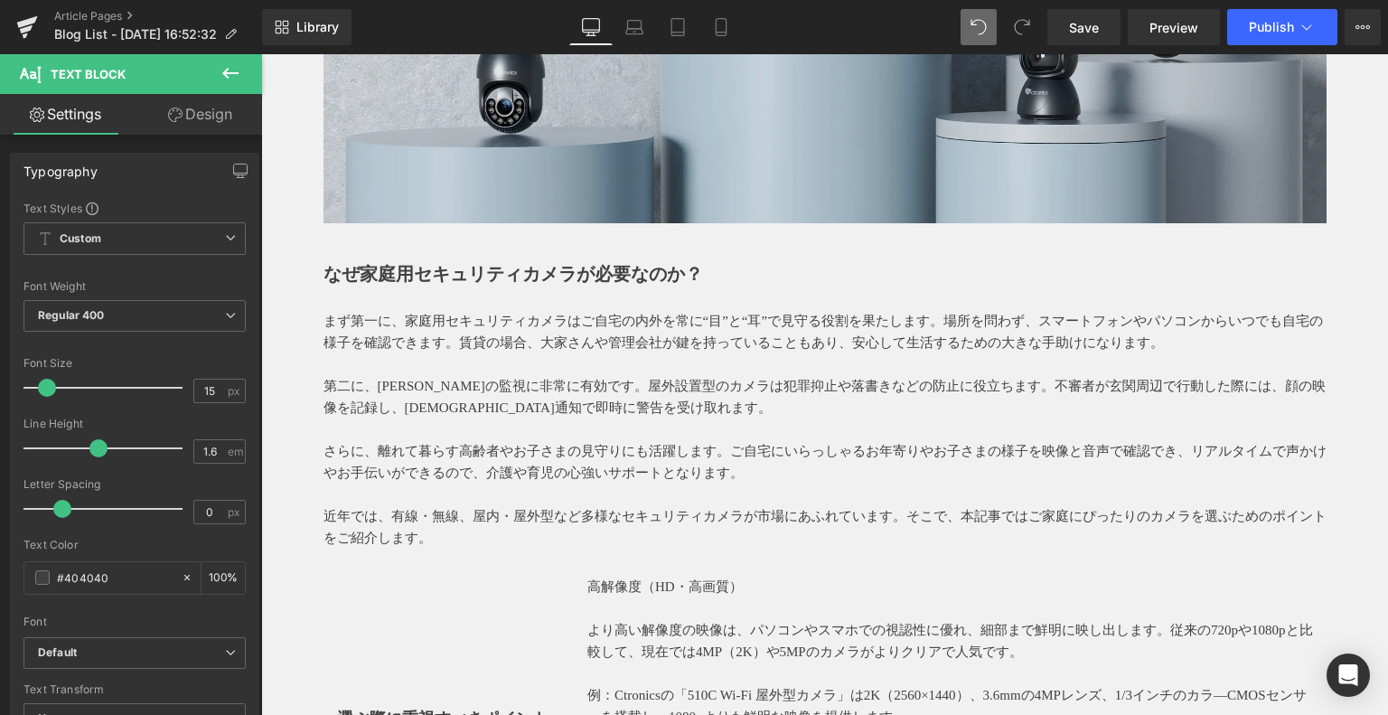
click at [323, 270] on strong "なぜ家庭用セキュリティカメラが必要なのか？" at bounding box center [512, 274] width 379 height 20
click at [323, 269] on strong "なぜ家庭用セキュリティカメラが必要なのか？" at bounding box center [512, 274] width 379 height 20
click at [424, 279] on strong "なぜ家庭用セキュリティカメラが必要なのか？" at bounding box center [512, 274] width 379 height 20
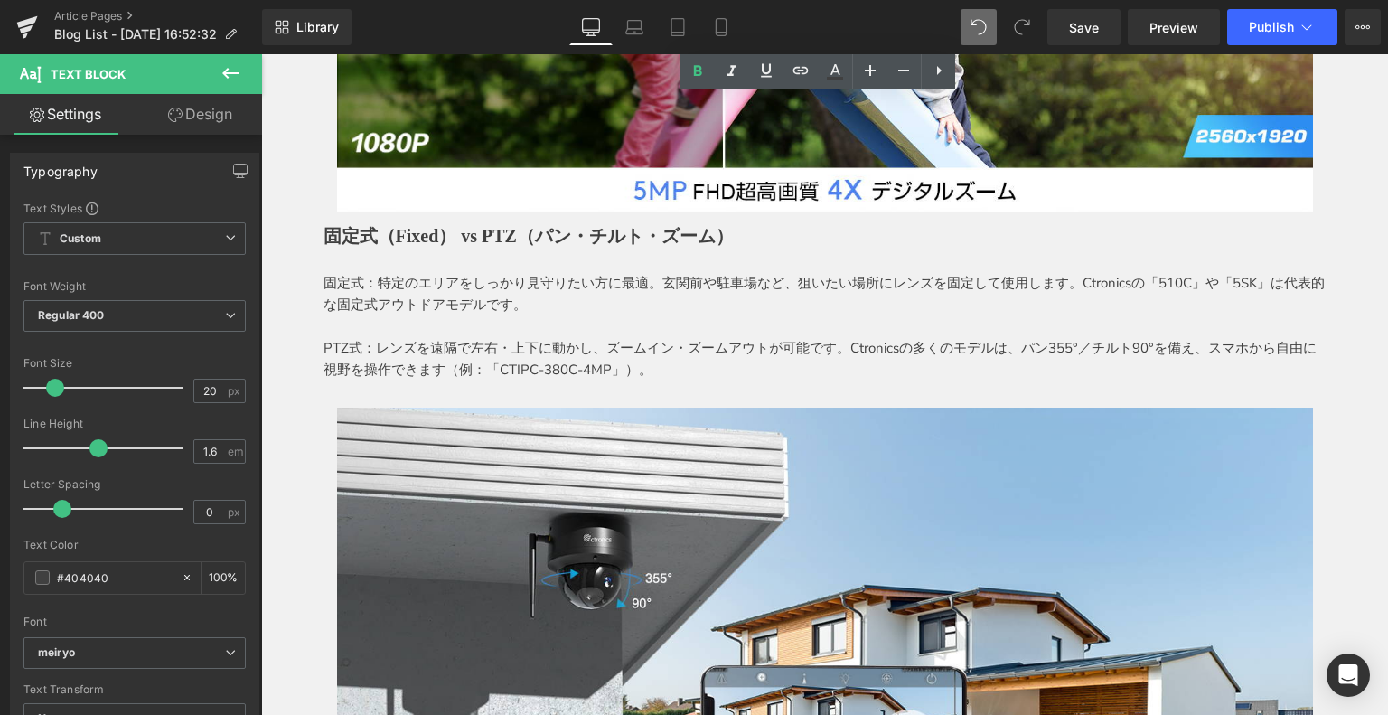
scroll to position [1626, 0]
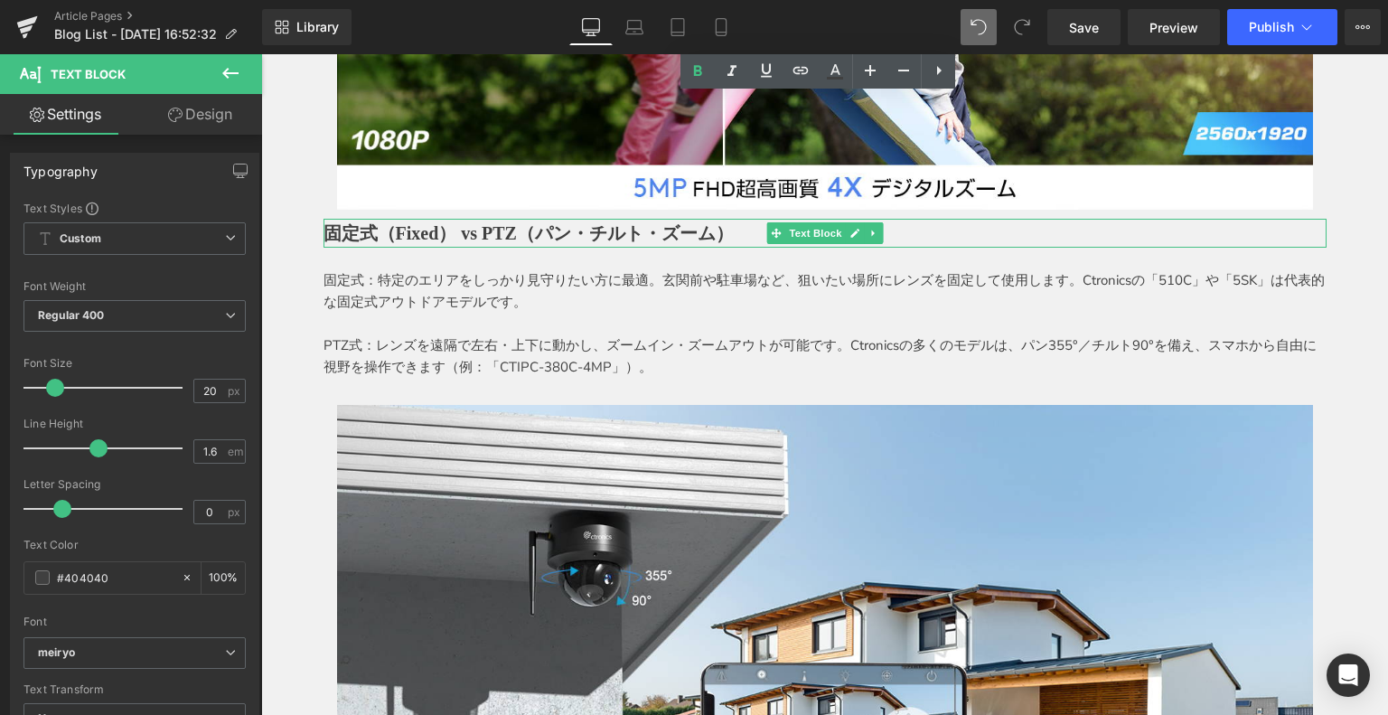
click at [323, 233] on strong "固定式（Fixed） vs PTZ（パン・チルト・ズーム）" at bounding box center [528, 233] width 410 height 20
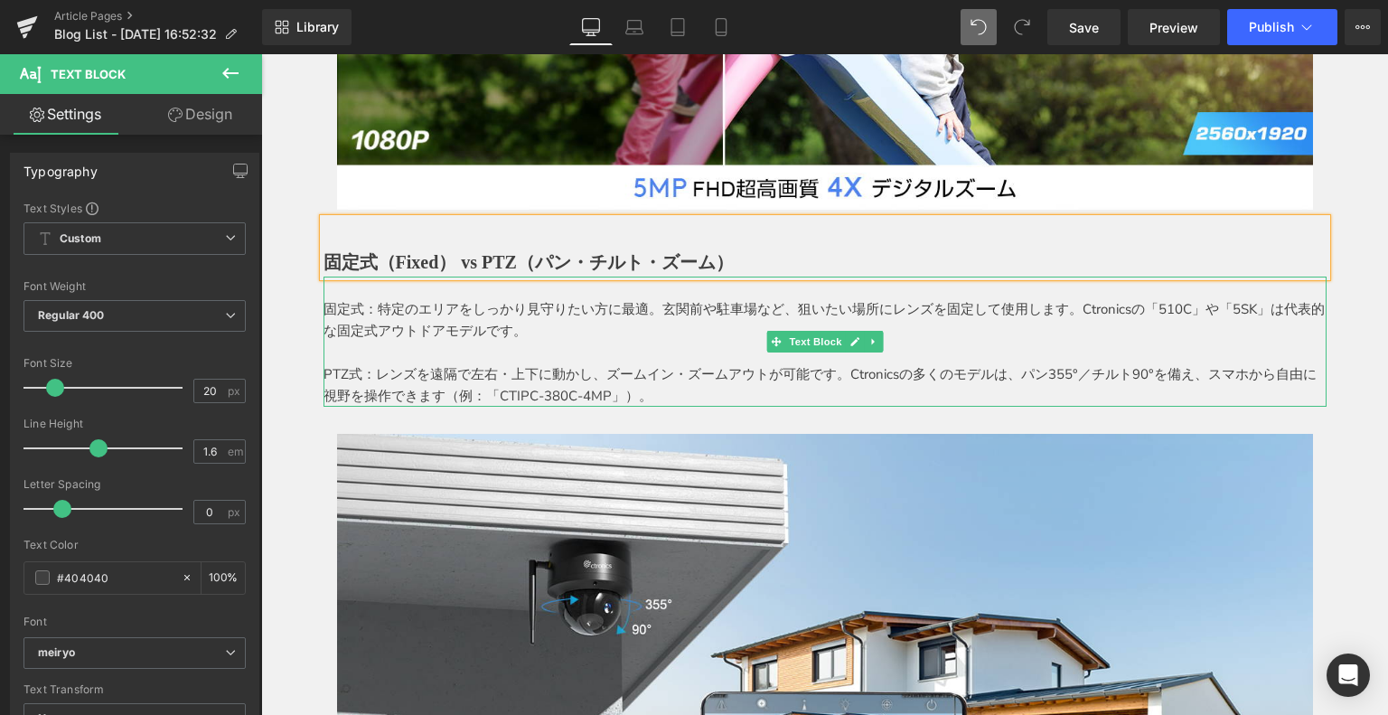
click at [325, 309] on p "固定式：特定のエリアをしっかり見守りたい方に最適。玄関前や駐車場など、狙いたい場所にレンズを固定して使用します。Ctronicsの「510C」や「5SK」は代…" at bounding box center [824, 319] width 1003 height 43
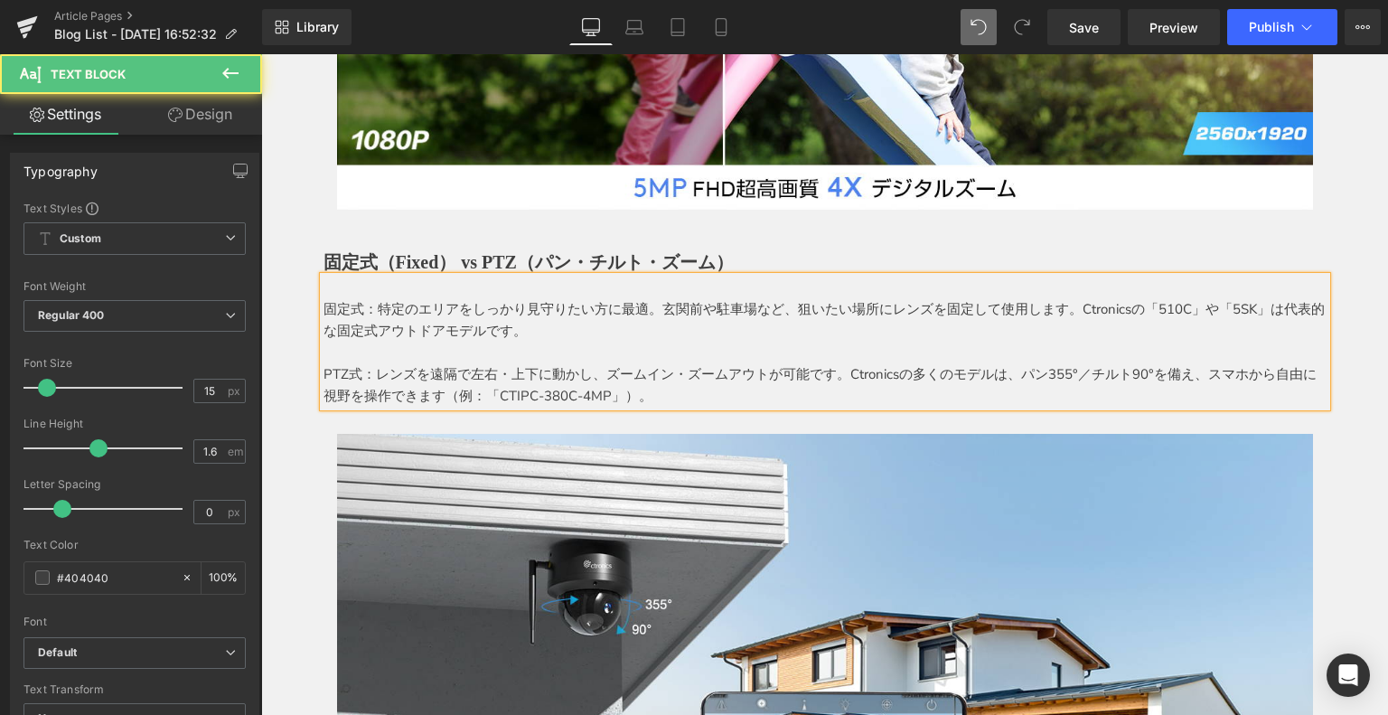
click at [323, 328] on p "固定式：特定のエリアをしっかり見守りたい方に最適。玄関前や駐車場など、狙いたい場所にレンズを固定して使用します。Ctronicsの「510C」や「5SK」は代…" at bounding box center [824, 319] width 1003 height 43
click at [323, 306] on p "固定式：特定のエリアをしっかり見守りたい方に最適。玄関前や駐車場など、狙いたい場所にレンズを固定して使用します。Ctronicsの「510C」や「5SK」は代…" at bounding box center [824, 319] width 1003 height 43
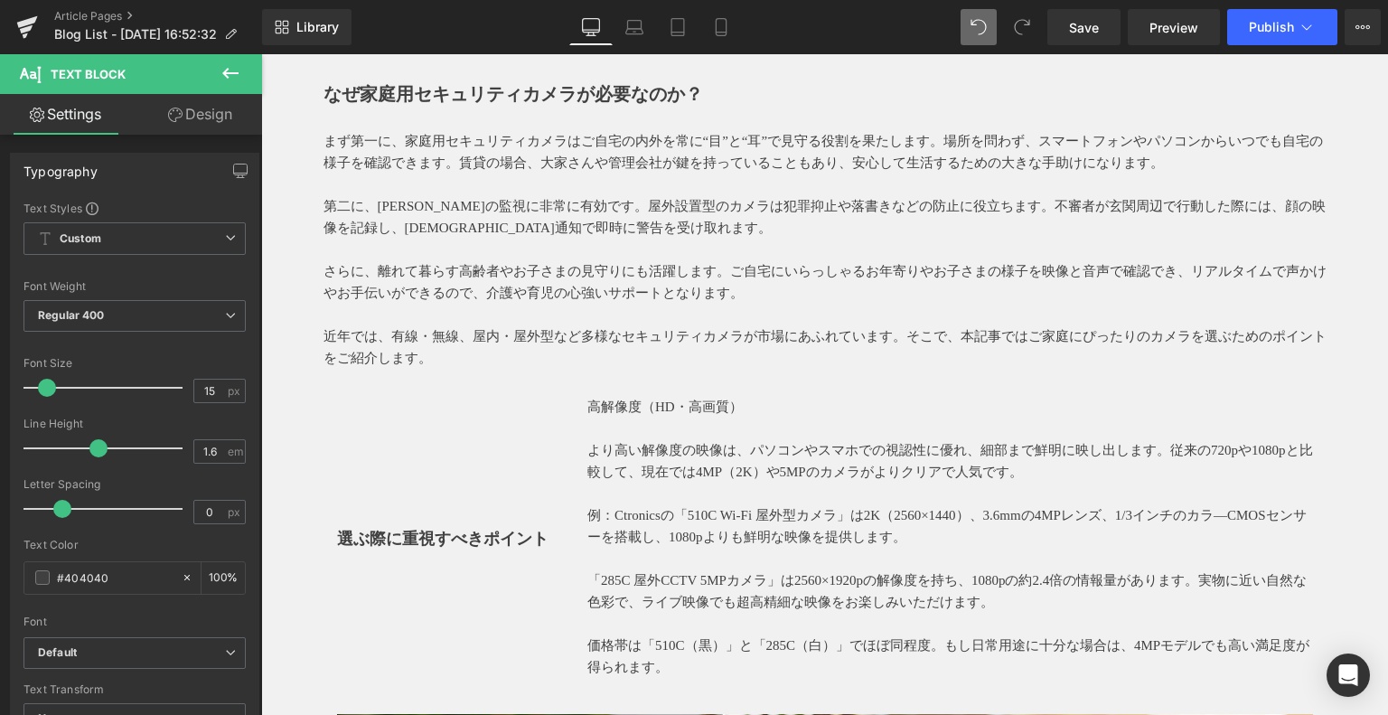
scroll to position [632, 0]
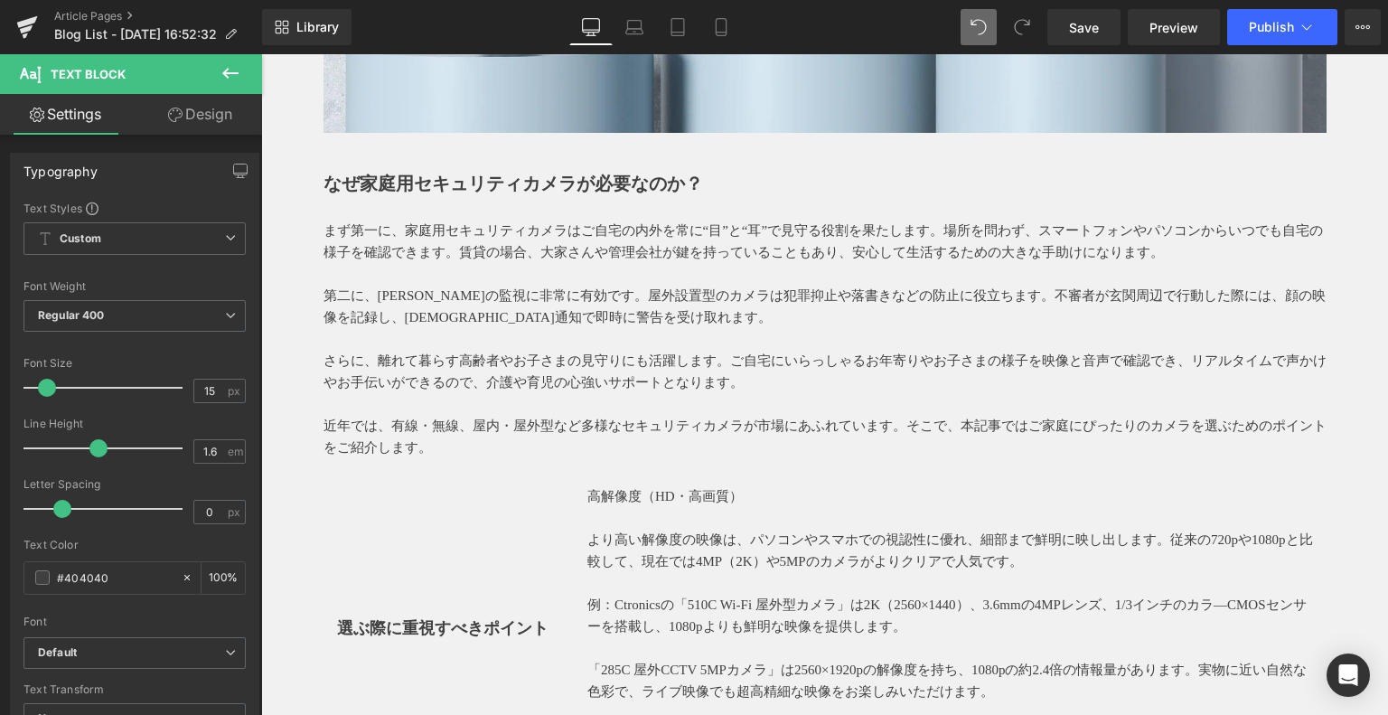
click at [459, 223] on p "まず第一に、家庭用セキュリティカメラはご自宅の内外を常に“目”と“耳”で見守る役割を果たします。場所を問わず、スマートフォンやパソコンからいつでも自宅の様子を…" at bounding box center [824, 241] width 1003 height 43
click at [477, 233] on p "まず第一に、家庭用セキュリティカメラはご自宅の内外を常に“目”と“耳”で見守る役割を果たします。場所を問わず、スマートフォンやパソコンからいつでも自宅の様子を…" at bounding box center [824, 241] width 1003 height 43
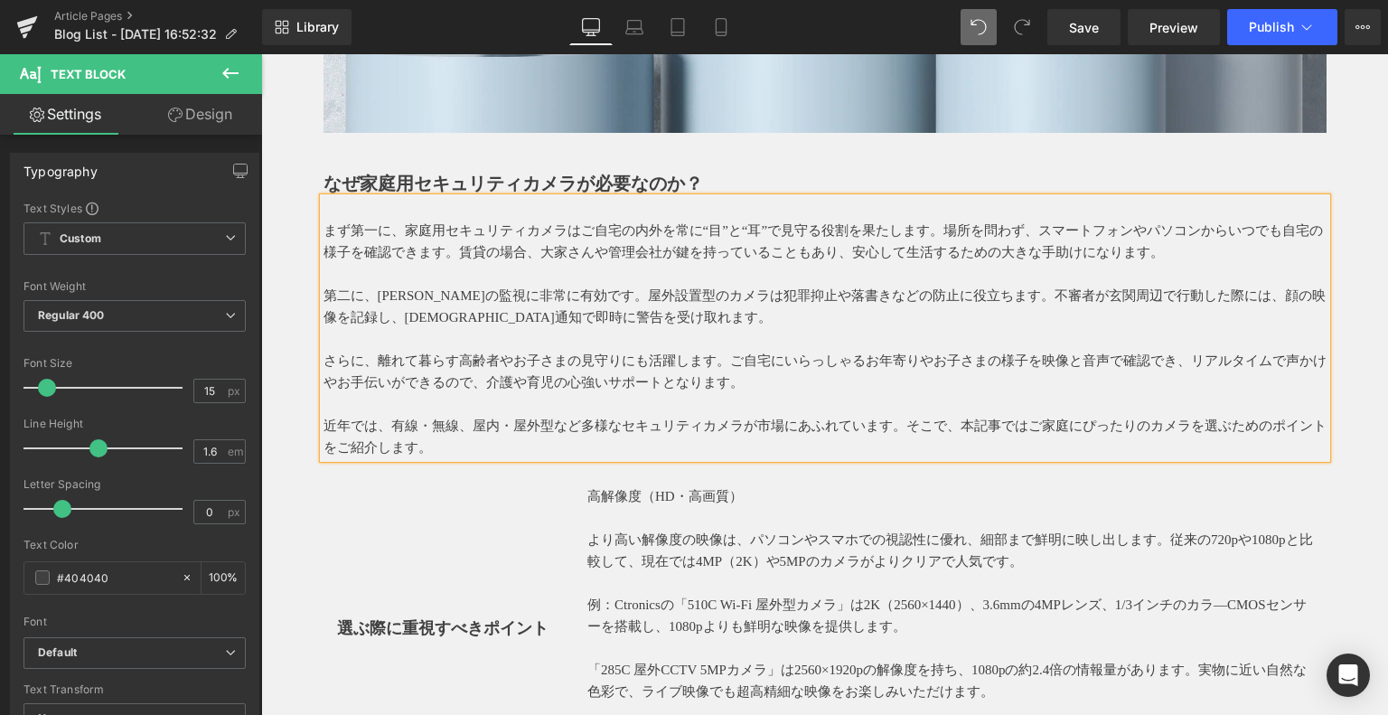
click at [519, 254] on p "まず第一に、家庭用セキュリティカメラはご自宅の内外を常に“目”と“耳”で見守る役割を果たします。場所を問わず、スマートフォンやパソコンからいつでも自宅の様子を…" at bounding box center [824, 241] width 1003 height 43
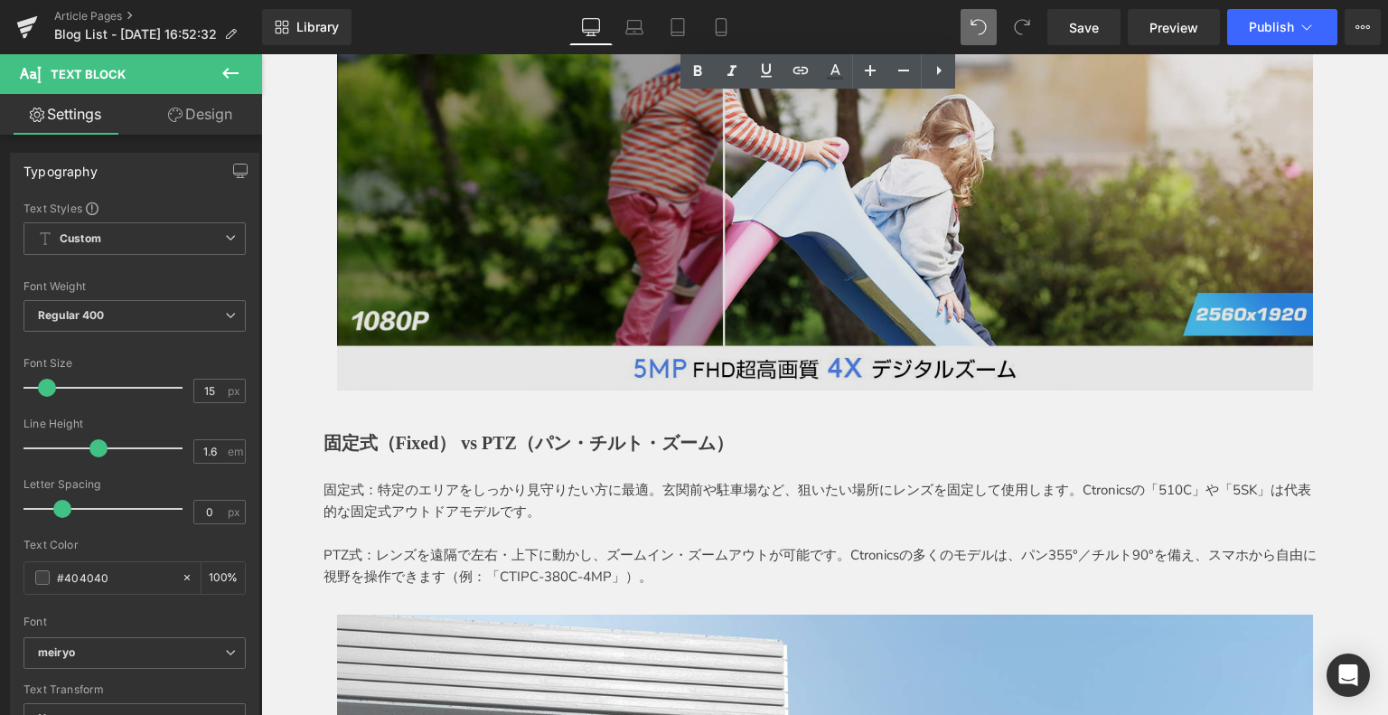
scroll to position [1626, 0]
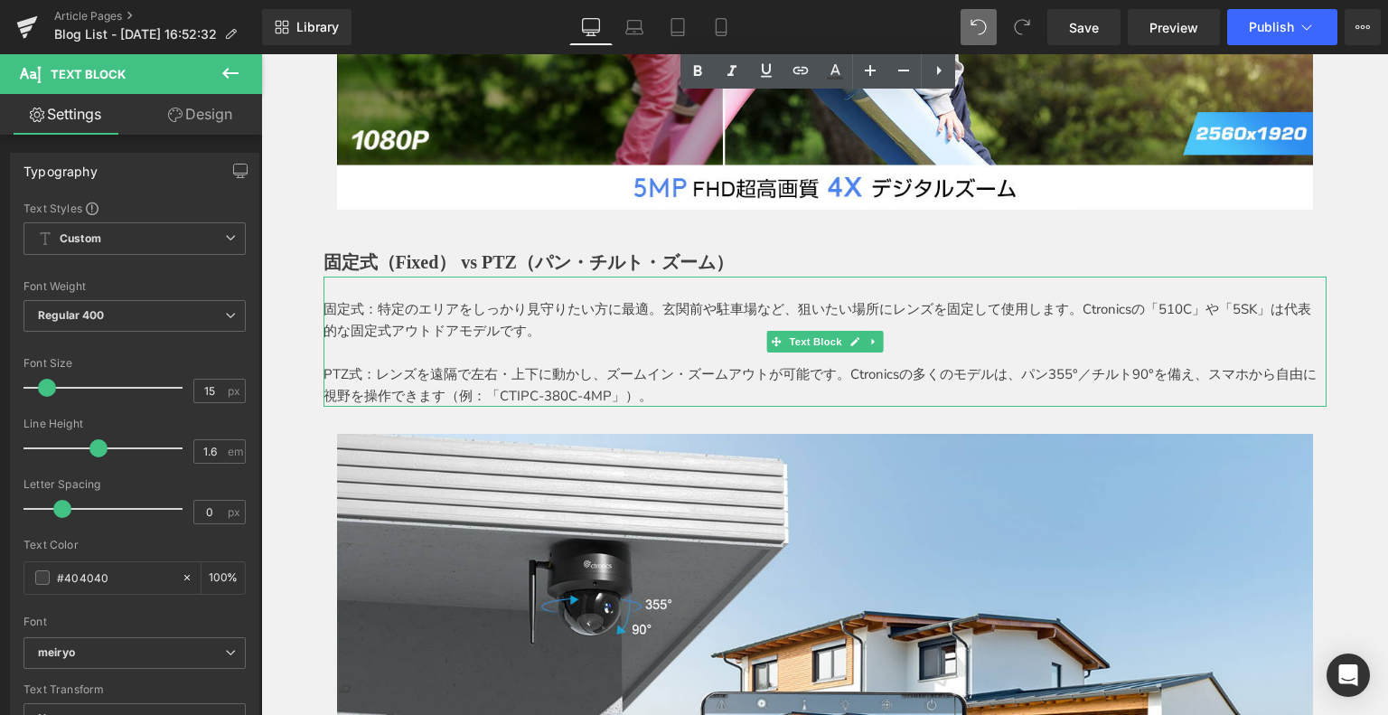
click at [412, 380] on p "PTZ式：レンズを遠隔で左右・上下に動かし、ズームイン・ズームアウトが可能です。Ctronicsの多くのモデルは、パン355°／チルト90°を備え、スマホから…" at bounding box center [824, 384] width 1003 height 43
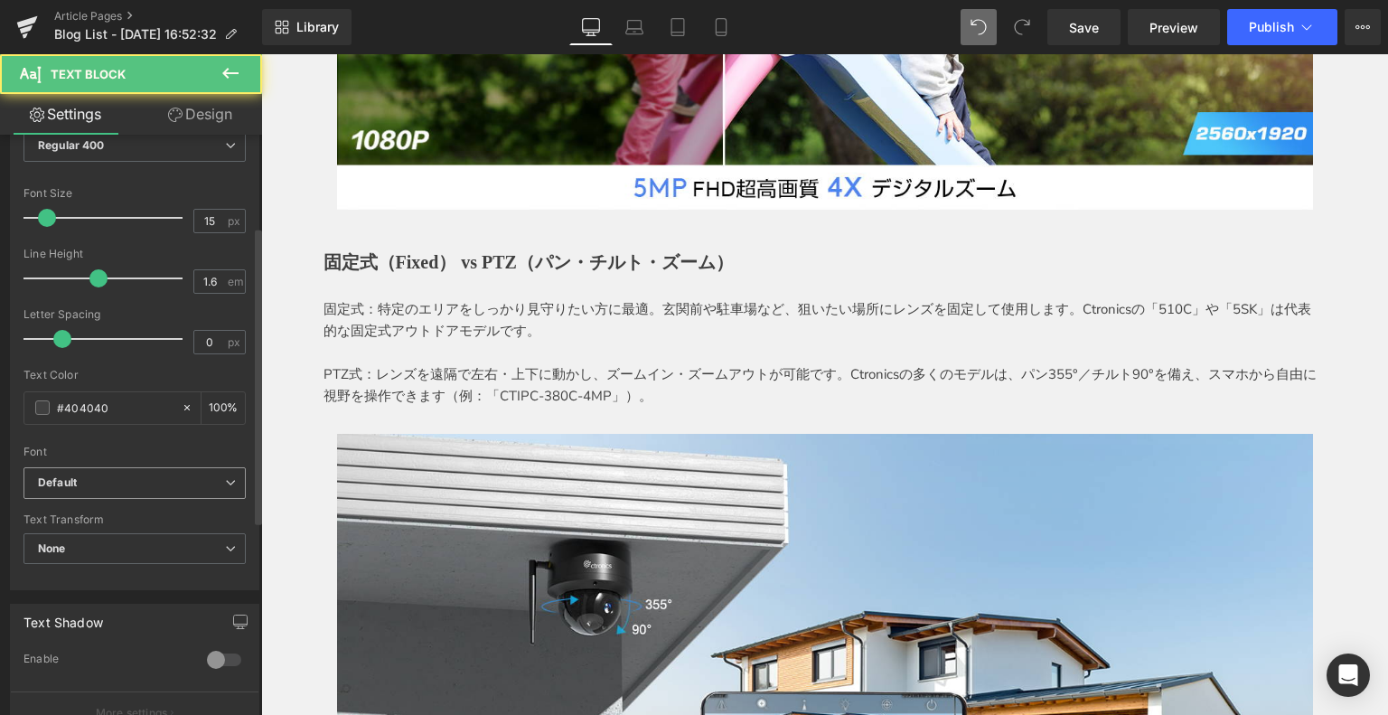
scroll to position [181, 0]
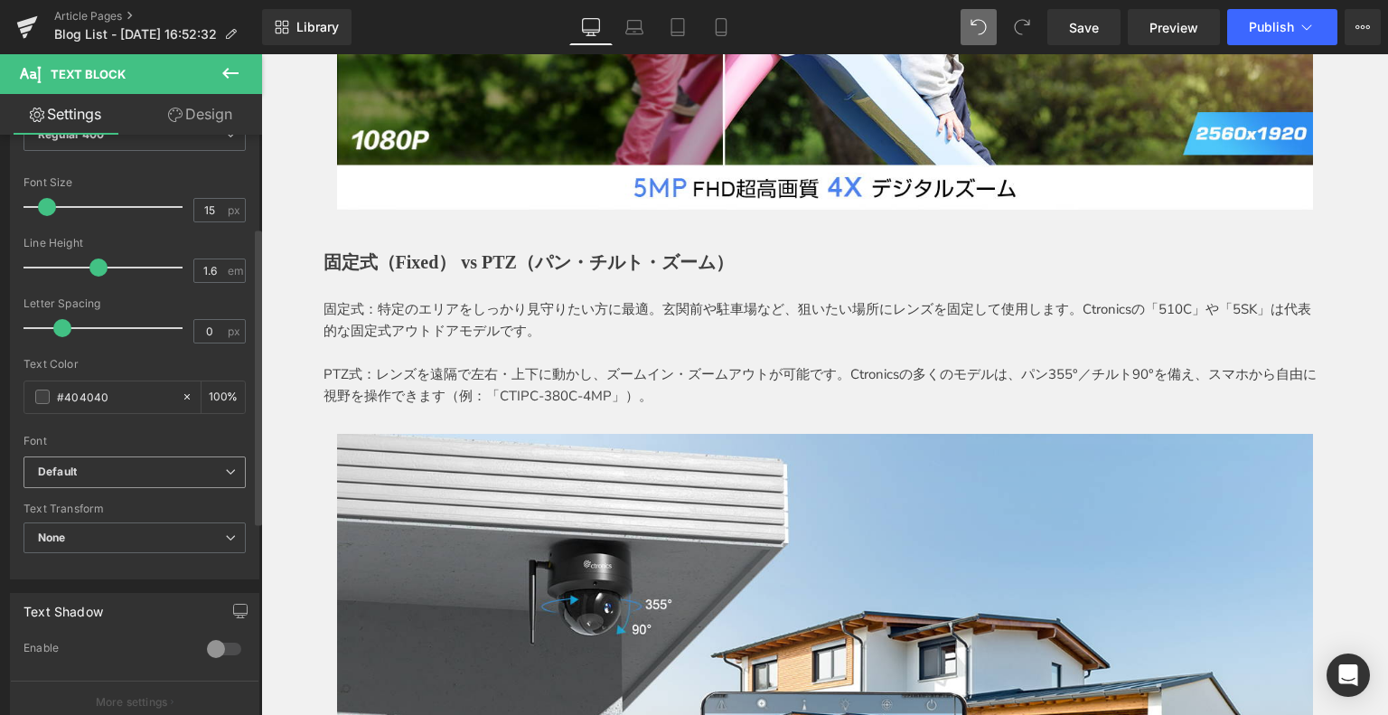
click at [94, 472] on b "Default" at bounding box center [131, 471] width 187 height 15
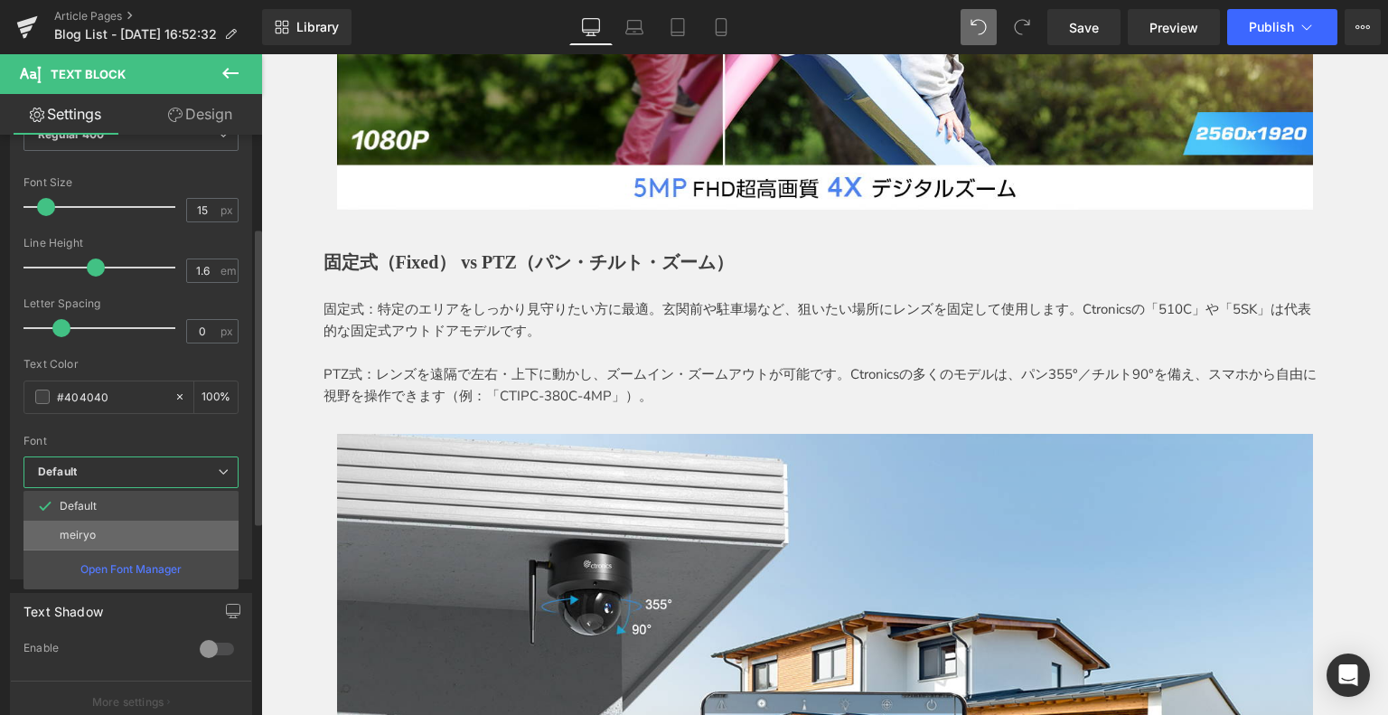
click at [105, 538] on li "meiryo" at bounding box center [130, 534] width 215 height 29
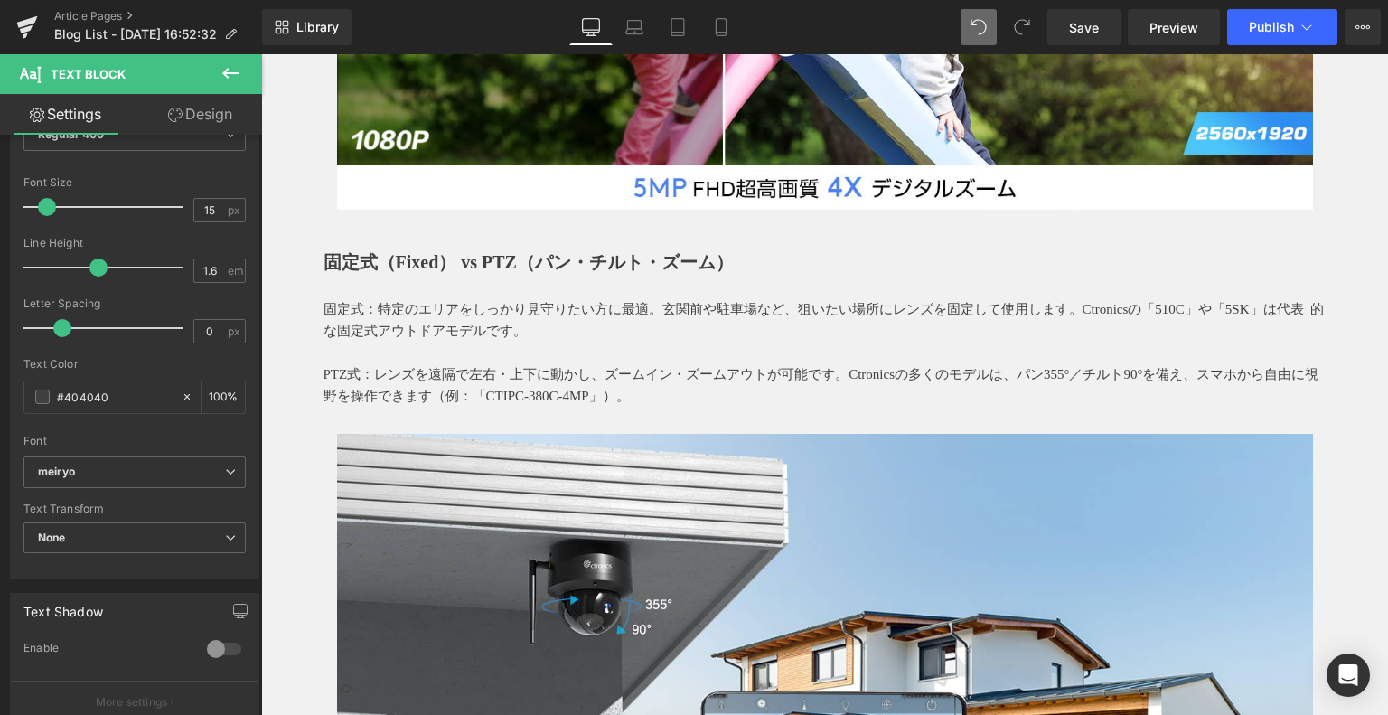
click at [434, 267] on strong "固定式（Fixed） vs PTZ（パン・チルト・ズーム）" at bounding box center [528, 262] width 410 height 20
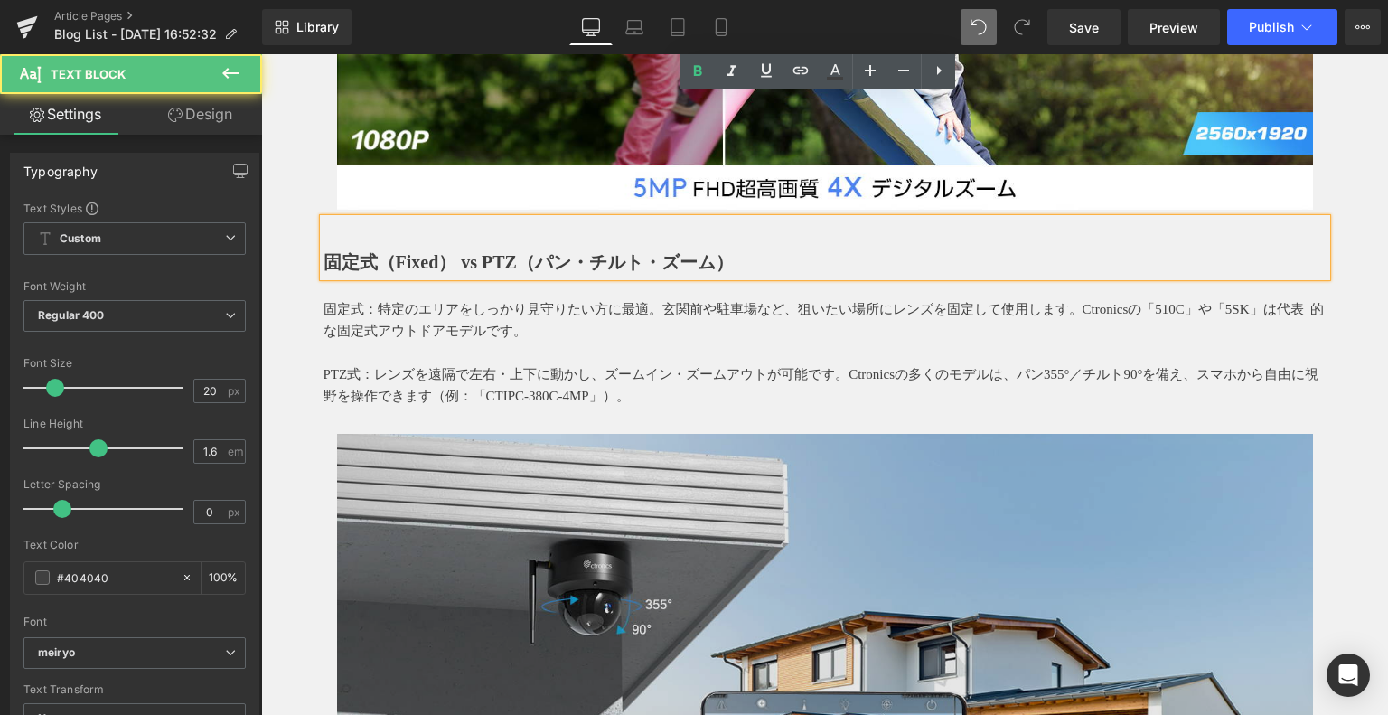
scroll to position [2078, 0]
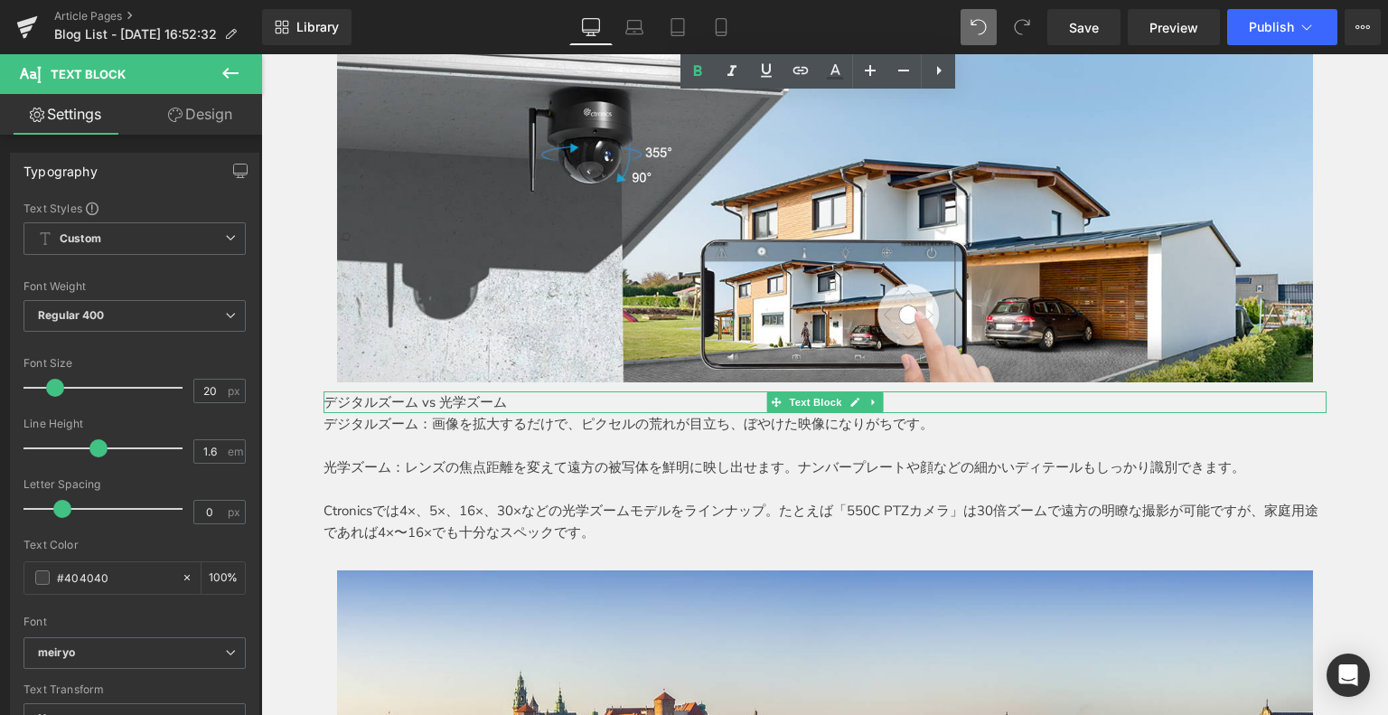
click at [420, 398] on p "デジタルズーム vs 光学ズーム" at bounding box center [824, 402] width 1003 height 22
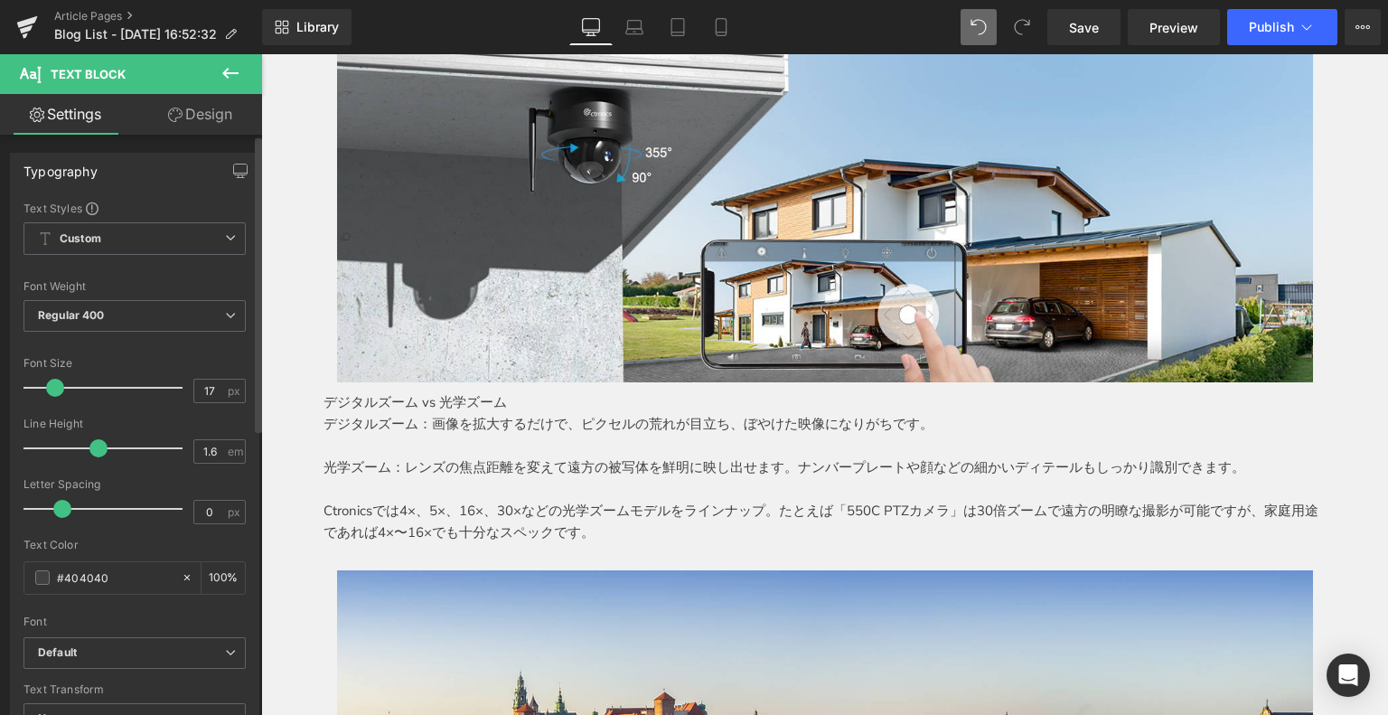
type input "20"
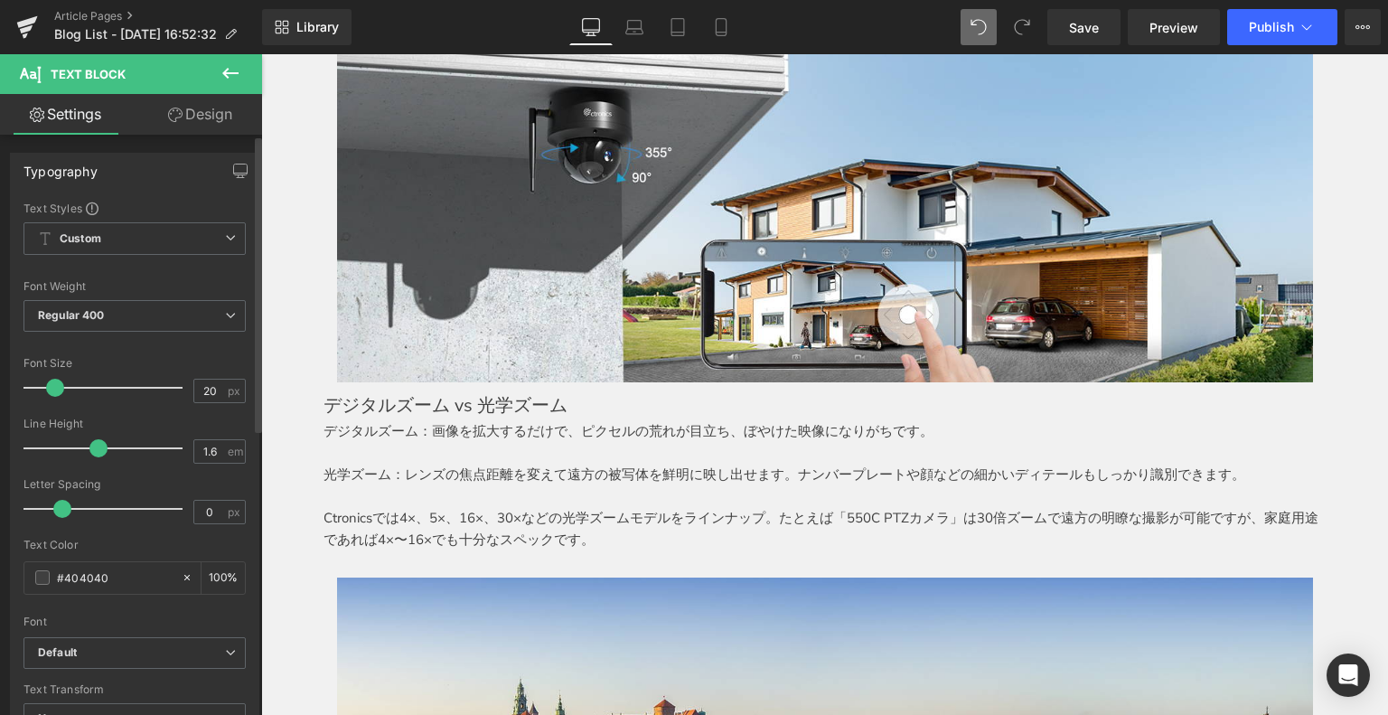
click at [53, 387] on span at bounding box center [55, 388] width 18 height 18
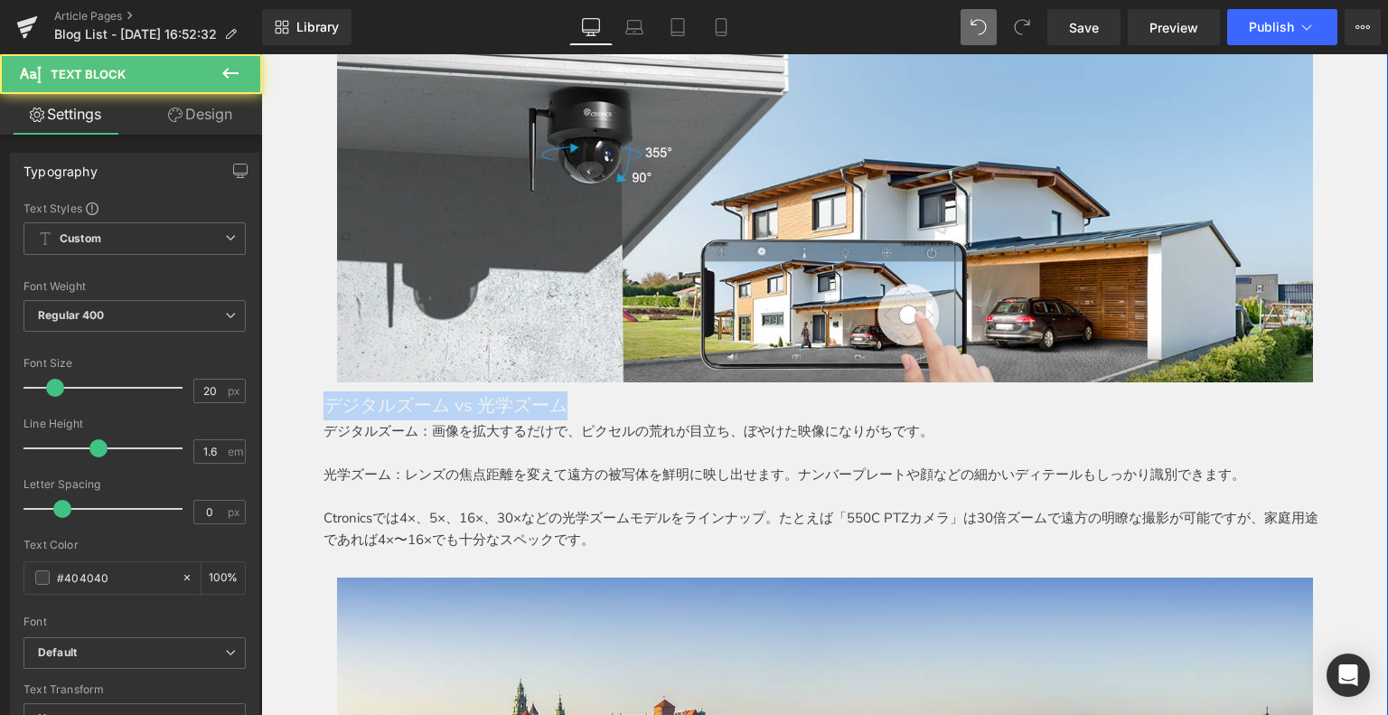
drag, startPoint x: 572, startPoint y: 400, endPoint x: 220, endPoint y: 400, distance: 351.4
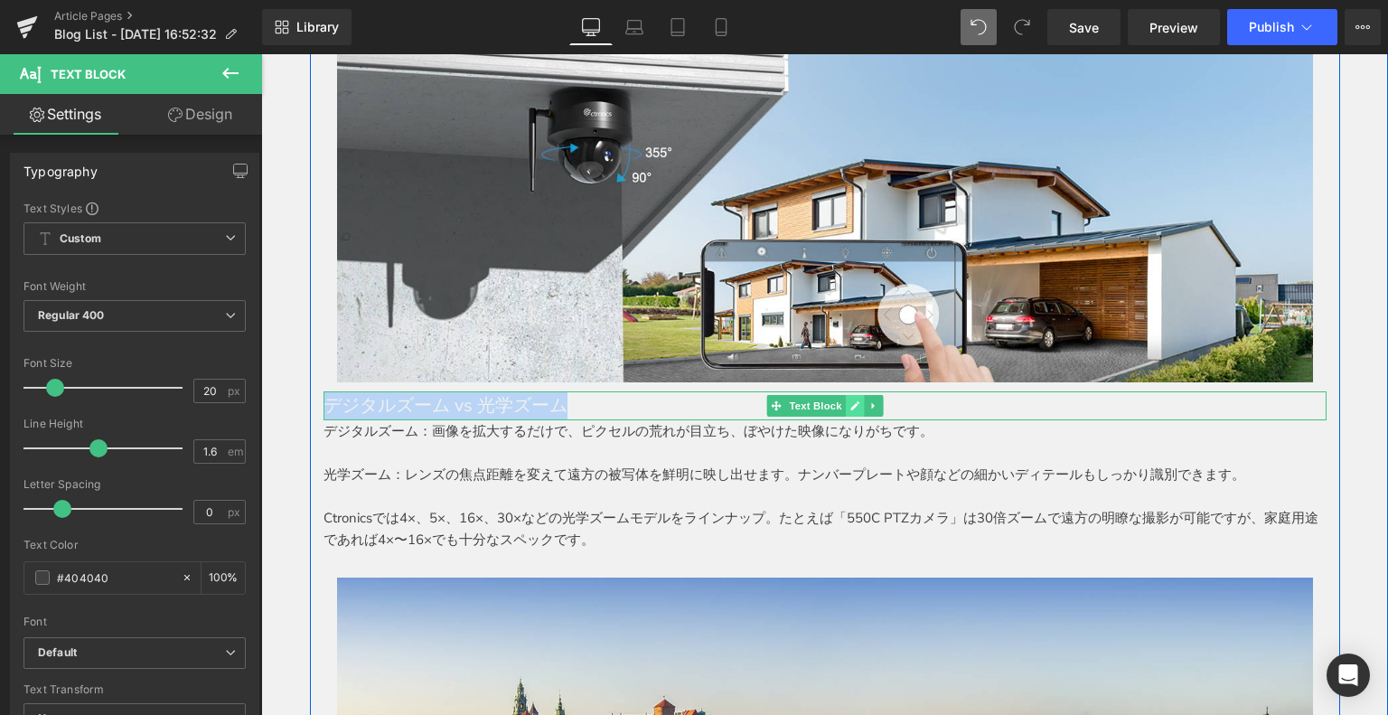
click at [852, 405] on icon at bounding box center [854, 405] width 10 height 11
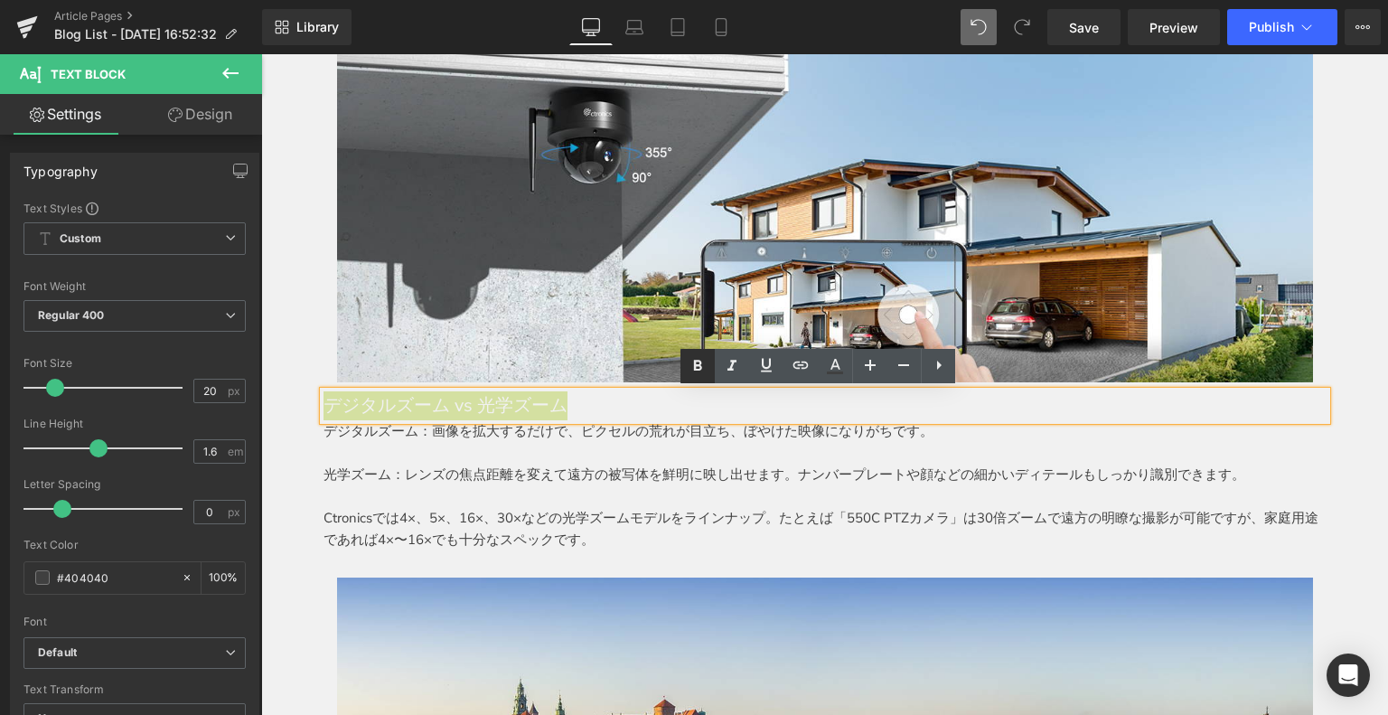
click at [701, 368] on icon at bounding box center [698, 366] width 22 height 22
click at [324, 400] on strong "デジタルズーム vs 光学ズーム" at bounding box center [445, 405] width 245 height 24
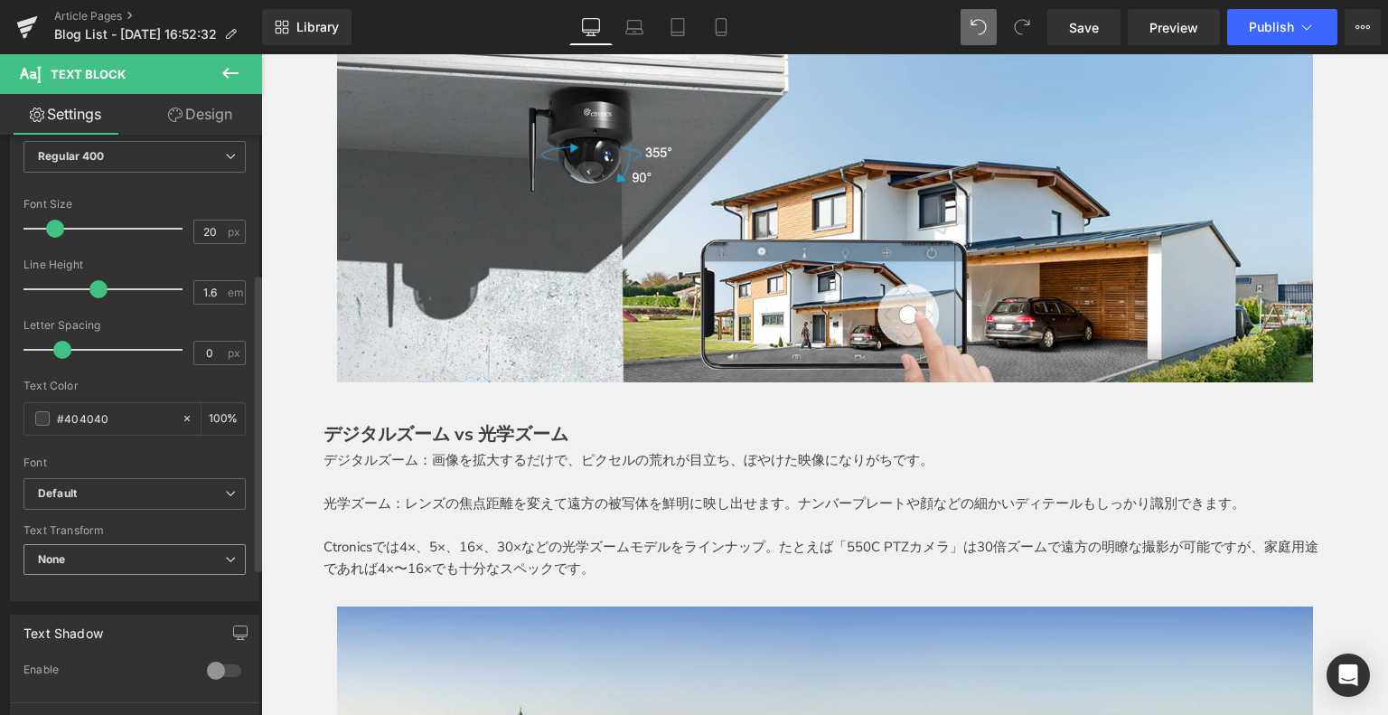
scroll to position [271, 0]
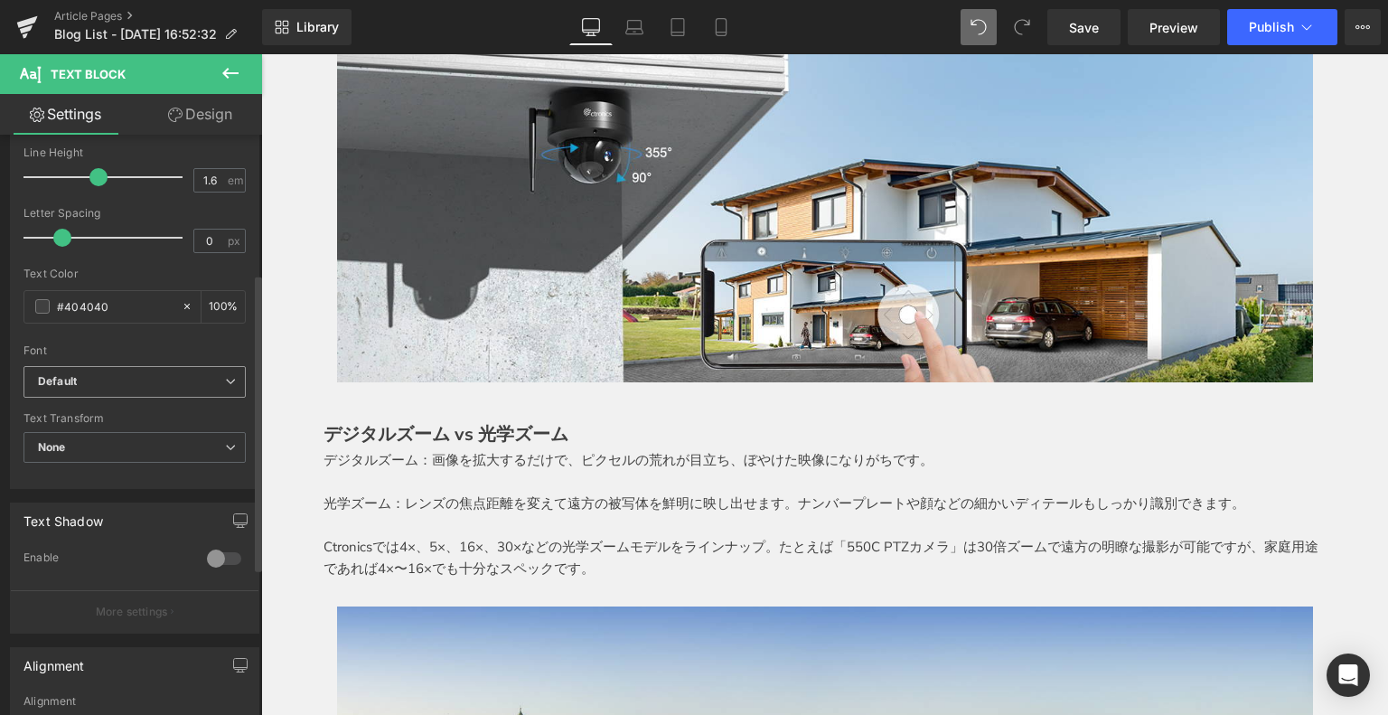
click at [146, 397] on div "Default Default meiryo Open Font Manager" at bounding box center [134, 387] width 222 height 42
click at [137, 388] on span "Default" at bounding box center [134, 382] width 222 height 32
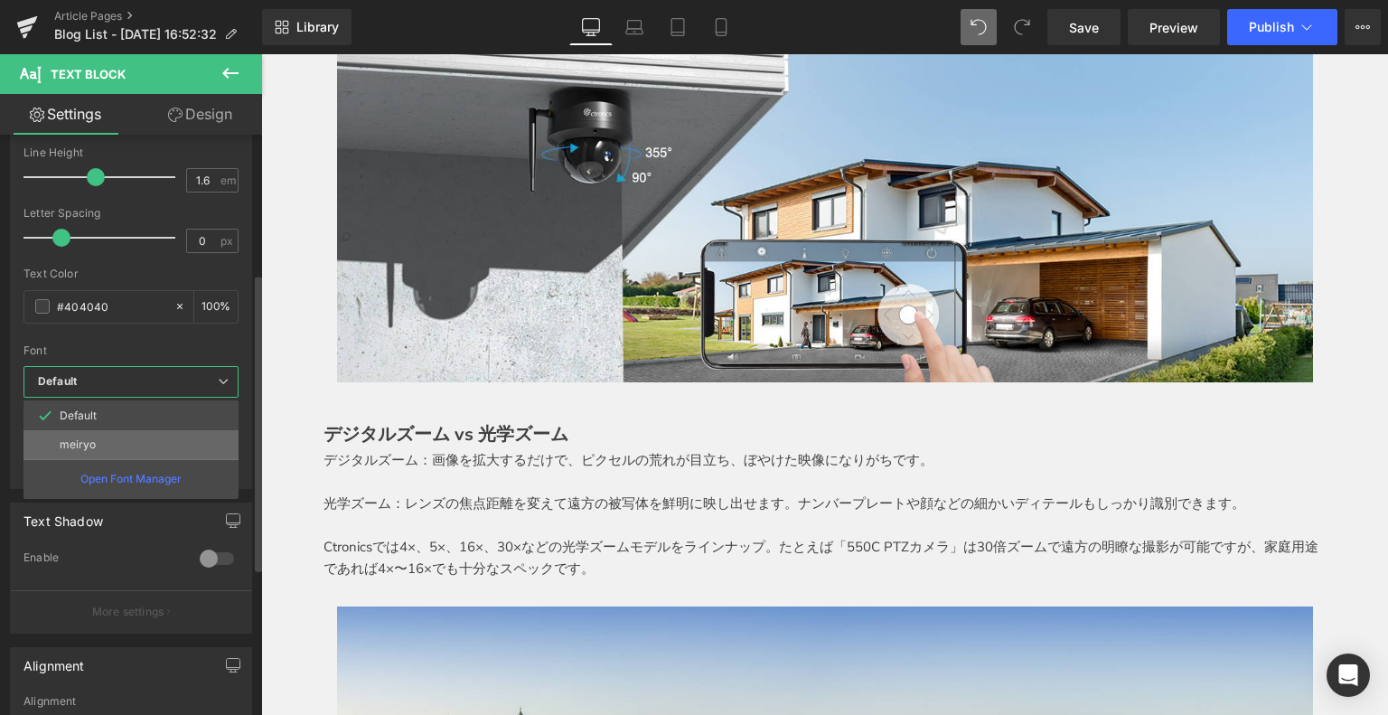
drag, startPoint x: 108, startPoint y: 444, endPoint x: 204, endPoint y: 422, distance: 99.1
click at [108, 444] on li "meiryo" at bounding box center [130, 444] width 215 height 29
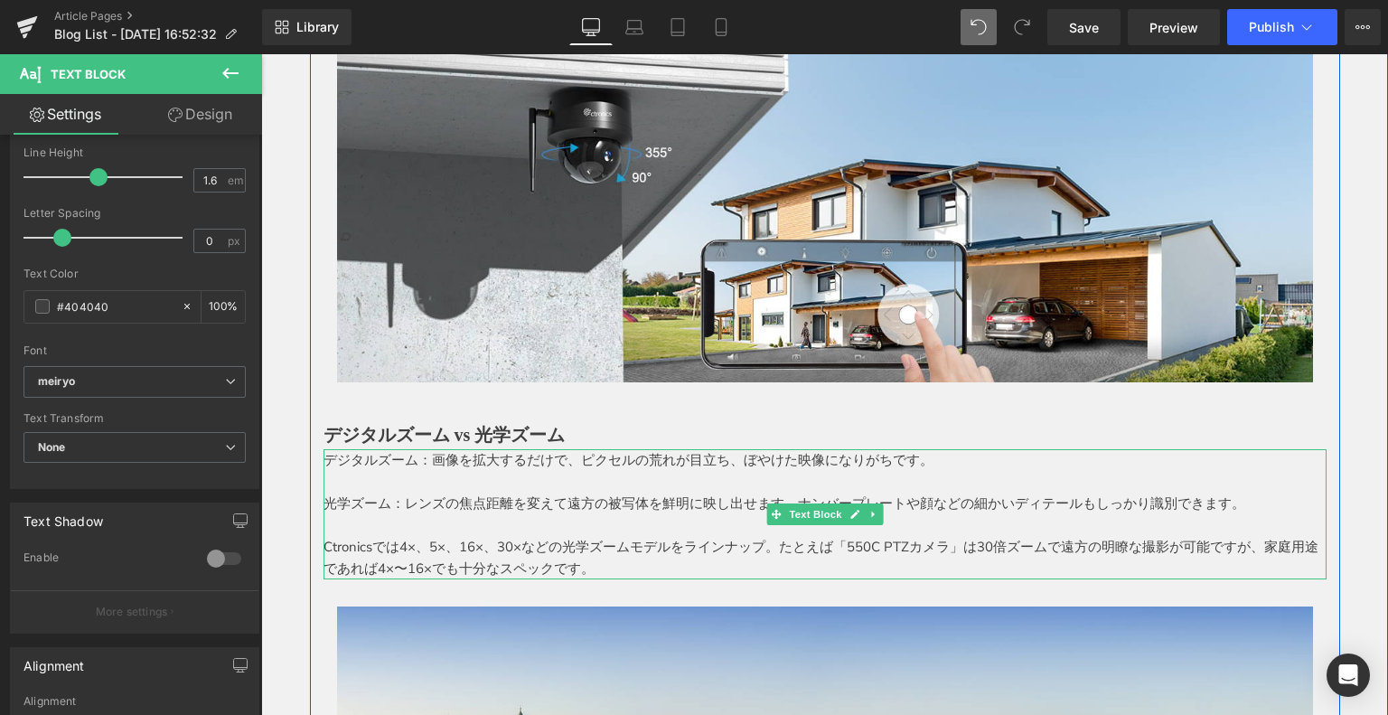
click at [405, 472] on p at bounding box center [824, 482] width 1003 height 22
click at [323, 462] on p "デジタルズーム：画像を拡大するだけで、ピクセルの荒れが目立ち、ぼやけた映像になりがちです。" at bounding box center [824, 460] width 1003 height 22
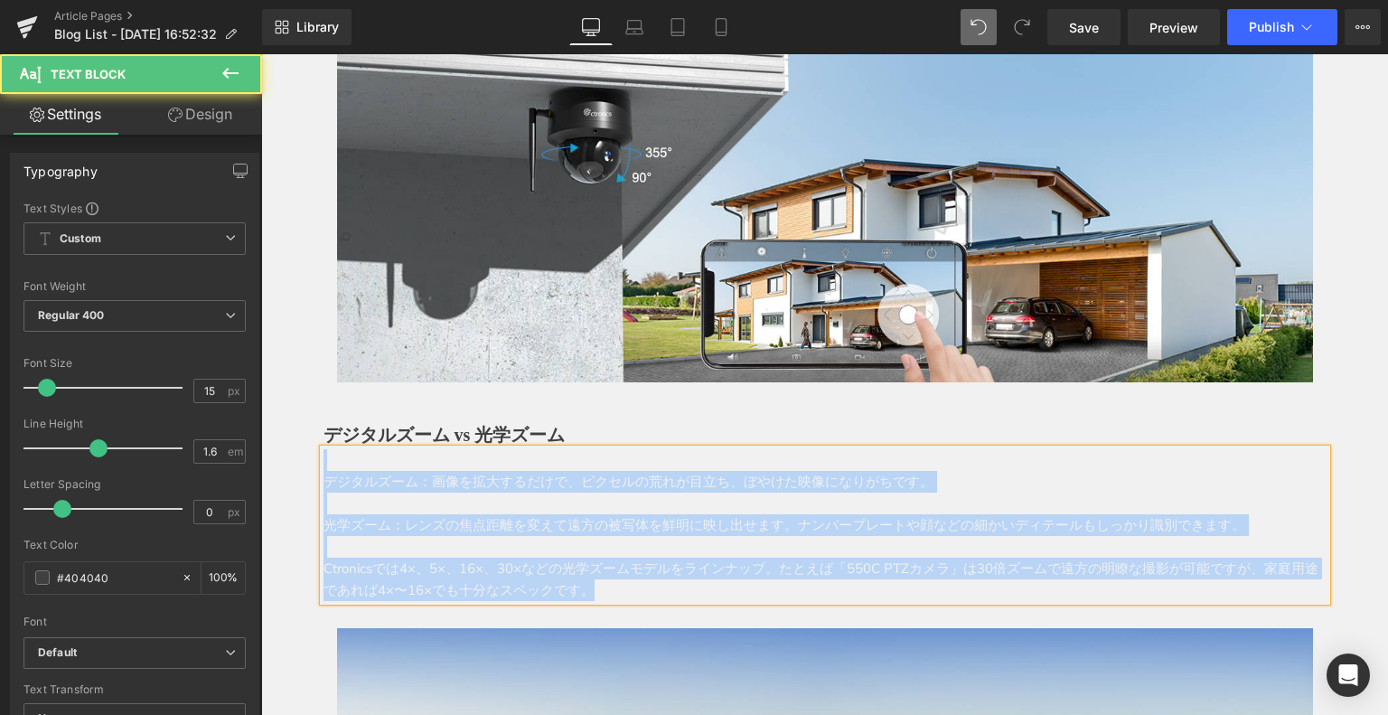
drag, startPoint x: 664, startPoint y: 593, endPoint x: 201, endPoint y: 435, distance: 488.5
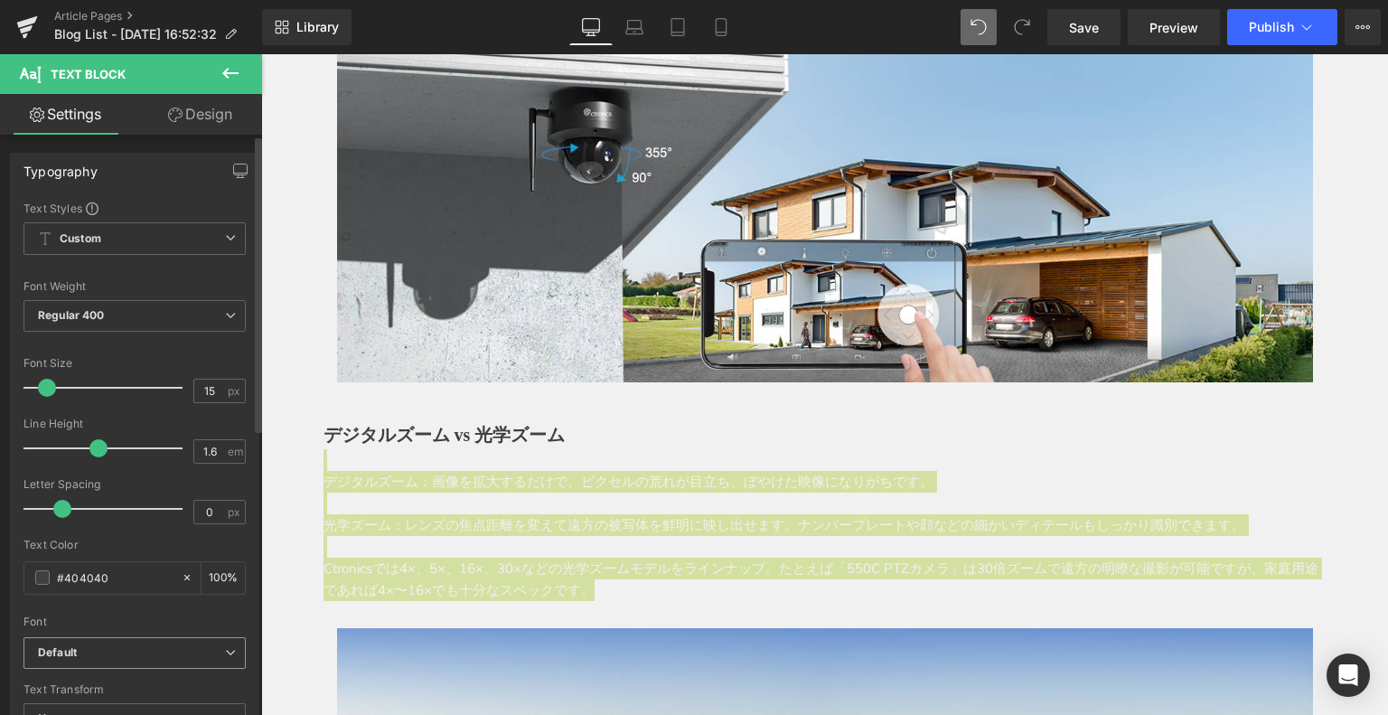
drag, startPoint x: 105, startPoint y: 640, endPoint x: 115, endPoint y: 639, distance: 10.0
click at [104, 641] on span "Default" at bounding box center [134, 653] width 222 height 32
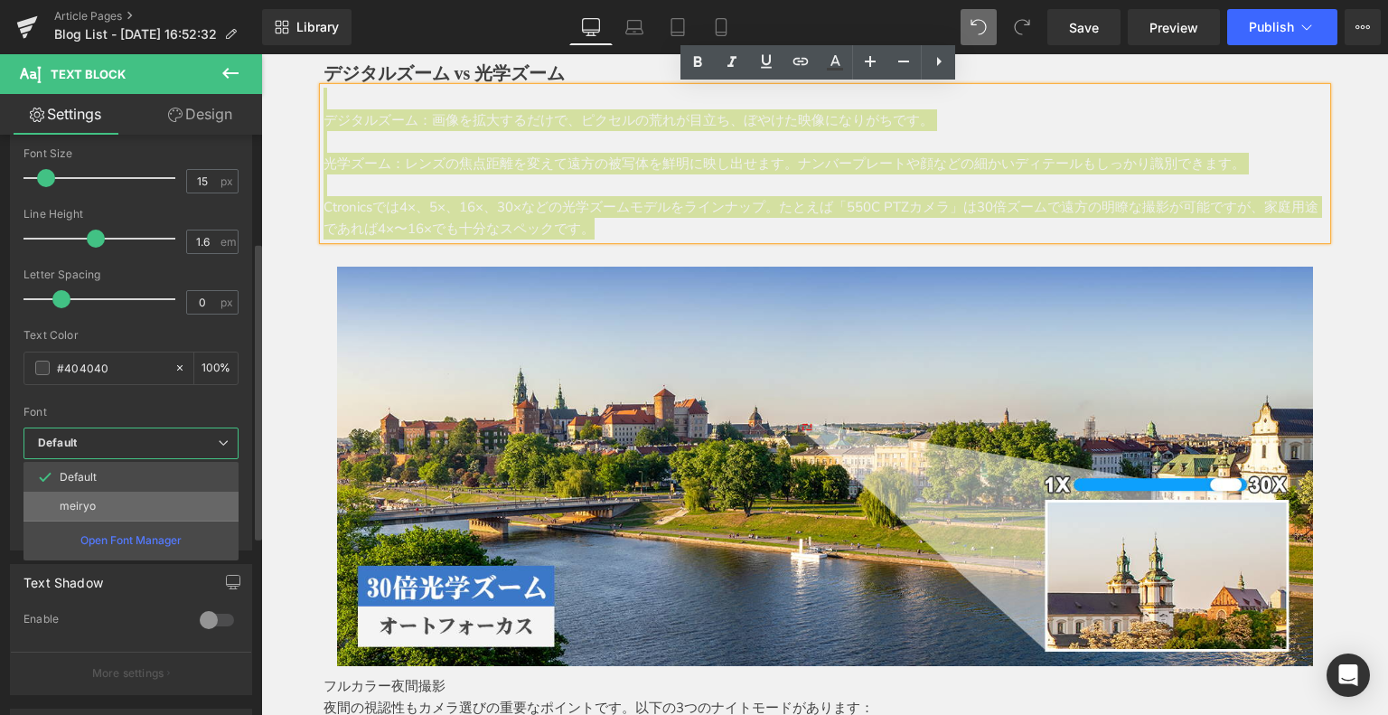
scroll to position [198, 0]
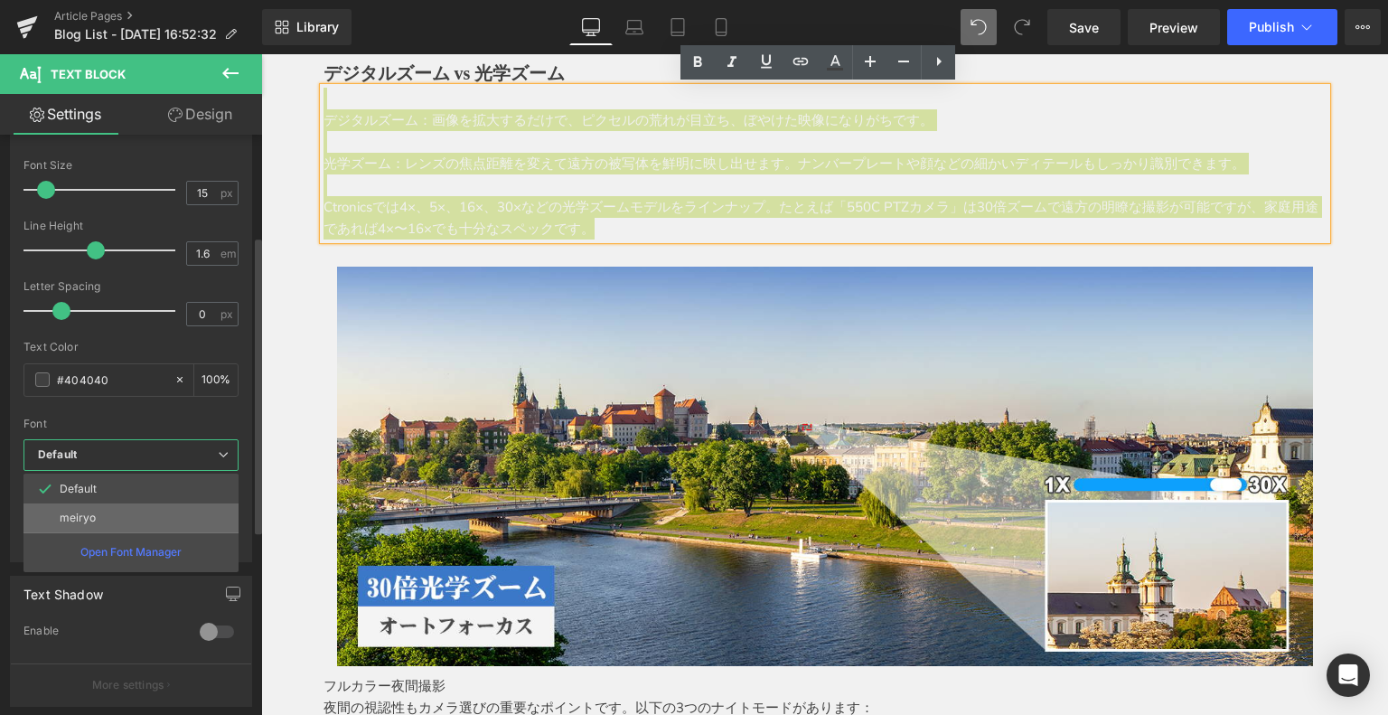
click at [130, 505] on li "meiryo" at bounding box center [130, 517] width 215 height 29
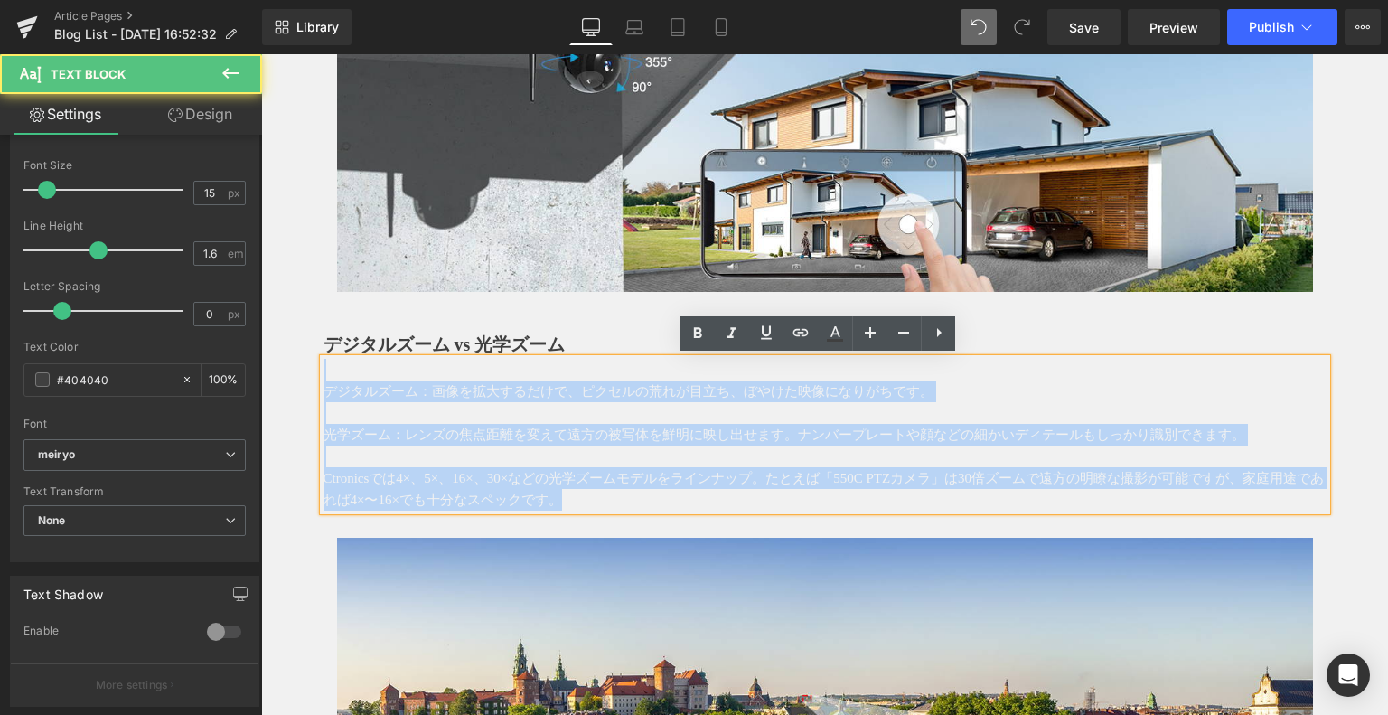
drag, startPoint x: 944, startPoint y: 403, endPoint x: 683, endPoint y: 354, distance: 265.6
click at [683, 359] on div "デジタルズーム：画像を拡大するだけで、ピクセルの荒れが目立ち、ぼやけた映像になりがちです。 光学ズーム：レンズの焦点距離を変えて遠方の被写体を鮮明に映し出せま…" at bounding box center [824, 435] width 1003 height 152
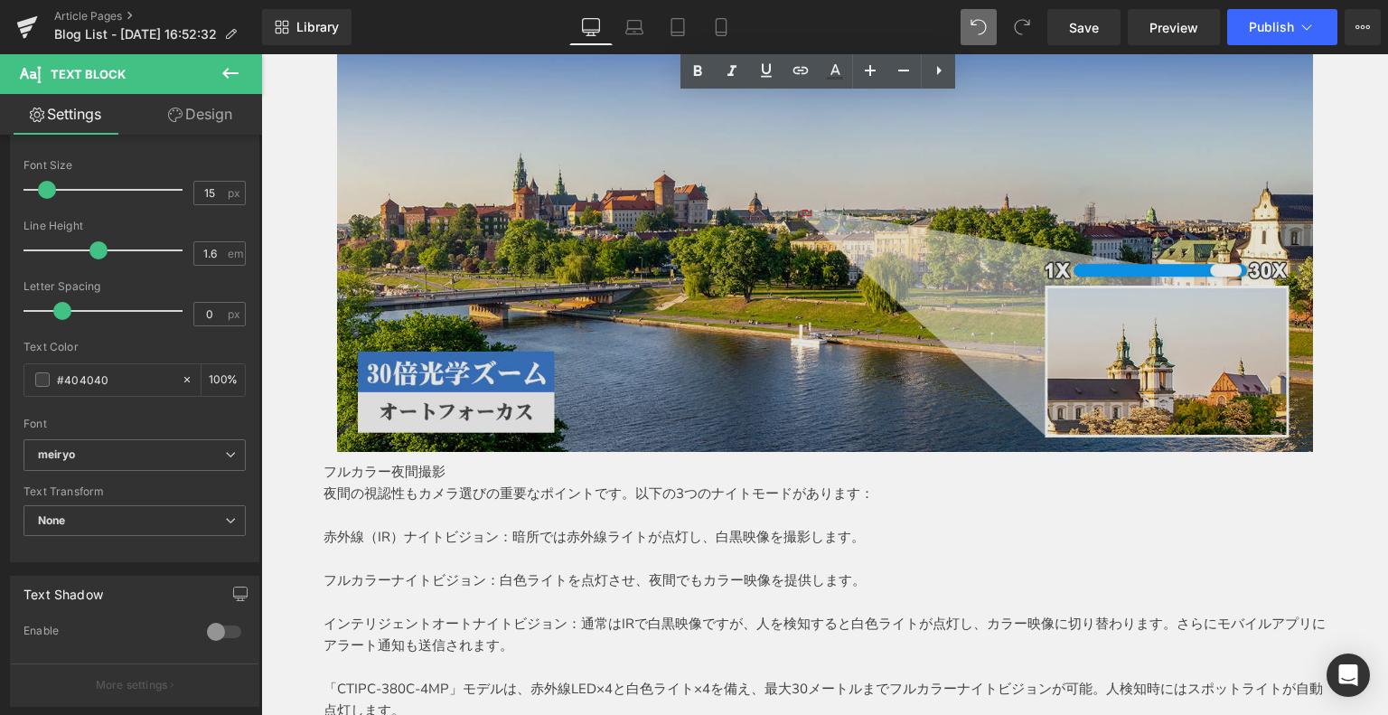
scroll to position [2801, 0]
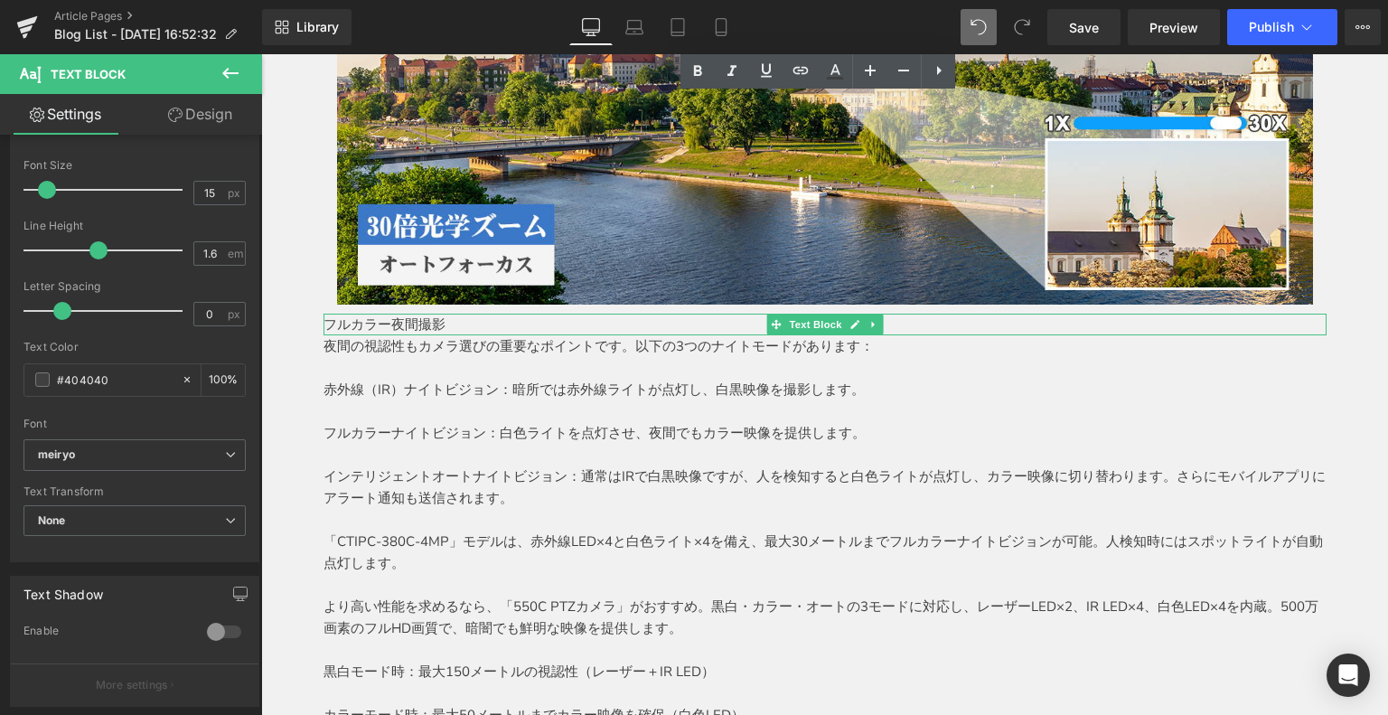
click at [430, 326] on div "フルカラー夜間撮影" at bounding box center [824, 324] width 1003 height 22
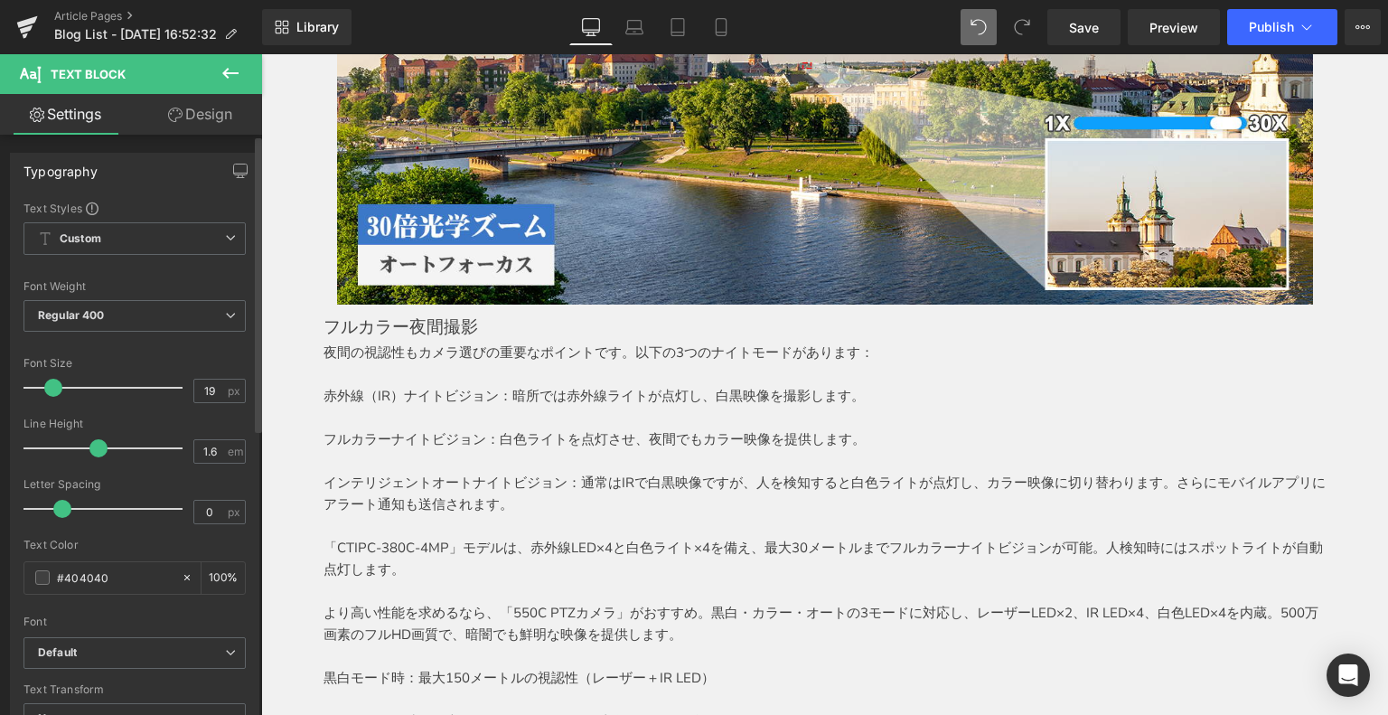
type input "20"
click at [52, 386] on span at bounding box center [55, 388] width 18 height 18
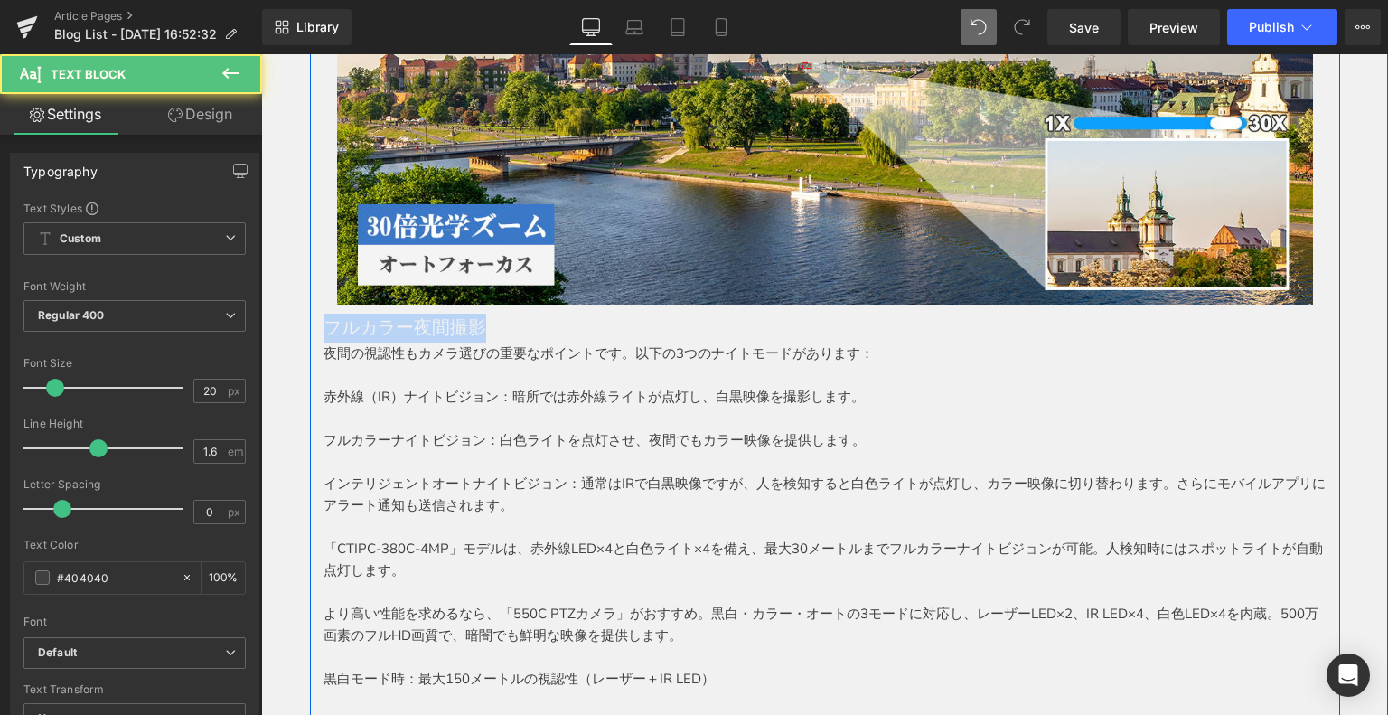
drag, startPoint x: 499, startPoint y: 325, endPoint x: 306, endPoint y: 333, distance: 192.6
click at [311, 328] on div "なぜ家庭用セキュリティカメラが必要なのか？ Text Block まず第一に、家庭用セキュリティカメラはご自宅の内外を常に“目”と“耳”で見守る役割を果たしま…" at bounding box center [825, 85] width 1030 height 4168
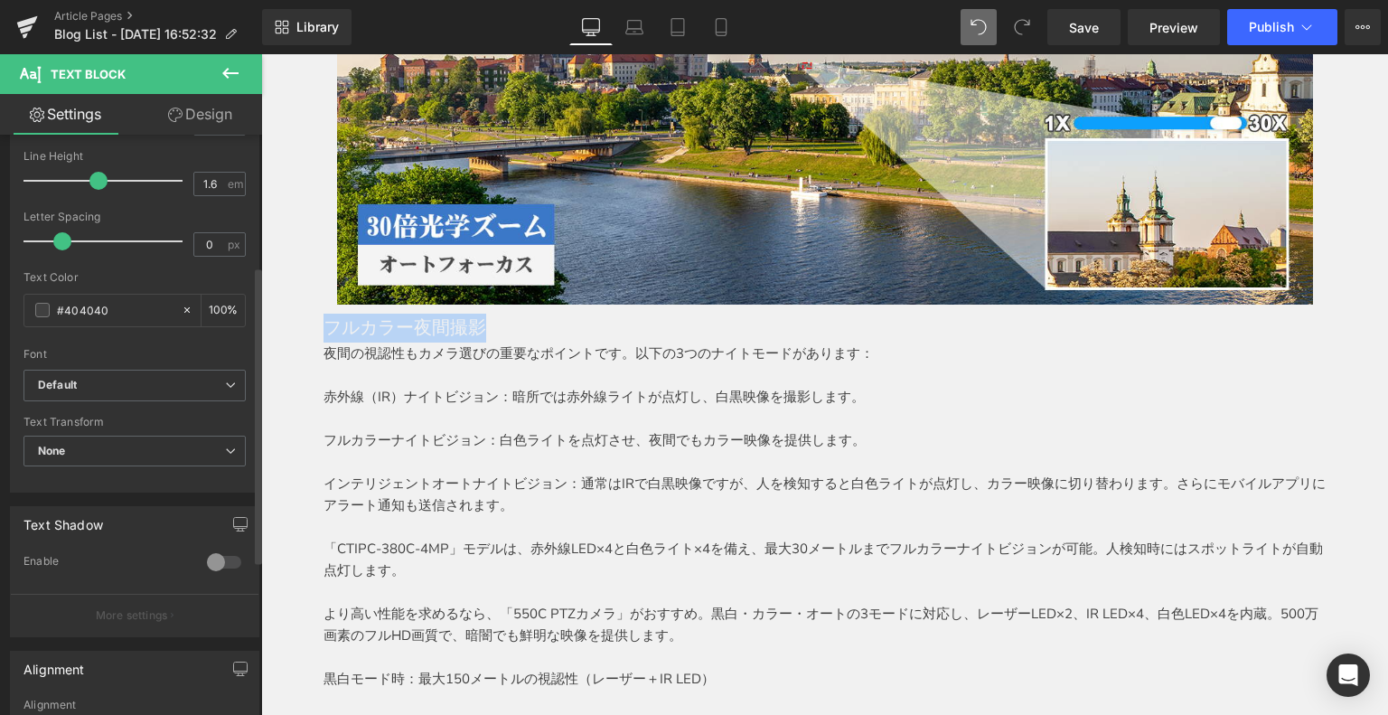
scroll to position [271, 0]
drag, startPoint x: 120, startPoint y: 379, endPoint x: 123, endPoint y: 410, distance: 30.8
click at [121, 379] on b "Default" at bounding box center [131, 381] width 187 height 15
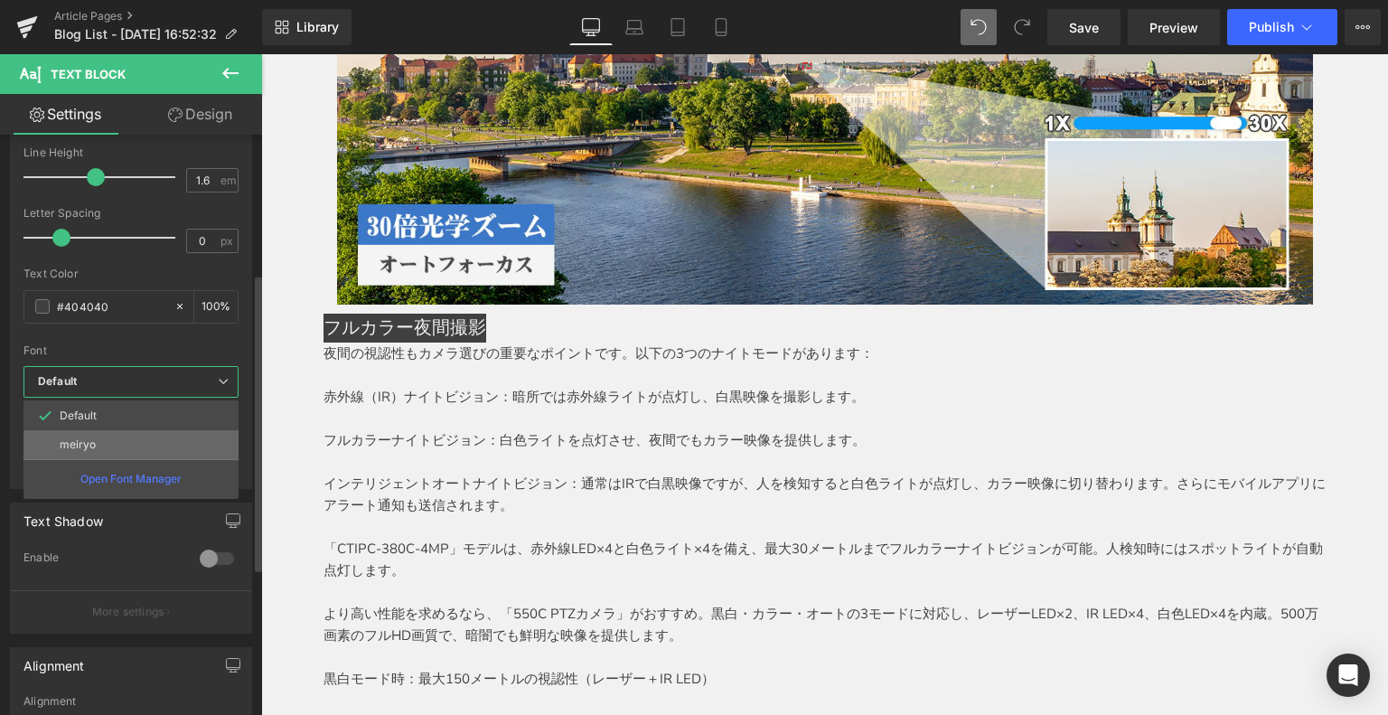
click at [120, 435] on li "meiryo" at bounding box center [130, 444] width 215 height 29
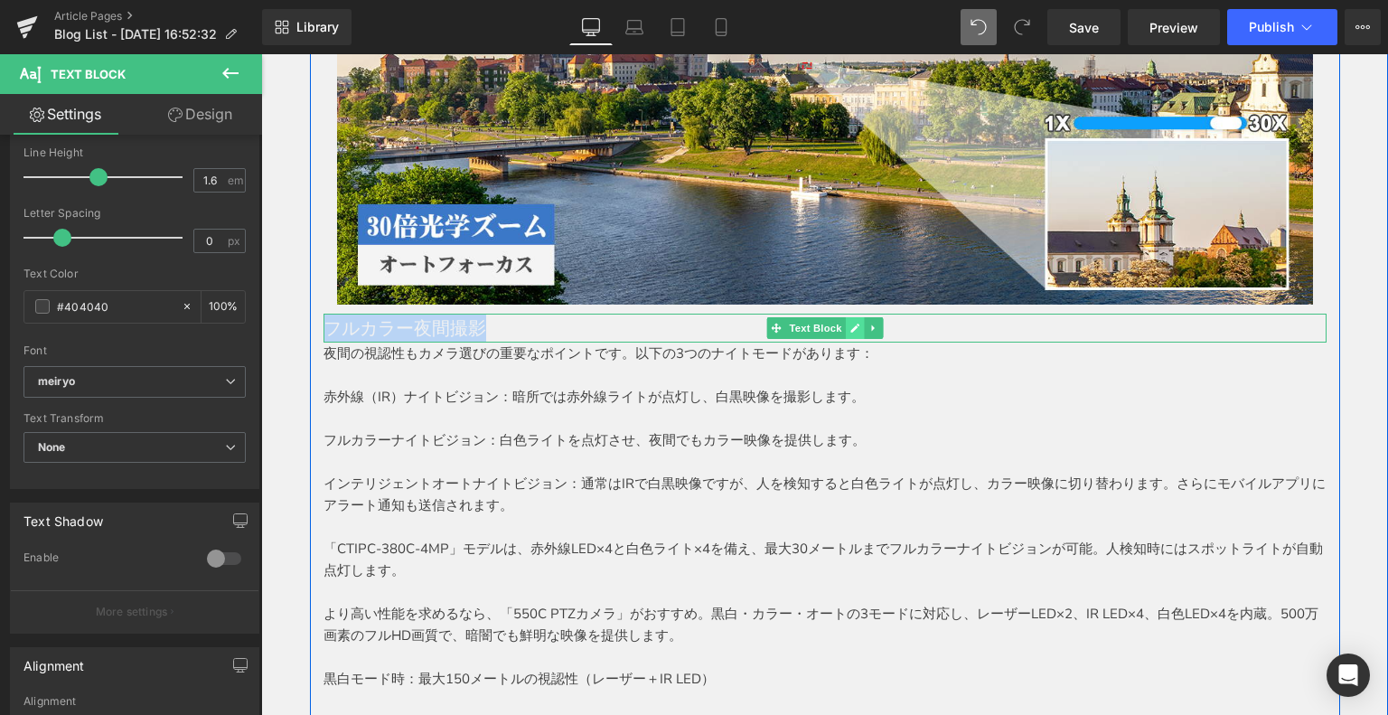
click at [849, 326] on icon at bounding box center [854, 328] width 10 height 11
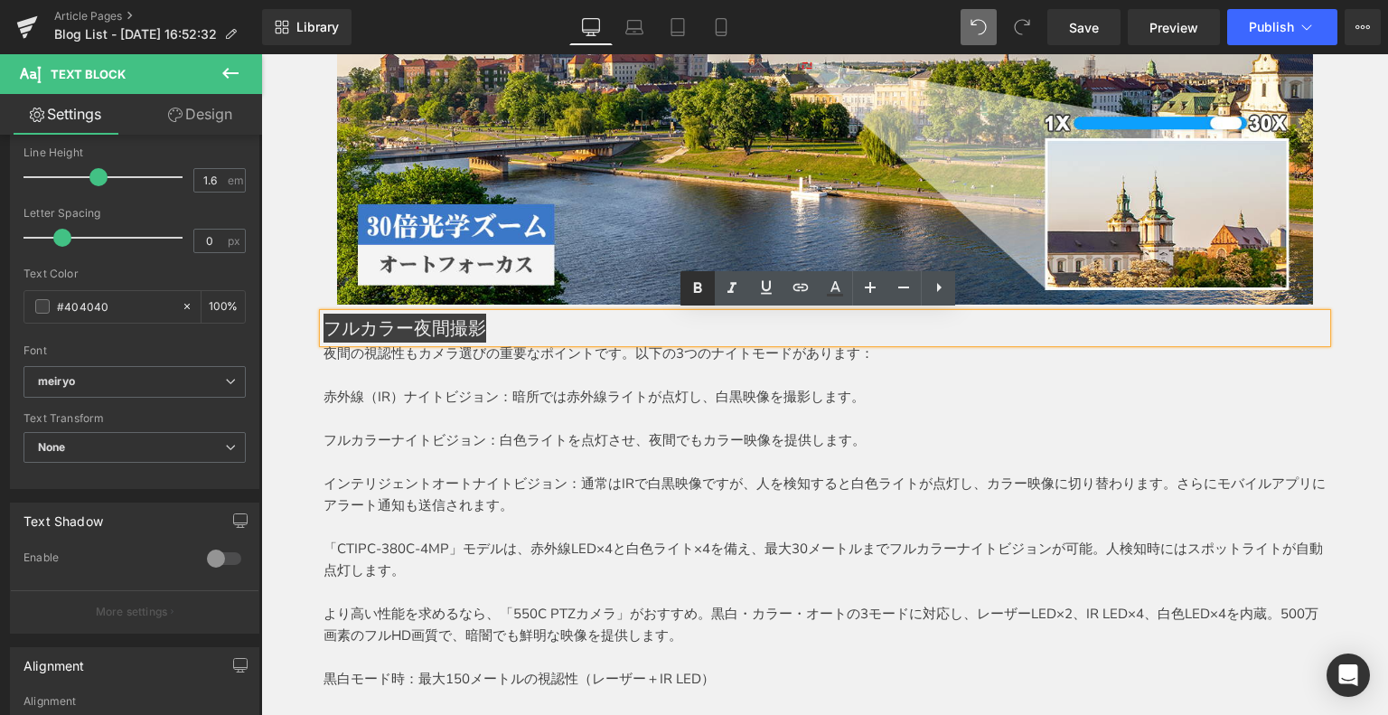
click at [705, 280] on icon at bounding box center [698, 288] width 22 height 22
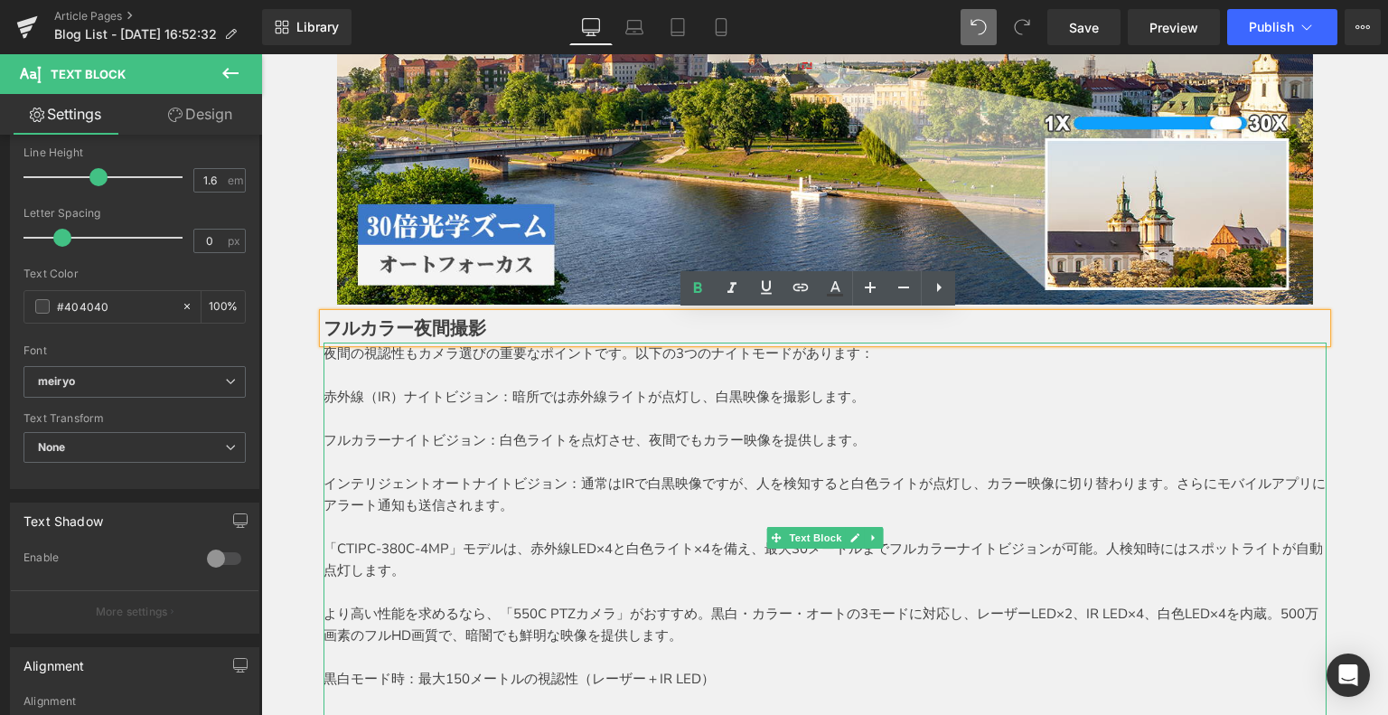
click at [391, 345] on div at bounding box center [824, 344] width 1003 height 5
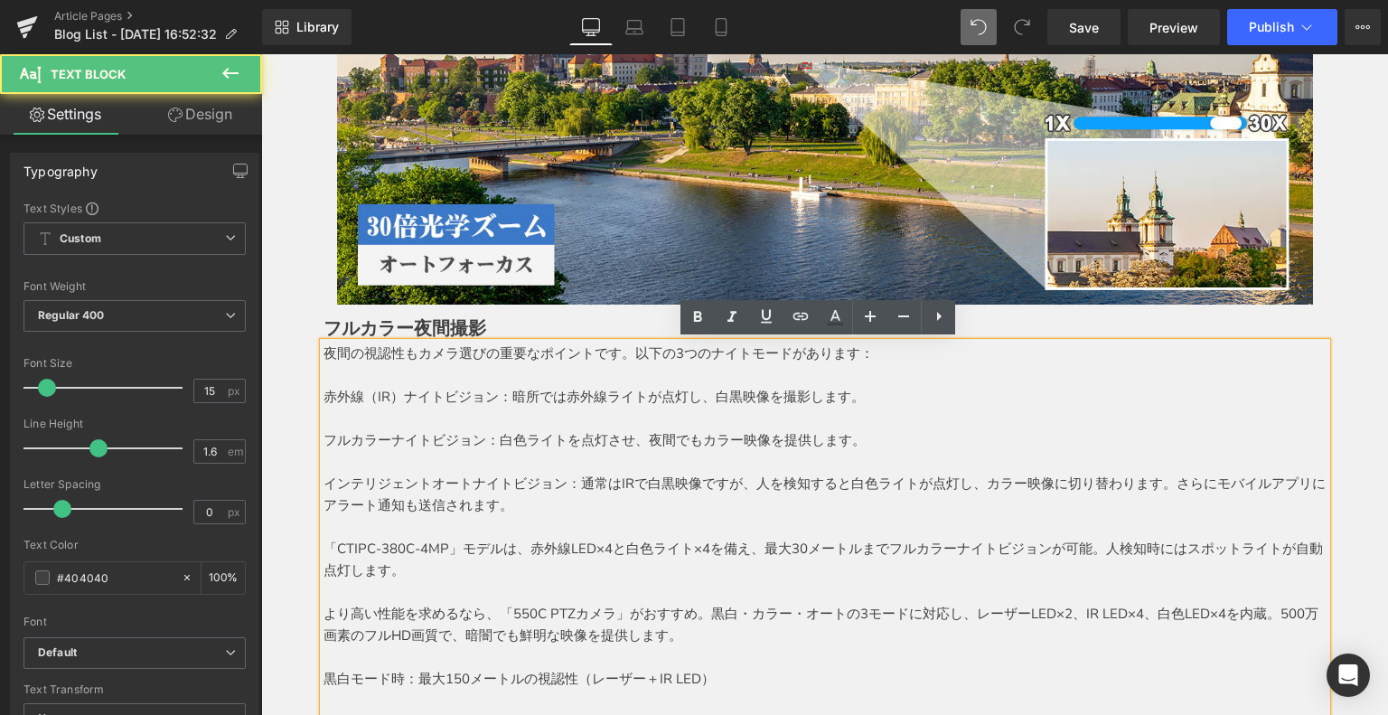
click at [323, 327] on div "フルカラー夜間撮影 Text Block" at bounding box center [824, 327] width 1003 height 29
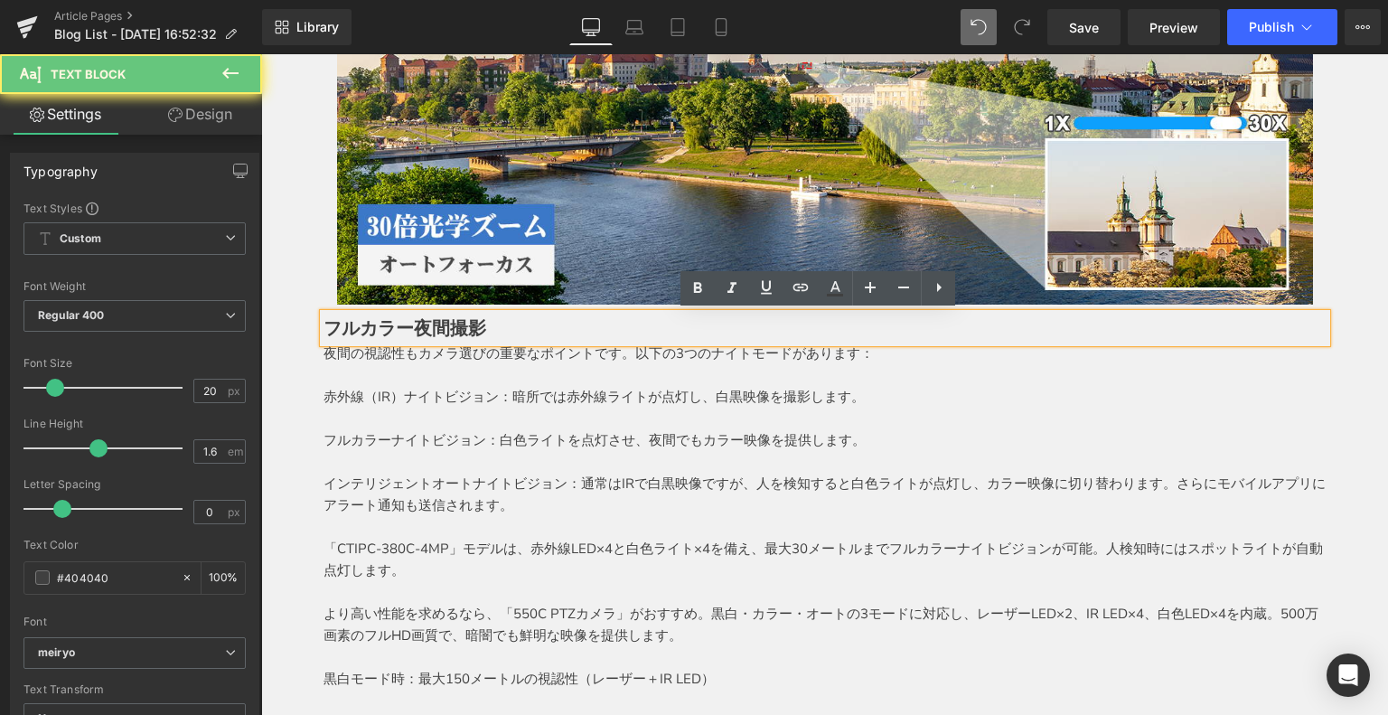
click at [323, 321] on div "フルカラー夜間撮影 Text Block" at bounding box center [824, 327] width 1003 height 29
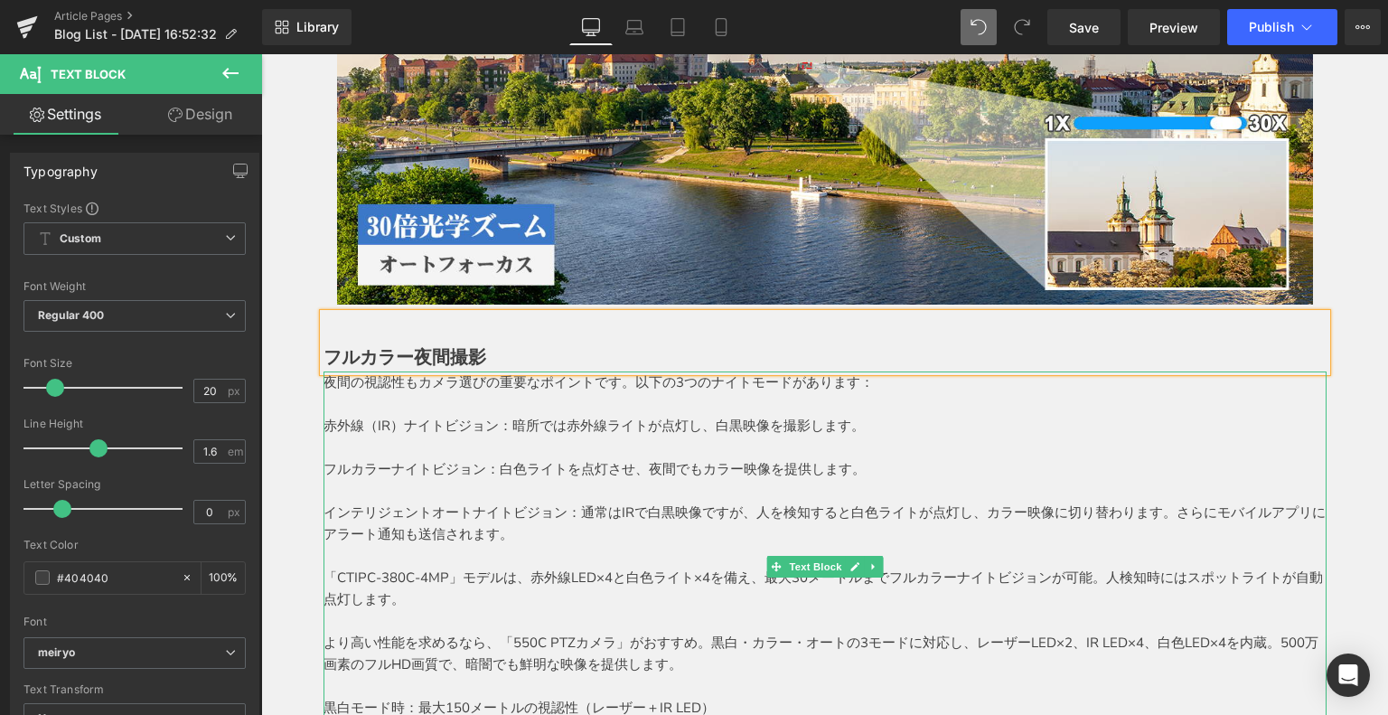
click at [335, 389] on p "夜間の視認性もカメラ選びの重要なポイントです。以下の3つのナイトモードがあります：" at bounding box center [824, 382] width 1003 height 22
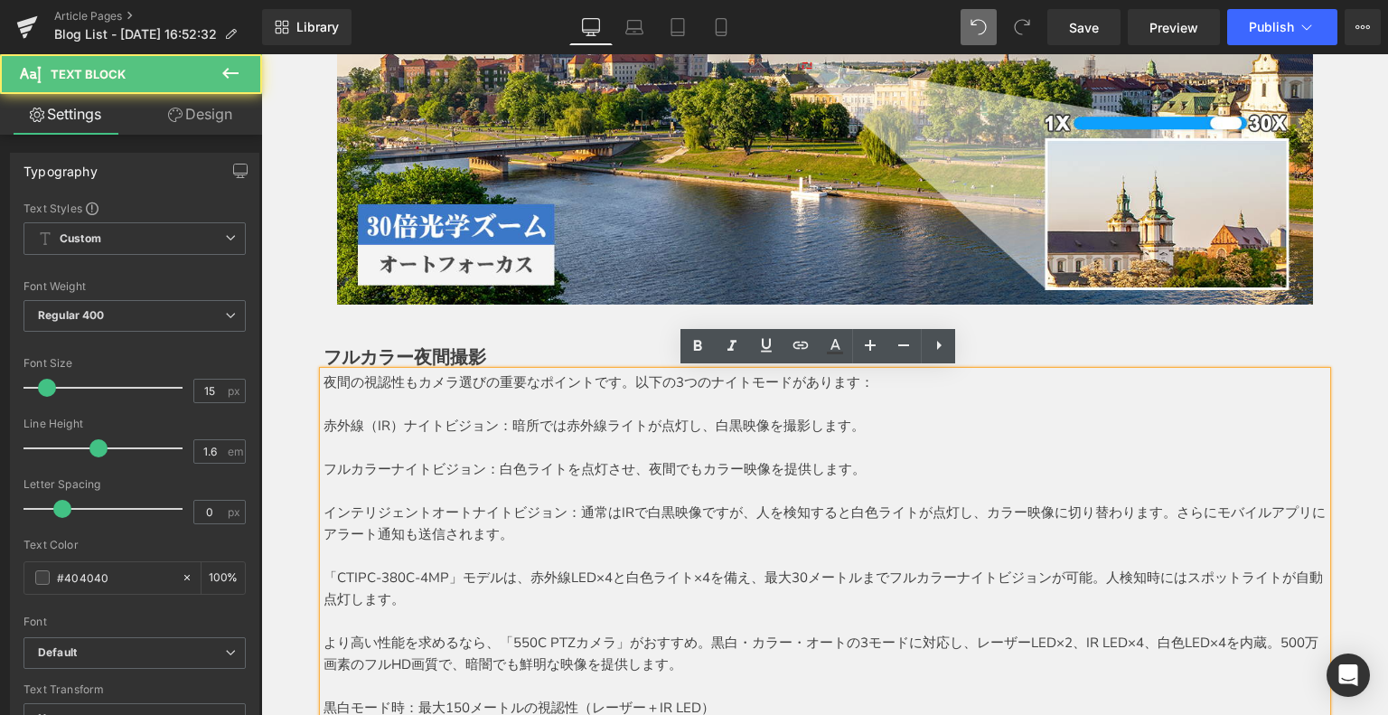
click at [323, 381] on p "夜間の視認性もカメラ選びの重要なポイントです。以下の3つのナイトモードがあります：" at bounding box center [824, 382] width 1003 height 22
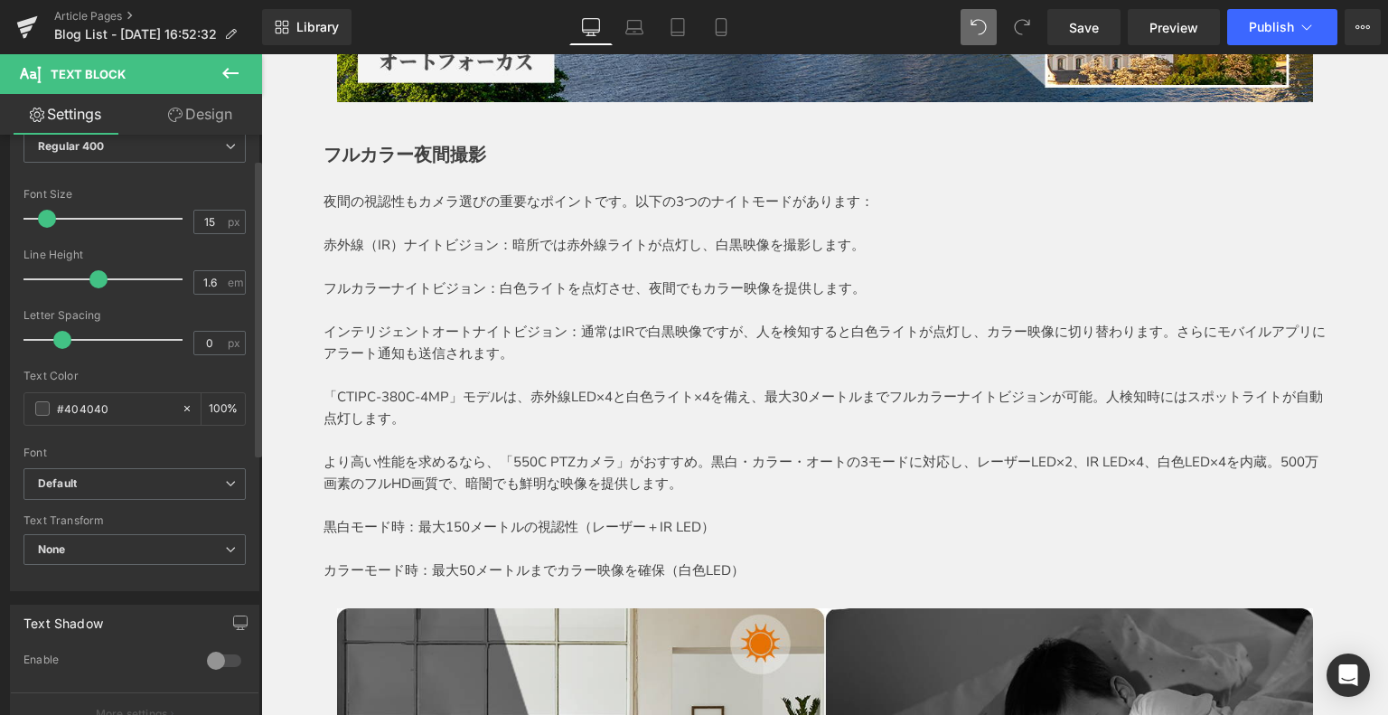
scroll to position [181, 0]
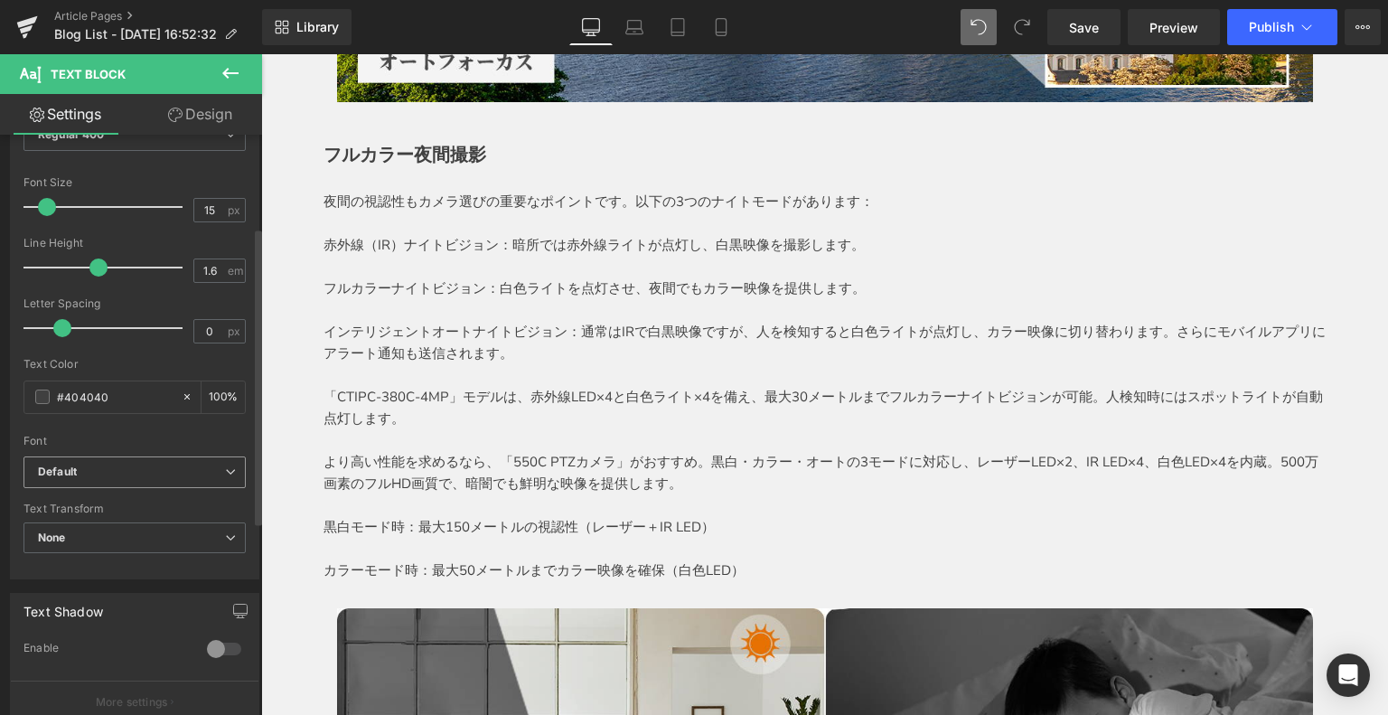
click at [101, 464] on b "Default" at bounding box center [131, 471] width 187 height 15
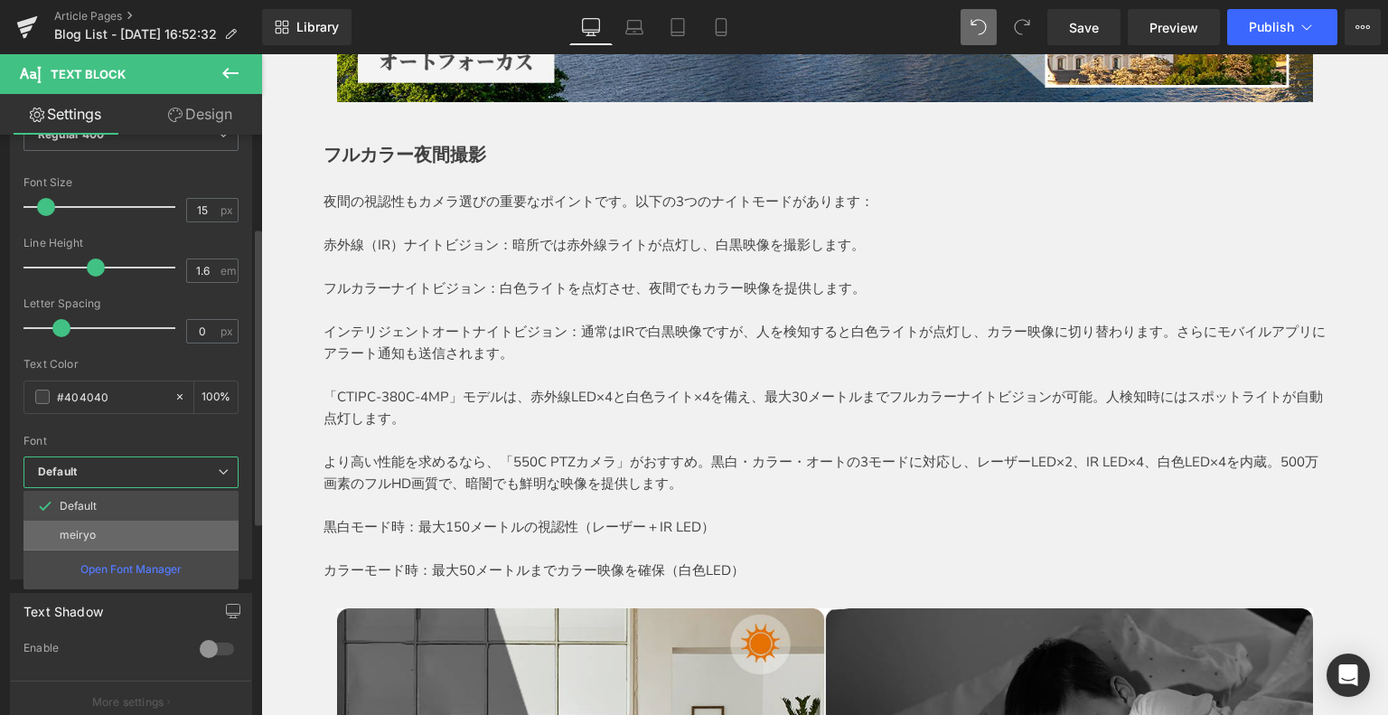
drag, startPoint x: 113, startPoint y: 536, endPoint x: 346, endPoint y: 374, distance: 283.7
click at [113, 536] on li "meiryo" at bounding box center [130, 534] width 215 height 29
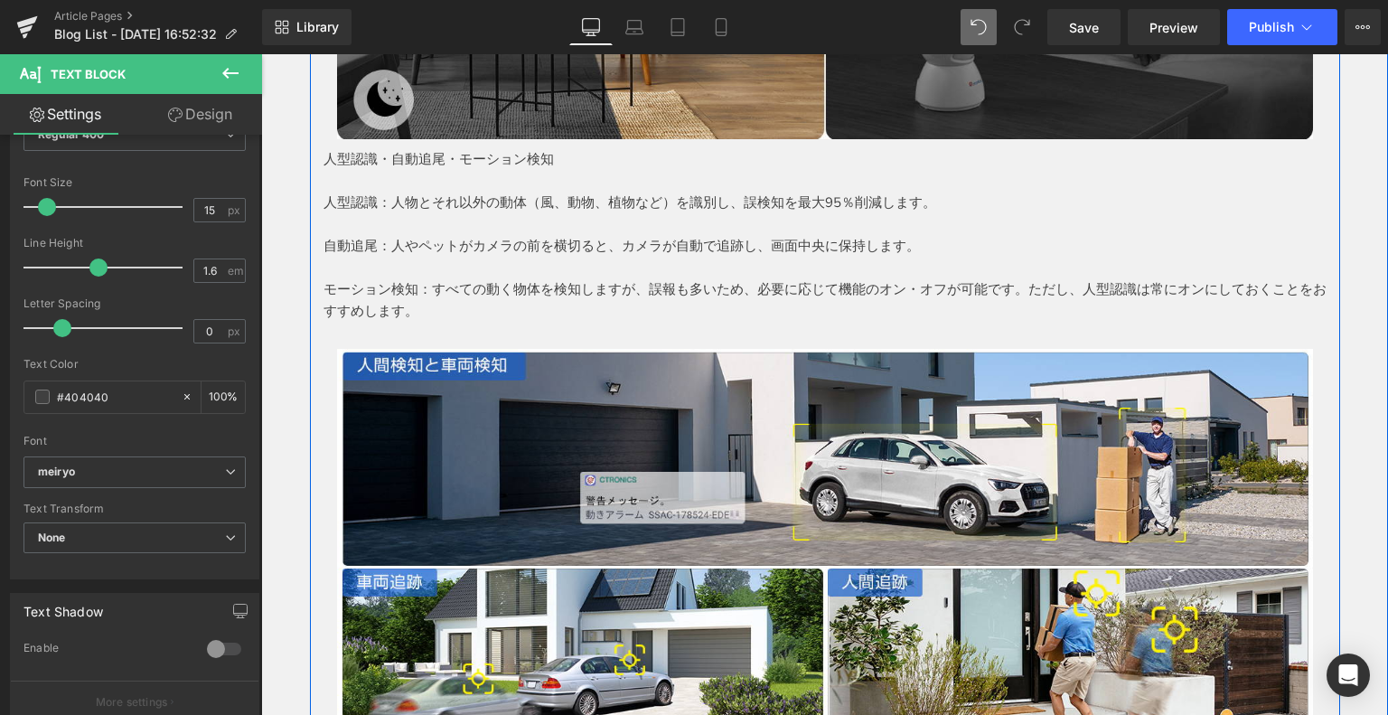
scroll to position [3726, 0]
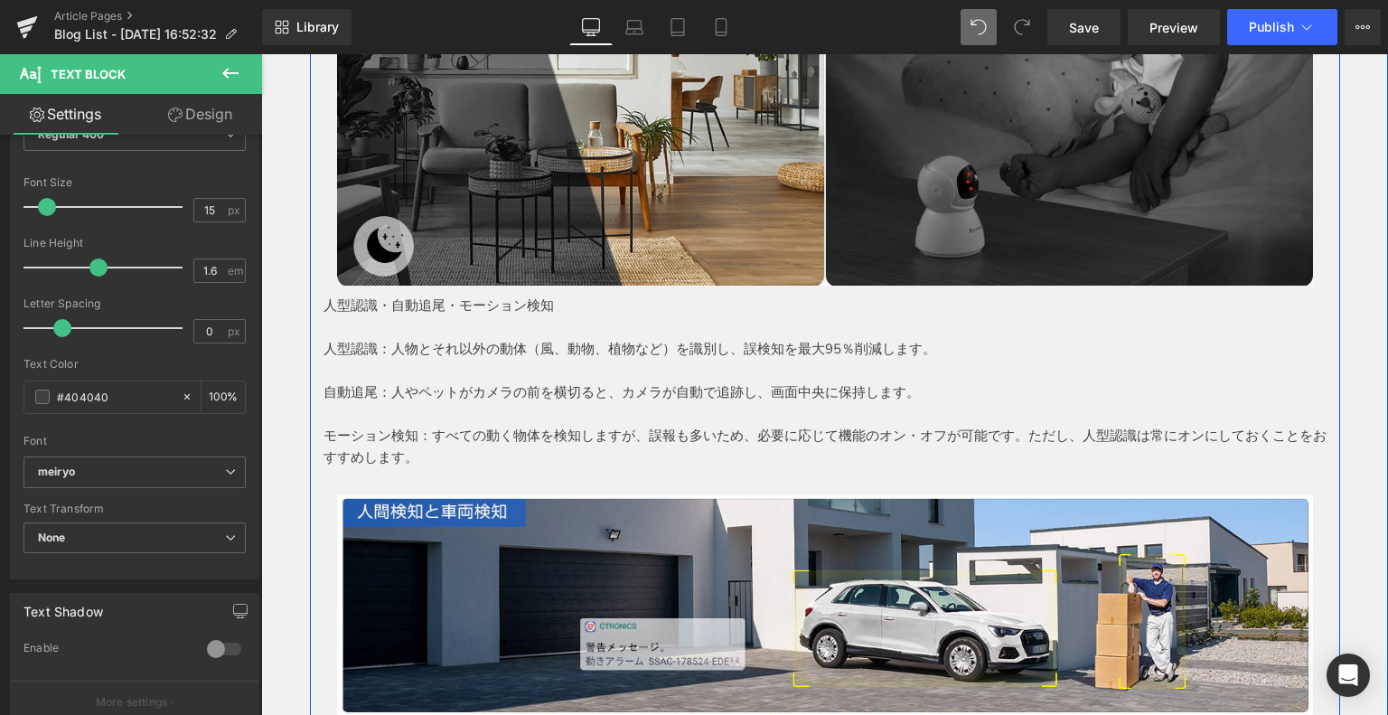
click at [442, 308] on p "人型認識・自動追尾・モーション検知" at bounding box center [824, 306] width 1003 height 22
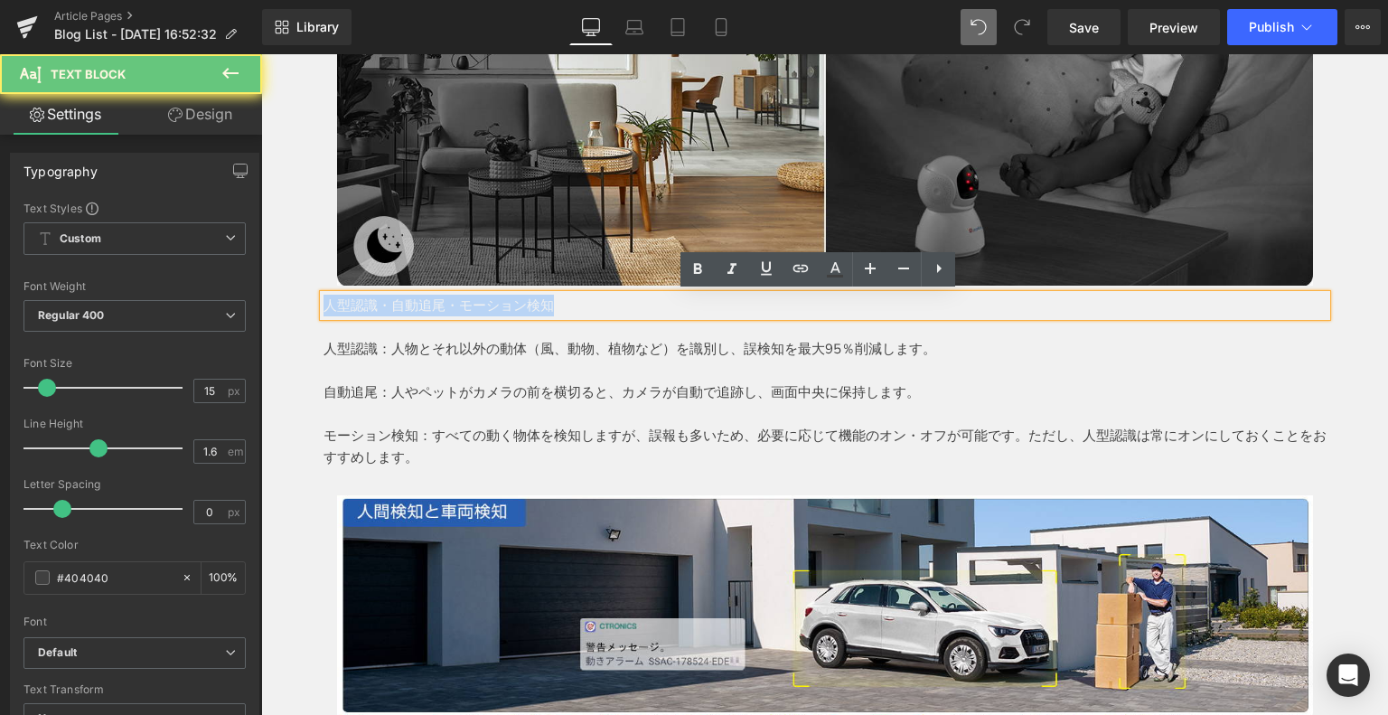
drag, startPoint x: 584, startPoint y: 307, endPoint x: 229, endPoint y: 299, distance: 355.1
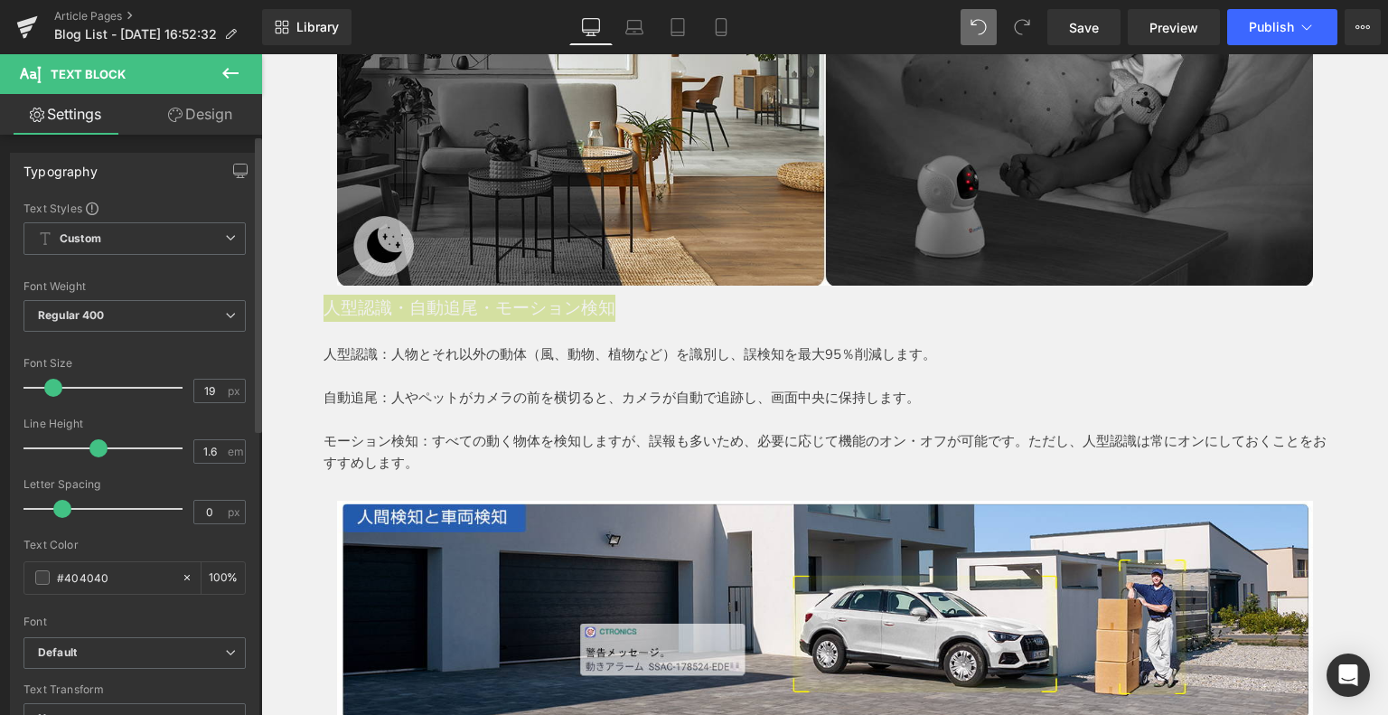
type input "20"
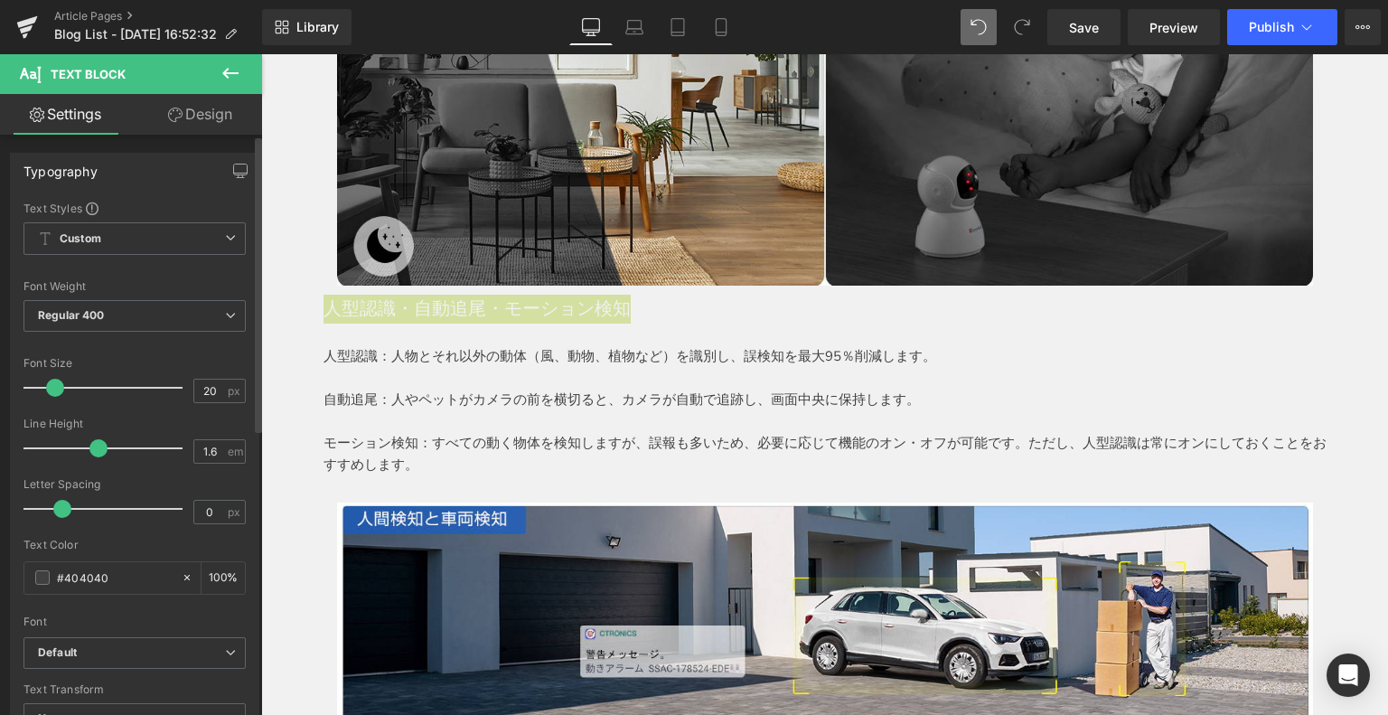
drag, startPoint x: 52, startPoint y: 386, endPoint x: 96, endPoint y: 380, distance: 43.7
click at [60, 385] on span at bounding box center [55, 388] width 18 height 18
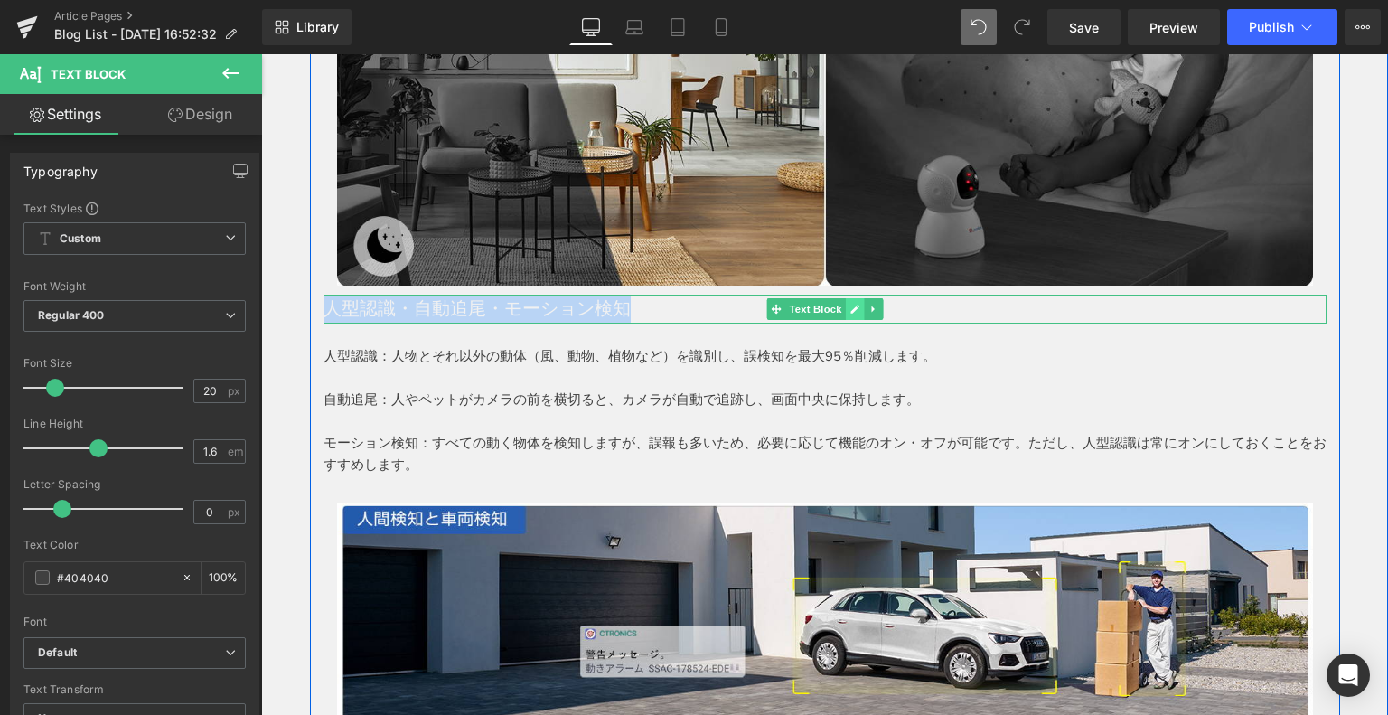
click at [852, 310] on icon at bounding box center [854, 309] width 10 height 11
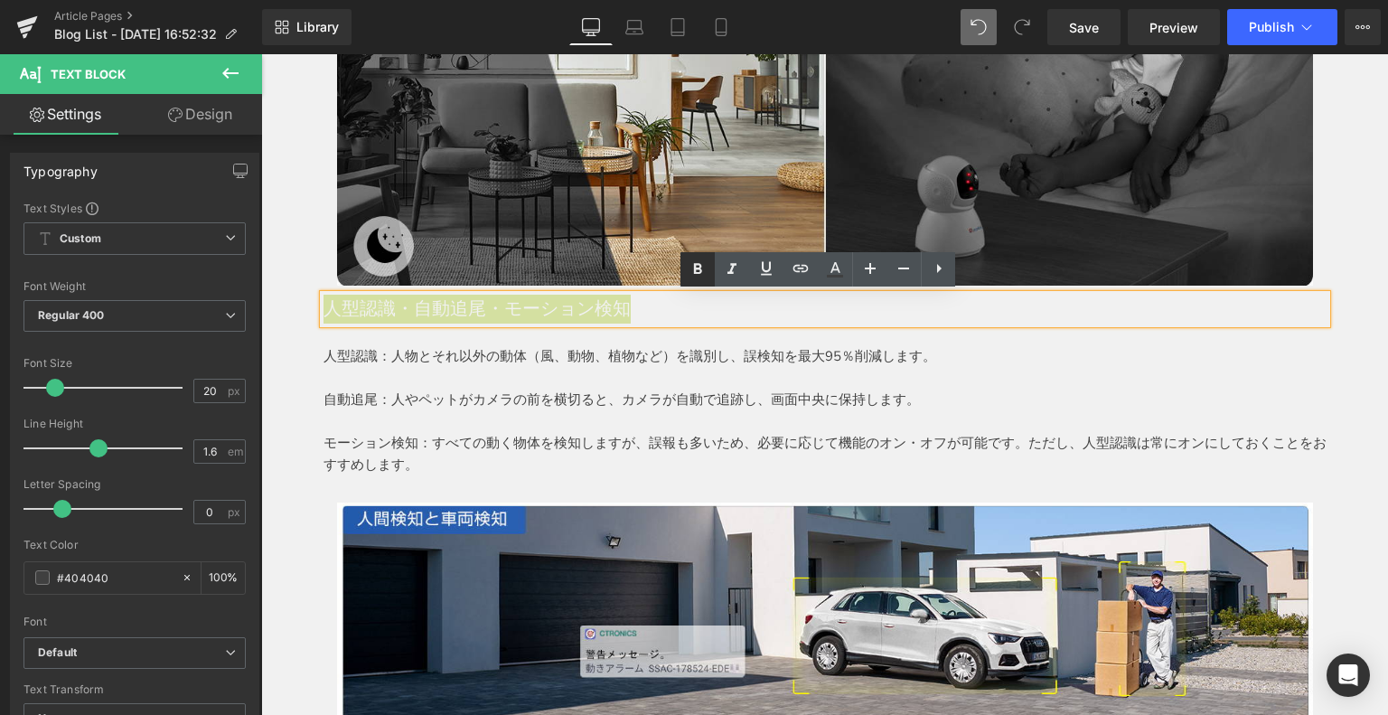
drag, startPoint x: 690, startPoint y: 265, endPoint x: 681, endPoint y: 269, distance: 10.1
click at [690, 265] on icon at bounding box center [698, 269] width 22 height 22
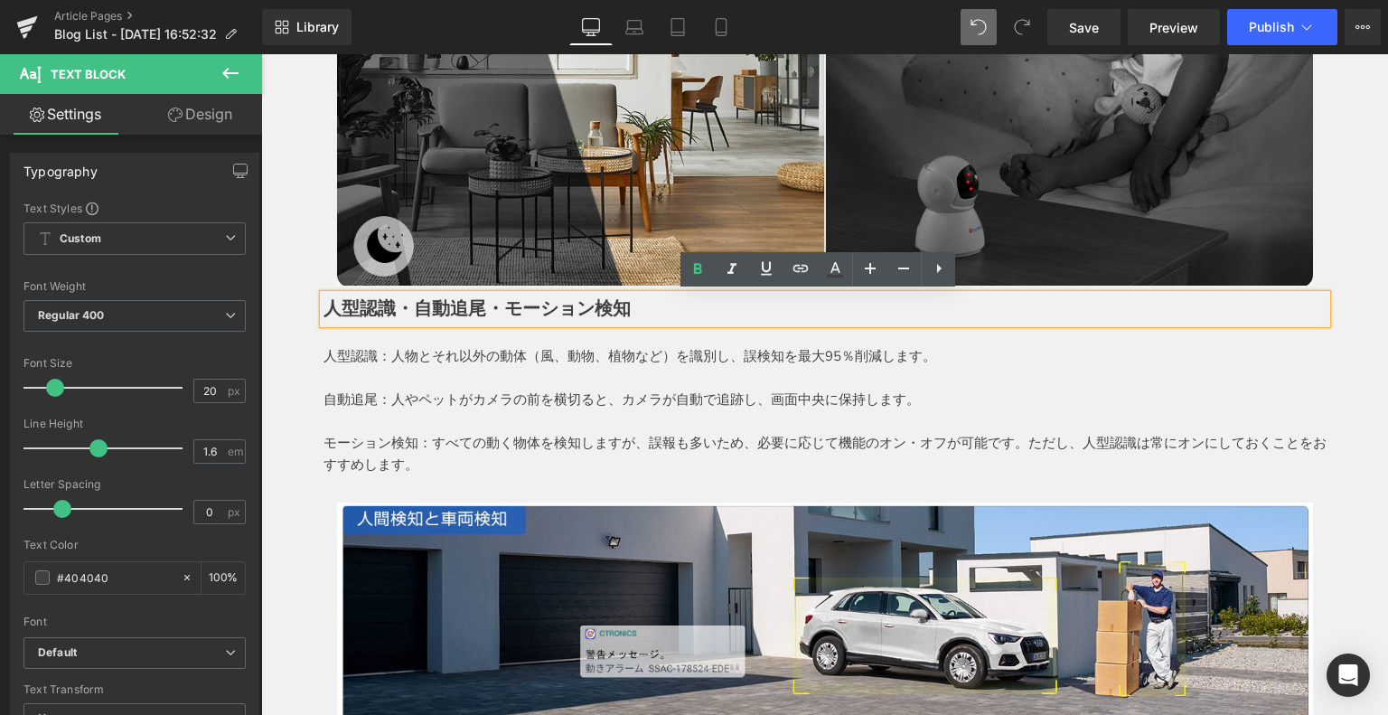
click at [323, 309] on strong "人型認識・自動追尾・モーション検知" at bounding box center [476, 308] width 307 height 24
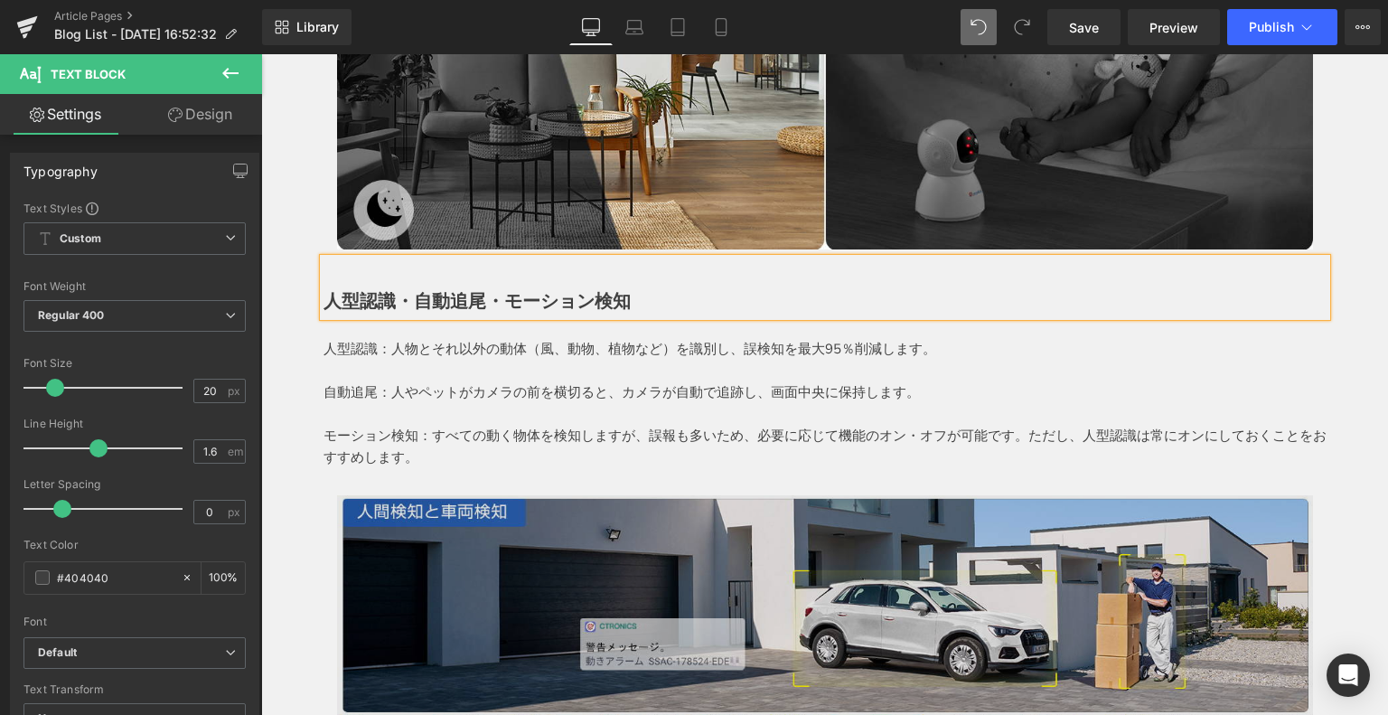
scroll to position [3997, 0]
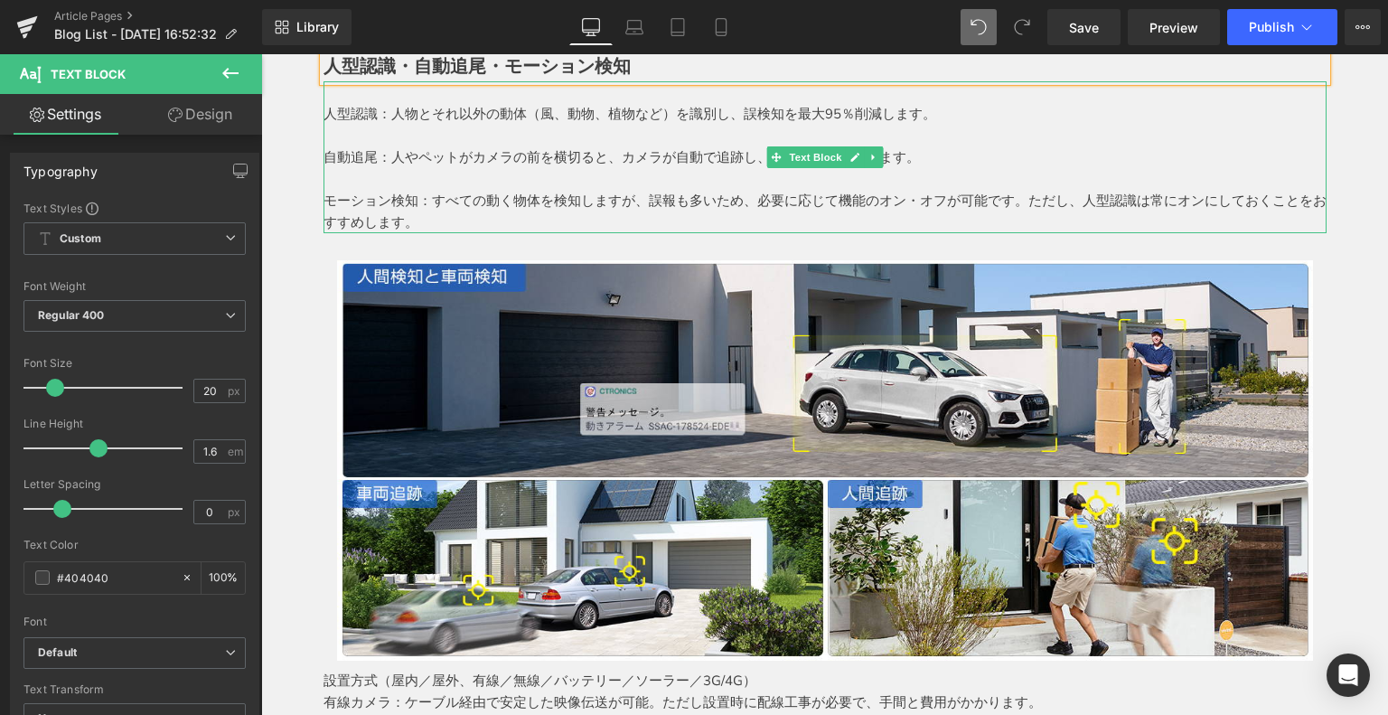
click at [607, 198] on p "モーション検知：すべての動く物体を検知しますが、誤報も多いため、必要に応じて機能のオン・オフが可能です。ただし、人型認識は常にオンにしておくことをおすすめしま…" at bounding box center [824, 211] width 1003 height 43
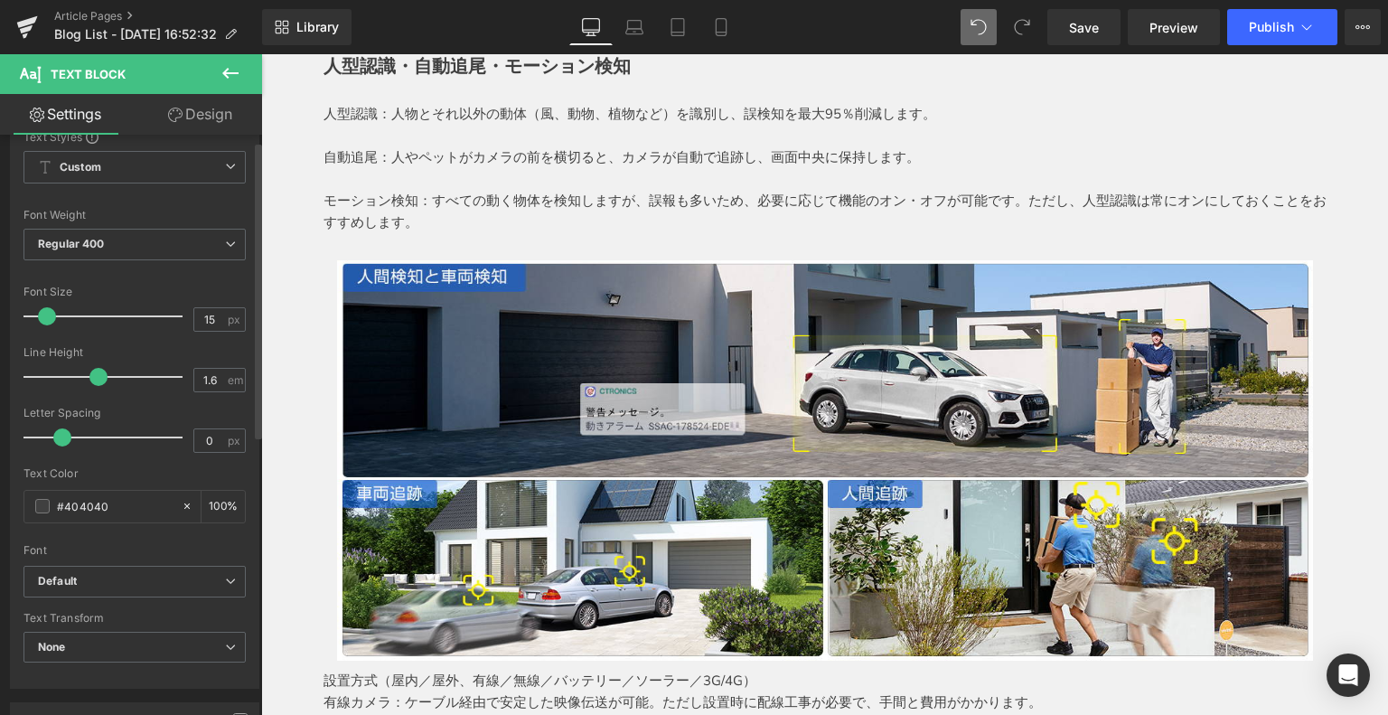
scroll to position [271, 0]
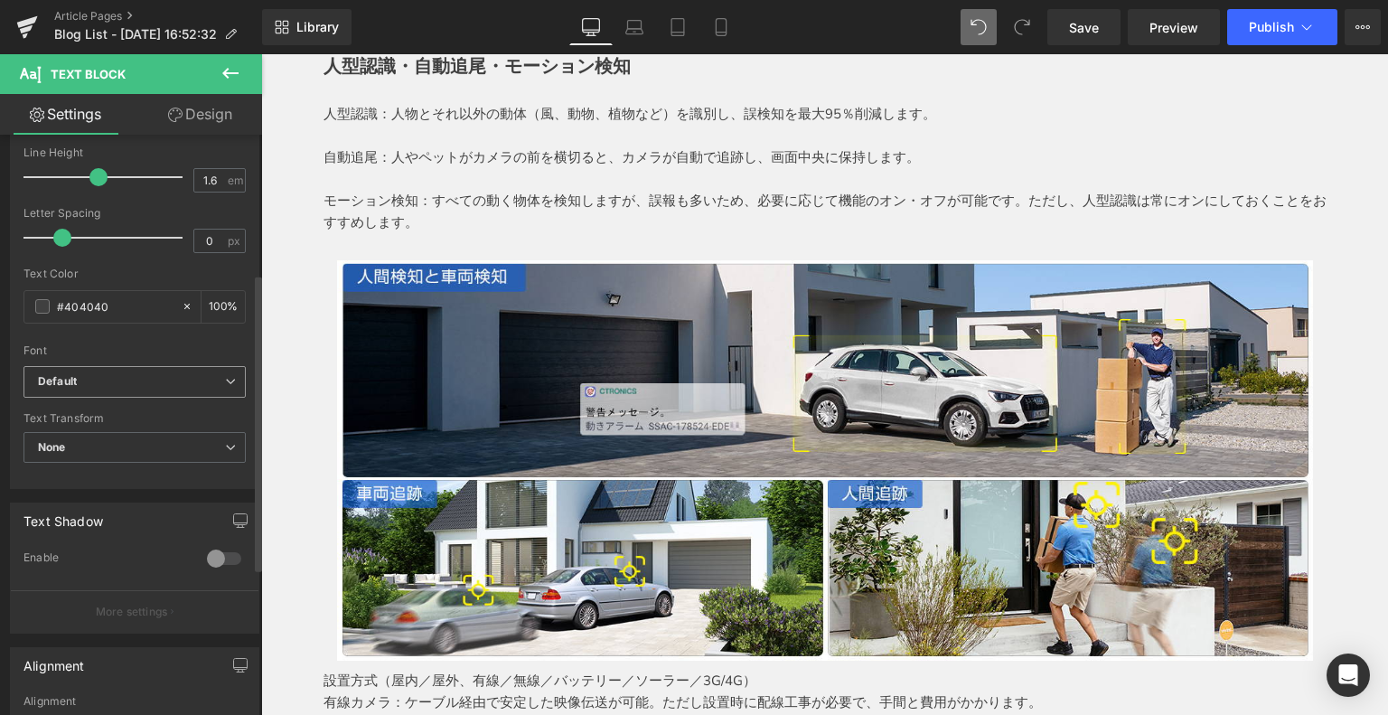
click at [121, 375] on b "Default" at bounding box center [131, 381] width 187 height 15
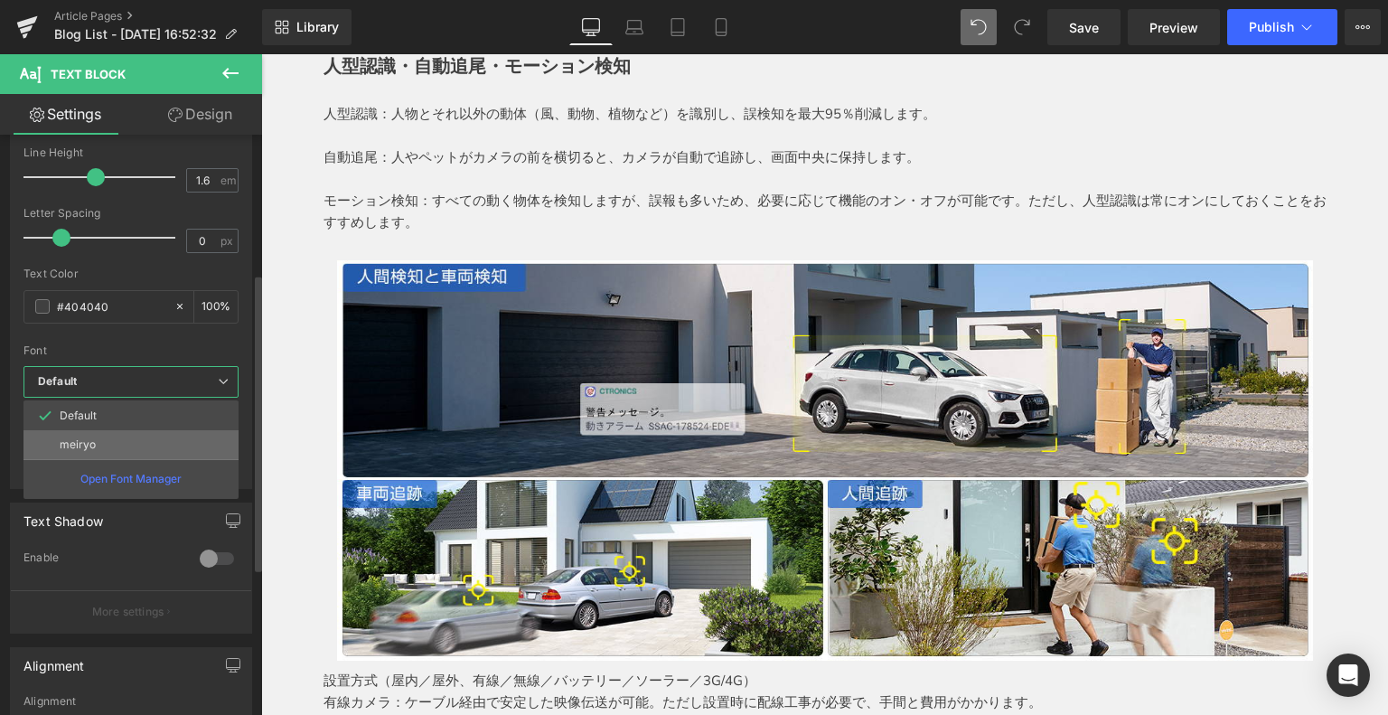
drag, startPoint x: 112, startPoint y: 436, endPoint x: 495, endPoint y: 324, distance: 399.1
click at [112, 436] on li "meiryo" at bounding box center [130, 444] width 215 height 29
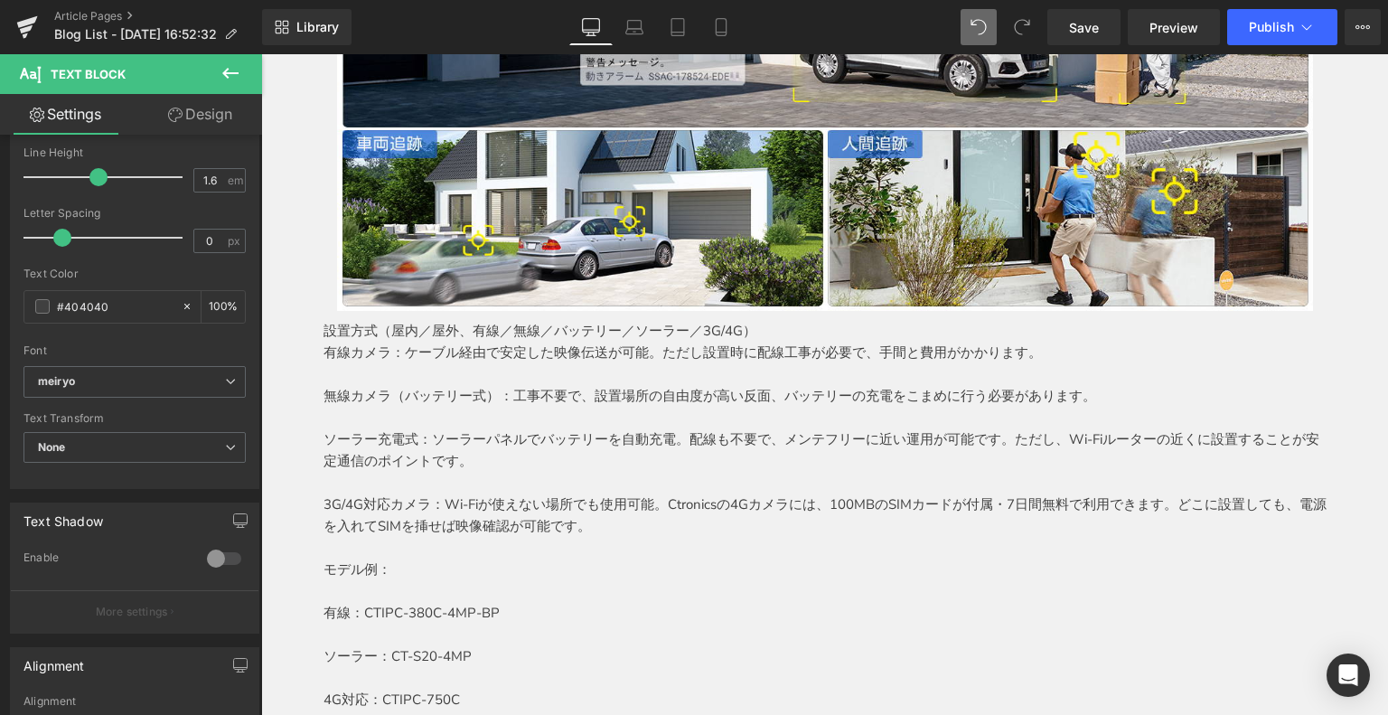
scroll to position [4358, 0]
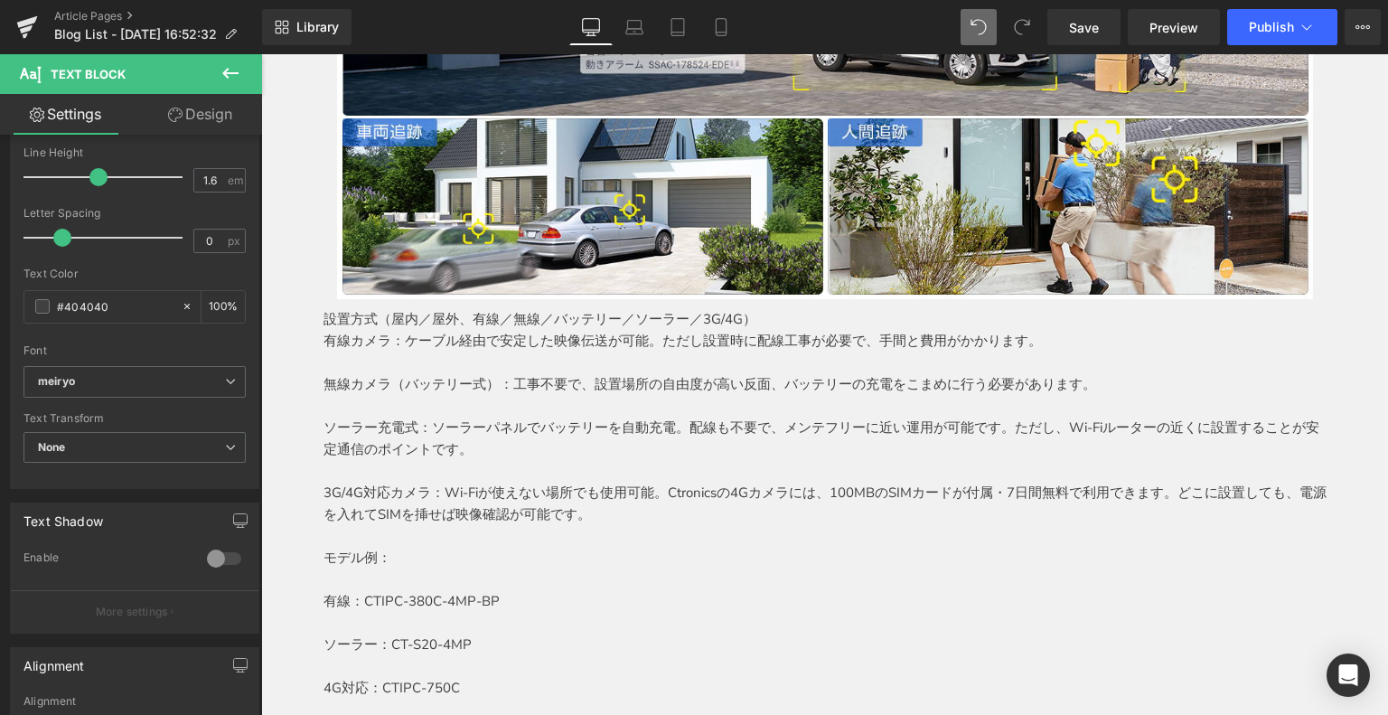
click at [629, 317] on p "設置方式（屋内／屋外、有線／無線／バッテリー／ソーラー／3G/4G）" at bounding box center [824, 319] width 1003 height 22
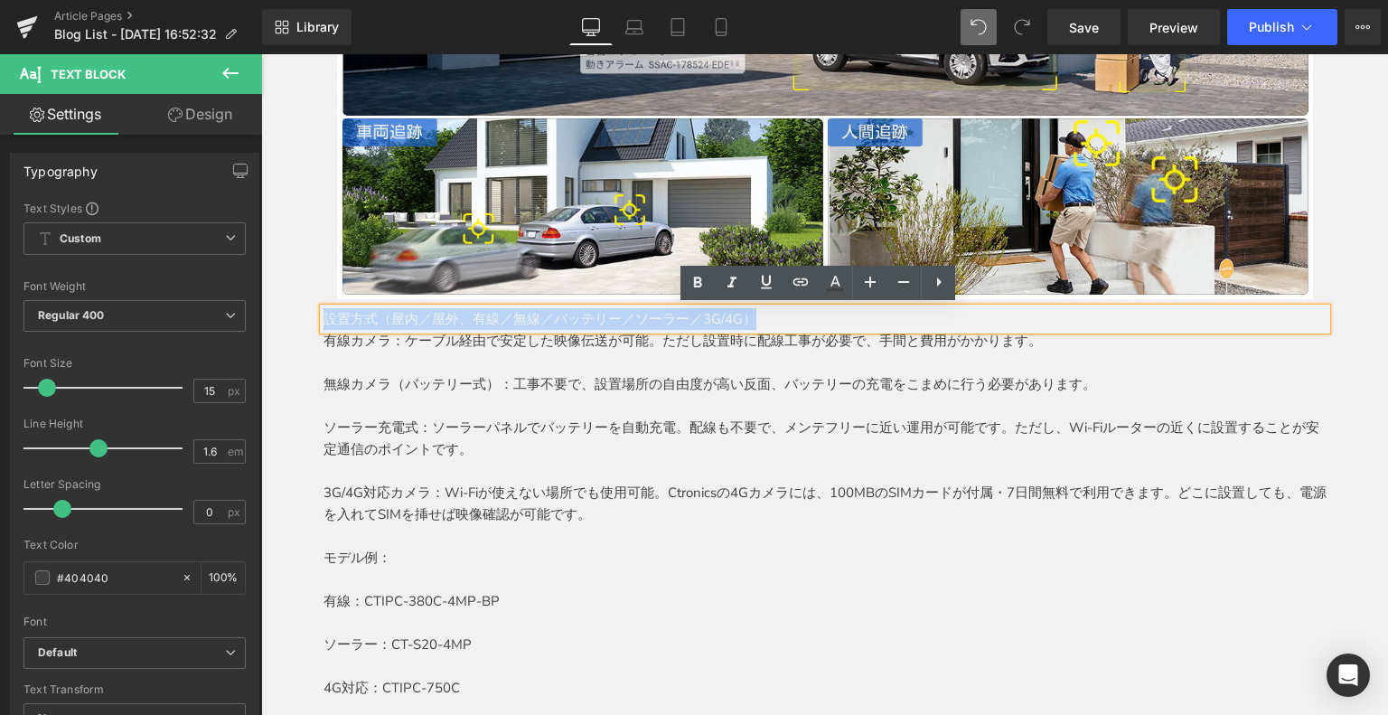
drag, startPoint x: 751, startPoint y: 313, endPoint x: 170, endPoint y: 301, distance: 581.0
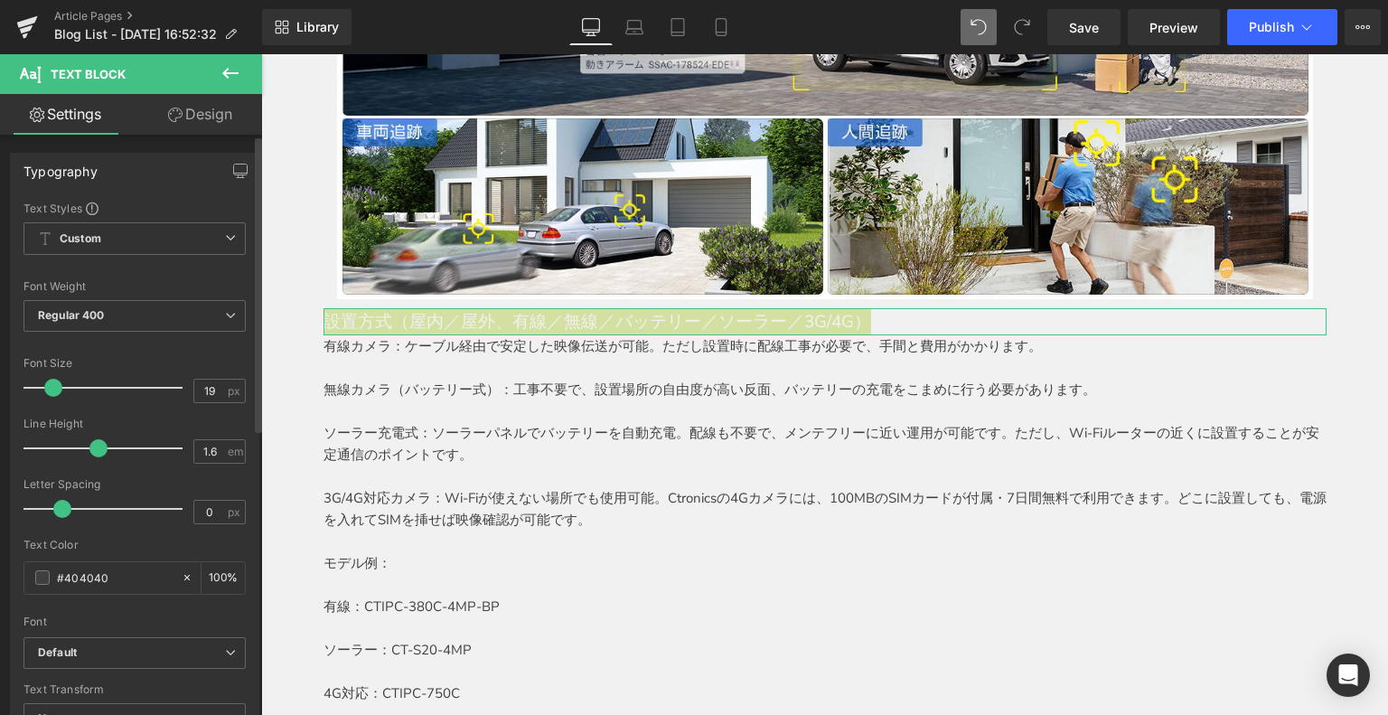
type input "20"
click at [52, 384] on span at bounding box center [55, 388] width 18 height 18
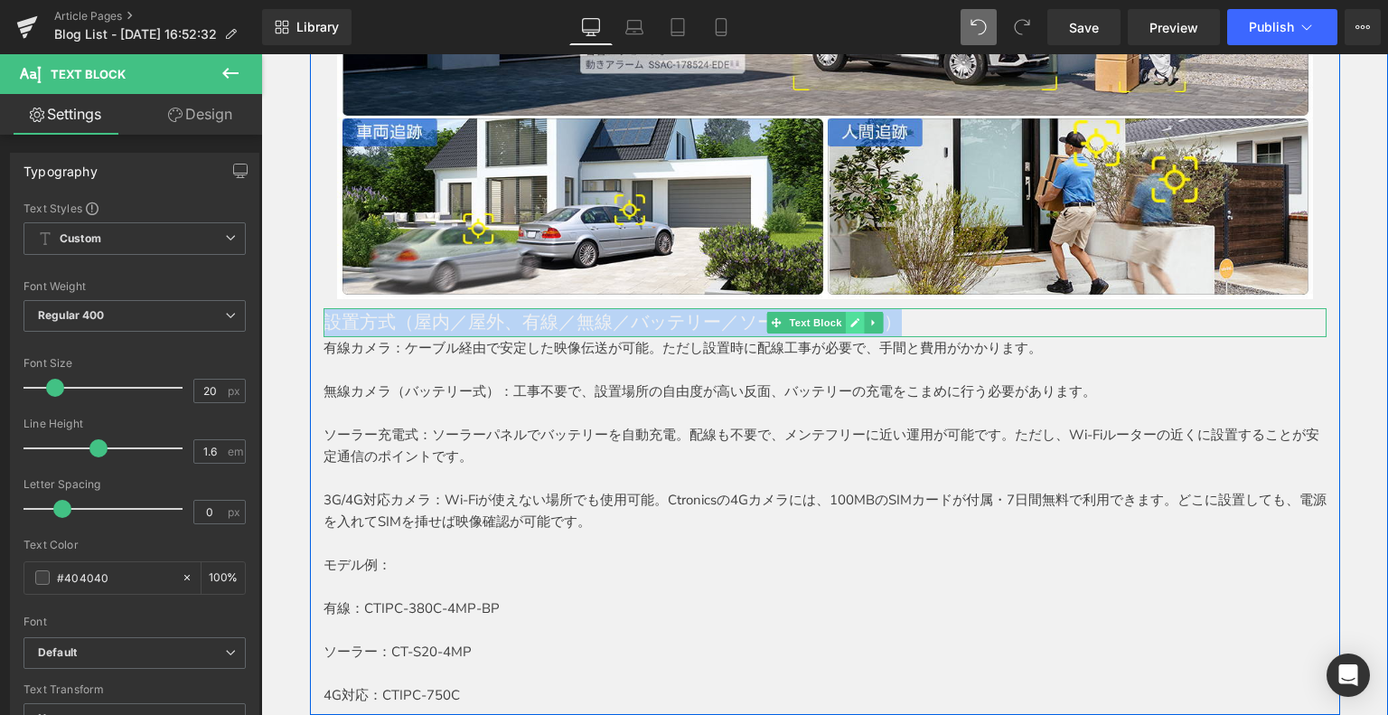
click at [853, 323] on link at bounding box center [854, 323] width 19 height 22
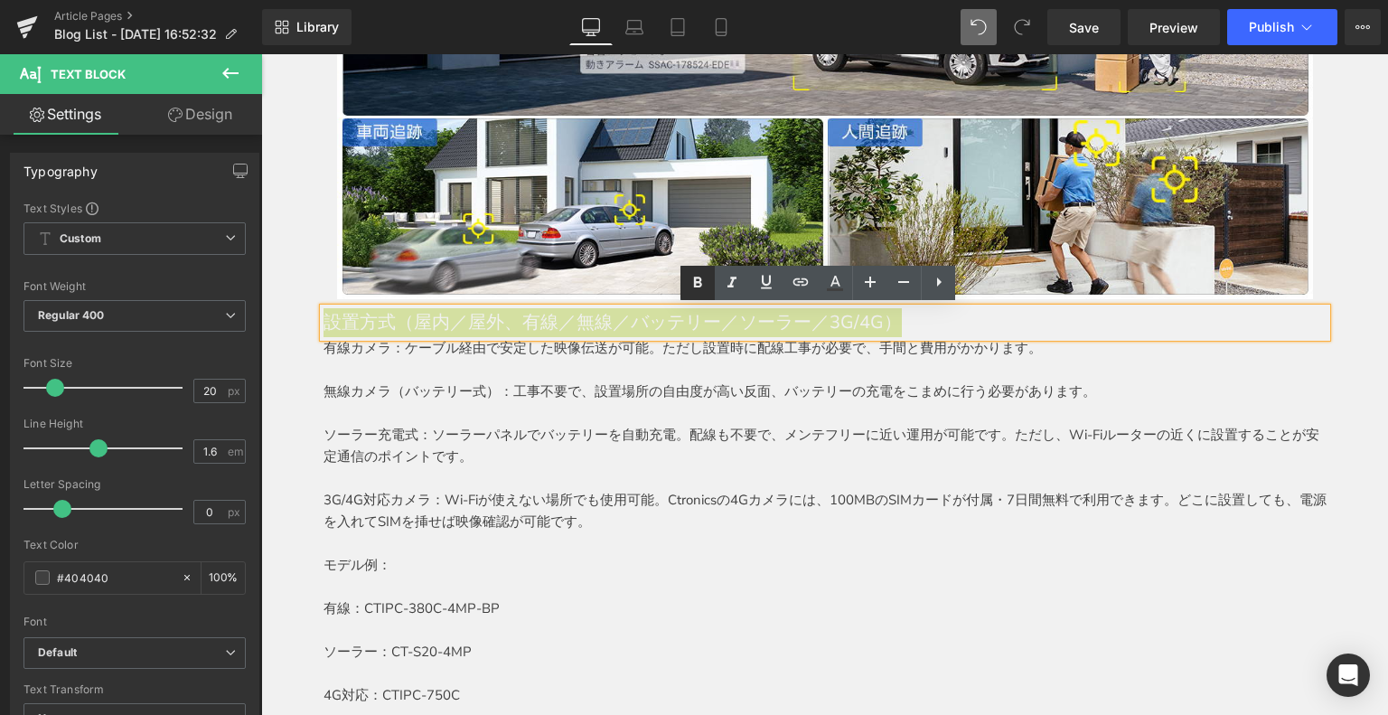
click at [698, 285] on icon at bounding box center [698, 283] width 22 height 22
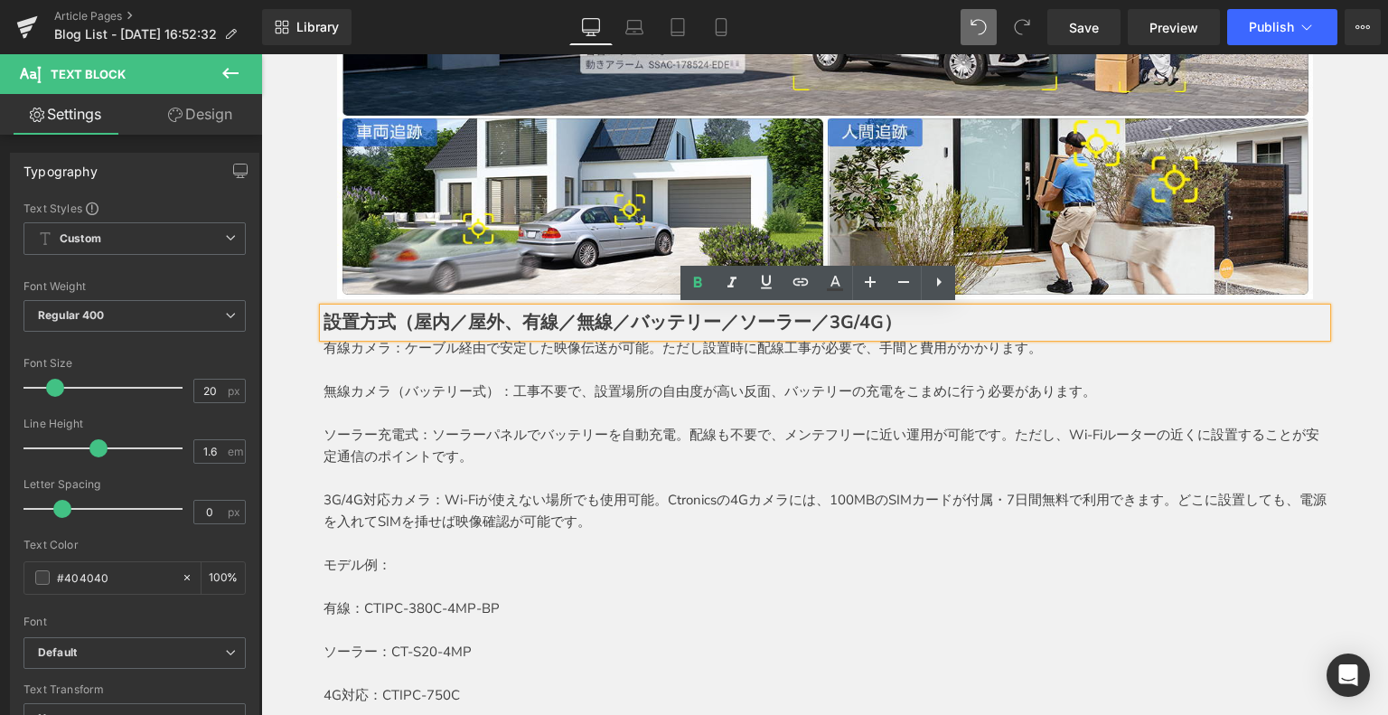
click at [323, 321] on strong "設置方式（屋内／屋外、有線／無線／バッテリー／ソーラー／3G/4G）" at bounding box center [612, 322] width 578 height 24
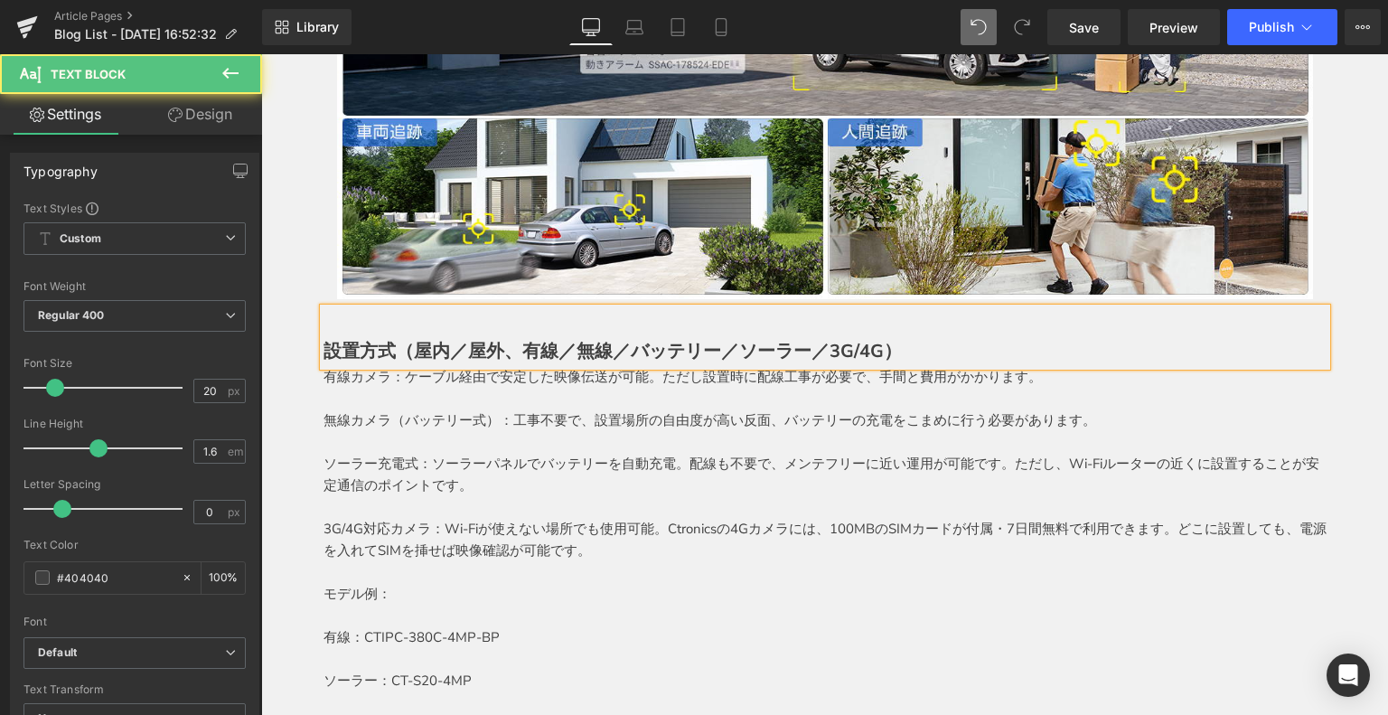
click at [437, 436] on p at bounding box center [824, 442] width 1003 height 22
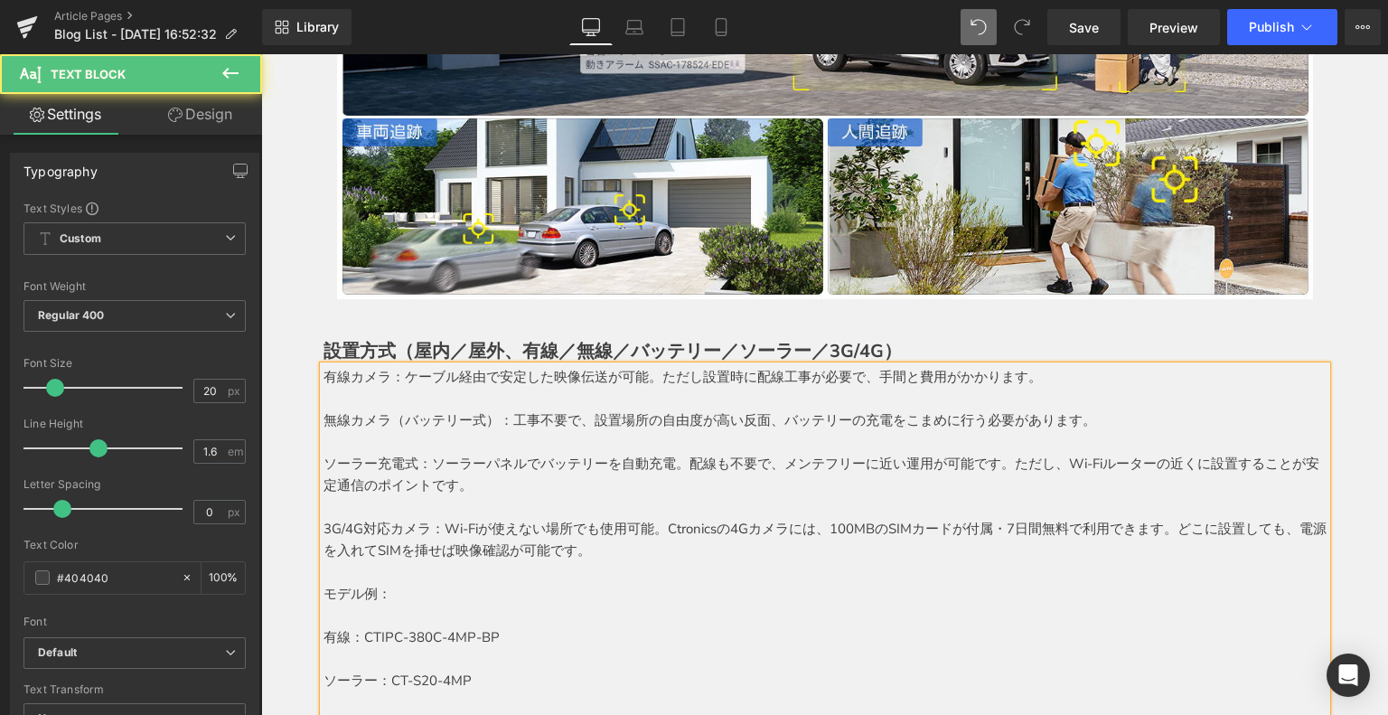
click at [323, 379] on p "有線カメラ：ケーブル経由で安定した映像伝送が可能。ただし設置時に配線工事が必要で、手間と費用がかかります。" at bounding box center [824, 377] width 1003 height 22
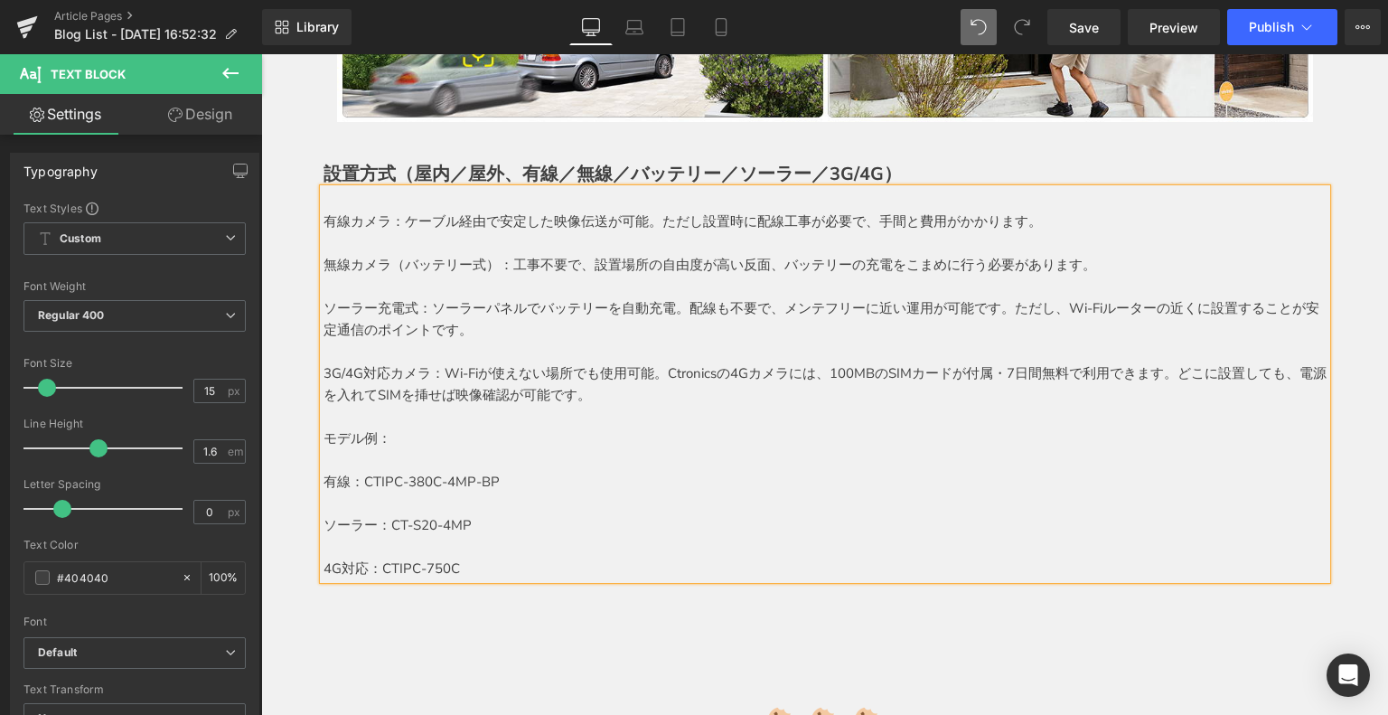
scroll to position [4561, 0]
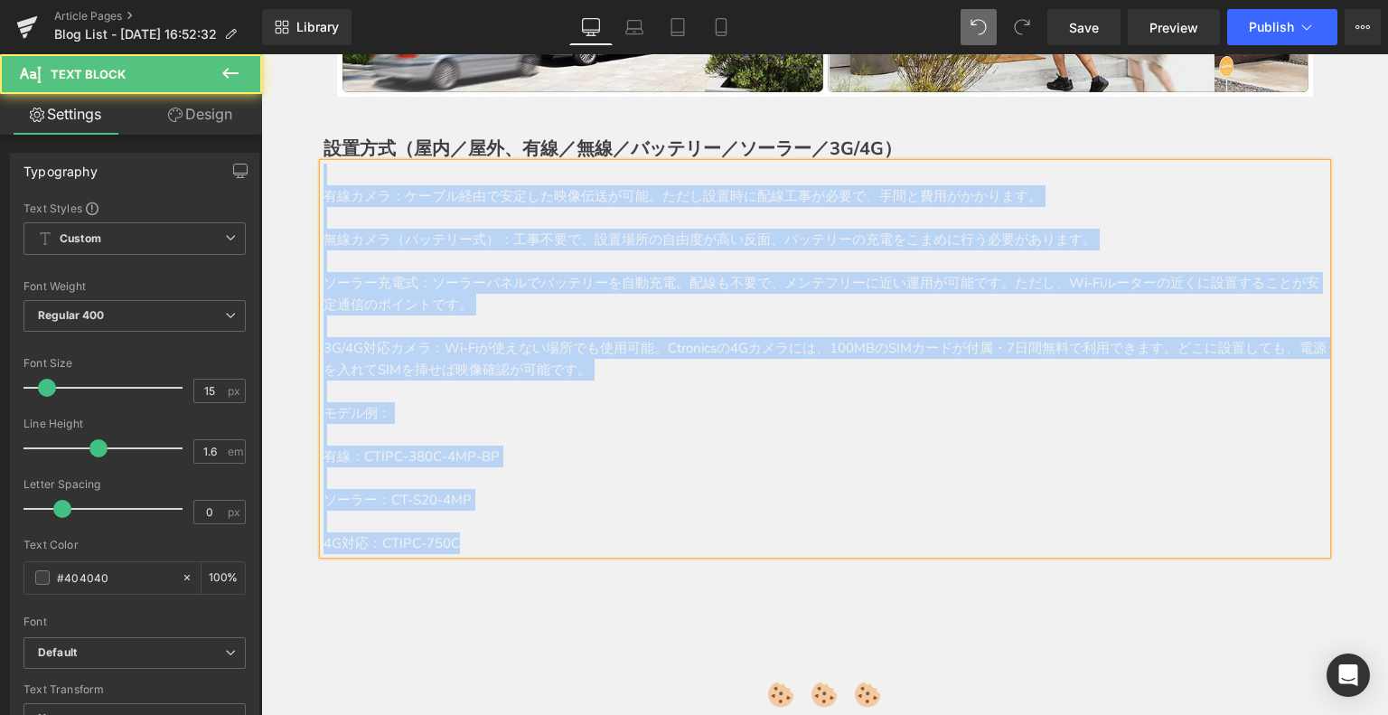
drag, startPoint x: 465, startPoint y: 530, endPoint x: 264, endPoint y: 149, distance: 431.2
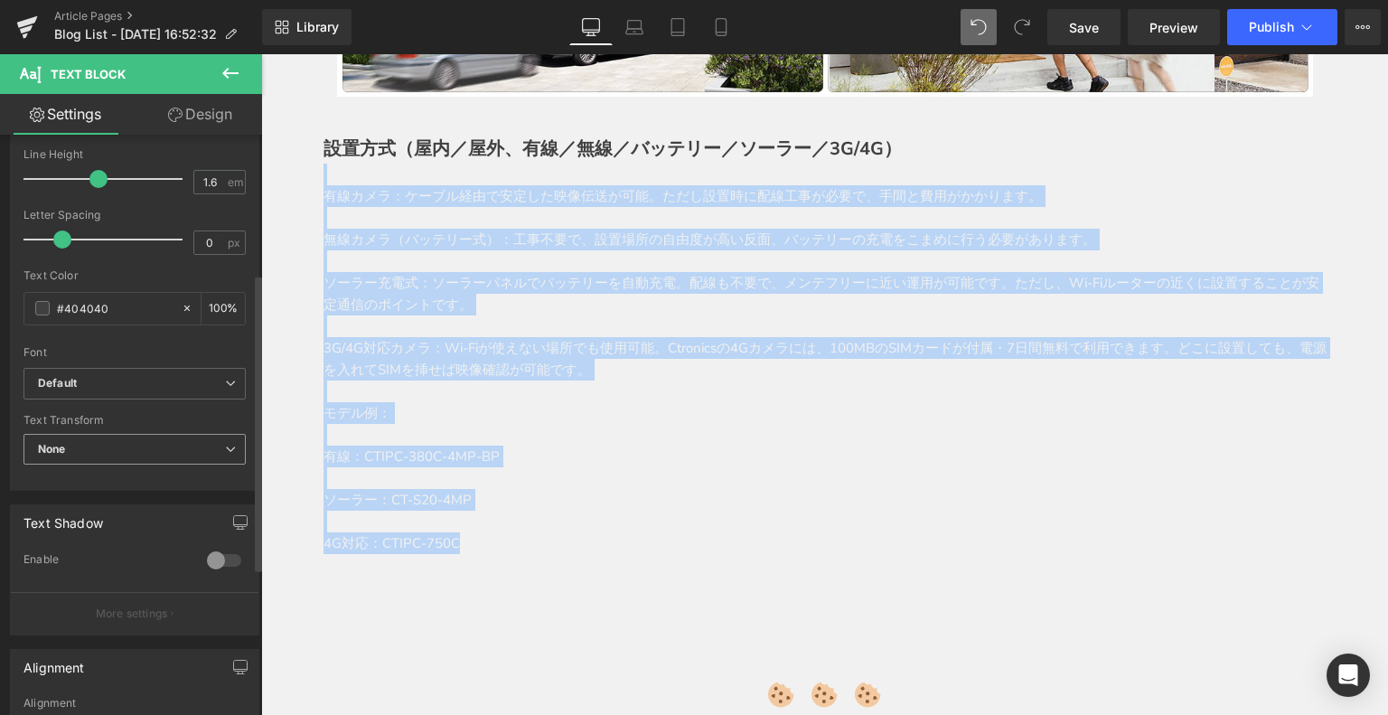
scroll to position [271, 0]
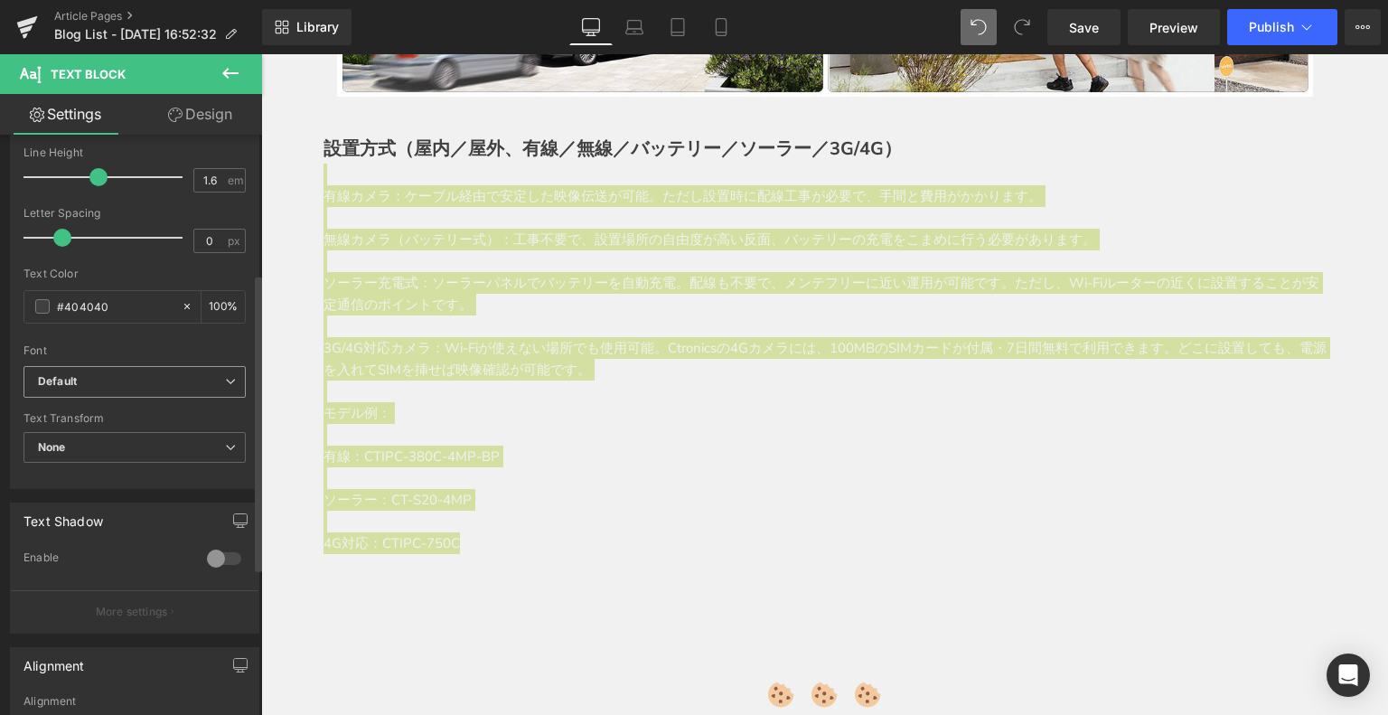
click at [97, 385] on b "Default" at bounding box center [131, 381] width 187 height 15
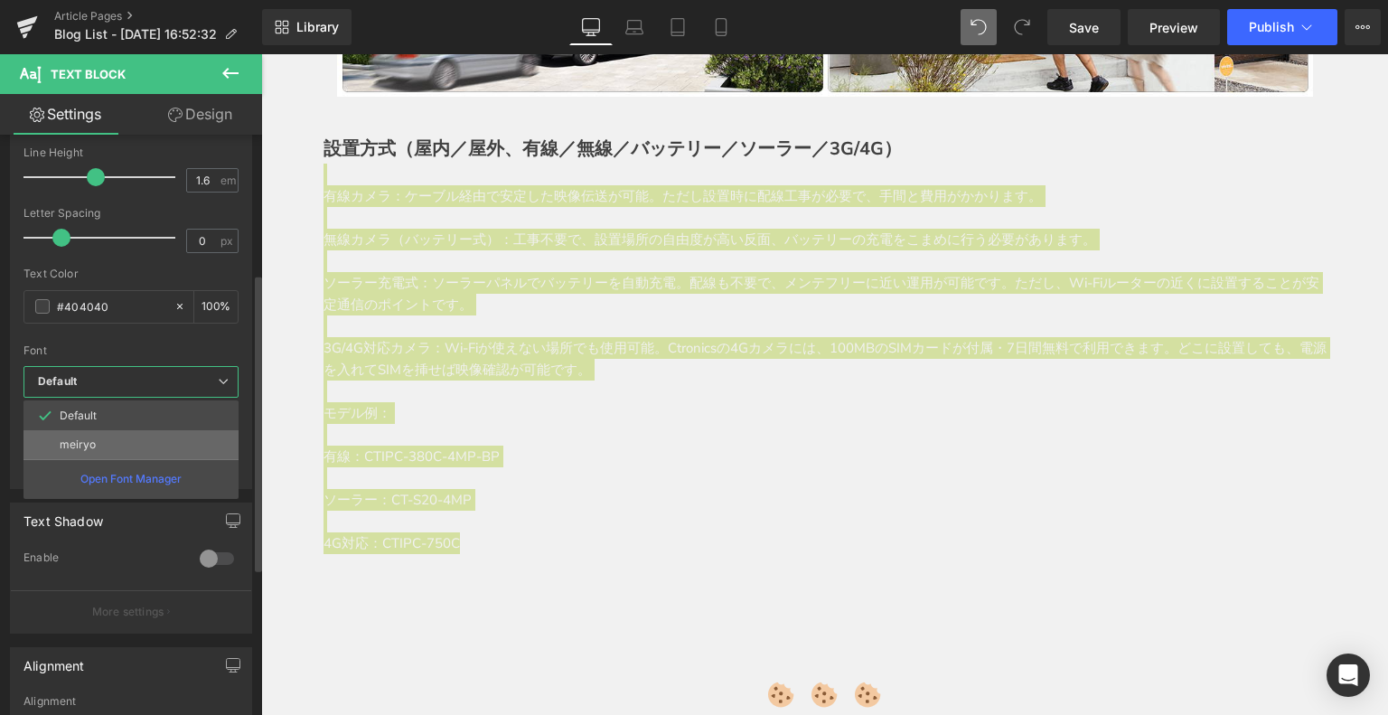
click at [102, 444] on li "meiryo" at bounding box center [130, 444] width 215 height 29
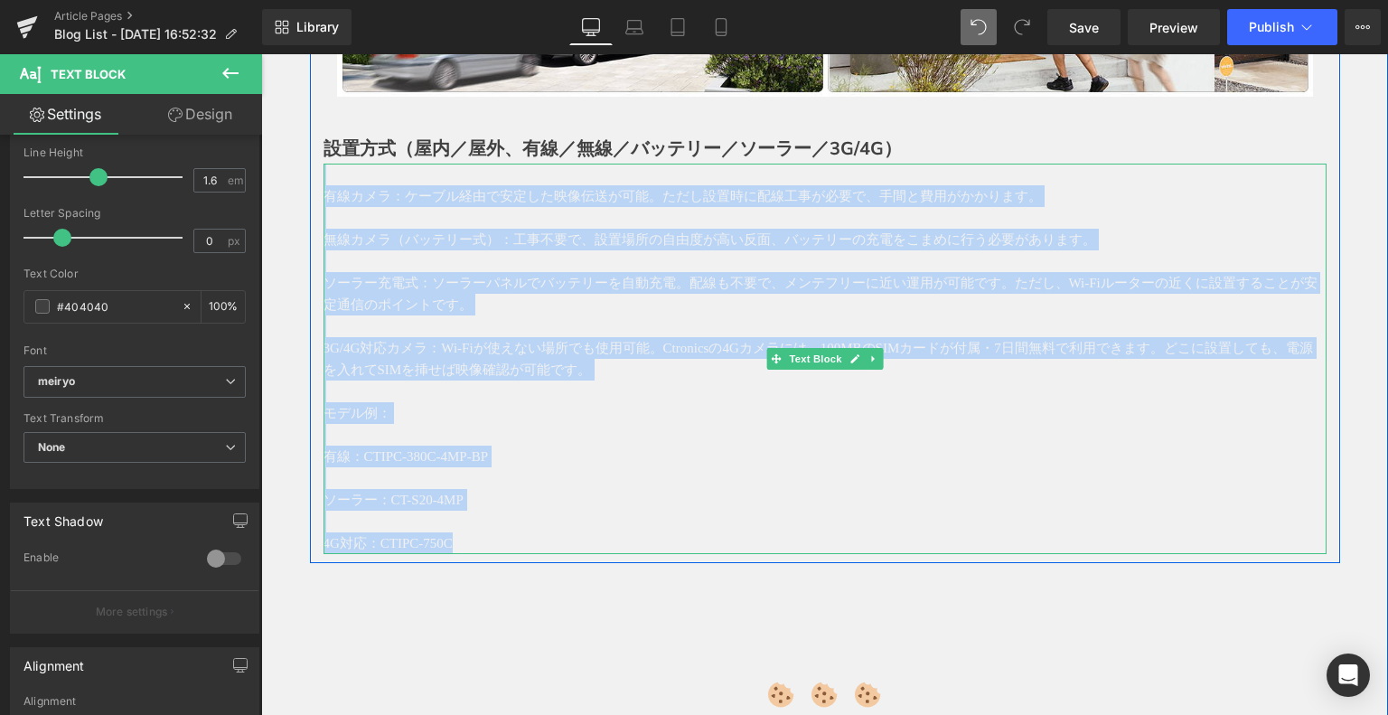
click at [676, 402] on p "モデル例：" at bounding box center [824, 413] width 1003 height 22
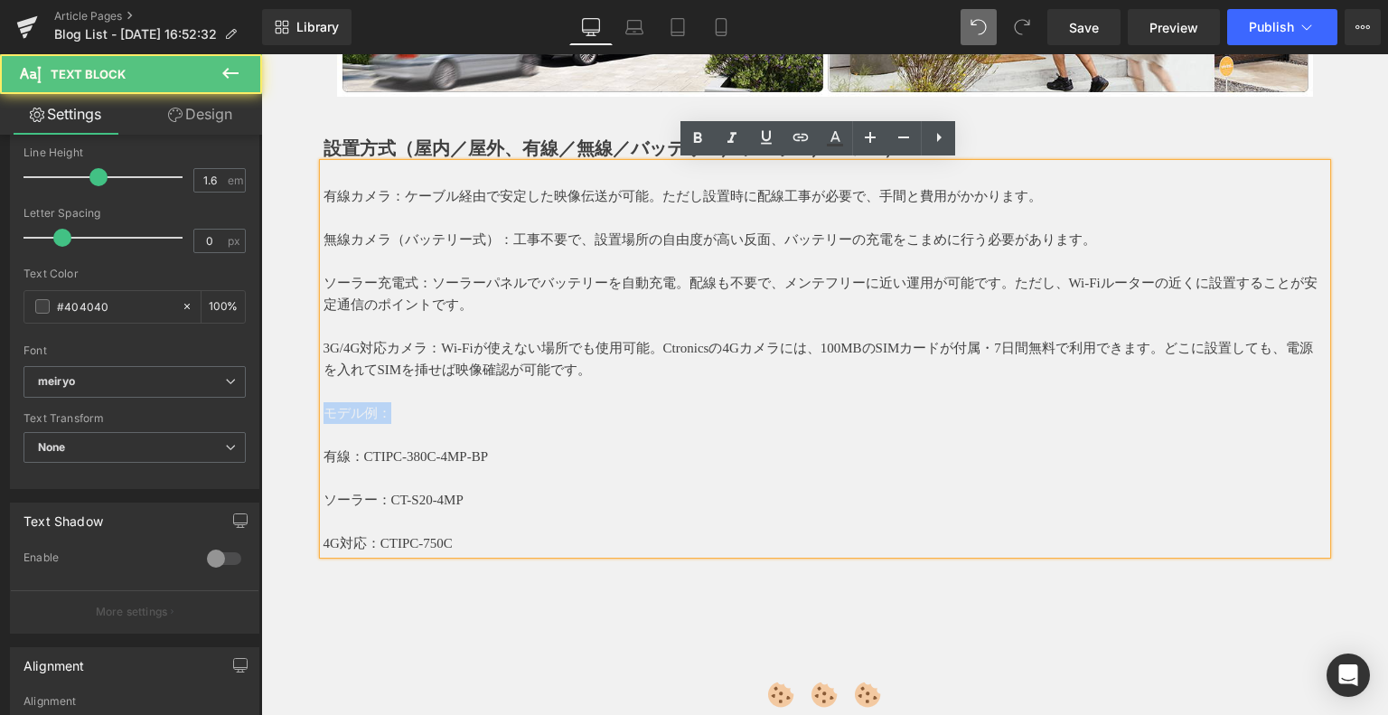
drag, startPoint x: 381, startPoint y: 410, endPoint x: 494, endPoint y: 473, distance: 129.4
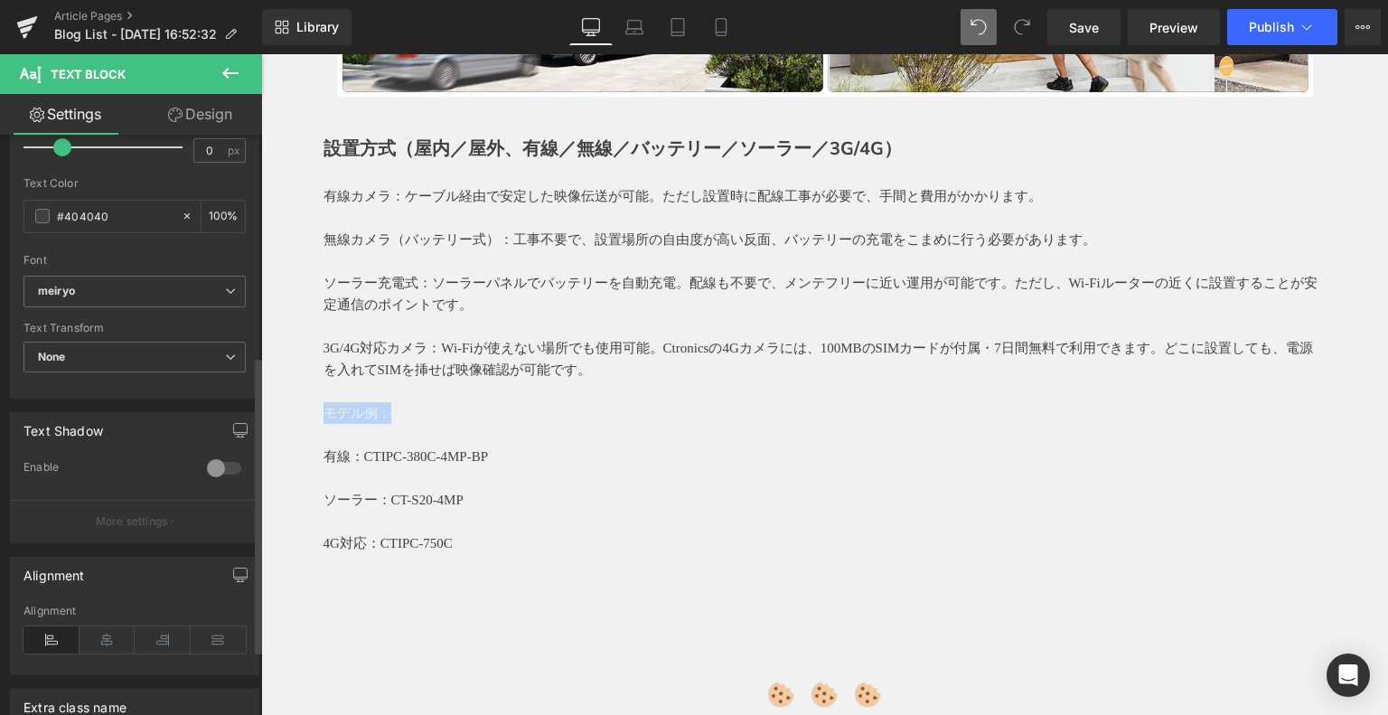
scroll to position [452, 0]
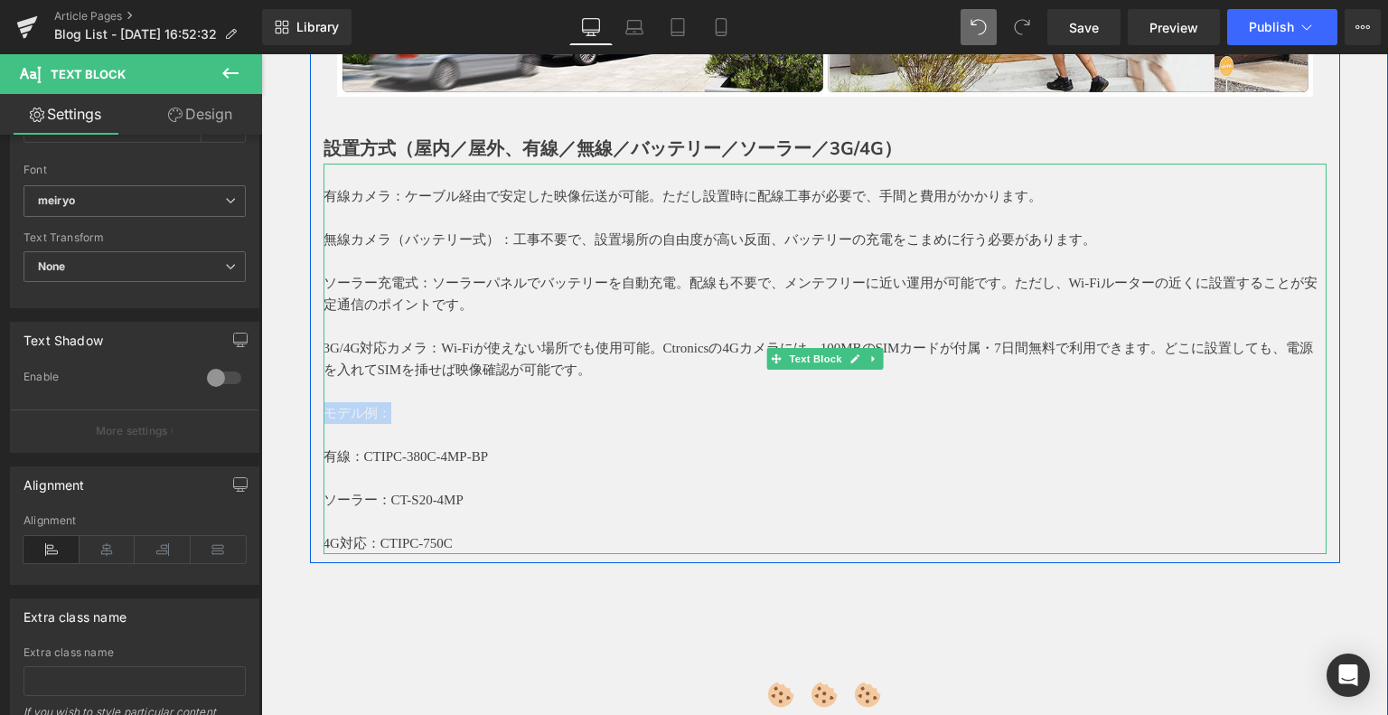
click at [351, 412] on p "モデル例：" at bounding box center [824, 413] width 1003 height 22
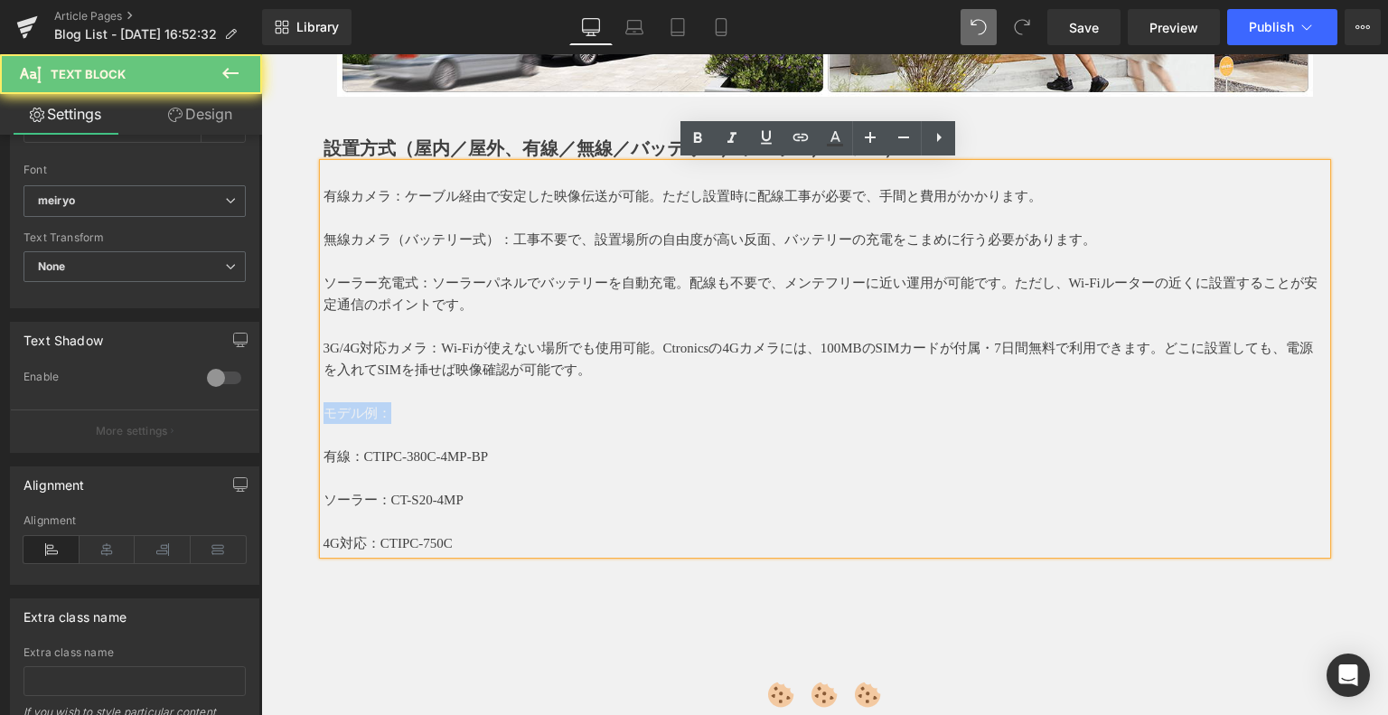
drag, startPoint x: 390, startPoint y: 407, endPoint x: 514, endPoint y: 462, distance: 135.1
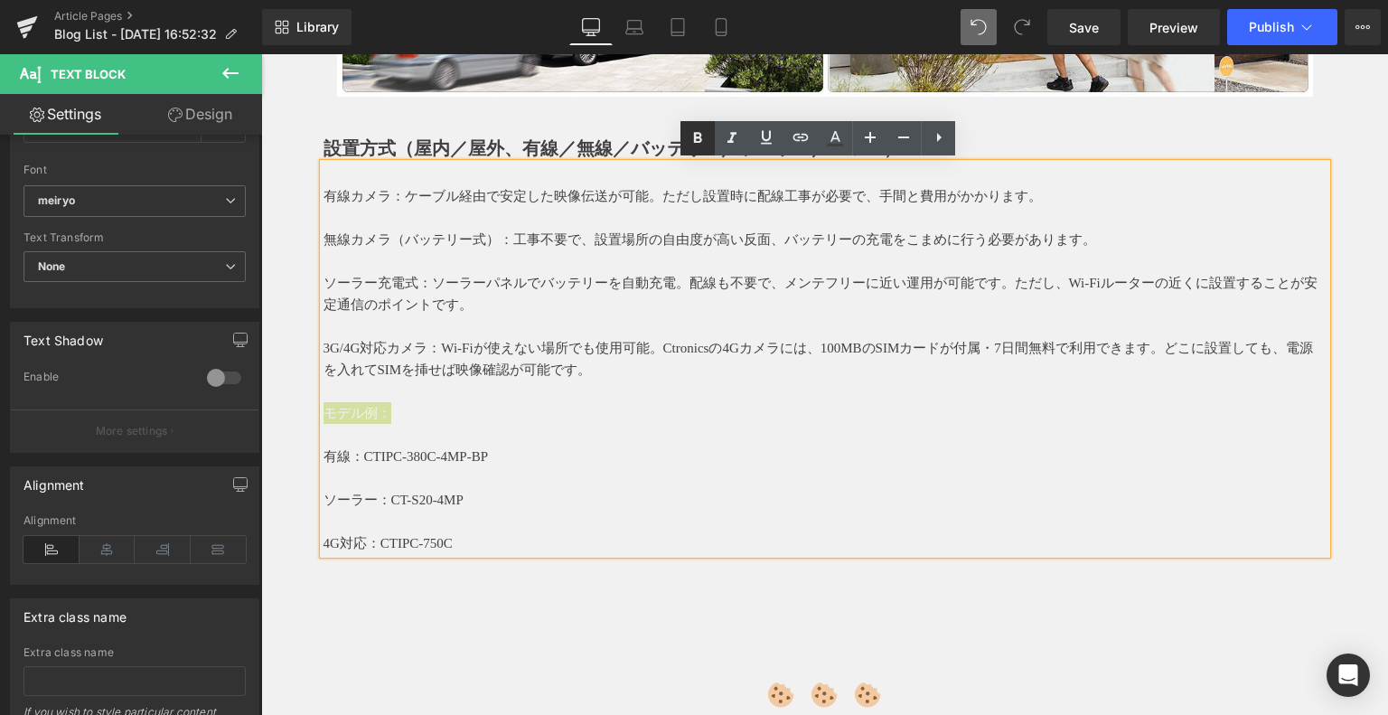
click at [693, 138] on icon at bounding box center [698, 138] width 22 height 22
click at [687, 395] on p at bounding box center [824, 391] width 1003 height 22
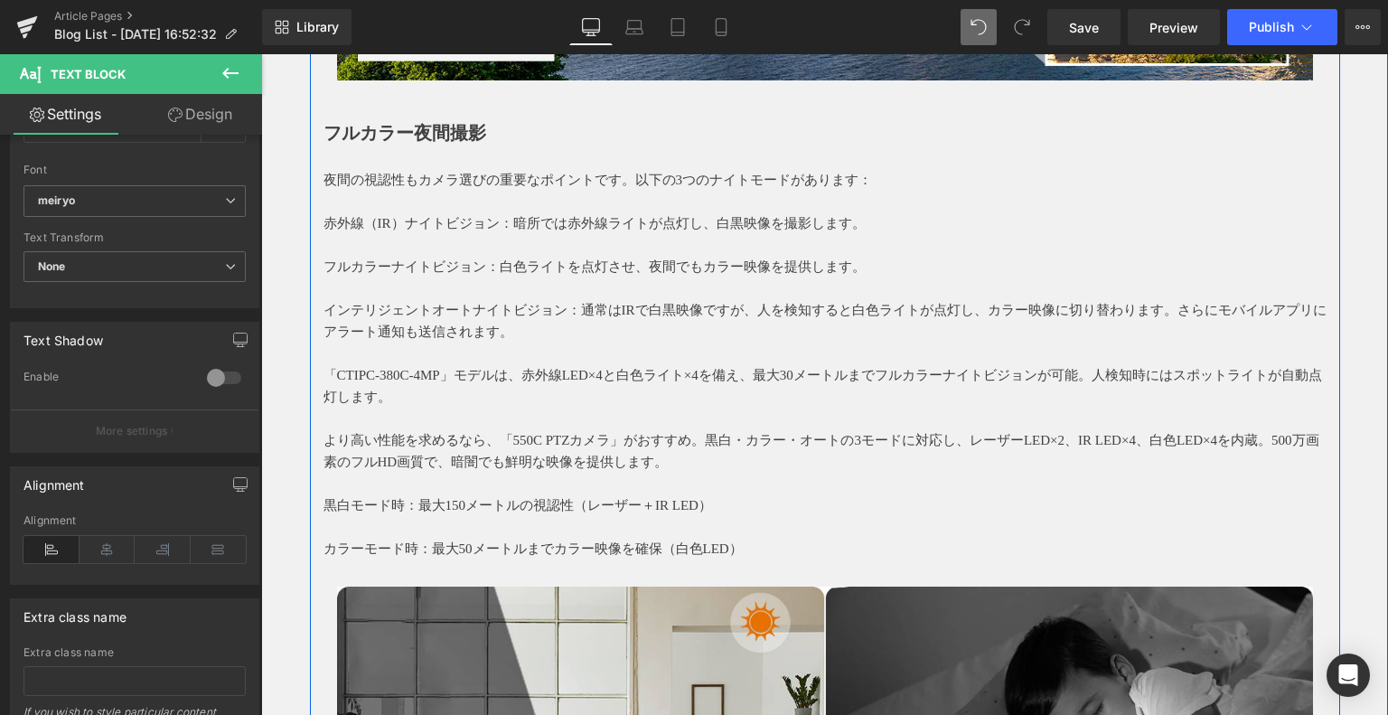
scroll to position [2934, 0]
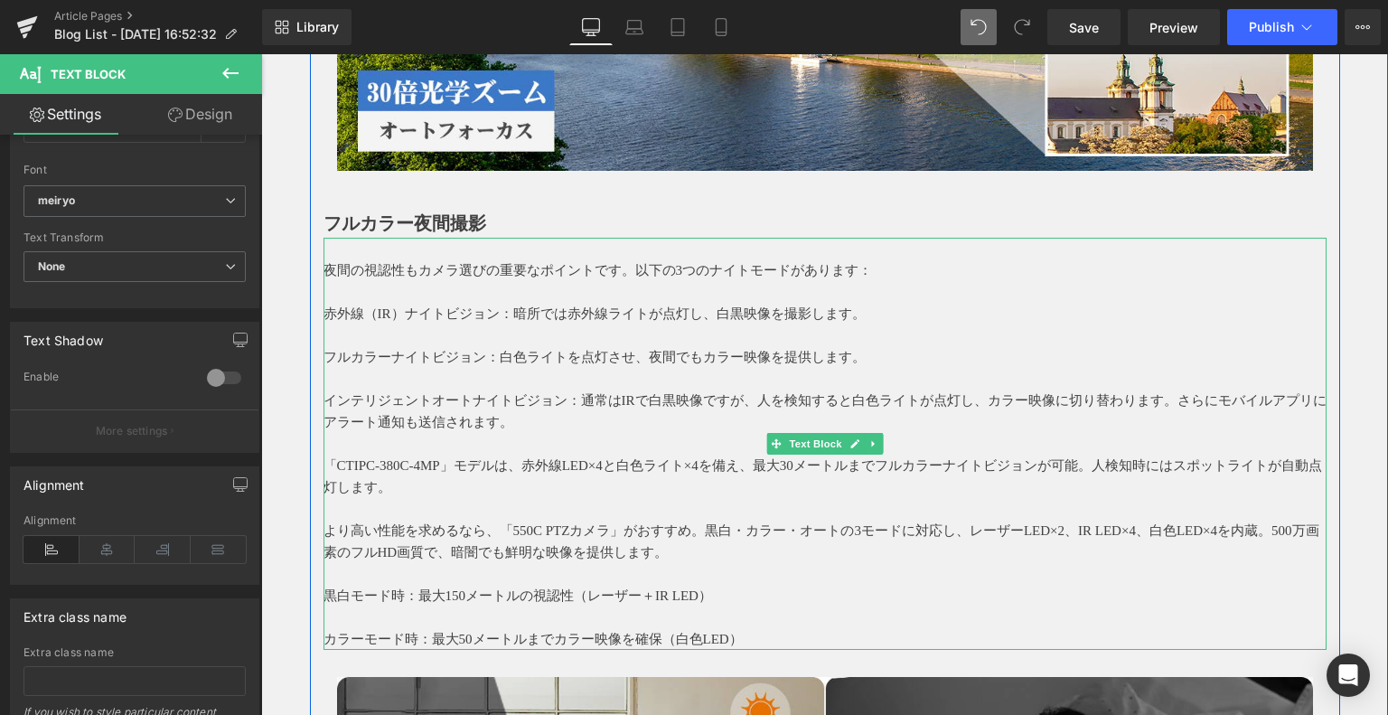
click at [585, 430] on p "インテリジェントオートナイトビジョン：通常はIRで白黒映像ですが、人を検知すると白色ライトが点灯し、カラー映像に切り替わります。さらにモバイルアプリにアラート…" at bounding box center [824, 410] width 1003 height 43
click at [323, 303] on p "赤外線（IR）ナイトビジョン：暗所では赤外線ライトが点灯し、白黒映像を撮影します。" at bounding box center [824, 314] width 1003 height 22
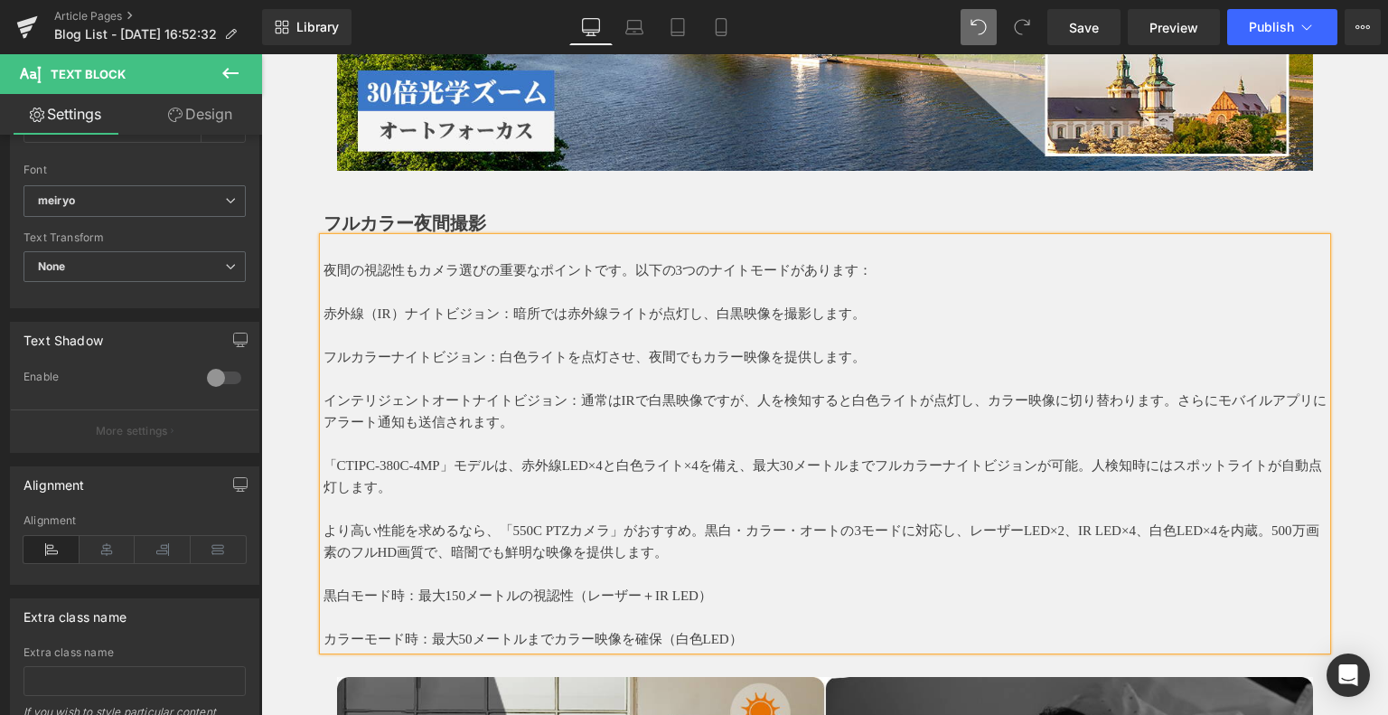
click at [324, 311] on p "赤外線（IR）ナイトビジョン：暗所では赤外線ライトが点灯し、白黒映像を撮影します。" at bounding box center [824, 314] width 1003 height 22
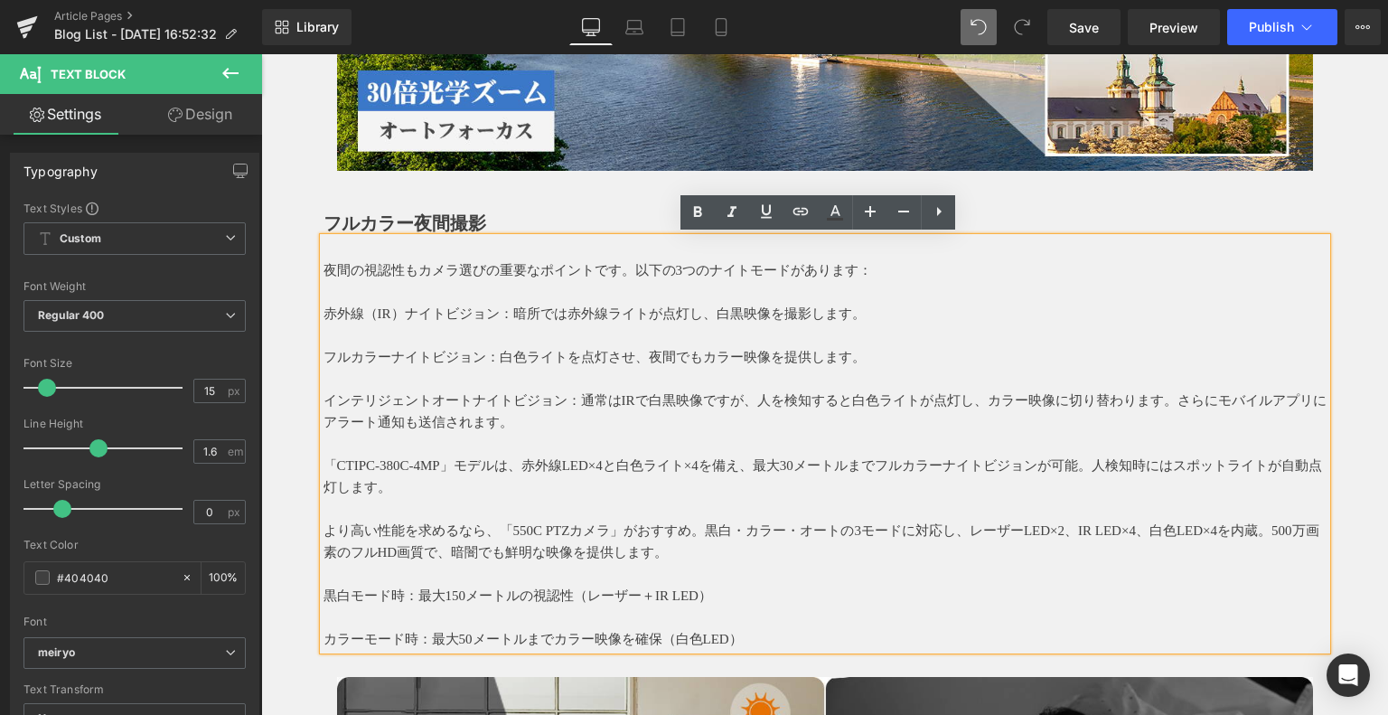
click at [323, 314] on p "赤外線（IR）ナイトビジョン：暗所では赤外線ライトが点灯し、白黒映像を撮影します。" at bounding box center [824, 314] width 1003 height 22
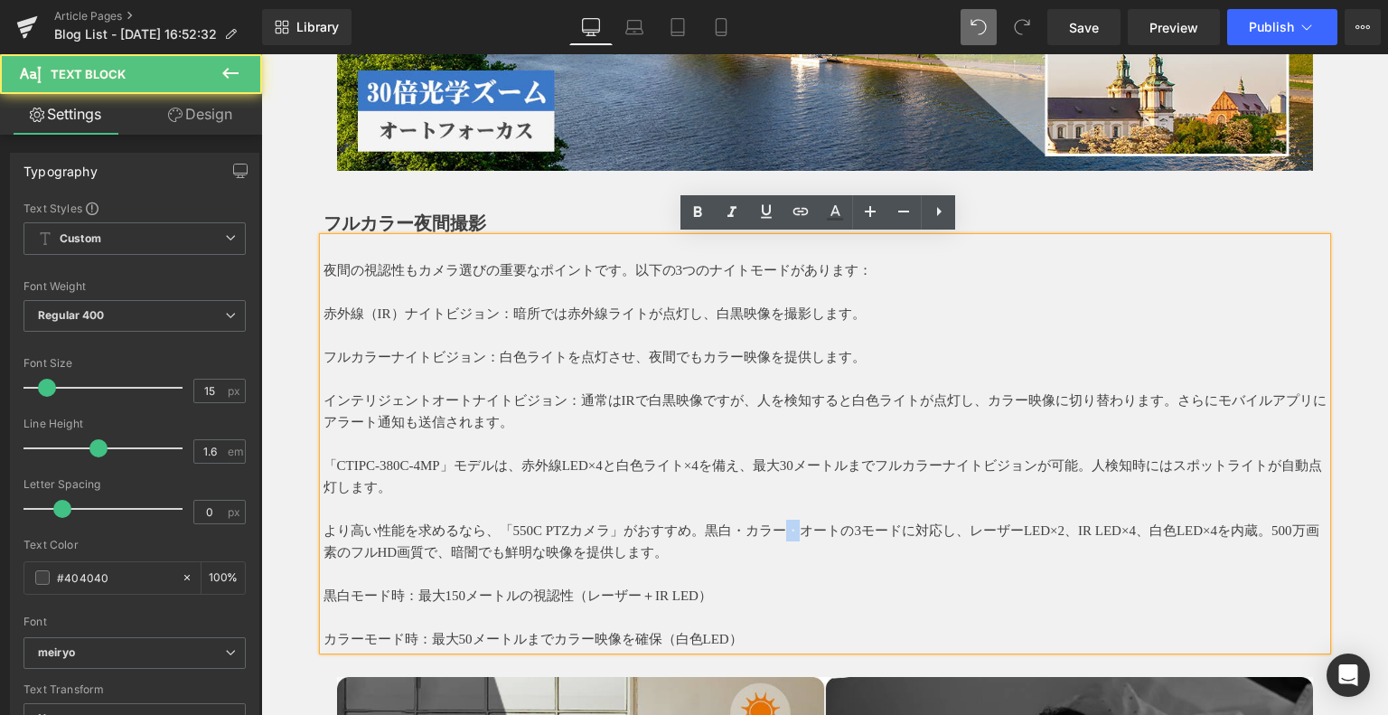
drag, startPoint x: 802, startPoint y: 532, endPoint x: 791, endPoint y: 528, distance: 11.7
click at [791, 528] on p "より高い性能を求めるなら、「550C PTZカメラ」がおすすめ。黒白・カラー・オートの3モードに対応し、レーザーLED×2、IR LED×4、白色LED×4を…" at bounding box center [824, 540] width 1003 height 43
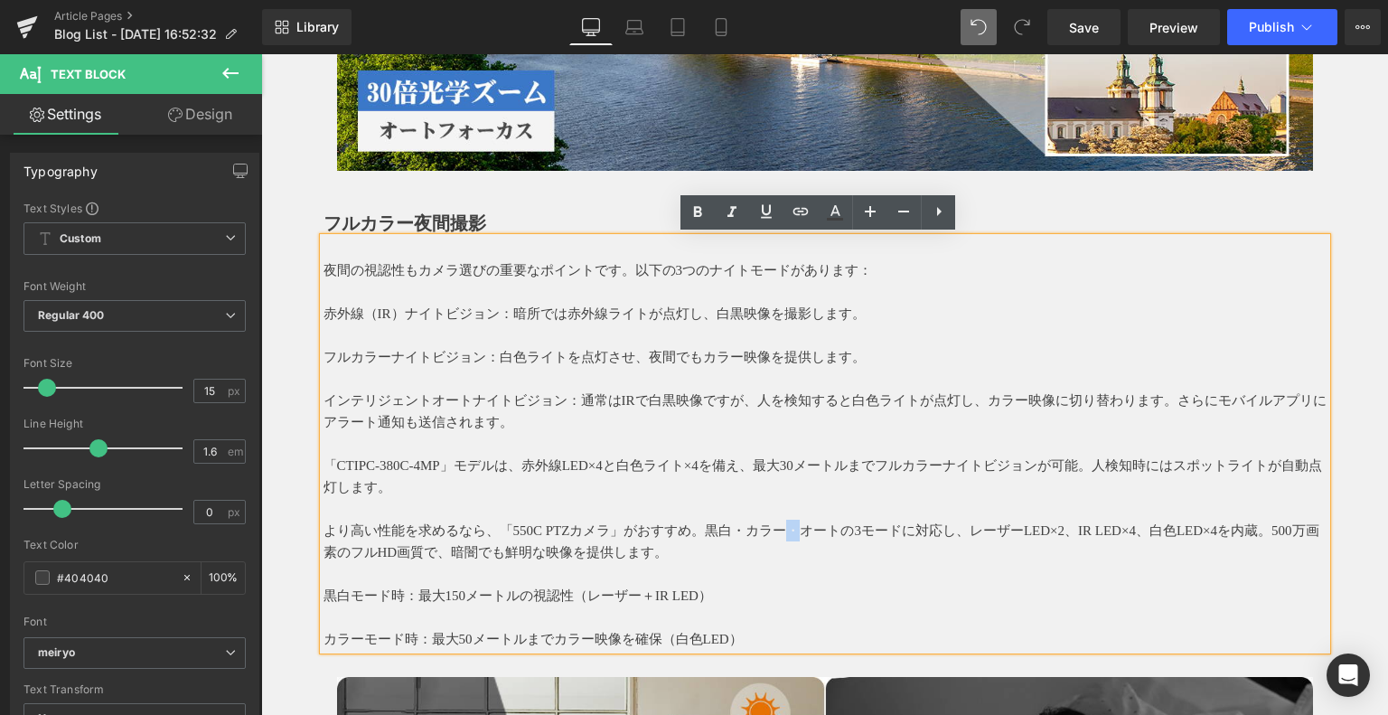
copy p "・"
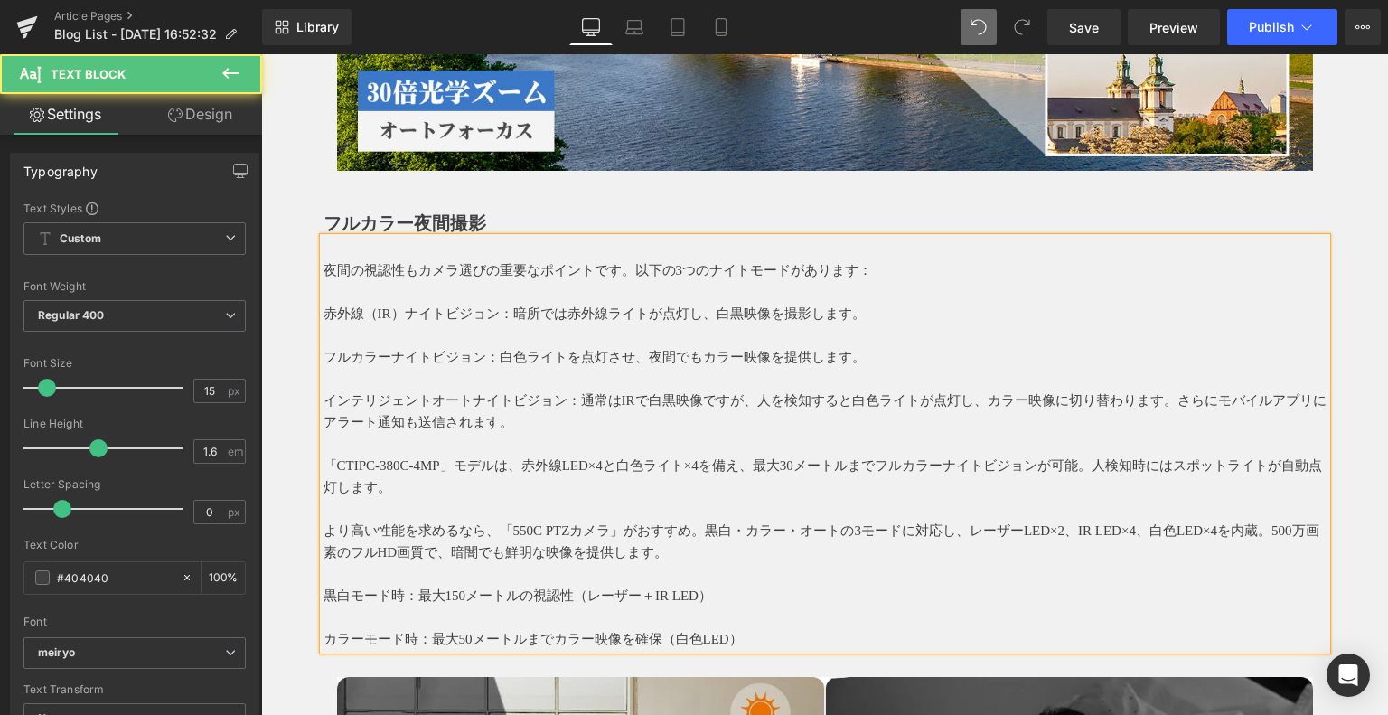
click at [323, 310] on p "赤外線（IR）ナイトビジョン：暗所では赤外線ライトが点灯し、白黒映像を撮影します。" at bounding box center [824, 314] width 1003 height 22
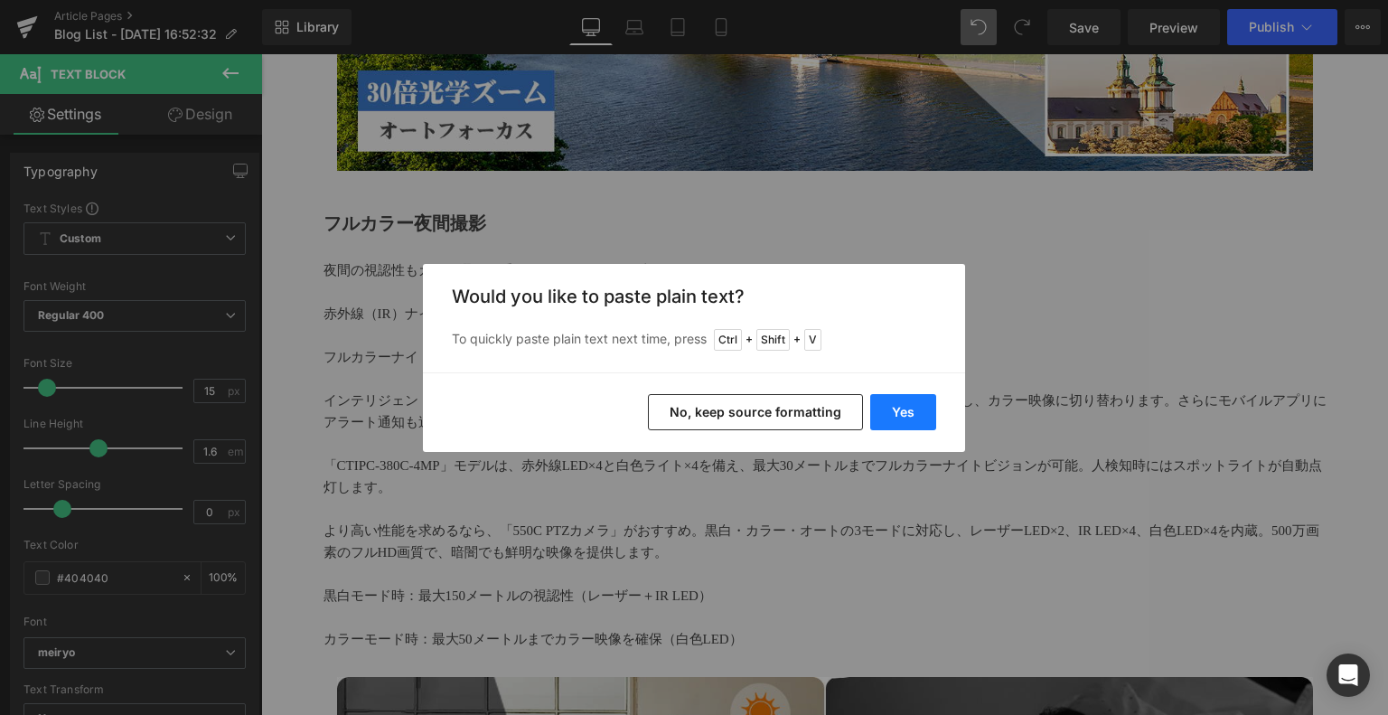
click at [897, 406] on button "Yes" at bounding box center [903, 412] width 66 height 36
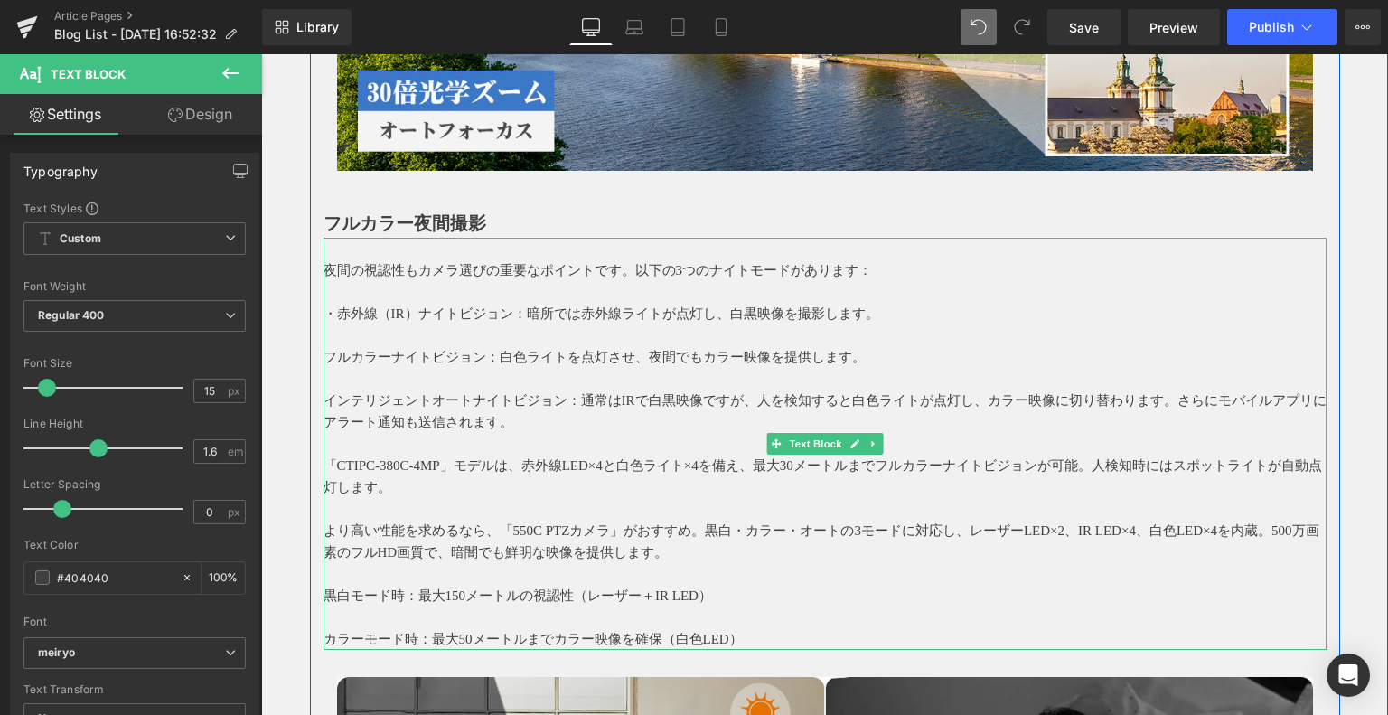
click at [323, 355] on p "フルカラーナイトビジョン：白色ライトを点灯させ、夜間でもカラー映像を提供します。" at bounding box center [824, 357] width 1003 height 22
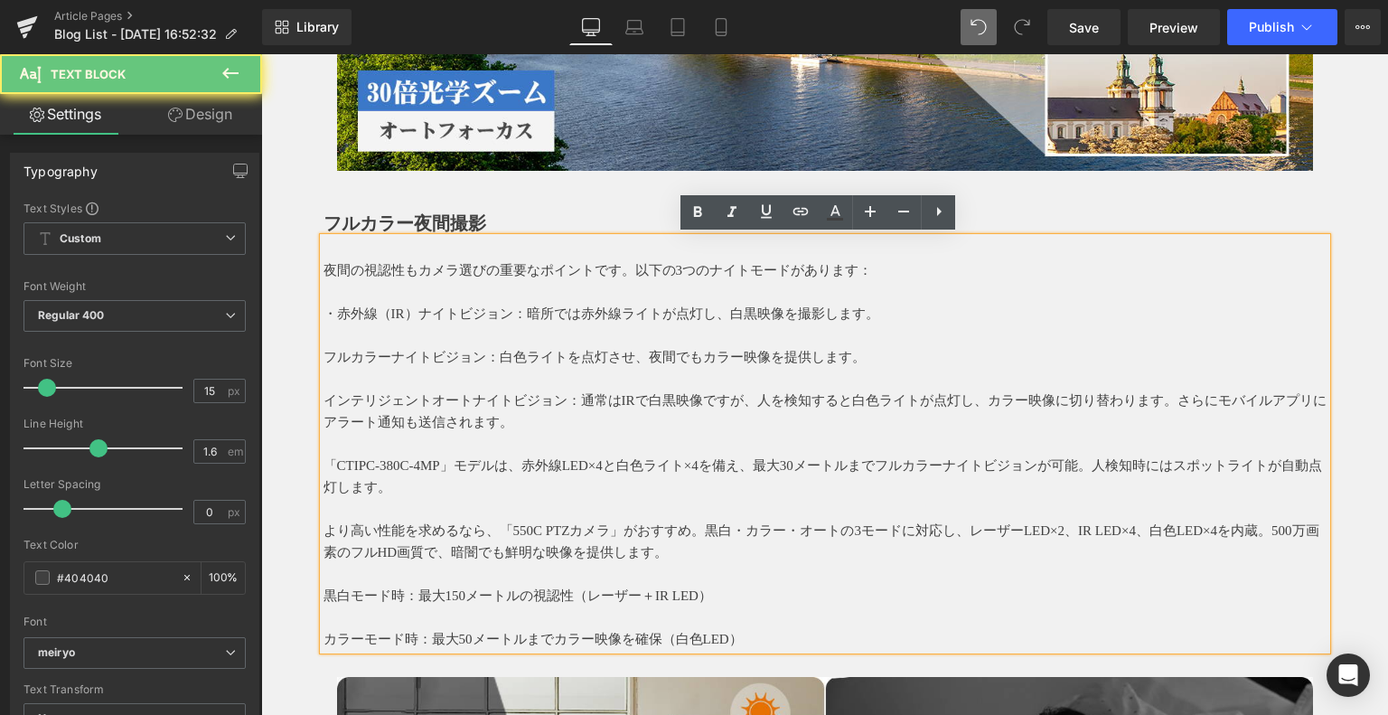
click at [323, 356] on p "フルカラーナイトビジョン：白色ライトを点灯させ、夜間でもカラー映像を提供します。" at bounding box center [824, 357] width 1003 height 22
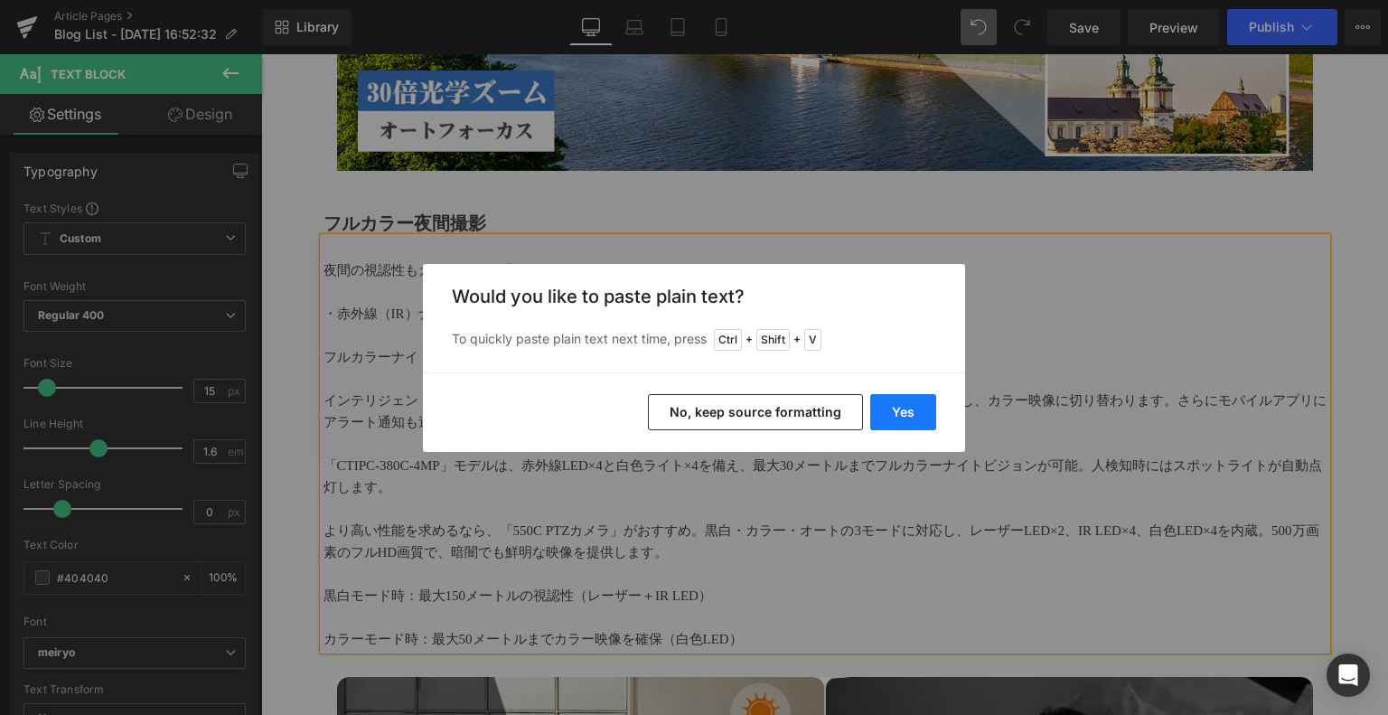
click at [898, 407] on button "Yes" at bounding box center [903, 412] width 66 height 36
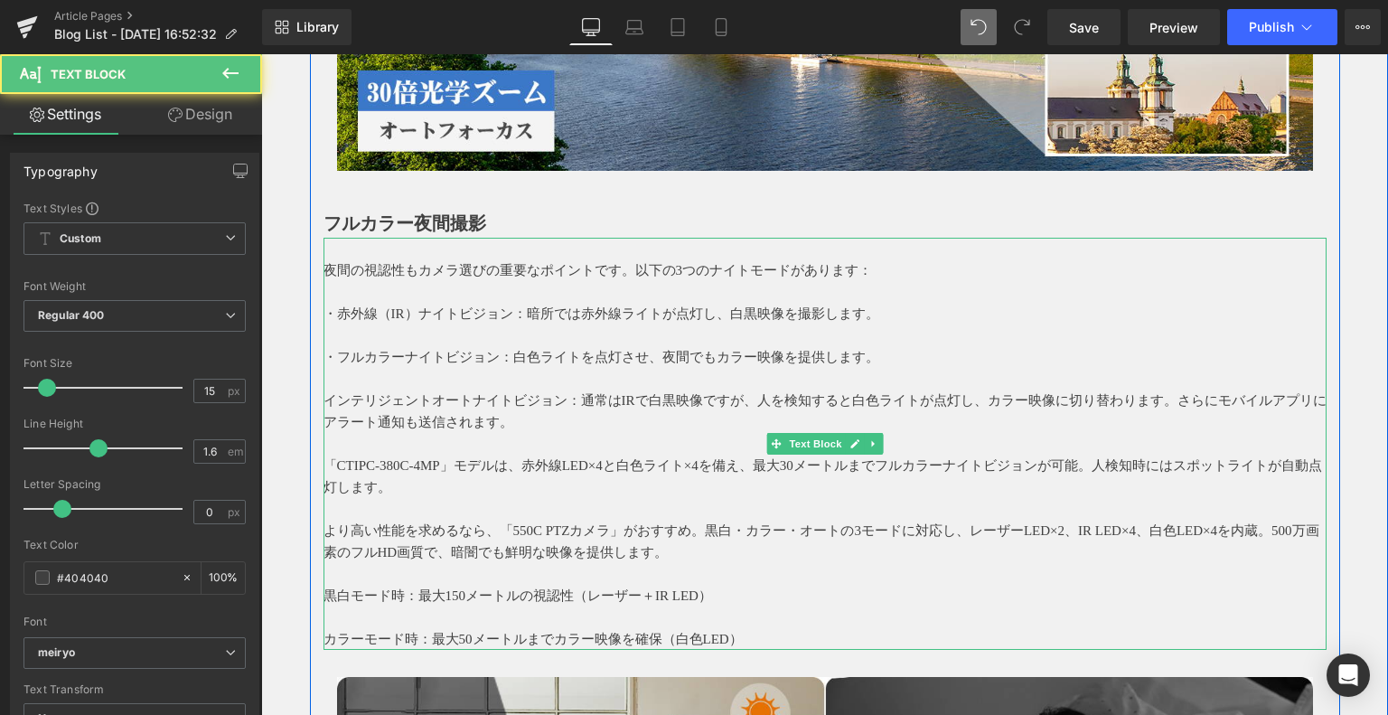
click at [323, 400] on p "インテリジェントオートナイトビジョン：通常はIRで白黒映像ですが、人を検知すると白色ライトが点灯し、カラー映像に切り替わります。さらにモバイルアプリにアラート…" at bounding box center [824, 410] width 1003 height 43
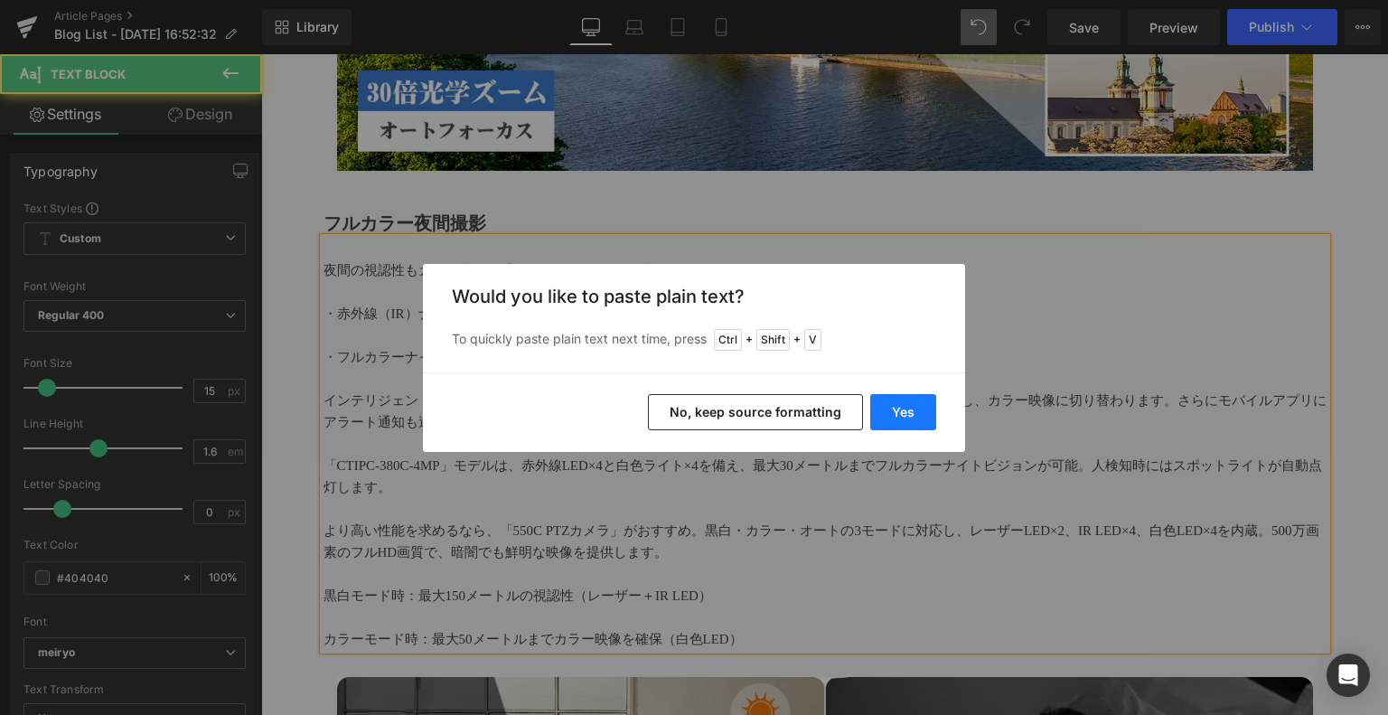
click at [895, 411] on button "Yes" at bounding box center [903, 412] width 66 height 36
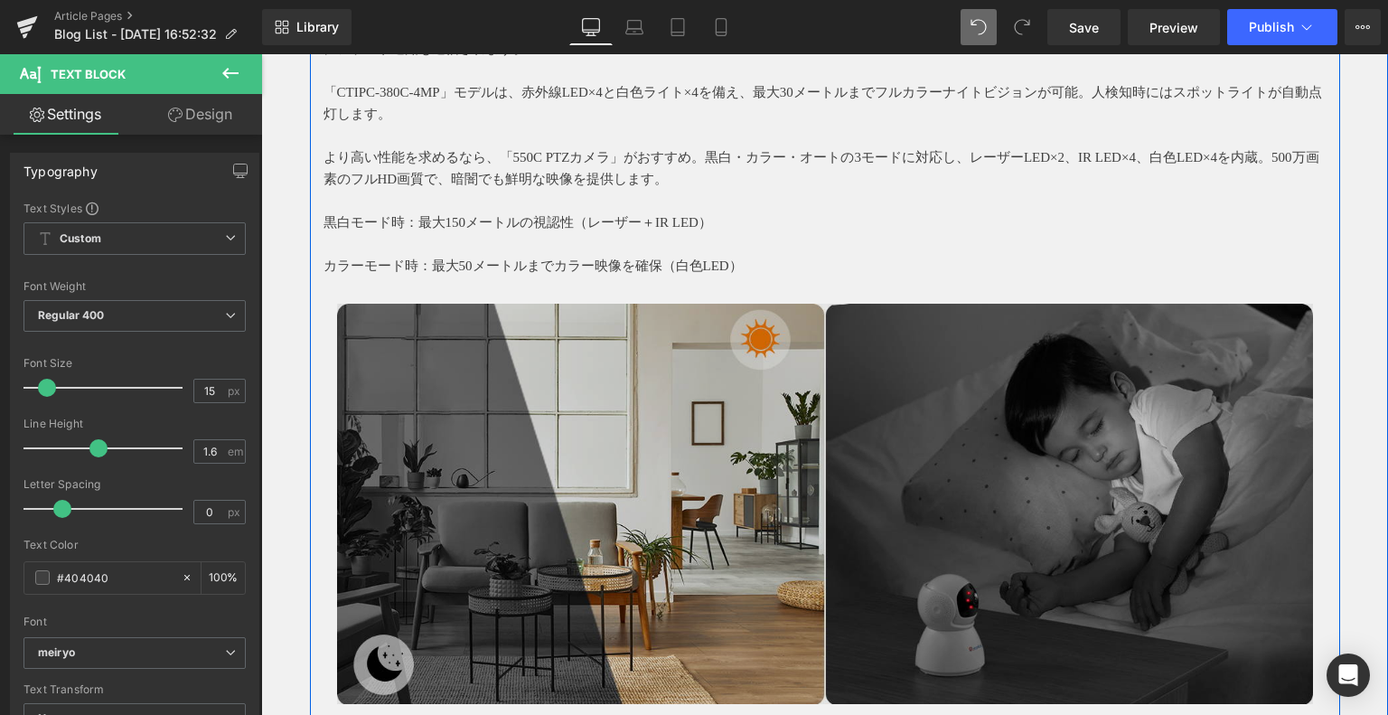
scroll to position [3386, 0]
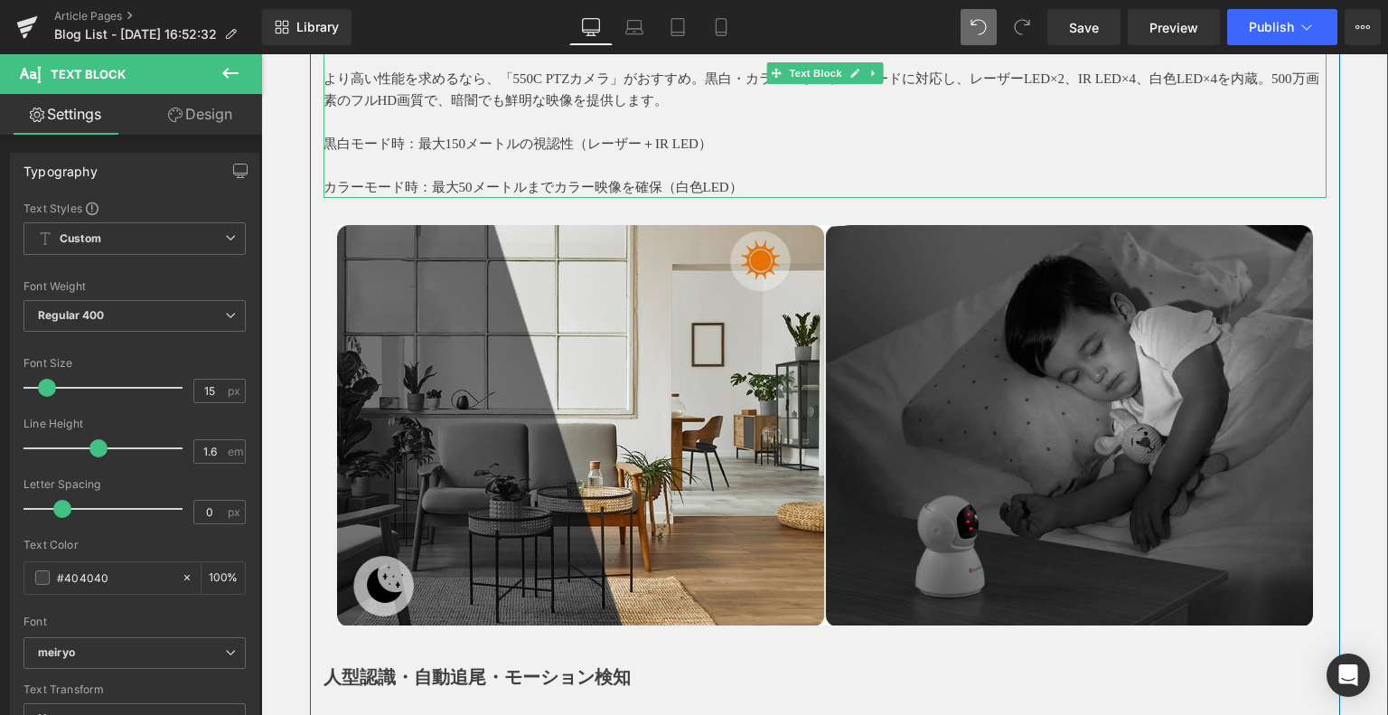
click at [323, 144] on p "黒白モード時：最大150メートルの視認性（レーザー＋IR LED）" at bounding box center [824, 144] width 1003 height 22
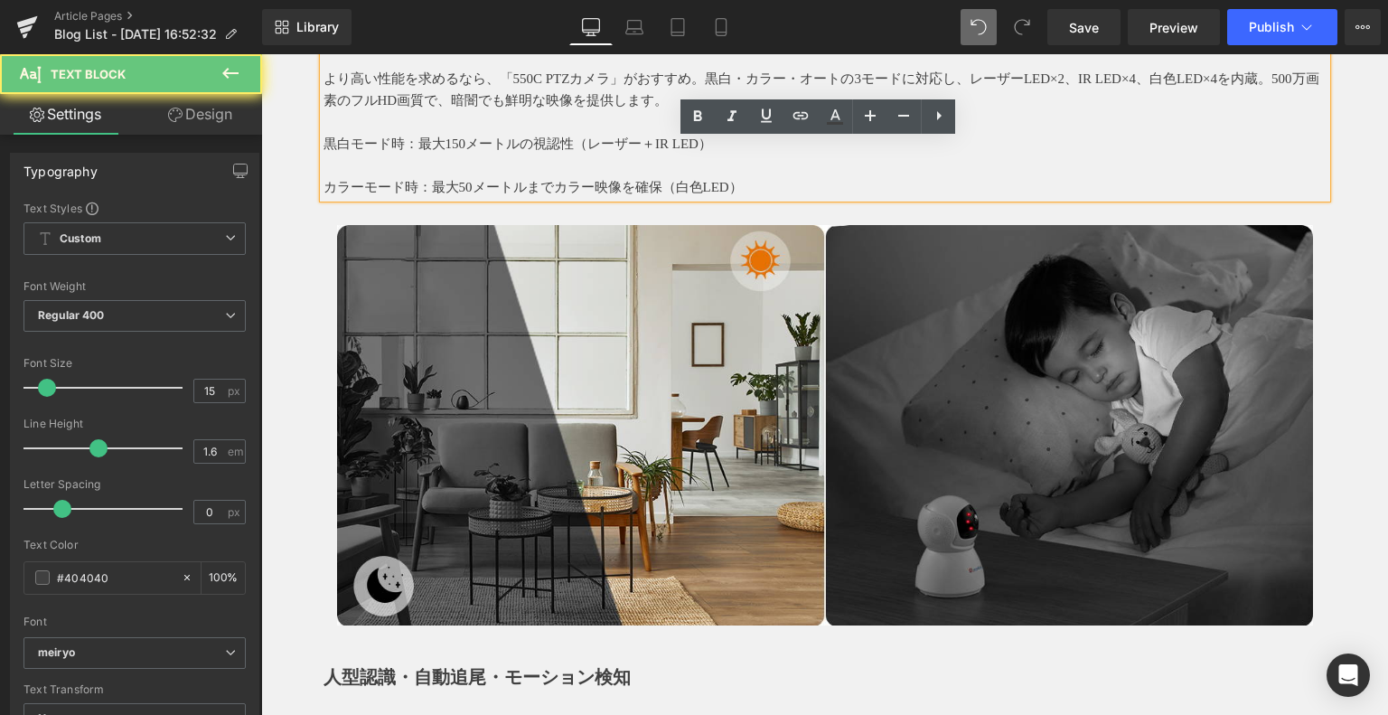
click at [323, 144] on p "黒白モード時：最大150メートルの視認性（レーザー＋IR LED）" at bounding box center [824, 144] width 1003 height 22
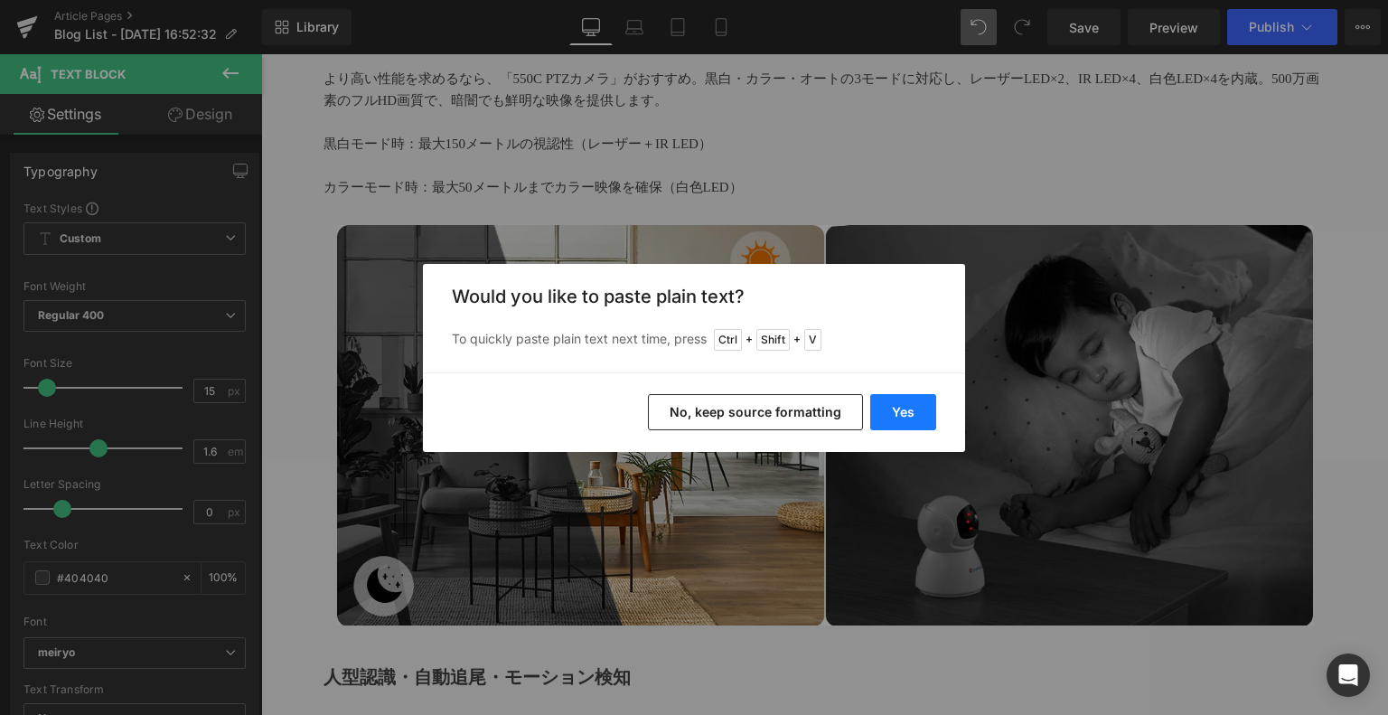
click at [907, 394] on button "Yes" at bounding box center [903, 412] width 66 height 36
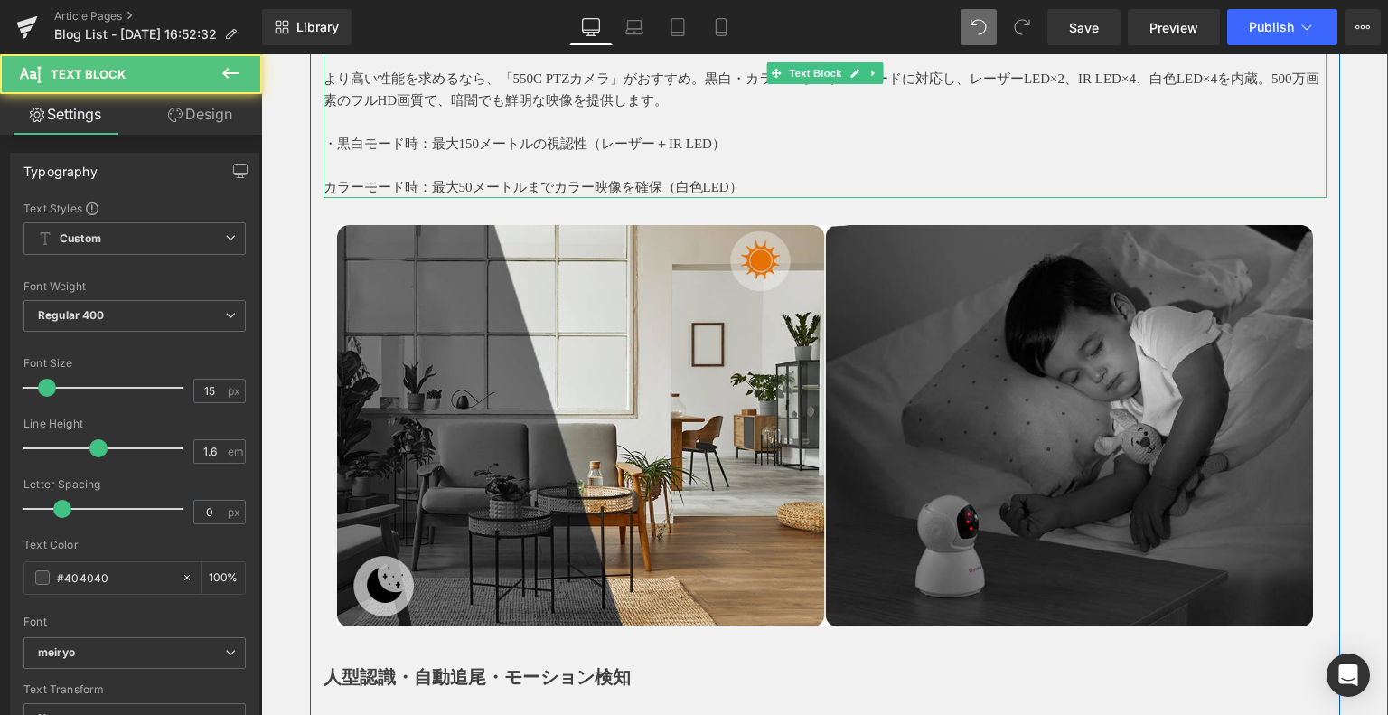
click at [323, 178] on p "カラーモード時：最大50メートルまでカラー映像を確保（白色LED）" at bounding box center [824, 187] width 1003 height 22
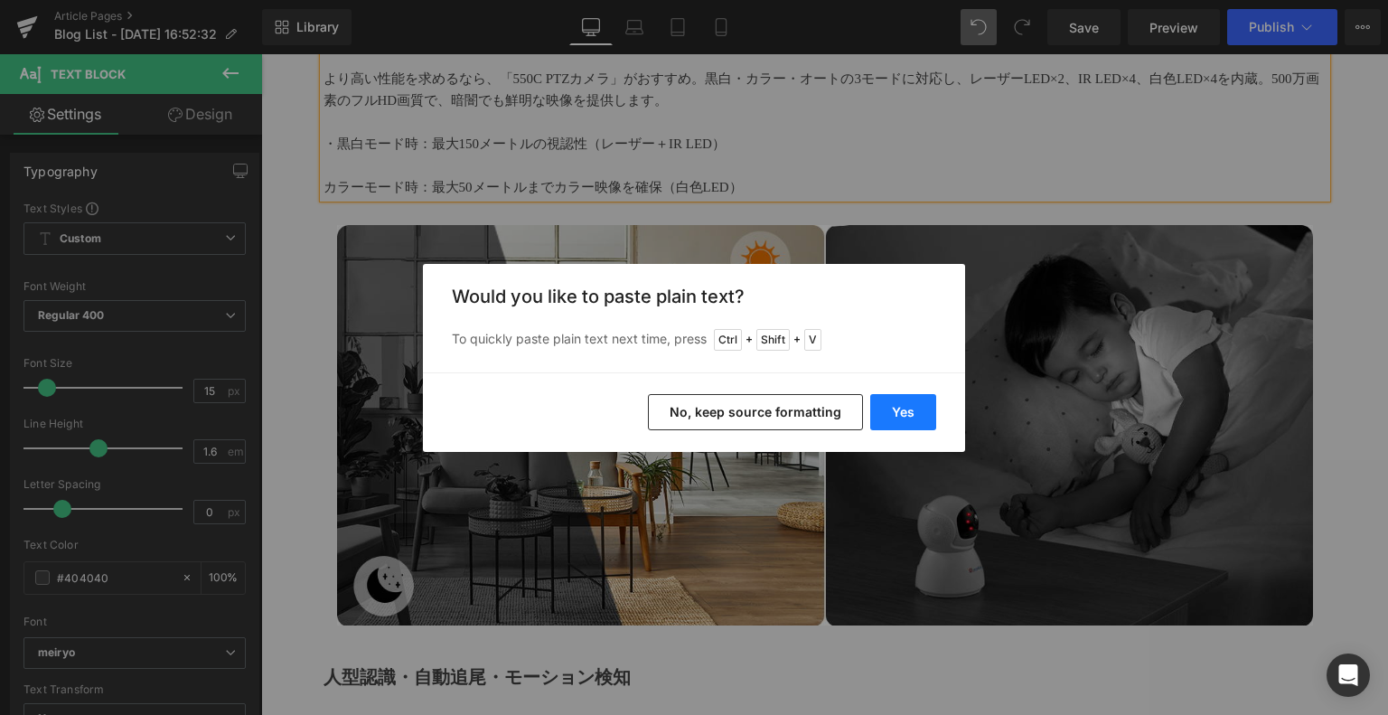
click at [921, 418] on button "Yes" at bounding box center [903, 412] width 66 height 36
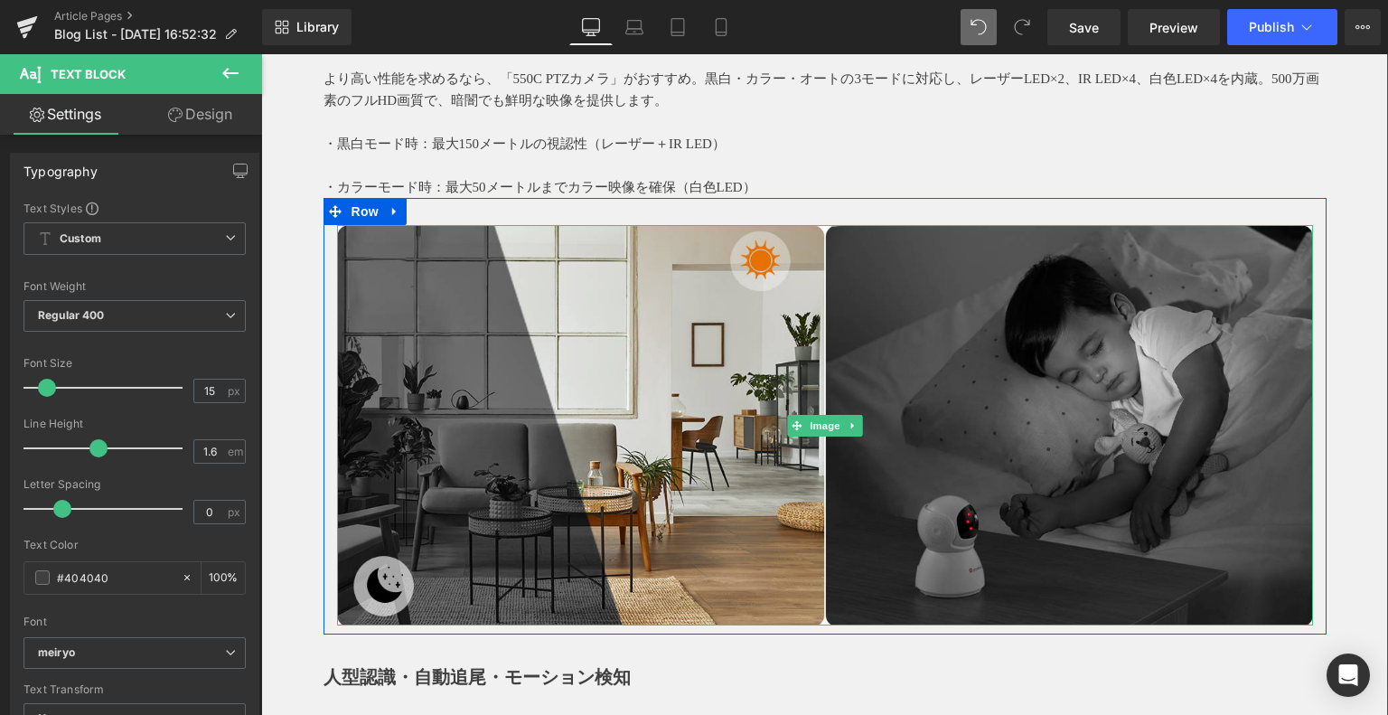
scroll to position [3838, 0]
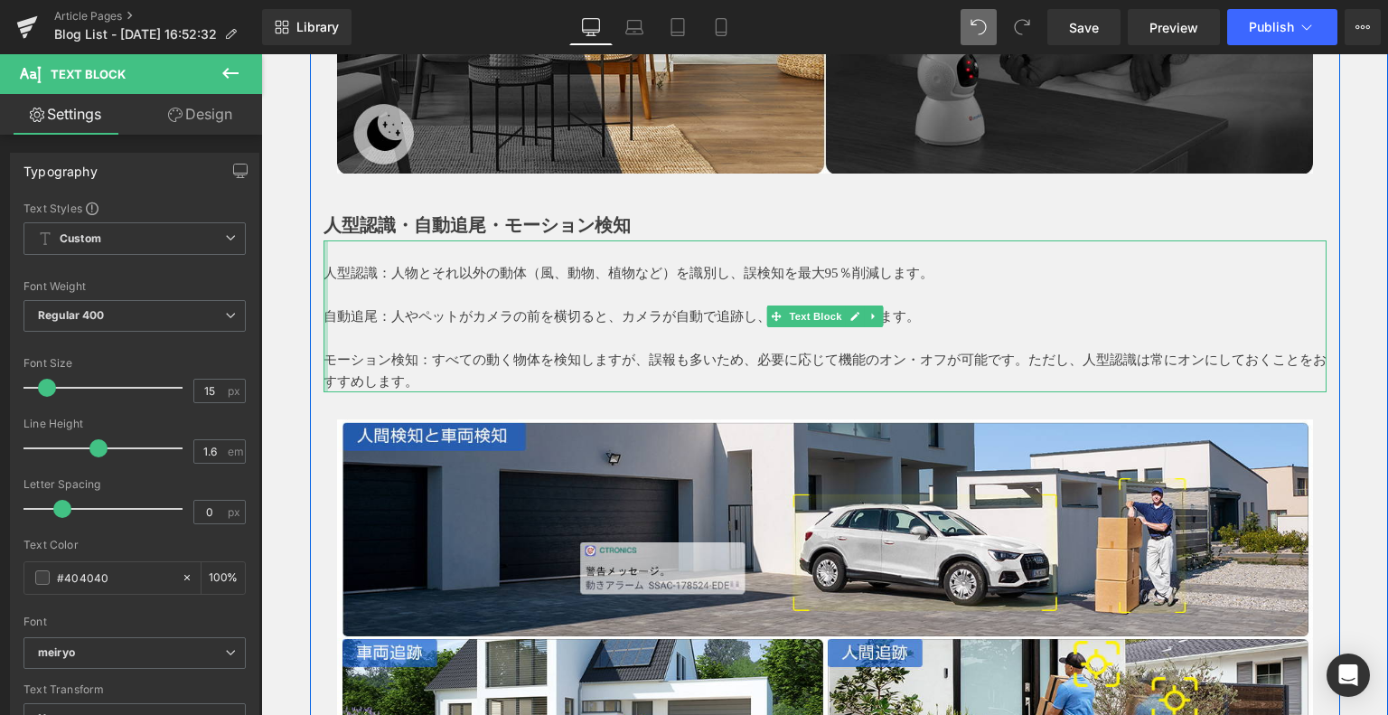
click at [323, 270] on div at bounding box center [325, 316] width 5 height 152
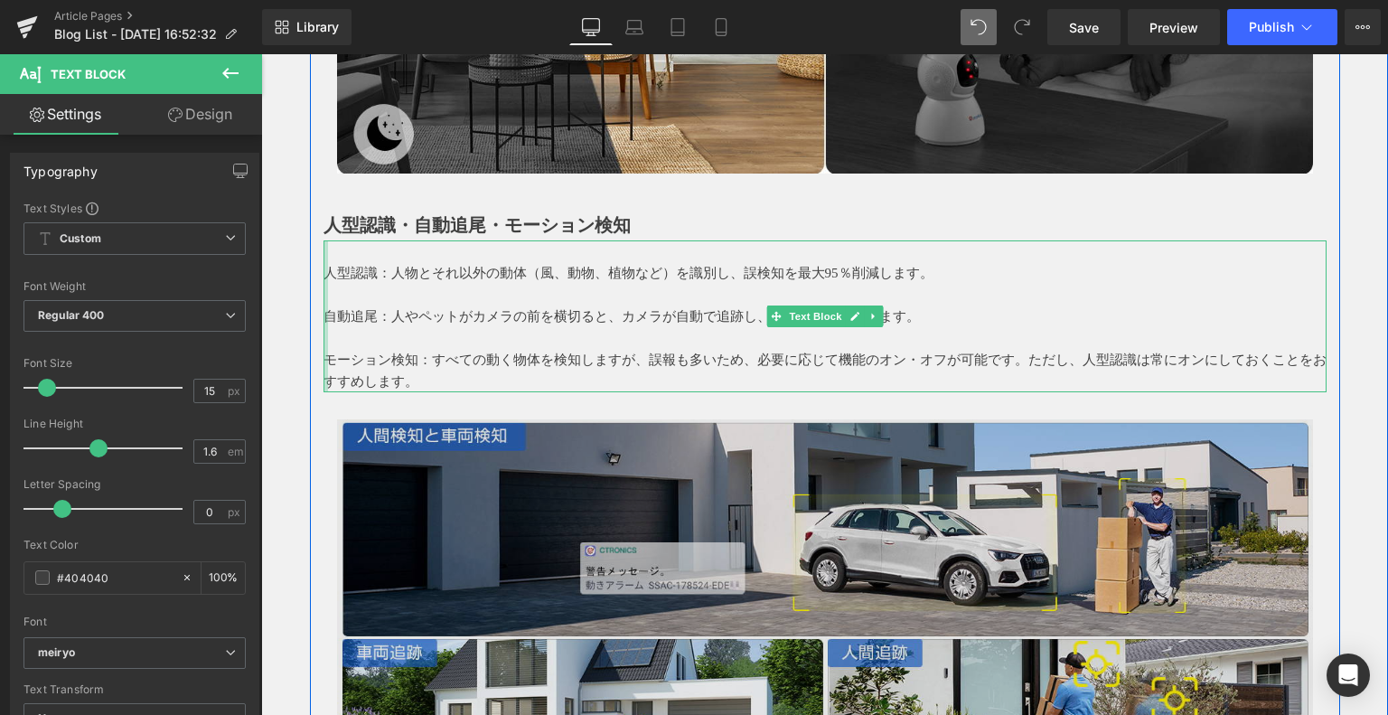
click at [332, 272] on span "人型認識：人物とそれ以外の動体（風、動物、植物など）を識別し、誤検知を最大95％削減します。" at bounding box center [628, 273] width 610 height 14
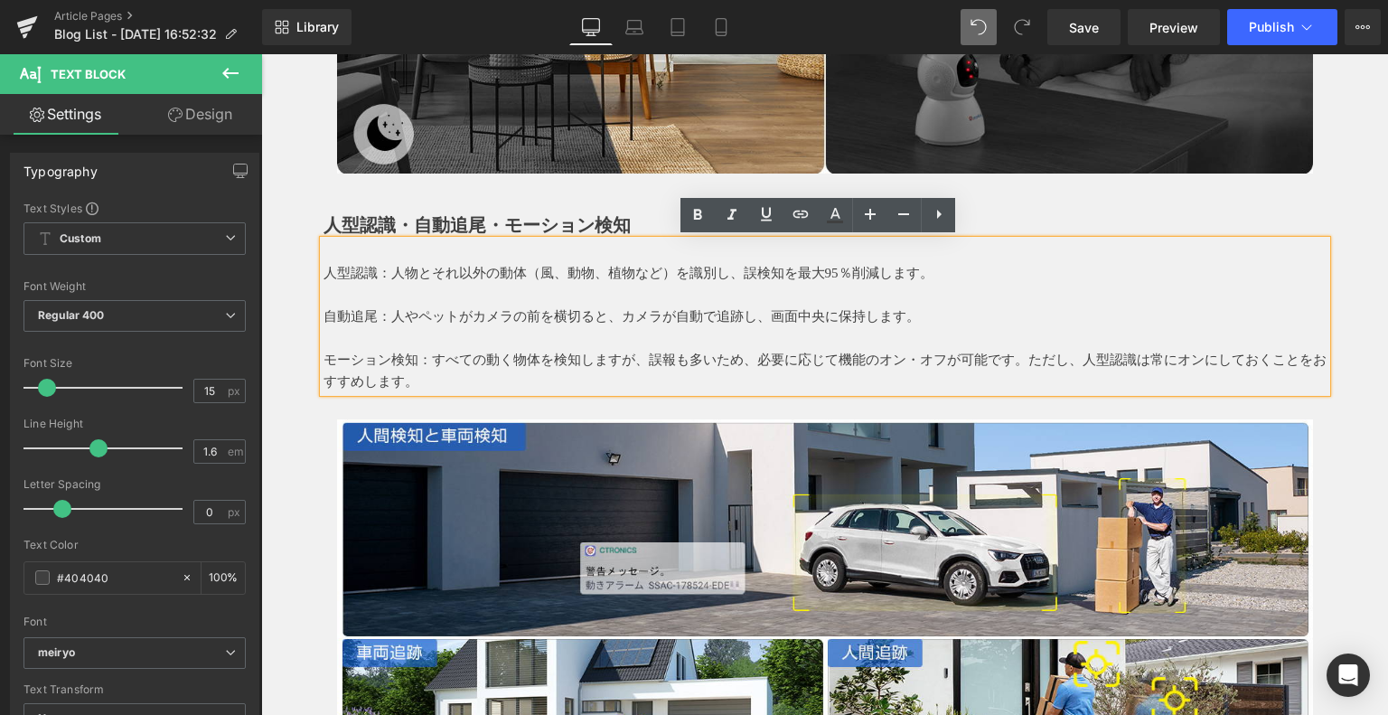
click at [323, 270] on span "人型認識：人物とそれ以外の動体（風、動物、植物など）を識別し、誤検知を最大95％削減します。" at bounding box center [628, 273] width 610 height 14
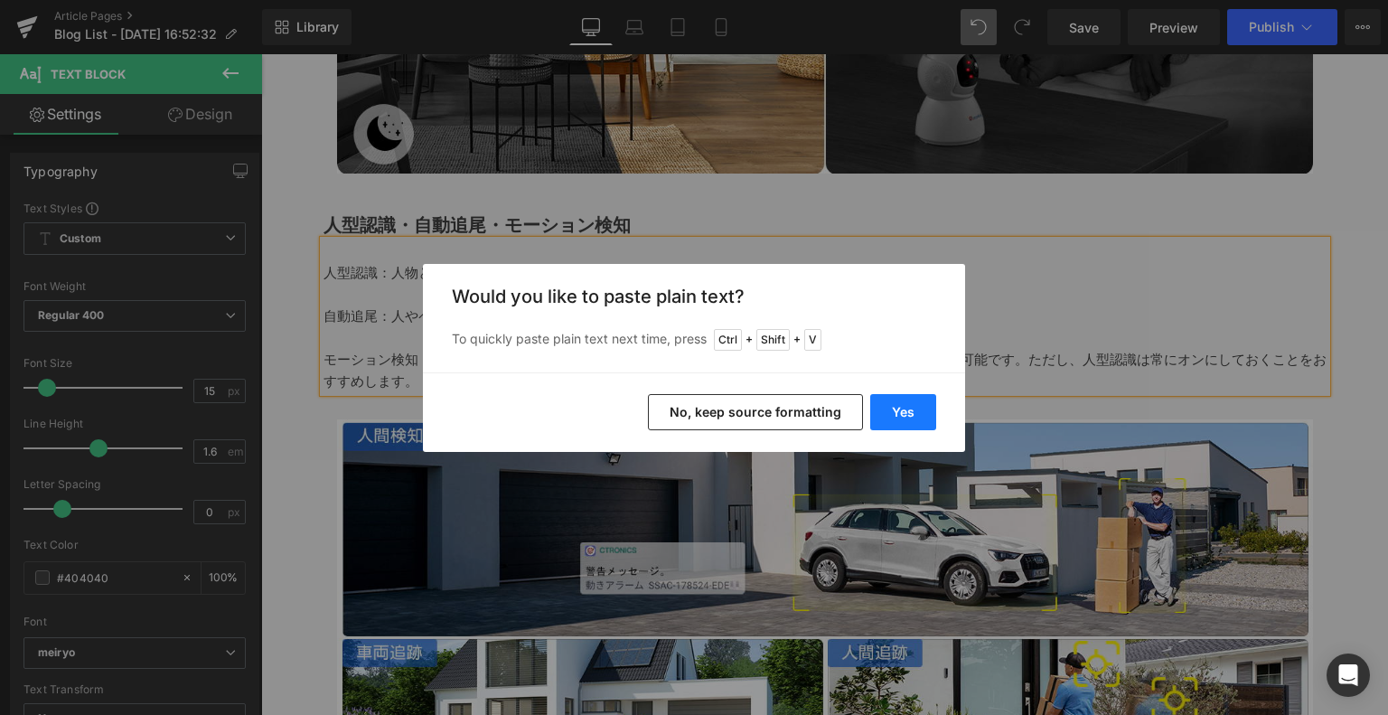
click at [900, 403] on button "Yes" at bounding box center [903, 412] width 66 height 36
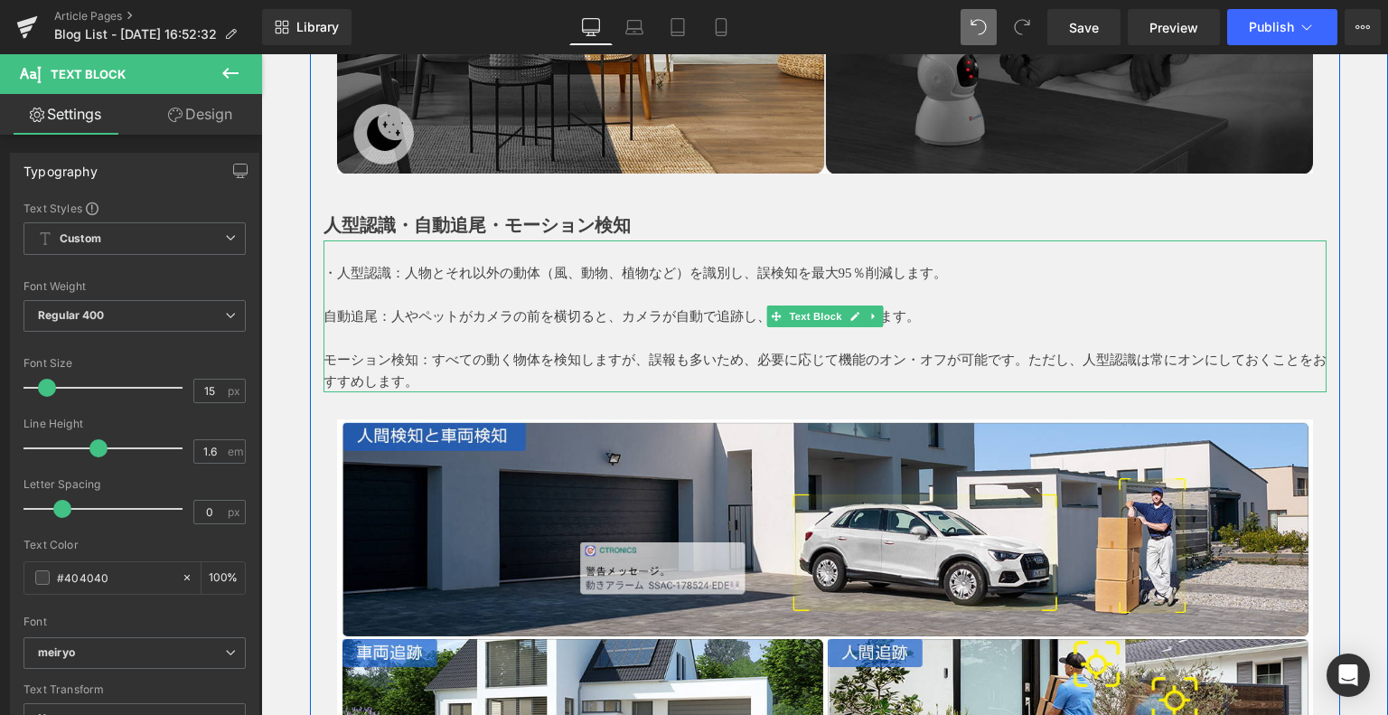
click at [323, 313] on p "自動追尾：人やペットがカメラの前を横切ると、カメラが自動で追跡し、画面中央に保持します。" at bounding box center [824, 316] width 1003 height 22
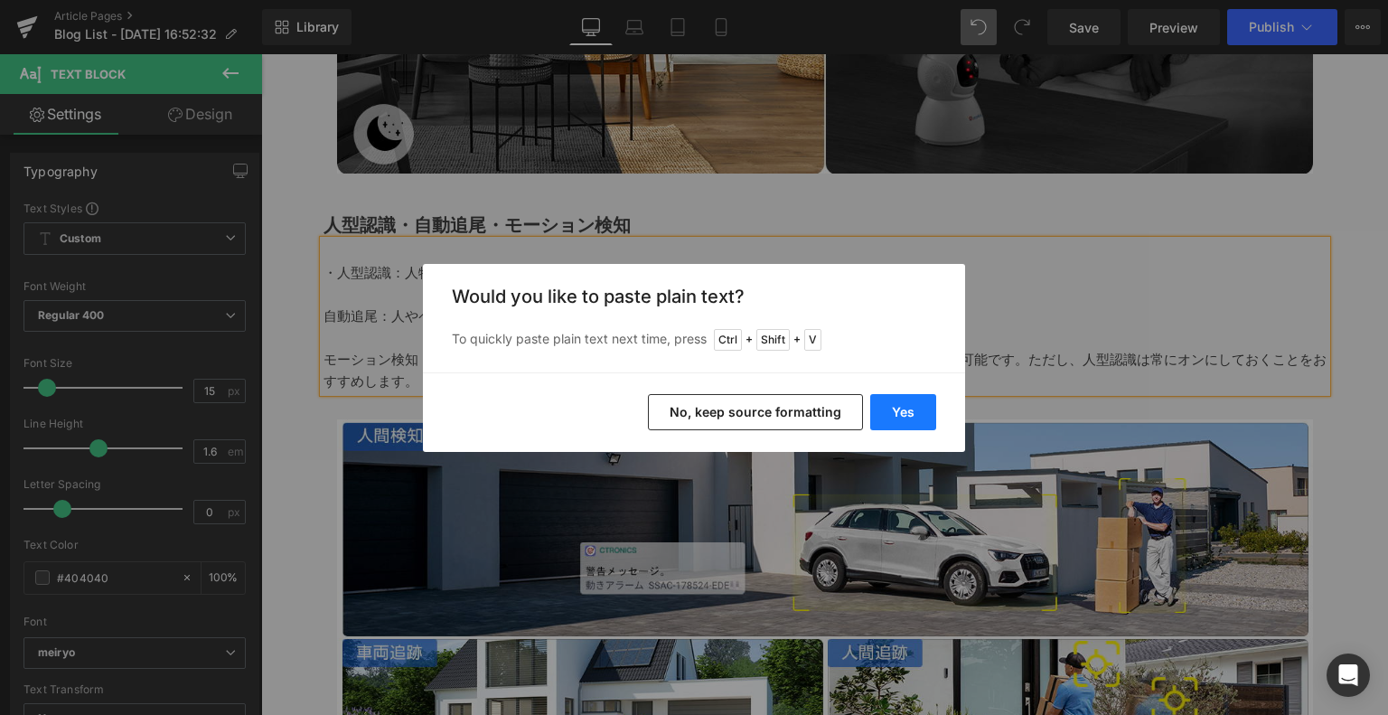
click at [921, 397] on button "Yes" at bounding box center [903, 412] width 66 height 36
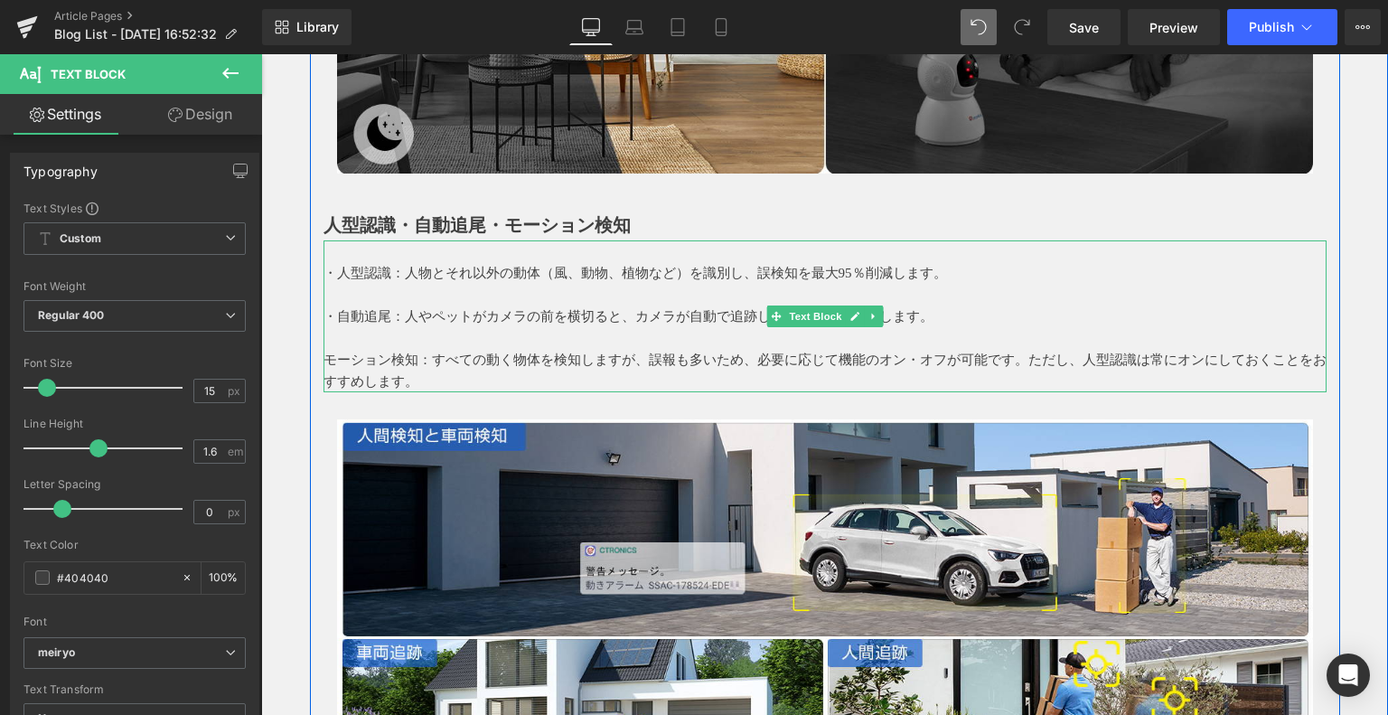
click at [332, 353] on p "モーション検知：すべての動く物体を検知しますが、誤報も多いため、必要に応じて機能のオン・オフが可能です。ただし、人型認識は常にオンにしておくことをおすすめしま…" at bounding box center [824, 370] width 1003 height 43
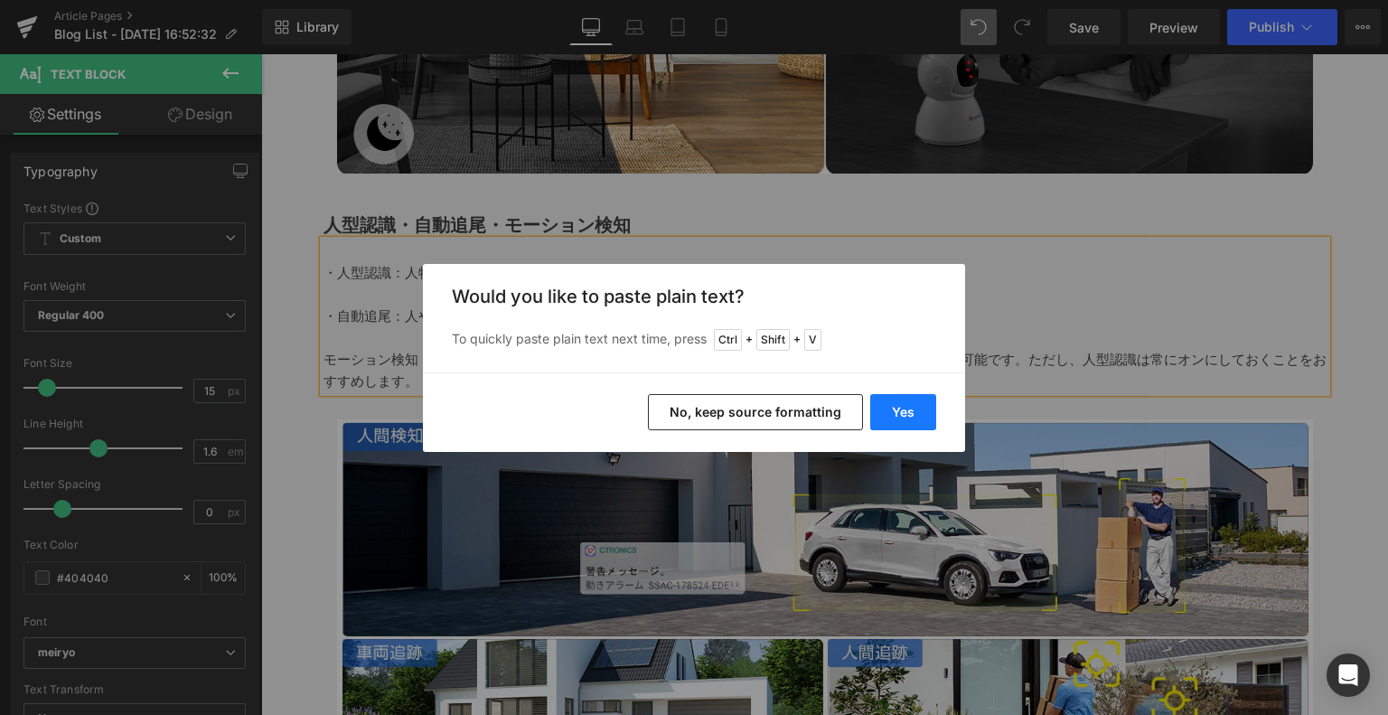
drag, startPoint x: 917, startPoint y: 411, endPoint x: 498, endPoint y: 328, distance: 427.4
click at [917, 411] on button "Yes" at bounding box center [903, 412] width 66 height 36
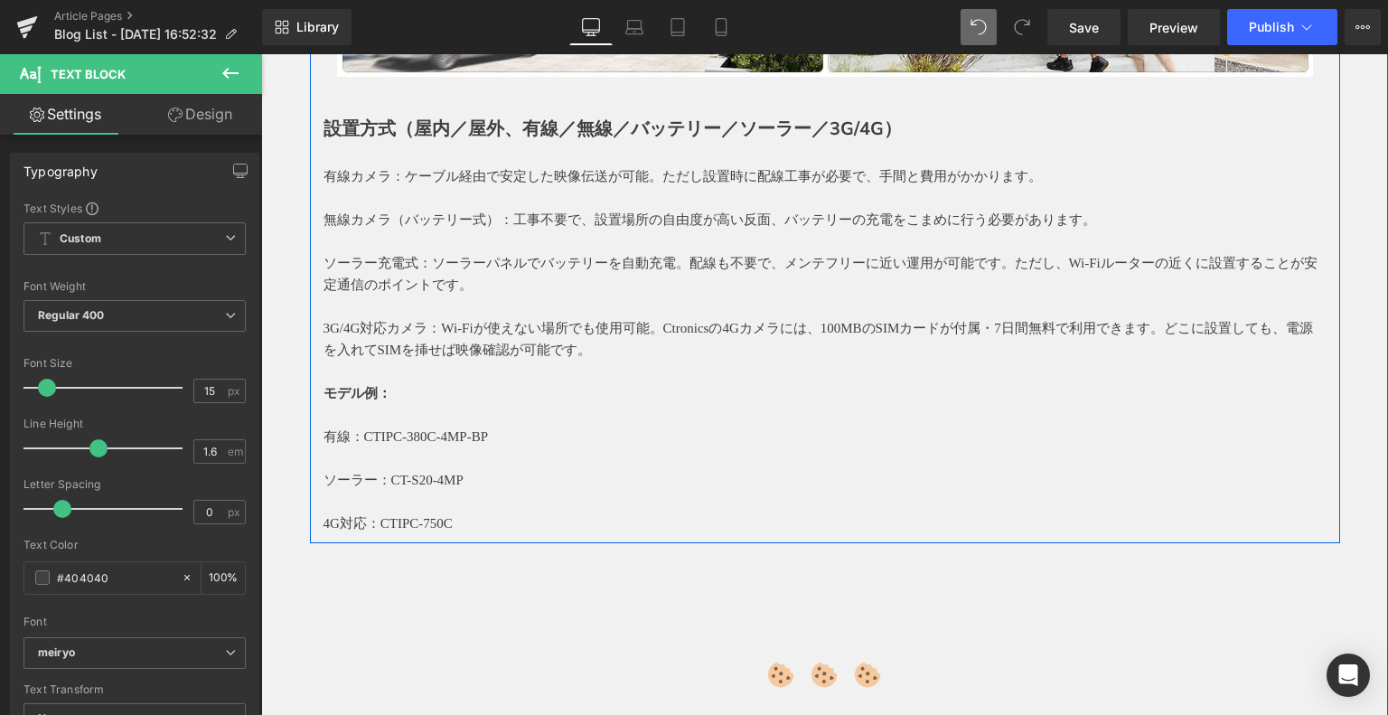
scroll to position [4561, 0]
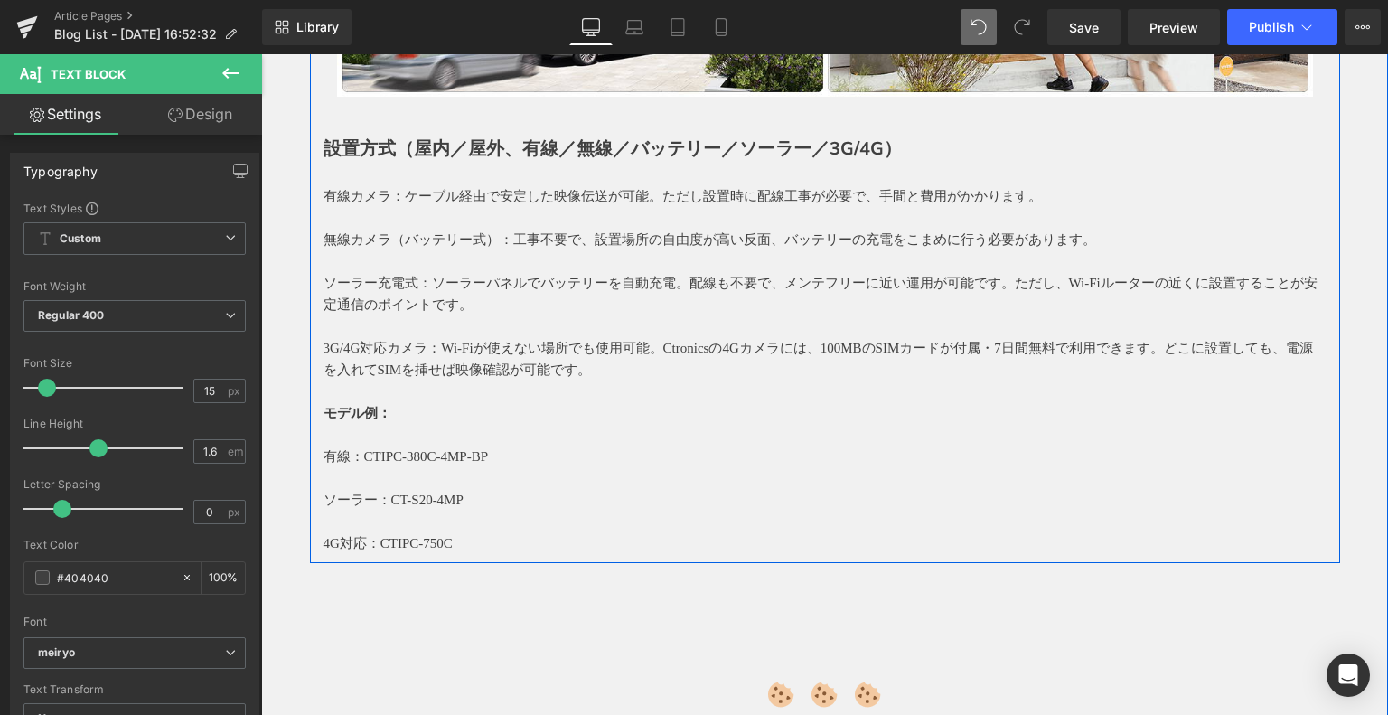
click at [323, 194] on p "有線カメラ：ケーブル経由で安定した映像伝送が可能。ただし設置時に配線工事が必要で、手間と費用がかかります。" at bounding box center [824, 196] width 1003 height 22
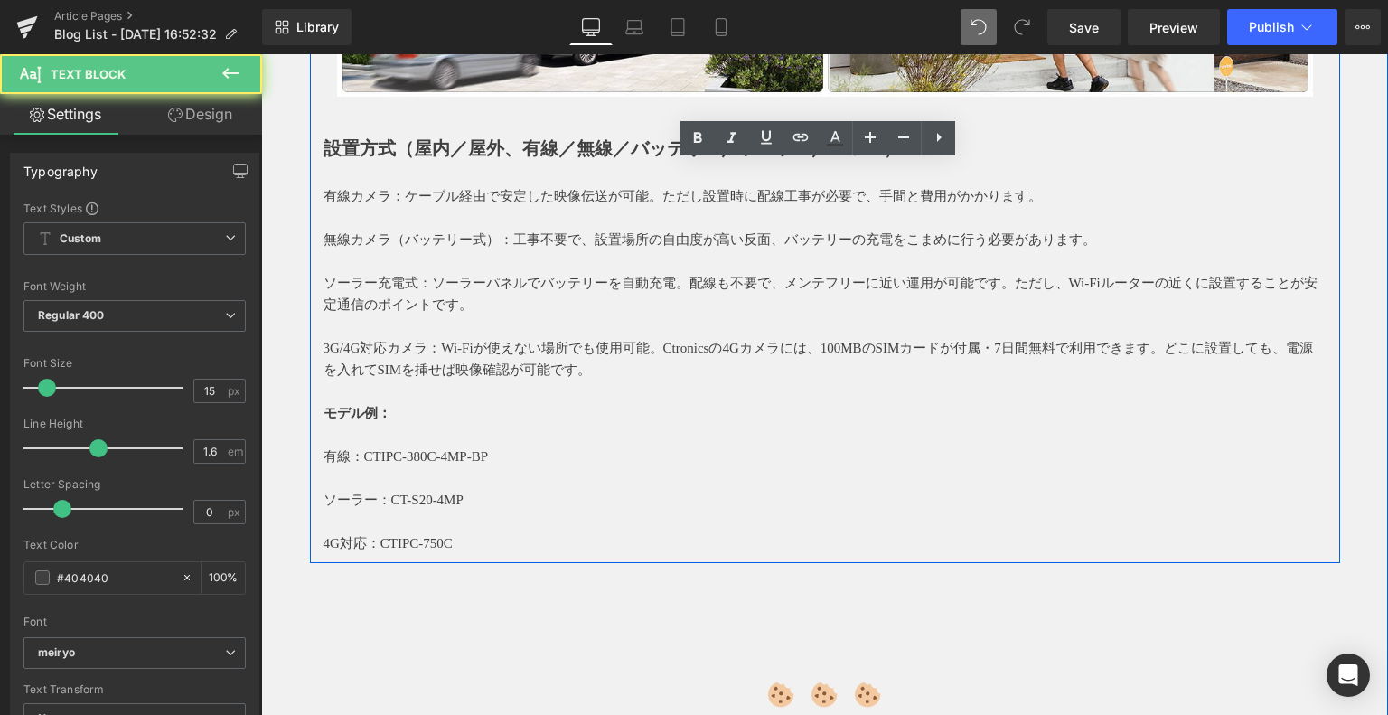
click at [491, 257] on p at bounding box center [824, 261] width 1003 height 22
click at [323, 194] on div "有線カメラ：ケーブル経由で安定した映像伝送が可能。ただし設置時に配線工事が必要で、手間と費用がかかります。 無線カメラ（バッテリー式）：工事不要で、設置場所の…" at bounding box center [824, 359] width 1003 height 390
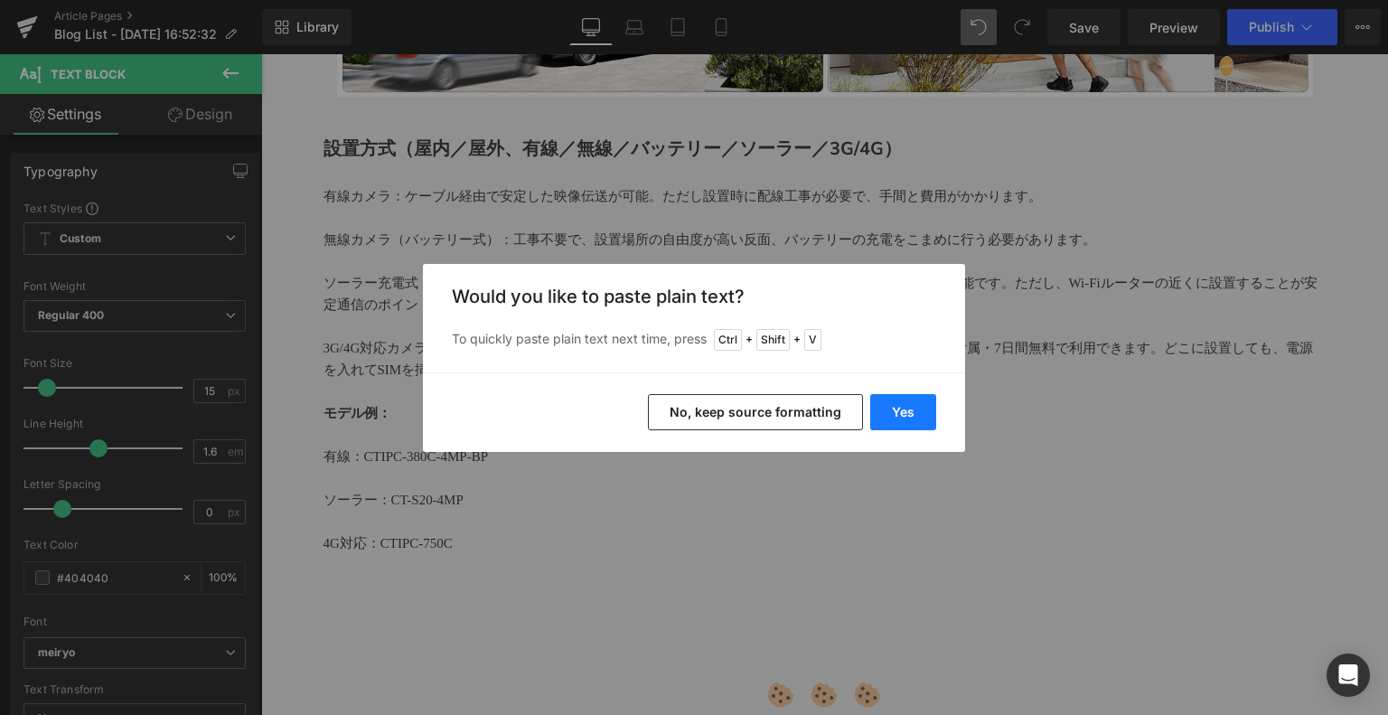
click at [929, 422] on button "Yes" at bounding box center [903, 412] width 66 height 36
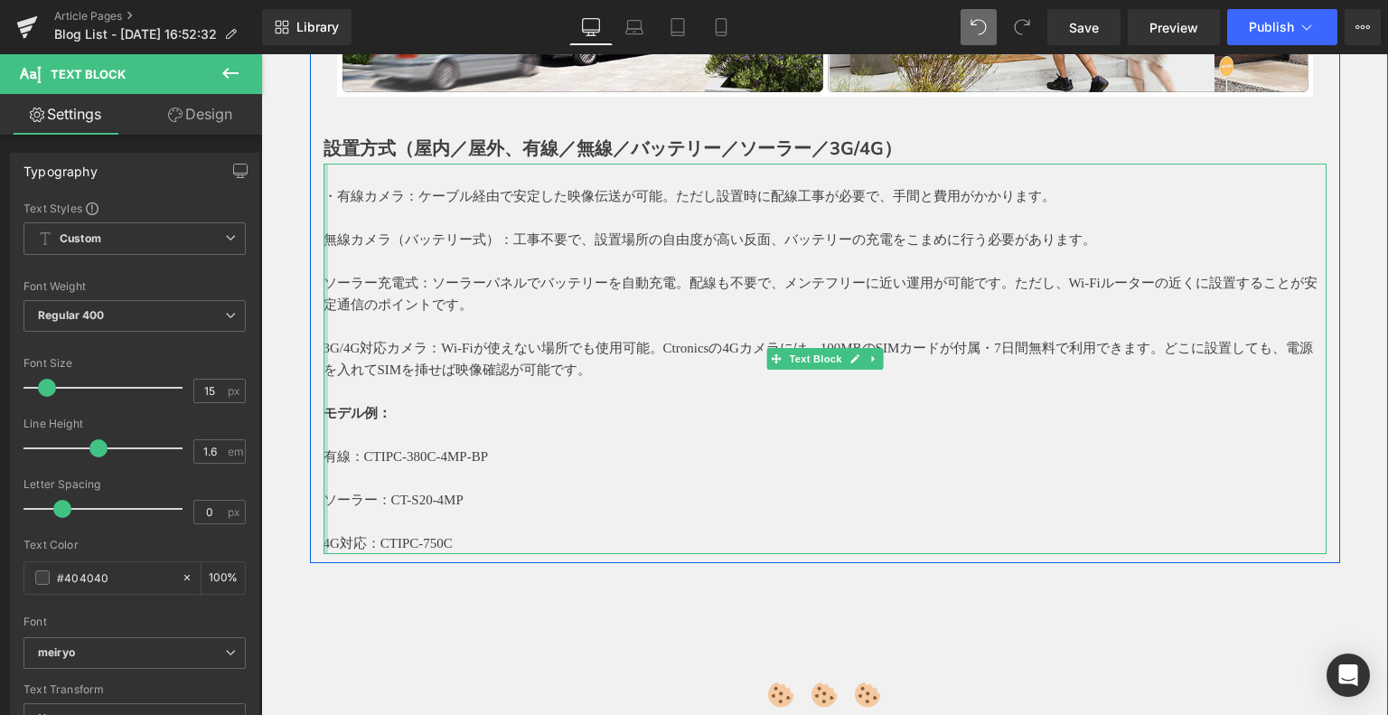
click at [323, 239] on div at bounding box center [325, 359] width 5 height 390
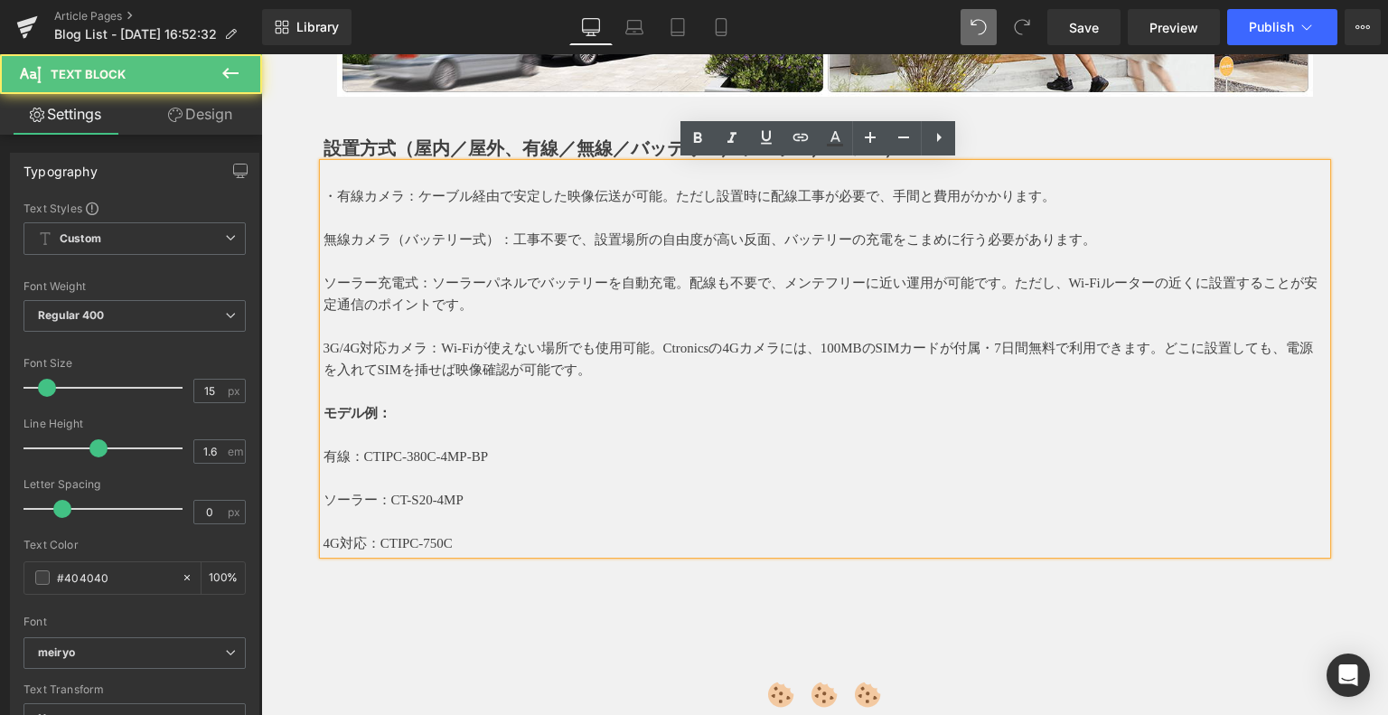
click at [323, 239] on p "無線カメラ（バッテリー式）：工事不要で、設置場所の自由度が高い反面、バッテリーの充電をこまめに行う必要があります。" at bounding box center [824, 240] width 1003 height 22
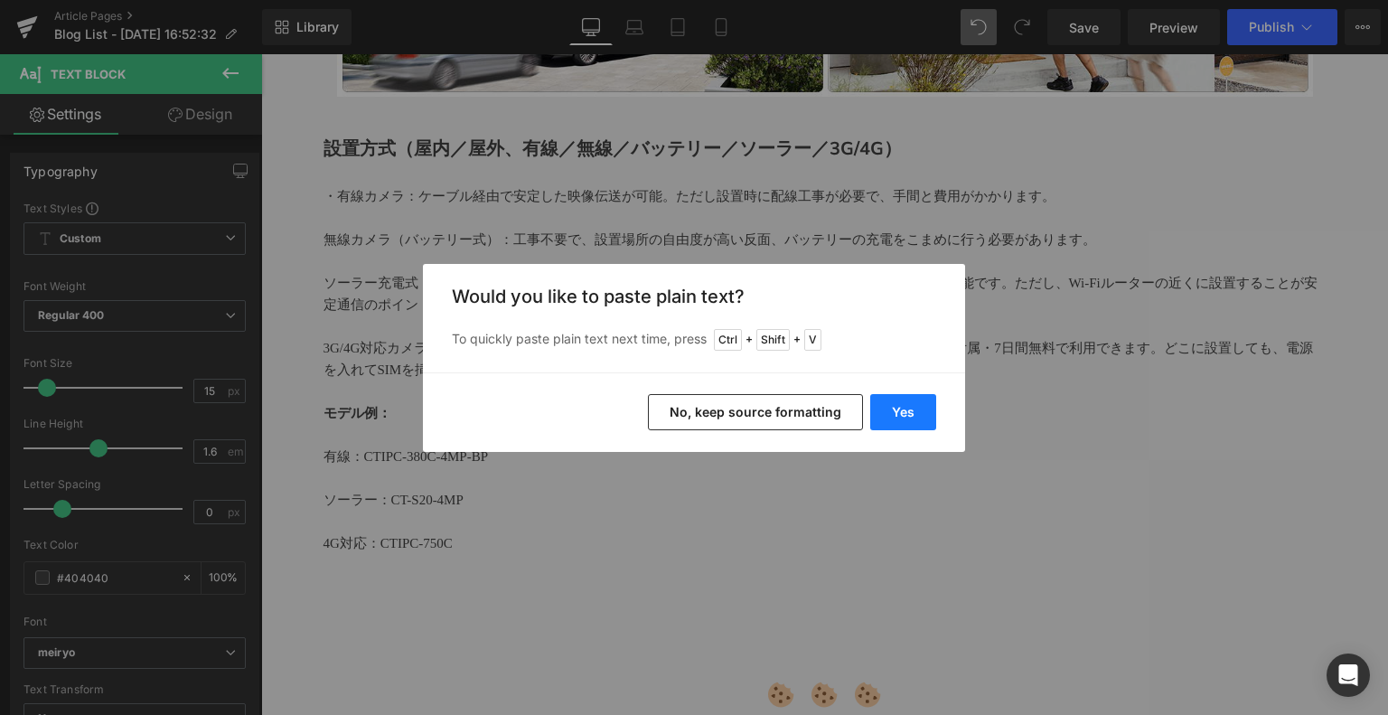
click at [917, 406] on button "Yes" at bounding box center [903, 412] width 66 height 36
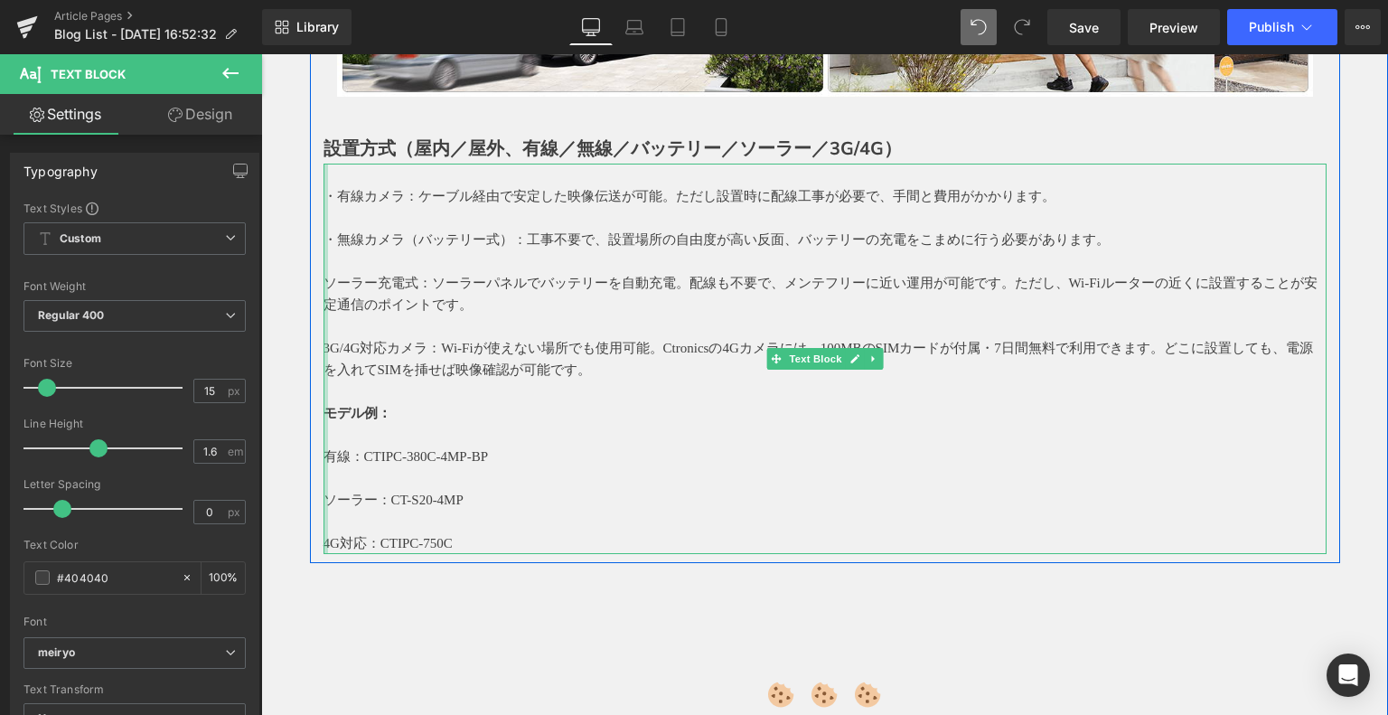
click at [323, 281] on div at bounding box center [325, 359] width 5 height 390
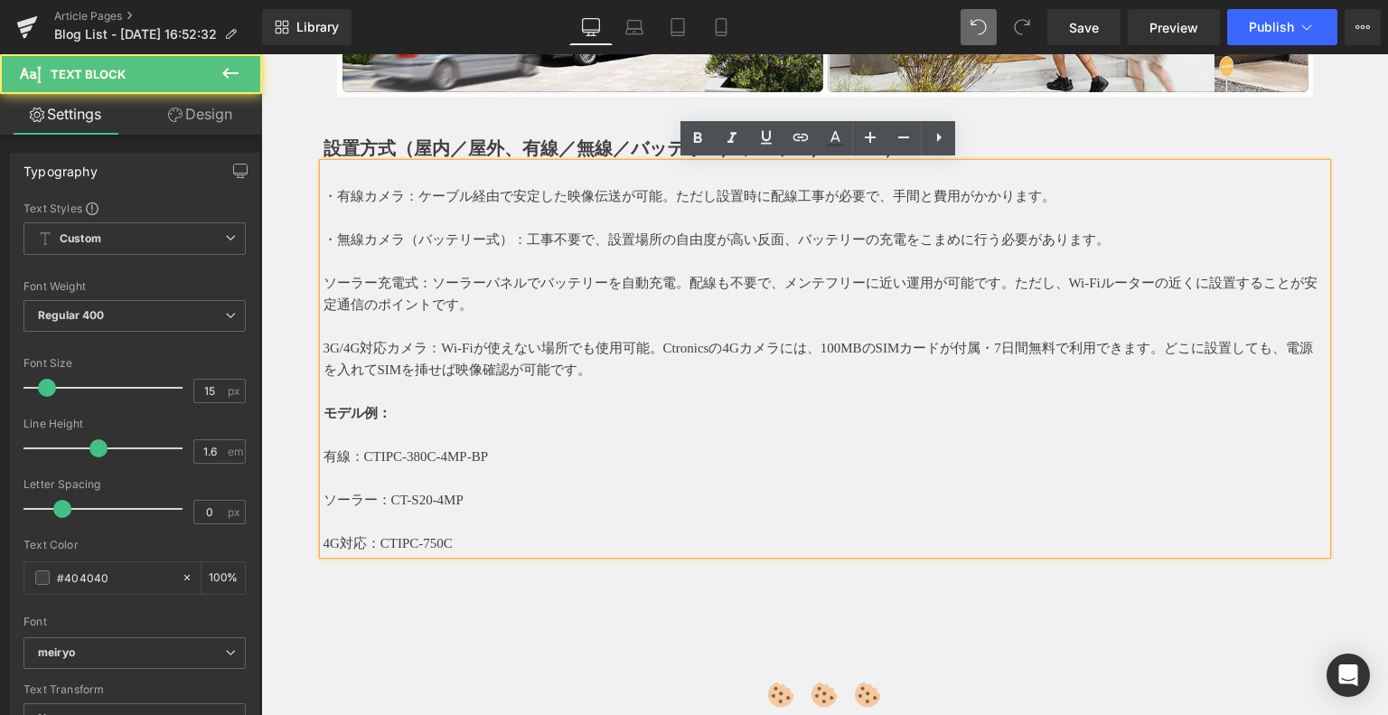
click at [323, 281] on p "ソーラー充電式：ソーラーパネルでバッテリーを自動充電。配線も不要で、メンテフリーに近い運用が可能です。ただし、Wi-Fiルーターの近くに設置することが安定通信…" at bounding box center [824, 293] width 1003 height 43
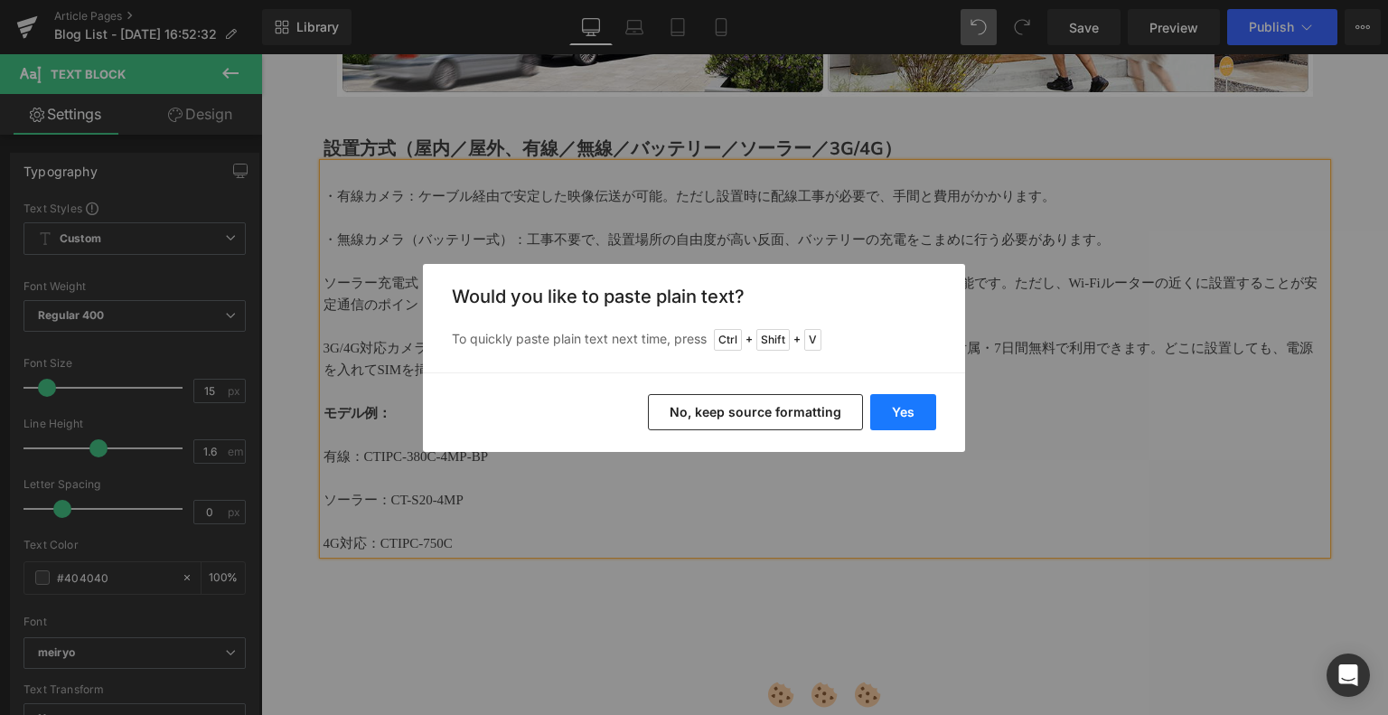
drag, startPoint x: 908, startPoint y: 411, endPoint x: 194, endPoint y: 324, distance: 719.0
click at [908, 411] on button "Yes" at bounding box center [903, 412] width 66 height 36
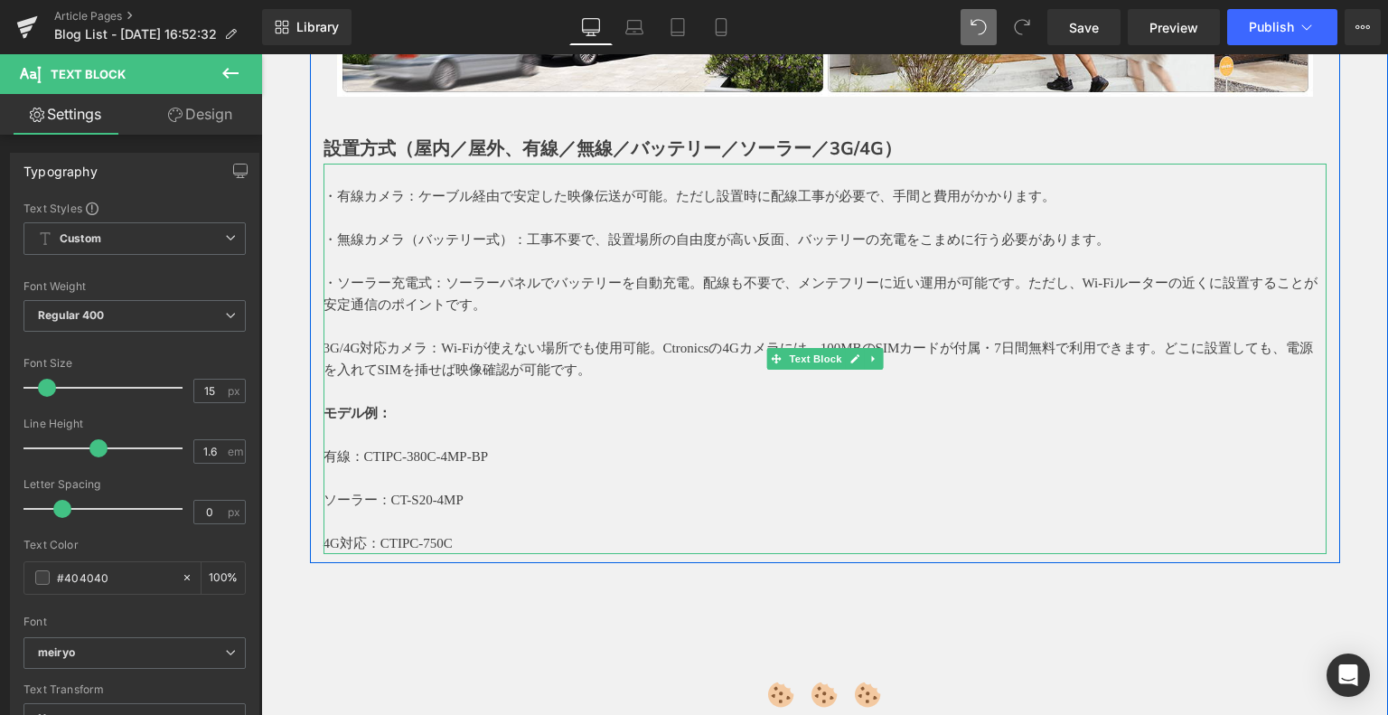
click at [325, 346] on p "3G/4G対応カメラ：Wi-Fiが使えない場所でも使用可能。Ctronicsの4Gカメラには、100MBのSIMカードが付属・7日間無料で利用できます。どこに…" at bounding box center [824, 358] width 1003 height 43
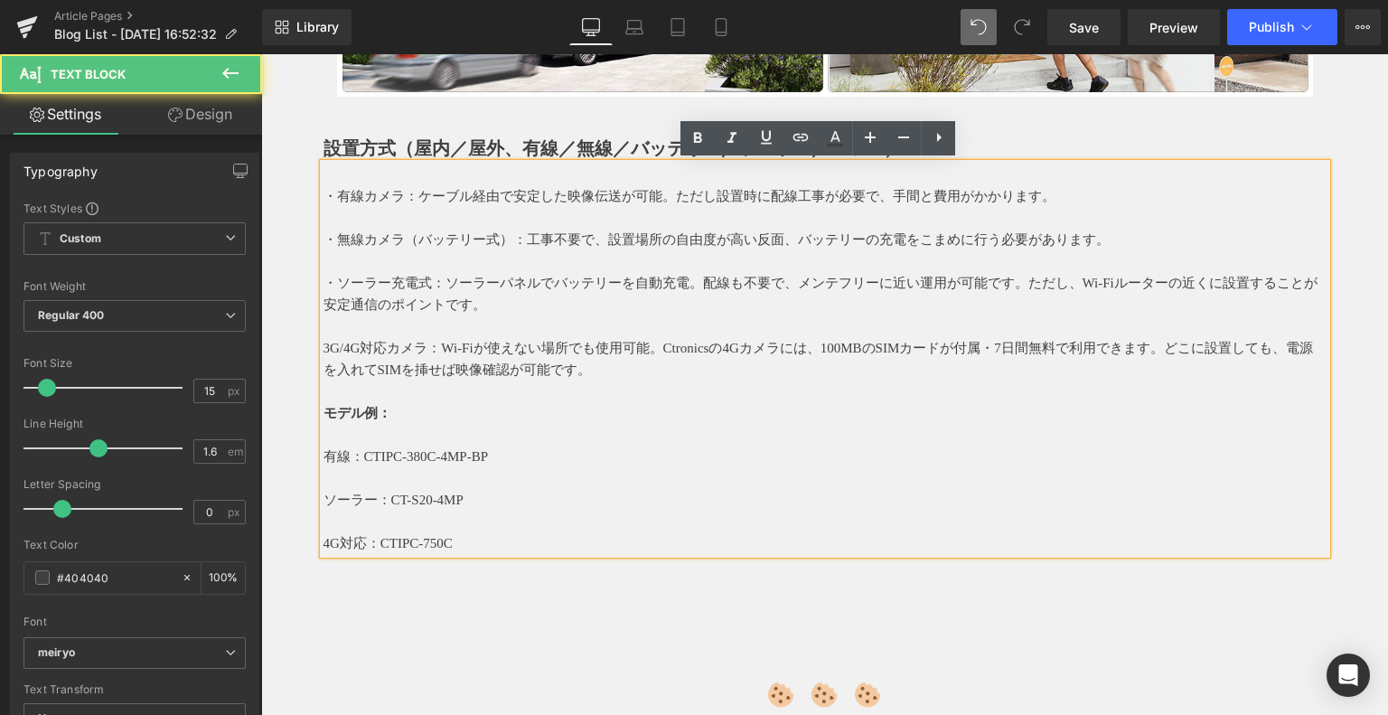
click at [323, 346] on p "3G/4G対応カメラ：Wi-Fiが使えない場所でも使用可能。Ctronicsの4Gカメラには、100MBのSIMカードが付属・7日間無料で利用できます。どこに…" at bounding box center [824, 358] width 1003 height 43
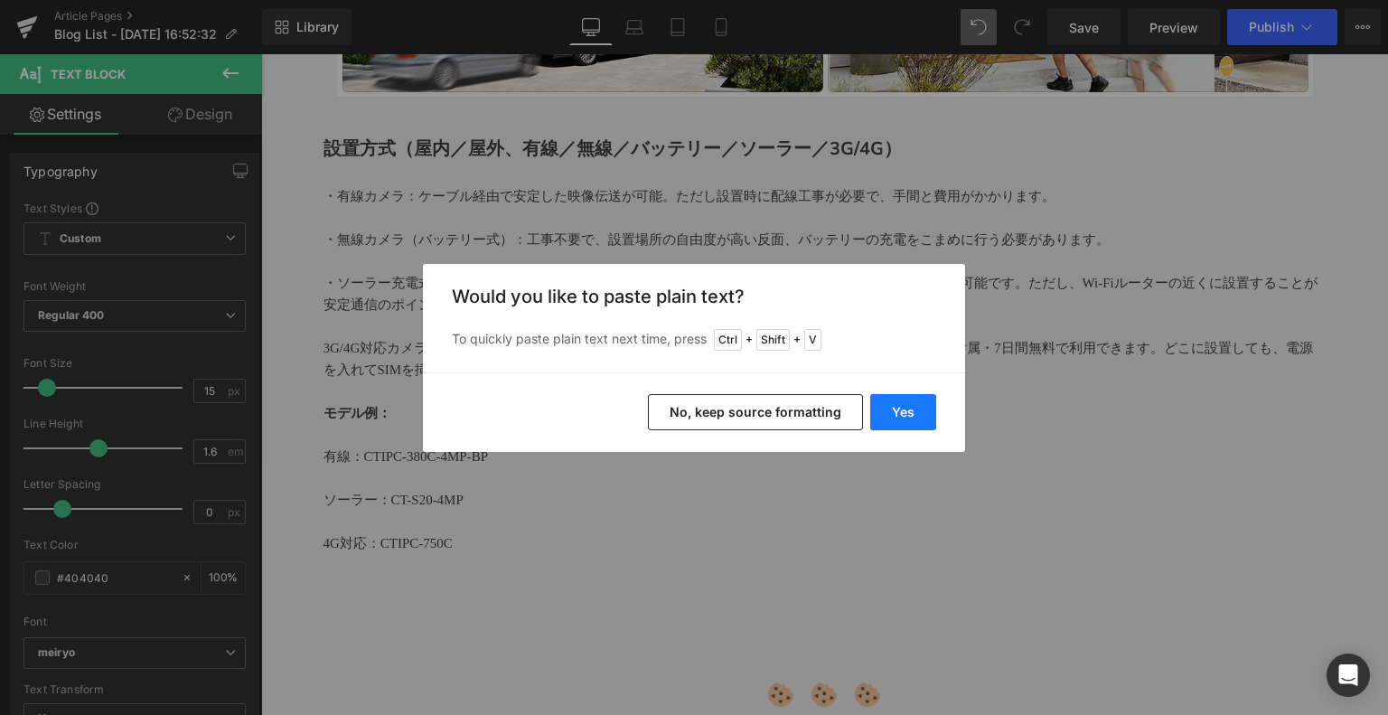
click at [933, 408] on button "Yes" at bounding box center [903, 412] width 66 height 36
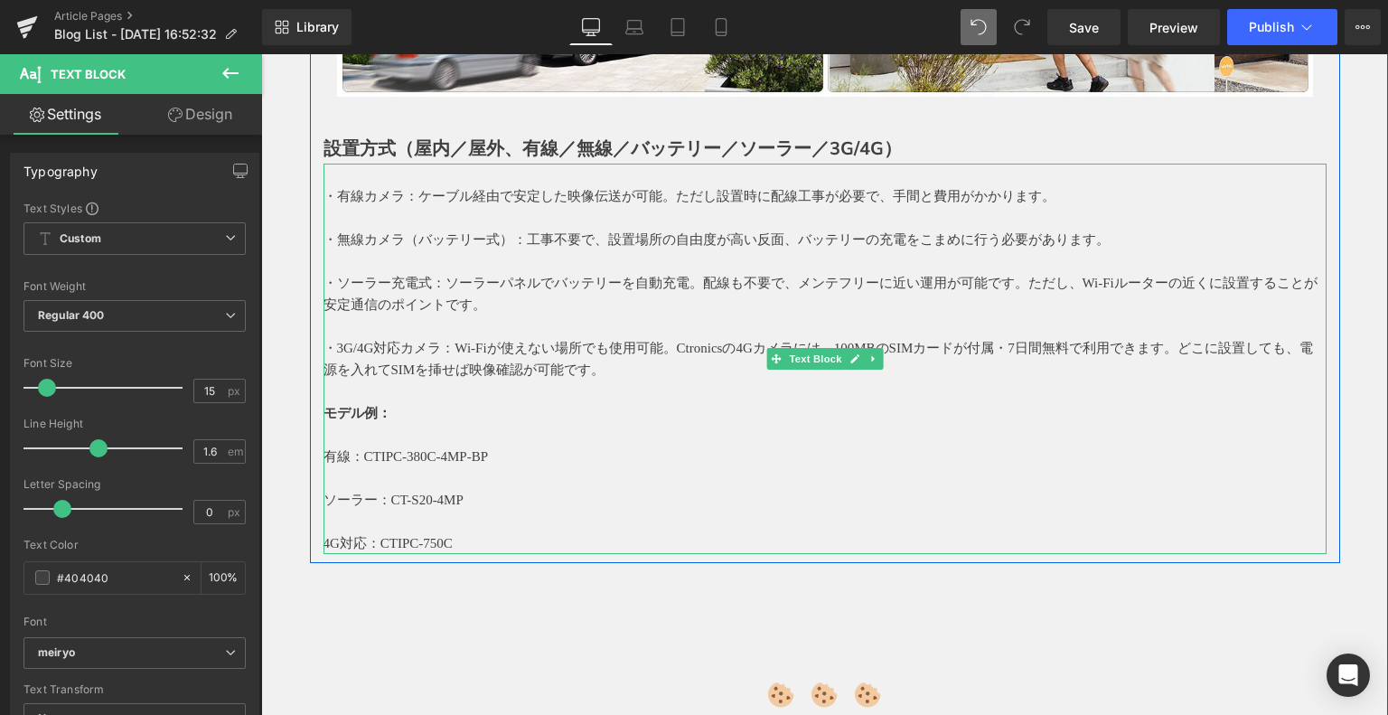
click at [332, 448] on p "有線：CTIPC-380C-4MP-BP" at bounding box center [824, 456] width 1003 height 22
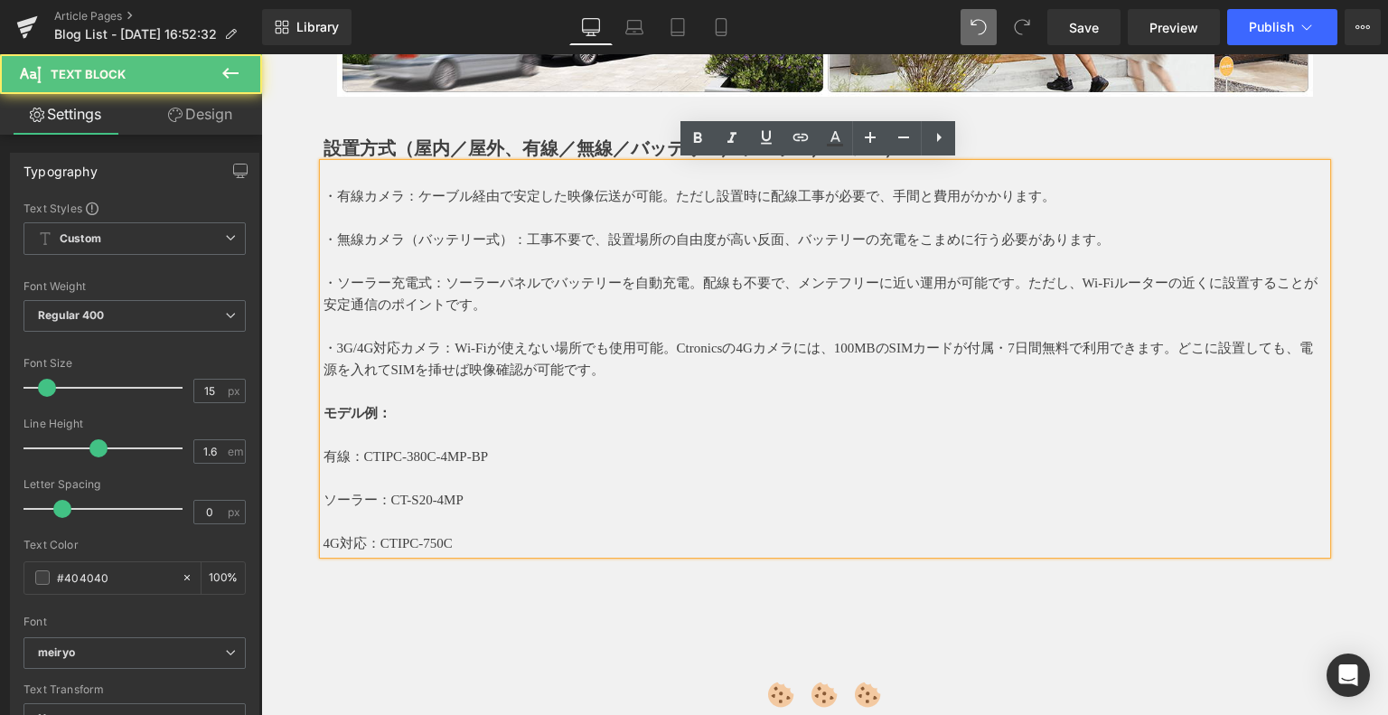
click at [323, 454] on p "有線：CTIPC-380C-4MP-BP" at bounding box center [824, 456] width 1003 height 22
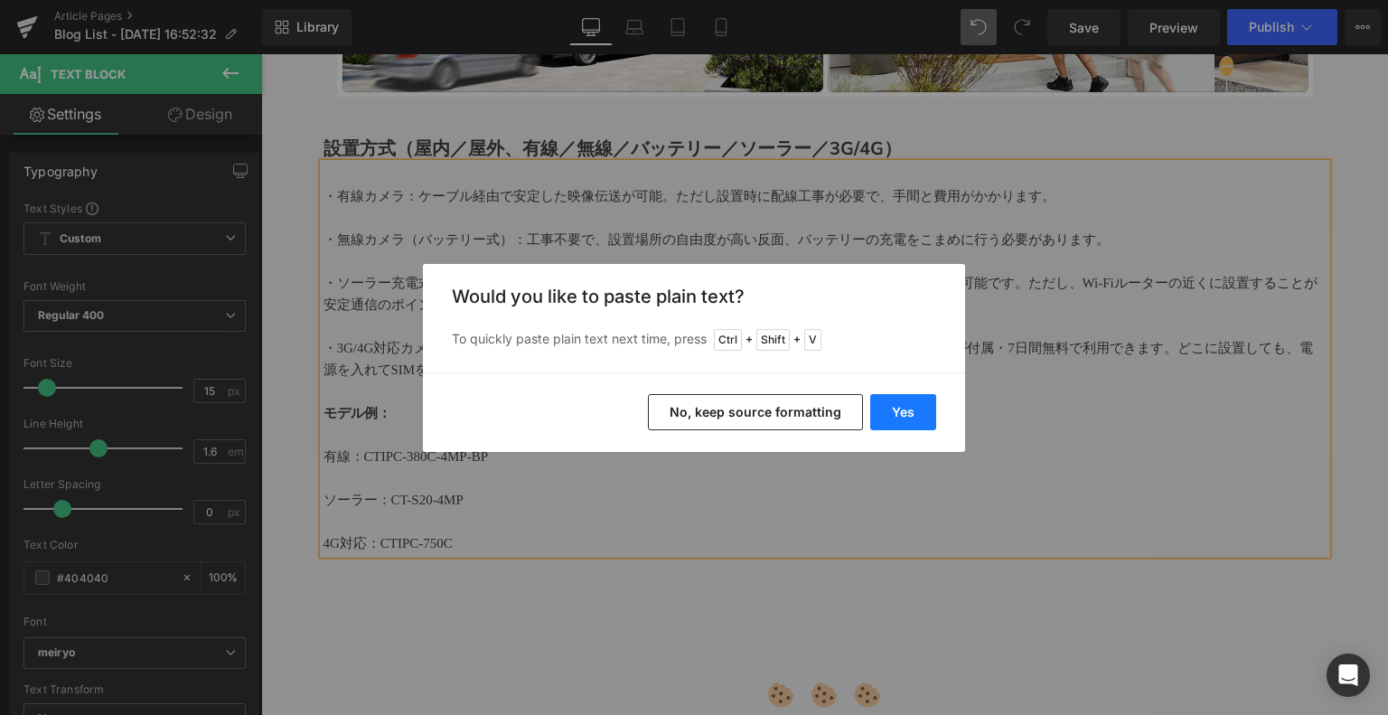
click at [892, 413] on button "Yes" at bounding box center [903, 412] width 66 height 36
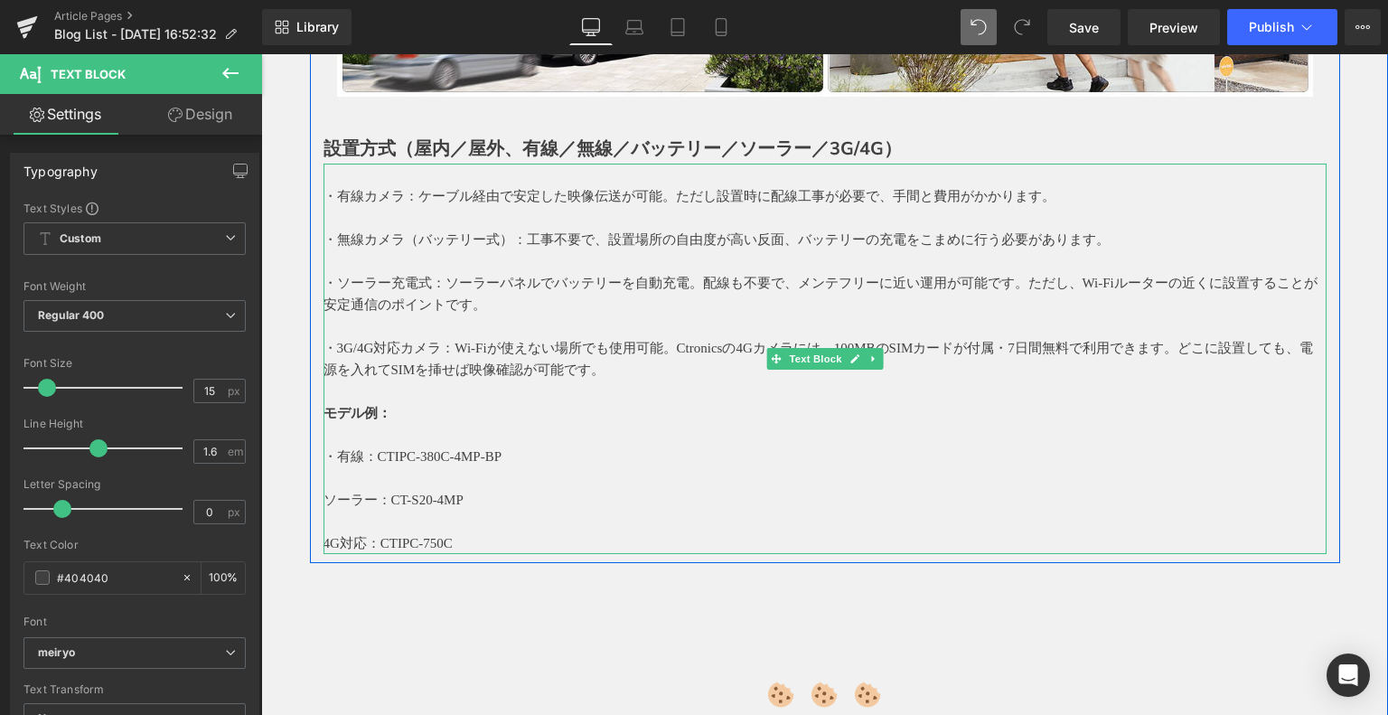
click at [328, 490] on p "ソーラー：CT-S20-4MP" at bounding box center [824, 500] width 1003 height 22
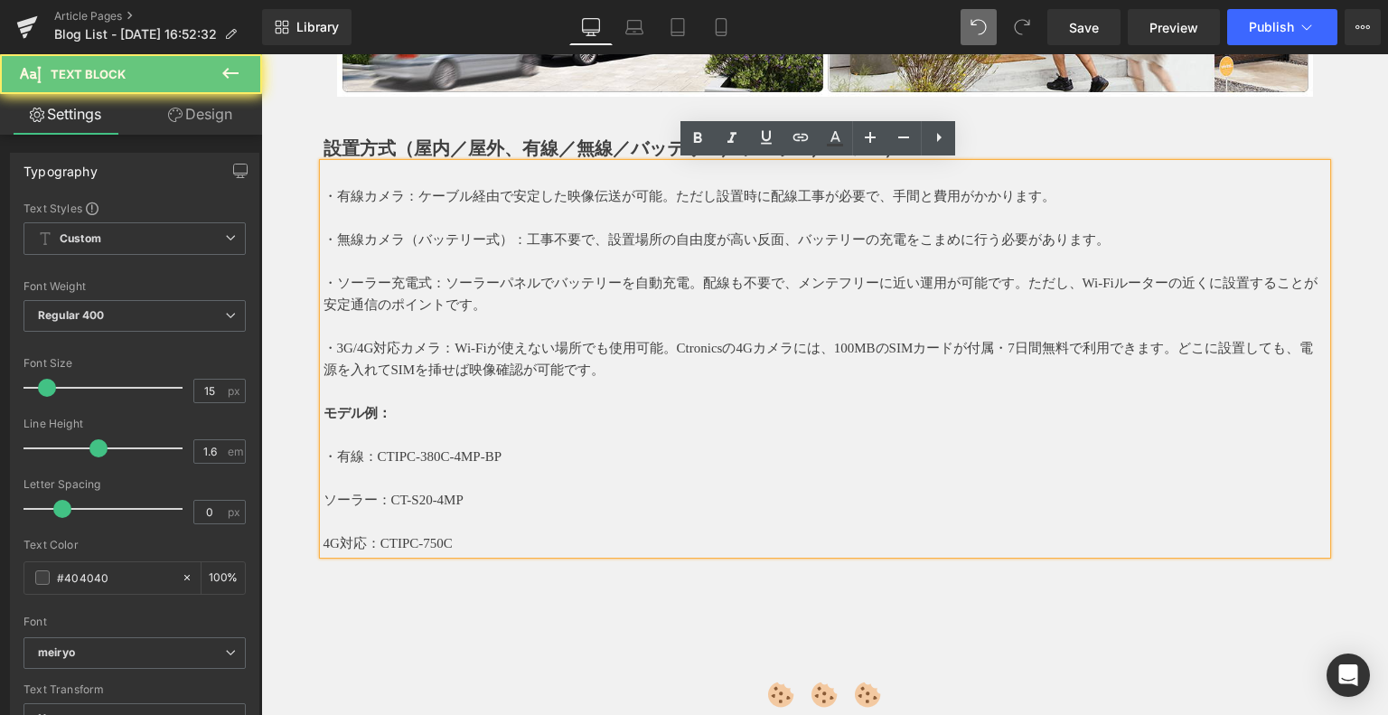
click at [323, 498] on p "ソーラー：CT-S20-4MP" at bounding box center [824, 500] width 1003 height 22
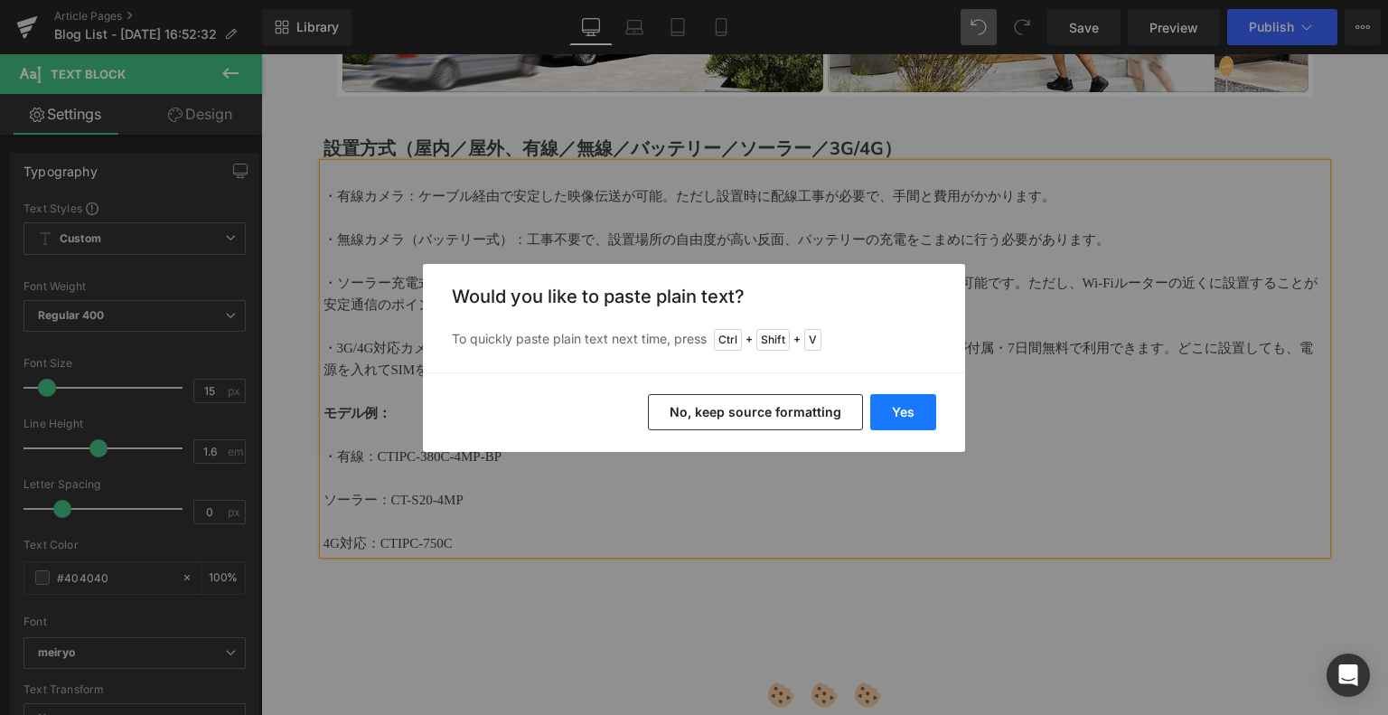
click at [913, 411] on button "Yes" at bounding box center [903, 412] width 66 height 36
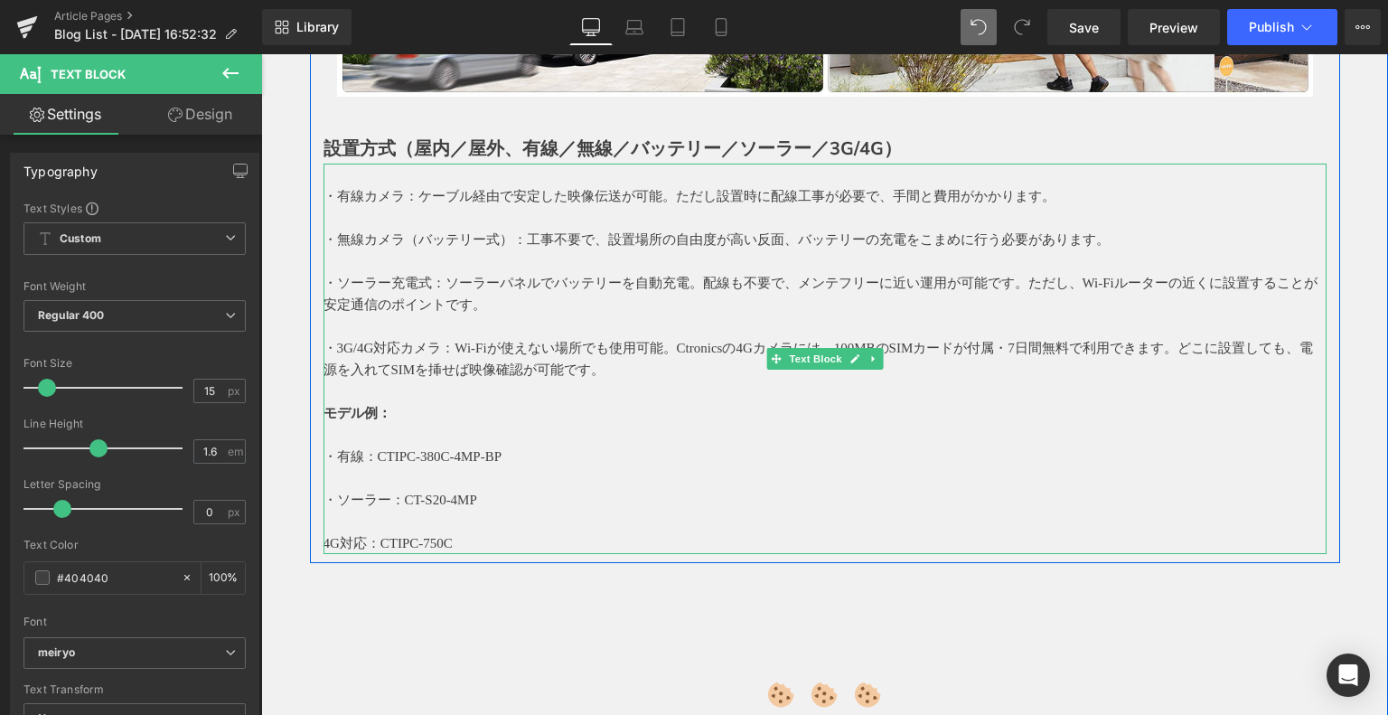
click at [535, 451] on p "・有線：CTIPC-380C-4MP-BP" at bounding box center [824, 456] width 1003 height 22
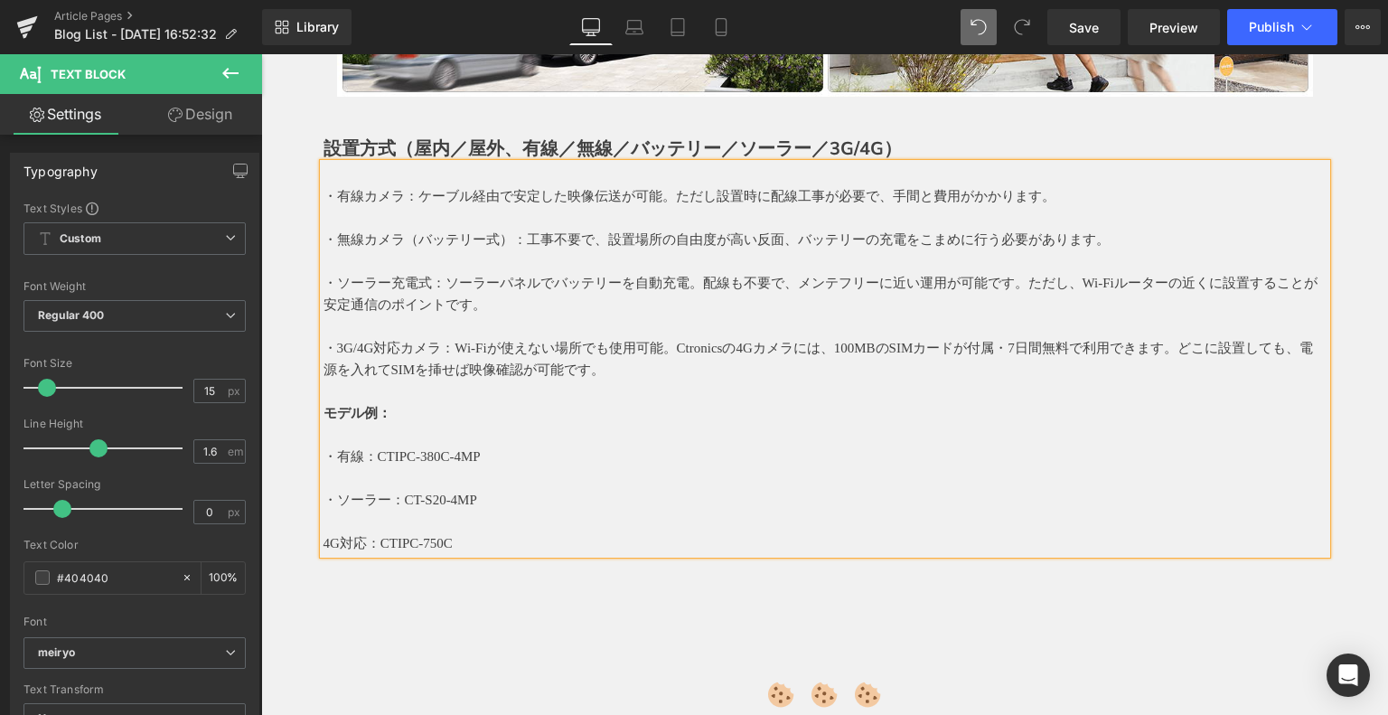
click at [323, 543] on p "4G対応：CTIPC-750C" at bounding box center [824, 543] width 1003 height 22
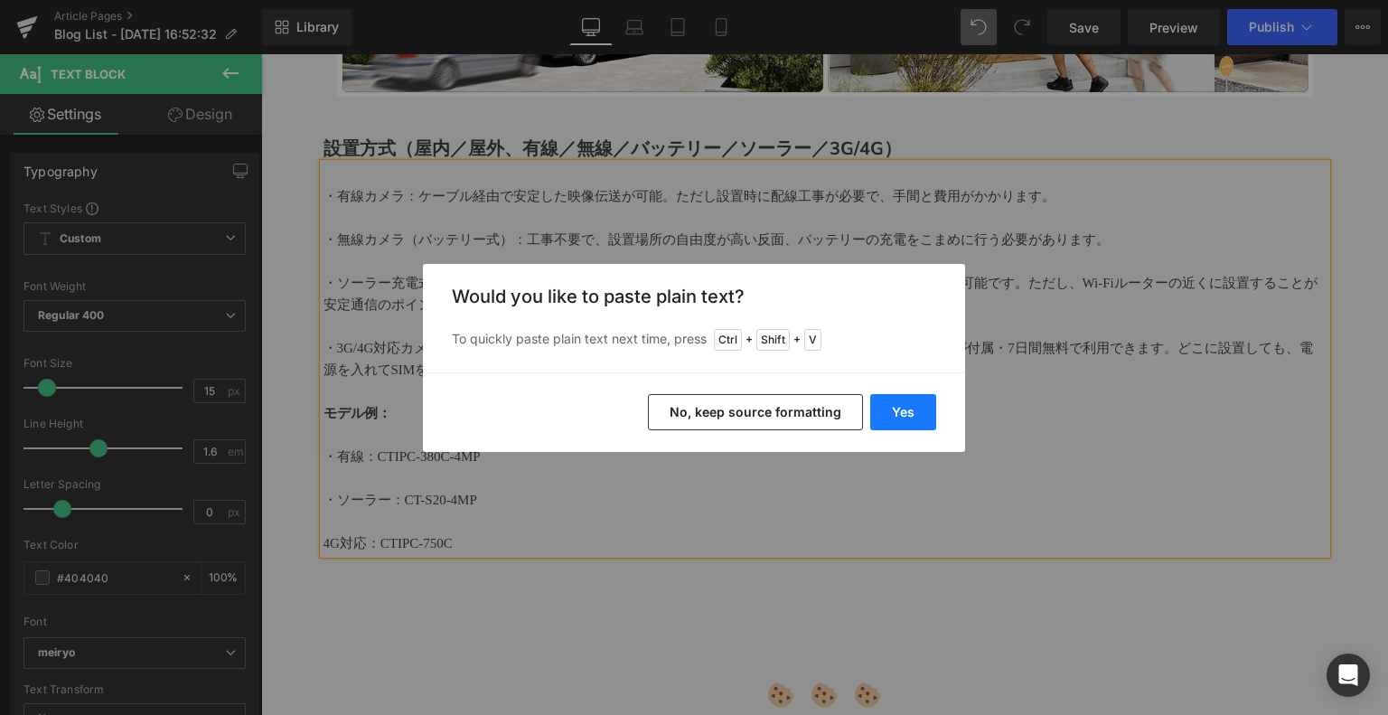
drag, startPoint x: 898, startPoint y: 415, endPoint x: 396, endPoint y: 407, distance: 502.4
click at [898, 415] on button "Yes" at bounding box center [903, 412] width 66 height 36
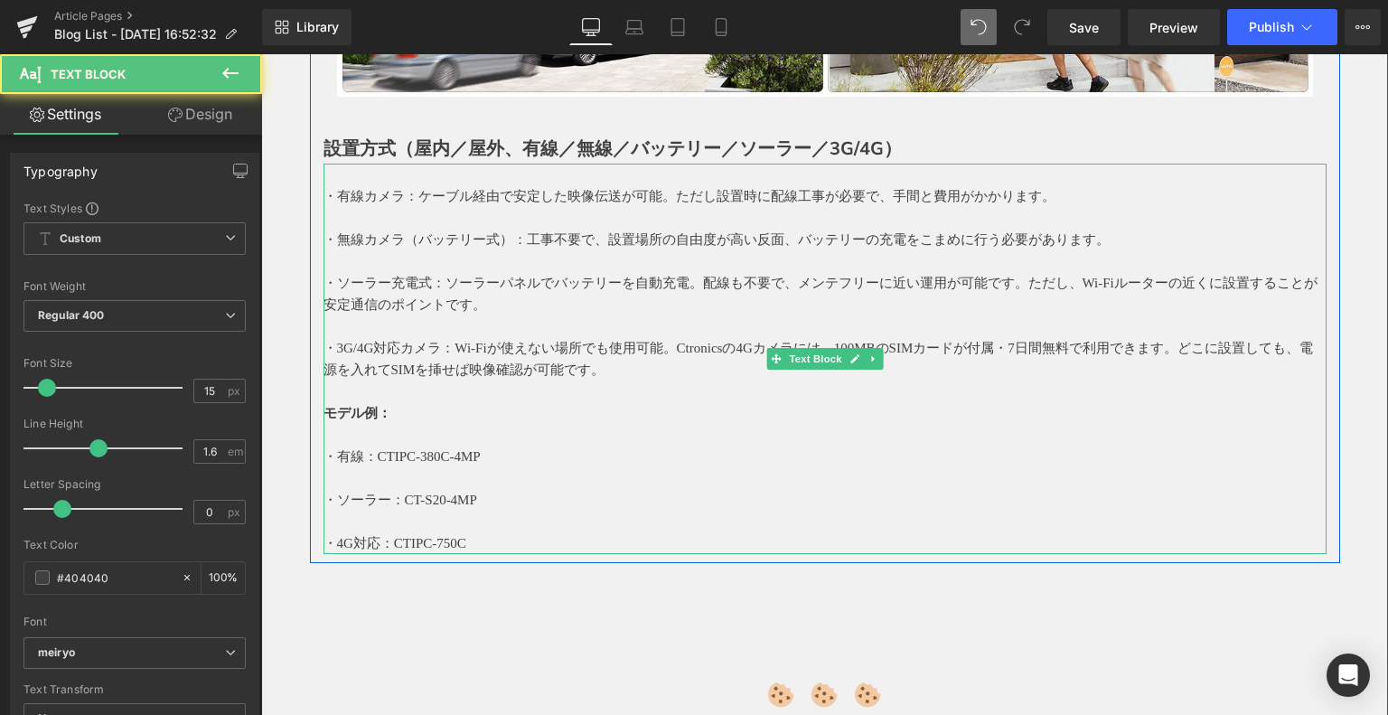
click at [538, 451] on p "・有線：CTIPC-380C-4MP" at bounding box center [824, 456] width 1003 height 22
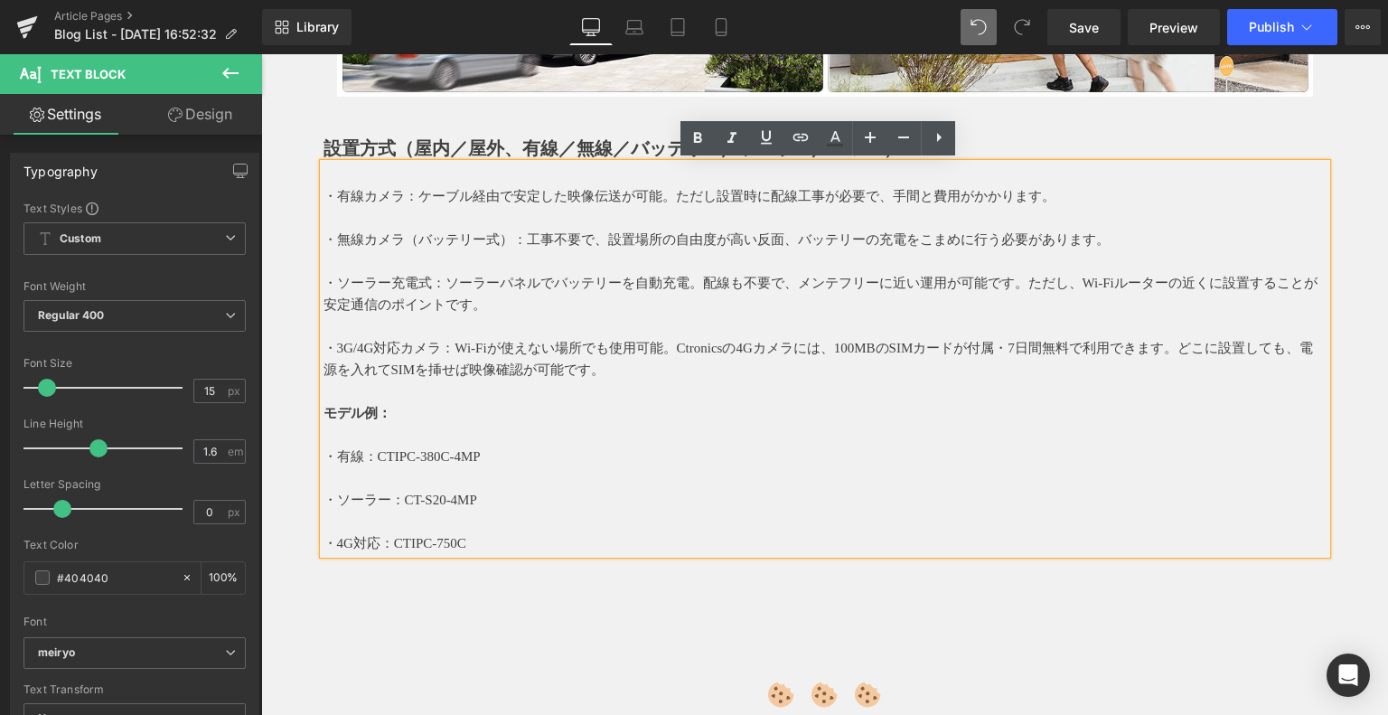
click at [465, 456] on p "・有線：CTIPC-380C-4MP" at bounding box center [824, 456] width 1003 height 22
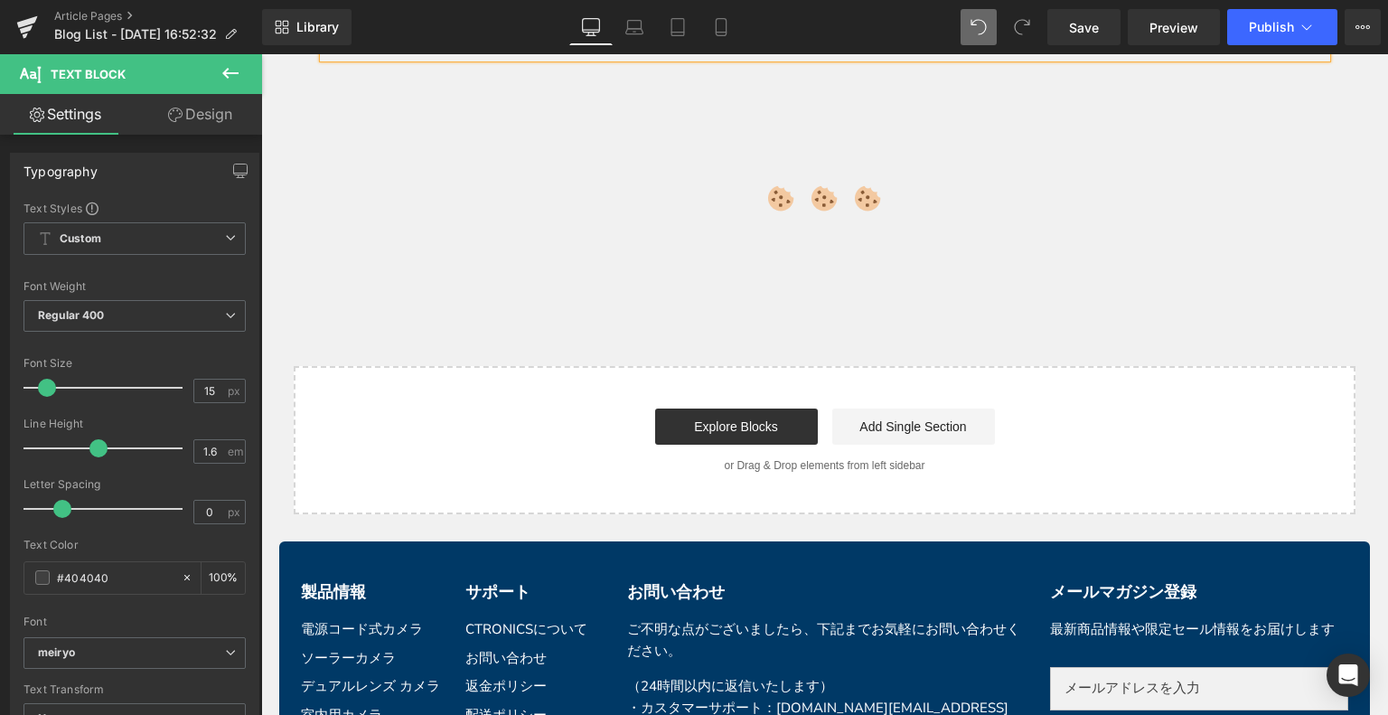
scroll to position [4837, 0]
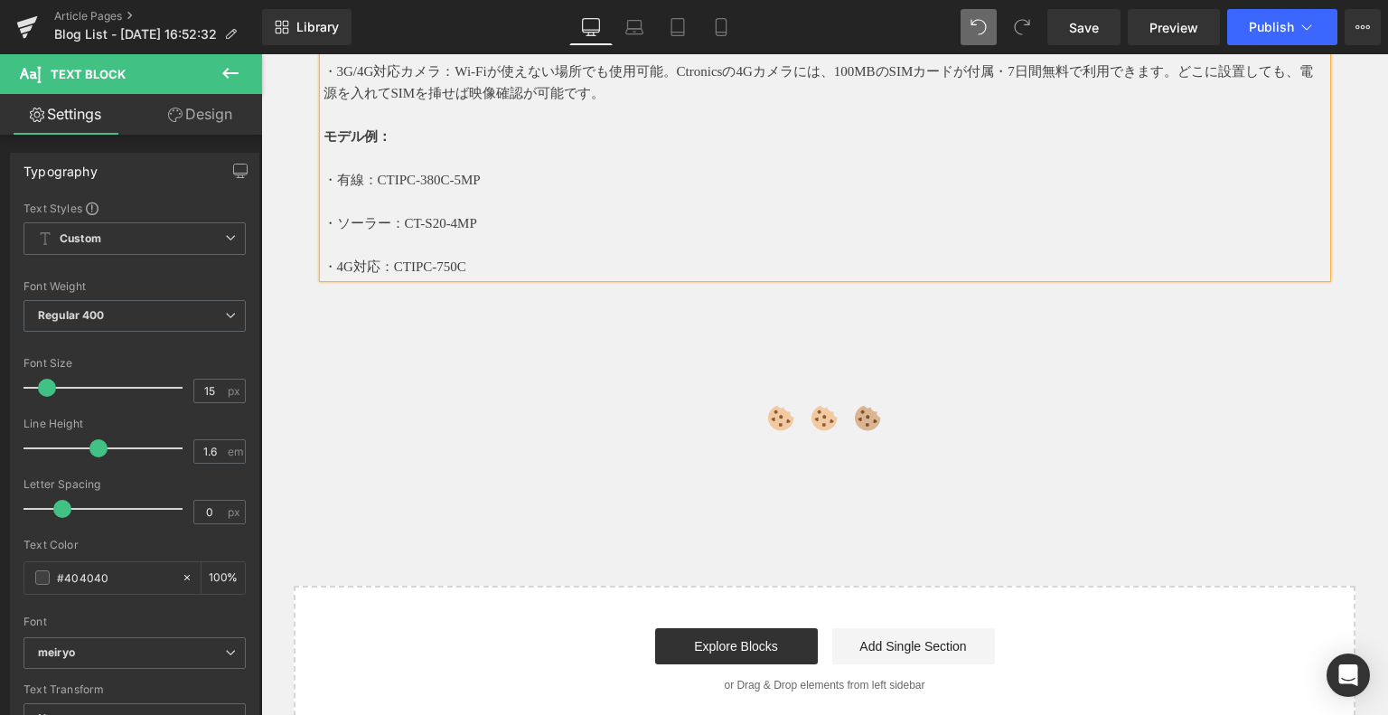
drag, startPoint x: 785, startPoint y: 415, endPoint x: 871, endPoint y: 407, distance: 86.2
click at [785, 415] on div "Image" at bounding box center [782, 417] width 40 height 27
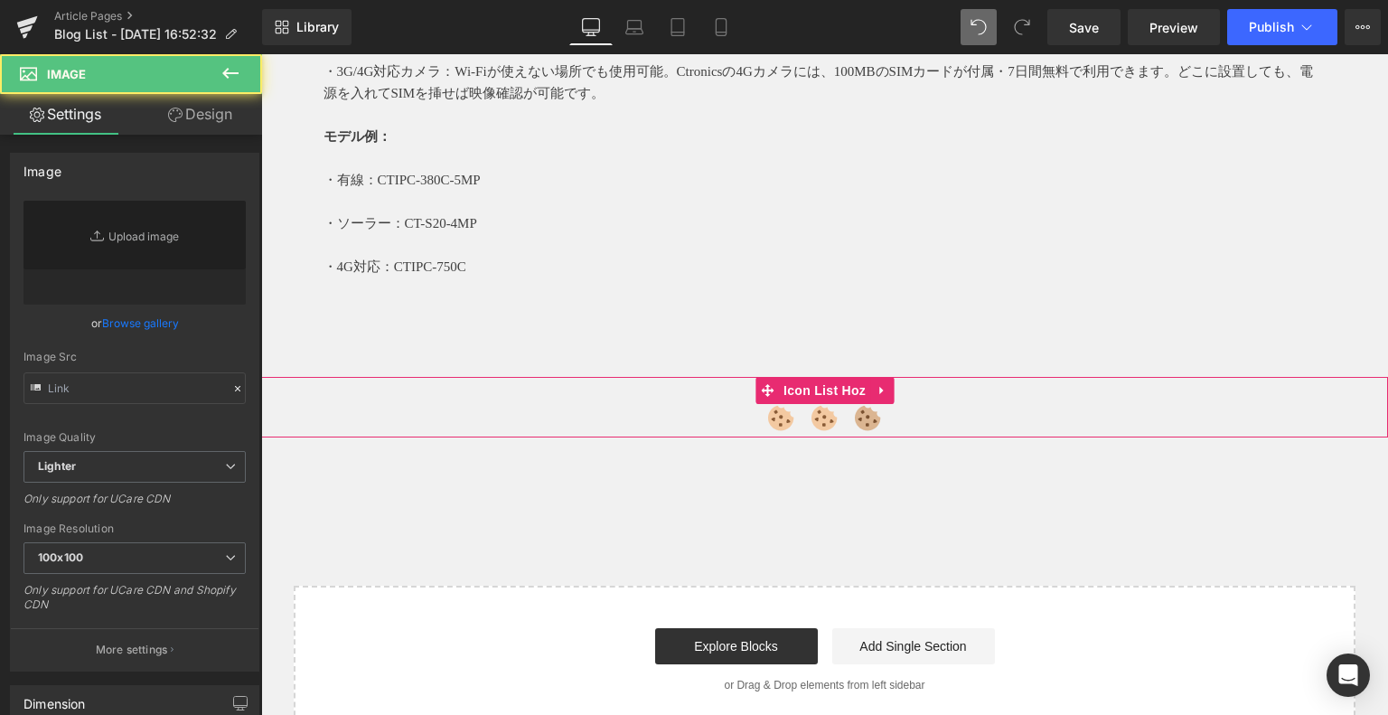
type input "https://ucarecdn.com/25166778-a77f-4a3b-bc93-e26f1a83385c/-/format/auto/-/previ…"
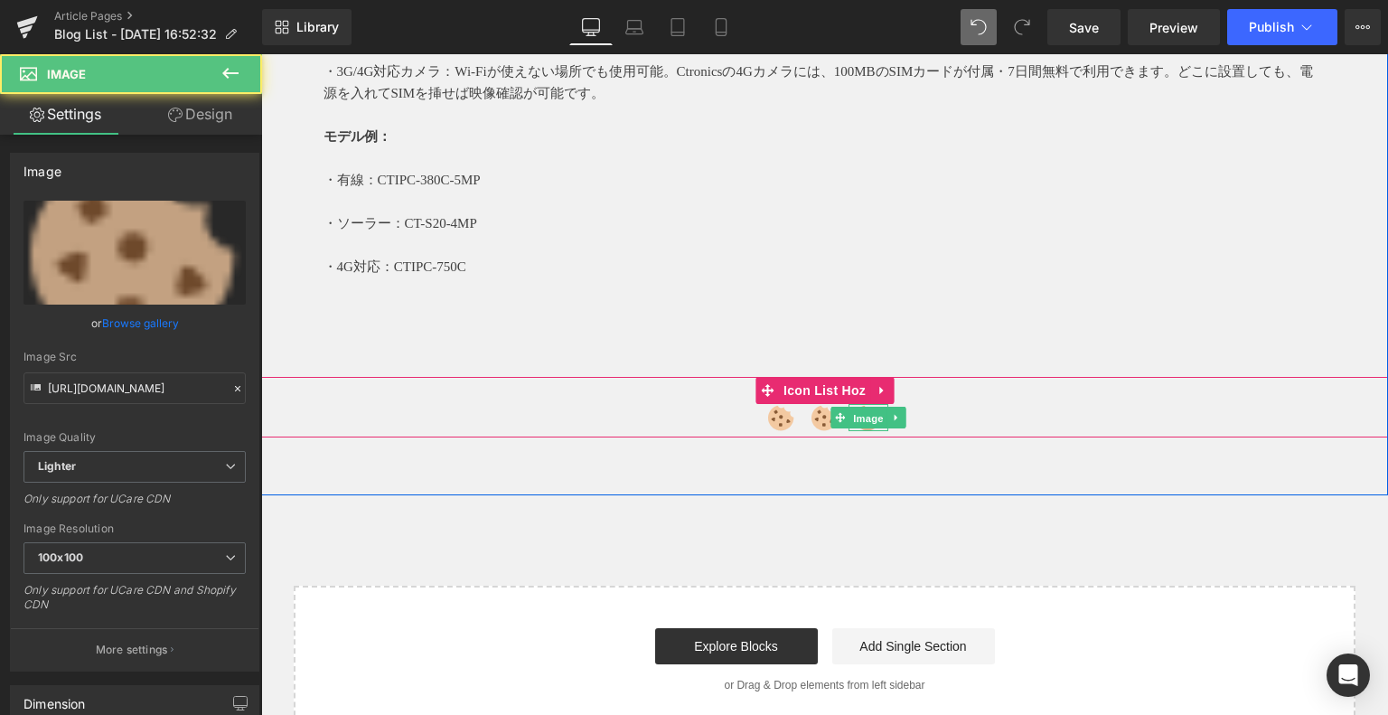
click at [849, 410] on span "Image" at bounding box center [868, 418] width 38 height 22
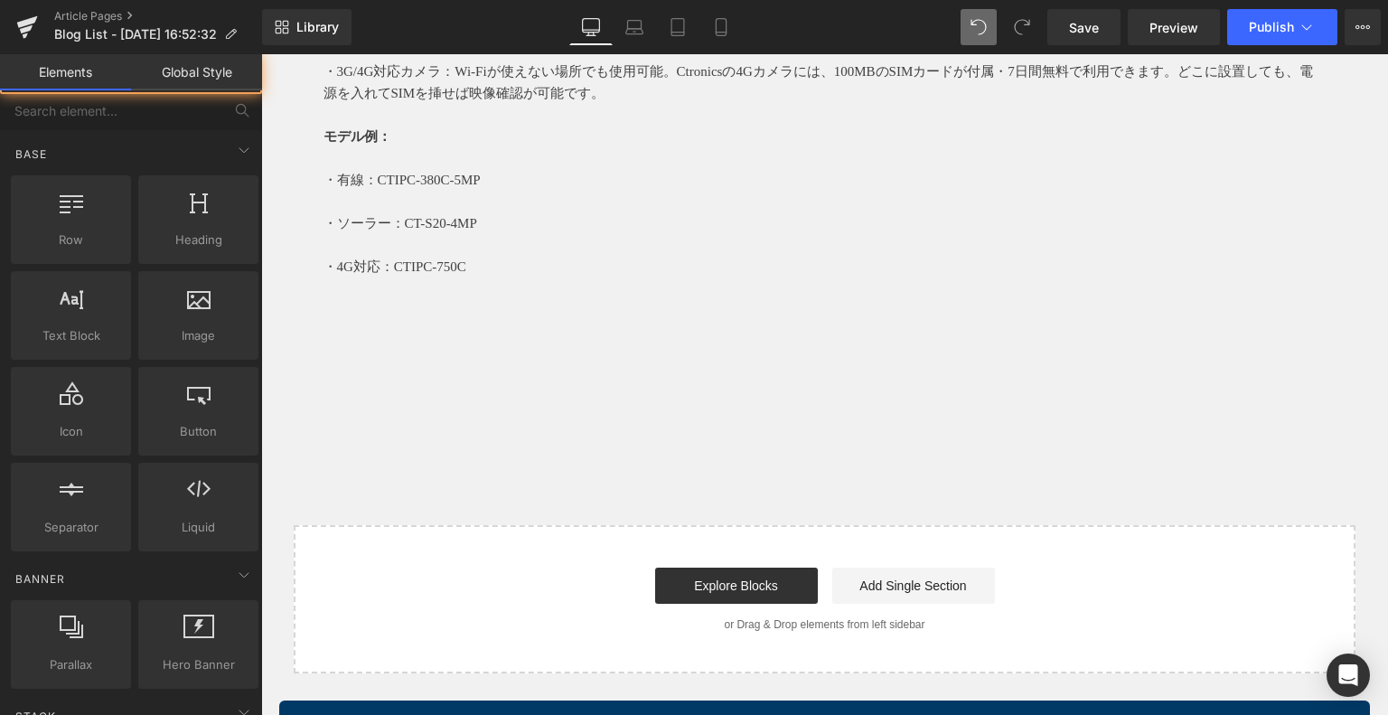
drag, startPoint x: 927, startPoint y: 634, endPoint x: 665, endPoint y: 474, distance: 306.9
click at [261, 54] on div "64px" at bounding box center [261, 54] width 0 height 0
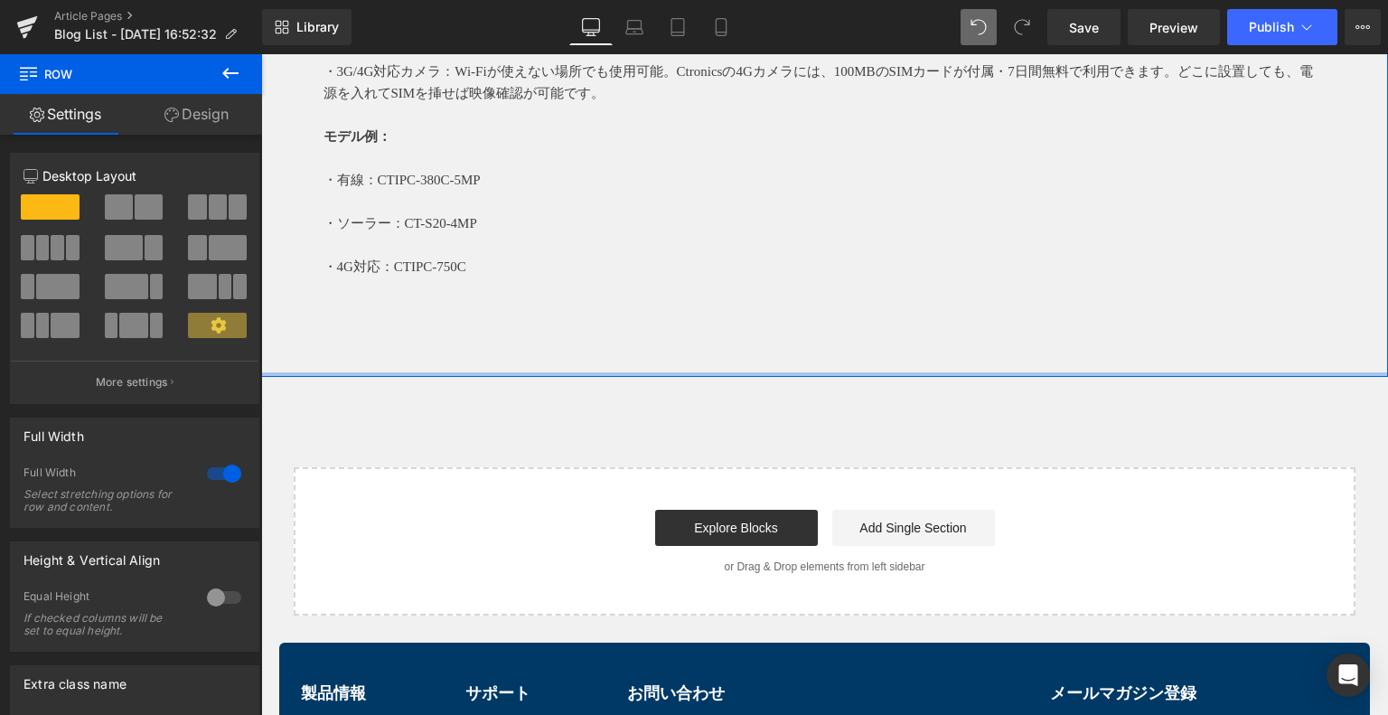
drag, startPoint x: 826, startPoint y: 408, endPoint x: 809, endPoint y: 288, distance: 121.3
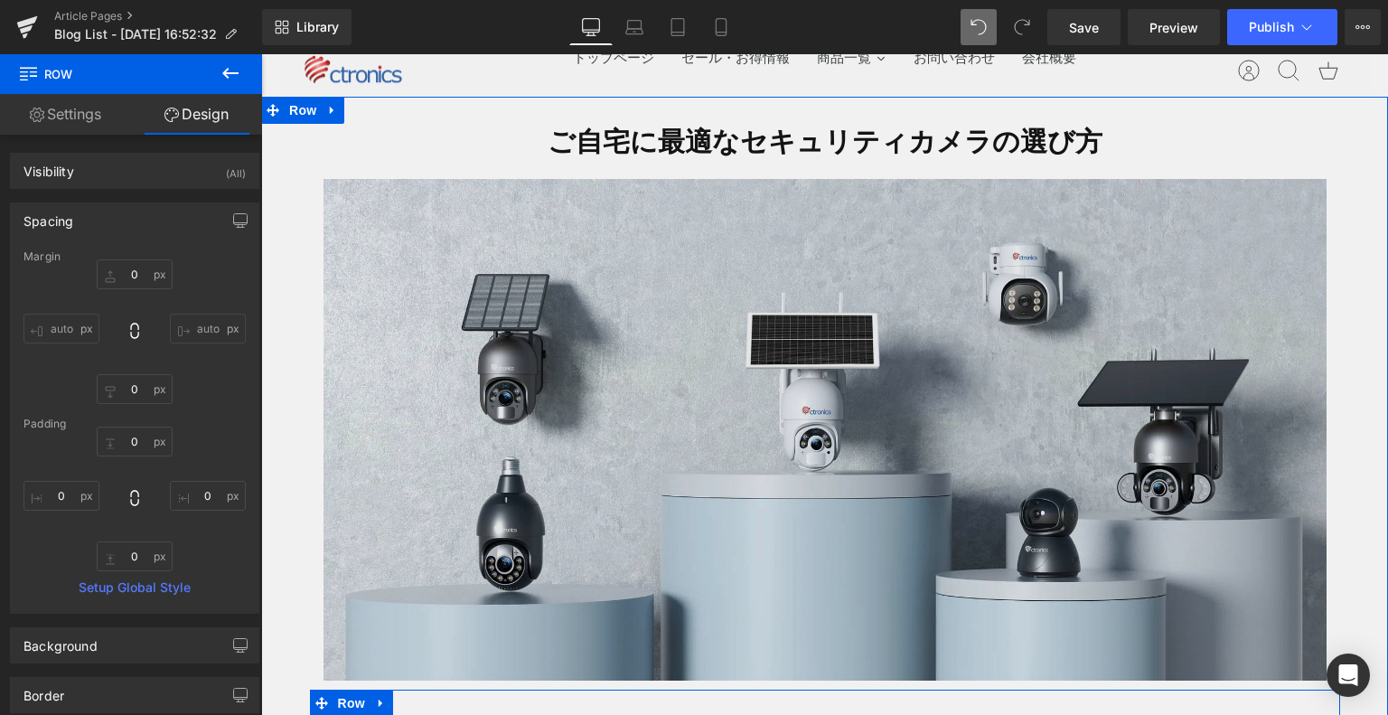
scroll to position [0, 0]
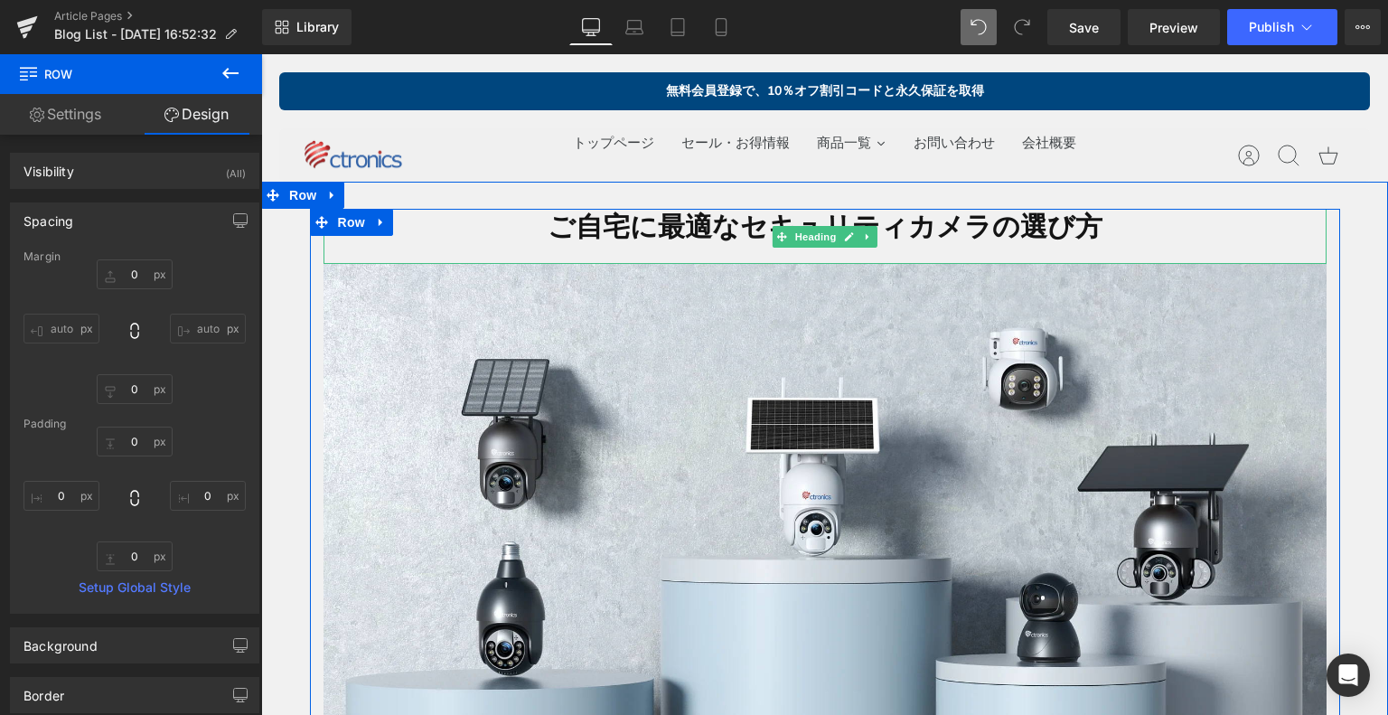
drag, startPoint x: 800, startPoint y: 227, endPoint x: 554, endPoint y: 252, distance: 247.0
click at [800, 226] on span "Heading" at bounding box center [815, 237] width 49 height 22
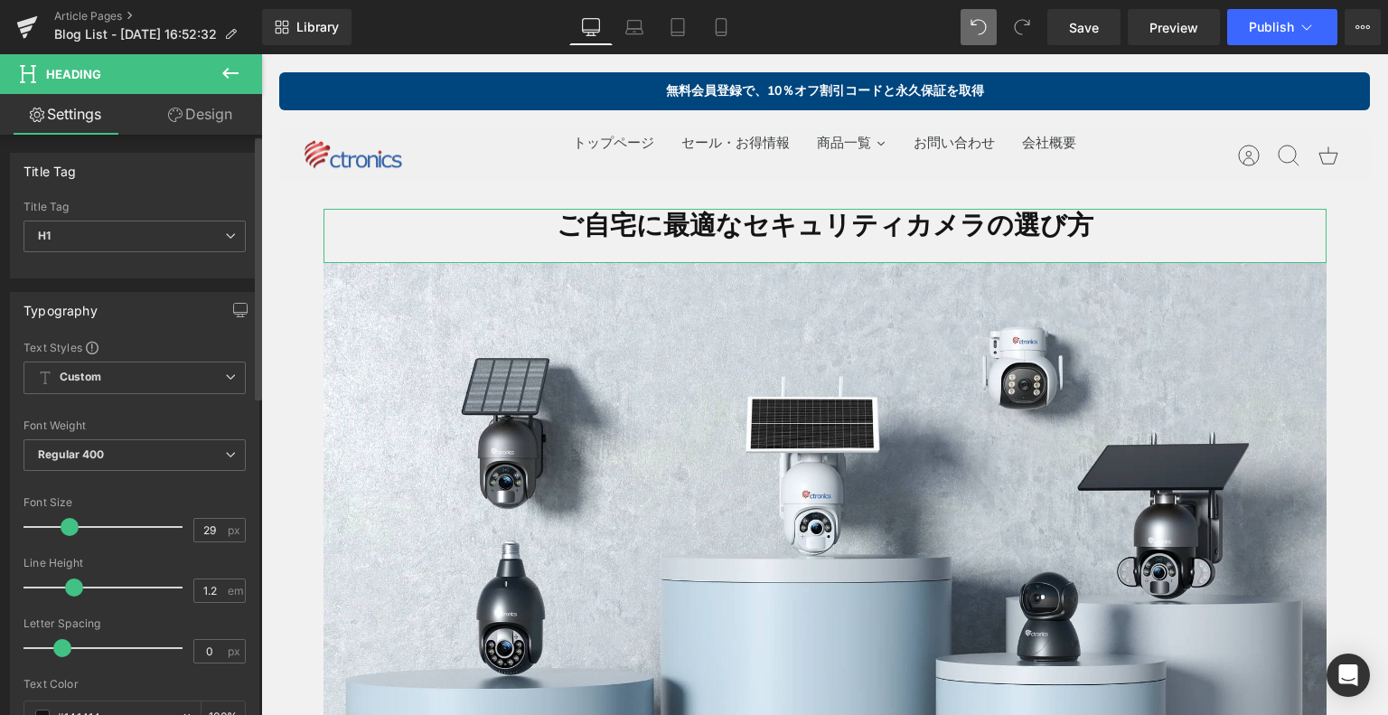
type input "28"
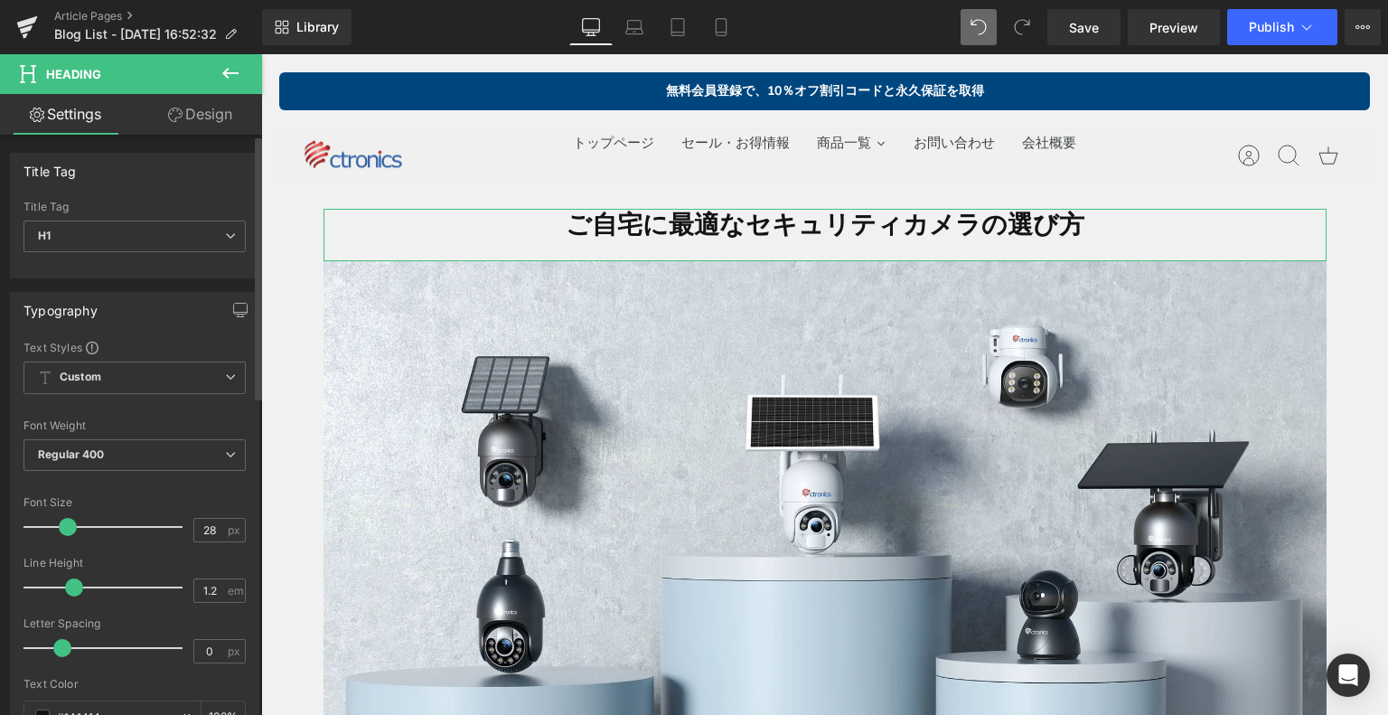
click at [64, 521] on span at bounding box center [68, 527] width 18 height 18
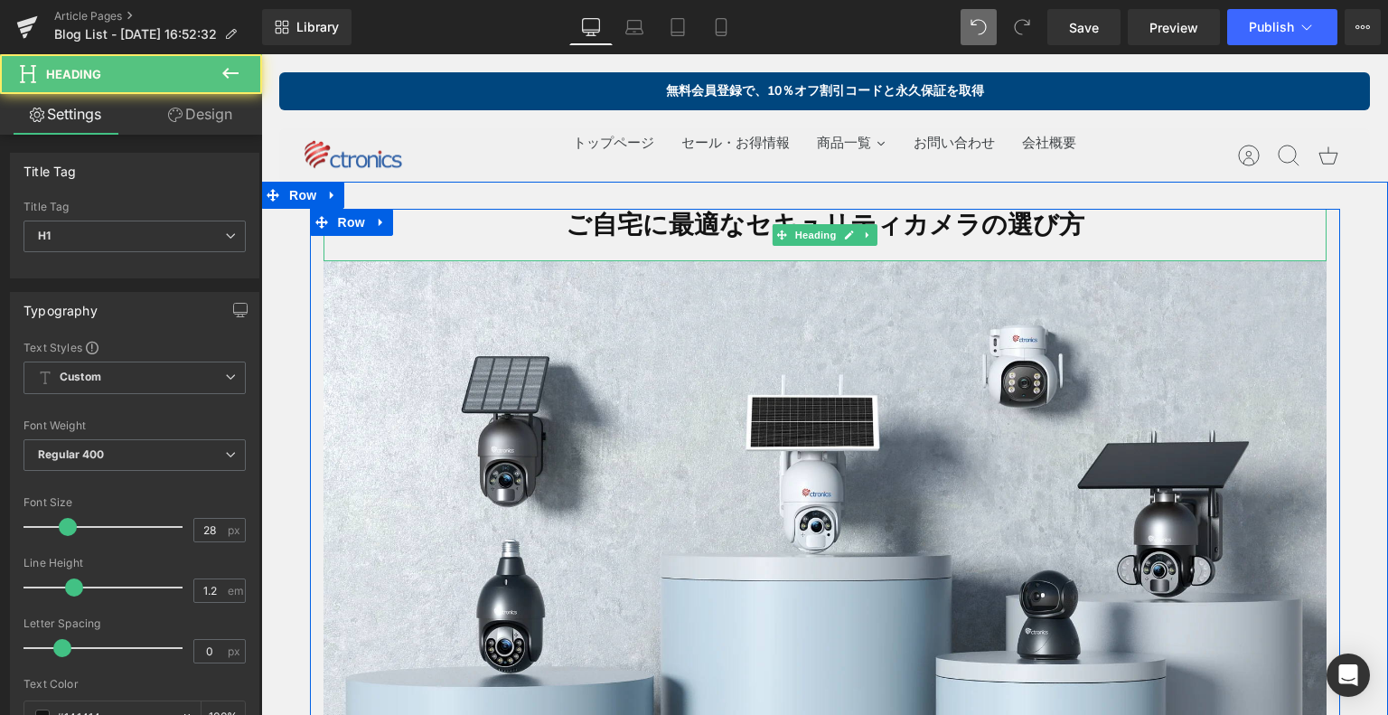
click at [669, 239] on strong "ご自宅に最適なセキュリティカメラの選び方" at bounding box center [825, 223] width 519 height 38
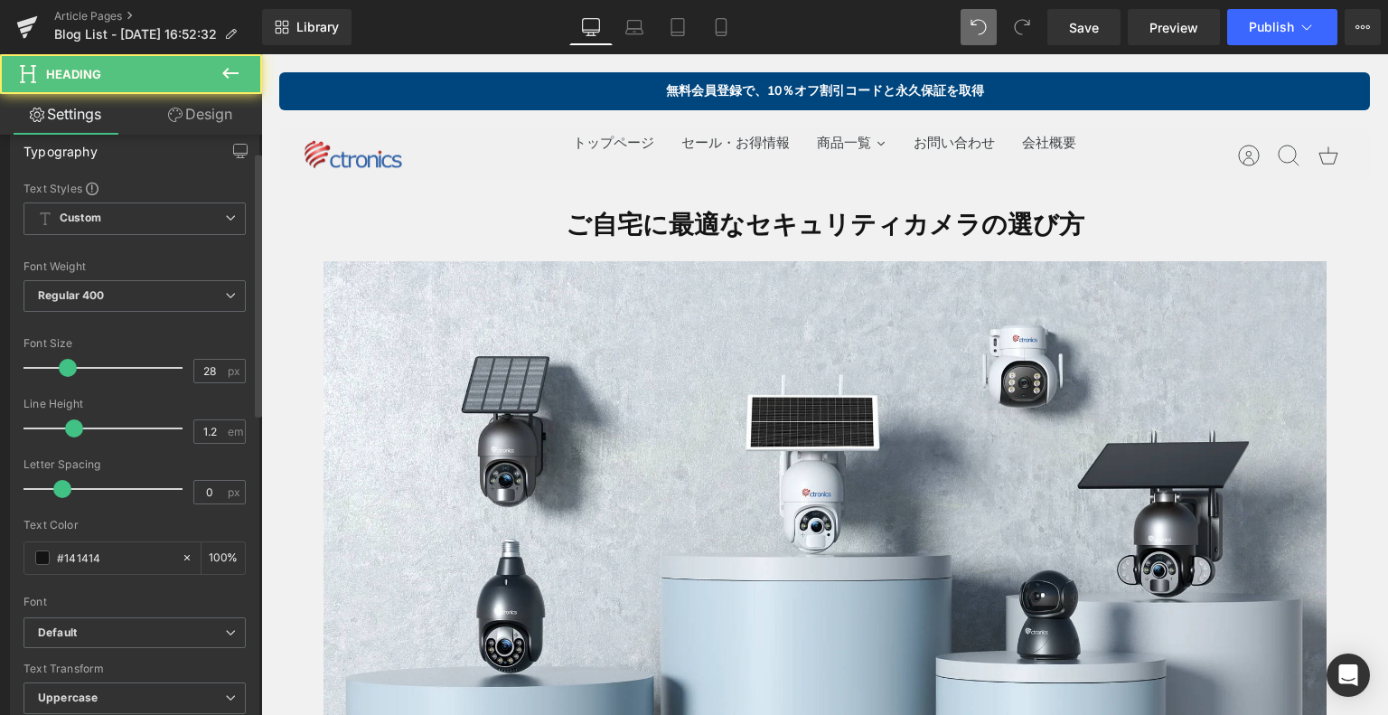
scroll to position [271, 0]
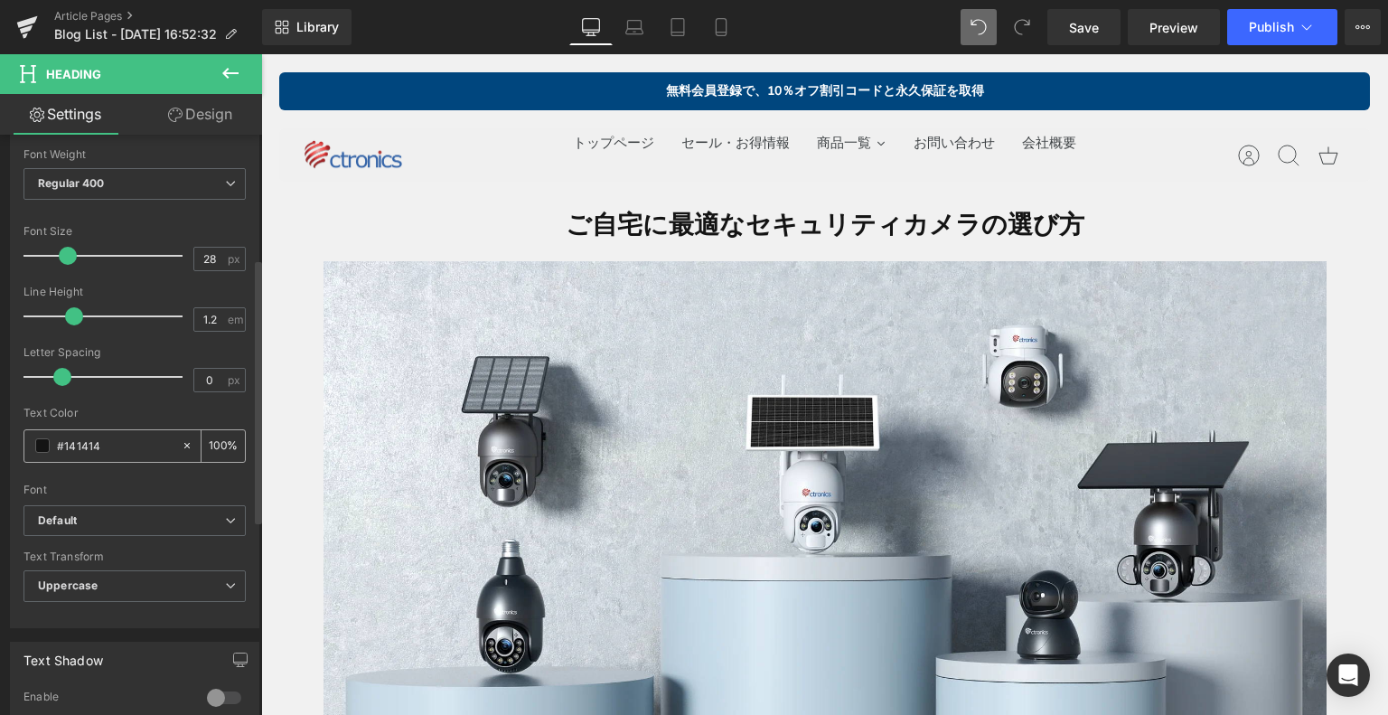
click at [83, 444] on input "#141414" at bounding box center [115, 445] width 116 height 20
click at [39, 440] on span at bounding box center [42, 445] width 14 height 14
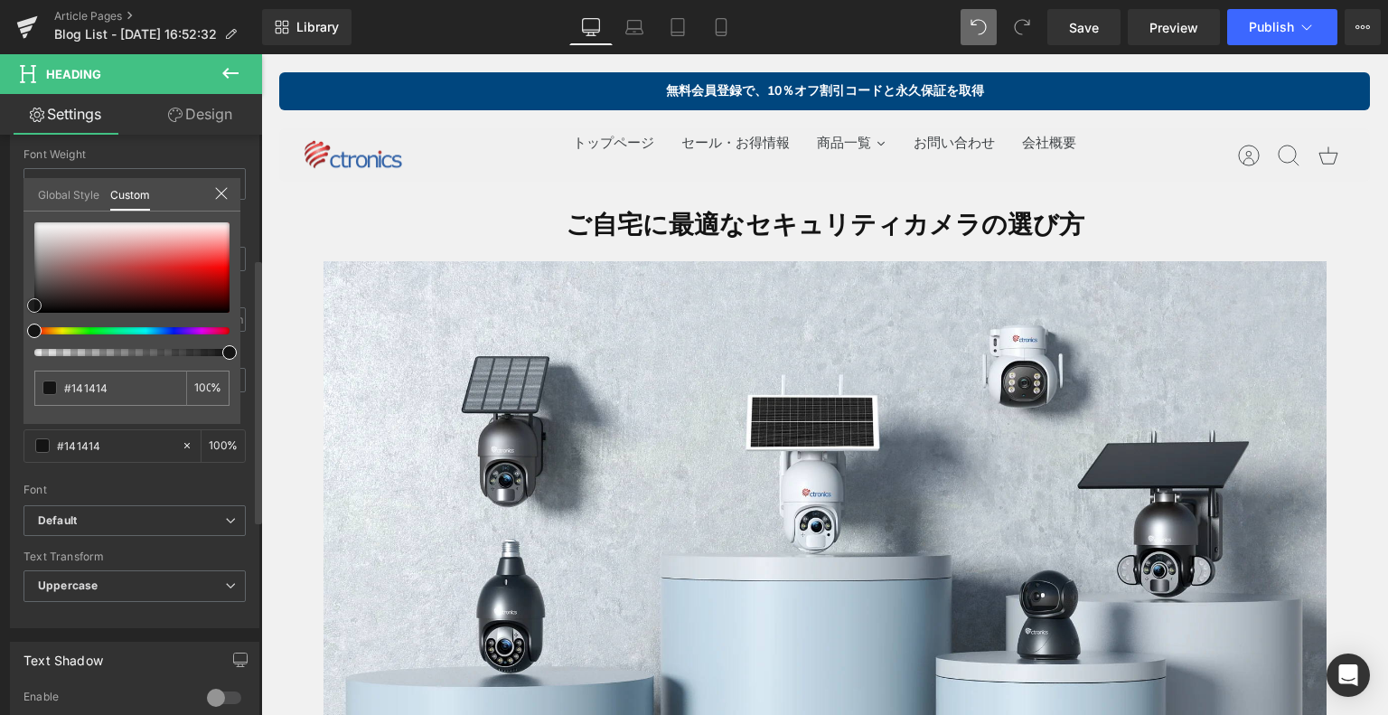
type input "#2b2b2b"
type input "#2d2d2d"
type input "#312f2f"
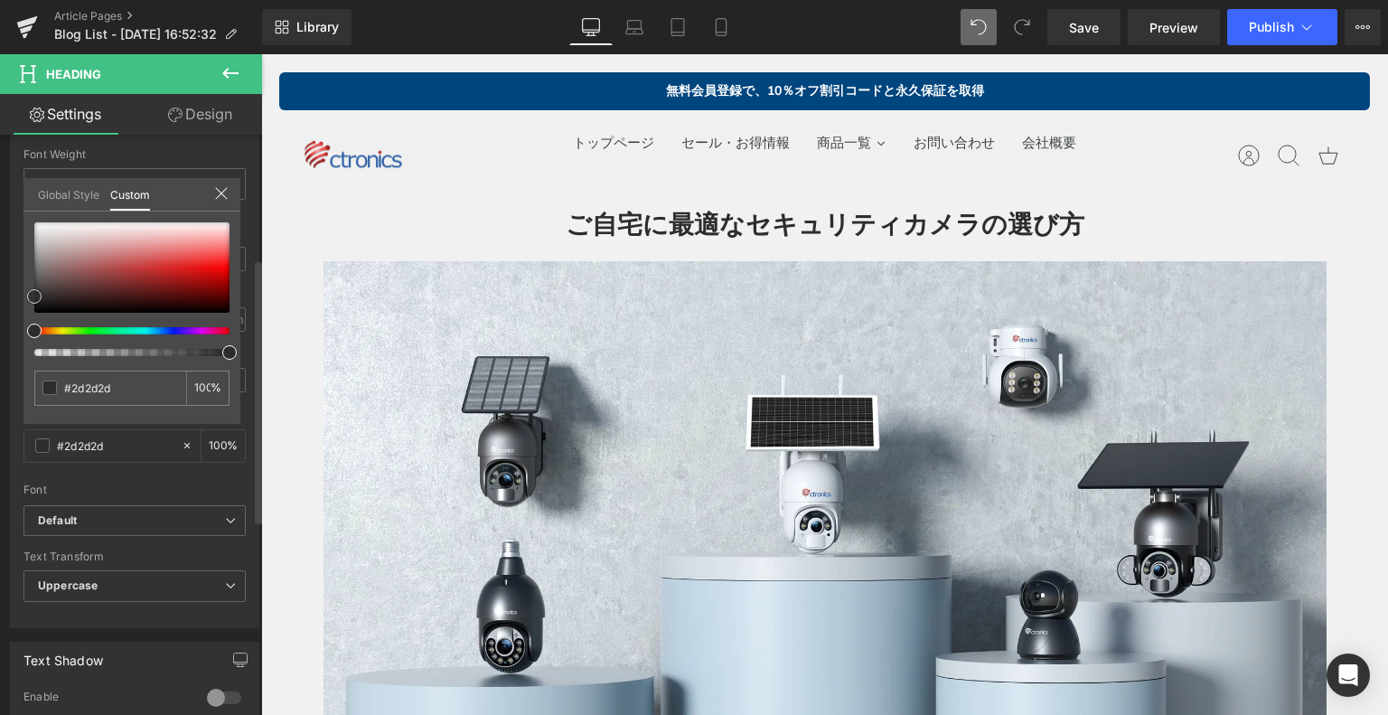
type input "#312f2f"
type input "#343131"
type input "#3a3535"
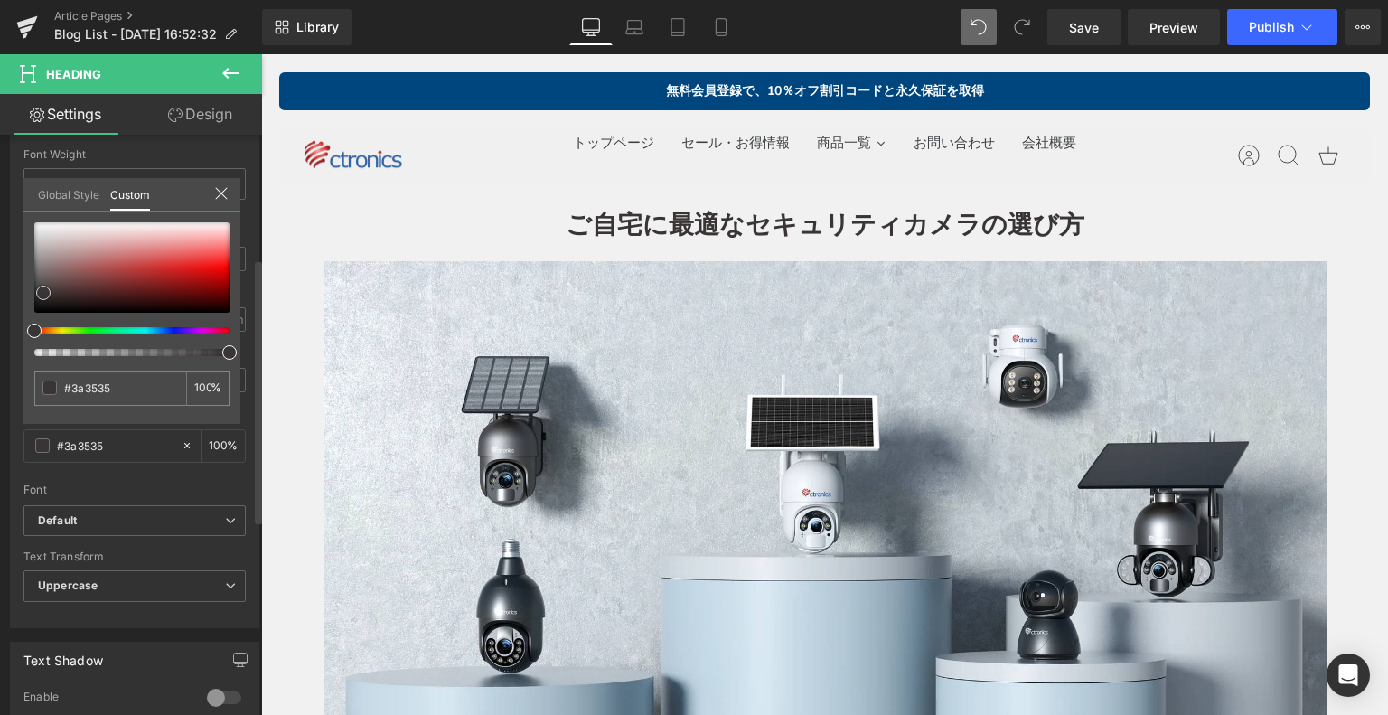
type input "#312a2a"
type input "#2e2727"
type input "#2e2828"
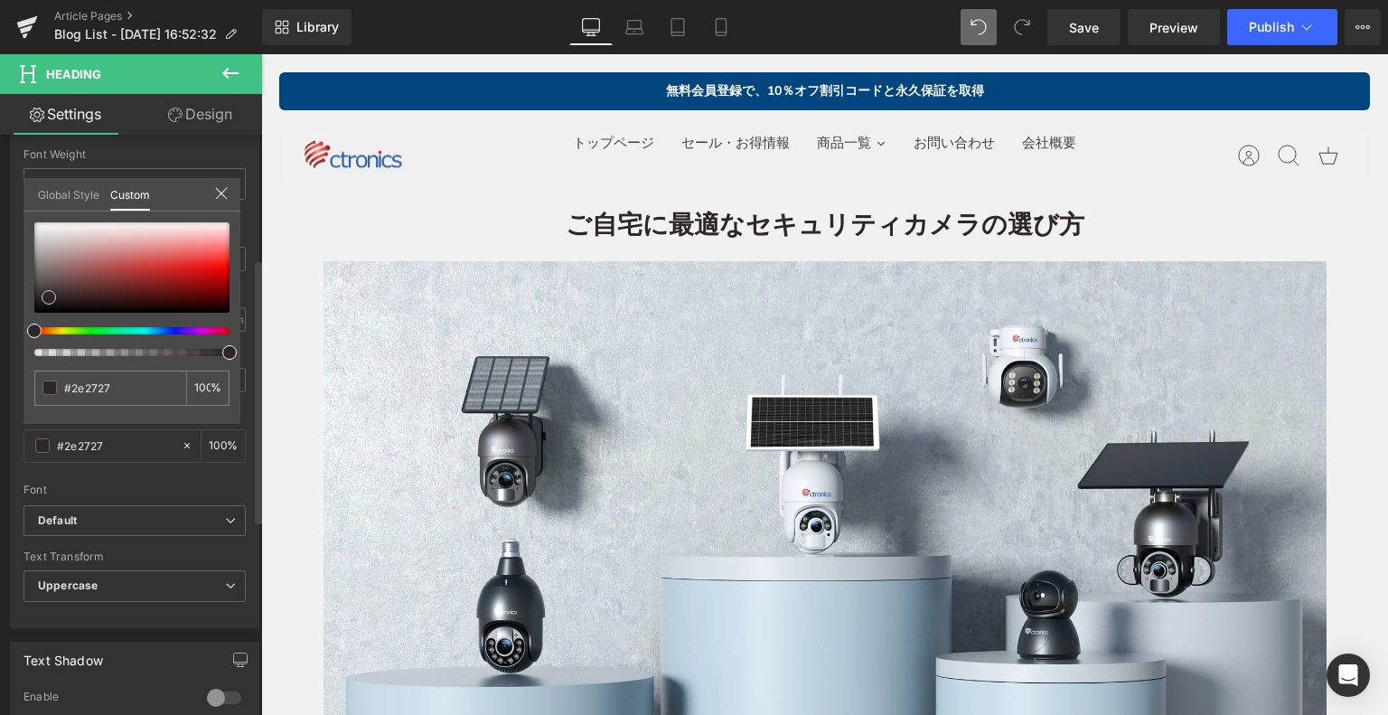
type input "#2e2828"
drag, startPoint x: 33, startPoint y: 295, endPoint x: 49, endPoint y: 296, distance: 15.4
click at [49, 296] on div at bounding box center [131, 267] width 195 height 90
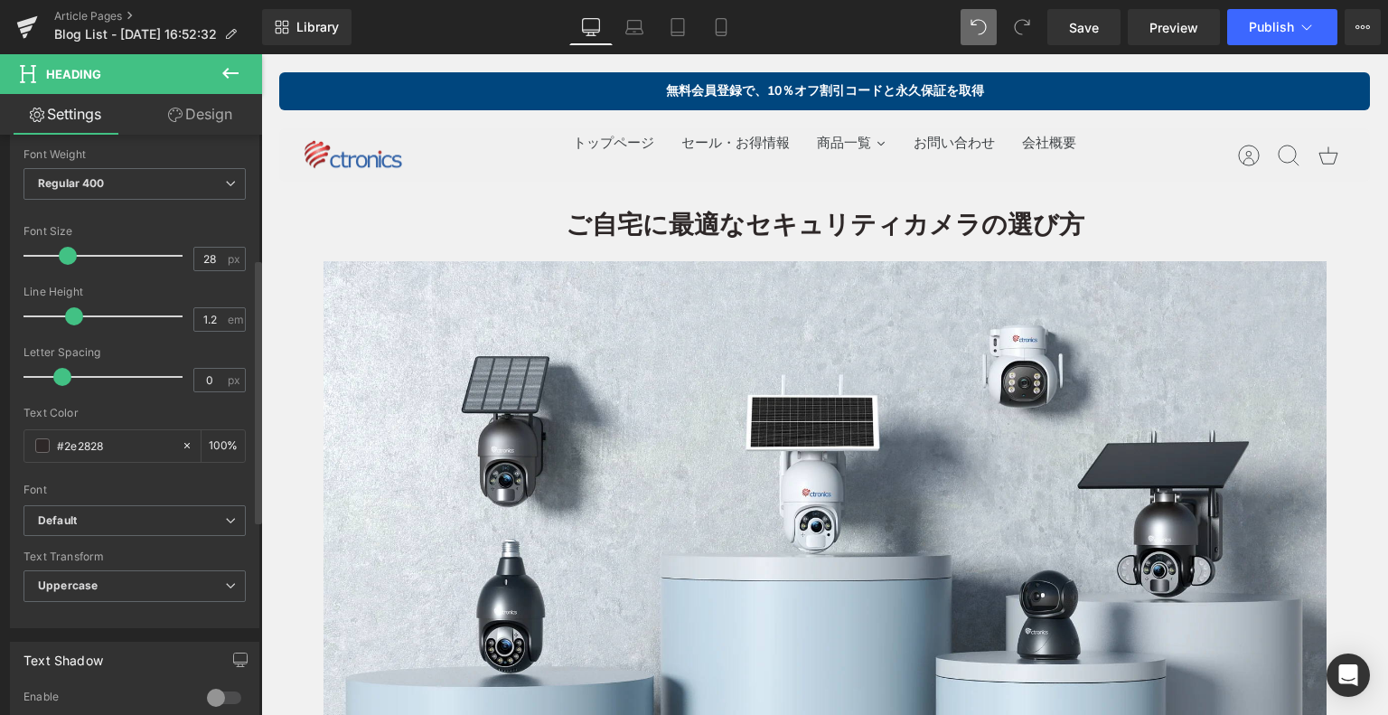
click at [36, 446] on span at bounding box center [42, 445] width 14 height 14
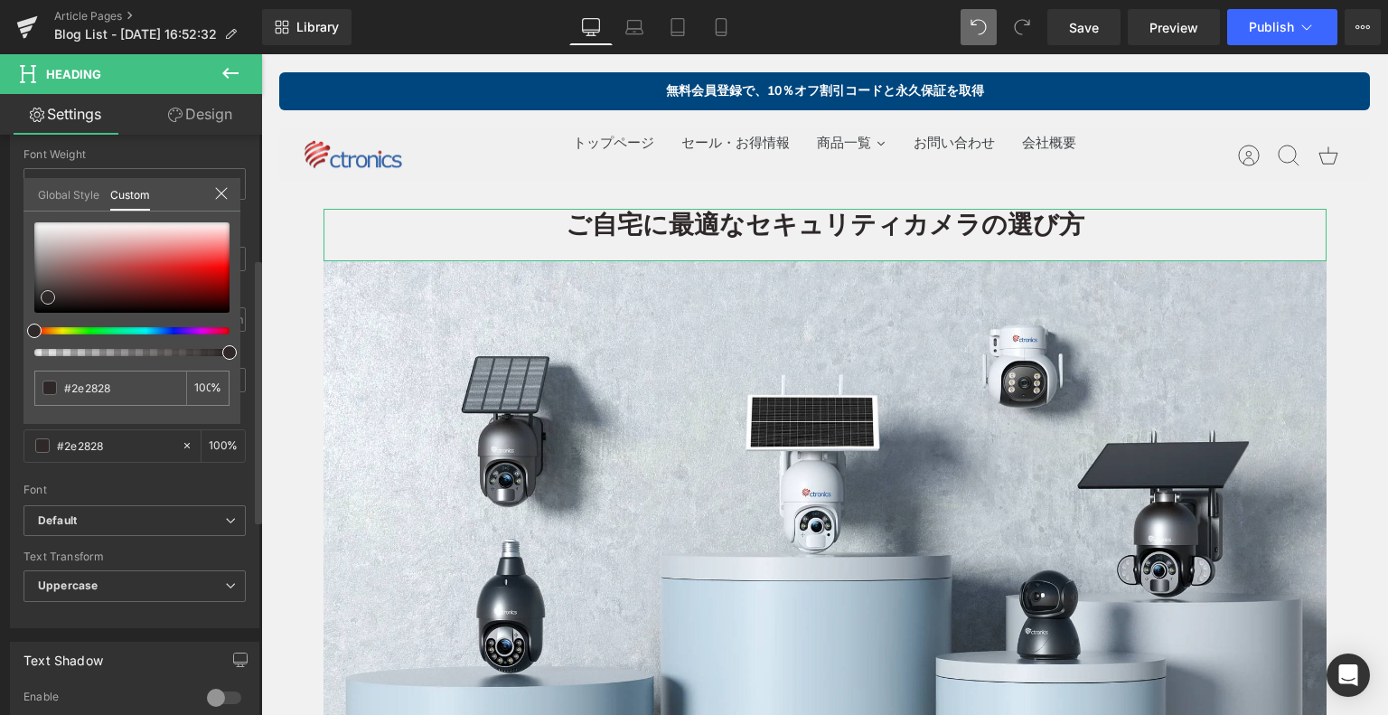
type input "#342222"
type input "#3a2626"
type input "#3f2b2b"
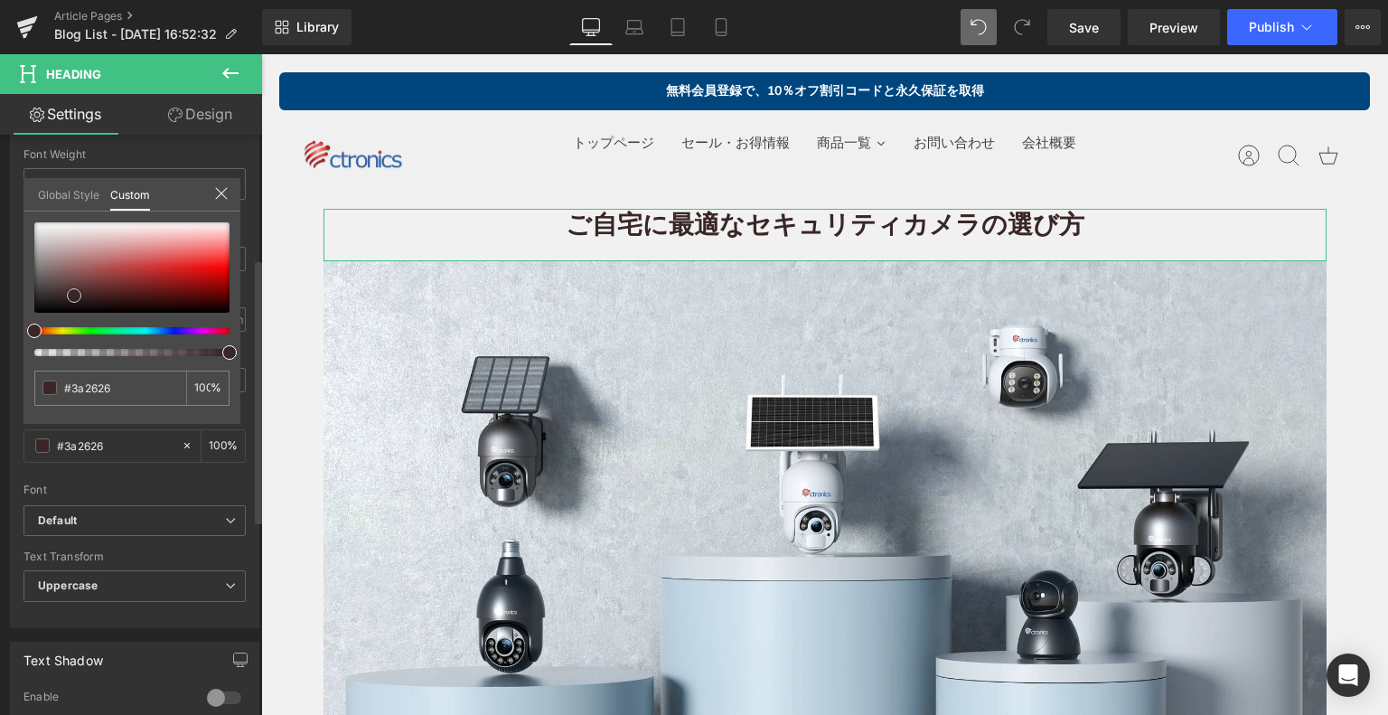
type input "#3f2b2b"
type input "#3c3333"
type input "#332d2d"
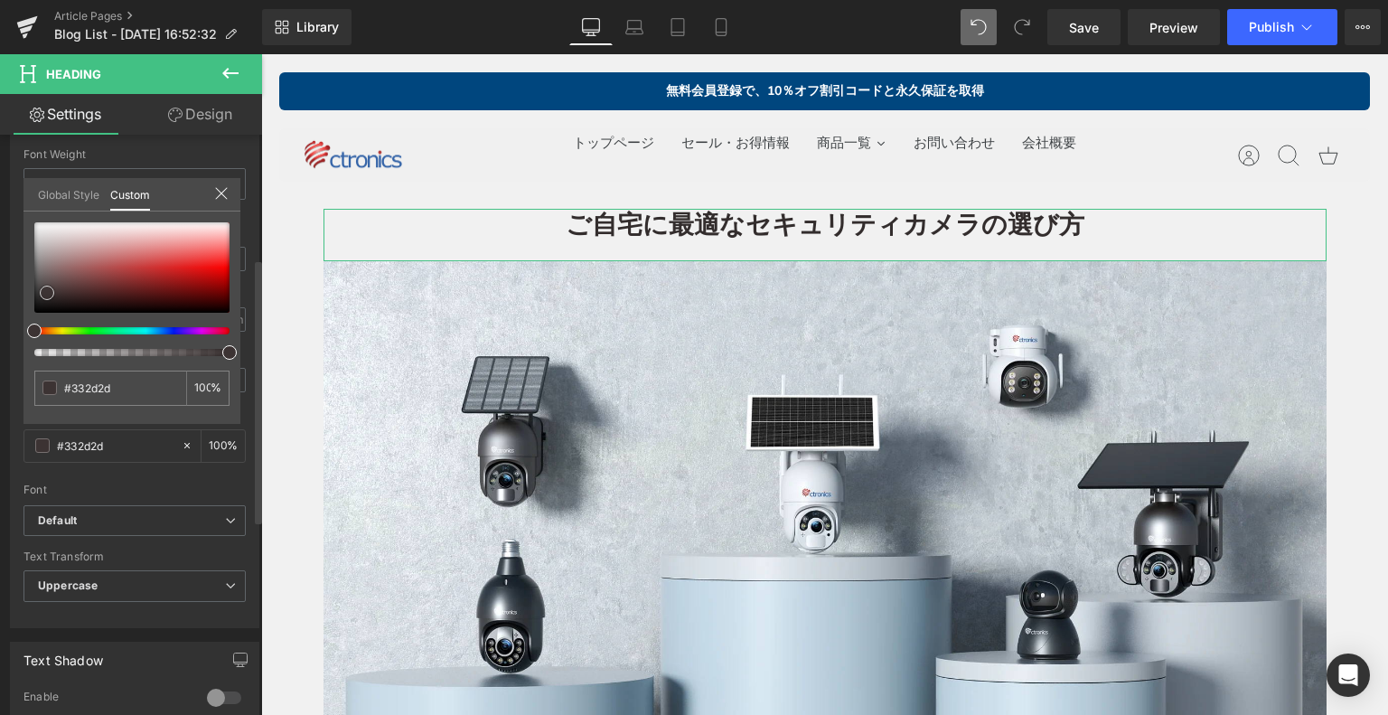
type input "#000000"
type input "#020202"
type input "#080606"
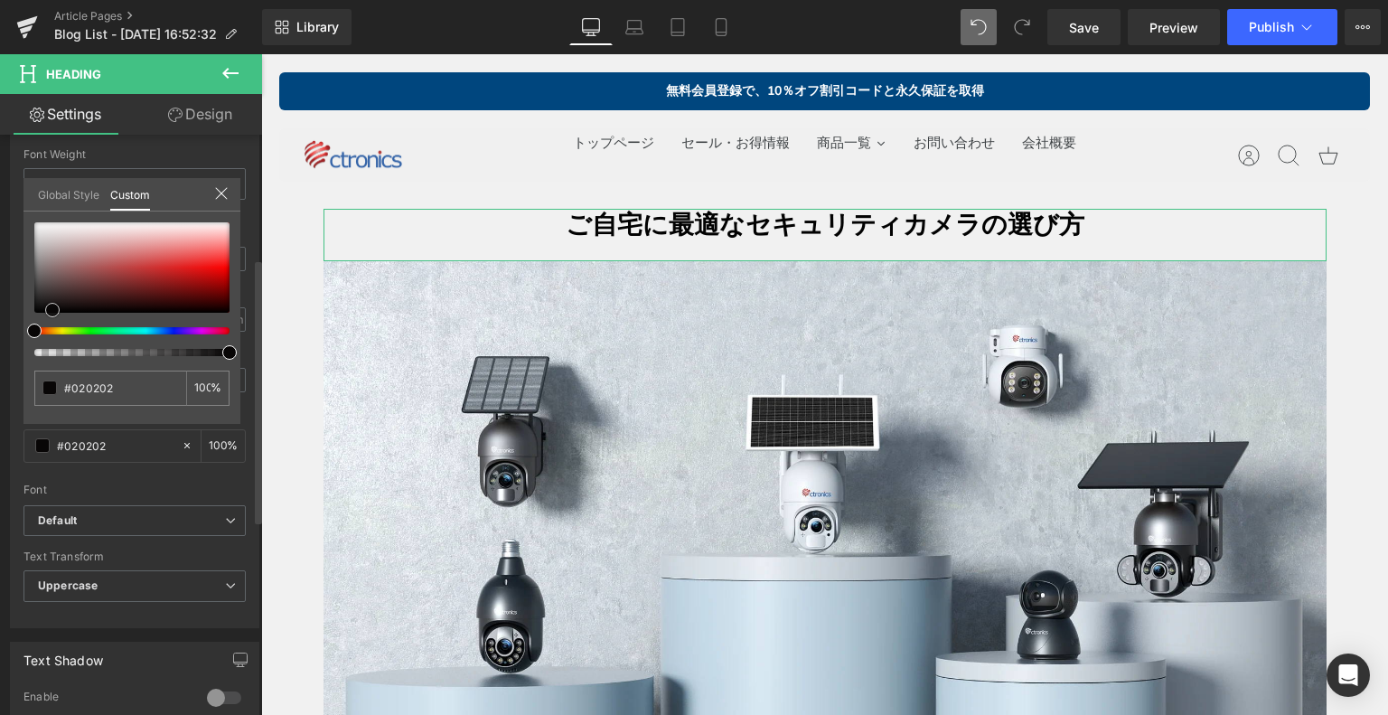
type input "#080606"
type input "#0e0a0a"
type input "#0d0b0b"
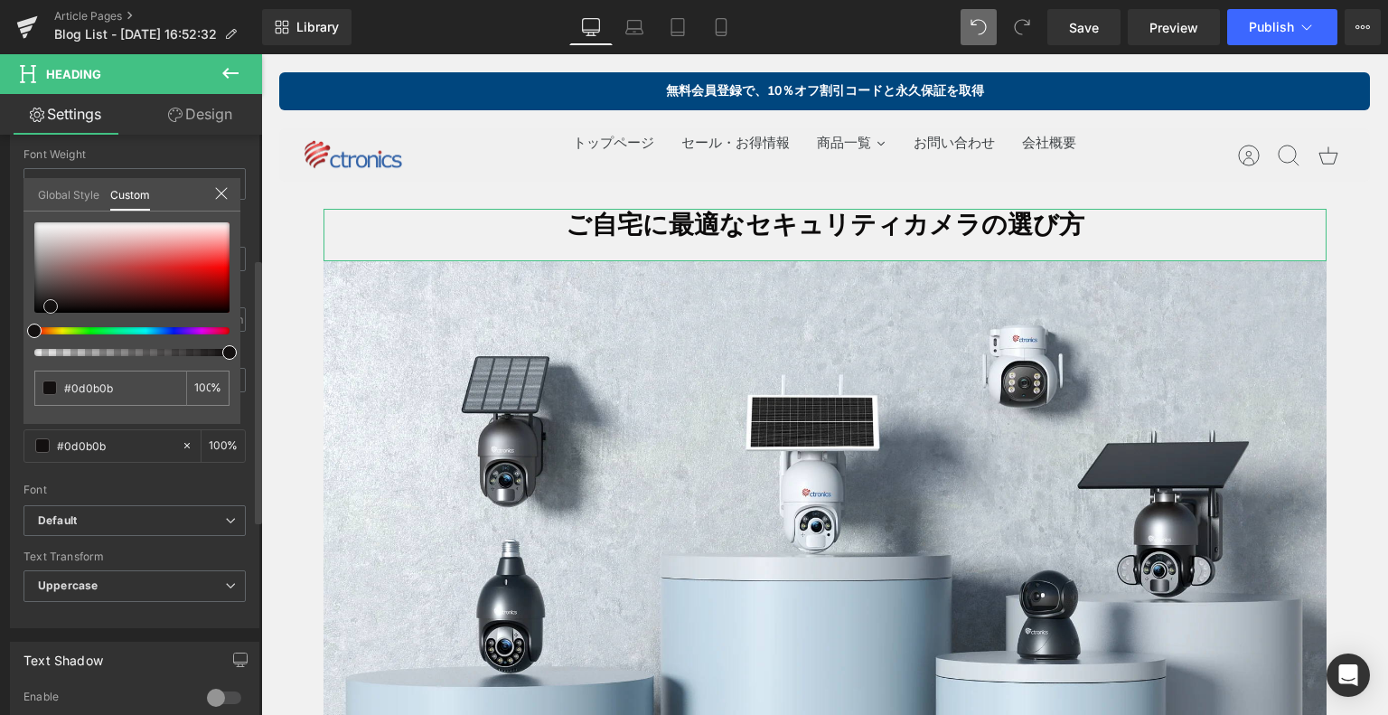
type input "#100e0e"
type input "#131010"
type input "#191414"
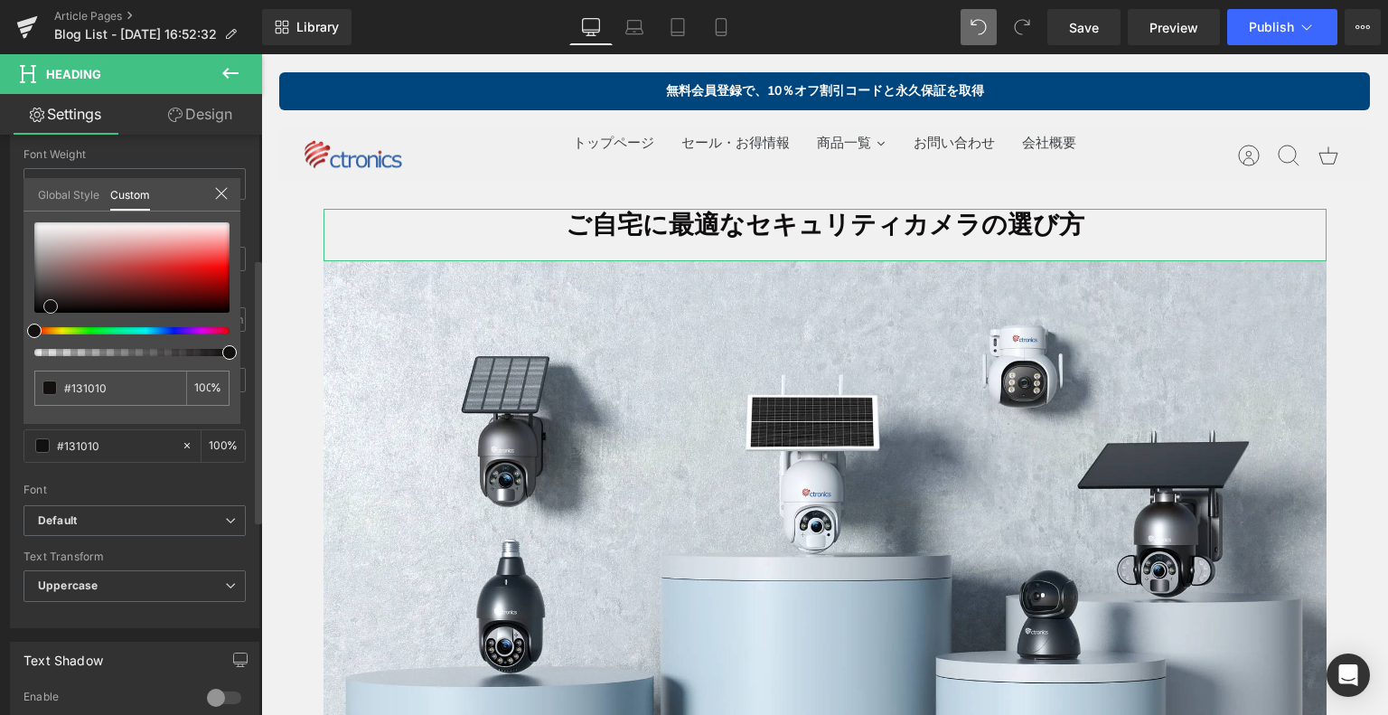
type input "#191414"
type input "#1e1a1a"
type input "#231e1e"
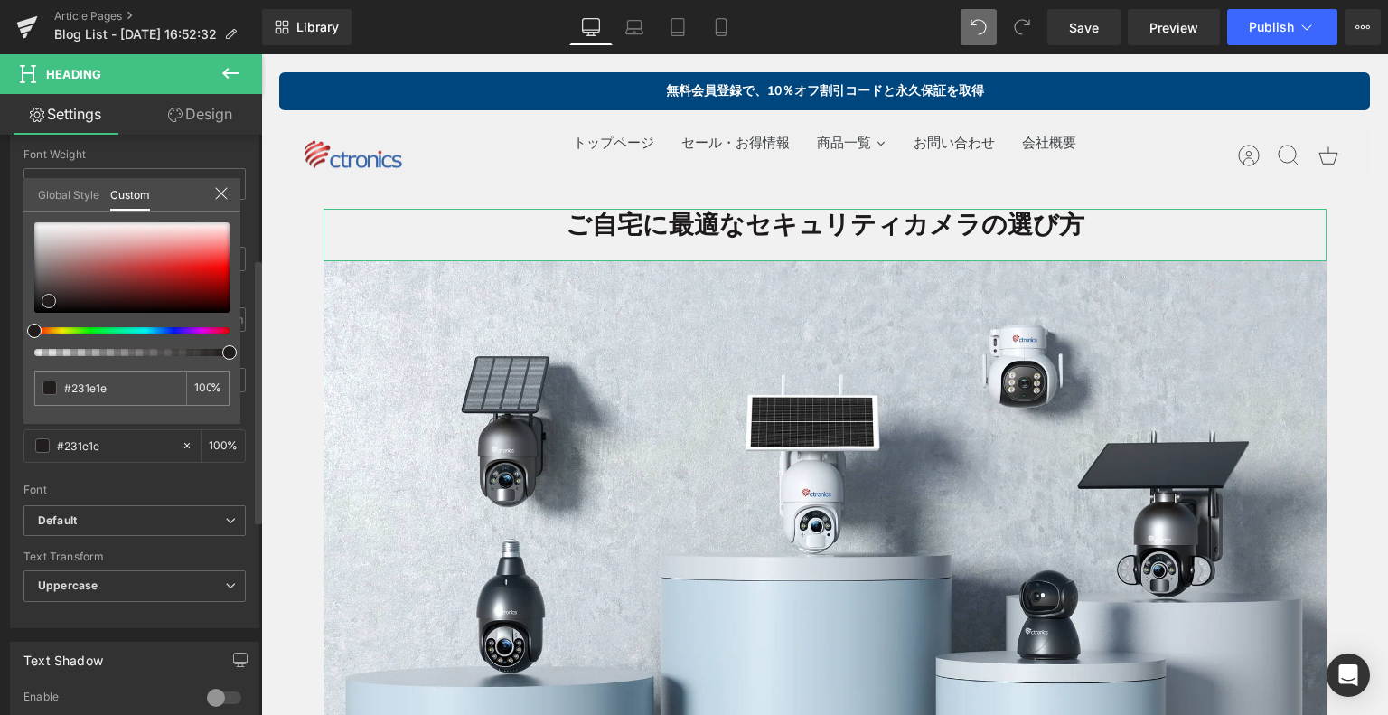
type input "#292323"
type input "#2e2727"
type input "#353030"
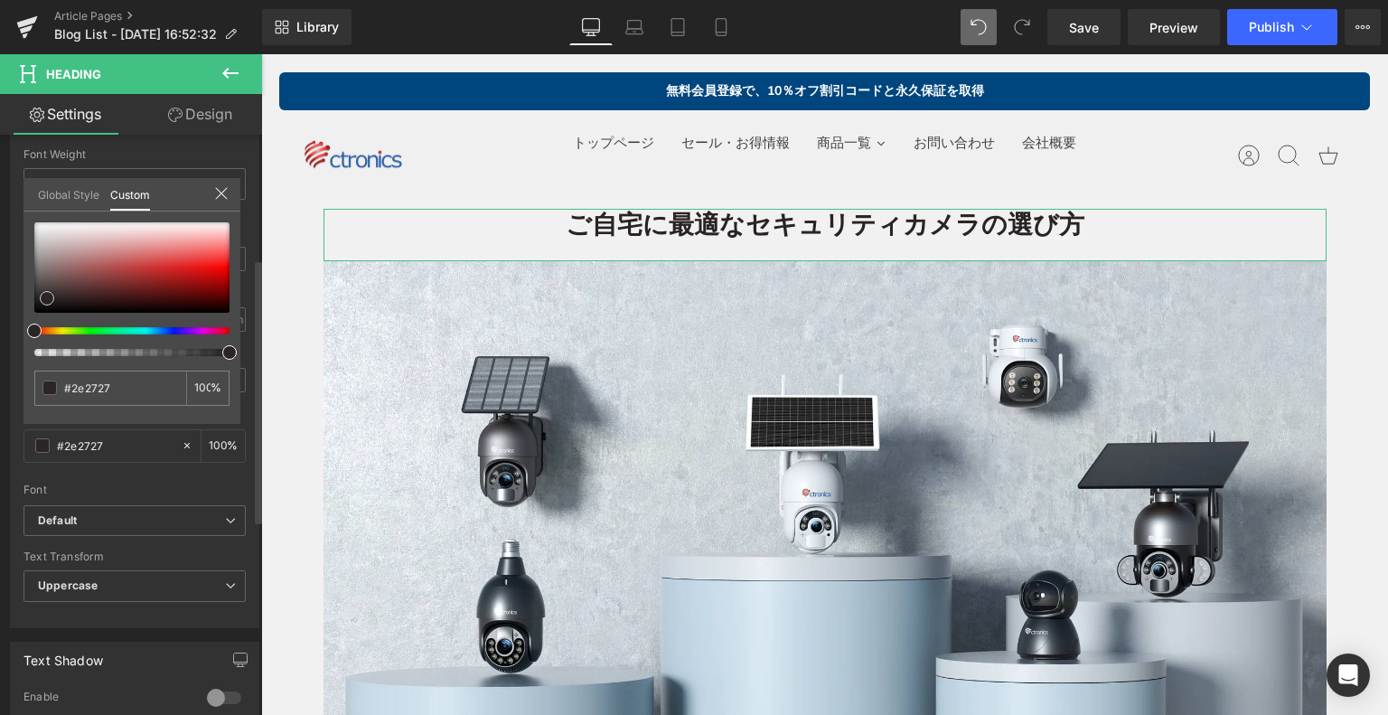
type input "#353030"
type input "#383232"
click at [40, 288] on span at bounding box center [45, 293] width 14 height 14
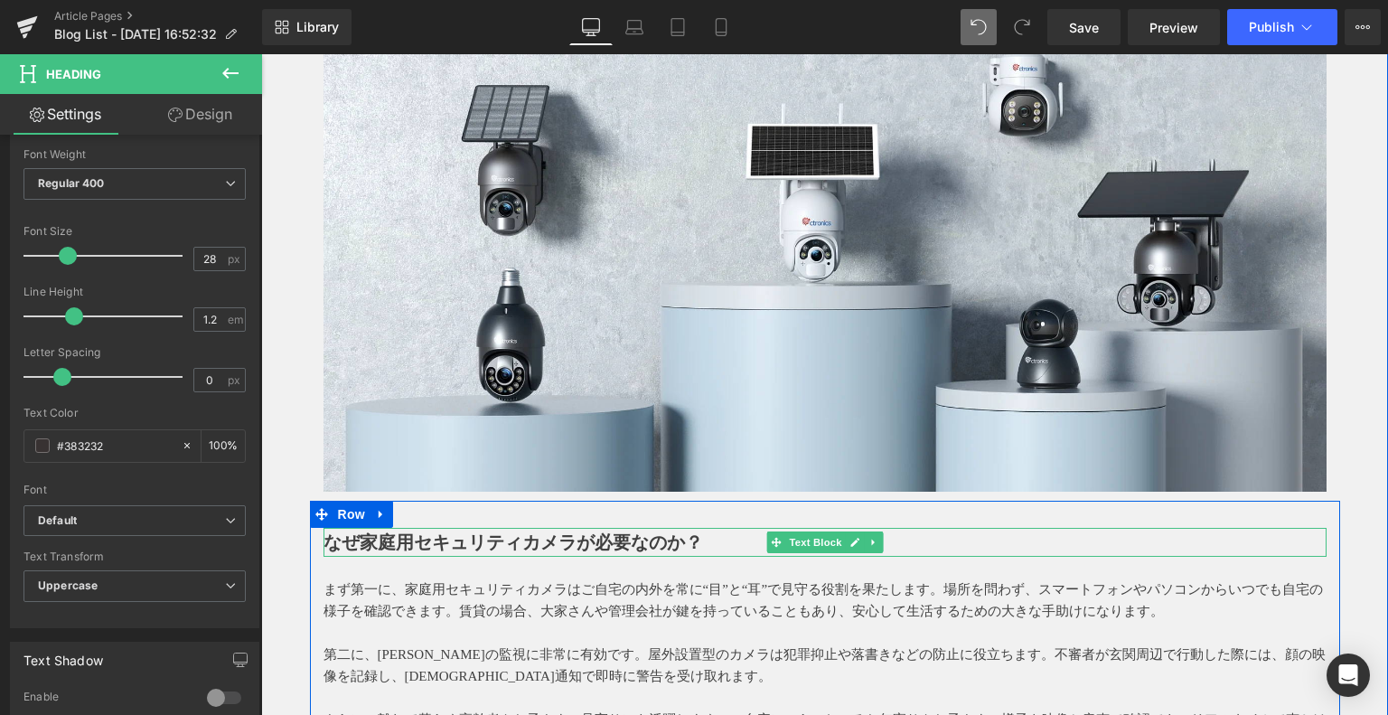
click at [516, 537] on strong "なぜ家庭用セキュリティカメラが必要なのか？" at bounding box center [512, 542] width 379 height 20
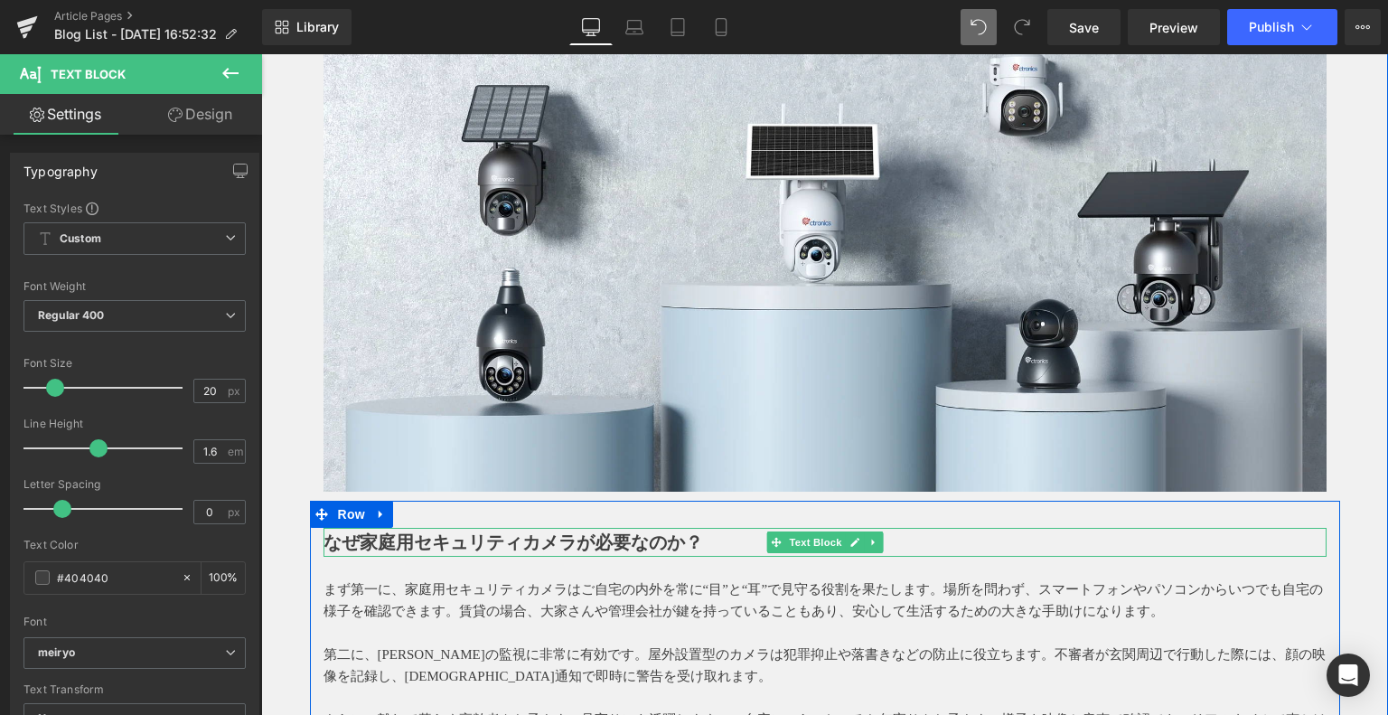
click at [419, 546] on strong "なぜ家庭用セキュリティカメラが必要なのか？" at bounding box center [512, 542] width 379 height 20
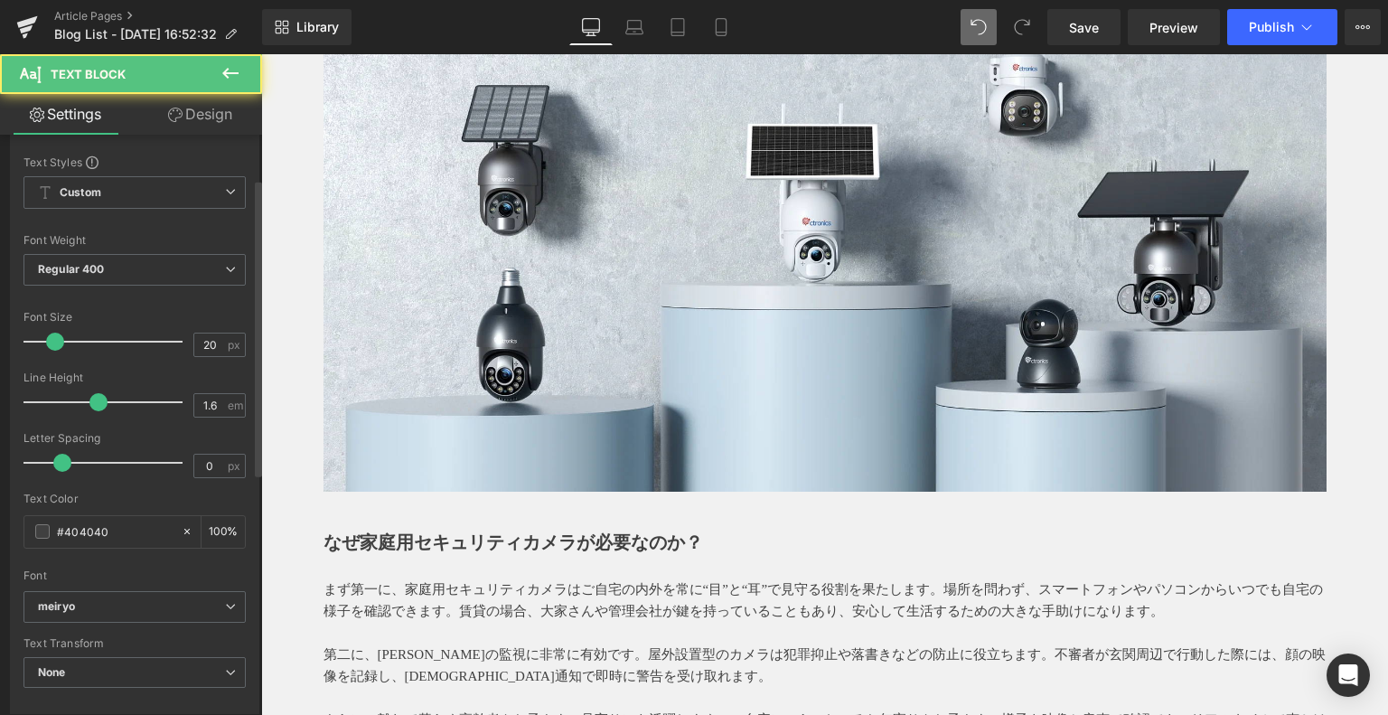
scroll to position [90, 0]
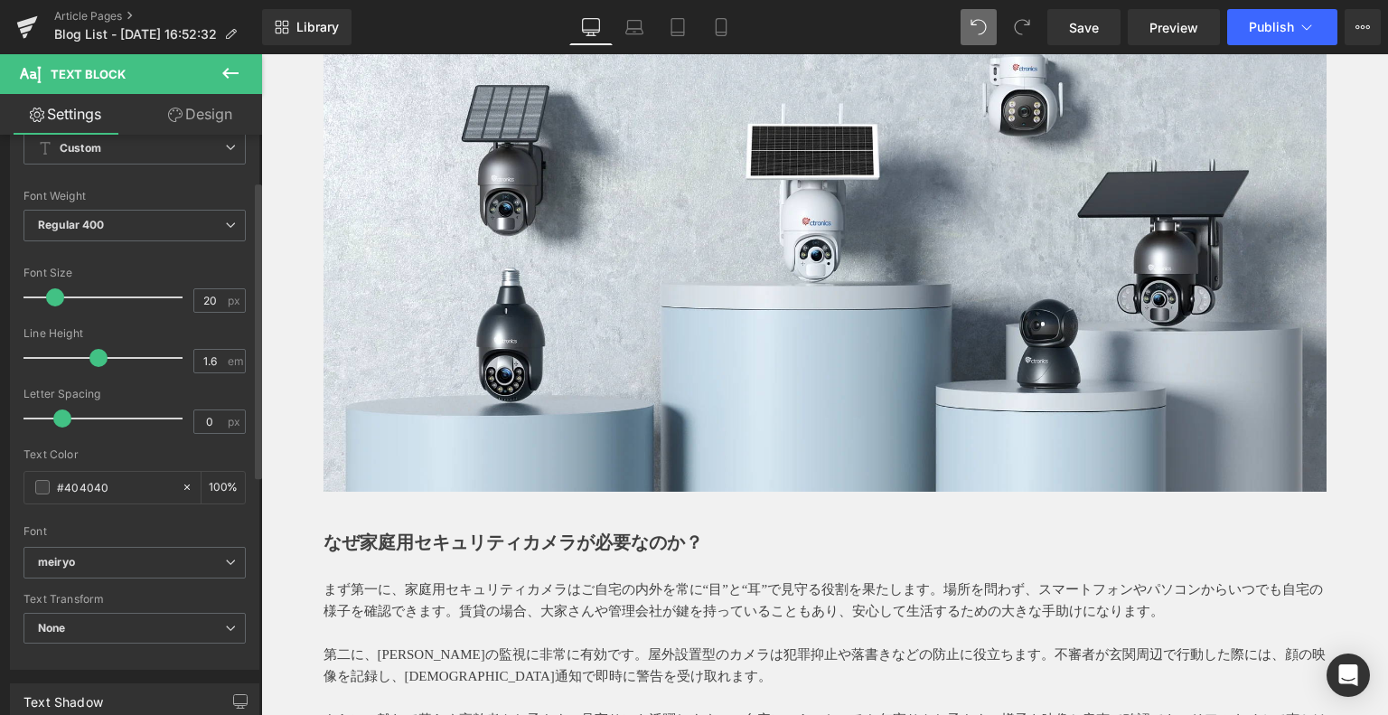
drag, startPoint x: 130, startPoint y: 484, endPoint x: 15, endPoint y: 469, distance: 115.8
click at [0, 479] on div "Typography Text Styles Custom Custom Setup Global Style Custom Setup Global Sty…" at bounding box center [135, 359] width 270 height 621
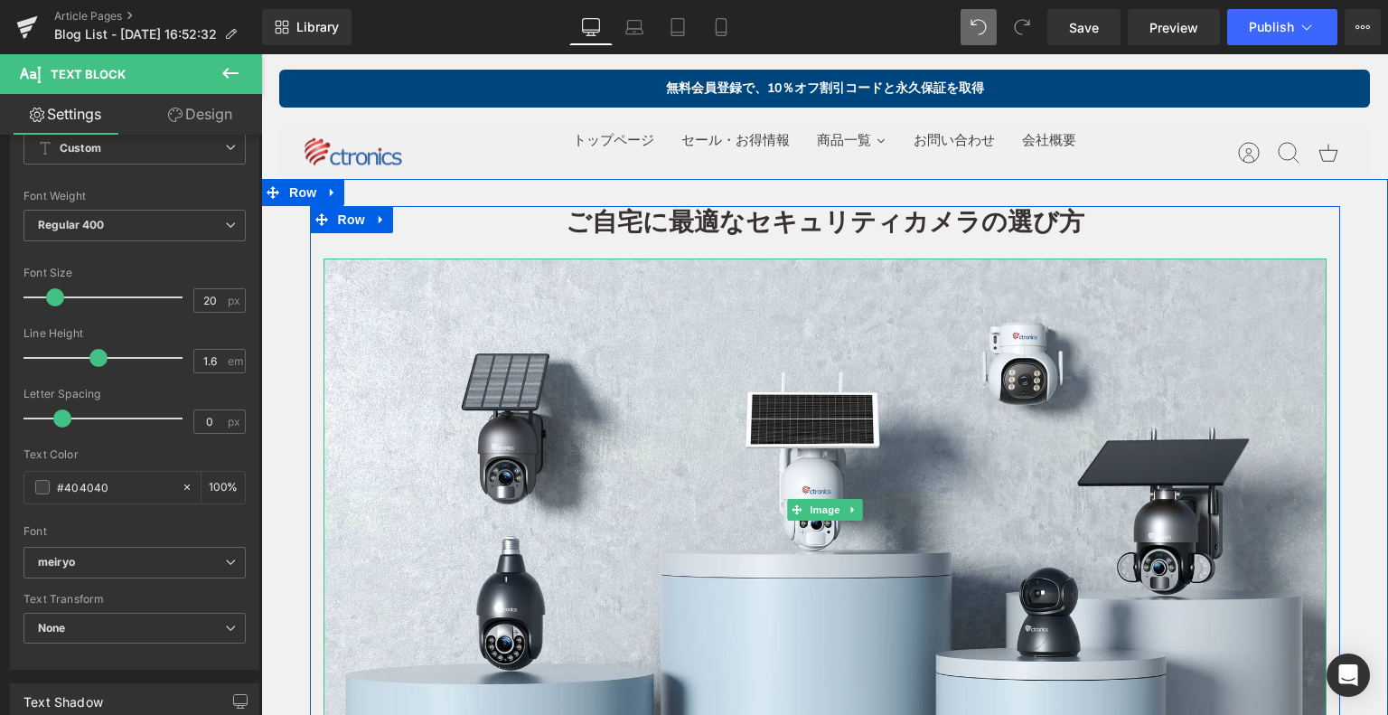
scroll to position [0, 0]
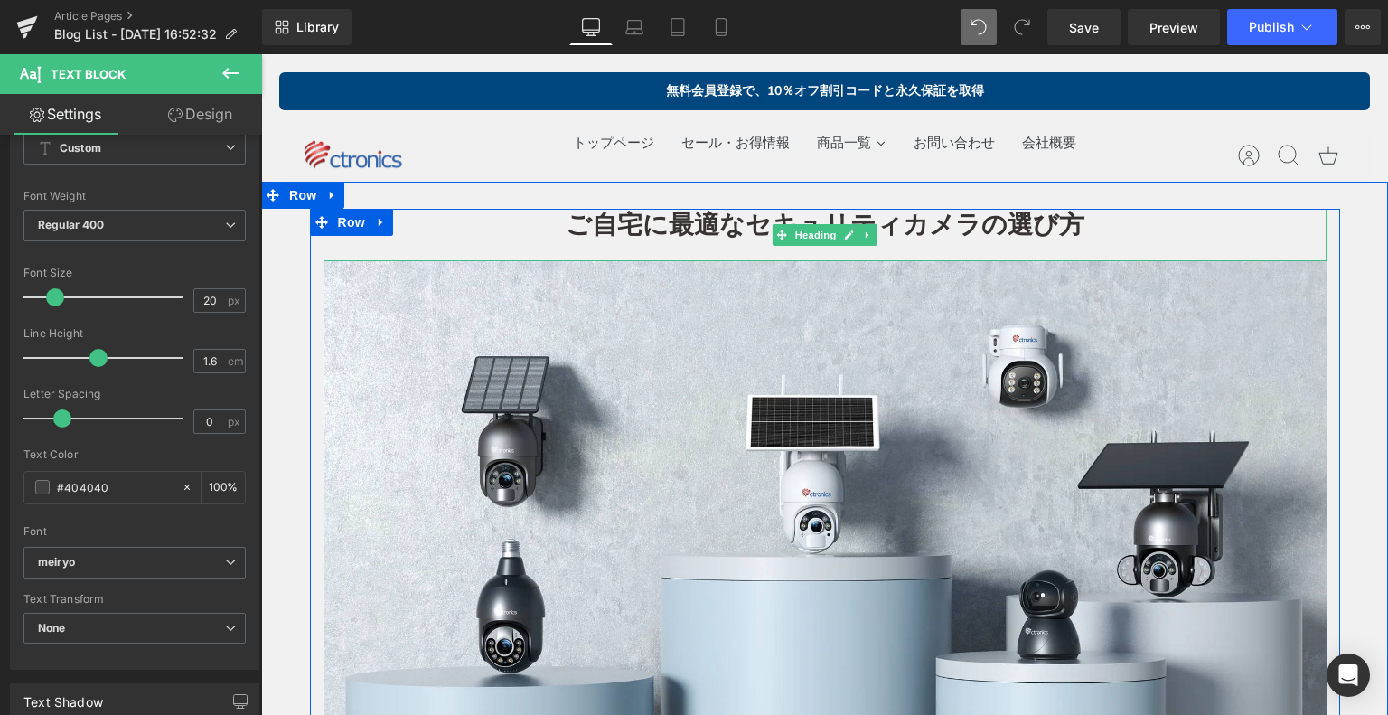
click at [791, 230] on span "Heading" at bounding box center [815, 235] width 49 height 22
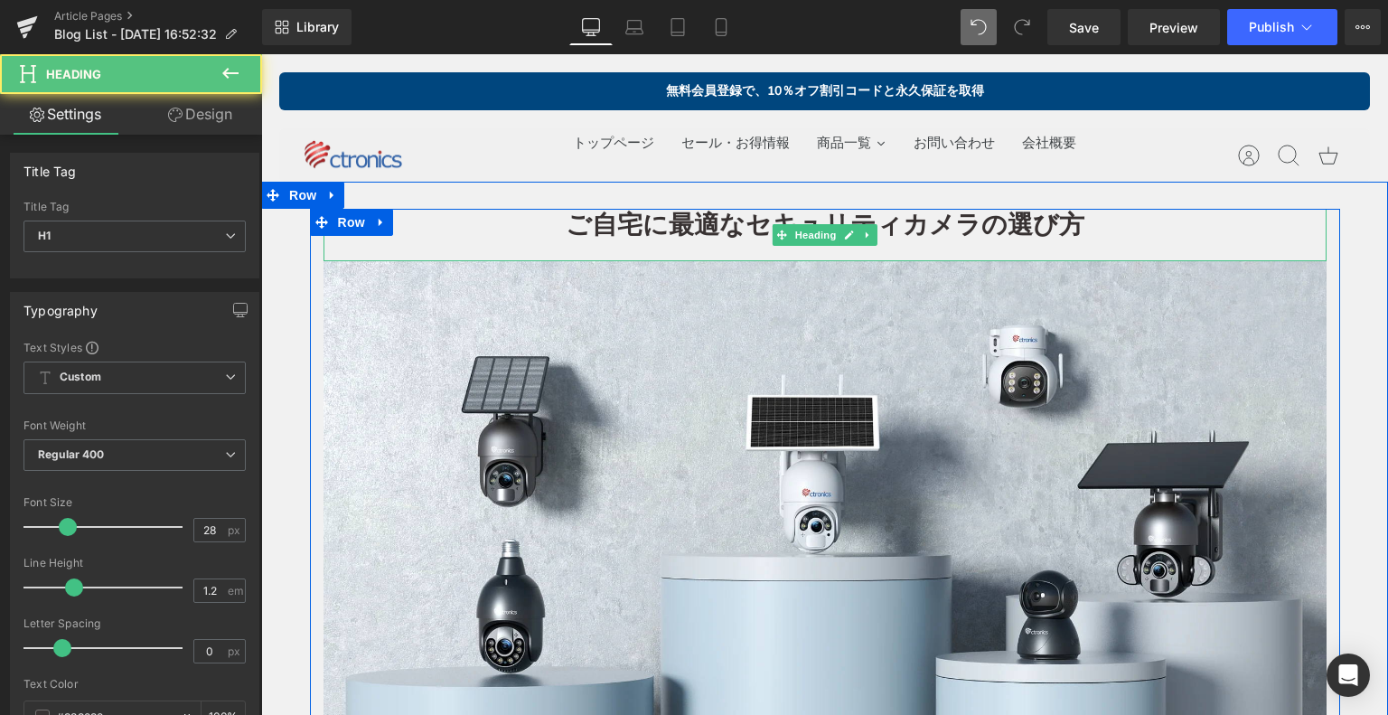
click at [654, 221] on strong "ご自宅に最適なセキュリティカメラの選び方" at bounding box center [825, 223] width 519 height 38
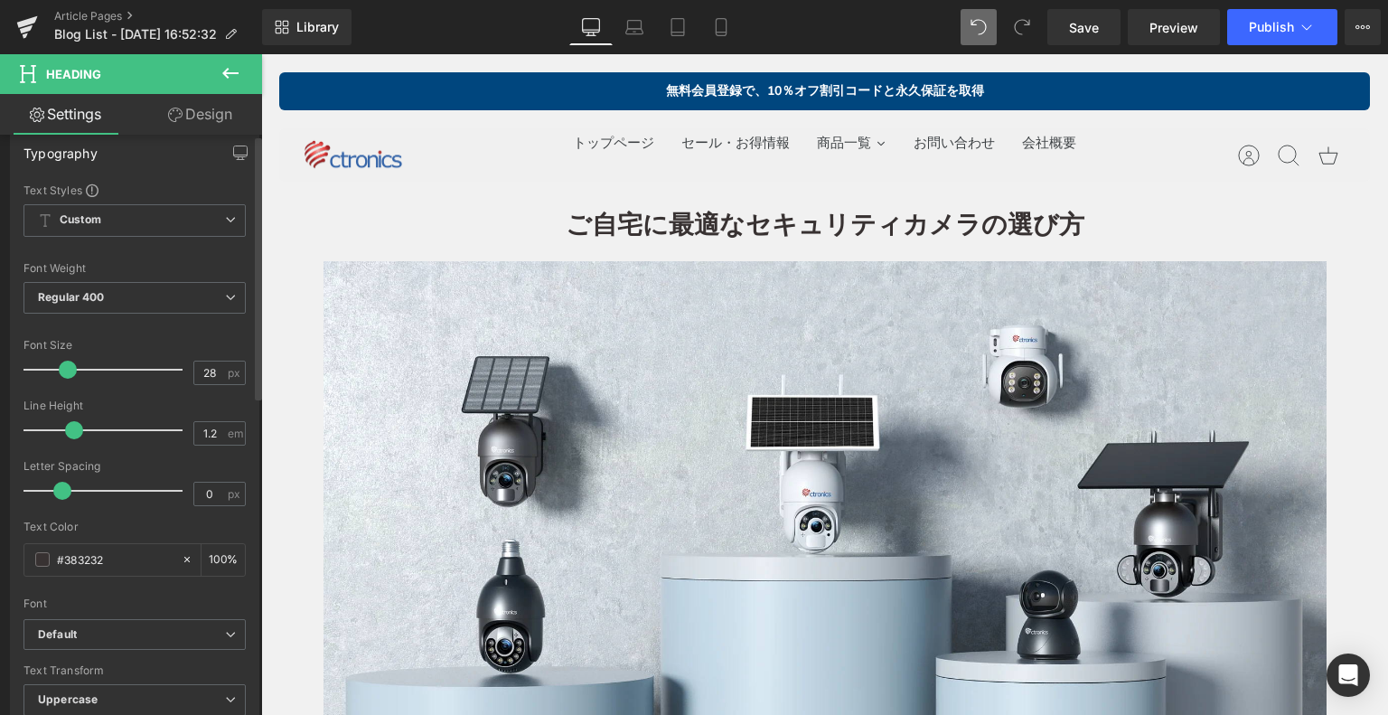
scroll to position [271, 0]
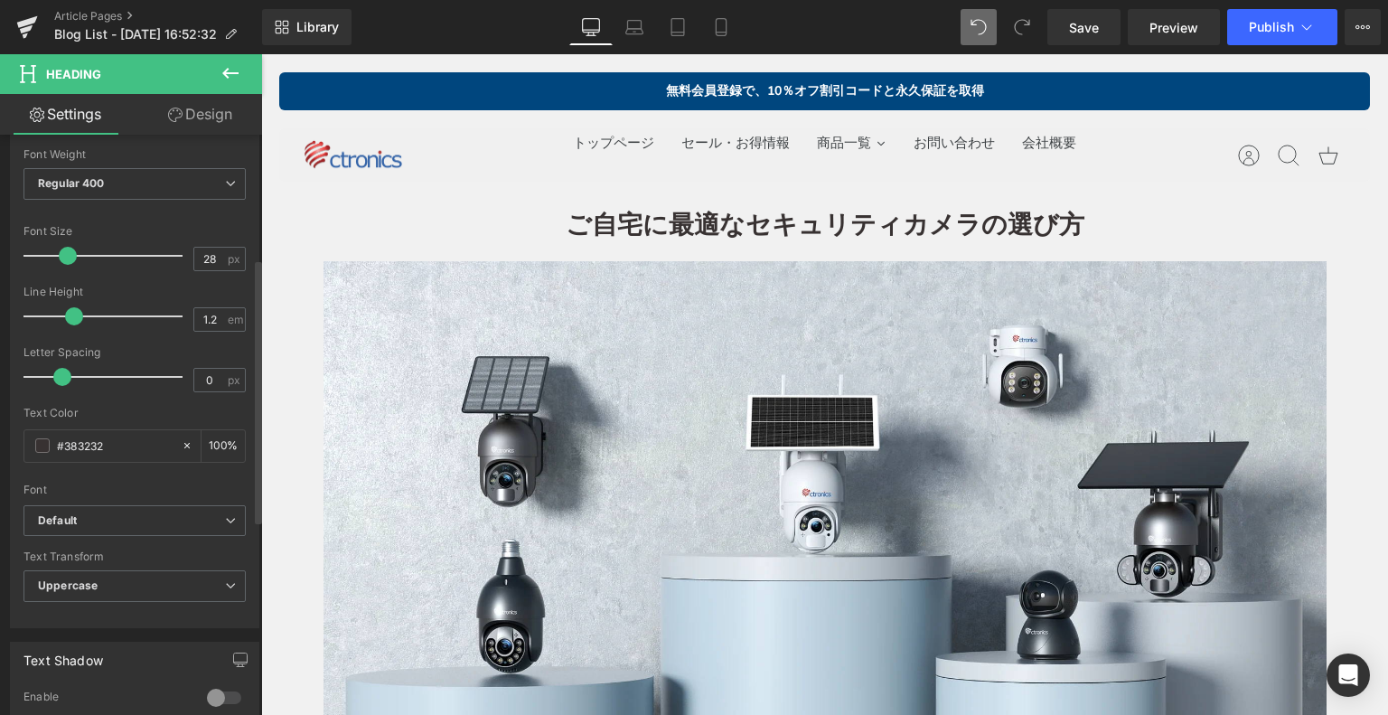
drag, startPoint x: 119, startPoint y: 441, endPoint x: 0, endPoint y: 434, distance: 119.5
click at [0, 434] on div "Typography Text Styles Custom Custom Setup Global Style Custom Setup Global Sty…" at bounding box center [135, 317] width 270 height 621
type input "#404040"
click at [195, 472] on div at bounding box center [134, 478] width 222 height 12
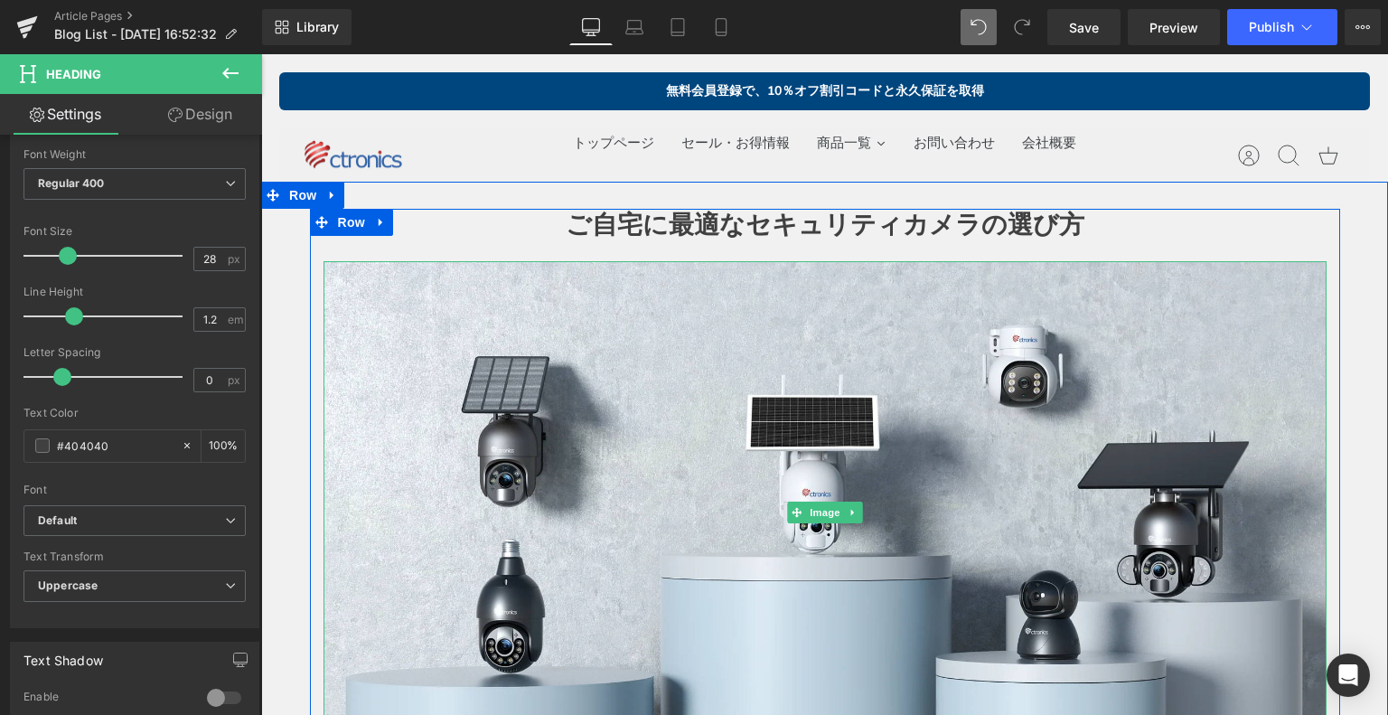
scroll to position [90, 0]
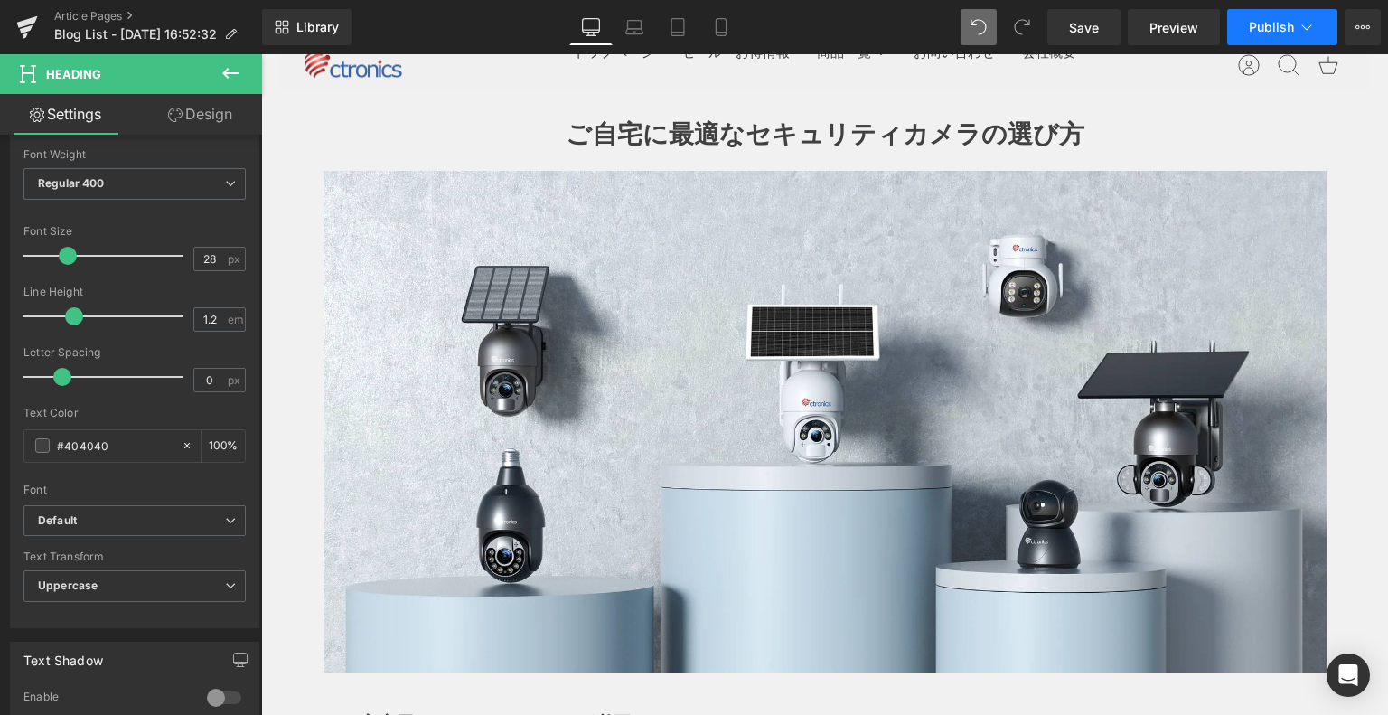
click at [1279, 27] on span "Publish" at bounding box center [1271, 27] width 45 height 14
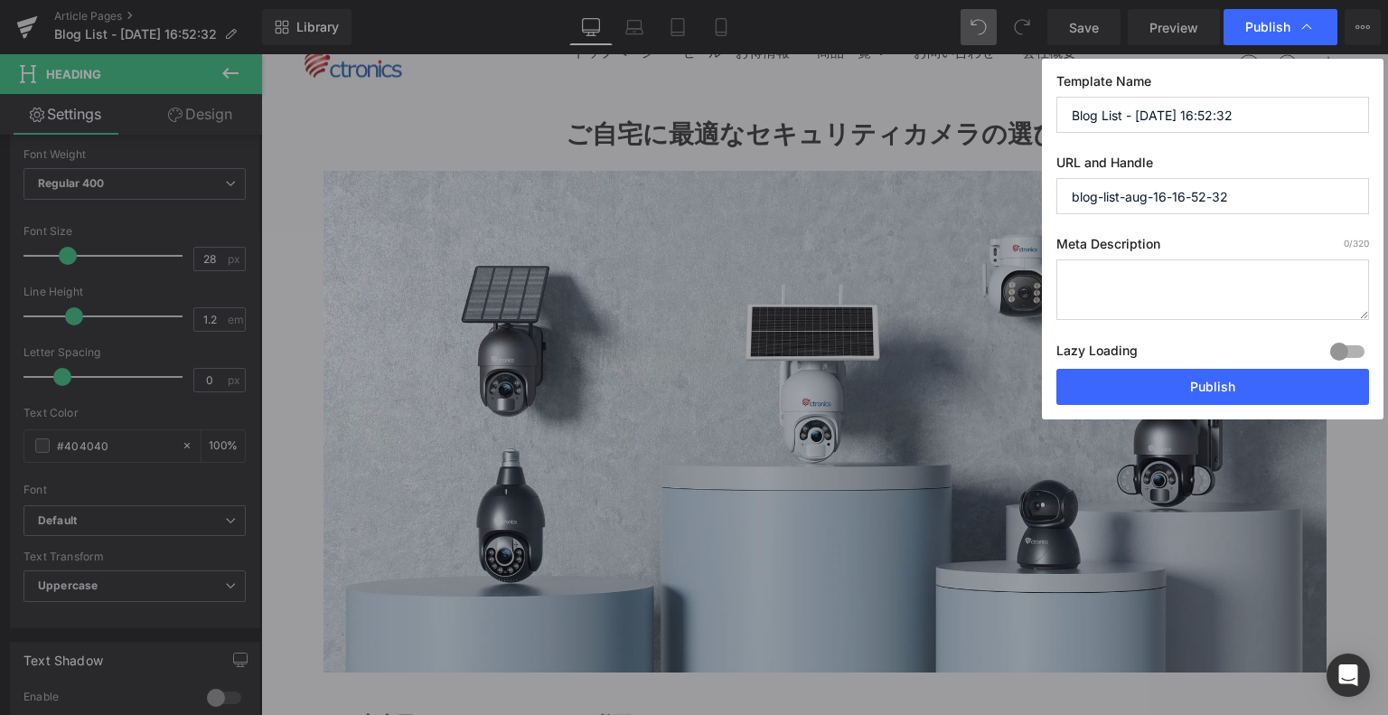
click at [1248, 109] on input "Blog List - Aug 16, 16:52:32" at bounding box center [1212, 115] width 313 height 36
drag, startPoint x: 1248, startPoint y: 118, endPoint x: 1123, endPoint y: 122, distance: 124.7
click at [1123, 122] on input "Blog List - Aug 16, 16:52:32" at bounding box center [1212, 115] width 313 height 36
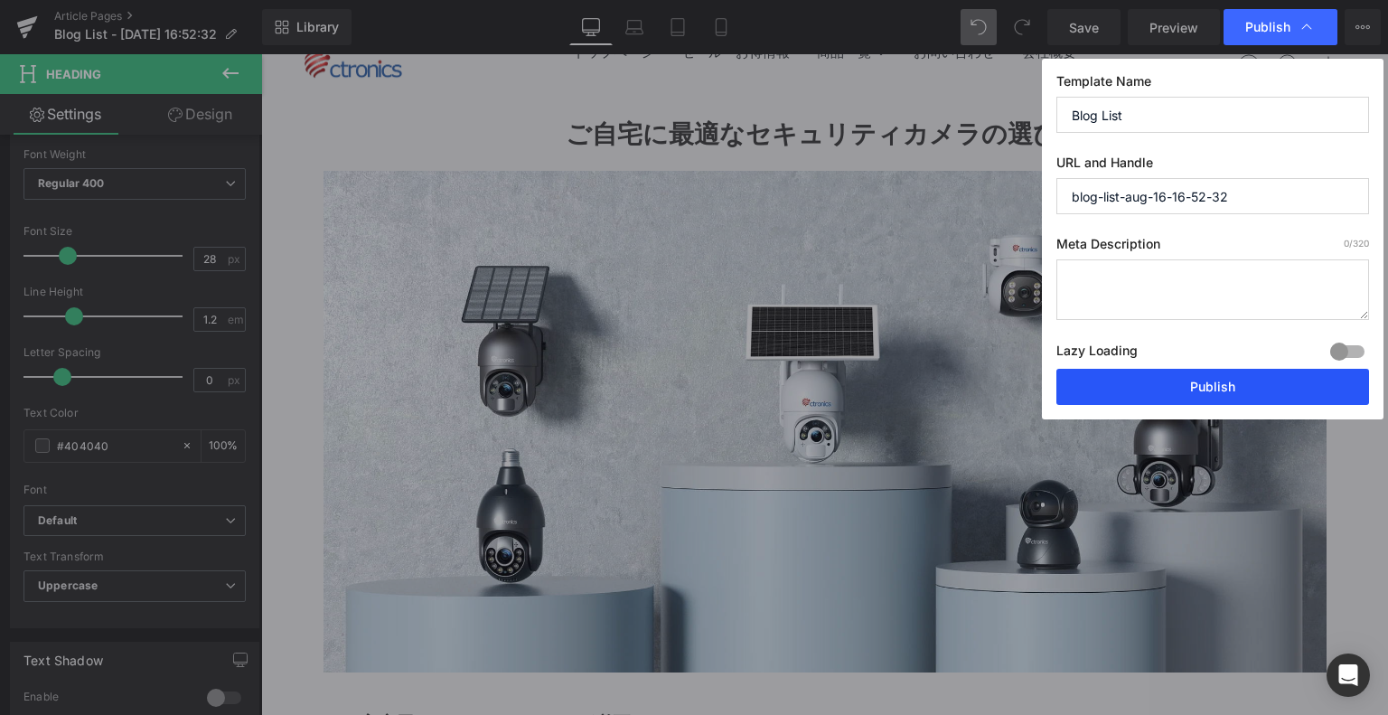
type input "Blog List"
drag, startPoint x: 1226, startPoint y: 386, endPoint x: 733, endPoint y: 126, distance: 557.3
click at [1226, 386] on button "Publish" at bounding box center [1212, 387] width 313 height 36
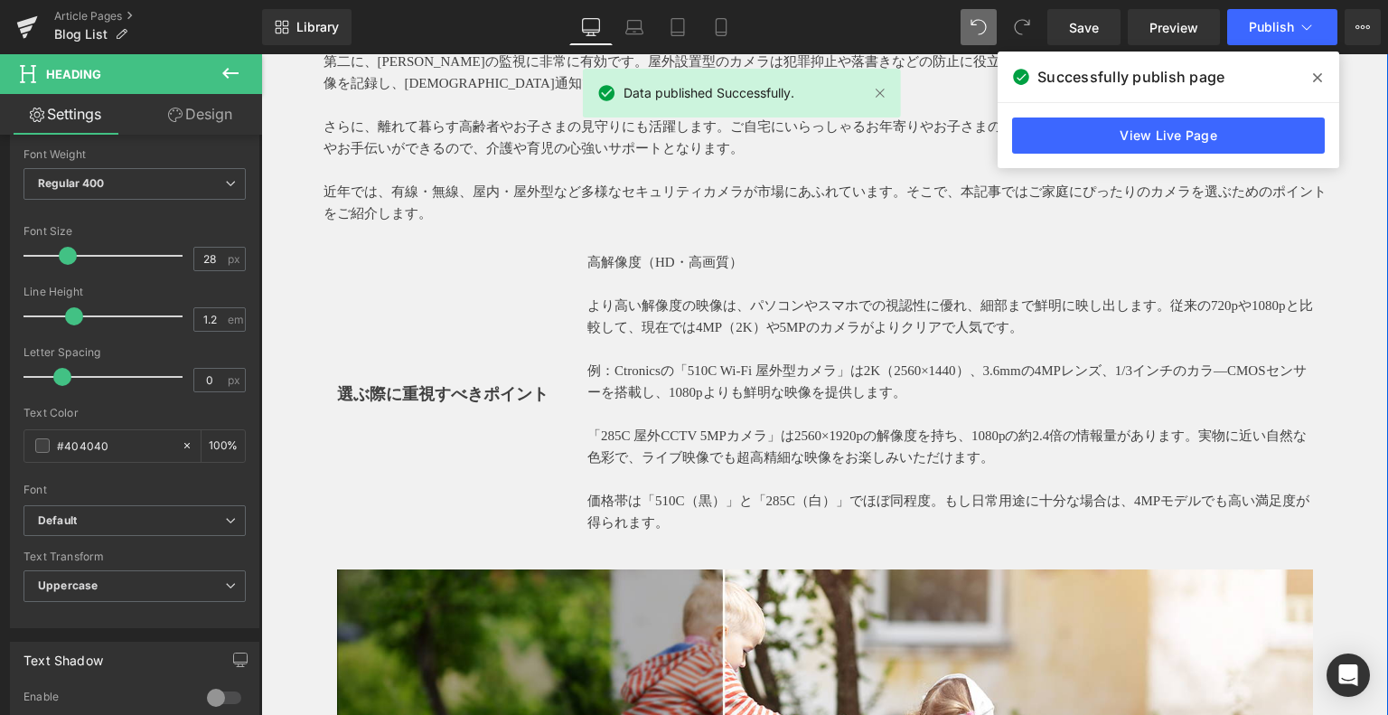
scroll to position [813, 0]
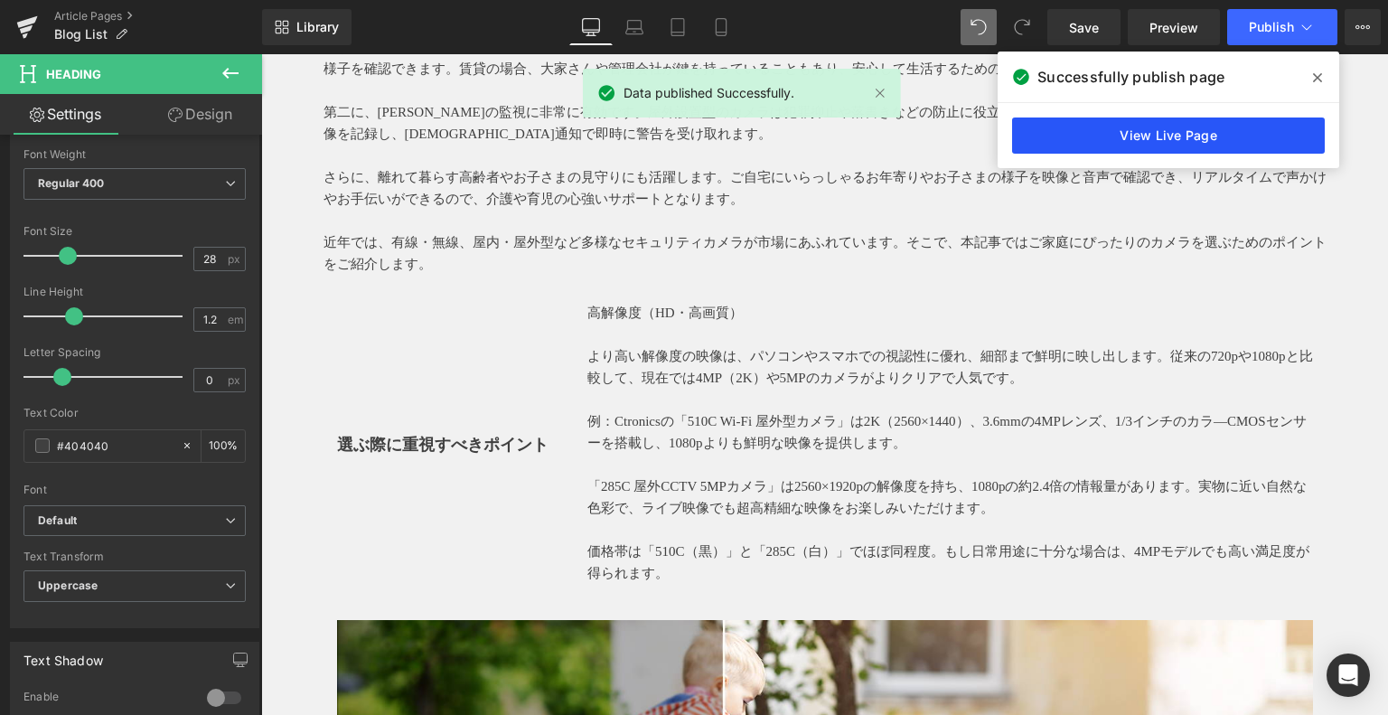
click at [1249, 128] on link "View Live Page" at bounding box center [1168, 135] width 313 height 36
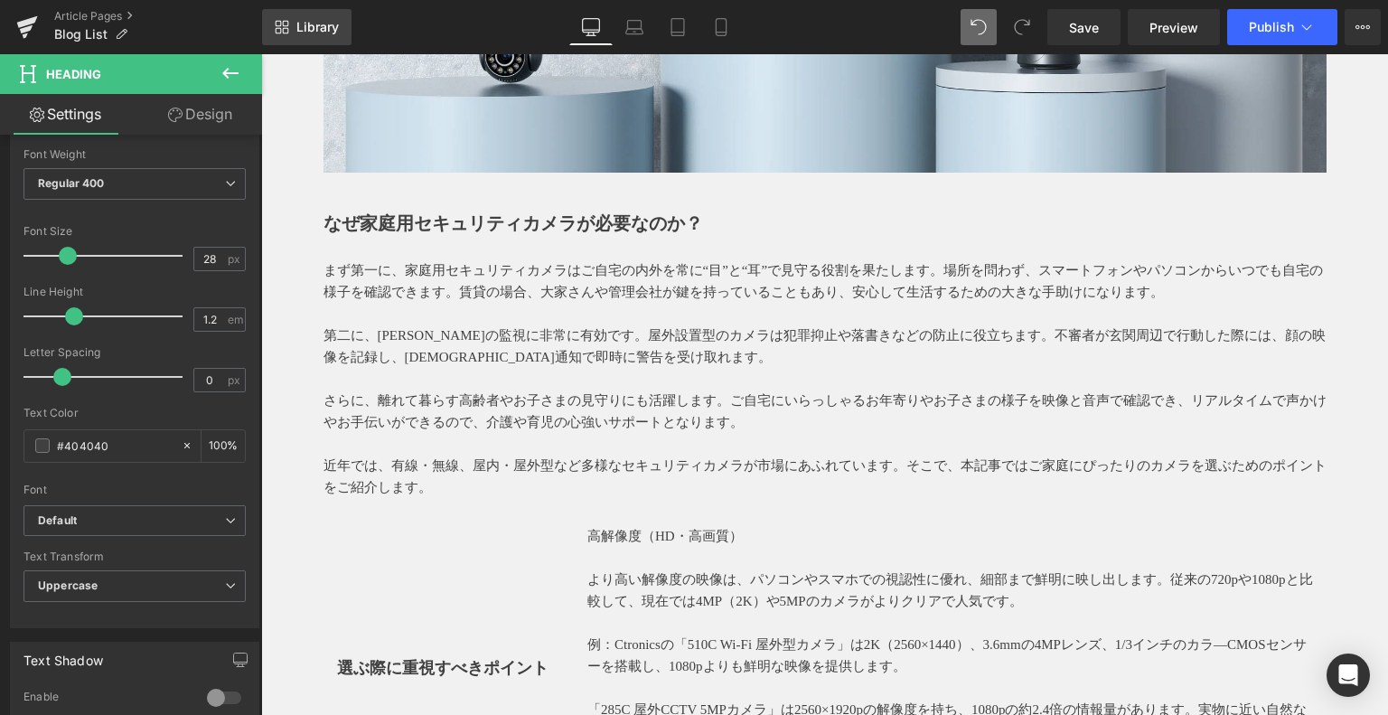
scroll to position [452, 0]
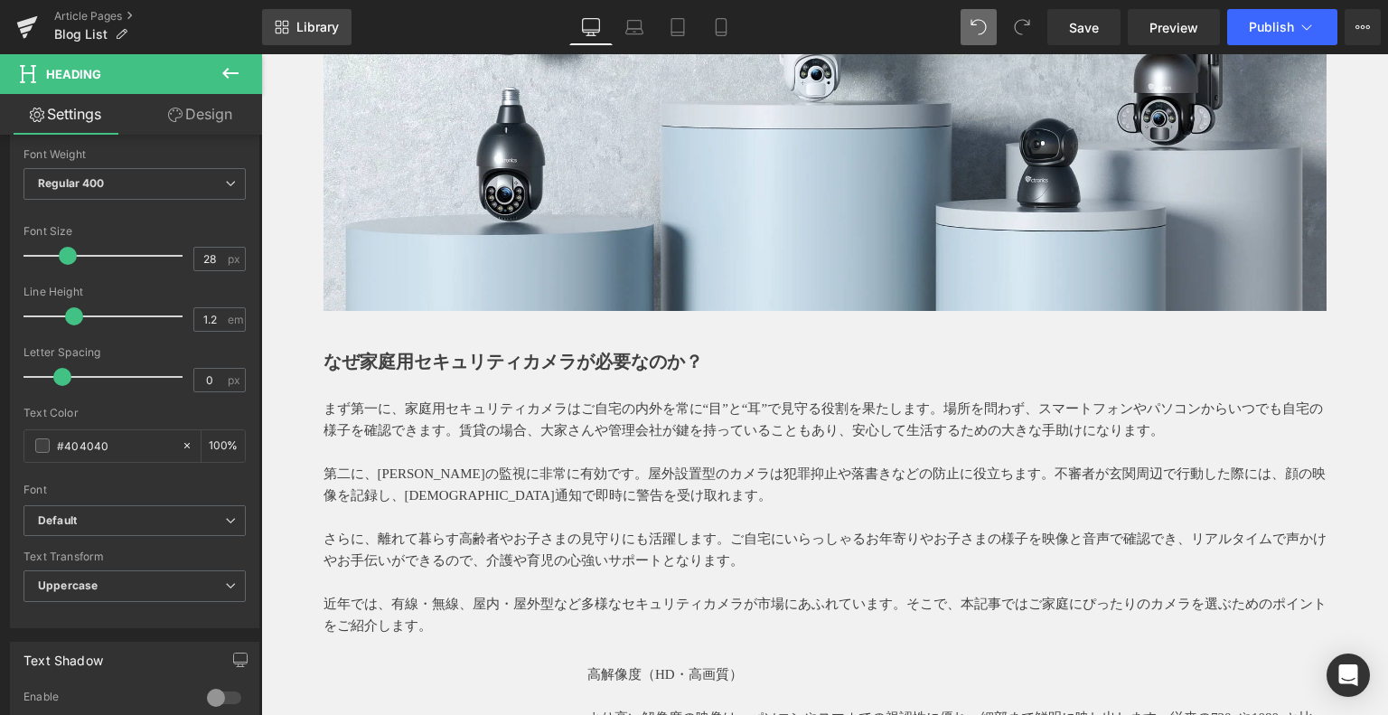
click at [300, 31] on span "Library" at bounding box center [317, 27] width 42 height 16
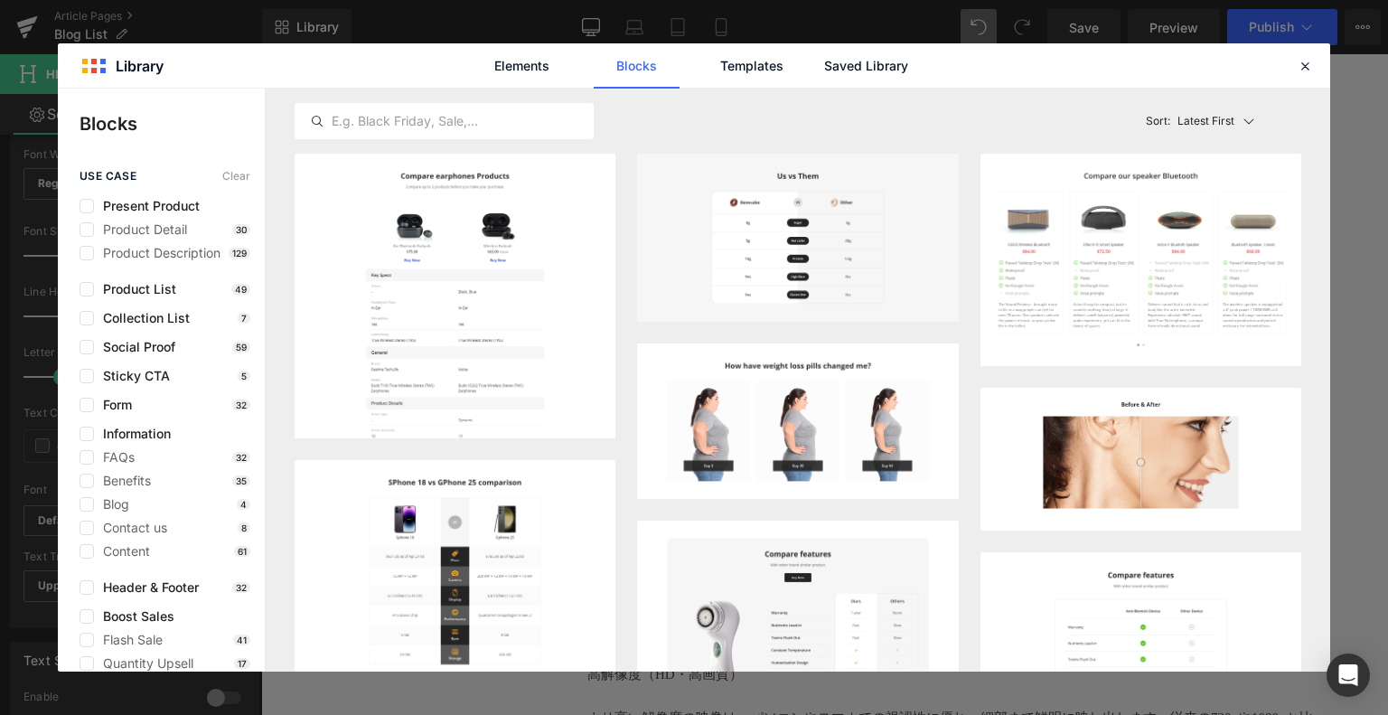
click at [1290, 59] on div "Elements Blocks Templates Saved Library" at bounding box center [694, 65] width 1272 height 44
click at [1286, 64] on div "Elements Blocks Templates Saved Library" at bounding box center [694, 65] width 1272 height 44
click at [1296, 68] on icon at bounding box center [1304, 66] width 16 height 16
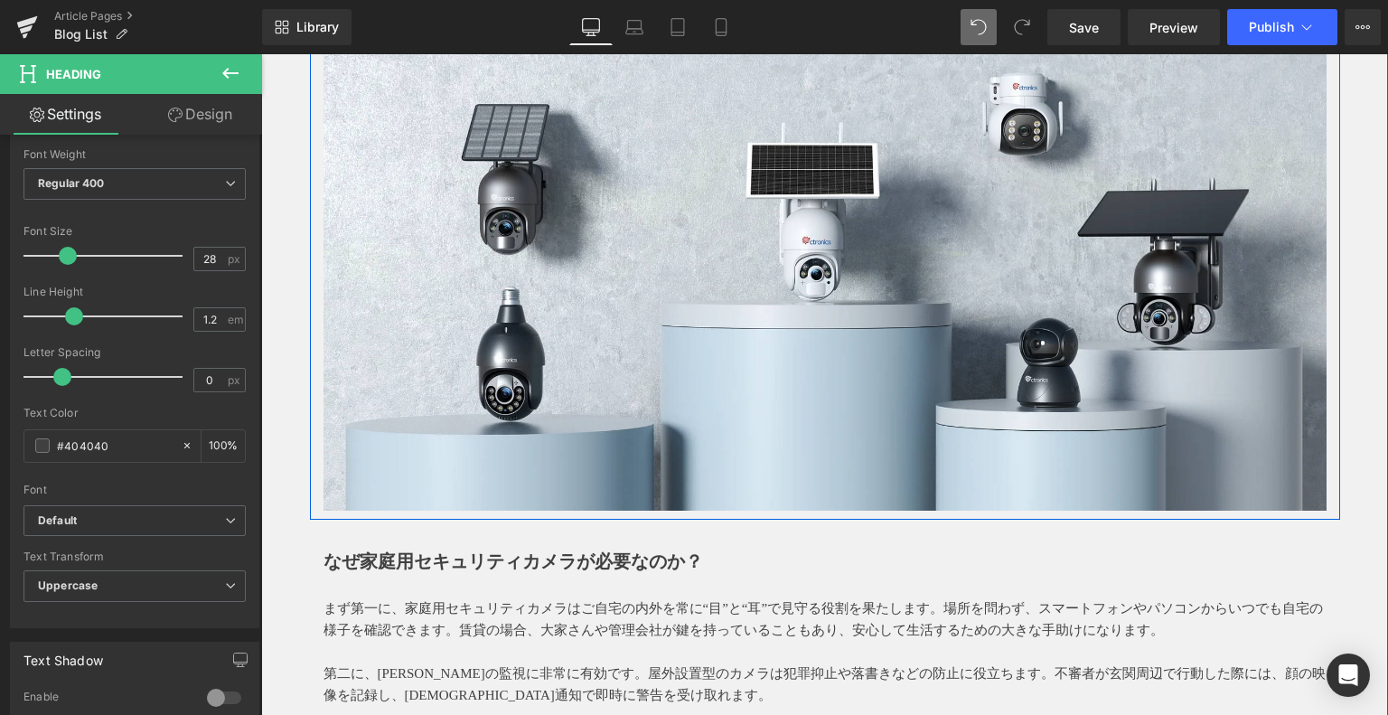
scroll to position [0, 0]
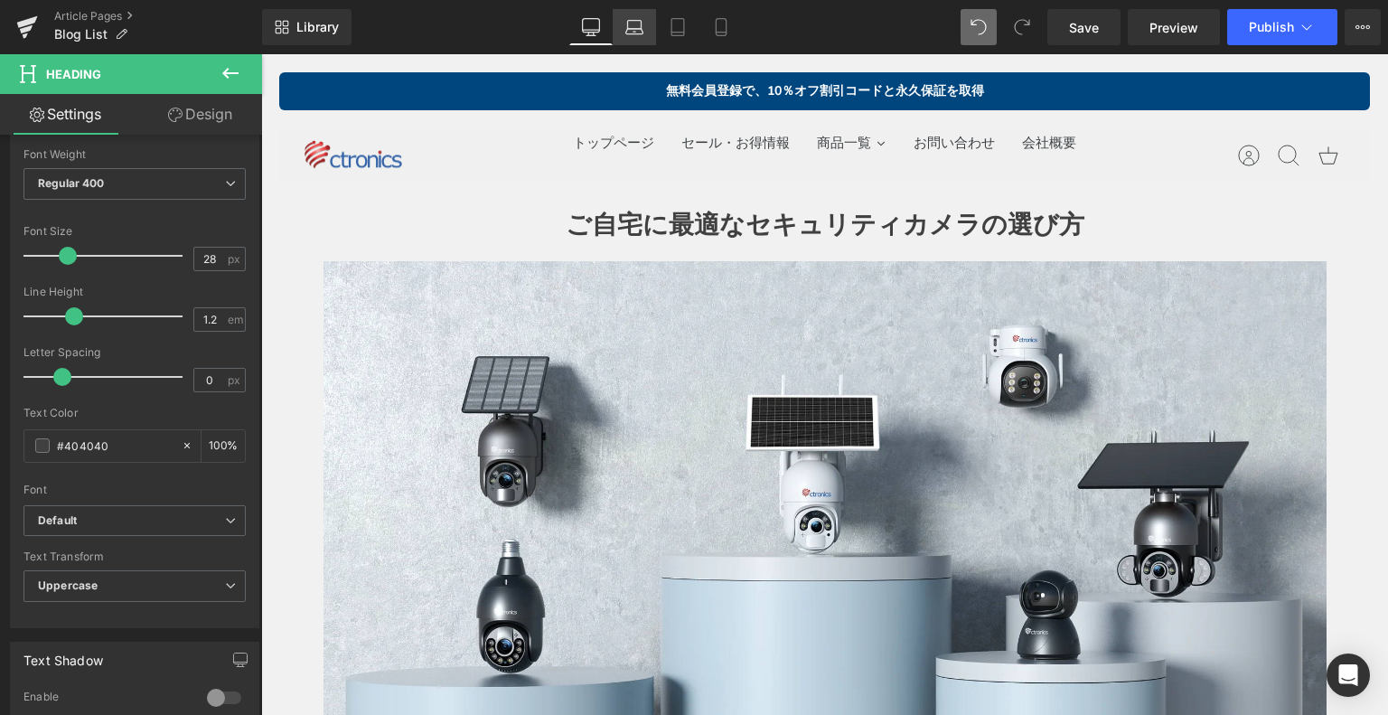
click at [641, 21] on icon at bounding box center [635, 25] width 14 height 8
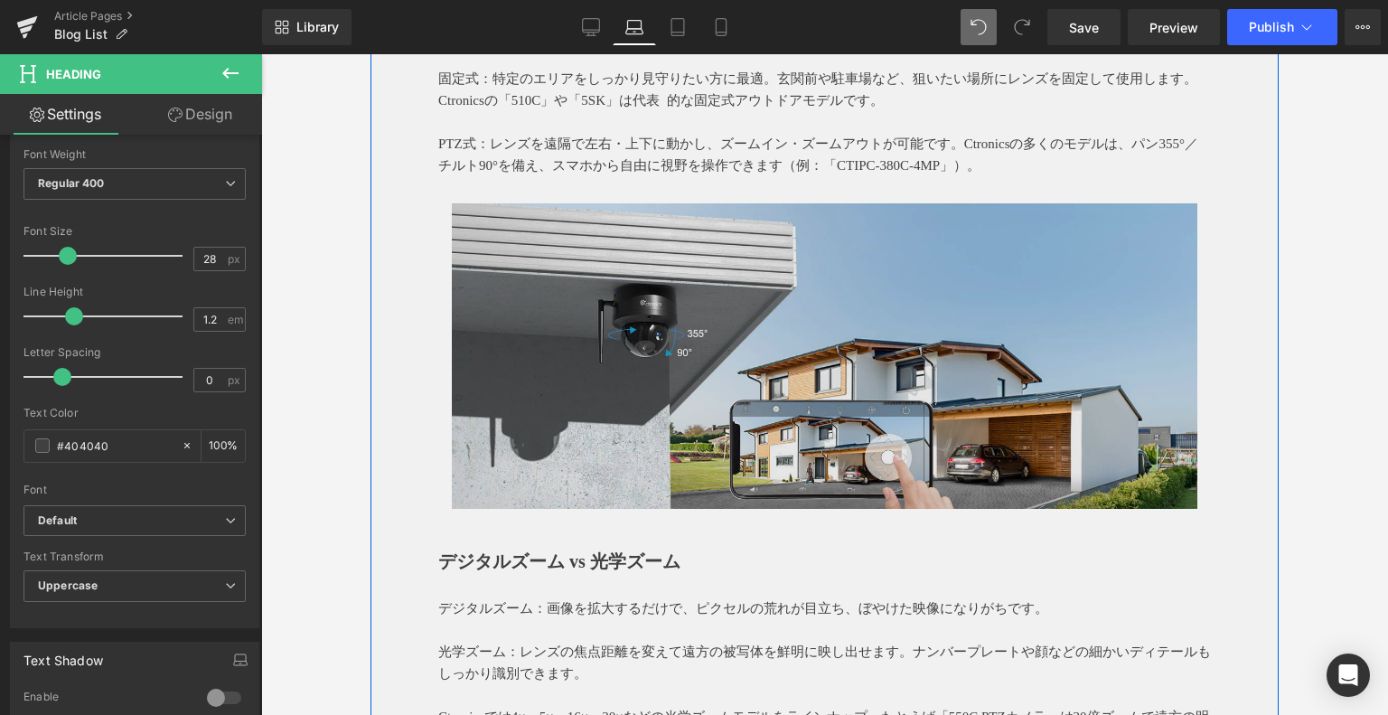
scroll to position [1897, 0]
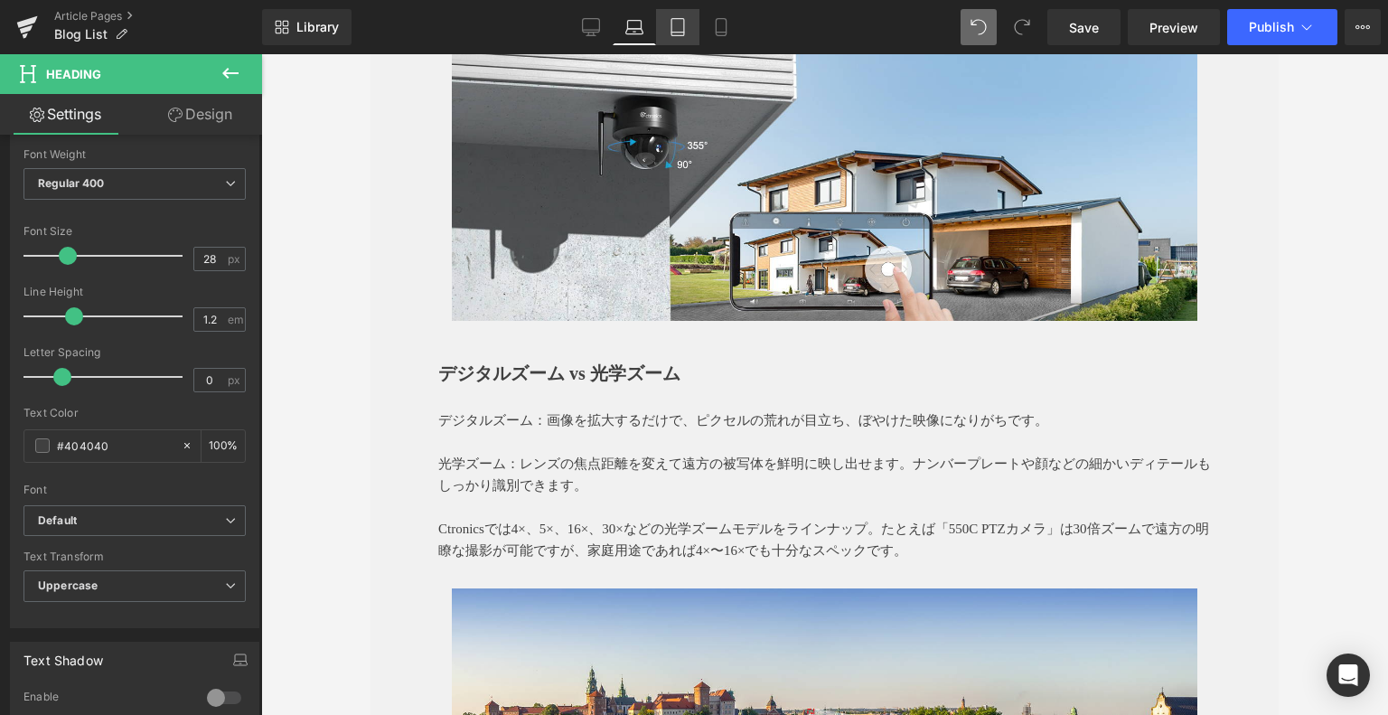
click at [679, 33] on icon at bounding box center [677, 33] width 13 height 0
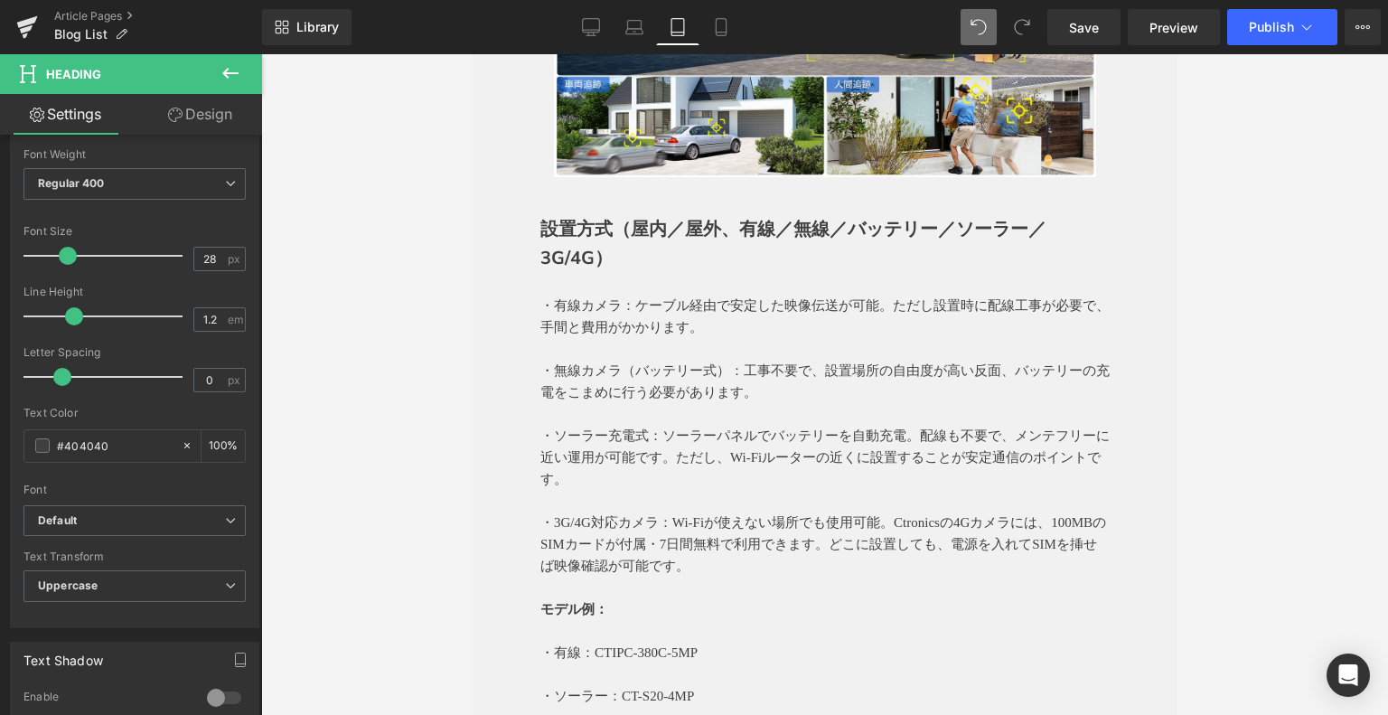
scroll to position [4156, 0]
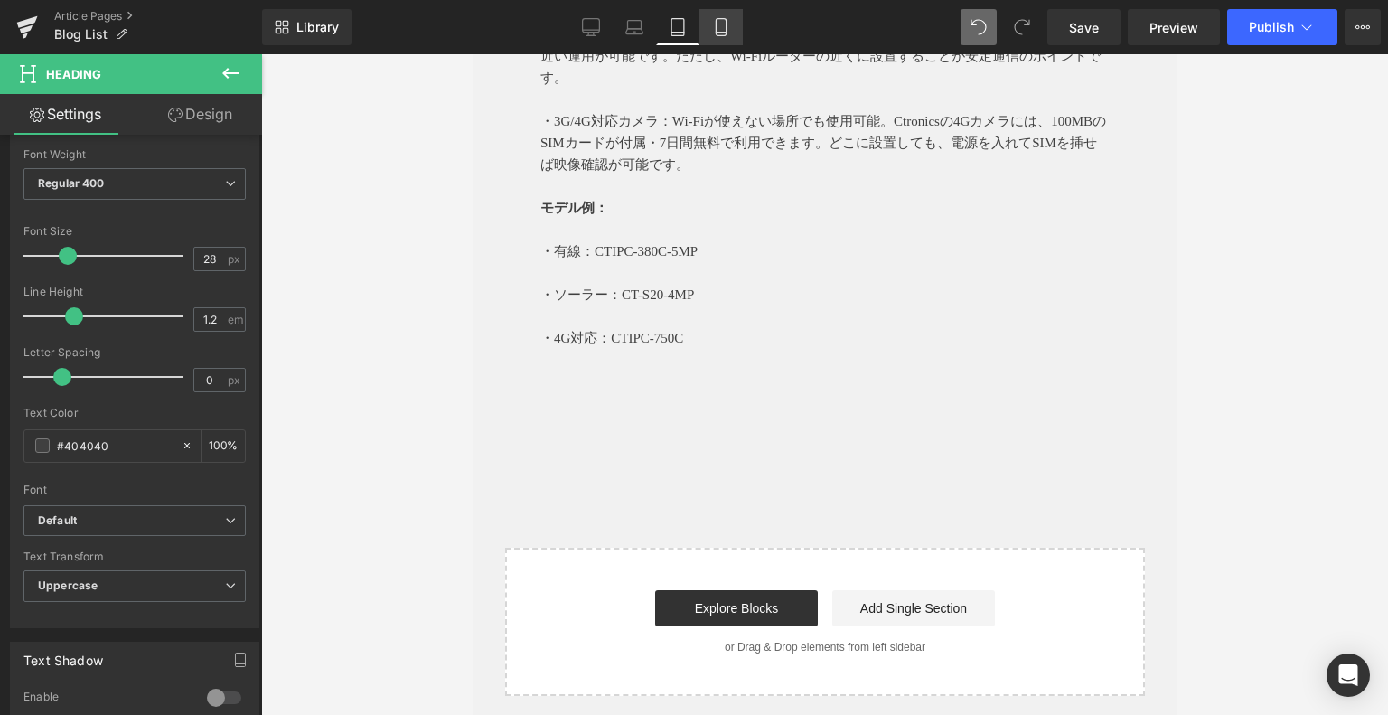
click at [726, 25] on icon at bounding box center [721, 27] width 18 height 18
type input "100"
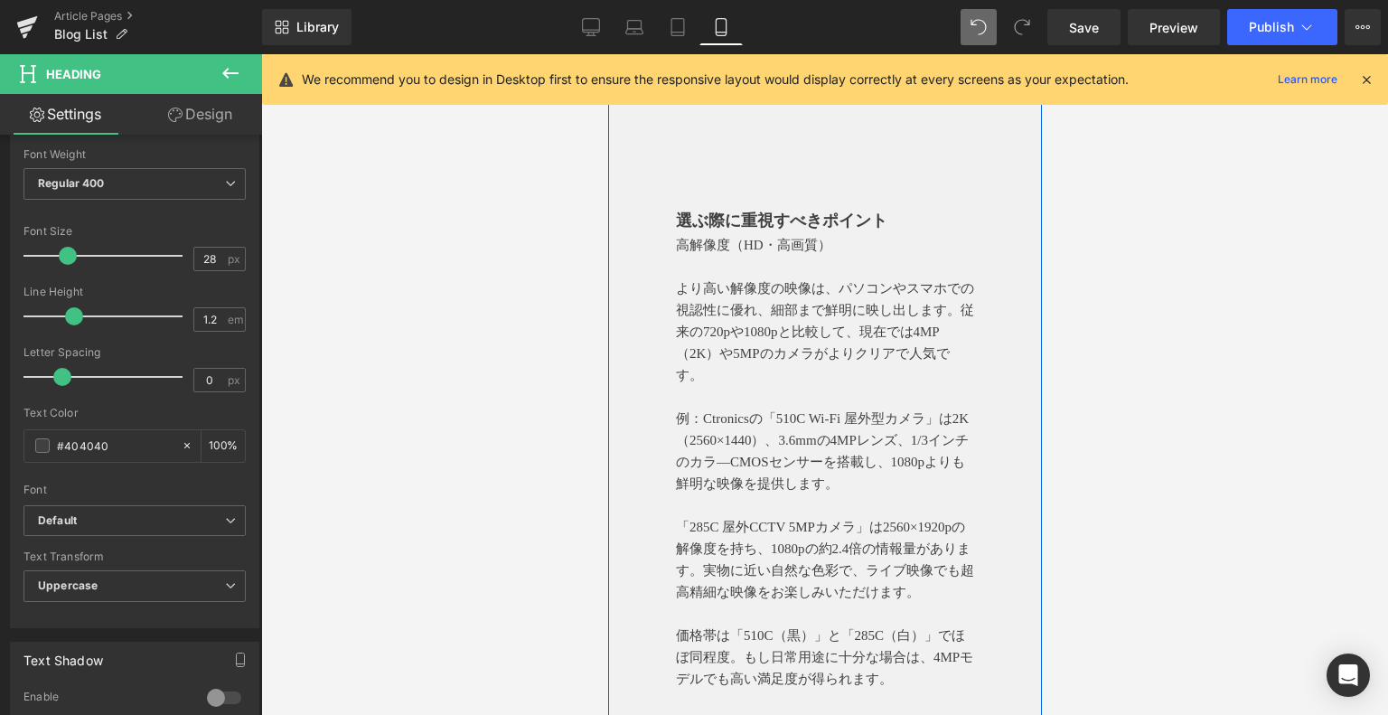
scroll to position [903, 0]
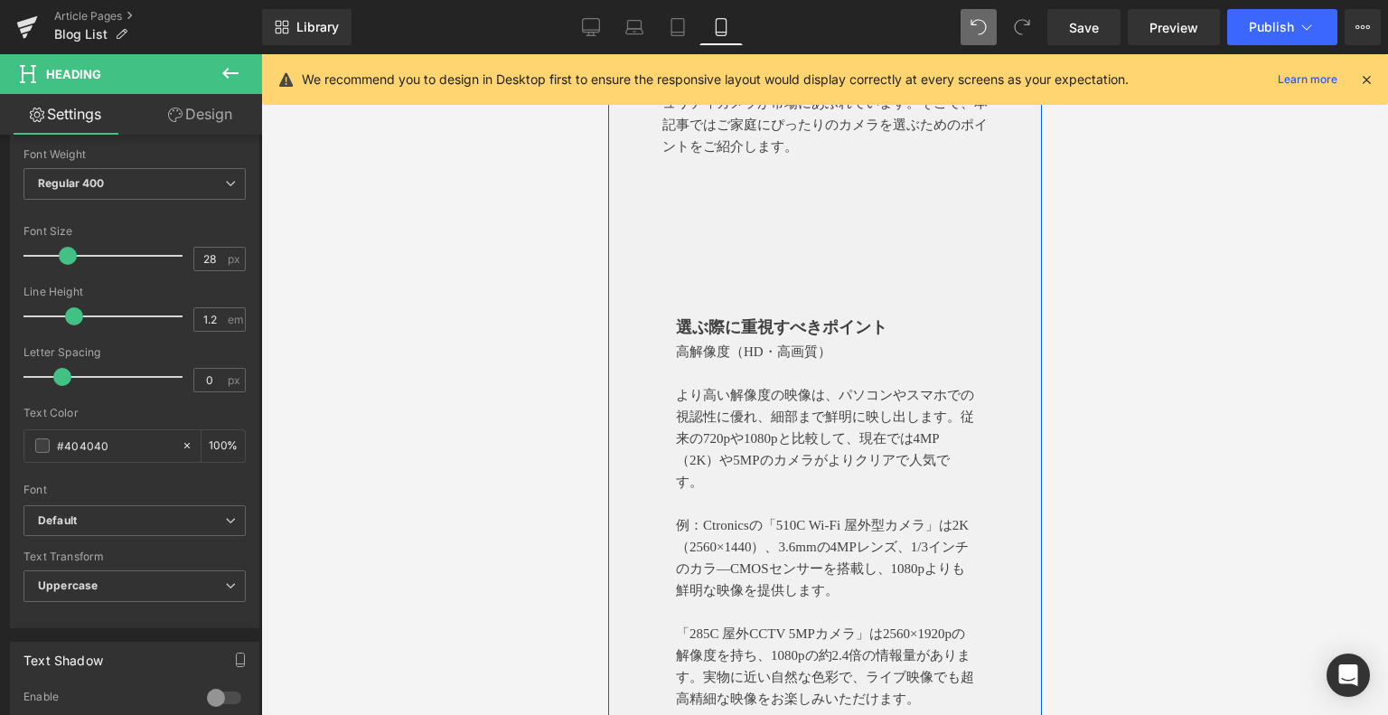
click at [698, 237] on p at bounding box center [824, 223] width 298 height 26
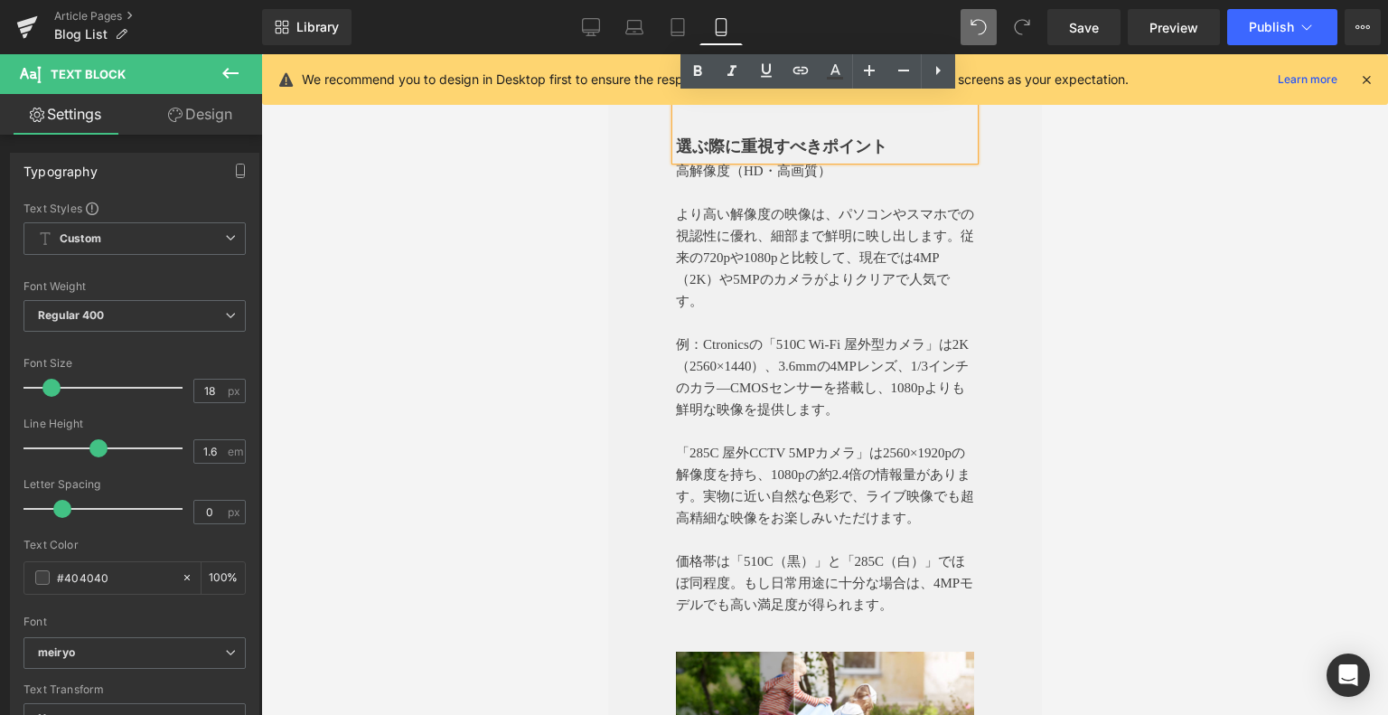
scroll to position [813, 0]
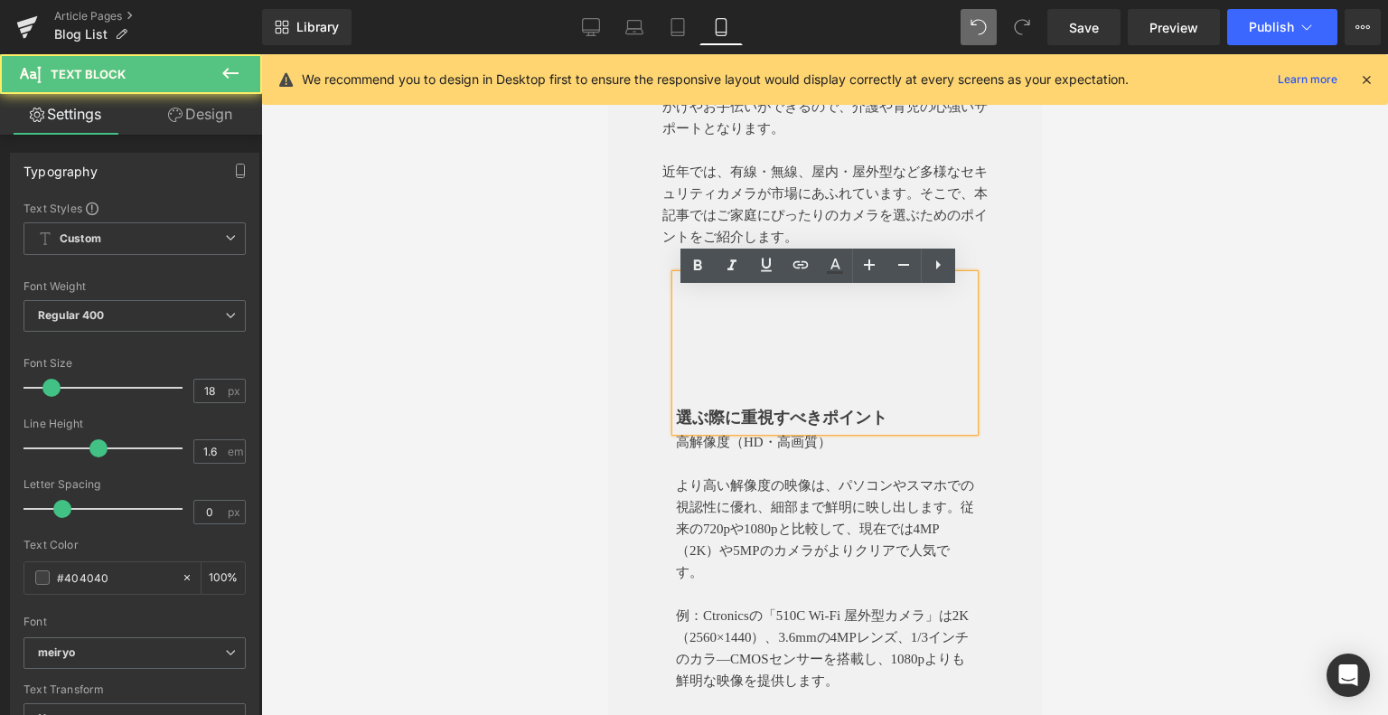
click at [675, 405] on p at bounding box center [824, 392] width 298 height 26
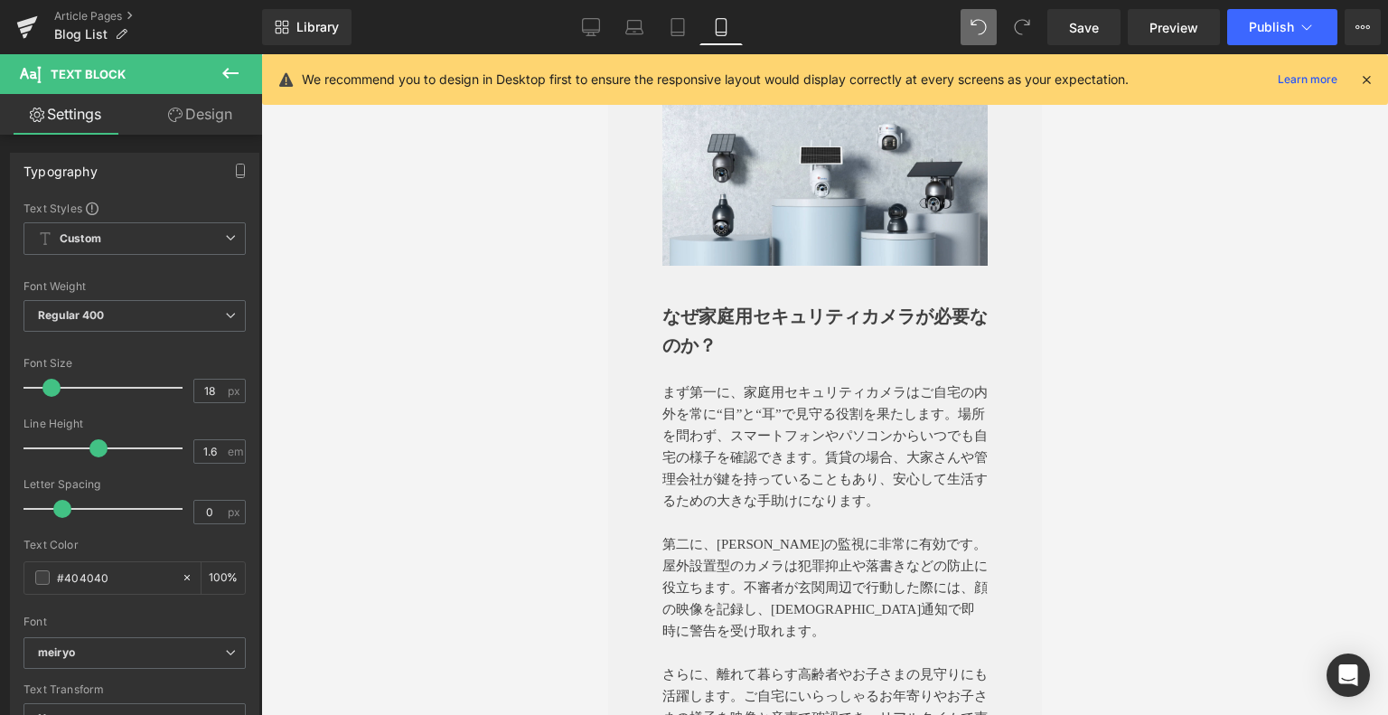
scroll to position [0, 0]
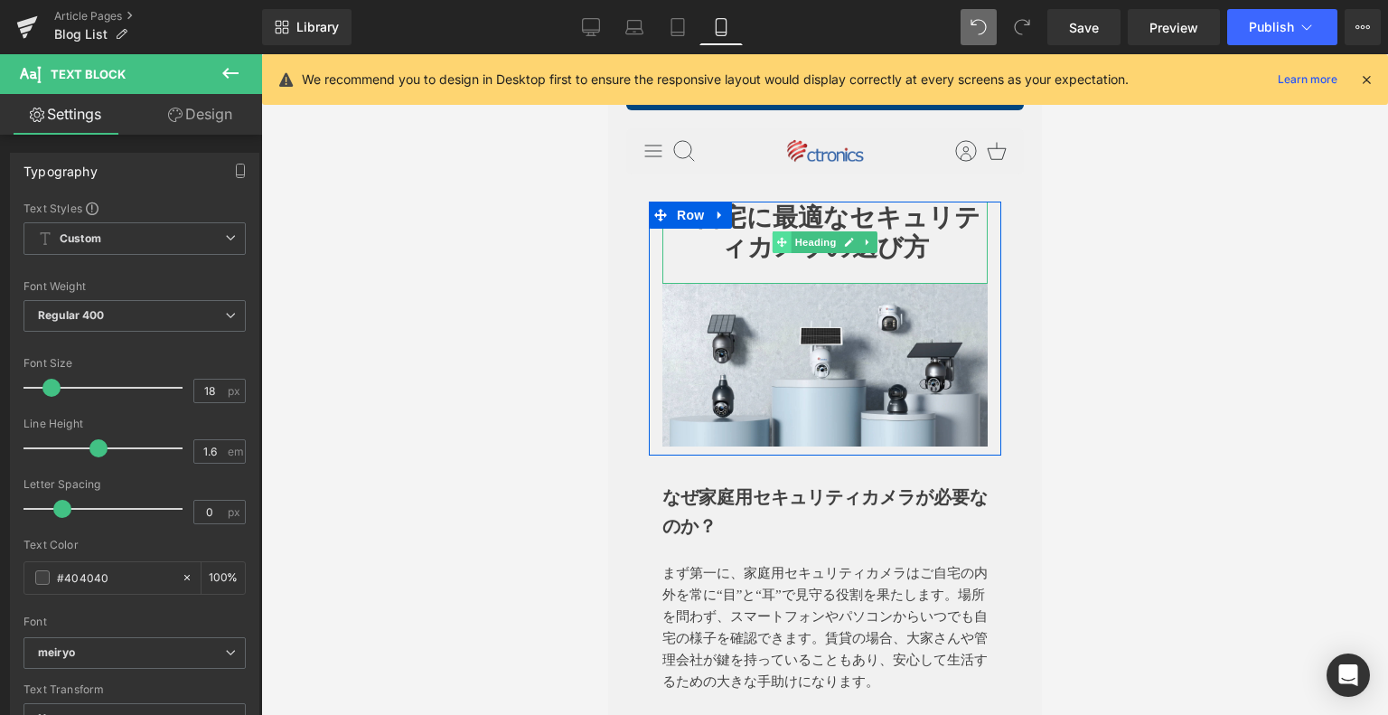
click at [772, 247] on span at bounding box center [781, 242] width 19 height 22
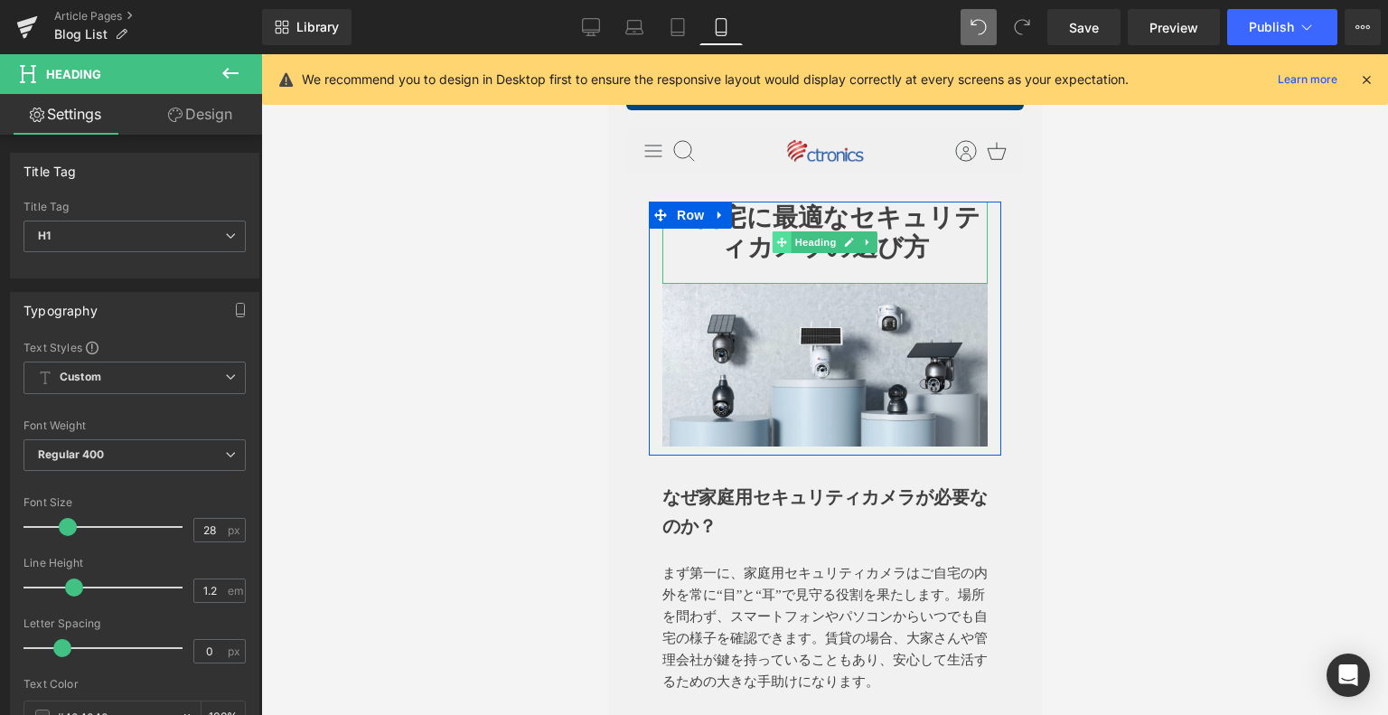
click at [776, 248] on icon at bounding box center [781, 242] width 10 height 11
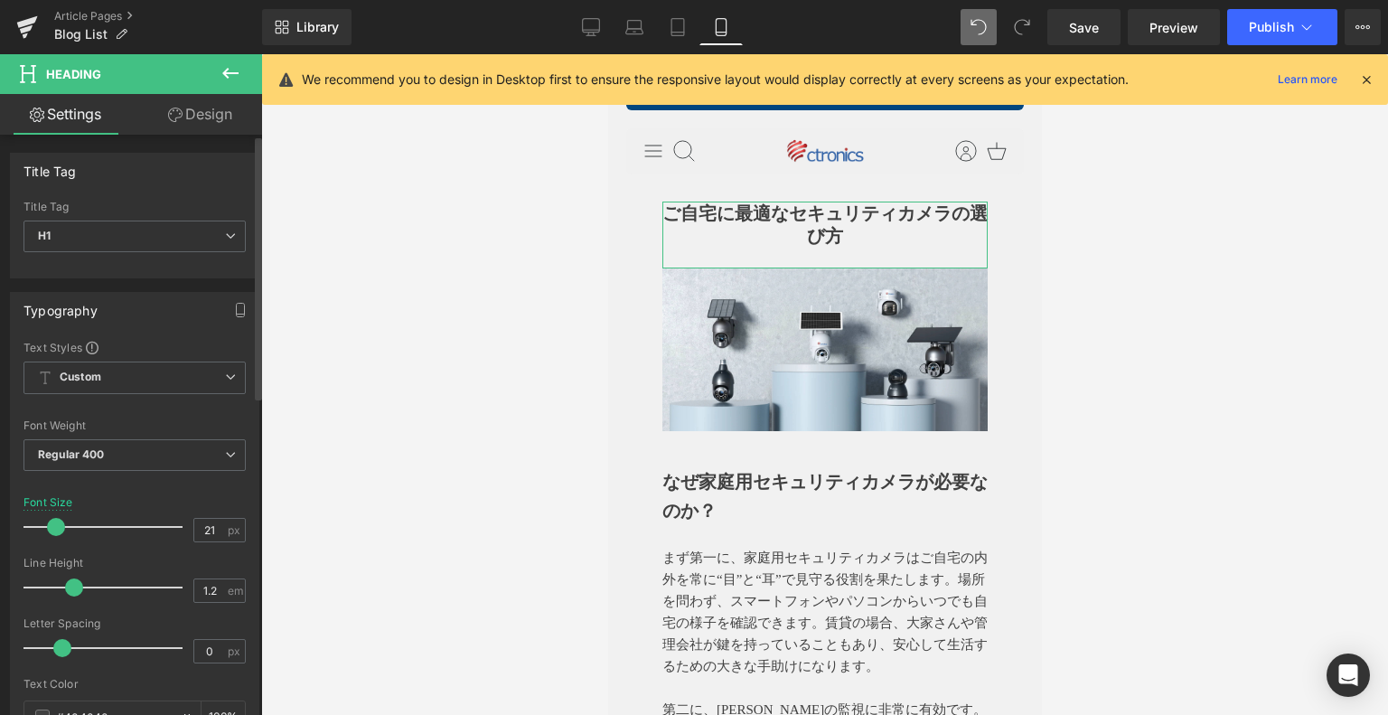
type input "20"
drag, startPoint x: 68, startPoint y: 521, endPoint x: 55, endPoint y: 524, distance: 12.9
click at [55, 524] on span at bounding box center [55, 527] width 18 height 18
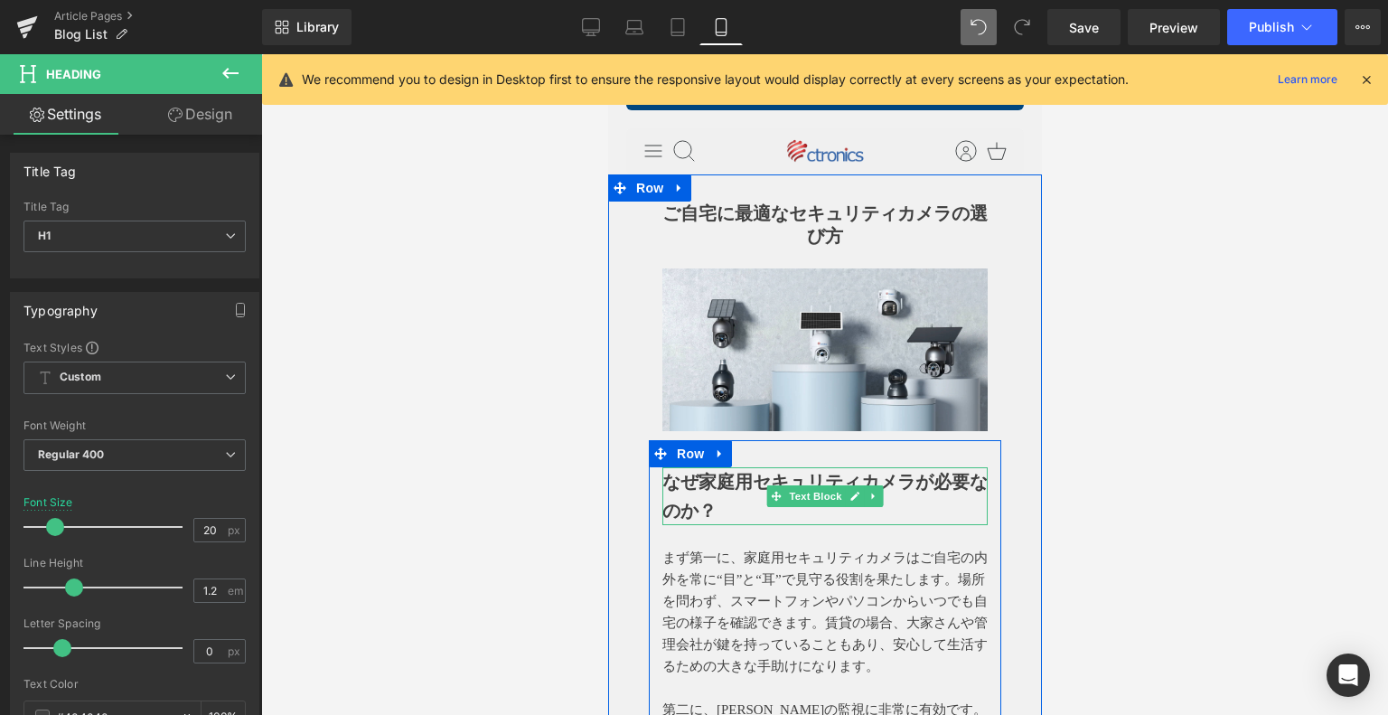
click at [751, 492] on strong "なぜ家庭用セキュリティカメラが必要なのか？" at bounding box center [823, 496] width 325 height 49
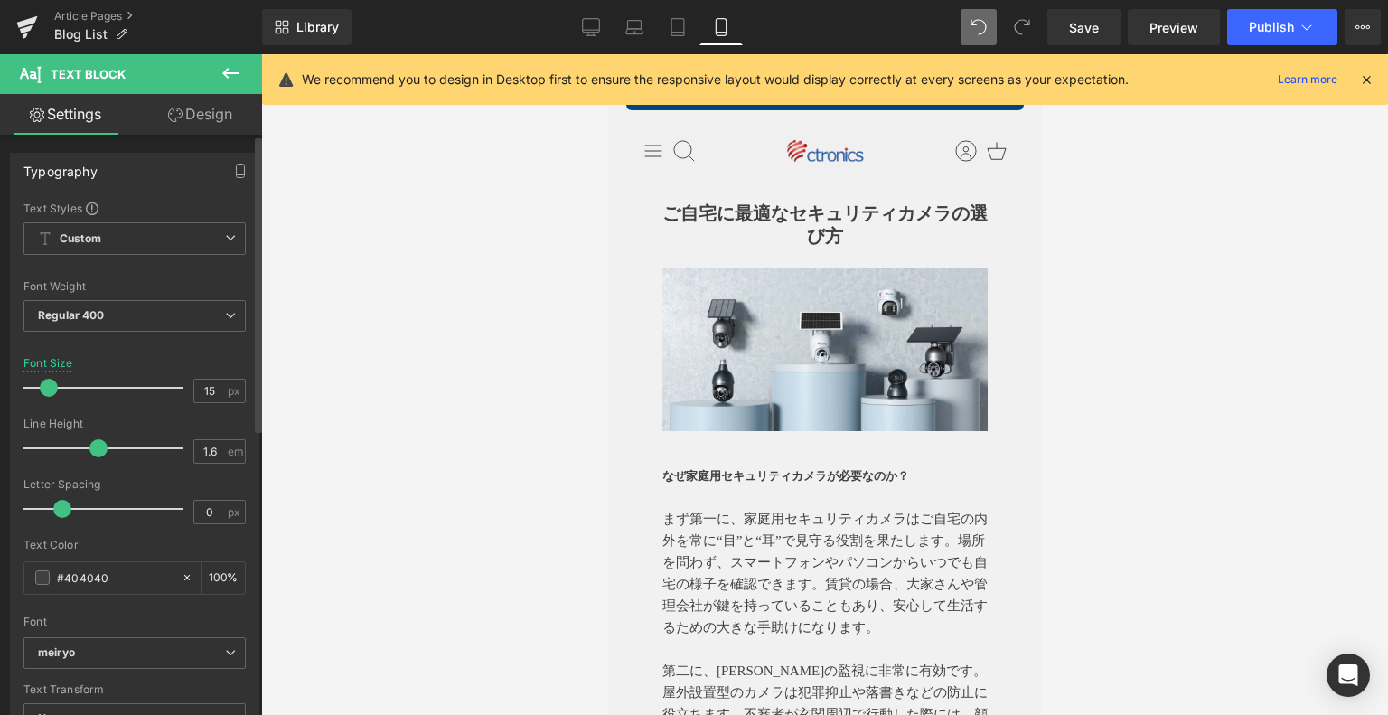
type input "16"
click at [47, 388] on span at bounding box center [49, 388] width 18 height 18
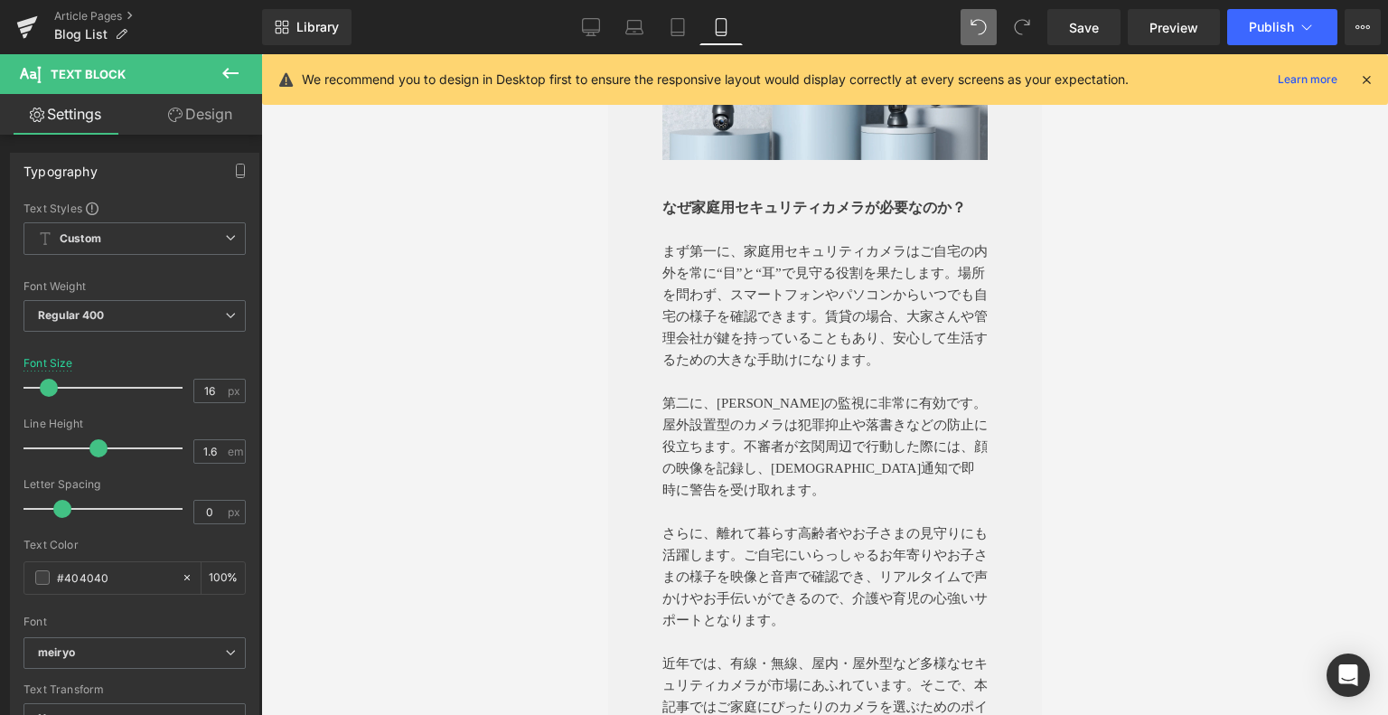
click at [788, 370] on p "まず第一に、家庭用セキュリティカメラはご自宅の内外を常に“目”と“耳”で見守る役割を果たします。場所を問わず、スマートフォンやパソコンからいつでも自宅の様子を…" at bounding box center [823, 305] width 325 height 130
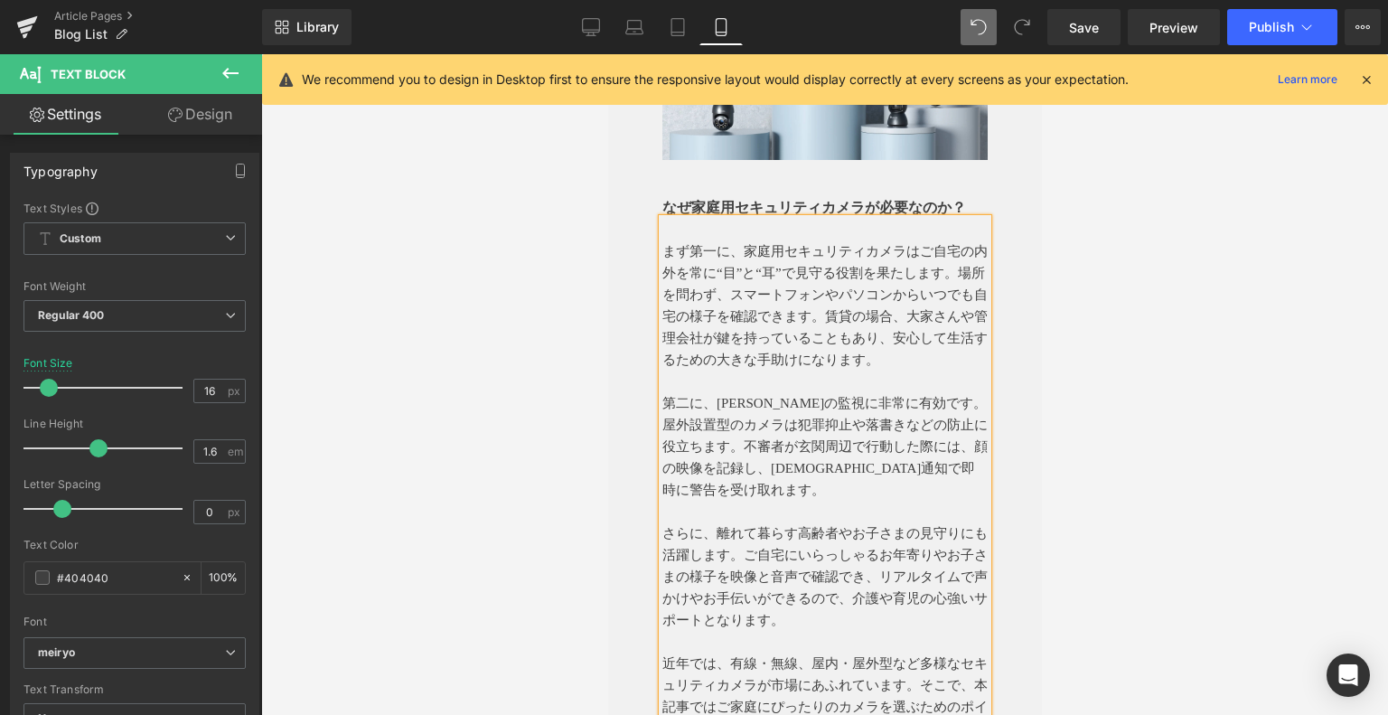
click at [731, 297] on p "まず第一に、家庭用セキュリティカメラはご自宅の内外を常に“目”と“耳”で見守る役割を果たします。場所を問わず、スマートフォンやパソコンからいつでも自宅の様子を…" at bounding box center [823, 305] width 325 height 130
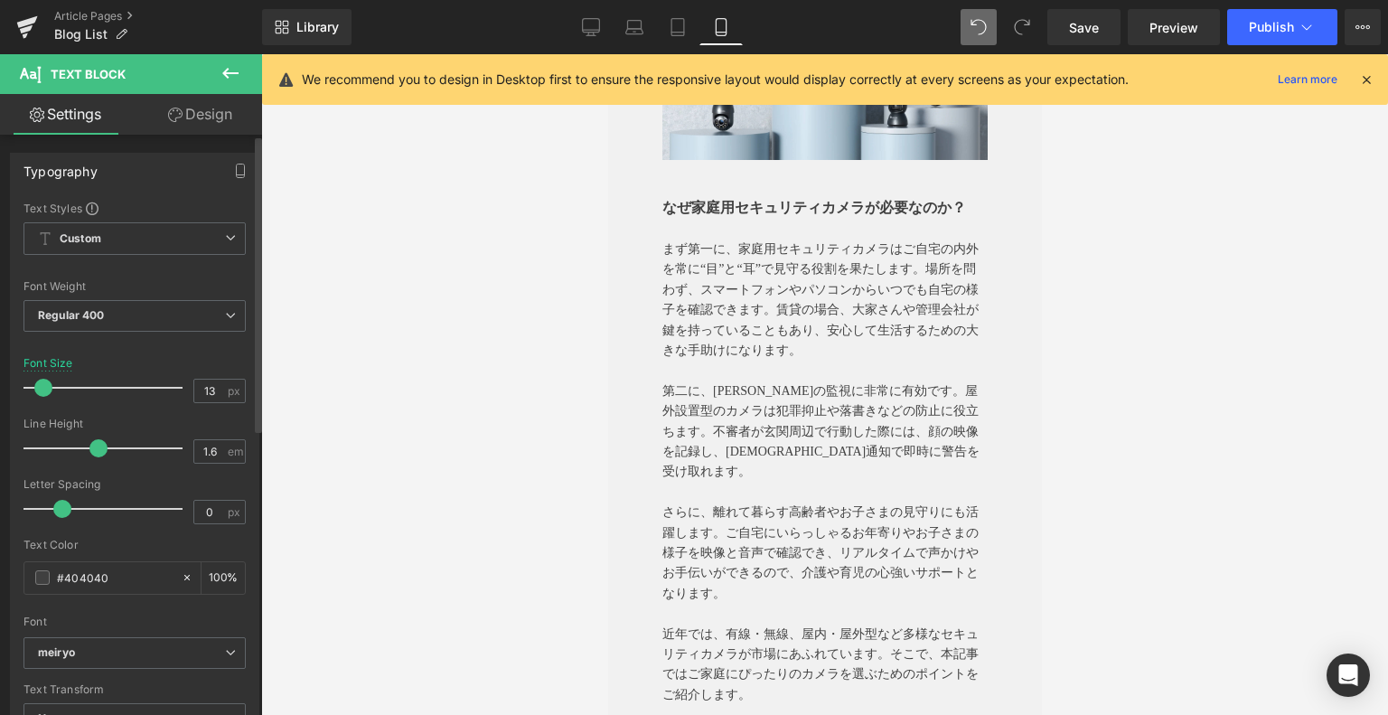
type input "12"
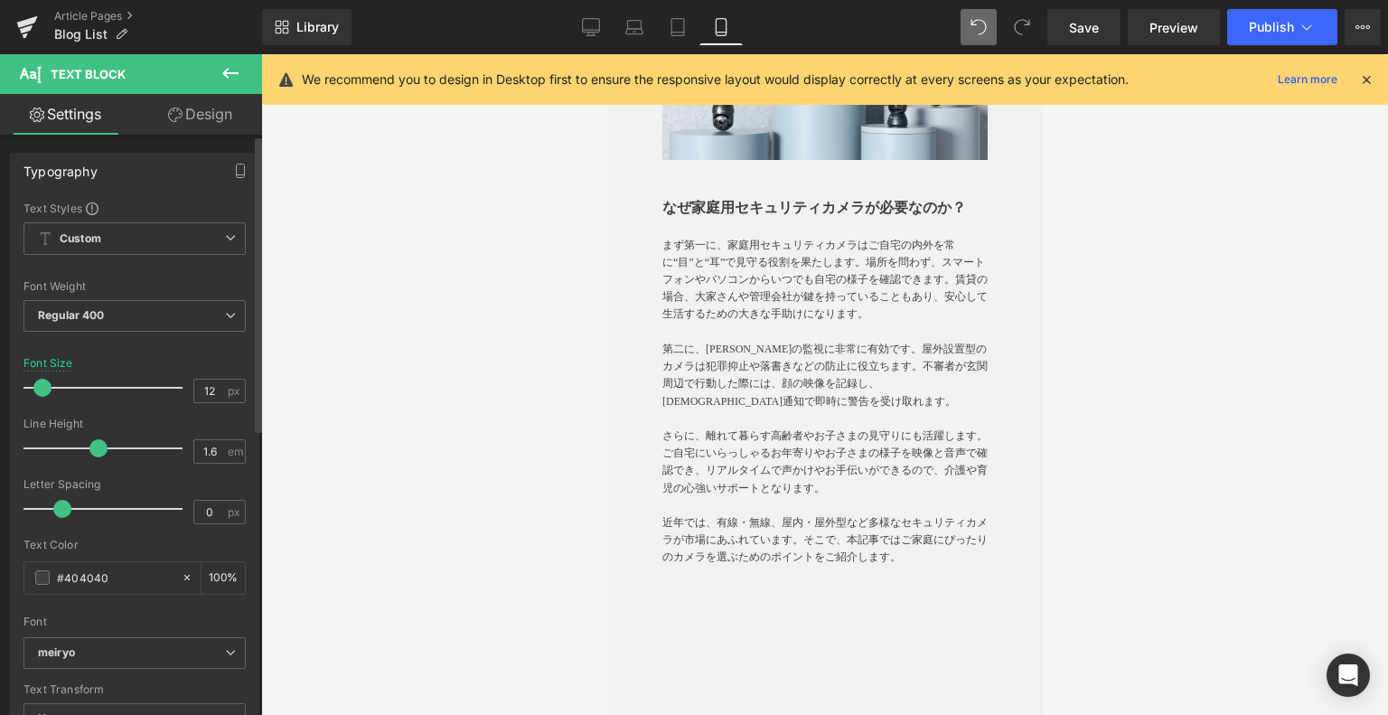
click at [39, 384] on span at bounding box center [42, 388] width 18 height 18
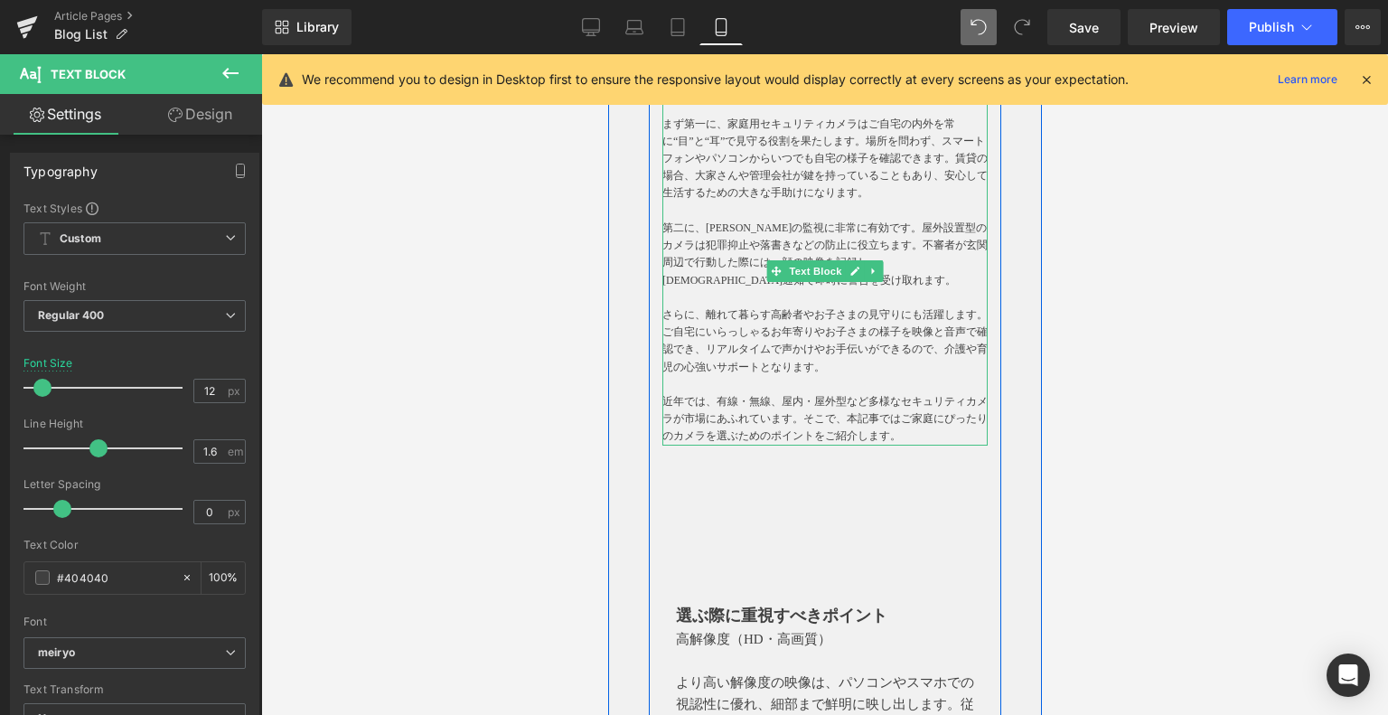
scroll to position [632, 0]
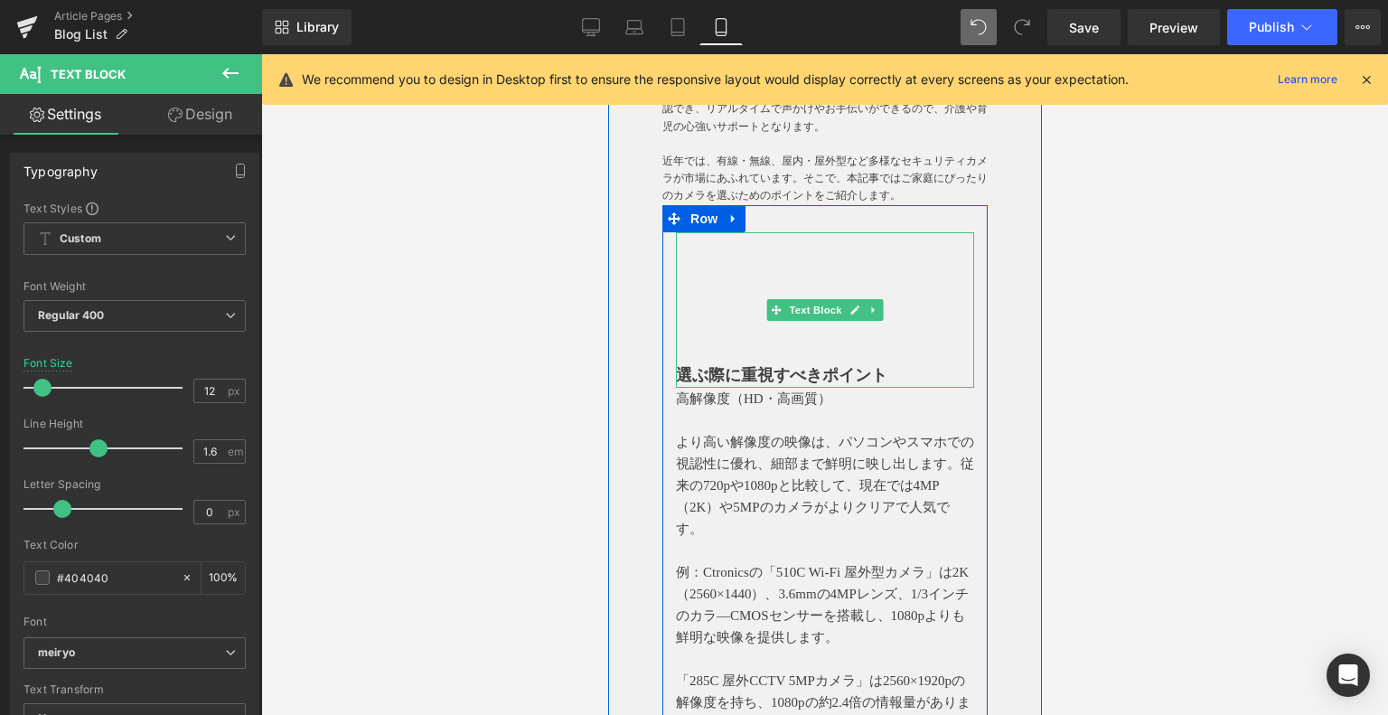
click at [785, 384] on strong "選ぶ際に重視すべきポイント" at bounding box center [780, 375] width 211 height 18
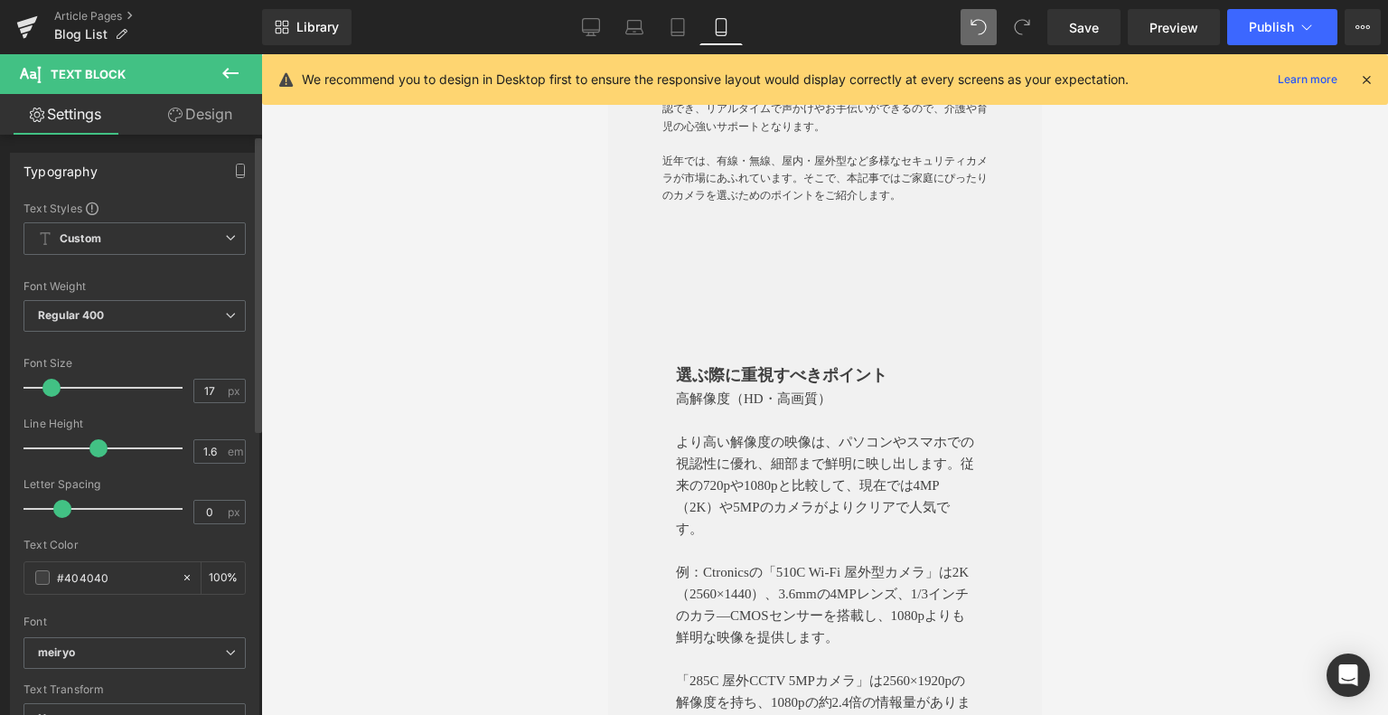
type input "16"
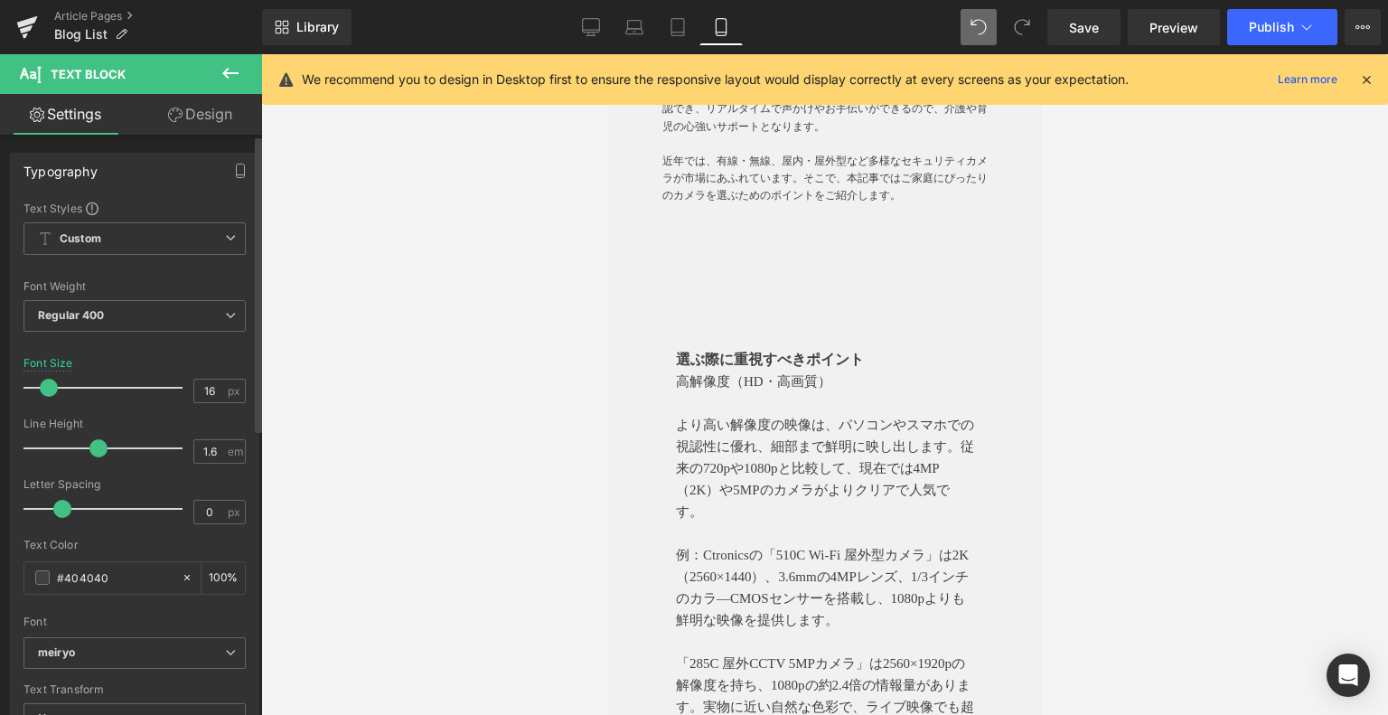
click at [46, 386] on span at bounding box center [49, 388] width 18 height 18
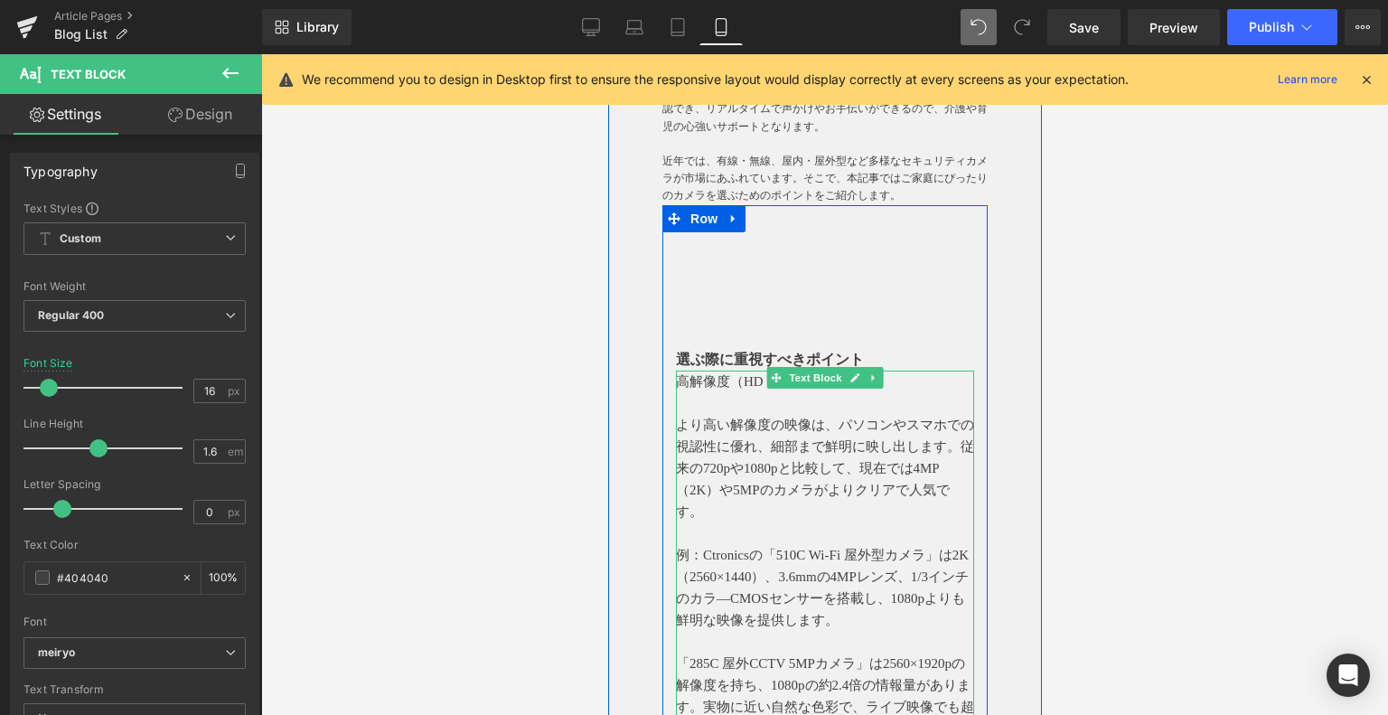
click at [766, 448] on p "より高い解像度の映像は、パソコンやスマホでの視認性に優れ、細部まで鮮明に映し出します。従来の720pや1080pと比較して、現在では4MP（2K）や5MPのカ…" at bounding box center [824, 468] width 298 height 108
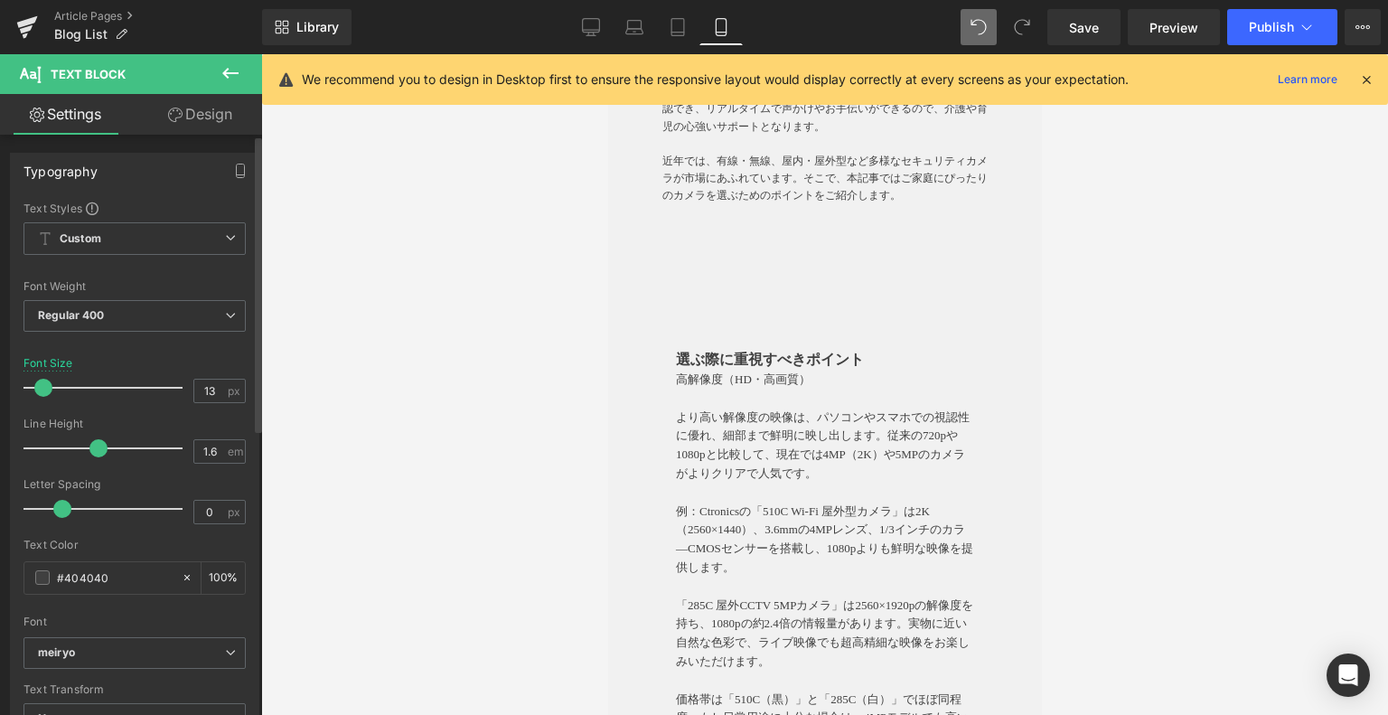
type input "12"
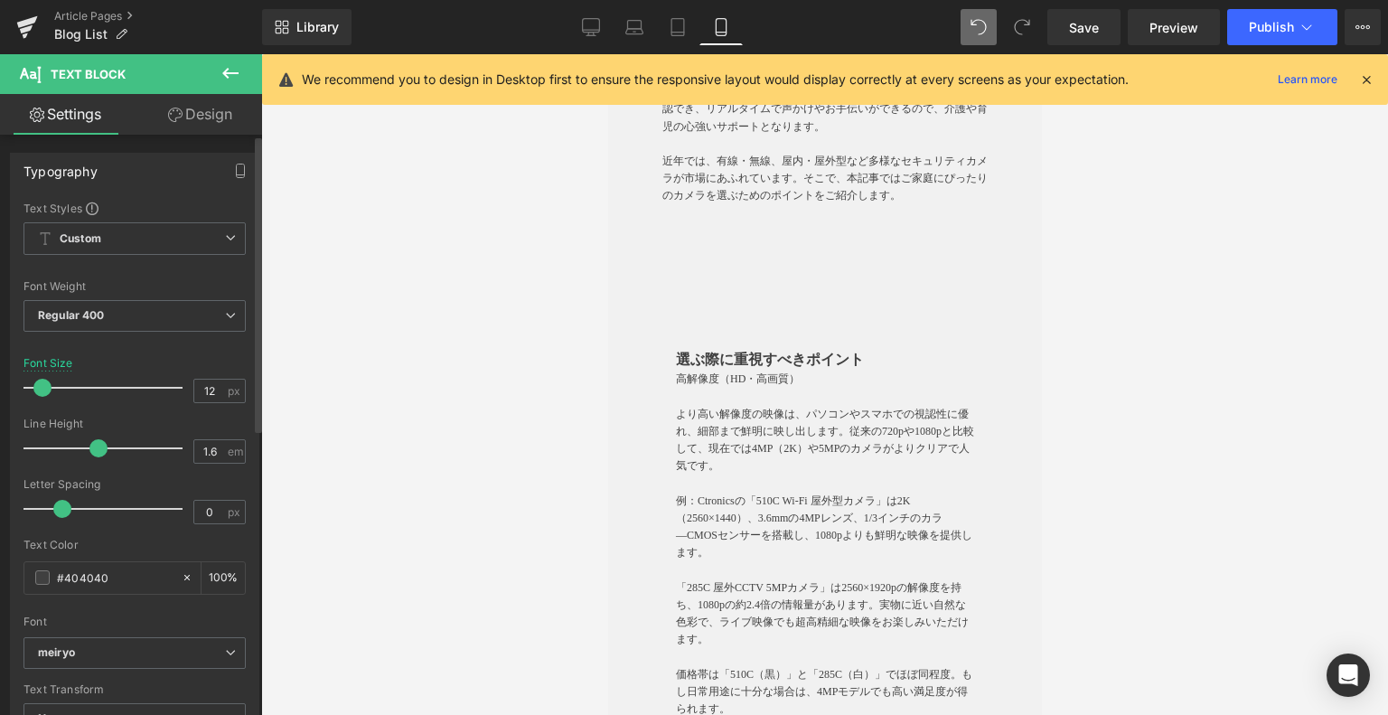
click at [40, 388] on span at bounding box center [42, 388] width 18 height 18
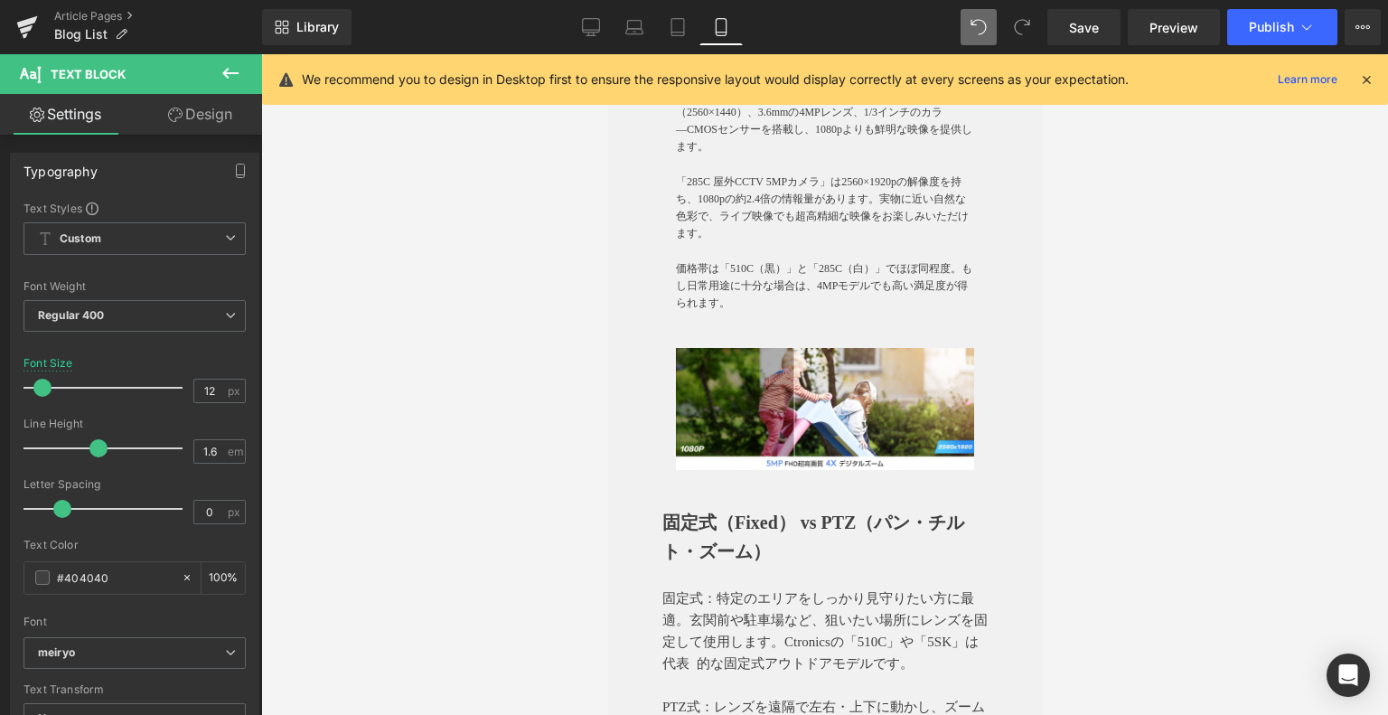
scroll to position [1174, 0]
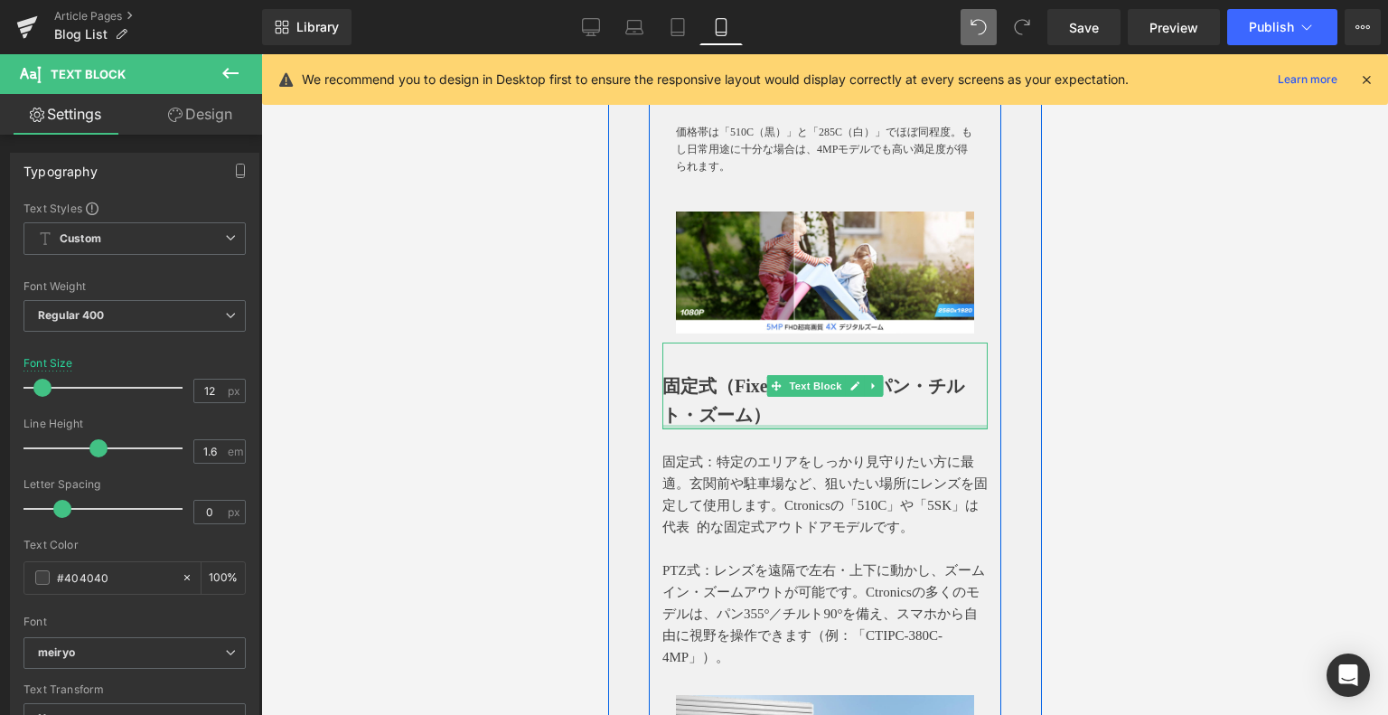
click at [674, 425] on strong "固定式（Fixed） vs PTZ（パン・チルト・ズーム）" at bounding box center [812, 400] width 302 height 49
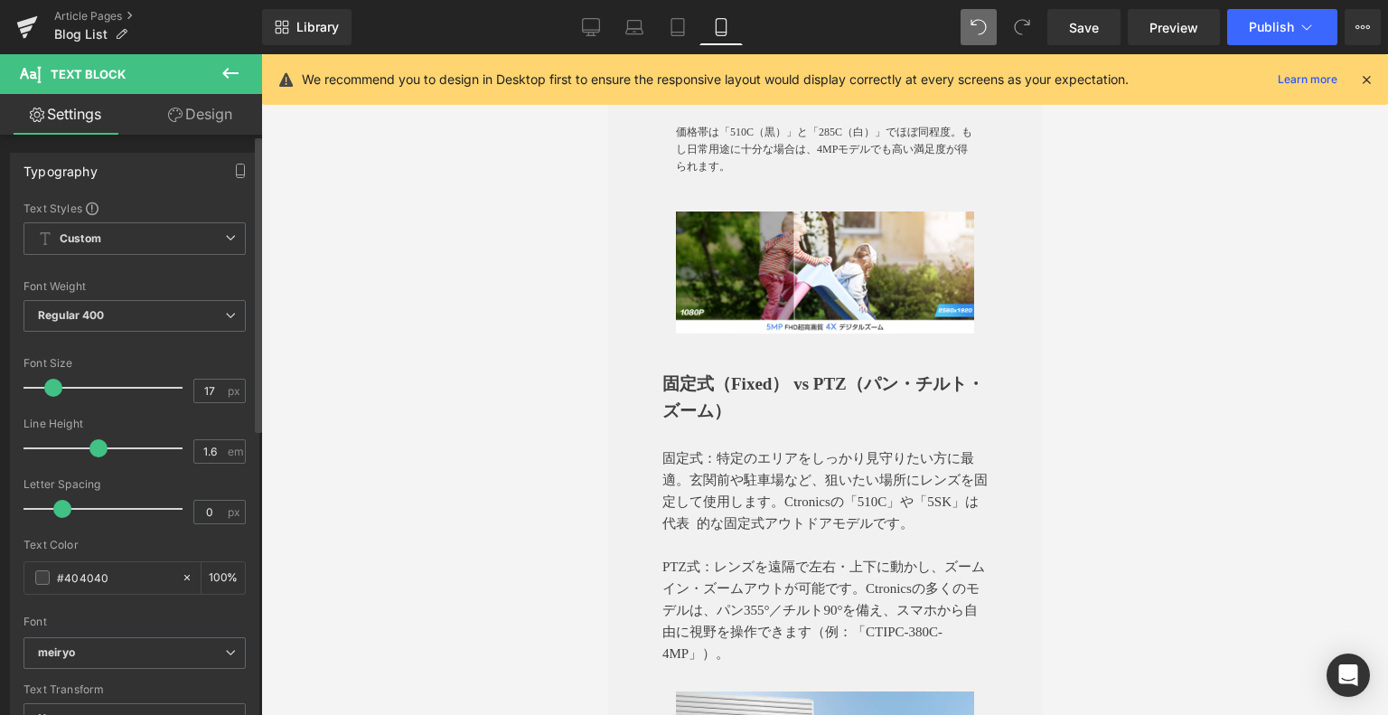
type input "16"
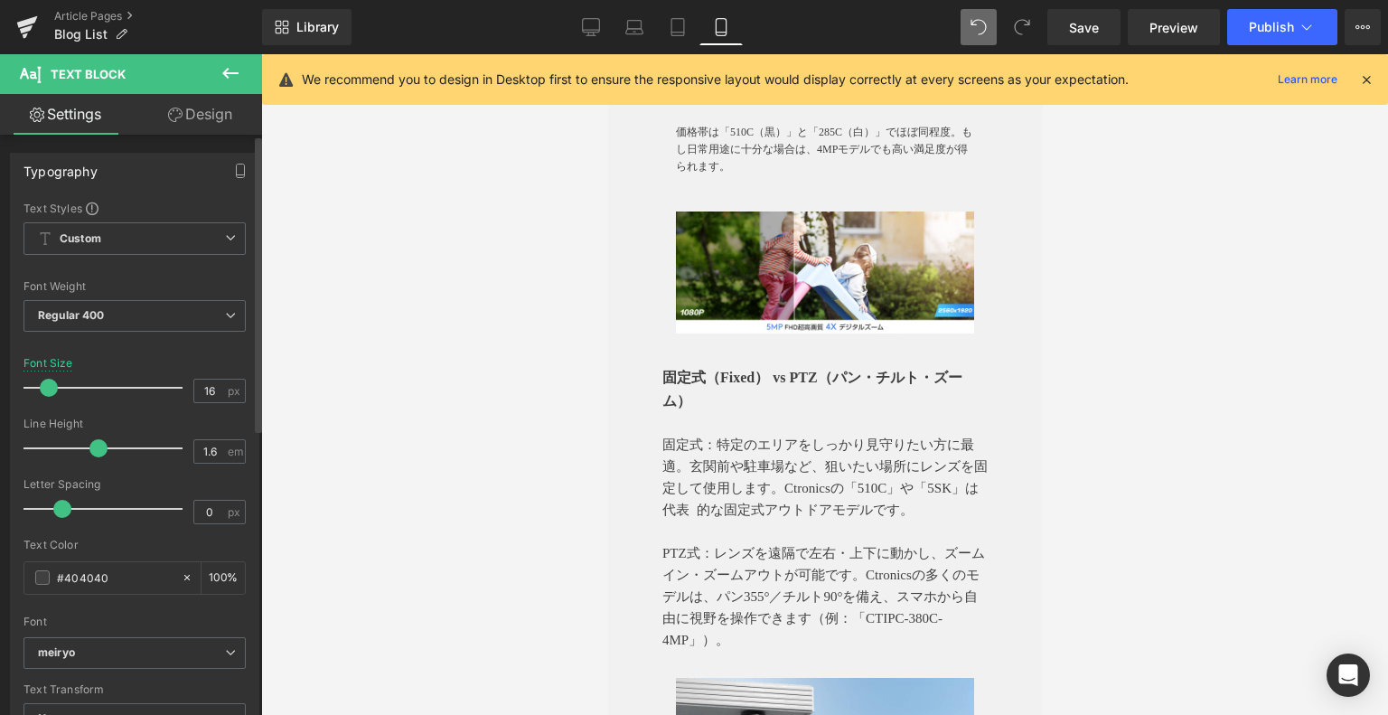
click at [51, 385] on span at bounding box center [49, 388] width 18 height 18
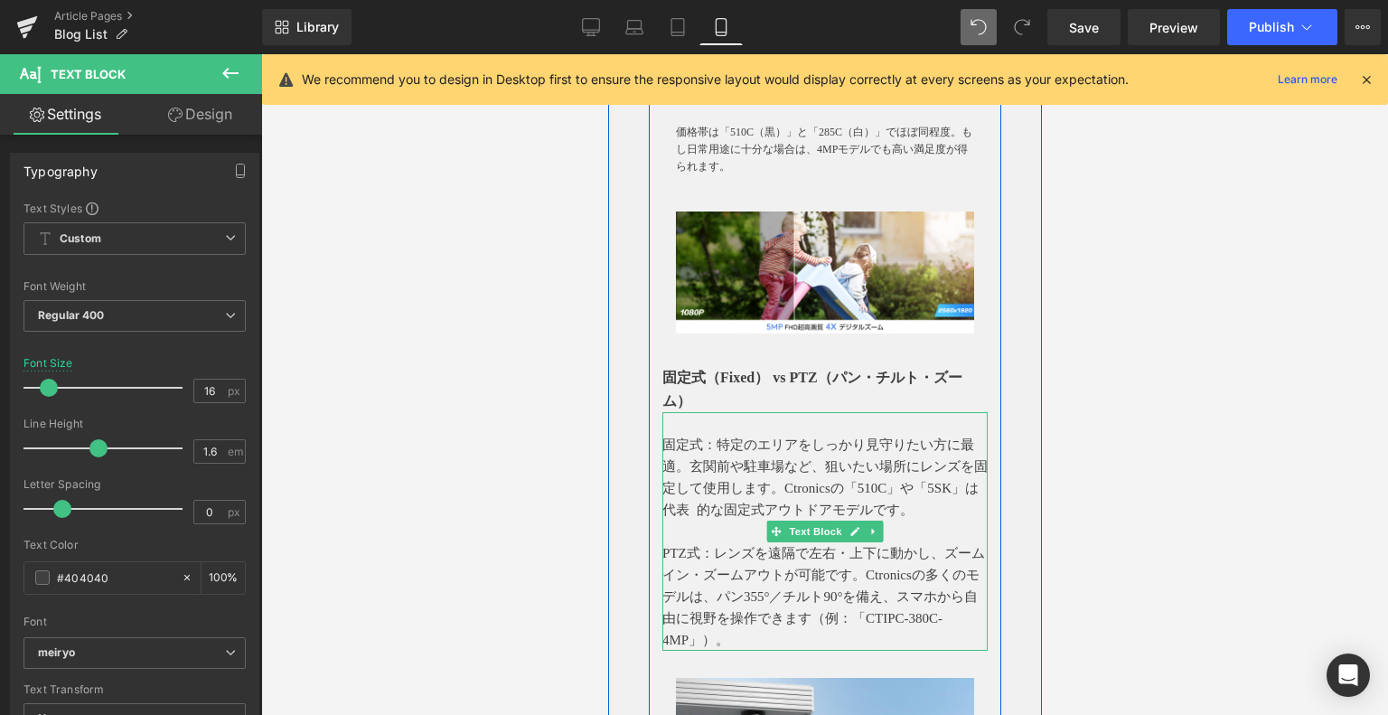
click at [897, 499] on p "固定式：特定のエリアをしっかり見守りたい方に最適。玄関前や駐車場など、狙いたい場所にレンズを固定して使用します。Ctronicsの「510C」や「5SK」は代…" at bounding box center [823, 477] width 325 height 87
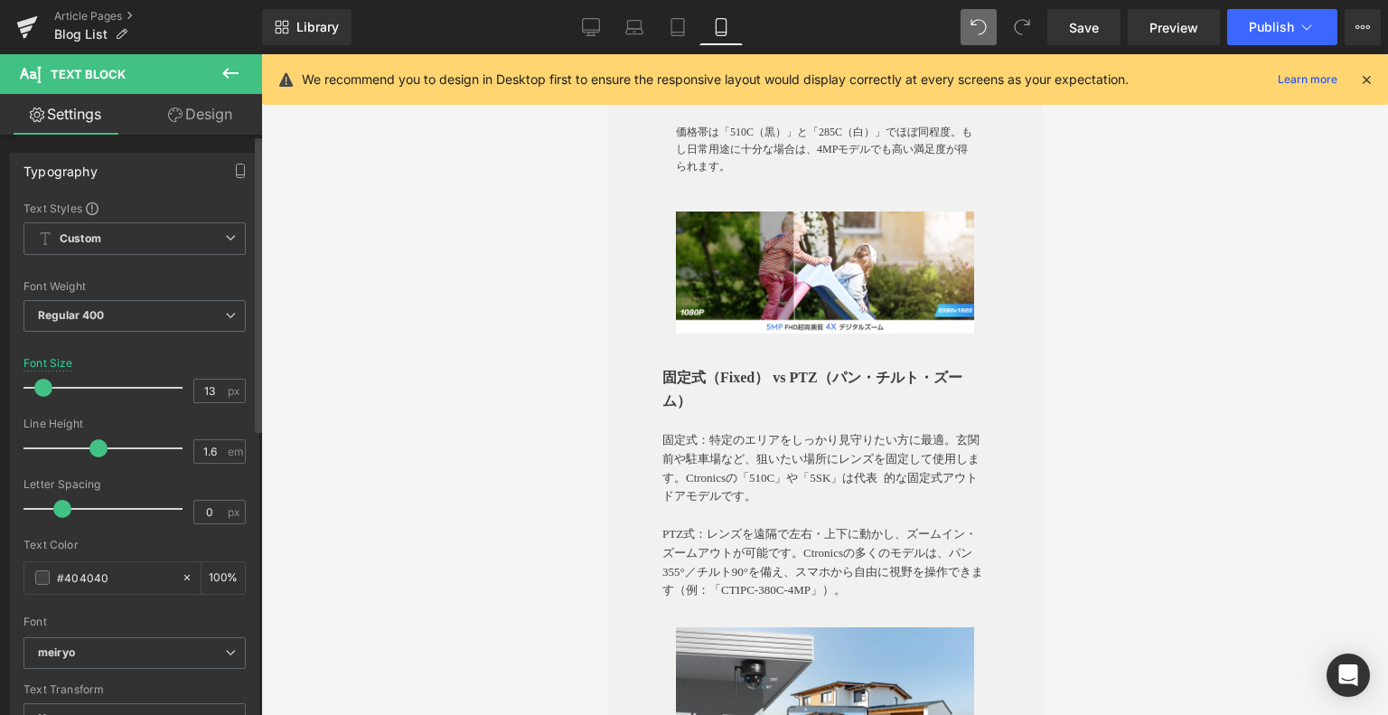
type input "12"
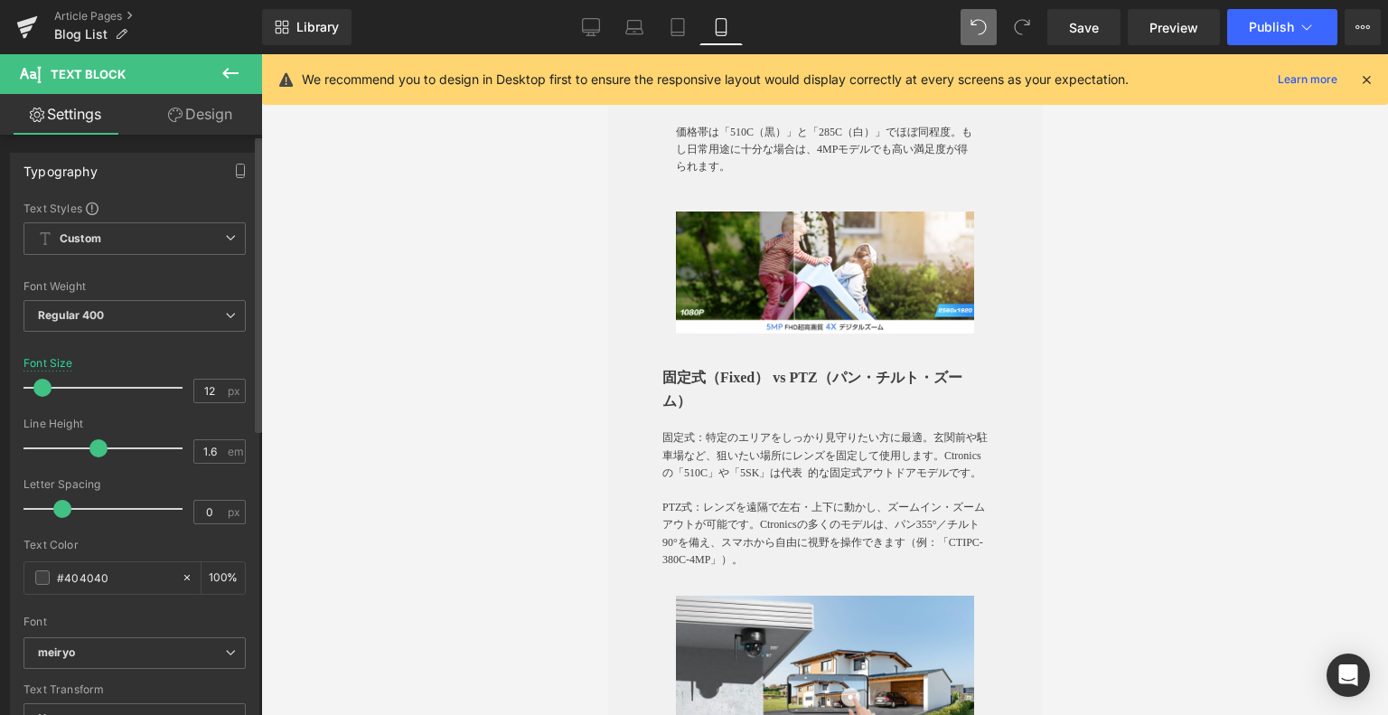
click at [35, 388] on span at bounding box center [42, 388] width 18 height 18
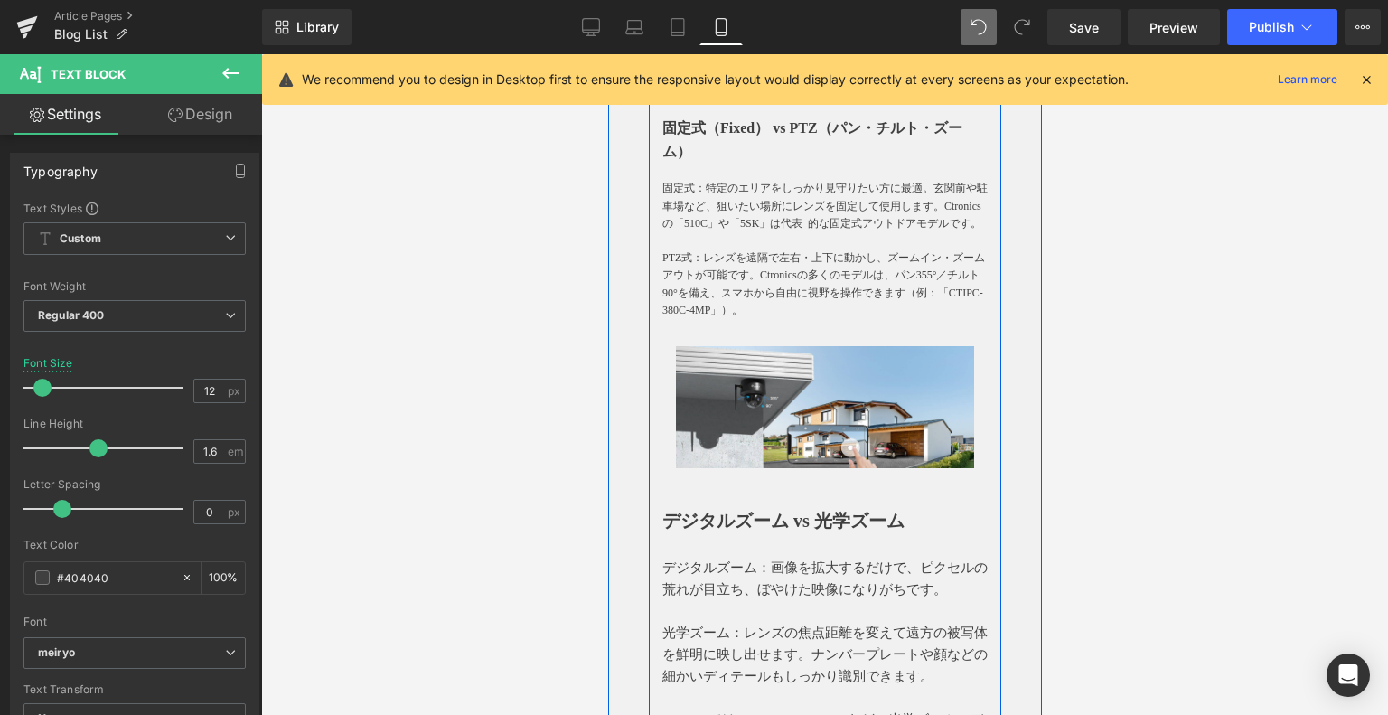
scroll to position [1536, 0]
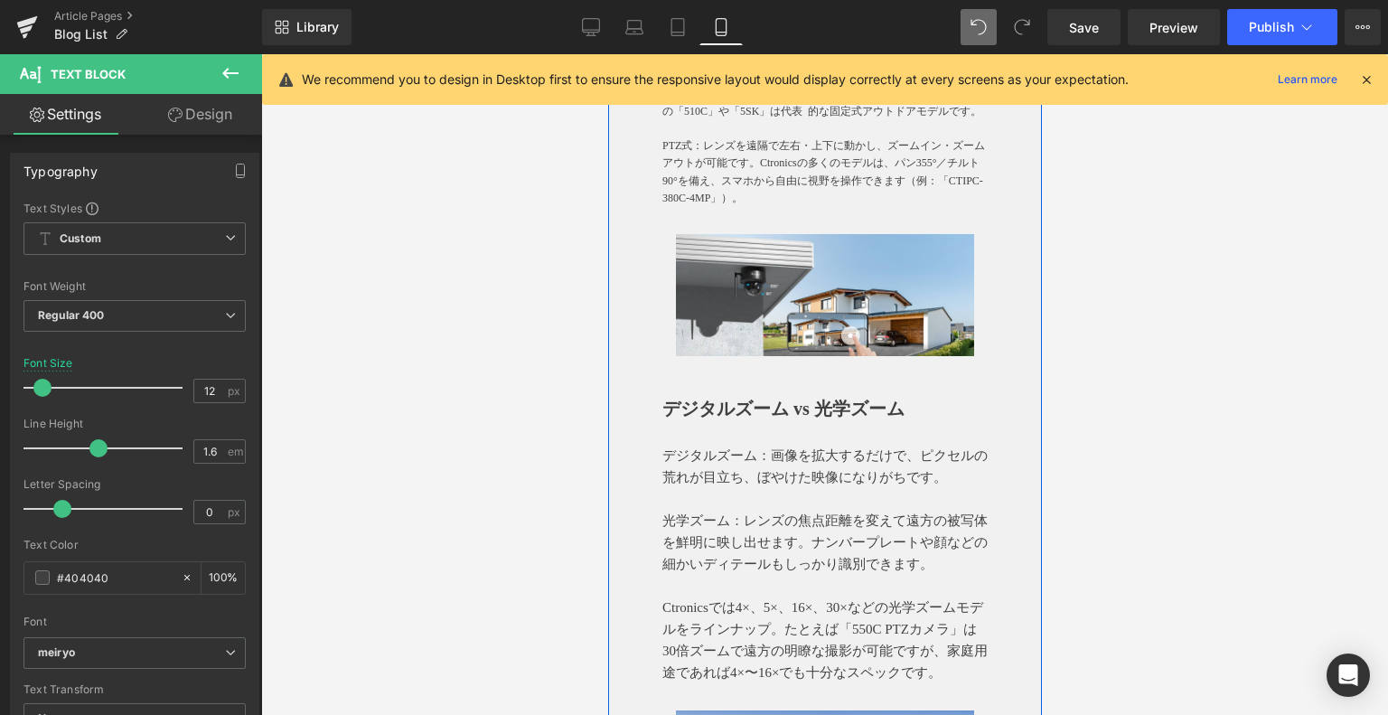
click at [757, 444] on p at bounding box center [823, 434] width 325 height 22
click at [0, 0] on link at bounding box center [0, 0] width 0 height 0
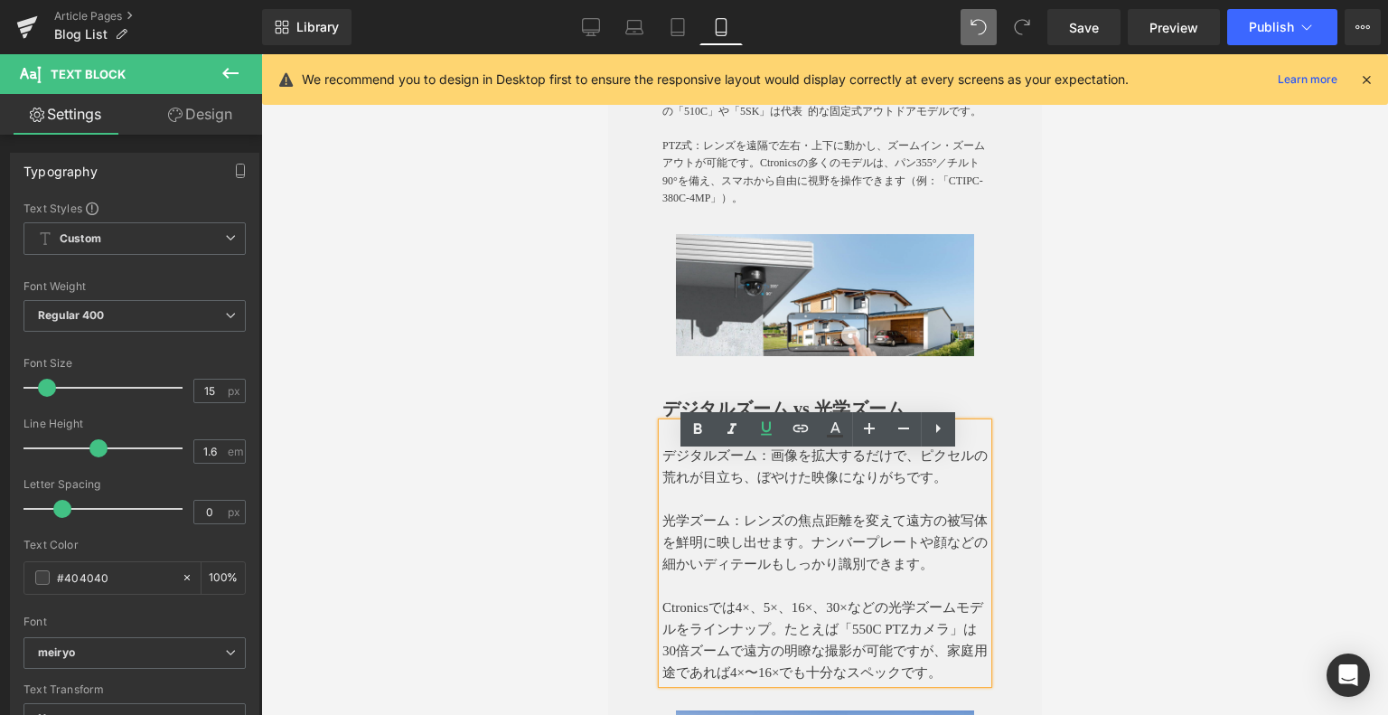
click at [664, 418] on strong "デジタルズーム vs 光学ズーム" at bounding box center [782, 408] width 242 height 20
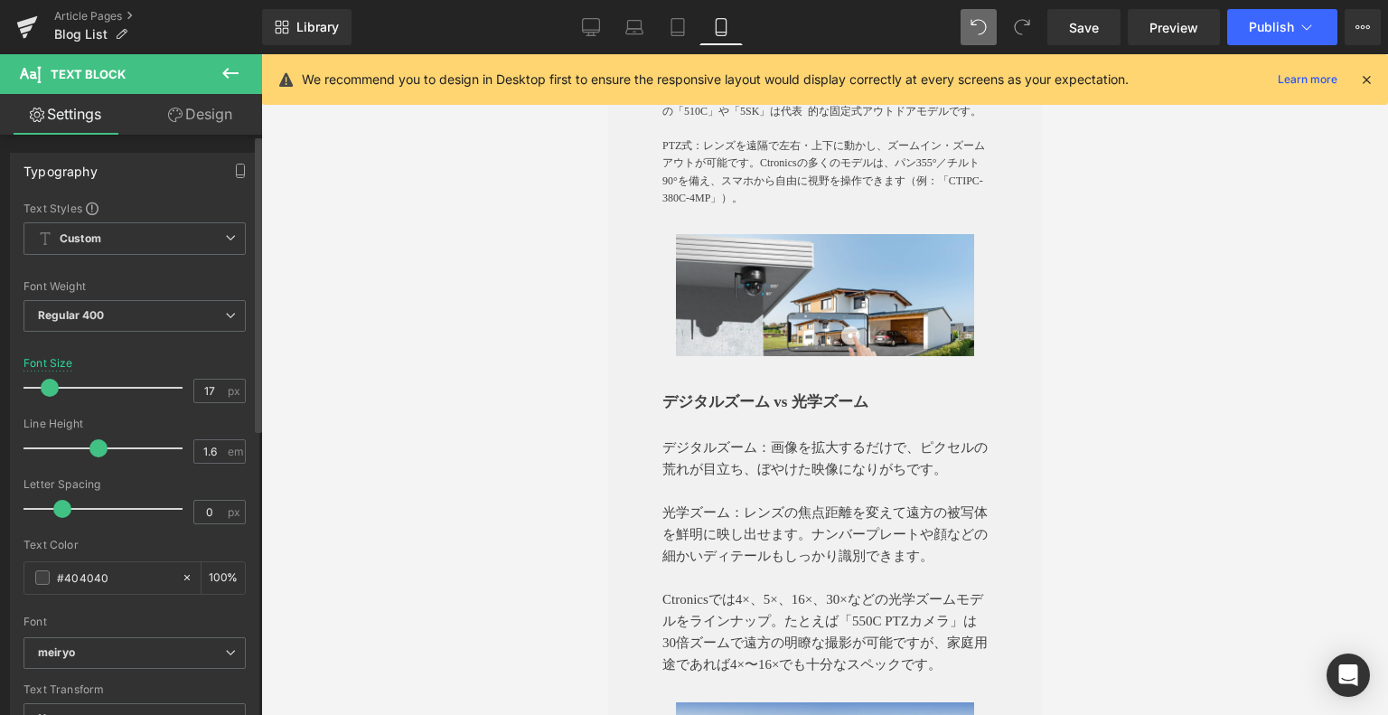
type input "16"
click at [45, 385] on span at bounding box center [49, 388] width 18 height 18
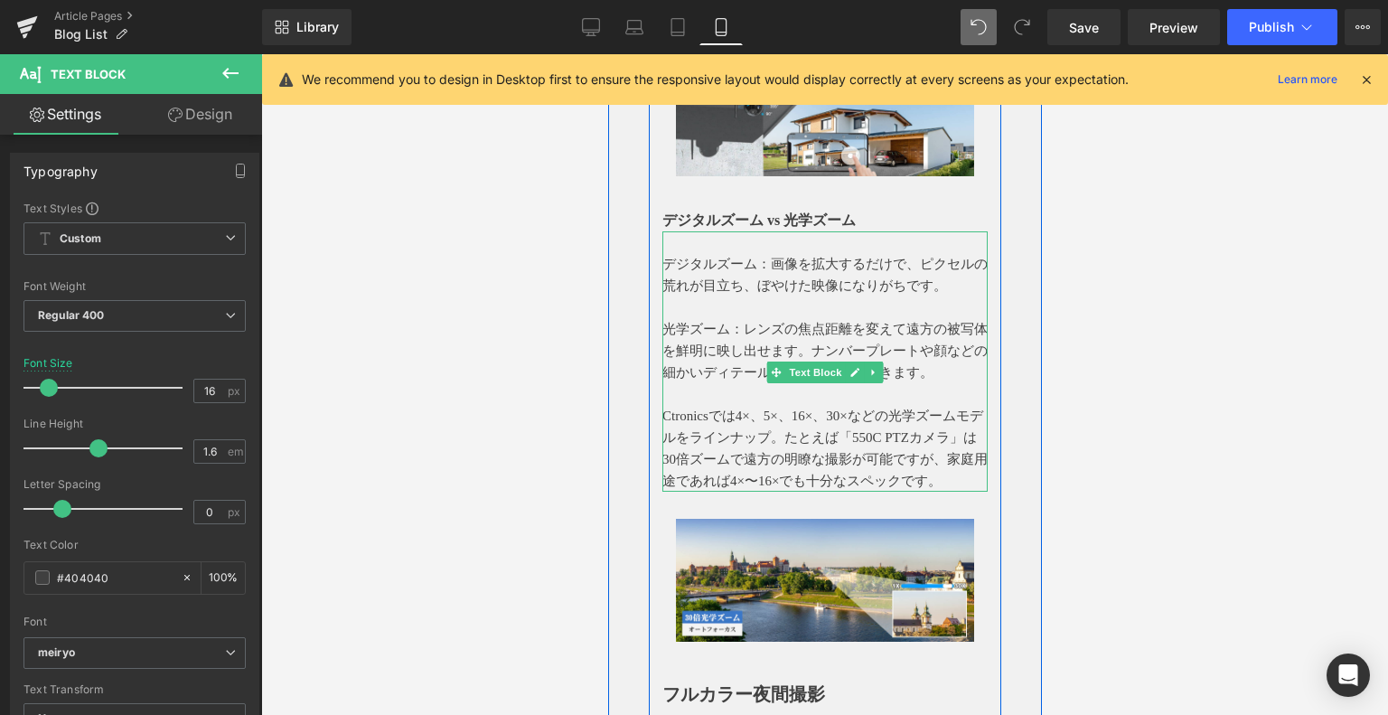
scroll to position [1807, 0]
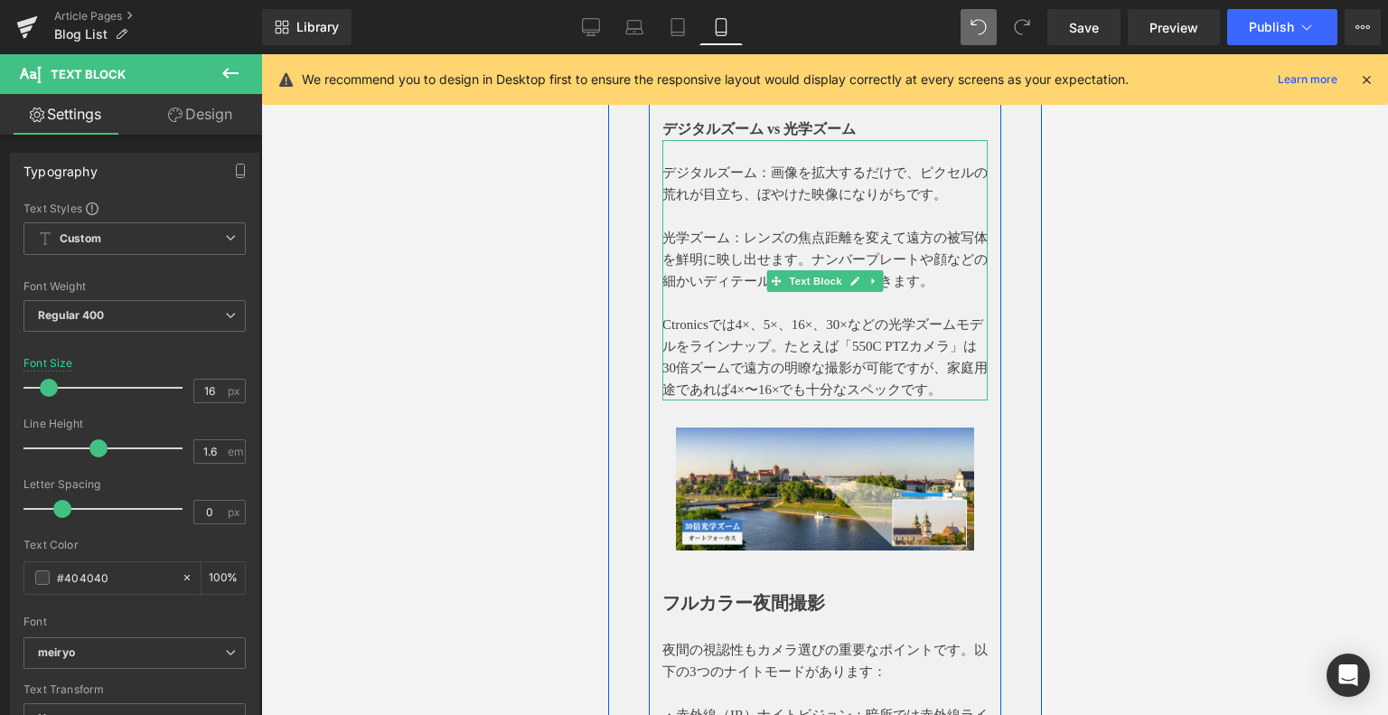
click at [697, 357] on p "Ctronicsでは4×、5×、16×、30×などの光学ズームモデルをラインナップ。たとえば「550C PTZカメラ」は30倍ズームで遠方の明瞭な撮影が可能で…" at bounding box center [823, 356] width 325 height 87
drag, startPoint x: 833, startPoint y: 312, endPoint x: 799, endPoint y: 312, distance: 34.3
click at [832, 292] on span "Text Block" at bounding box center [814, 281] width 60 height 22
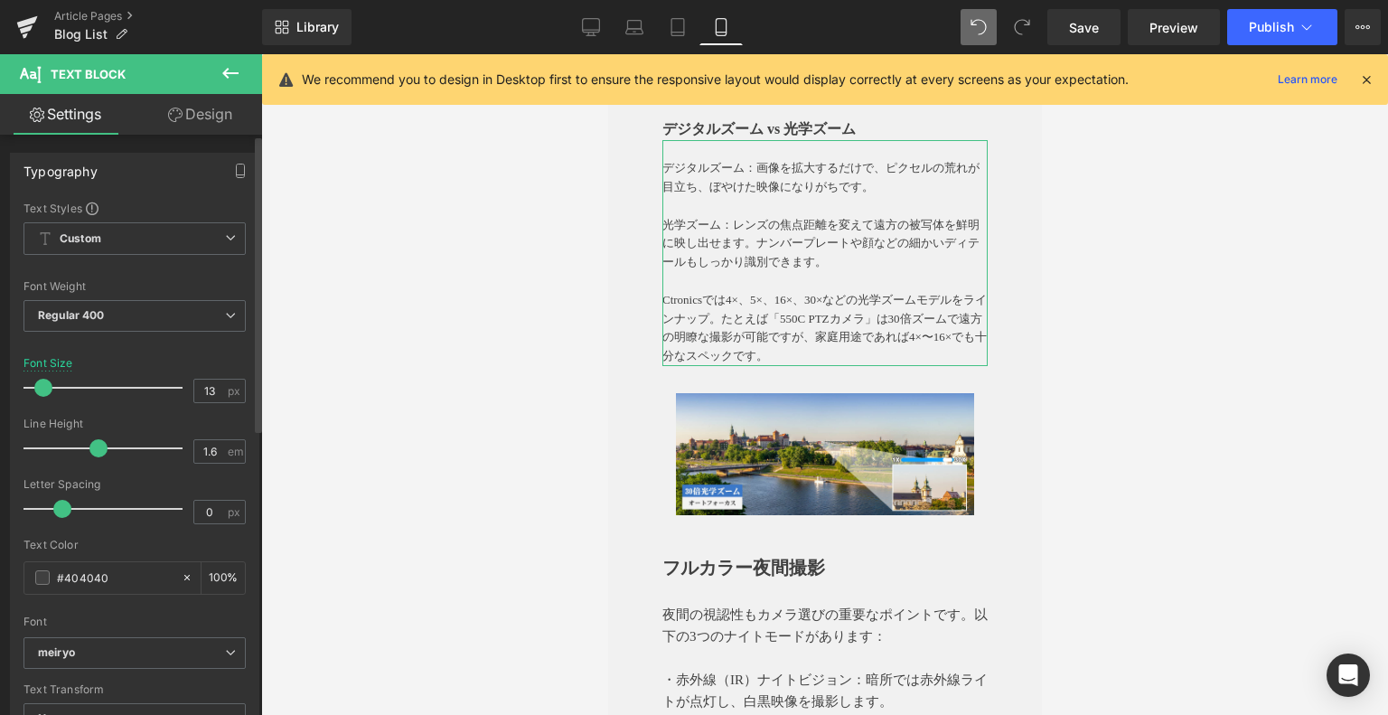
type input "12"
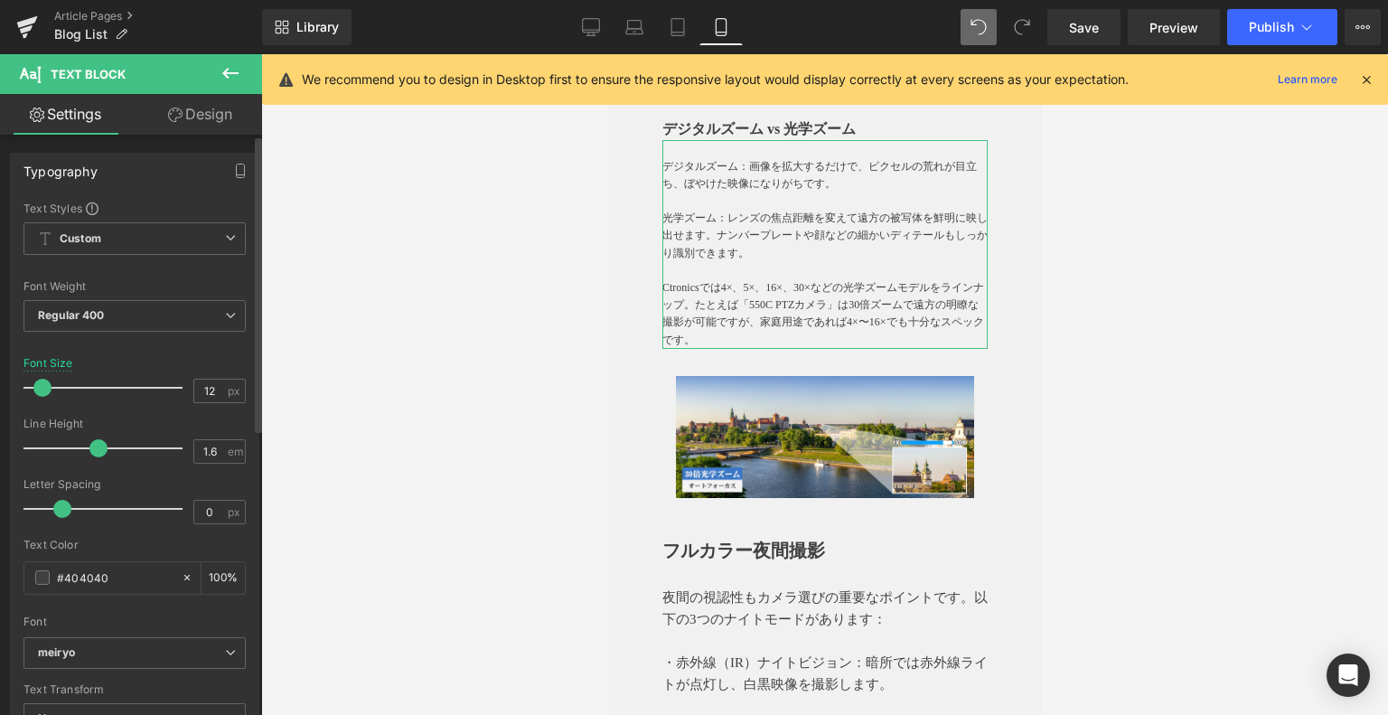
click at [42, 384] on span at bounding box center [42, 388] width 18 height 18
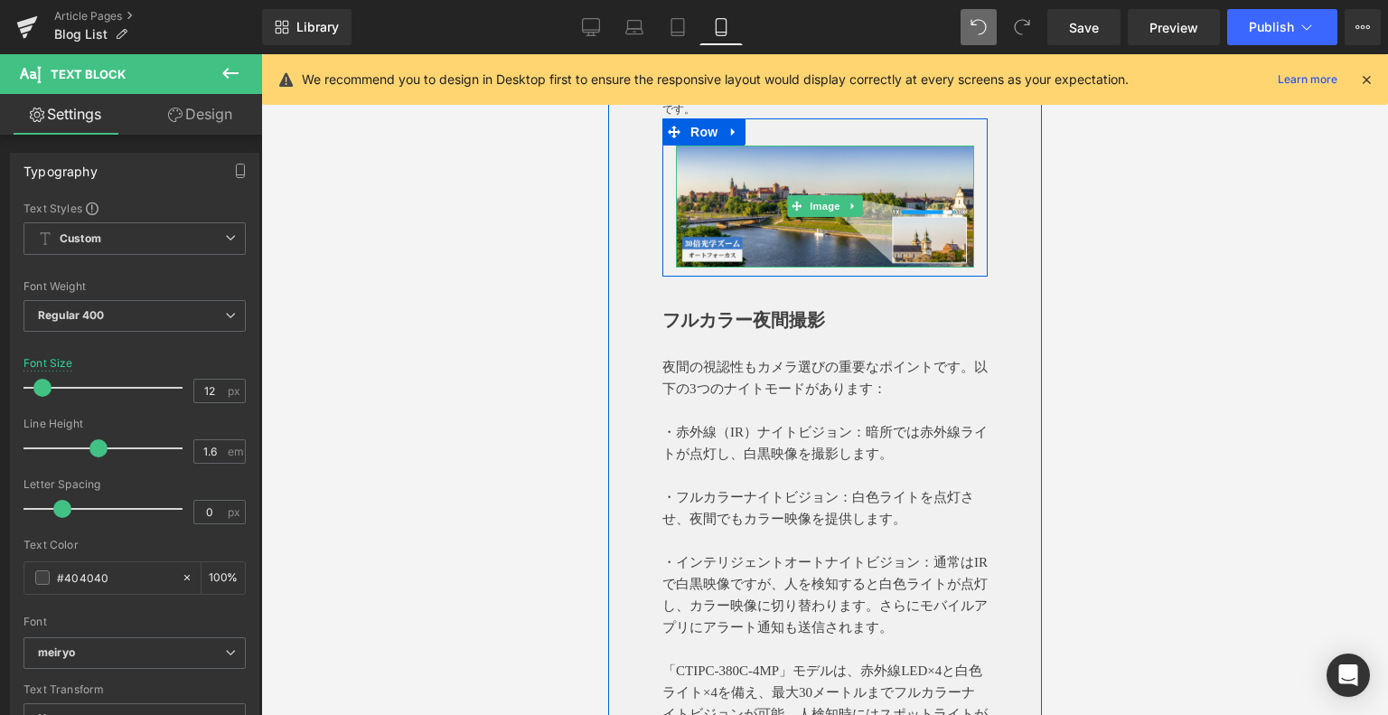
scroll to position [2078, 0]
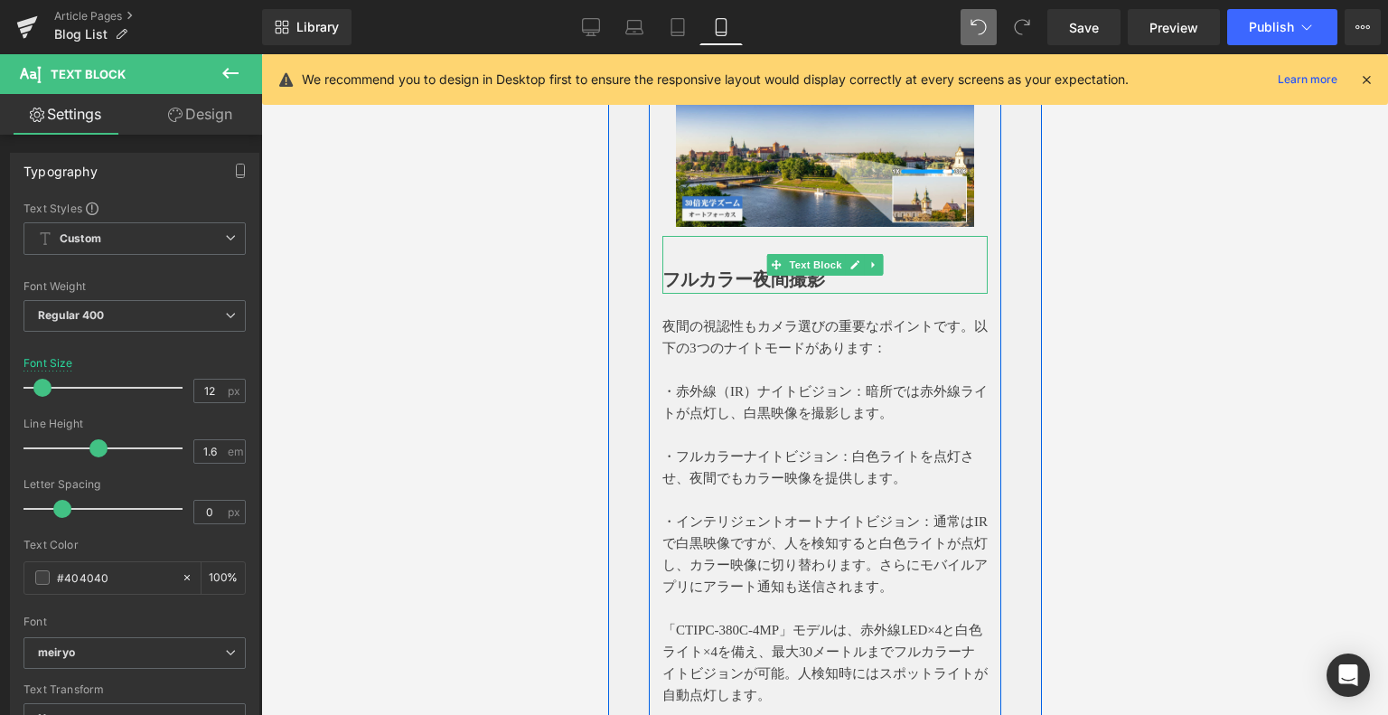
click at [712, 289] on strong "フルカラー夜間撮影" at bounding box center [742, 279] width 163 height 20
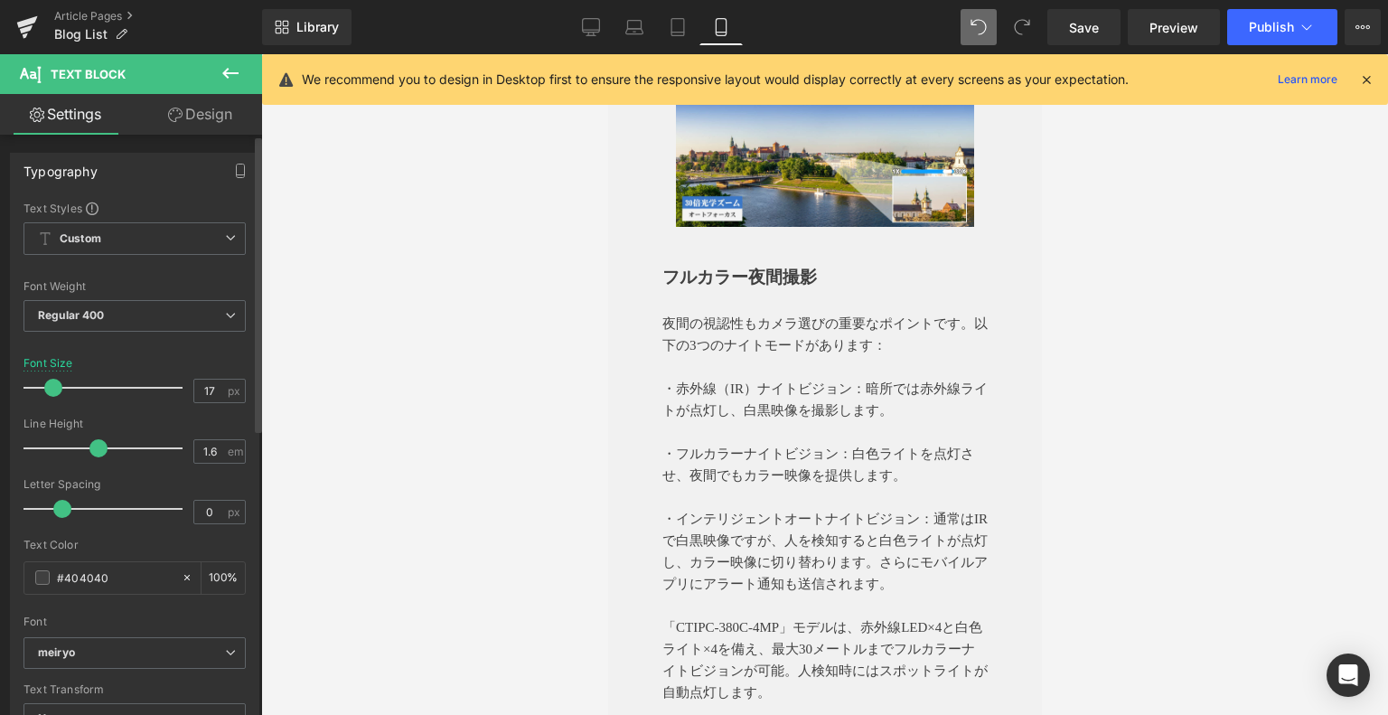
type input "16"
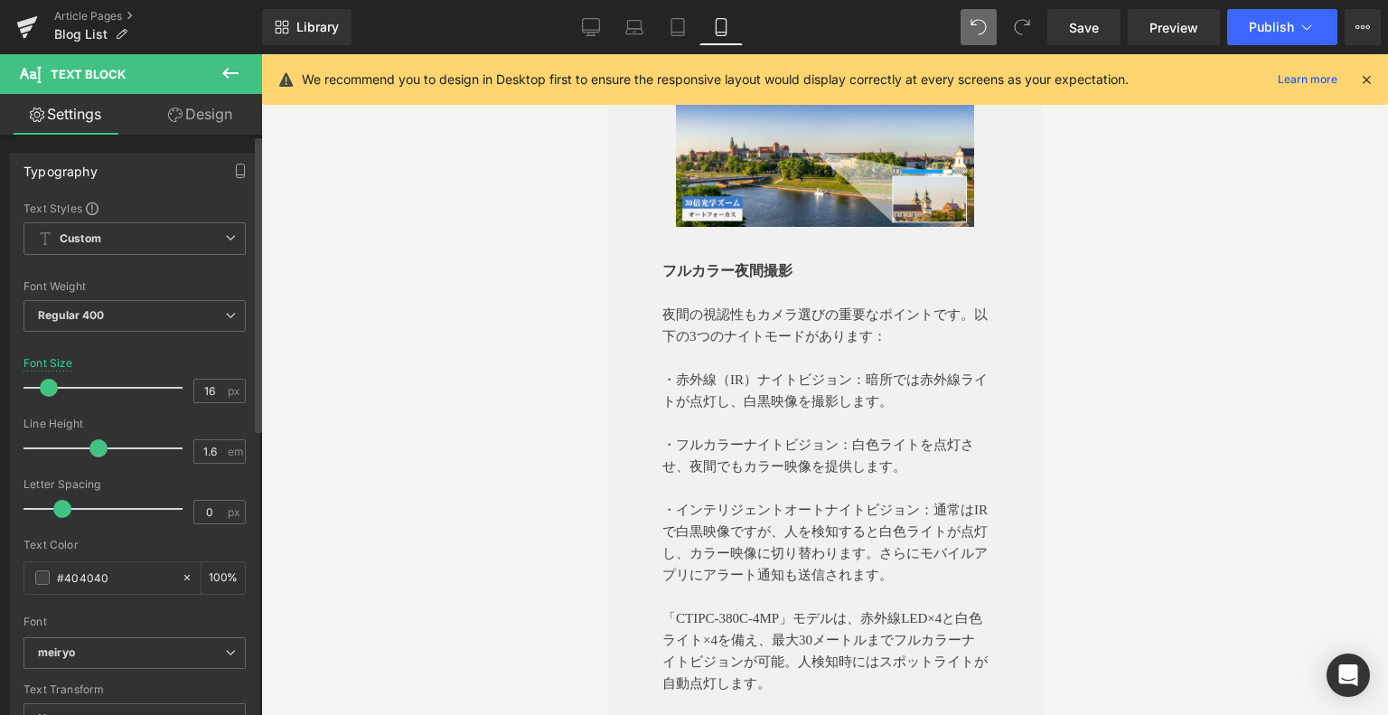
click at [51, 383] on span at bounding box center [49, 388] width 18 height 18
click at [857, 434] on p at bounding box center [823, 423] width 325 height 22
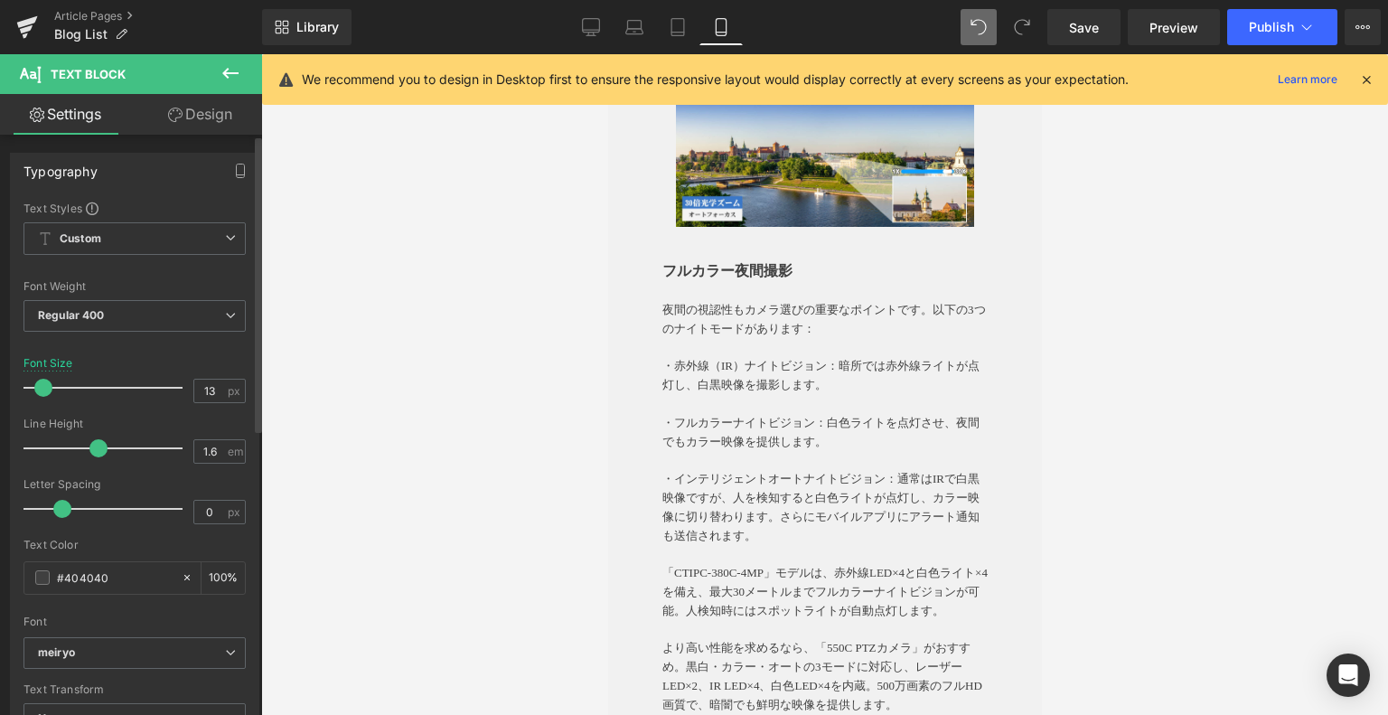
type input "12"
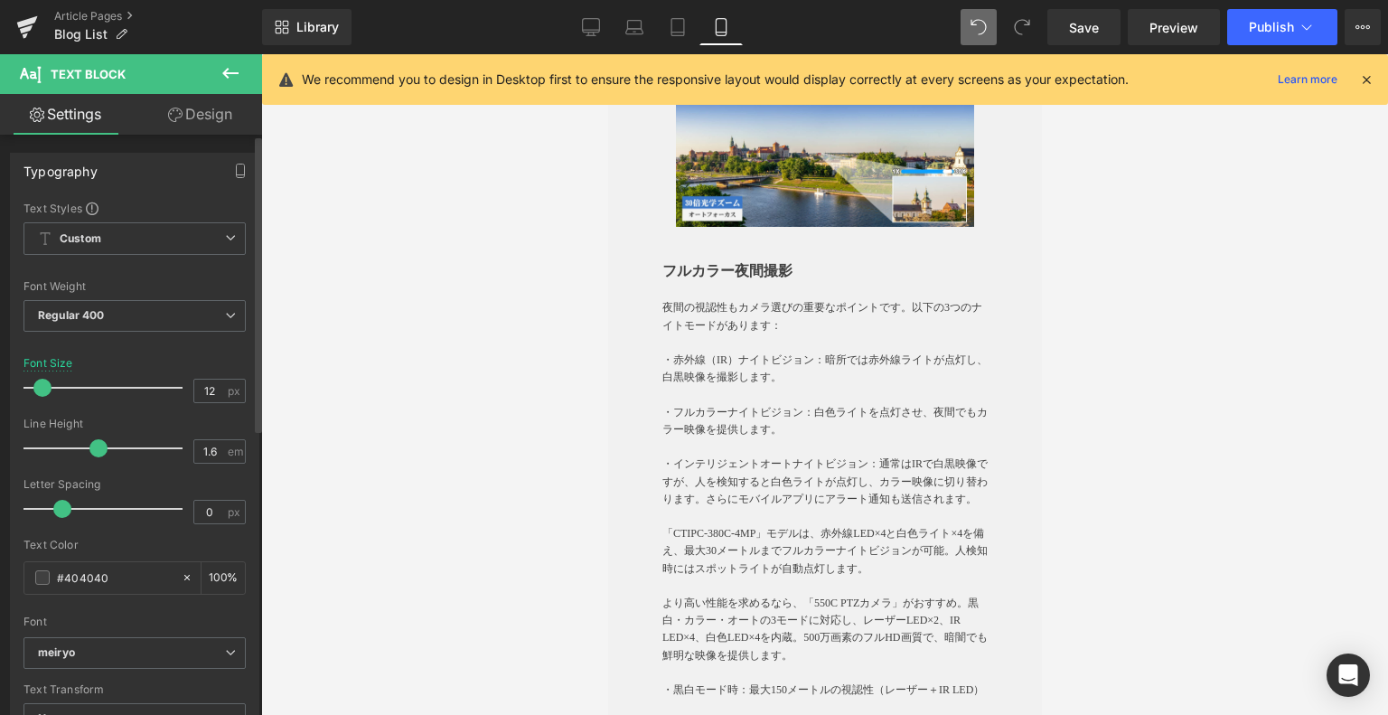
click at [34, 382] on span at bounding box center [42, 388] width 18 height 18
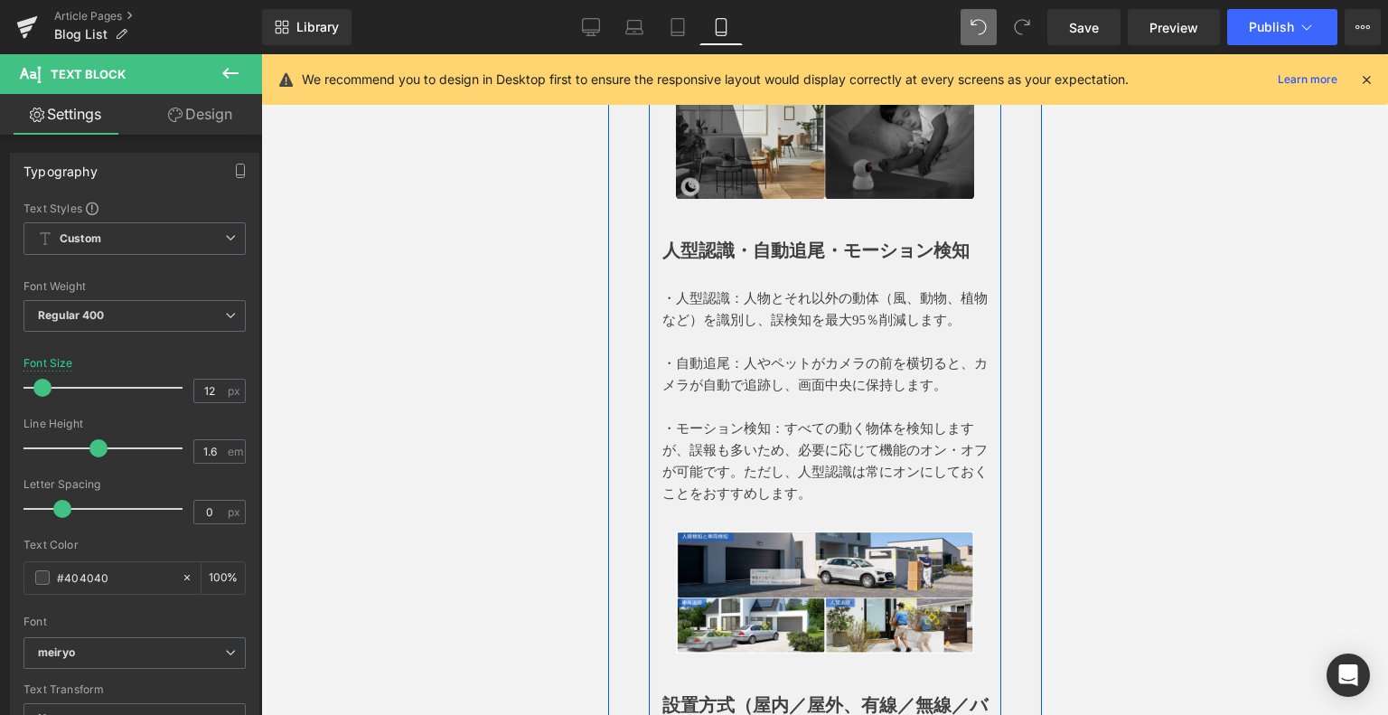
scroll to position [2801, 0]
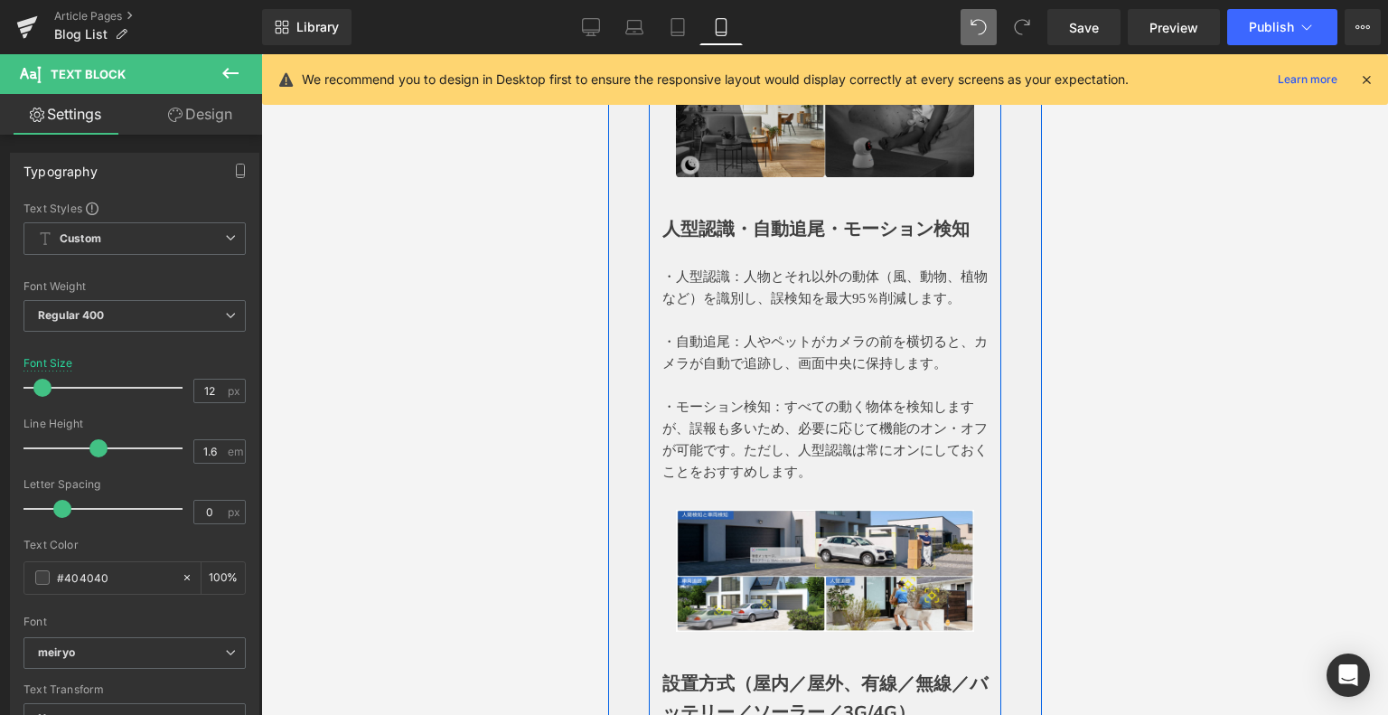
click at [750, 241] on strong "人型認識・自動追尾・モーション検知" at bounding box center [814, 229] width 307 height 24
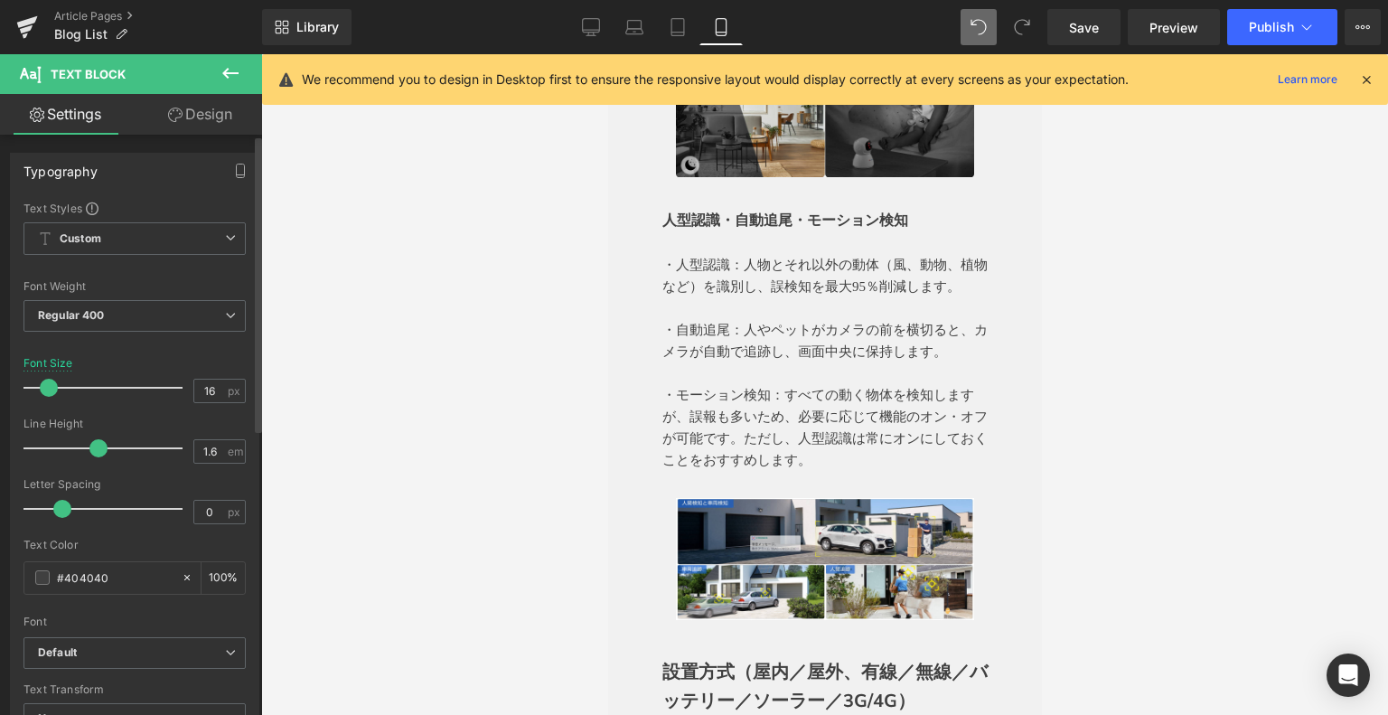
click at [54, 382] on span at bounding box center [49, 388] width 18 height 18
click at [1183, 319] on link at bounding box center [1192, 308] width 19 height 22
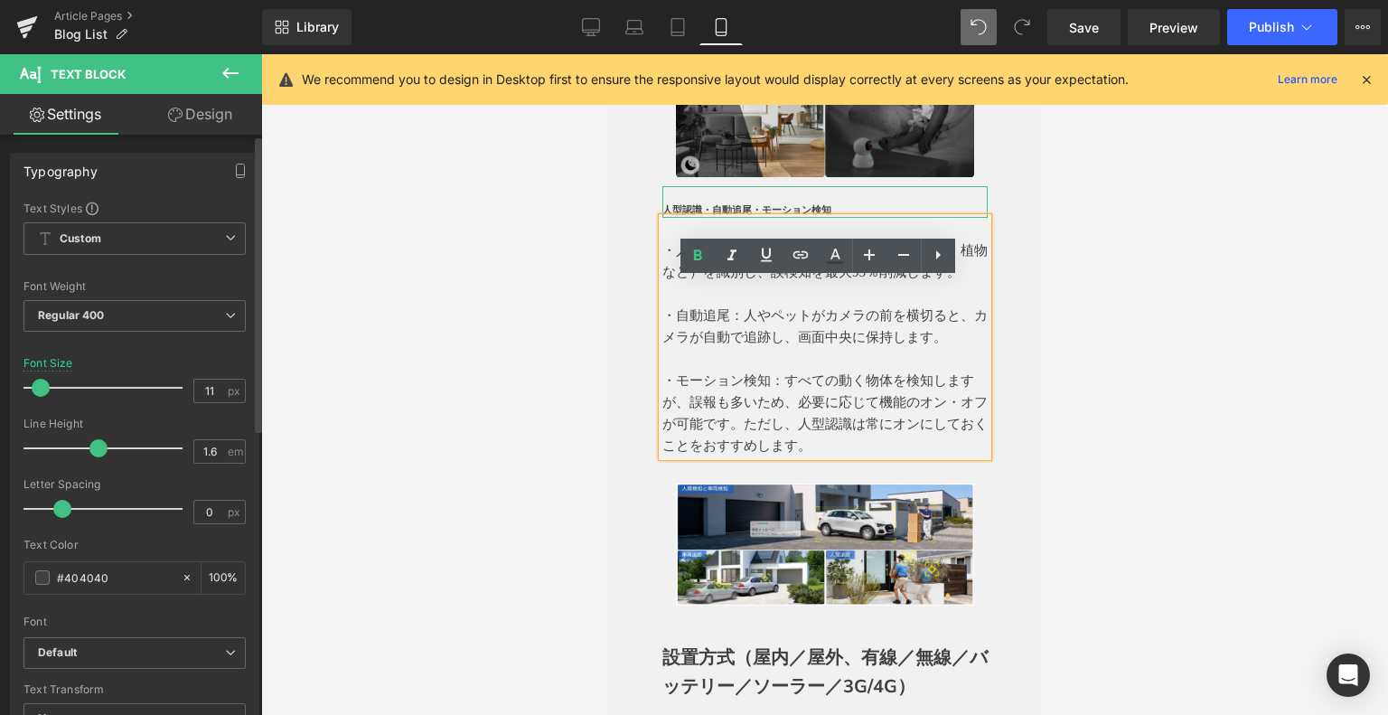
type input "12"
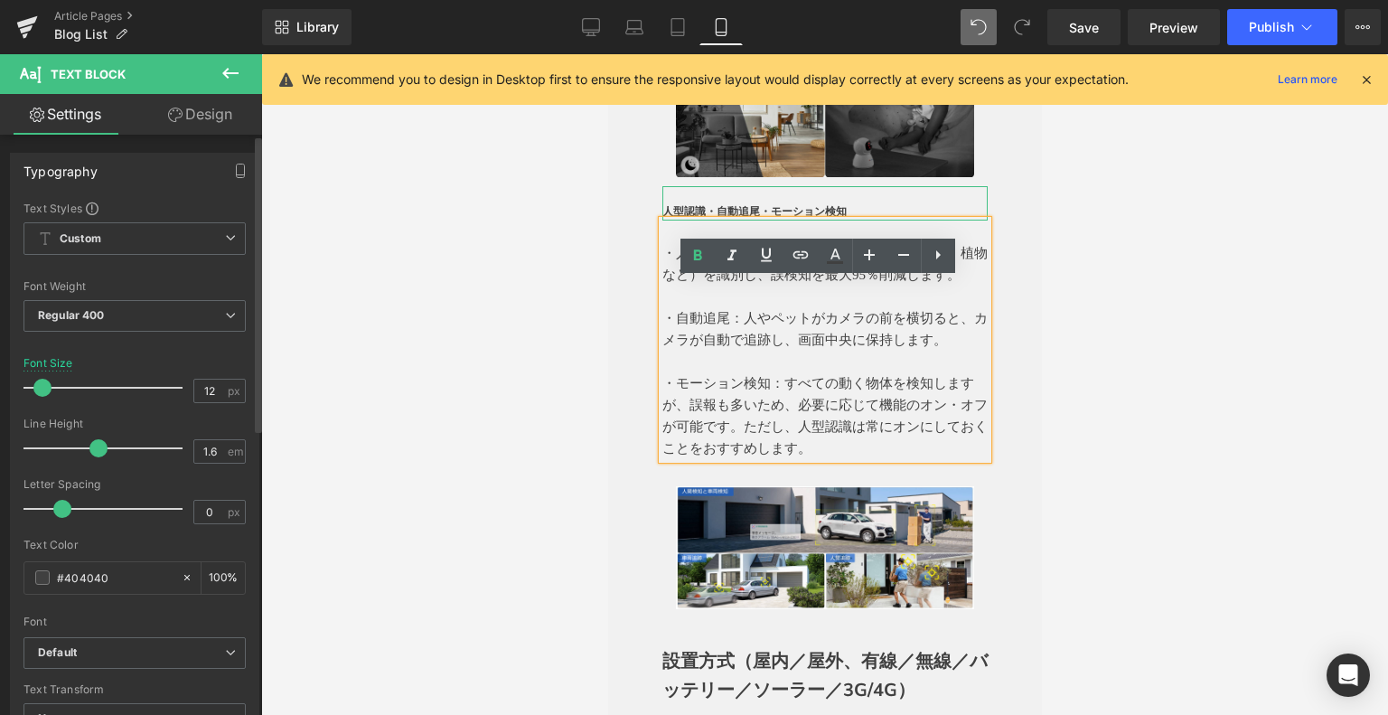
click at [38, 387] on span at bounding box center [42, 388] width 18 height 18
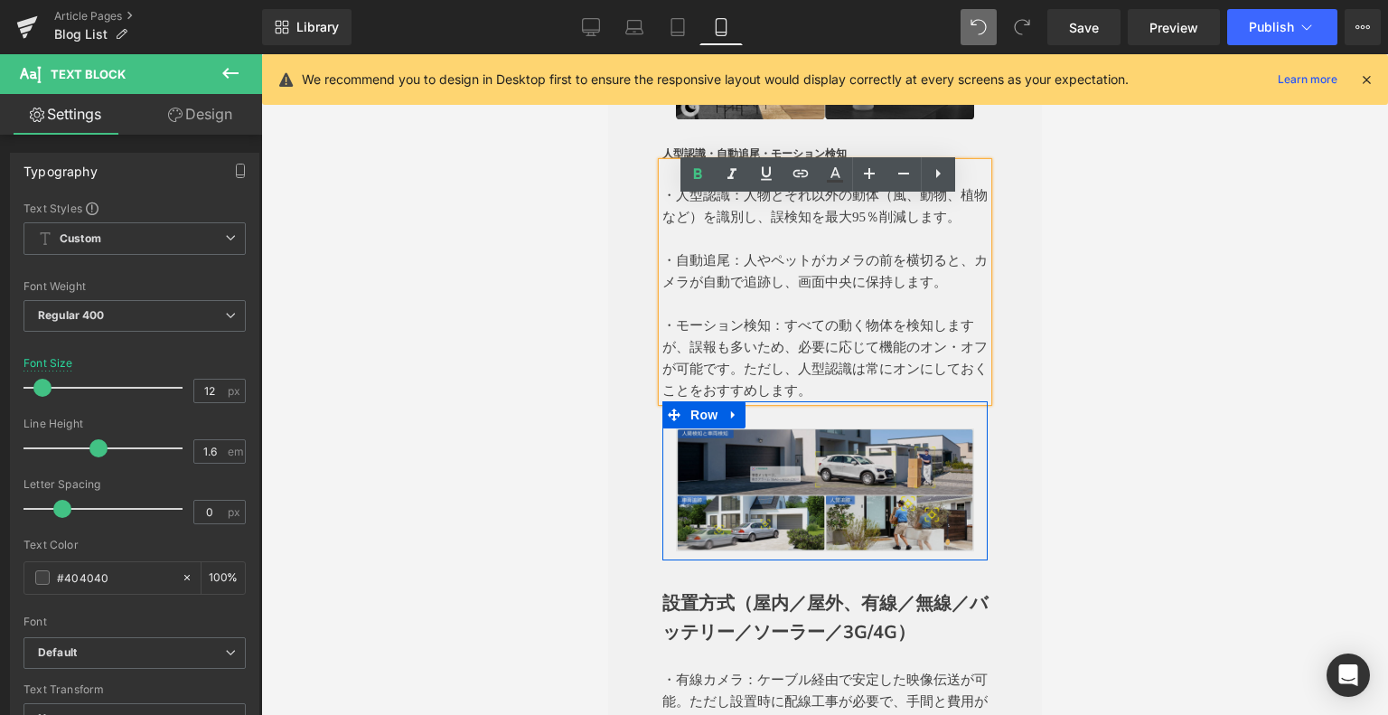
scroll to position [2891, 0]
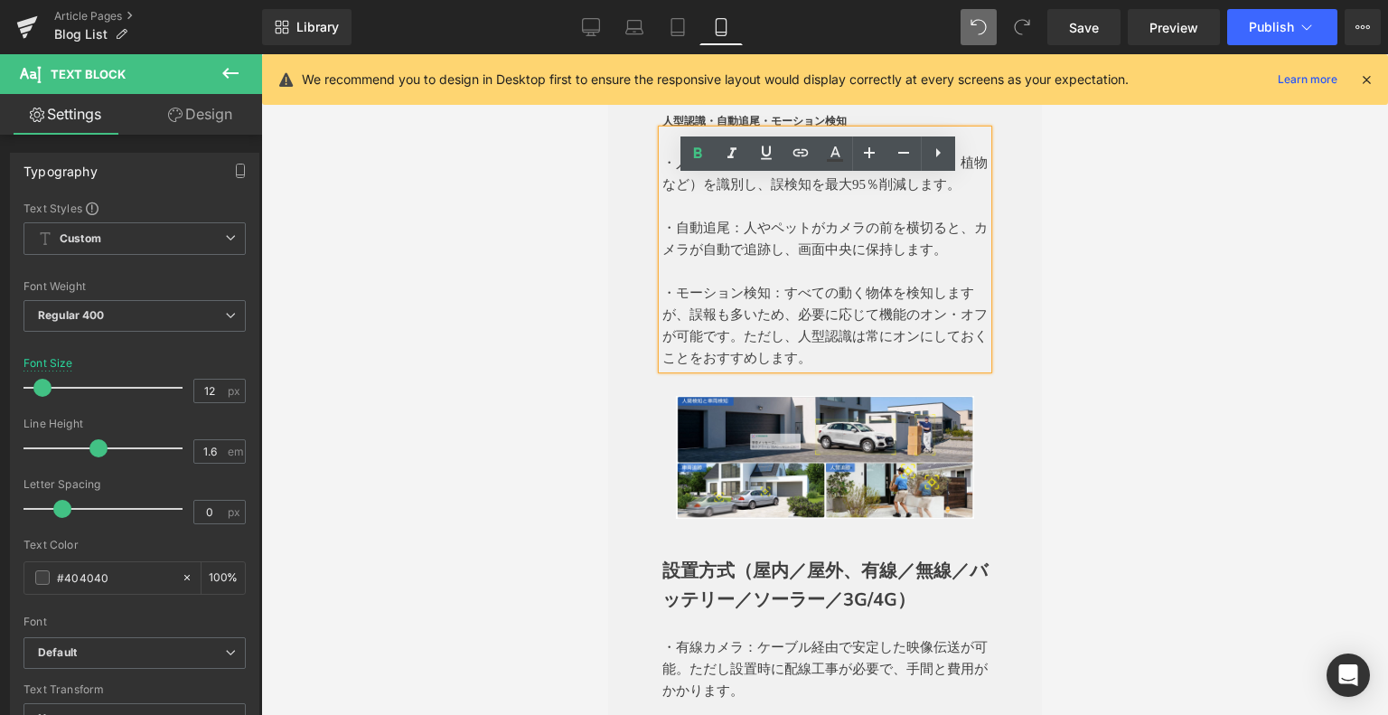
click at [777, 282] on p at bounding box center [823, 271] width 325 height 22
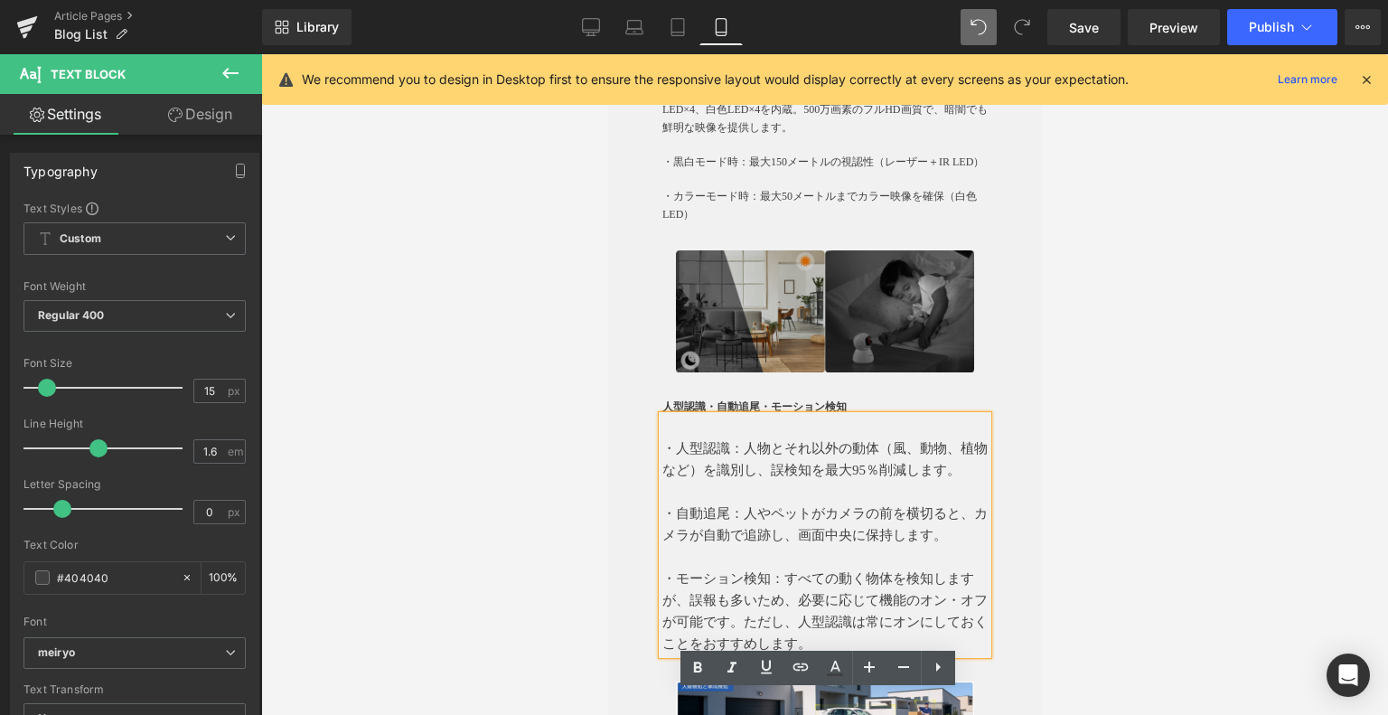
scroll to position [2620, 0]
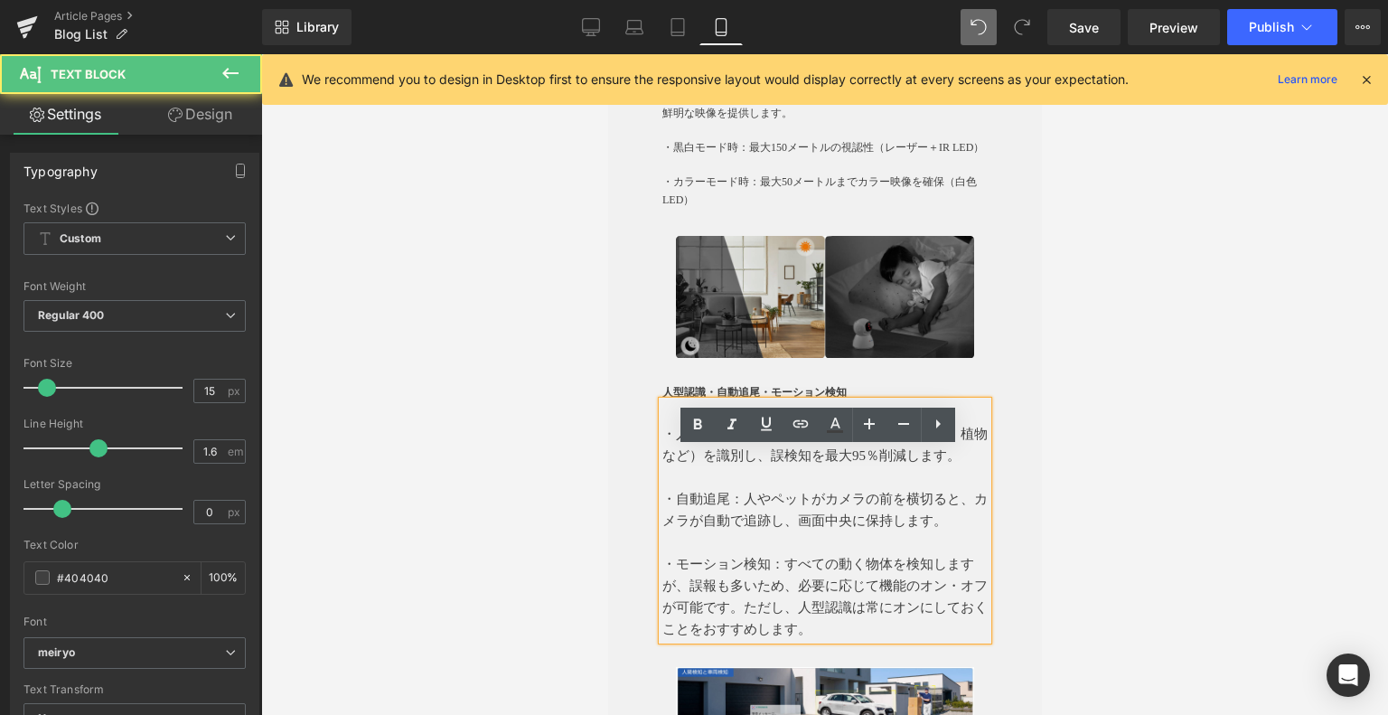
click at [801, 463] on span "・人型認識：人物とそれ以外の動体（風、動物、植物など）を識別し、誤検知を最大95％削減します。" at bounding box center [823, 444] width 325 height 36
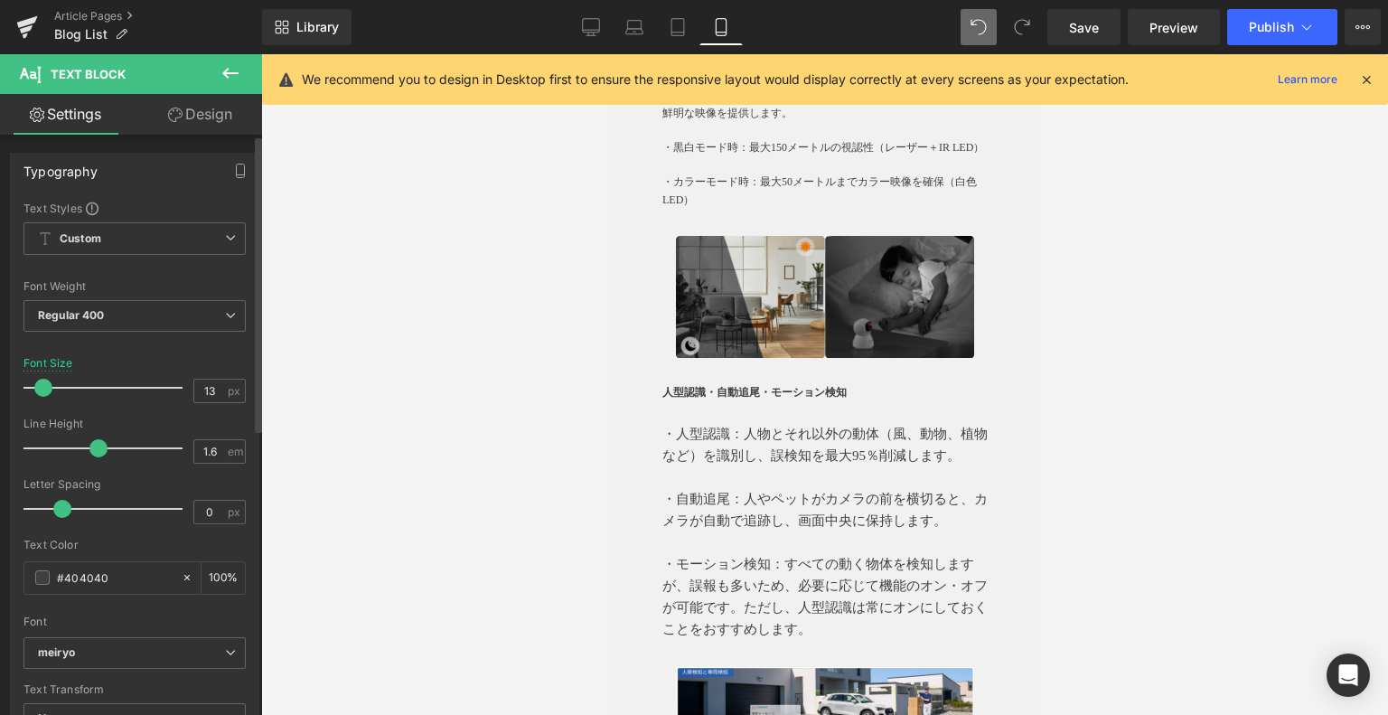
type input "12"
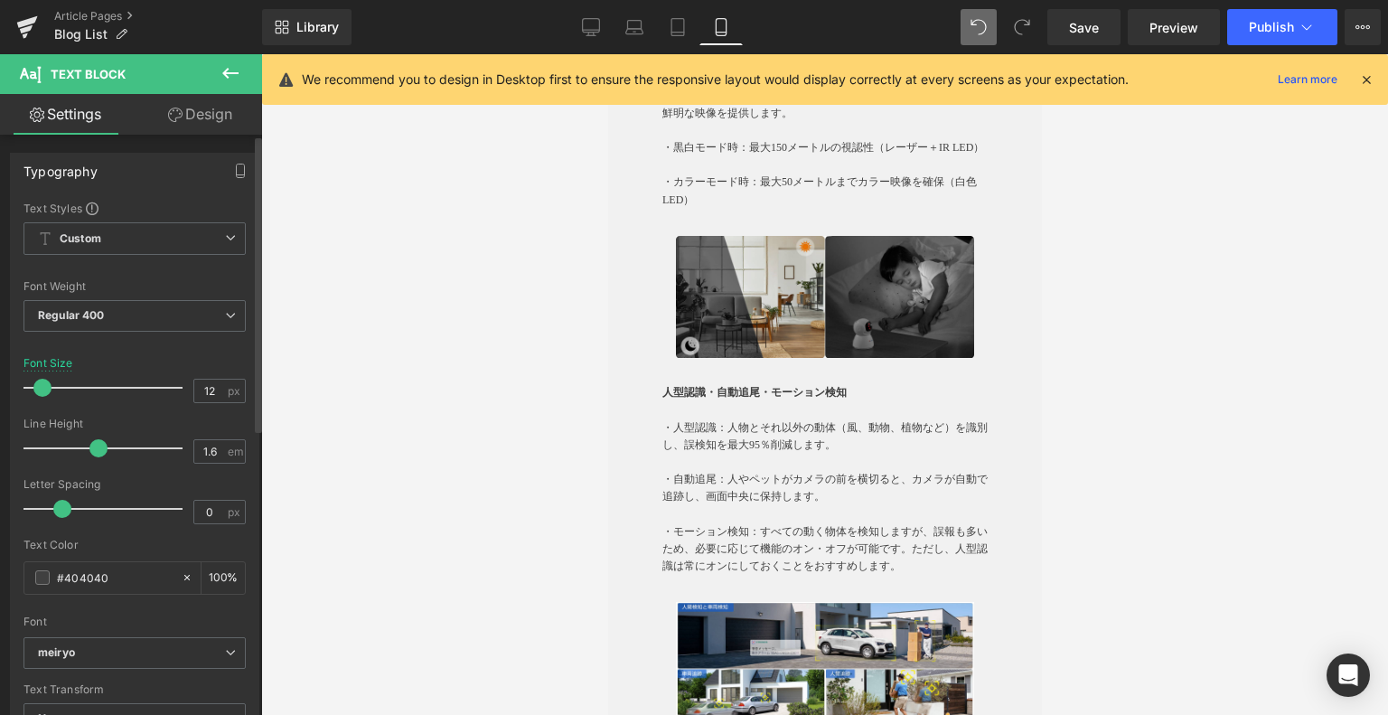
click at [35, 381] on span at bounding box center [42, 388] width 18 height 18
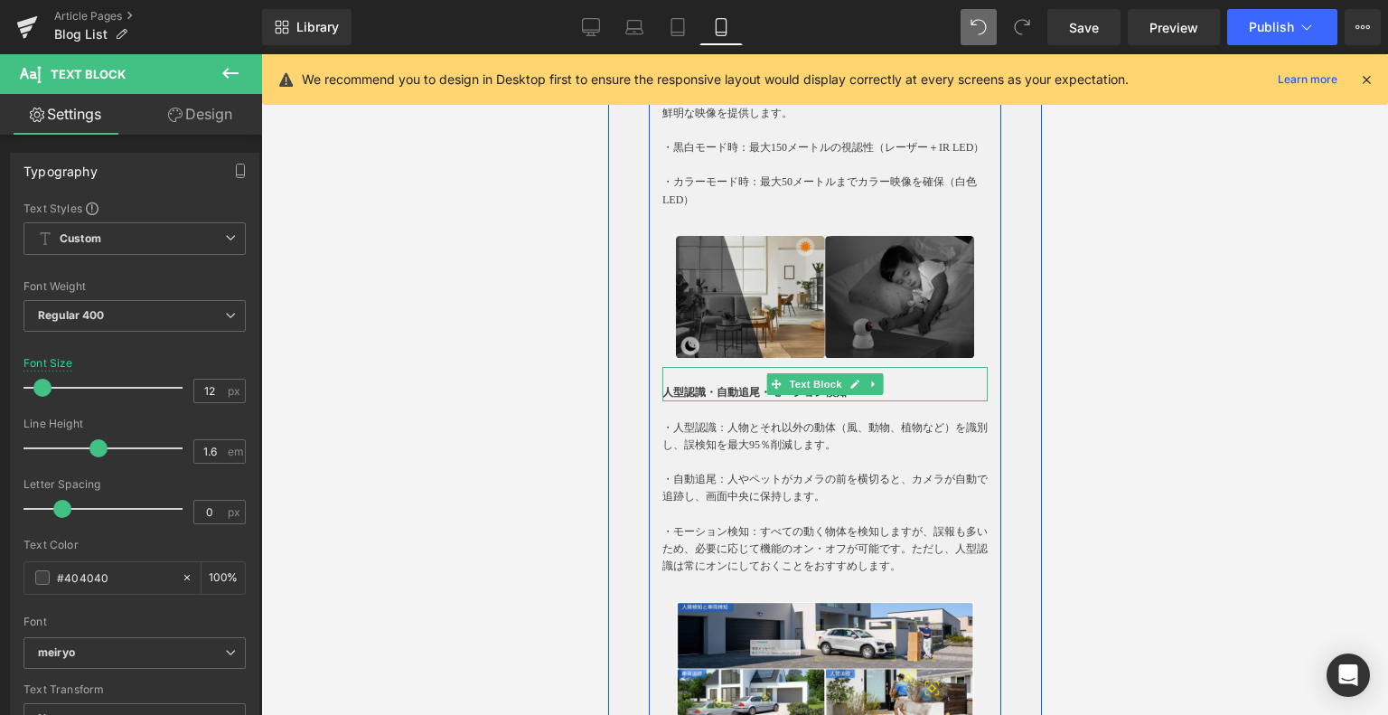
click at [697, 399] on strong "人型認識・自動追尾・モーション検知" at bounding box center [753, 392] width 184 height 14
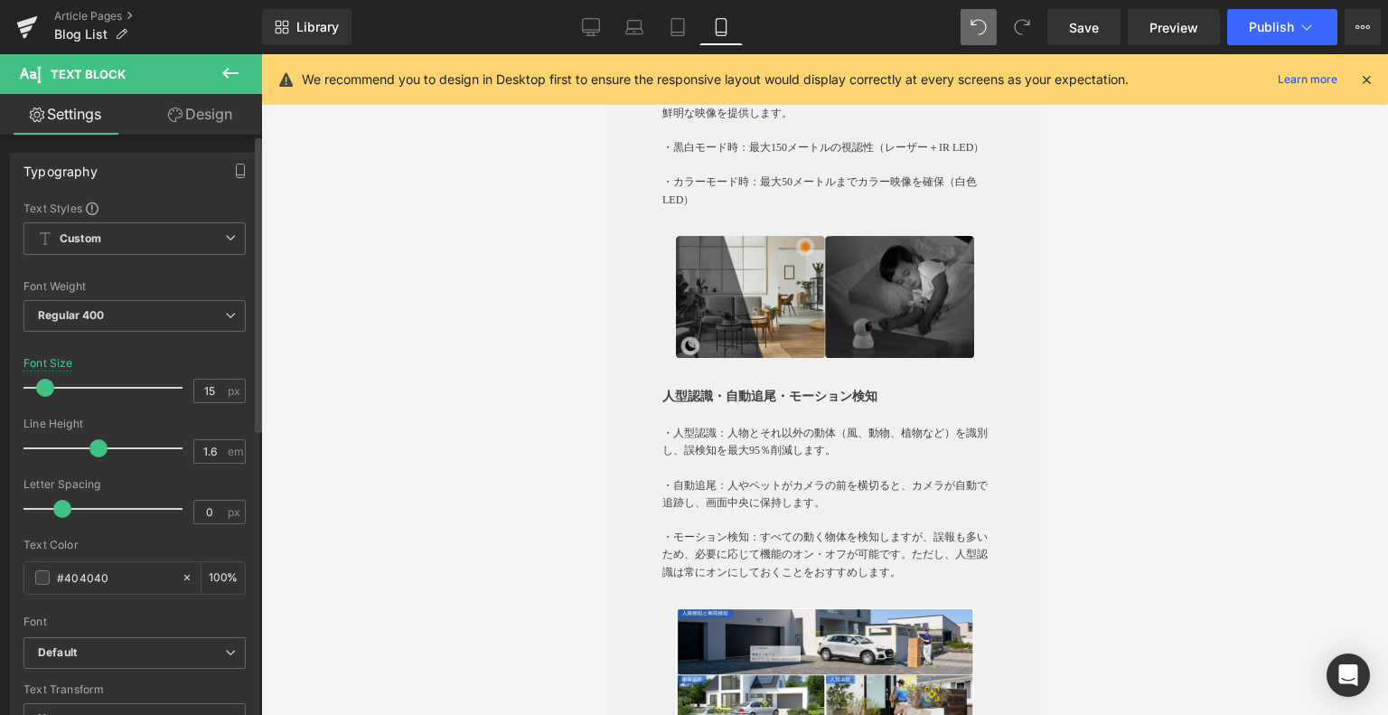
type input "16"
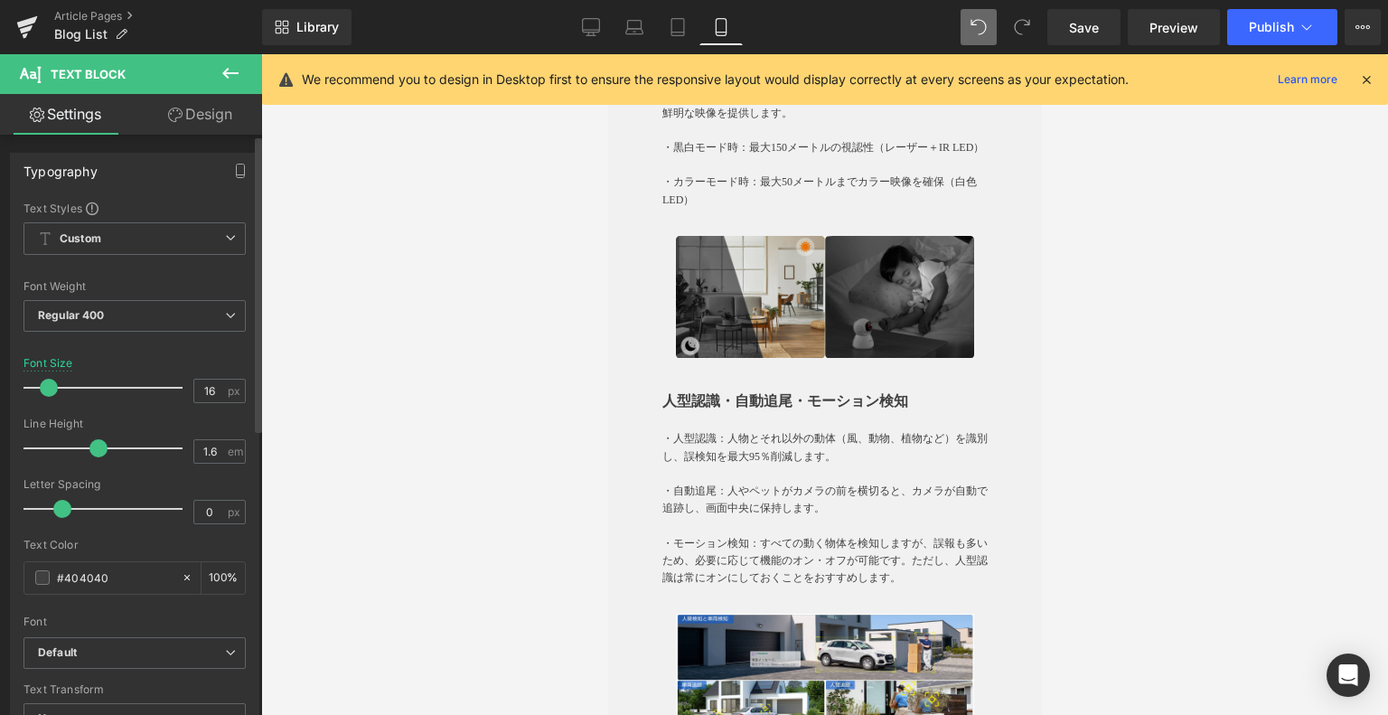
click at [46, 387] on span at bounding box center [49, 388] width 18 height 18
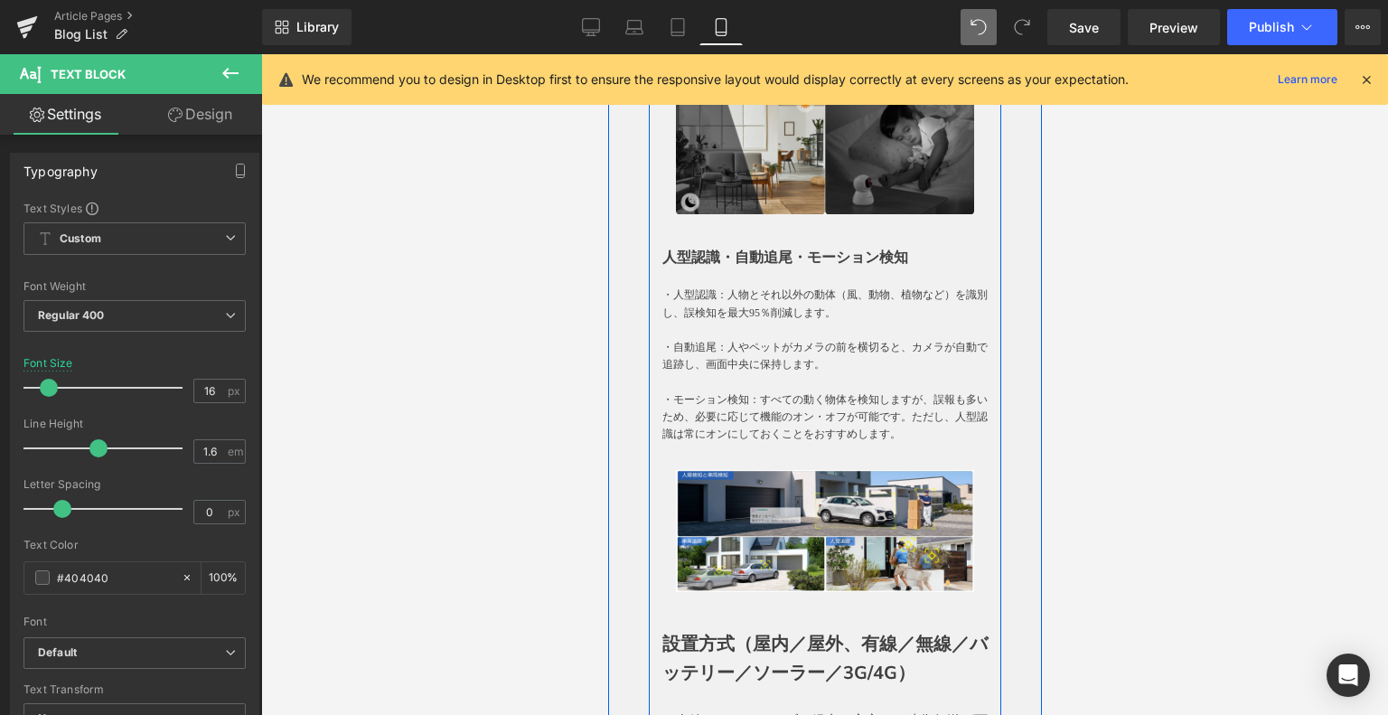
scroll to position [2981, 0]
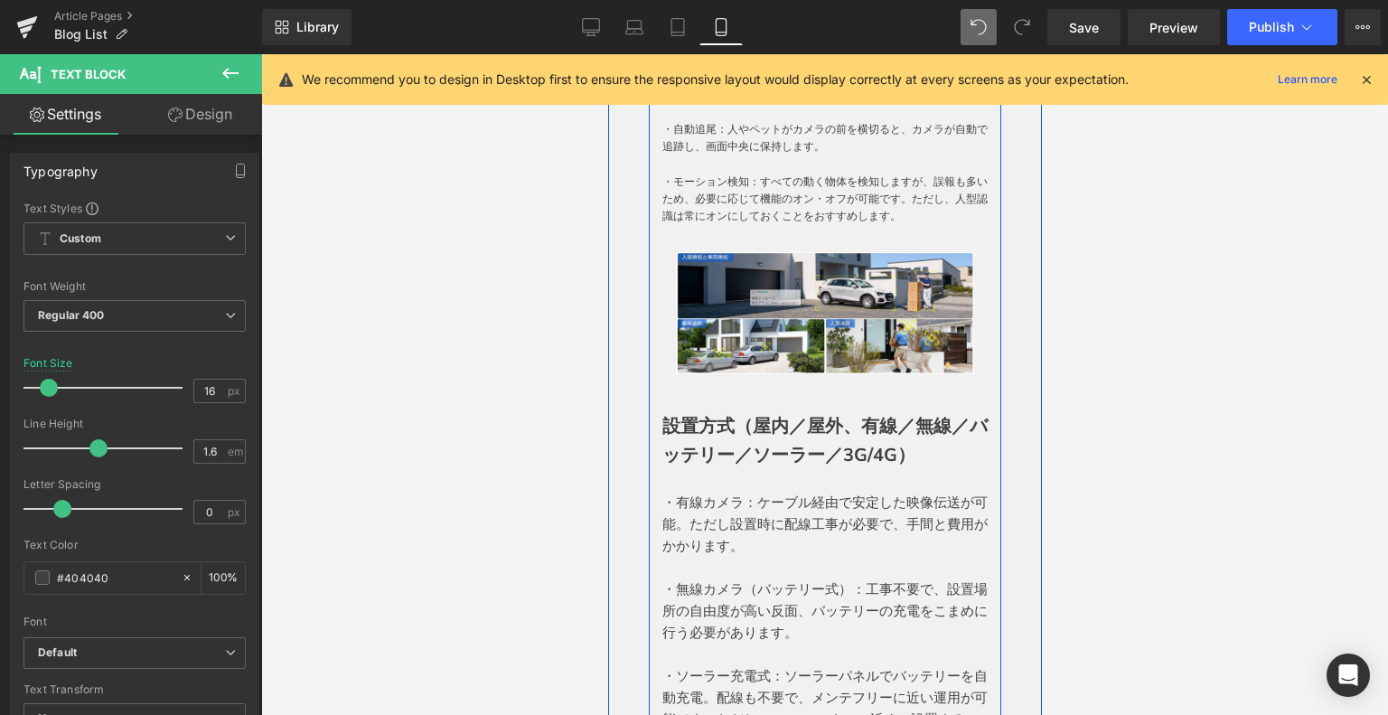
click at [763, 470] on p "設置方式（屋内／屋外、有線／無線／バッテリー／ソーラー／3G/4G）" at bounding box center [823, 441] width 325 height 58
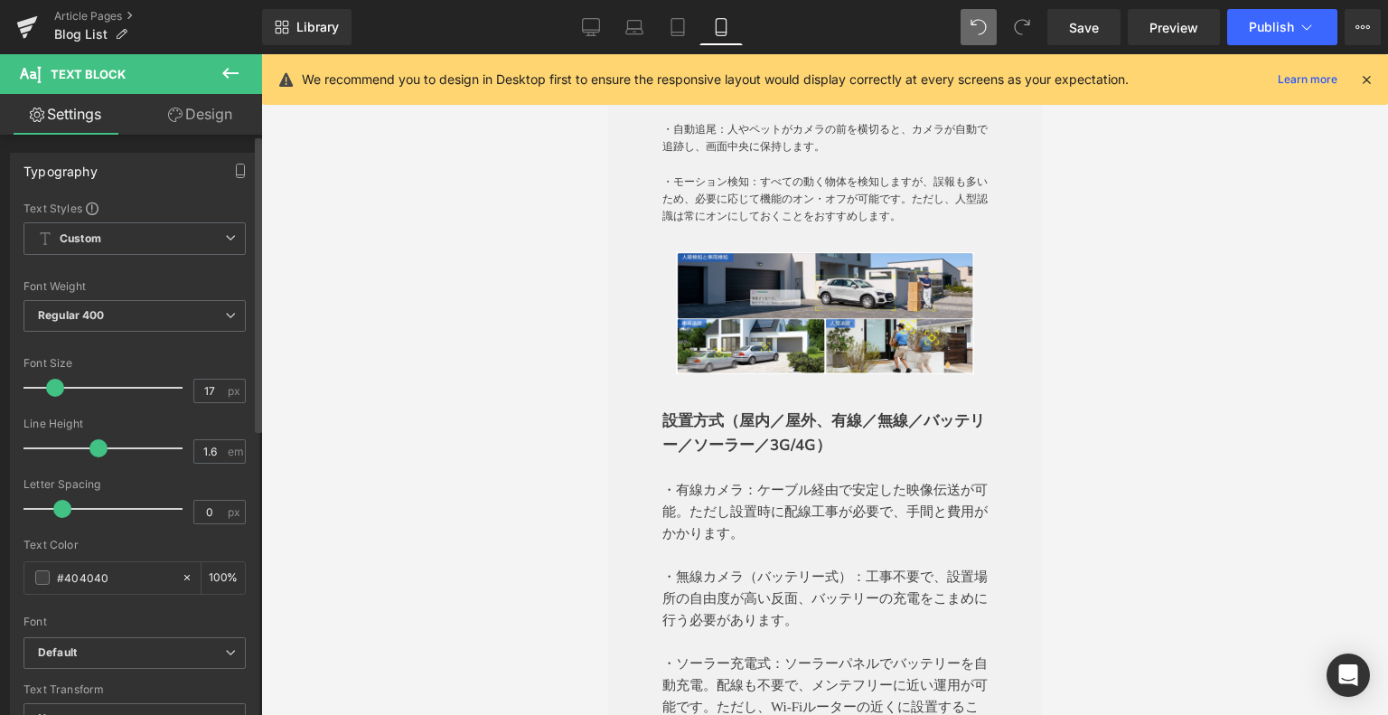
type input "16"
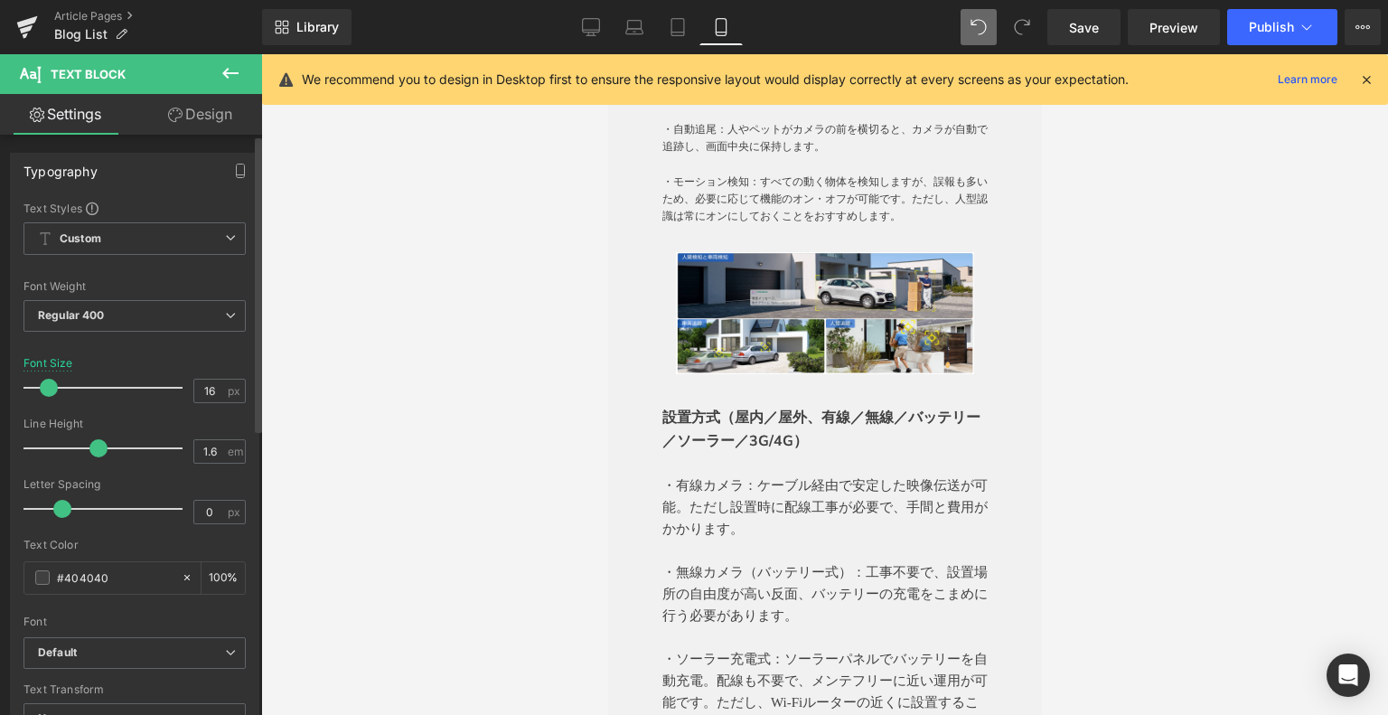
click at [43, 388] on span at bounding box center [49, 388] width 18 height 18
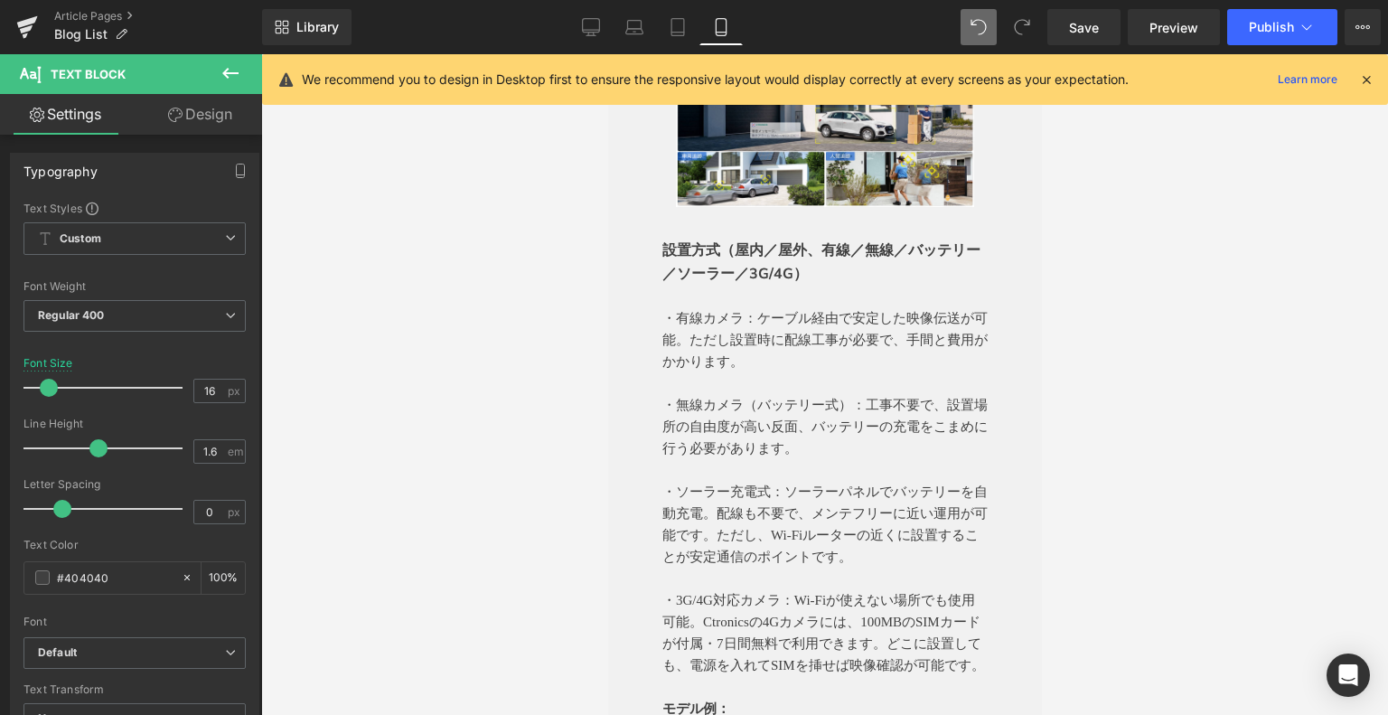
scroll to position [3252, 0]
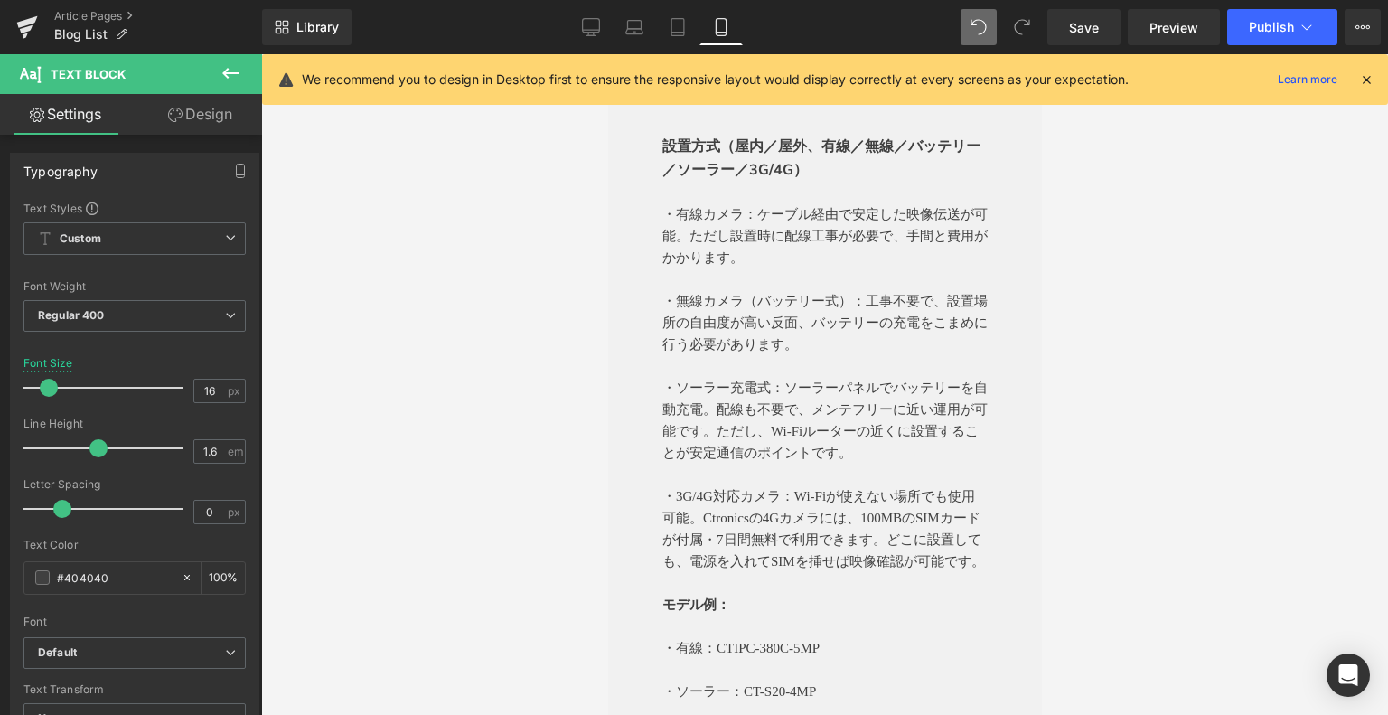
click at [823, 355] on p "・無線カメラ（バッテリー式）：工事不要で、設置場所の自由度が高い反面、バッテリーの充電をこまめに行う必要があります。" at bounding box center [823, 322] width 325 height 65
click at [699, 344] on p "・無線カメラ（バッテリー式）：工事不要で、設置場所の自由度が高い反面、バッテリーの充電をこまめに行う必要があります。" at bounding box center [823, 322] width 325 height 65
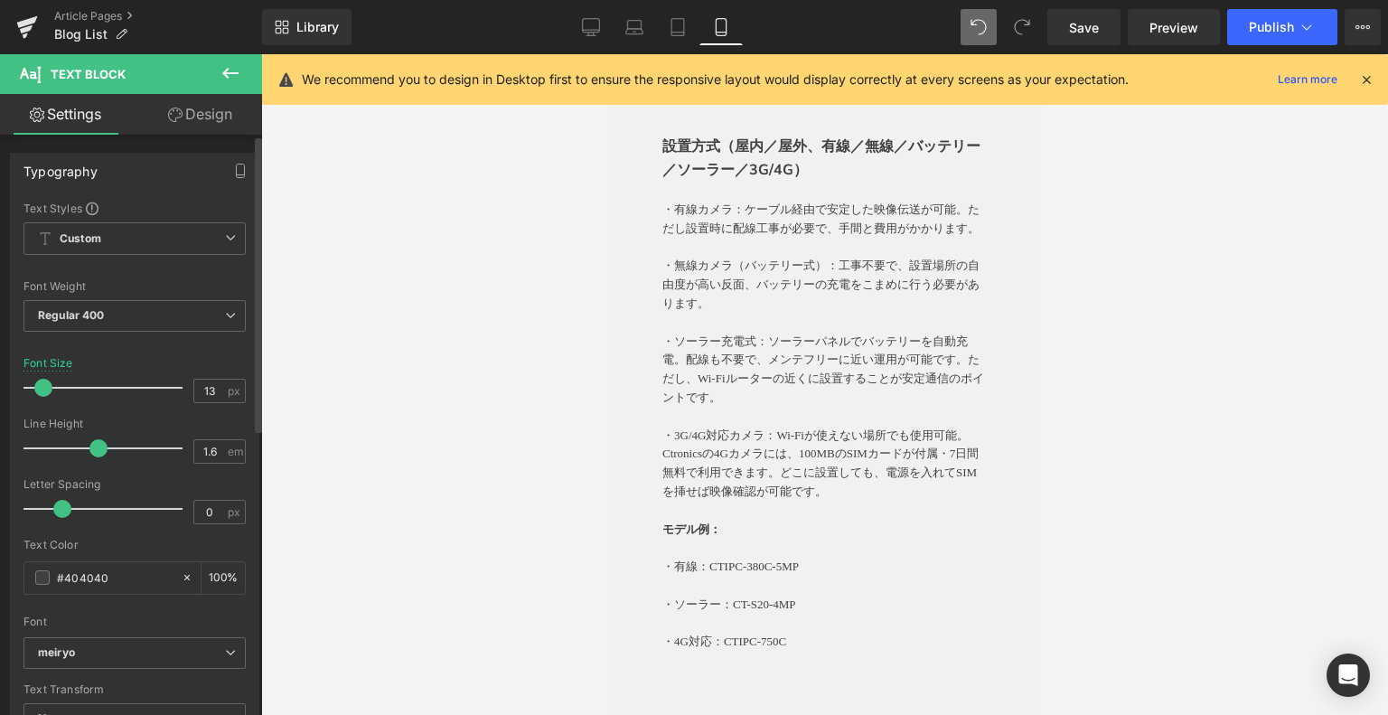
type input "12"
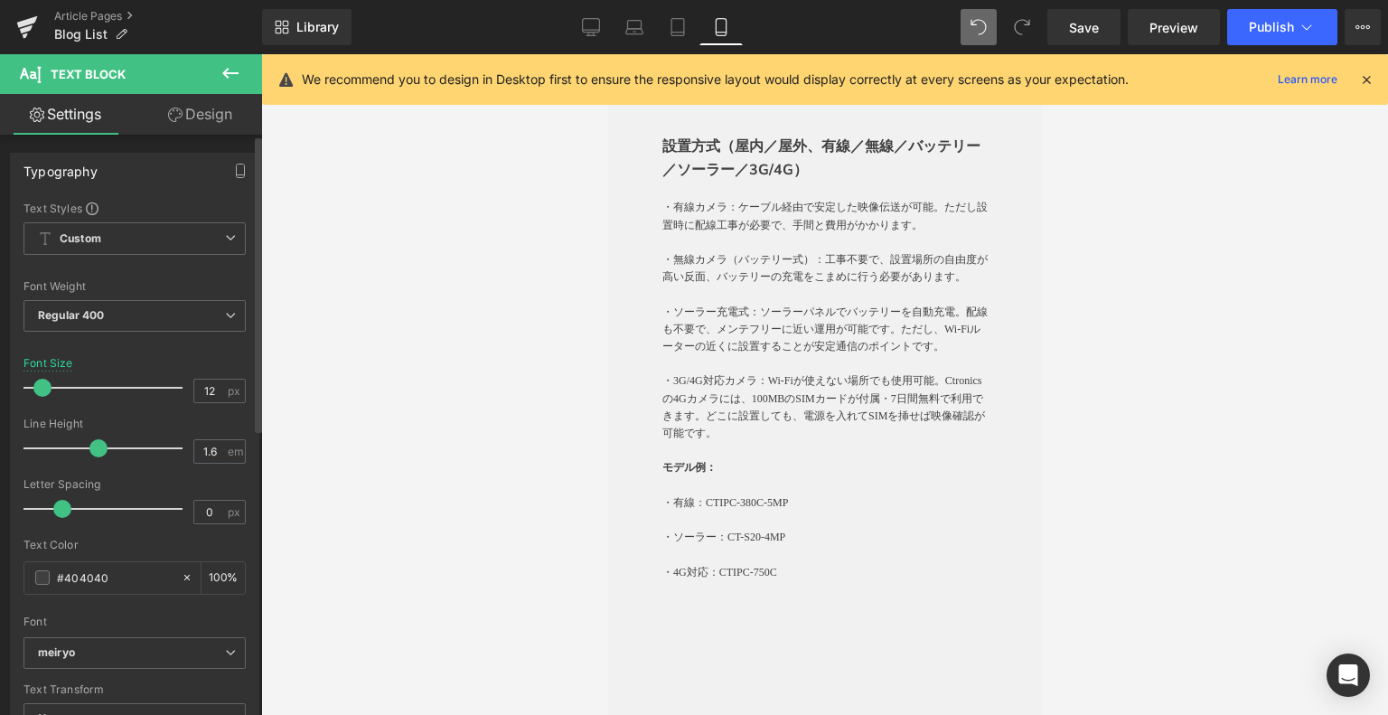
click at [38, 382] on span at bounding box center [42, 388] width 18 height 18
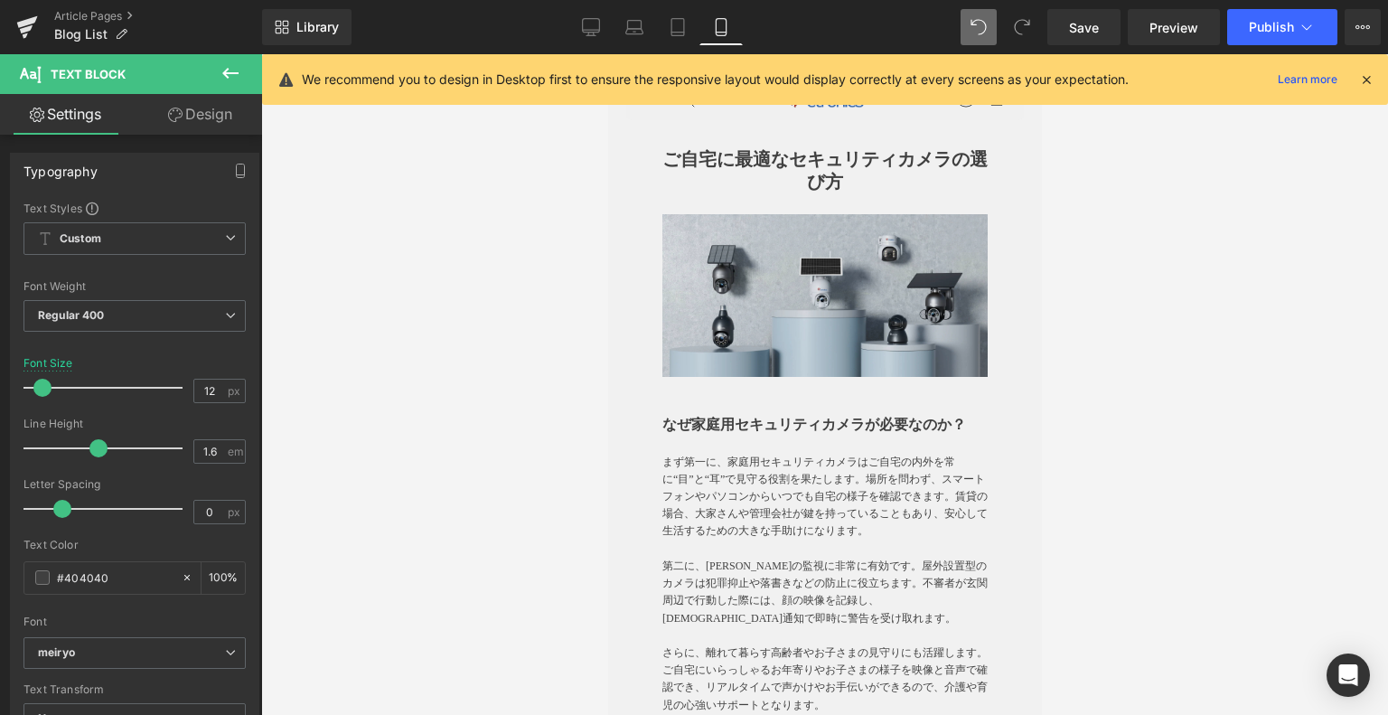
scroll to position [0, 0]
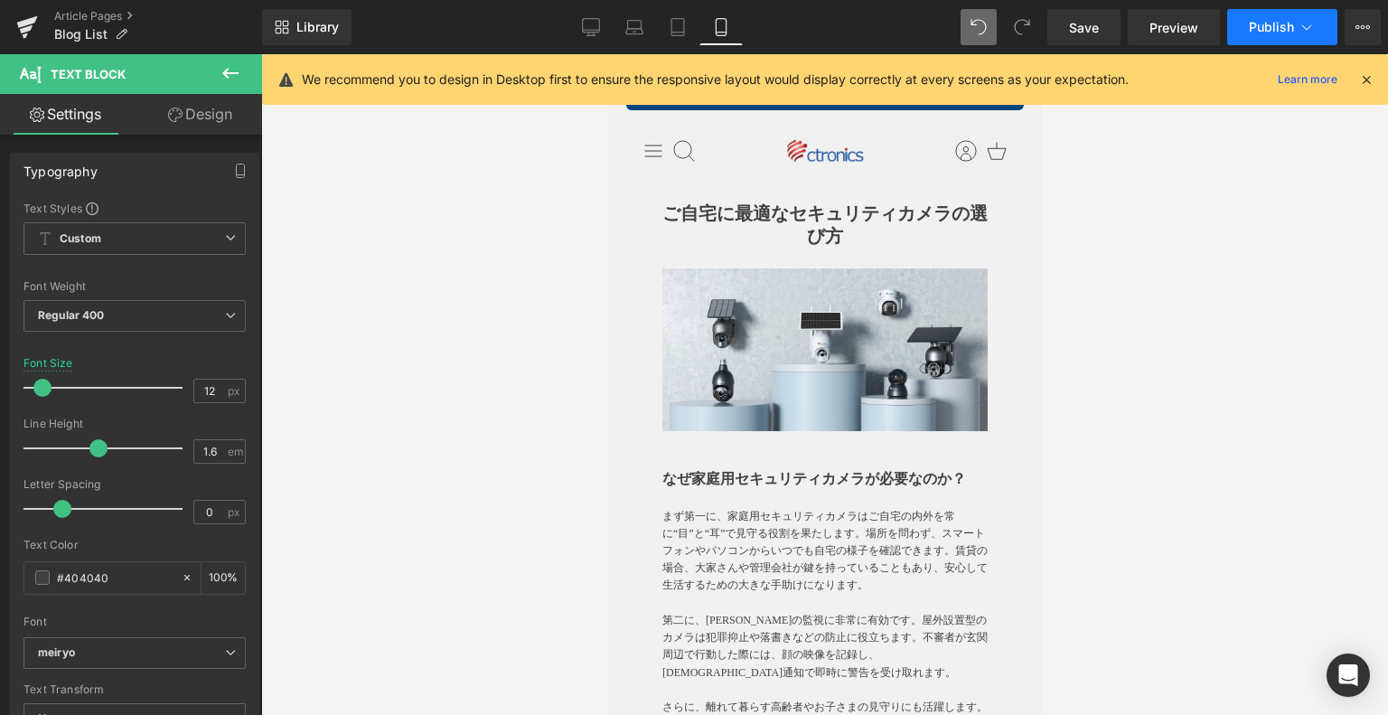
click at [1297, 30] on icon at bounding box center [1306, 27] width 18 height 18
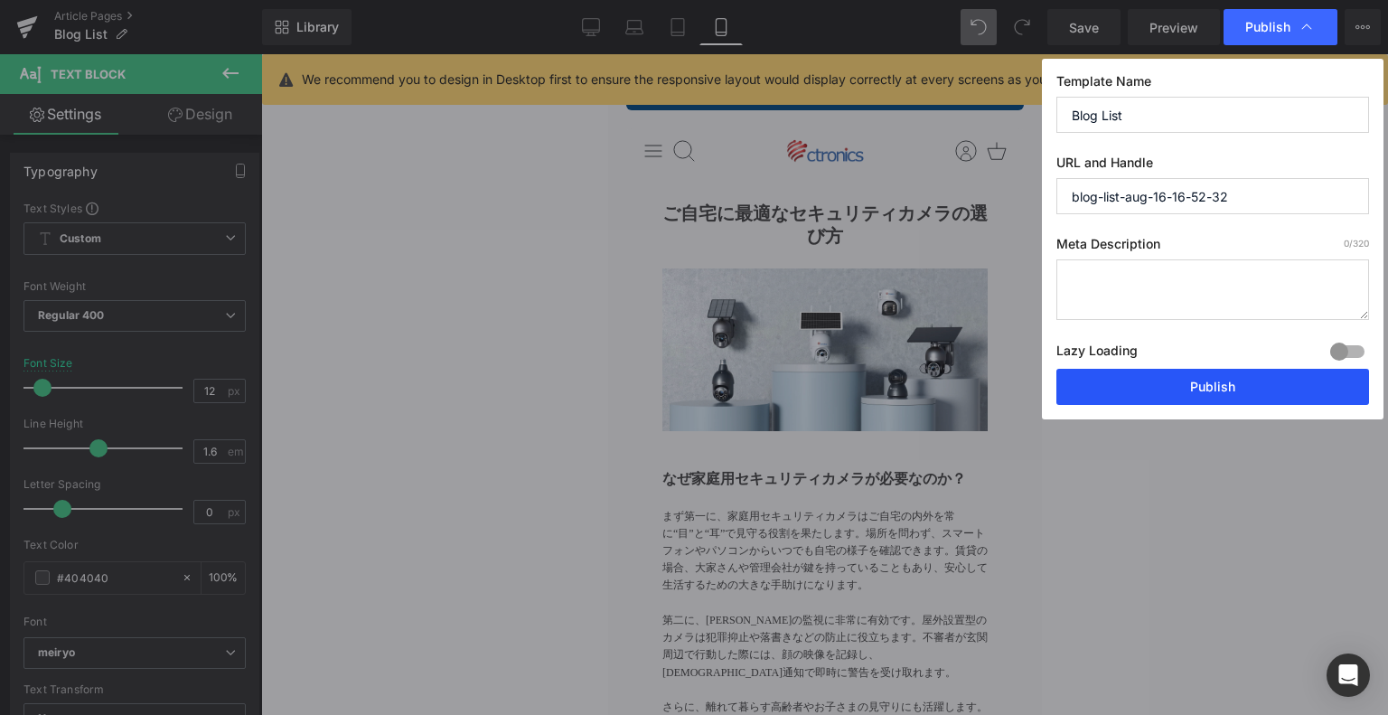
click at [1189, 381] on button "Publish" at bounding box center [1212, 387] width 313 height 36
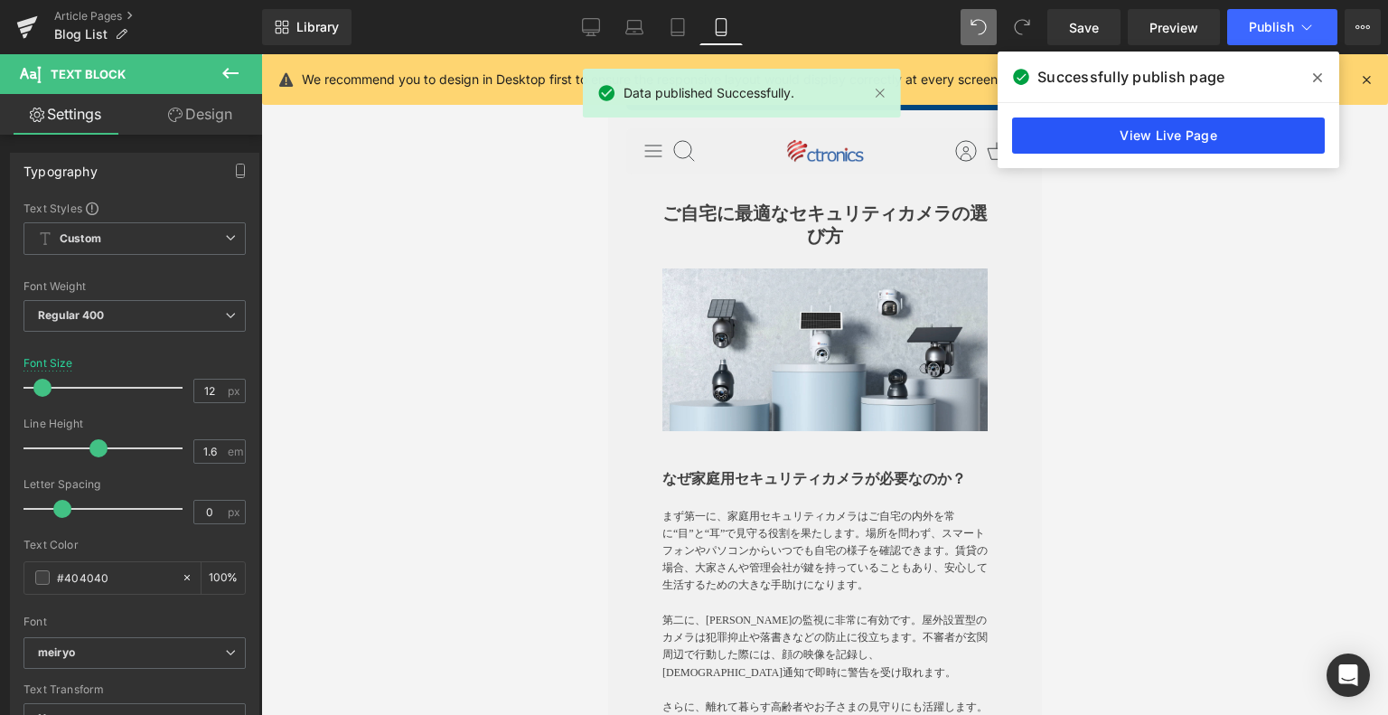
click at [1196, 117] on link "View Live Page" at bounding box center [1168, 135] width 313 height 36
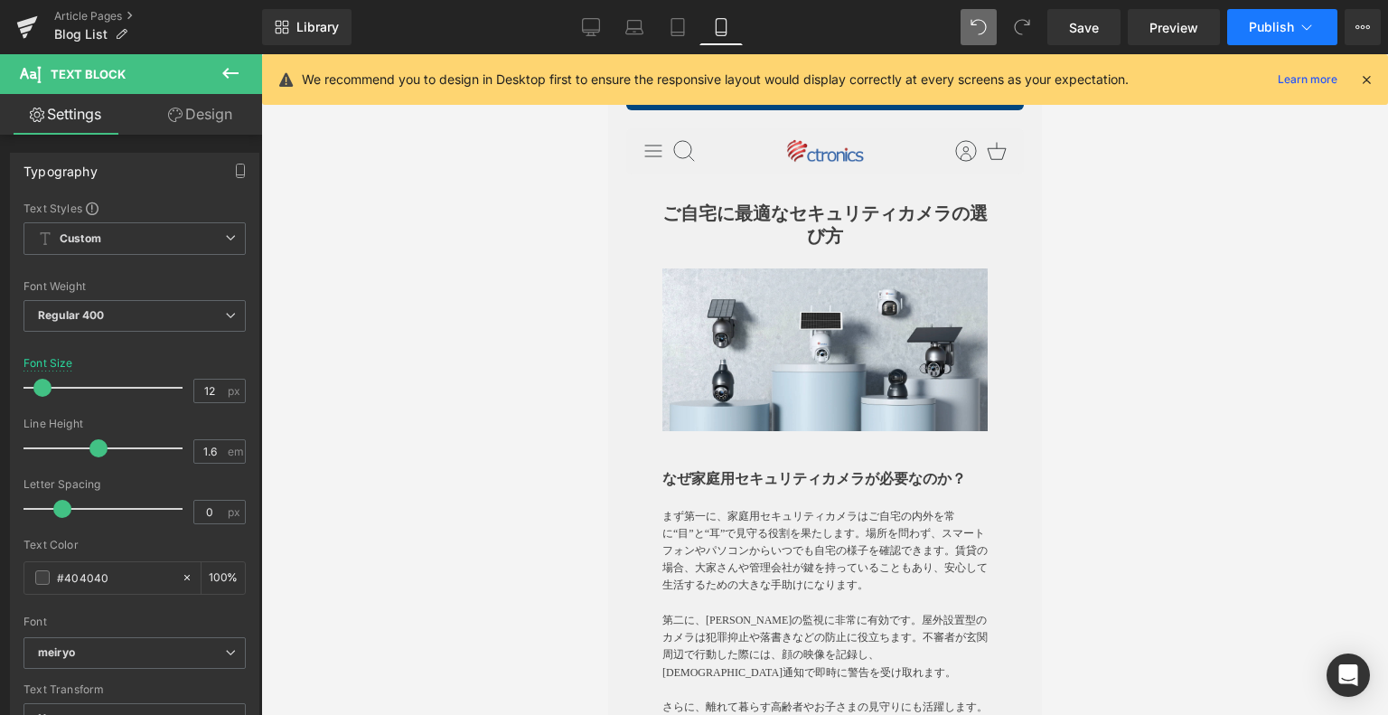
click at [1296, 27] on button "Publish" at bounding box center [1282, 27] width 110 height 36
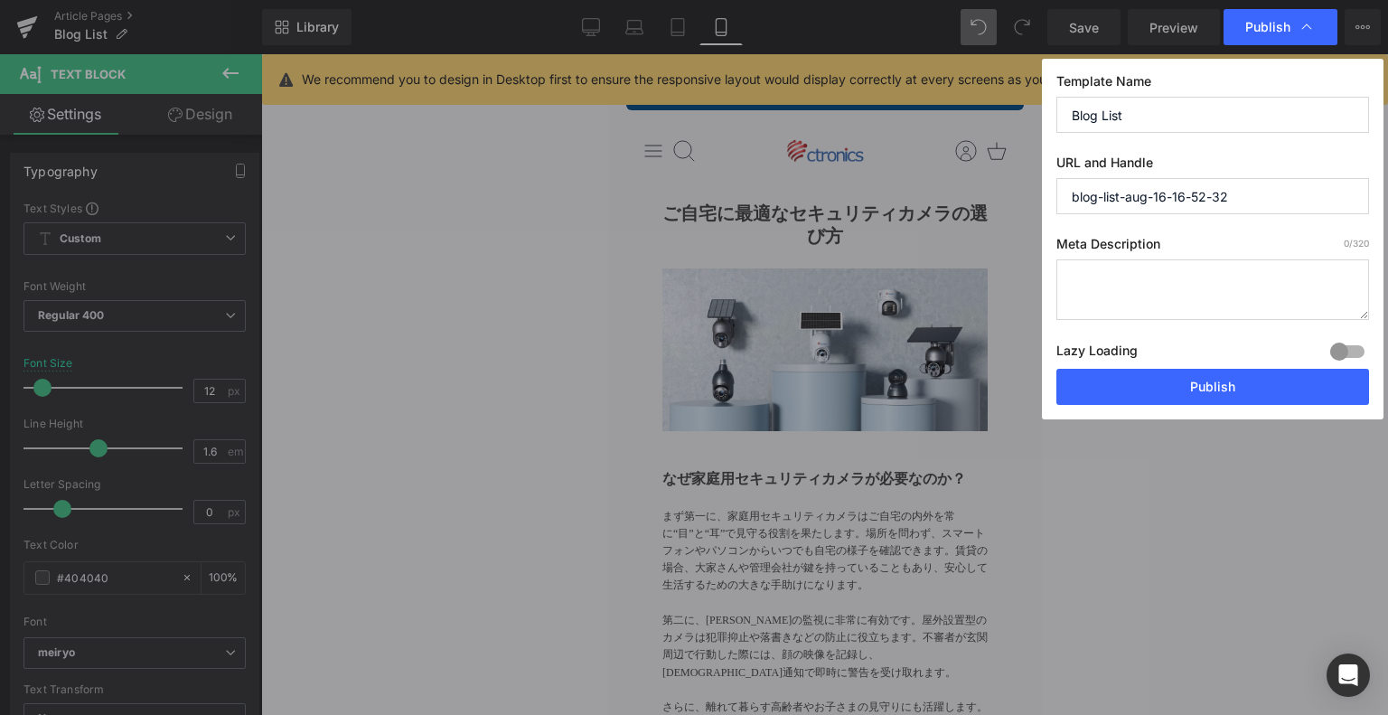
drag, startPoint x: 1272, startPoint y: 194, endPoint x: 1120, endPoint y: 203, distance: 152.0
click at [1120, 203] on input "blog-list-aug-16-16-52-32" at bounding box center [1212, 196] width 313 height 36
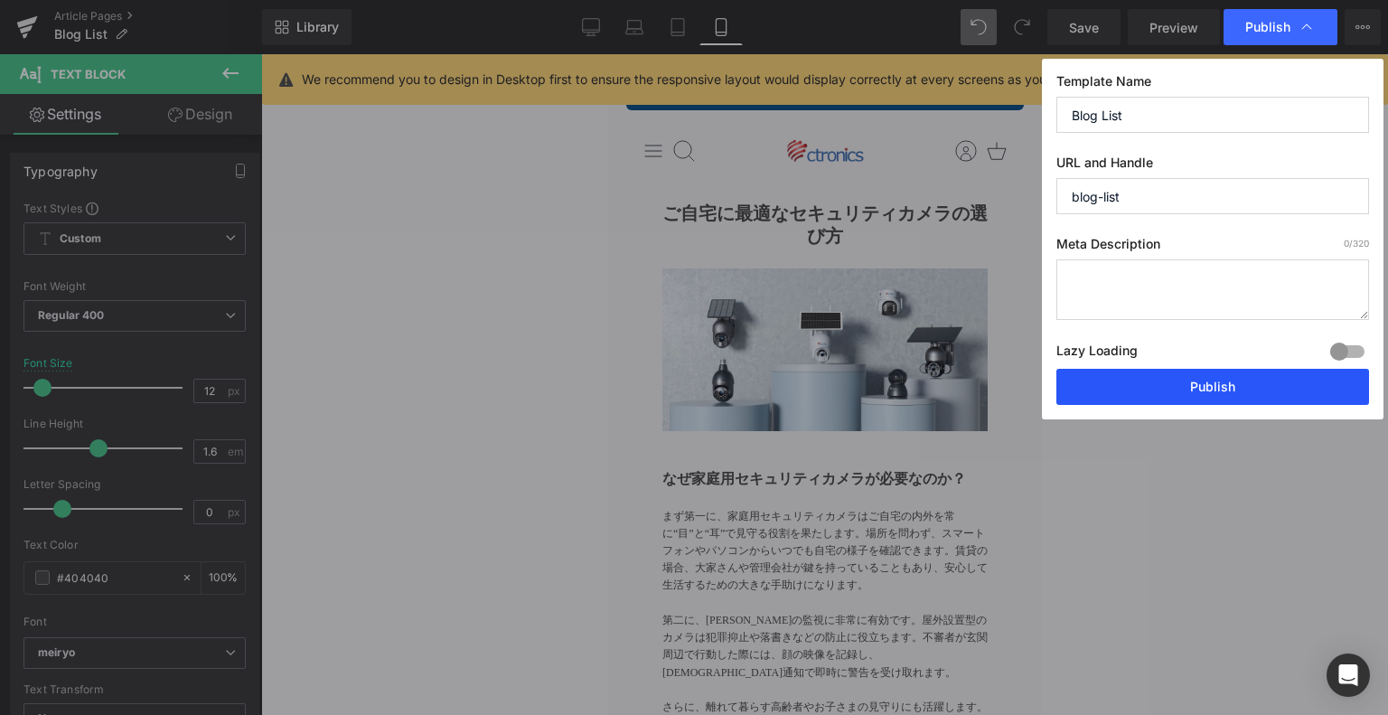
type input "blog-list"
click at [1255, 388] on button "Publish" at bounding box center [1212, 387] width 313 height 36
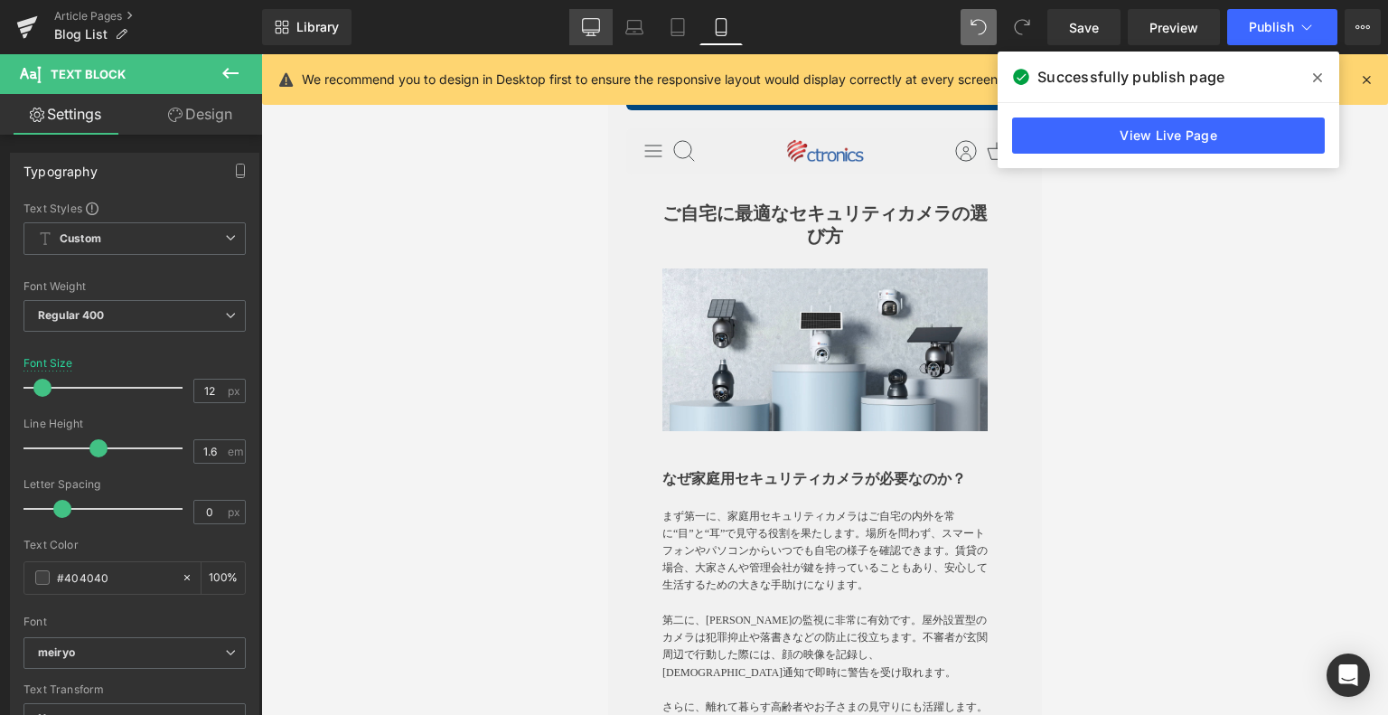
click at [590, 32] on icon at bounding box center [591, 26] width 17 height 14
type input "15"
type input "100"
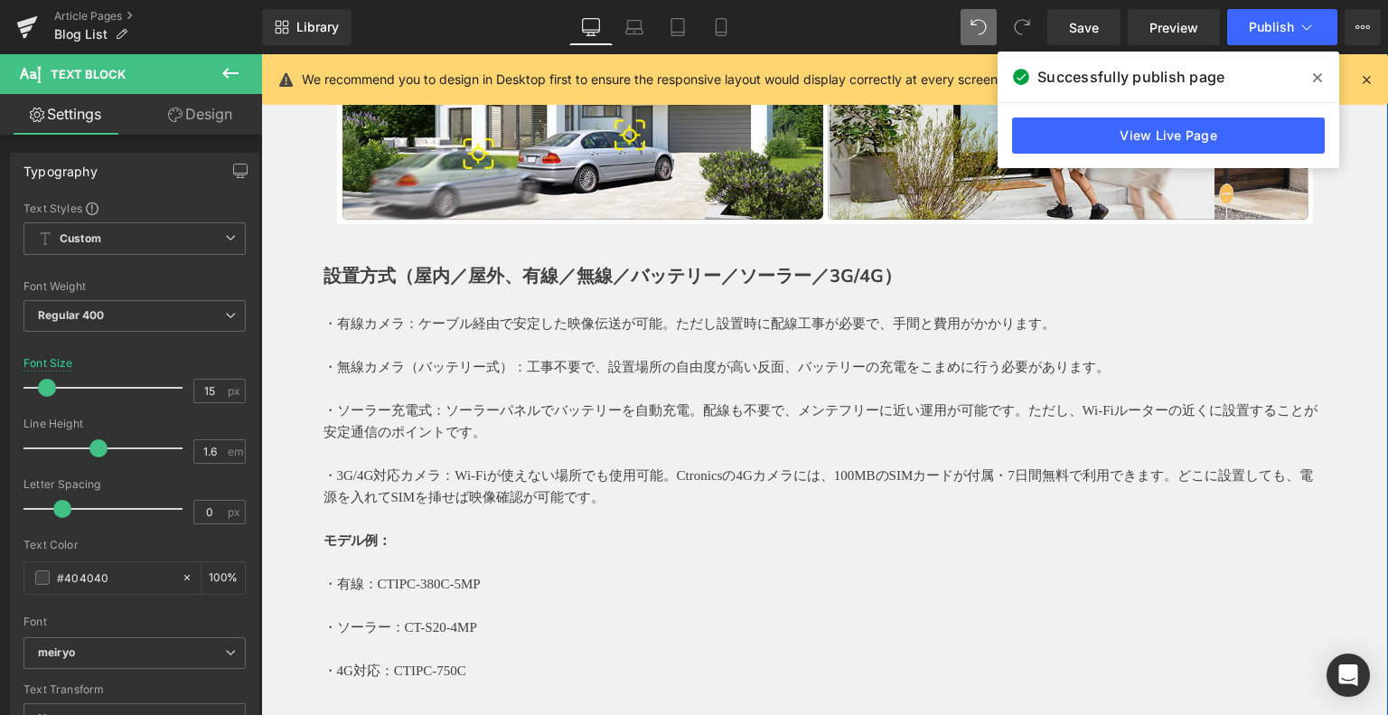
scroll to position [4427, 0]
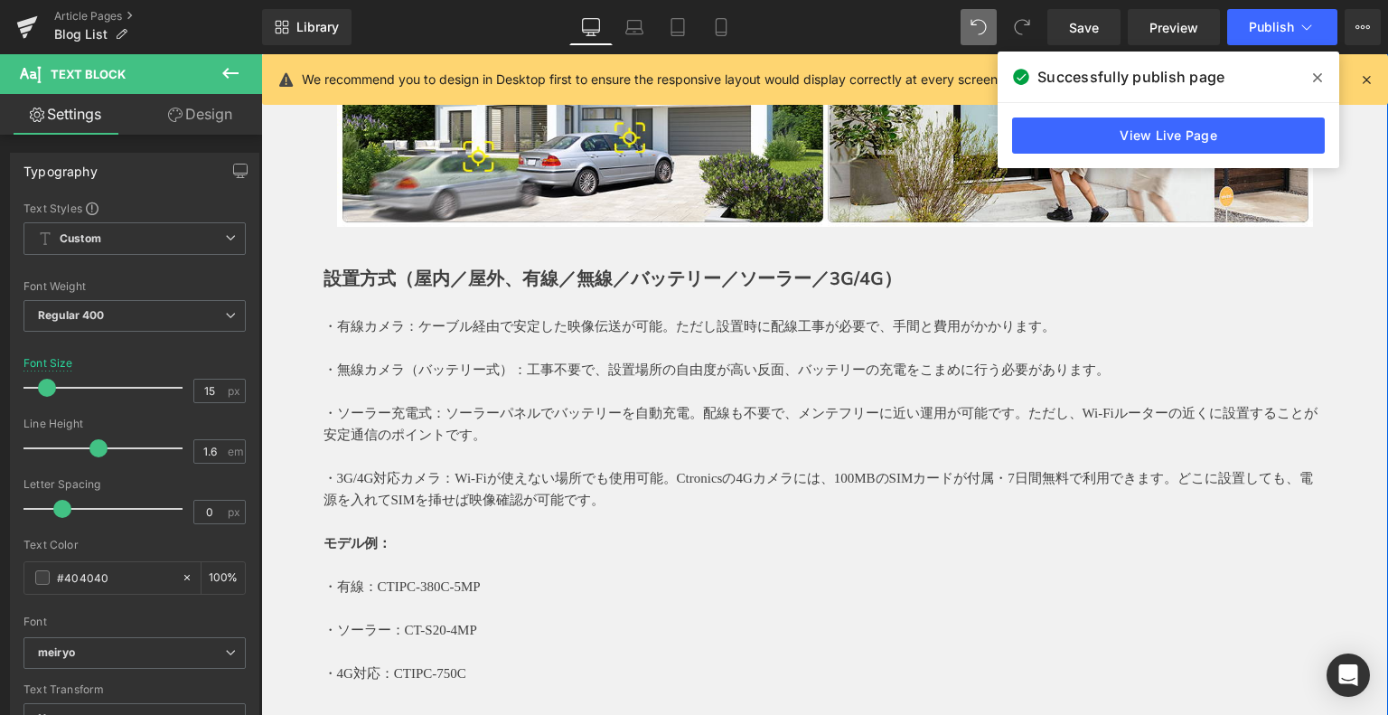
click at [525, 270] on link at bounding box center [515, 279] width 19 height 22
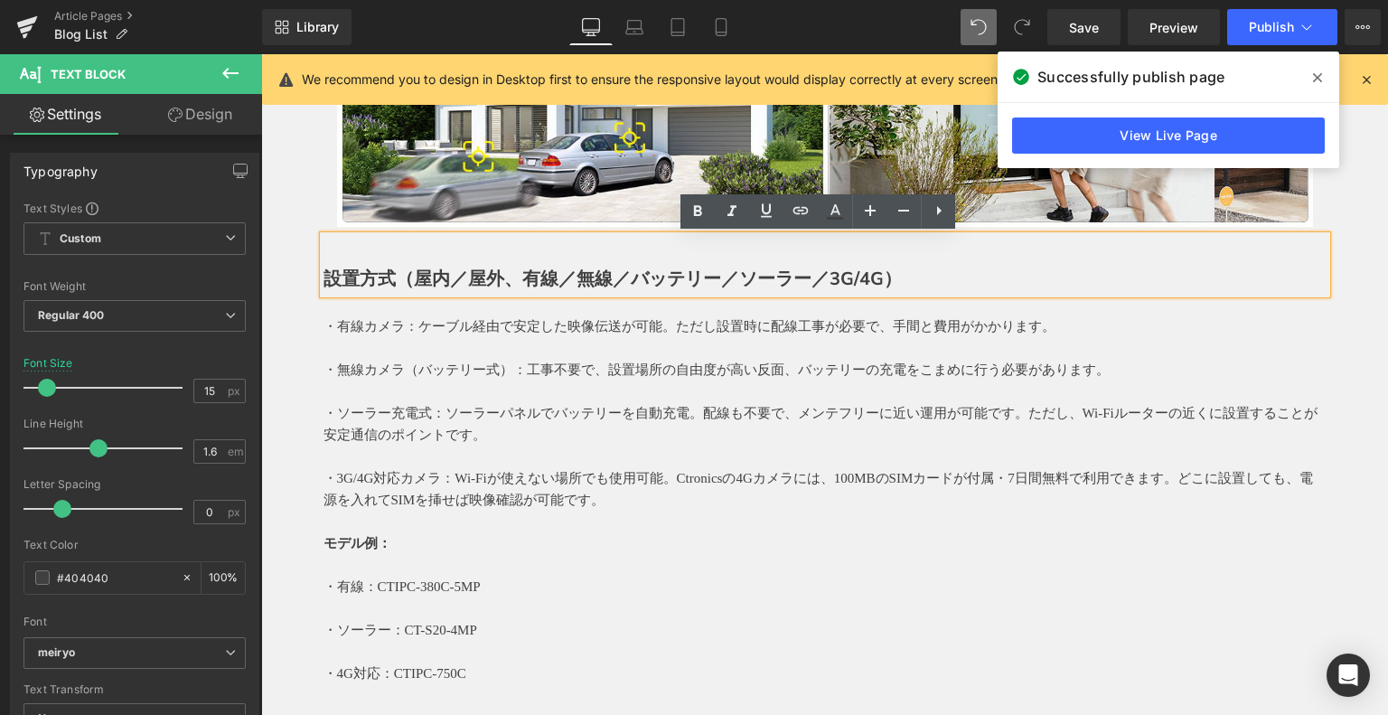
click at [856, 276] on strong "設置方式（屋内／屋外、有線／無線／バッテリー／ソーラー／3G/4G）" at bounding box center [612, 279] width 578 height 24
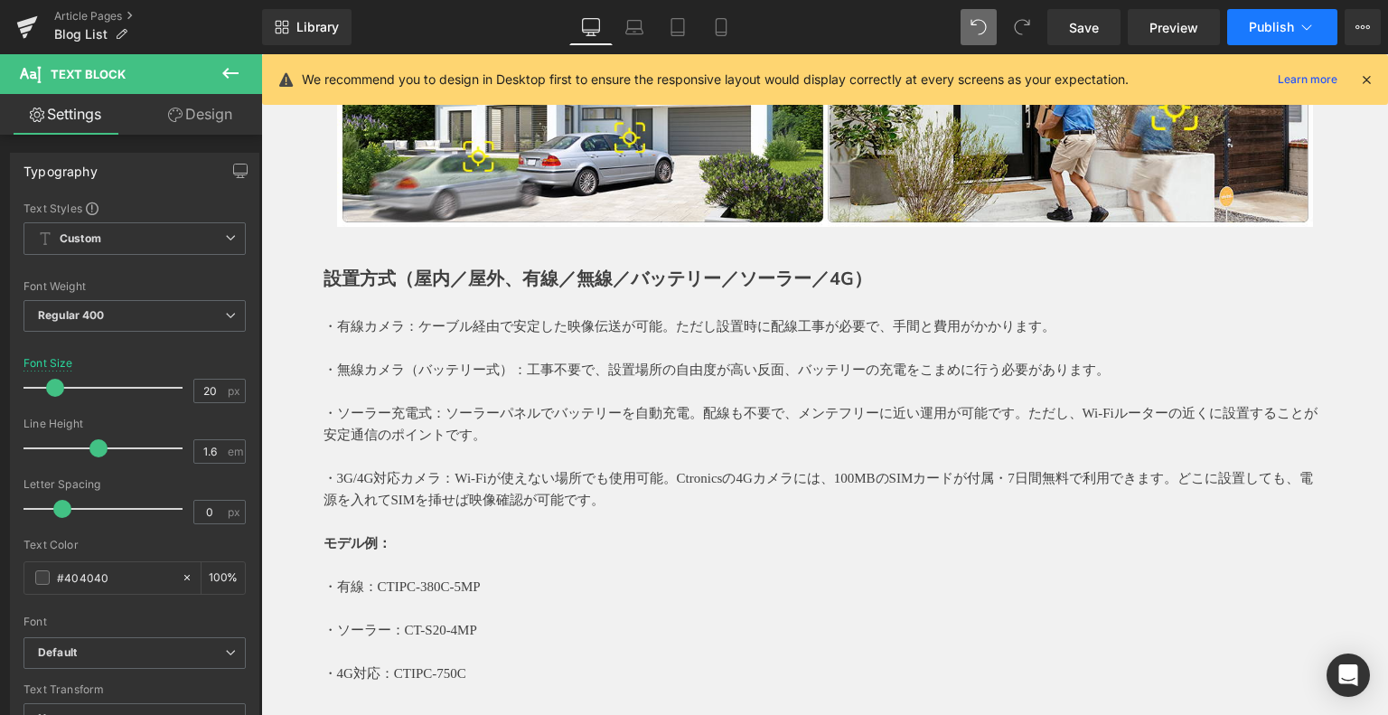
click at [1284, 42] on button "Publish" at bounding box center [1282, 27] width 110 height 36
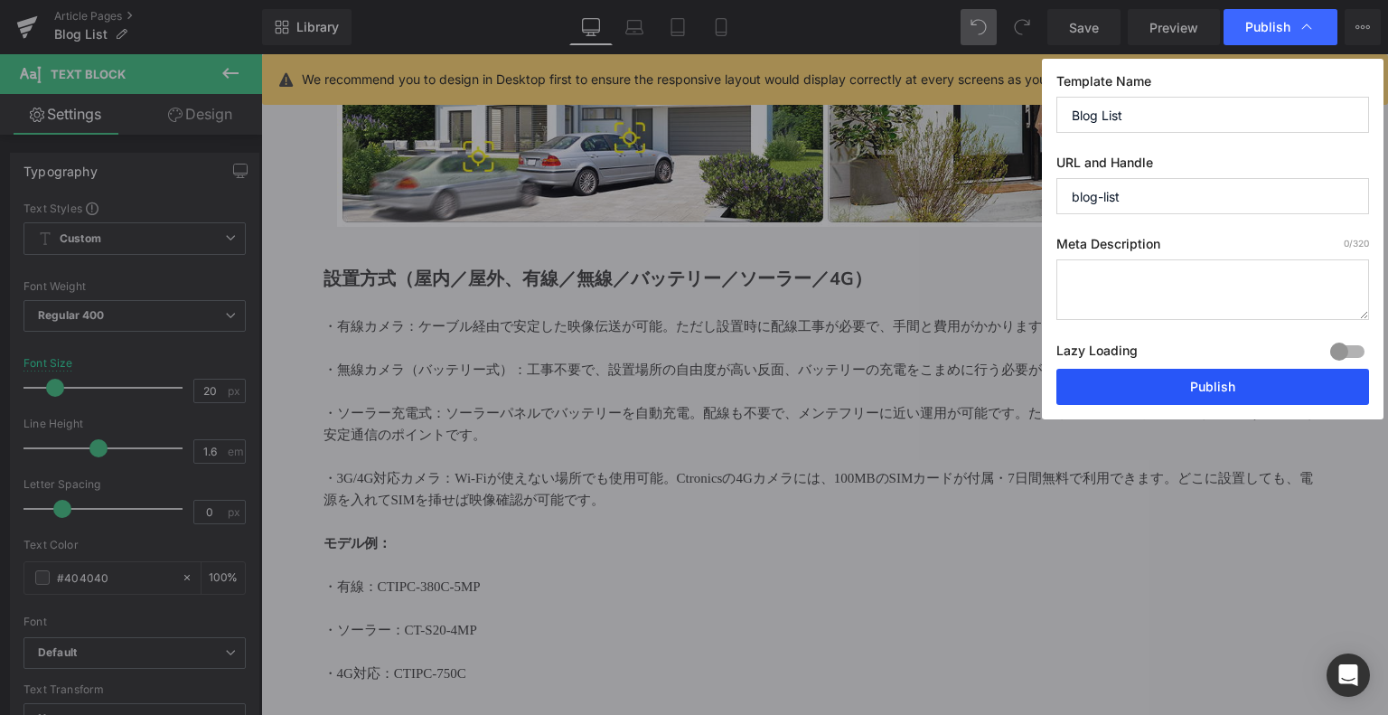
click at [1171, 386] on button "Publish" at bounding box center [1212, 387] width 313 height 36
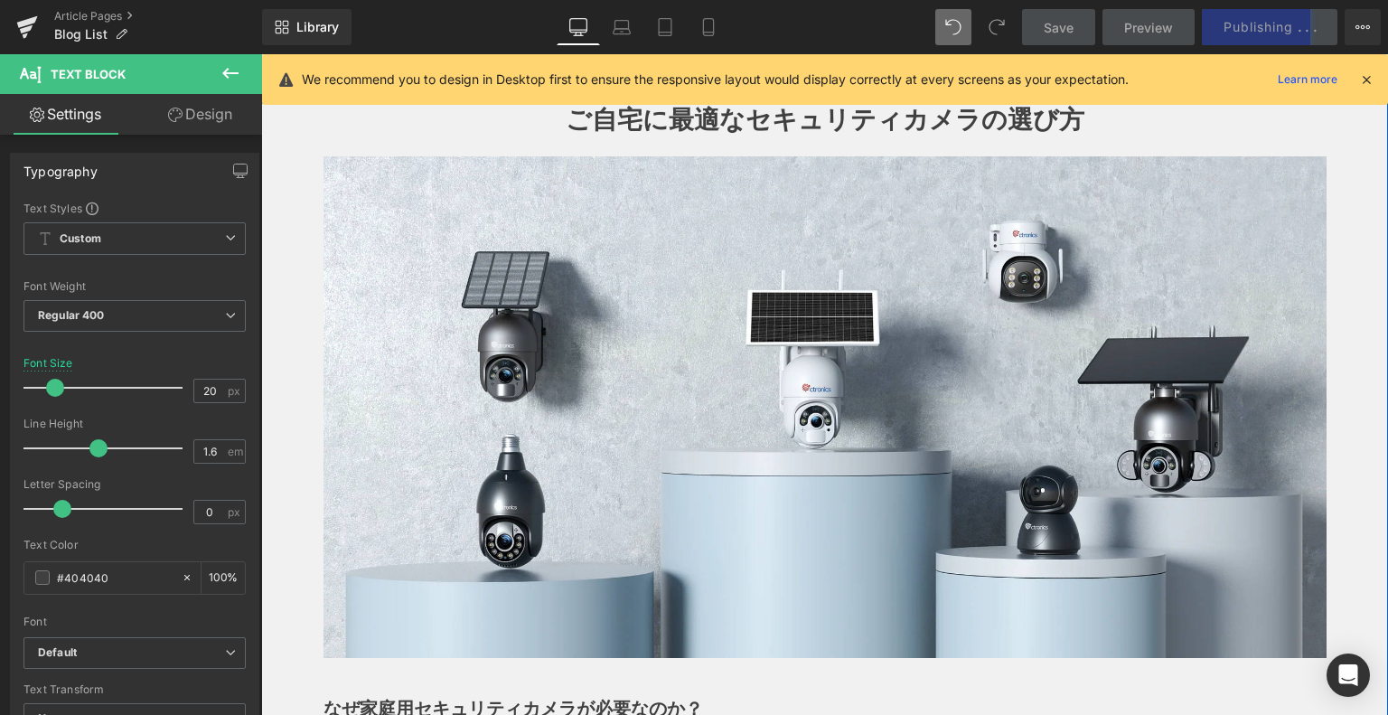
scroll to position [0, 0]
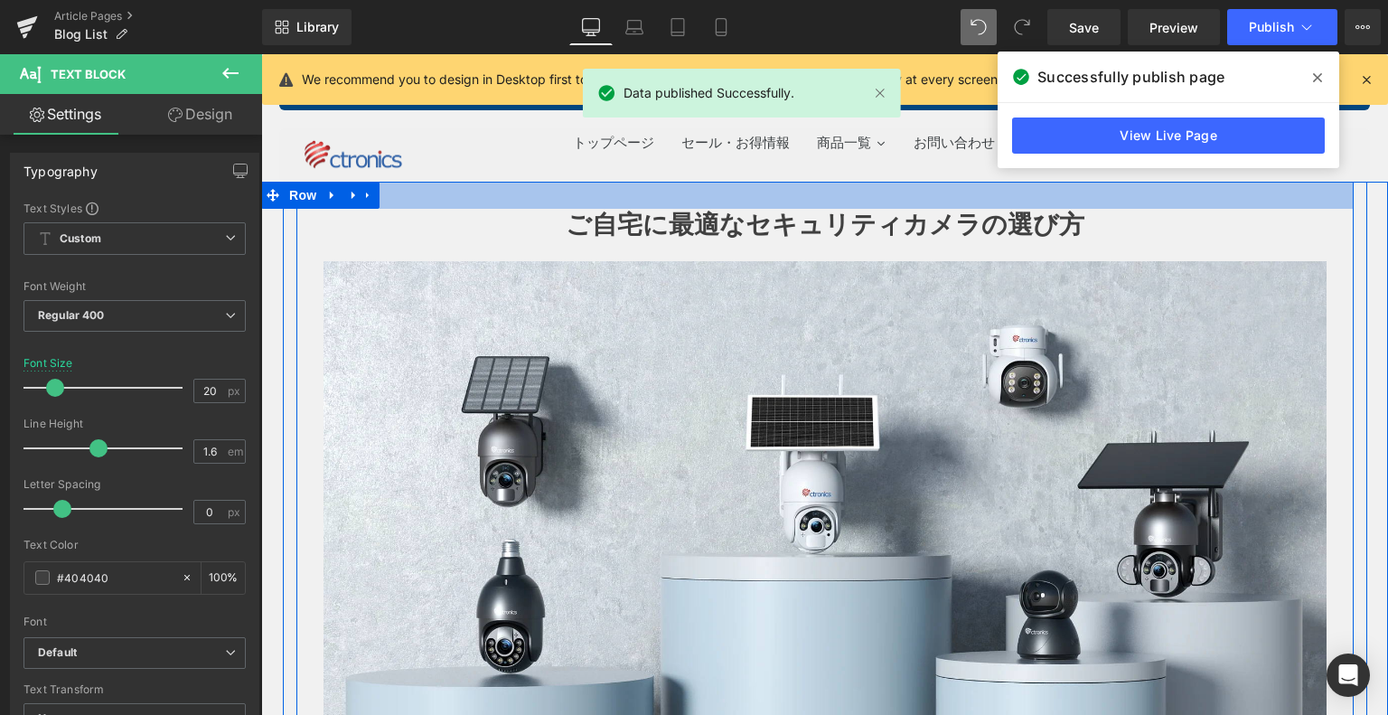
click at [723, 220] on strong "ご自宅に最適なセキュリティカメラの選び方" at bounding box center [825, 223] width 519 height 38
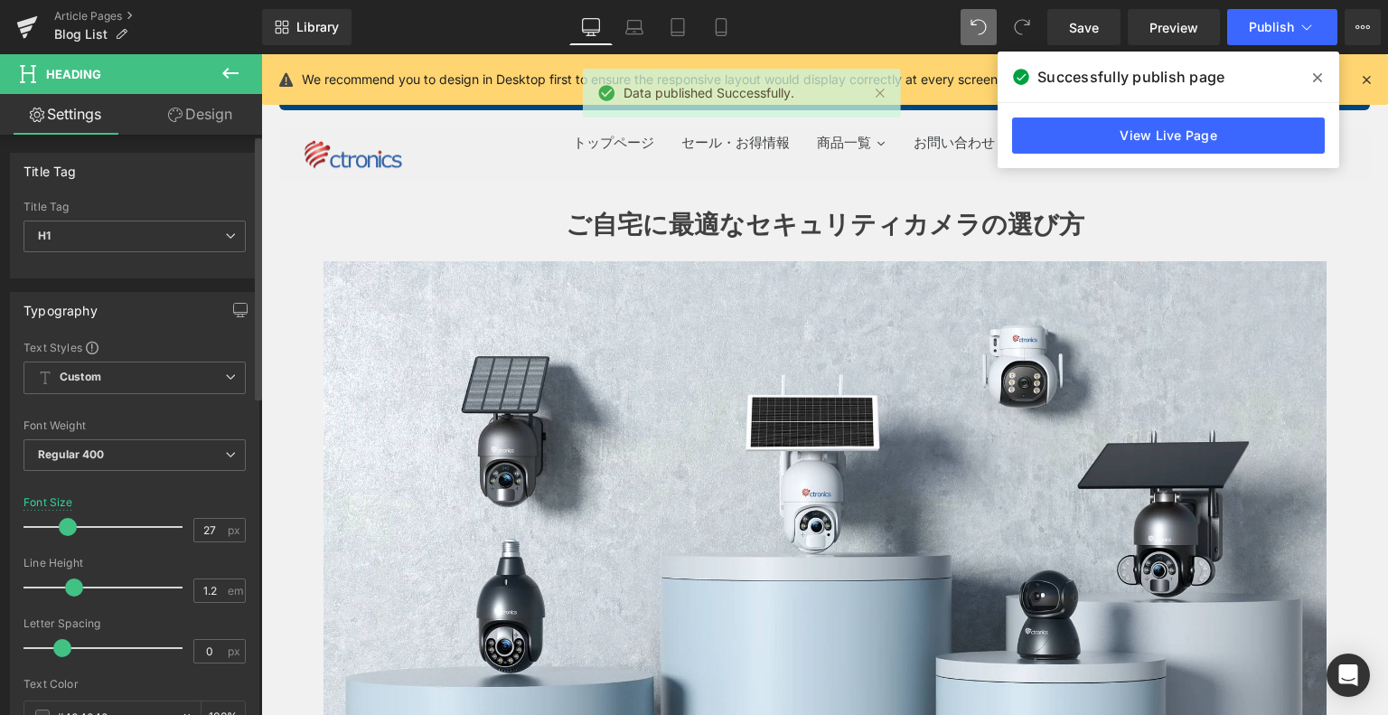
type input "26"
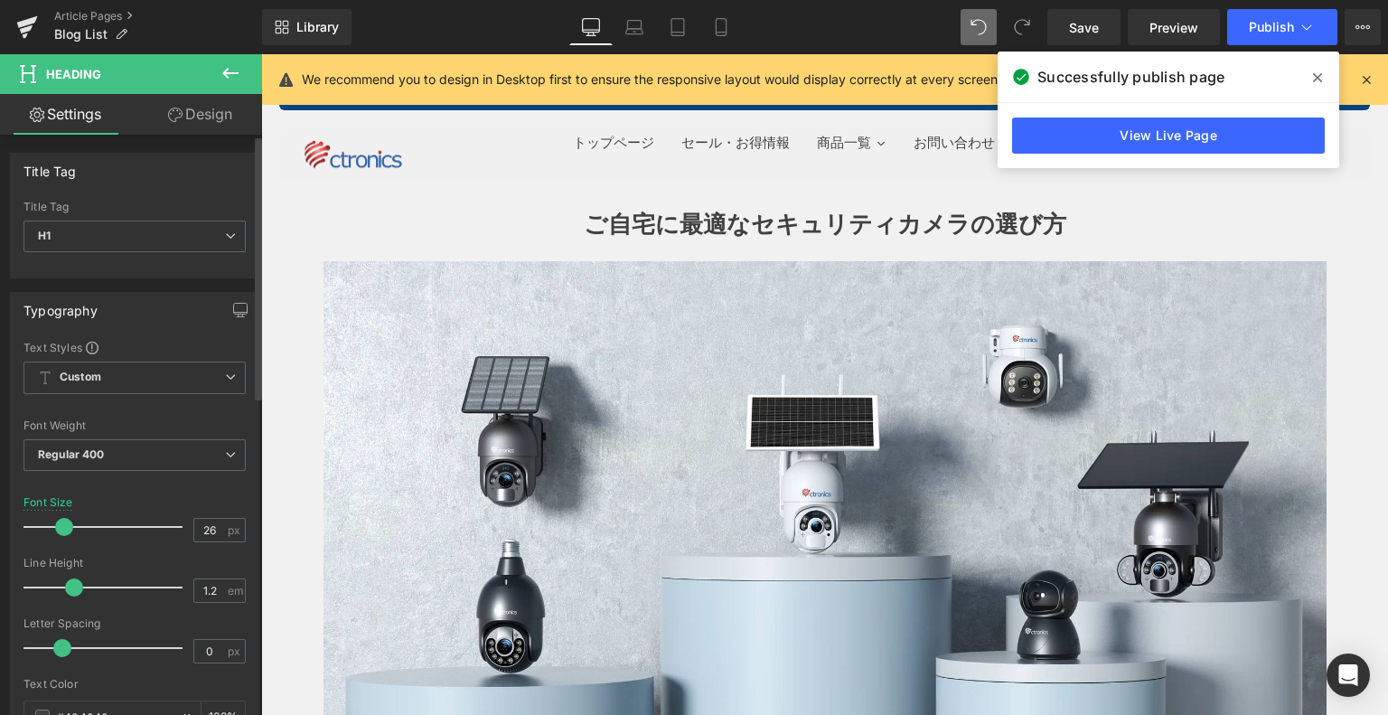
click at [61, 524] on span at bounding box center [64, 527] width 18 height 18
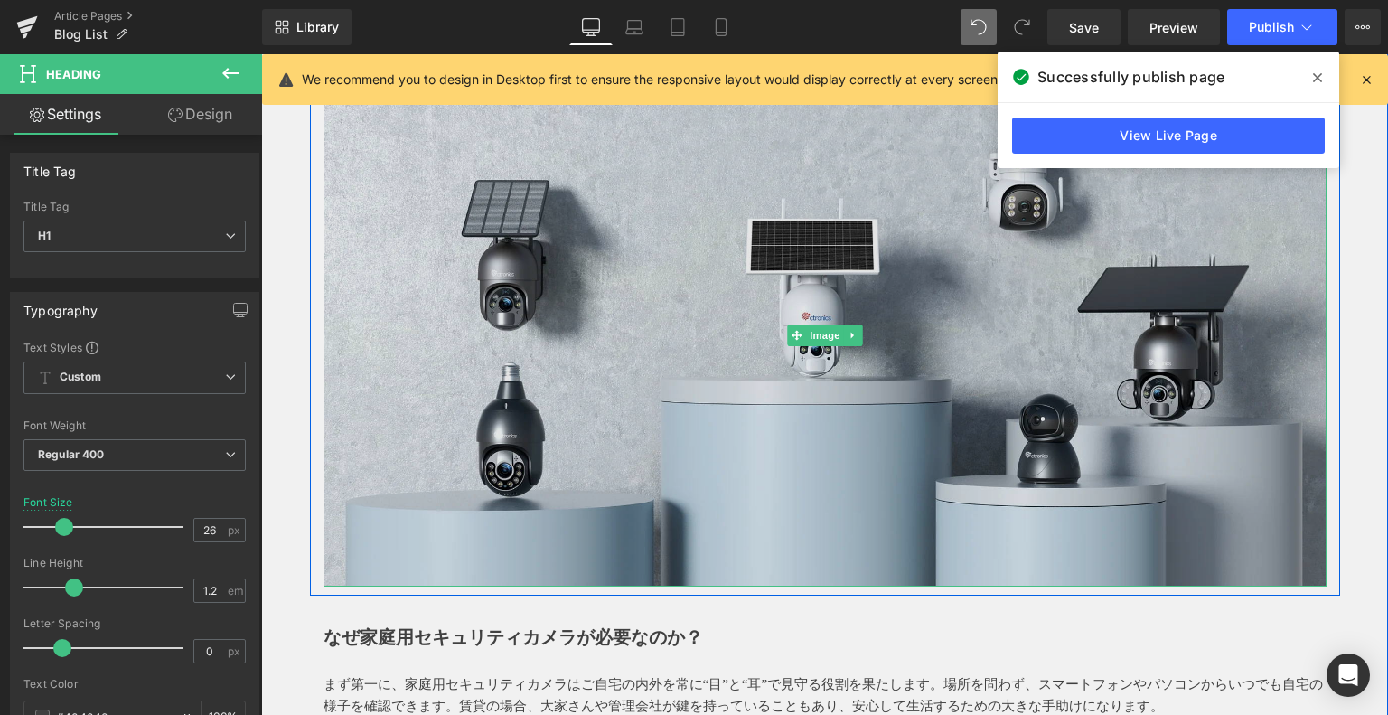
scroll to position [452, 0]
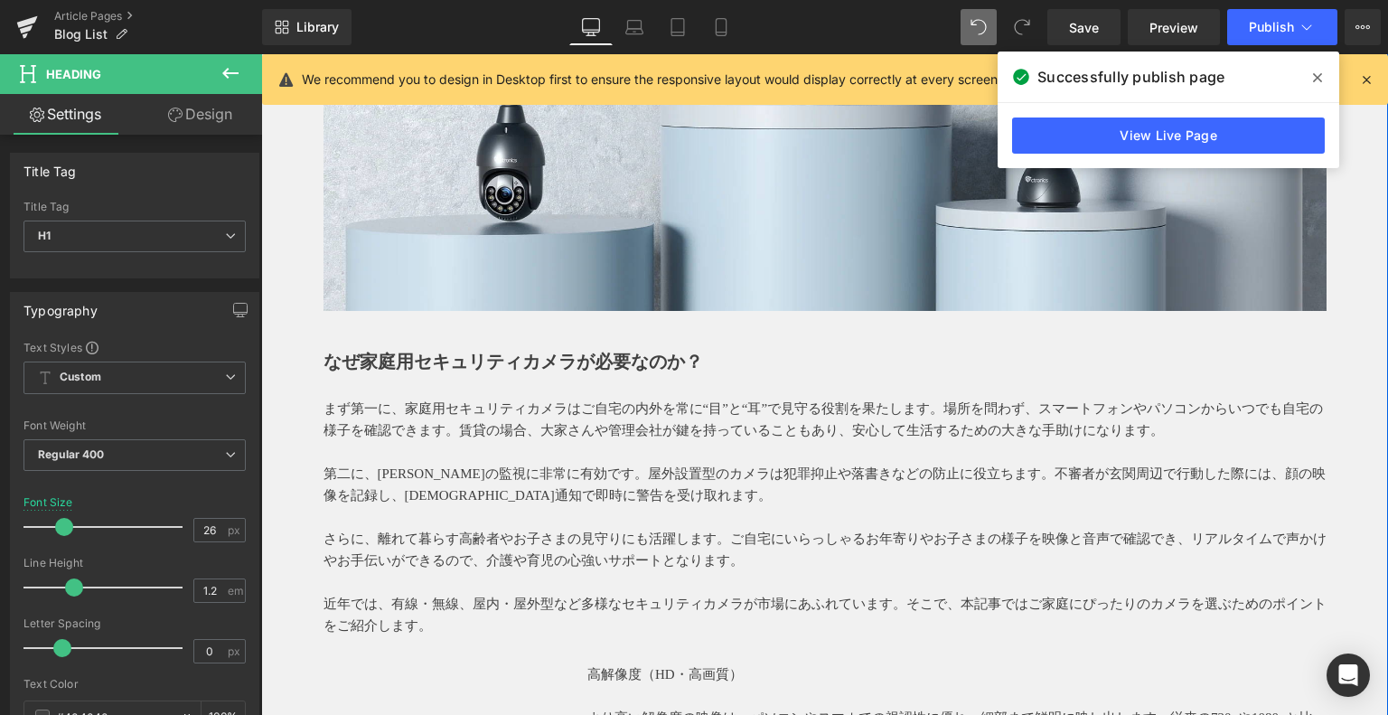
click at [437, 364] on strong "なぜ家庭用セキュリティカメラが必要なのか？" at bounding box center [512, 361] width 379 height 20
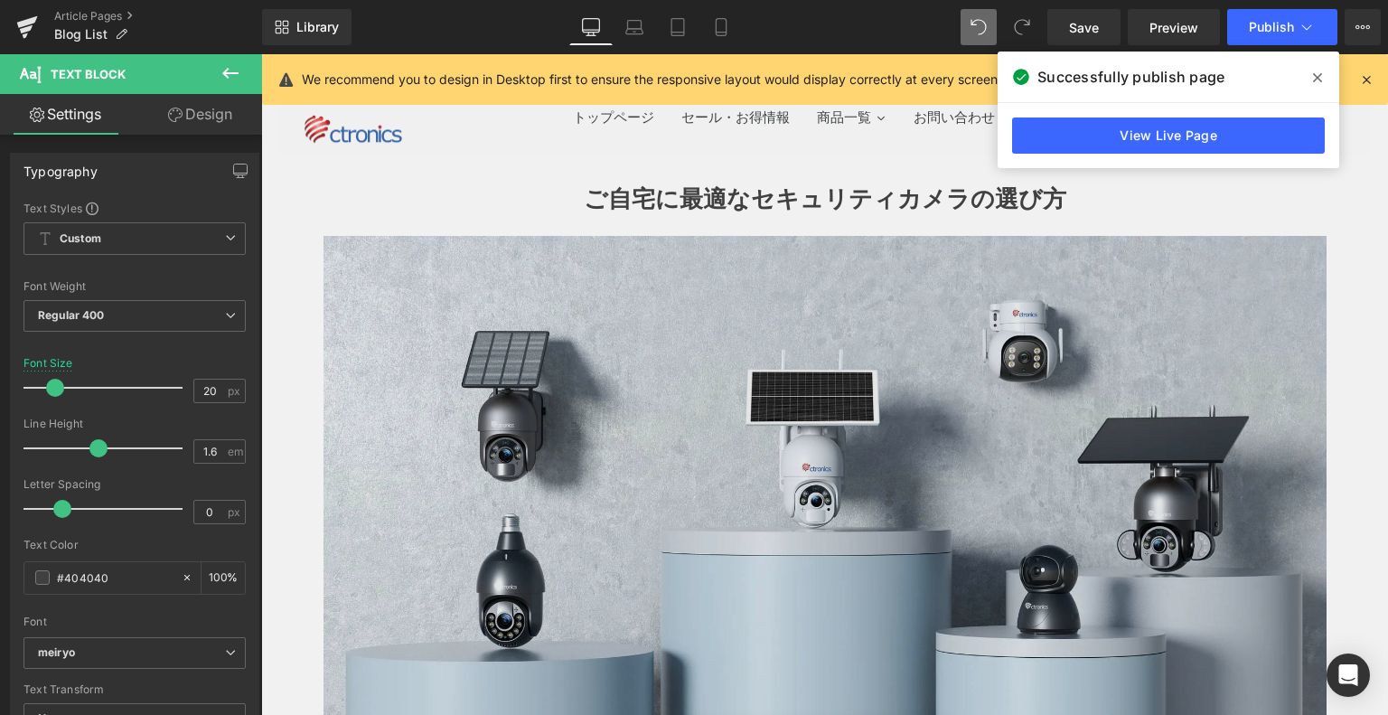
scroll to position [0, 0]
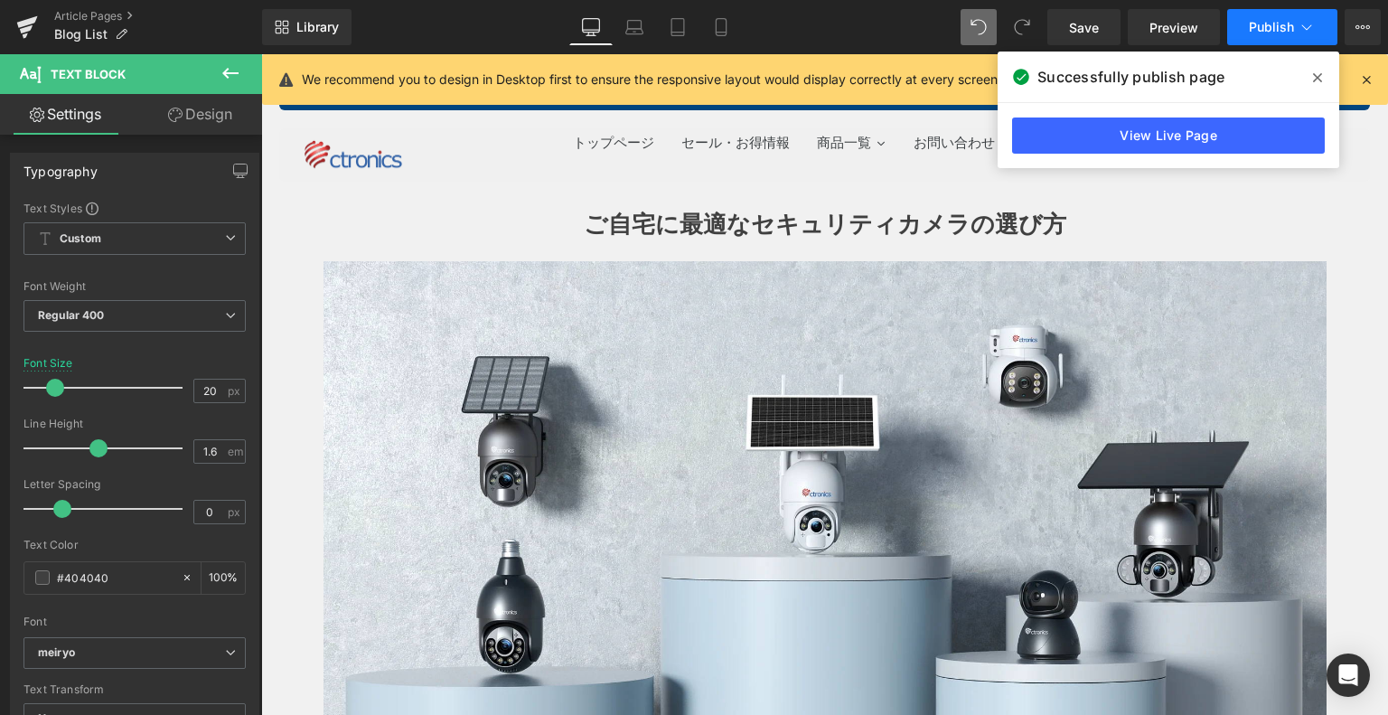
click at [1268, 23] on span "Publish" at bounding box center [1271, 27] width 45 height 14
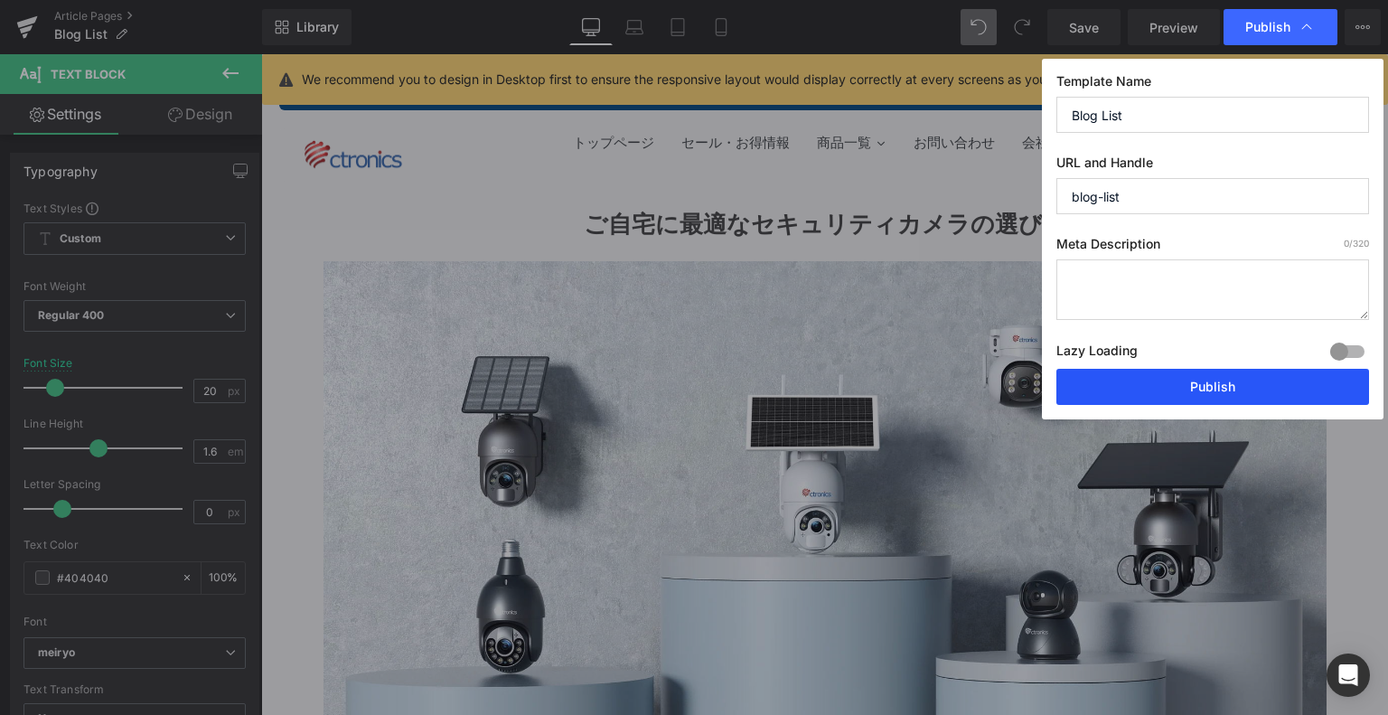
click at [1194, 376] on button "Publish" at bounding box center [1212, 387] width 313 height 36
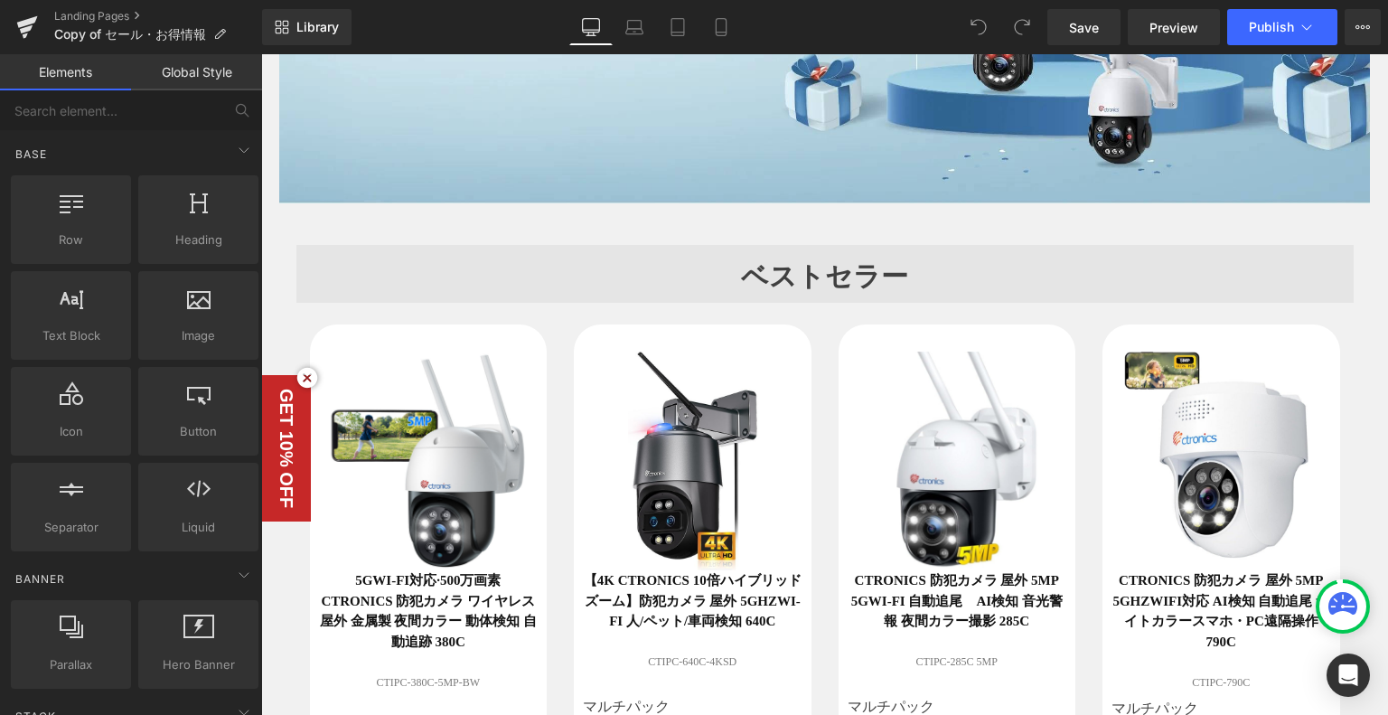
scroll to position [452, 0]
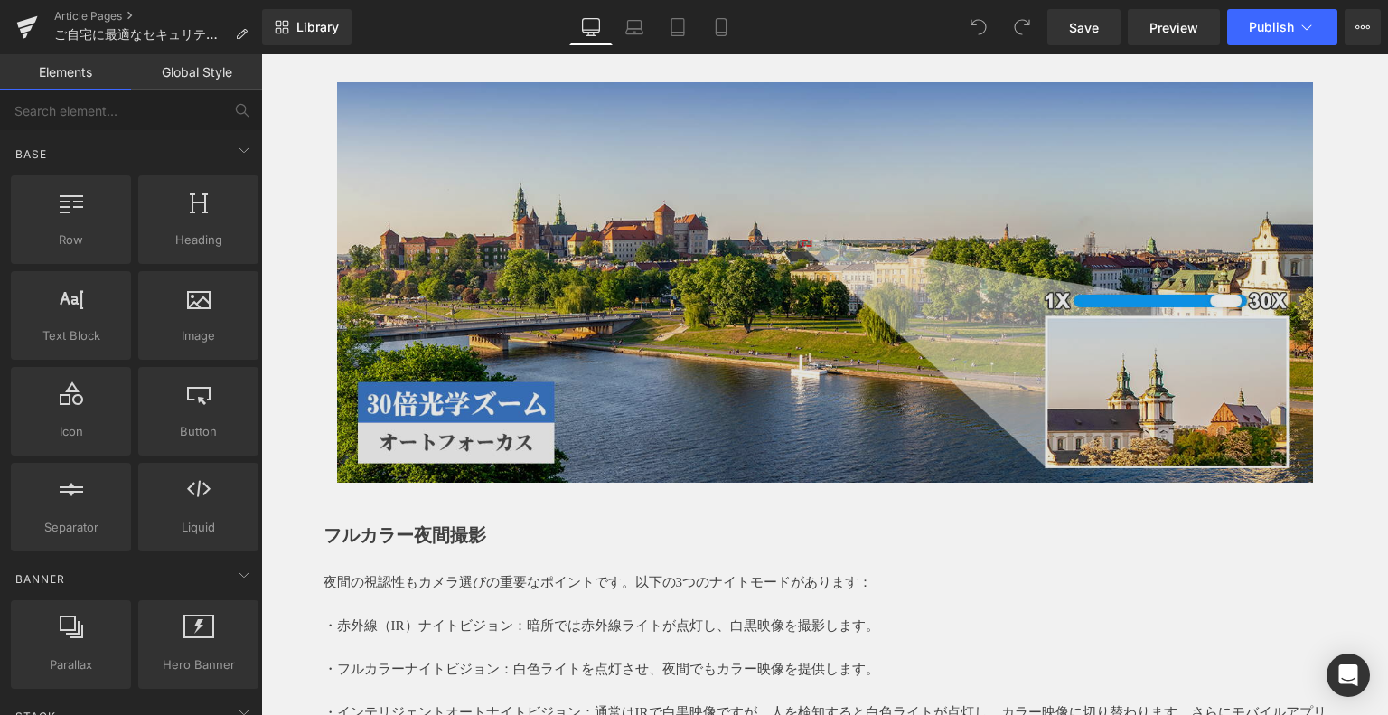
scroll to position [3343, 0]
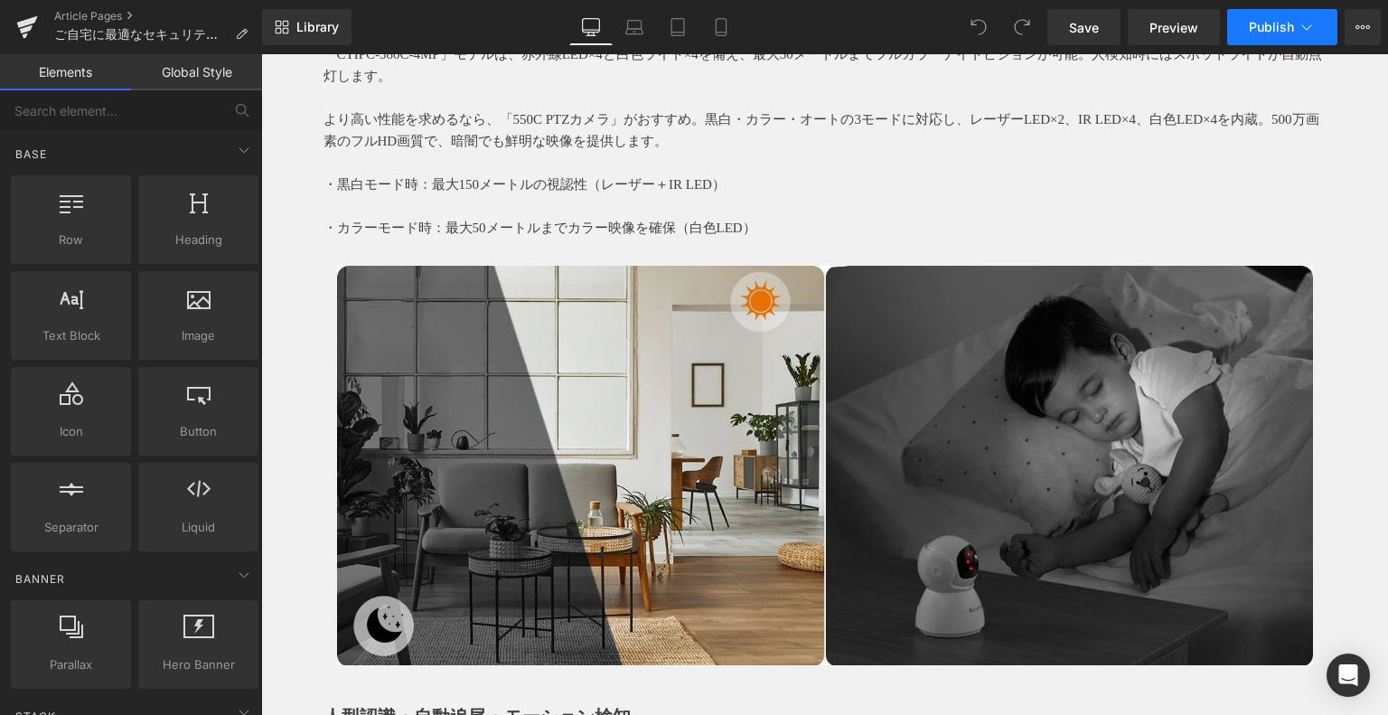
click at [1297, 29] on icon at bounding box center [1306, 27] width 18 height 18
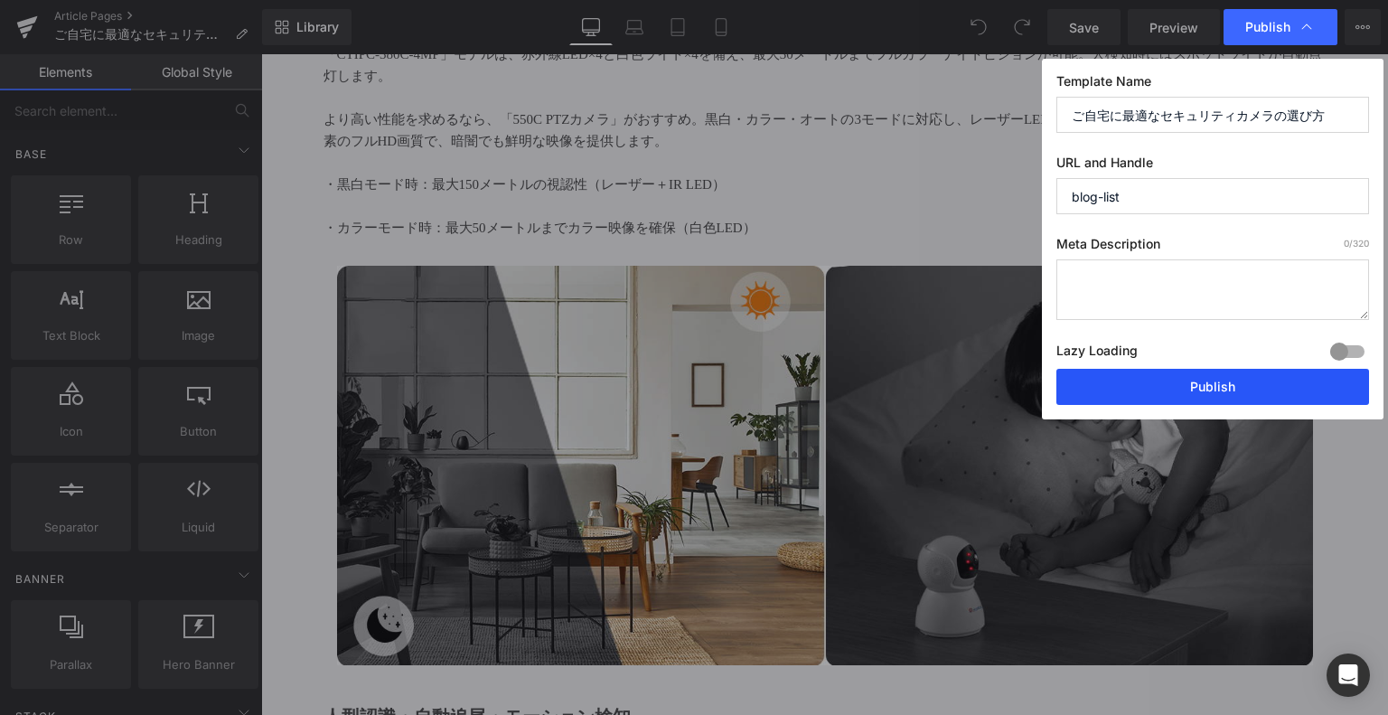
click at [1206, 382] on button "Publish" at bounding box center [1212, 387] width 313 height 36
